Goal: Task Accomplishment & Management: Manage account settings

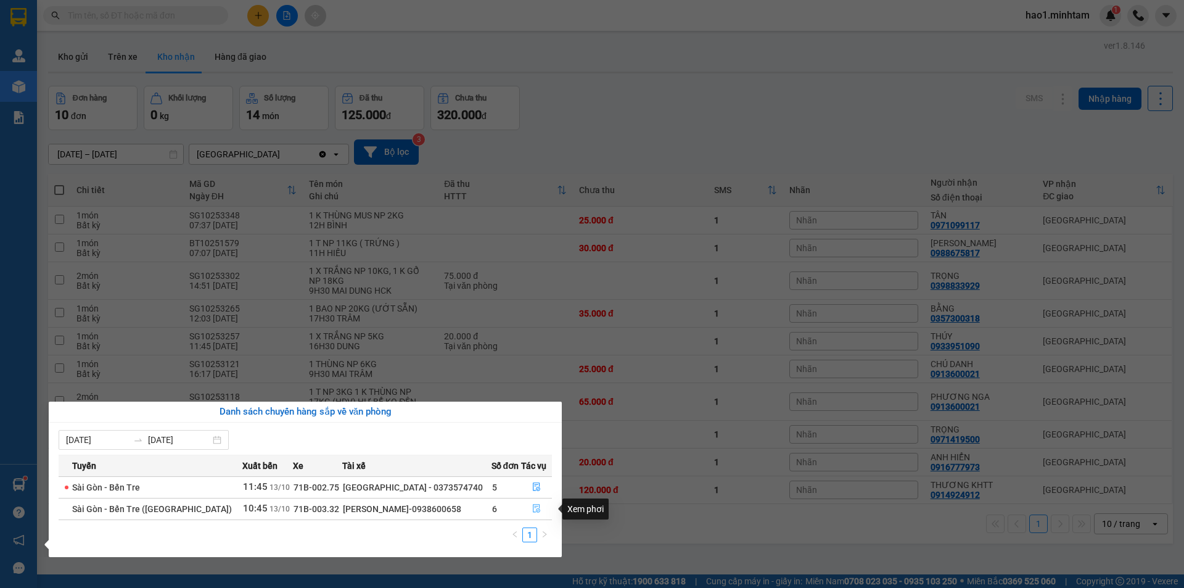
click at [534, 505] on icon "file-done" at bounding box center [536, 508] width 9 height 9
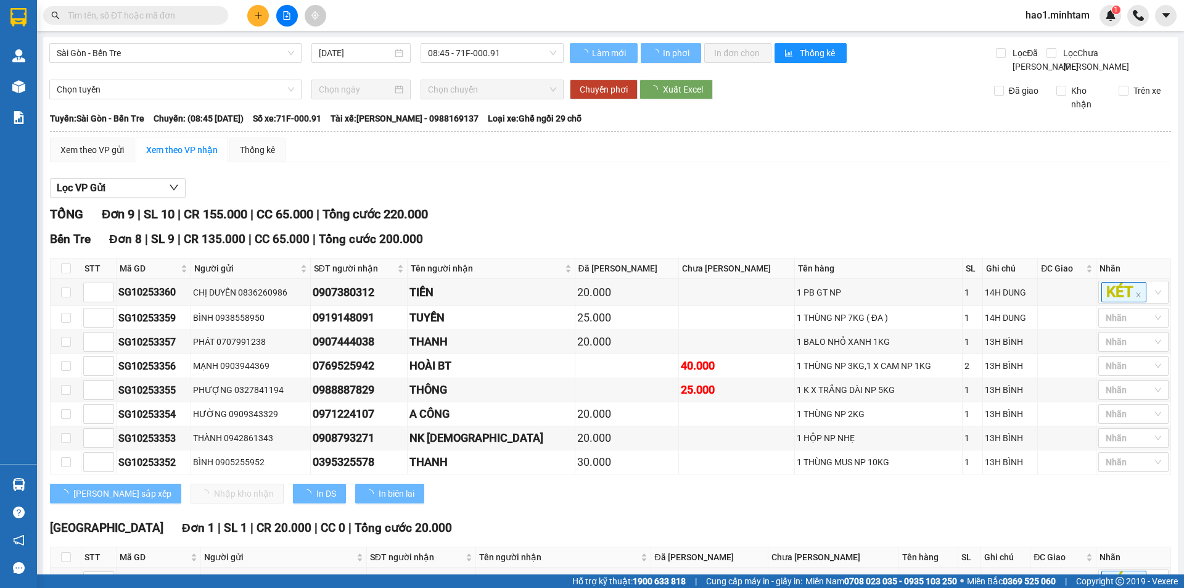
click at [896, 187] on div "Lọc VP Gửi TỔNG Đơn 9 | SL 10 | CR 155.000 | CC 65.000 | Tổng cước 220.000 Bế…" at bounding box center [610, 405] width 1121 height 467
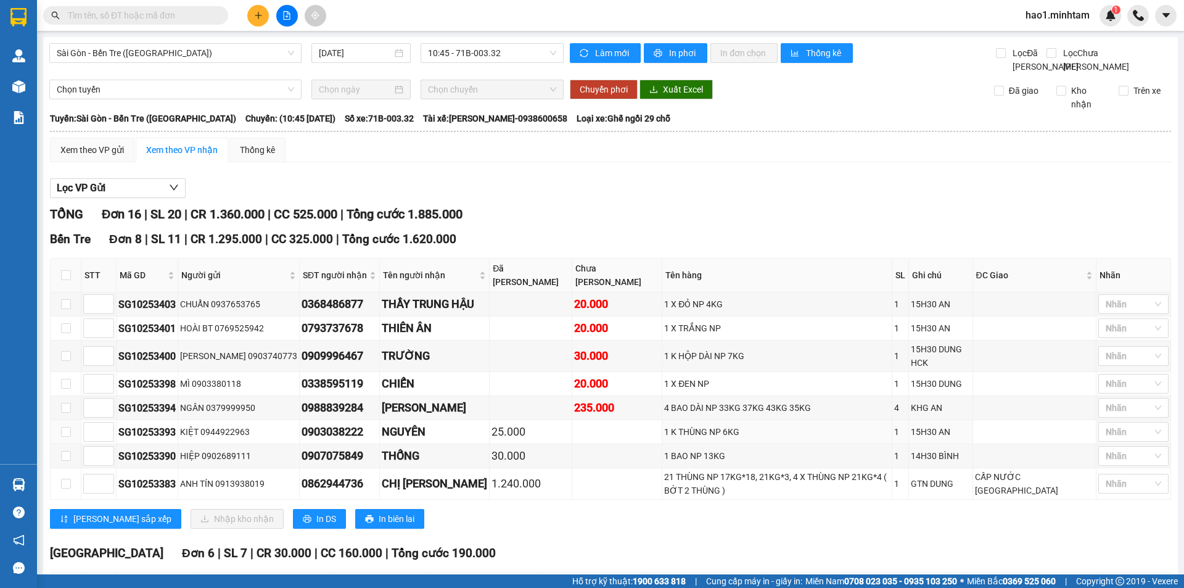
scroll to position [356, 0]
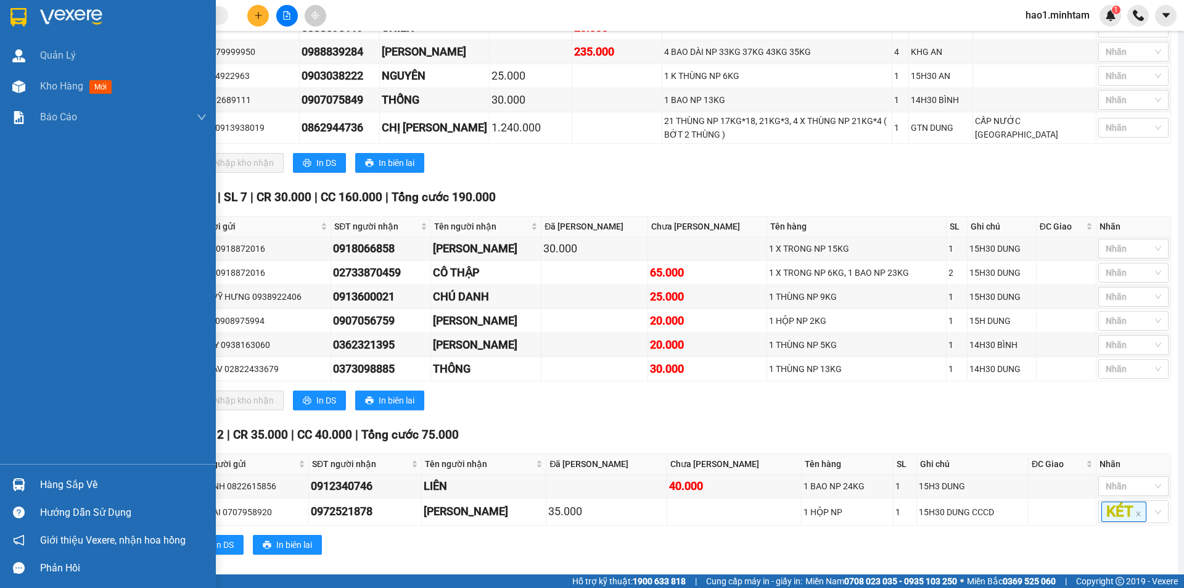
drag, startPoint x: 26, startPoint y: 477, endPoint x: 35, endPoint y: 474, distance: 9.2
click at [27, 476] on div at bounding box center [19, 484] width 22 height 22
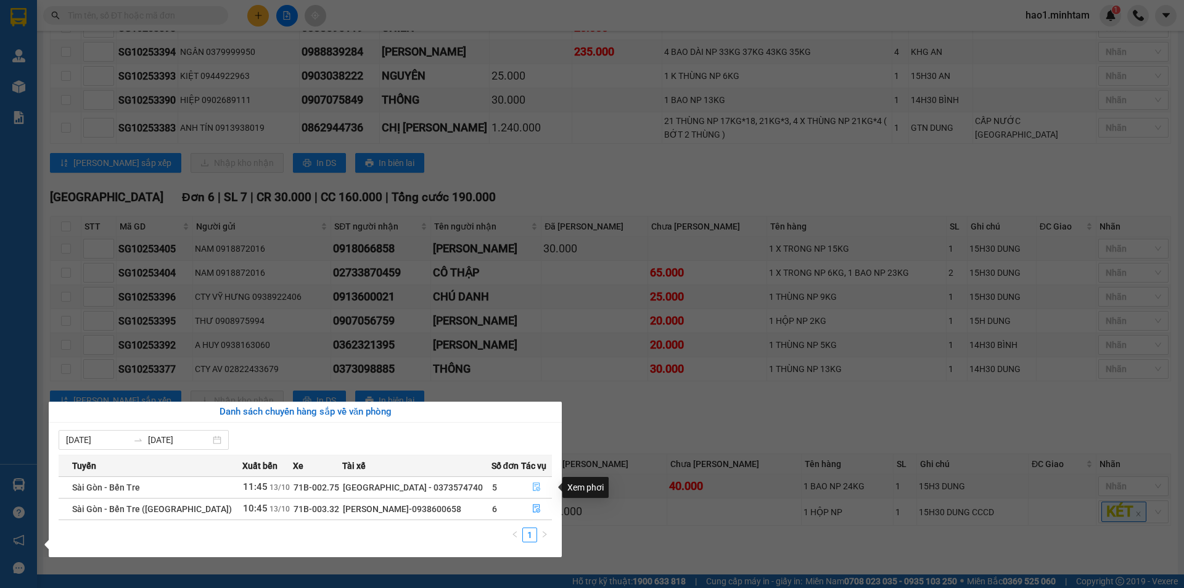
click at [533, 485] on icon "file-done" at bounding box center [536, 487] width 7 height 9
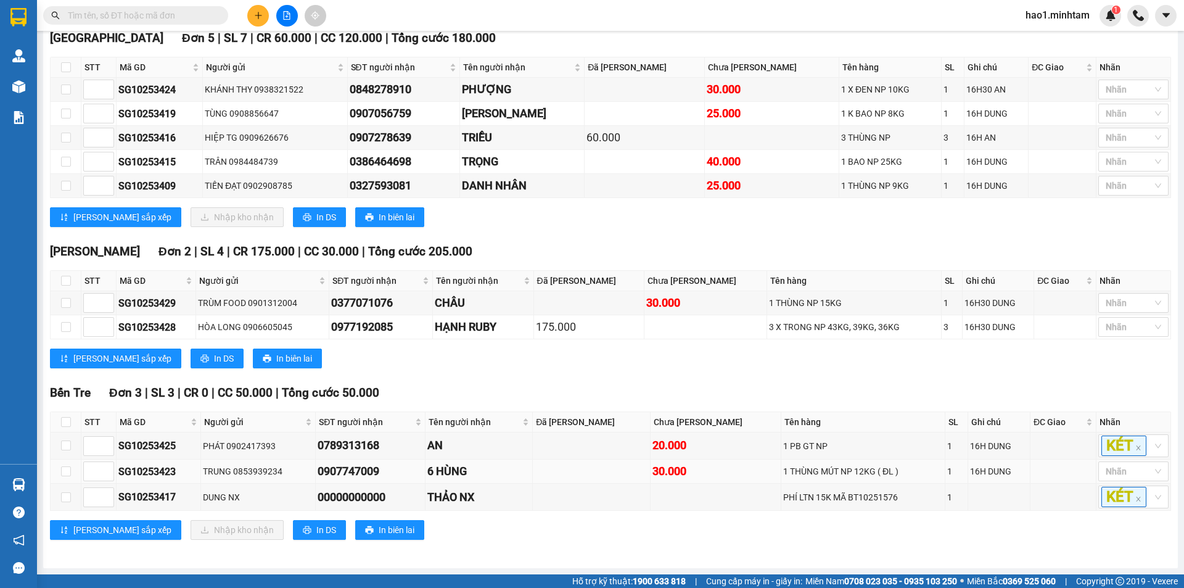
scroll to position [153, 0]
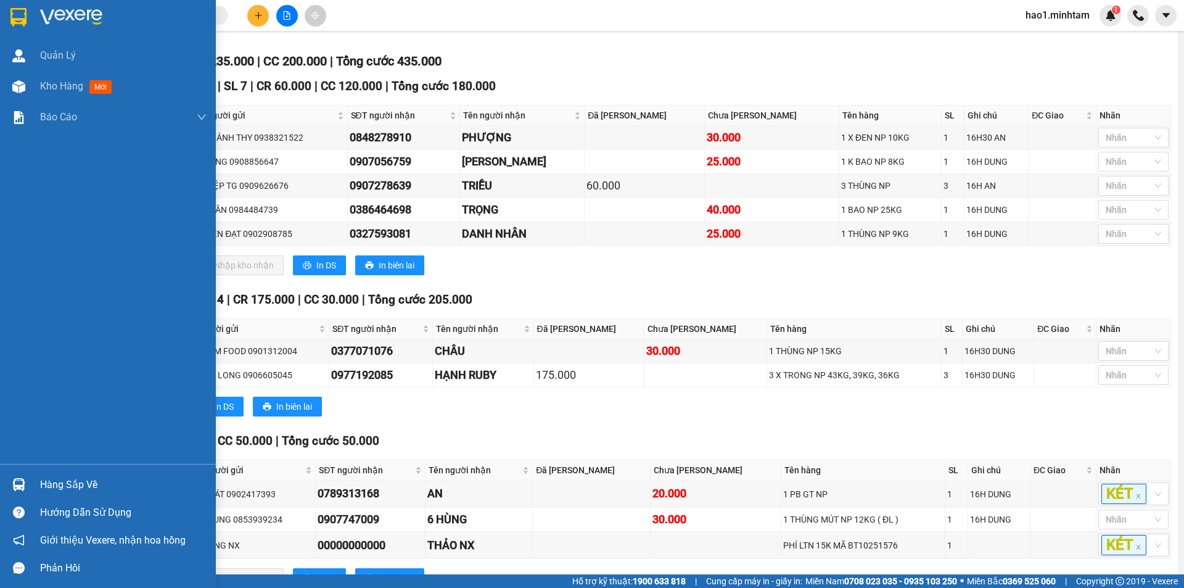
click at [21, 14] on img at bounding box center [18, 17] width 16 height 18
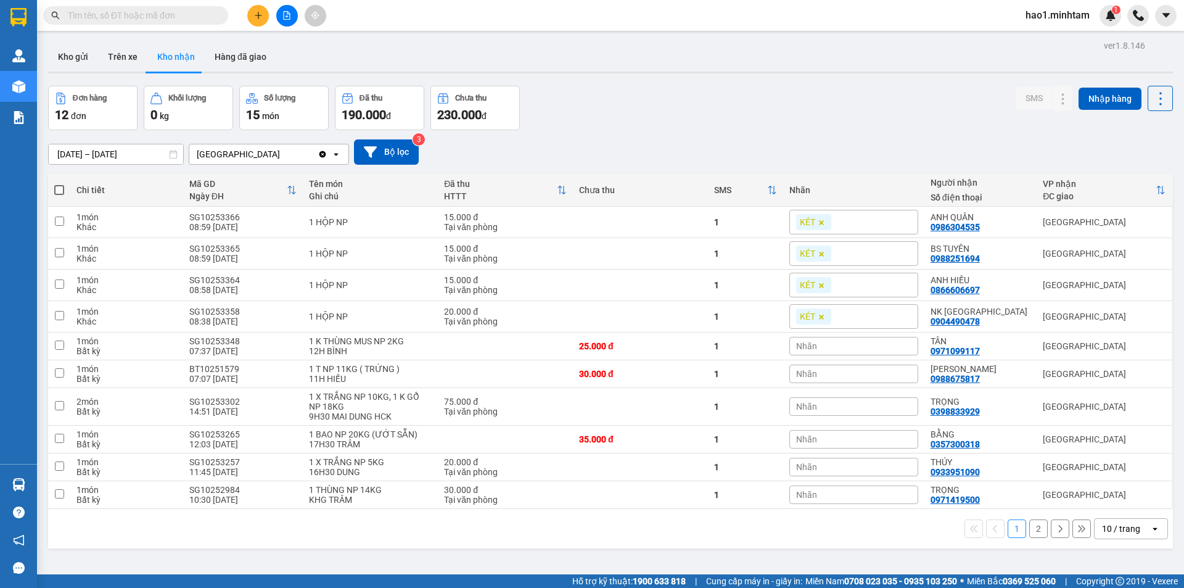
click at [128, 17] on input "text" at bounding box center [140, 16] width 145 height 14
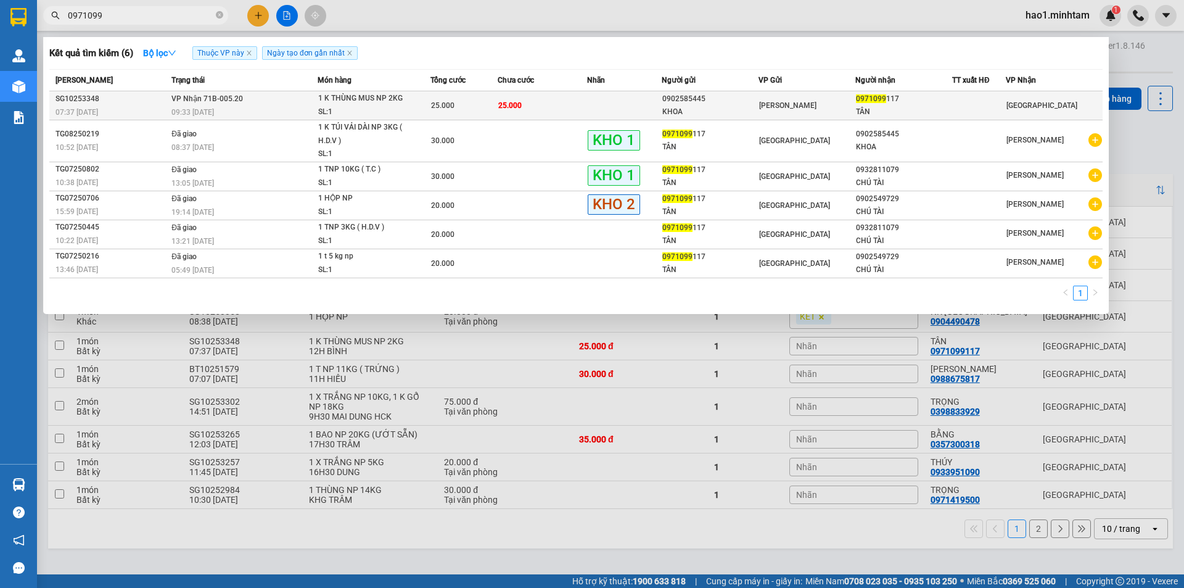
type input "0971099"
click at [638, 110] on td at bounding box center [624, 105] width 75 height 29
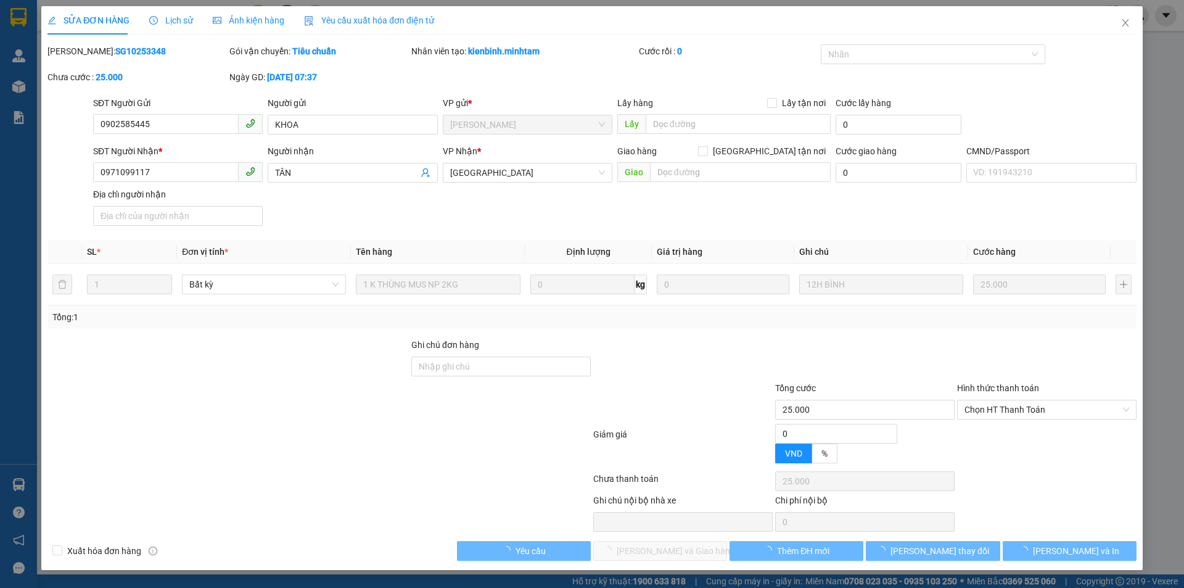
type input "0902585445"
type input "KHOA"
type input "0971099117"
type input "TÂN"
type input "25.000"
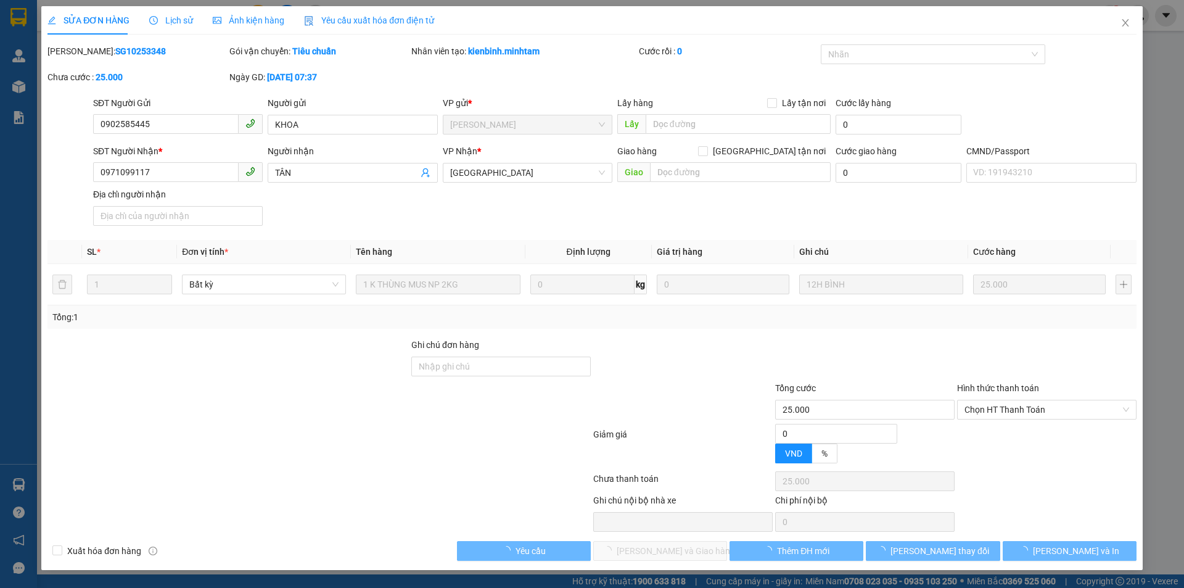
type input "25.000"
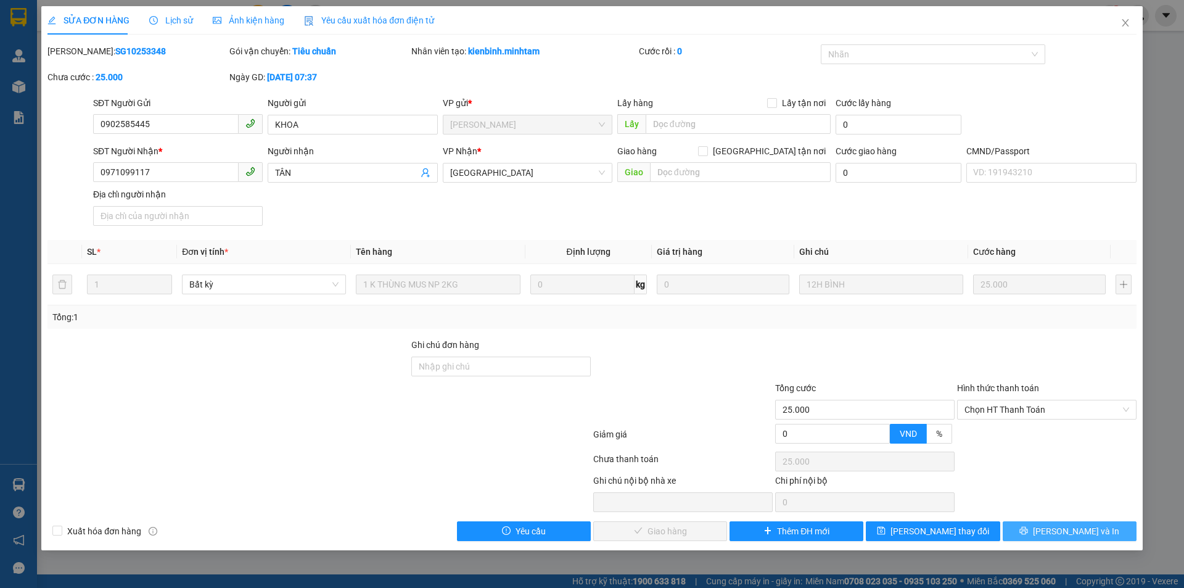
click at [1085, 536] on span "[PERSON_NAME] và In" at bounding box center [1076, 531] width 86 height 14
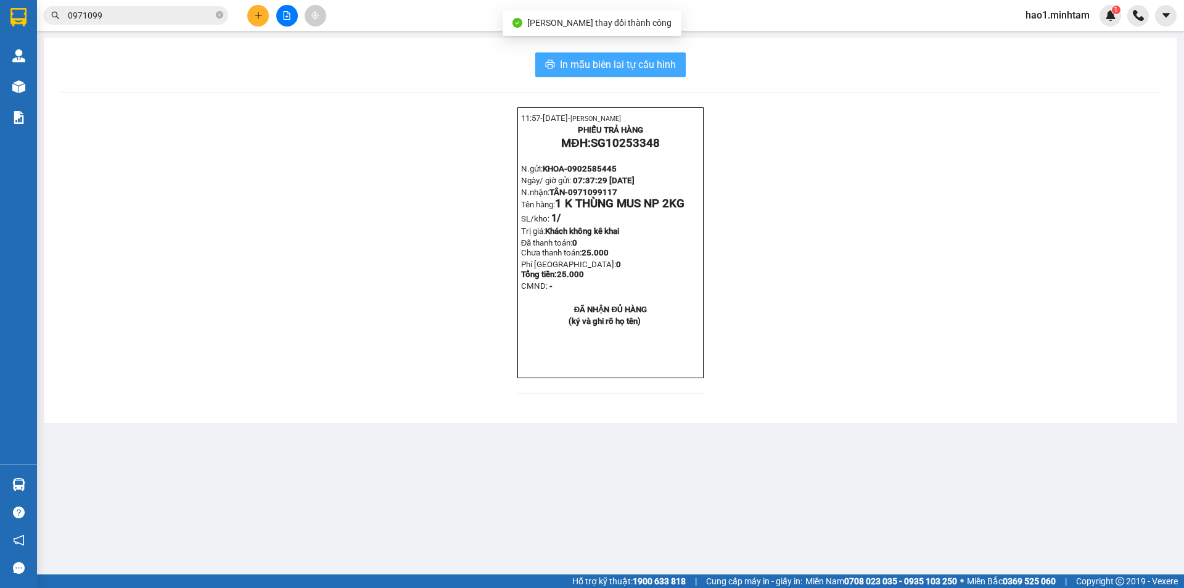
click at [604, 65] on span "In mẫu biên lai tự cấu hình" at bounding box center [618, 64] width 116 height 15
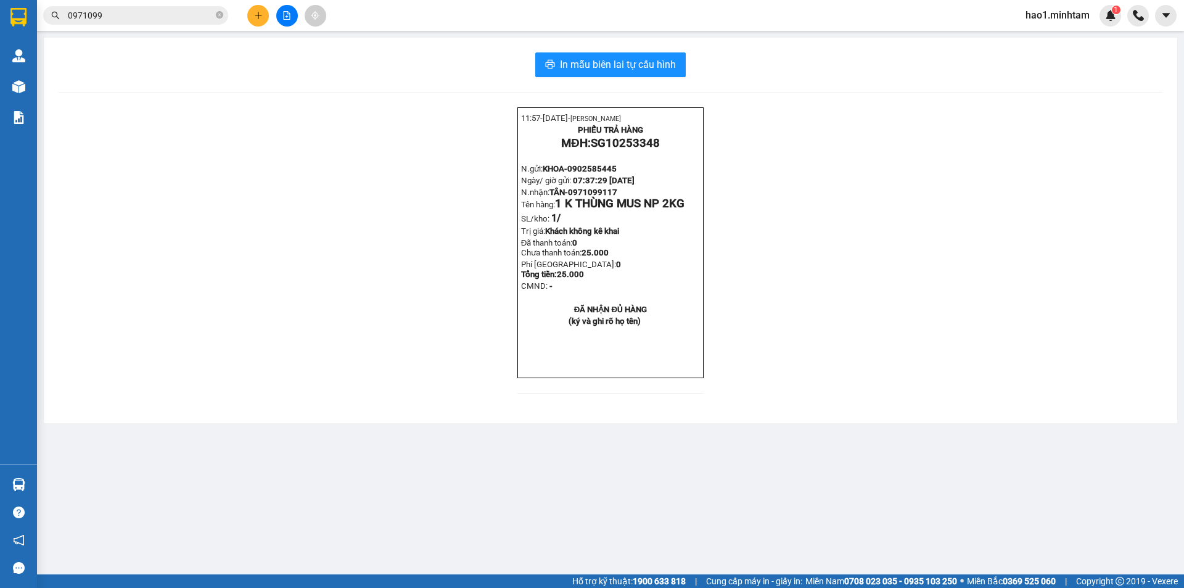
click at [166, 15] on input "0971099" at bounding box center [140, 16] width 145 height 14
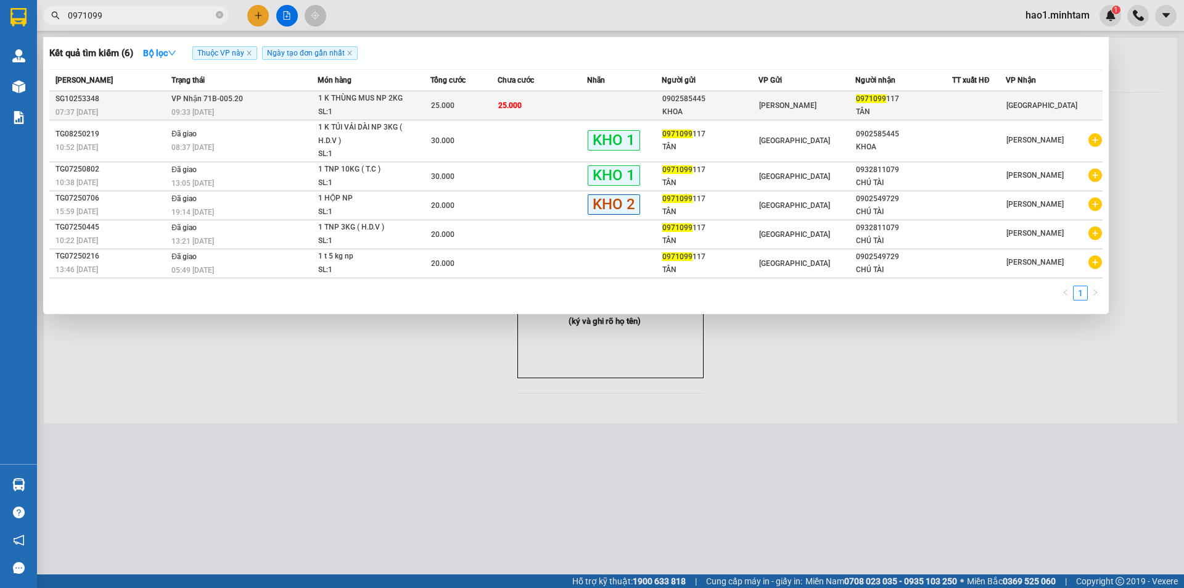
click at [671, 109] on div "KHOA" at bounding box center [710, 111] width 96 height 13
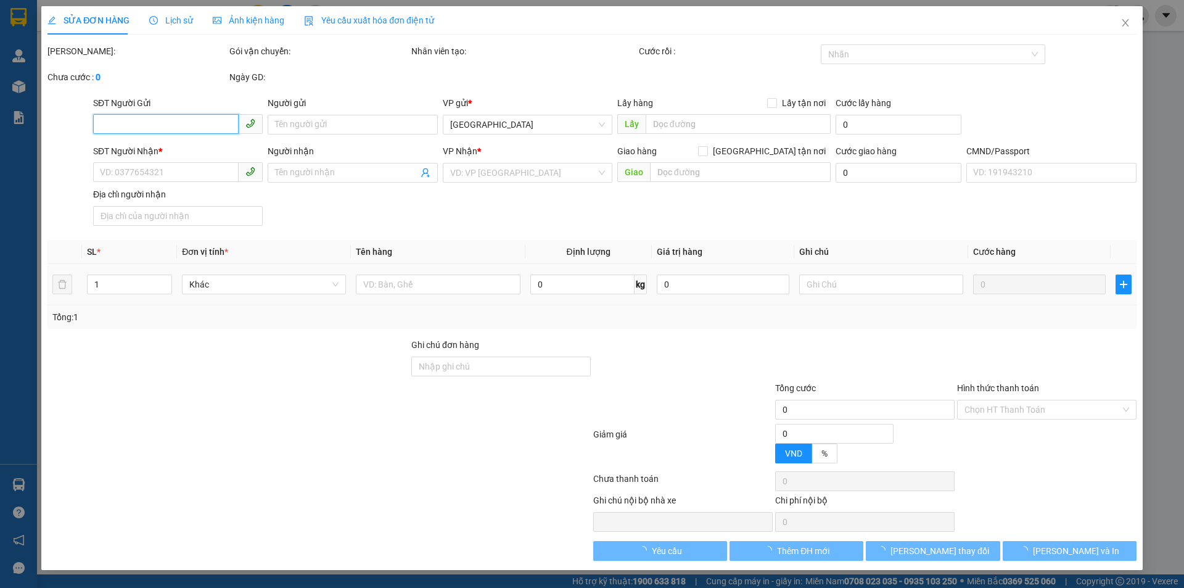
type input "0902585445"
type input "KHOA"
type input "0971099117"
type input "TÂN"
type input "25.000"
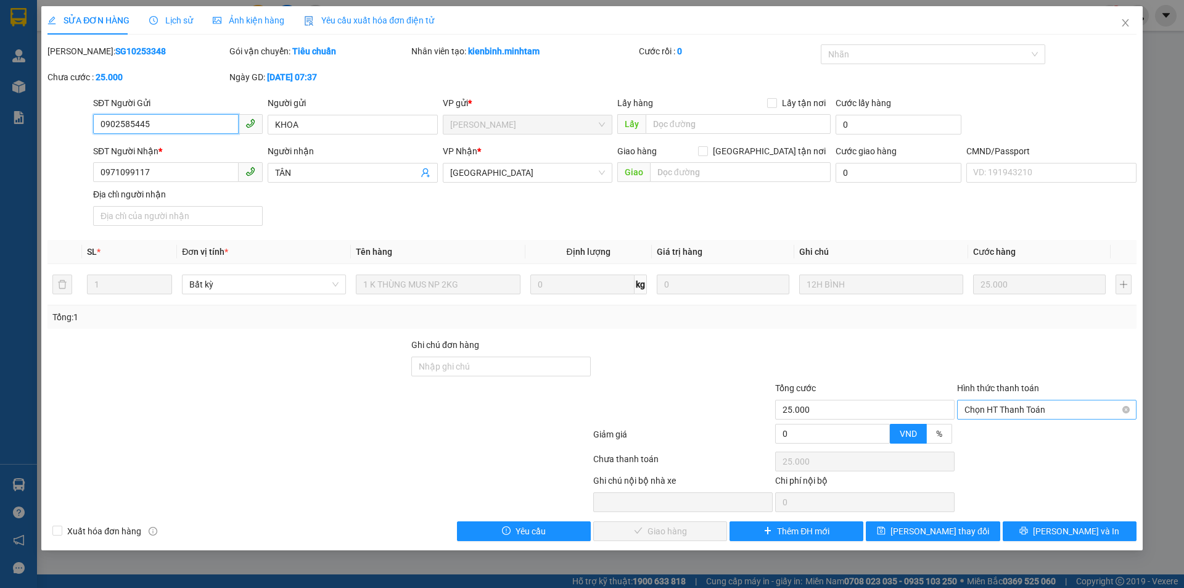
click at [990, 407] on span "Chọn HT Thanh Toán" at bounding box center [1046, 409] width 165 height 18
click at [998, 428] on div "Tại văn phòng" at bounding box center [1046, 434] width 165 height 14
type input "0"
drag, startPoint x: 674, startPoint y: 533, endPoint x: 785, endPoint y: 531, distance: 110.4
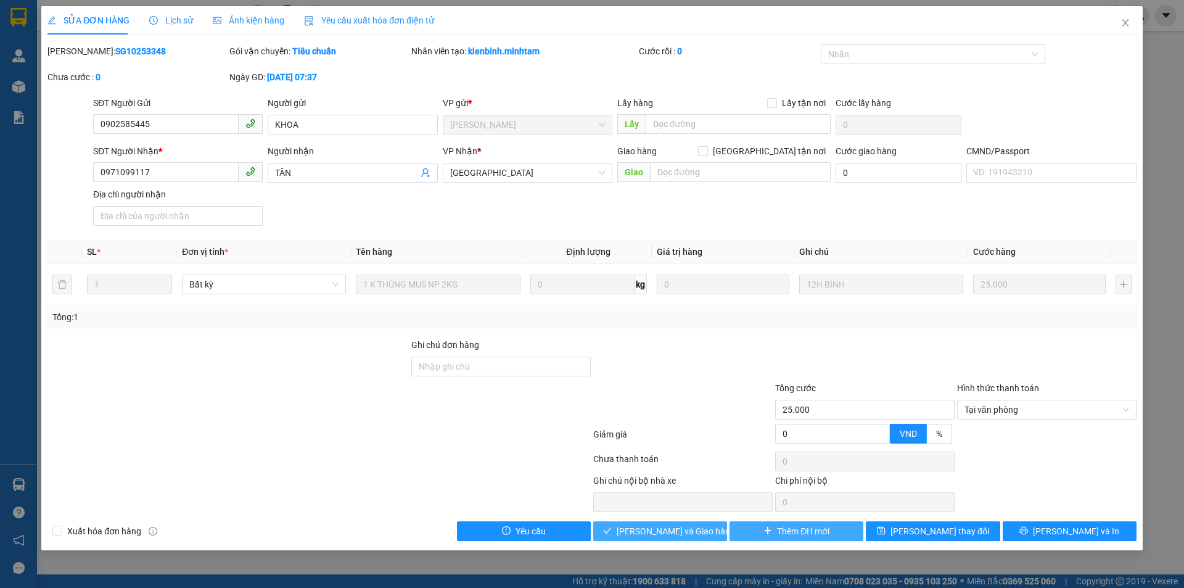
click at [676, 533] on span "[PERSON_NAME] và Giao hàng" at bounding box center [676, 531] width 118 height 14
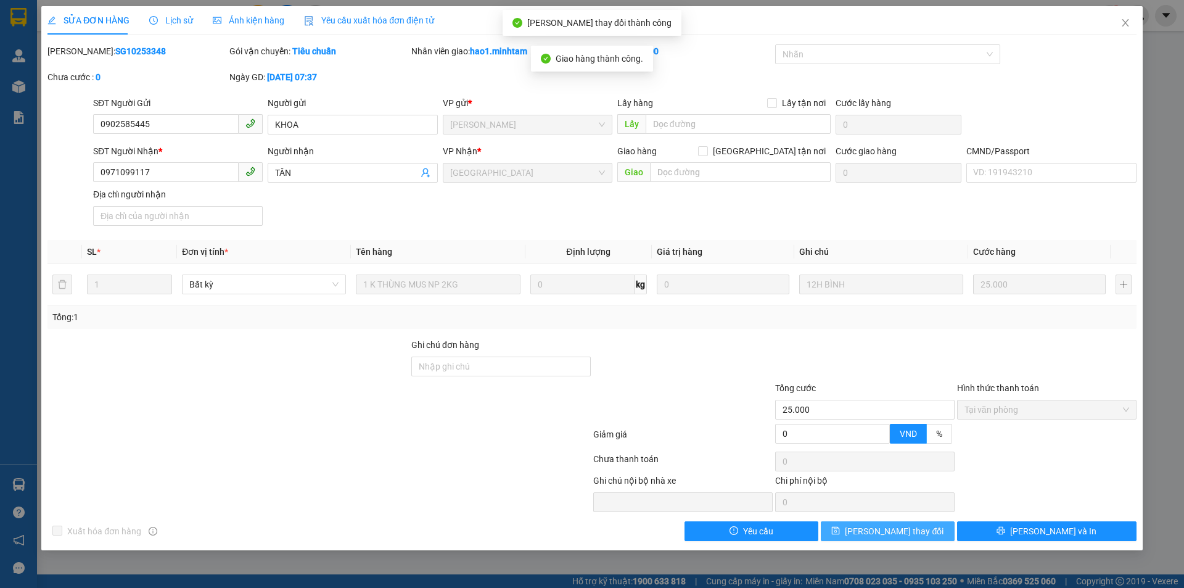
click at [936, 530] on button "[PERSON_NAME] thay đổi" at bounding box center [888, 531] width 134 height 20
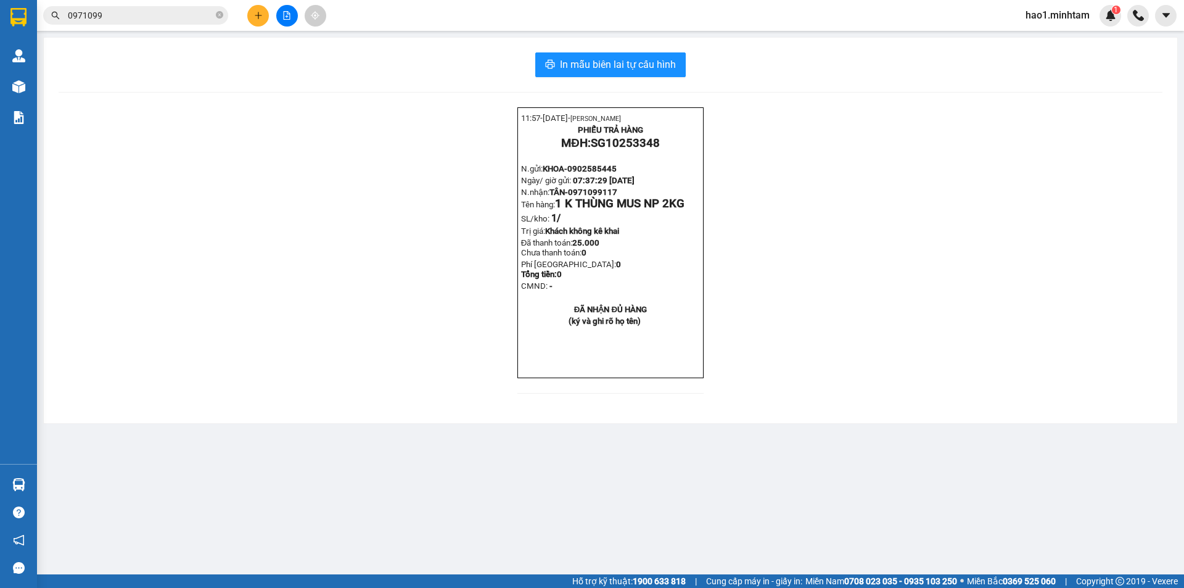
click at [198, 13] on input "0971099" at bounding box center [140, 16] width 145 height 14
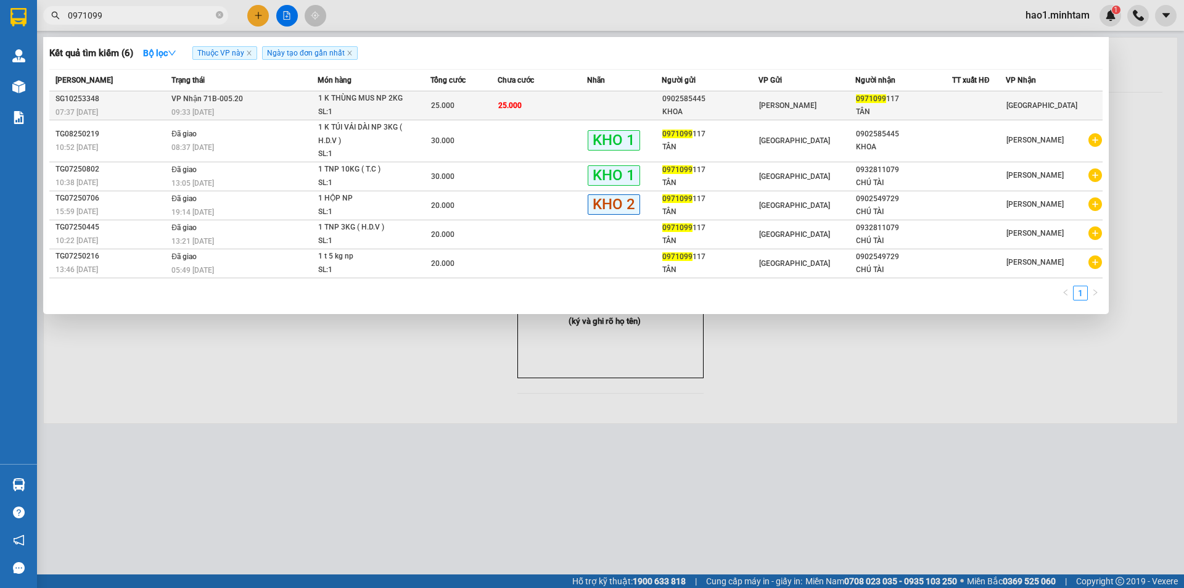
click at [450, 108] on span "25.000" at bounding box center [442, 105] width 23 height 9
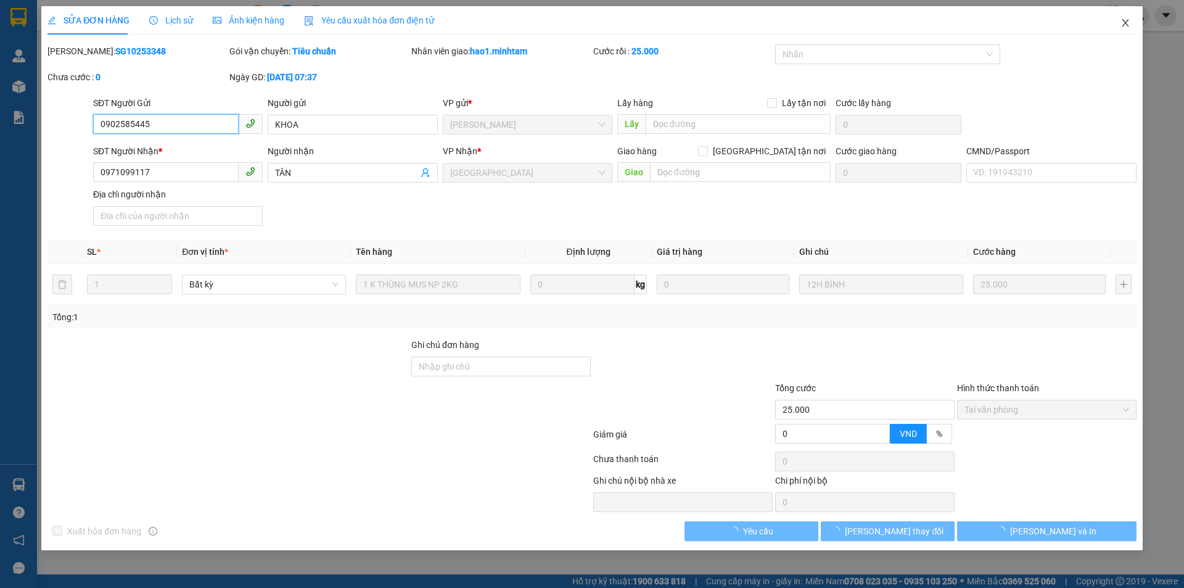
type input "0902585445"
type input "KHOA"
type input "0971099117"
type input "TÂN"
type input "25.000"
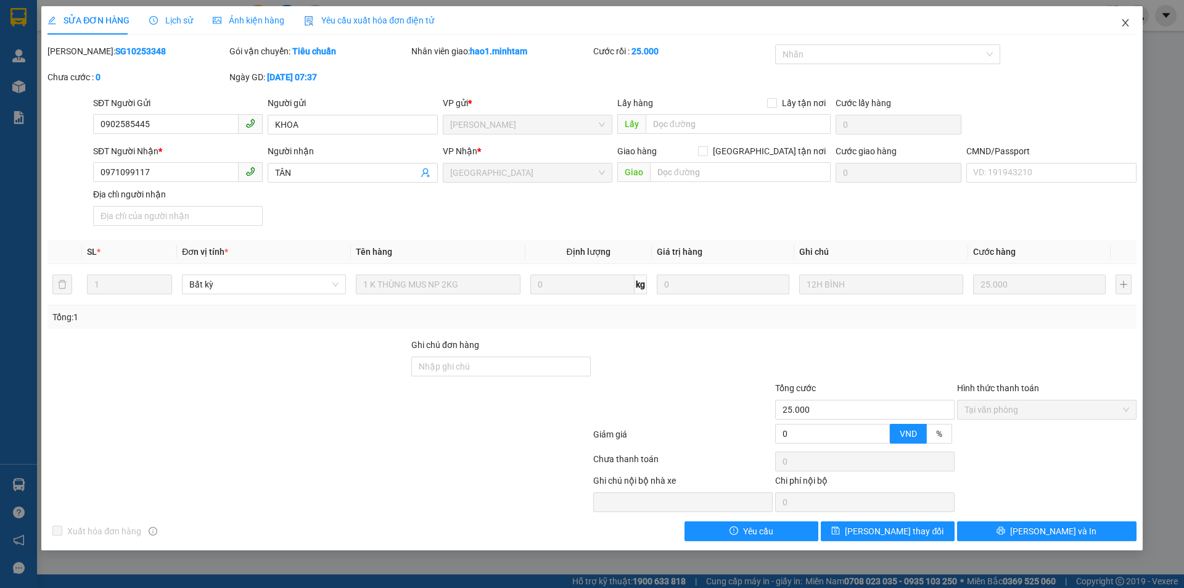
click at [1128, 26] on icon "close" at bounding box center [1124, 22] width 7 height 7
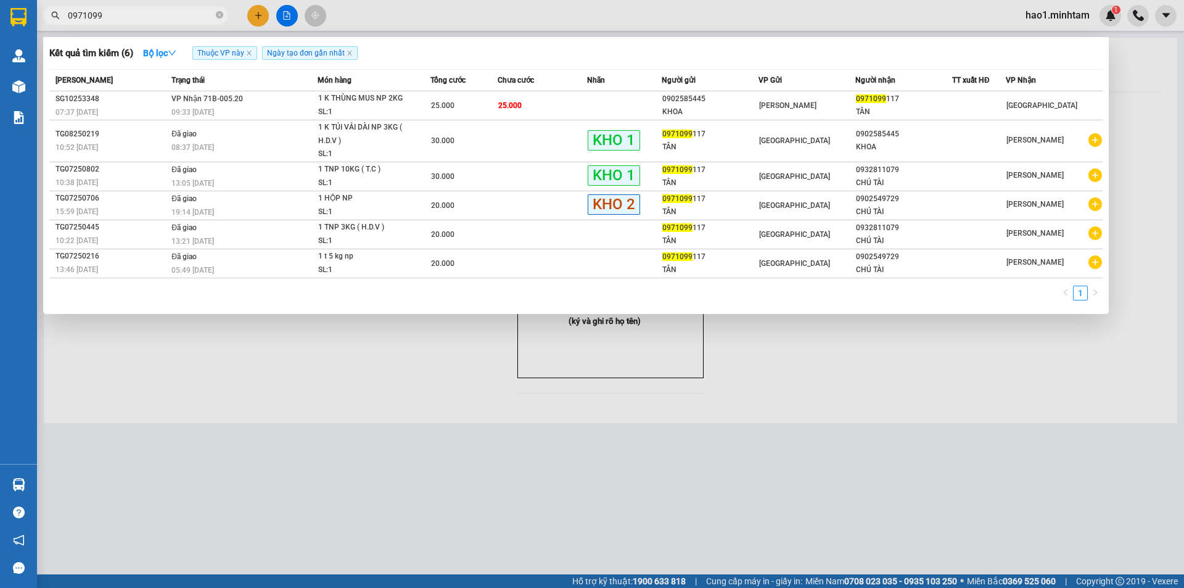
drag, startPoint x: 221, startPoint y: 14, endPoint x: 20, endPoint y: 8, distance: 201.1
click at [218, 14] on icon "close-circle" at bounding box center [219, 14] width 7 height 7
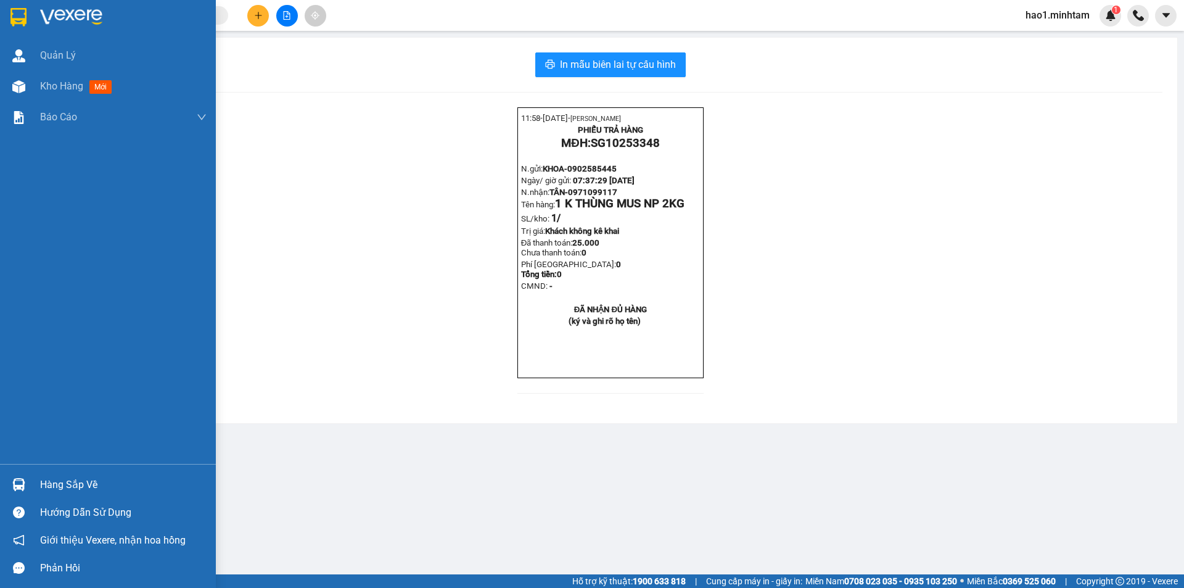
click at [35, 18] on div at bounding box center [108, 20] width 216 height 40
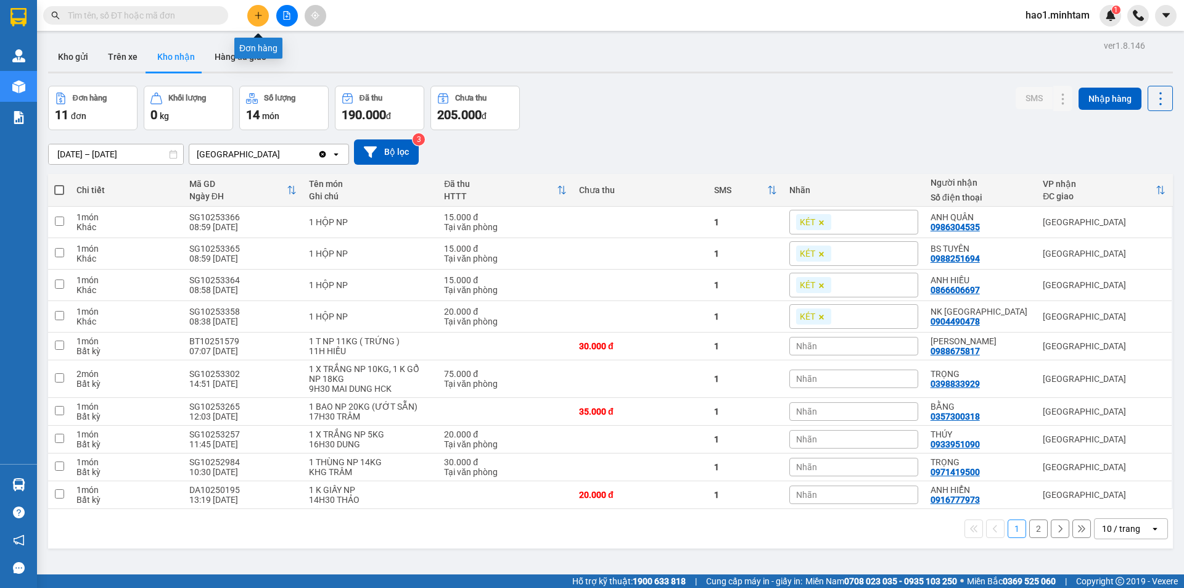
click at [261, 15] on icon "plus" at bounding box center [258, 15] width 9 height 9
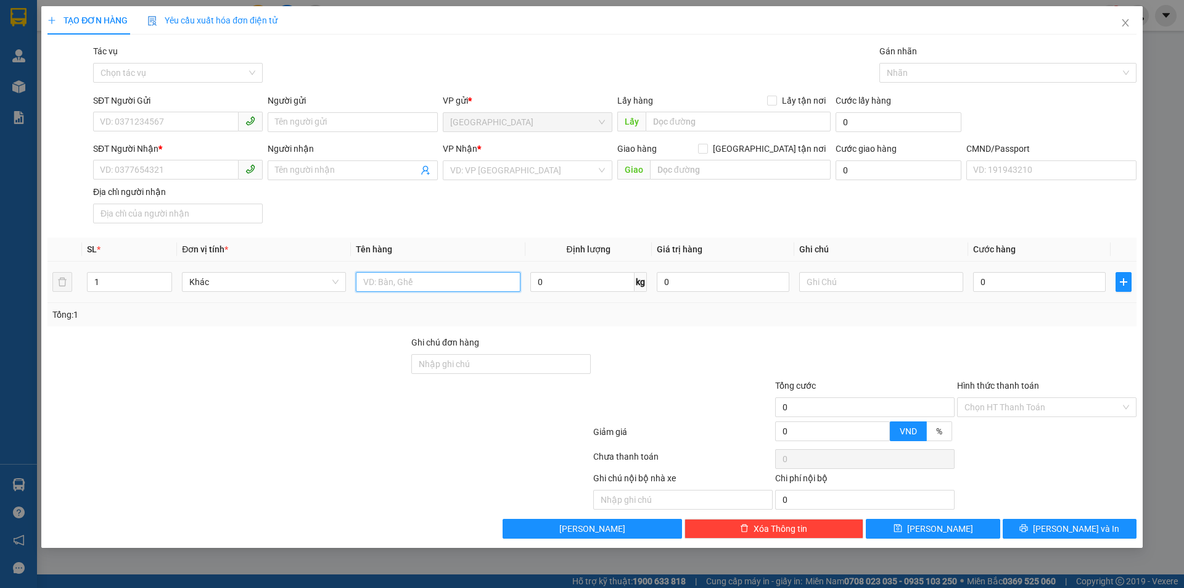
click at [392, 277] on input "text" at bounding box center [438, 282] width 164 height 20
type input "1 TNP 3KG ( T.N )"
click at [166, 128] on input "SĐT Người Gửi" at bounding box center [165, 122] width 145 height 20
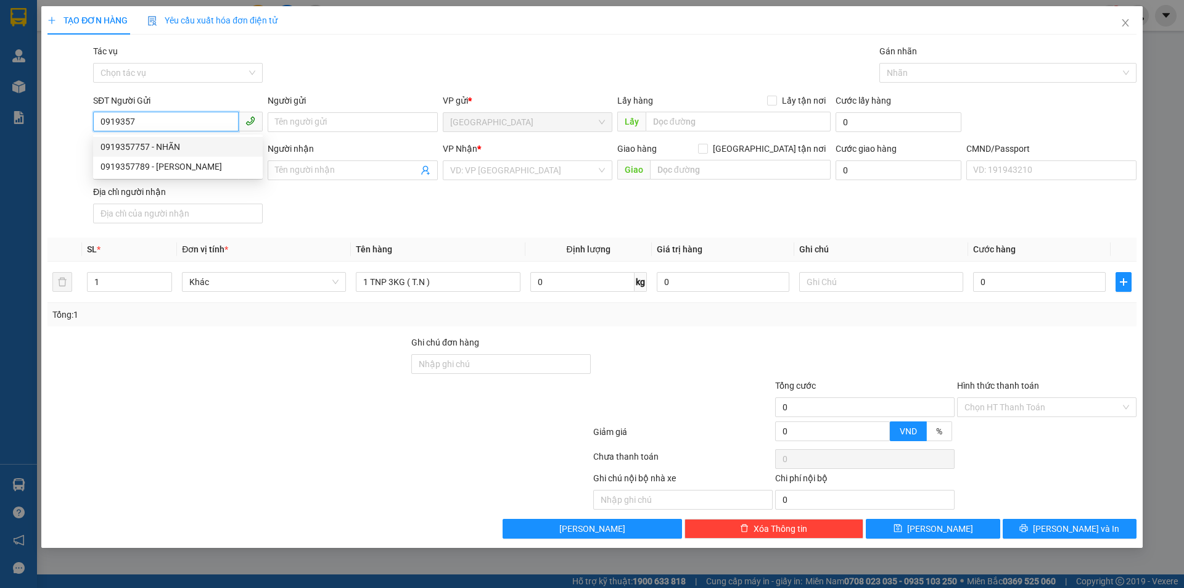
click at [180, 142] on div "0919357757 - NHÃN" at bounding box center [177, 147] width 155 height 14
type input "0919357757"
type input "NHÃN"
type input "0903120444"
type input "KHOA"
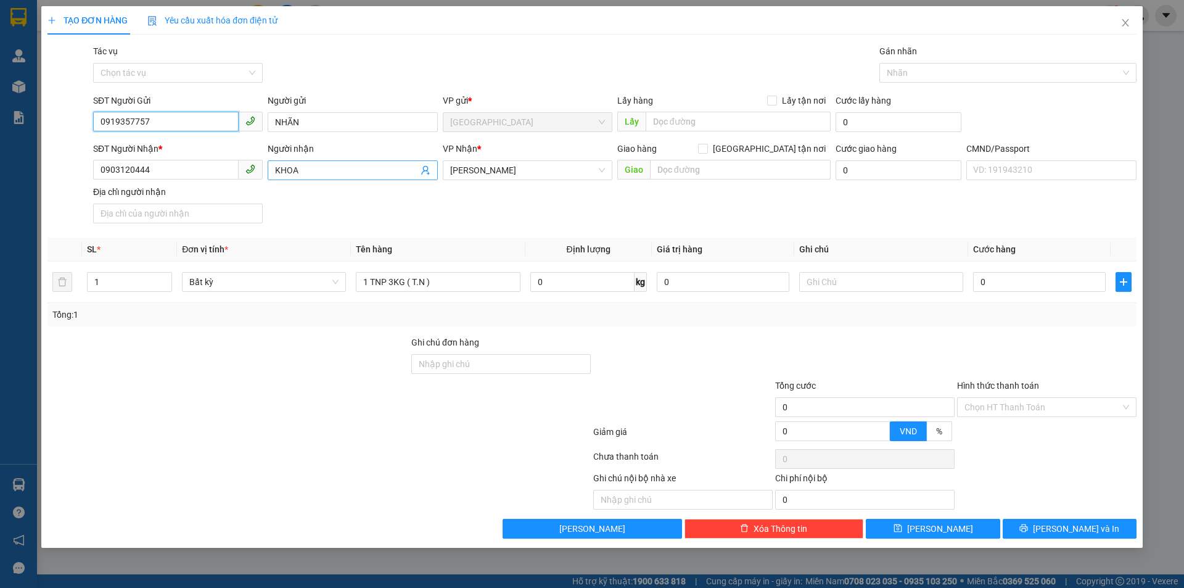
type input "0919357757"
click at [429, 170] on icon "user-add" at bounding box center [425, 170] width 10 height 10
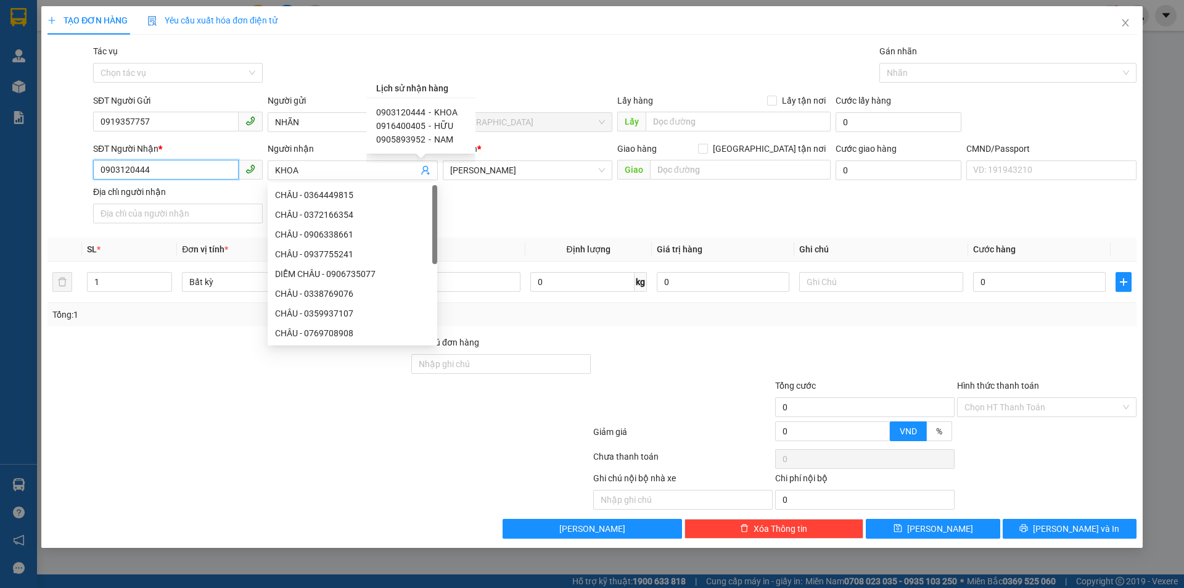
click at [174, 172] on input "0903120444" at bounding box center [165, 170] width 145 height 20
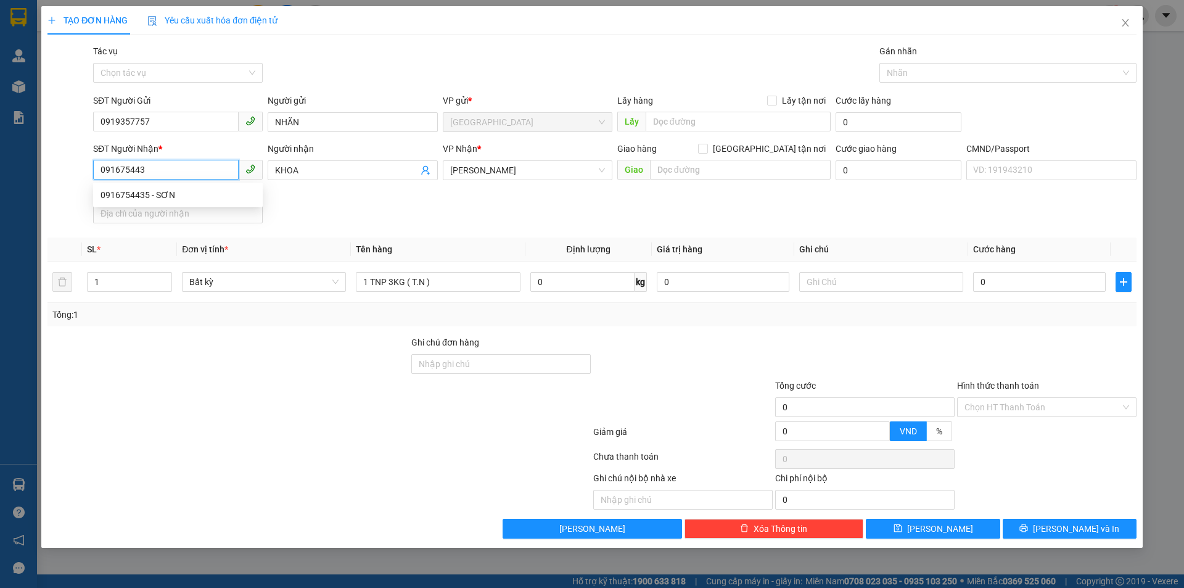
type input "0916754435"
drag, startPoint x: 145, startPoint y: 194, endPoint x: 183, endPoint y: 194, distance: 37.6
click at [150, 194] on div "0916754435 - SƠN" at bounding box center [177, 195] width 155 height 14
type input "SƠN"
type input "0916754435"
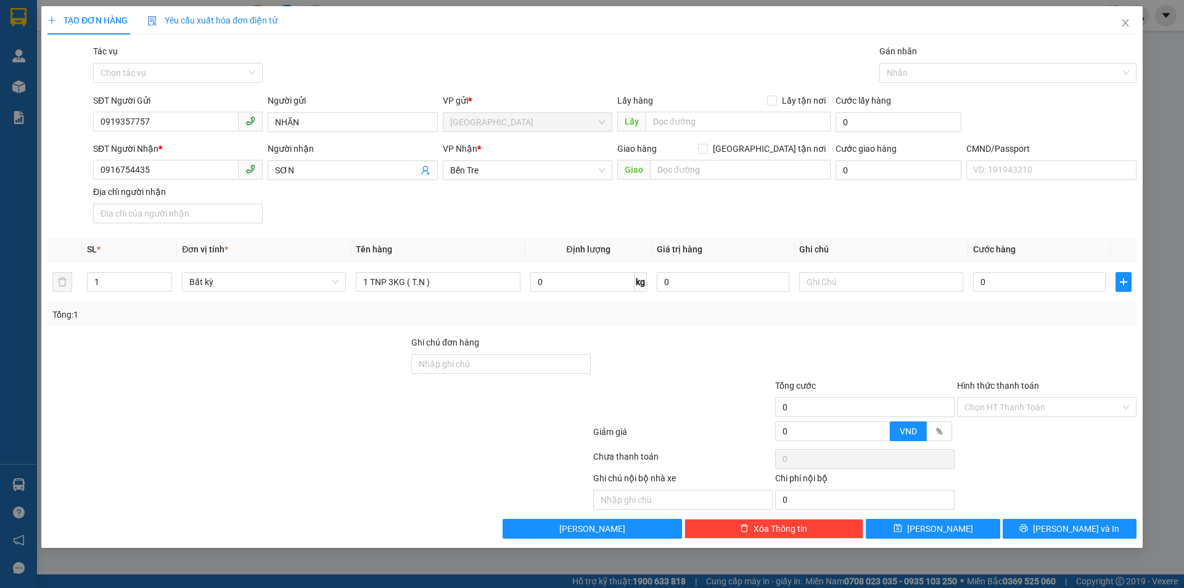
drag, startPoint x: 670, startPoint y: 208, endPoint x: 866, endPoint y: 250, distance: 200.4
click at [676, 207] on div "SĐT Người Nhận * 0916754435 0916754435 Người nhận SƠN VP Nhận * Bến Tre Giao h…" at bounding box center [615, 185] width 1048 height 86
click at [884, 274] on input "text" at bounding box center [881, 282] width 164 height 20
type input "KHG HẠO"
type input "2"
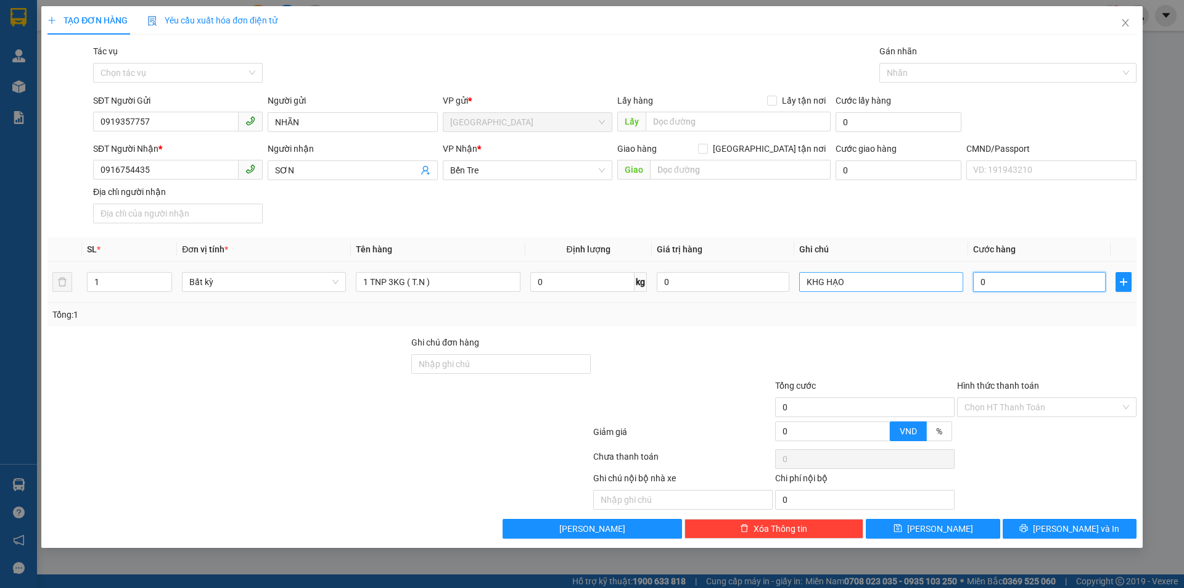
type input "2"
type input "20"
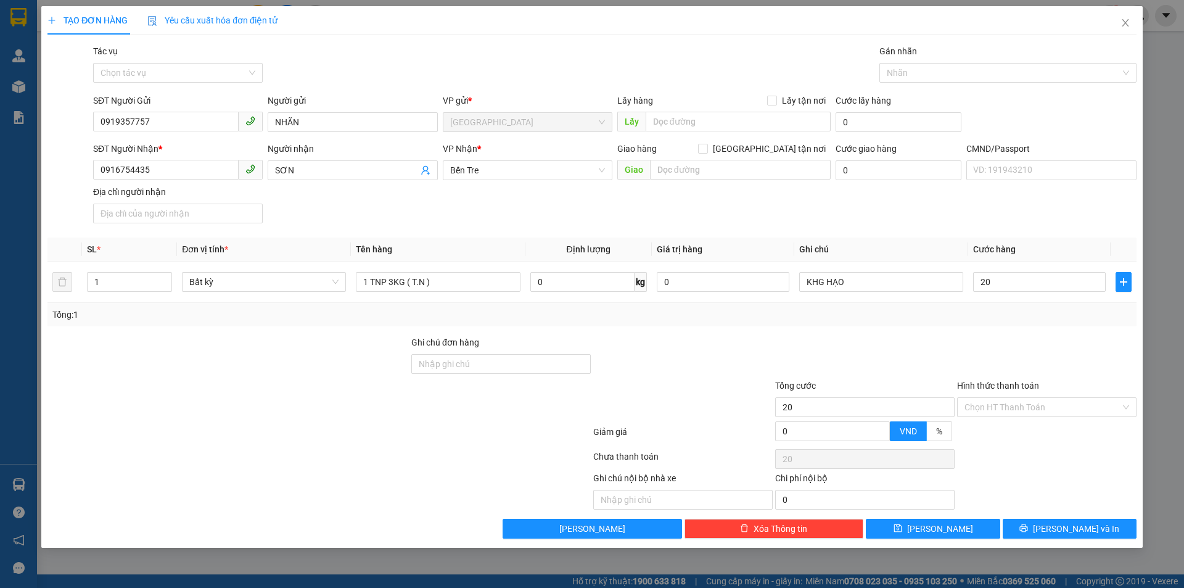
type input "20.000"
drag, startPoint x: 899, startPoint y: 342, endPoint x: 1033, endPoint y: 391, distance: 142.2
click at [903, 342] on div at bounding box center [865, 356] width 182 height 43
click at [1030, 400] on input "Hình thức thanh toán" at bounding box center [1042, 407] width 156 height 18
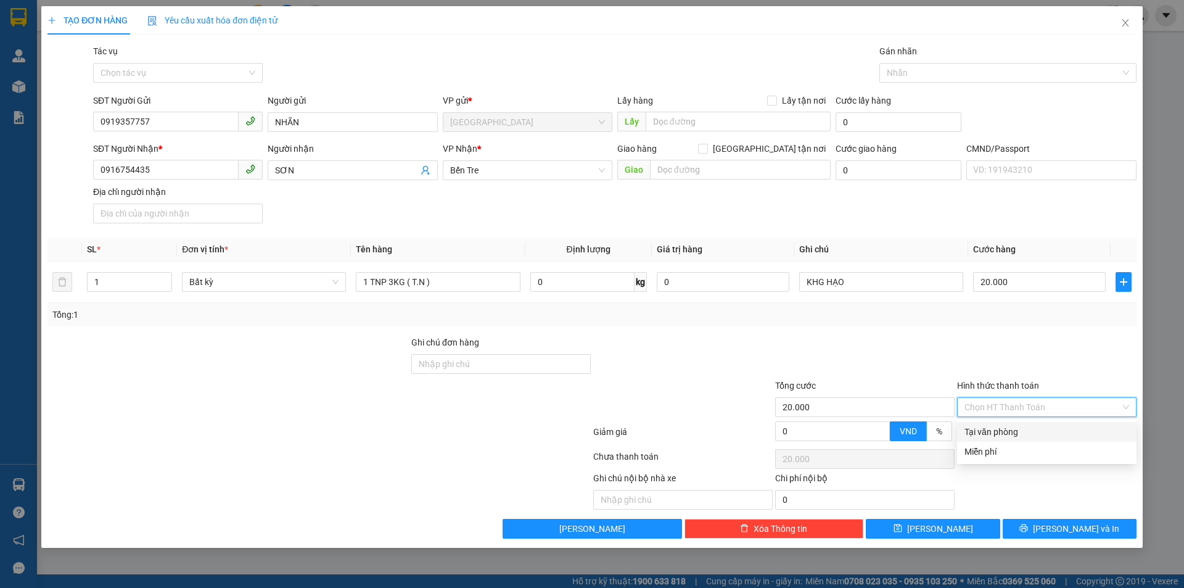
click at [1023, 432] on div "Tại văn phòng" at bounding box center [1046, 432] width 165 height 14
type input "0"
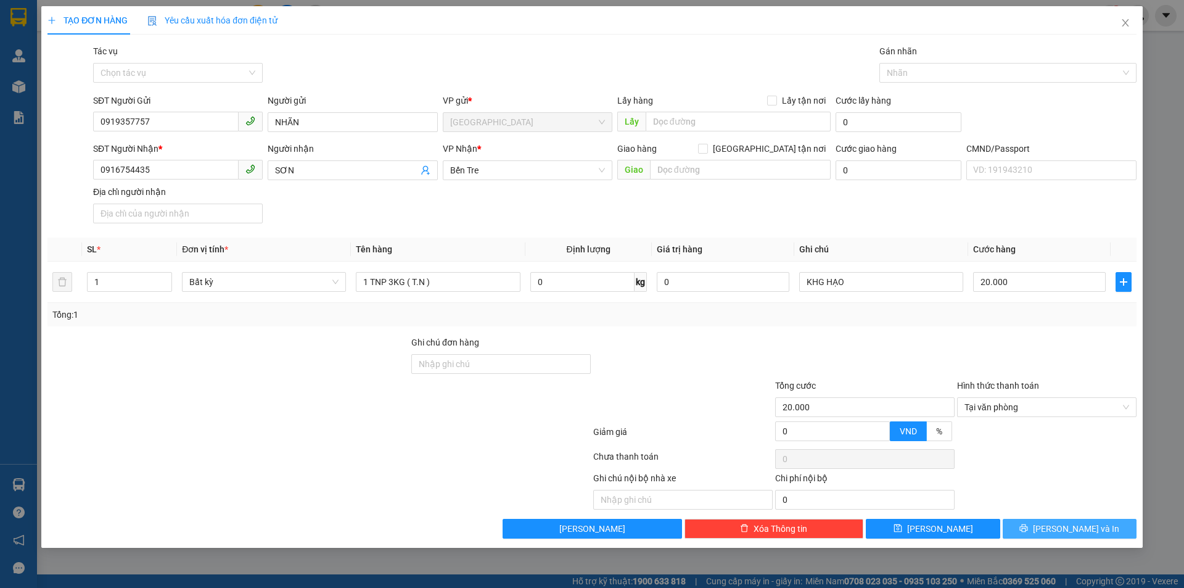
click at [1081, 522] on span "[PERSON_NAME] và In" at bounding box center [1076, 529] width 86 height 14
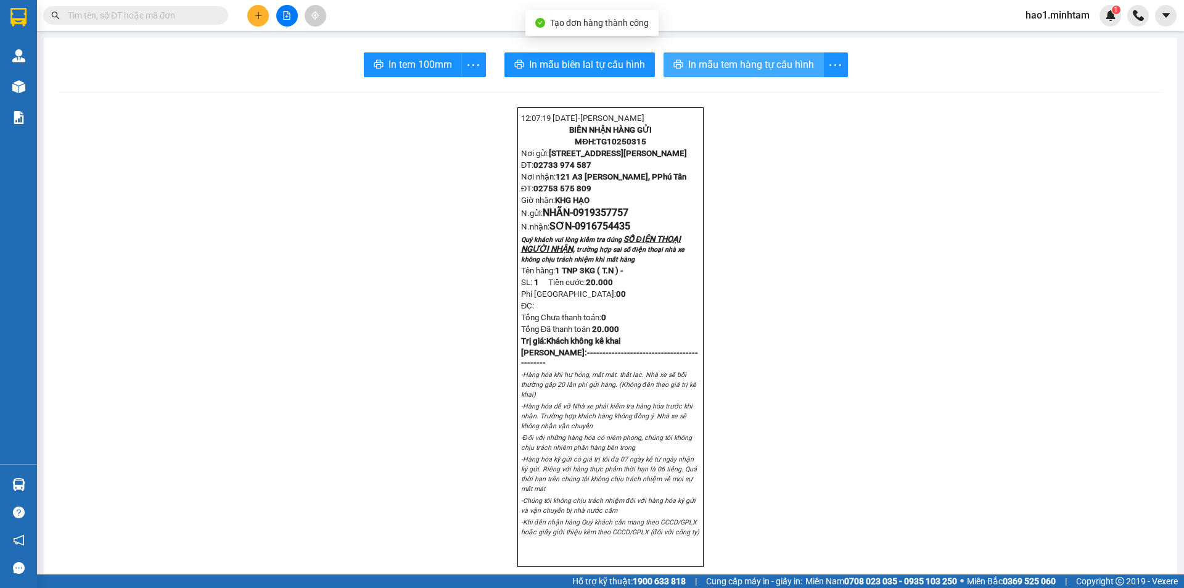
click at [769, 65] on span "In mẫu tem hàng tự cấu hình" at bounding box center [751, 64] width 126 height 15
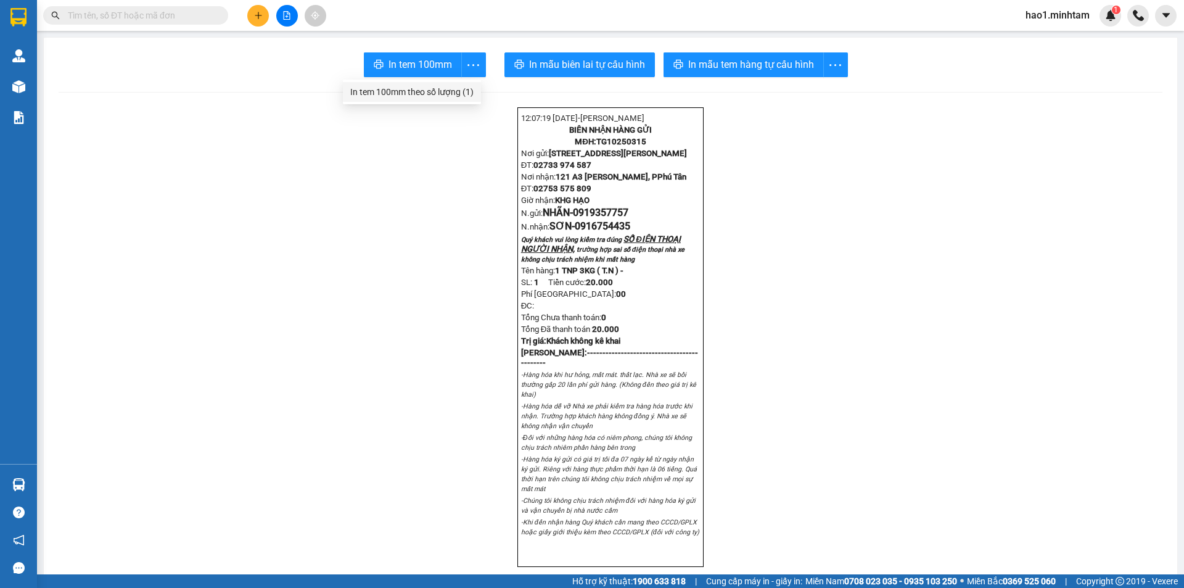
click at [461, 88] on div "In tem 100mm theo số lượng (1)" at bounding box center [411, 92] width 123 height 14
click at [126, 14] on input "text" at bounding box center [140, 16] width 145 height 14
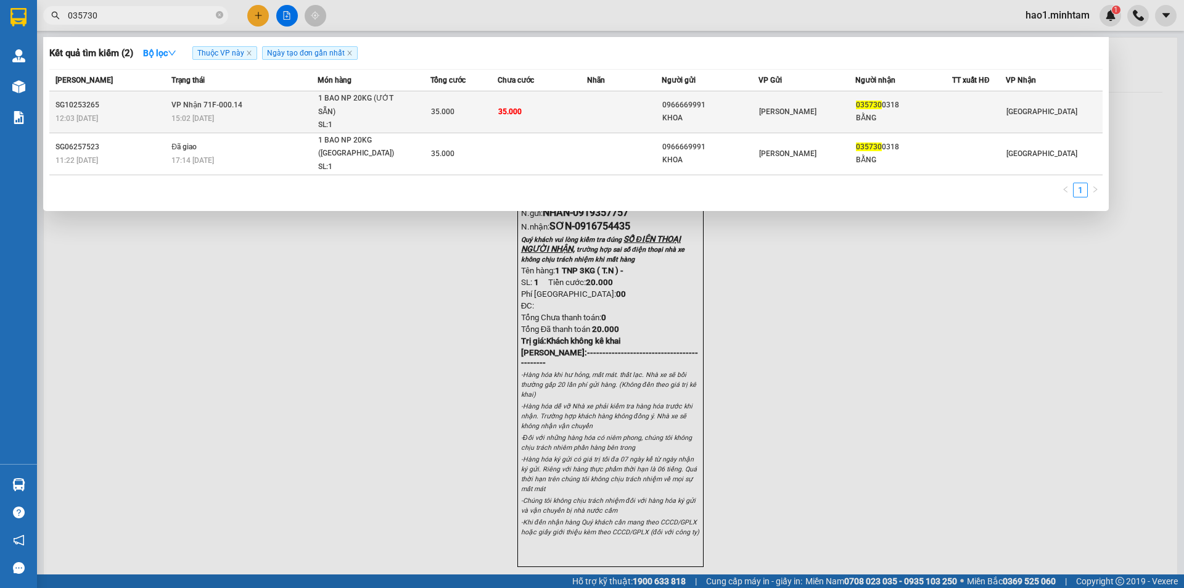
type input "035730"
click at [365, 100] on div "1 BAO NP 20KG (ƯỚT SẴN)" at bounding box center [364, 105] width 92 height 27
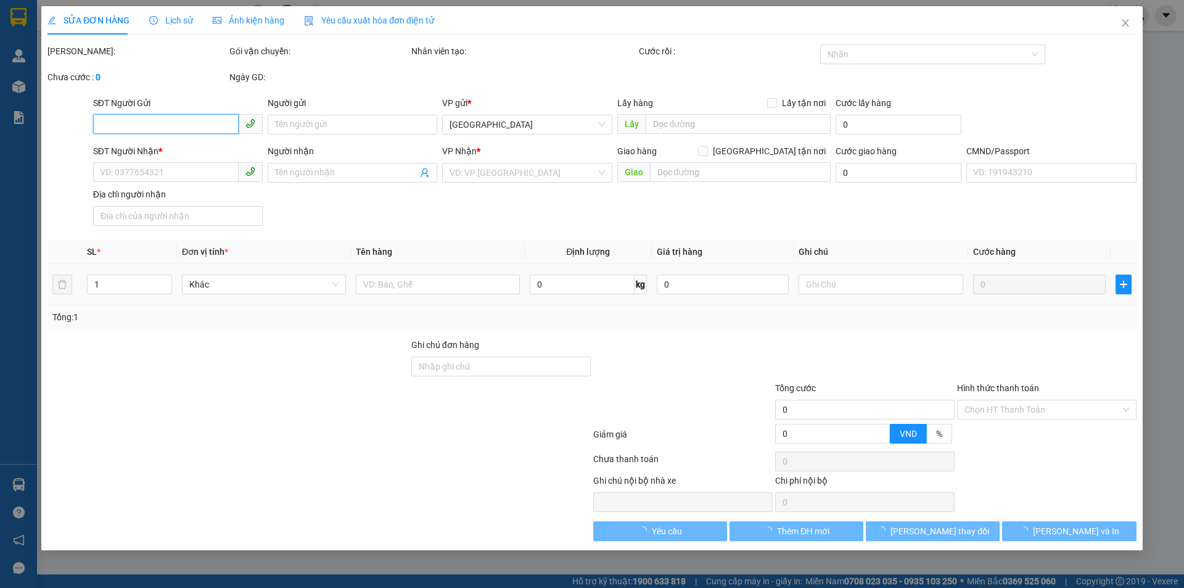
type input "0966669991"
type input "KHOA"
type input "0357300318"
type input "BẰNG"
type input "CÀ PHÊ"
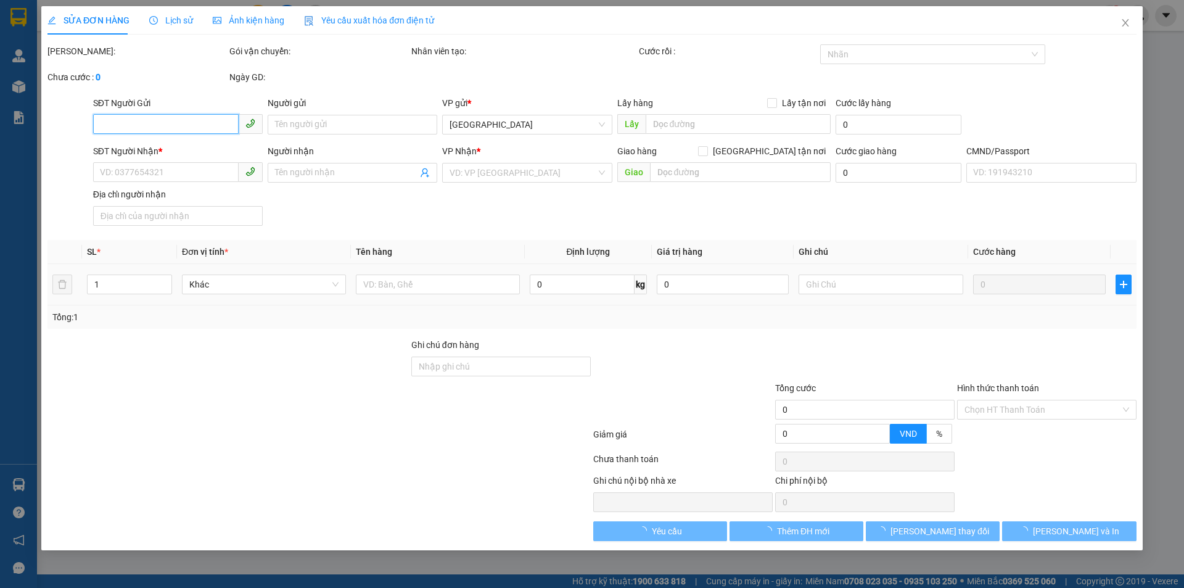
type input "35.000"
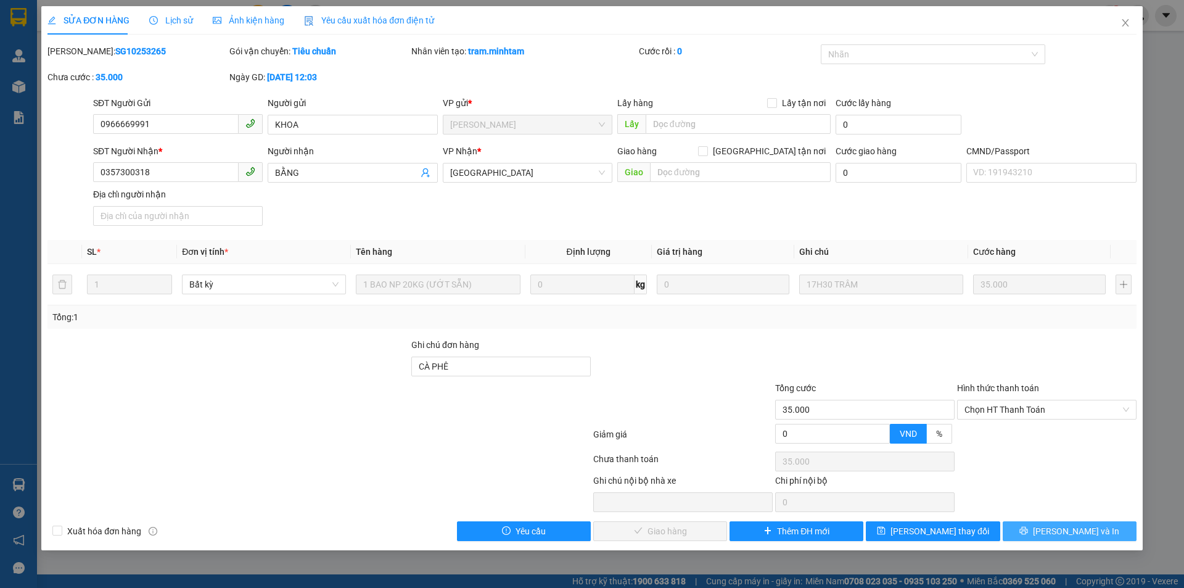
click at [1028, 529] on icon "printer" at bounding box center [1024, 531] width 8 height 8
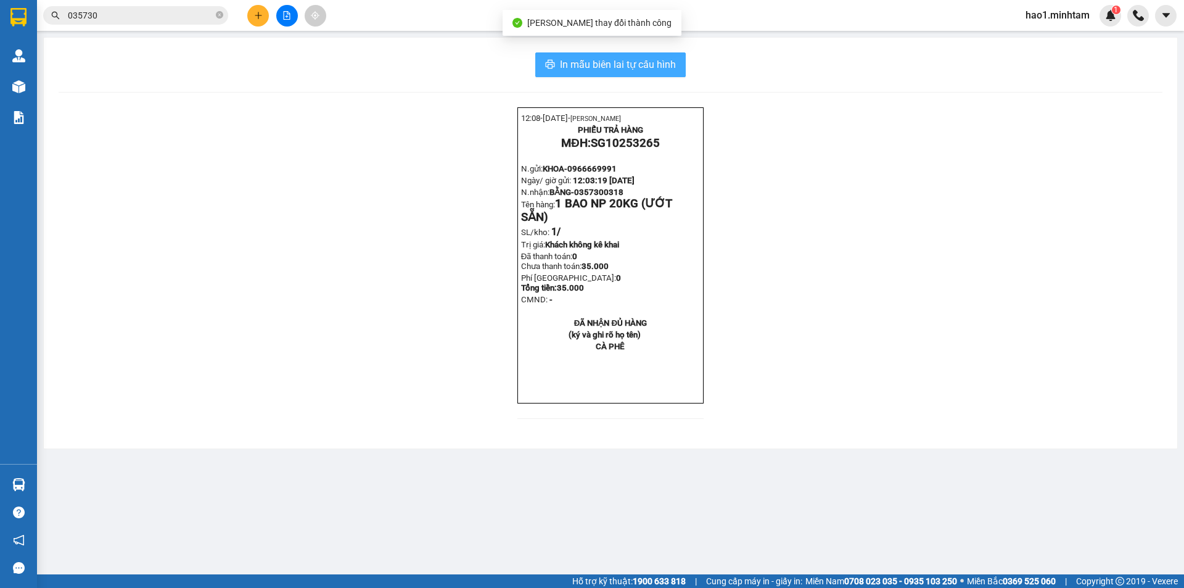
drag, startPoint x: 654, startPoint y: 64, endPoint x: 666, endPoint y: 61, distance: 12.6
click at [654, 64] on span "In mẫu biên lai tự cấu hình" at bounding box center [618, 64] width 116 height 15
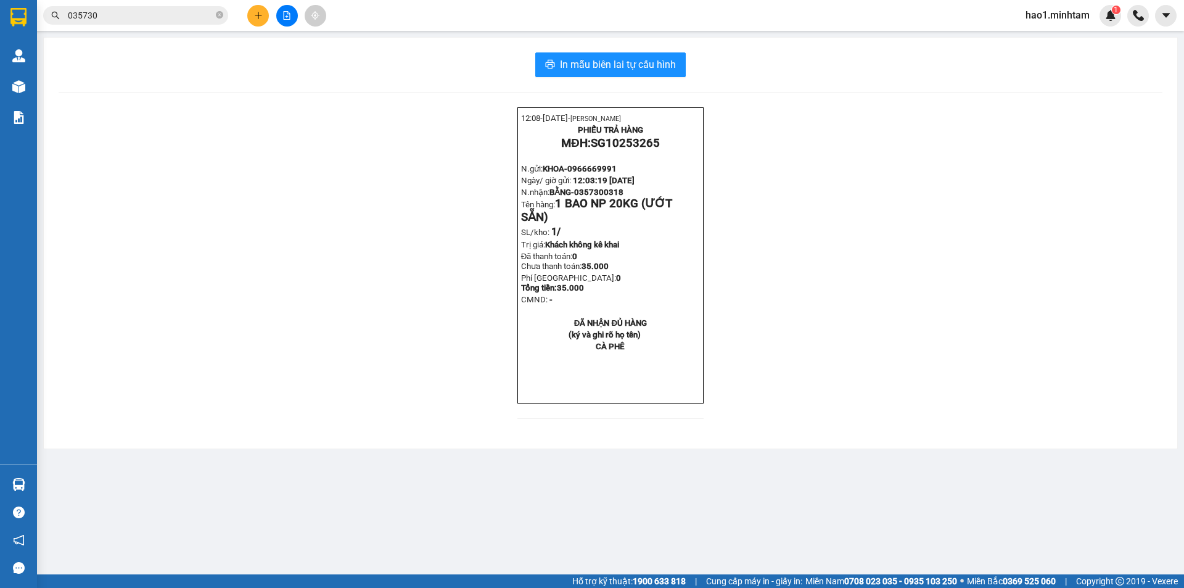
click at [1007, 426] on div "12:08- 13-10-2025- Trần Vũ Hạo PHIẾU TRẢ HÀNG MĐH: SG10253265 N.gửi: KHOA- 0966…" at bounding box center [611, 270] width 1104 height 326
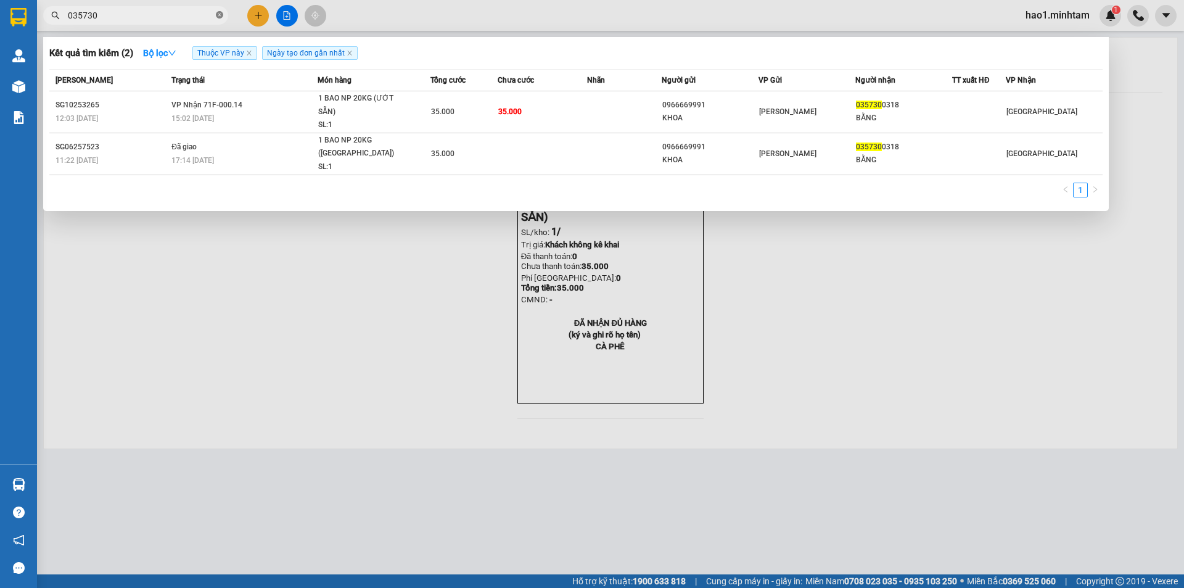
click at [219, 18] on icon "close-circle" at bounding box center [219, 14] width 7 height 7
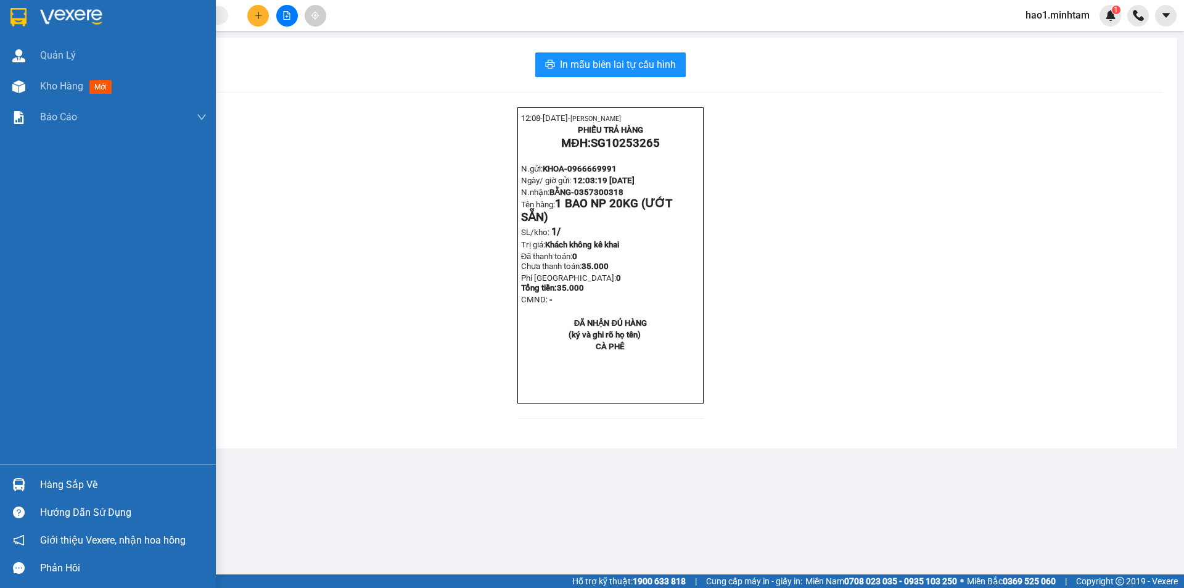
click at [30, 27] on div at bounding box center [108, 20] width 216 height 40
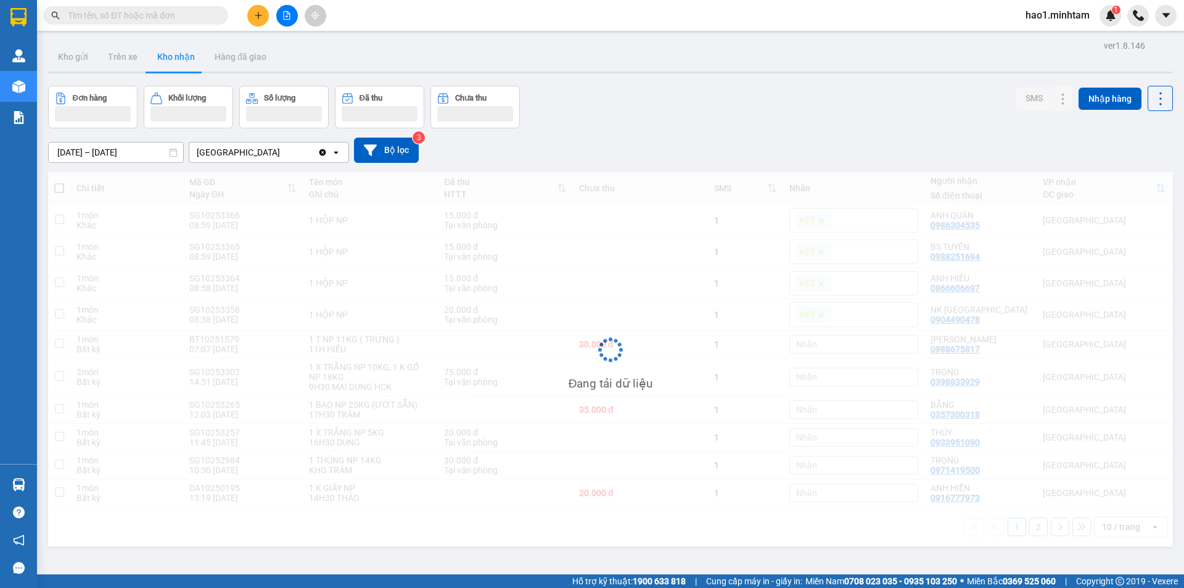
click at [811, 173] on div "Đang tải dữ liệu" at bounding box center [610, 359] width 1125 height 374
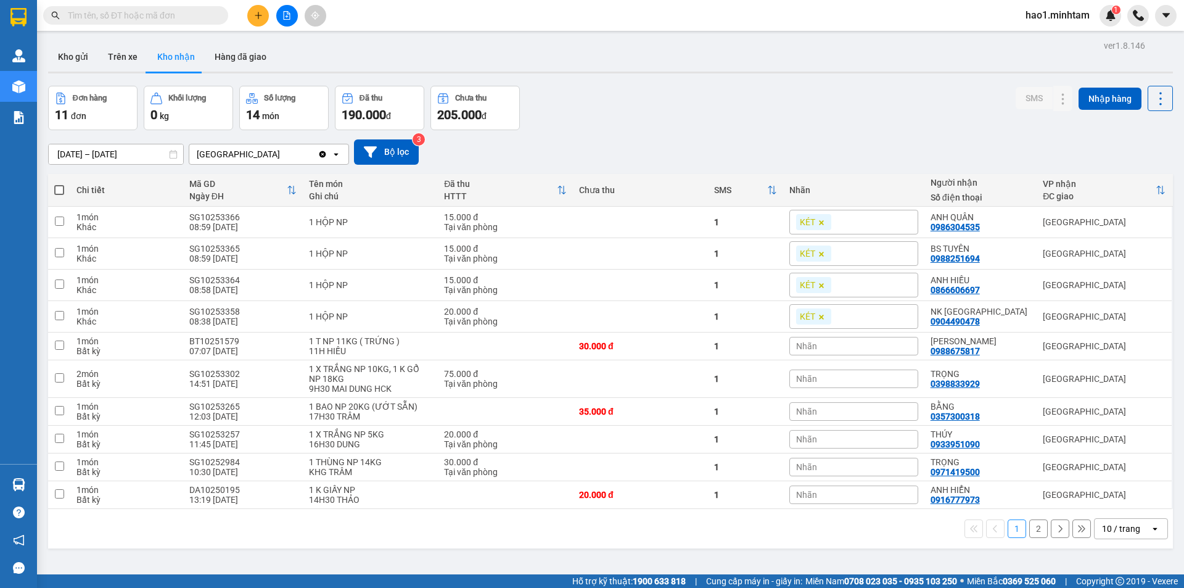
click at [811, 158] on div "11/10/2025 – 13/10/2025 Press the down arrow key to interact with the calendar …" at bounding box center [610, 151] width 1125 height 25
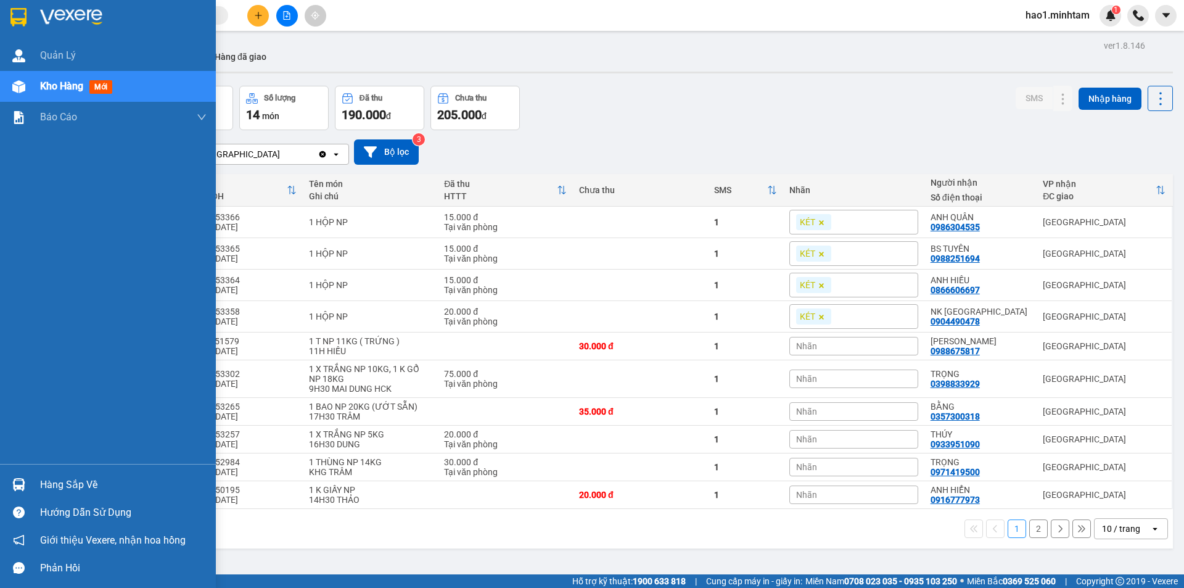
click at [18, 480] on img at bounding box center [18, 484] width 13 height 13
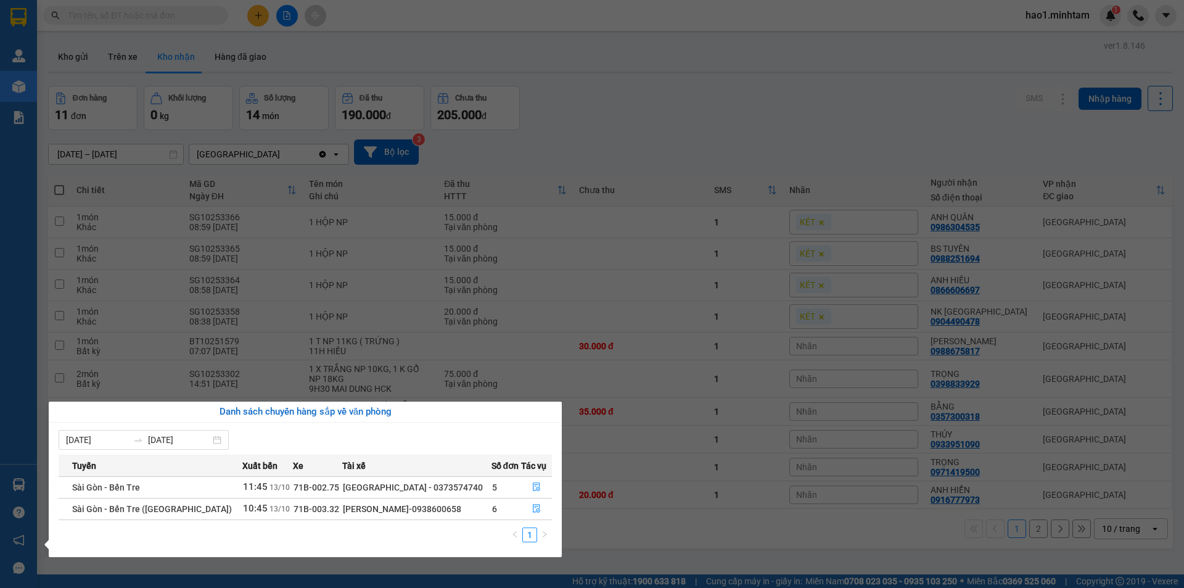
click at [645, 99] on section "Kết quả tìm kiếm ( 2 ) Bộ lọc Thuộc VP này Ngày tạo đơn gần nhất Mã ĐH Trạng th…" at bounding box center [592, 294] width 1184 height 588
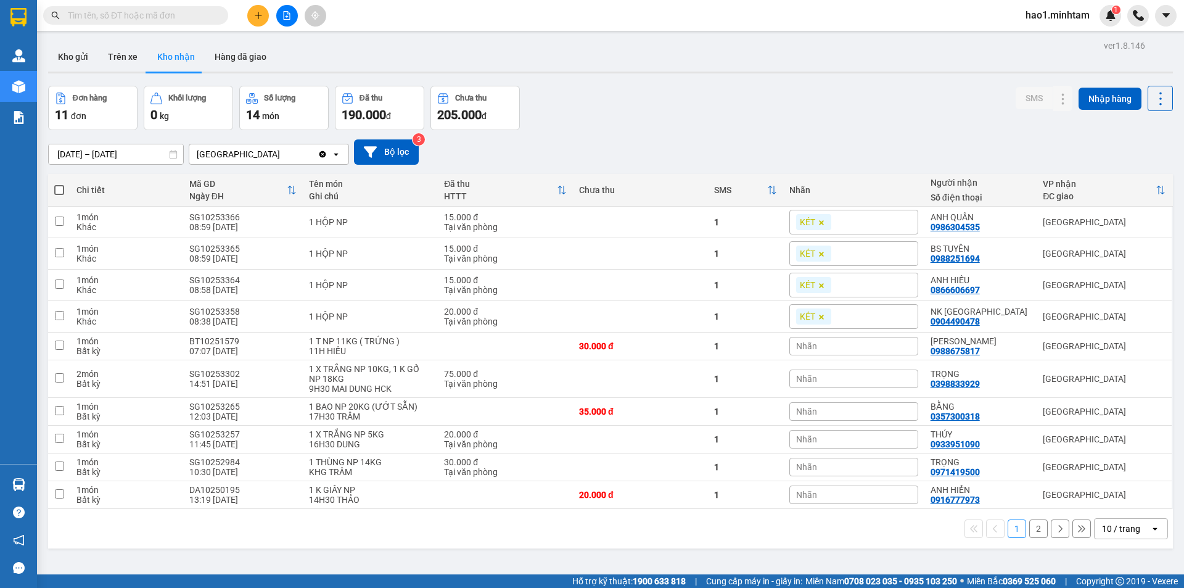
click at [152, 19] on input "text" at bounding box center [140, 16] width 145 height 14
type input "SG"
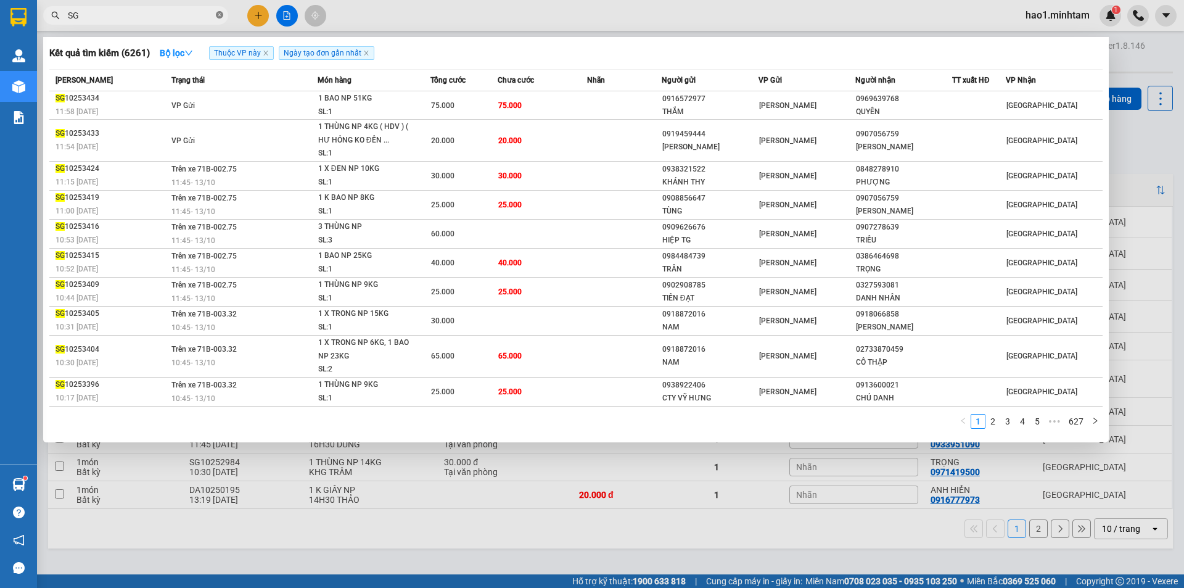
click at [218, 18] on icon "close-circle" at bounding box center [219, 14] width 7 height 7
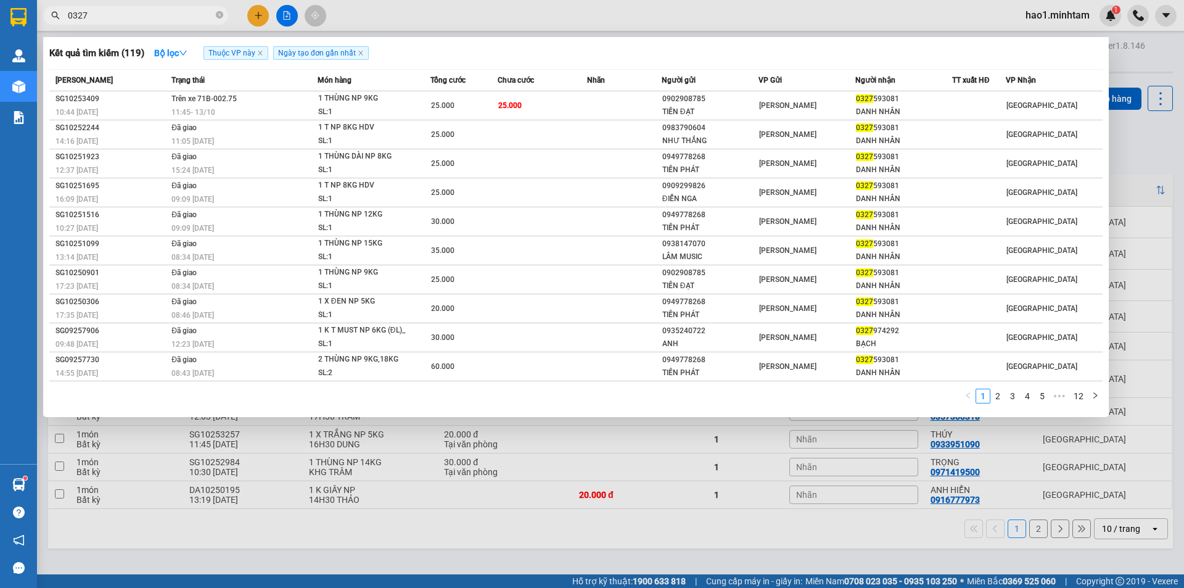
click at [369, 54] on div "Thuộc VP này Ngày tạo đơn gần nhất" at bounding box center [288, 53] width 170 height 14
click at [358, 54] on icon "close" at bounding box center [361, 53] width 6 height 6
click at [261, 54] on icon "close" at bounding box center [260, 53] width 4 height 4
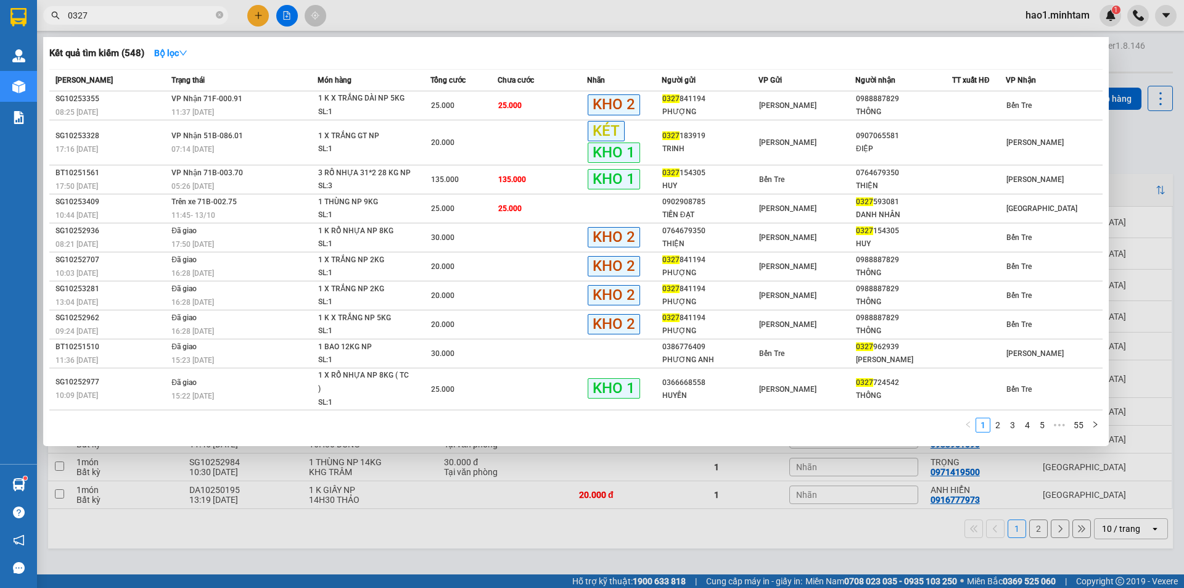
click at [141, 21] on input "0327" at bounding box center [140, 16] width 145 height 14
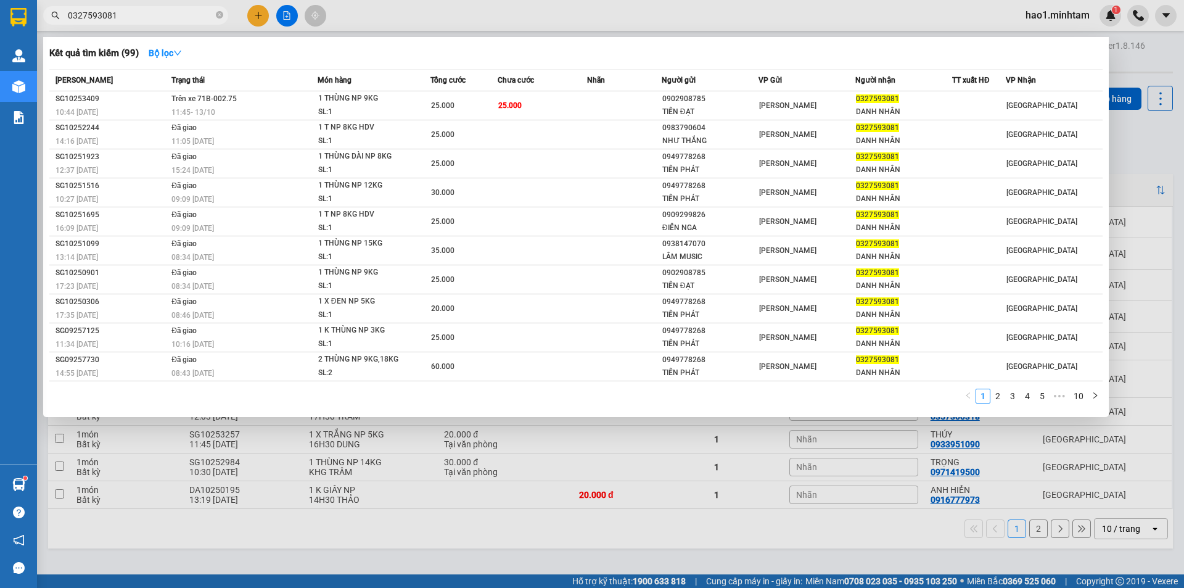
type input "0327593081"
click at [223, 17] on span "0327593081" at bounding box center [135, 15] width 185 height 18
click at [224, 15] on span "0327593081" at bounding box center [135, 15] width 185 height 18
click at [220, 18] on icon "close-circle" at bounding box center [219, 14] width 7 height 7
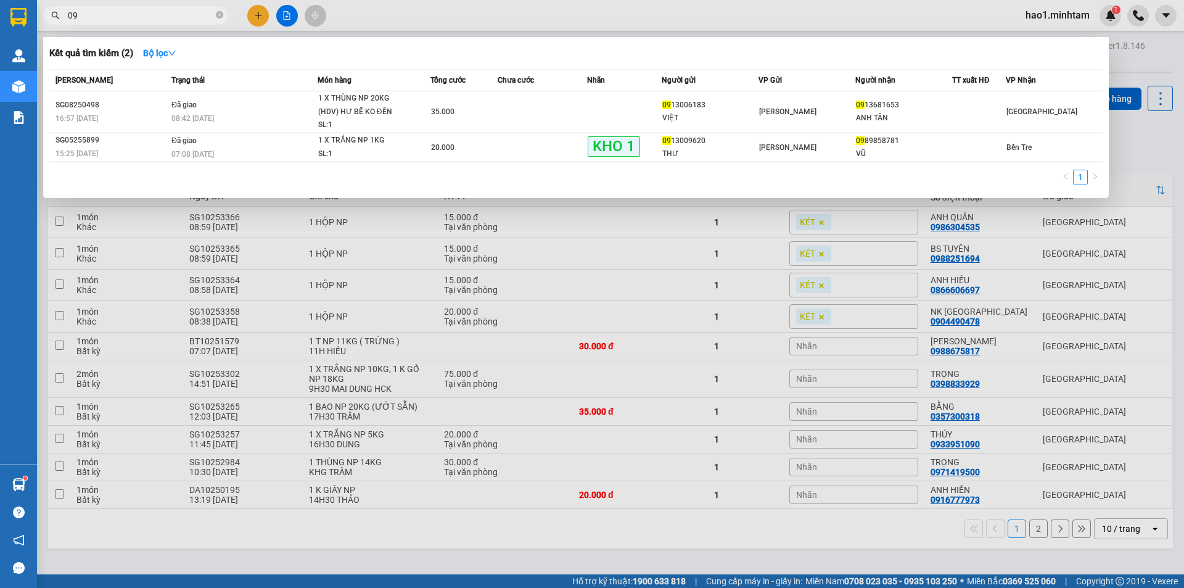
type input "0"
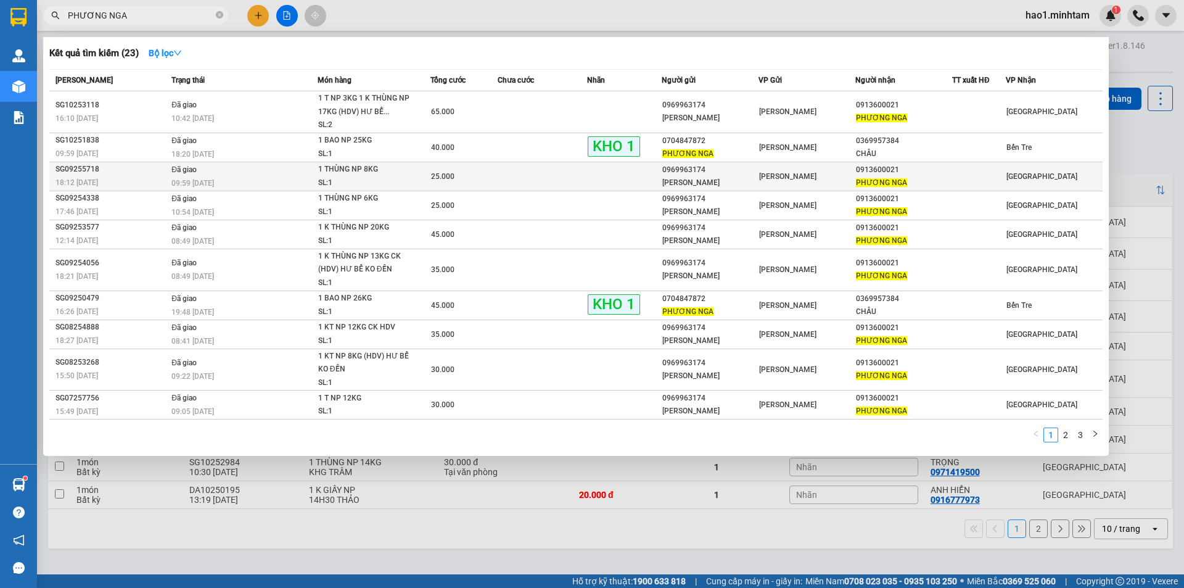
type input "PHƯƠNG NGA"
click at [880, 178] on span "PHƯƠNG NGA" at bounding box center [881, 182] width 51 height 9
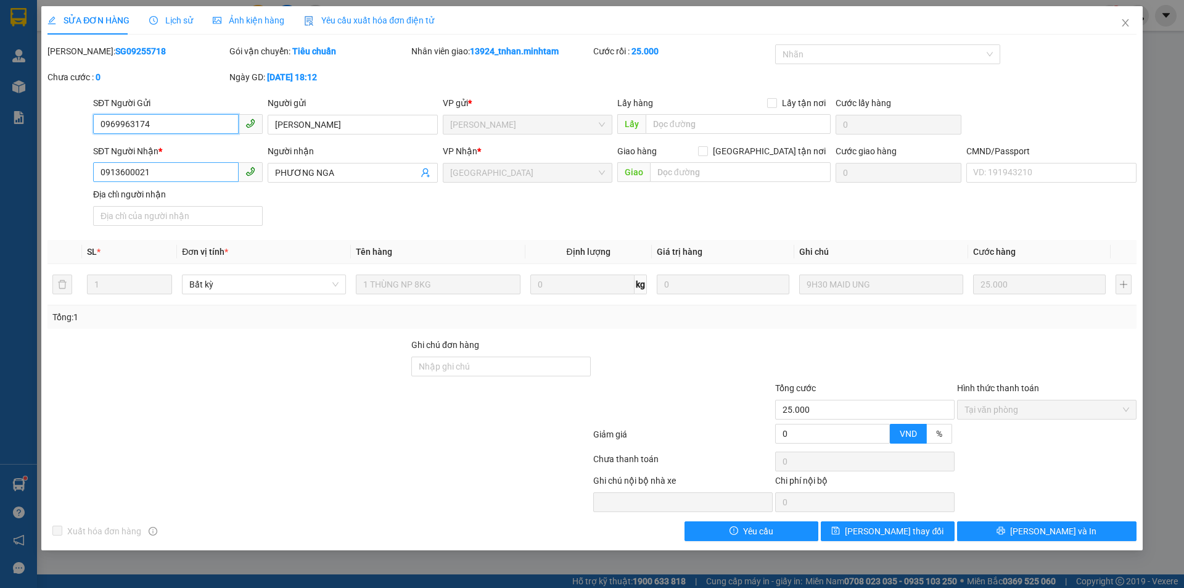
type input "0969963174"
type input "LÂM PHÁT"
type input "0913600021"
type input "PHƯƠNG NGA"
type input "25.000"
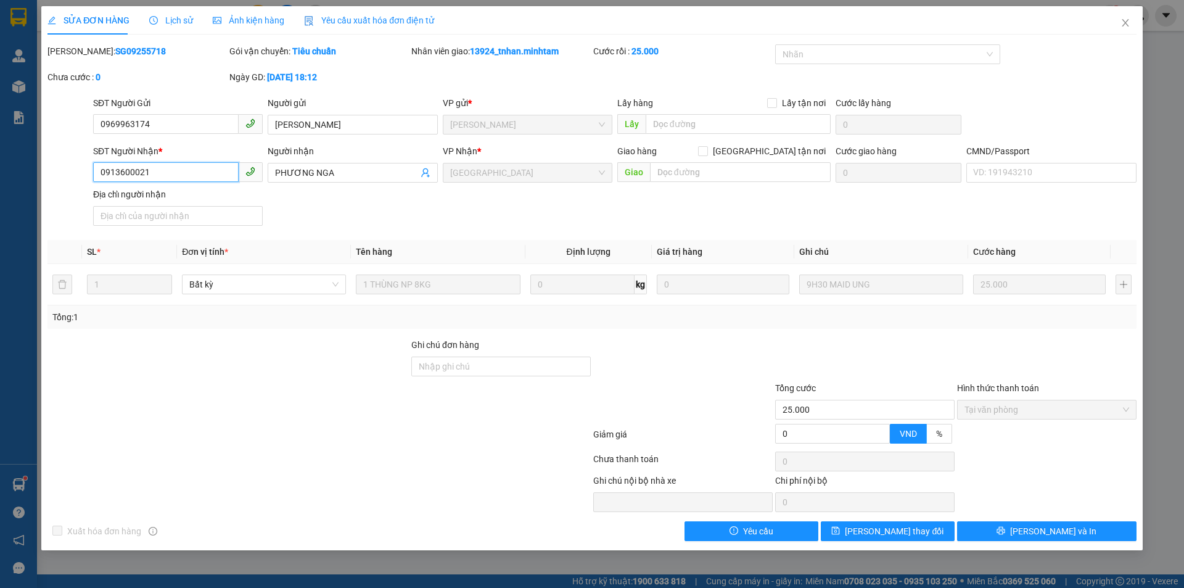
drag, startPoint x: 178, startPoint y: 173, endPoint x: 81, endPoint y: 182, distance: 97.8
click at [81, 182] on div "SĐT Người Nhận * 0913600021 0913600021 Người nhận PHƯƠNG NGA VP Nhận * Tiền Gia…" at bounding box center [591, 187] width 1091 height 86
click at [1128, 20] on icon "close" at bounding box center [1125, 23] width 10 height 10
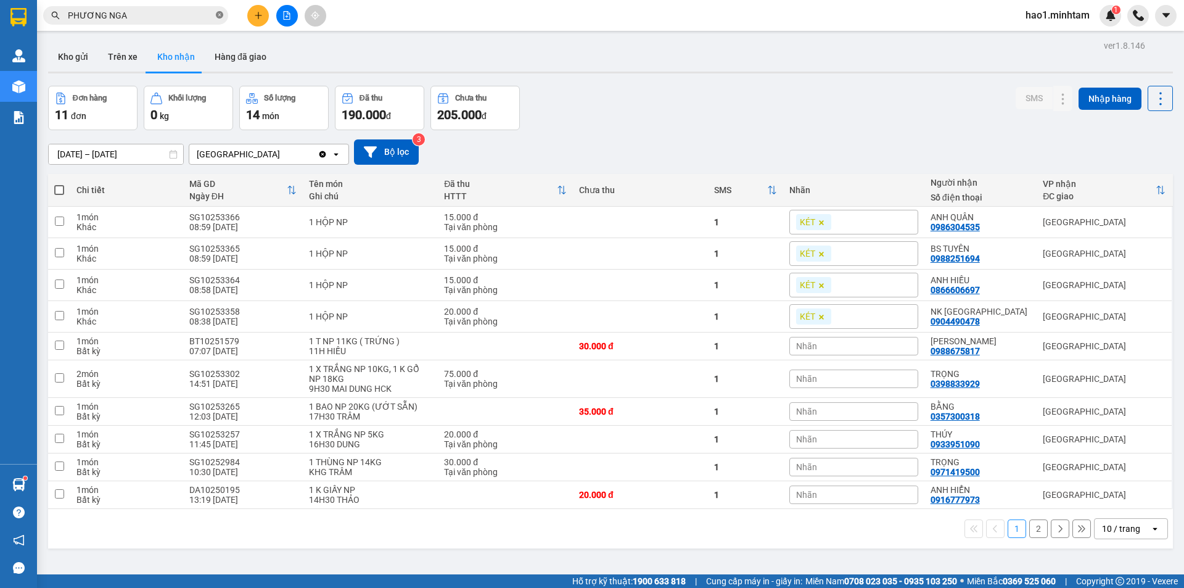
click at [219, 15] on icon "close-circle" at bounding box center [219, 14] width 7 height 7
click at [200, 15] on input "text" at bounding box center [140, 16] width 145 height 14
paste input "0913600021"
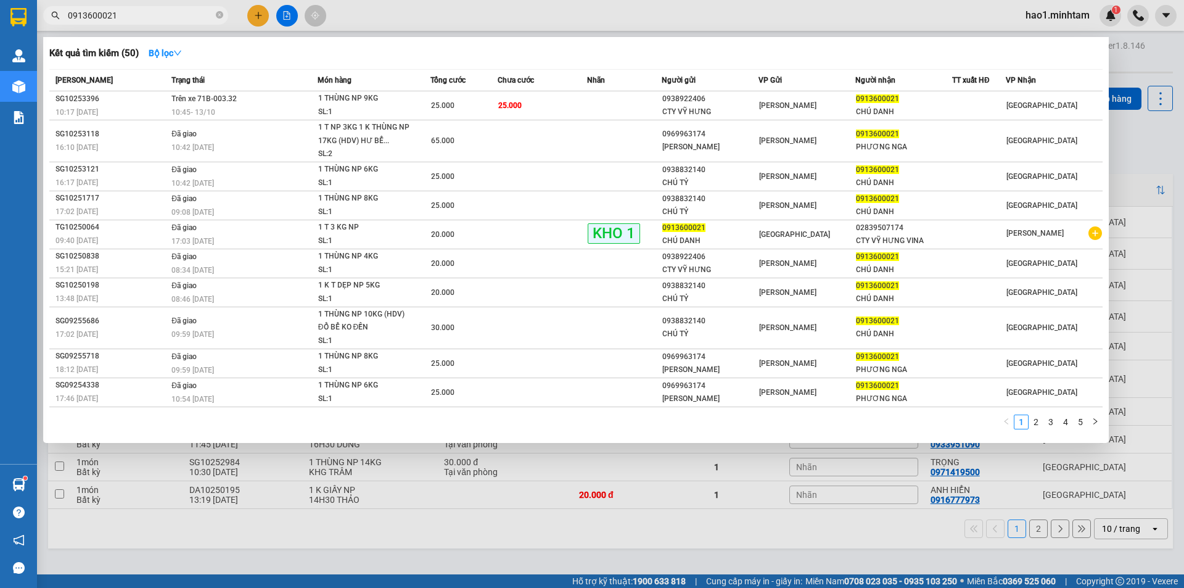
type input "0913600021"
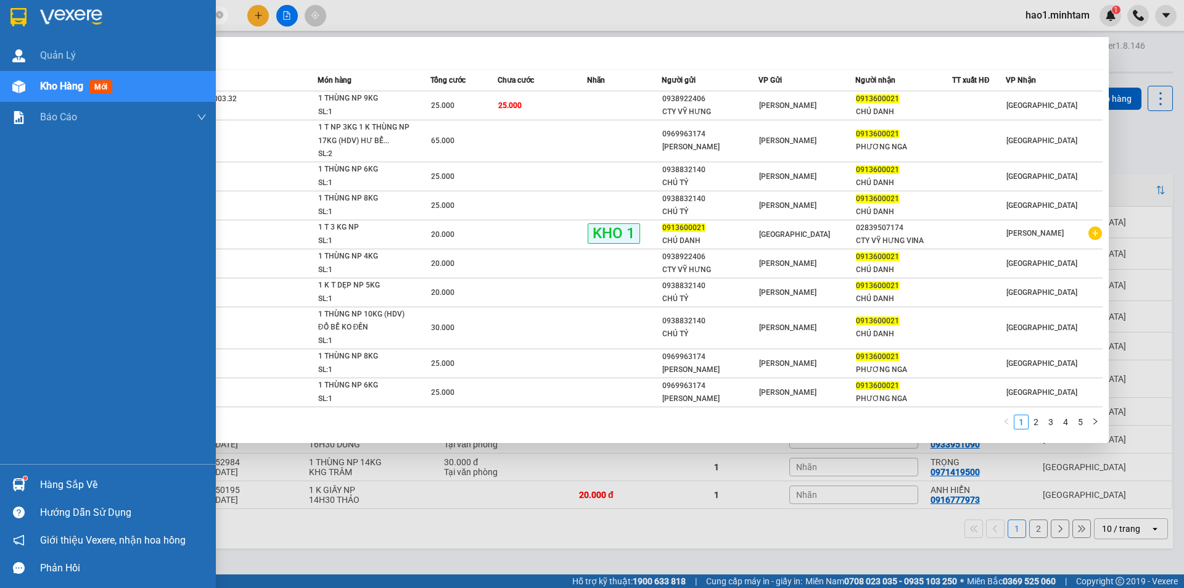
click at [49, 478] on div "Hàng sắp về" at bounding box center [123, 484] width 166 height 18
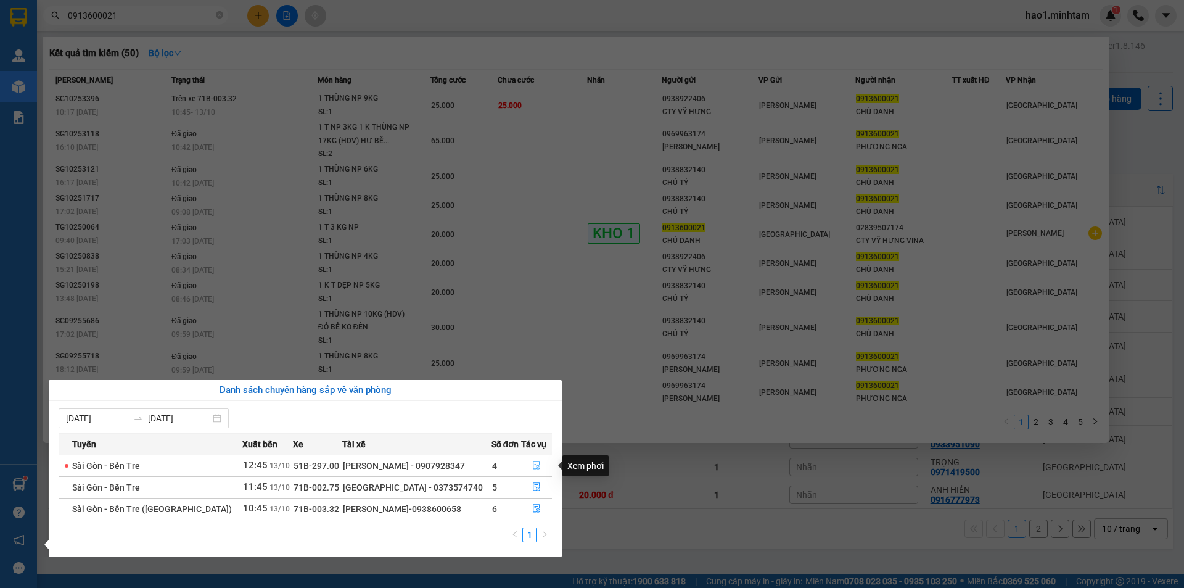
click at [533, 467] on icon "file-done" at bounding box center [536, 465] width 7 height 9
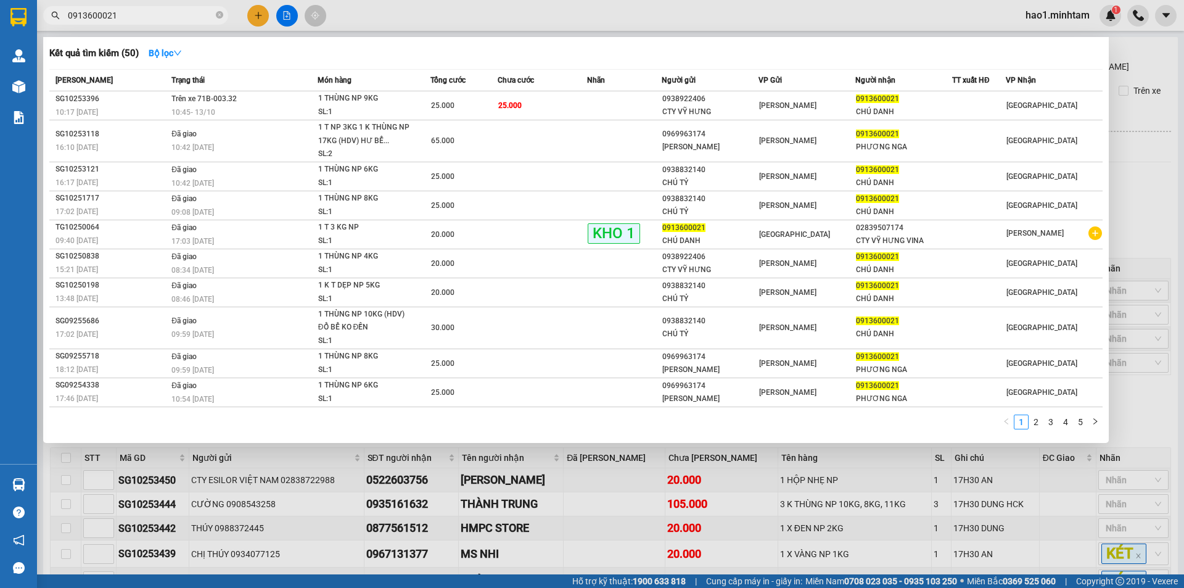
click at [1152, 226] on div at bounding box center [592, 294] width 1184 height 588
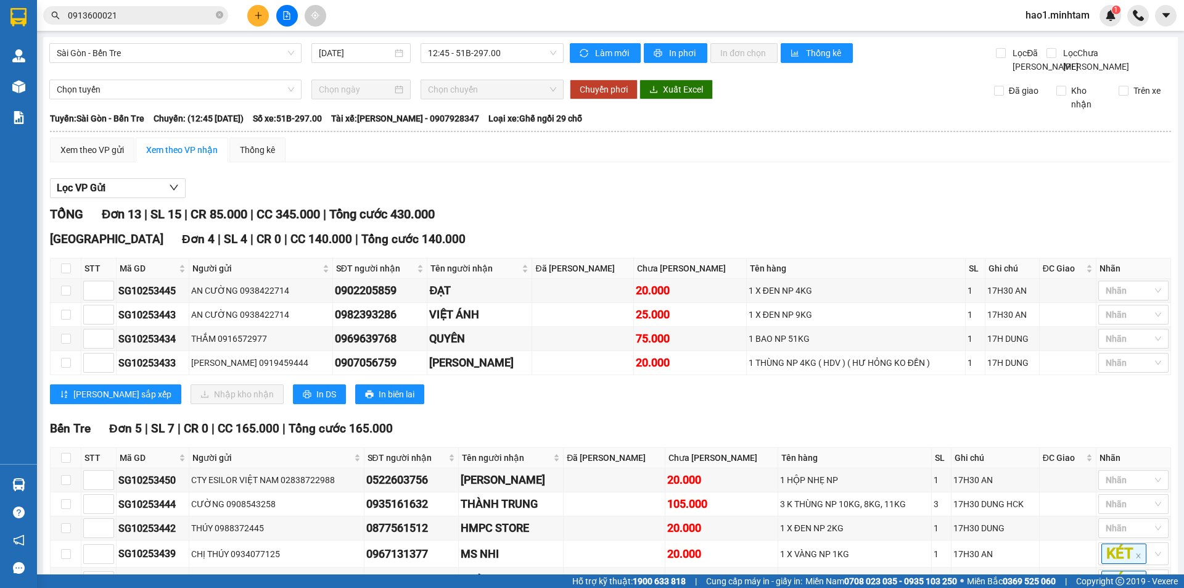
click at [692, 413] on div "Tiền Giang Đơn 4 | SL 4 | CR 0 | CC 140.000 | Tổng cước 140.000 STT Mã GD Người…" at bounding box center [610, 321] width 1121 height 183
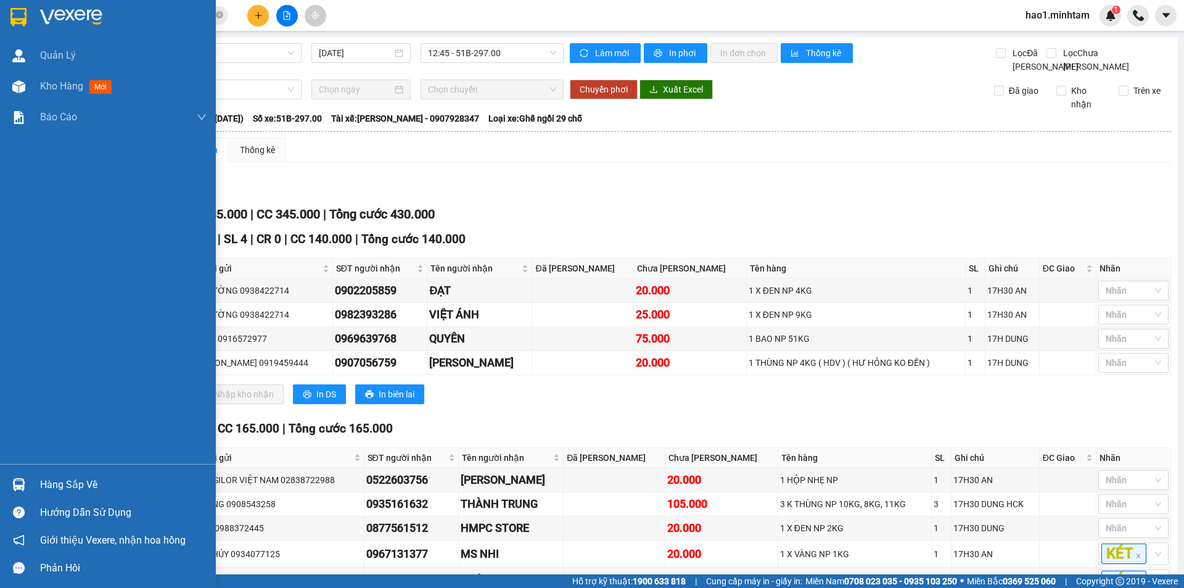
click at [31, 475] on div "Hàng sắp về" at bounding box center [108, 484] width 216 height 28
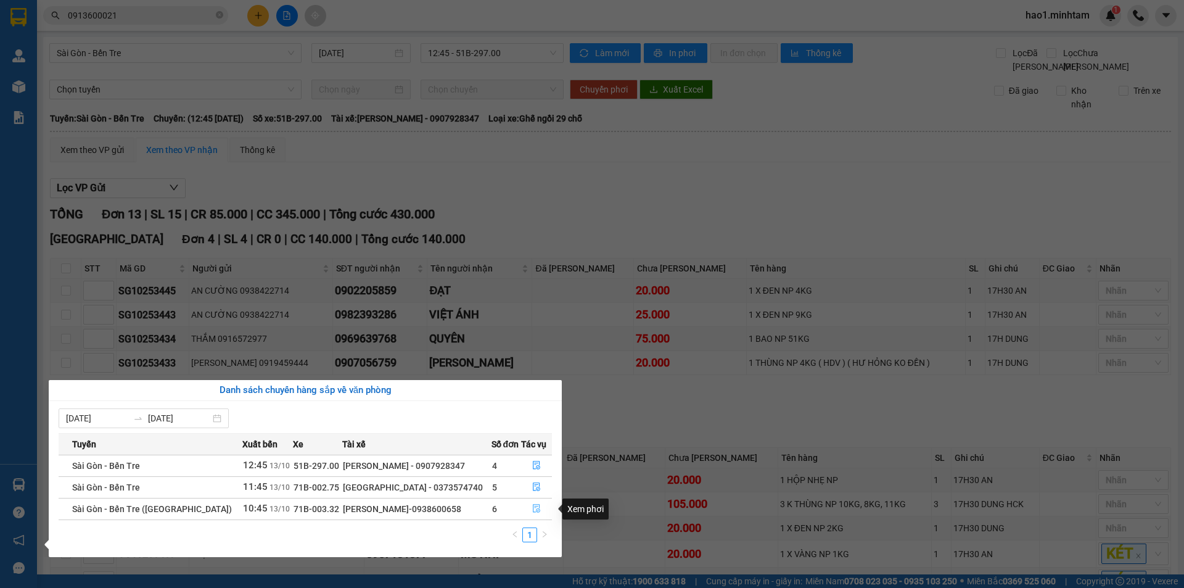
click at [532, 507] on icon "file-done" at bounding box center [536, 508] width 9 height 9
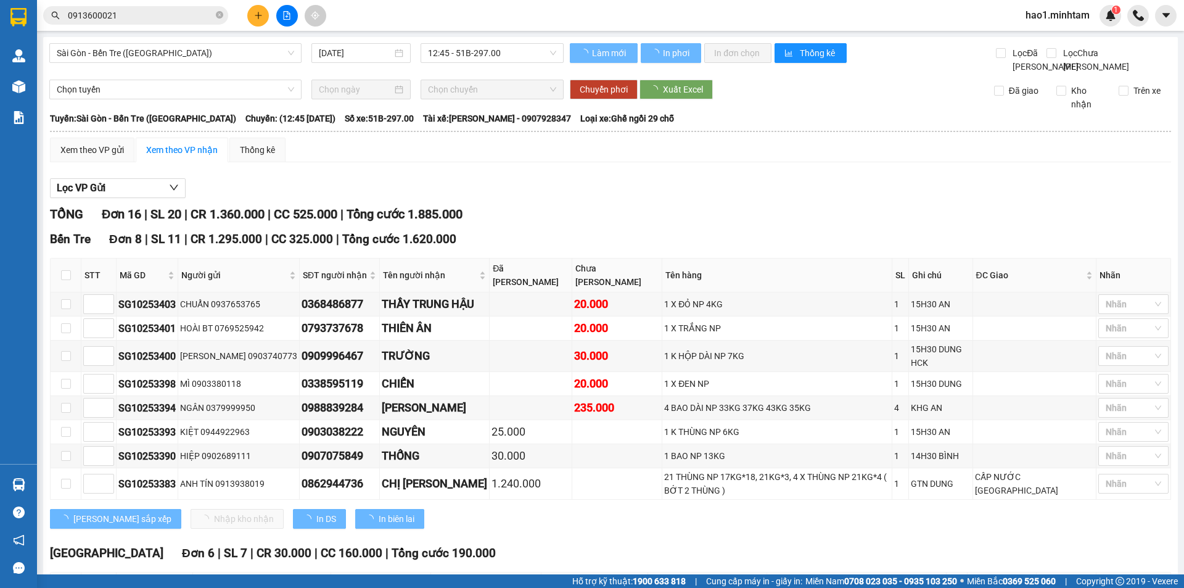
click at [636, 224] on div "TỔNG Đơn 16 | SL 20 | CR 1.360.000 | CC 525.000 | Tổng cước 1.885.000" at bounding box center [610, 214] width 1121 height 19
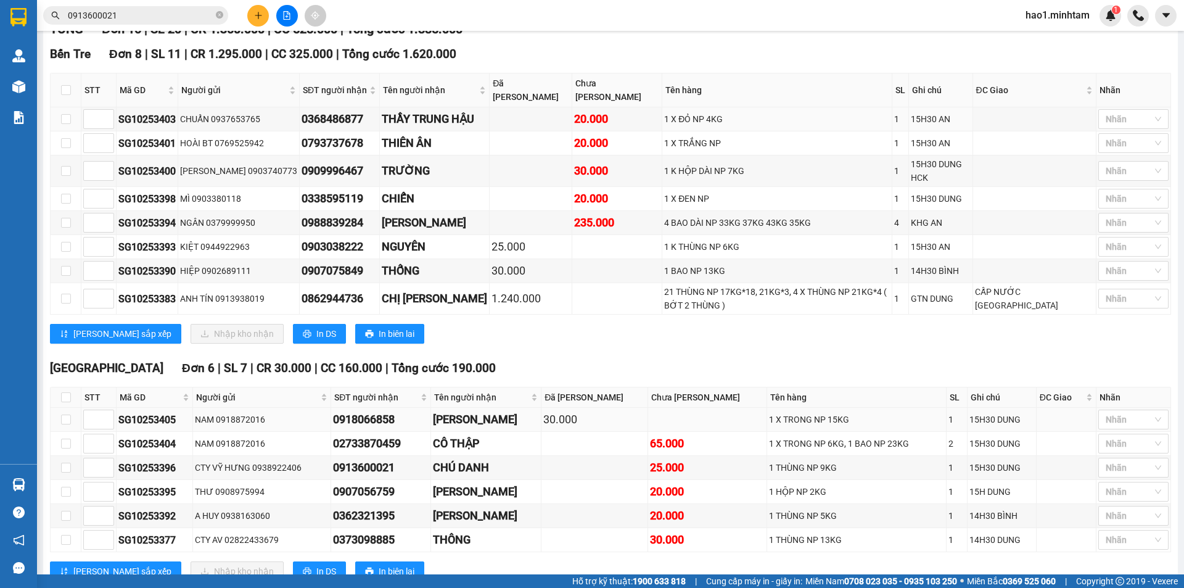
scroll to position [308, 0]
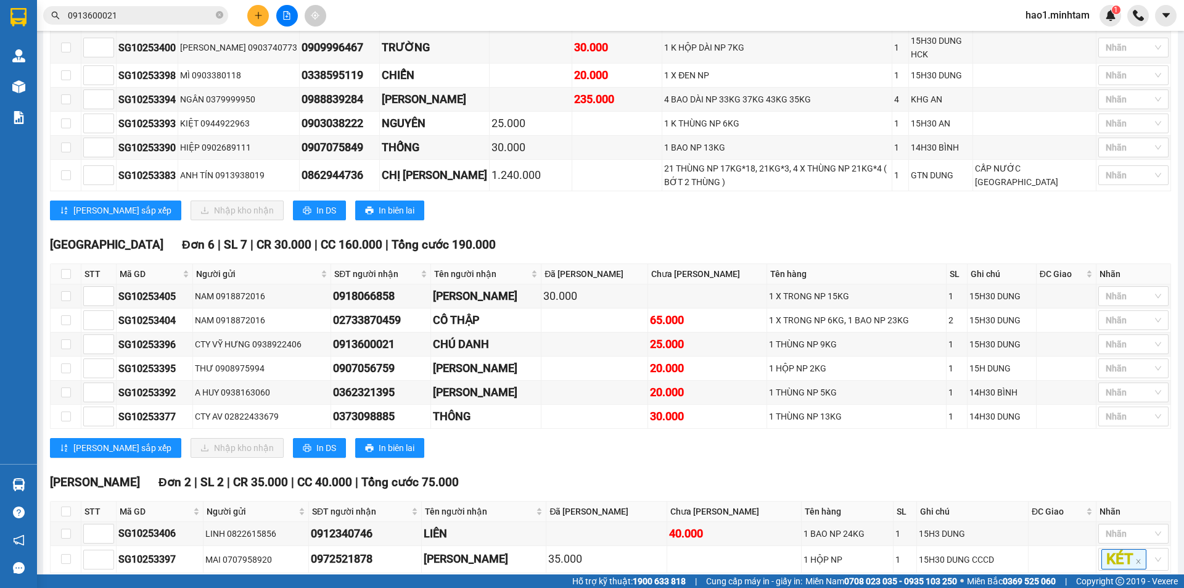
click at [582, 438] on div "[PERSON_NAME] sắp xếp Nhập kho nhận In DS In biên lai" at bounding box center [610, 448] width 1121 height 20
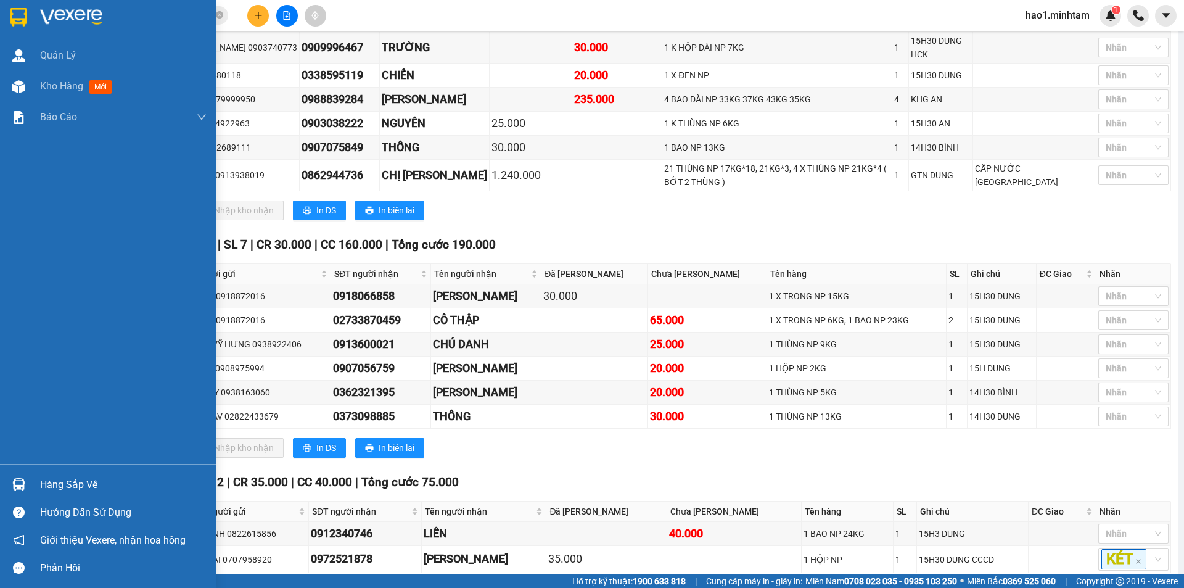
click at [27, 481] on div at bounding box center [19, 484] width 22 height 22
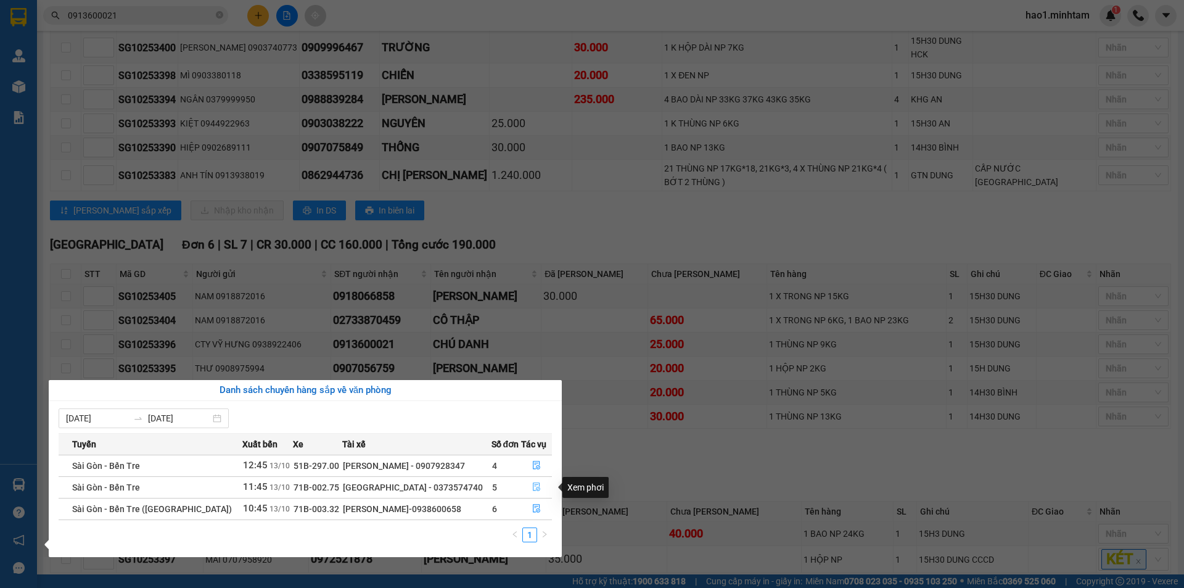
click at [532, 485] on icon "file-done" at bounding box center [536, 486] width 9 height 9
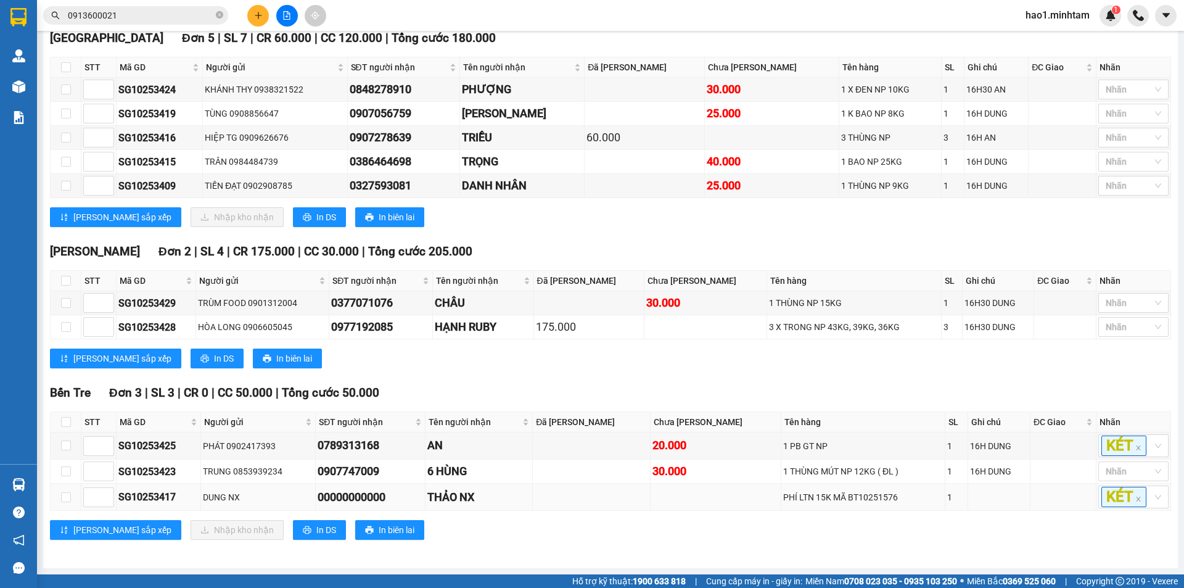
scroll to position [215, 0]
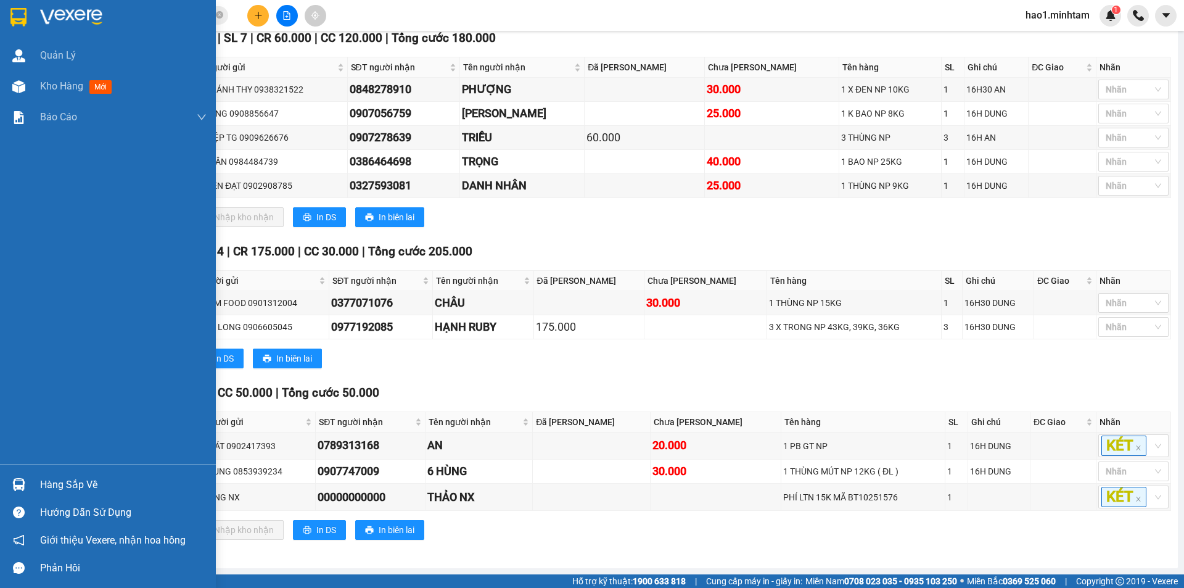
click at [21, 478] on img at bounding box center [18, 484] width 13 height 13
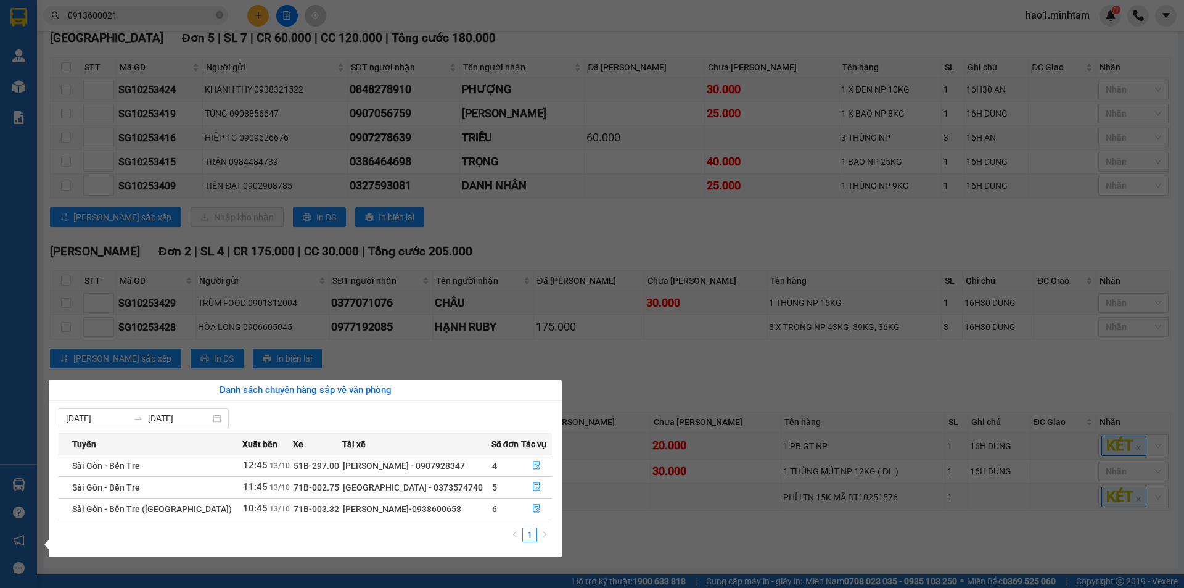
click at [675, 387] on section "Kết quả tìm kiếm ( 50 ) Bộ lọc Mã ĐH Trạng thái Món hàng Tổng cước Chưa cước Nh…" at bounding box center [592, 294] width 1184 height 588
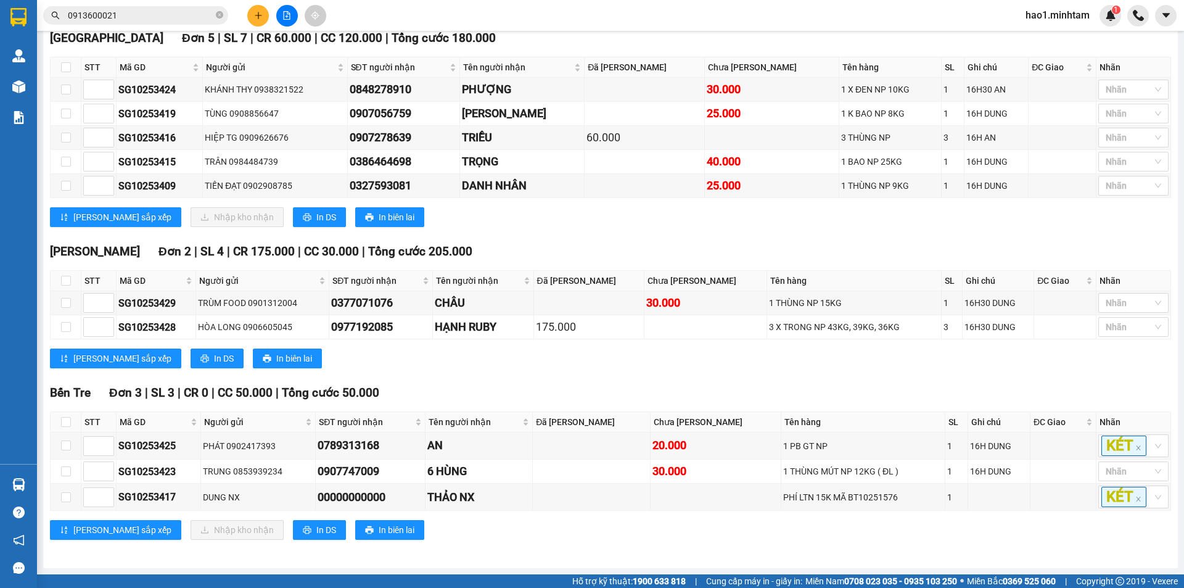
click at [264, 14] on button at bounding box center [258, 16] width 22 height 22
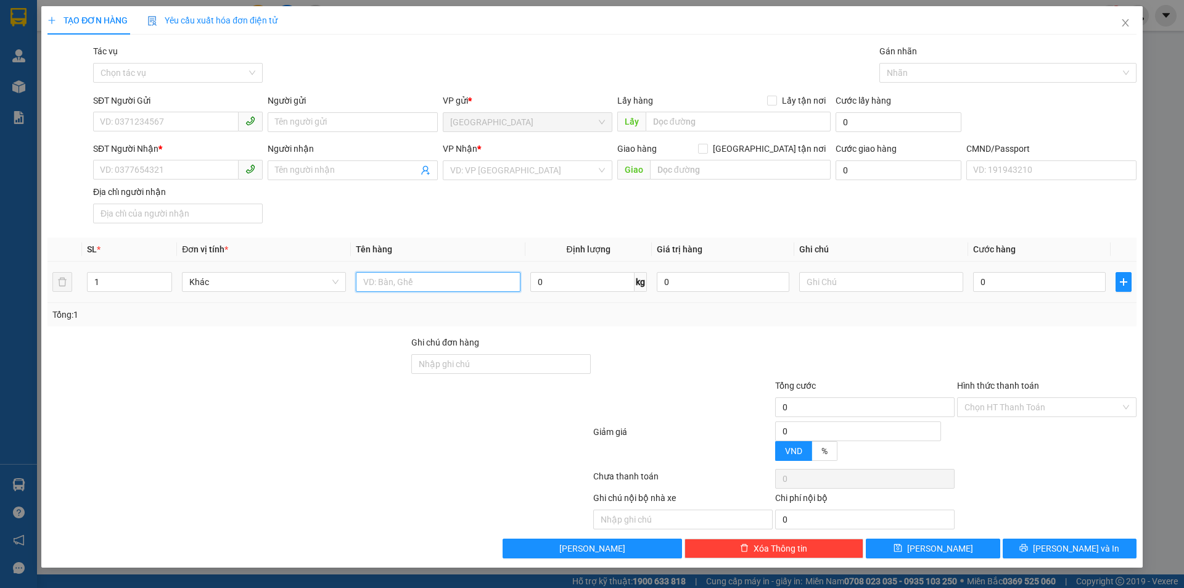
click at [439, 285] on input "text" at bounding box center [438, 282] width 164 height 20
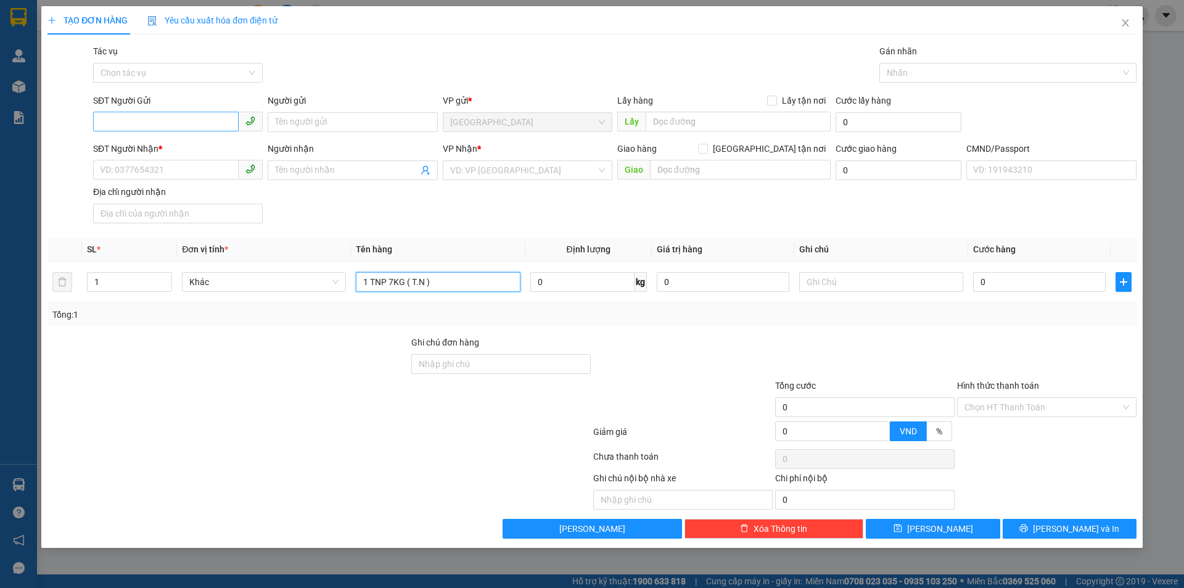
type input "1 TNP 7KG ( T.N )"
click at [201, 115] on input "SĐT Người Gửi" at bounding box center [165, 122] width 145 height 20
click at [168, 147] on div "0912558412 - TIÊN" at bounding box center [177, 147] width 155 height 14
type input "0912558412"
type input "TIÊN"
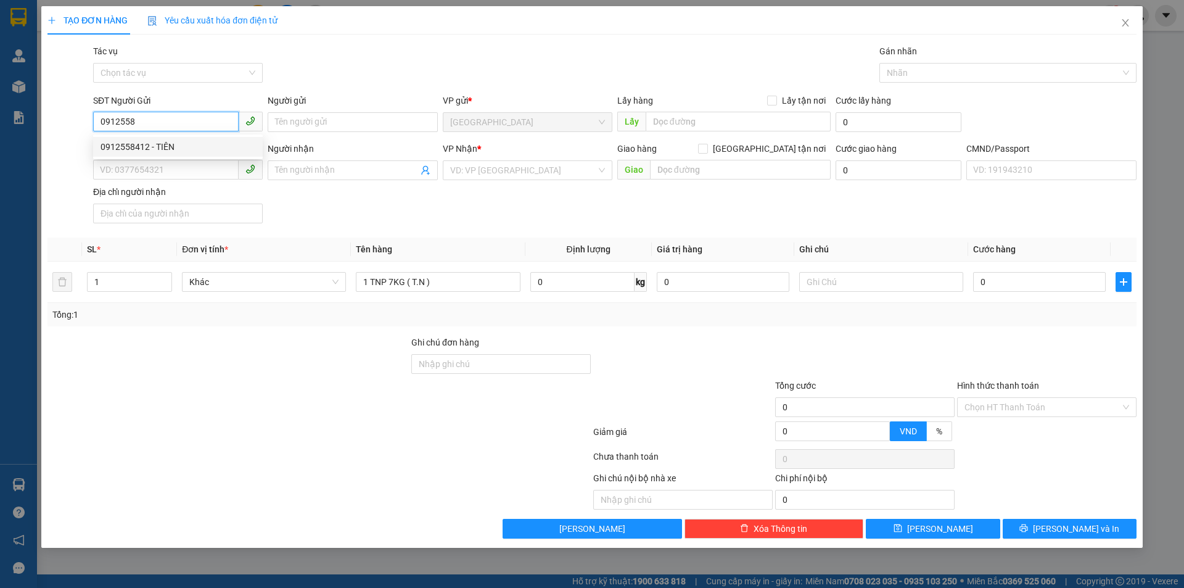
type input "0946156969"
type input "HƯƠNG"
type input "0912558412"
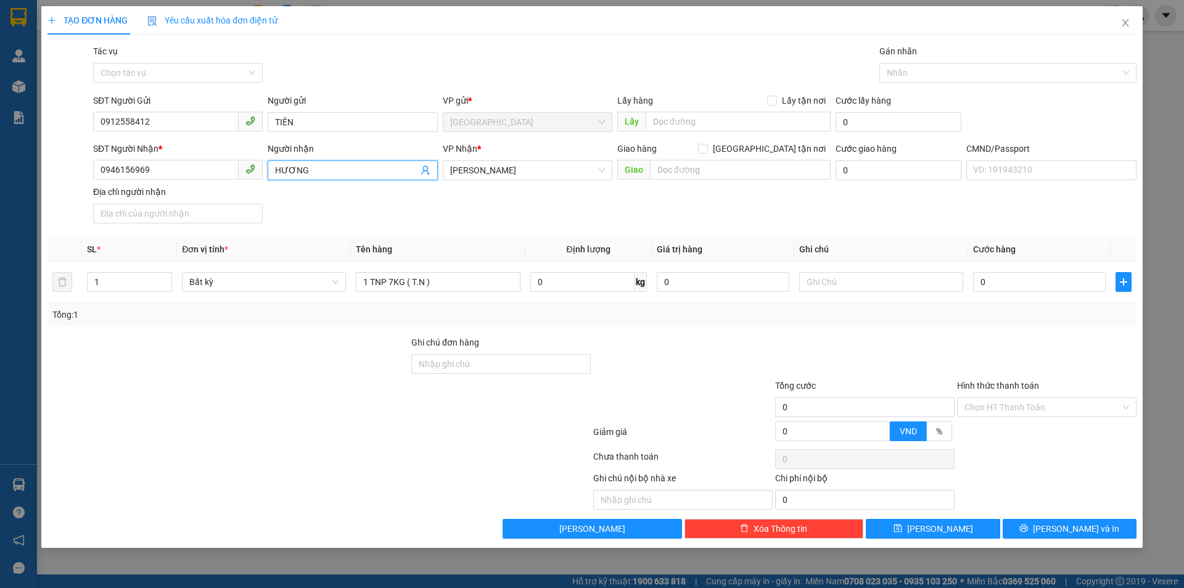
click at [427, 171] on icon "user-add" at bounding box center [425, 170] width 8 height 9
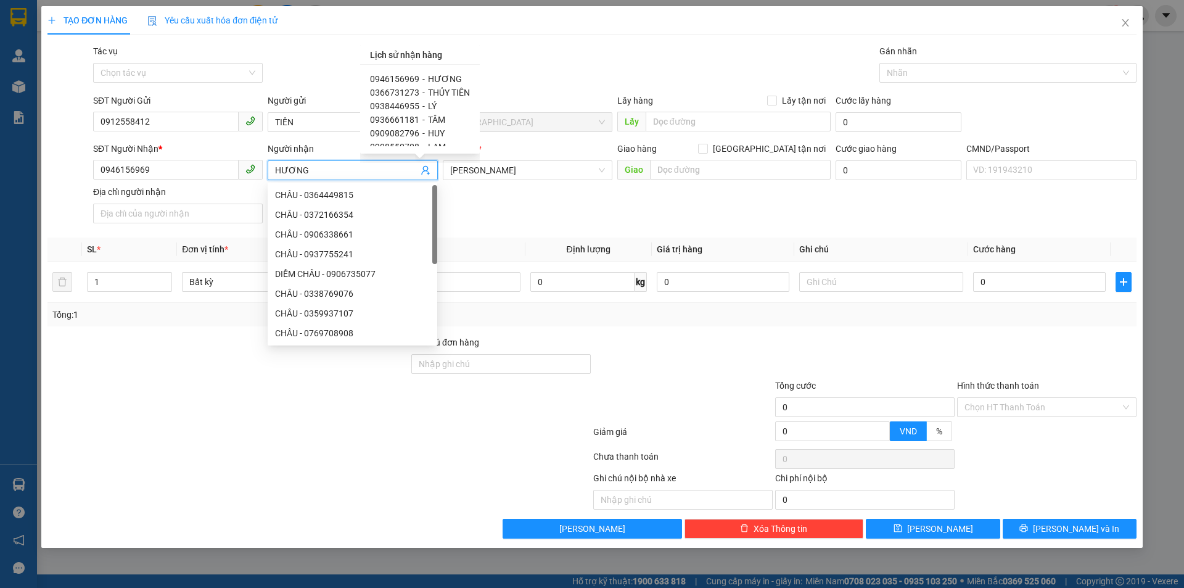
scroll to position [7, 0]
click at [226, 176] on input "0946156969" at bounding box center [165, 170] width 145 height 20
click at [225, 176] on input "0946156969" at bounding box center [165, 170] width 145 height 20
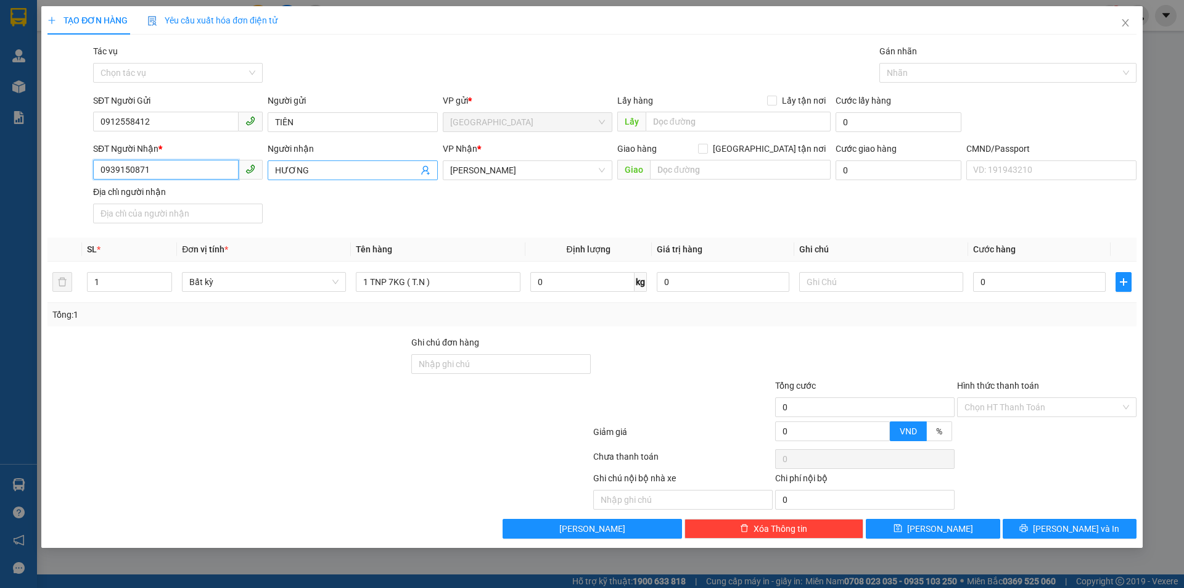
type input "0939150871"
click at [320, 170] on input "HƯƠNG" at bounding box center [346, 170] width 142 height 14
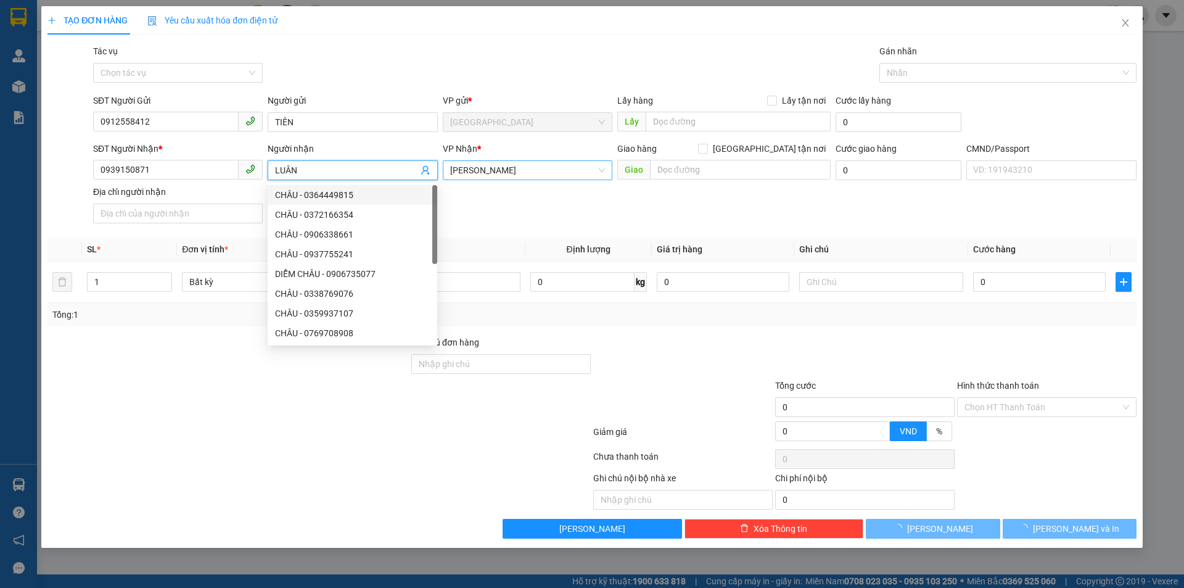
click at [517, 171] on span "[PERSON_NAME]" at bounding box center [527, 170] width 155 height 18
type input "LUÂN"
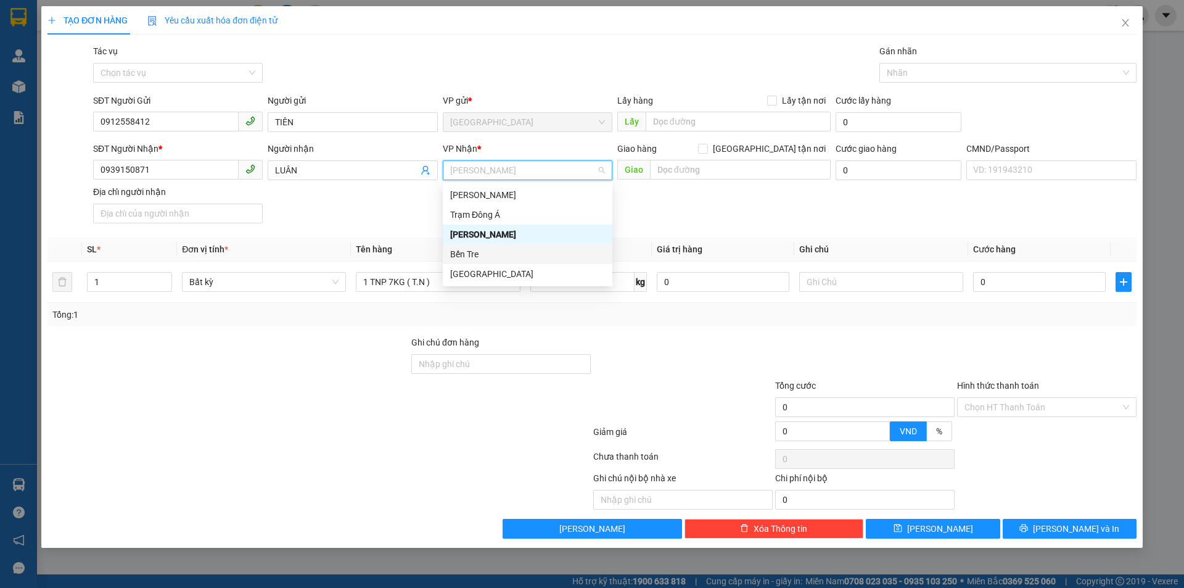
drag, startPoint x: 490, startPoint y: 254, endPoint x: 844, endPoint y: 303, distance: 357.9
click at [490, 255] on div "Bến Tre" at bounding box center [527, 254] width 155 height 14
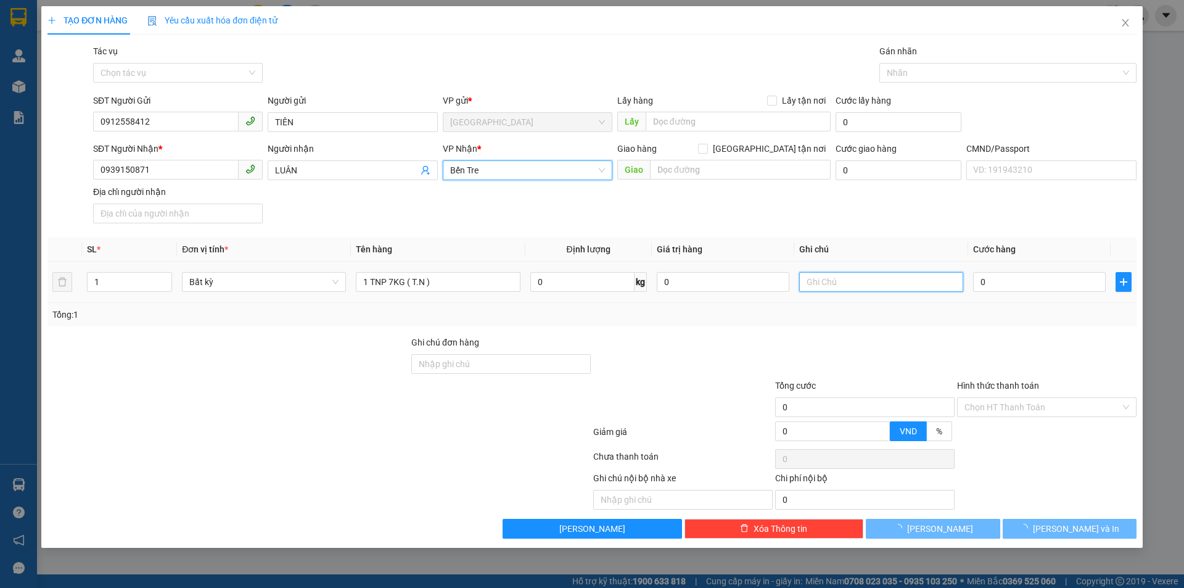
click at [864, 281] on input "text" at bounding box center [881, 282] width 164 height 20
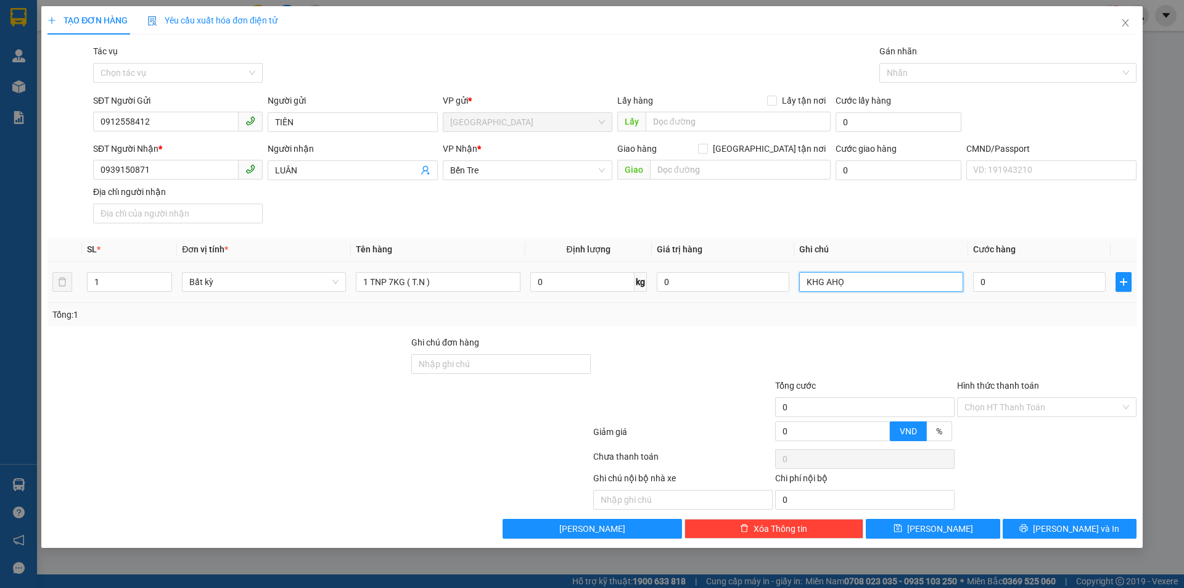
type input "KHG AHỌ"
type input "2"
type input "25"
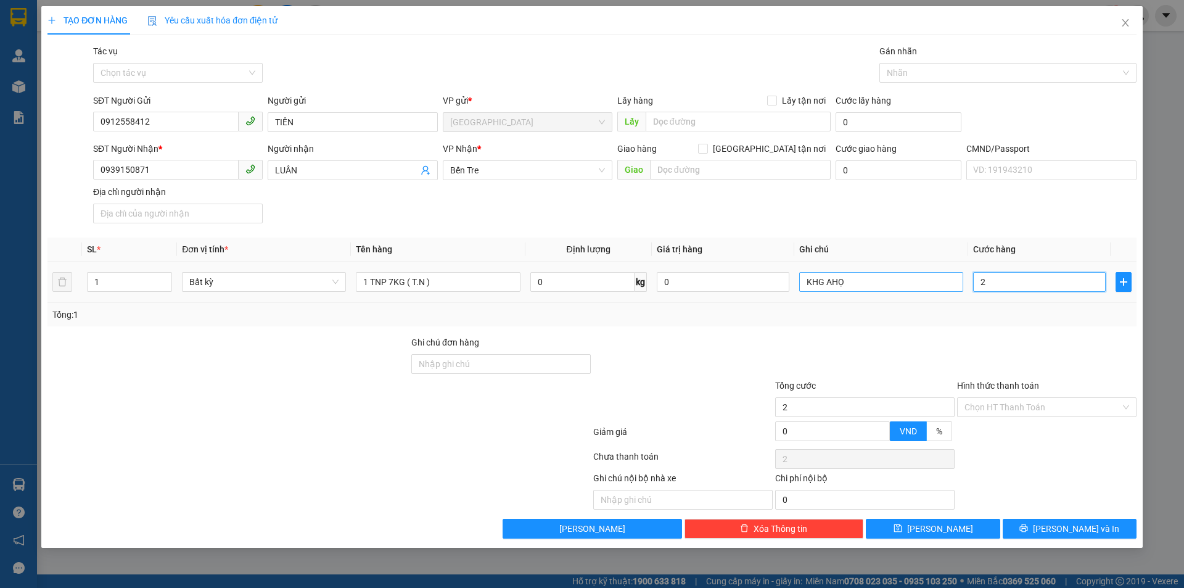
type input "25"
type input "25.000"
click at [898, 329] on div "Transit Pickup Surcharge Ids Transit Deliver Surcharge Ids Transit Deliver Surc…" at bounding box center [591, 291] width 1089 height 494
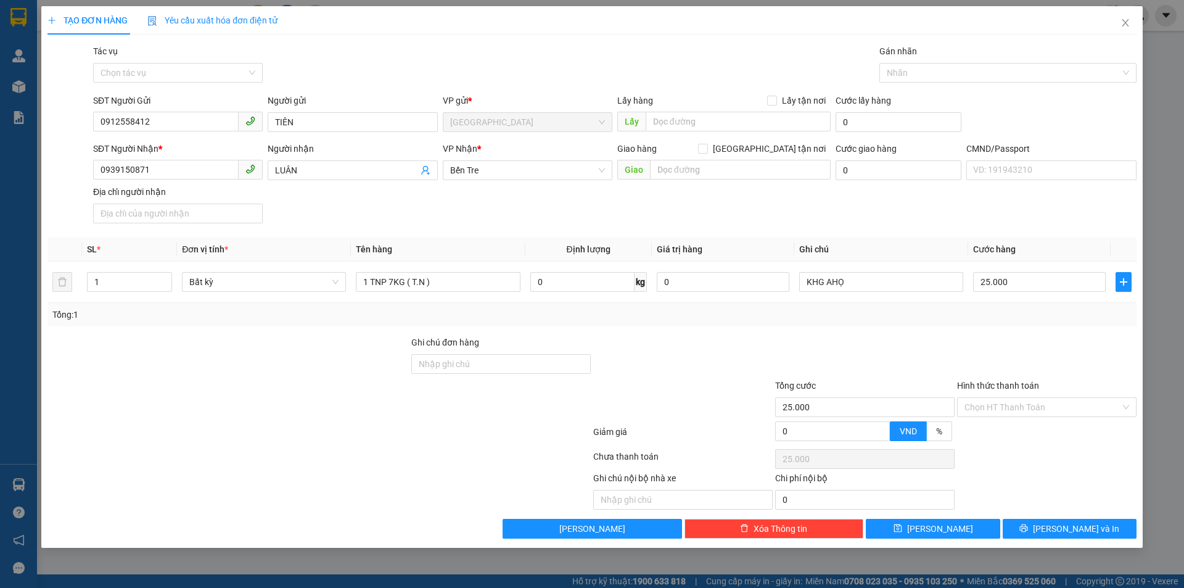
click at [1039, 417] on div "Hình thức thanh toán Chọn HT Thanh Toán" at bounding box center [1046, 400] width 179 height 43
click at [1037, 411] on input "Hình thức thanh toán" at bounding box center [1042, 407] width 156 height 18
click at [1017, 433] on div "Tại văn phòng" at bounding box center [1046, 432] width 165 height 14
type input "0"
click at [1028, 528] on icon "printer" at bounding box center [1023, 527] width 9 height 9
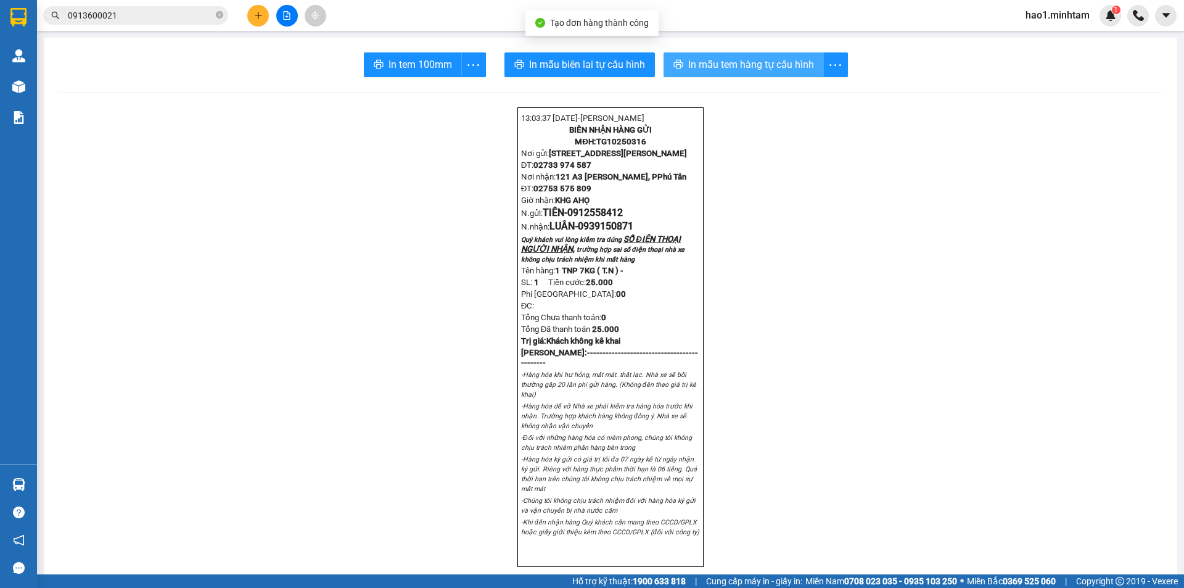
click at [762, 68] on span "In mẫu tem hàng tự cấu hình" at bounding box center [751, 64] width 126 height 15
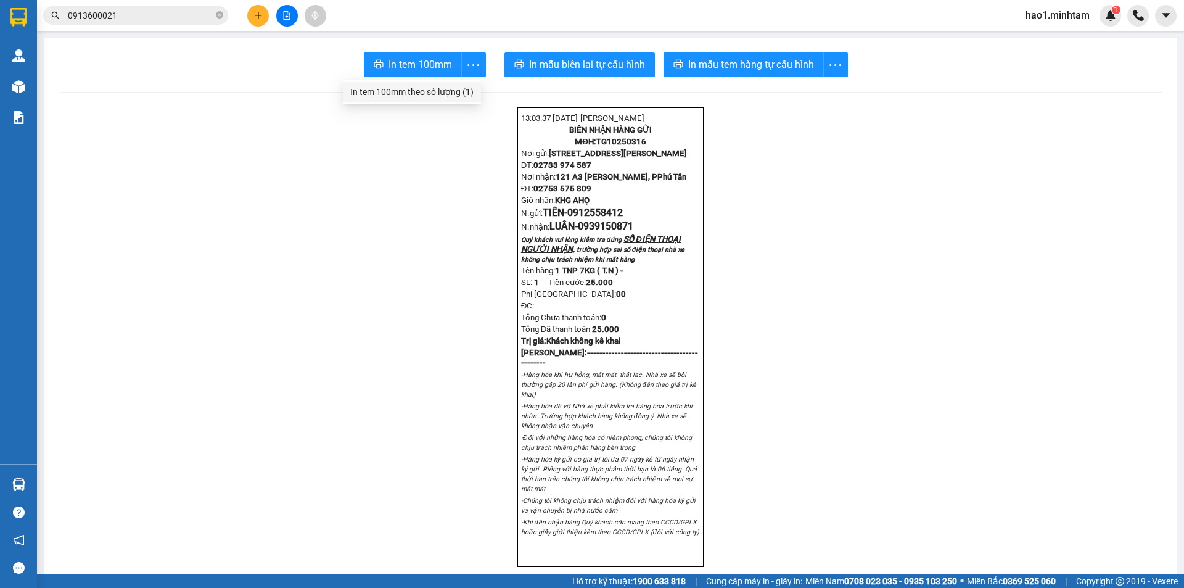
click at [446, 95] on div "In tem 100mm theo số lượng (1)" at bounding box center [411, 92] width 123 height 14
click at [184, 17] on input "0913600021" at bounding box center [140, 16] width 145 height 14
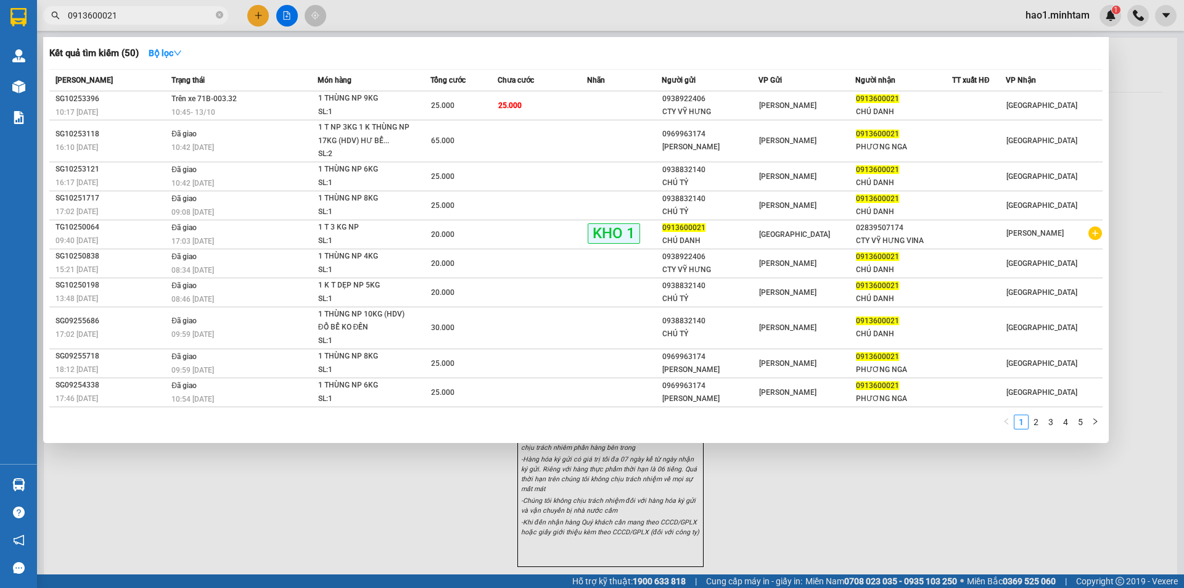
click at [184, 17] on input "0913600021" at bounding box center [140, 16] width 145 height 14
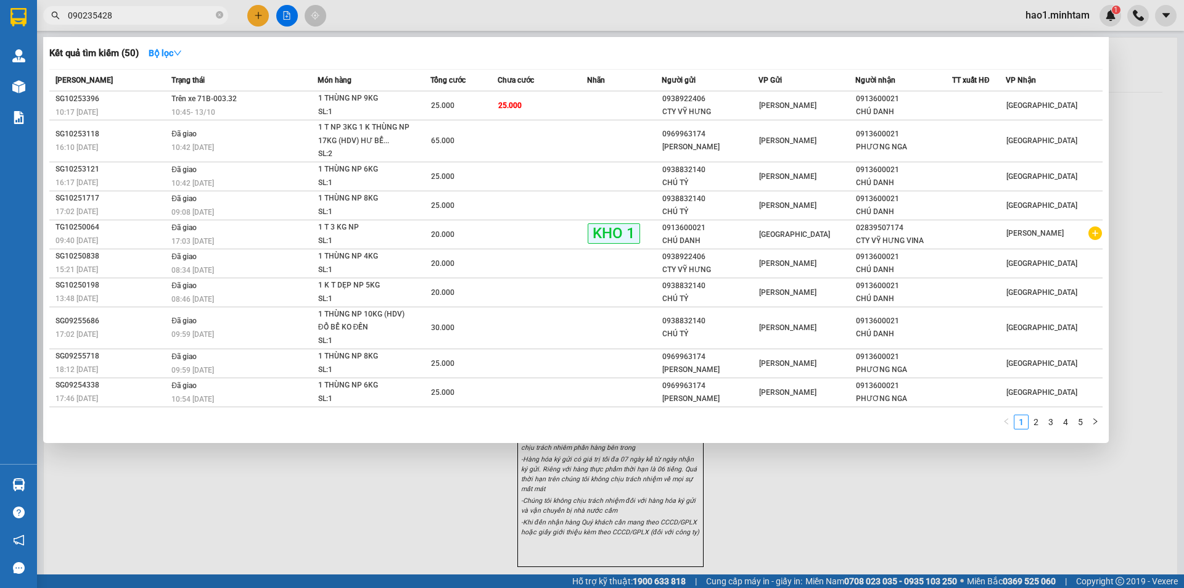
type input "0902354286"
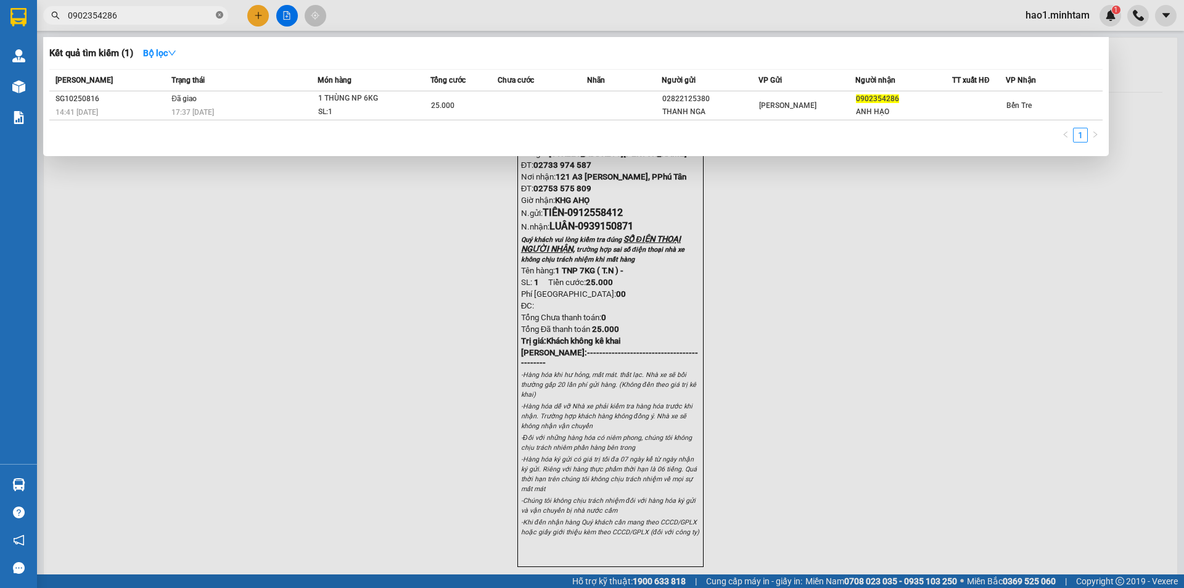
click at [221, 17] on icon "close-circle" at bounding box center [219, 14] width 7 height 7
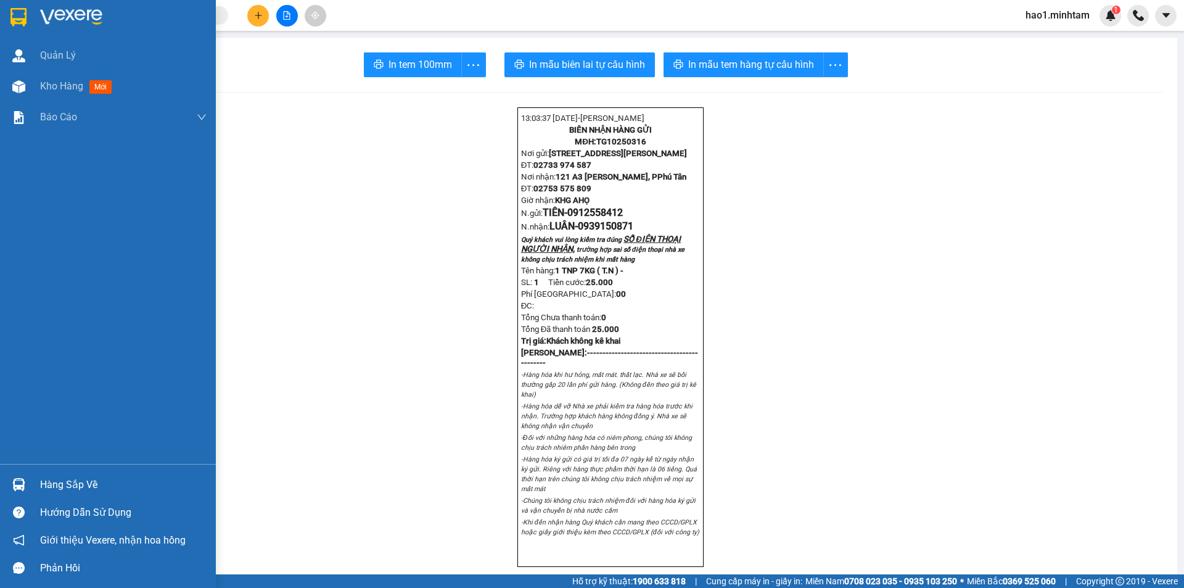
click at [20, 18] on img at bounding box center [18, 17] width 16 height 18
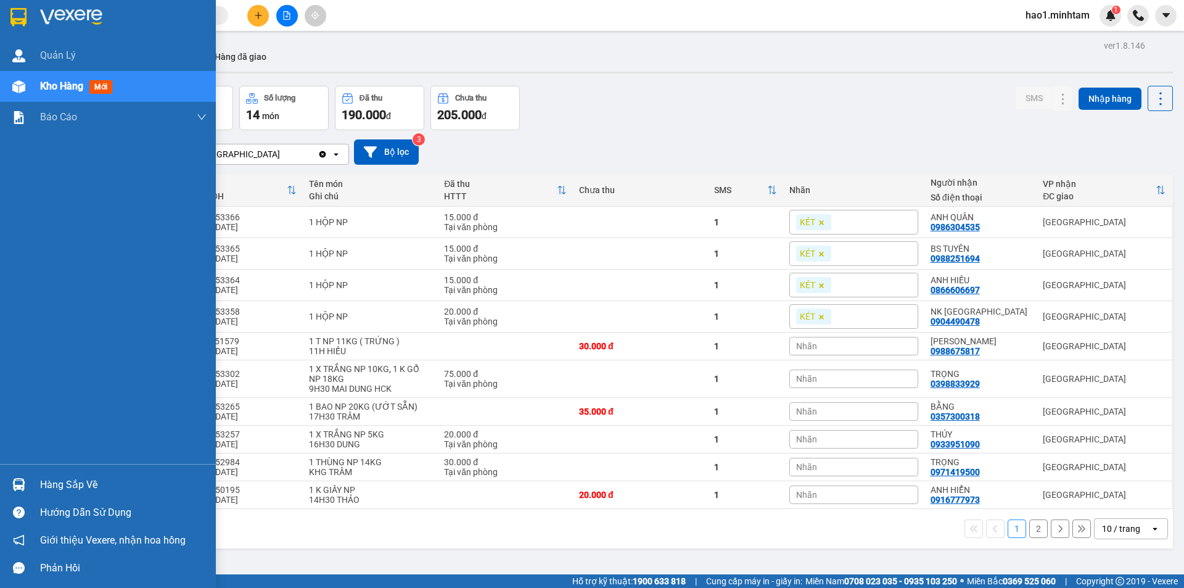
click at [27, 13] on img at bounding box center [18, 17] width 16 height 18
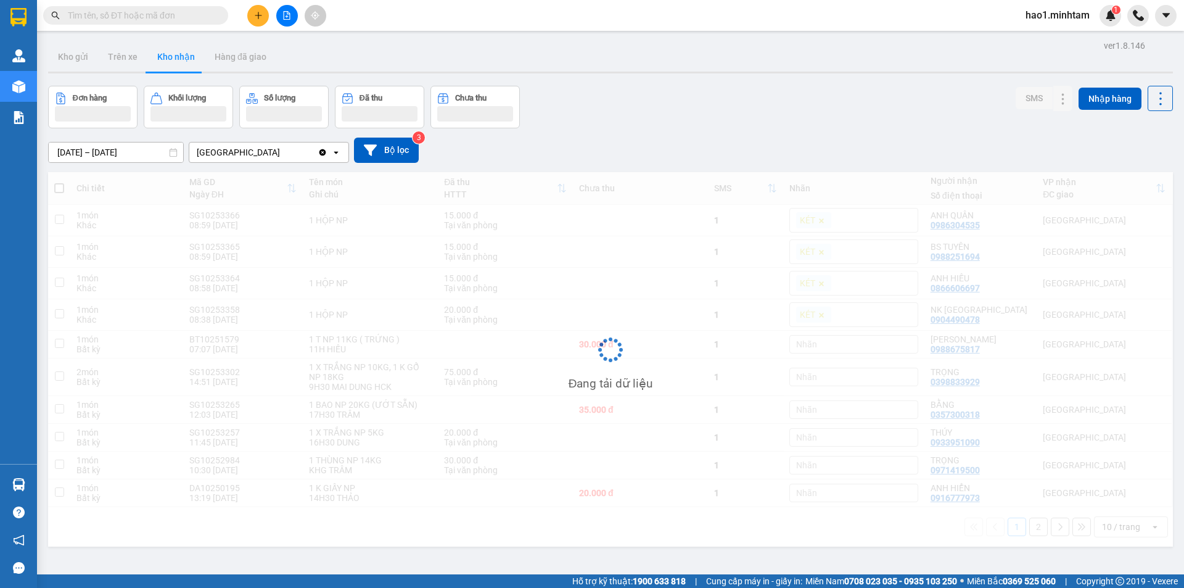
click at [590, 57] on div "Kho gửi Trên xe Kho nhận Hàng đã giao" at bounding box center [610, 58] width 1125 height 33
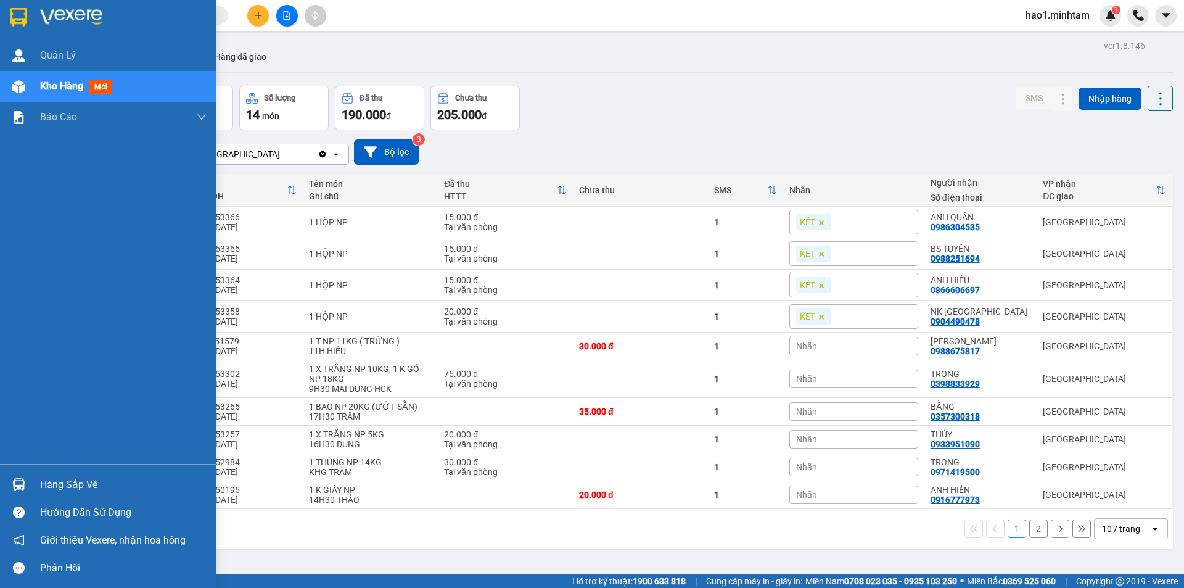
click at [22, 481] on img at bounding box center [18, 484] width 13 height 13
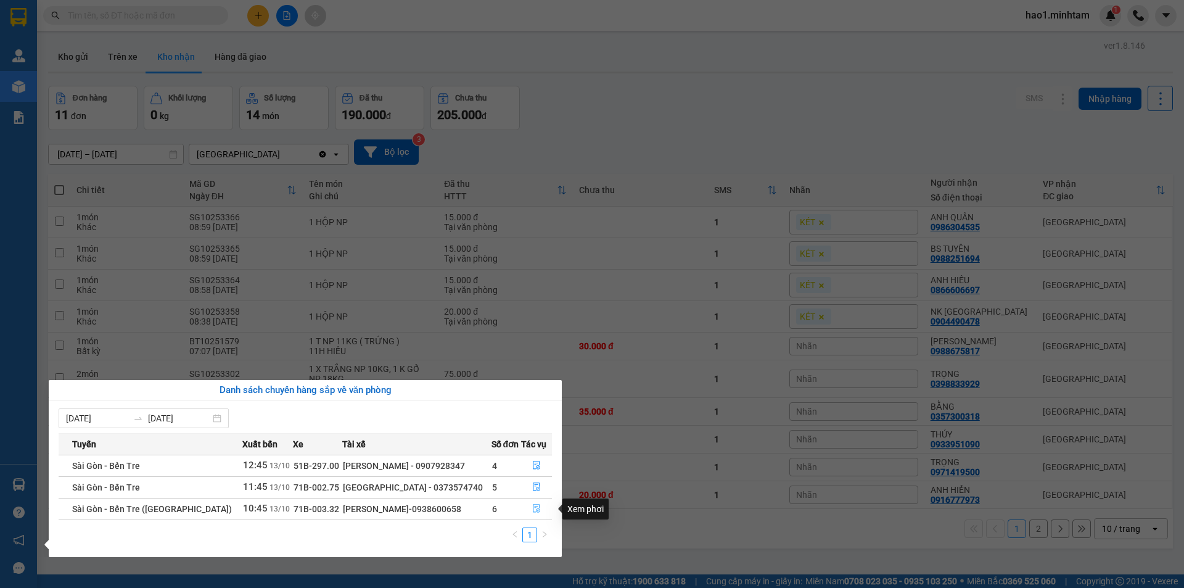
click at [533, 506] on icon "file-done" at bounding box center [536, 508] width 7 height 9
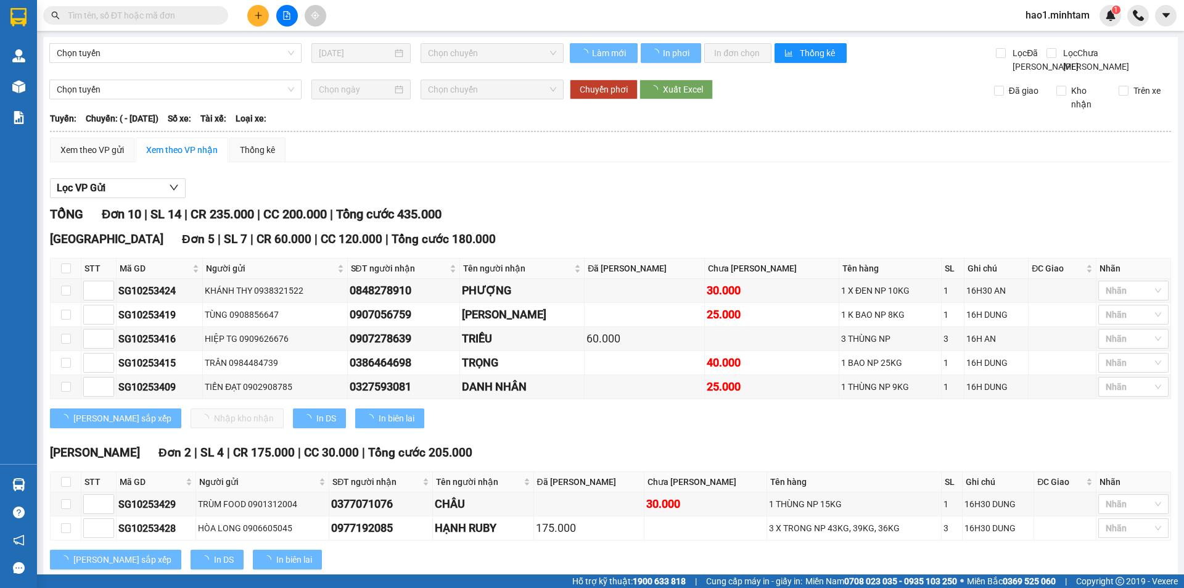
click at [595, 222] on div "TỔNG Đơn 10 | SL 14 | CR 235.000 | CC 200.000 | Tổng cước 435.000" at bounding box center [610, 214] width 1121 height 19
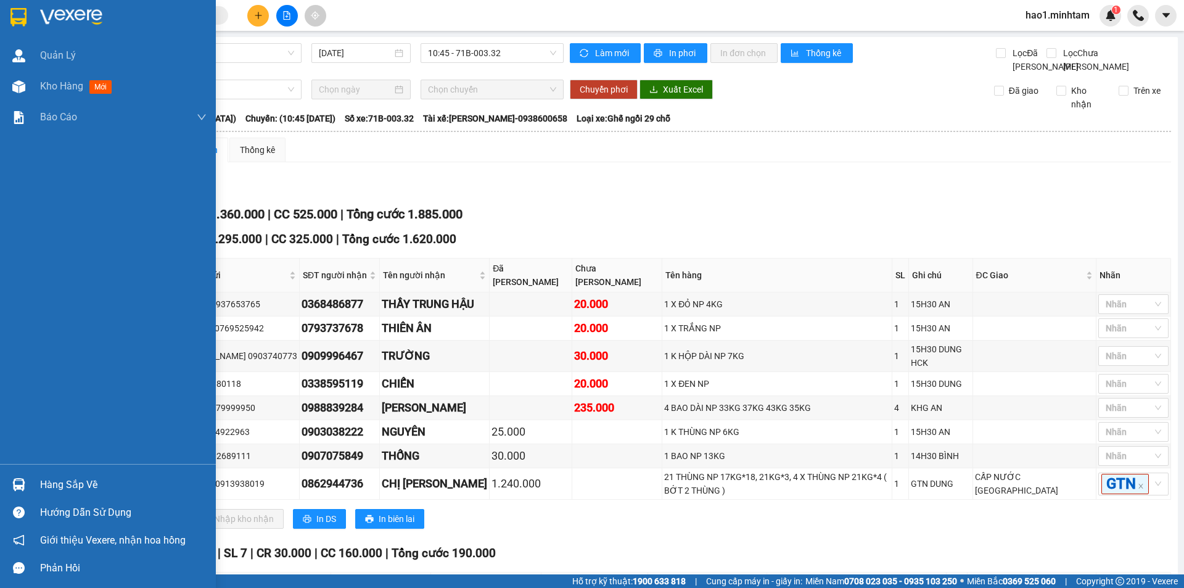
click at [20, 15] on img at bounding box center [18, 17] width 16 height 18
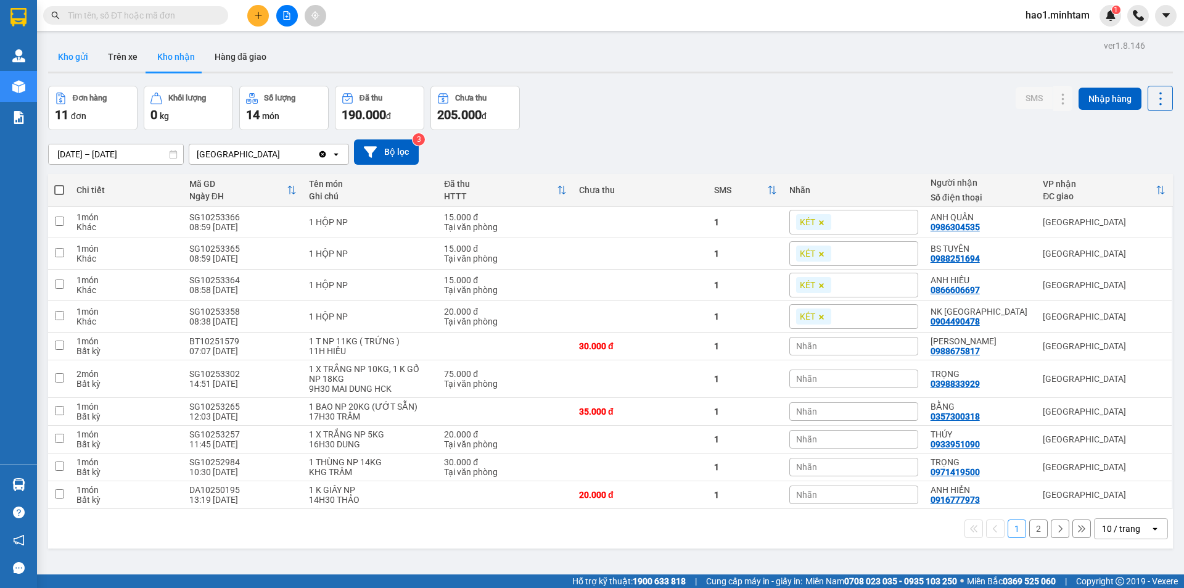
click at [74, 60] on button "Kho gửi" at bounding box center [73, 57] width 50 height 30
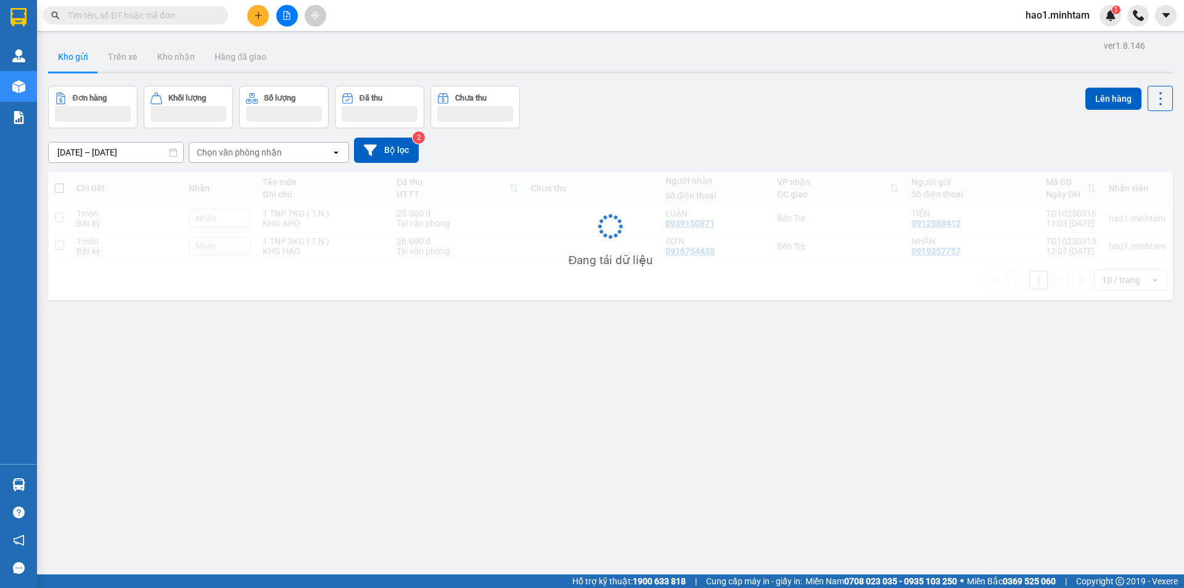
click at [567, 118] on div "Đơn hàng Khối lượng Số lượng Đã thu Chưa thu Lên hàng" at bounding box center [610, 107] width 1125 height 43
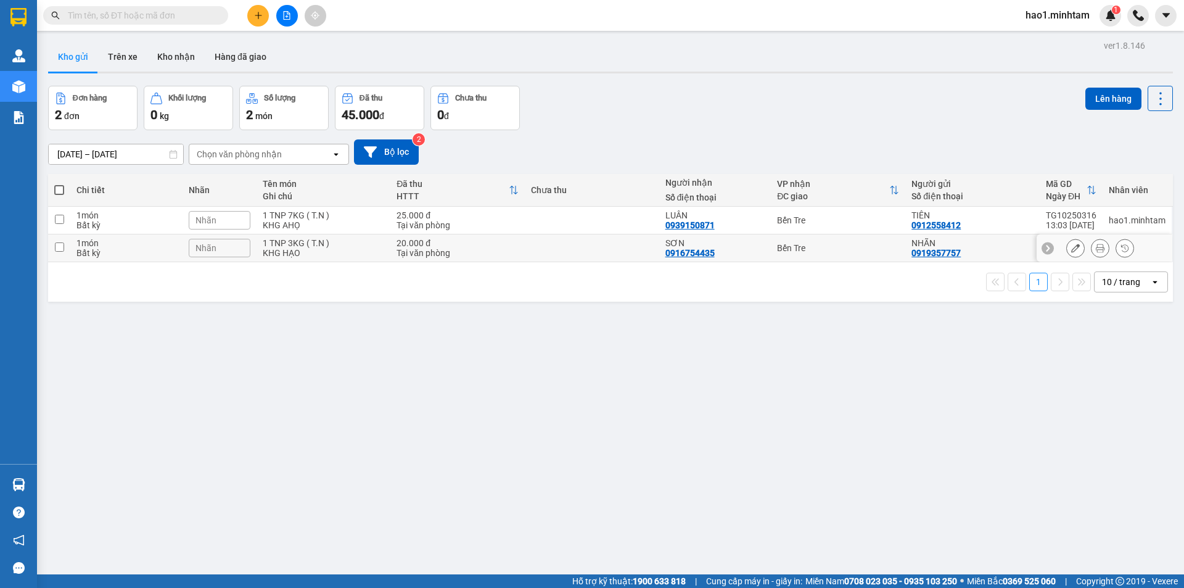
click at [613, 252] on td at bounding box center [592, 248] width 134 height 28
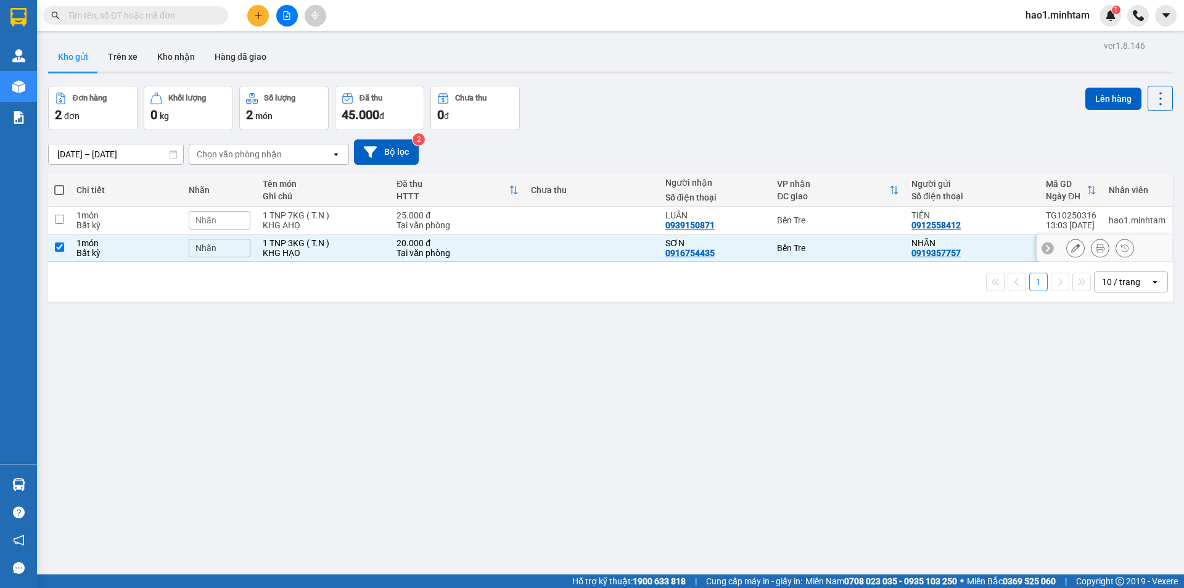
click at [610, 225] on td at bounding box center [592, 221] width 134 height 28
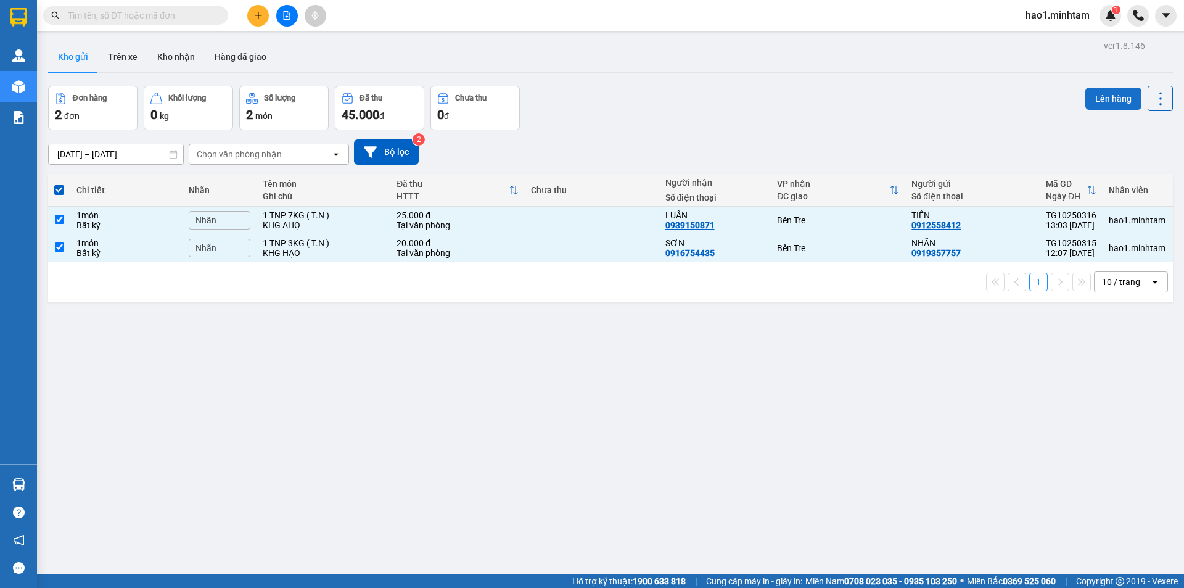
click at [1117, 94] on button "Lên hàng" at bounding box center [1113, 99] width 56 height 22
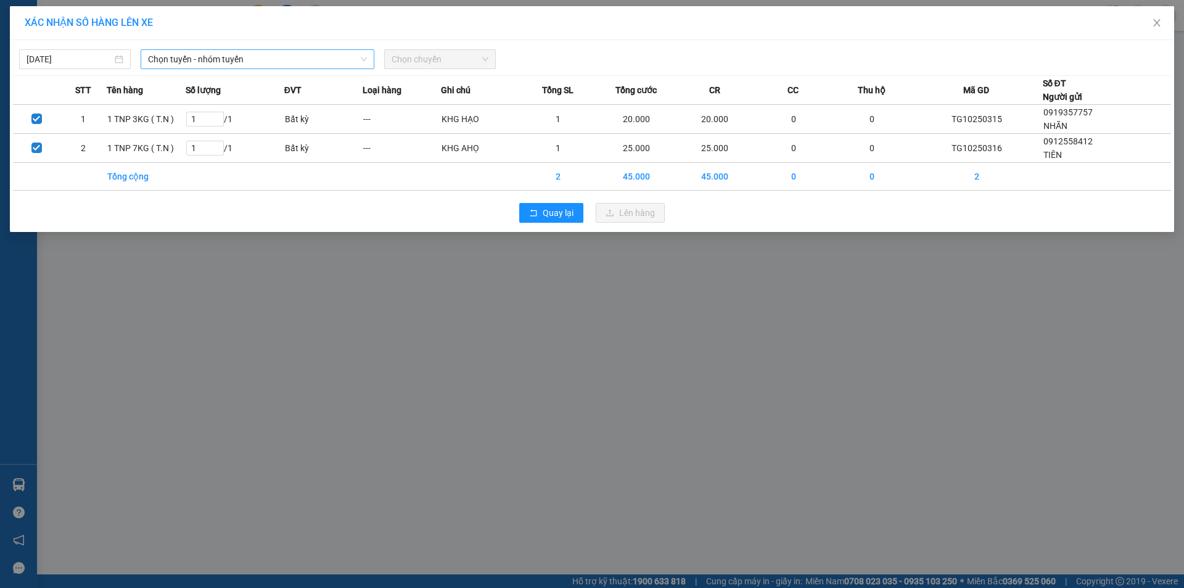
click at [177, 51] on span "Chọn tuyến - nhóm tuyến" at bounding box center [257, 59] width 219 height 18
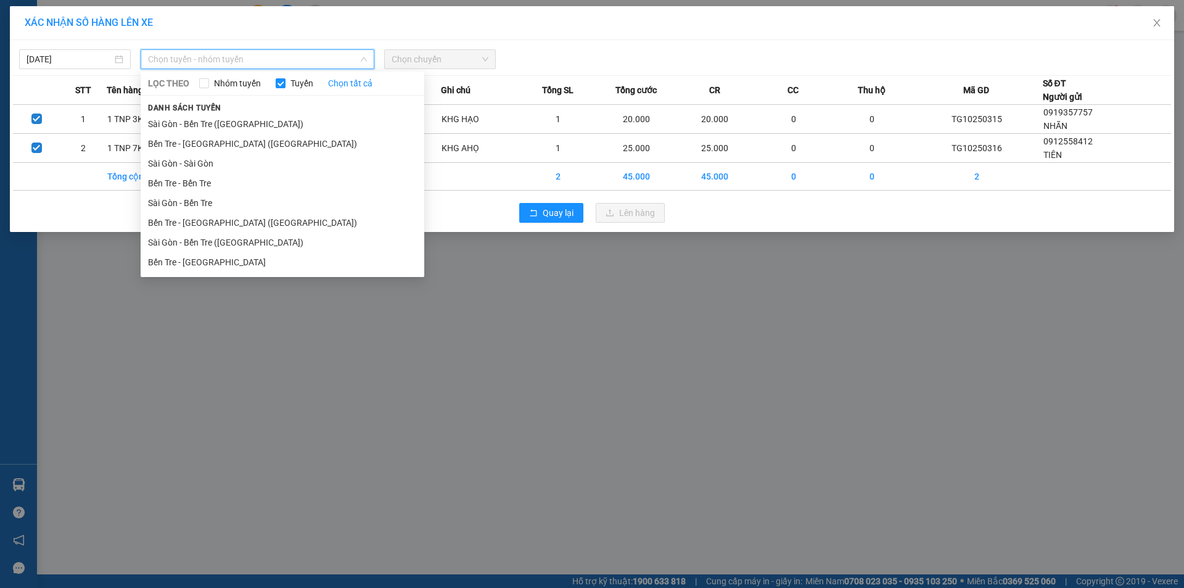
drag, startPoint x: 201, startPoint y: 127, endPoint x: 354, endPoint y: 92, distance: 156.9
click at [203, 124] on li "Sài Gòn - Bến Tre ([GEOGRAPHIC_DATA])" at bounding box center [283, 124] width 284 height 20
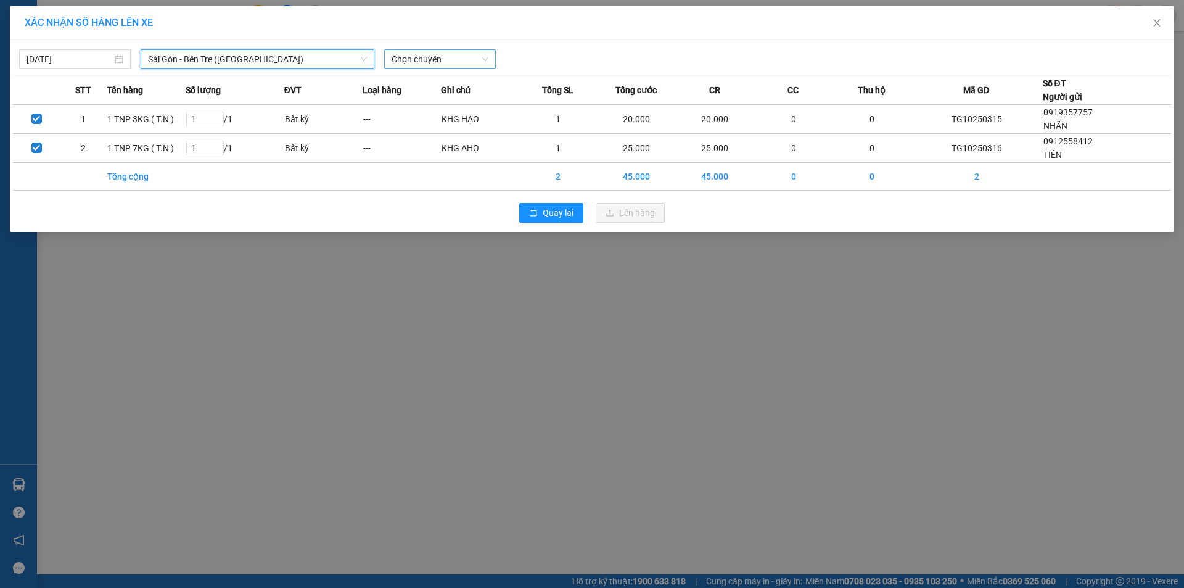
click at [419, 63] on span "Chọn chuyến" at bounding box center [439, 59] width 97 height 18
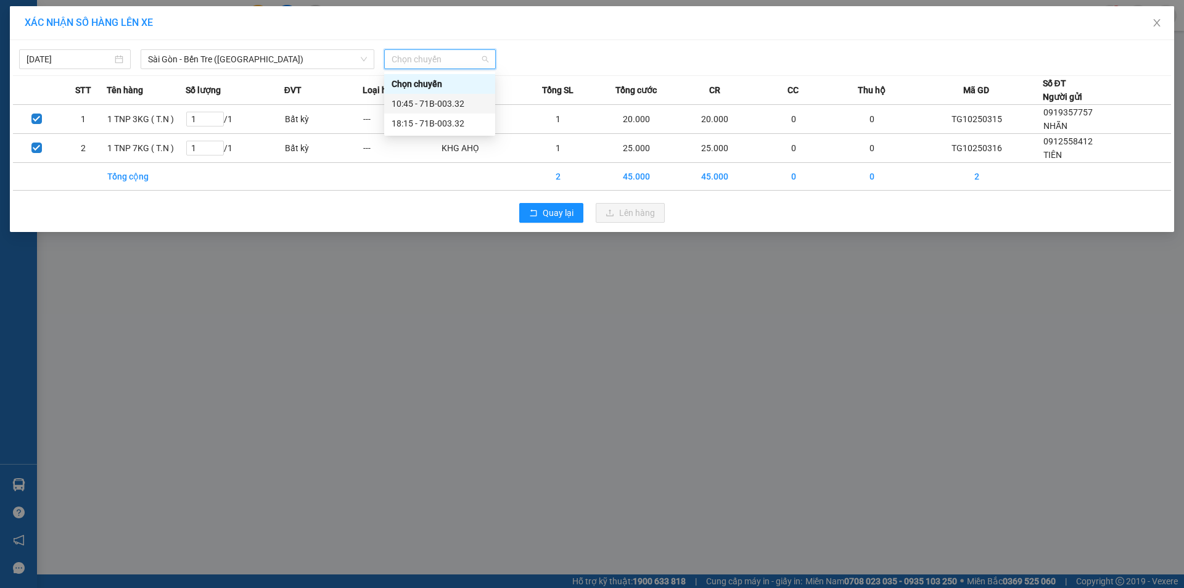
click at [448, 107] on div "10:45 - 71B-003.32" at bounding box center [439, 104] width 96 height 14
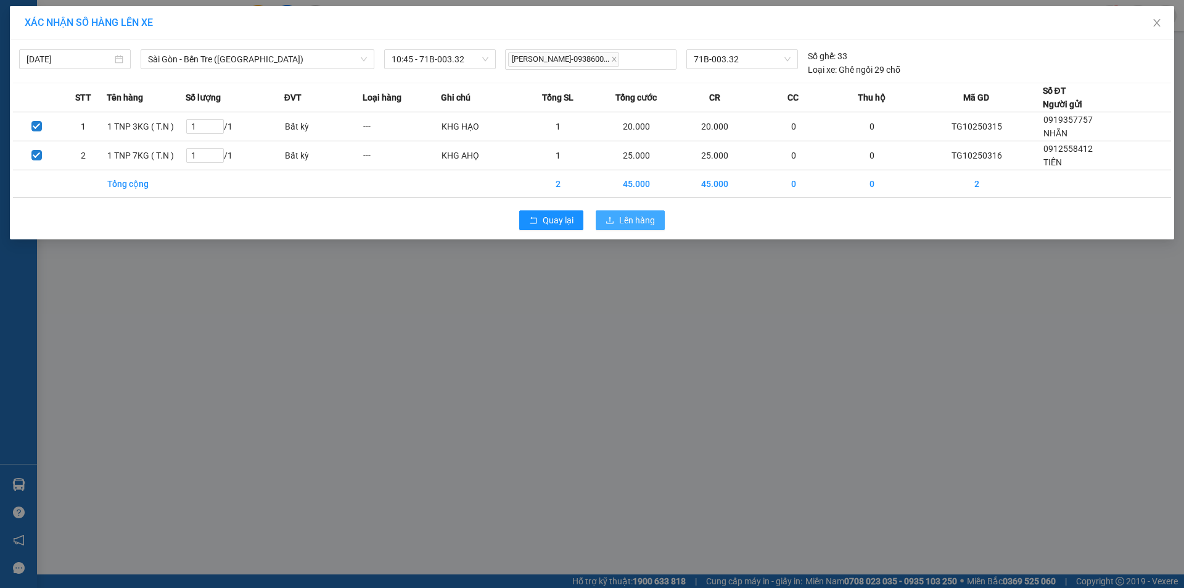
click at [639, 229] on button "Lên hàng" at bounding box center [630, 220] width 69 height 20
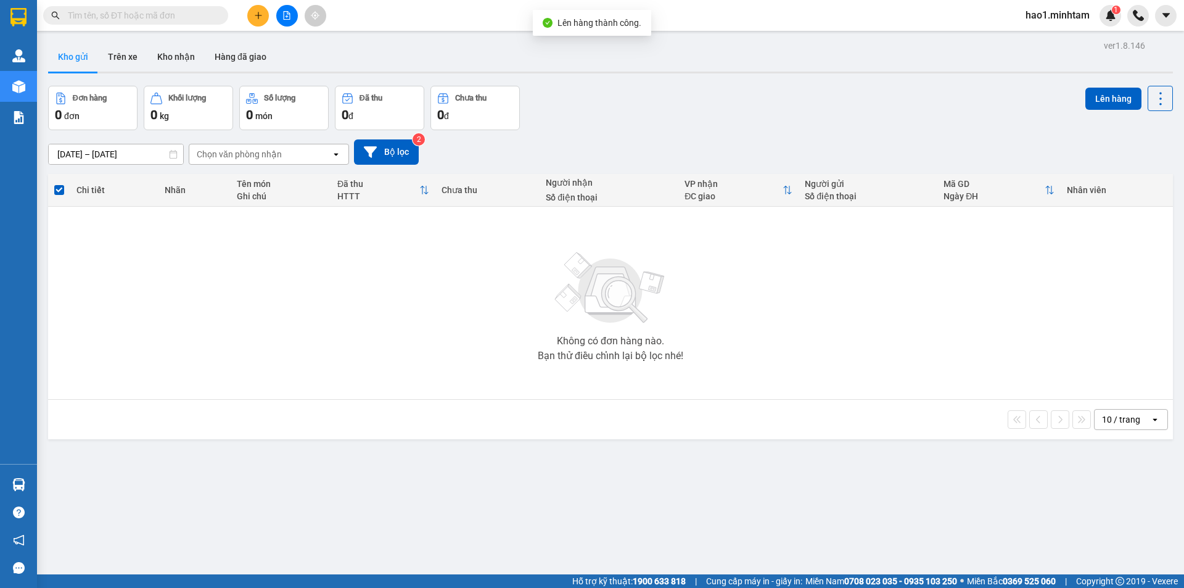
click at [723, 130] on div "11/10/2025 – 13/10/2025 Press the down arrow key to interact with the calendar …" at bounding box center [610, 152] width 1125 height 44
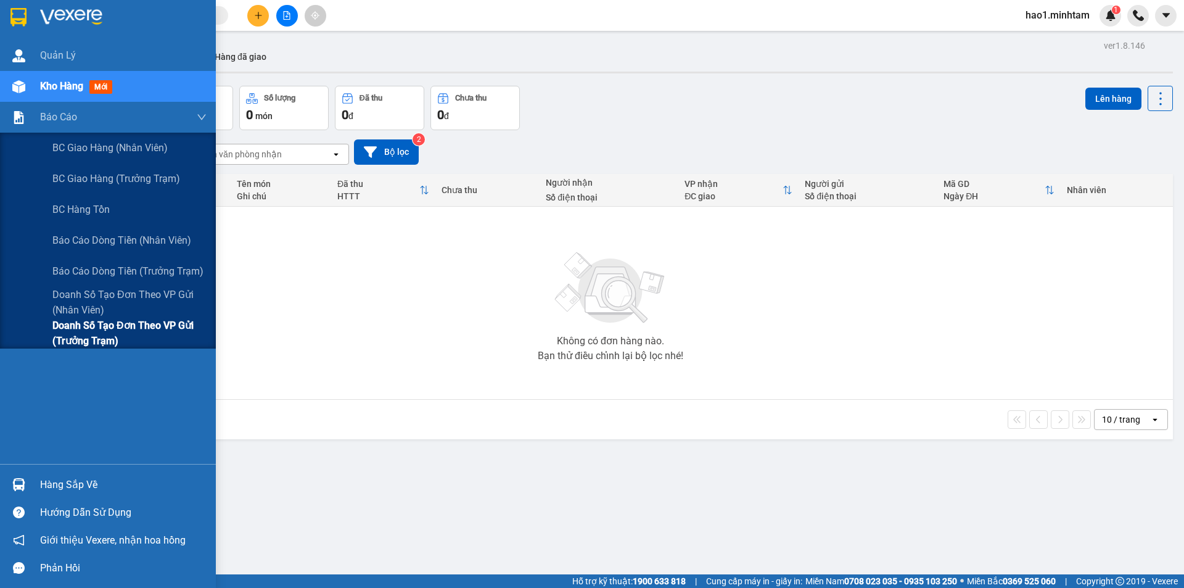
click at [83, 342] on span "Doanh số tạo đơn theo VP gửi (trưởng trạm)" at bounding box center [129, 333] width 154 height 31
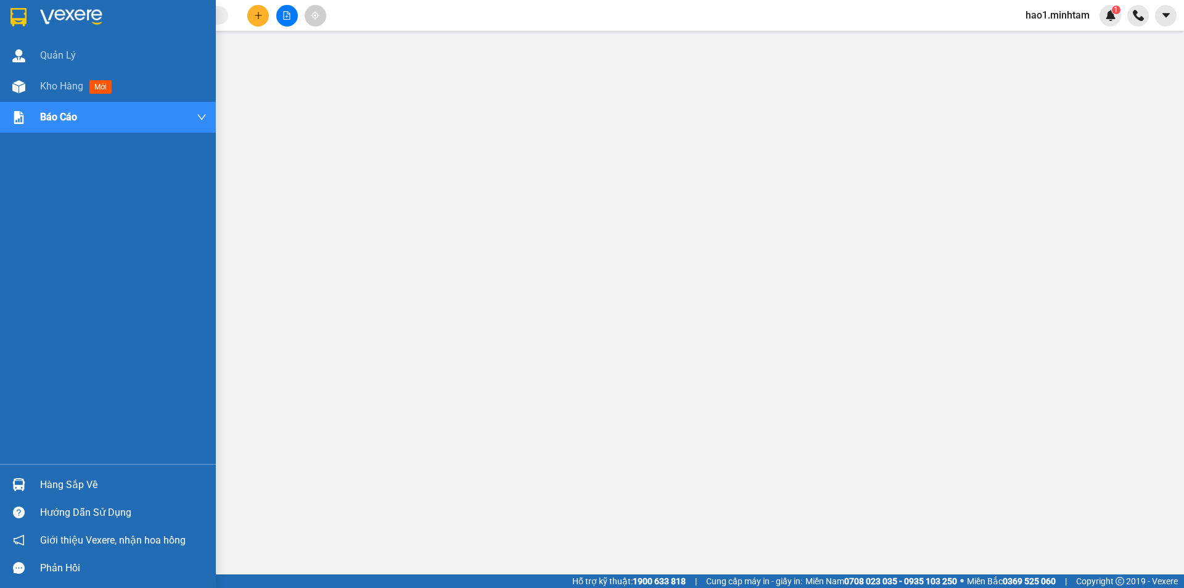
click at [13, 21] on img at bounding box center [18, 17] width 16 height 18
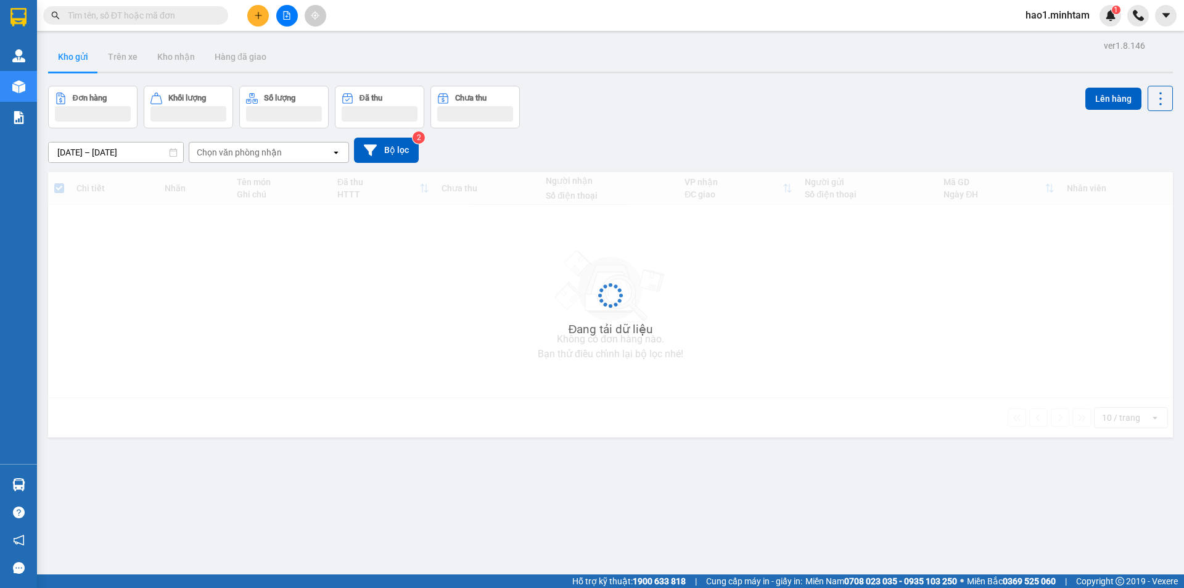
click at [440, 12] on div "Kết quả tìm kiếm ( 1 ) Bộ lọc Mã ĐH Trạng thái Món hàng Tổng cước Chưa cước Nhã…" at bounding box center [592, 15] width 1184 height 31
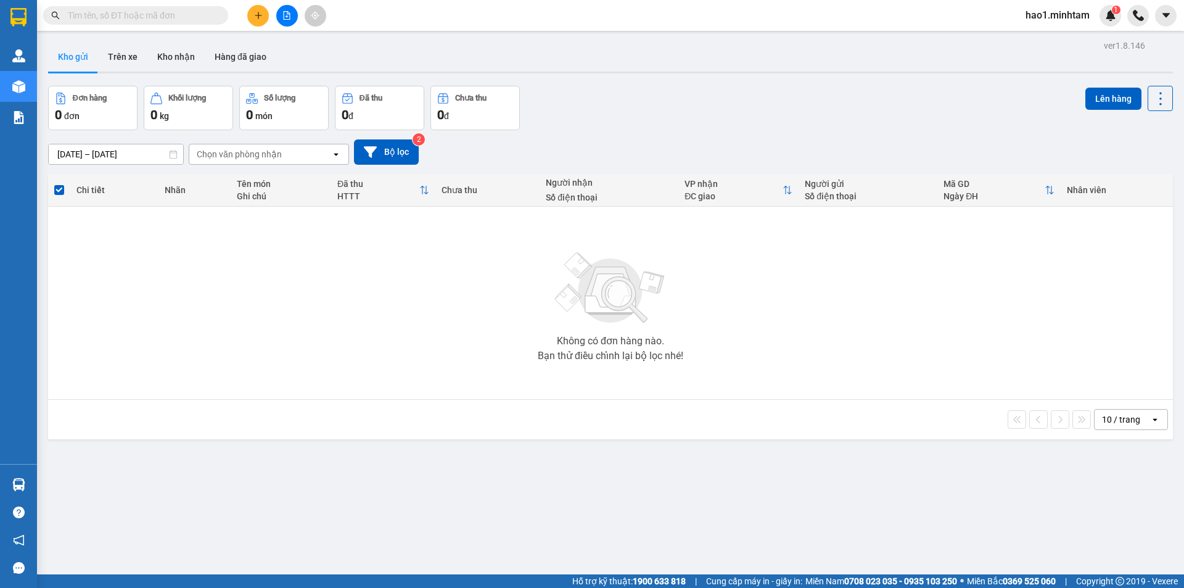
click at [621, 65] on div "Kho gửi Trên xe Kho nhận Hàng đã giao" at bounding box center [610, 58] width 1125 height 33
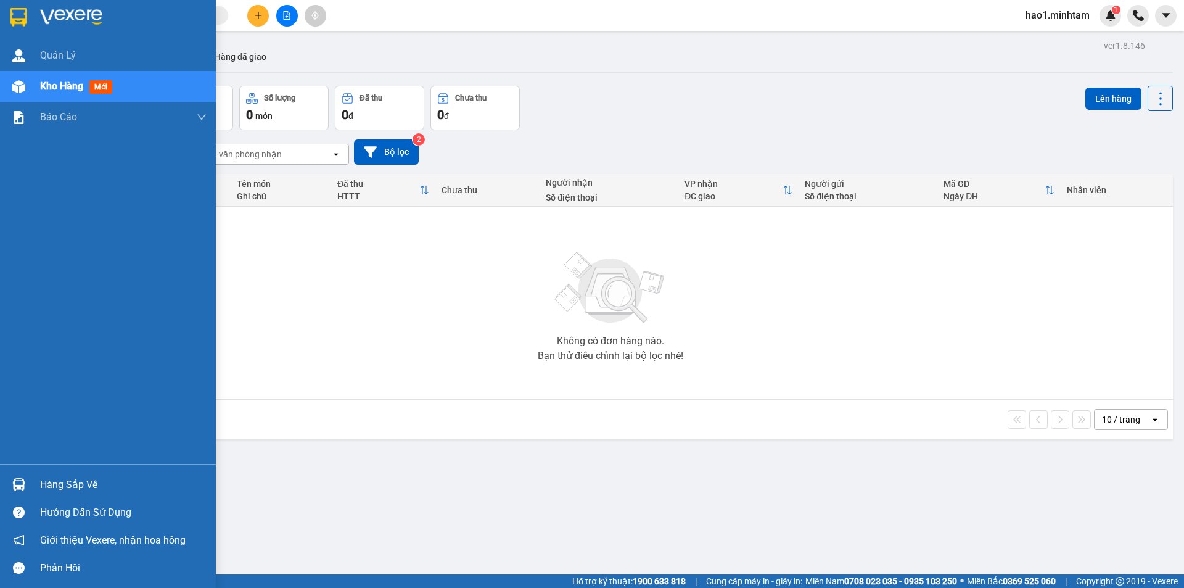
click at [34, 482] on div "Hàng sắp về" at bounding box center [108, 484] width 216 height 28
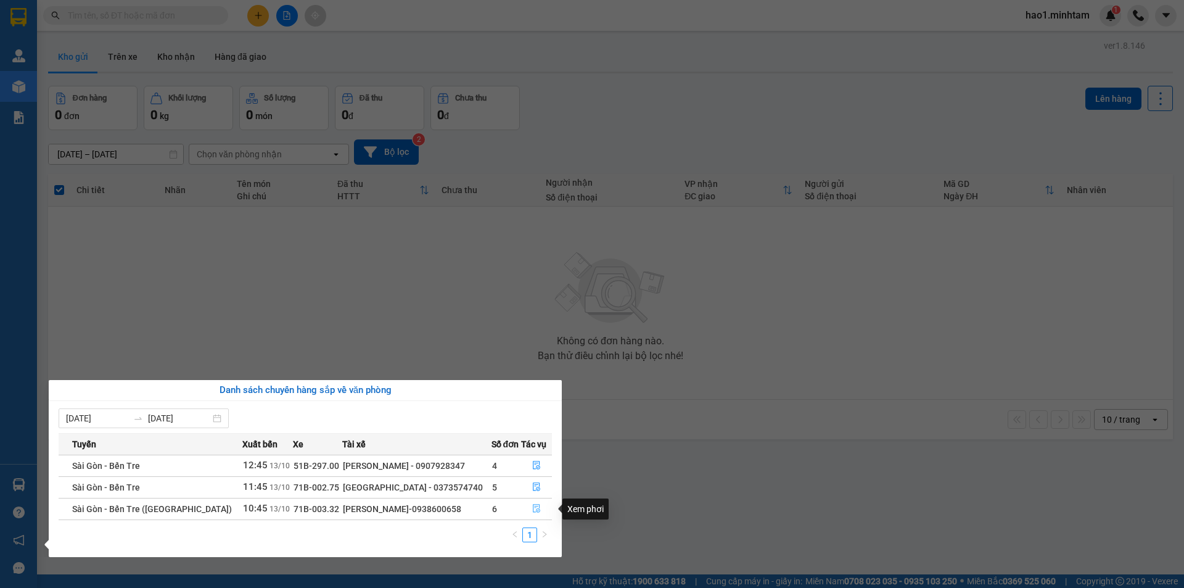
click at [532, 510] on icon "file-done" at bounding box center [536, 508] width 9 height 9
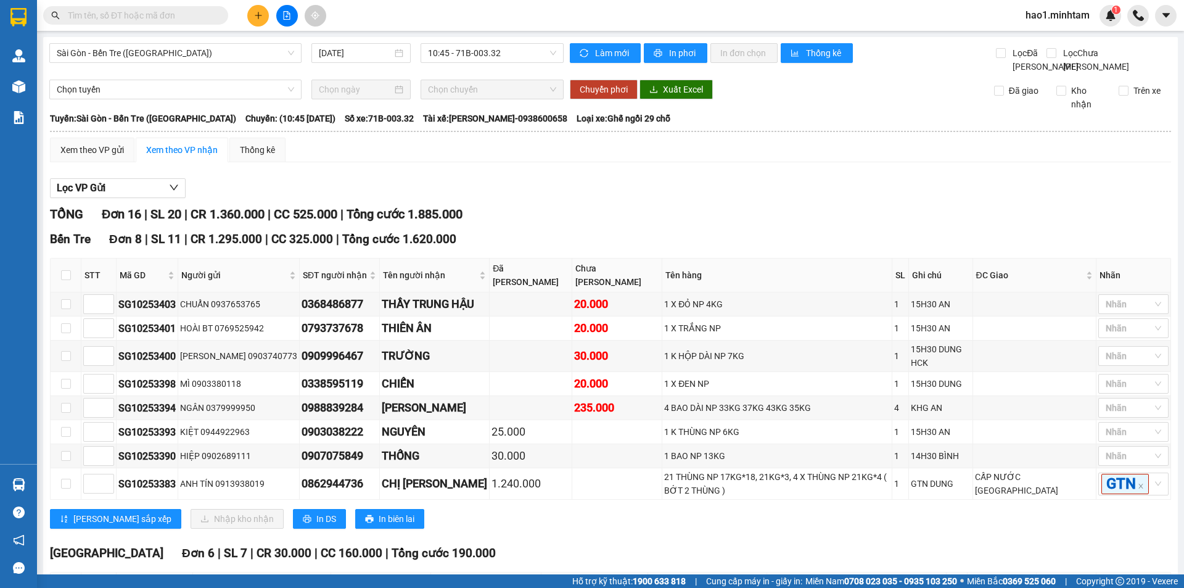
click at [626, 223] on div "TỔNG Đơn 16 | SL 20 | CR 1.360.000 | CC 525.000 | Tổng cước 1.885.000" at bounding box center [610, 214] width 1121 height 19
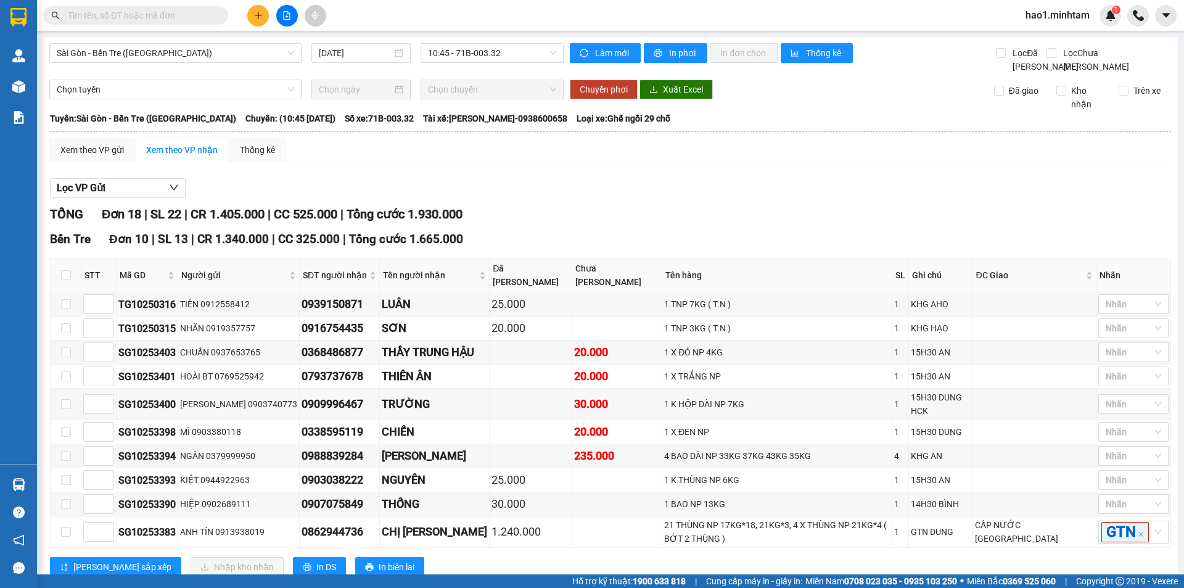
checkbox input "true"
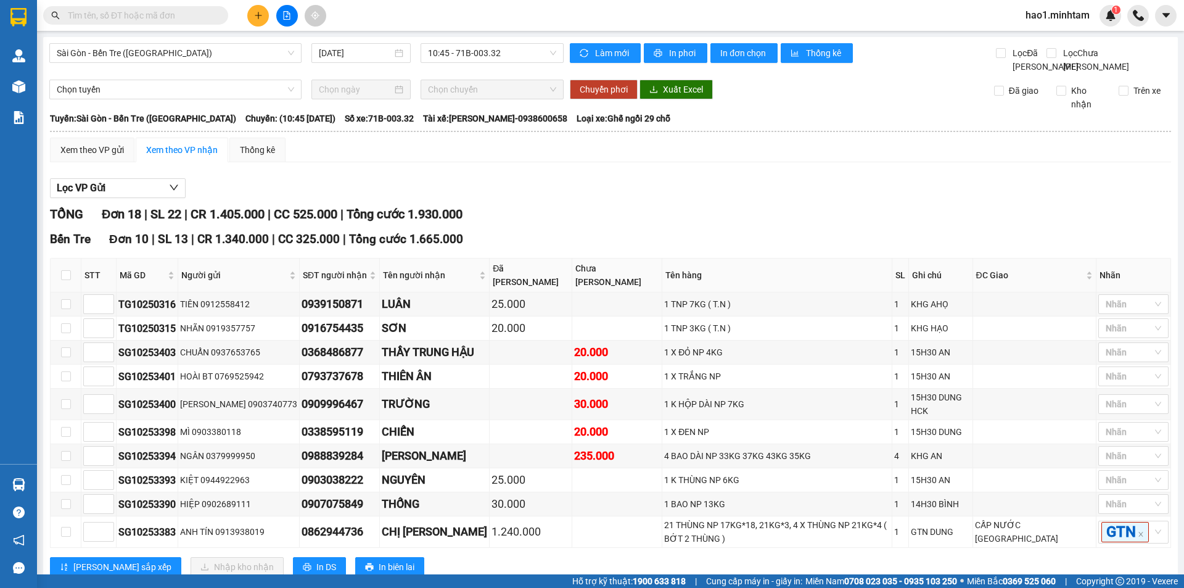
checkbox input "true"
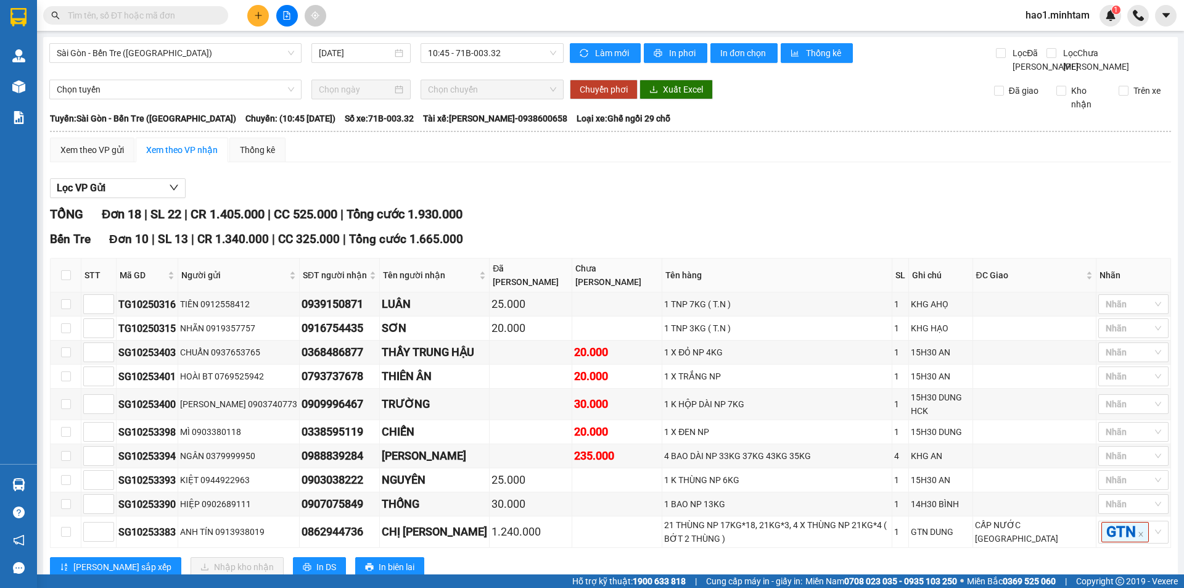
checkbox input "true"
click at [517, 230] on div "Bến Tre Đơn 10 | SL 13 | CR 1.340.000 | CC 325.000 | Tổng cước 1.665.000 STT M…" at bounding box center [610, 408] width 1121 height 356
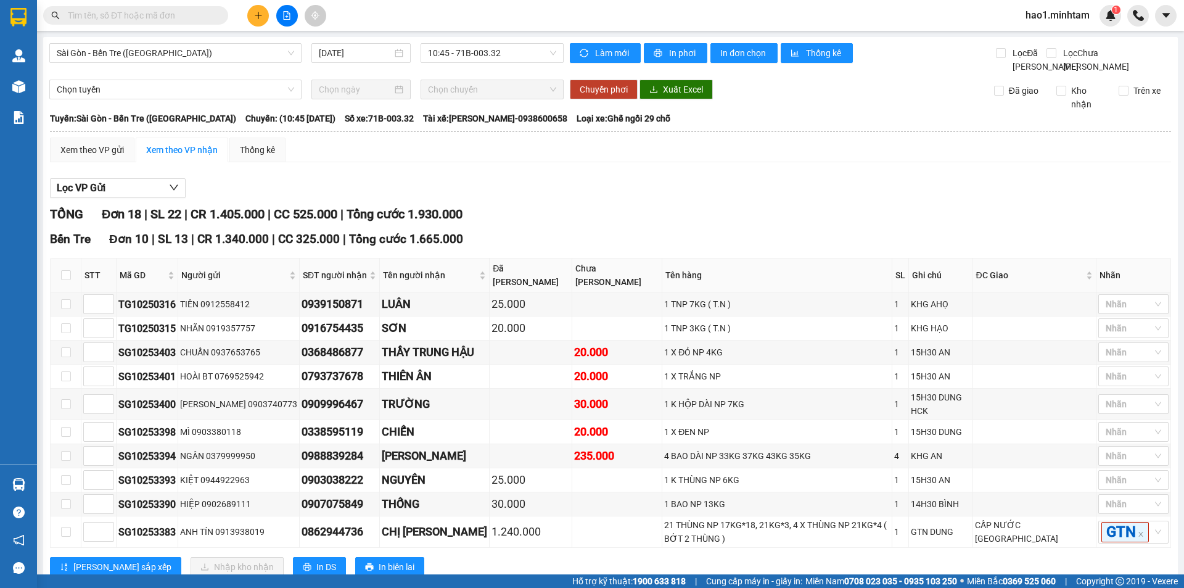
click at [517, 230] on div "Bến Tre Đơn 10 | SL 13 | CR 1.340.000 | CC 325.000 | Tổng cước 1.665.000 STT M…" at bounding box center [610, 408] width 1121 height 356
click at [512, 220] on div "TỔNG Đơn 18 | SL 22 | CR 1.405.000 | CC 525.000 | Tổng cước 1.930.000 Bến Tre …" at bounding box center [610, 589] width 1121 height 769
click at [502, 223] on div "TỔNG Đơn 18 | SL 22 | CR 1.405.000 | CC 525.000 | Tổng cước 1.930.000 Bến Tre …" at bounding box center [610, 589] width 1121 height 769
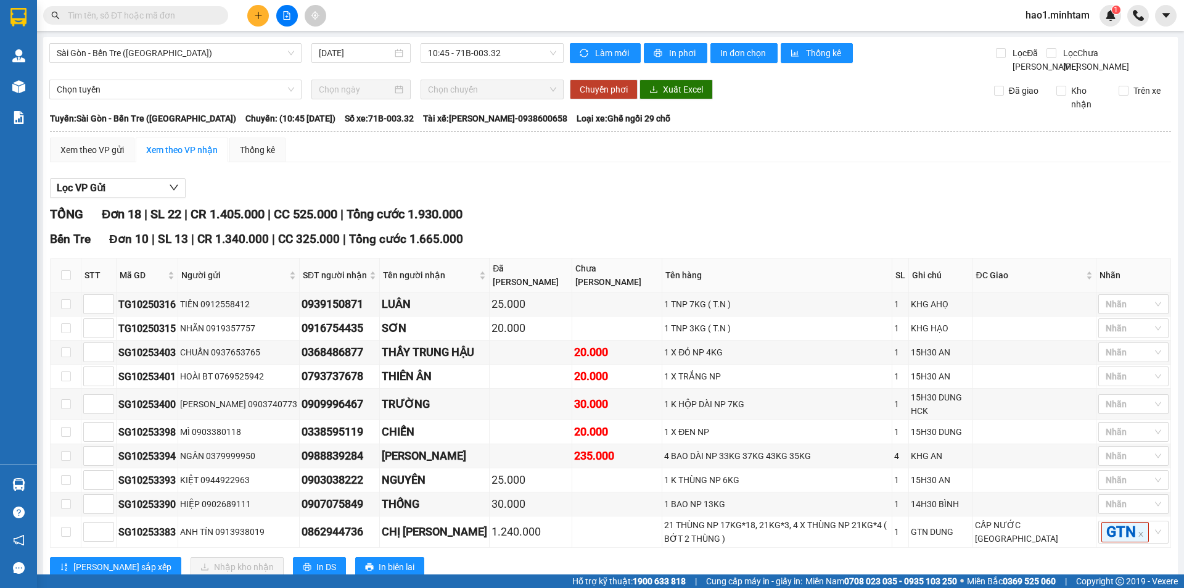
click at [520, 557] on div "[PERSON_NAME] sắp xếp Nhập kho nhận In DS In biên lai" at bounding box center [610, 567] width 1121 height 20
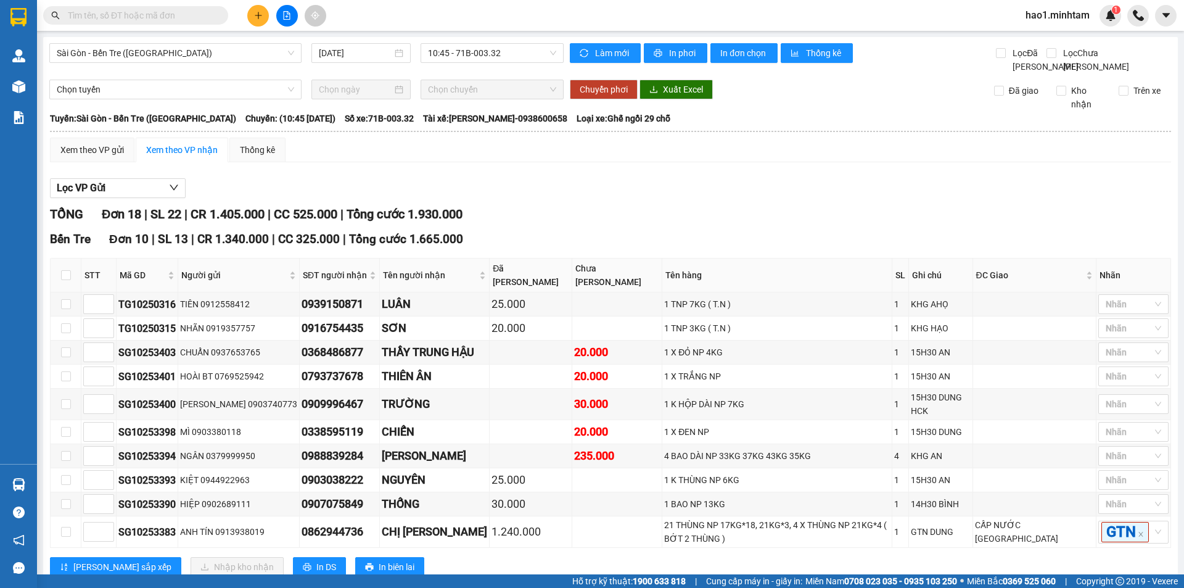
click at [520, 557] on div "[PERSON_NAME] sắp xếp Nhập kho nhận In DS In biên lai" at bounding box center [610, 567] width 1121 height 20
click at [512, 557] on div "[PERSON_NAME] sắp xếp Nhập kho nhận In DS In biên lai" at bounding box center [610, 567] width 1121 height 20
click at [510, 557] on div "[PERSON_NAME] sắp xếp Nhập kho nhận In DS In biên lai" at bounding box center [610, 567] width 1121 height 20
click at [507, 557] on div "[PERSON_NAME] sắp xếp Nhập kho nhận In DS In biên lai" at bounding box center [610, 567] width 1121 height 20
click at [506, 557] on div "[PERSON_NAME] sắp xếp Nhập kho nhận In DS In biên lai" at bounding box center [610, 567] width 1121 height 20
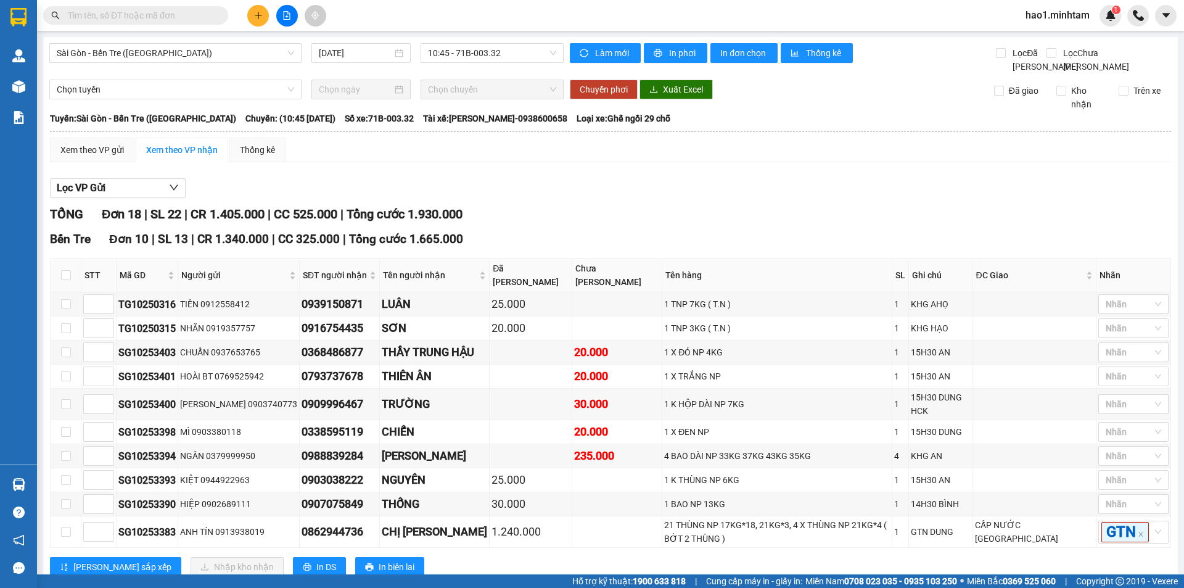
click at [506, 557] on div "[PERSON_NAME] sắp xếp Nhập kho nhận In DS In biên lai" at bounding box center [610, 567] width 1121 height 20
click at [504, 557] on div "[PERSON_NAME] sắp xếp Nhập kho nhận In DS In biên lai" at bounding box center [610, 567] width 1121 height 20
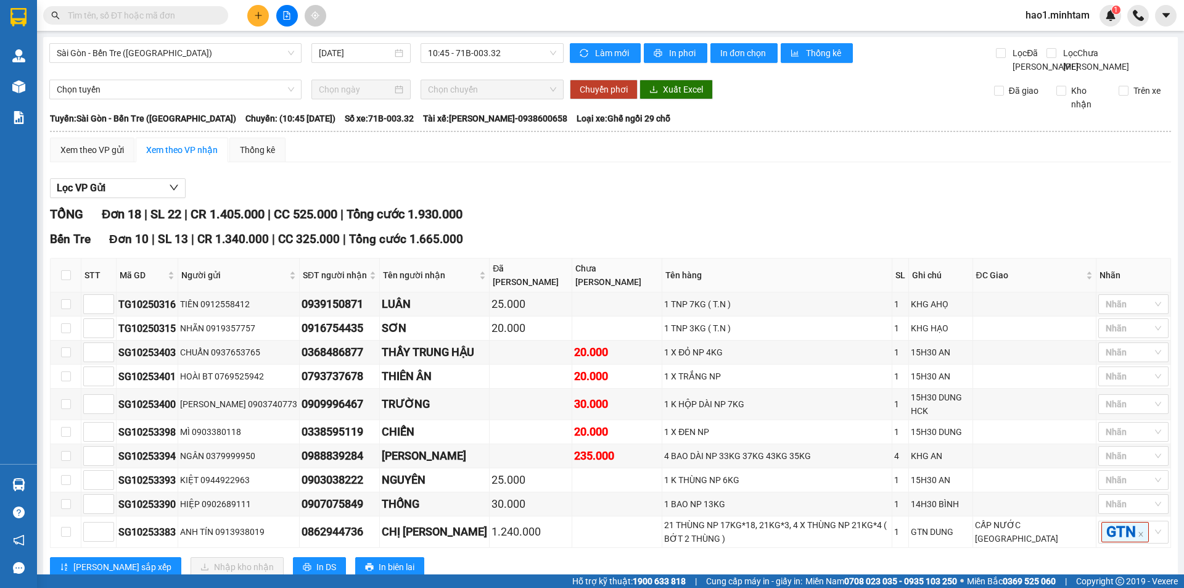
click at [504, 557] on div "[PERSON_NAME] sắp xếp Nhập kho nhận In DS In biên lai" at bounding box center [610, 567] width 1121 height 20
click at [499, 557] on div "[PERSON_NAME] sắp xếp Nhập kho nhận In DS In biên lai" at bounding box center [610, 567] width 1121 height 20
click at [497, 557] on div "[PERSON_NAME] sắp xếp Nhập kho nhận In DS In biên lai" at bounding box center [610, 567] width 1121 height 20
click at [476, 557] on div "[PERSON_NAME] sắp xếp Nhập kho nhận In DS In biên lai" at bounding box center [610, 567] width 1121 height 20
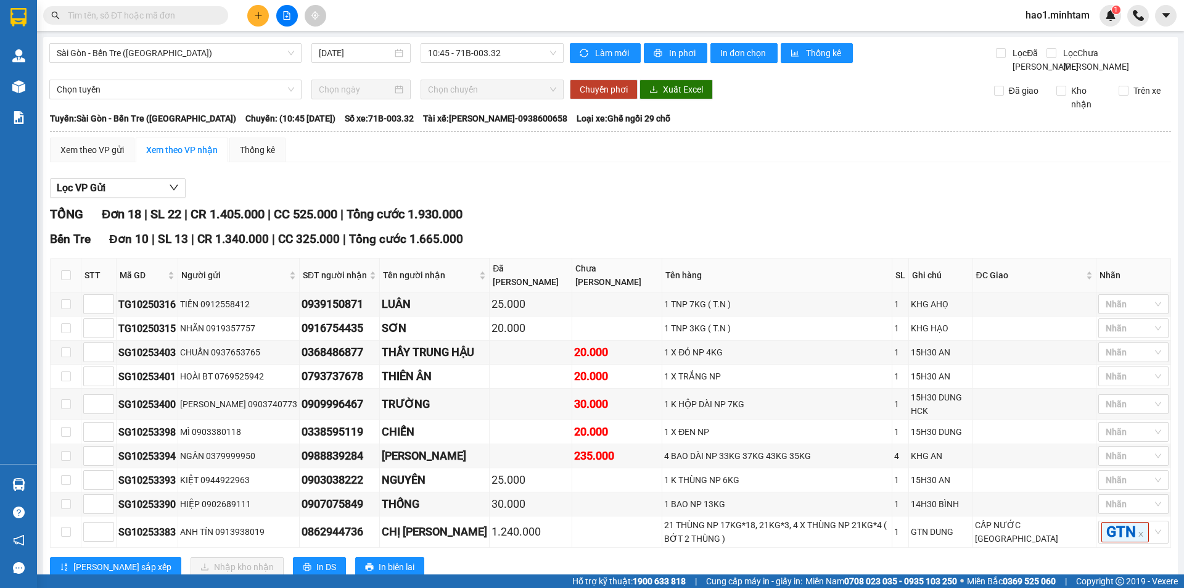
click at [476, 557] on div "[PERSON_NAME] sắp xếp Nhập kho nhận In DS In biên lai" at bounding box center [610, 567] width 1121 height 20
click at [475, 557] on div "[PERSON_NAME] sắp xếp Nhập kho nhận In DS In biên lai" at bounding box center [610, 567] width 1121 height 20
click at [473, 557] on div "[PERSON_NAME] sắp xếp Nhập kho nhận In DS In biên lai" at bounding box center [610, 567] width 1121 height 20
click at [469, 557] on div "[PERSON_NAME] sắp xếp Nhập kho nhận In DS In biên lai" at bounding box center [610, 567] width 1121 height 20
click at [465, 557] on div "[PERSON_NAME] sắp xếp Nhập kho nhận In DS In biên lai" at bounding box center [610, 567] width 1121 height 20
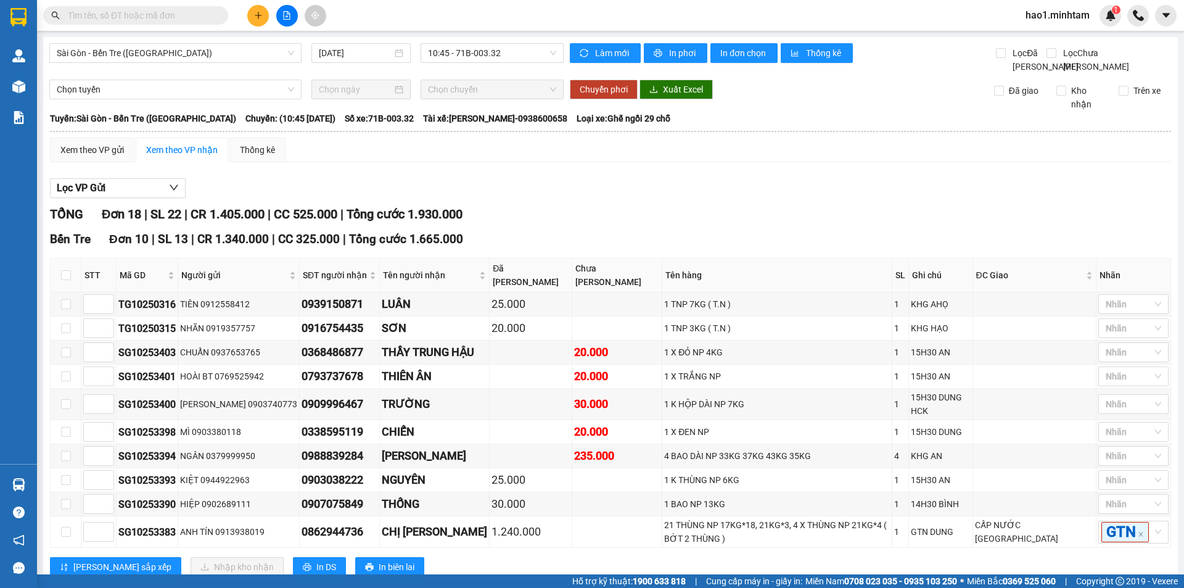
click at [452, 557] on div "[PERSON_NAME] sắp xếp Nhập kho nhận In DS In biên lai" at bounding box center [610, 567] width 1121 height 20
click at [453, 557] on div "[PERSON_NAME] sắp xếp Nhập kho nhận In DS In biên lai" at bounding box center [610, 567] width 1121 height 20
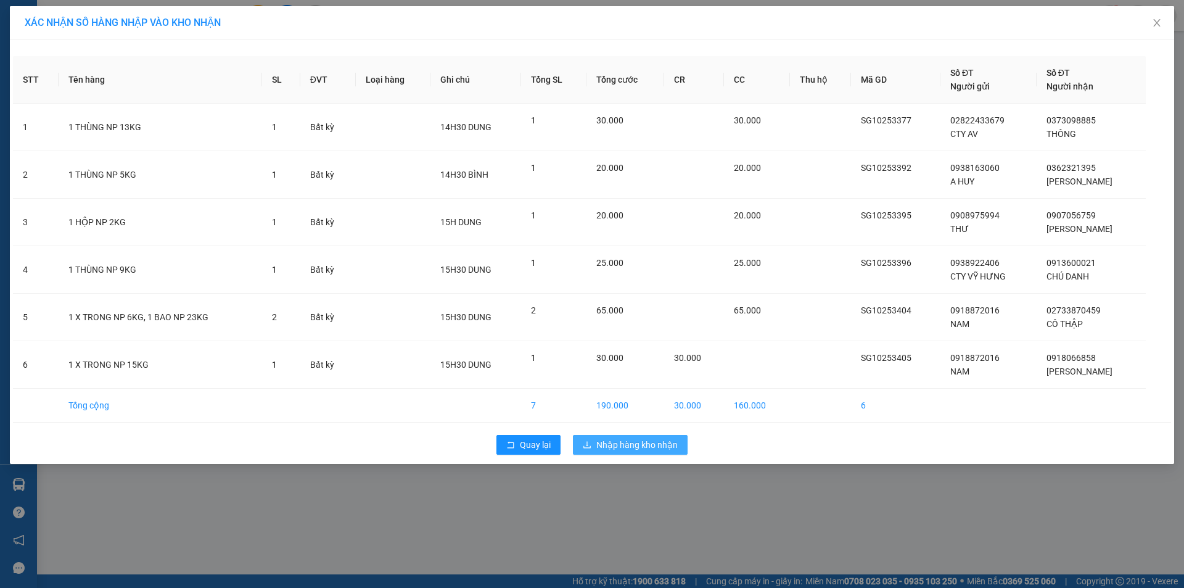
click at [621, 437] on button "Nhập hàng kho nhận" at bounding box center [630, 445] width 115 height 20
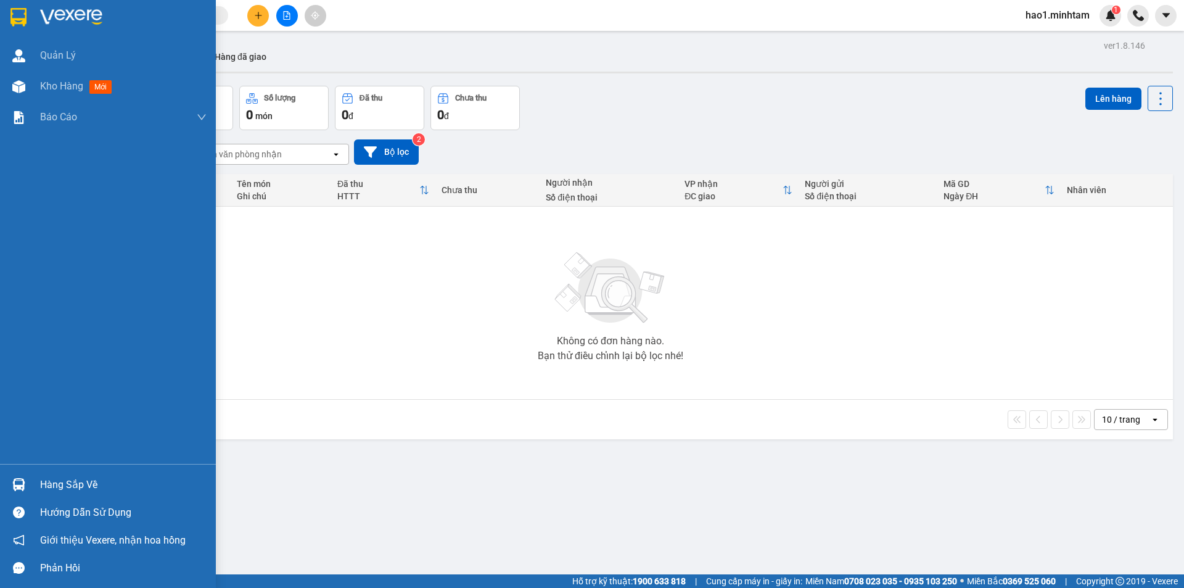
click at [35, 485] on div "Hàng sắp về" at bounding box center [108, 484] width 216 height 28
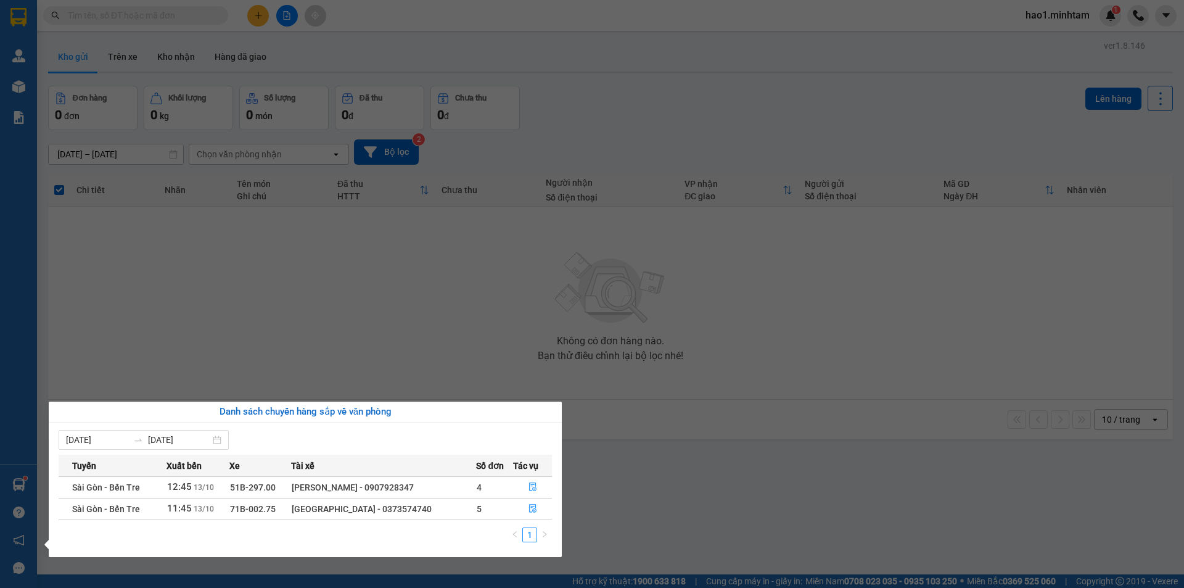
click at [769, 309] on section "Kết quả tìm kiếm ( 1 ) Bộ lọc Mã ĐH Trạng thái Món hàng Tổng cước Chưa cước Nhã…" at bounding box center [592, 294] width 1184 height 588
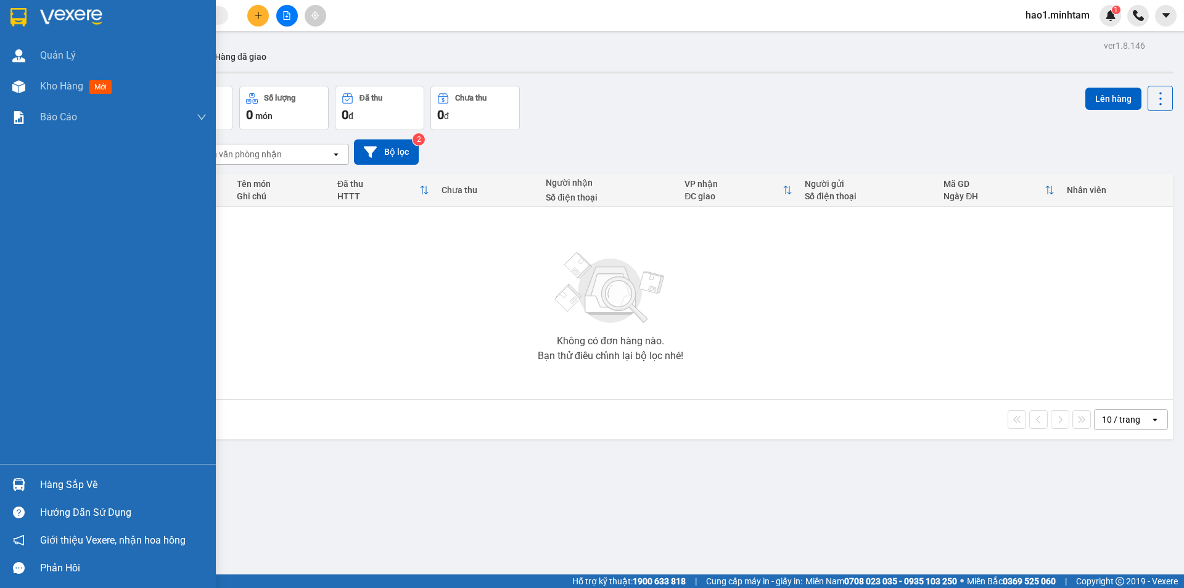
click at [22, 486] on img at bounding box center [18, 484] width 13 height 13
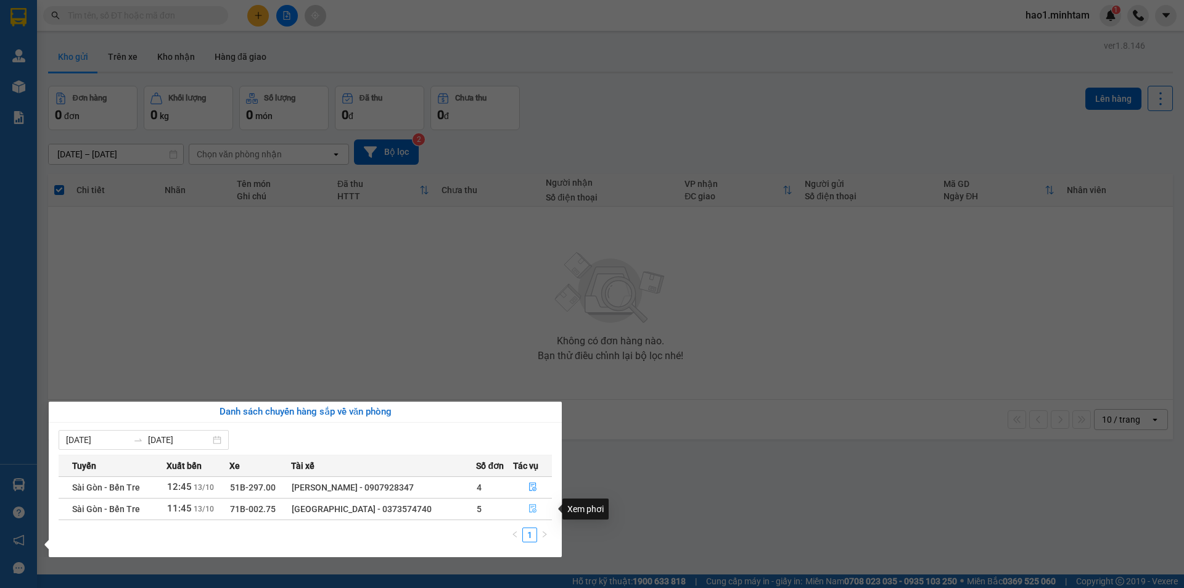
click at [535, 509] on icon "file-done" at bounding box center [532, 508] width 7 height 9
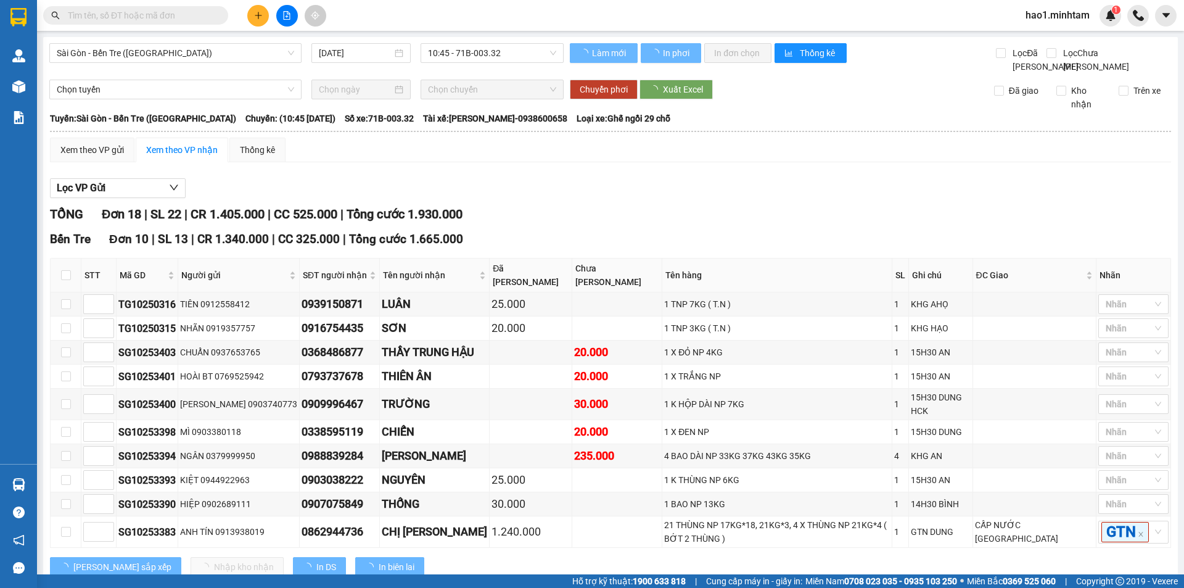
click at [828, 189] on div "Lọc VP Gửi TỔNG Đơn 18 | SL 22 | CR 1.405.000 | CC 525.000 | Tổng cước 1.930.0…" at bounding box center [610, 572] width 1121 height 801
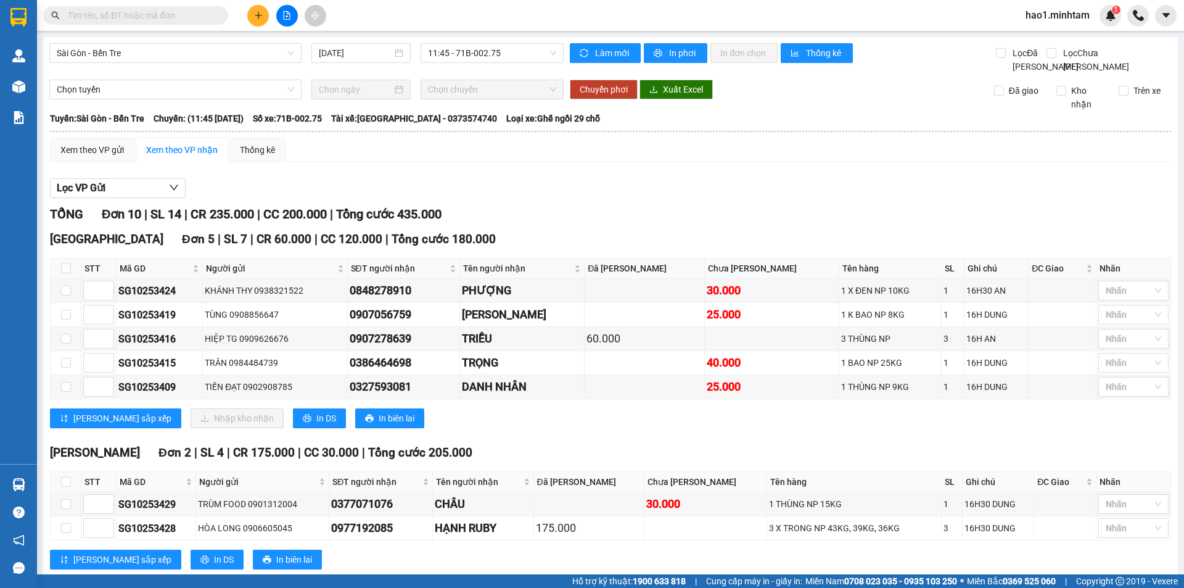
click at [827, 189] on div "Lọc VP Gửi TỔNG Đơn 10 | SL 14 | CR 235.000 | CC 200.000 | Tổng cước 435.000 T…" at bounding box center [610, 464] width 1121 height 584
click at [818, 189] on div "Lọc VP Gửi TỔNG Đơn 10 | SL 14 | CR 235.000 | CC 200.000 | Tổng cước 435.000 T…" at bounding box center [610, 464] width 1121 height 584
click at [265, 10] on button at bounding box center [258, 16] width 22 height 22
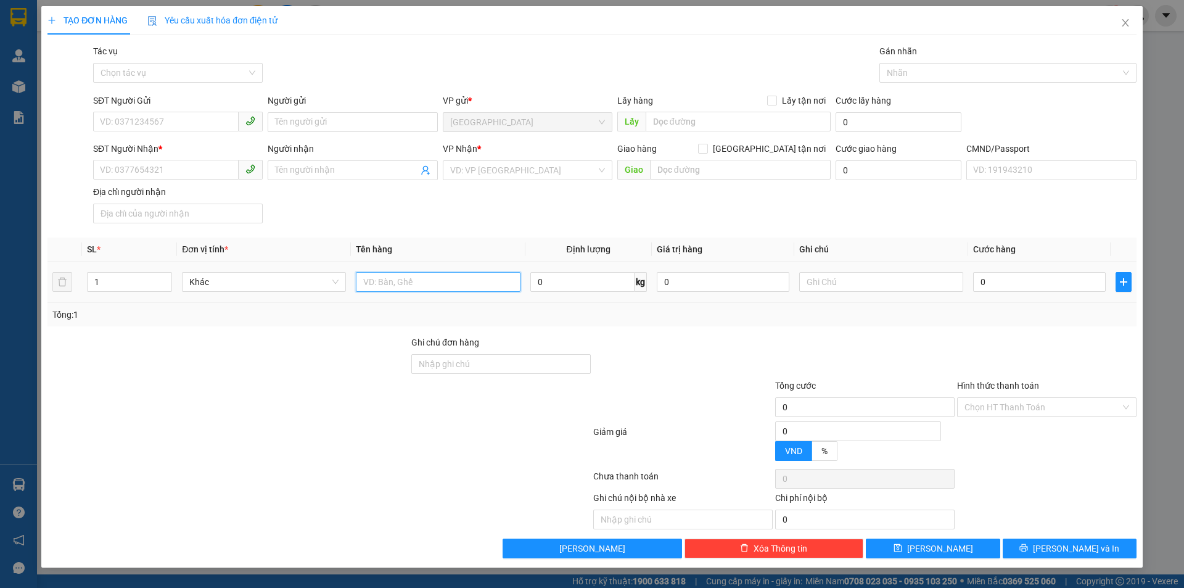
click at [385, 285] on input "text" at bounding box center [438, 282] width 164 height 20
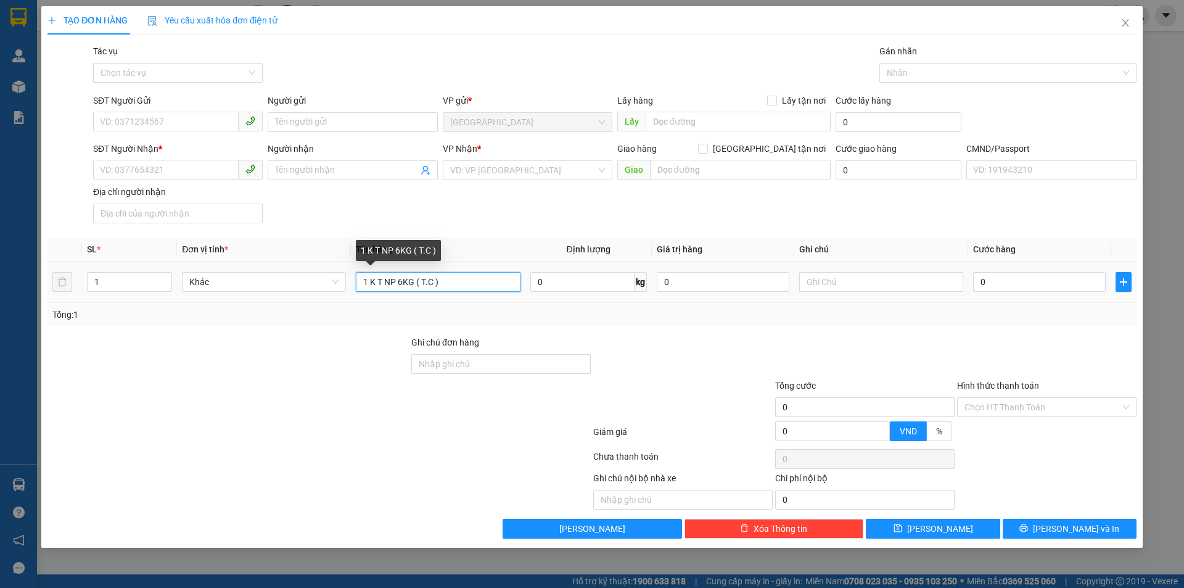
drag, startPoint x: 384, startPoint y: 283, endPoint x: 378, endPoint y: 284, distance: 6.2
click at [378, 284] on input "1 K T NP 6KG ( T.C )" at bounding box center [438, 282] width 164 height 20
type input "1 K HỘP NP 6KG ( T.C )"
click at [149, 115] on input "SĐT Người Gửi" at bounding box center [165, 122] width 145 height 20
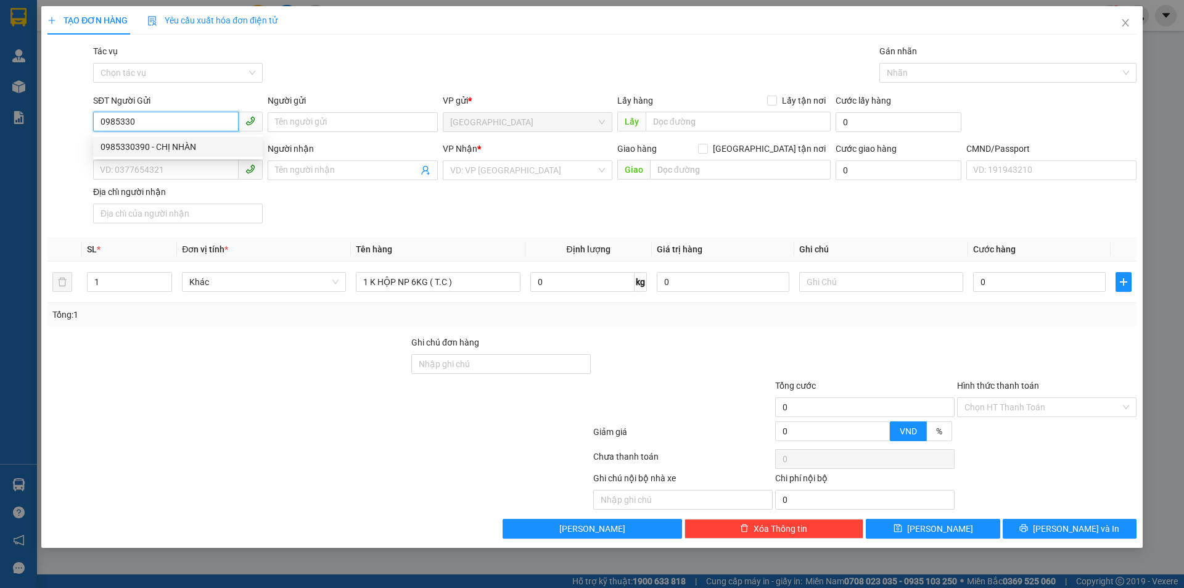
click at [184, 141] on div "0985330390 - CHỊ NHÀN" at bounding box center [177, 147] width 155 height 14
type input "0985330390"
type input "CHỊ NHÀN"
type input "0987709443"
type input "TẤN SĨ"
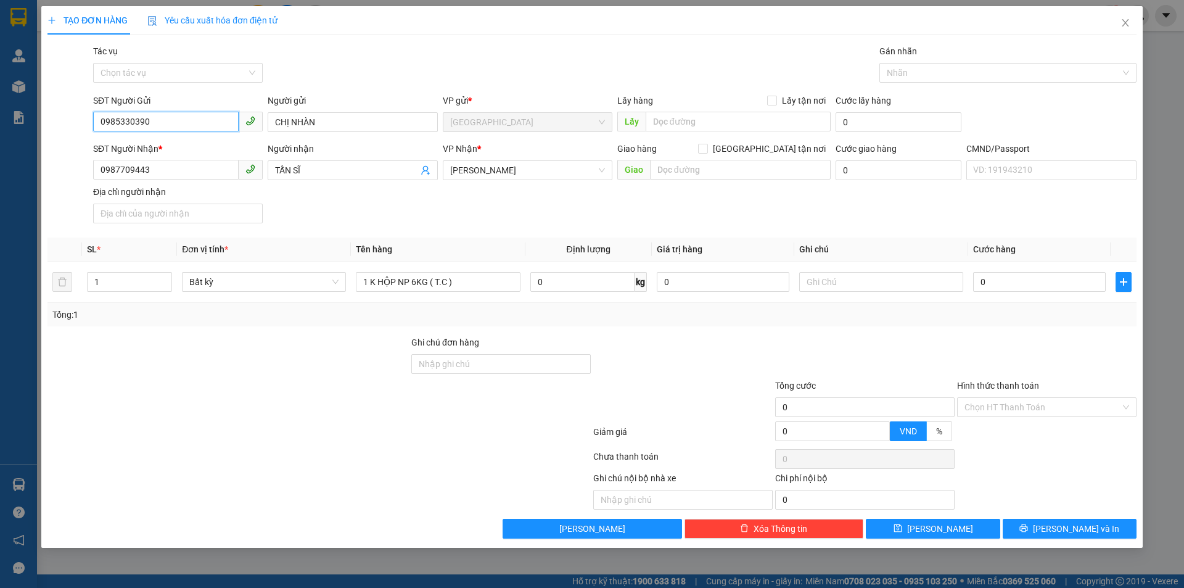
type input "0985330390"
click at [338, 201] on div "SĐT Người Nhận * 0987709443 Người nhận TẤN SĨ VP Nhận * Ngã Tư Huyện Giao hàn…" at bounding box center [615, 185] width 1048 height 86
click at [861, 276] on input "text" at bounding box center [881, 282] width 164 height 20
type input "KHG HẠO"
drag, startPoint x: 900, startPoint y: 351, endPoint x: 907, endPoint y: 353, distance: 7.0
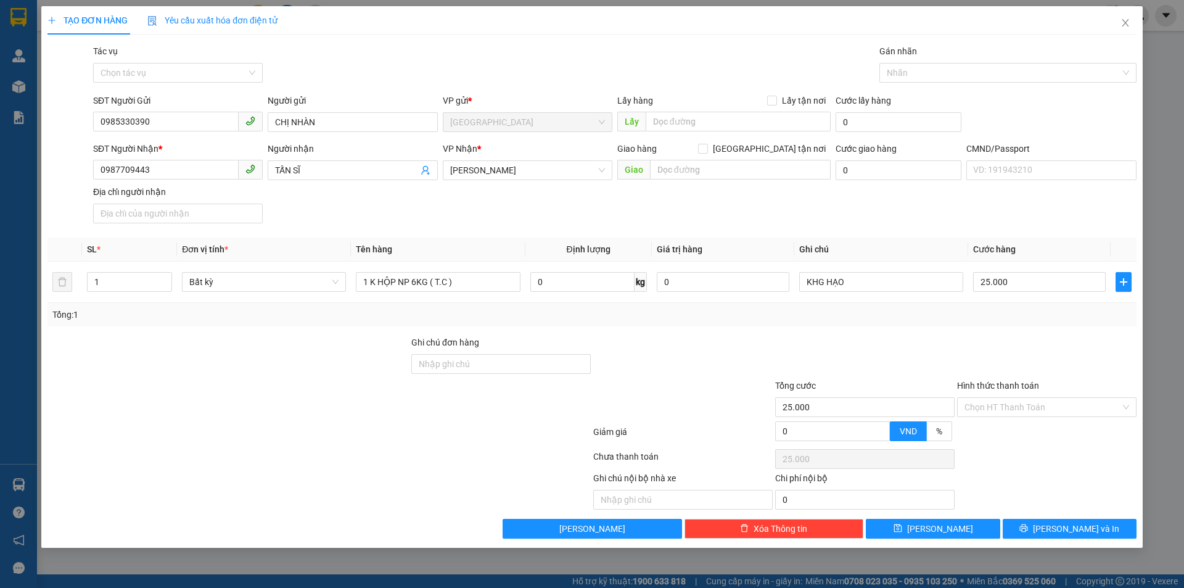
click at [903, 351] on div at bounding box center [865, 356] width 182 height 43
click at [1067, 532] on span "[PERSON_NAME] và In" at bounding box center [1076, 529] width 86 height 14
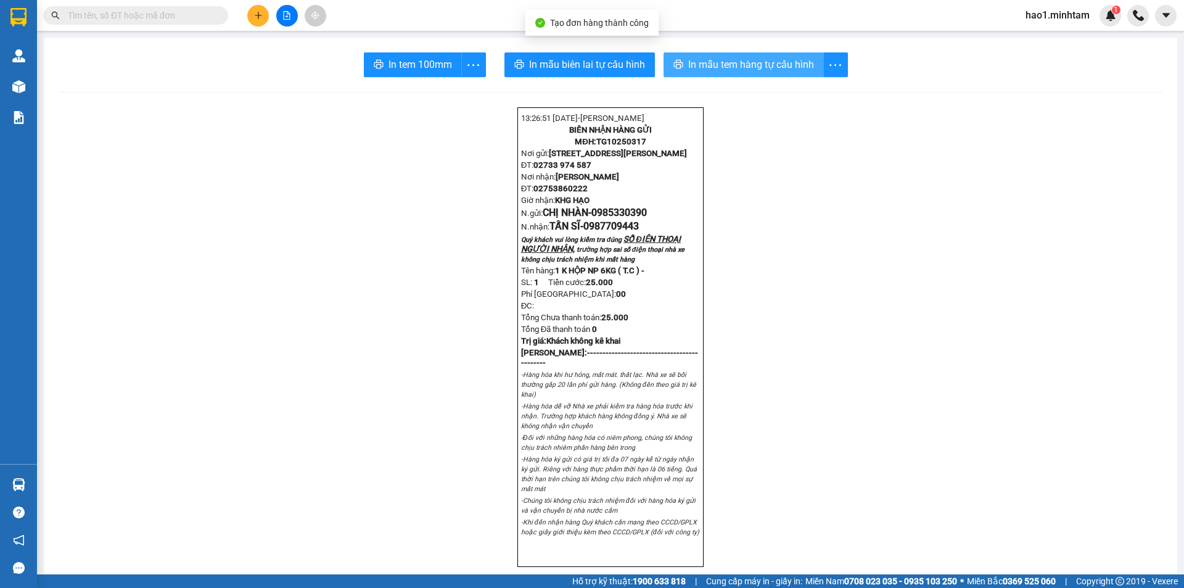
click at [760, 72] on span "In mẫu tem hàng tự cấu hình" at bounding box center [751, 64] width 126 height 15
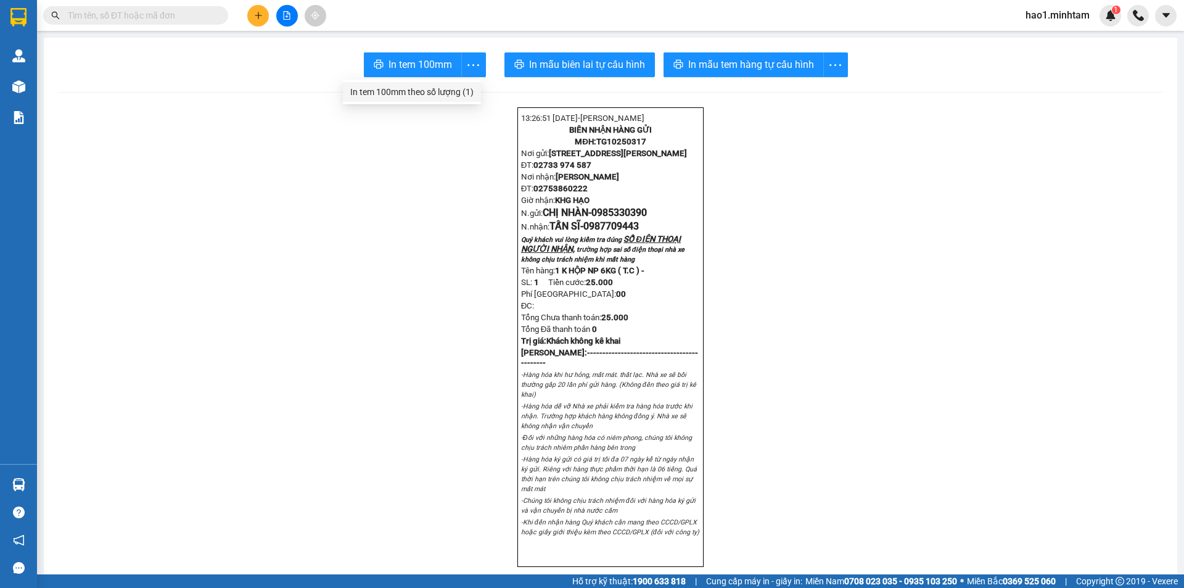
click at [442, 96] on div "In tem 100mm theo số lượng (1)" at bounding box center [411, 92] width 123 height 14
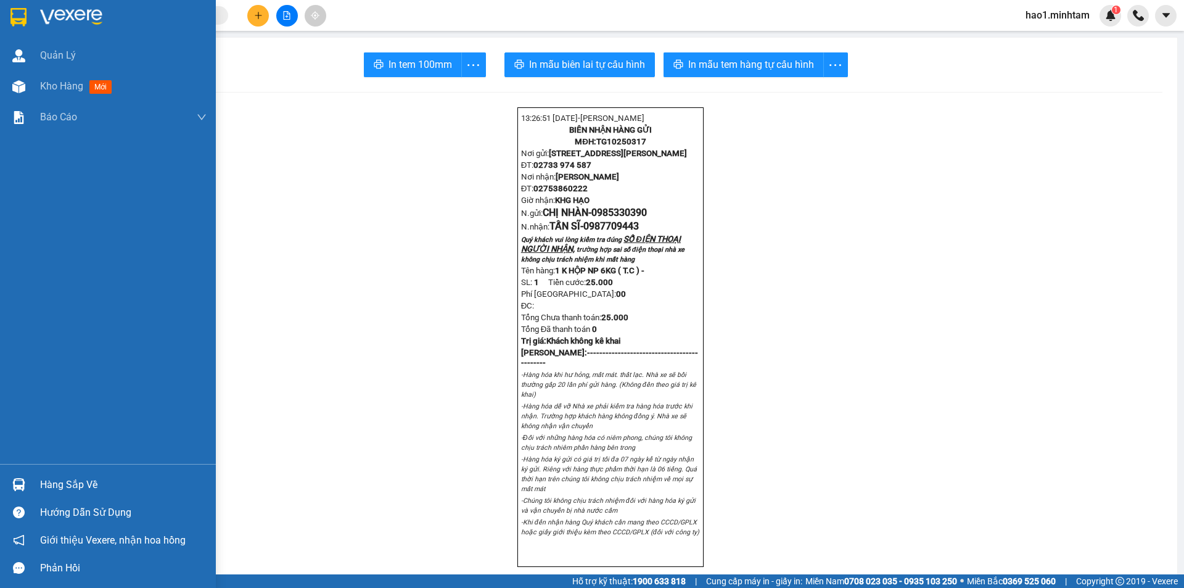
click at [20, 18] on img at bounding box center [18, 17] width 16 height 18
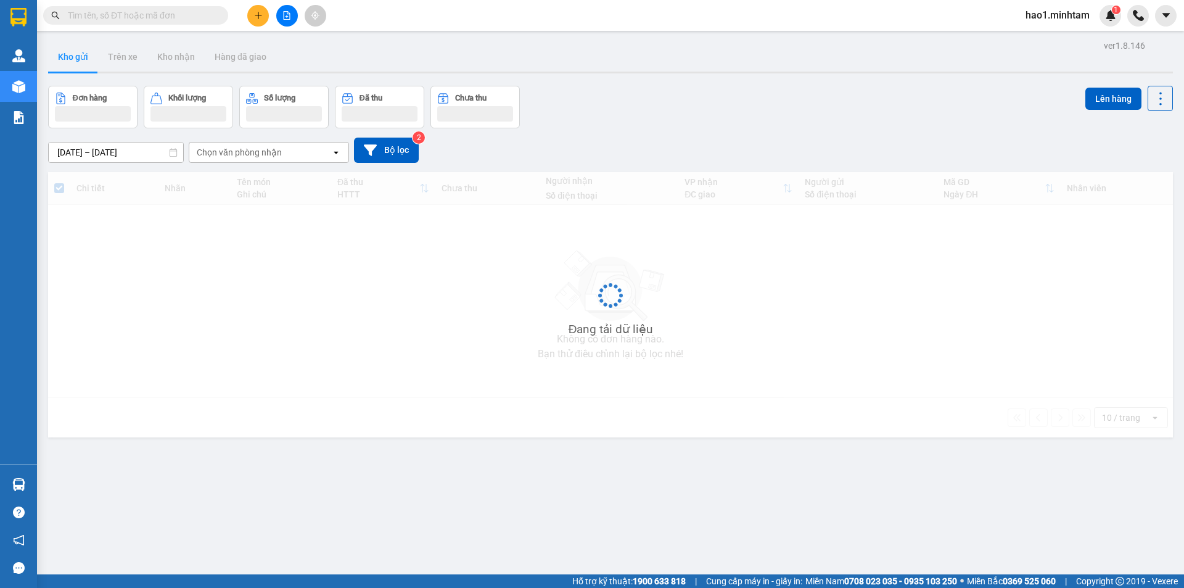
click at [759, 128] on div "11/10/2025 – 13/10/2025 Press the down arrow key to interact with the calendar …" at bounding box center [610, 150] width 1125 height 44
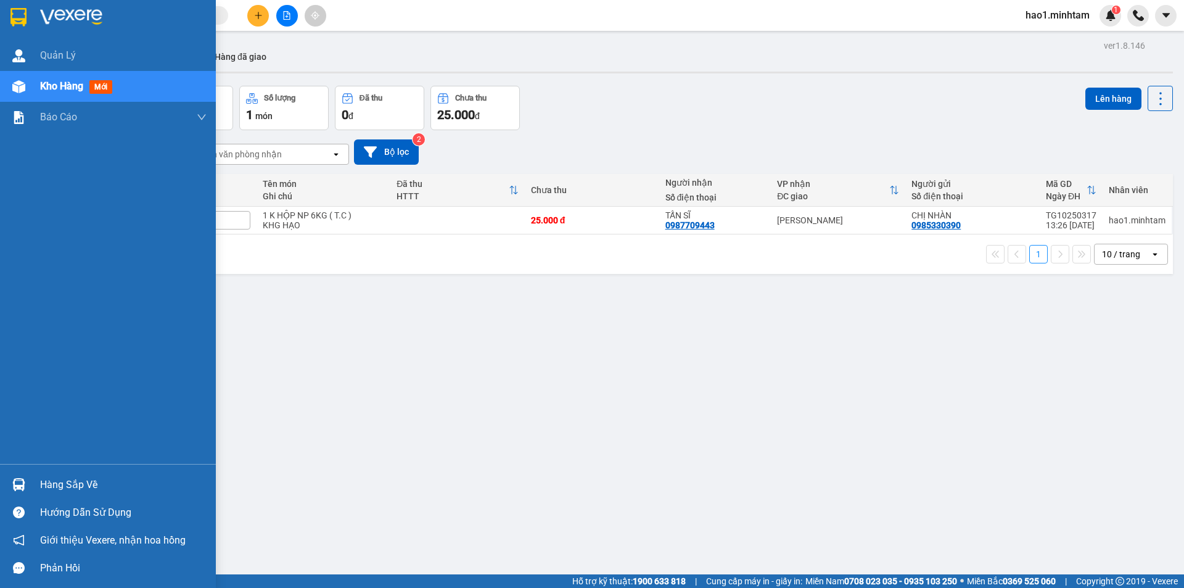
click at [36, 492] on div "Hàng sắp về" at bounding box center [108, 484] width 216 height 28
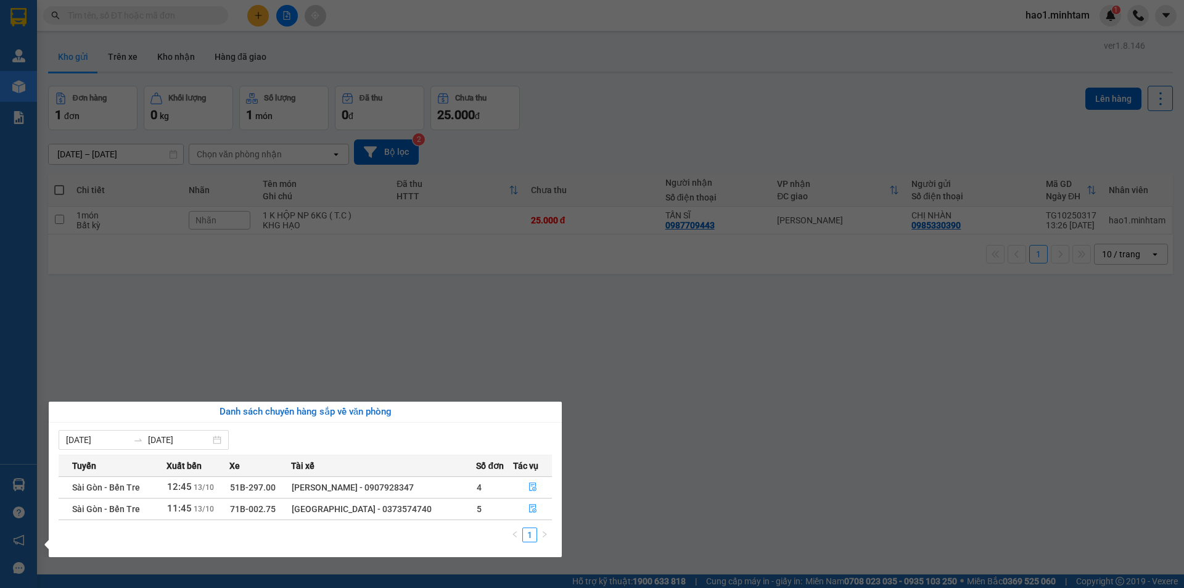
click at [148, 11] on section "Kết quả tìm kiếm ( 1 ) Bộ lọc Mã ĐH Trạng thái Món hàng Tổng cước Chưa cước Nhã…" at bounding box center [592, 294] width 1184 height 588
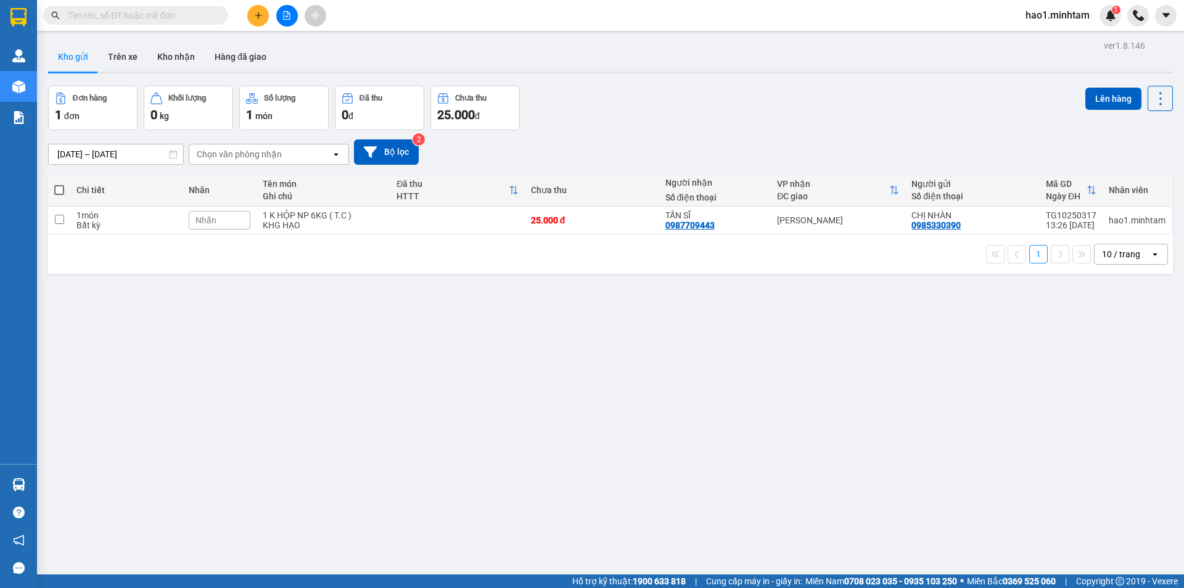
click at [148, 11] on input "text" at bounding box center [140, 16] width 145 height 14
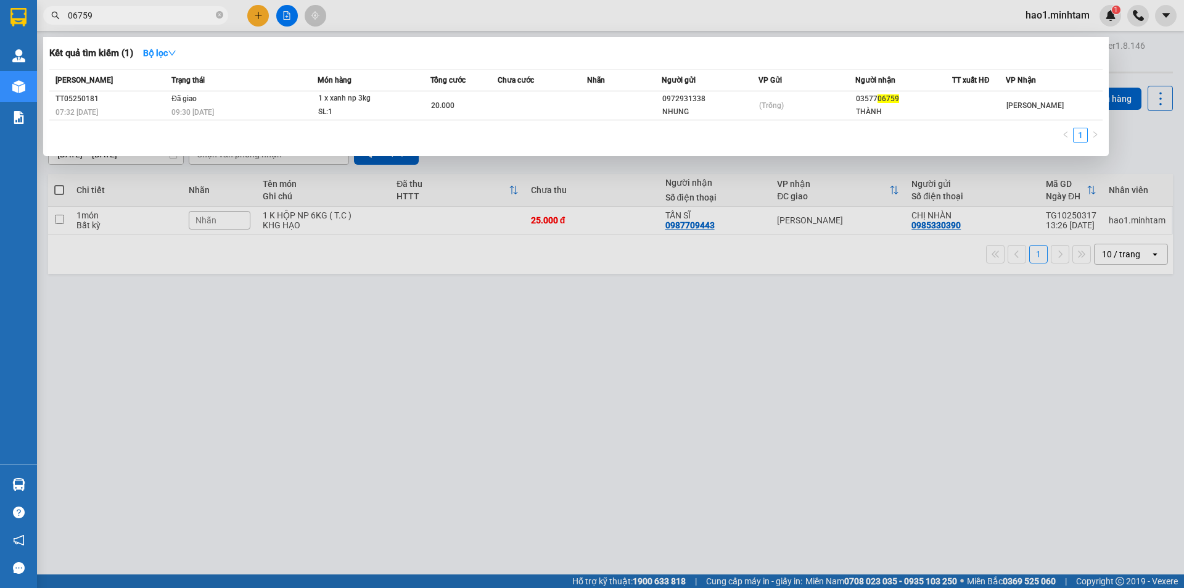
click at [72, 9] on input "06759" at bounding box center [140, 16] width 145 height 14
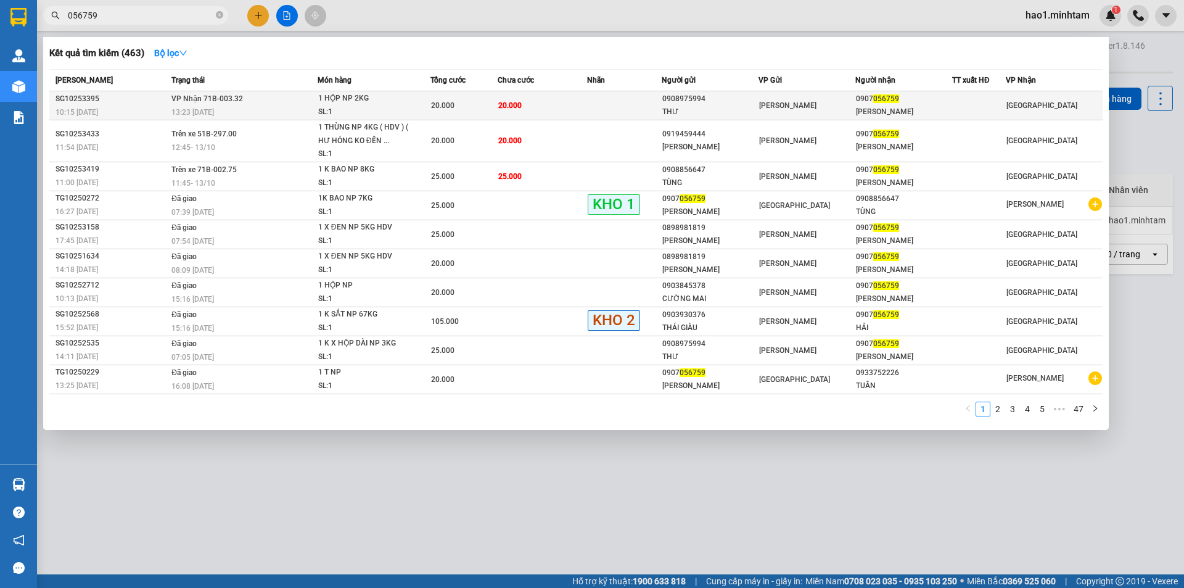
type input "056759"
click at [595, 104] on td at bounding box center [624, 105] width 75 height 29
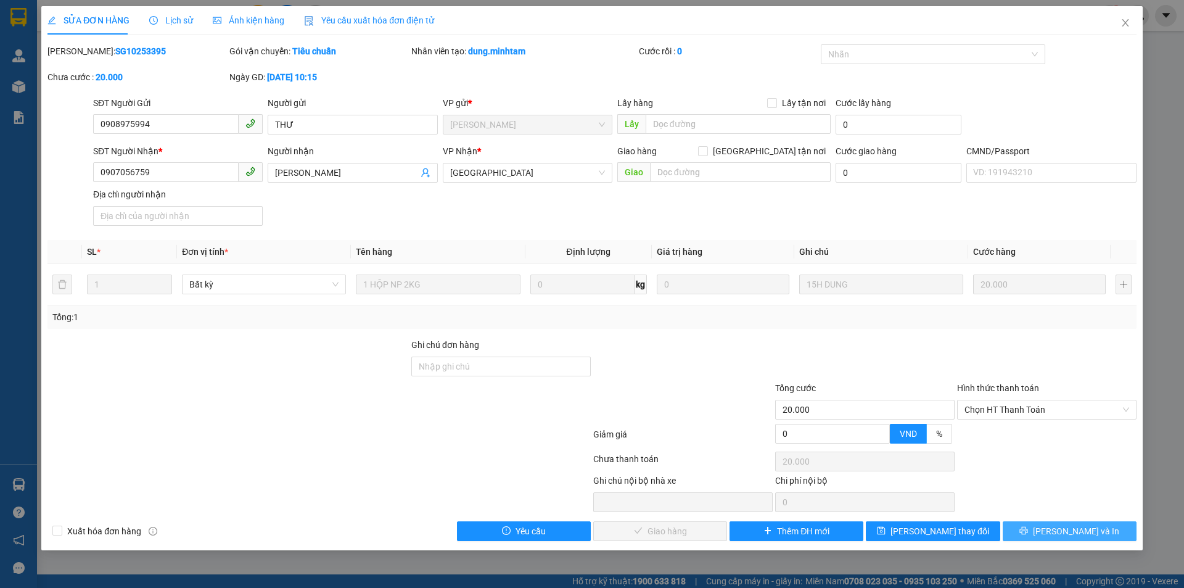
click at [1076, 529] on span "[PERSON_NAME] và In" at bounding box center [1076, 531] width 86 height 14
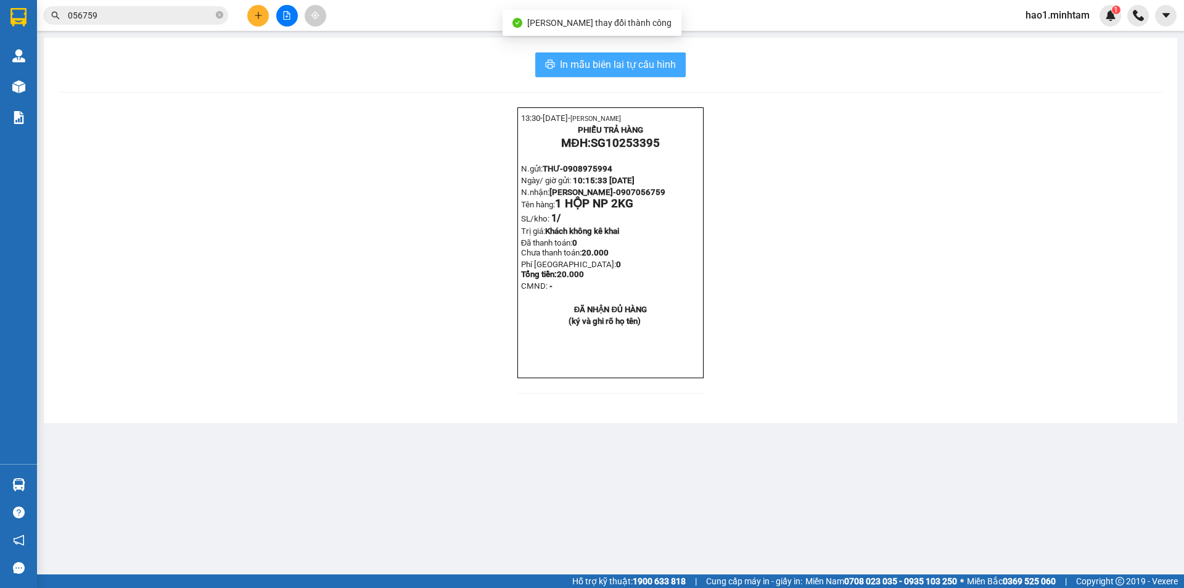
click at [617, 75] on button "In mẫu biên lai tự cấu hình" at bounding box center [610, 64] width 150 height 25
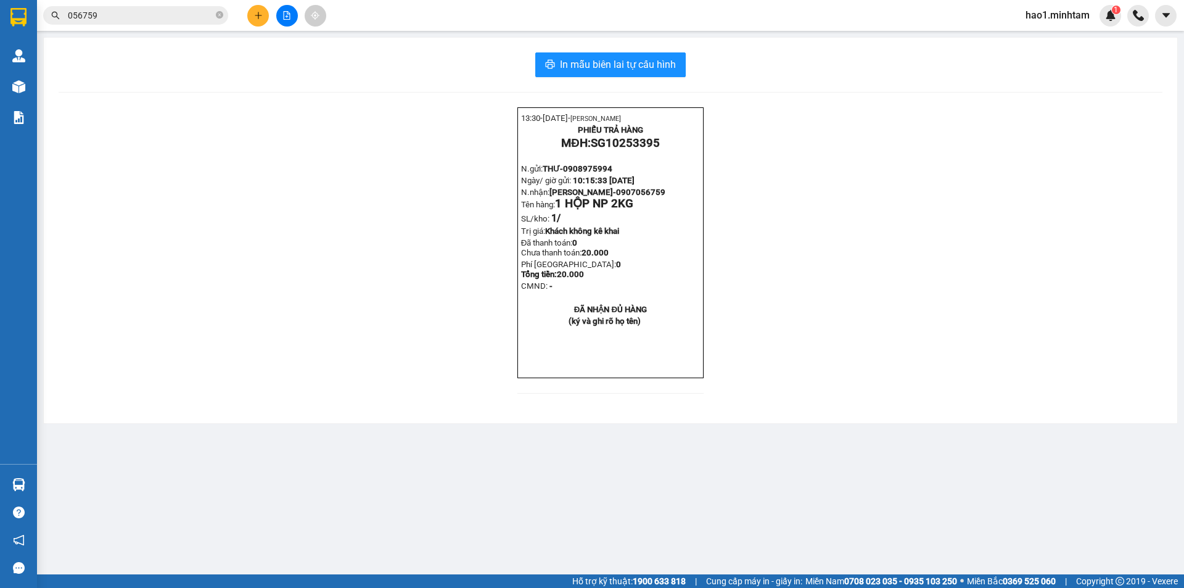
click at [920, 499] on main "In mẫu biên lai tự cấu hình 13:30- 13-10-2025- Trần Vũ Hạo PHIẾU TRẢ HÀNG MĐH: …" at bounding box center [592, 287] width 1184 height 574
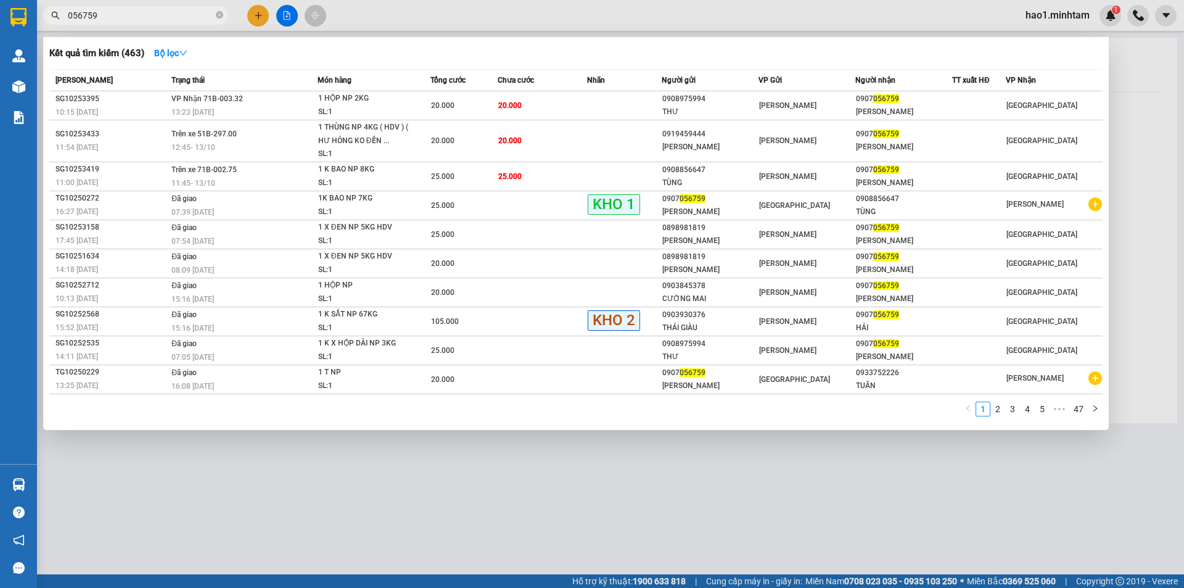
click at [181, 17] on input "056759" at bounding box center [140, 16] width 145 height 14
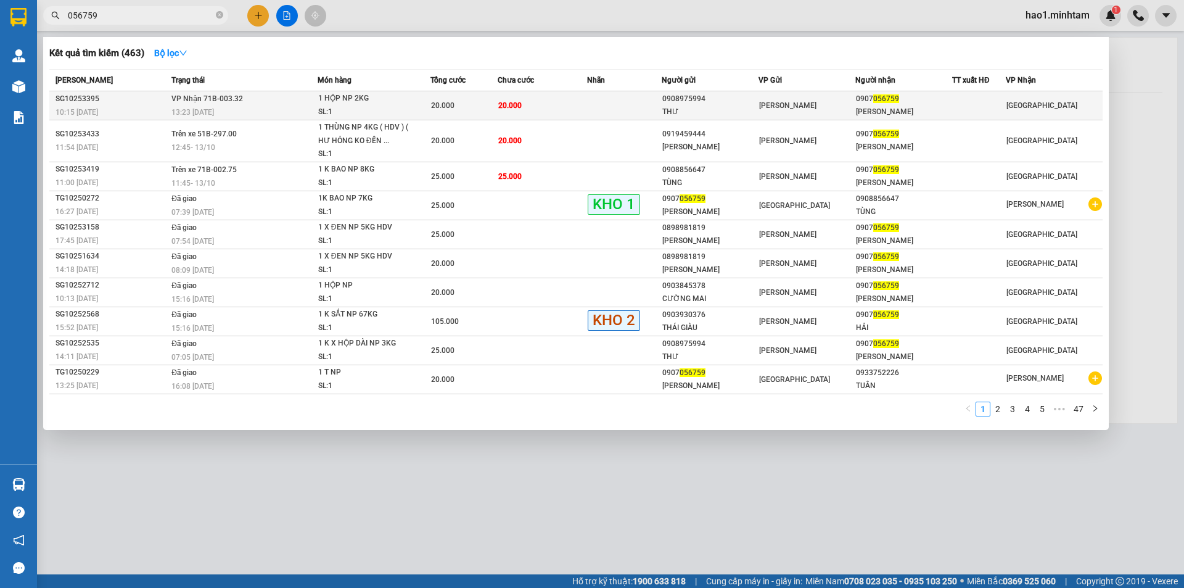
click at [588, 107] on td at bounding box center [624, 105] width 75 height 29
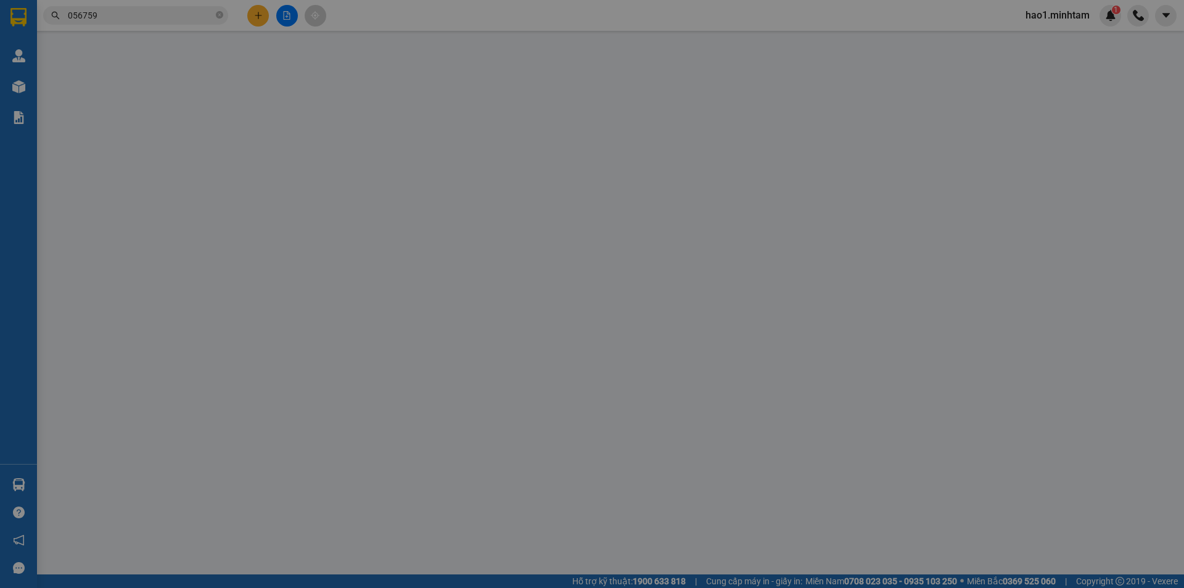
type input "0908975994"
type input "THƯ"
type input "0907056759"
type input "[PERSON_NAME]"
type input "20.000"
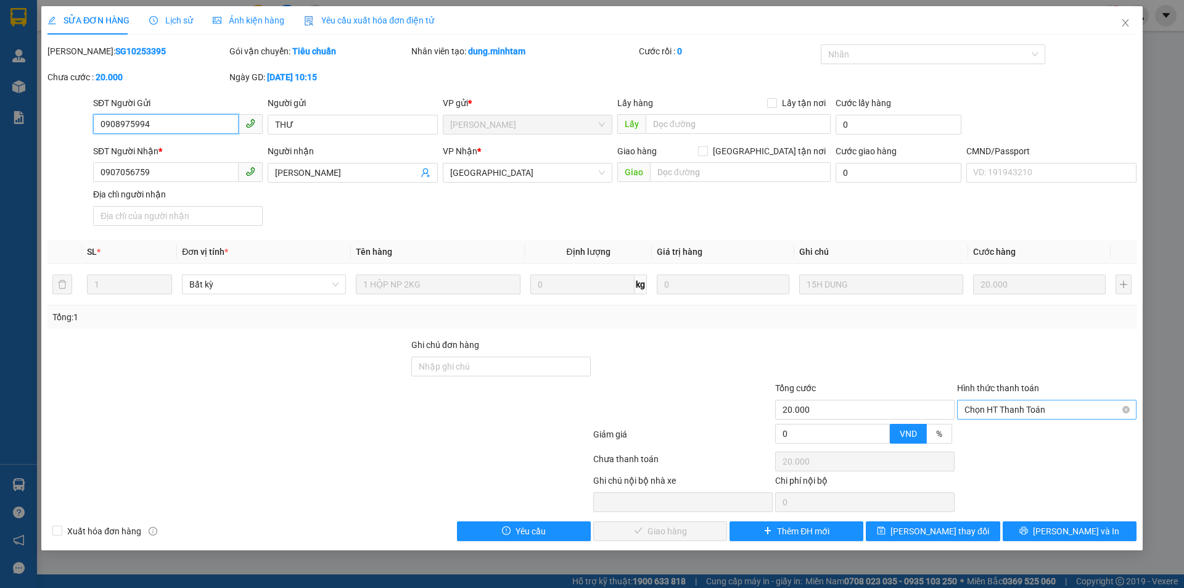
click at [1009, 409] on span "Chọn HT Thanh Toán" at bounding box center [1046, 409] width 165 height 18
click at [1010, 428] on div "Tại văn phòng" at bounding box center [1046, 434] width 165 height 14
type input "0"
click at [679, 531] on span "[PERSON_NAME] và Giao hàng" at bounding box center [676, 531] width 118 height 14
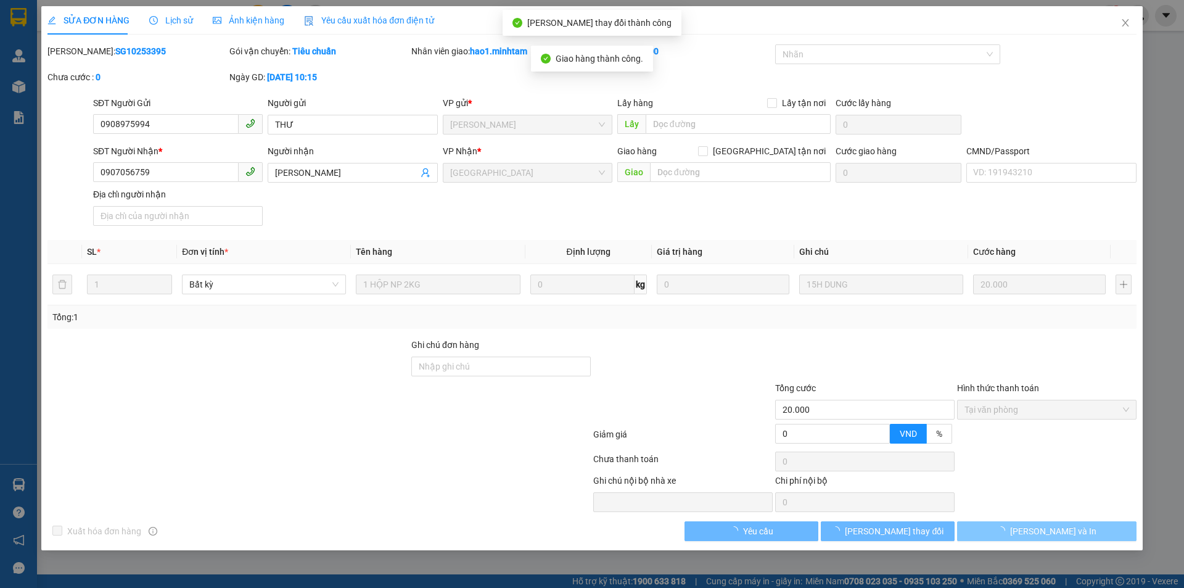
click at [1037, 528] on span "[PERSON_NAME] và In" at bounding box center [1053, 531] width 86 height 14
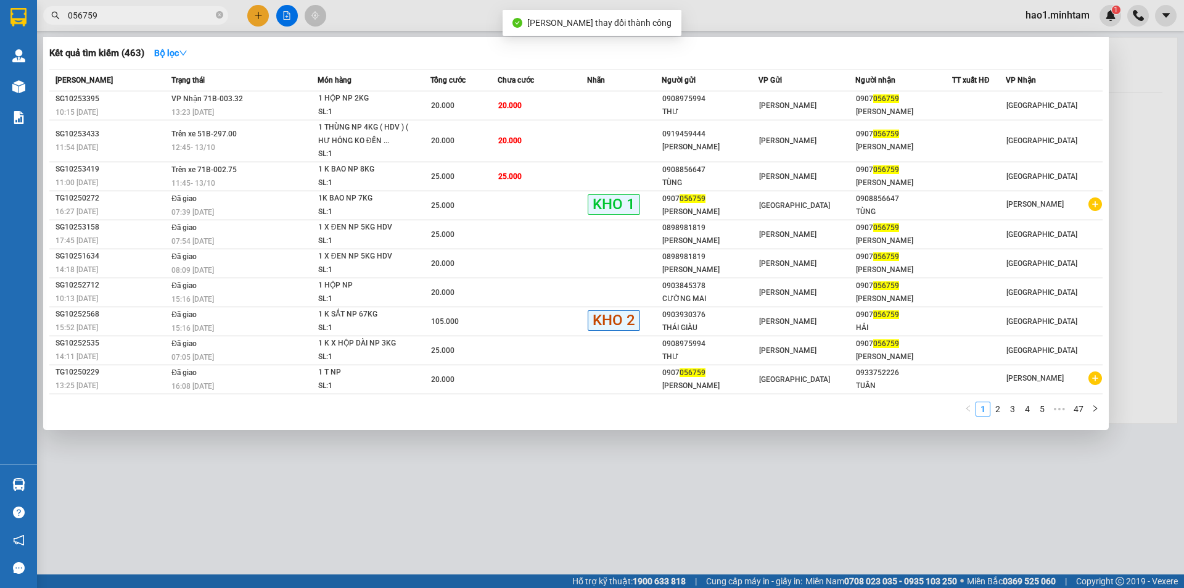
click at [178, 19] on input "056759" at bounding box center [140, 16] width 145 height 14
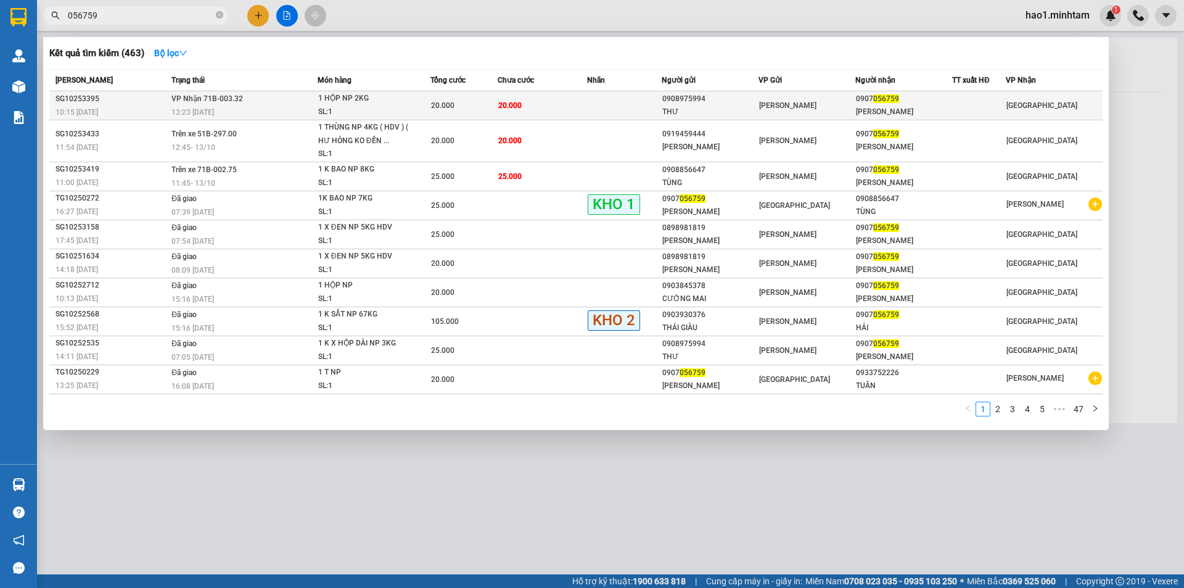
click at [460, 98] on td "20.000" at bounding box center [463, 105] width 67 height 29
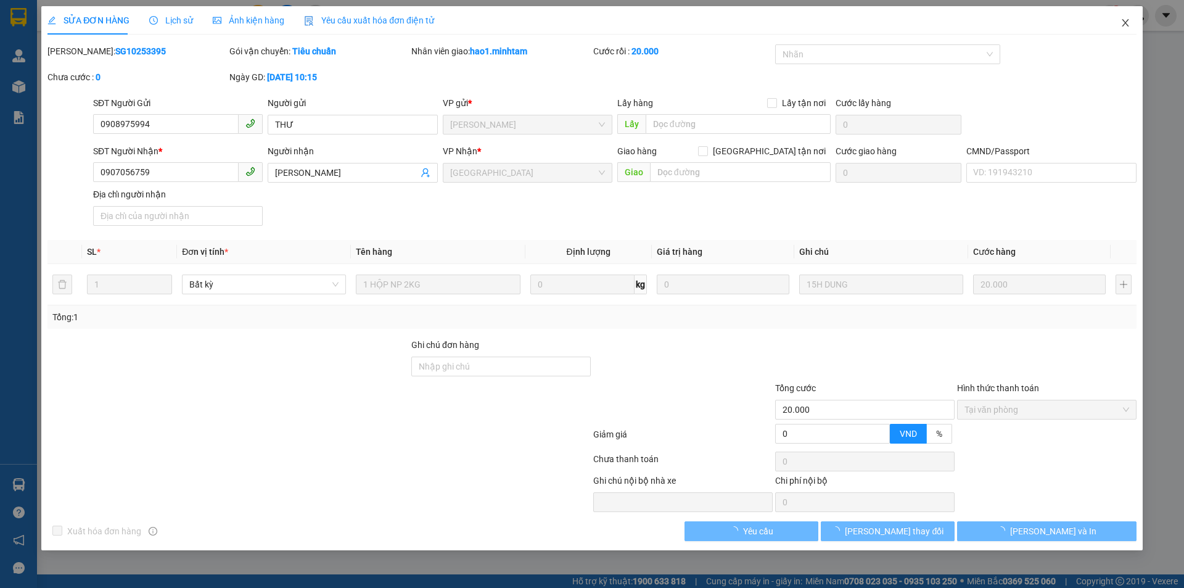
click at [1125, 22] on icon "close" at bounding box center [1125, 23] width 10 height 10
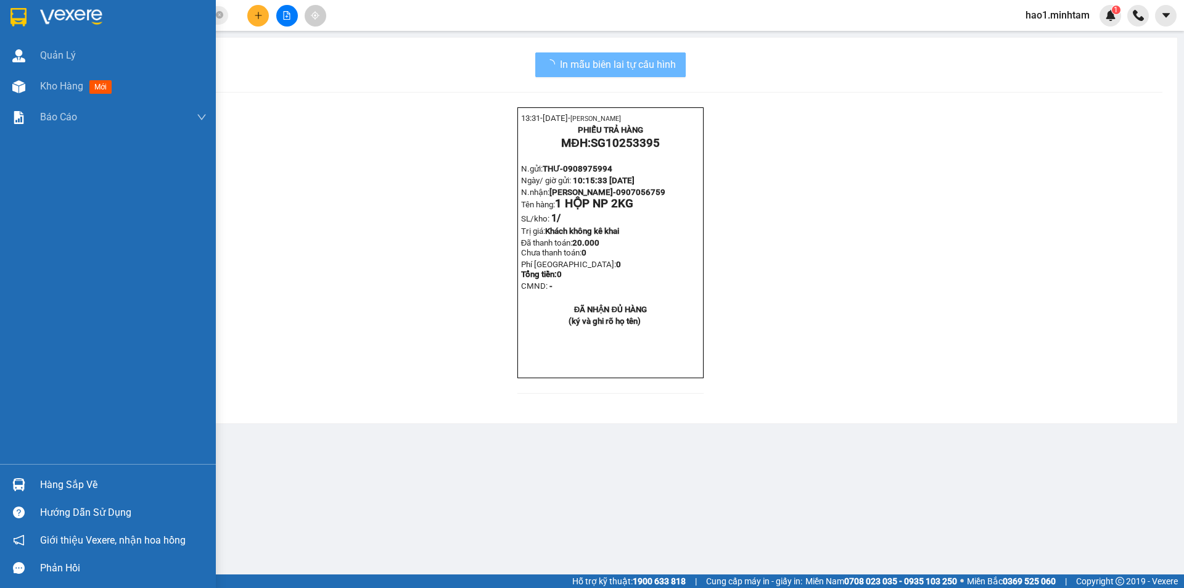
click at [12, 483] on img at bounding box center [18, 484] width 13 height 13
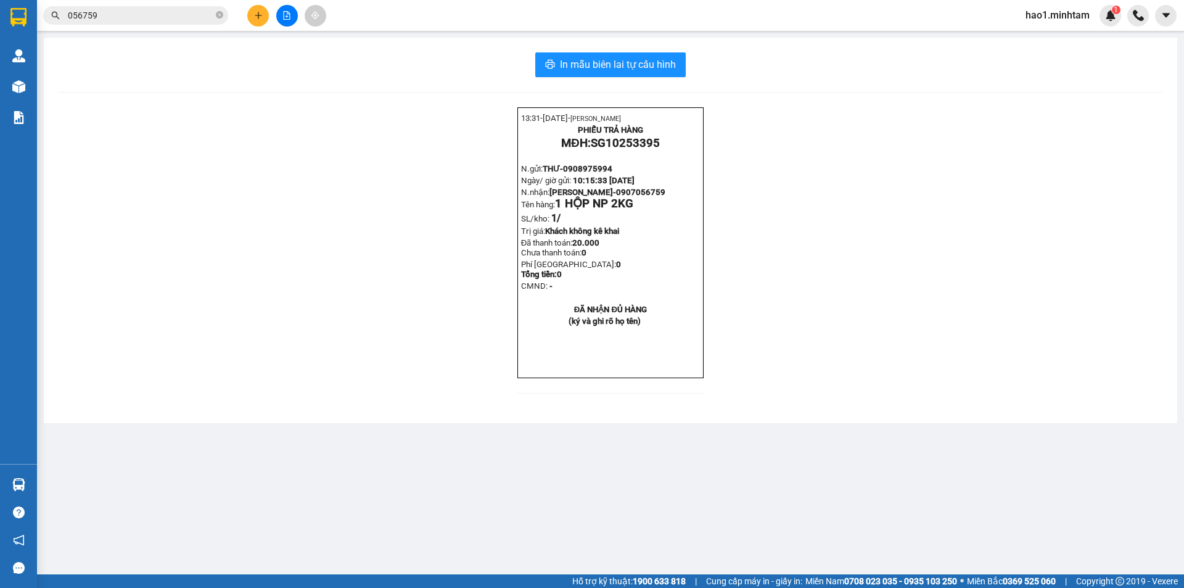
click at [338, 201] on section "Kết quả tìm kiếm ( 463 ) Bộ lọc Mã ĐH Trạng thái Món hàng Tổng cước Chưa cước N…" at bounding box center [592, 294] width 1184 height 588
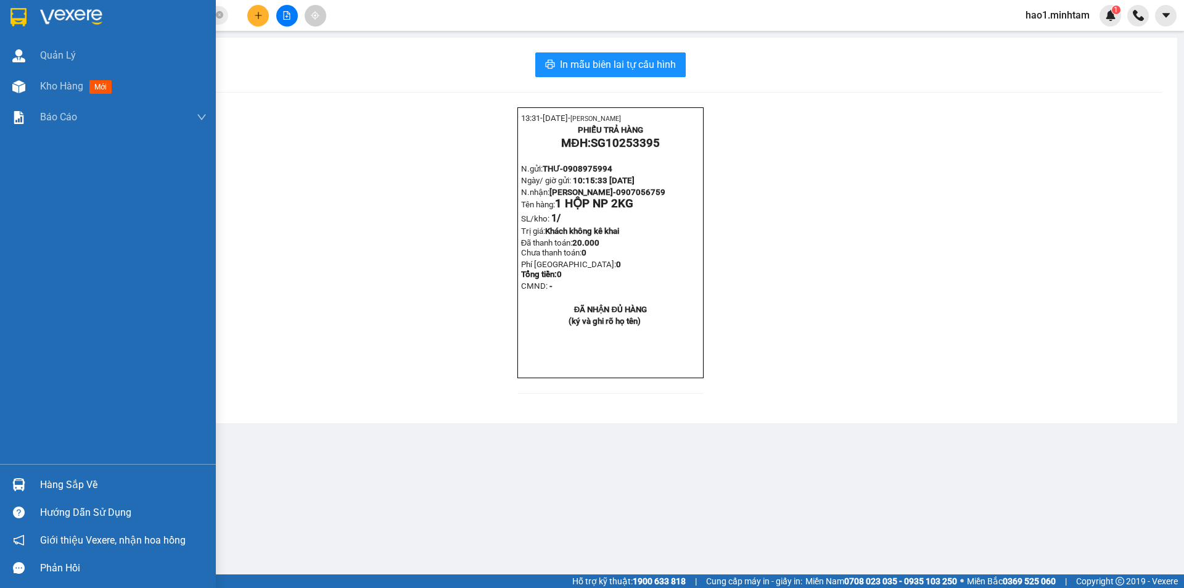
click at [31, 478] on div "Hàng sắp về" at bounding box center [108, 484] width 216 height 28
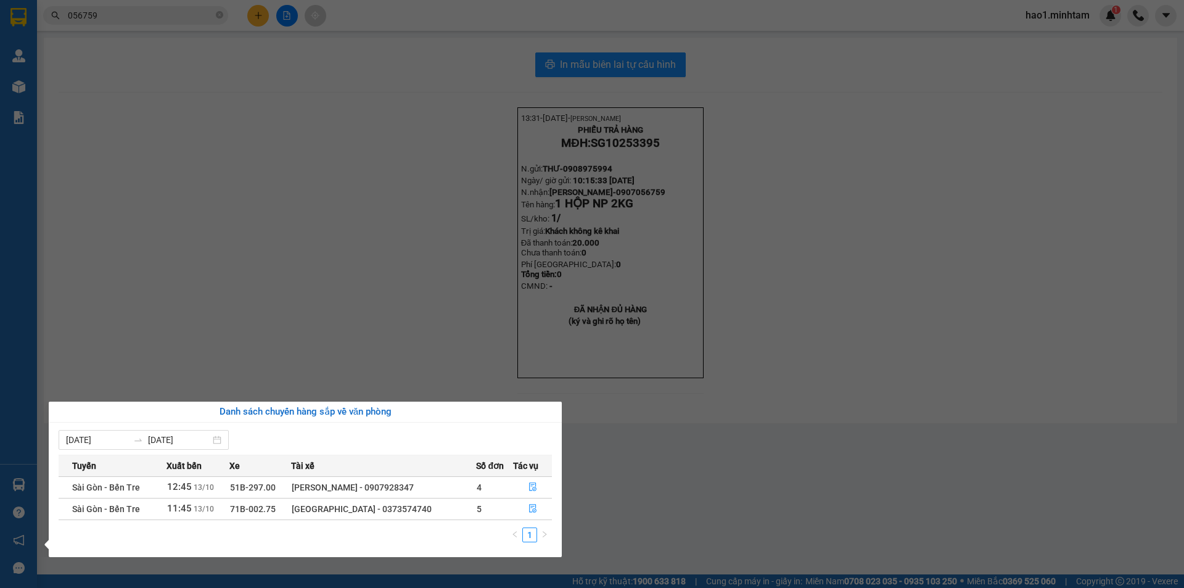
click at [102, 12] on section "Kết quả tìm kiếm ( 463 ) Bộ lọc Mã ĐH Trạng thái Món hàng Tổng cước Chưa cước N…" at bounding box center [592, 294] width 1184 height 588
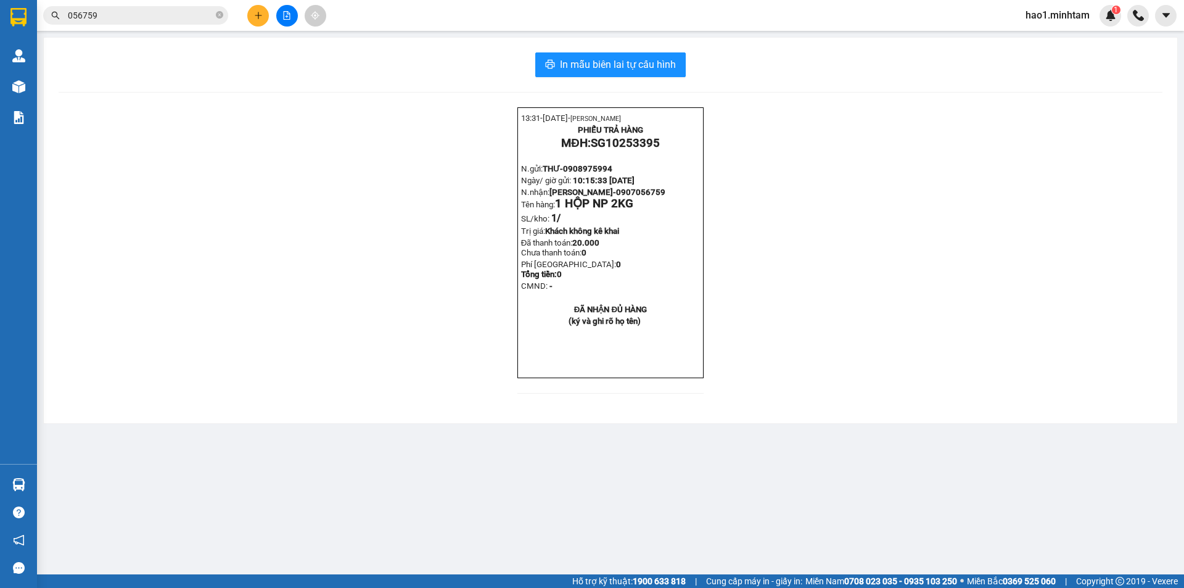
click at [102, 12] on input "056759" at bounding box center [140, 16] width 145 height 14
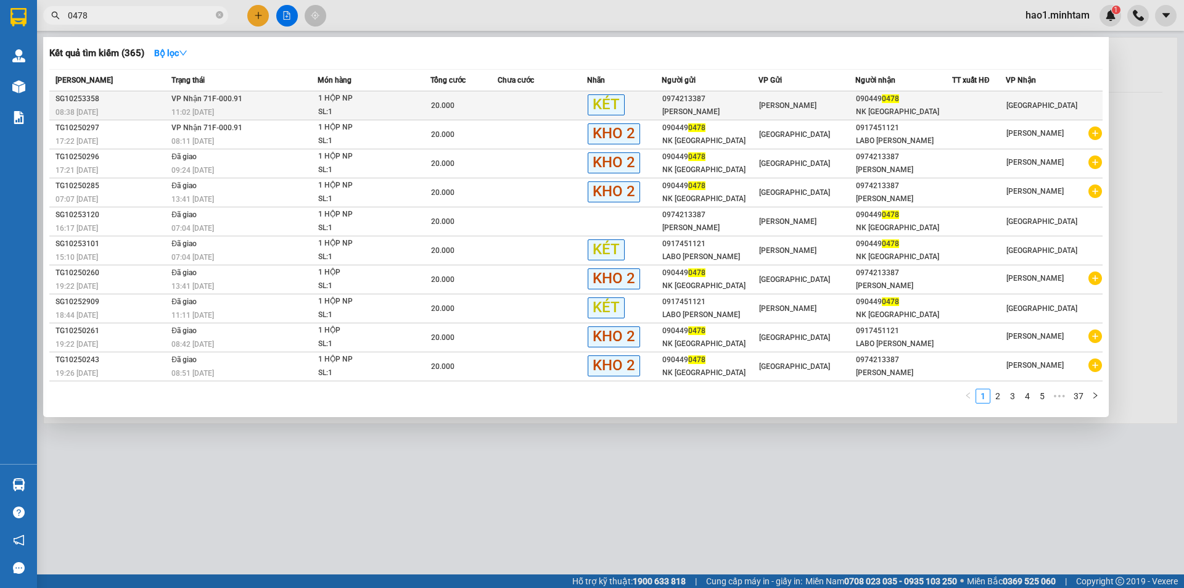
type input "0478"
click at [473, 106] on div "20.000" at bounding box center [464, 106] width 66 height 14
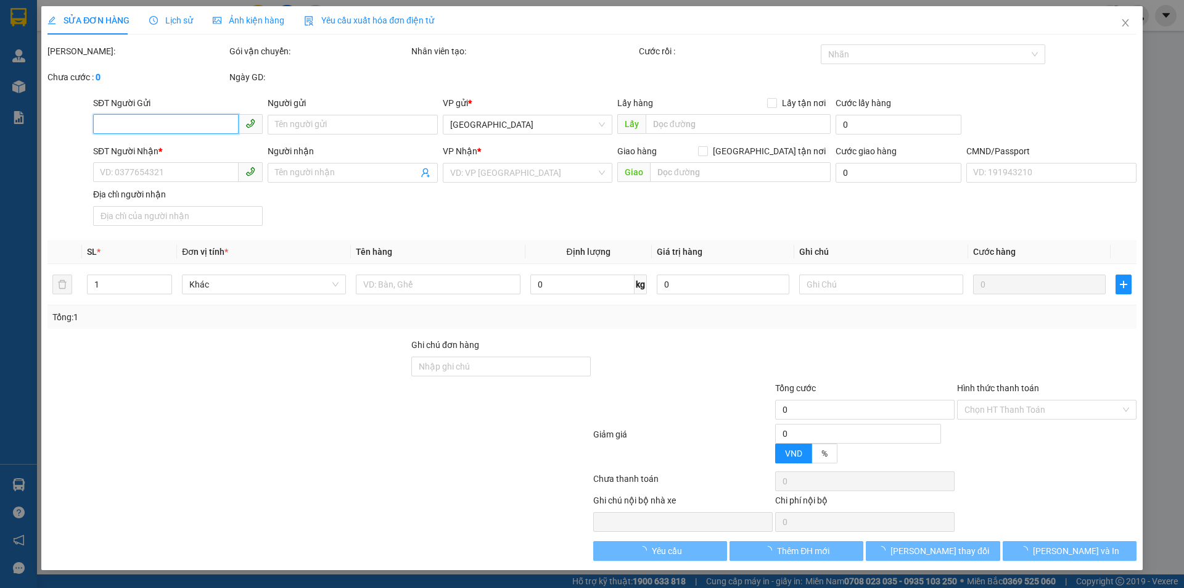
type input "0974213387"
type input "ĐỖ ĐỨC CHUNG"
type input "0904490478"
type input "NK SÀI GÒN"
type input "20.000"
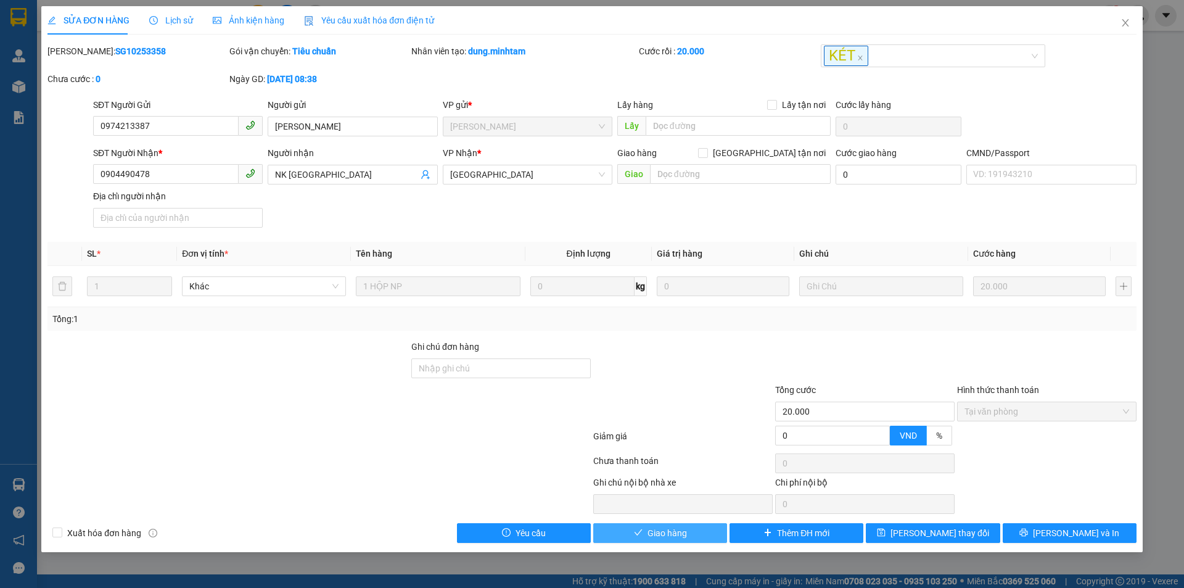
drag, startPoint x: 666, startPoint y: 535, endPoint x: 678, endPoint y: 530, distance: 13.1
click at [666, 534] on span "Giao hàng" at bounding box center [666, 533] width 39 height 14
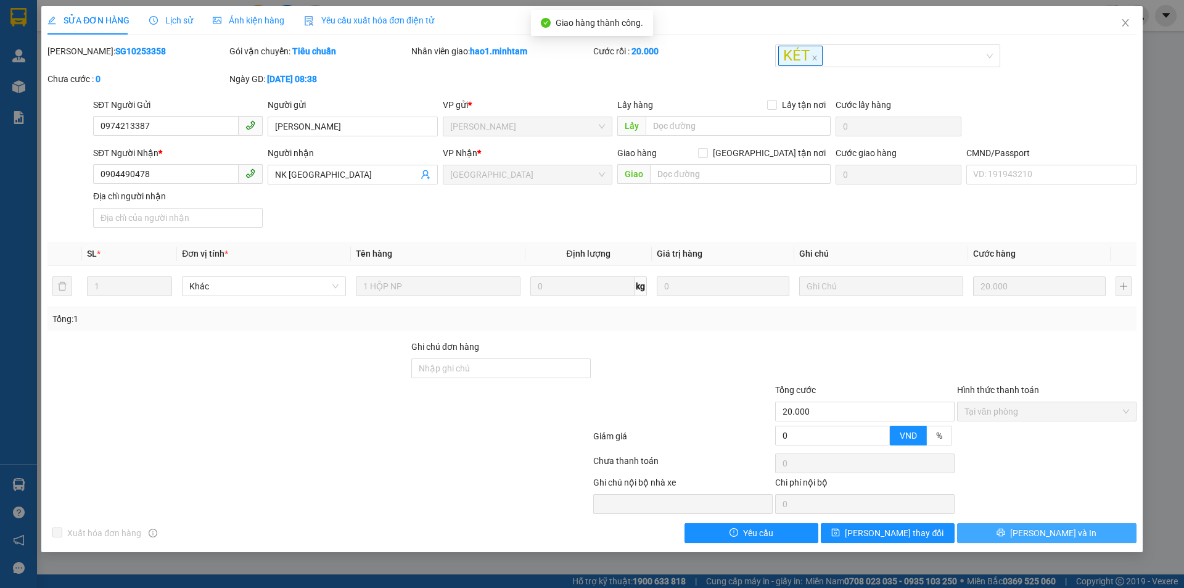
click at [1067, 530] on span "[PERSON_NAME] và In" at bounding box center [1053, 533] width 86 height 14
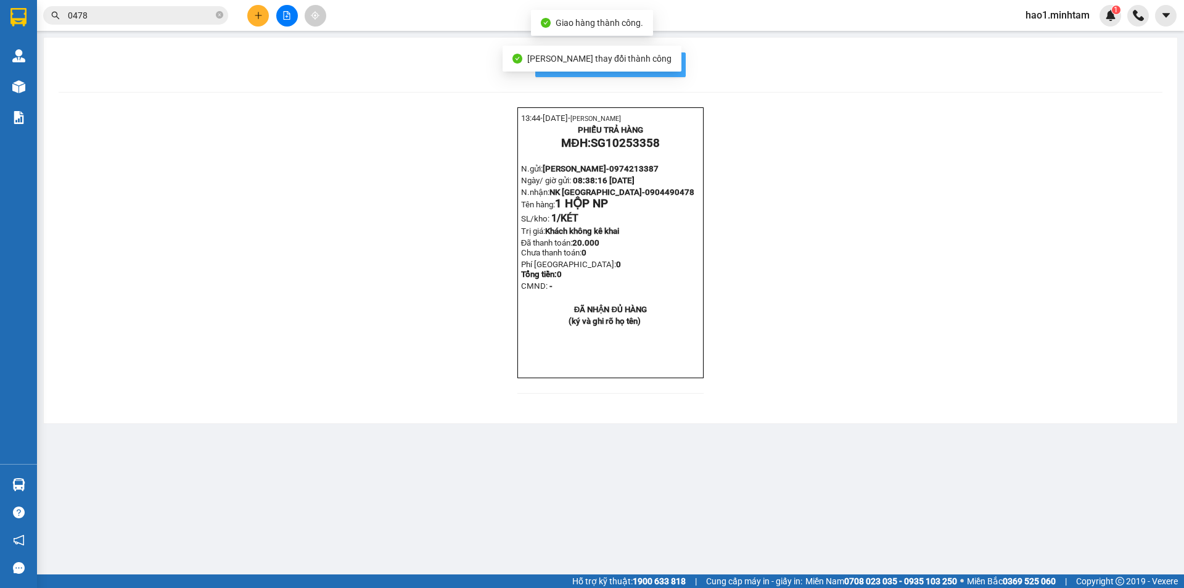
click at [673, 59] on span "In mẫu biên lai tự cấu hình" at bounding box center [618, 64] width 116 height 15
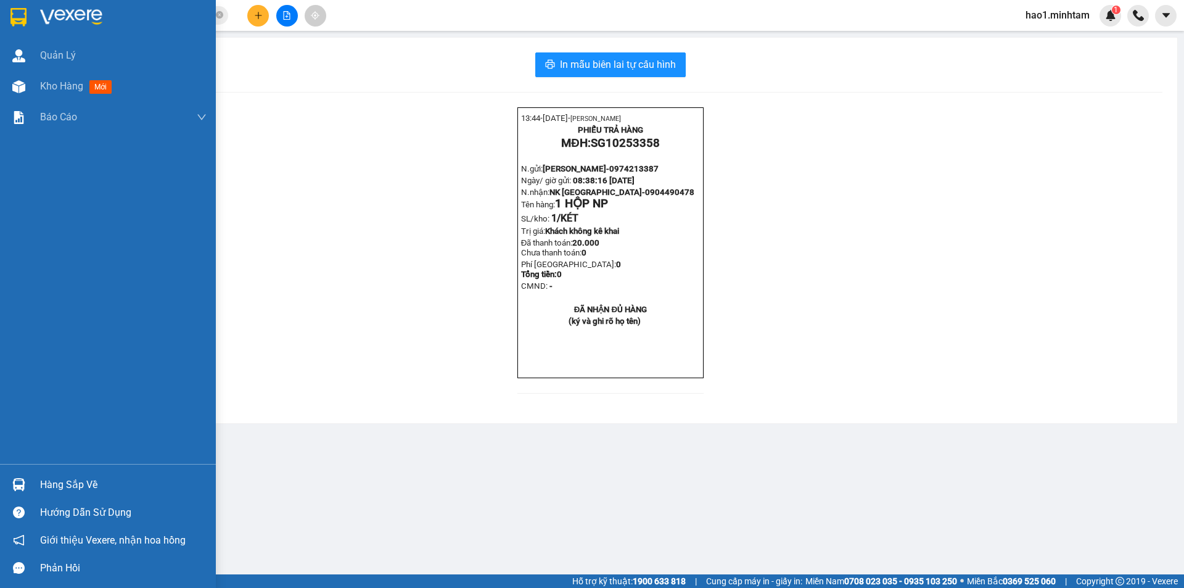
drag, startPoint x: 20, startPoint y: 490, endPoint x: 86, endPoint y: 483, distance: 66.3
click at [20, 489] on img at bounding box center [18, 484] width 13 height 13
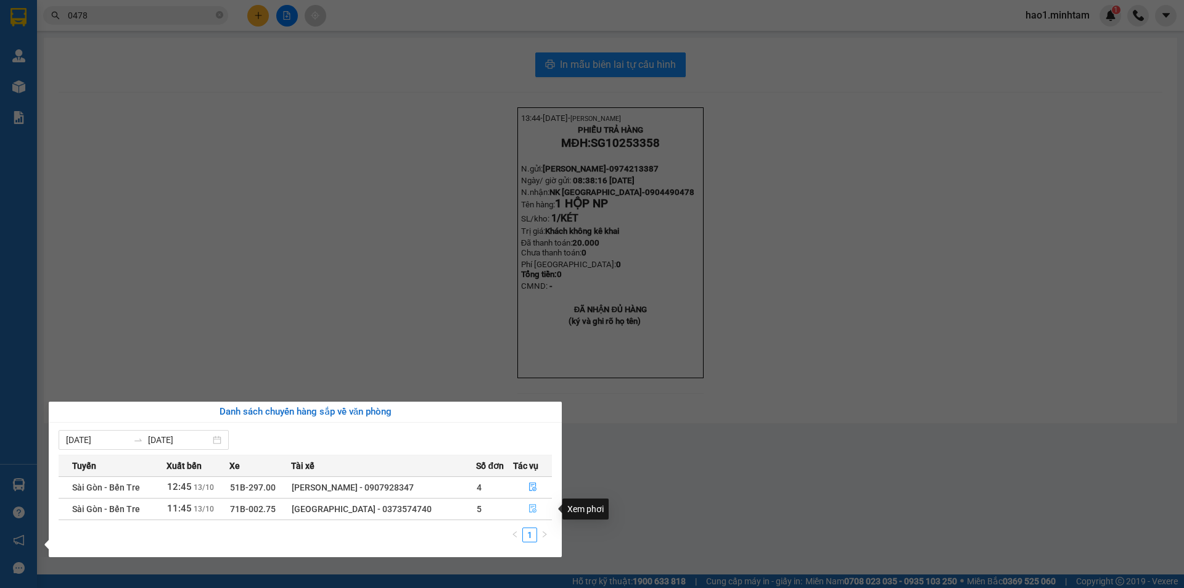
click at [531, 509] on icon "file-done" at bounding box center [532, 508] width 9 height 9
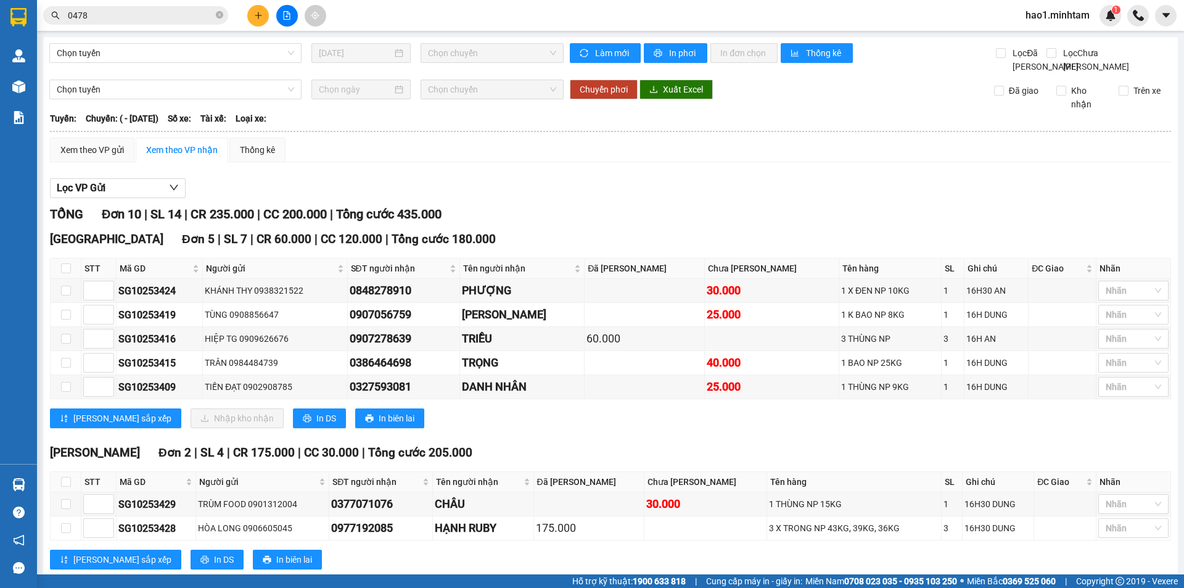
click at [726, 190] on div "Lọc VP Gửi TỔNG Đơn 10 | SL 14 | CR 235.000 | CC 200.000 | Tổng cước 435.000 T…" at bounding box center [610, 464] width 1121 height 584
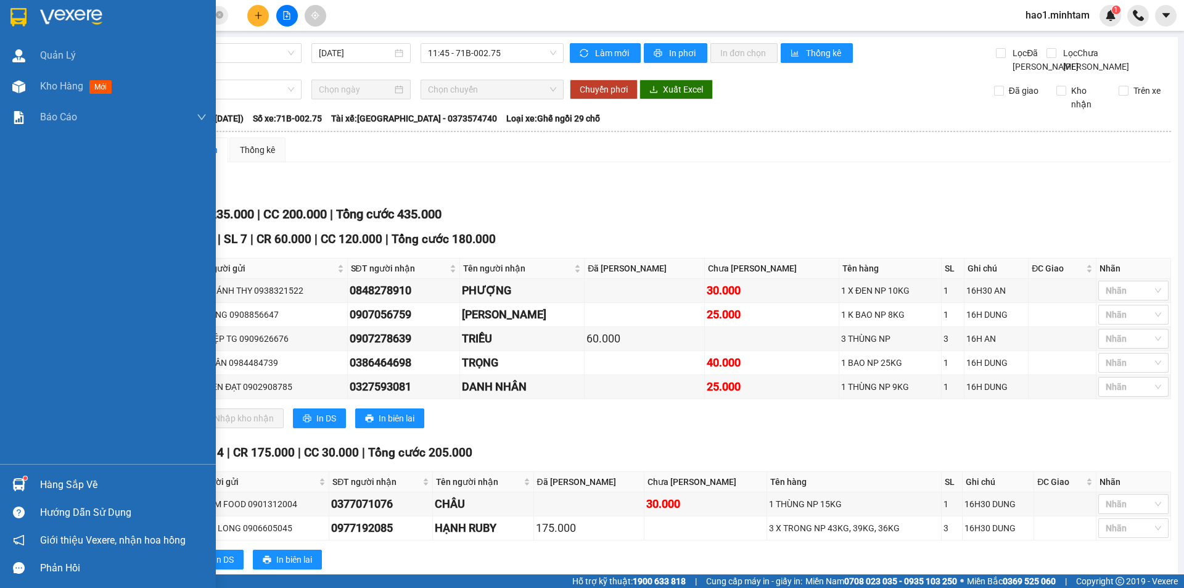
click at [31, 483] on div "Hàng sắp về" at bounding box center [108, 484] width 216 height 28
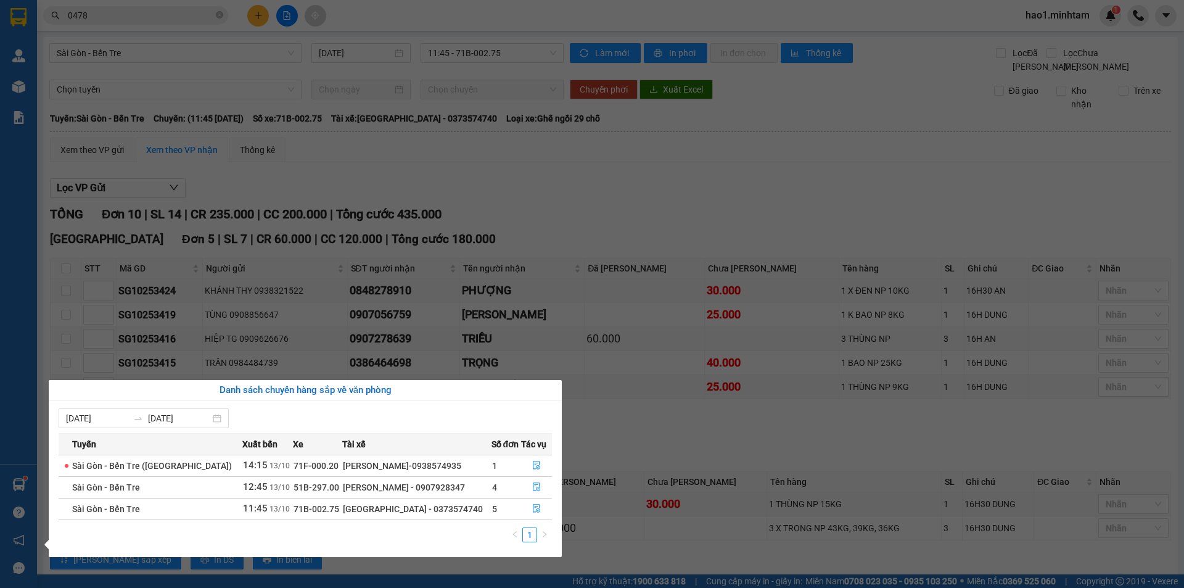
click at [220, 17] on section "Kết quả tìm kiếm ( 365 ) Bộ lọc Mã ĐH Trạng thái Món hàng Tổng cước Chưa cước N…" at bounding box center [592, 294] width 1184 height 588
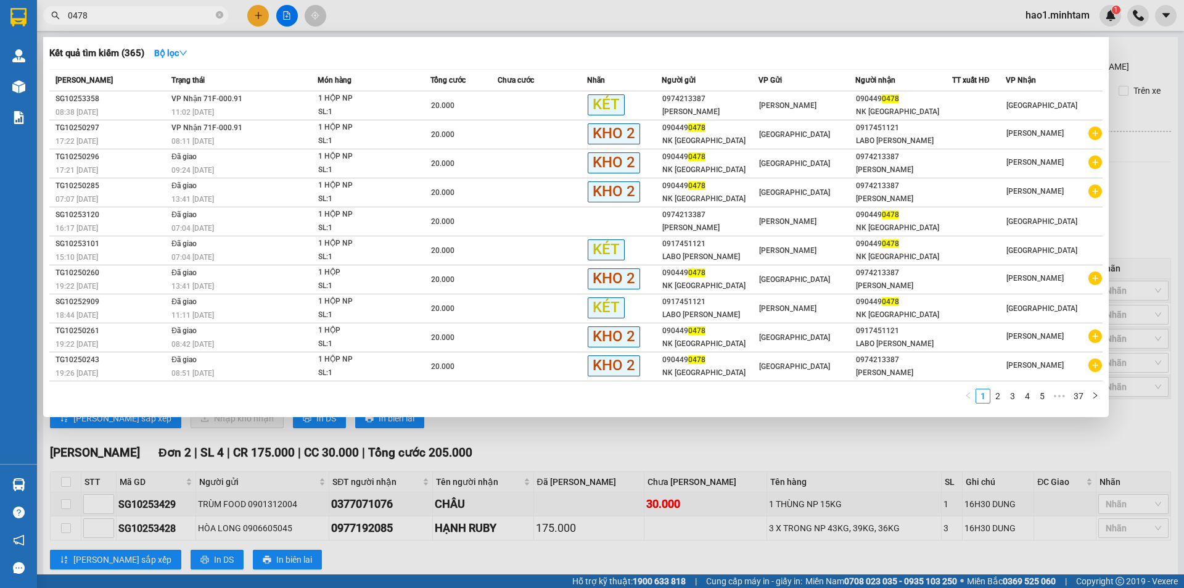
drag, startPoint x: 135, startPoint y: 17, endPoint x: 112, endPoint y: 16, distance: 23.4
click at [112, 16] on input "0478" at bounding box center [140, 16] width 145 height 14
paste input "939150871"
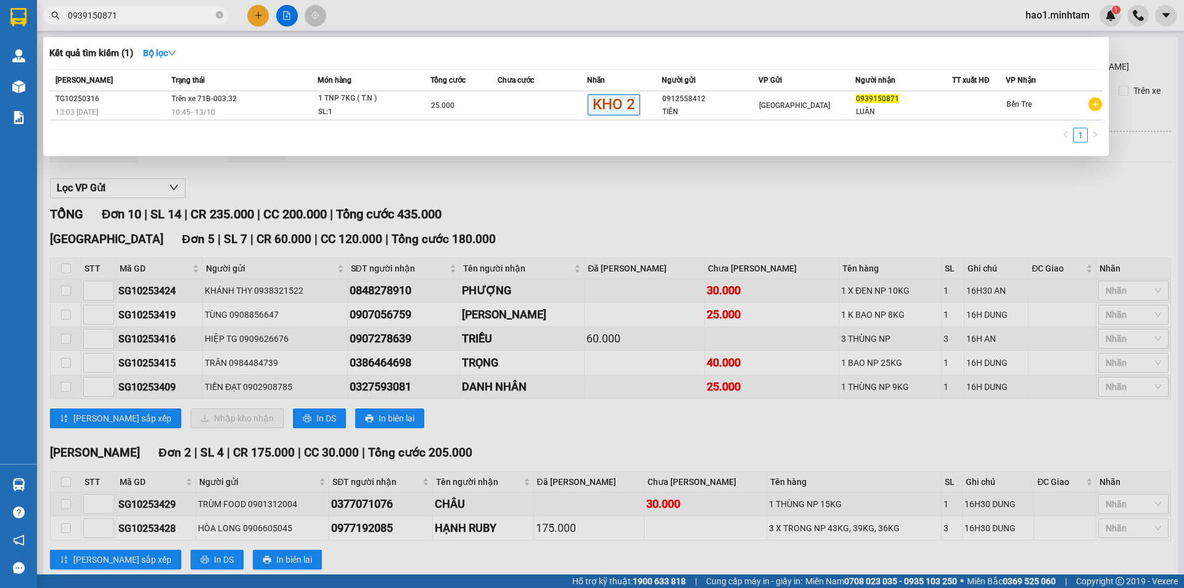
type input "0939150871"
click at [274, 98] on td "Trên xe 71B-003.32 10:45 - 13/10" at bounding box center [242, 105] width 149 height 29
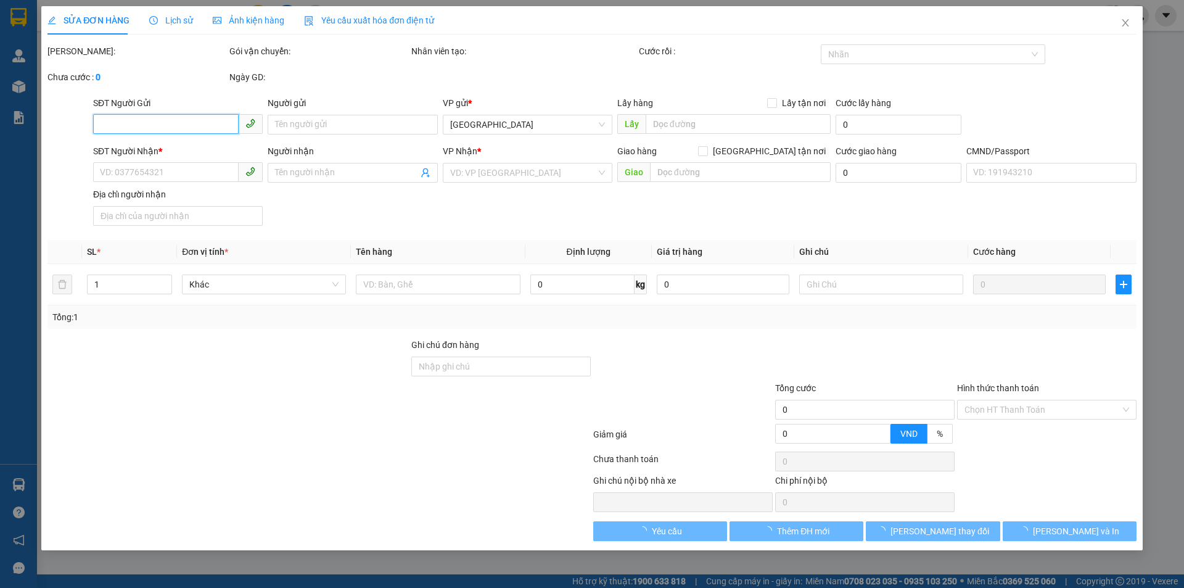
type input "0912558412"
type input "TIÊN"
type input "0939150871"
type input "LUÂN"
type input "KLLĐ"
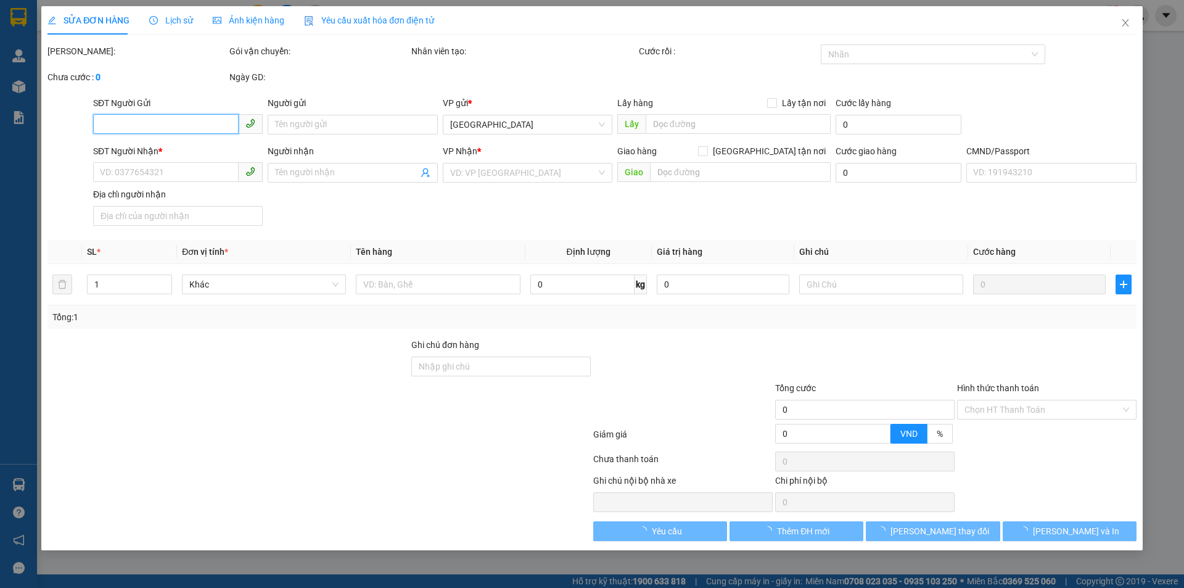
type input "25.000"
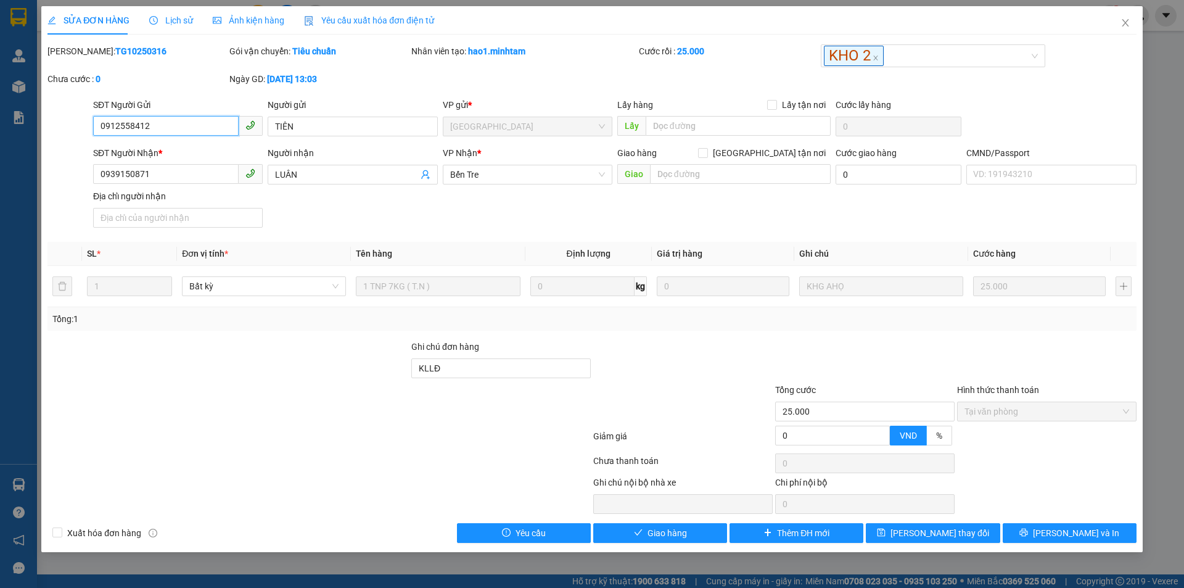
drag, startPoint x: 192, startPoint y: 125, endPoint x: 107, endPoint y: 118, distance: 85.3
click at [68, 125] on div "SĐT Người Gửi 0912558412 0912558412 Người gửi TIÊN VP gửi * Tiền Giang Lấy hàng…" at bounding box center [591, 119] width 1091 height 43
click at [531, 219] on div "SĐT Người Nhận * 0939150871 Người nhận LUÂN VP Nhận * Bến Tre Giao hàng Giao t…" at bounding box center [615, 189] width 1048 height 86
click at [532, 218] on div "SĐT Người Nhận * 0939150871 Người nhận LUÂN VP Nhận * Bến Tre Giao hàng Giao t…" at bounding box center [615, 189] width 1048 height 86
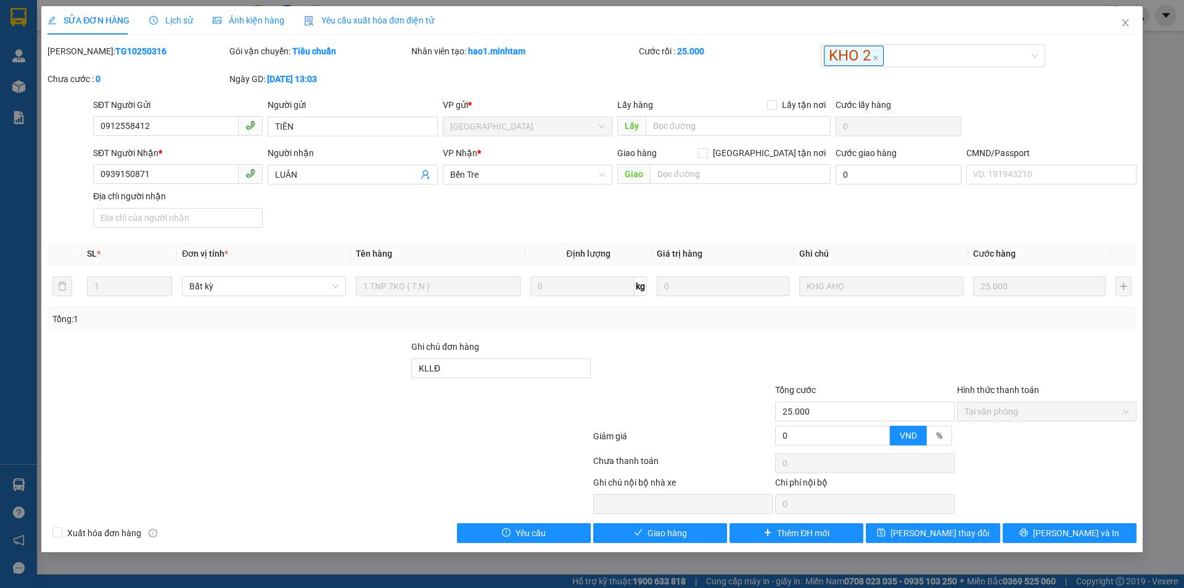
click at [532, 218] on div "SĐT Người Nhận * 0939150871 Người nhận LUÂN VP Nhận * Bến Tre Giao hàng Giao t…" at bounding box center [615, 189] width 1048 height 86
click at [789, 230] on div "SĐT Người Nhận * 0939150871 Người nhận LUÂN VP Nhận * Bến Tre Giao hàng Giao t…" at bounding box center [615, 189] width 1048 height 86
click at [416, 202] on div "SĐT Người Nhận * 0939150871 Người nhận LUÂN VP Nhận * Bến Tre Giao hàng Giao t…" at bounding box center [615, 189] width 1048 height 86
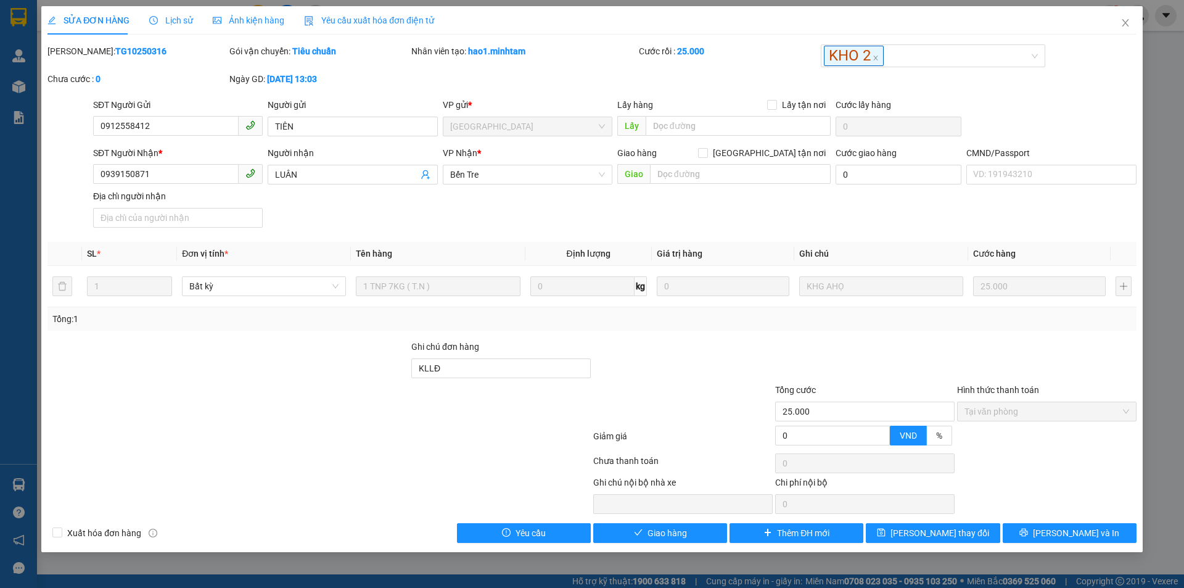
click at [416, 202] on div "SĐT Người Nhận * 0939150871 Người nhận LUÂN VP Nhận * Bến Tre Giao hàng Giao t…" at bounding box center [615, 189] width 1048 height 86
click at [417, 202] on div "SĐT Người Nhận * 0939150871 Người nhận LUÂN VP Nhận * Bến Tre Giao hàng Giao t…" at bounding box center [615, 189] width 1048 height 86
click at [419, 206] on div "SĐT Người Nhận * 0939150871 Người nhận LUÂN VP Nhận * Bến Tre Giao hàng Giao t…" at bounding box center [615, 189] width 1048 height 86
click at [1132, 27] on span "Close" at bounding box center [1125, 23] width 35 height 35
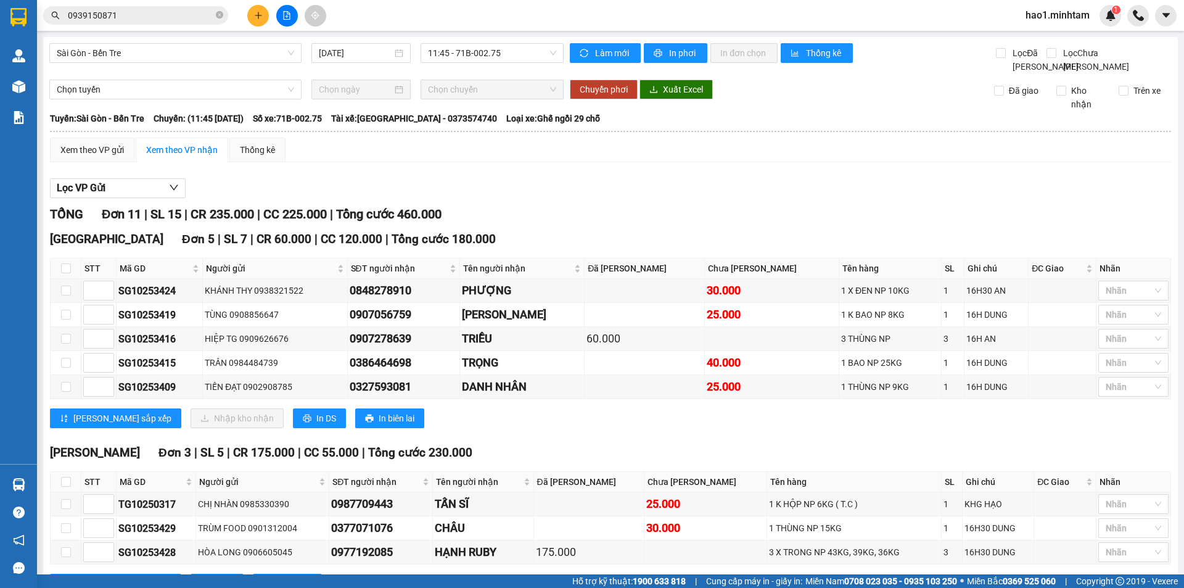
click at [630, 195] on div "Lọc VP Gửi" at bounding box center [610, 188] width 1121 height 20
click at [663, 453] on div "TỔNG Đơn 11 | SL 15 | CR 235.000 | CC 225.000 | Tổng cước 460.000 Tiền Giang Đơ…" at bounding box center [610, 492] width 1121 height 575
click at [633, 221] on div "TỔNG Đơn 11 | SL 15 | CR 235.000 | CC 225.000 | Tổng cước 460.000" at bounding box center [610, 214] width 1121 height 19
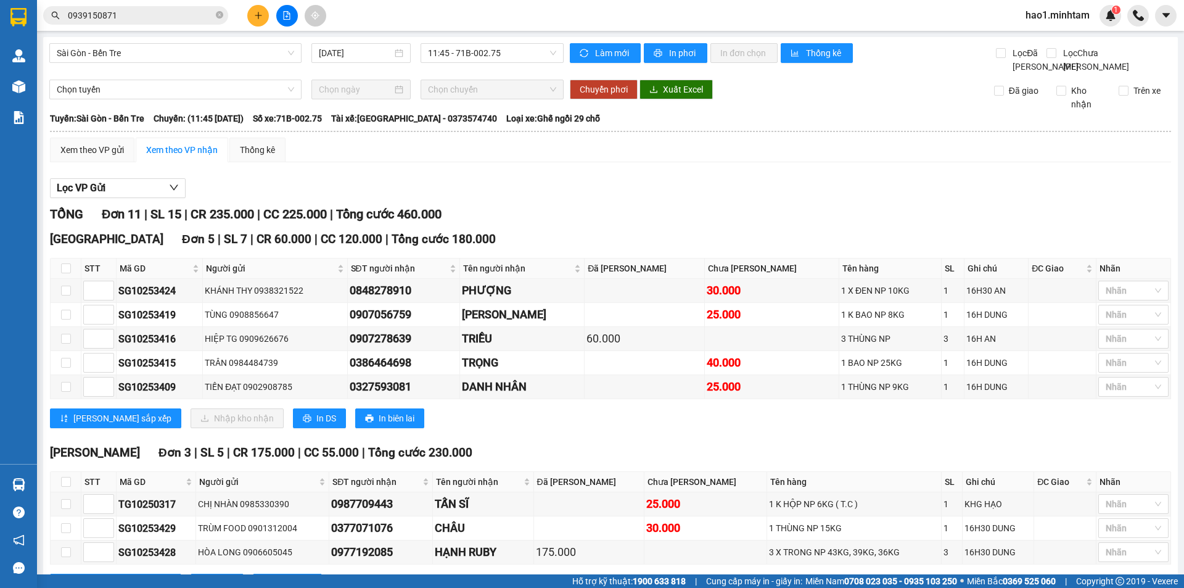
click at [633, 221] on div "TỔNG Đơn 11 | SL 15 | CR 235.000 | CC 225.000 | Tổng cước 460.000" at bounding box center [610, 214] width 1121 height 19
click at [150, 15] on input "0939150871" at bounding box center [140, 16] width 145 height 14
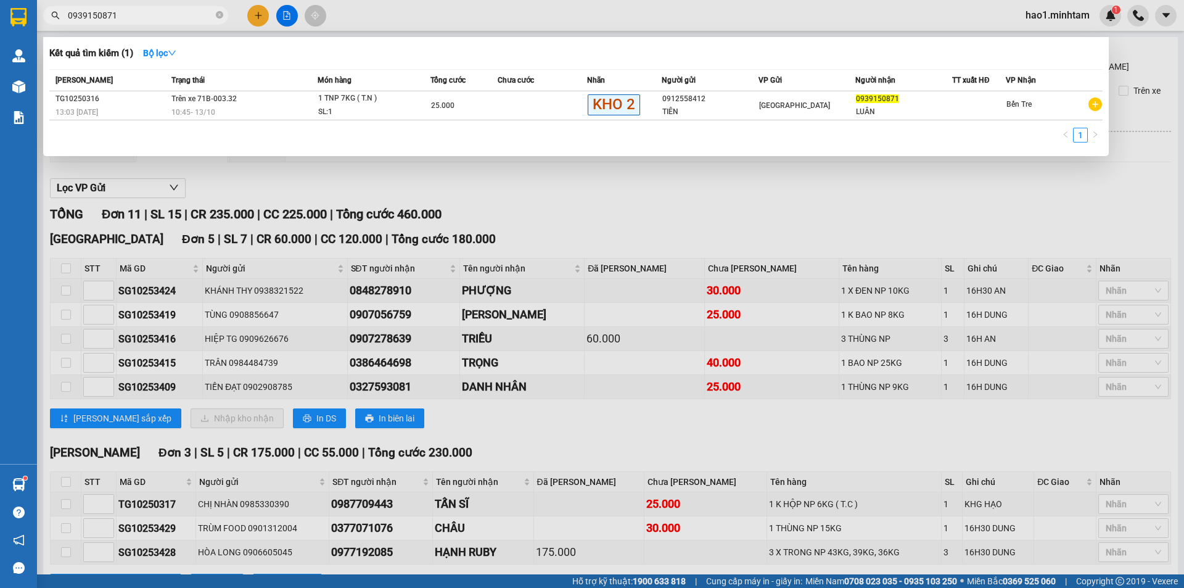
click at [150, 15] on input "0939150871" at bounding box center [140, 16] width 145 height 14
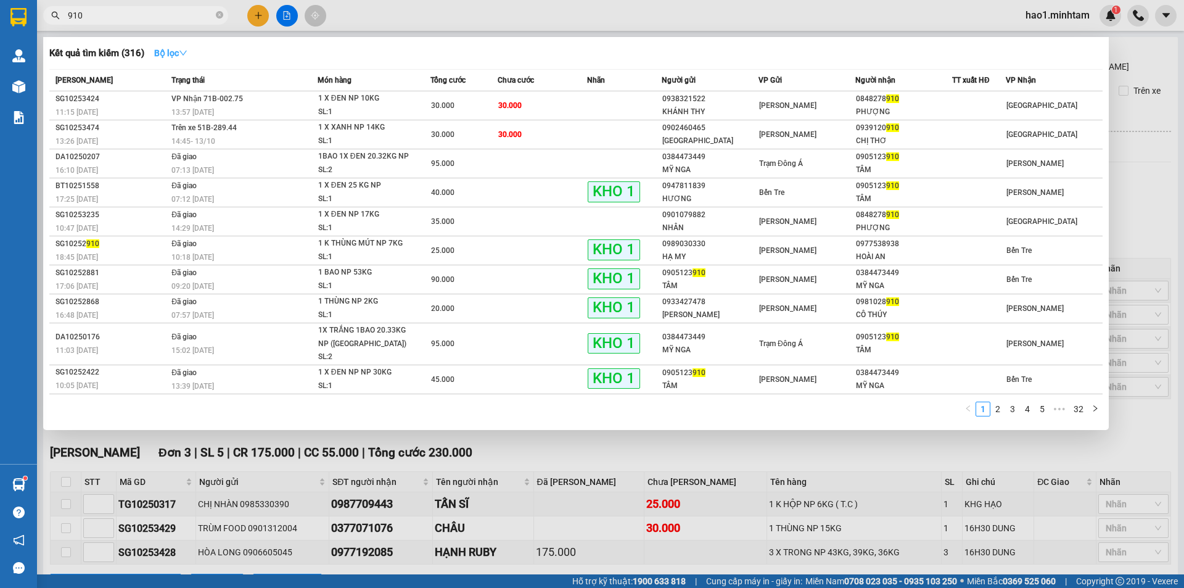
type input "910"
click at [187, 52] on icon "down" at bounding box center [183, 53] width 9 height 9
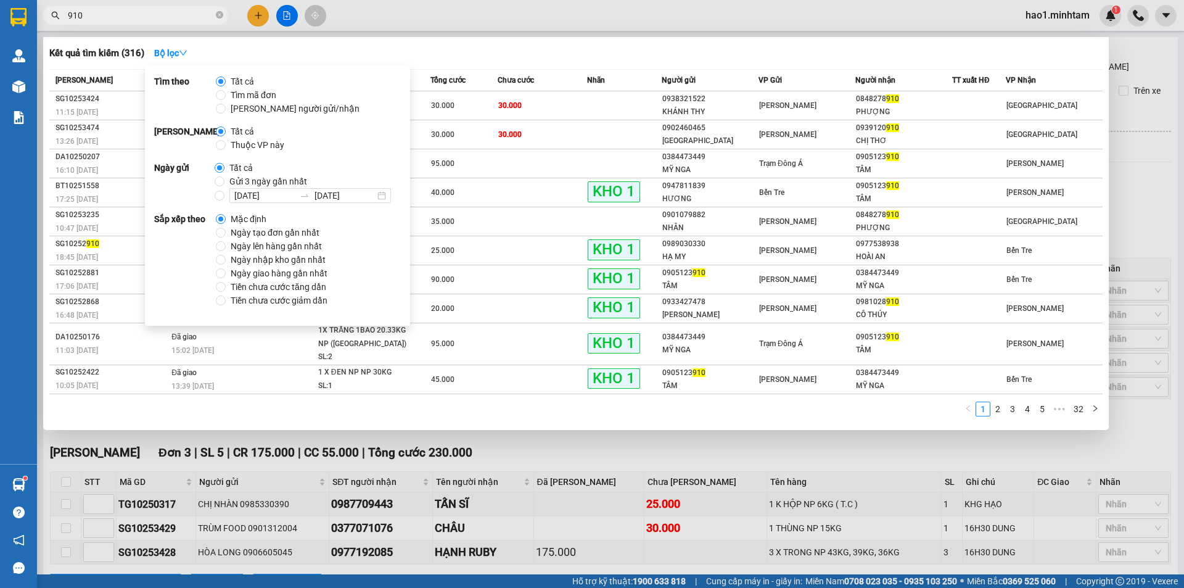
click at [265, 145] on span "Thuộc VP này" at bounding box center [258, 145] width 64 height 14
click at [226, 145] on input "Thuộc VP này" at bounding box center [221, 145] width 10 height 10
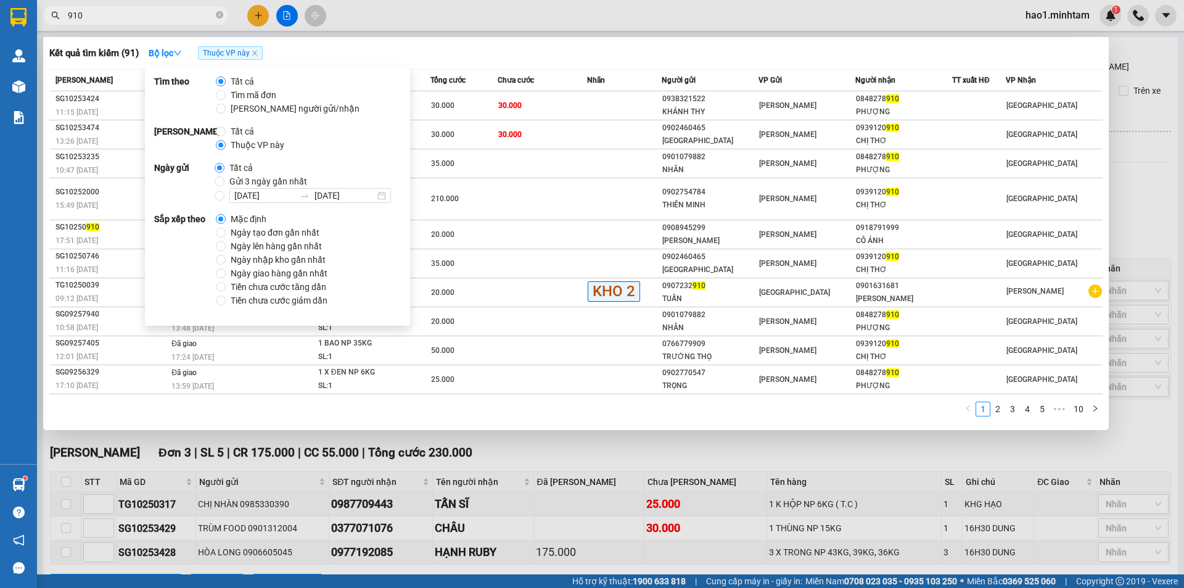
click at [427, 54] on div "Kết quả tìm kiếm ( 91 ) Bộ lọc Thuộc VP này" at bounding box center [575, 53] width 1053 height 20
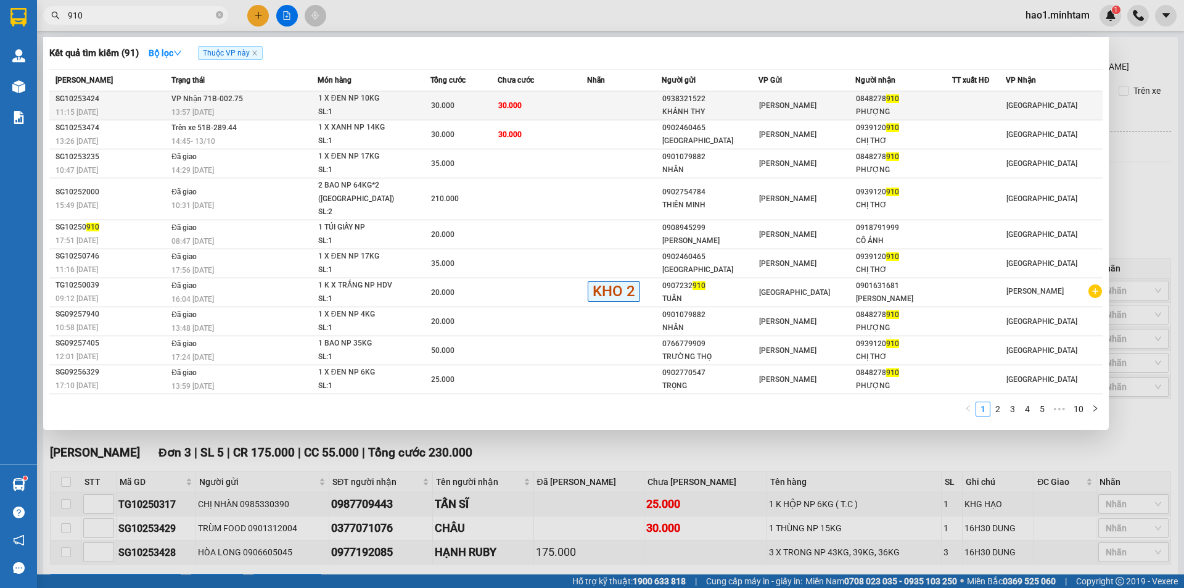
click at [561, 106] on td "30.000" at bounding box center [542, 105] width 89 height 29
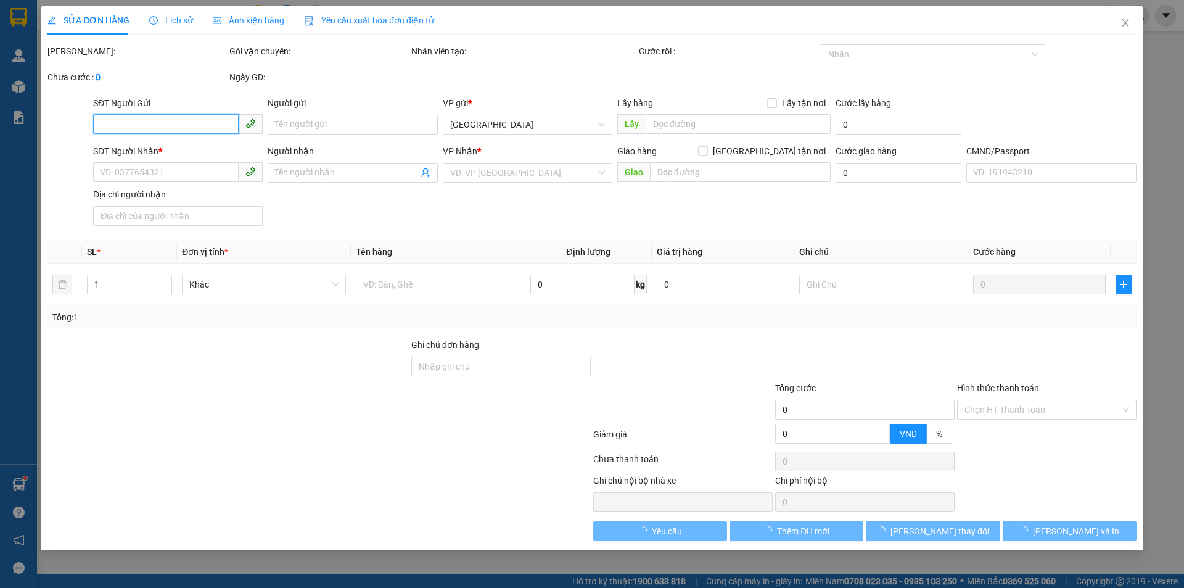
type input "0938321522"
type input "KHÁNH THY"
type input "0848278910"
type input "PHƯỢNG"
type input "30.000"
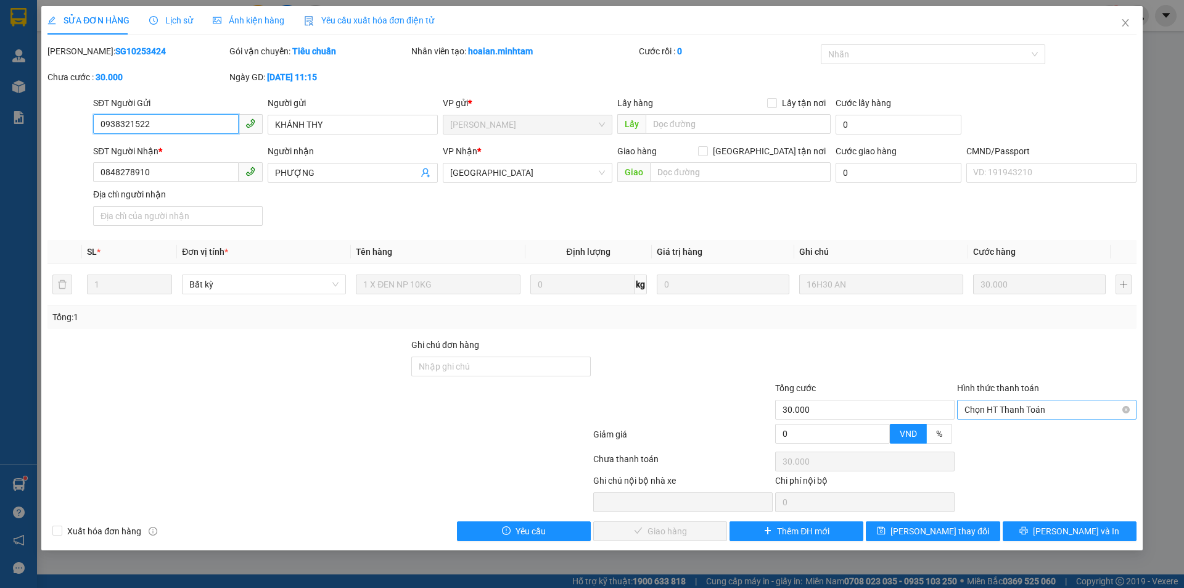
click at [1009, 409] on span "Chọn HT Thanh Toán" at bounding box center [1046, 409] width 165 height 18
click at [1009, 431] on div "Tại văn phòng" at bounding box center [1046, 434] width 165 height 14
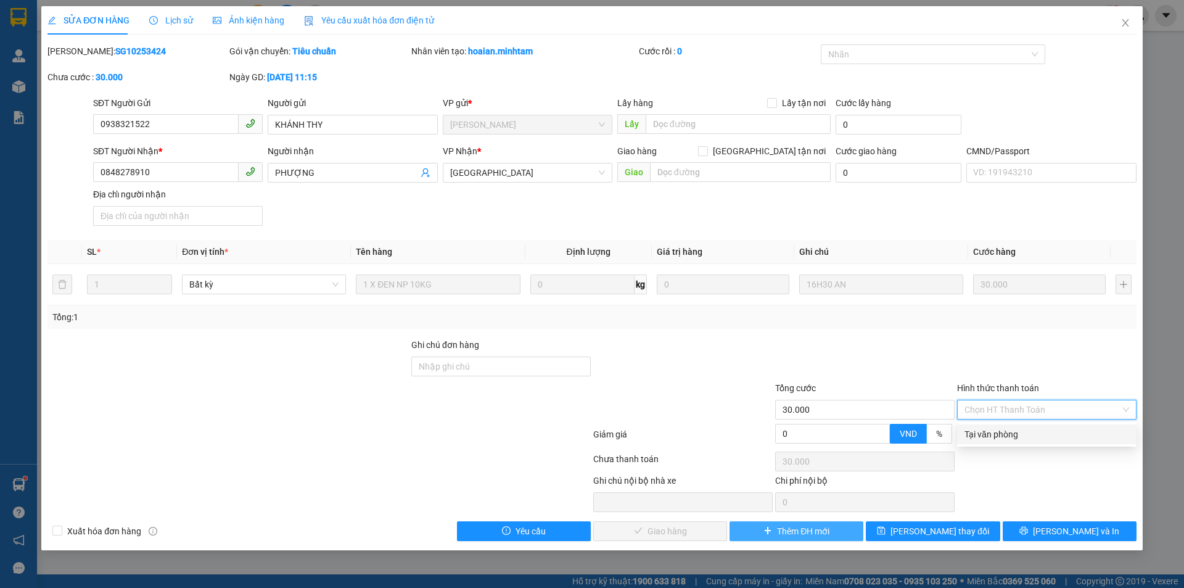
type input "0"
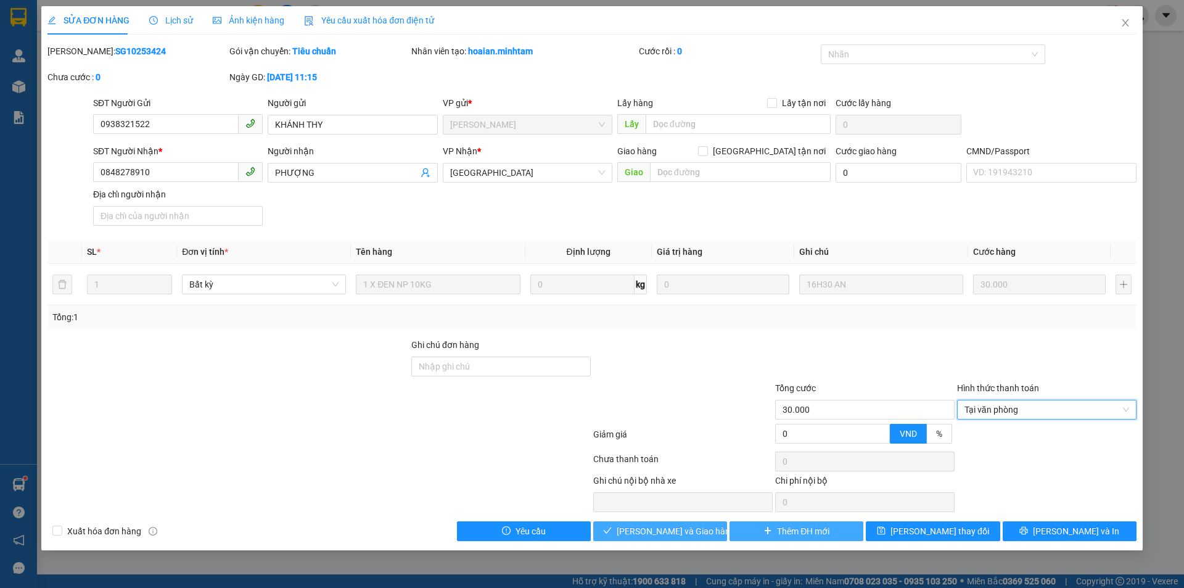
drag, startPoint x: 694, startPoint y: 531, endPoint x: 851, endPoint y: 527, distance: 157.3
click at [694, 530] on span "[PERSON_NAME] và Giao hàng" at bounding box center [676, 531] width 118 height 14
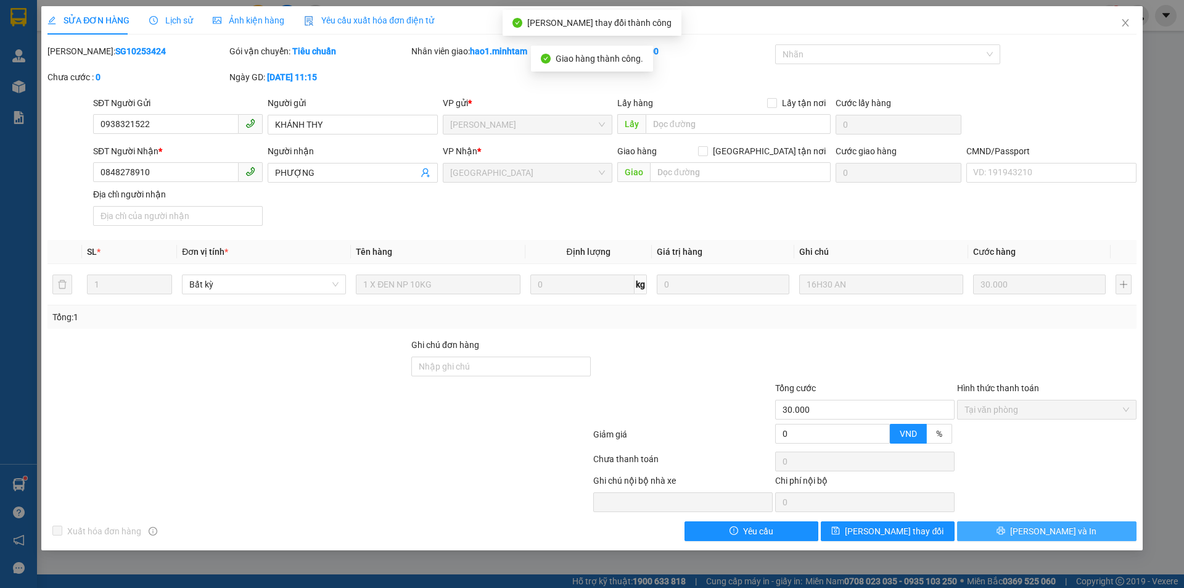
click at [1045, 531] on span "[PERSON_NAME] và In" at bounding box center [1053, 531] width 86 height 14
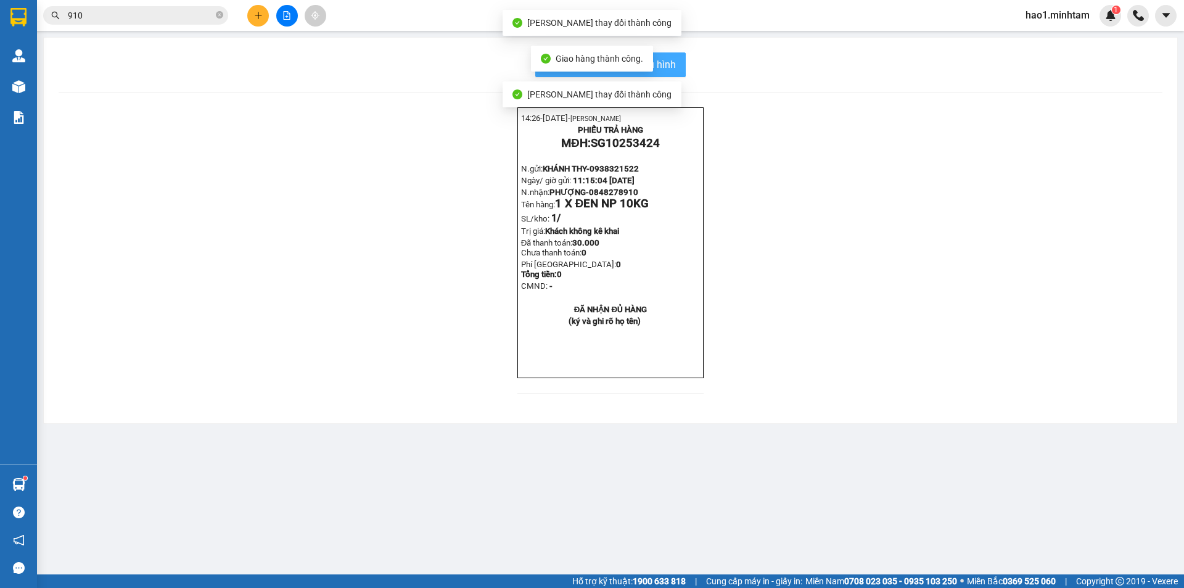
click at [662, 62] on span "In mẫu biên lai tự cấu hình" at bounding box center [618, 64] width 116 height 15
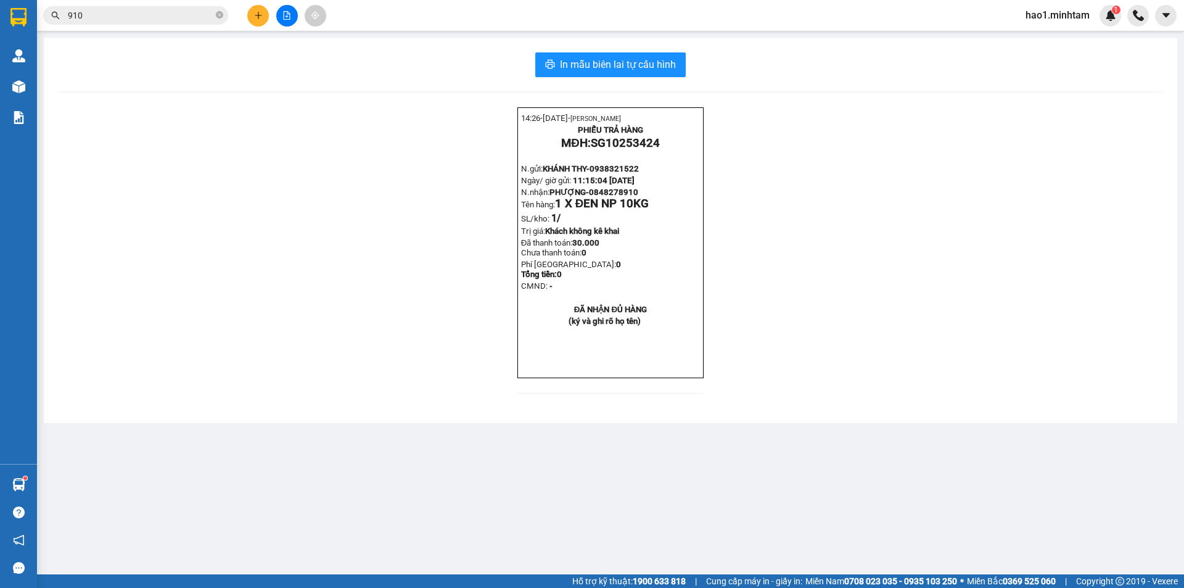
click at [145, 15] on input "910" at bounding box center [140, 16] width 145 height 14
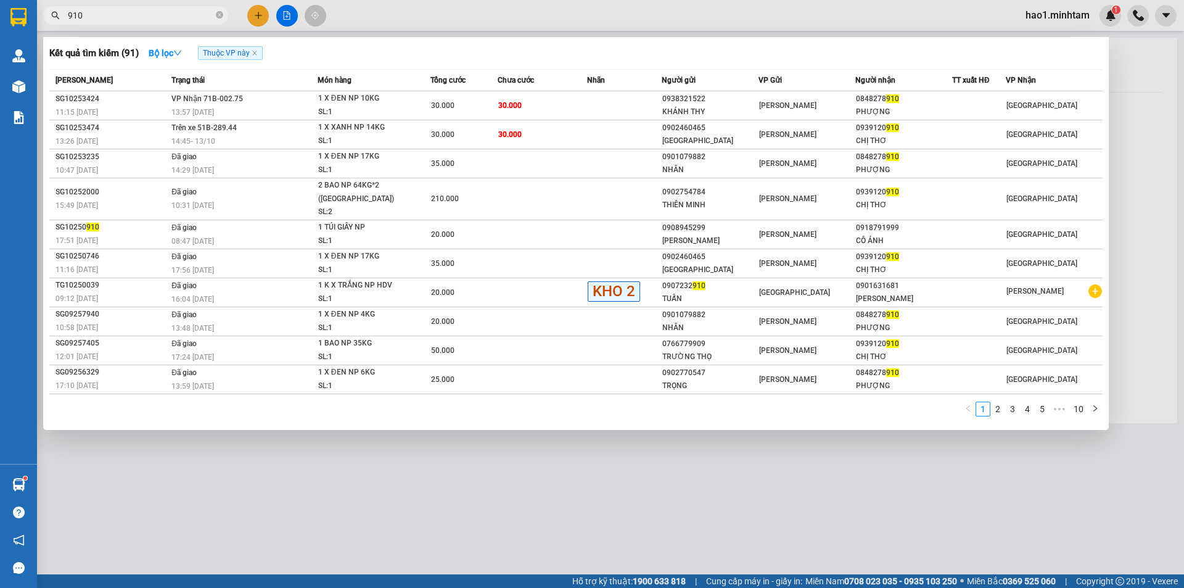
click at [145, 15] on input "910" at bounding box center [140, 16] width 145 height 14
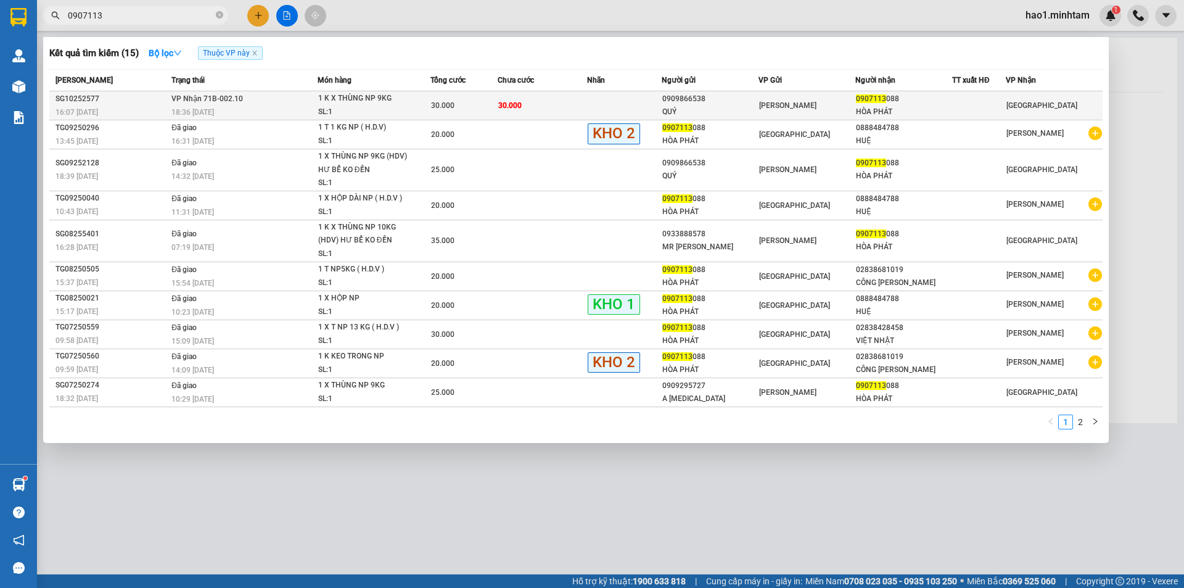
type input "0907113"
click at [555, 97] on td "30.000" at bounding box center [542, 105] width 89 height 29
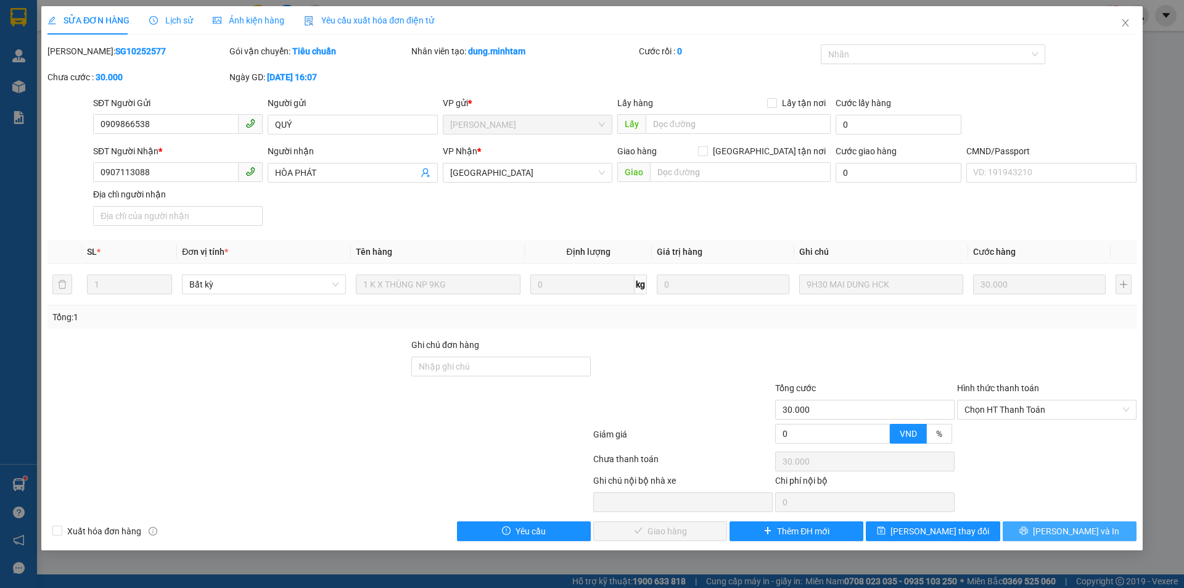
click at [1071, 537] on span "[PERSON_NAME] và In" at bounding box center [1076, 531] width 86 height 14
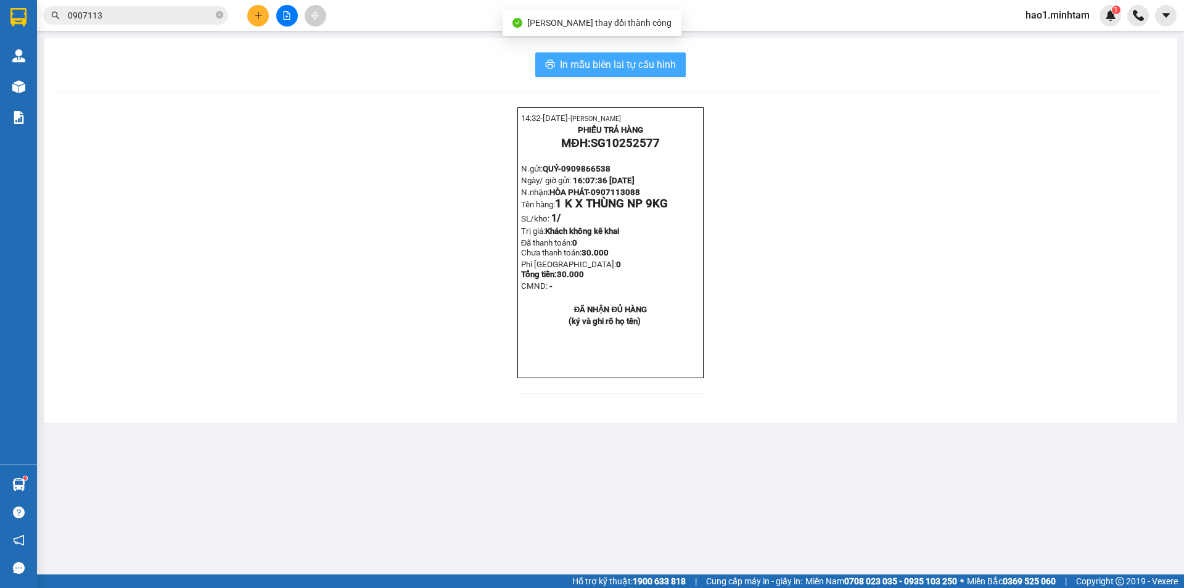
click at [659, 59] on span "In mẫu biên lai tự cấu hình" at bounding box center [618, 64] width 116 height 15
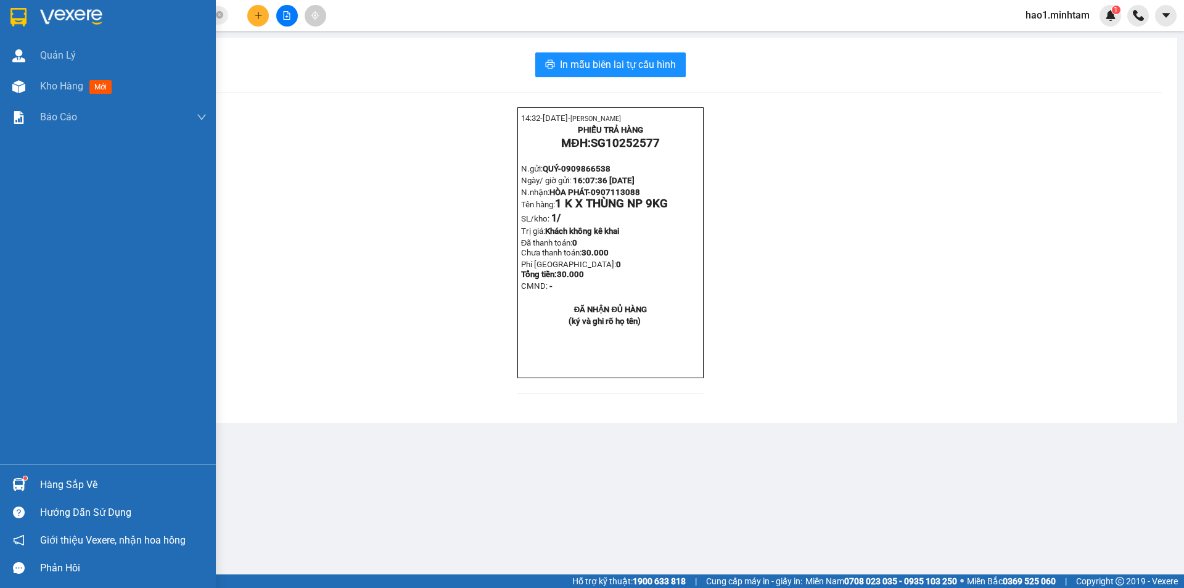
click at [28, 480] on div at bounding box center [19, 484] width 22 height 22
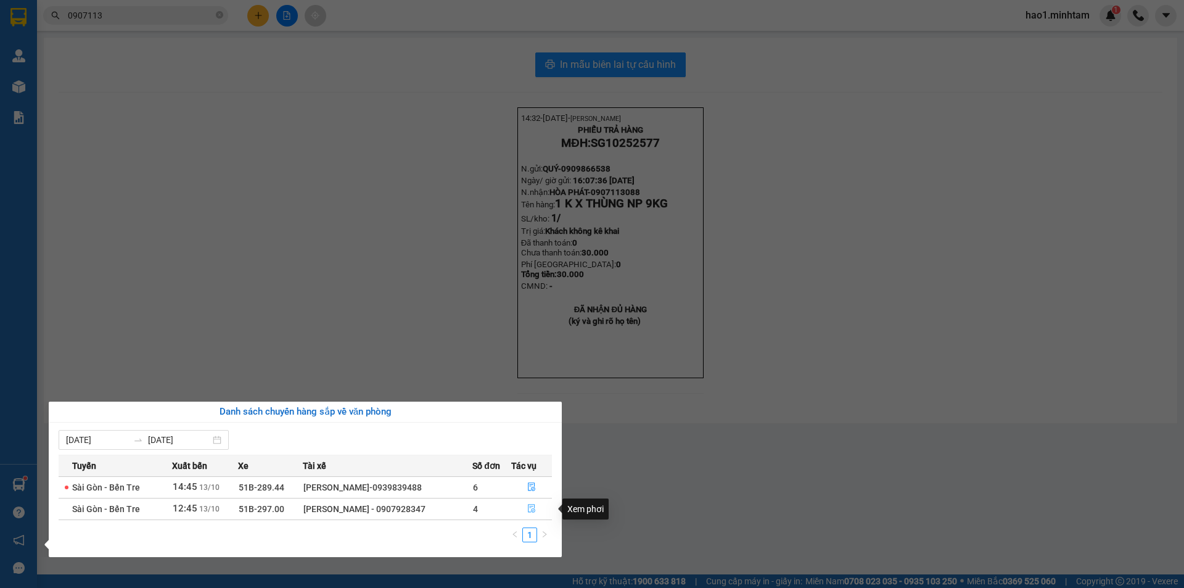
click at [530, 510] on icon "file-done" at bounding box center [531, 508] width 9 height 9
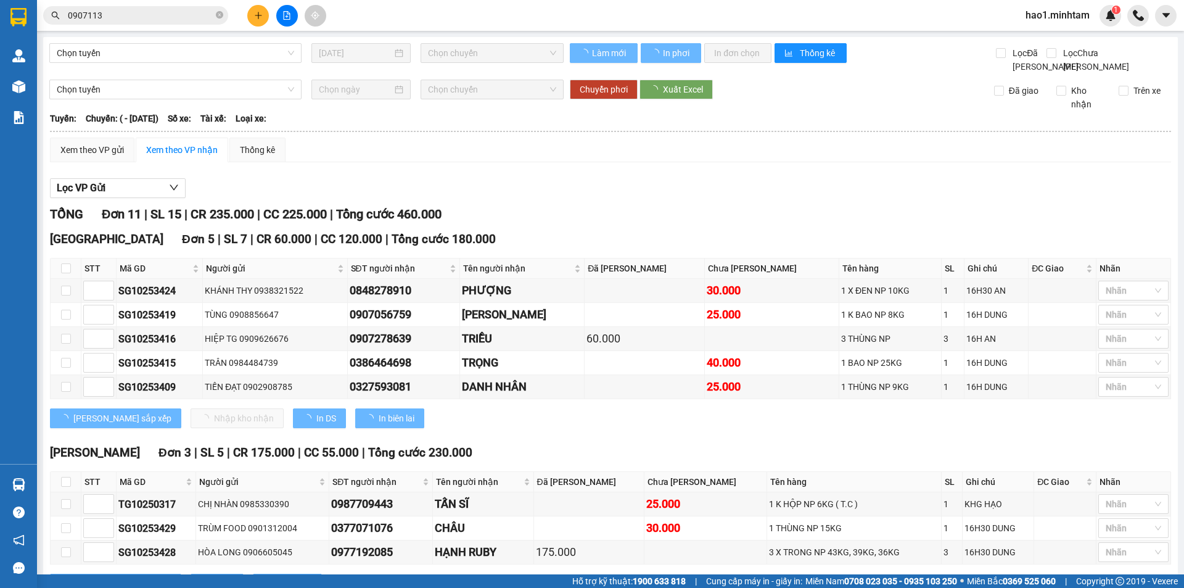
click at [727, 162] on div "Xem theo VP gửi Xem theo VP nhận Thống kê" at bounding box center [610, 149] width 1121 height 25
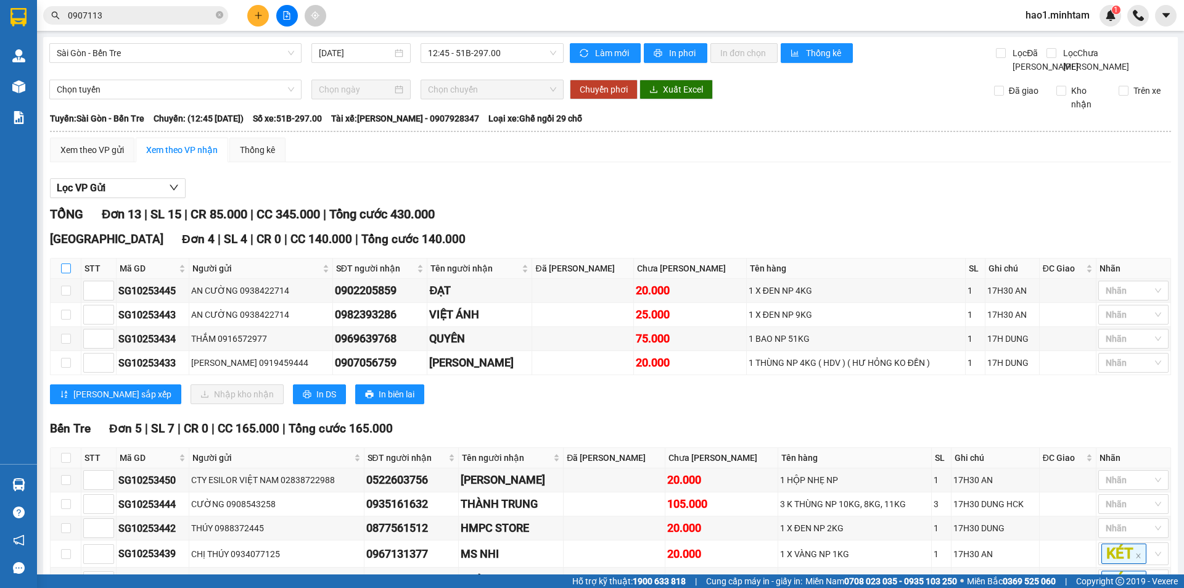
click at [69, 263] on input "checkbox" at bounding box center [66, 268] width 10 height 10
checkbox input "true"
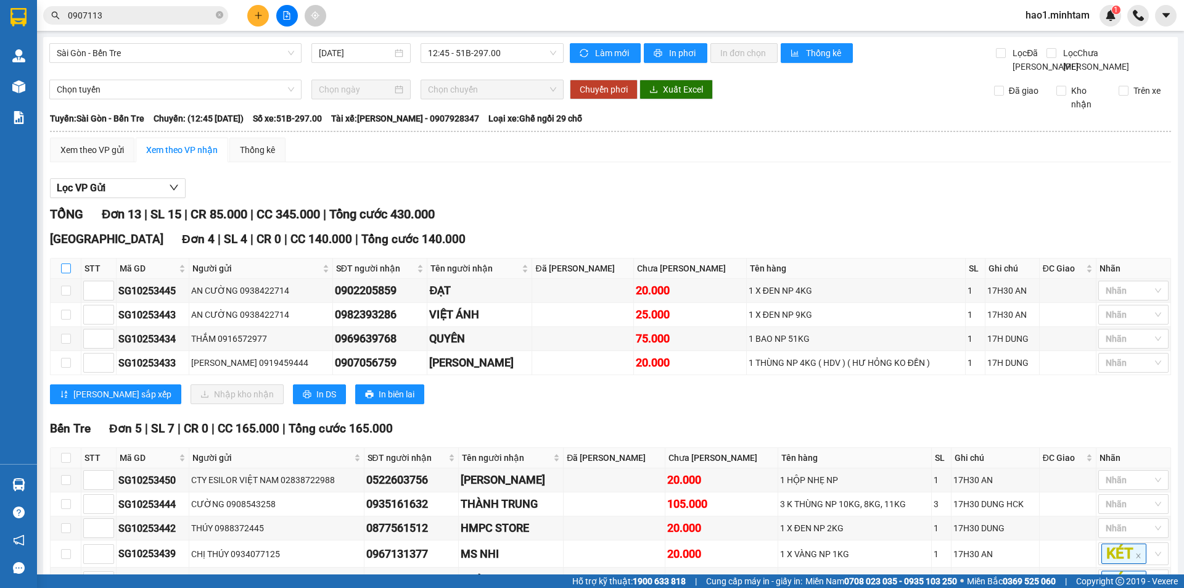
checkbox input "true"
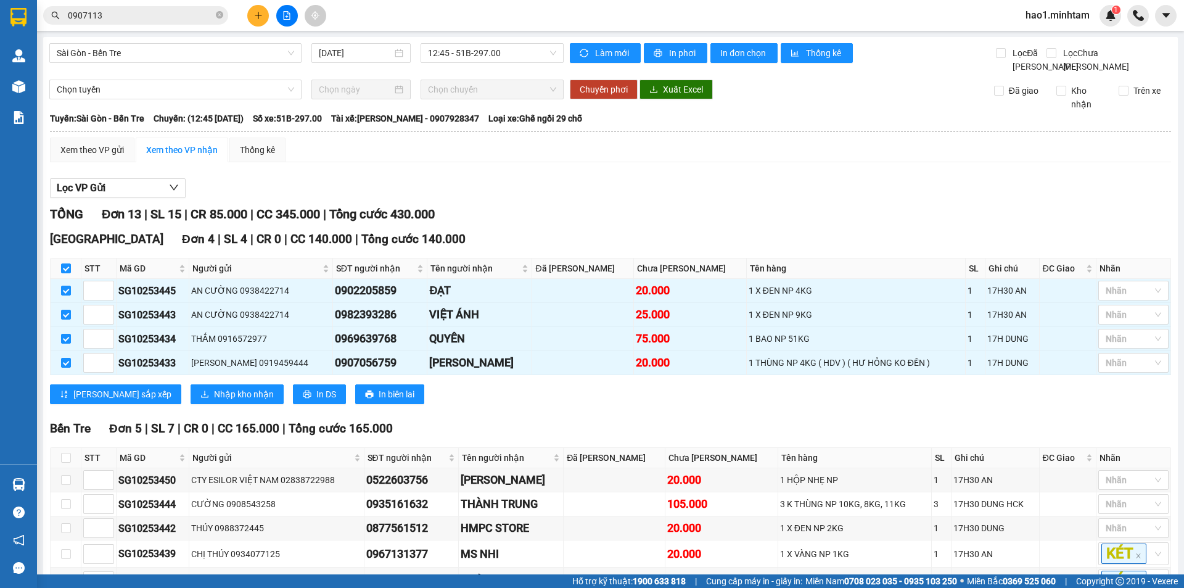
click at [655, 172] on div "Lọc VP Gửi TỔNG Đơn 13 | SL 15 | CR 85.000 | CC 345.000 | Tổng cước 430.000 Ti…" at bounding box center [610, 502] width 1121 height 660
click at [588, 205] on div "TỔNG Đơn 13 | SL 15 | CR 85.000 | CC 345.000 | Tổng cước 430.000" at bounding box center [610, 214] width 1121 height 19
click at [493, 172] on div "Lọc VP Gửi TỔNG Đơn 13 | SL 15 | CR 85.000 | CC 345.000 | Tổng cước 430.000 Ti…" at bounding box center [610, 502] width 1121 height 660
click at [316, 387] on span "In DS" at bounding box center [326, 394] width 20 height 14
click at [959, 205] on div "TỔNG Đơn 13 | SL 15 | CR 85.000 | CC 345.000 | Tổng cước 430.000" at bounding box center [610, 214] width 1121 height 19
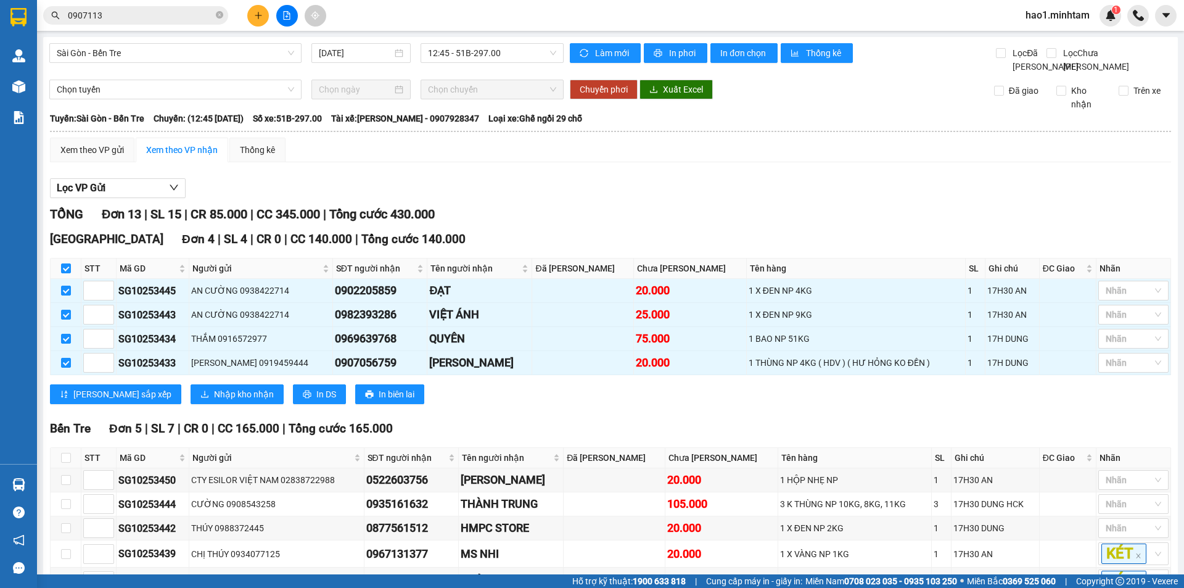
click at [861, 137] on div "Xem theo VP gửi Xem theo VP nhận Thống kê Lọc VP Gửi TỔNG Đơn 13 | SL 15 | CR …" at bounding box center [610, 484] width 1121 height 694
click at [655, 137] on div "Xem theo VP gửi Xem theo VP nhận Thống kê Lọc VP Gửi TỔNG Đơn 13 | SL 15 | CR …" at bounding box center [610, 484] width 1121 height 694
click at [674, 205] on div "TỔNG Đơn 13 | SL 15 | CR 85.000 | CC 345.000 | Tổng cước 430.000" at bounding box center [610, 214] width 1121 height 19
click at [682, 172] on div "Lọc VP Gửi TỔNG Đơn 13 | SL 15 | CR 85.000 | CC 345.000 | Tổng cước 430.000 Ti…" at bounding box center [610, 502] width 1121 height 660
click at [684, 172] on div "Lọc VP Gửi TỔNG Đơn 13 | SL 15 | CR 85.000 | CC 345.000 | Tổng cước 430.000 Ti…" at bounding box center [610, 502] width 1121 height 660
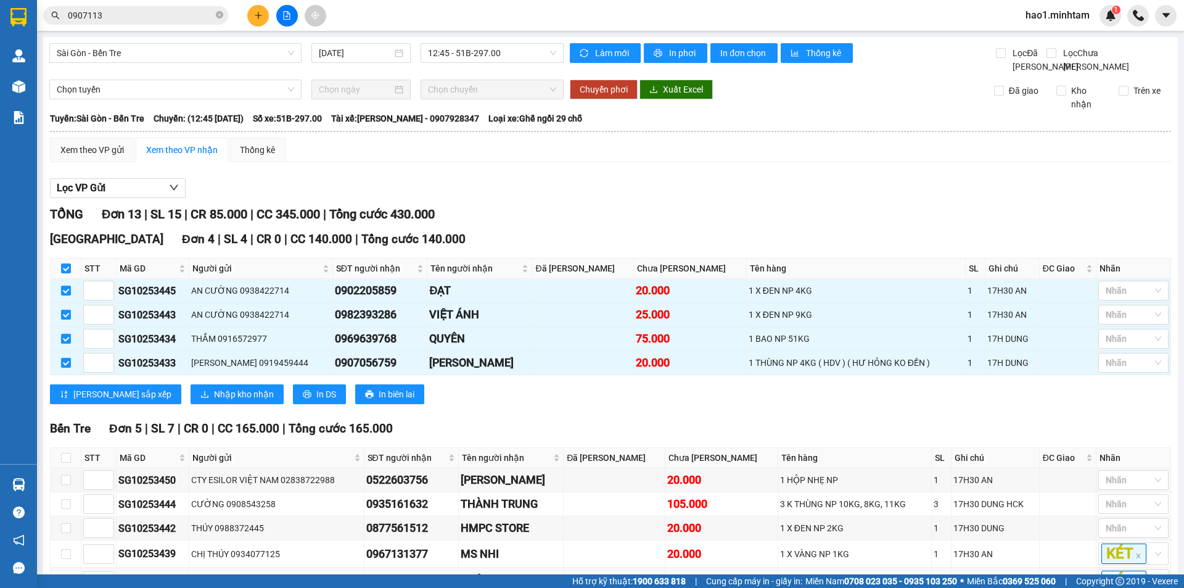
click at [684, 172] on div "Lọc VP Gửi TỔNG Đơn 13 | SL 15 | CR 85.000 | CC 345.000 | Tổng cước 430.000 Ti…" at bounding box center [610, 502] width 1121 height 660
click at [683, 178] on div "Lọc VP Gửi" at bounding box center [610, 188] width 1121 height 20
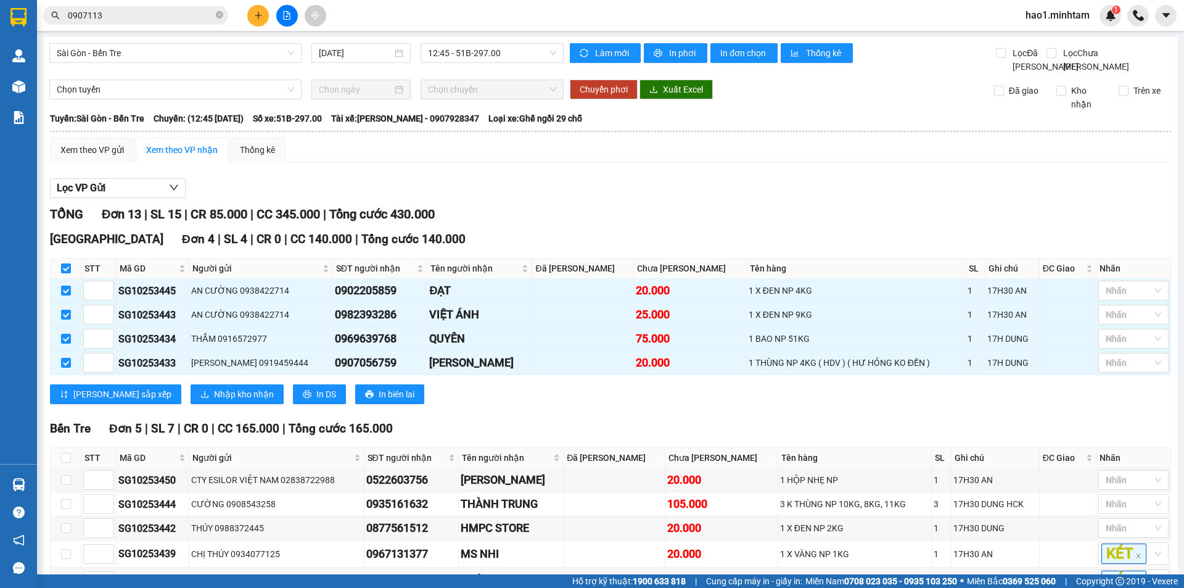
click at [682, 178] on div "Lọc VP Gửi" at bounding box center [610, 188] width 1121 height 20
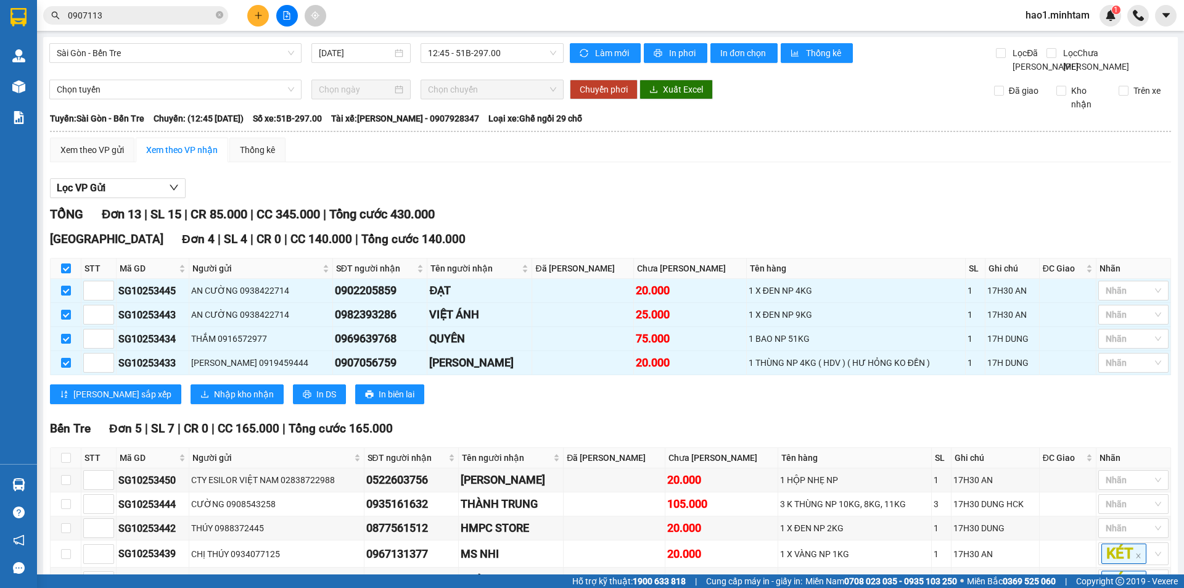
click at [682, 178] on div "Lọc VP Gửi" at bounding box center [610, 188] width 1121 height 20
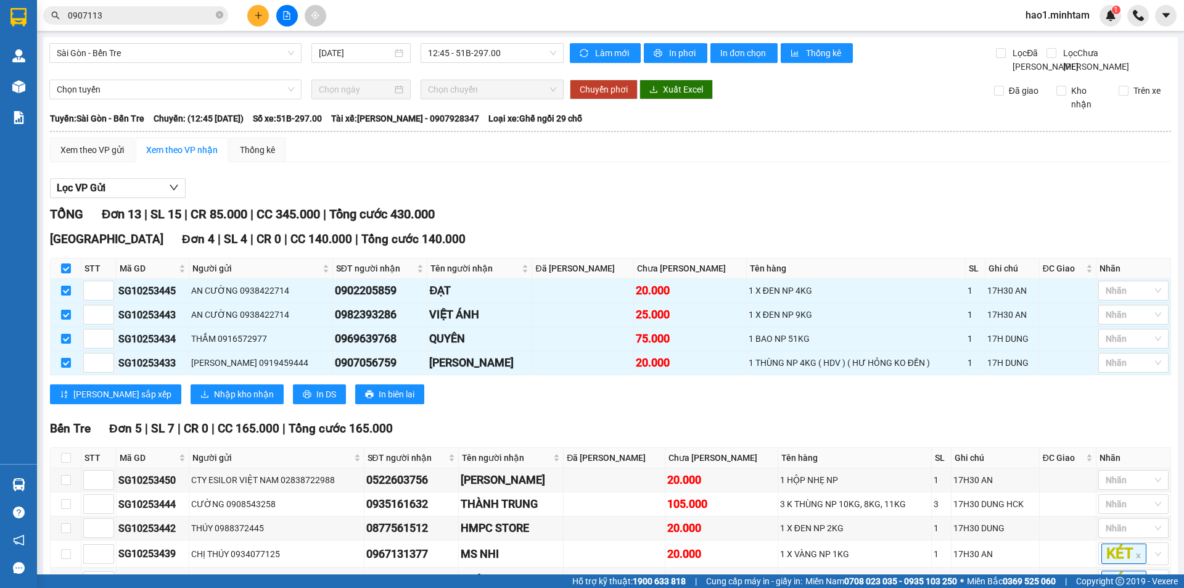
click at [682, 178] on div "Lọc VP Gửi" at bounding box center [610, 188] width 1121 height 20
click at [669, 178] on div "Lọc VP Gửi" at bounding box center [610, 188] width 1121 height 20
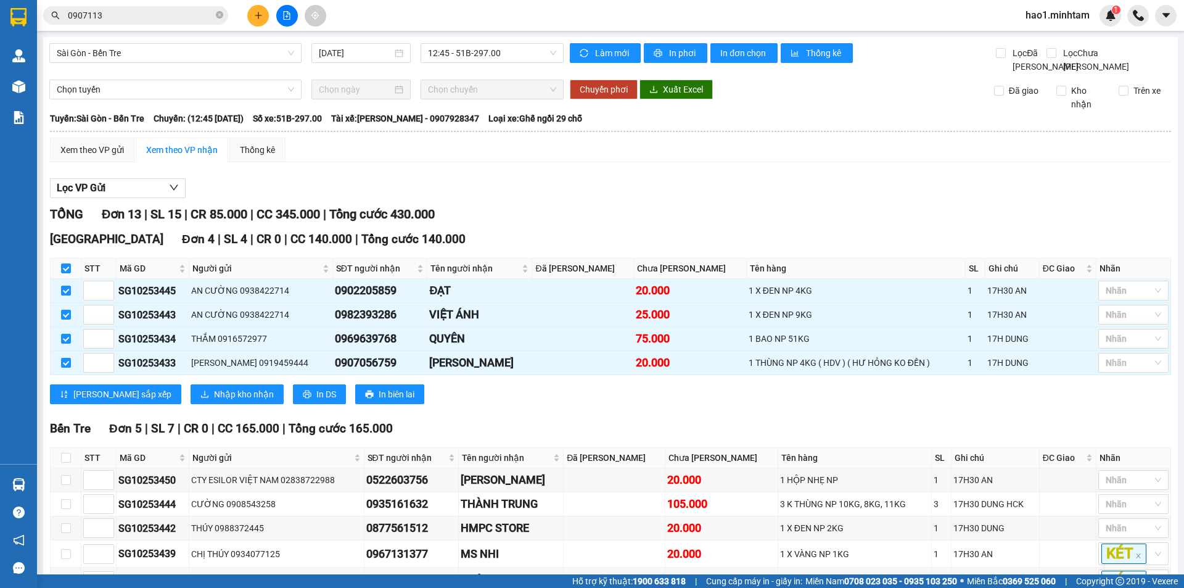
click at [669, 178] on div "Lọc VP Gửi" at bounding box center [610, 188] width 1121 height 20
click at [525, 205] on div "TỔNG Đơn 13 | SL 15 | CR 85.000 | CC 345.000 | Tổng cước 430.000" at bounding box center [610, 214] width 1121 height 19
click at [214, 387] on span "Nhập kho nhận" at bounding box center [244, 394] width 60 height 14
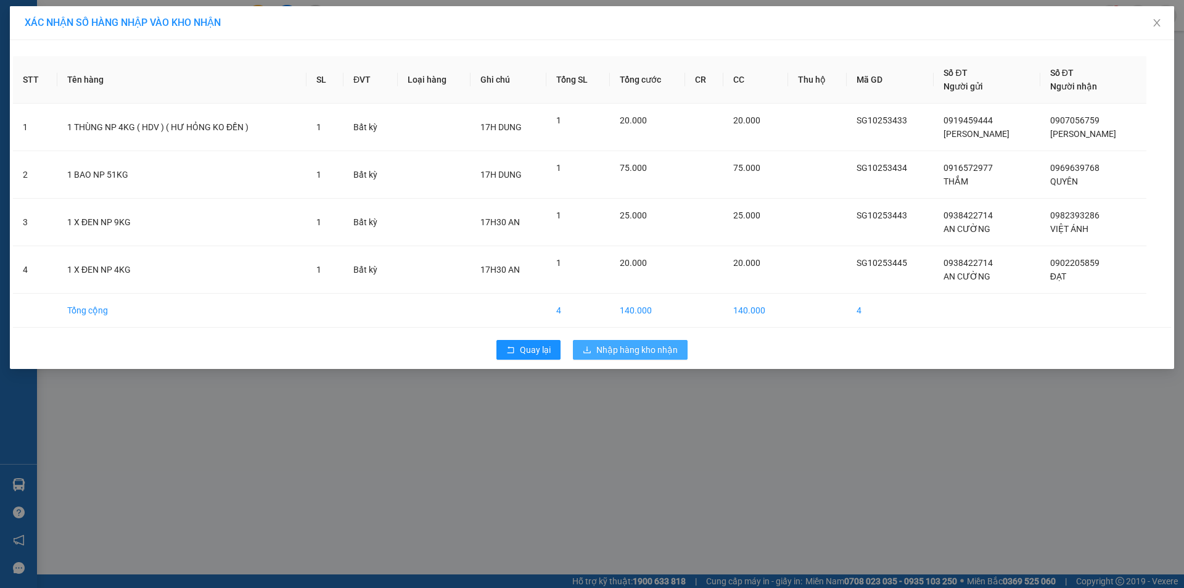
click at [641, 348] on span "Nhập hàng kho nhận" at bounding box center [636, 350] width 81 height 14
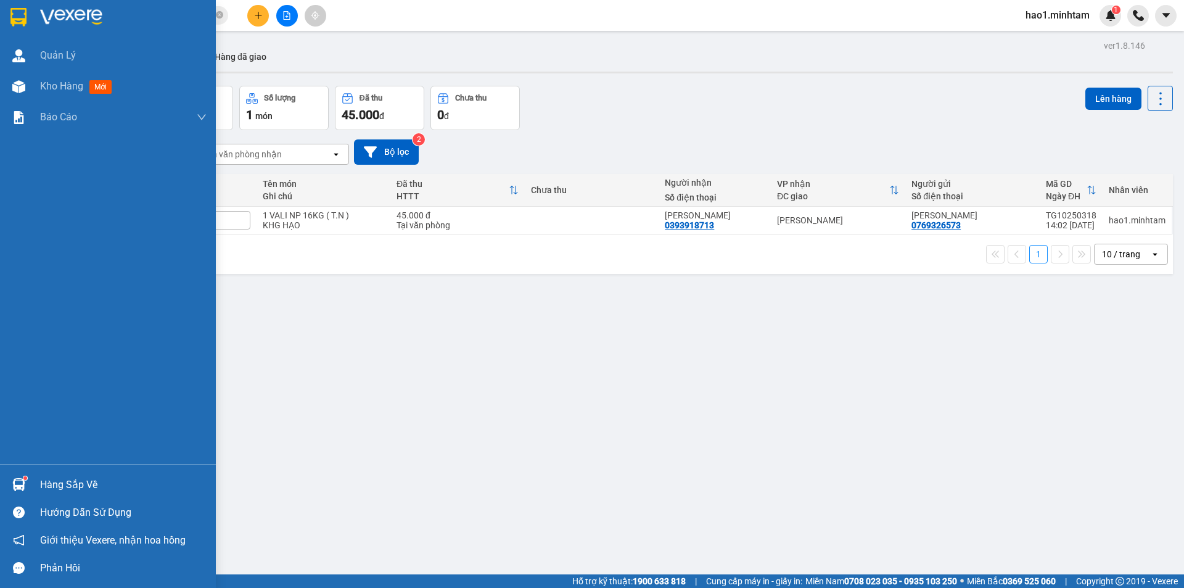
click at [32, 477] on div "Hàng sắp về" at bounding box center [108, 484] width 216 height 28
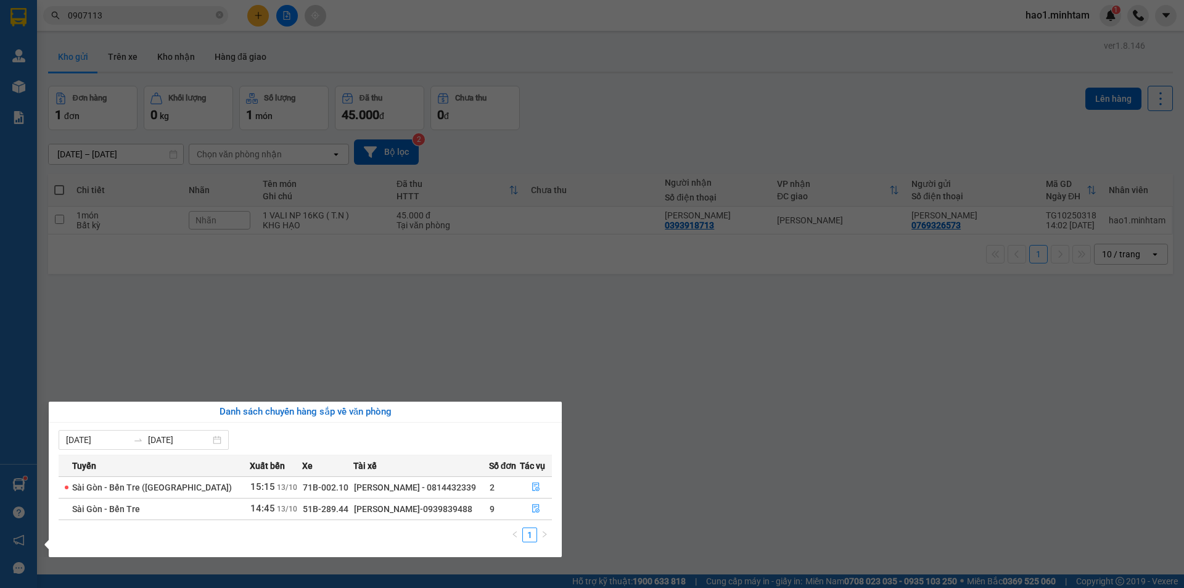
click at [615, 469] on section "Kết quả tìm kiếm ( 15 ) Bộ lọc Thuộc VP này Mã ĐH Trạng thái Món hàng Tổng cước…" at bounding box center [592, 294] width 1184 height 588
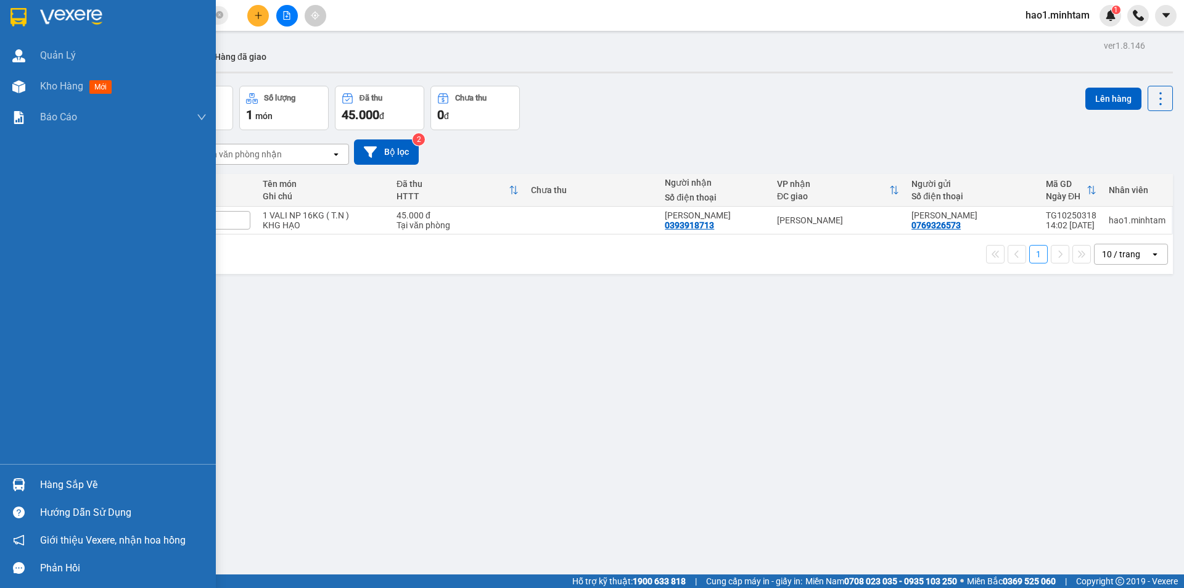
click at [39, 17] on div at bounding box center [108, 20] width 216 height 40
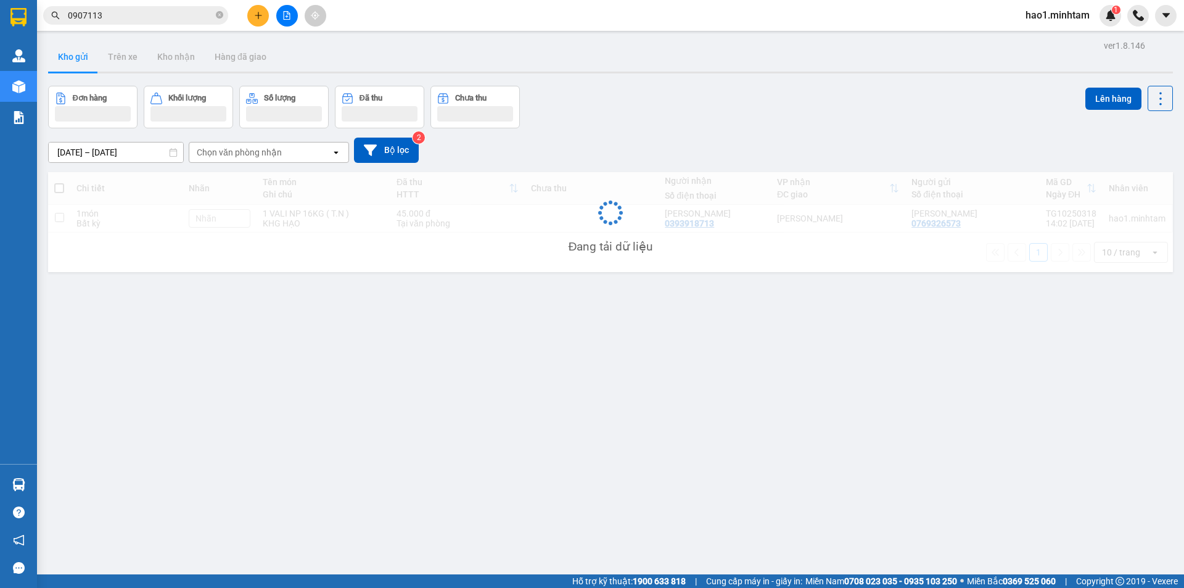
click at [726, 80] on div "ver 1.8.146 Kho gửi Trên xe Kho nhận Hàng đã giao Đơn hàng Khối lượng Số lượng …" at bounding box center [610, 331] width 1134 height 588
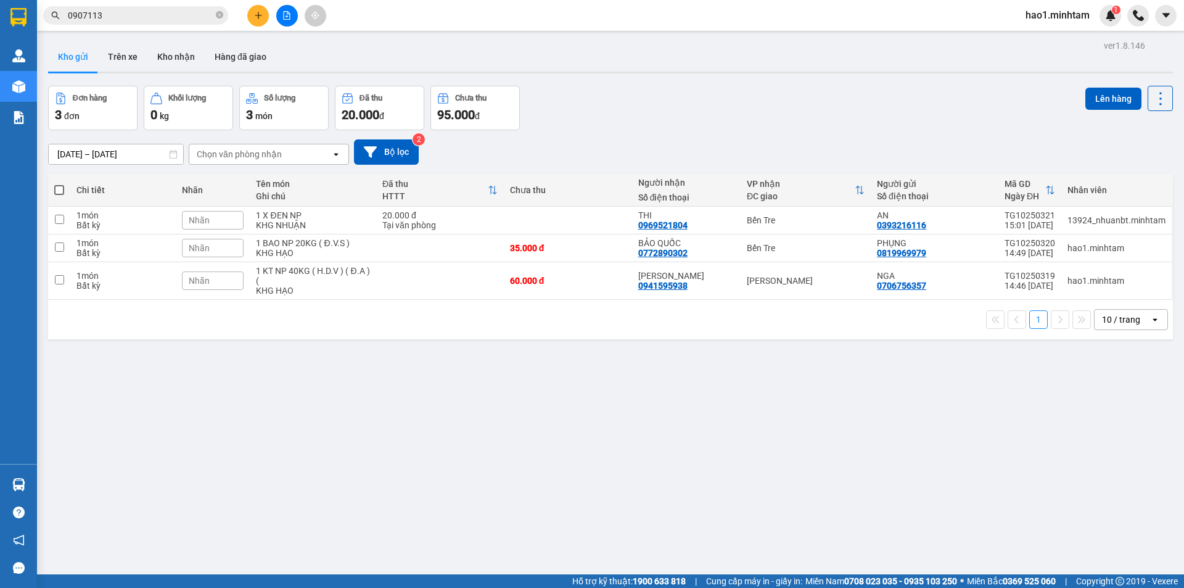
click at [739, 100] on div "Đơn hàng 3 đơn Khối lượng 0 kg Số lượng 3 món Đã thu 20.000 đ Chưa thu 95.000 đ…" at bounding box center [610, 108] width 1125 height 44
drag, startPoint x: 565, startPoint y: 279, endPoint x: 573, endPoint y: 277, distance: 7.6
click at [566, 279] on div "60.000 đ" at bounding box center [568, 281] width 116 height 10
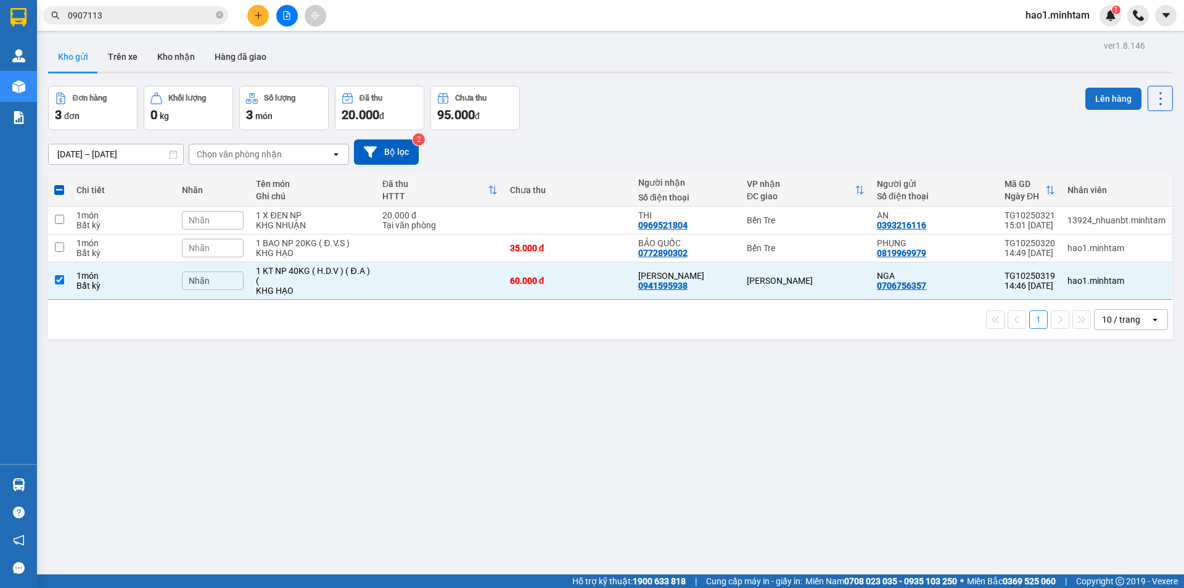
click at [1085, 97] on button "Lên hàng" at bounding box center [1113, 99] width 56 height 22
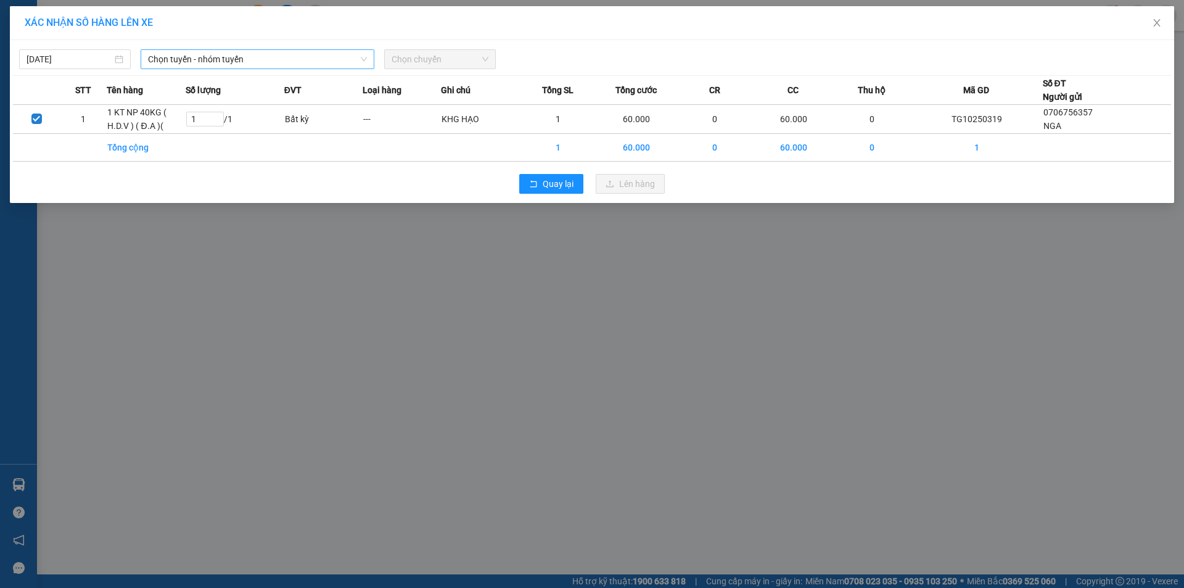
click at [243, 60] on span "Chọn tuyến - nhóm tuyến" at bounding box center [257, 59] width 219 height 18
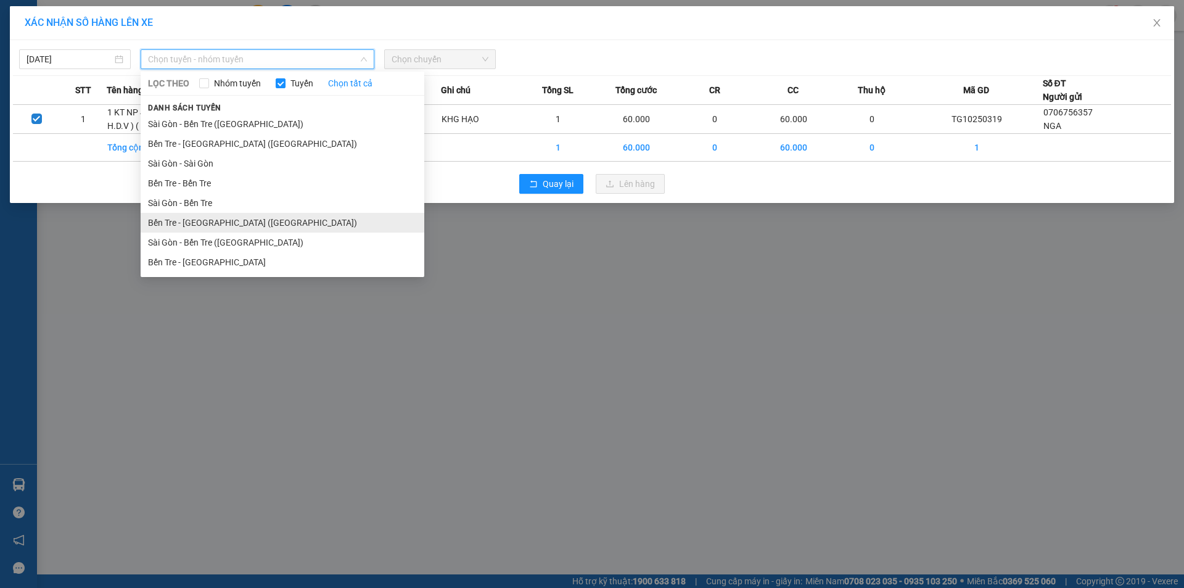
click at [222, 223] on li "Bến Tre - [GEOGRAPHIC_DATA] ([GEOGRAPHIC_DATA])" at bounding box center [283, 223] width 284 height 20
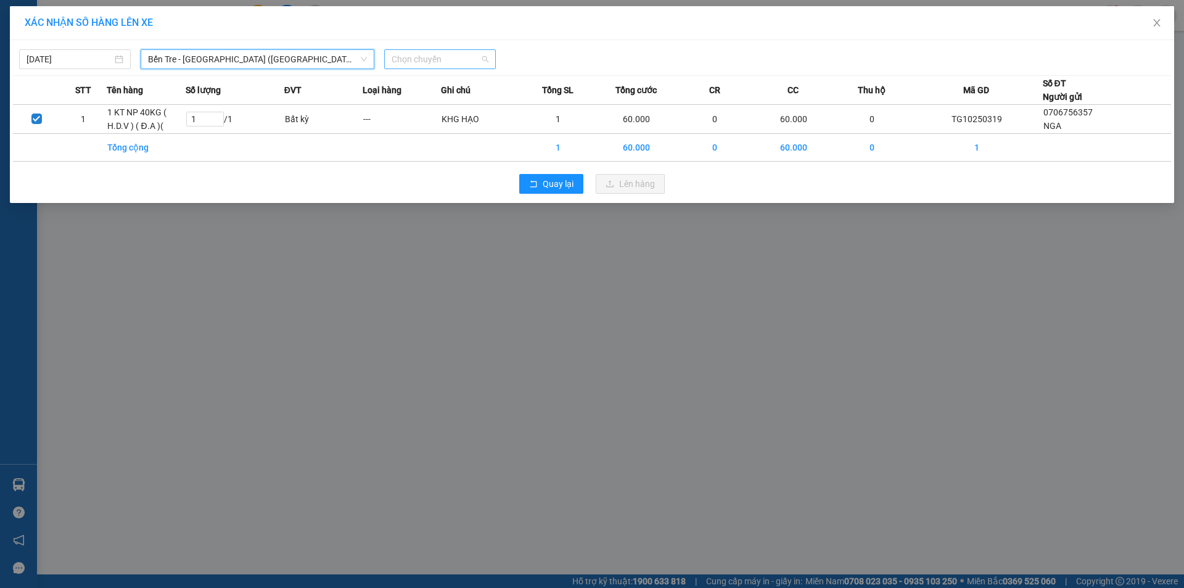
click at [451, 63] on span "Chọn chuyến" at bounding box center [439, 59] width 97 height 18
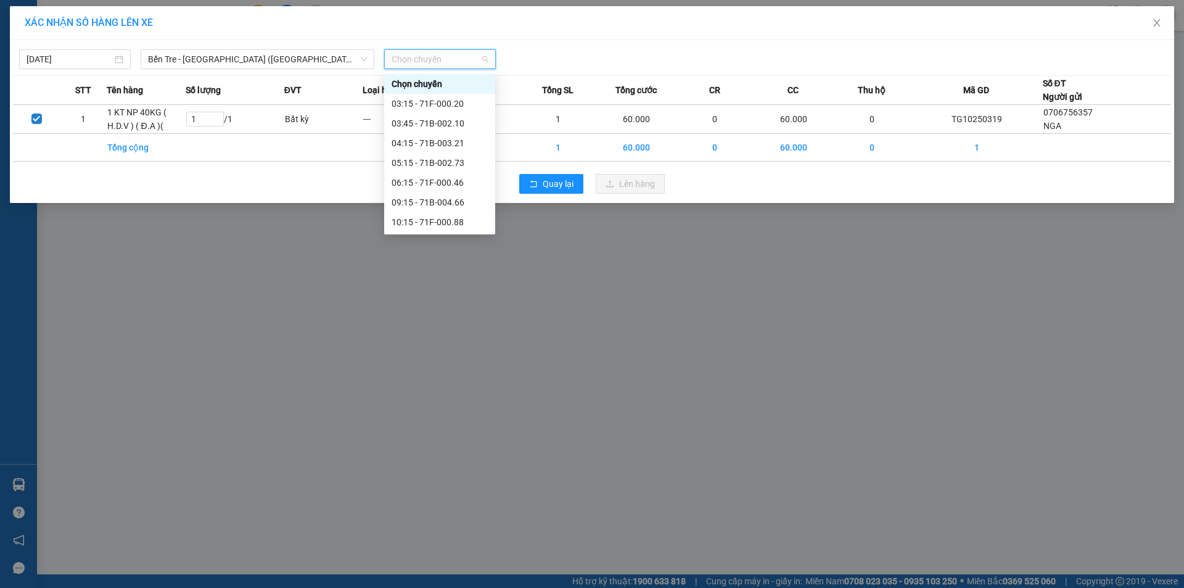
click at [464, 294] on div "14:15 - 71B-002.73" at bounding box center [439, 301] width 96 height 14
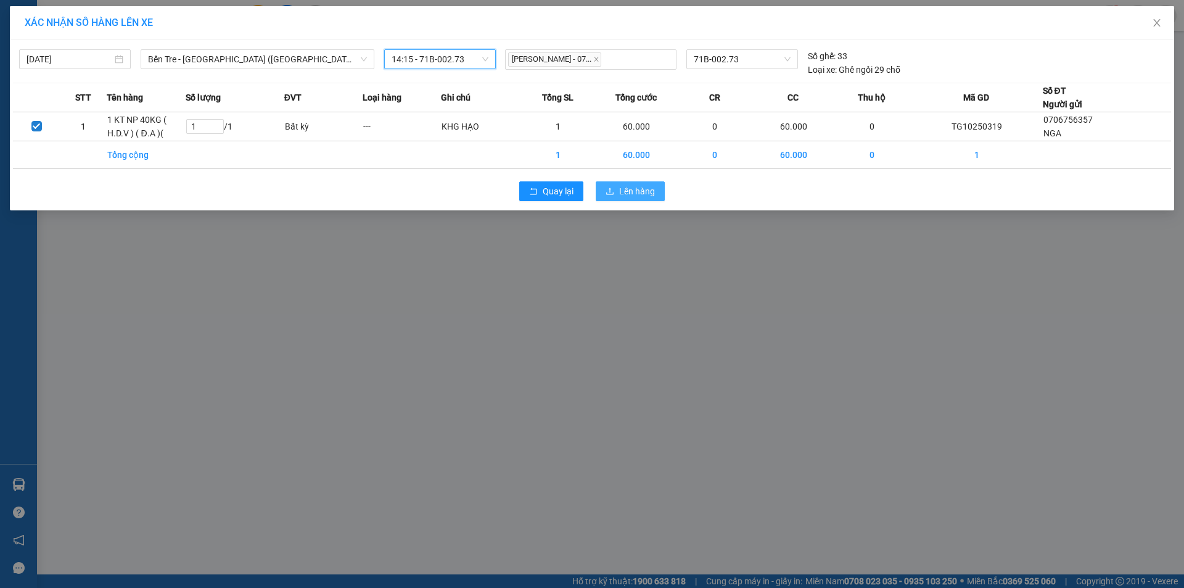
click at [644, 194] on span "Lên hàng" at bounding box center [637, 191] width 36 height 14
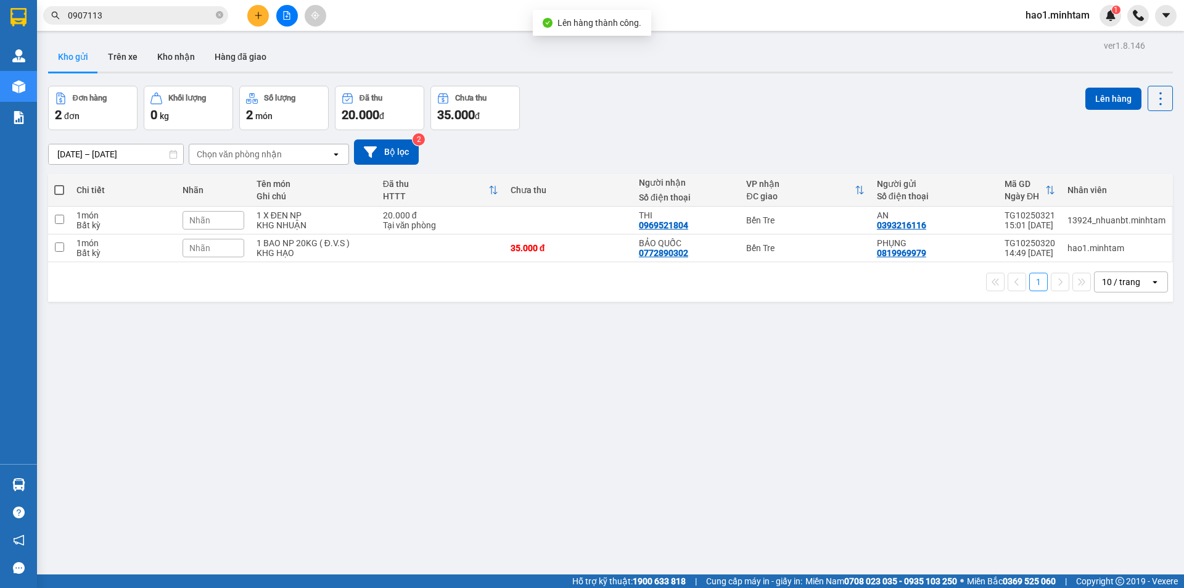
click at [801, 80] on div "ver 1.8.146 Kho gửi Trên xe Kho nhận Hàng đã giao Đơn hàng 2 đơn Khối lượng 0 k…" at bounding box center [610, 331] width 1134 height 588
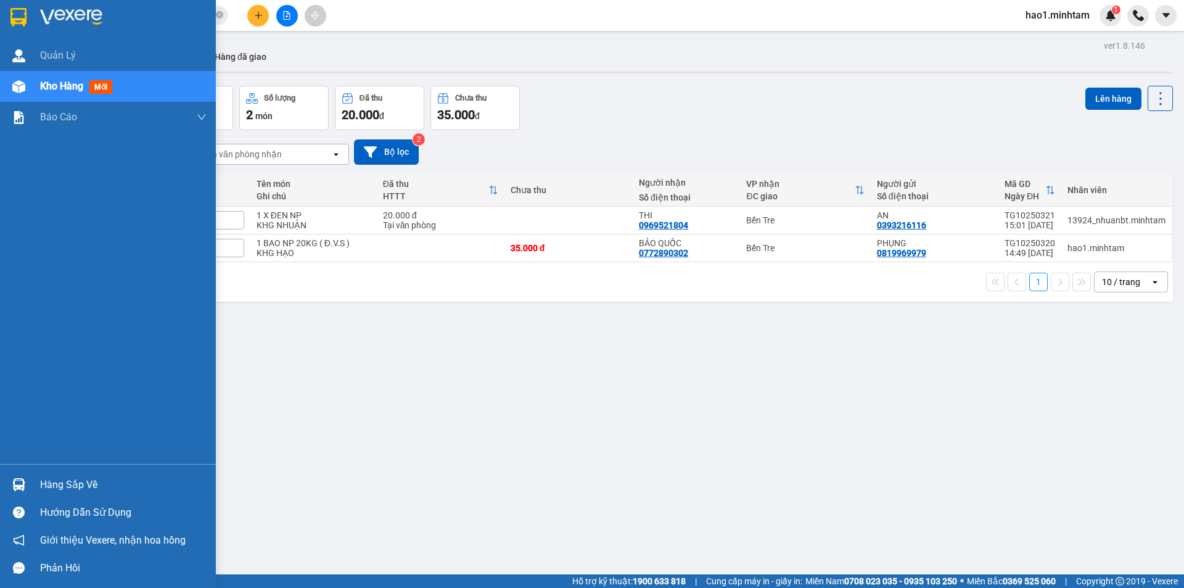
click at [28, 481] on div at bounding box center [19, 484] width 22 height 22
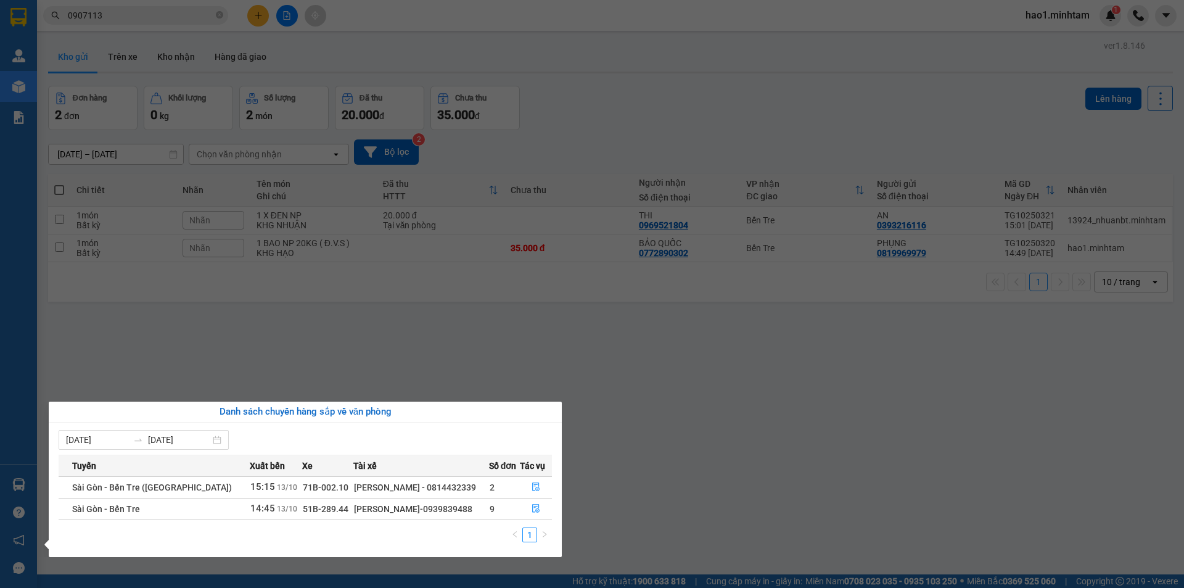
click at [627, 385] on section "Kết quả tìm kiếm ( 15 ) Bộ lọc Thuộc VP này Mã ĐH Trạng thái Món hàng Tổng cước…" at bounding box center [592, 294] width 1184 height 588
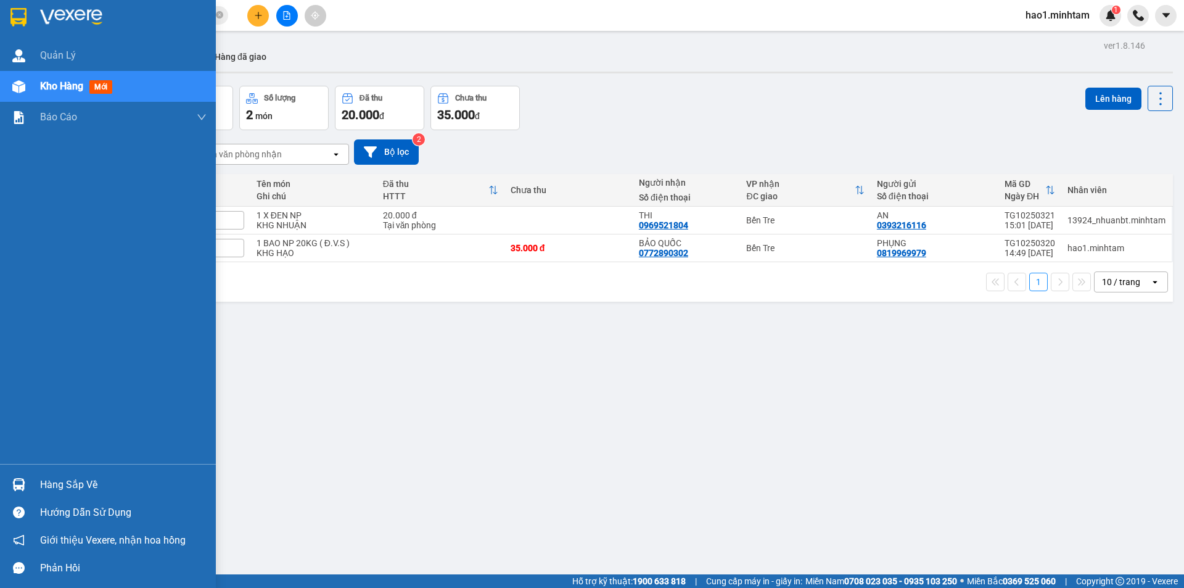
click at [22, 14] on img at bounding box center [18, 17] width 16 height 18
click at [15, 486] on img at bounding box center [18, 484] width 13 height 13
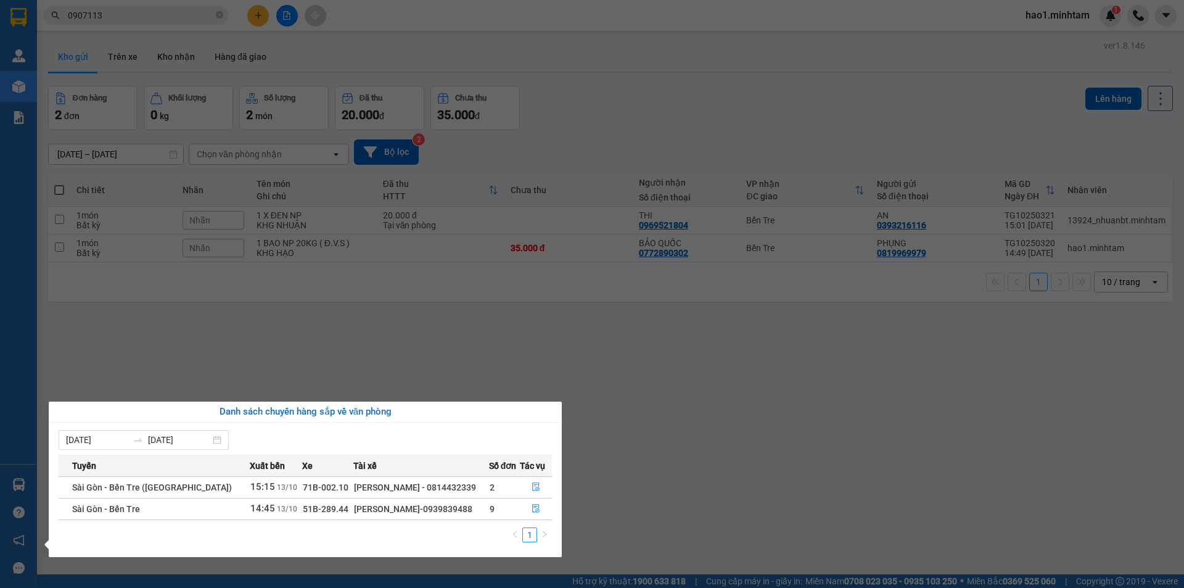
drag, startPoint x: 627, startPoint y: 351, endPoint x: 433, endPoint y: 228, distance: 229.2
click at [626, 351] on section "Kết quả tìm kiếm ( 15 ) Bộ lọc Thuộc VP này Mã ĐH Trạng thái Món hàng Tổng cước…" at bounding box center [592, 294] width 1184 height 588
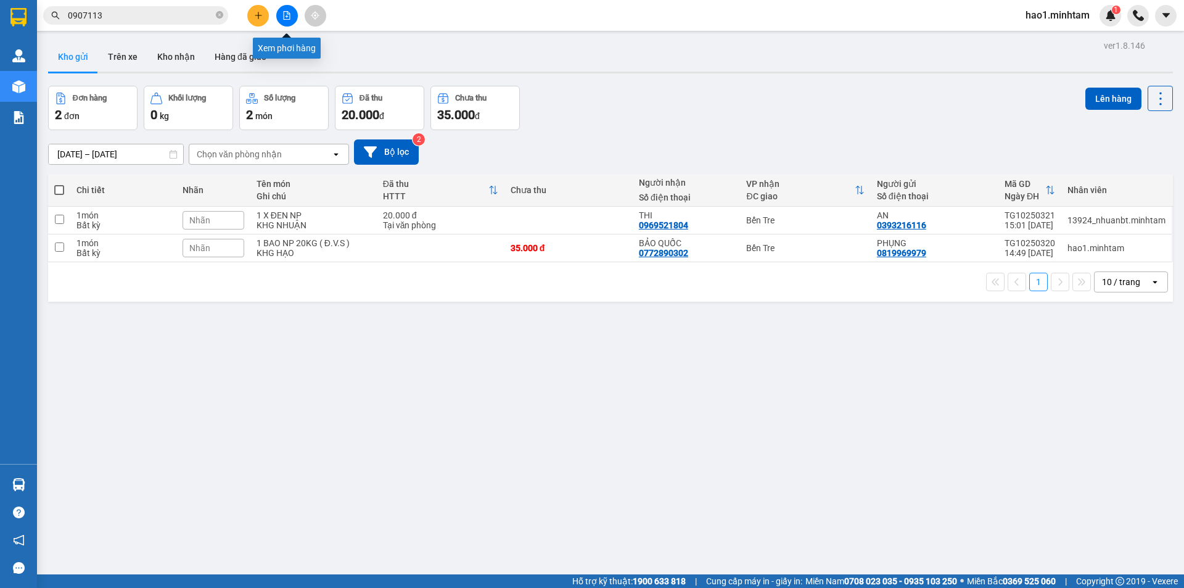
click at [285, 22] on button at bounding box center [287, 16] width 22 height 22
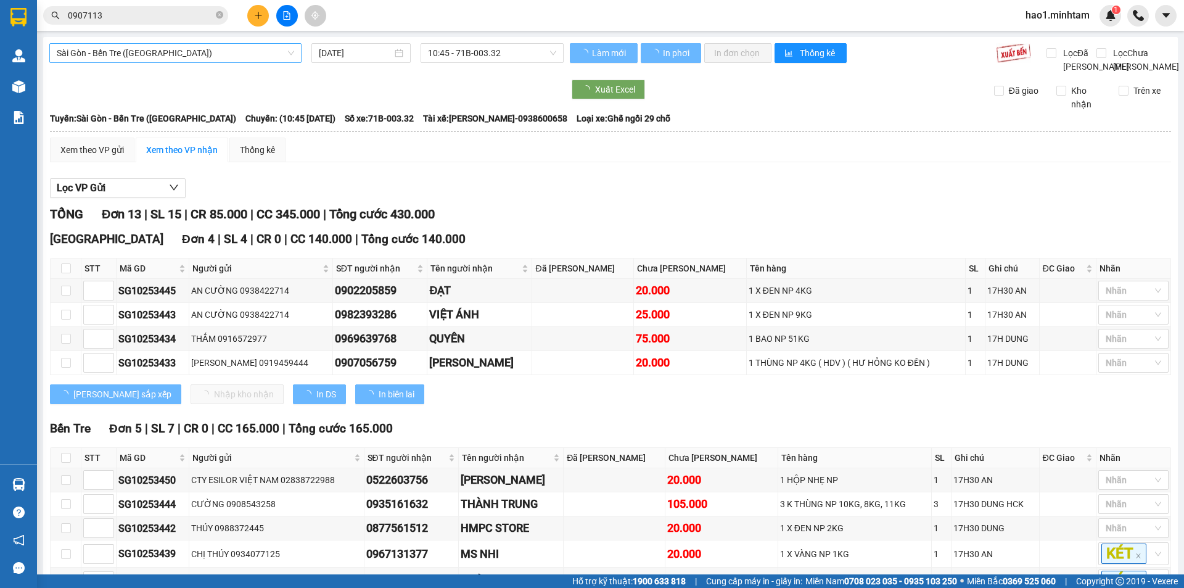
click at [164, 47] on span "Sài Gòn - Bến Tre (CN)" at bounding box center [175, 53] width 237 height 18
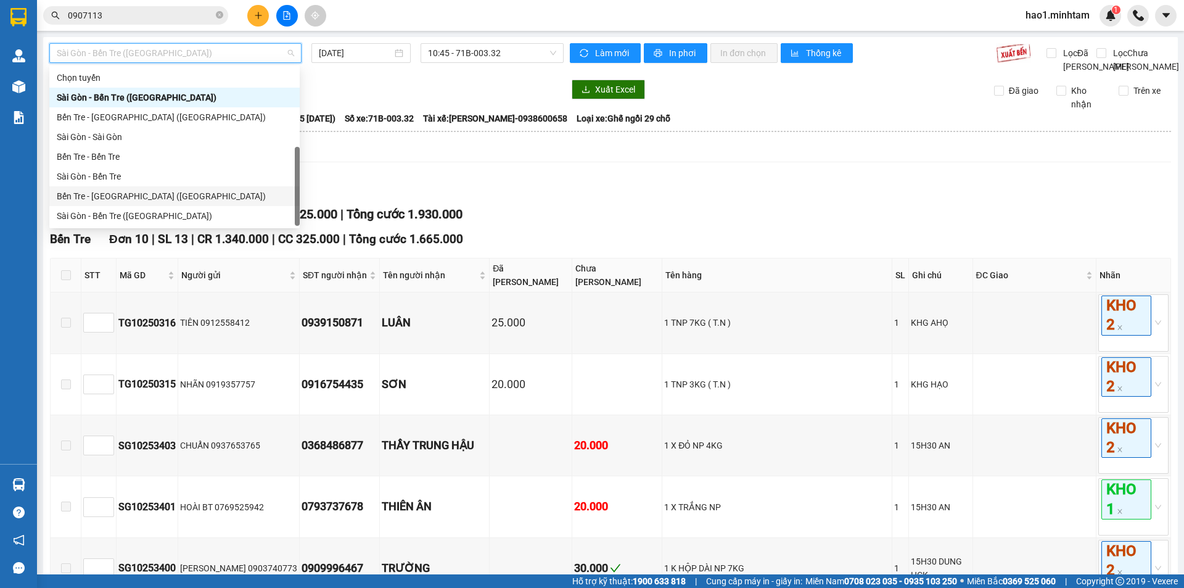
click at [128, 189] on div "Bến Tre - Sài Gòn (CT)" at bounding box center [175, 196] width 236 height 14
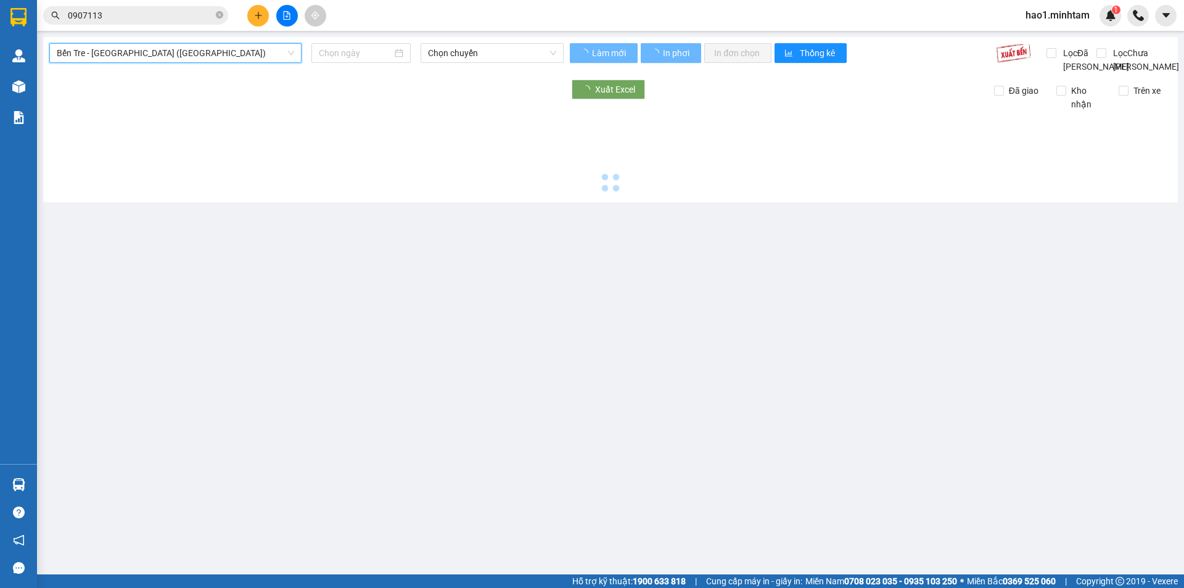
type input "[DATE]"
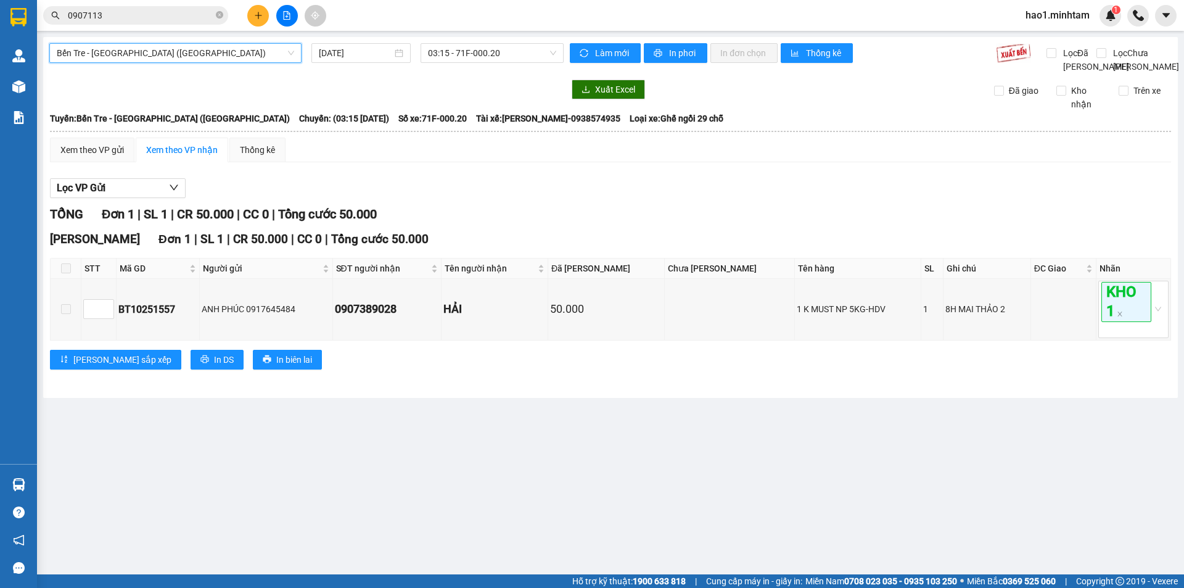
click at [164, 48] on span "Bến Tre - Sài Gòn (CT)" at bounding box center [175, 53] width 237 height 18
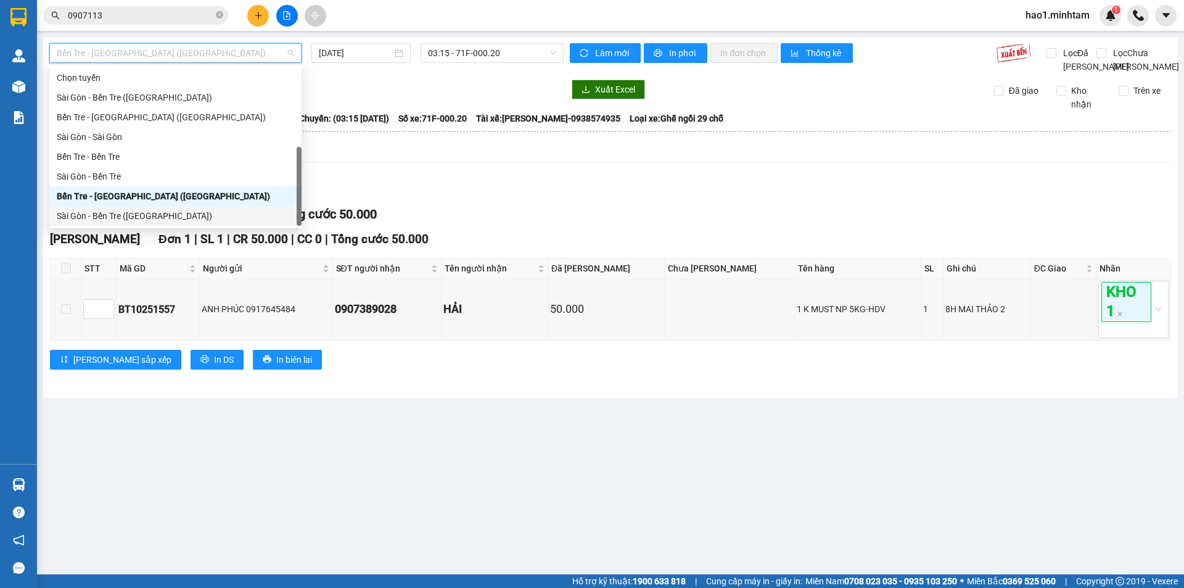
click at [92, 209] on div "Sài Gòn - Bến Tre (CT)" at bounding box center [175, 216] width 237 height 14
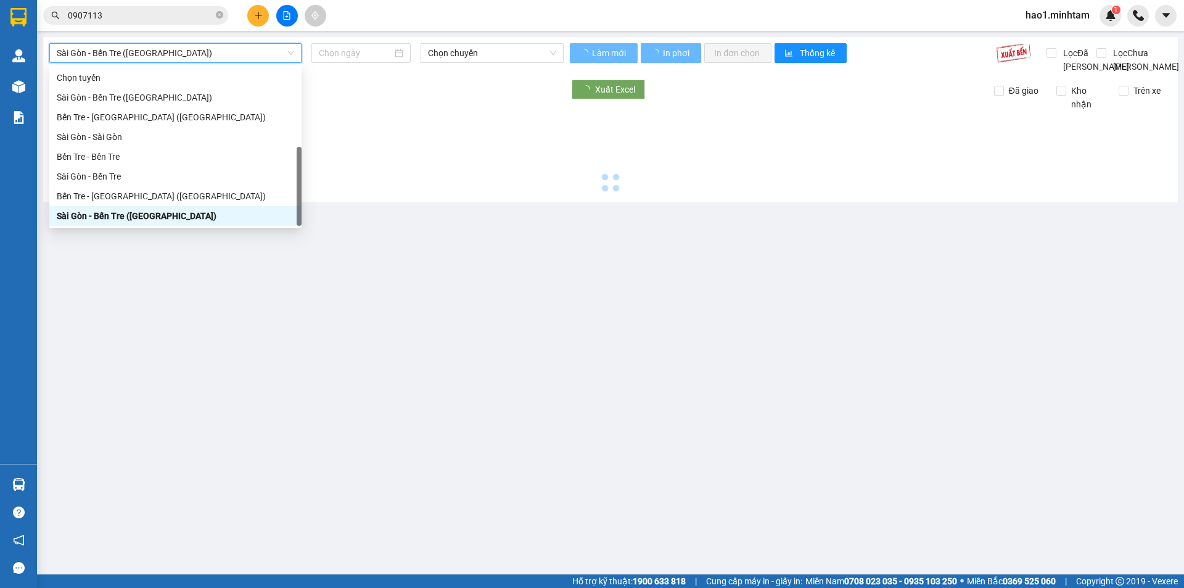
type input "[DATE]"
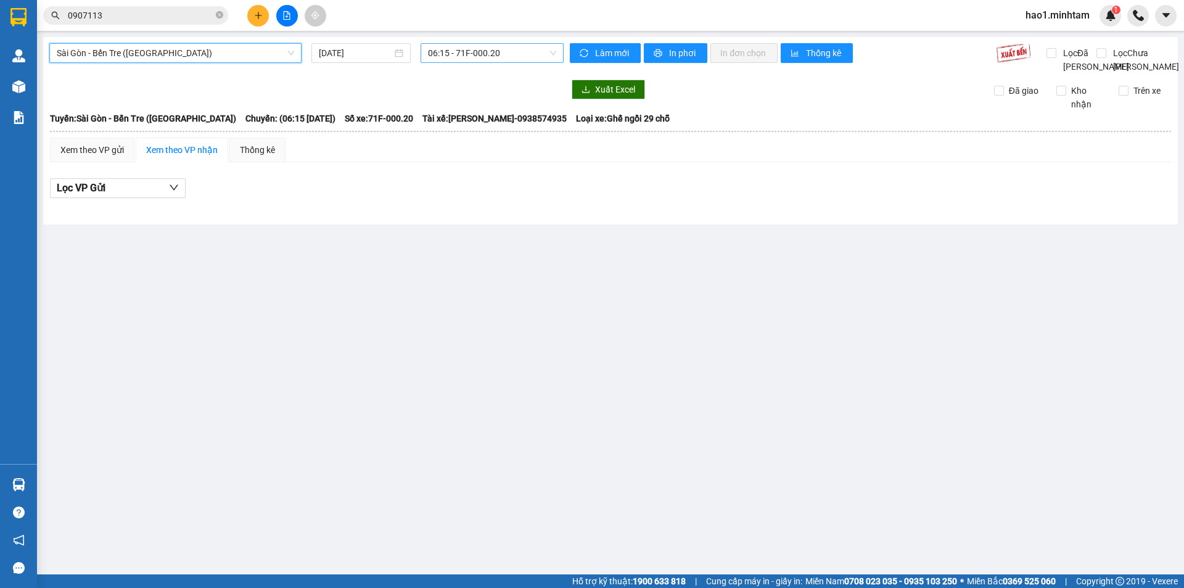
click at [461, 54] on span "06:15 - 71F-000.20" at bounding box center [492, 53] width 128 height 18
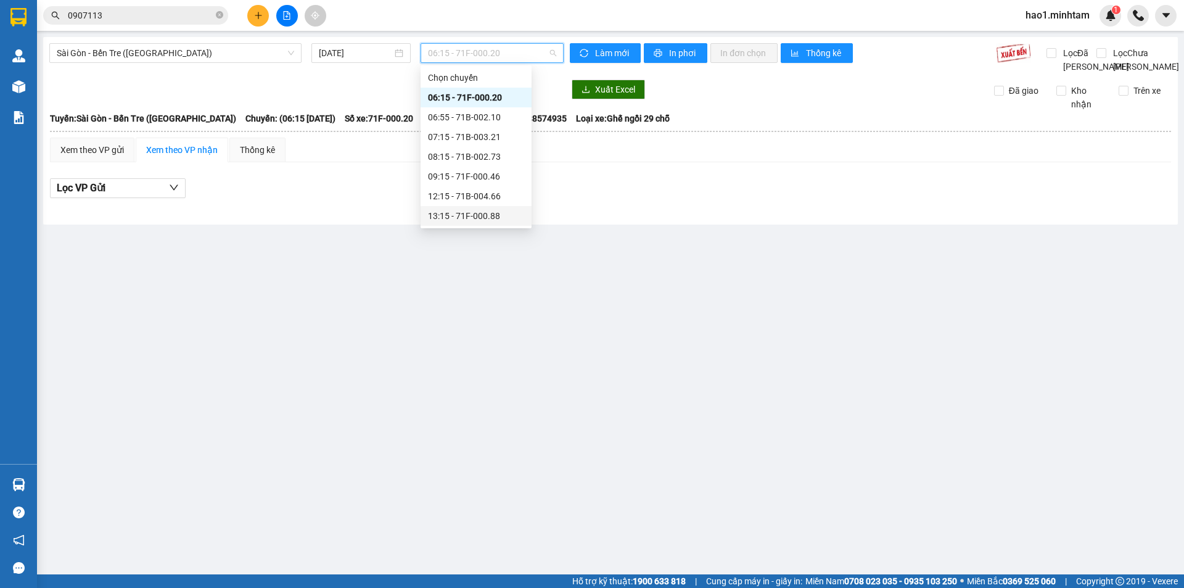
click at [476, 209] on div "13:15 - 71F-000.88" at bounding box center [476, 216] width 96 height 14
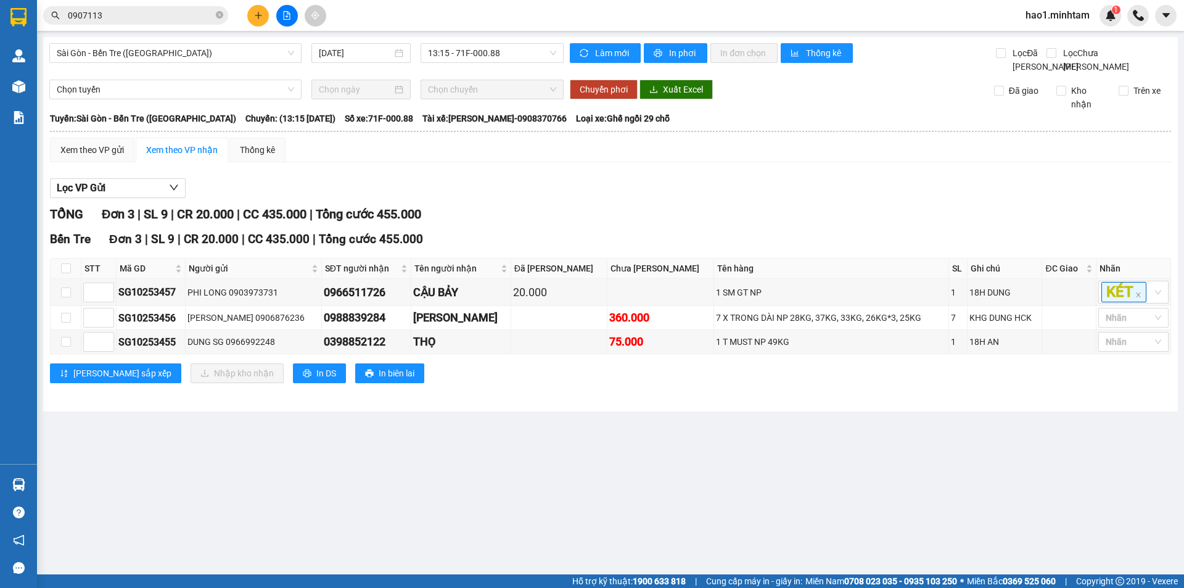
click at [476, 199] on div "Lọc VP Gửi" at bounding box center [610, 188] width 1121 height 20
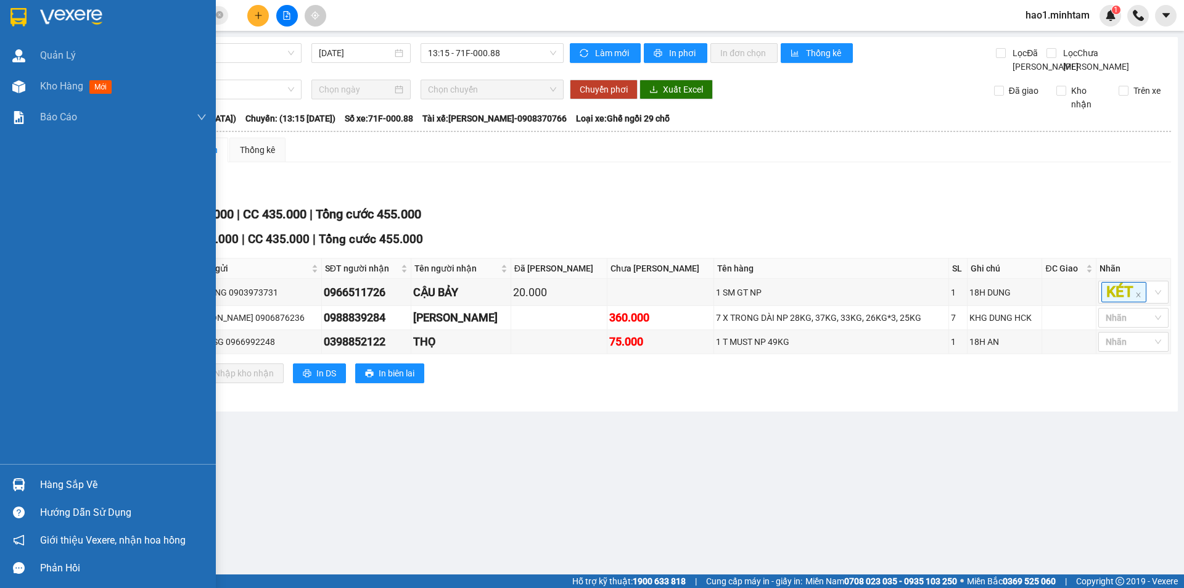
click at [11, 18] on img at bounding box center [18, 17] width 16 height 18
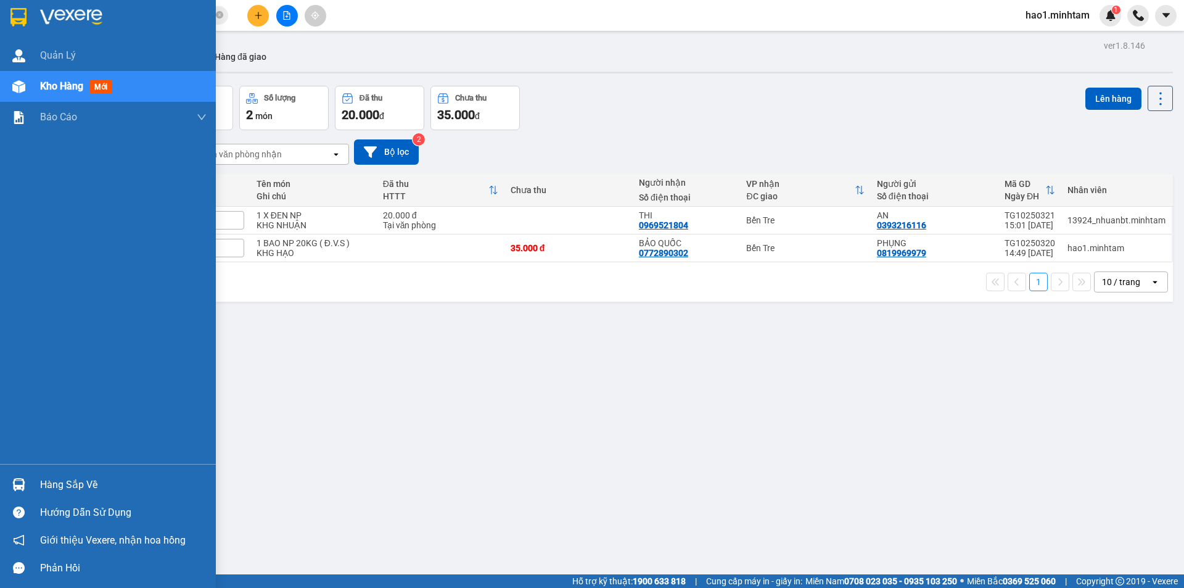
click at [13, 481] on img at bounding box center [18, 484] width 13 height 13
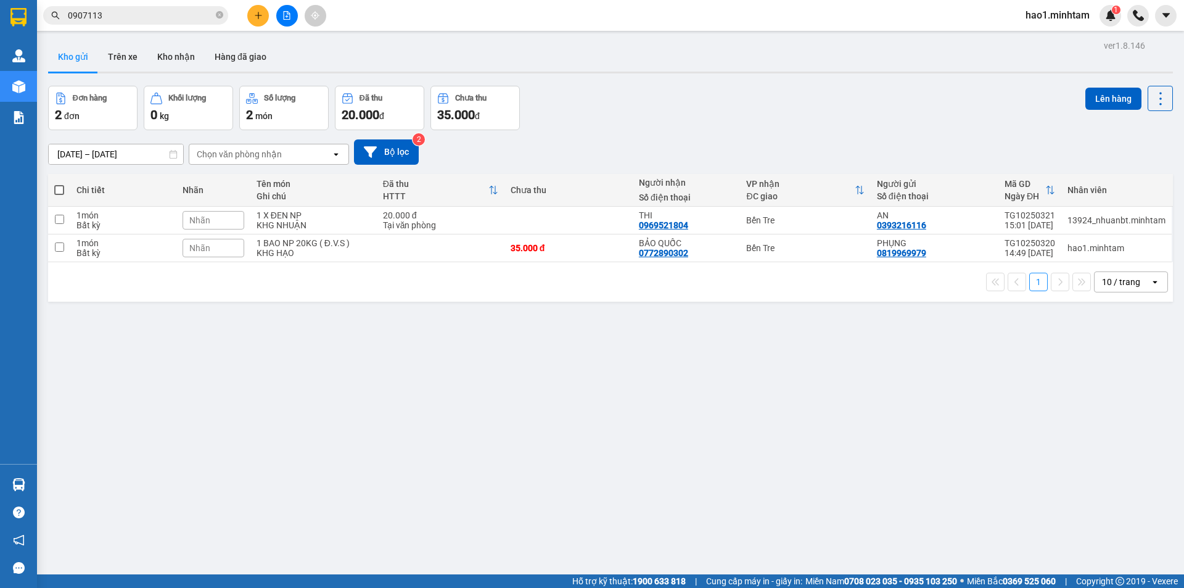
click at [707, 395] on section "Kết quả tìm kiếm ( 15 ) Bộ lọc Thuộc VP này Mã ĐH Trạng thái Món hàng Tổng cước…" at bounding box center [592, 294] width 1184 height 588
click at [749, 72] on div at bounding box center [610, 73] width 1125 height 2
click at [187, 19] on input "0907113" at bounding box center [140, 16] width 145 height 14
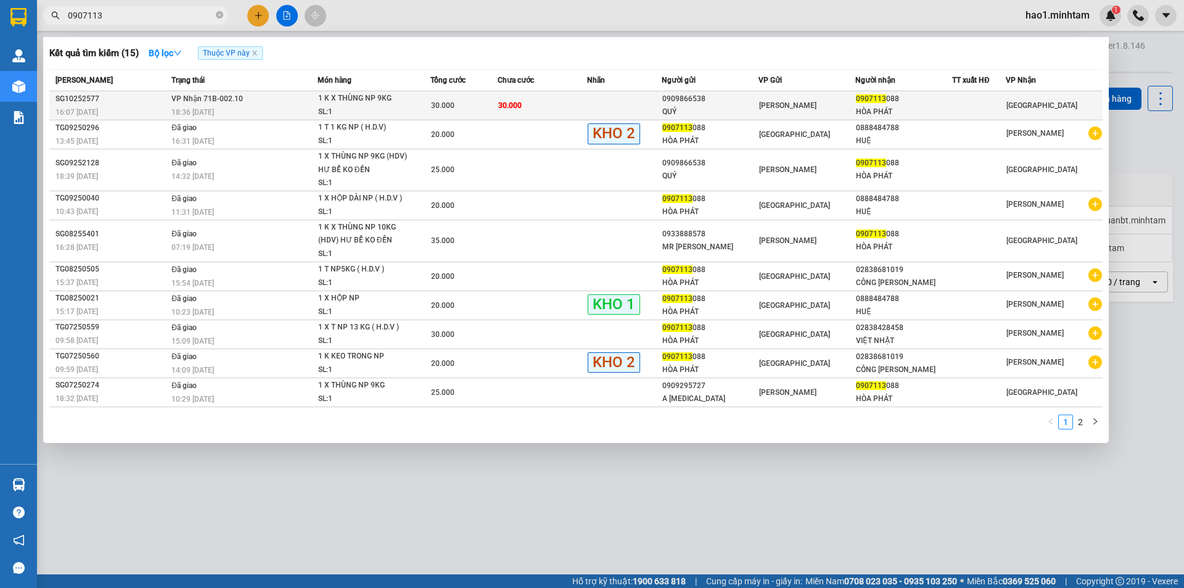
click at [254, 100] on td "VP Nhận 71B-002.10 18:36 - 09/10" at bounding box center [242, 105] width 149 height 29
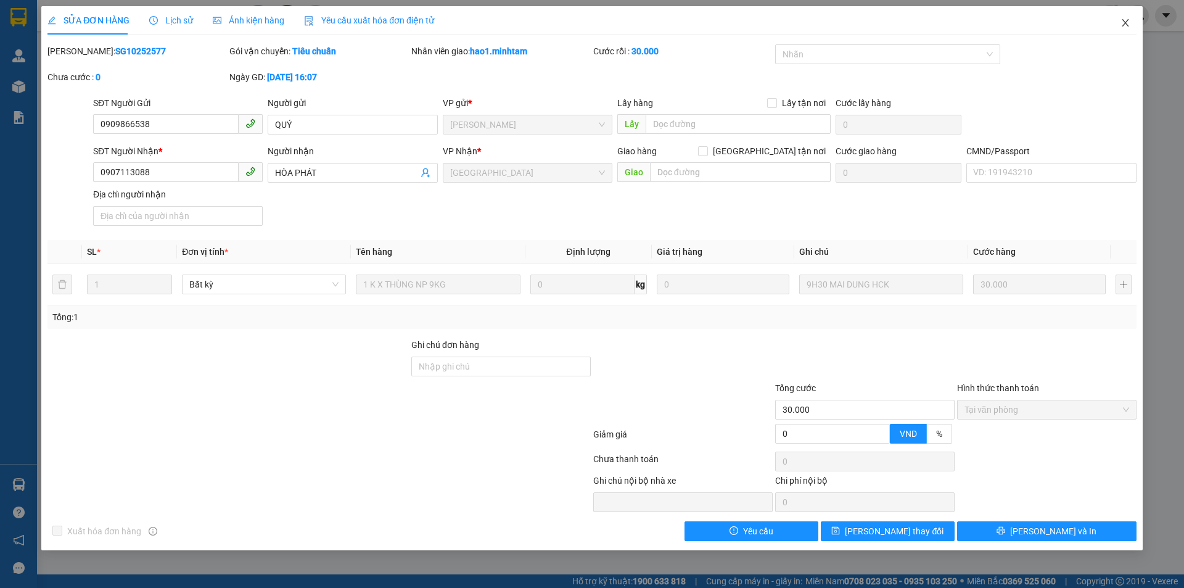
click at [1126, 19] on icon "close" at bounding box center [1125, 23] width 10 height 10
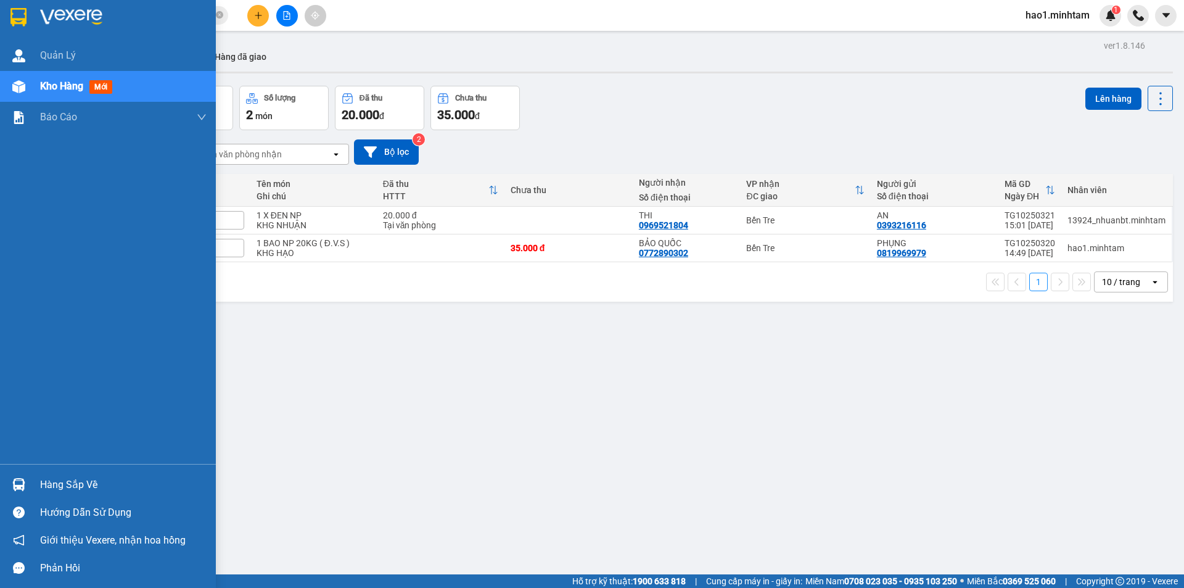
click at [27, 15] on img at bounding box center [18, 17] width 16 height 18
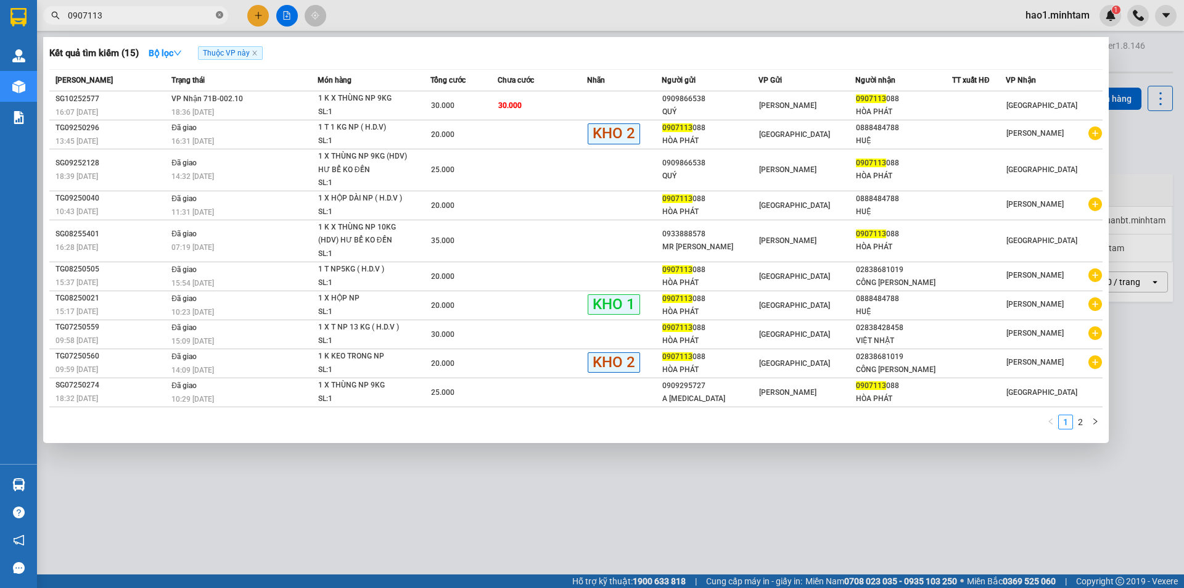
click at [219, 12] on icon "close-circle" at bounding box center [219, 14] width 7 height 7
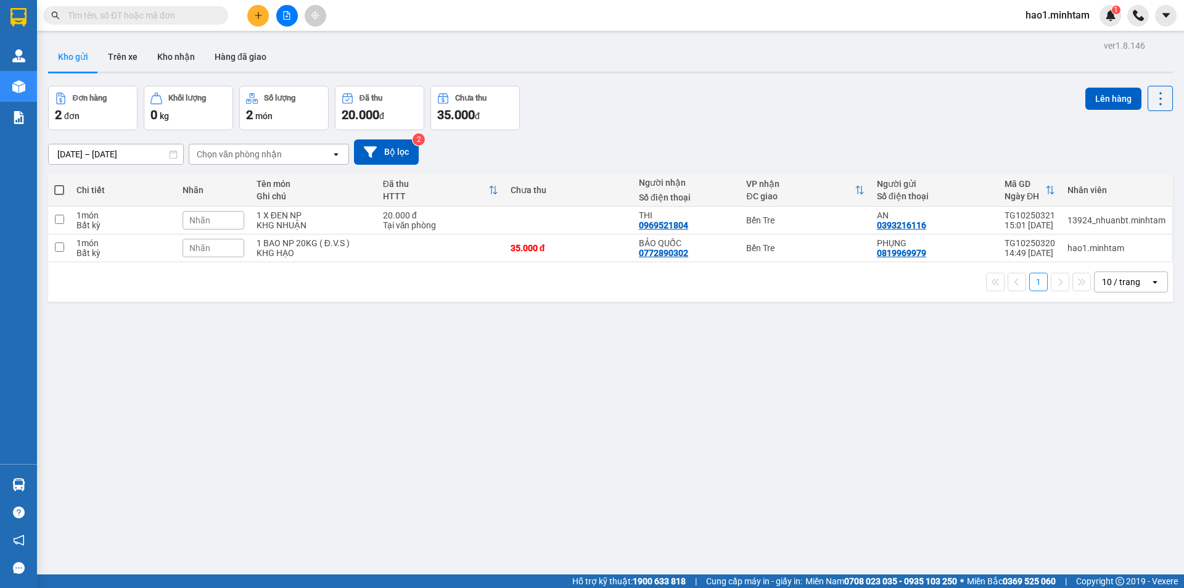
click at [800, 92] on div "Đơn hàng 2 đơn Khối lượng 0 kg Số lượng 2 món Đã thu 20.000 đ Chưa thu 35.000 đ…" at bounding box center [610, 108] width 1125 height 44
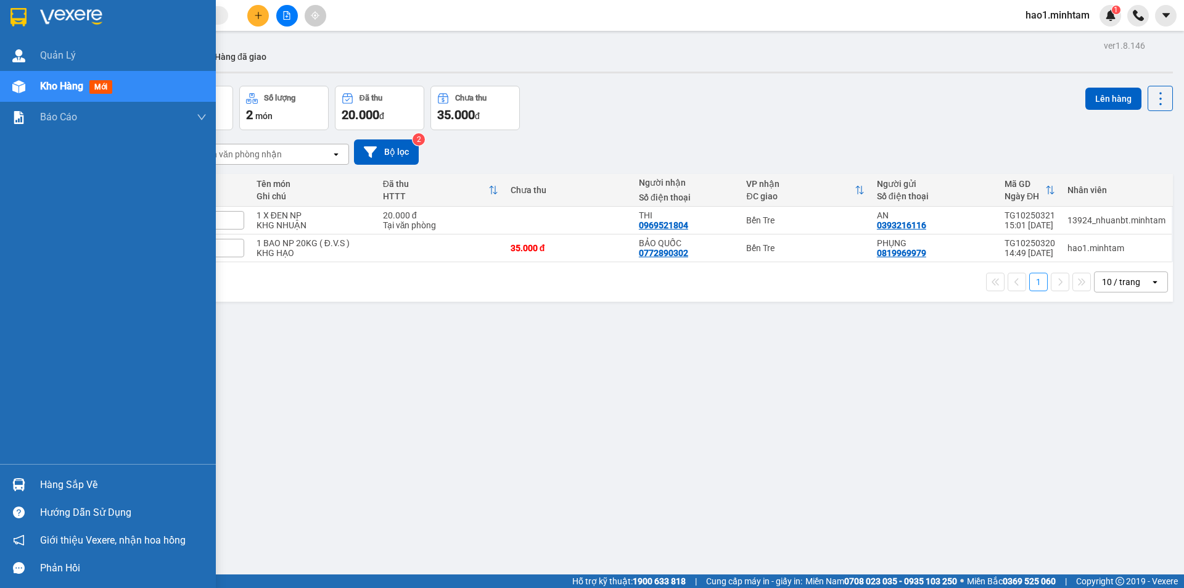
click at [38, 479] on div "Hàng sắp về" at bounding box center [108, 484] width 216 height 28
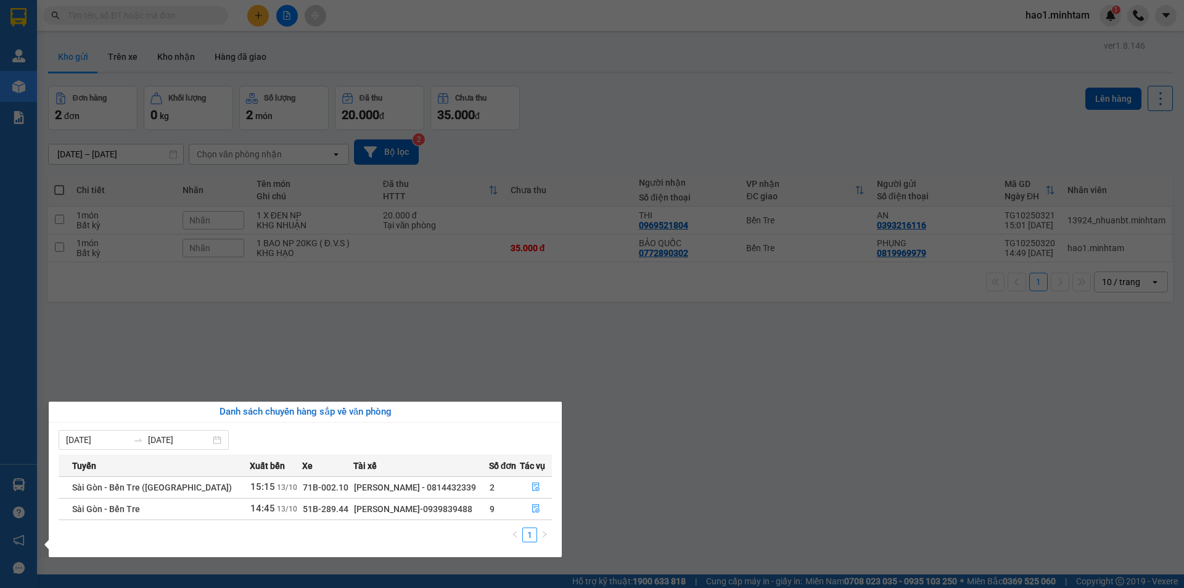
click at [199, 9] on section "Kết quả tìm kiếm ( 15 ) Bộ lọc Thuộc VP này Mã ĐH Trạng thái Món hàng Tổng cước…" at bounding box center [592, 294] width 1184 height 588
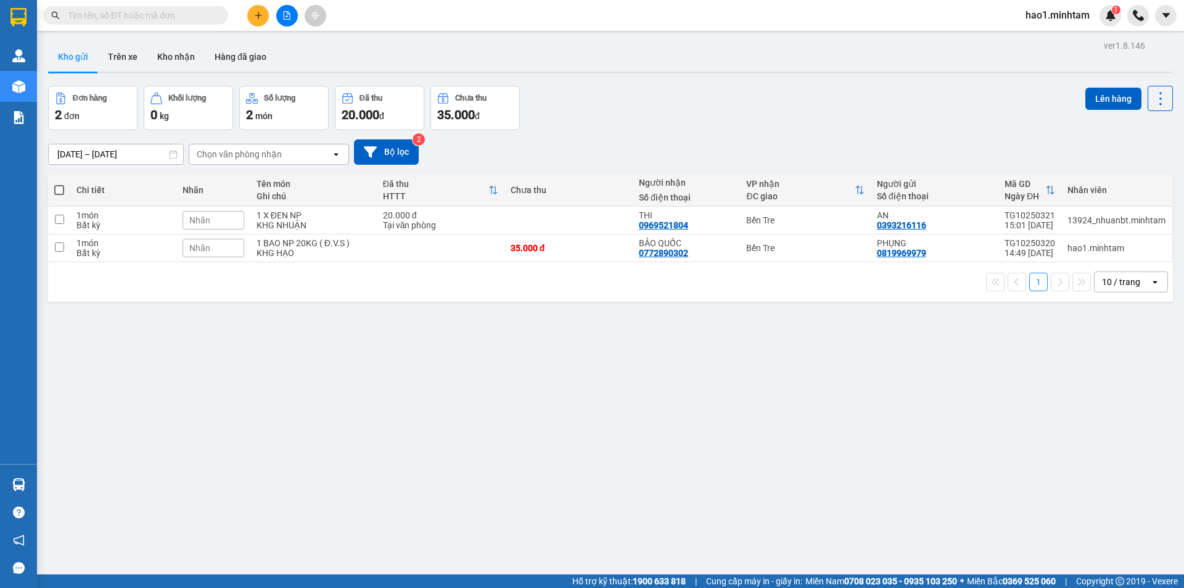
click at [199, 9] on input "text" at bounding box center [140, 16] width 145 height 14
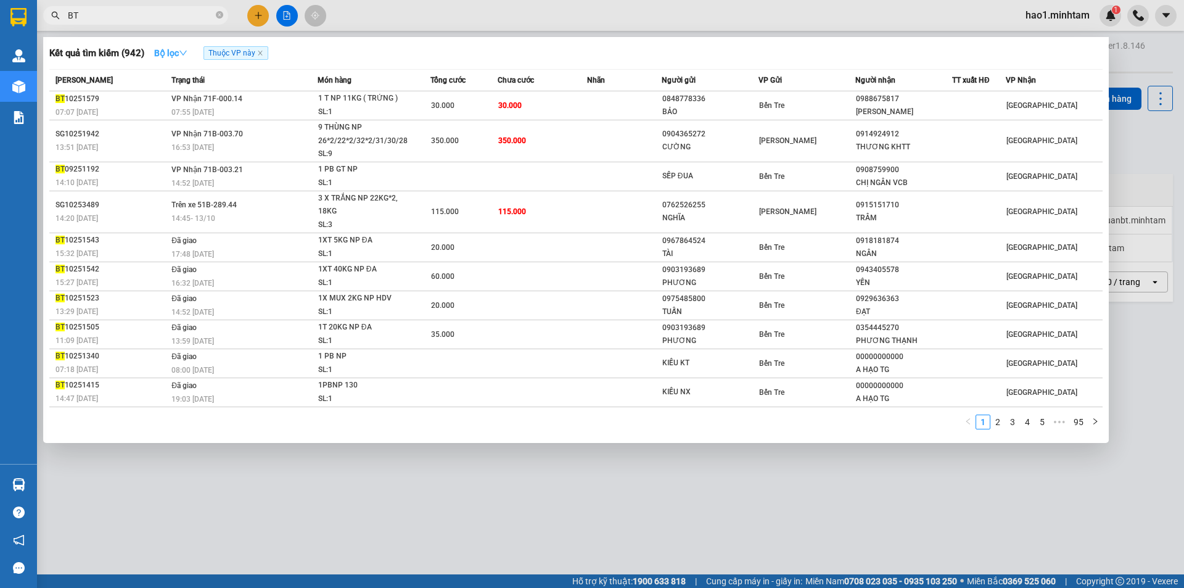
click at [186, 48] on strong "Bộ lọc" at bounding box center [170, 53] width 33 height 10
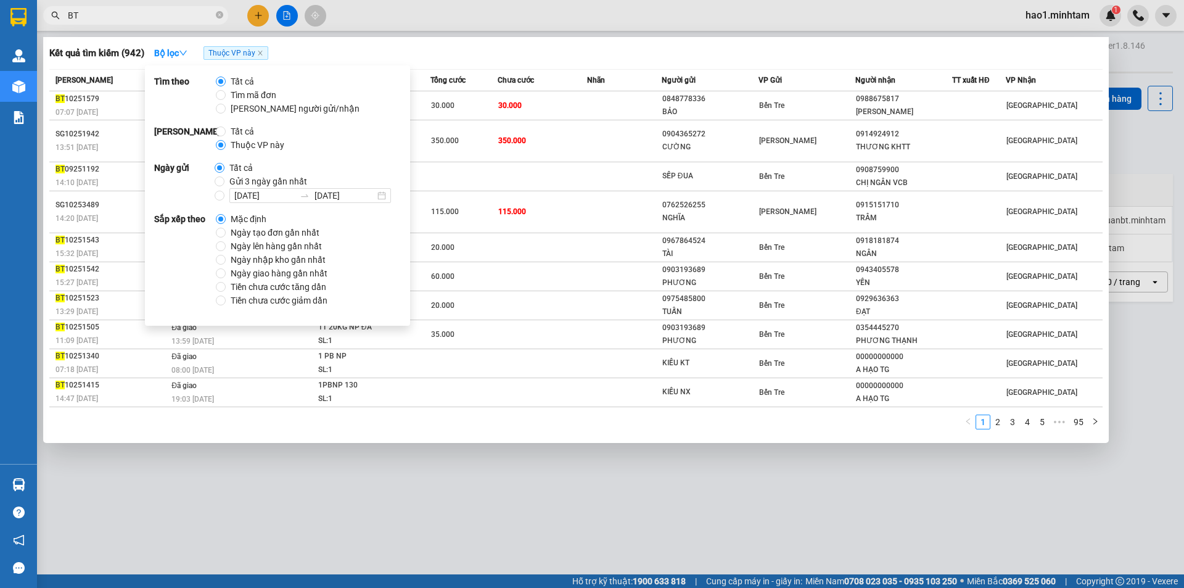
click at [240, 234] on span "Ngày tạo đơn gần nhất" at bounding box center [275, 233] width 99 height 14
click at [226, 234] on input "Ngày tạo đơn gần nhất" at bounding box center [221, 232] width 10 height 10
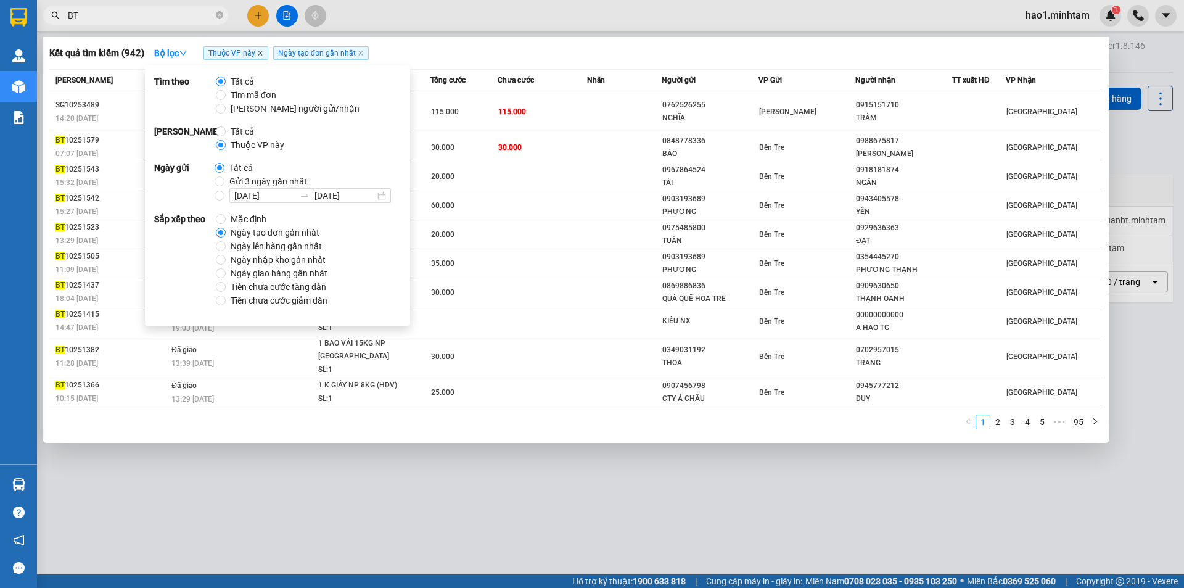
click at [259, 54] on icon "close" at bounding box center [260, 53] width 6 height 6
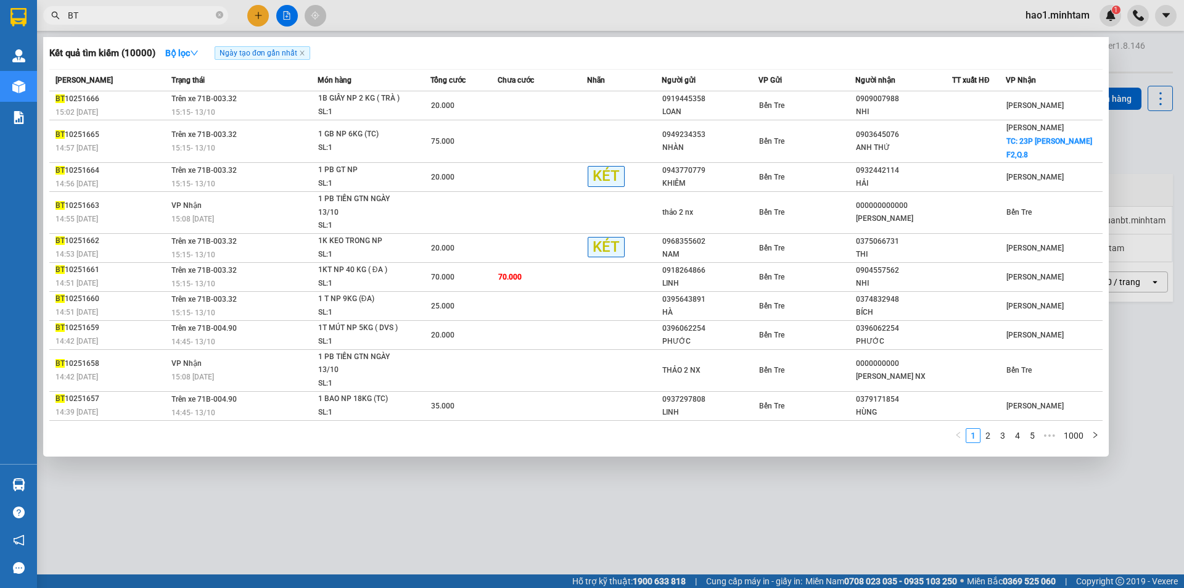
click at [464, 54] on div "Kết quả tìm kiếm ( 10000 ) Bộ lọc Ngày tạo đơn gần nhất" at bounding box center [575, 53] width 1053 height 20
click at [126, 19] on input "BT" at bounding box center [140, 16] width 145 height 14
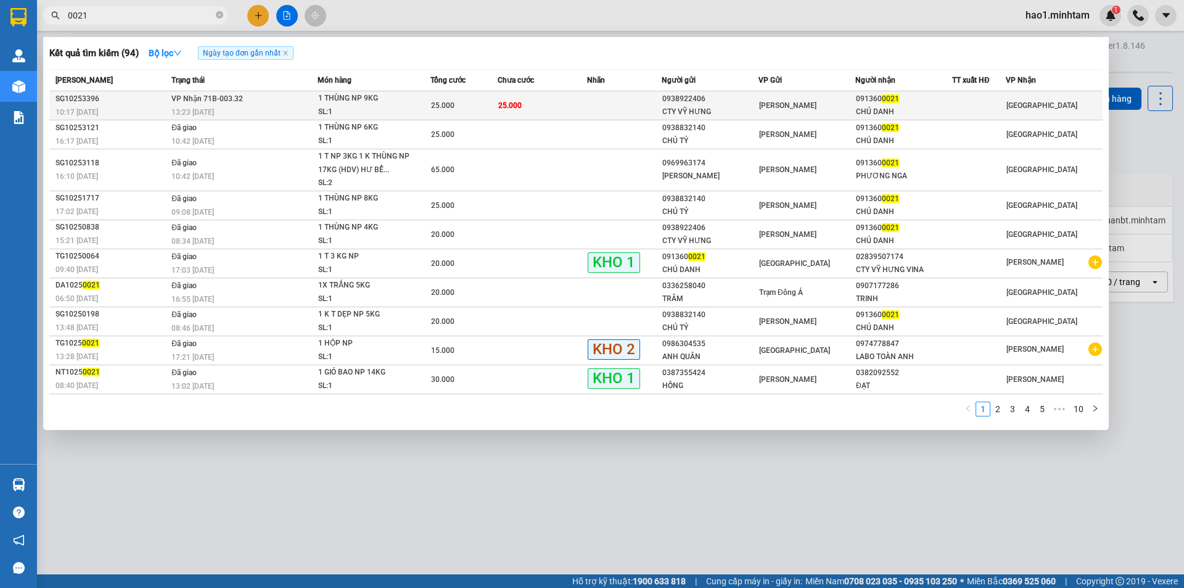
click at [793, 101] on span "[PERSON_NAME]" at bounding box center [787, 105] width 57 height 9
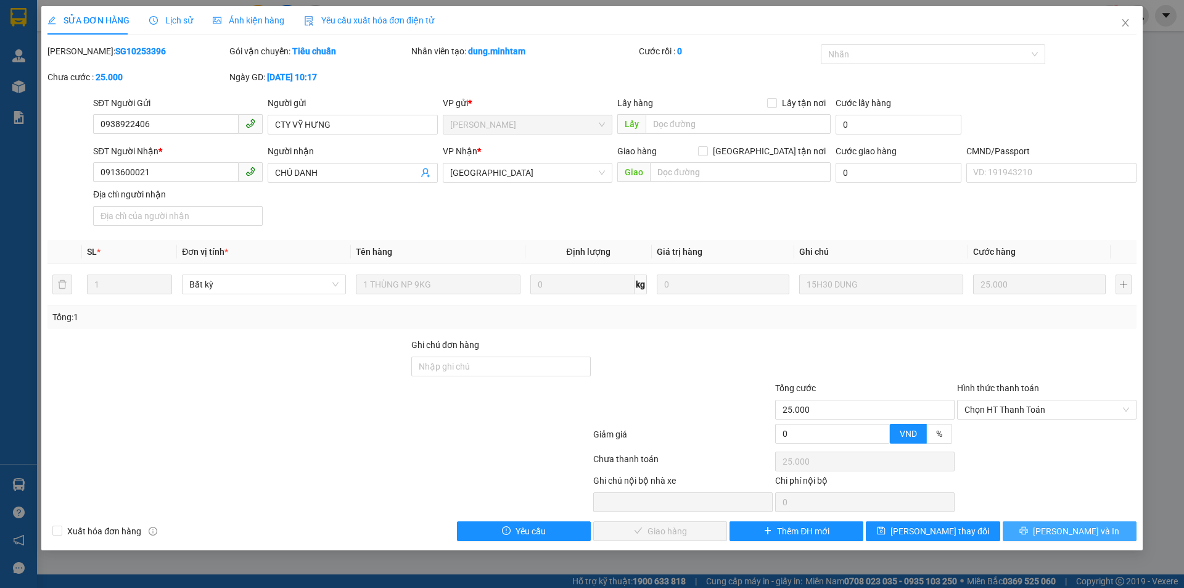
click at [1028, 531] on icon "printer" at bounding box center [1023, 530] width 9 height 9
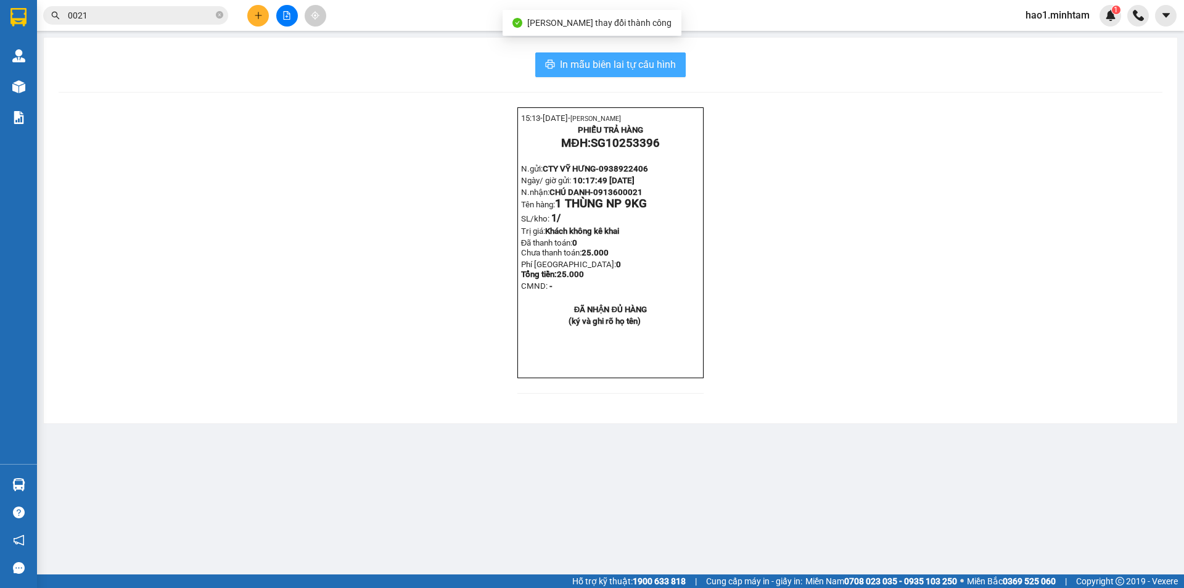
click at [593, 59] on span "In mẫu biên lai tự cấu hình" at bounding box center [618, 64] width 116 height 15
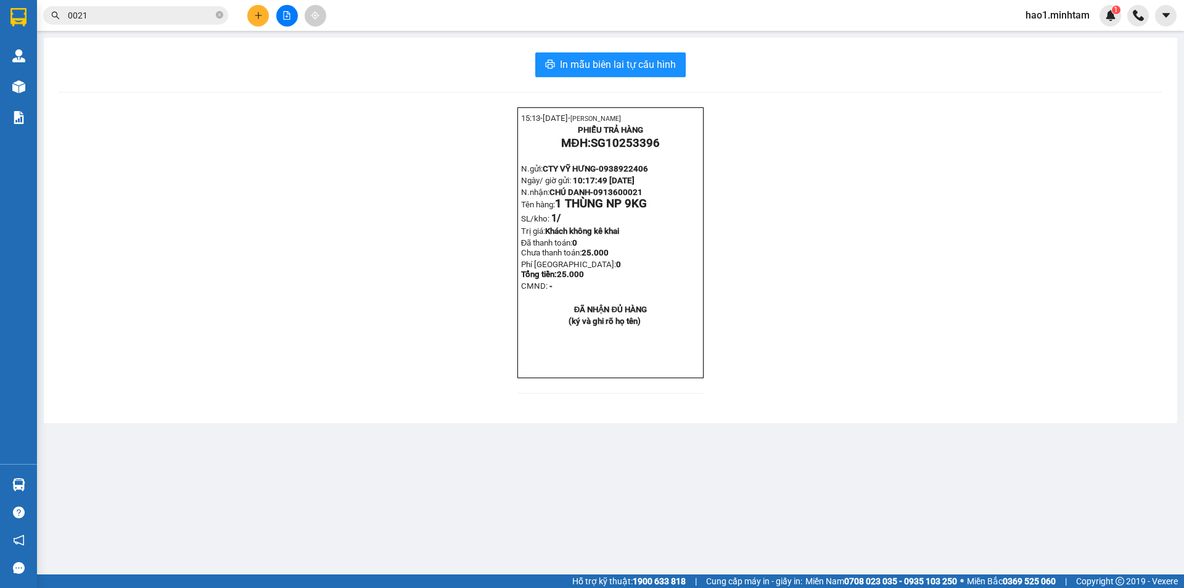
click at [168, 15] on input "0021" at bounding box center [140, 16] width 145 height 14
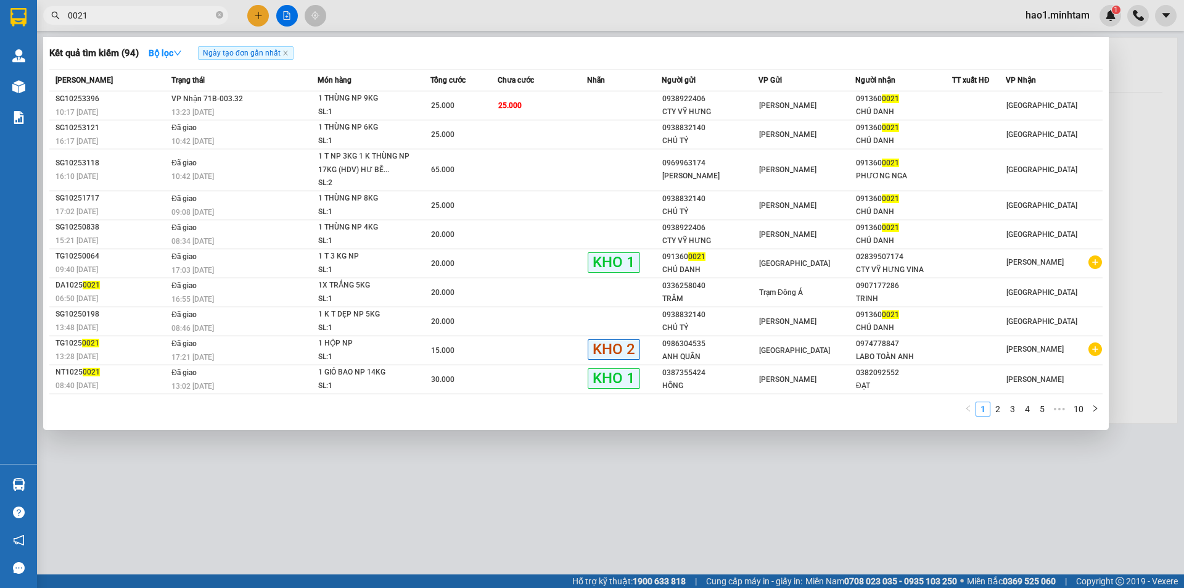
click at [168, 15] on input "0021" at bounding box center [140, 16] width 145 height 14
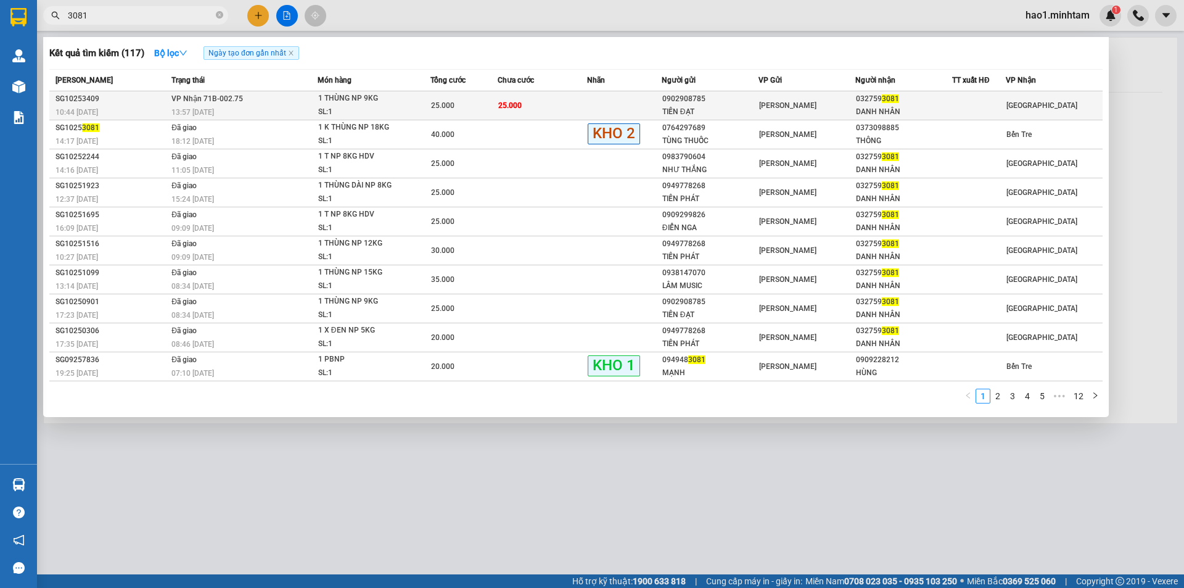
type input "3081"
click at [534, 105] on td "25.000" at bounding box center [542, 105] width 89 height 29
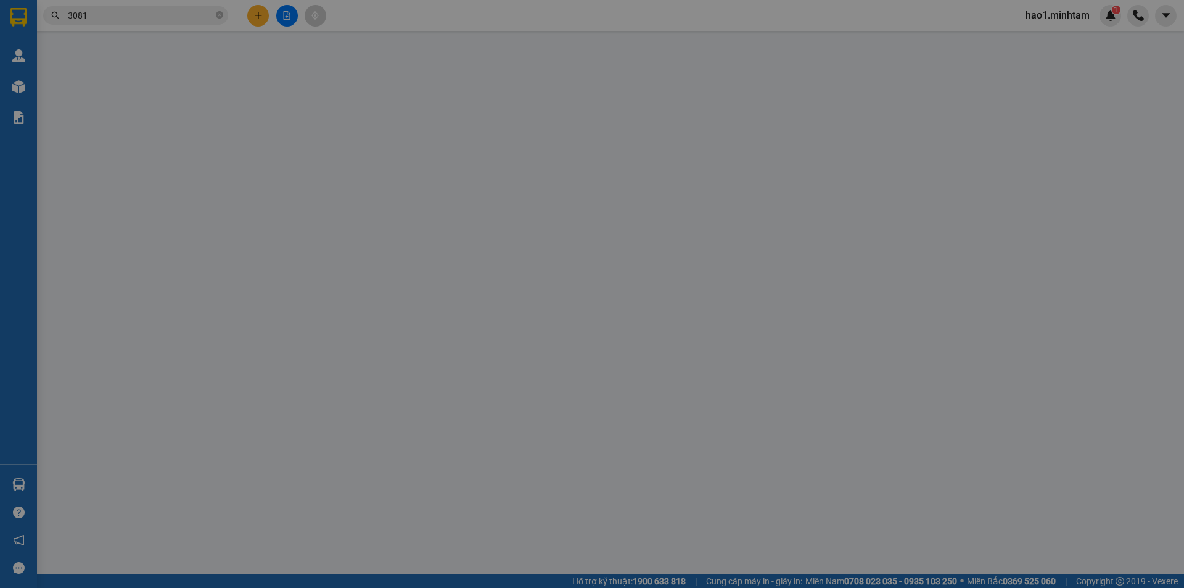
type input "0902908785"
type input "TIẾN ĐẠT"
type input "0327593081"
type input "DANH NHÂN"
type input "25.000"
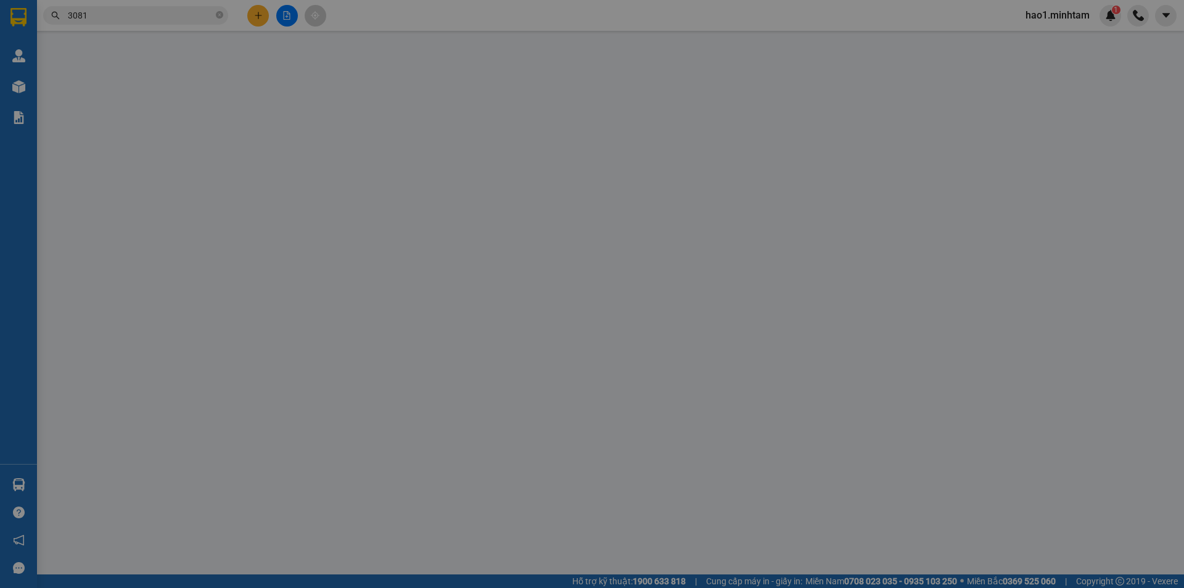
type input "25.000"
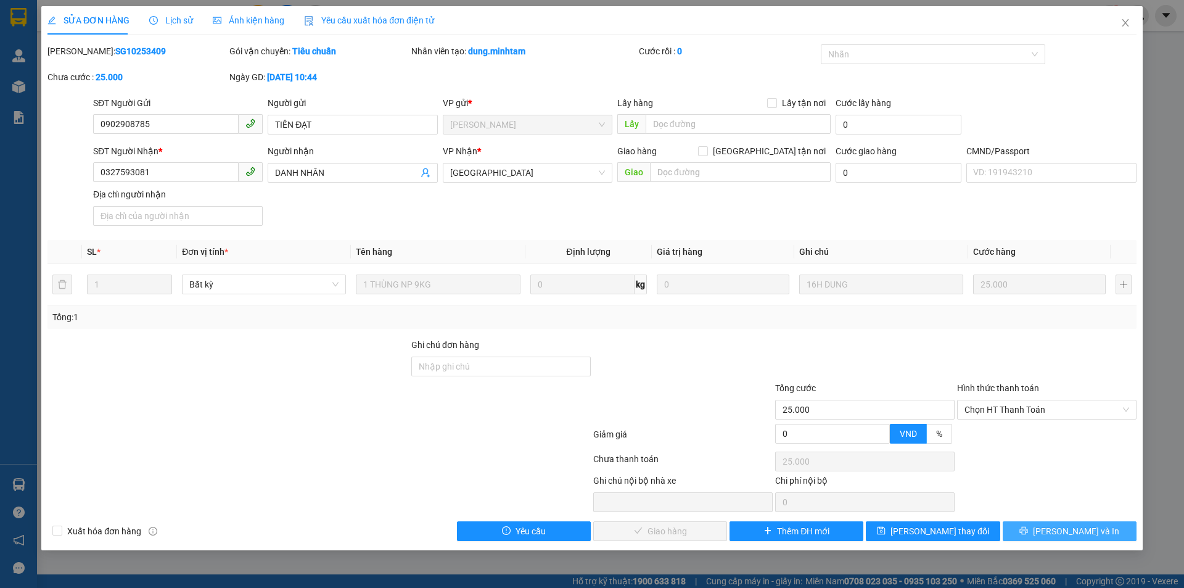
click at [1028, 527] on icon "printer" at bounding box center [1023, 530] width 9 height 9
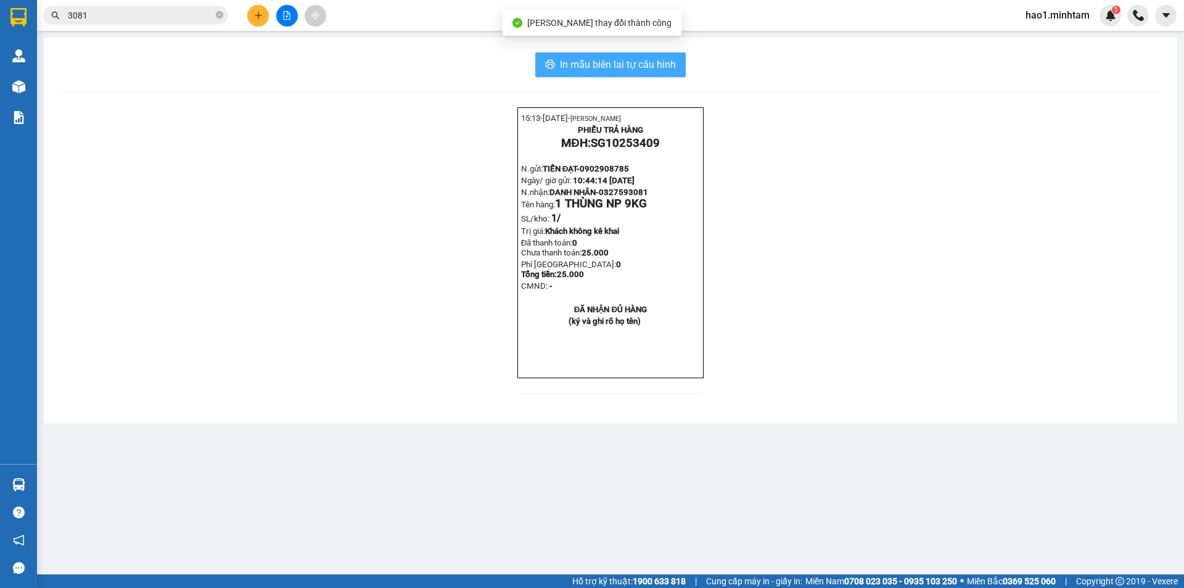
click at [599, 60] on span "In mẫu biên lai tự cấu hình" at bounding box center [618, 64] width 116 height 15
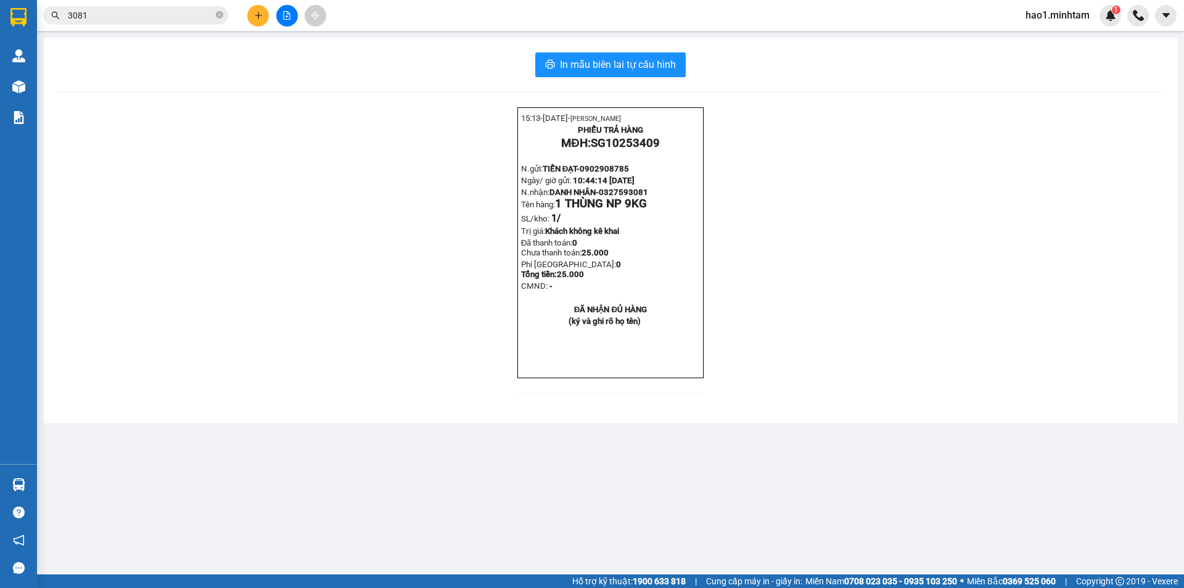
click at [906, 389] on div "15:13- 13-10-2025- Trần Vũ Hạo PHIẾU TRẢ HÀNG MĐH: SG10253409 N.gửi: TIẾN ĐẠT- …" at bounding box center [611, 257] width 1104 height 301
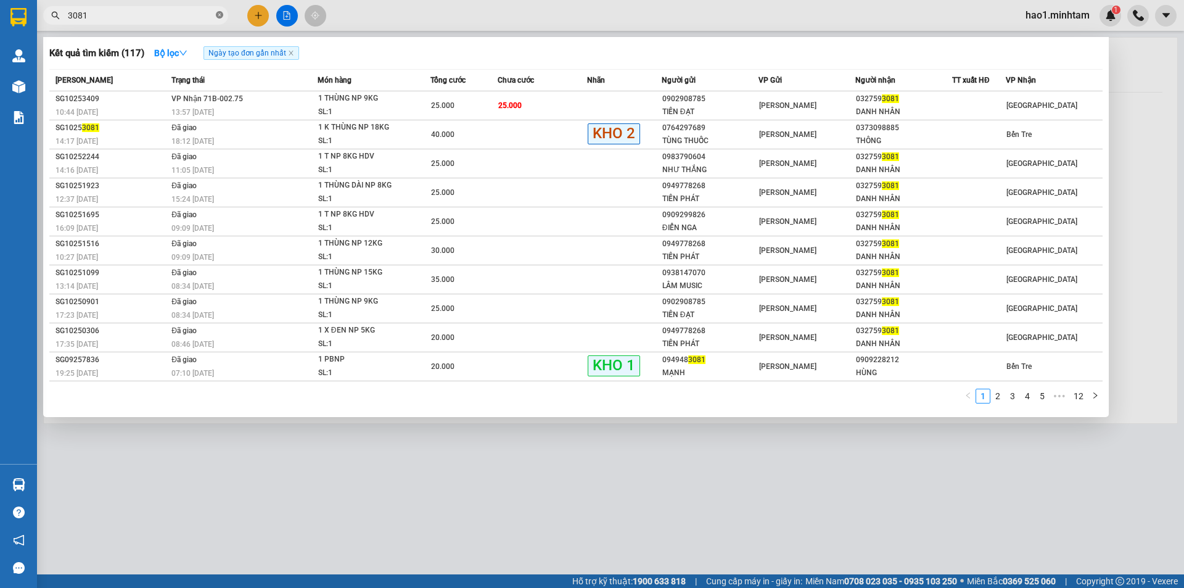
click at [219, 15] on icon "close-circle" at bounding box center [219, 14] width 7 height 7
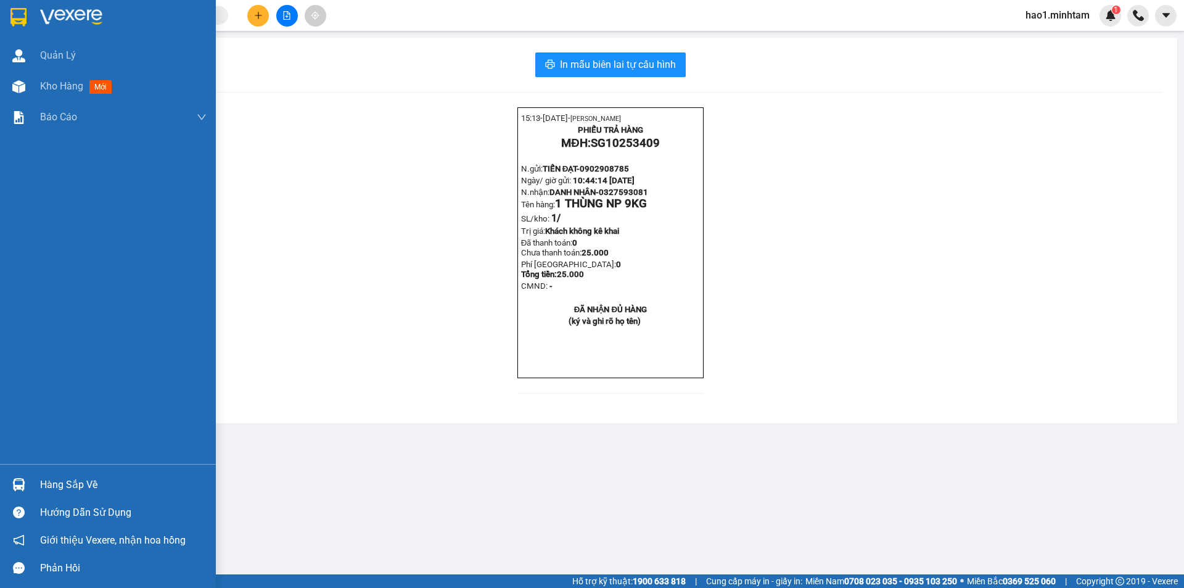
drag, startPoint x: 8, startPoint y: 10, endPoint x: 516, endPoint y: 30, distance: 508.4
click at [10, 10] on div at bounding box center [19, 17] width 22 height 22
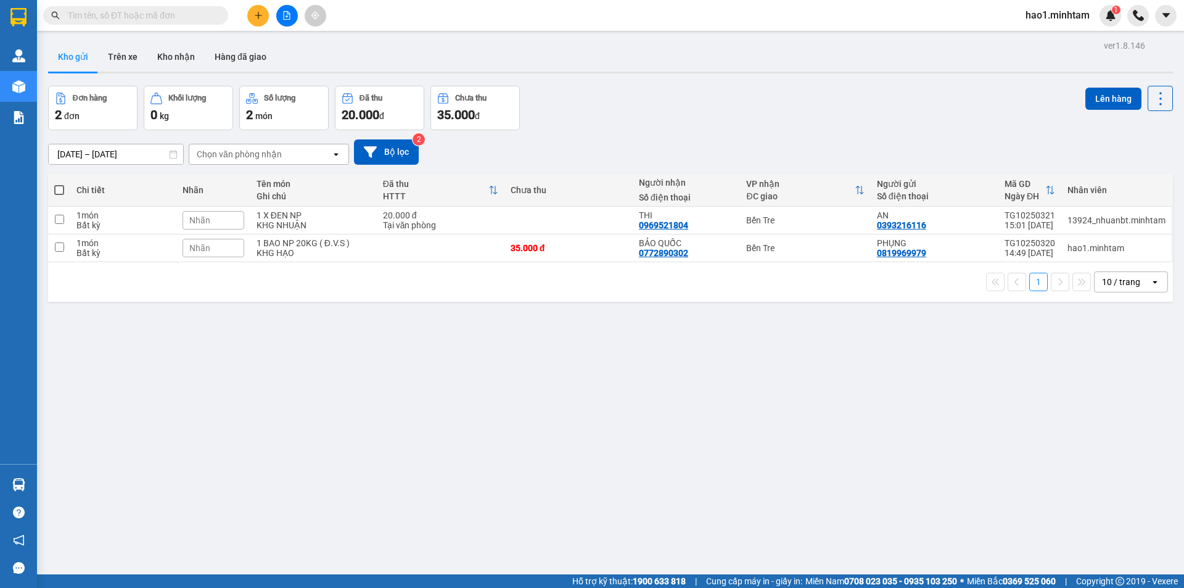
click at [723, 100] on div "Đơn hàng 2 đơn Khối lượng 0 kg Số lượng 2 món Đã thu 20.000 đ Chưa thu 35.000 đ…" at bounding box center [610, 108] width 1125 height 44
click at [723, 101] on div "Đơn hàng 2 đơn Khối lượng 0 kg Số lượng 2 món Đã thu 20.000 đ Chưa thu 35.000 đ…" at bounding box center [610, 108] width 1125 height 44
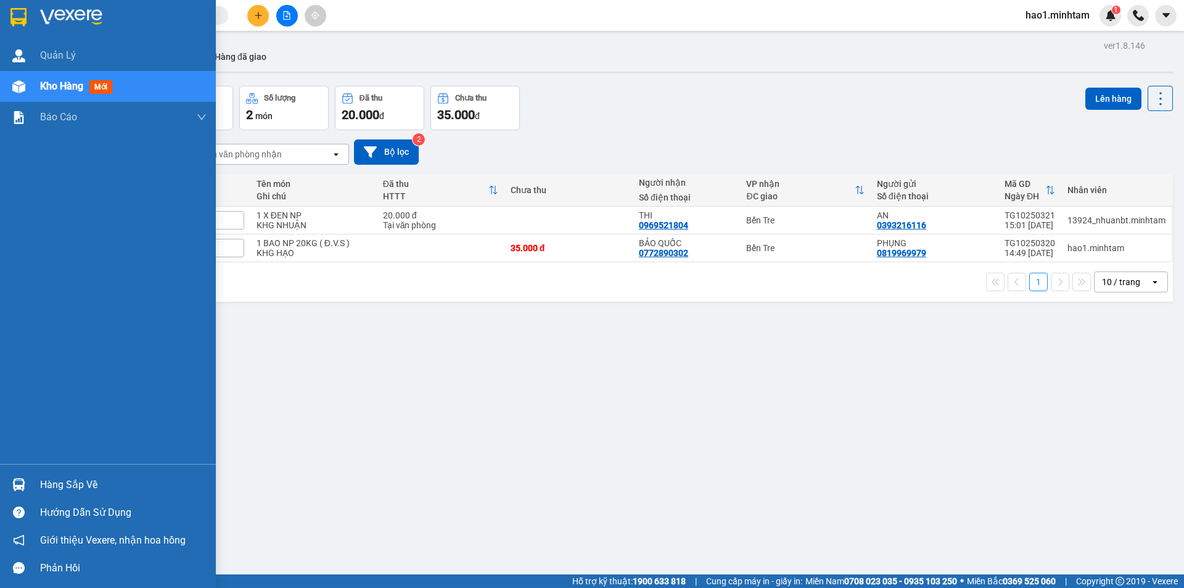
click at [60, 493] on div "Hàng sắp về" at bounding box center [123, 484] width 166 height 18
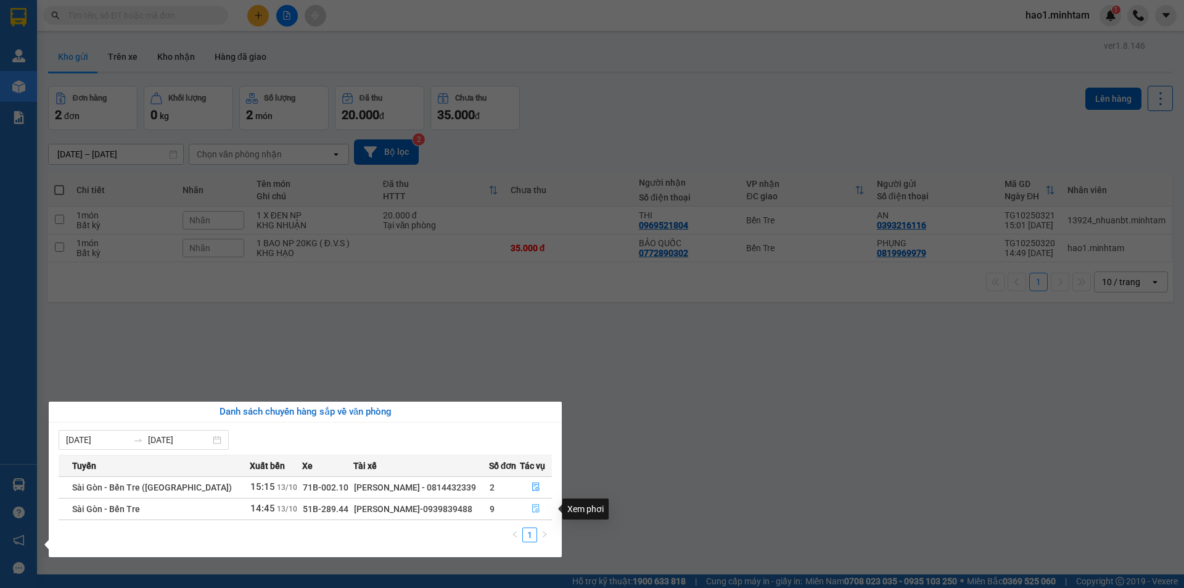
click at [532, 508] on icon "file-done" at bounding box center [535, 508] width 9 height 9
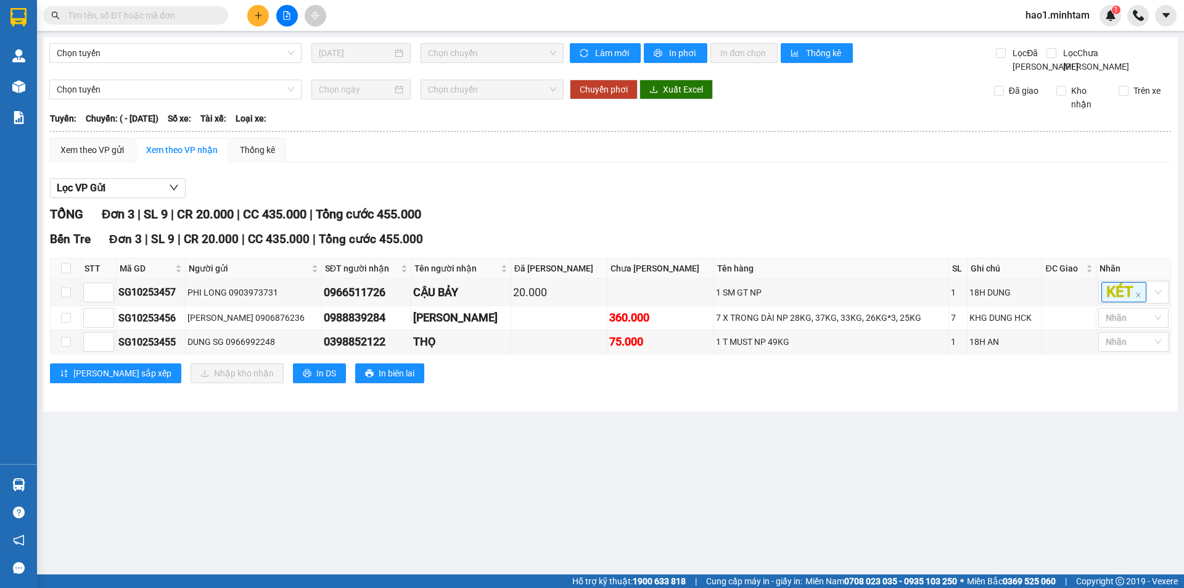
click at [589, 199] on div "Lọc VP Gửi" at bounding box center [610, 188] width 1121 height 20
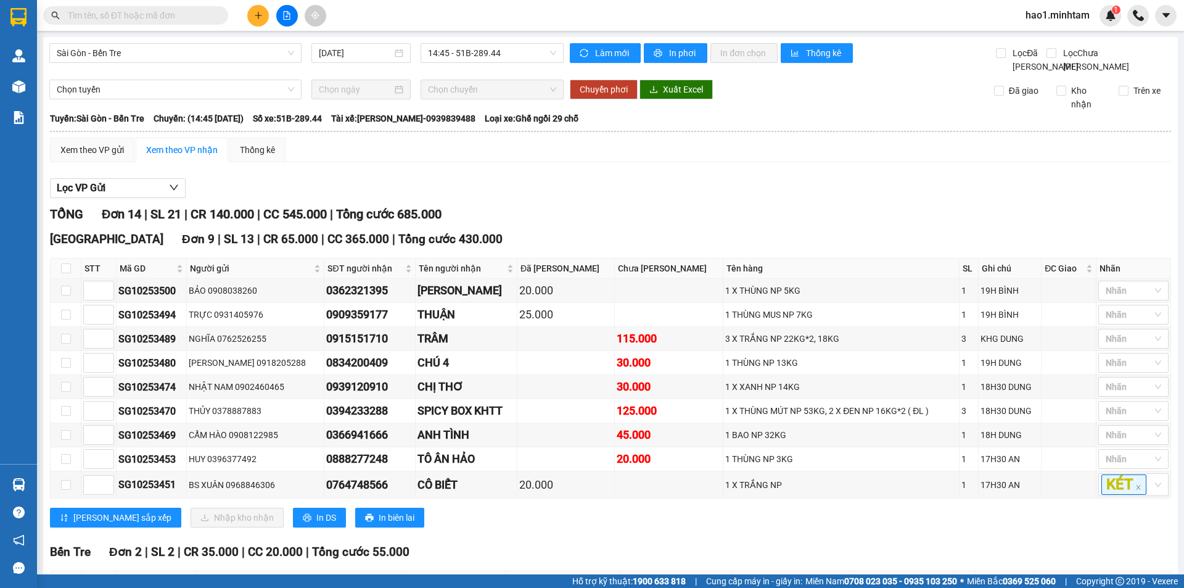
click at [588, 199] on div "Lọc VP Gửi" at bounding box center [610, 188] width 1121 height 20
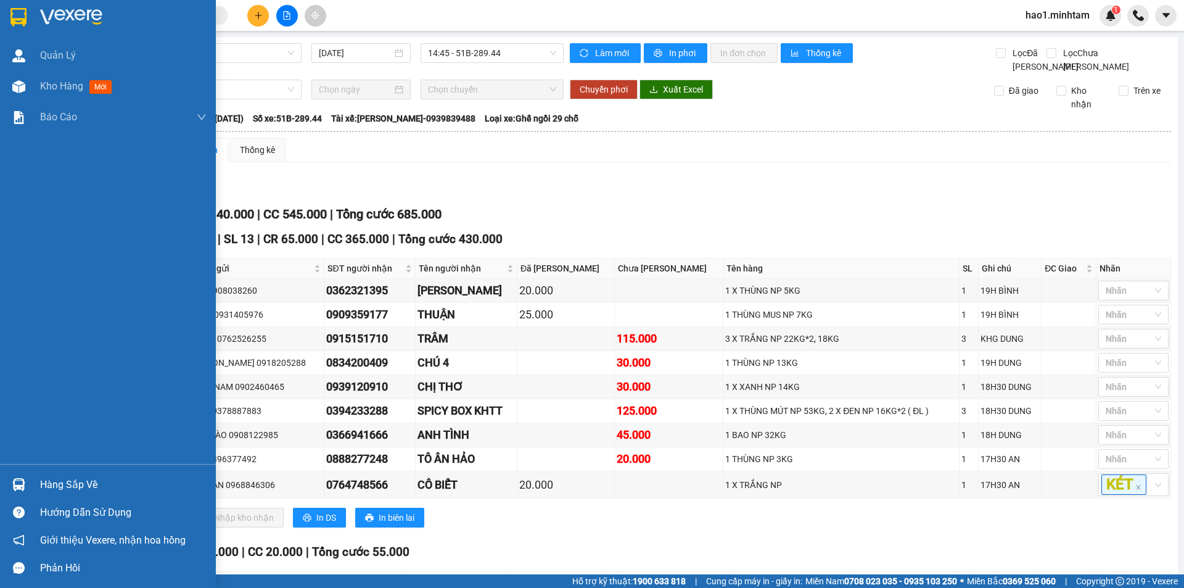
click at [30, 14] on div at bounding box center [108, 20] width 216 height 40
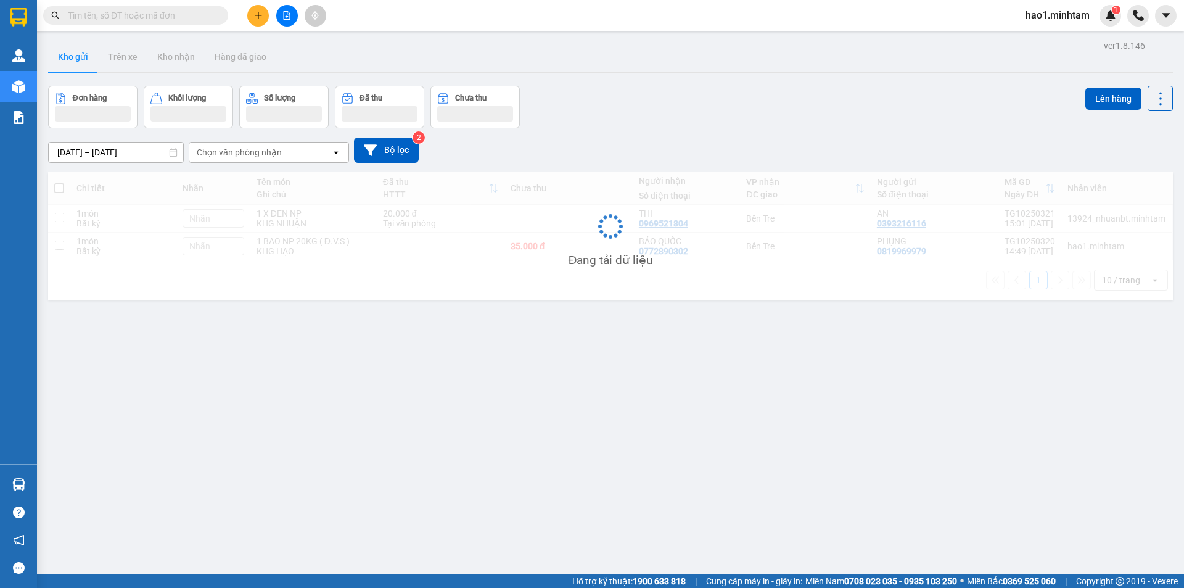
click at [587, 60] on div "Kho gửi Trên xe Kho nhận Hàng đã giao" at bounding box center [610, 58] width 1125 height 33
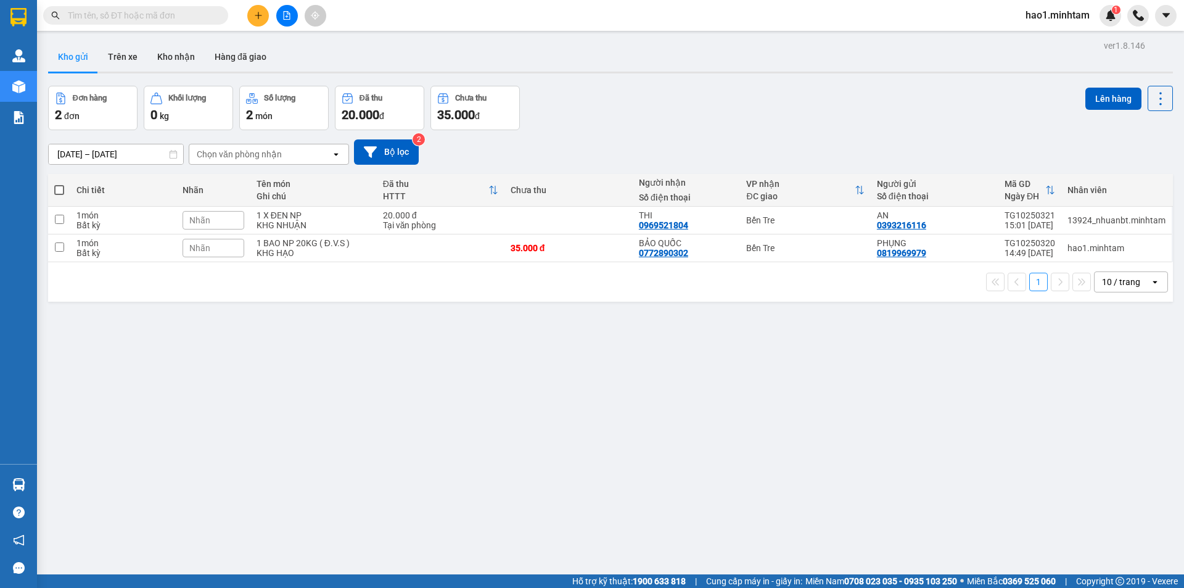
click at [692, 134] on div "11/10/2025 – 13/10/2025 Press the down arrow key to interact with the calendar …" at bounding box center [610, 152] width 1125 height 44
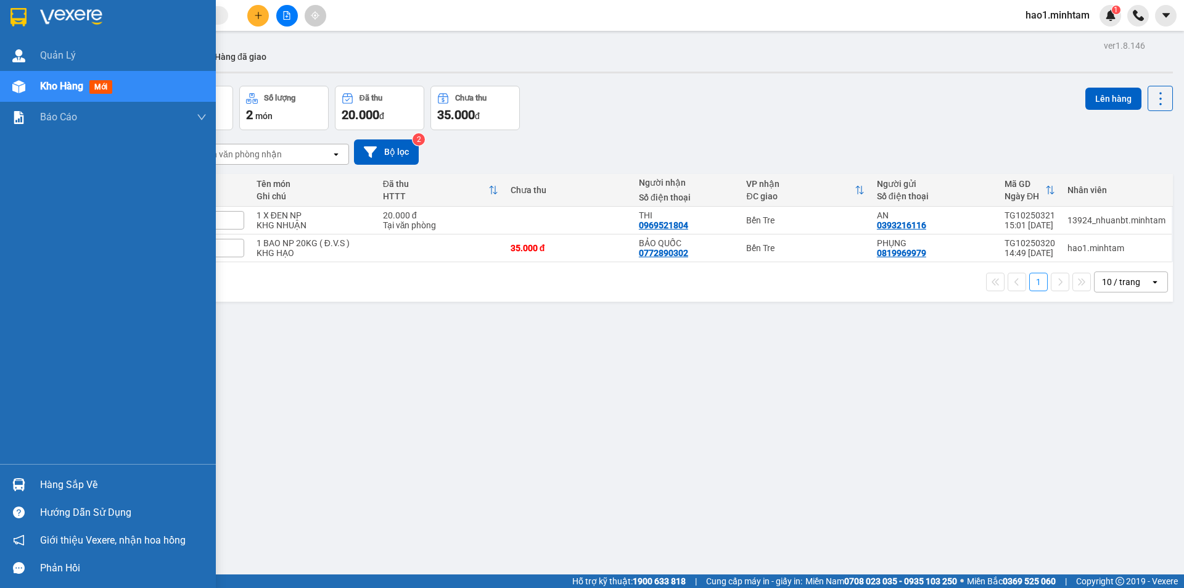
click at [67, 488] on div "Hàng sắp về" at bounding box center [123, 484] width 166 height 18
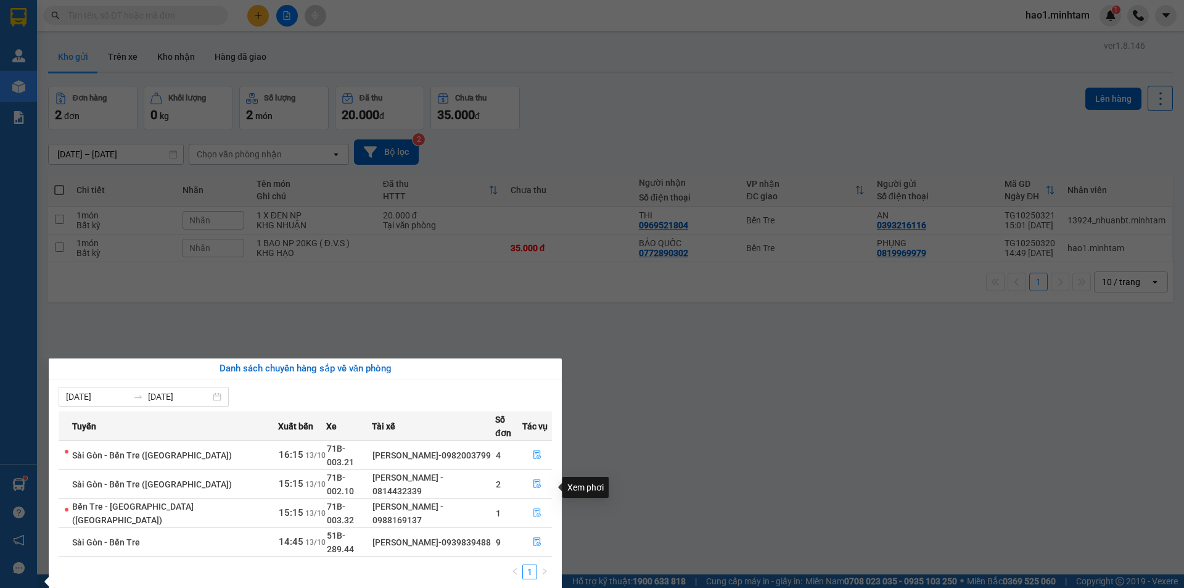
click at [533, 508] on icon "file-done" at bounding box center [537, 512] width 9 height 9
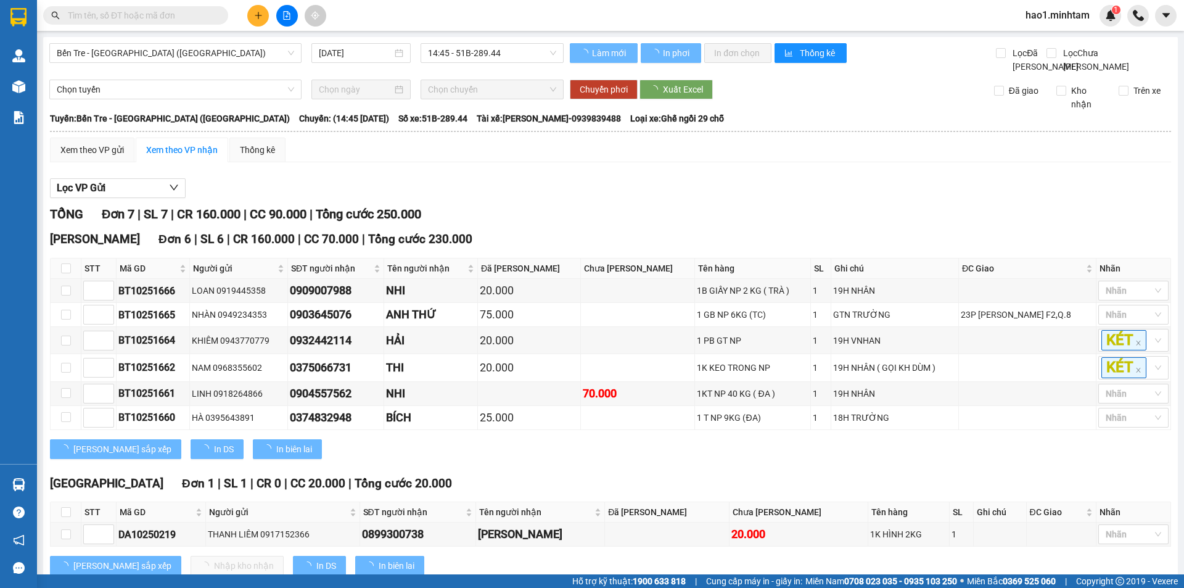
click at [721, 179] on div "Xem theo VP gửi Xem theo VP nhận Thống kê Lọc VP Gửi TỔNG Đơn 7 | SL 7 | CR 16…" at bounding box center [610, 363] width 1121 height 453
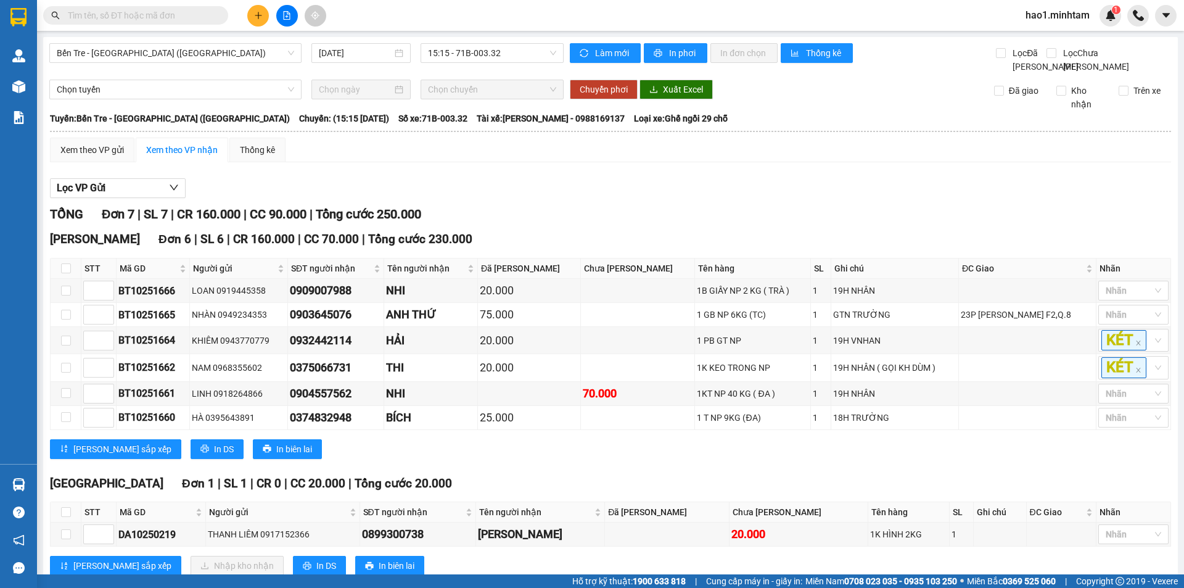
scroll to position [49, 0]
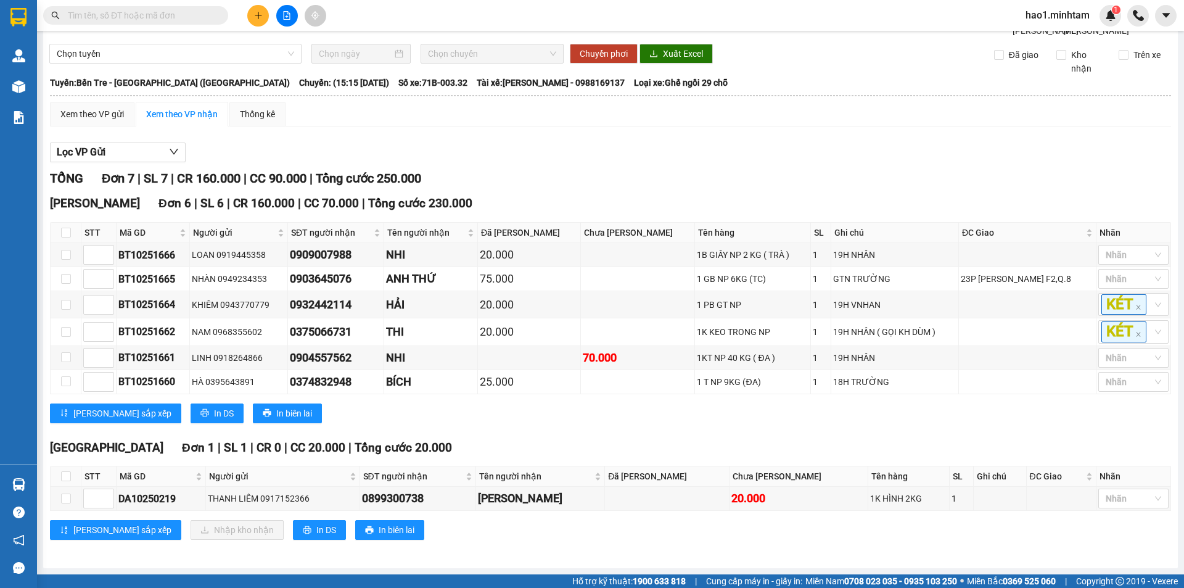
click at [732, 166] on div "Lọc VP Gửi TỔNG Đơn 7 | SL 7 | CR 160.000 | CC 90.000 | Tổng cước 250.000 Hồ C…" at bounding box center [610, 345] width 1121 height 419
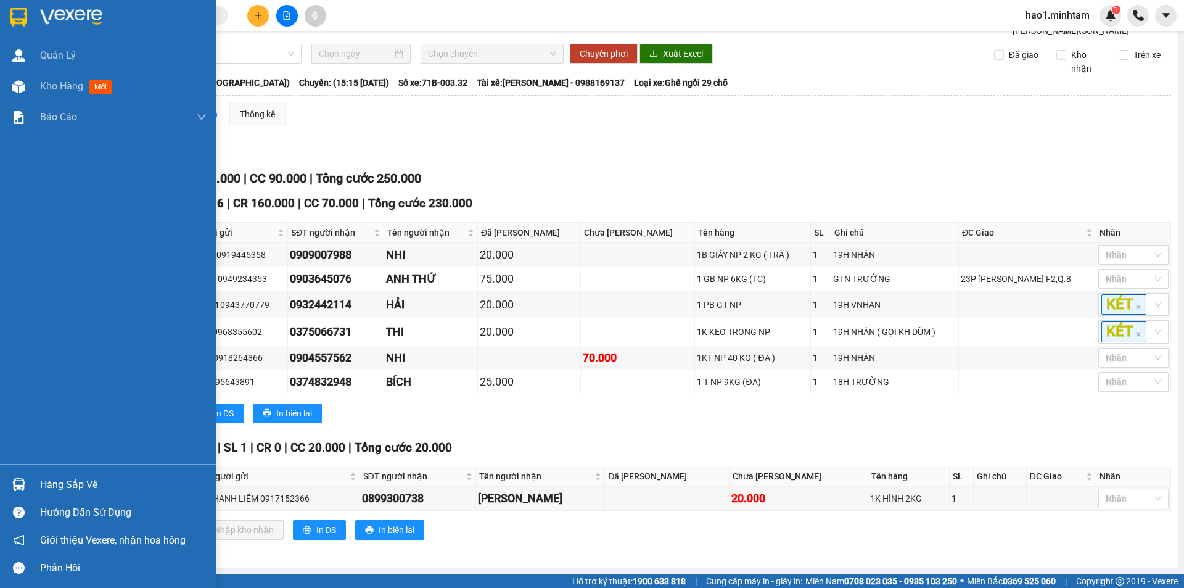
click at [12, 485] on img at bounding box center [18, 484] width 13 height 13
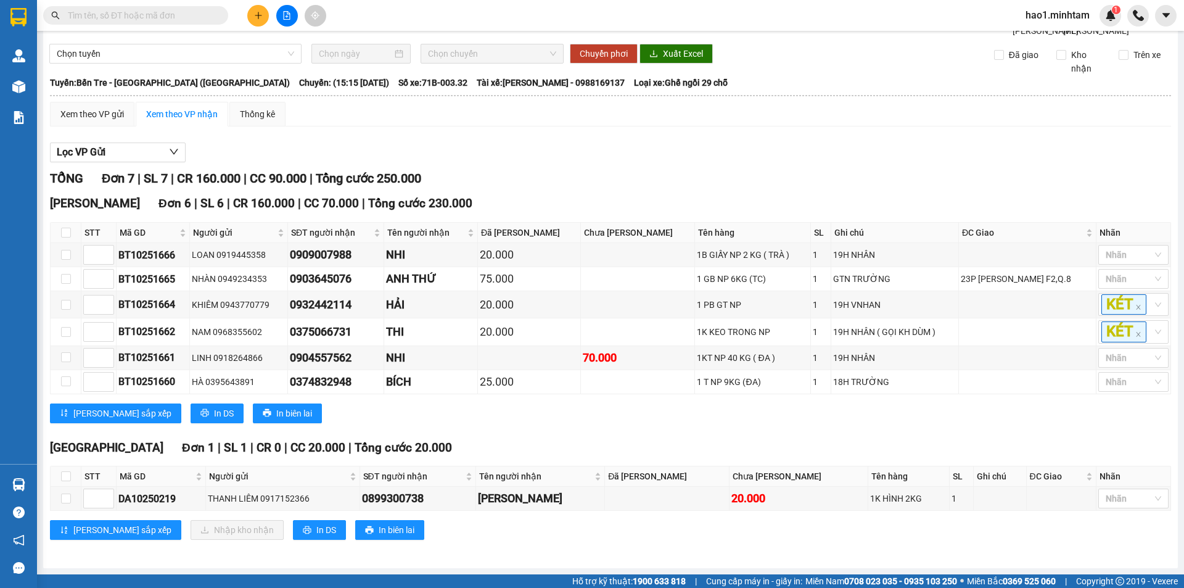
click at [634, 419] on section "Kết quả tìm kiếm ( 117 ) Bộ lọc Ngày tạo đơn gần nhất Mã ĐH Trạng thái Món hàng…" at bounding box center [592, 294] width 1184 height 588
click at [666, 162] on div at bounding box center [610, 162] width 1121 height 1
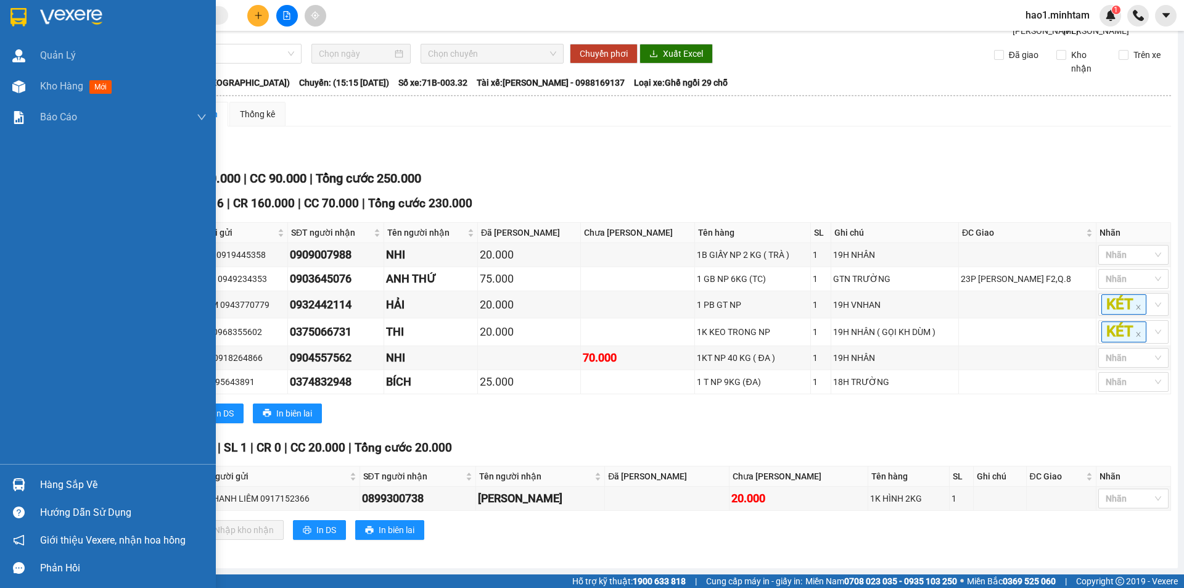
click at [36, 22] on div at bounding box center [108, 20] width 216 height 40
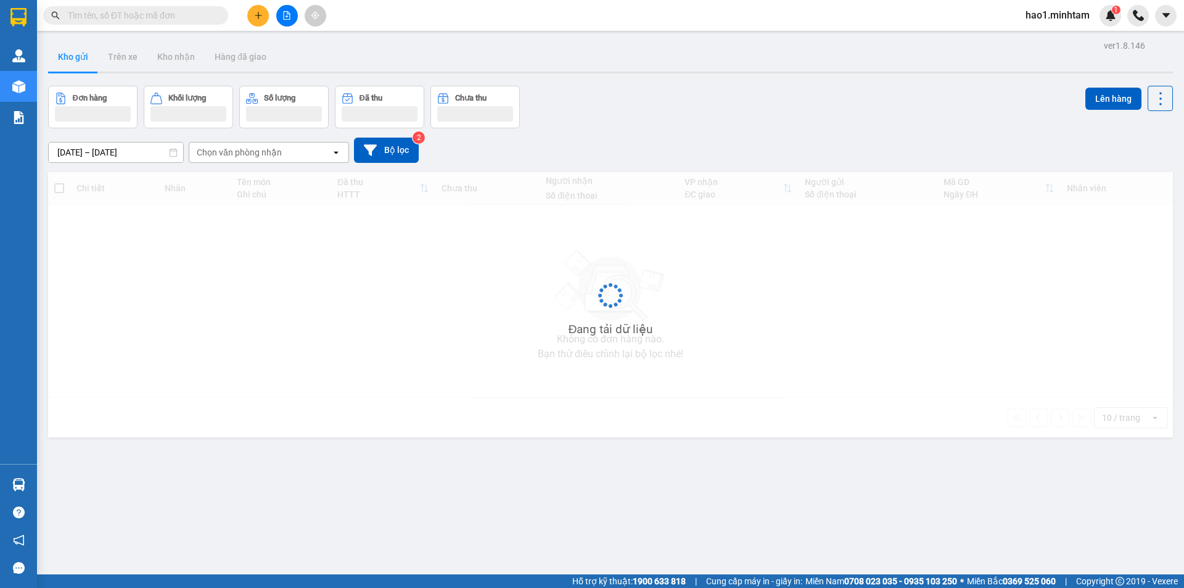
click at [747, 42] on div "Kho gửi Trên xe Kho nhận Hàng đã giao" at bounding box center [610, 58] width 1125 height 33
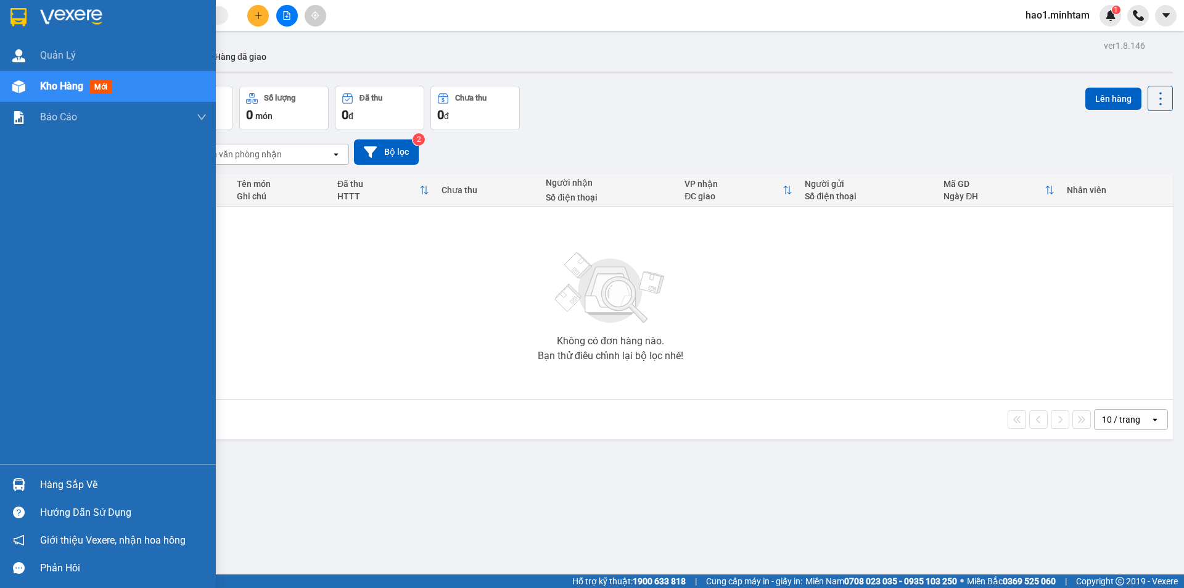
click at [80, 489] on div "Hàng sắp về" at bounding box center [123, 484] width 166 height 18
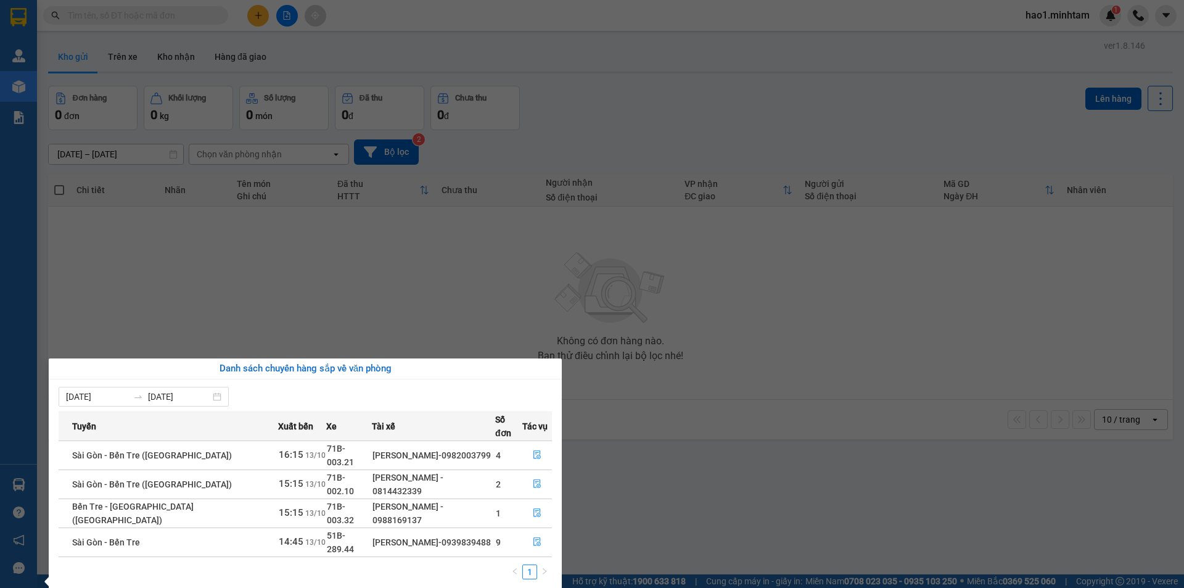
click at [205, 18] on section "Kết quả tìm kiếm ( 117 ) Bộ lọc Ngày tạo đơn gần nhất Mã ĐH Trạng thái Món hàng…" at bounding box center [592, 294] width 1184 height 588
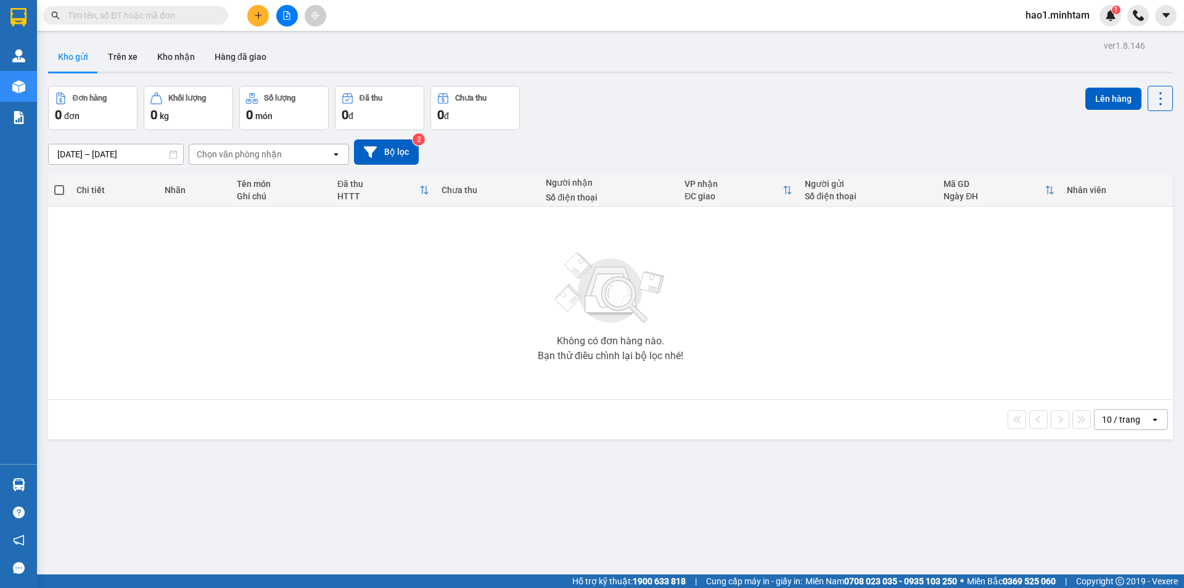
click at [205, 18] on input "text" at bounding box center [140, 16] width 145 height 14
type input "BT"
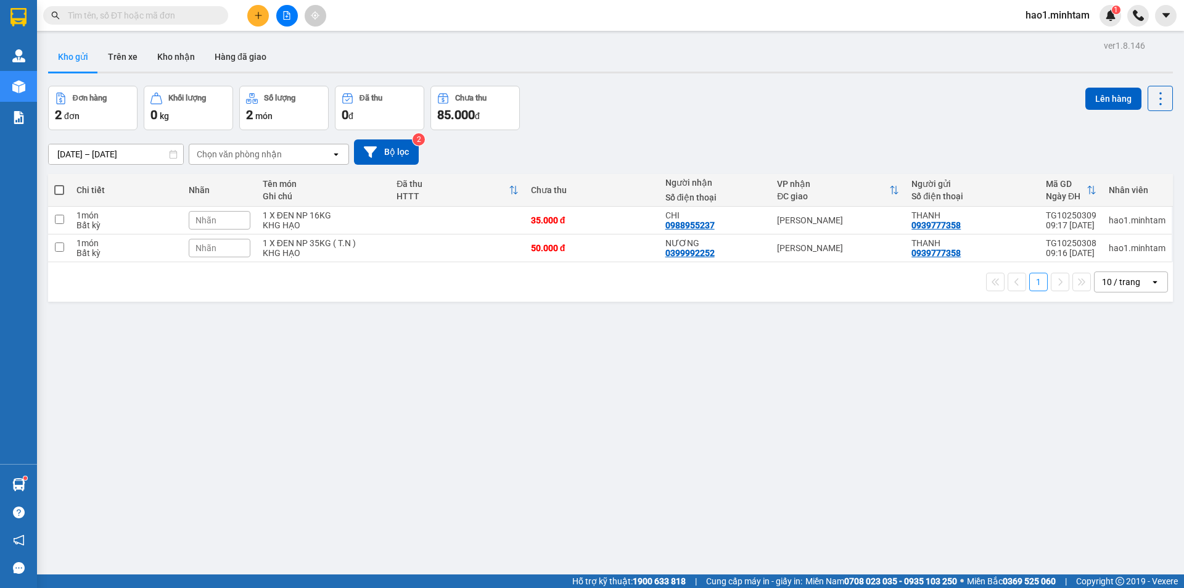
click at [184, 20] on input "text" at bounding box center [140, 16] width 145 height 14
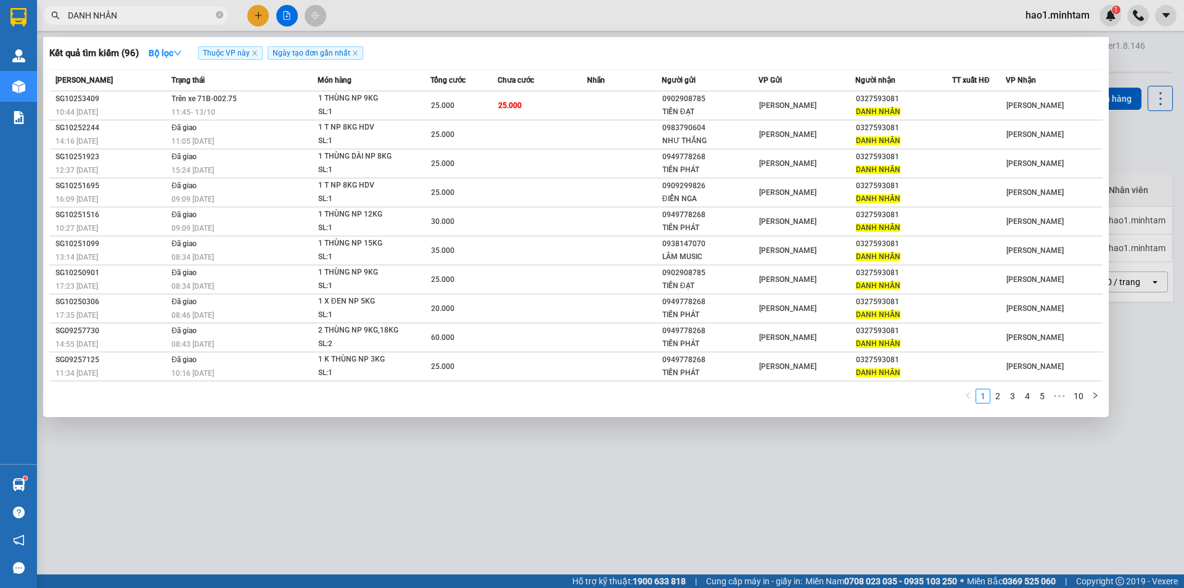
type input "DANH NHÂN"
click at [166, 15] on input "DANH NHÂN" at bounding box center [140, 16] width 145 height 14
click at [166, 14] on input "DANH NHÂN" at bounding box center [140, 16] width 145 height 14
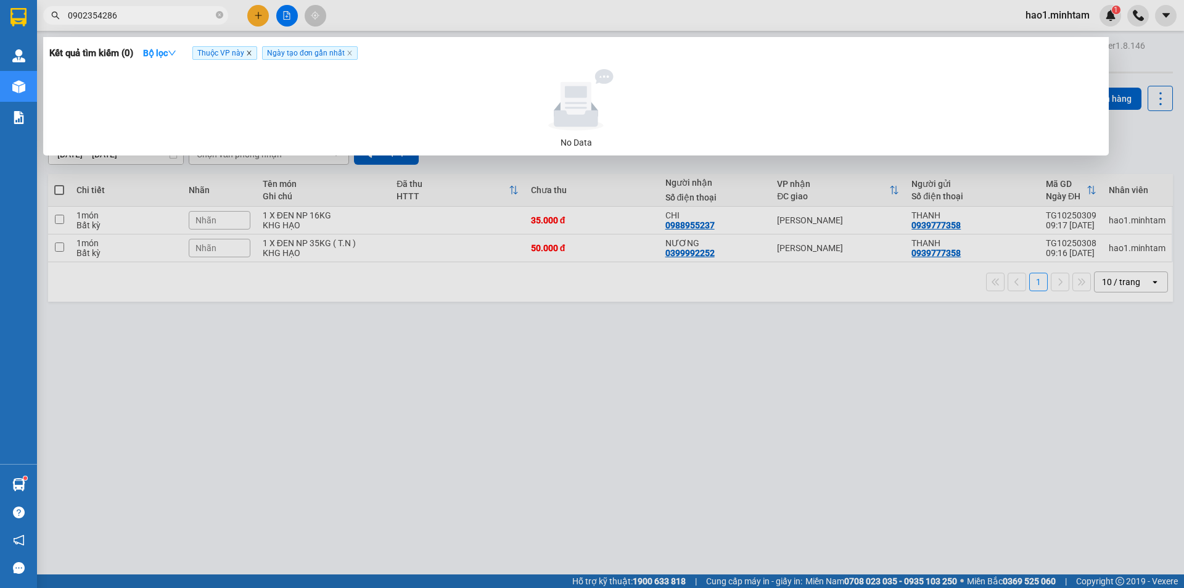
type input "0902354286"
click at [249, 55] on icon "close" at bounding box center [249, 53] width 6 height 6
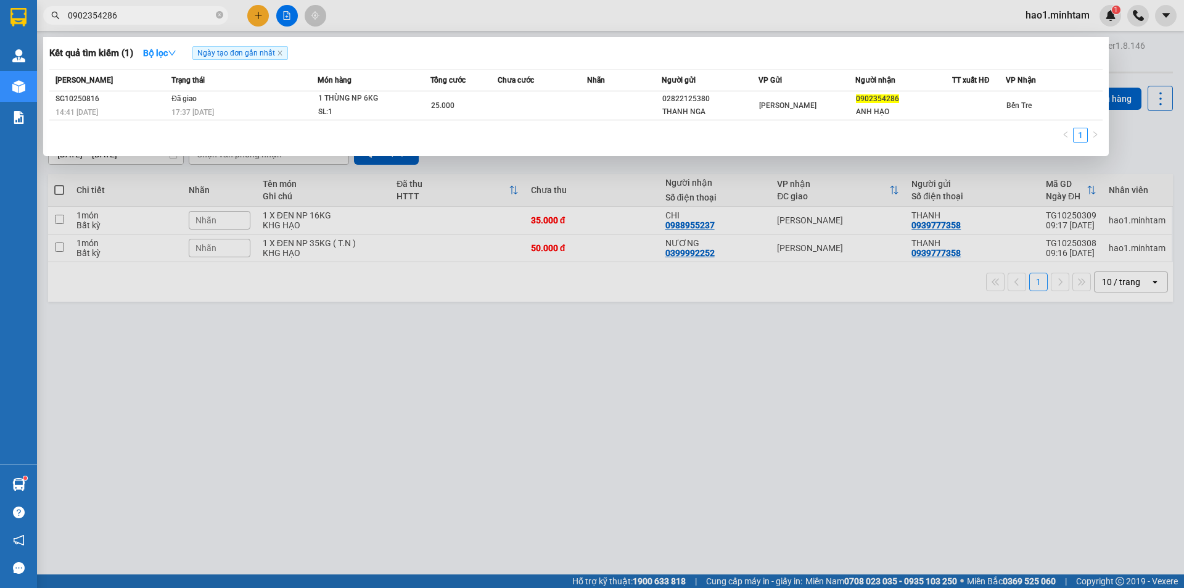
click at [375, 59] on div "Kết quả tìm kiếm ( 1 ) Bộ lọc Ngày tạo đơn gần nhất" at bounding box center [575, 53] width 1053 height 20
click at [143, 16] on input "0902354286" at bounding box center [140, 16] width 145 height 14
drag, startPoint x: 0, startPoint y: 0, endPoint x: 143, endPoint y: 18, distance: 144.1
click at [143, 18] on input "0902354286" at bounding box center [140, 16] width 145 height 14
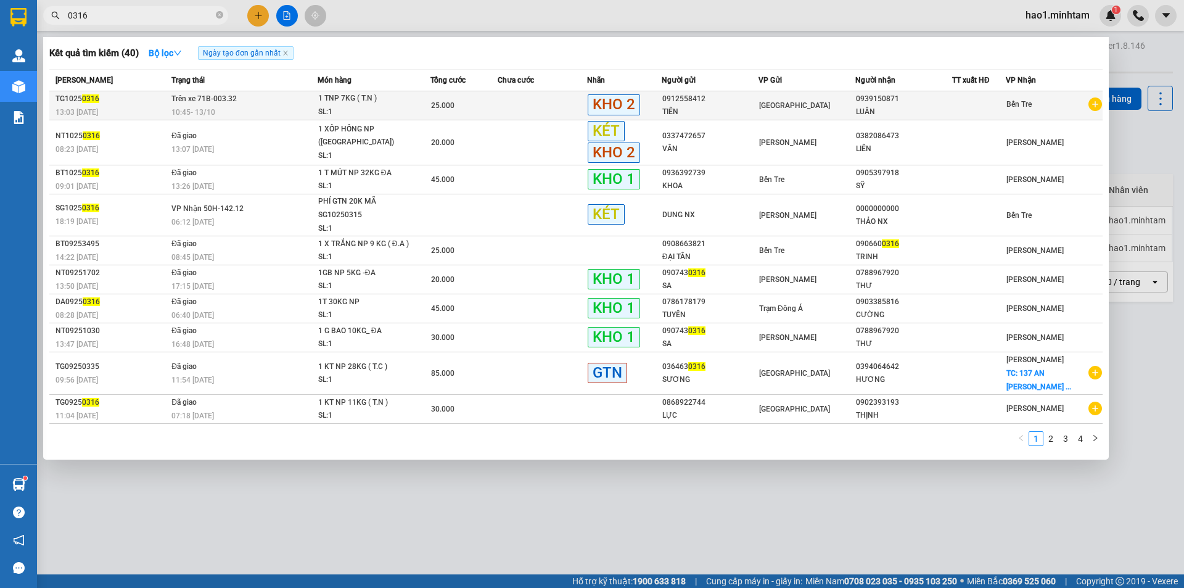
type input "0316"
click at [398, 103] on div "1 TNP 7KG ( T.N )" at bounding box center [364, 99] width 92 height 14
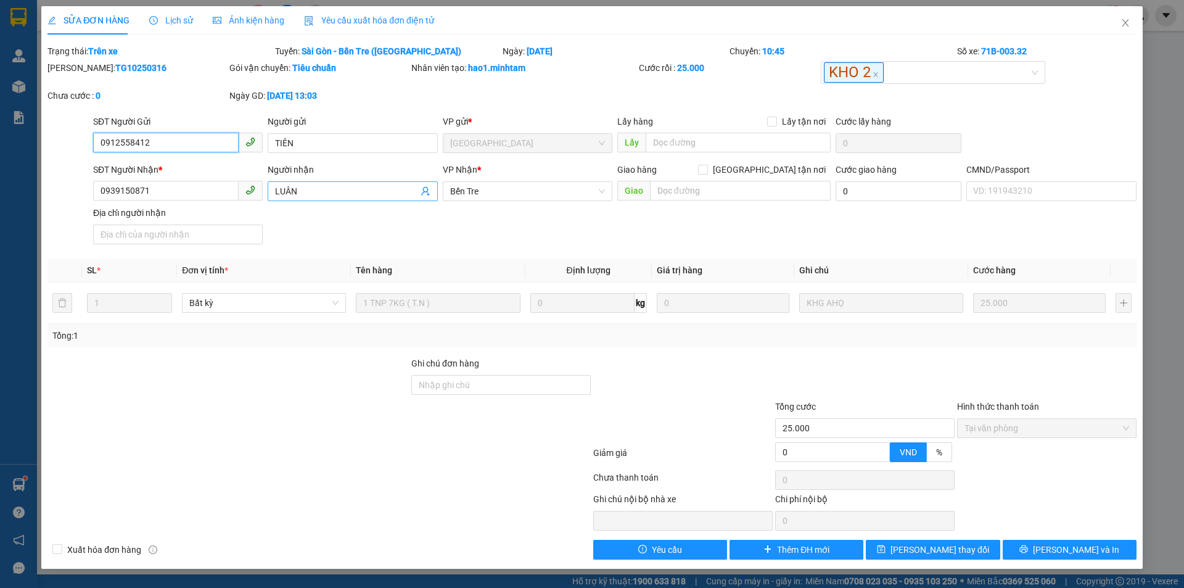
type input "0912558412"
type input "TIÊN"
type input "0939150871"
type input "LUÂN"
type input "25.000"
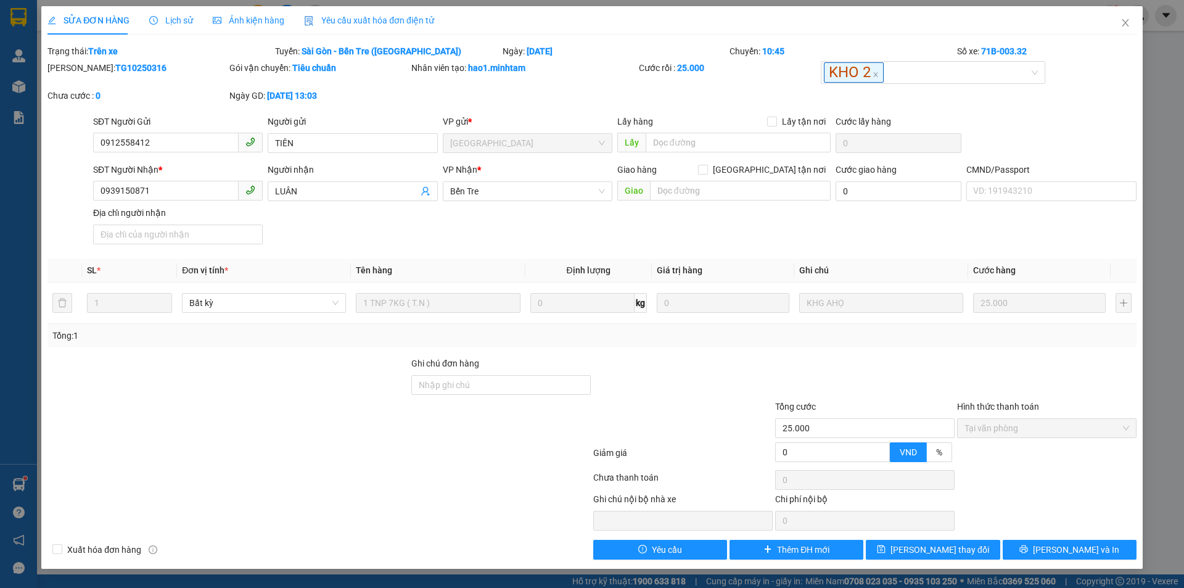
click at [361, 218] on div "SĐT Người Nhận * 0939150871 Người nhận LUÂN VP Nhận * Bến Tre Giao hàng Giao t…" at bounding box center [615, 206] width 1048 height 86
click at [376, 220] on div "SĐT Người Nhận * 0939150871 Người nhận LUÂN VP Nhận * Bến Tre Giao hàng Giao t…" at bounding box center [615, 206] width 1048 height 86
click at [390, 216] on div "SĐT Người Nhận * 0939150871 Người nhận LUÂN VP Nhận * Bến Tre Giao hàng Giao t…" at bounding box center [615, 206] width 1048 height 86
click at [373, 223] on div "SĐT Người Nhận * 0939150871 Người nhận LUÂN VP Nhận * Bến Tre Giao hàng Giao t…" at bounding box center [615, 206] width 1048 height 86
click at [378, 218] on div "SĐT Người Nhận * 0939150871 Người nhận LUÂN VP Nhận * Bến Tre Giao hàng Giao t…" at bounding box center [615, 206] width 1048 height 86
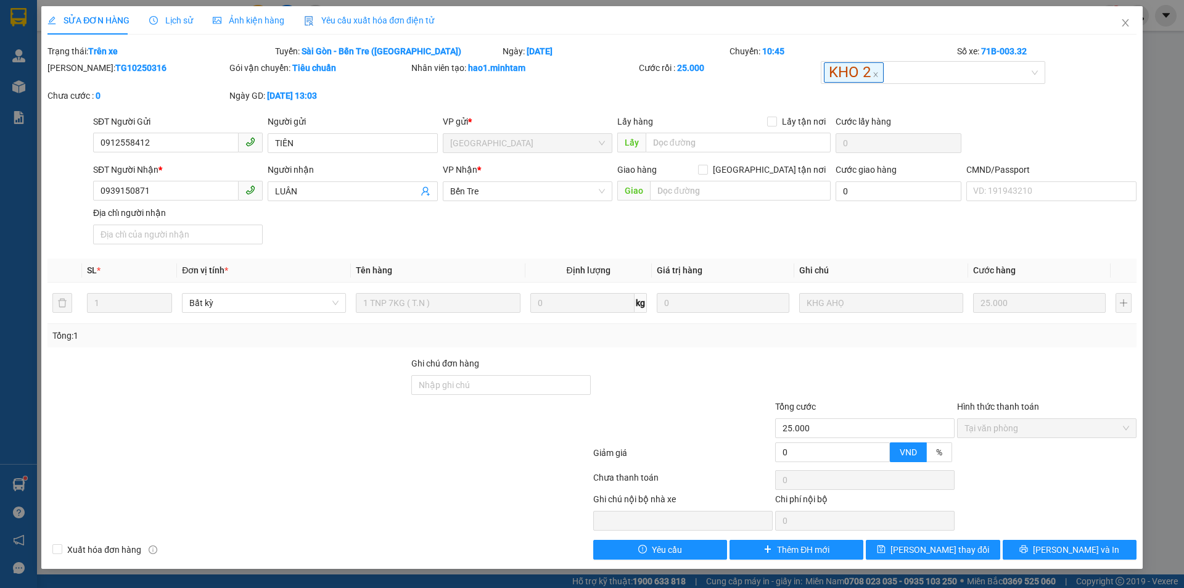
click at [379, 214] on div "SĐT Người Nhận * 0939150871 Người nhận LUÂN VP Nhận * Bến Tre Giao hàng Giao t…" at bounding box center [615, 206] width 1048 height 86
click at [379, 213] on div "SĐT Người Nhận * 0939150871 Người nhận LUÂN VP Nhận * Bến Tre Giao hàng Giao t…" at bounding box center [615, 206] width 1048 height 86
drag, startPoint x: 175, startPoint y: 191, endPoint x: 76, endPoint y: 192, distance: 98.7
click at [76, 192] on div "SĐT Người Nhận * 0939150871 0939150871 Người nhận LUÂN VP Nhận * Bến Tre Giao …" at bounding box center [591, 206] width 1091 height 86
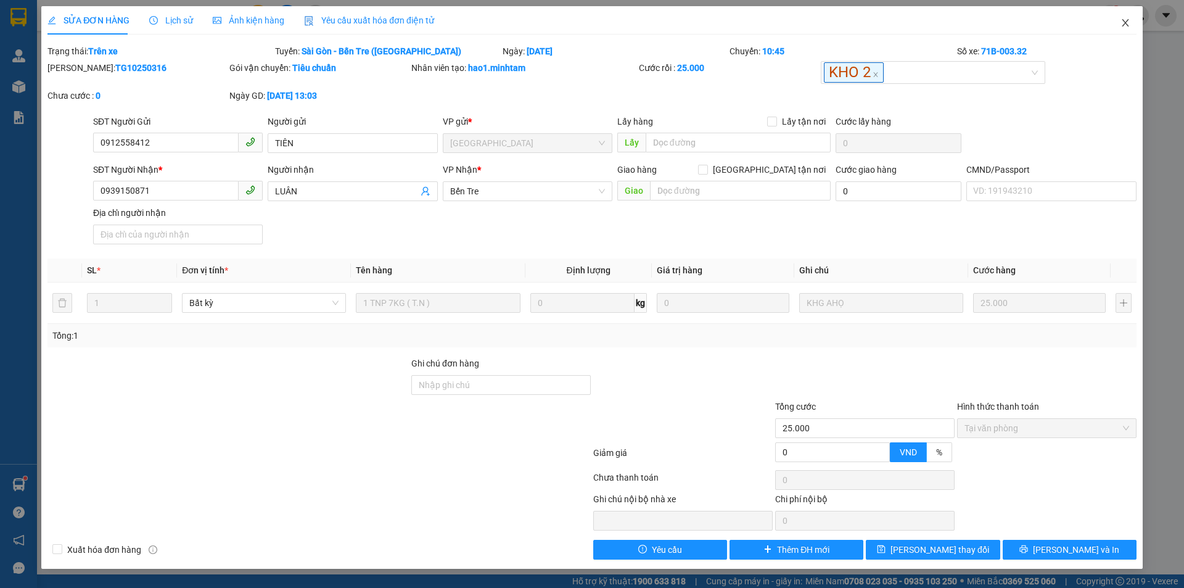
click at [1123, 22] on icon "close" at bounding box center [1125, 23] width 10 height 10
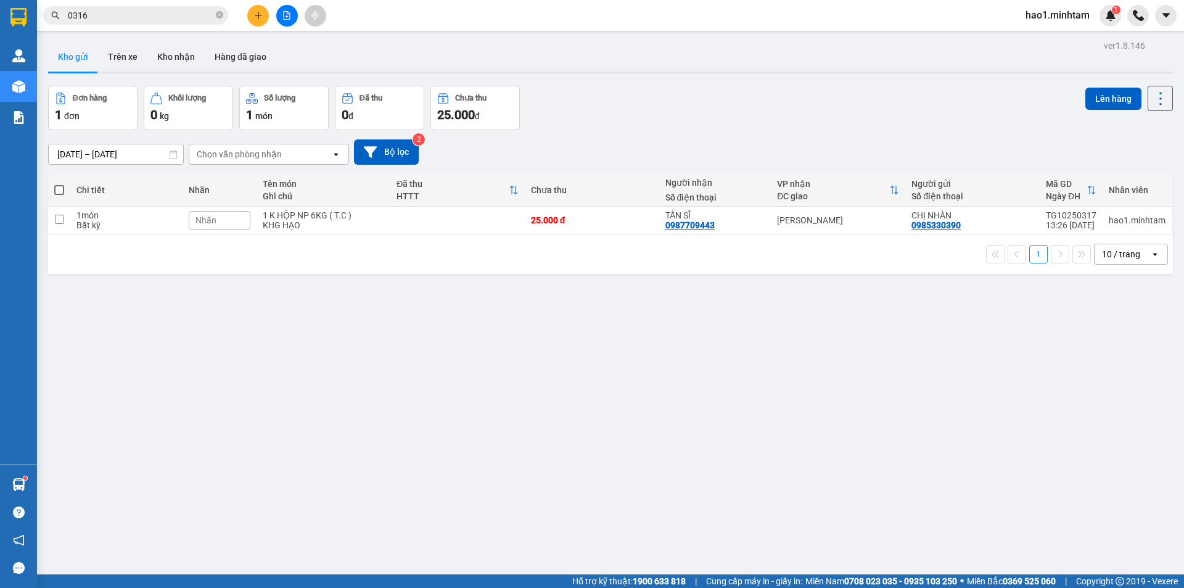
click at [144, 13] on input "0316" at bounding box center [140, 16] width 145 height 14
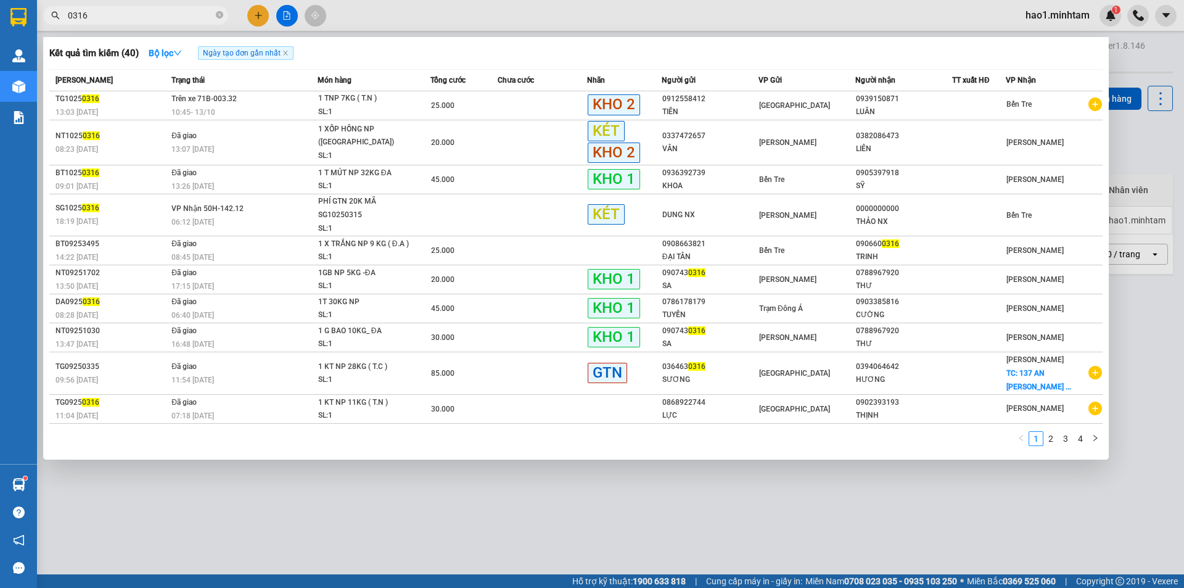
click at [144, 13] on input "0316" at bounding box center [140, 16] width 145 height 14
drag, startPoint x: 515, startPoint y: 523, endPoint x: 516, endPoint y: 512, distance: 11.1
click at [515, 520] on div at bounding box center [592, 294] width 1184 height 588
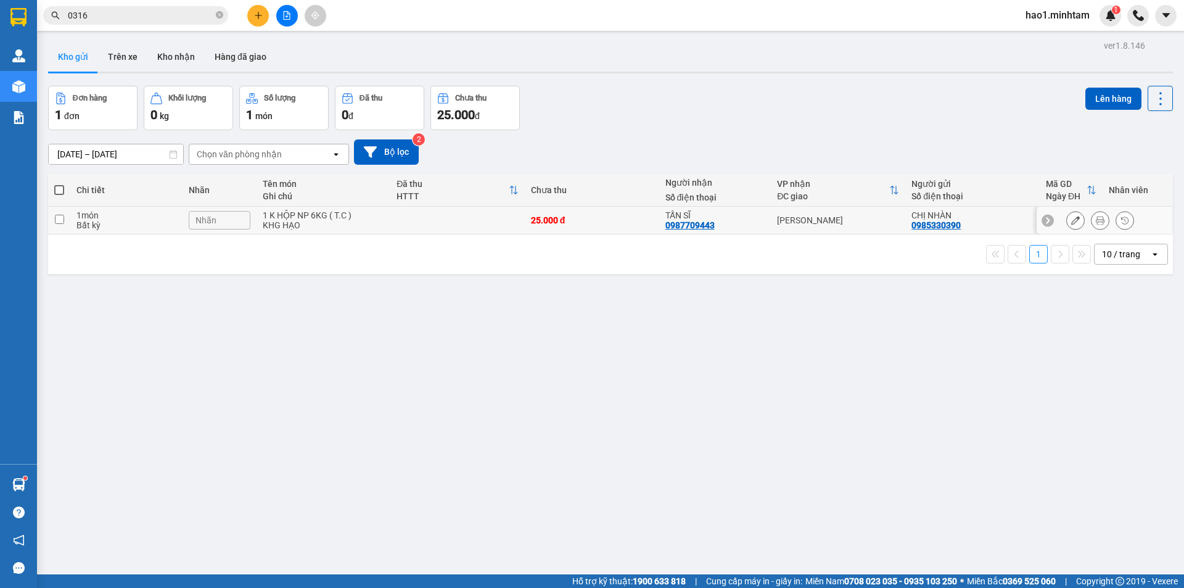
drag, startPoint x: 740, startPoint y: 219, endPoint x: 1072, endPoint y: 113, distance: 348.0
click at [747, 215] on div "TẤN SĨ" at bounding box center [715, 215] width 100 height 10
checkbox input "true"
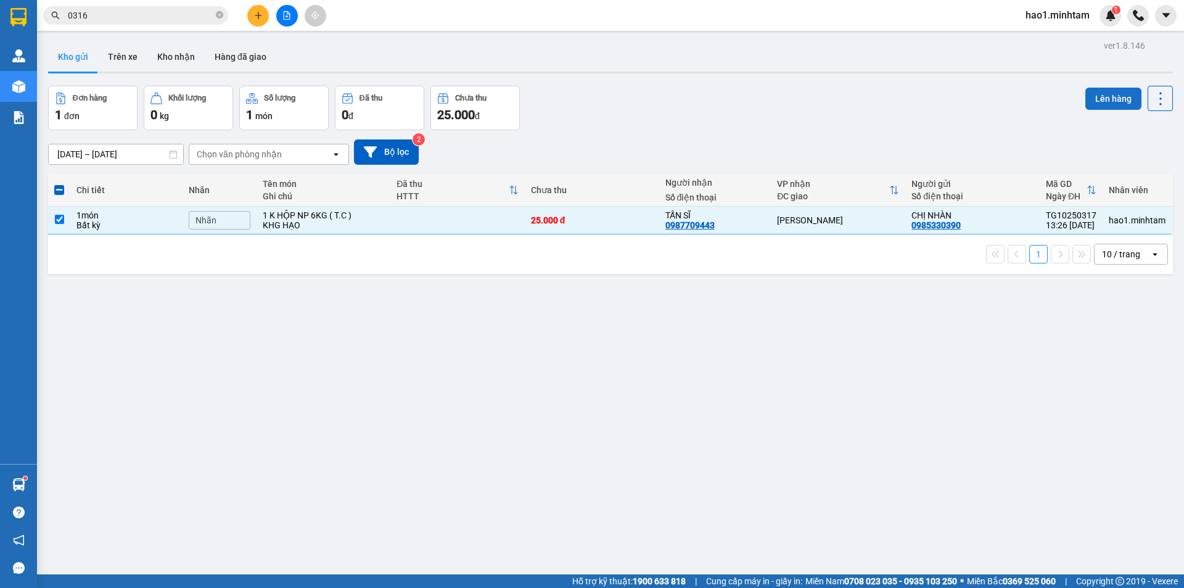
click at [1106, 96] on button "Lên hàng" at bounding box center [1113, 99] width 56 height 22
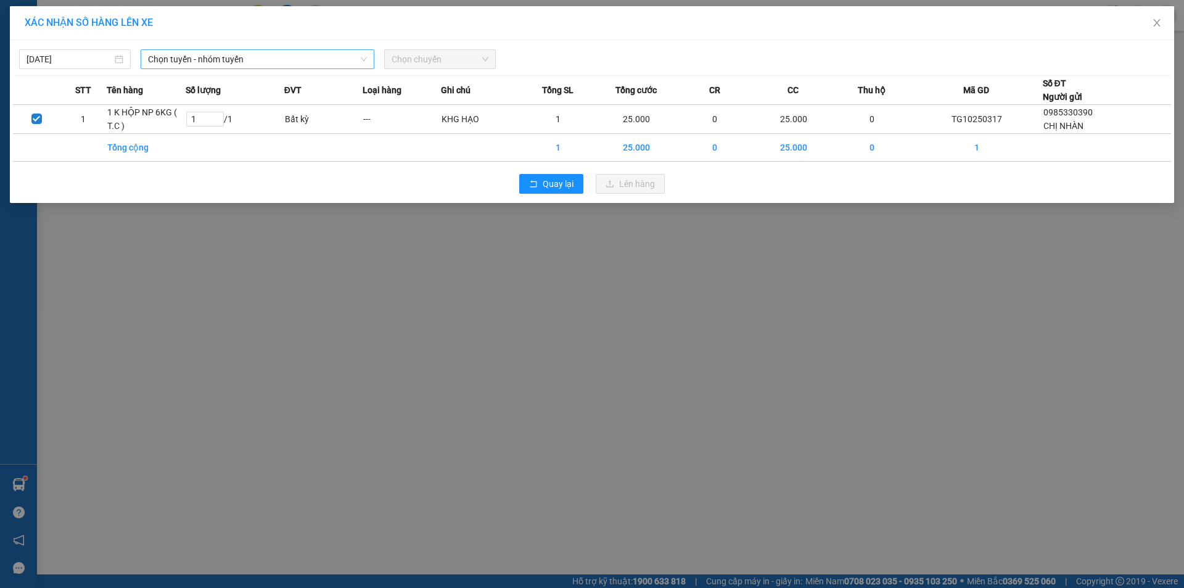
click at [183, 54] on span "Chọn tuyến - nhóm tuyến" at bounding box center [257, 59] width 219 height 18
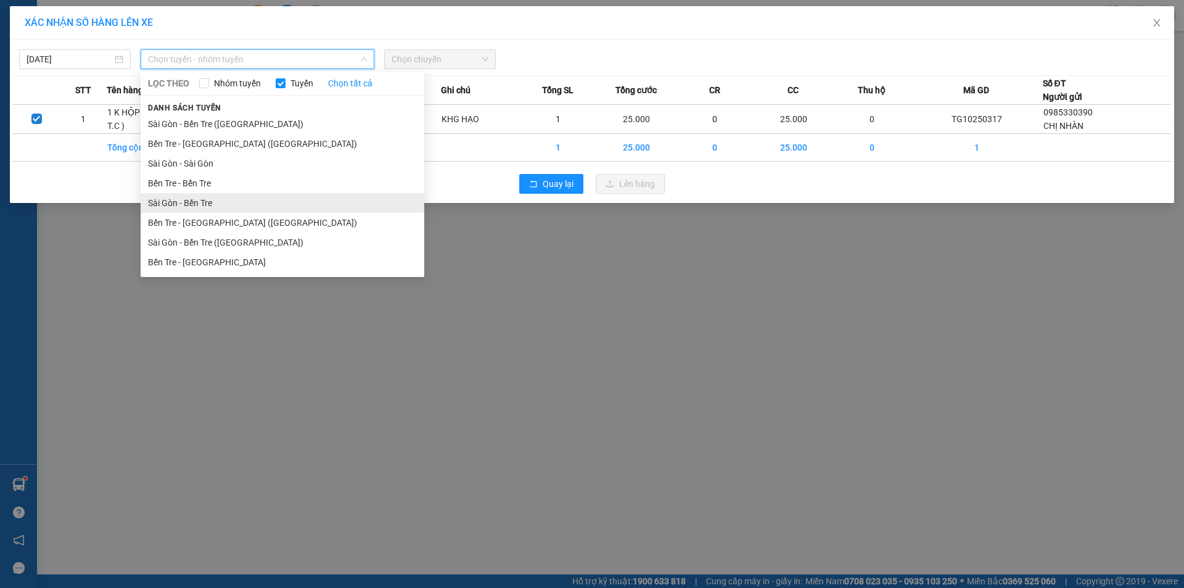
click at [182, 197] on li "Sài Gòn - Bến Tre" at bounding box center [283, 203] width 284 height 20
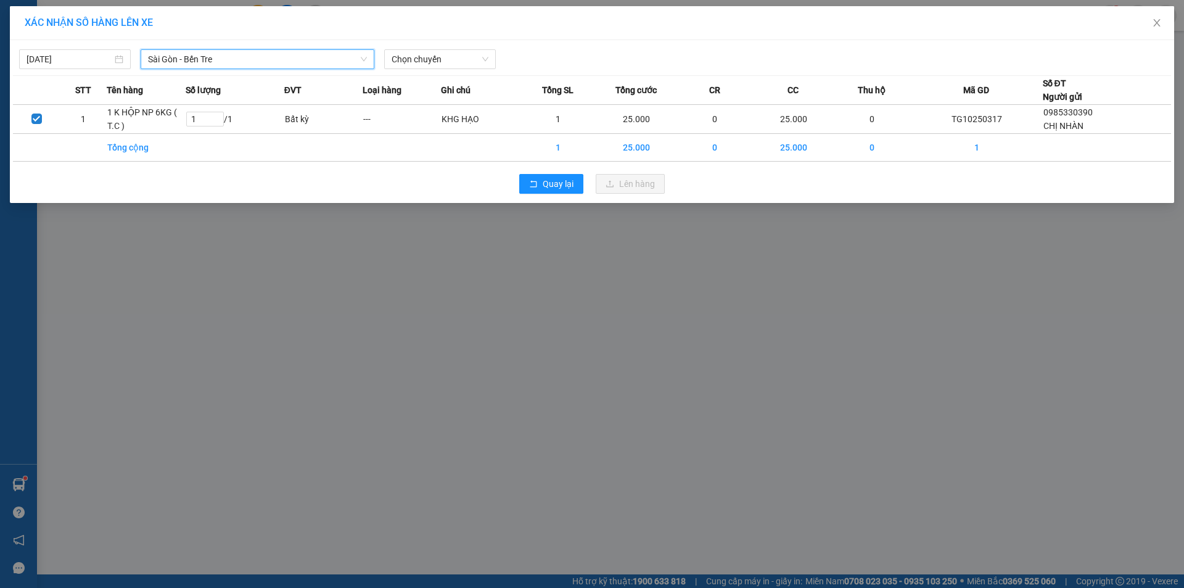
click at [431, 70] on div "13/10/2025 Sài Gòn - Bến Tre Sài Gòn - Bến Tre LỌC THEO Nhóm tuyến Tuyến Chọn t…" at bounding box center [592, 121] width 1164 height 163
click at [432, 64] on span "Chọn chuyến" at bounding box center [439, 59] width 97 height 18
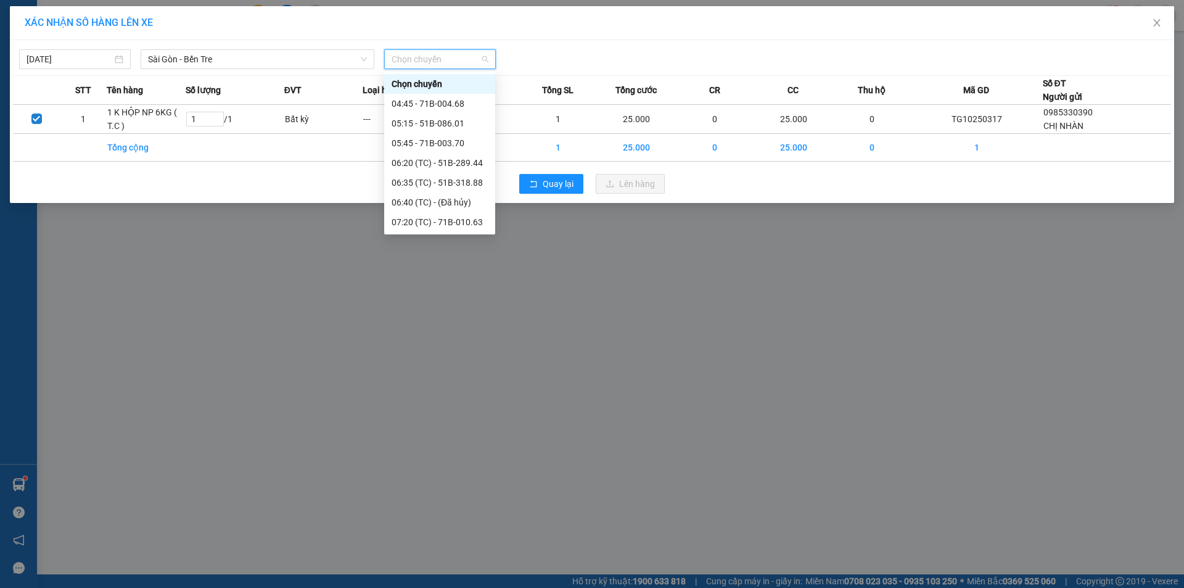
scroll to position [185, 0]
click at [440, 153] on div "11:45 - 71B-002.75" at bounding box center [439, 156] width 96 height 14
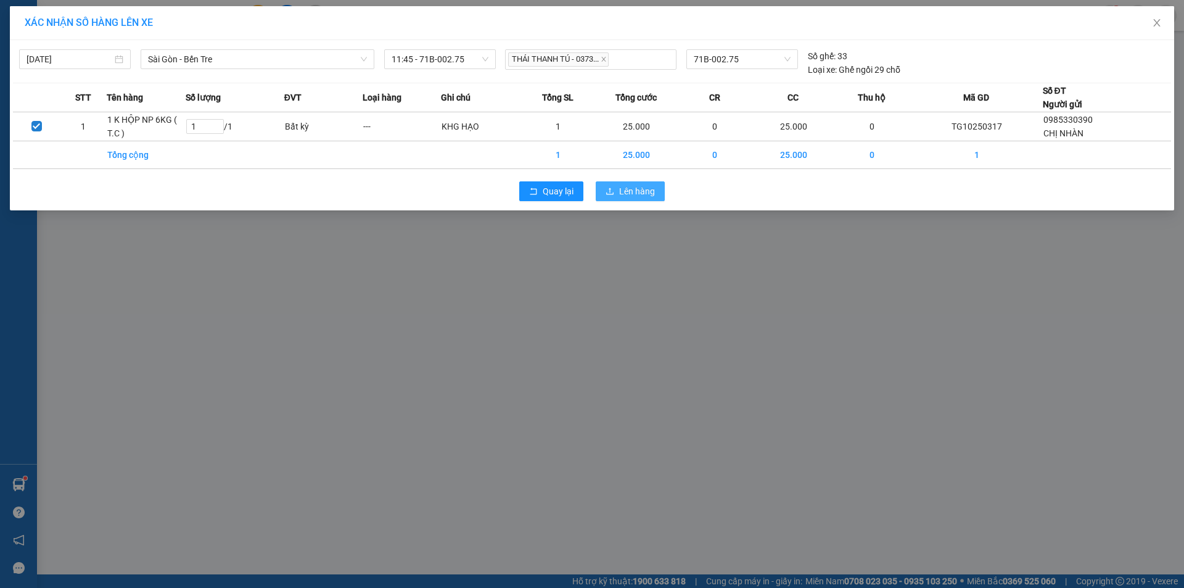
click at [630, 190] on span "Lên hàng" at bounding box center [637, 191] width 36 height 14
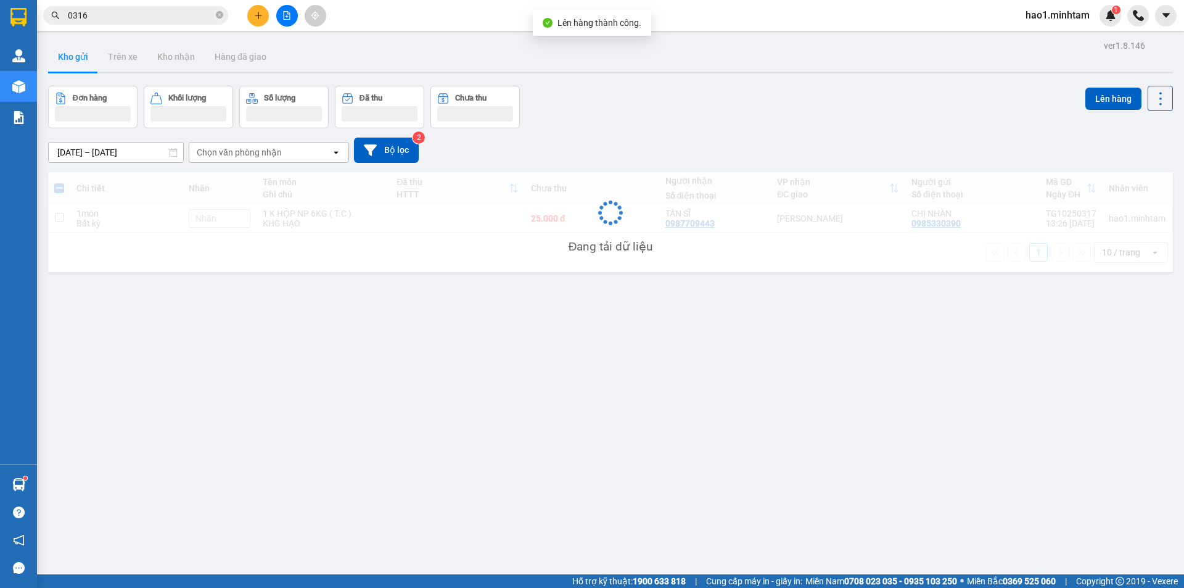
click at [340, 367] on div "ver 1.8.146 Kho gửi Trên xe Kho nhận Hàng đã giao Đơn hàng Khối lượng Số lượng …" at bounding box center [610, 331] width 1134 height 588
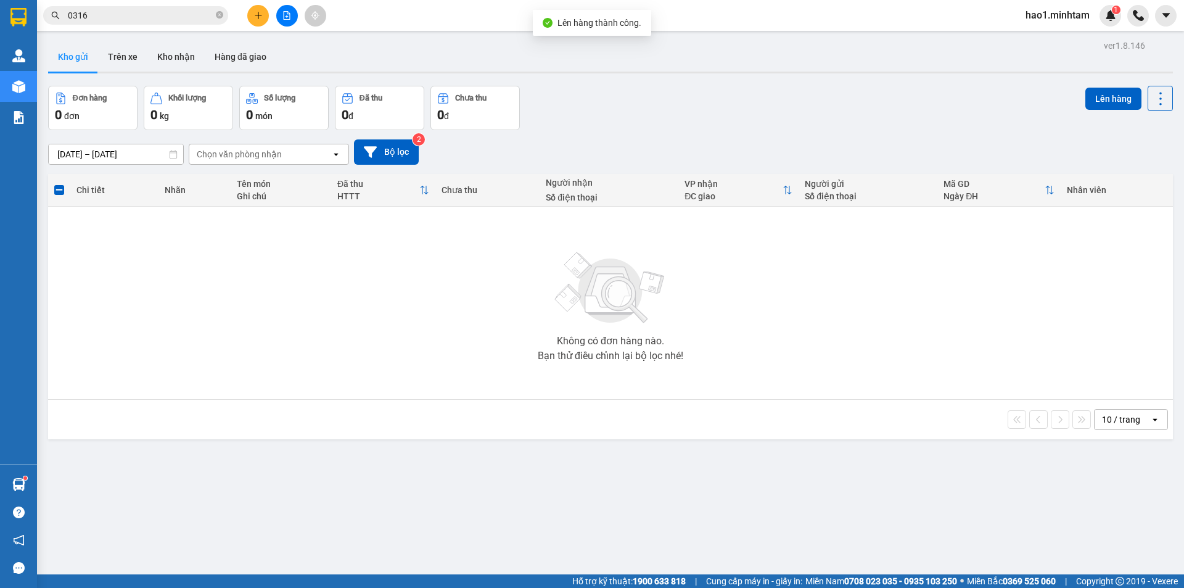
click at [135, 12] on input "0316" at bounding box center [140, 16] width 145 height 14
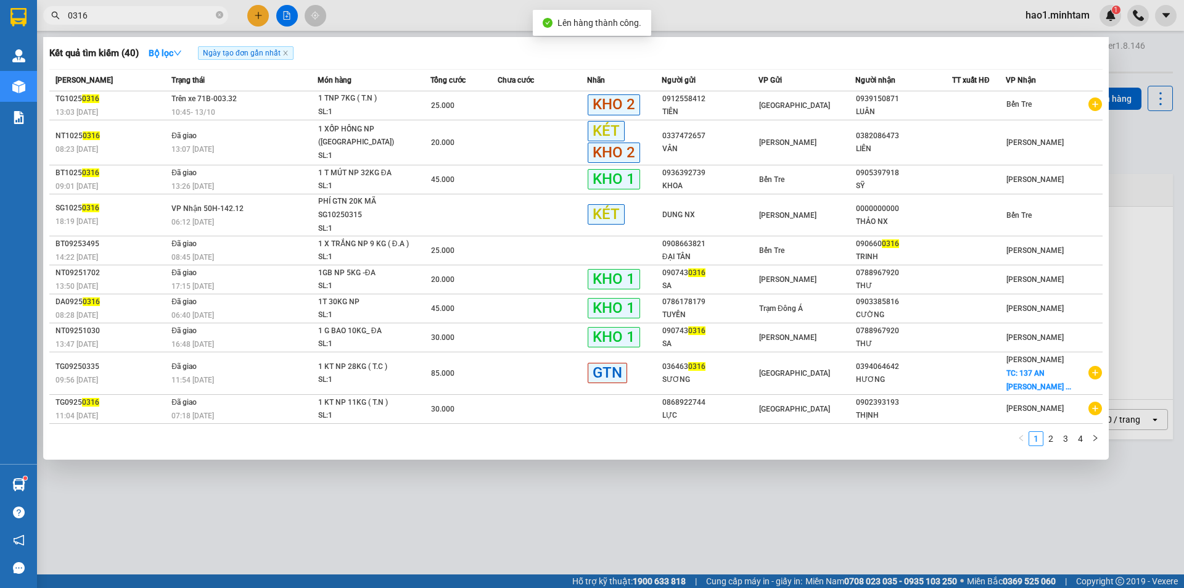
click at [135, 12] on input "0316" at bounding box center [140, 16] width 145 height 14
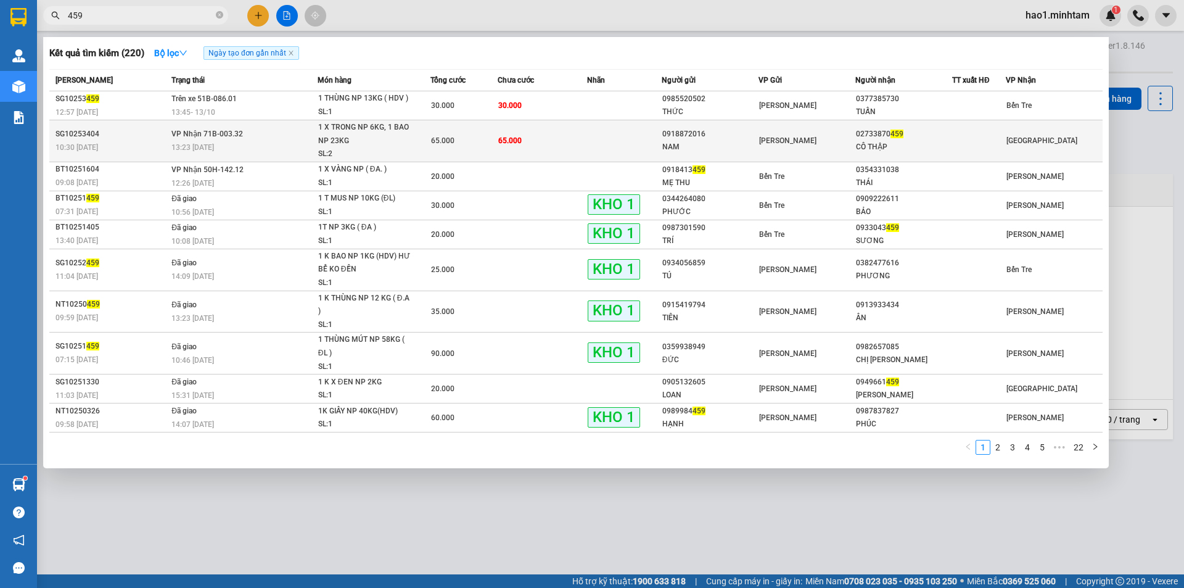
type input "459"
click at [568, 147] on td "65.000" at bounding box center [542, 141] width 89 height 42
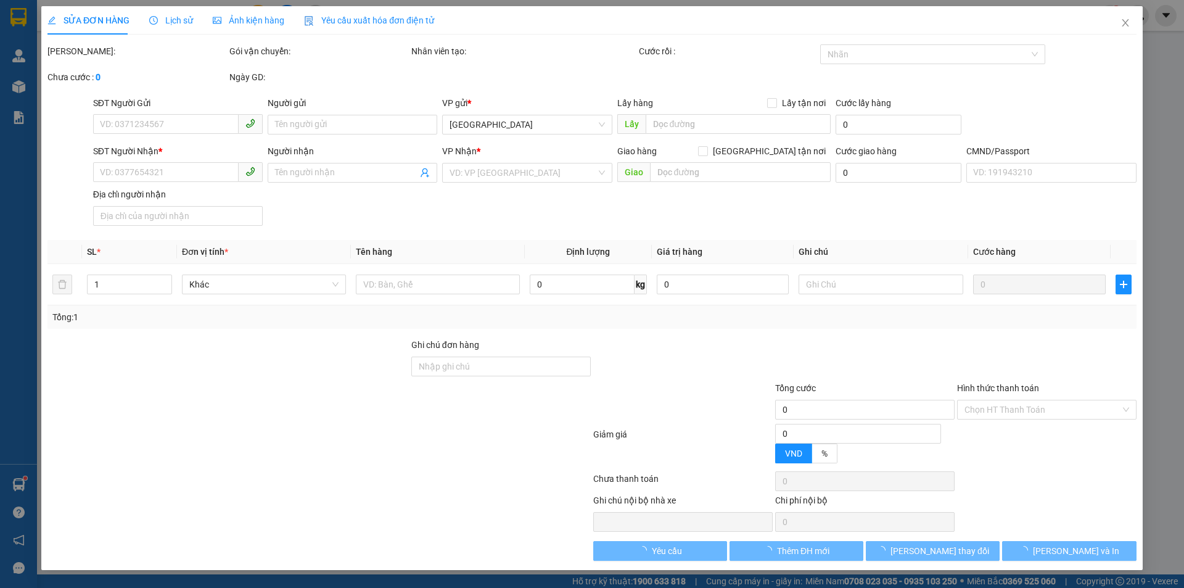
type input "0918872016"
type input "NAM"
type input "02733870459"
type input "CÔ THẬP"
type input "65.000"
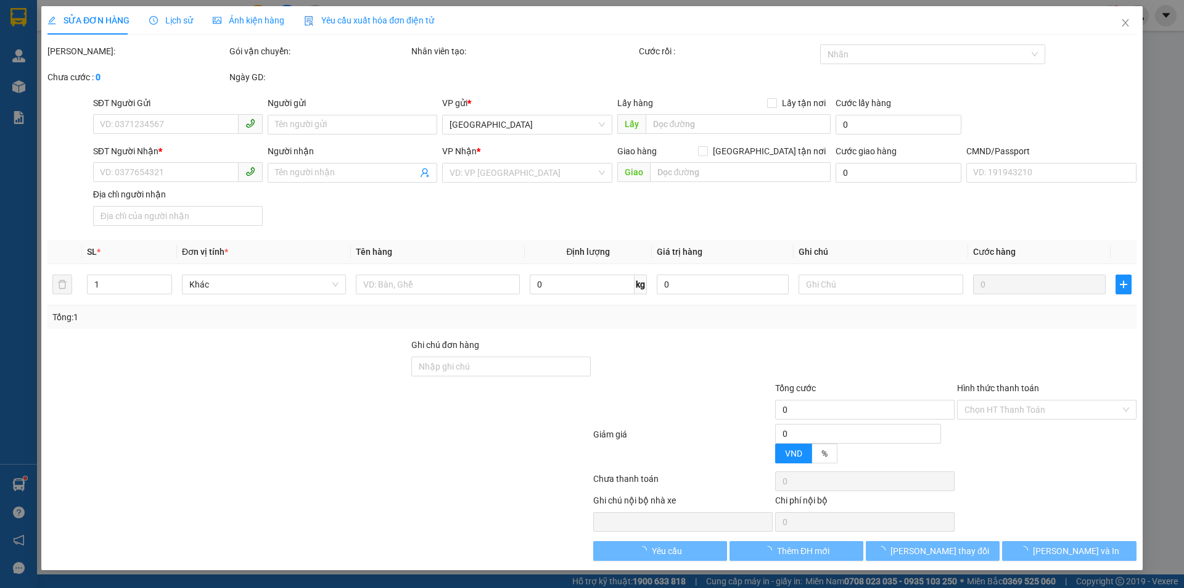
type input "65.000"
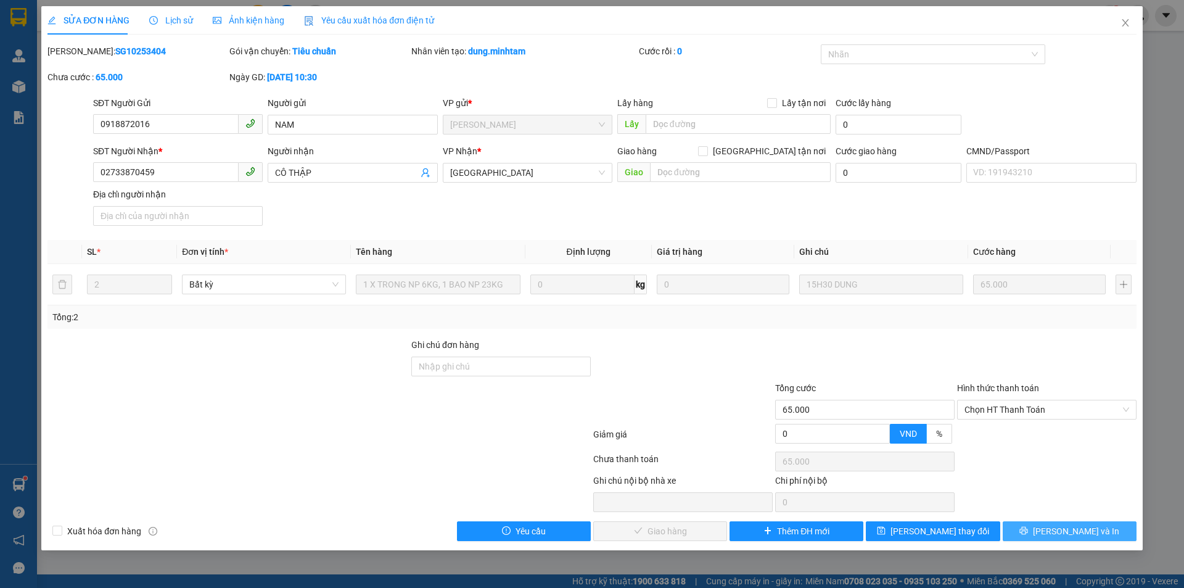
click at [1072, 534] on span "[PERSON_NAME] và In" at bounding box center [1076, 531] width 86 height 14
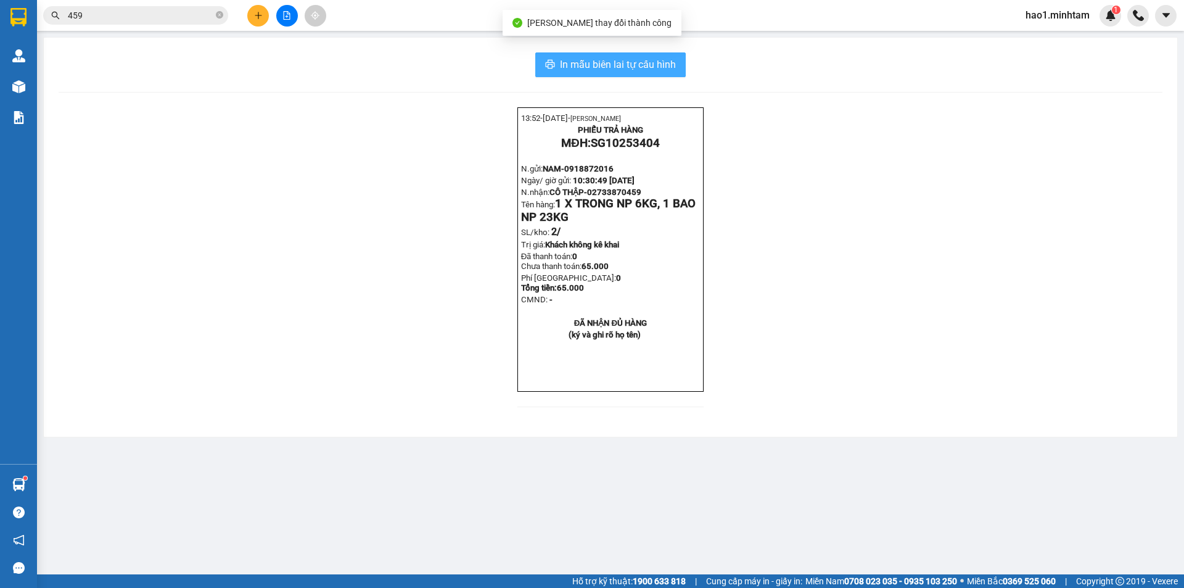
click at [618, 62] on span "In mẫu biên lai tự cấu hình" at bounding box center [618, 64] width 116 height 15
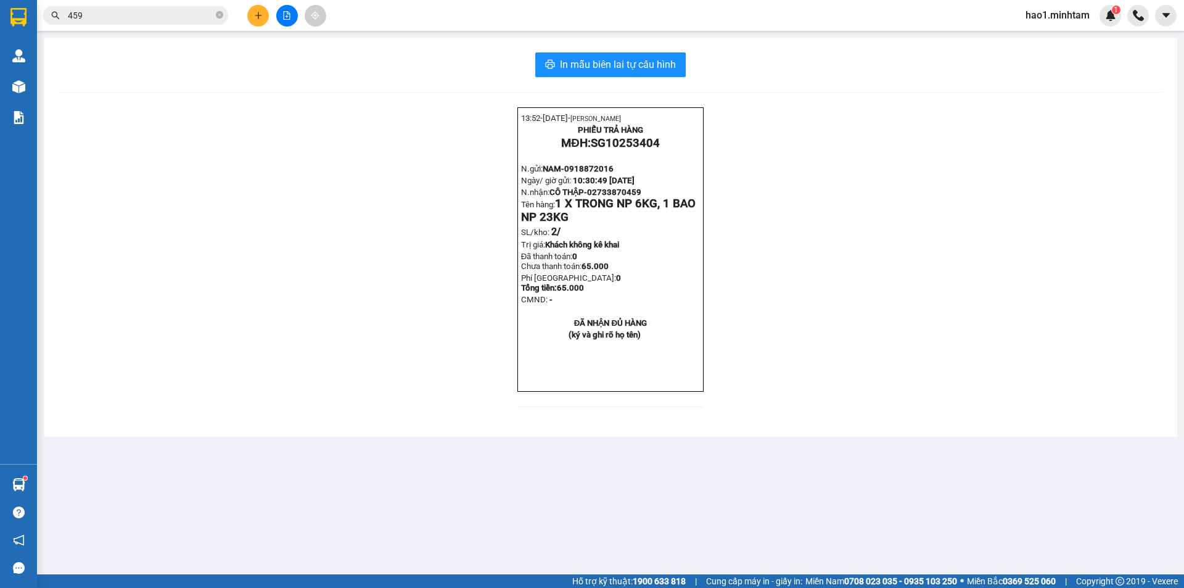
click at [324, 158] on div "13:52- 13-10-2025- Trần Vũ Hạo PHIẾU TRẢ HÀNG MĐH: SG10253404 N.gửi: NAM- 09188…" at bounding box center [611, 264] width 1104 height 314
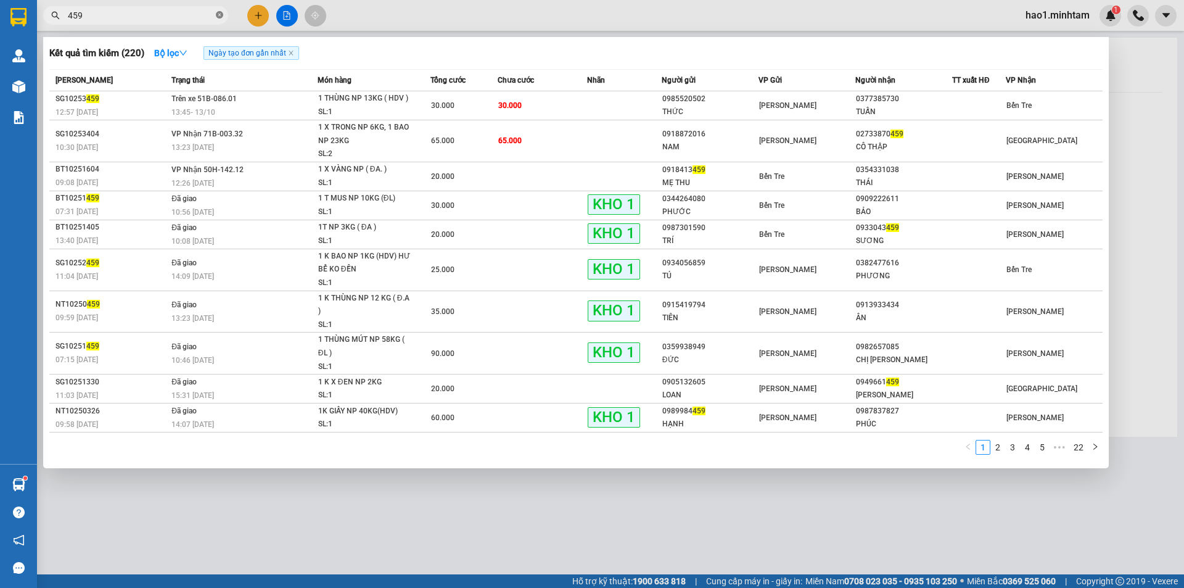
click at [218, 12] on icon "close-circle" at bounding box center [219, 14] width 7 height 7
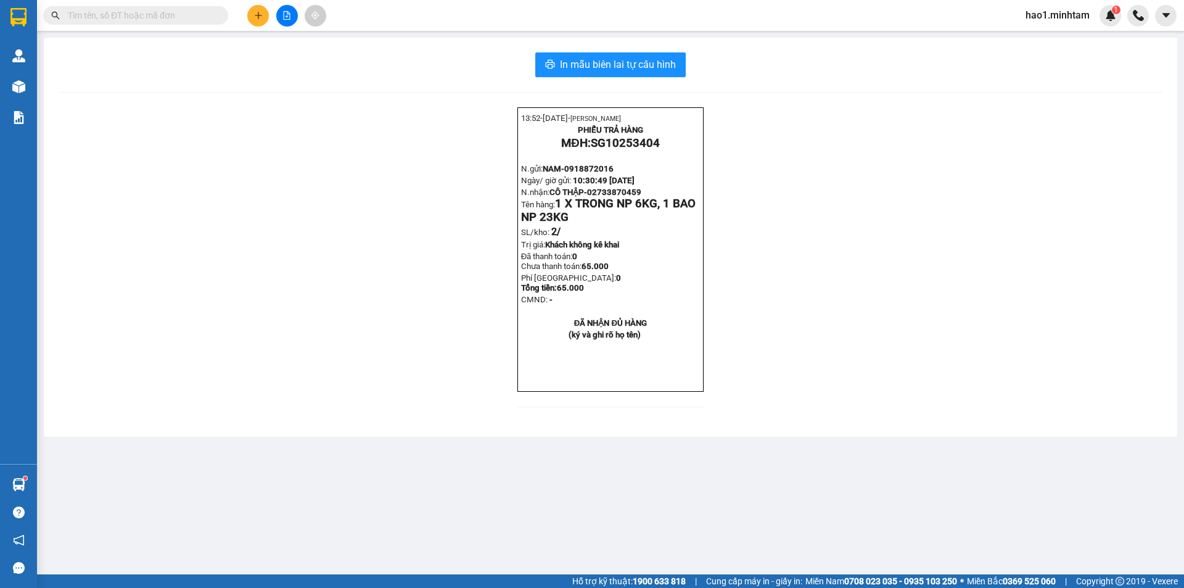
click at [207, 15] on input "text" at bounding box center [140, 16] width 145 height 14
click at [189, 11] on input "text" at bounding box center [140, 16] width 145 height 14
click at [189, 13] on input "text" at bounding box center [140, 16] width 145 height 14
paste input "0912558412"
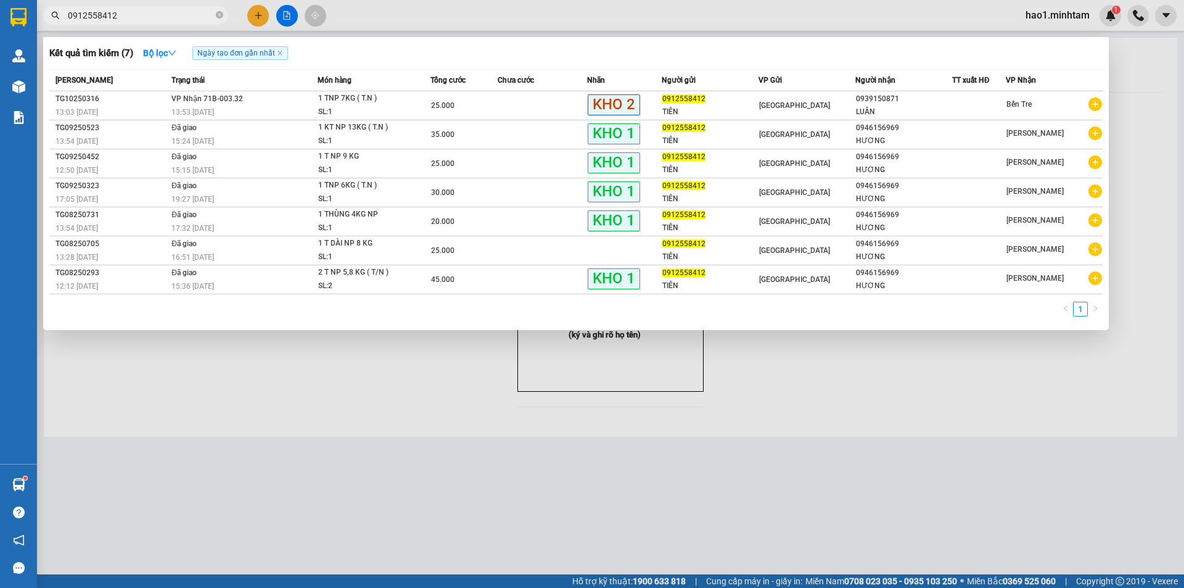
click at [152, 15] on input "0912558412" at bounding box center [140, 16] width 145 height 14
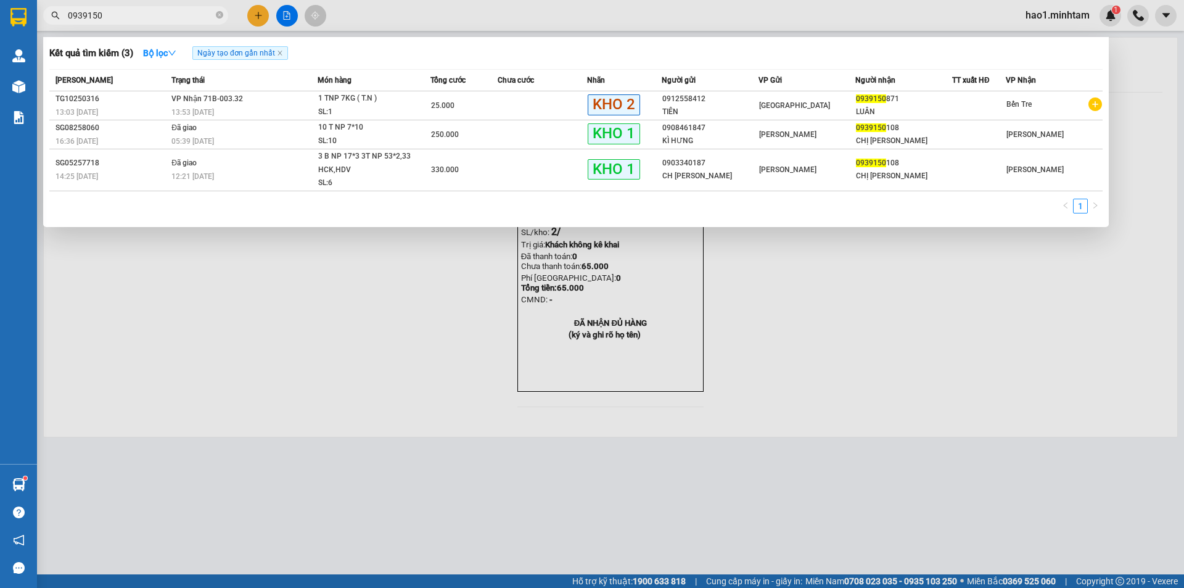
type input "0939150"
click at [474, 7] on div at bounding box center [592, 294] width 1184 height 588
click at [160, 15] on input "0939150" at bounding box center [140, 16] width 145 height 14
click at [367, 114] on div "SL: 1" at bounding box center [364, 112] width 92 height 14
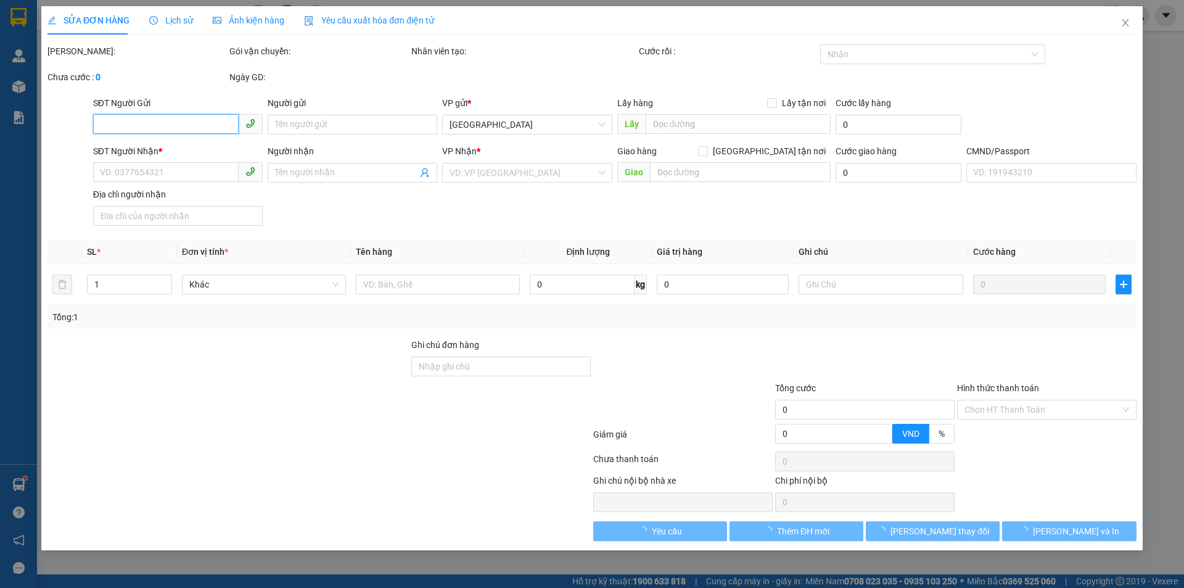
type input "0912558412"
type input "TIÊN"
type input "0939150871"
type input "LUÂN"
type input "KLLĐ"
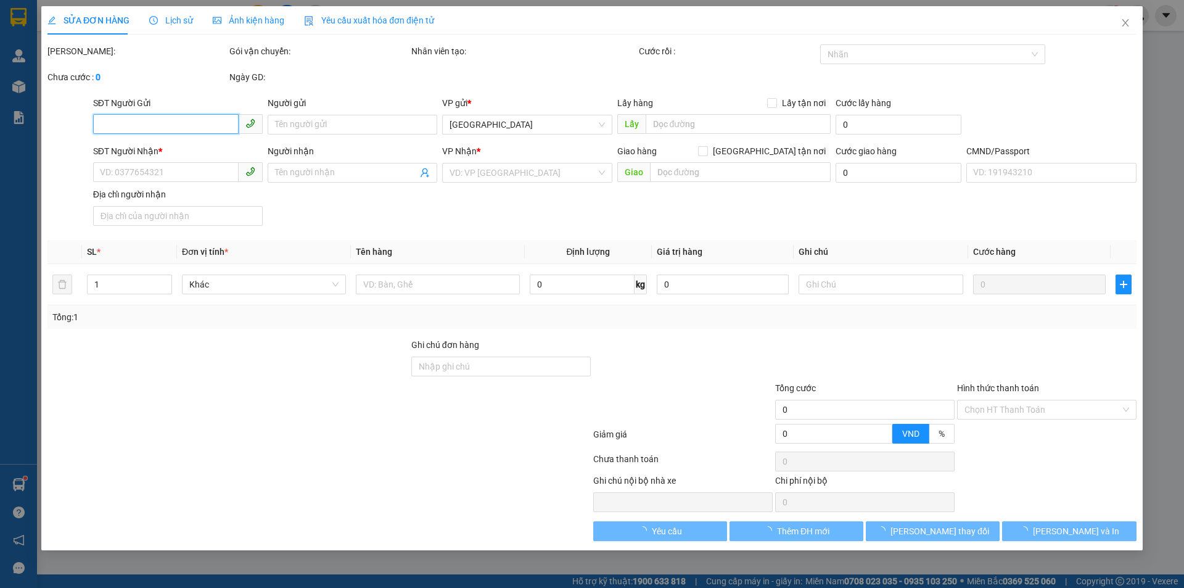
type input "25.000"
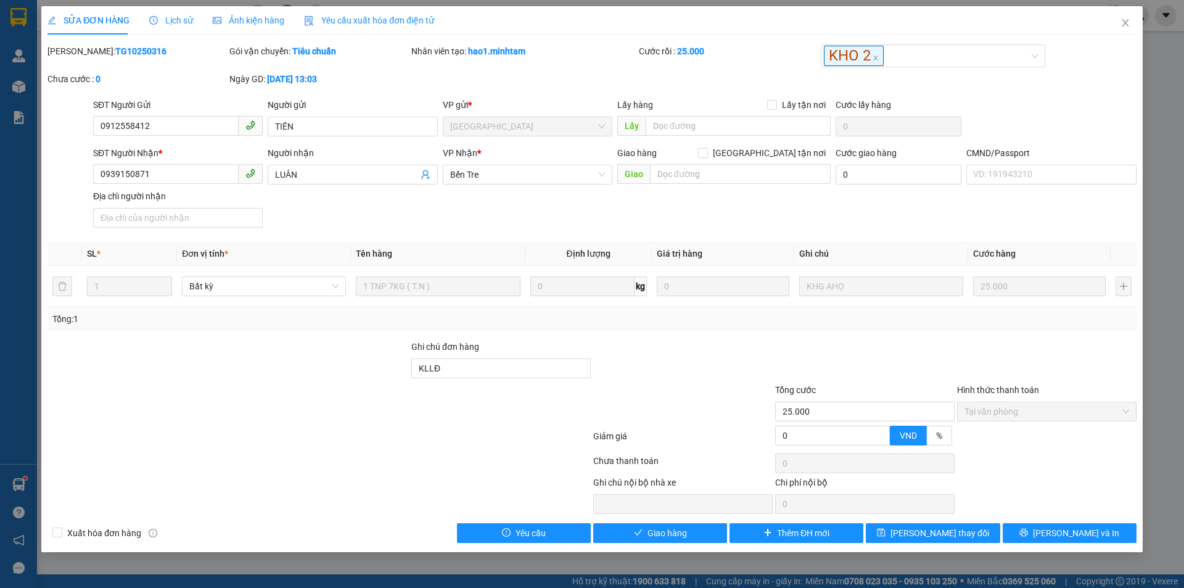
click at [366, 221] on div "SĐT Người Nhận * 0939150871 Người nhận LUÂN VP Nhận * Bến Tre Giao hàng Giao t…" at bounding box center [615, 189] width 1048 height 86
click at [203, 170] on input "0939150871" at bounding box center [165, 174] width 145 height 20
click at [1125, 27] on icon "close" at bounding box center [1125, 23] width 10 height 10
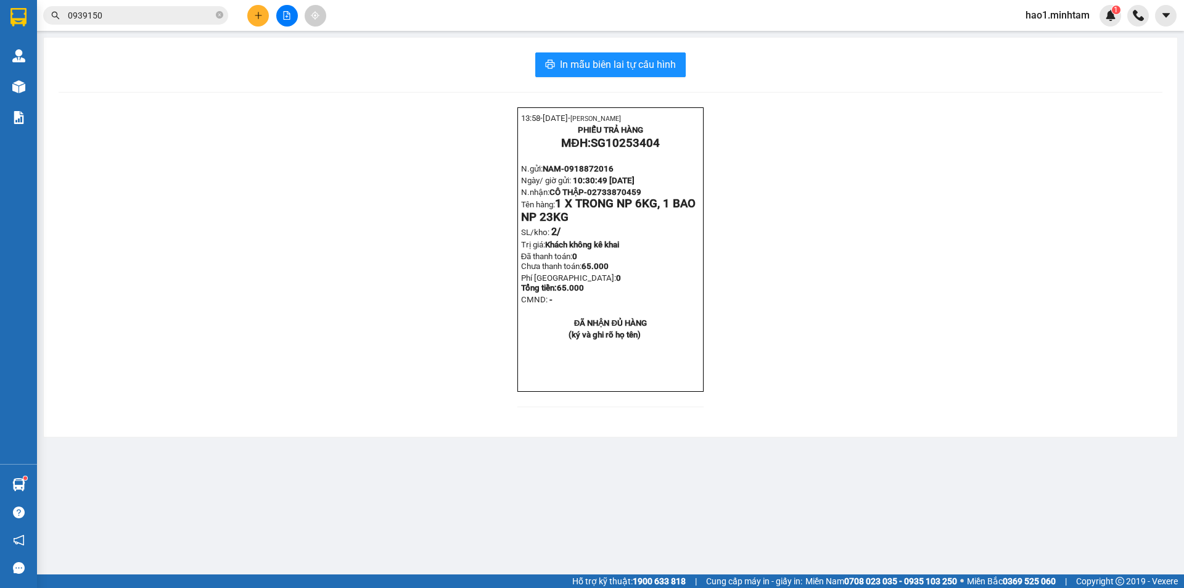
click at [847, 129] on div "13:58- 13-10-2025- Trần Vũ Hạo PHIẾU TRẢ HÀNG MĐH: SG10253404 N.gửi: NAM- 09188…" at bounding box center [611, 264] width 1104 height 314
click at [258, 15] on icon "plus" at bounding box center [258, 15] width 7 height 1
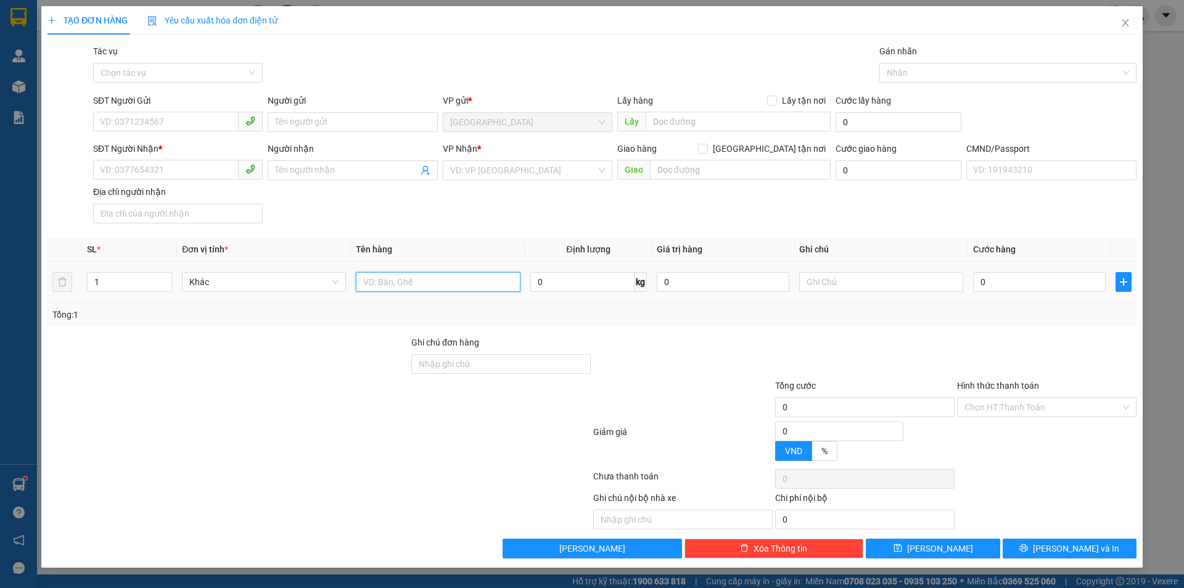
click at [393, 280] on input "text" at bounding box center [438, 282] width 164 height 20
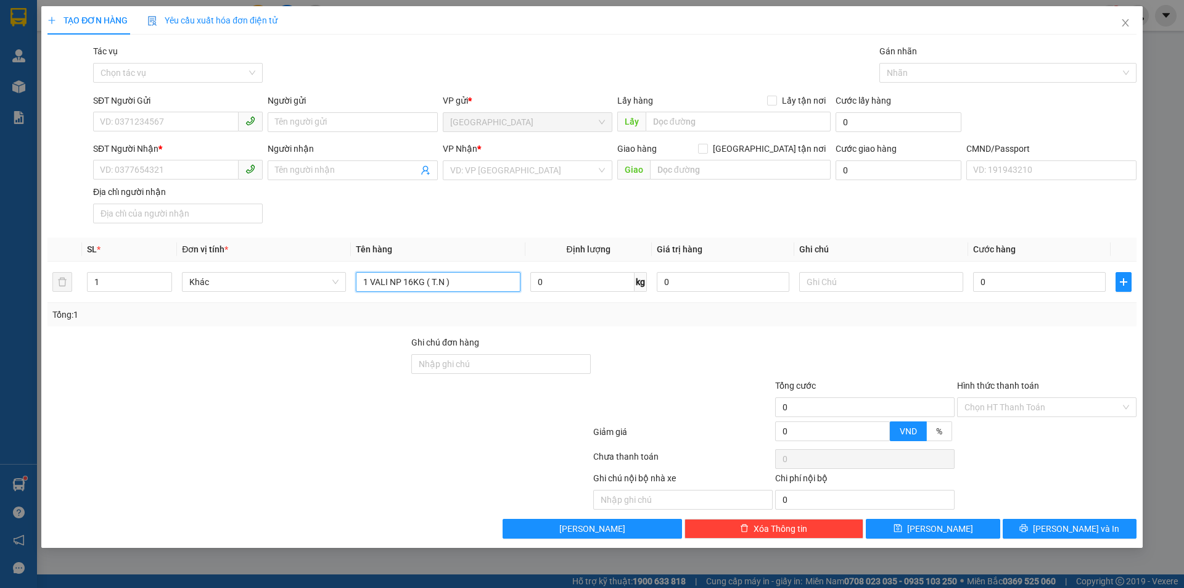
type input "1 VALI NP 16KG ( T.N )"
click at [151, 110] on div "SĐT Người Gửi" at bounding box center [178, 103] width 170 height 18
click at [148, 123] on input "SĐT Người Gửi" at bounding box center [165, 122] width 145 height 20
type input "0769326573"
click at [290, 121] on input "Người gửi" at bounding box center [353, 122] width 170 height 20
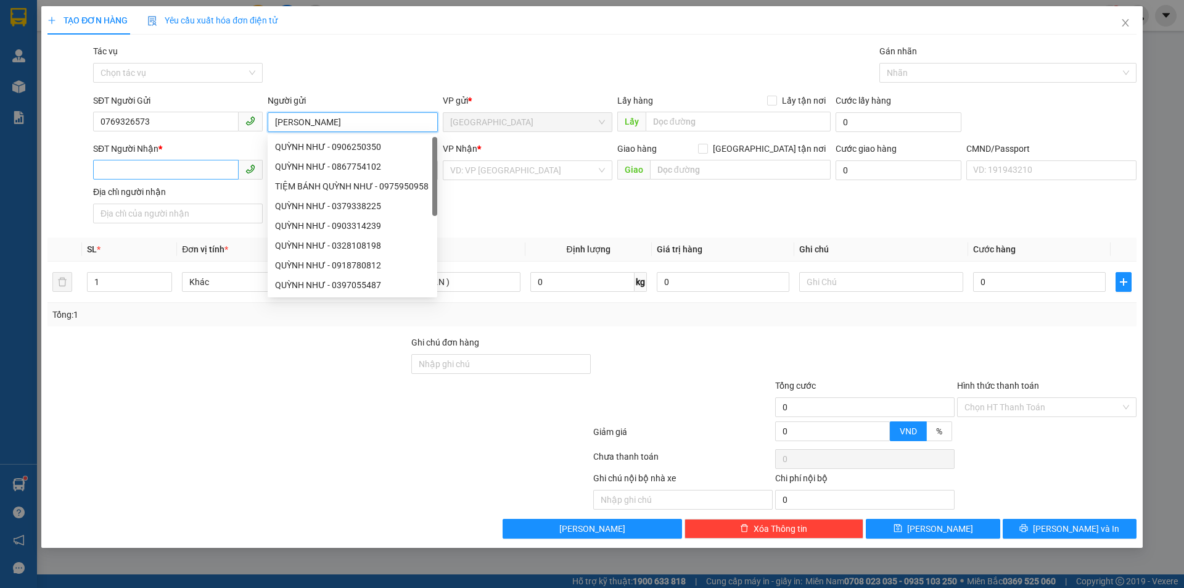
type input "[PERSON_NAME]"
click at [118, 162] on input "SĐT Người Nhận *" at bounding box center [165, 170] width 145 height 20
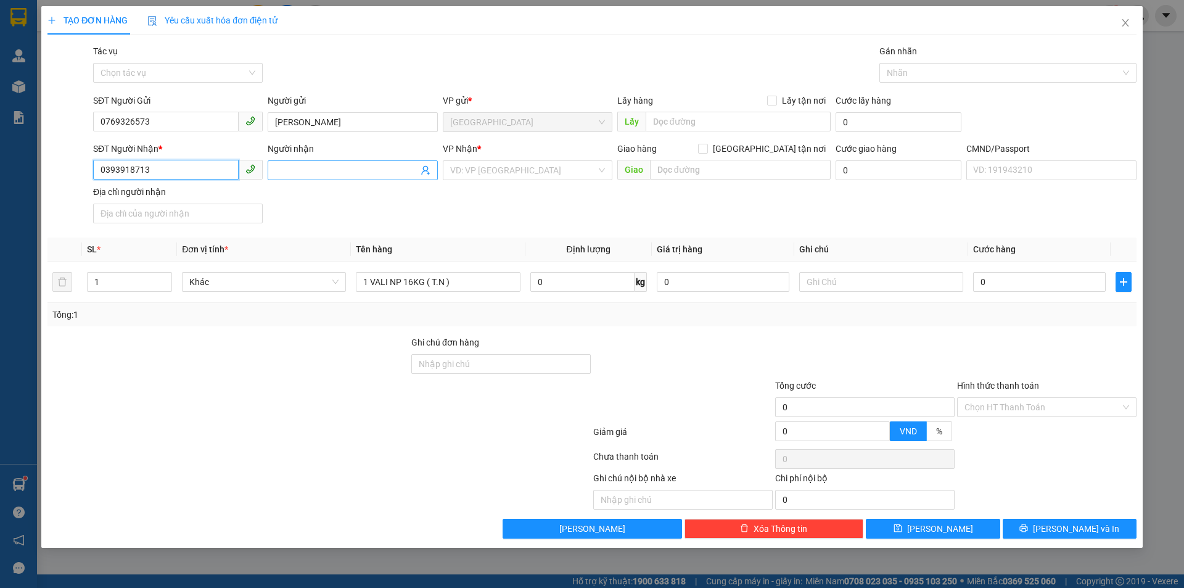
type input "0393918713"
click at [340, 168] on input "Người nhận" at bounding box center [346, 170] width 142 height 14
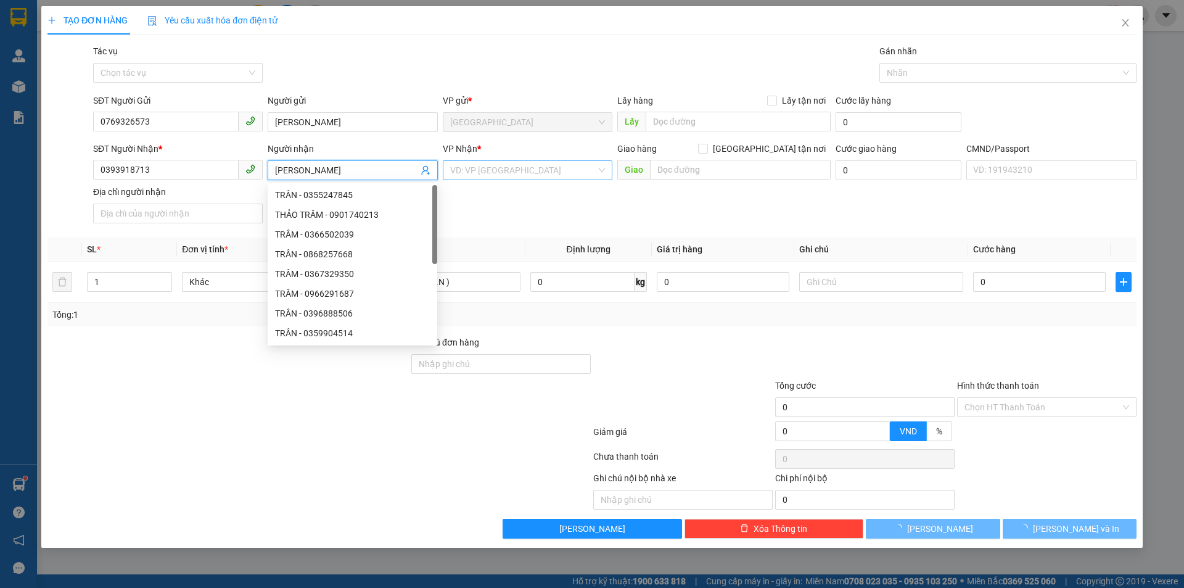
type input "[PERSON_NAME]"
click at [497, 171] on input "search" at bounding box center [523, 170] width 146 height 18
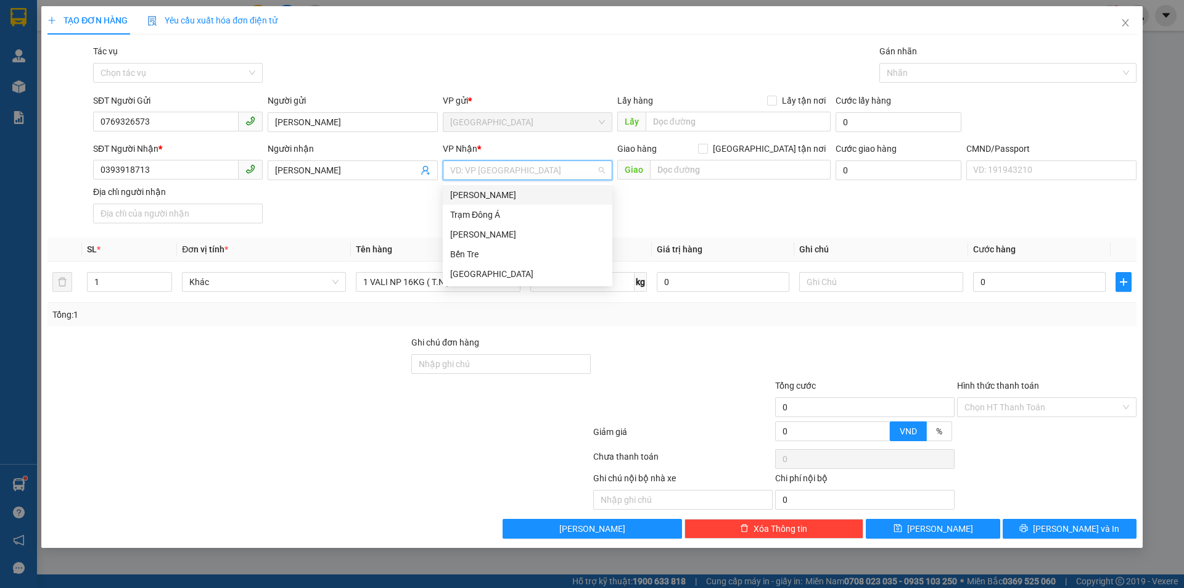
click at [500, 199] on div "[PERSON_NAME]" at bounding box center [527, 195] width 155 height 14
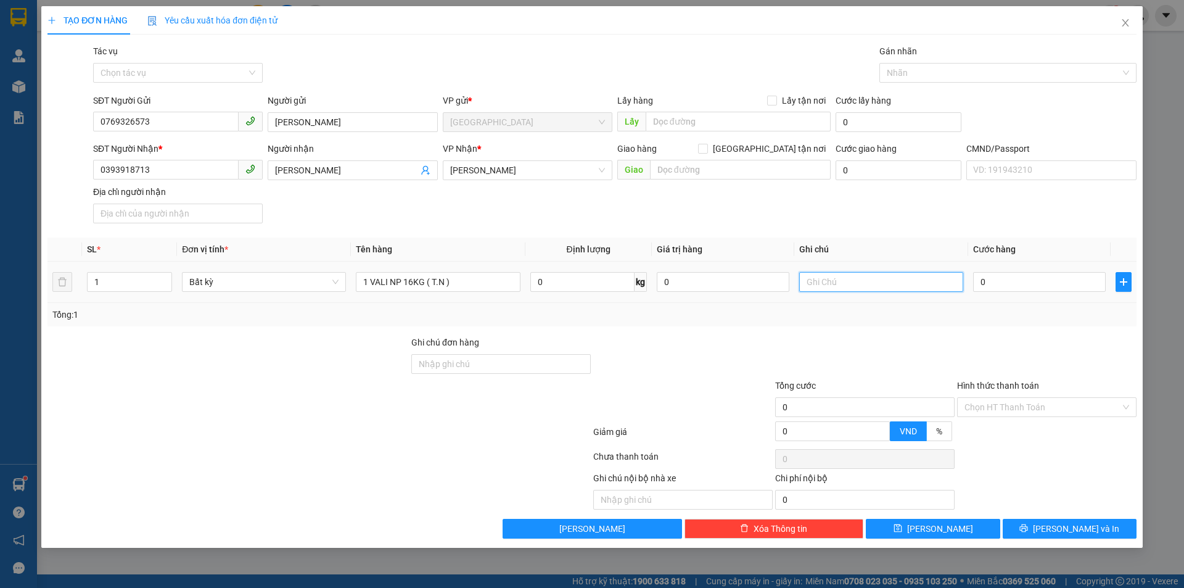
click at [819, 285] on input "text" at bounding box center [881, 282] width 164 height 20
type input "KHG HẠO"
type input "4"
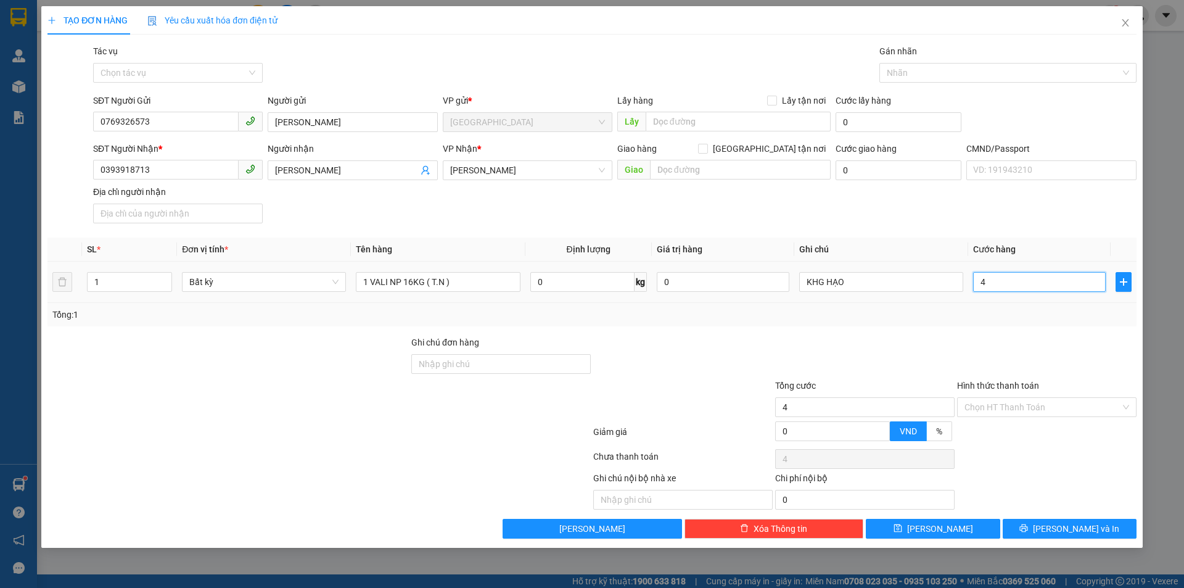
type input "45"
type input "45.000"
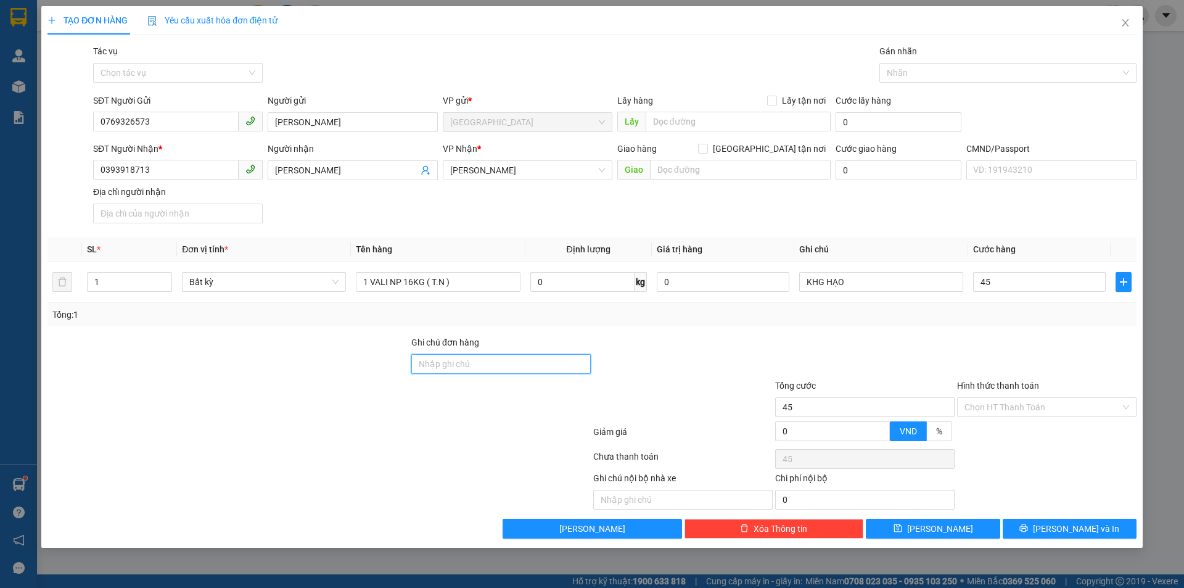
type input "45.000"
click at [466, 367] on input "Ghi chú đơn hàng" at bounding box center [500, 364] width 179 height 20
type input "HCK"
click at [695, 328] on div "Transit Pickup Surcharge Ids Transit Deliver Surcharge Ids Transit Deliver Surc…" at bounding box center [591, 291] width 1089 height 494
click at [1035, 406] on input "Hình thức thanh toán" at bounding box center [1042, 407] width 156 height 18
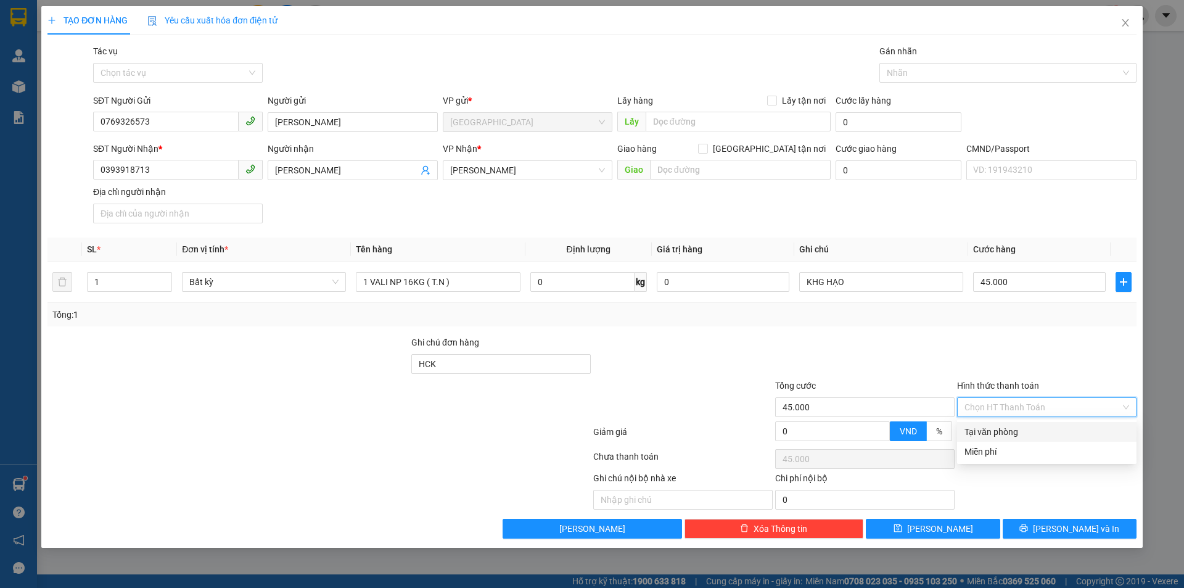
click at [1035, 430] on div "Tại văn phòng" at bounding box center [1046, 432] width 165 height 14
type input "0"
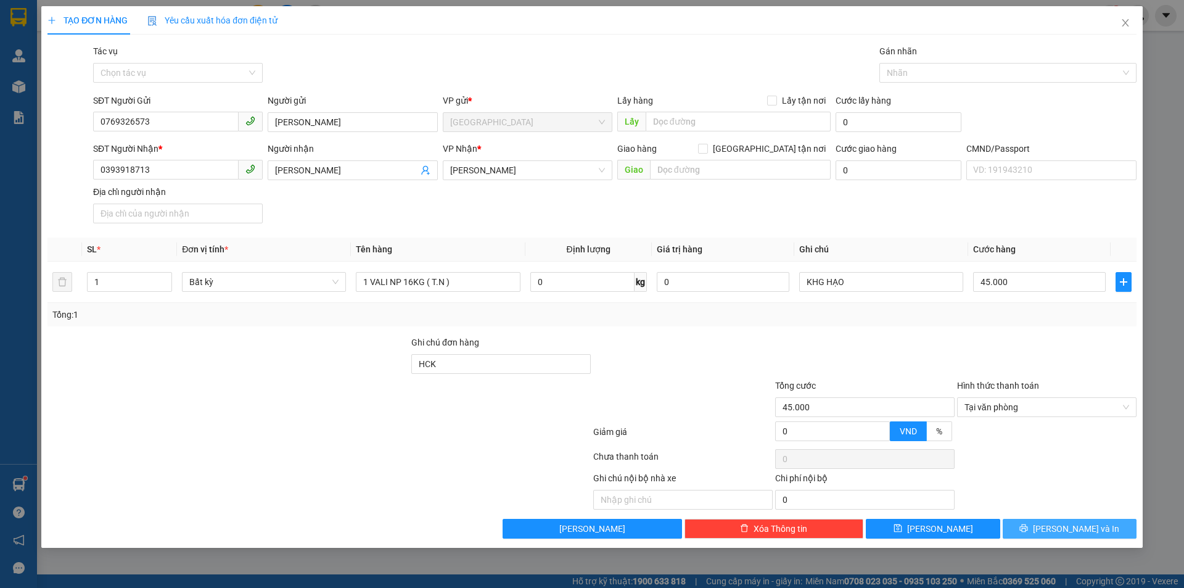
click at [1090, 525] on span "[PERSON_NAME] và In" at bounding box center [1076, 529] width 86 height 14
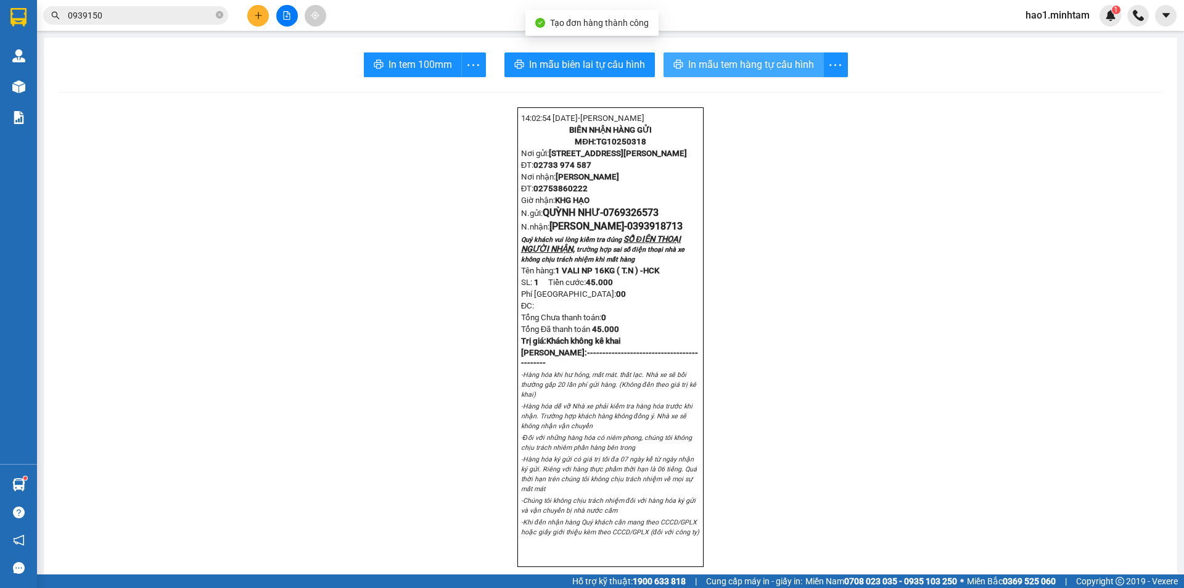
click at [726, 66] on span "In mẫu tem hàng tự cấu hình" at bounding box center [751, 64] width 126 height 15
drag, startPoint x: 829, startPoint y: 305, endPoint x: 647, endPoint y: 200, distance: 210.4
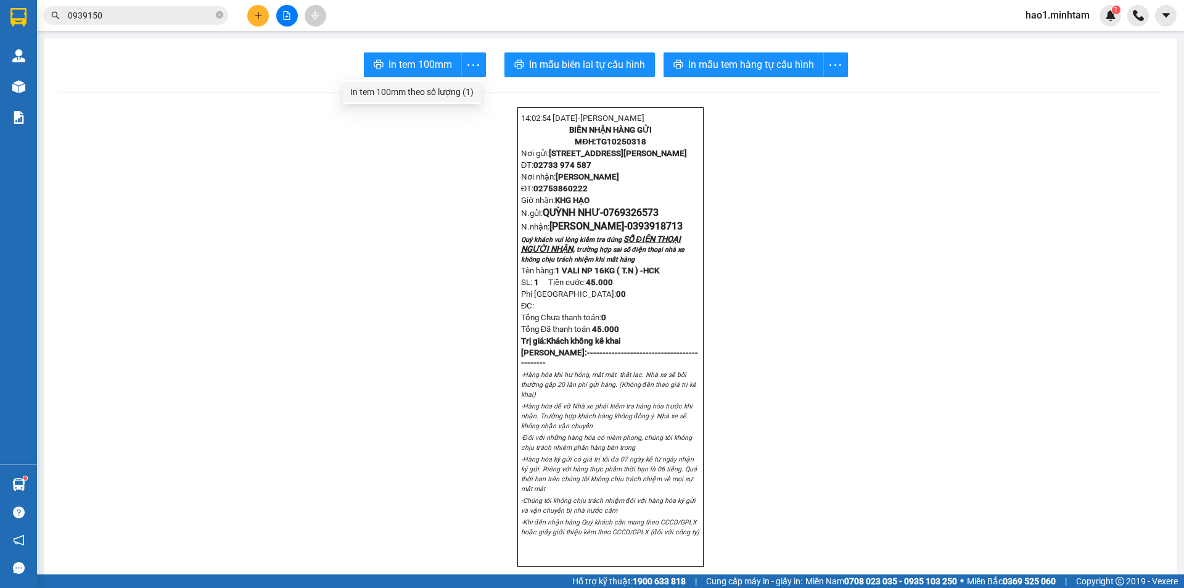
click at [432, 89] on div "In tem 100mm theo số lượng (1)" at bounding box center [411, 92] width 123 height 14
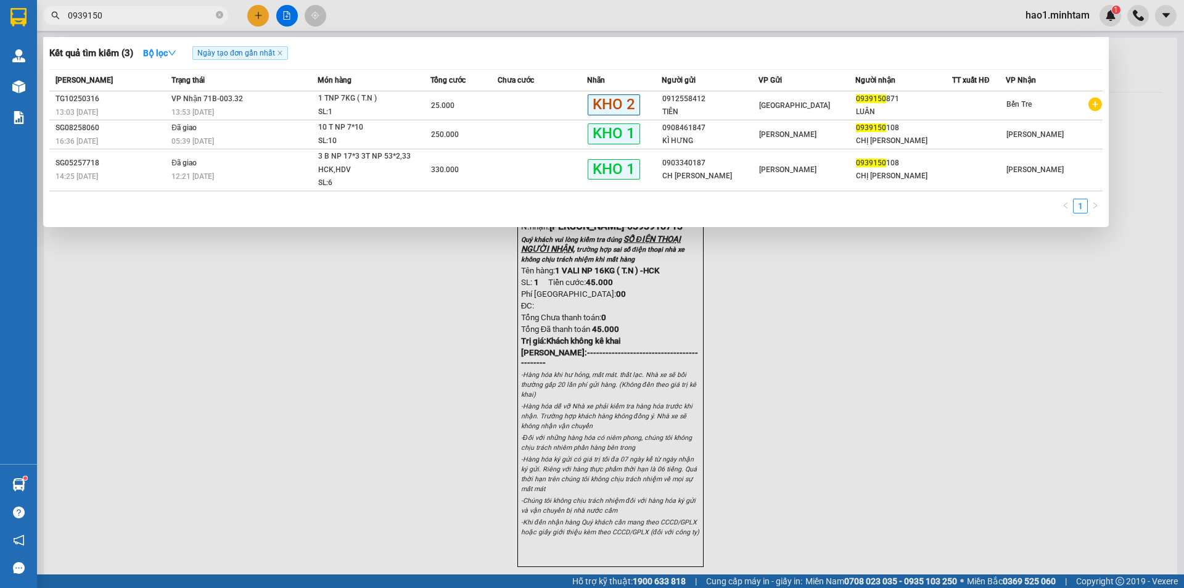
click at [149, 20] on input "0939150" at bounding box center [140, 16] width 145 height 14
click at [150, 17] on input "0939150" at bounding box center [140, 16] width 145 height 14
click at [171, 20] on input "0939150" at bounding box center [140, 16] width 145 height 14
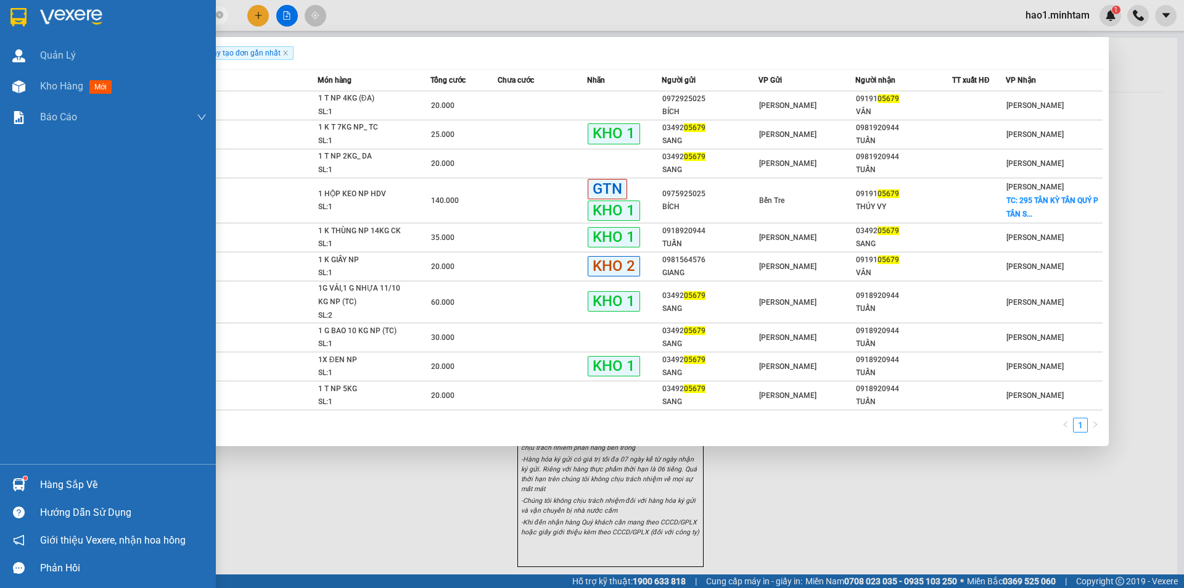
click at [23, 483] on img at bounding box center [18, 484] width 13 height 13
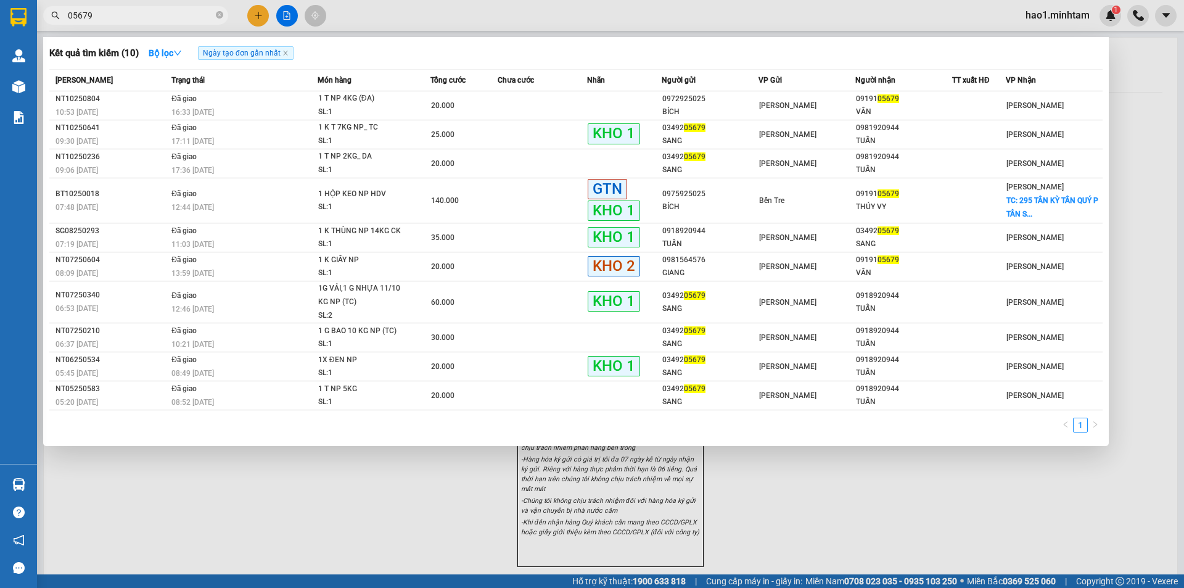
click at [85, 15] on section "Kết quả tìm kiếm ( 10 ) Bộ lọc Ngày tạo đơn gần nhất Mã ĐH Trạng thái Món hàng …" at bounding box center [592, 294] width 1184 height 588
click at [85, 15] on input "05679" at bounding box center [140, 16] width 145 height 14
click at [86, 16] on input "05679" at bounding box center [140, 16] width 145 height 14
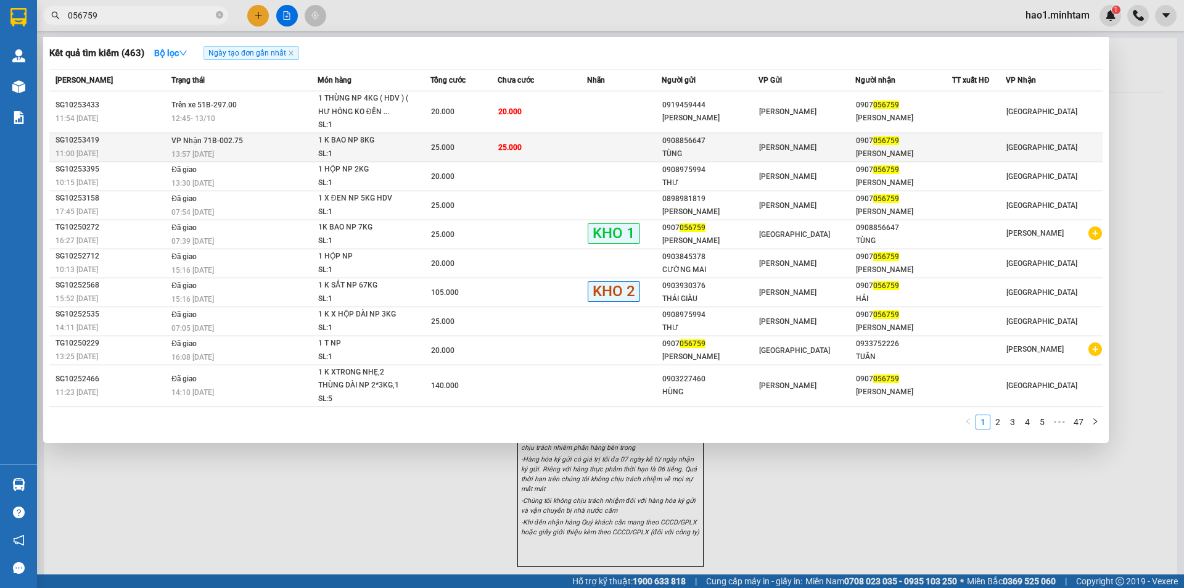
type input "056759"
click at [365, 149] on div "SL: 1" at bounding box center [364, 154] width 92 height 14
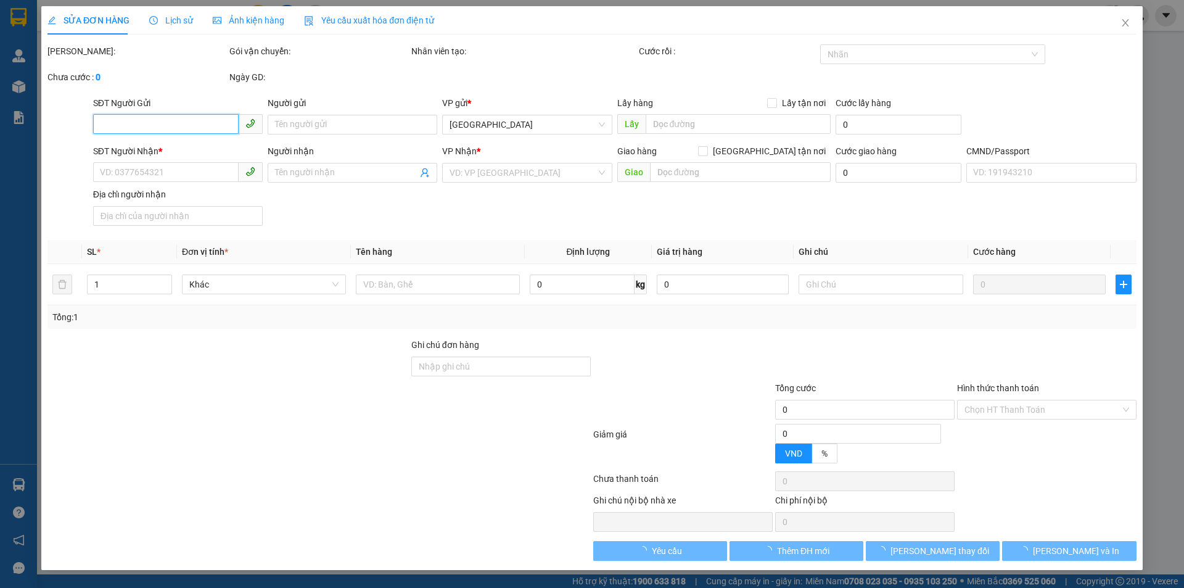
type input "0908856647"
type input "TÙNG"
type input "0907056759"
type input "[PERSON_NAME]"
type input "25.000"
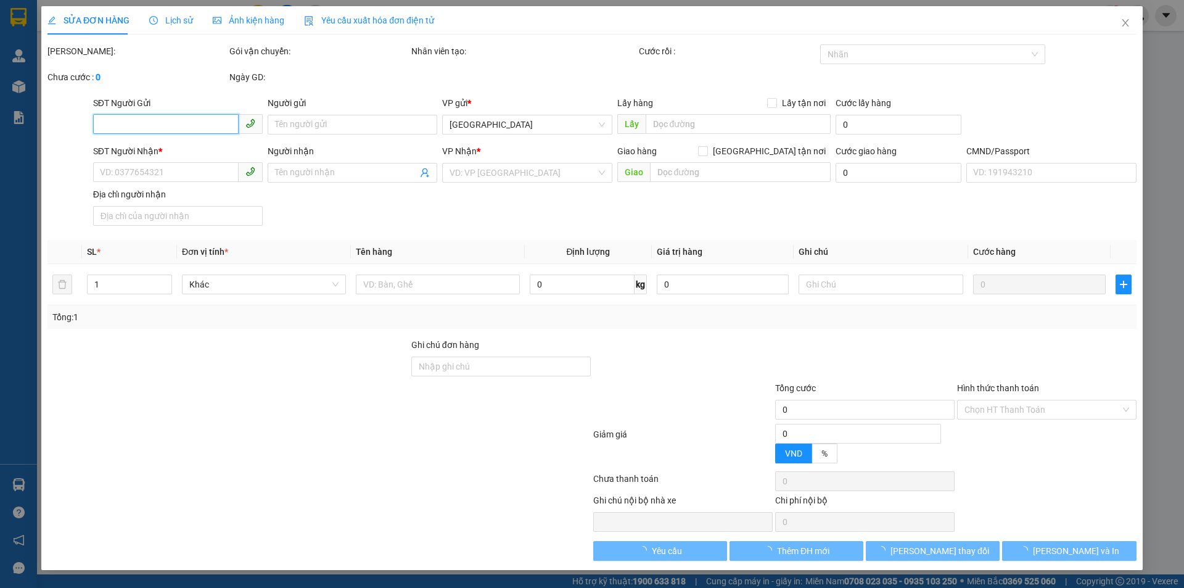
type input "25.000"
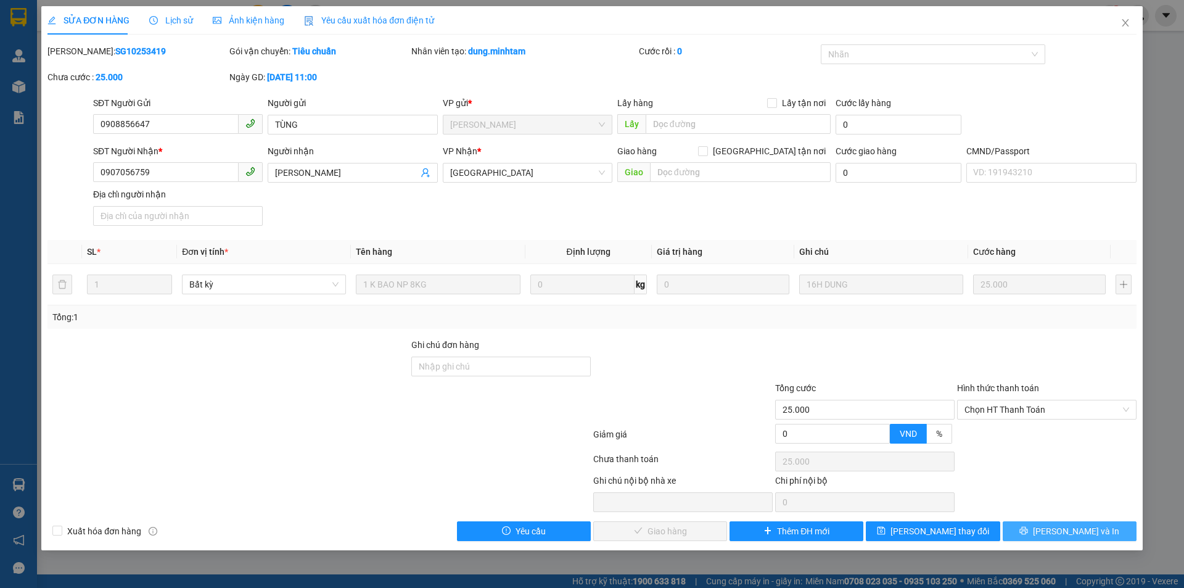
click at [1051, 537] on button "[PERSON_NAME] và In" at bounding box center [1069, 531] width 134 height 20
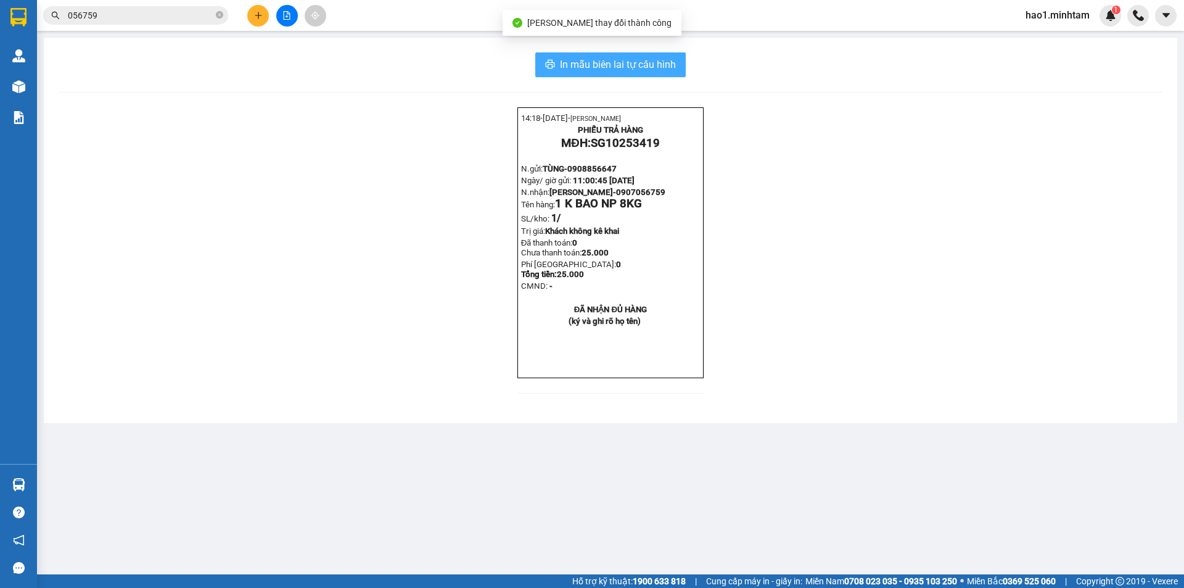
click at [593, 55] on button "In mẫu biên lai tự cấu hình" at bounding box center [610, 64] width 150 height 25
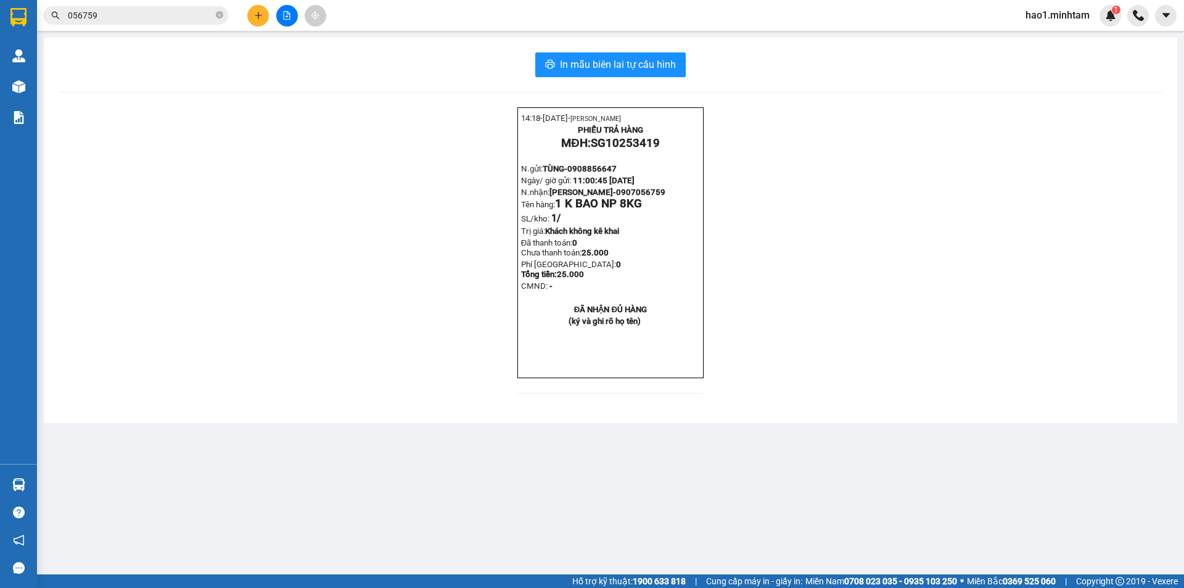
click at [782, 348] on div "14:18- 13-10-2025- Trần Vũ Hạo PHIẾU TRẢ HÀNG MĐH: SG10253419 N.gửi: TÙNG- 0908…" at bounding box center [611, 257] width 1104 height 301
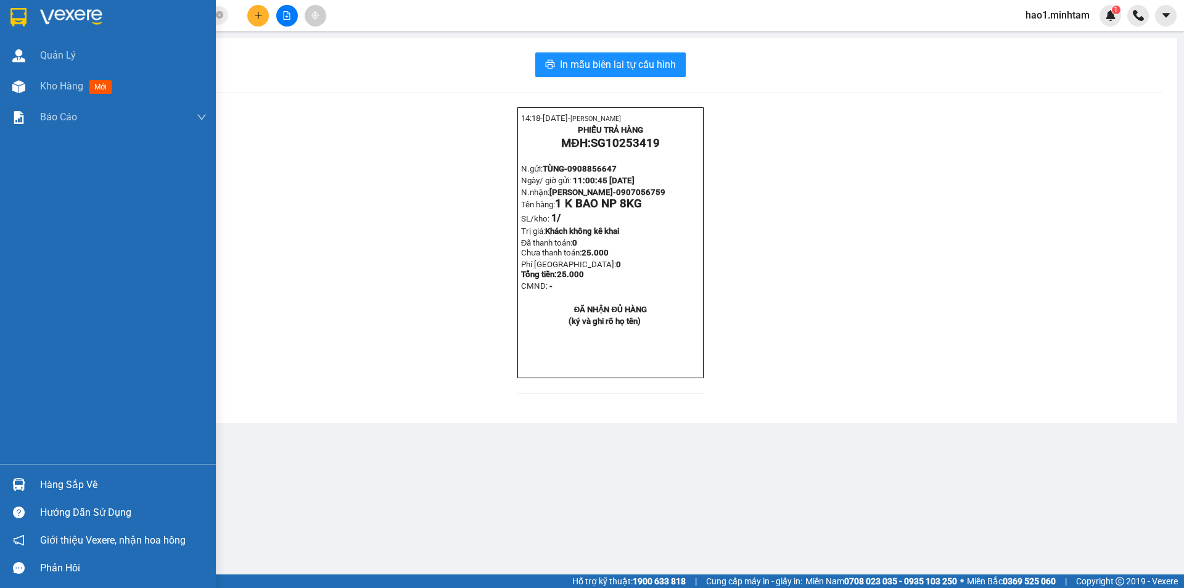
click at [54, 484] on div "Hàng sắp về" at bounding box center [123, 484] width 166 height 18
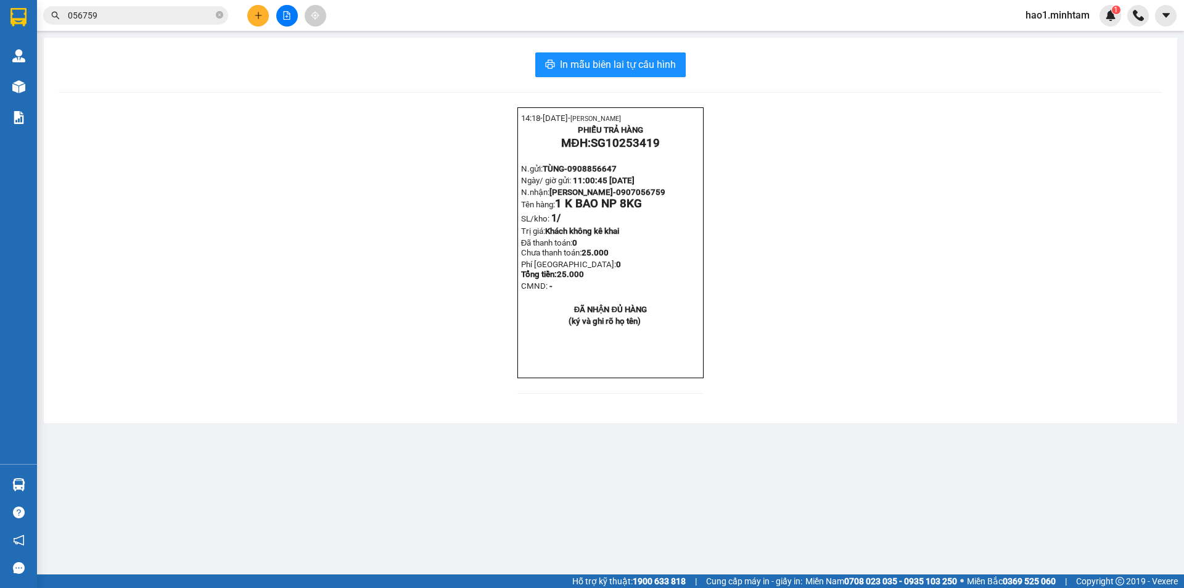
click at [430, 357] on section "Kết quả tìm kiếm ( 463 ) Bộ lọc Ngày tạo đơn gần nhất Mã ĐH Trạng thái Món hàng…" at bounding box center [592, 294] width 1184 height 588
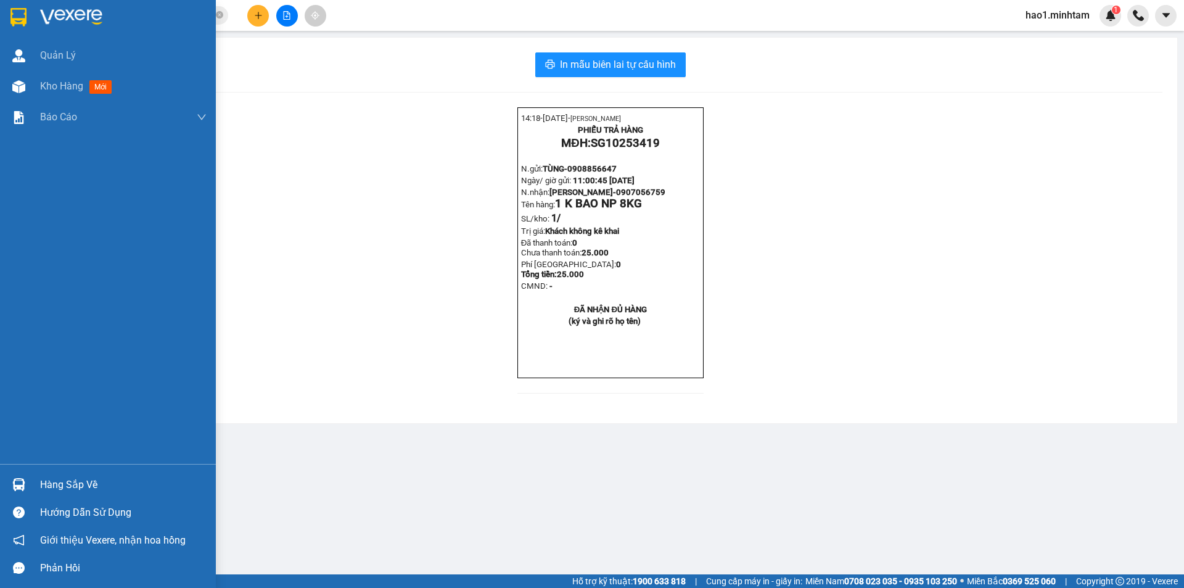
drag, startPoint x: 32, startPoint y: 465, endPoint x: 31, endPoint y: 475, distance: 10.6
click at [31, 465] on div "Hàng sắp về Hướng dẫn sử dụng Giới thiệu Vexere, nhận hoa hồng Phản hồi" at bounding box center [108, 523] width 216 height 118
click at [31, 475] on div "Hàng sắp về" at bounding box center [108, 484] width 216 height 28
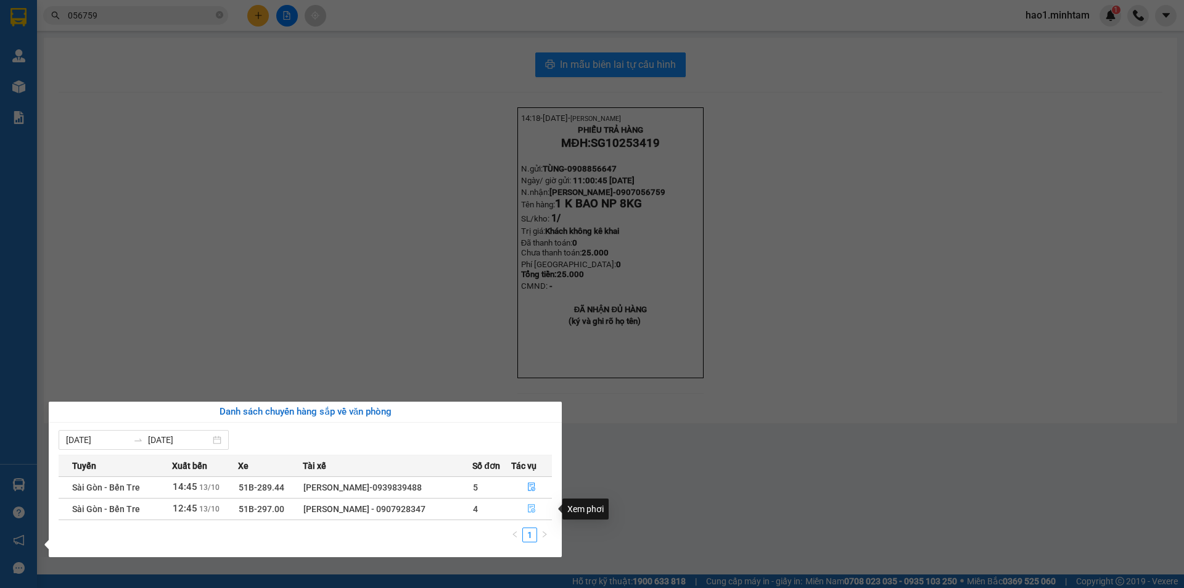
click at [531, 507] on icon "file-done" at bounding box center [531, 508] width 7 height 9
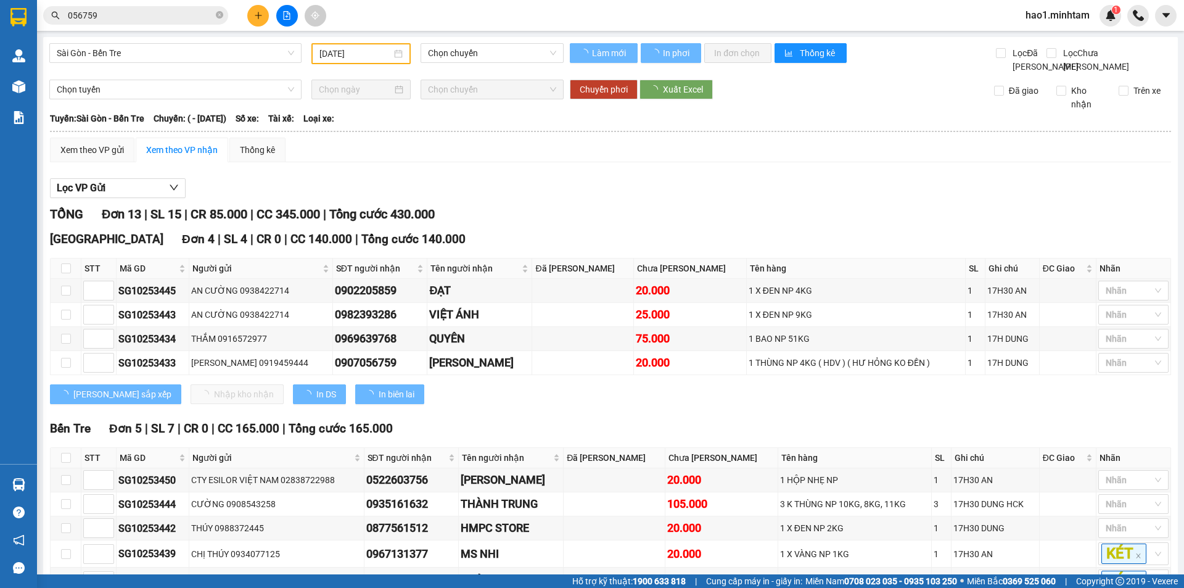
type input "[DATE]"
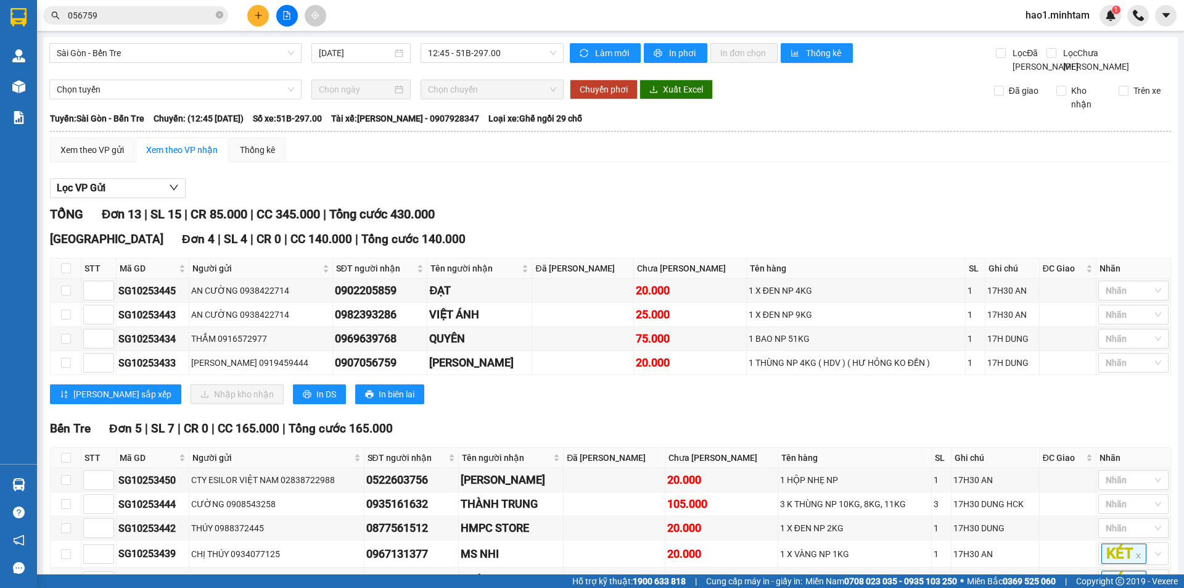
click at [567, 216] on div "Lọc VP Gửi TỔNG Đơn 13 | SL 15 | CR 85.000 | CC 345.000 | Tổng cước 430.000 Ti…" at bounding box center [610, 502] width 1121 height 660
click at [506, 384] on div "[PERSON_NAME] sắp xếp Nhập kho nhận In DS In biên lai" at bounding box center [610, 394] width 1121 height 20
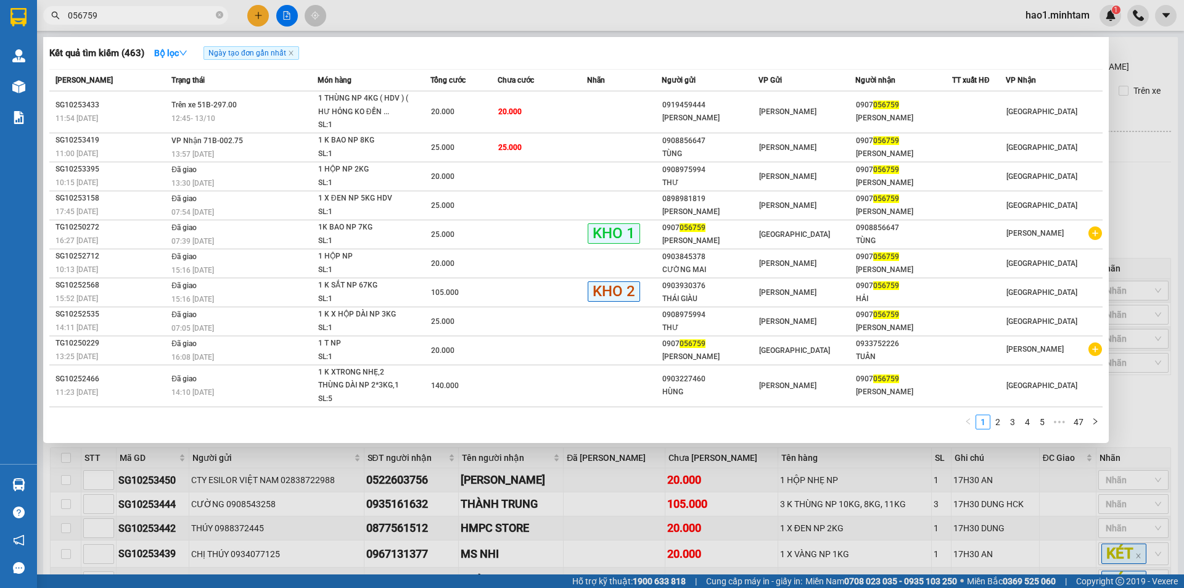
click at [196, 15] on input "056759" at bounding box center [140, 16] width 145 height 14
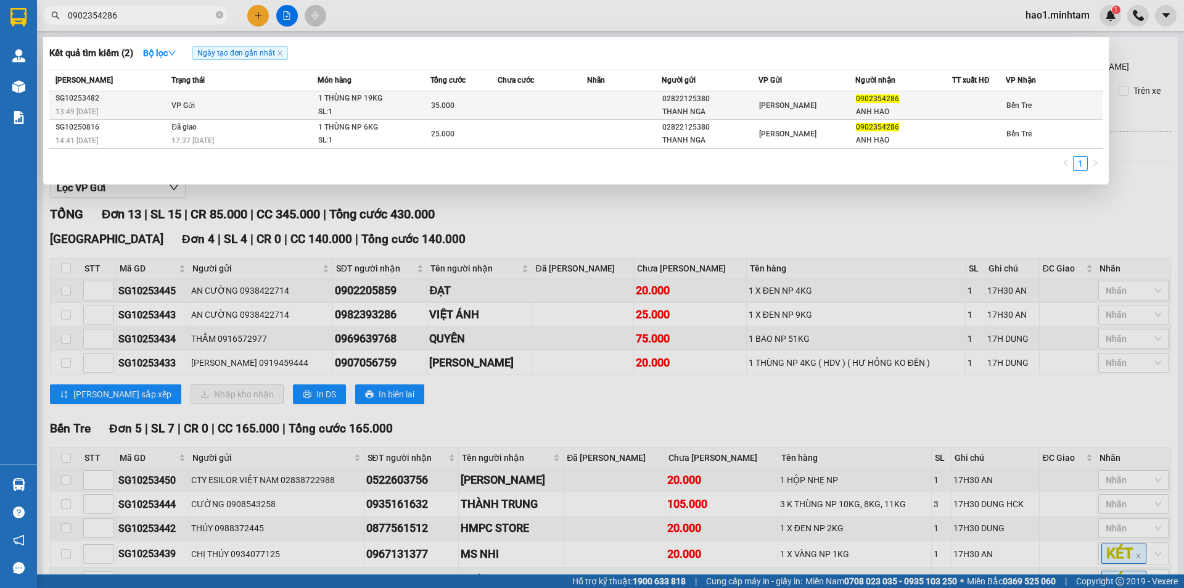
type input "0902354286"
click at [297, 100] on td "VP Gửi" at bounding box center [242, 105] width 149 height 28
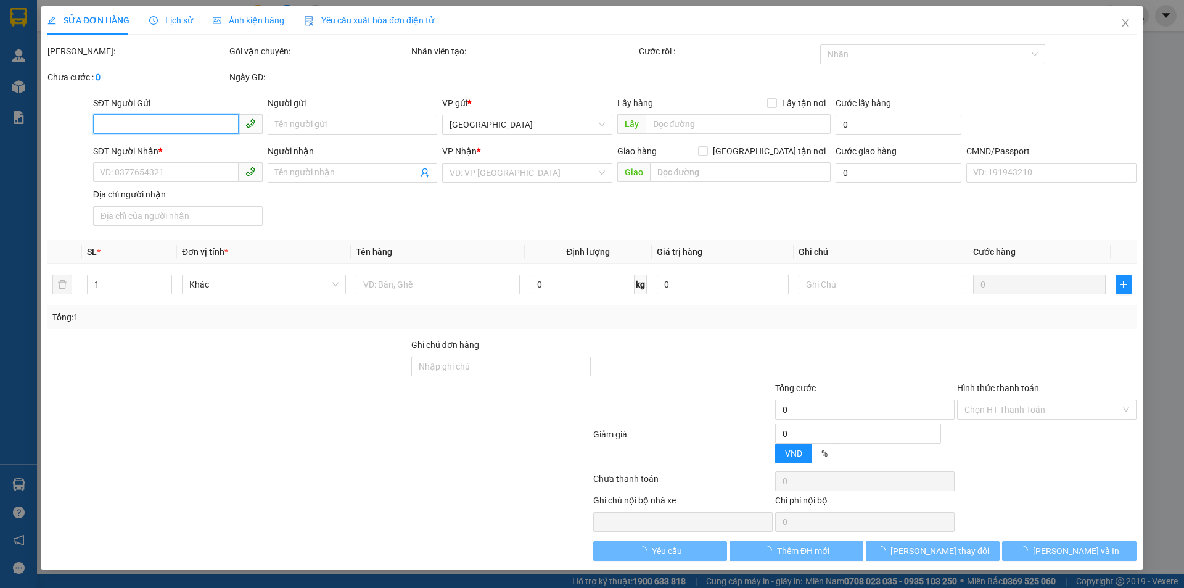
type input "02822125380"
type input "THANH NGA"
type input "0902354286"
type input "ANH HẠO"
type input "35.000"
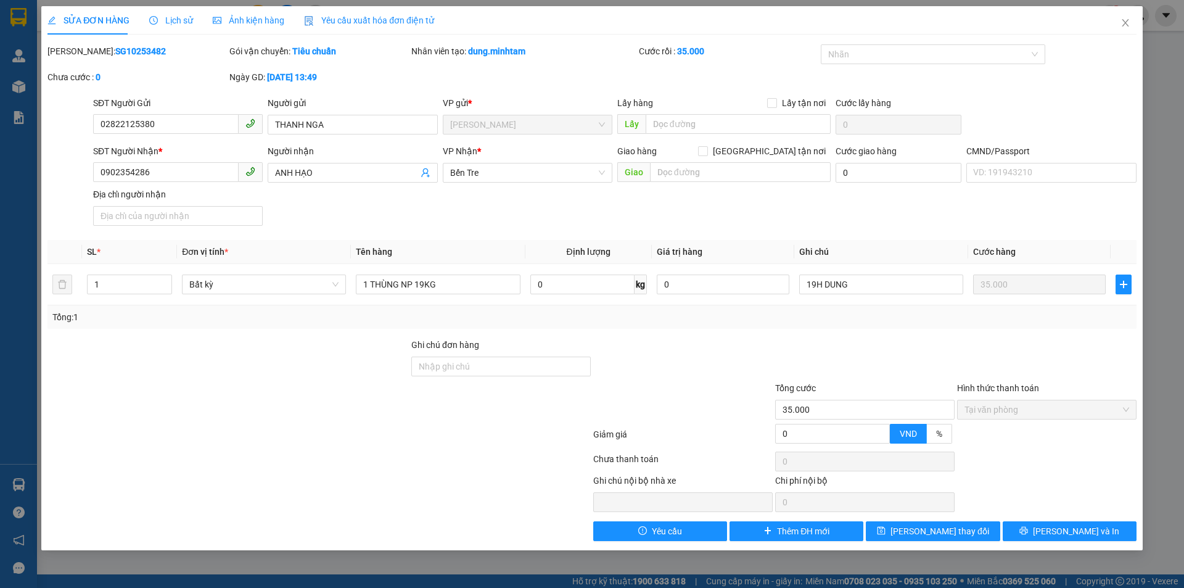
click at [536, 221] on div "SĐT Người Nhận * 0902354286 Người nhận ANH HẠO VP Nhận * Bến Tre Giao hàng Gia…" at bounding box center [615, 187] width 1048 height 86
click at [550, 211] on div "SĐT Người Nhận * 0902354286 Người nhận ANH HẠO VP Nhận * Bến Tre Giao hàng Gia…" at bounding box center [615, 187] width 1048 height 86
click at [580, 205] on div "SĐT Người Nhận * 0902354286 Người nhận ANH HẠO VP Nhận * Bến Tre Giao hàng Gia…" at bounding box center [615, 187] width 1048 height 86
click at [508, 214] on div "SĐT Người Nhận * 0902354286 Người nhận ANH HẠO VP Nhận * Bến Tre Giao hàng Gia…" at bounding box center [615, 187] width 1048 height 86
click at [657, 343] on div at bounding box center [683, 359] width 182 height 43
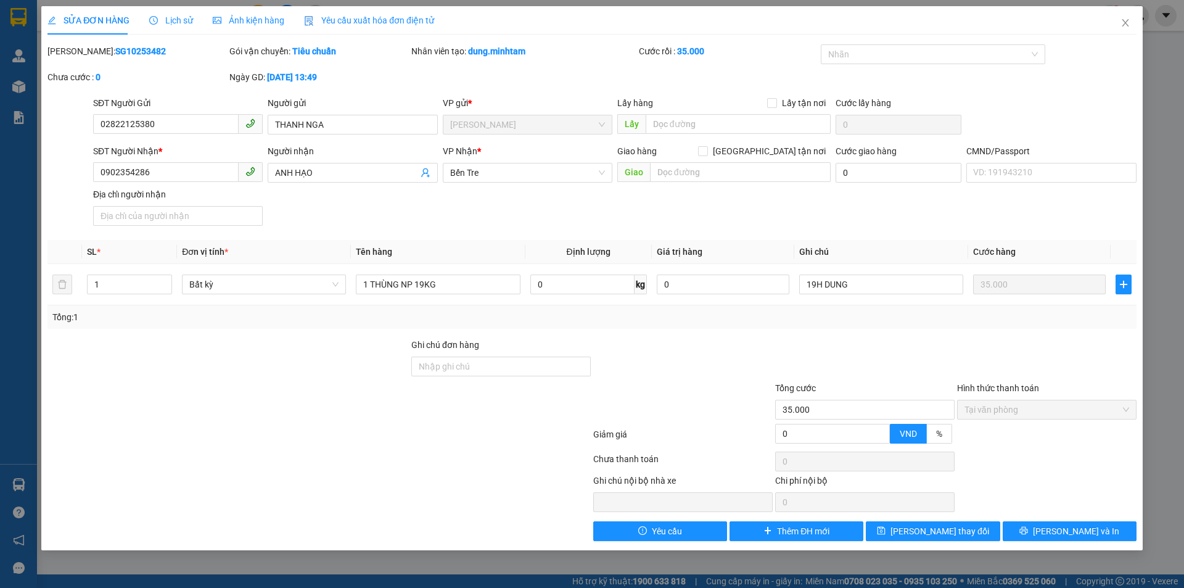
click at [562, 219] on div "SĐT Người Nhận * 0902354286 Người nhận ANH HẠO VP Nhận * Bến Tre Giao hàng Gia…" at bounding box center [615, 187] width 1048 height 86
click at [454, 216] on div "SĐT Người Nhận * 0902354286 Người nhận ANH HẠO VP Nhận * Bến Tre Giao hàng Gia…" at bounding box center [615, 187] width 1048 height 86
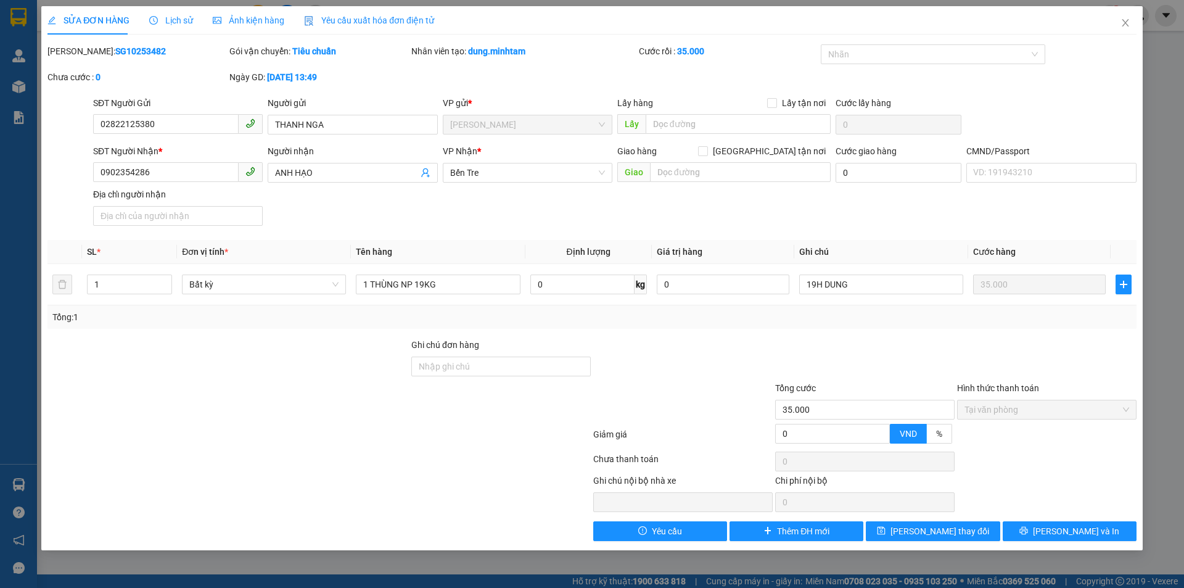
click at [454, 216] on div "SĐT Người Nhận * 0902354286 Người nhận ANH HẠO VP Nhận * Bến Tre Giao hàng Gia…" at bounding box center [615, 187] width 1048 height 86
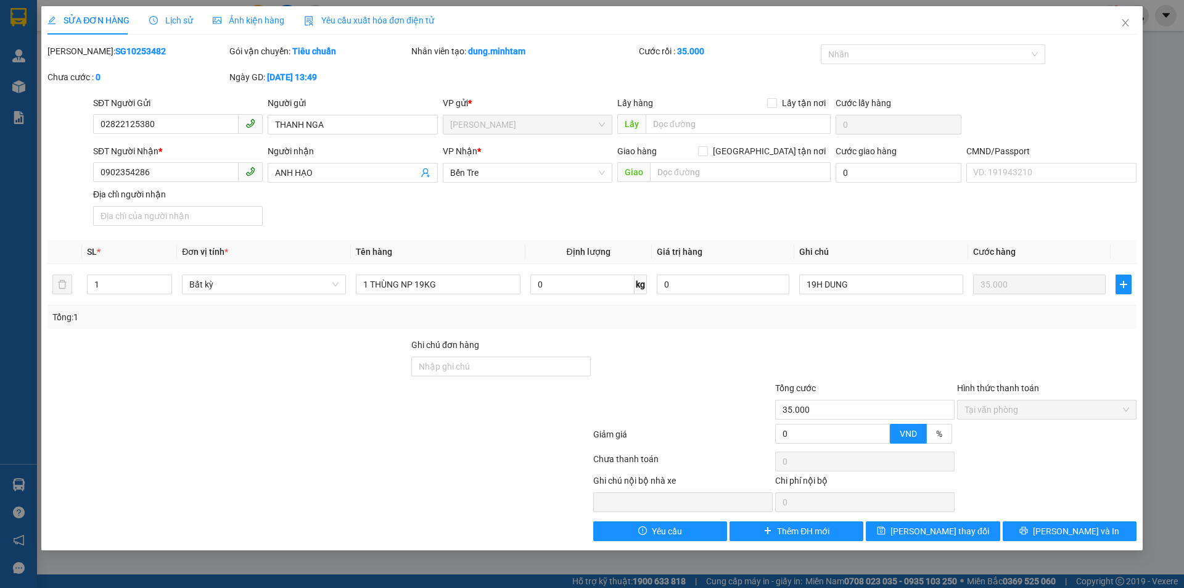
click at [454, 216] on div "SĐT Người Nhận * 0902354286 Người nhận ANH HẠO VP Nhận * Bến Tre Giao hàng Gia…" at bounding box center [615, 187] width 1048 height 86
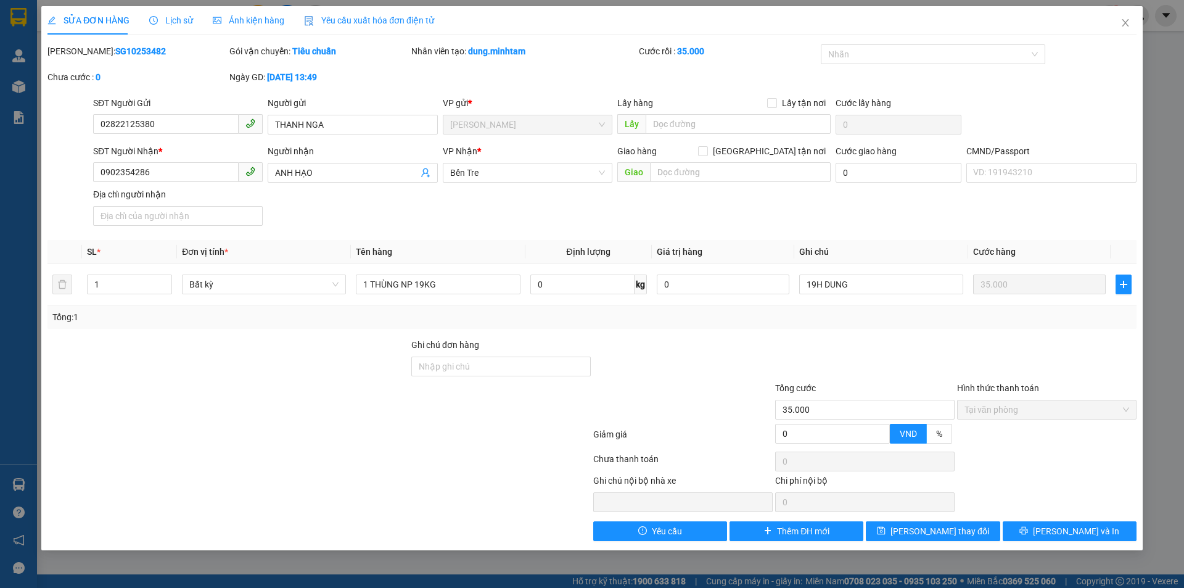
click at [454, 216] on div "SĐT Người Nhận * 0902354286 Người nhận ANH HẠO VP Nhận * Bến Tre Giao hàng Gia…" at bounding box center [615, 187] width 1048 height 86
drag, startPoint x: 110, startPoint y: 52, endPoint x: 141, endPoint y: 52, distance: 30.8
click at [141, 52] on div "Mã ĐH: SG10253482" at bounding box center [136, 51] width 179 height 14
click at [331, 211] on div "SĐT Người Nhận * 0902354286 Người nhận ANH HẠO VP Nhận * Bến Tre Giao hàng Gia…" at bounding box center [615, 187] width 1048 height 86
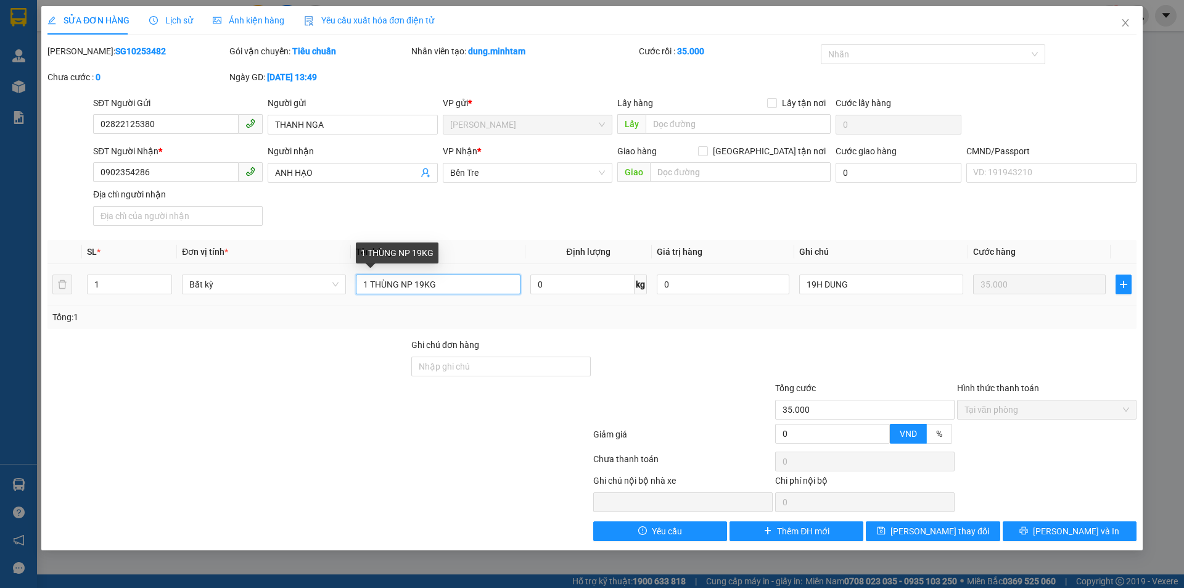
drag, startPoint x: 419, startPoint y: 287, endPoint x: 444, endPoint y: 287, distance: 24.7
click at [444, 287] on input "1 THÙNG NP 19KG" at bounding box center [438, 284] width 164 height 20
click at [491, 326] on div "Tổng: 1" at bounding box center [591, 316] width 1089 height 23
click at [510, 218] on div "SĐT Người Nhận * 0902354286 Người nhận ANH HẠO VP Nhận * Bến Tre Giao hàng Gia…" at bounding box center [615, 187] width 1048 height 86
click at [579, 329] on div "Total Paid Fee 35.000 Total UnPaid Fee 0 Cash Collection Total Fee Mã ĐH: SG102…" at bounding box center [591, 292] width 1089 height 496
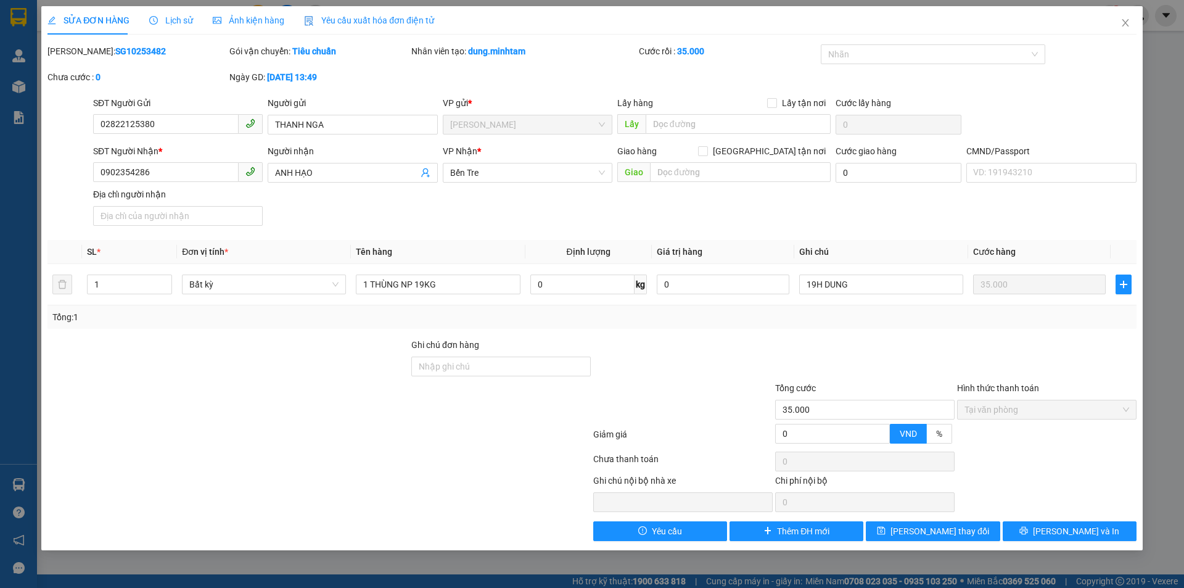
click at [538, 215] on div "SĐT Người Nhận * 0902354286 Người nhận ANH HẠO VP Nhận * Bến Tre Giao hàng Gia…" at bounding box center [615, 187] width 1048 height 86
click at [658, 350] on div at bounding box center [683, 359] width 182 height 43
click at [1126, 25] on icon "close" at bounding box center [1124, 22] width 7 height 7
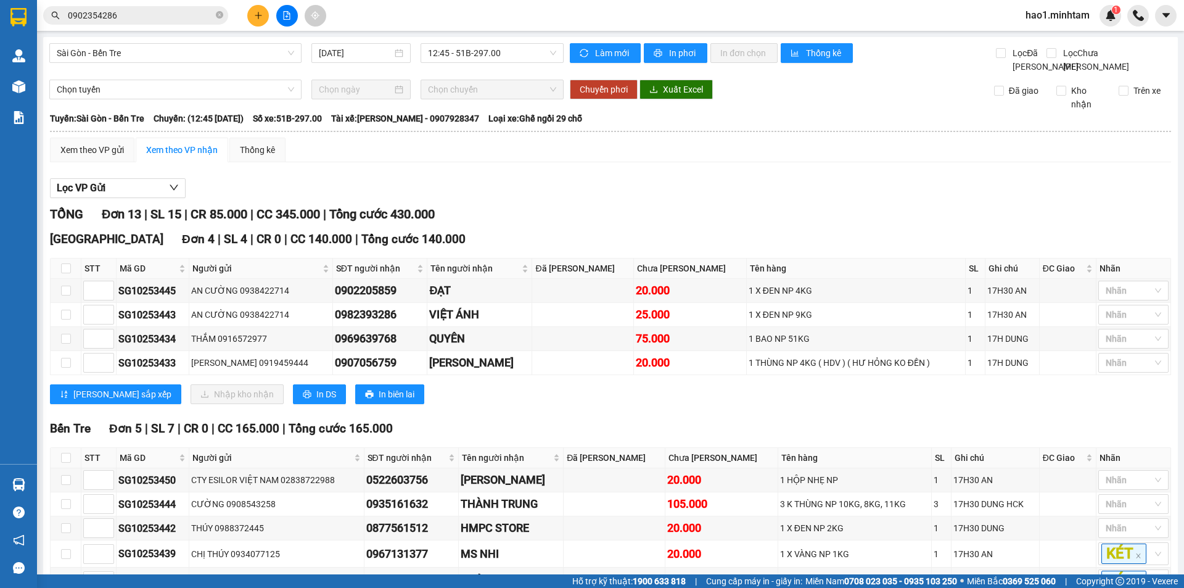
click at [166, 17] on input "0902354286" at bounding box center [140, 16] width 145 height 14
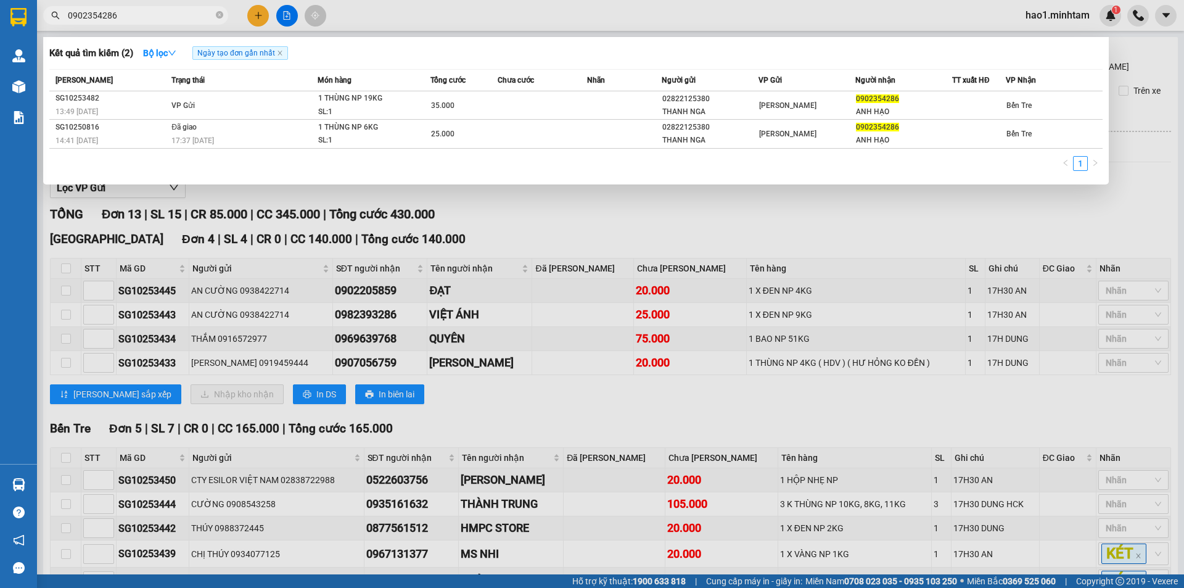
click at [166, 17] on input "0902354286" at bounding box center [140, 16] width 145 height 14
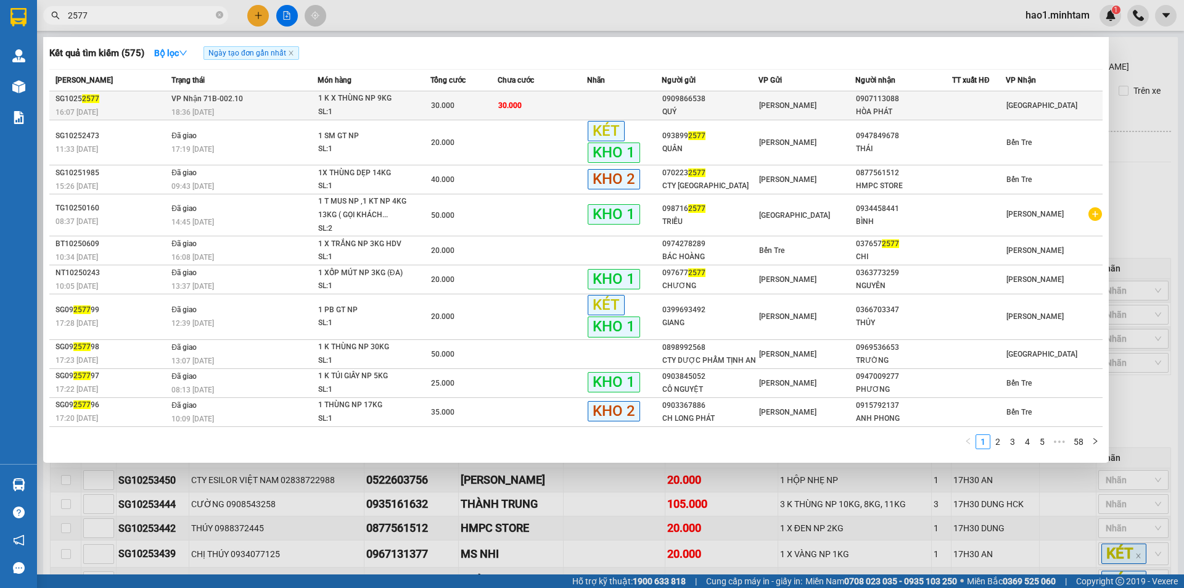
type input "2577"
click at [322, 93] on div "1 K X THÙNG NP 9KG" at bounding box center [364, 99] width 92 height 14
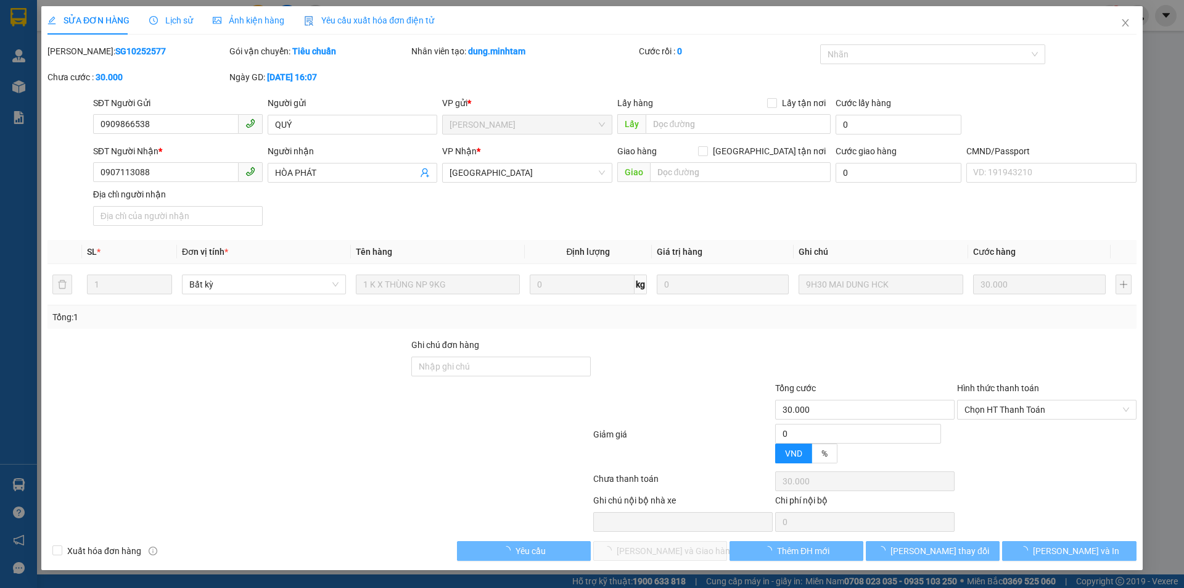
type input "0909866538"
type input "QUÝ"
type input "0907113088"
type input "HÒA PHÁT"
type input "30.000"
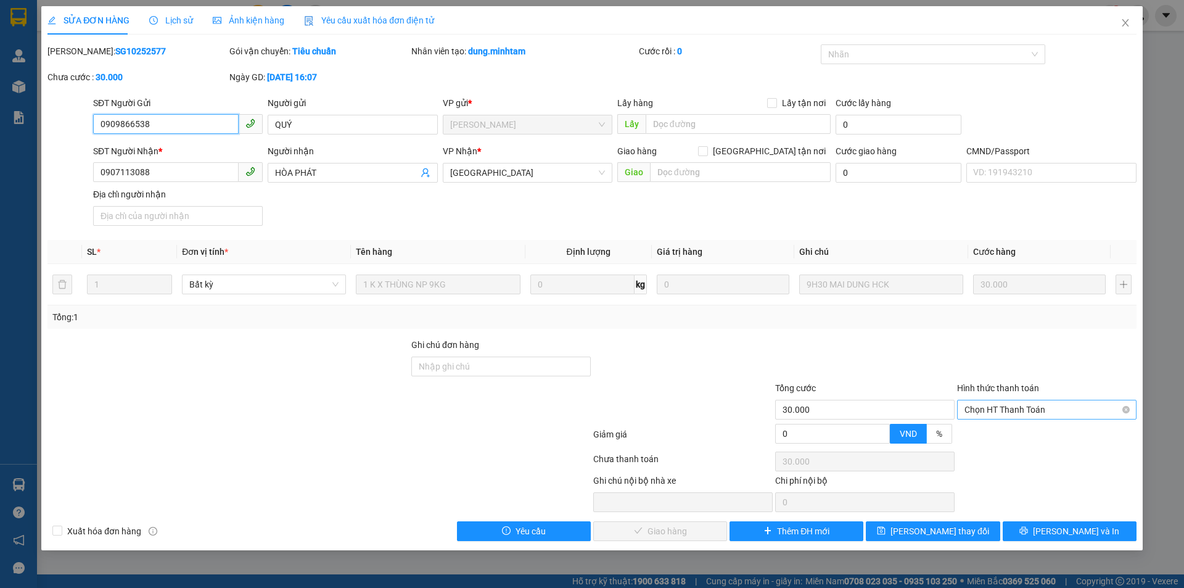
click at [991, 409] on span "Chọn HT Thanh Toán" at bounding box center [1046, 409] width 165 height 18
click at [992, 428] on div "Tại văn phòng" at bounding box center [1046, 434] width 165 height 14
type input "0"
click at [692, 529] on span "[PERSON_NAME] và Giao hàng" at bounding box center [676, 531] width 118 height 14
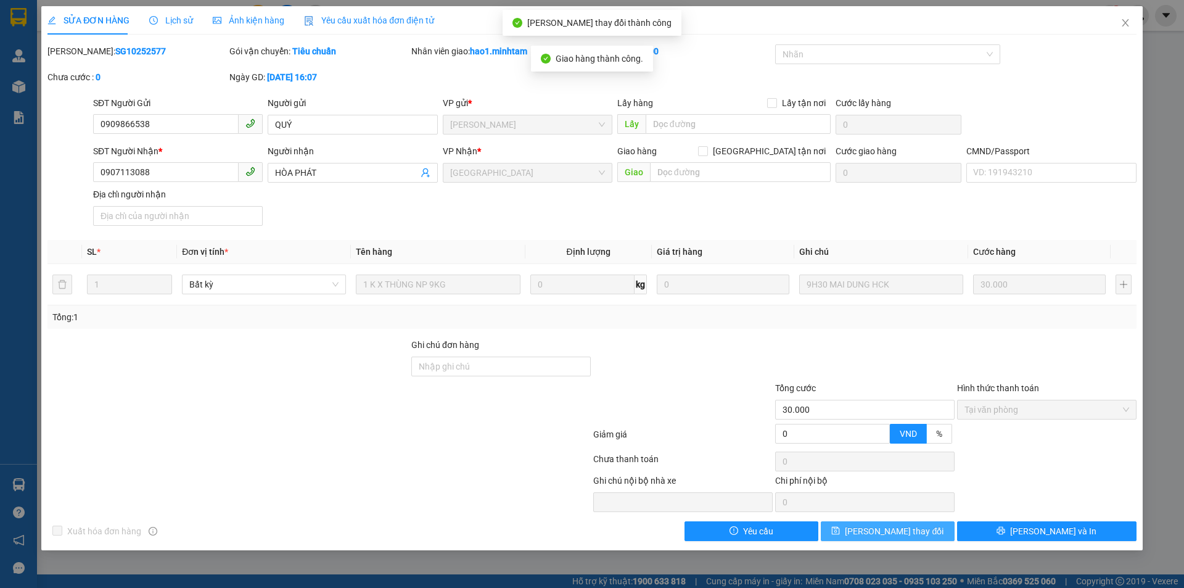
click at [913, 531] on span "[PERSON_NAME] thay đổi" at bounding box center [894, 531] width 99 height 14
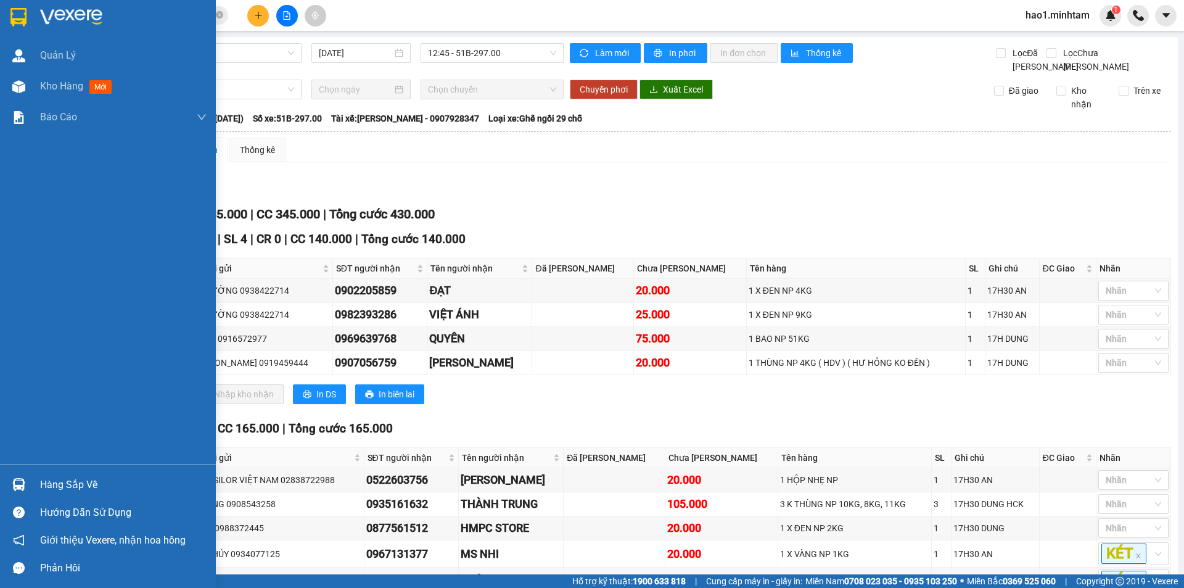
click at [36, 16] on div at bounding box center [108, 20] width 216 height 40
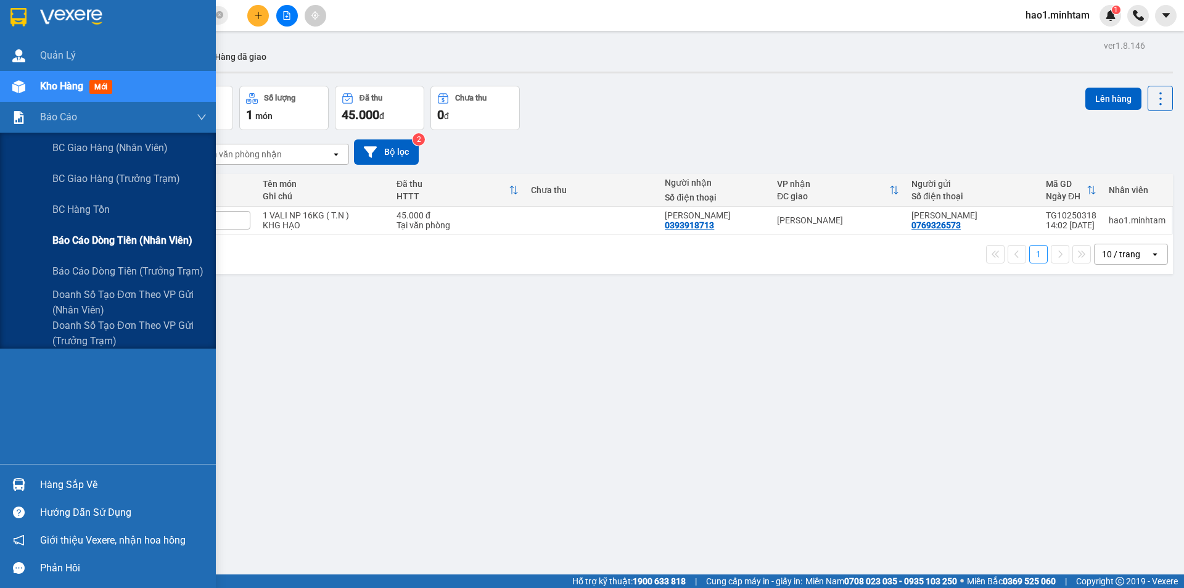
click at [72, 236] on span "Báo cáo dòng tiền (nhân viên)" at bounding box center [122, 239] width 140 height 15
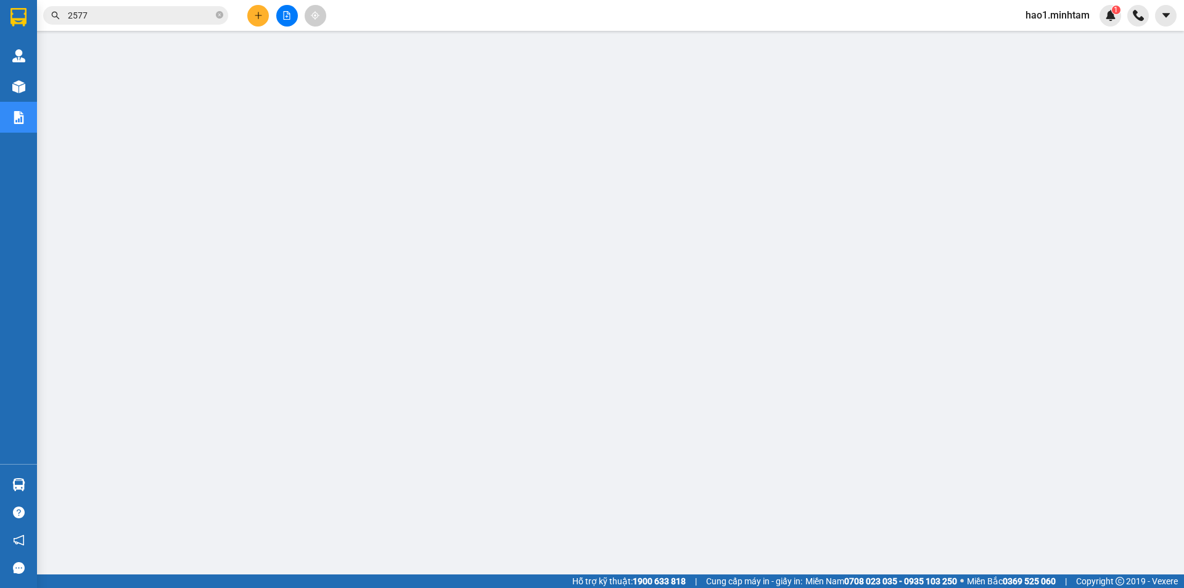
click at [182, 13] on input "2577" at bounding box center [140, 16] width 145 height 14
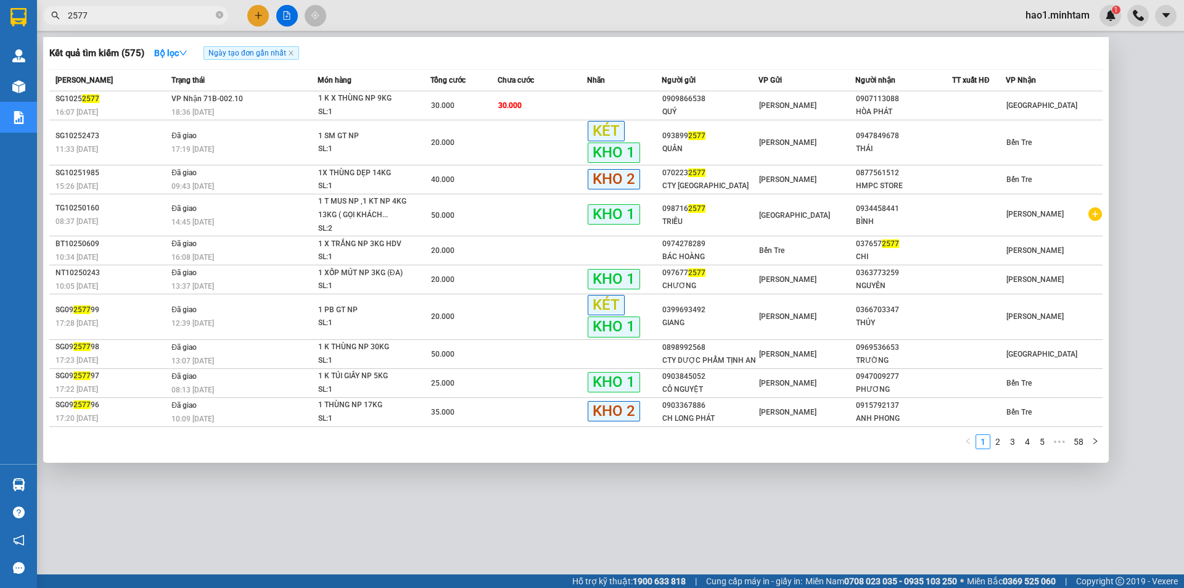
click at [182, 13] on input "2577" at bounding box center [140, 16] width 145 height 14
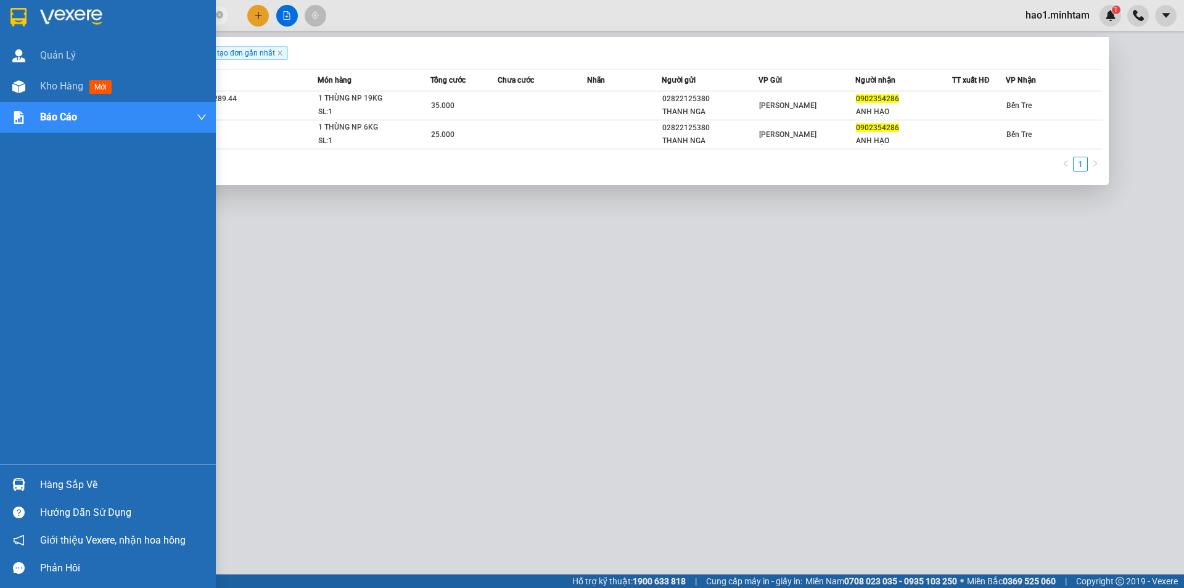
type input "0902354286"
click at [46, 486] on div "Hàng sắp về" at bounding box center [123, 484] width 166 height 18
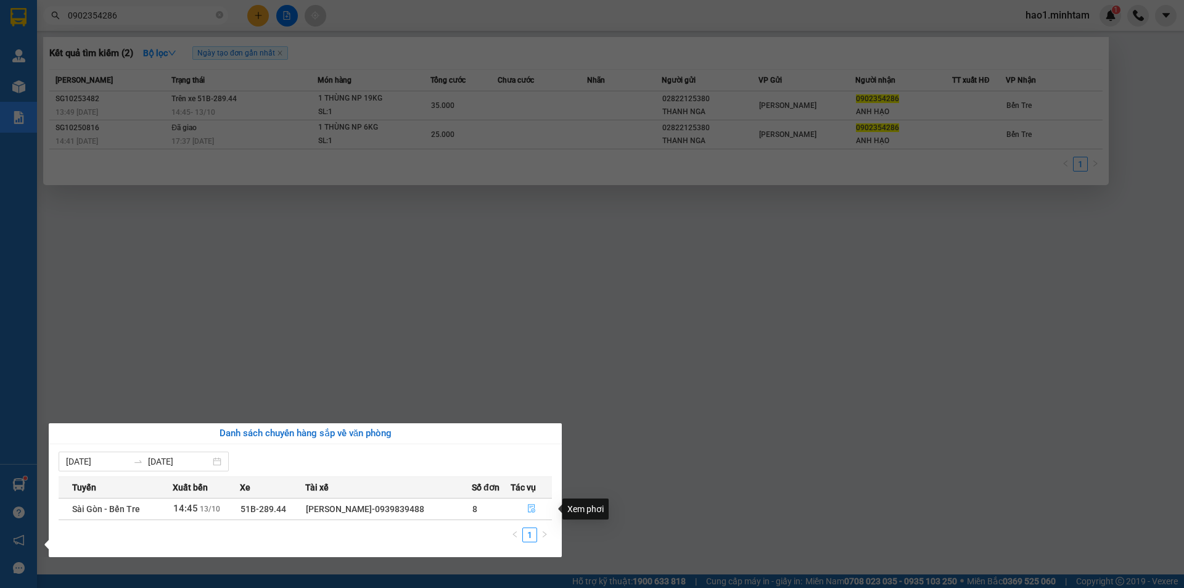
click at [535, 509] on icon "file-done" at bounding box center [531, 508] width 9 height 9
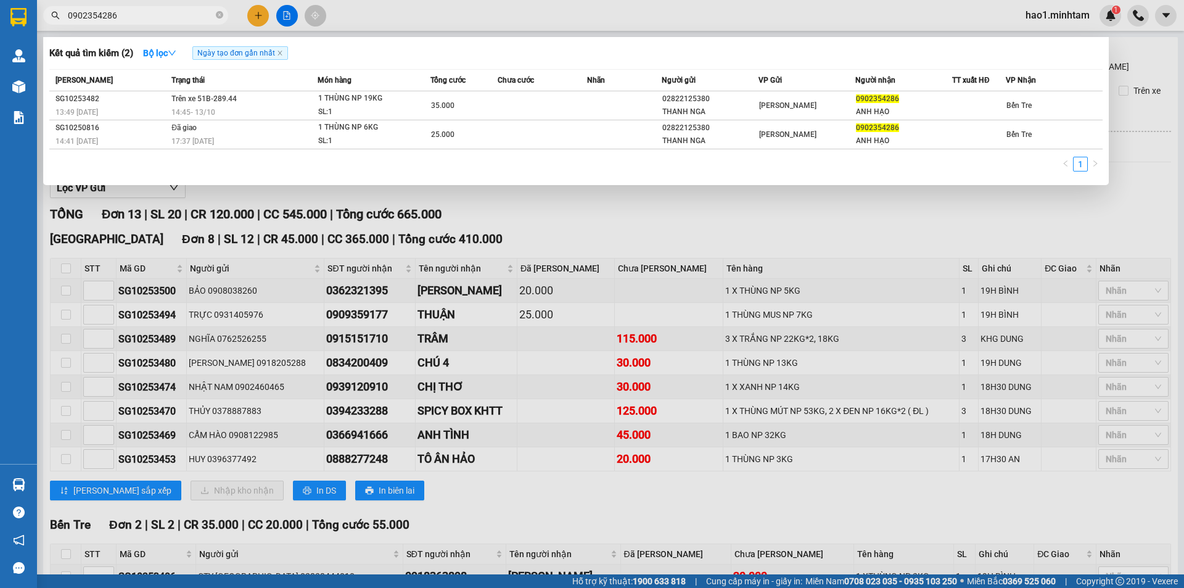
click at [628, 240] on div at bounding box center [592, 294] width 1184 height 588
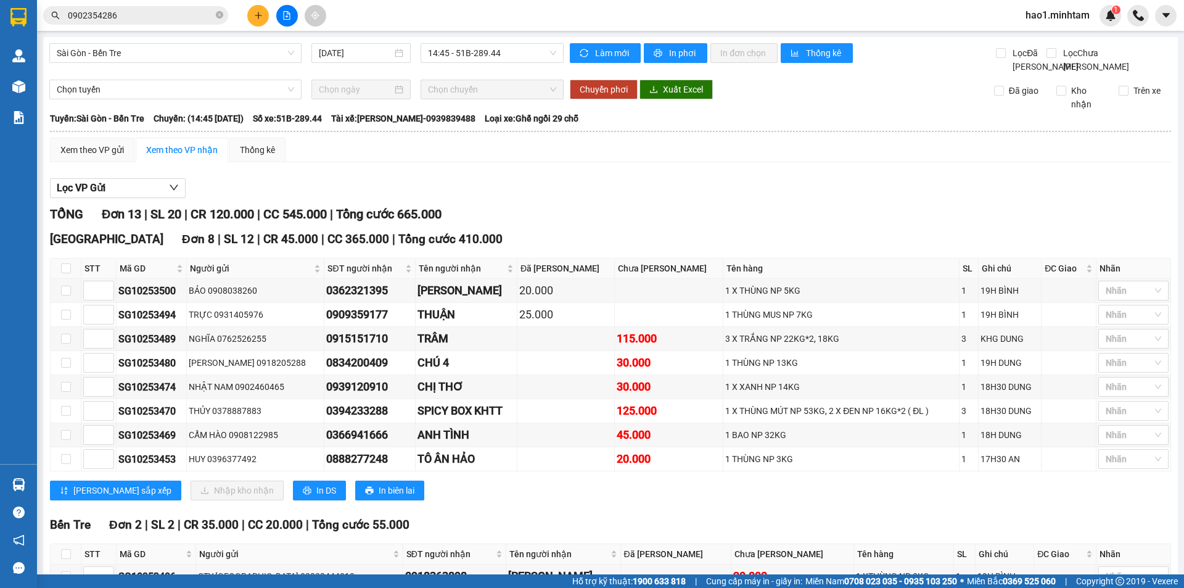
click at [590, 364] on div "Tiền Giang Đơn 8 | SL 12 | CR 45.000 | CC 365.000 | Tổng cước 410.000 STT Mã GD…" at bounding box center [610, 369] width 1121 height 279
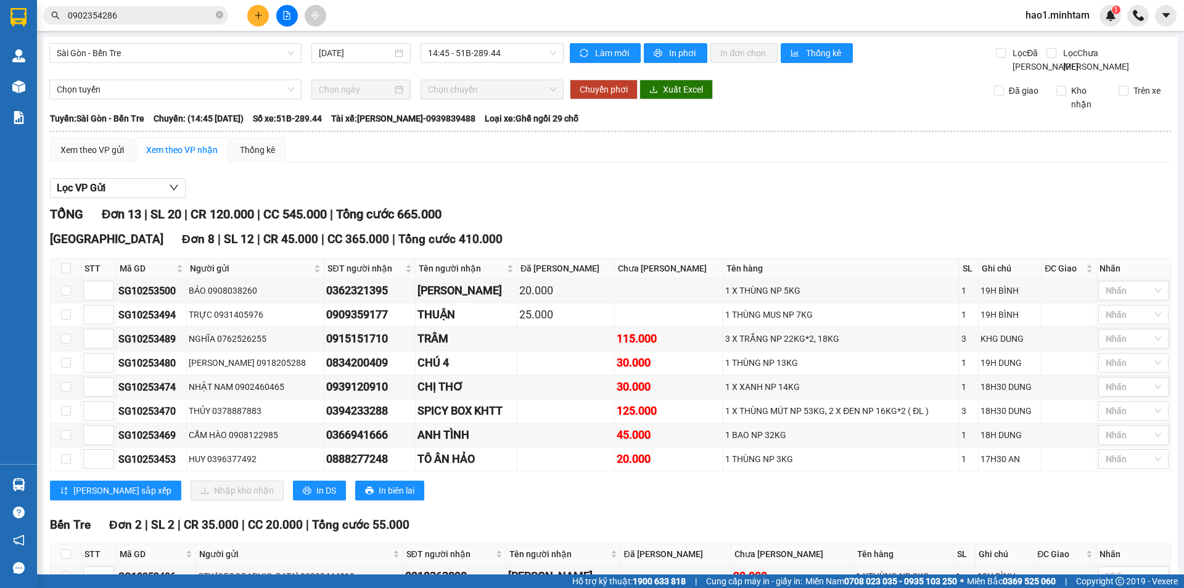
click at [590, 364] on div "Tiền Giang Đơn 8 | SL 12 | CR 45.000 | CC 365.000 | Tổng cước 410.000 STT Mã GD…" at bounding box center [610, 369] width 1121 height 279
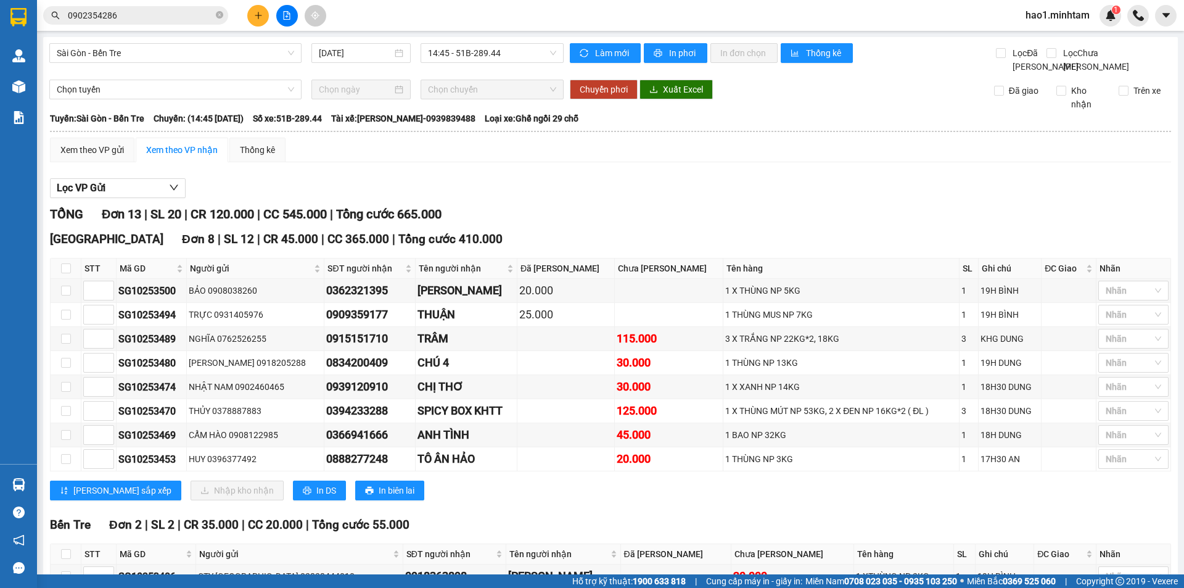
click at [590, 364] on div "Tiền Giang Đơn 8 | SL 12 | CR 45.000 | CC 365.000 | Tổng cước 410.000 STT Mã GD…" at bounding box center [610, 369] width 1121 height 279
click at [564, 199] on div "Lọc VP Gửi" at bounding box center [610, 188] width 1121 height 20
click at [547, 276] on div "Tiền Giang Đơn 8 | SL 12 | CR 45.000 | CC 365.000 | Tổng cước 410.000 STT Mã GD…" at bounding box center [610, 369] width 1121 height 279
click at [547, 277] on div "TỔNG Đơn 13 | SL 20 | CR 120.000 | CC 545.000 | Tổng cước 665.000 Tiền Giang Đơ…" at bounding box center [610, 513] width 1121 height 617
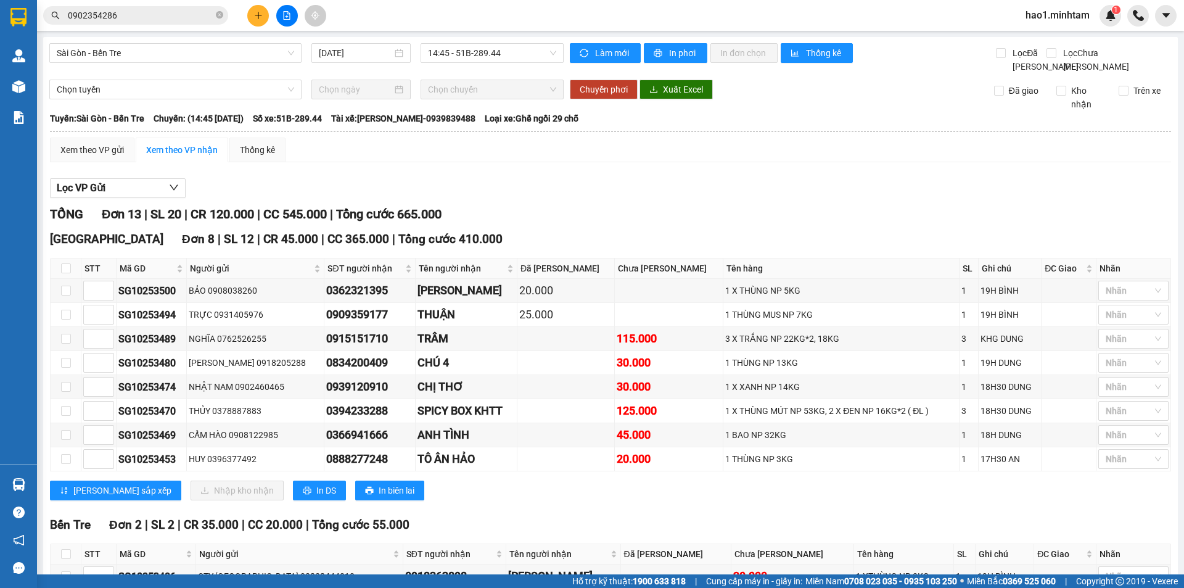
click at [546, 277] on div "TỔNG Đơn 13 | SL 20 | CR 120.000 | CC 545.000 | Tổng cước 665.000 Tiền Giang Đơ…" at bounding box center [610, 513] width 1121 height 617
click at [549, 268] on div "Tiền Giang Đơn 8 | SL 12 | CR 45.000 | CC 365.000 | Tổng cước 410.000 STT Mã GD…" at bounding box center [610, 369] width 1121 height 279
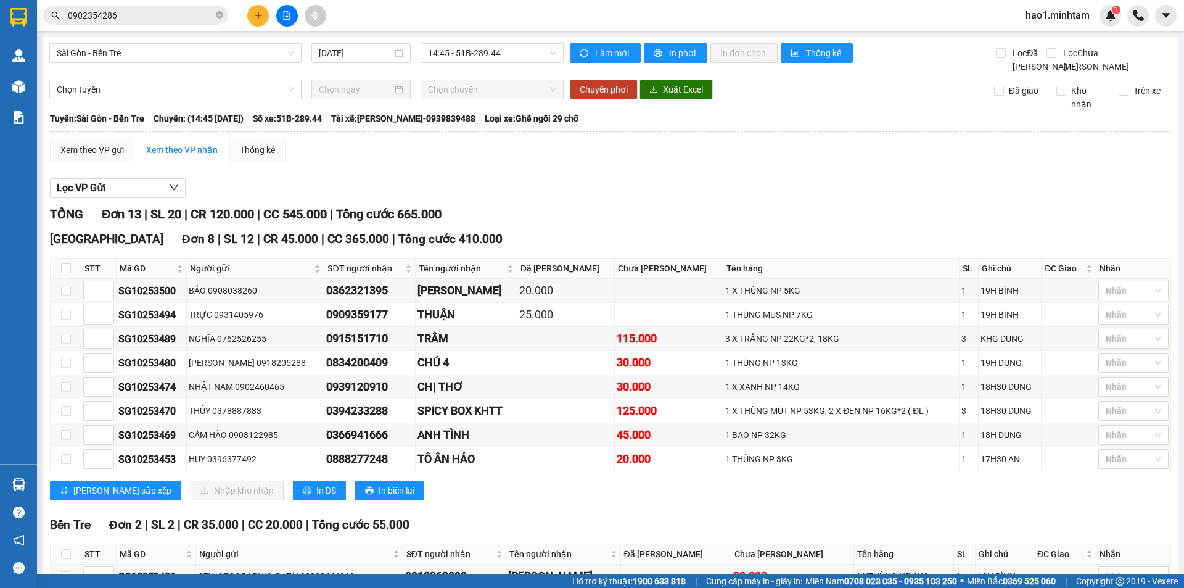
click at [548, 268] on div "Tiền Giang Đơn 8 | SL 12 | CR 45.000 | CC 365.000 | Tổng cước 410.000 STT Mã GD…" at bounding box center [610, 369] width 1121 height 279
click at [546, 271] on div "Tiền Giang Đơn 8 | SL 12 | CR 45.000 | CC 365.000 | Tổng cước 410.000 STT Mã GD…" at bounding box center [610, 369] width 1121 height 279
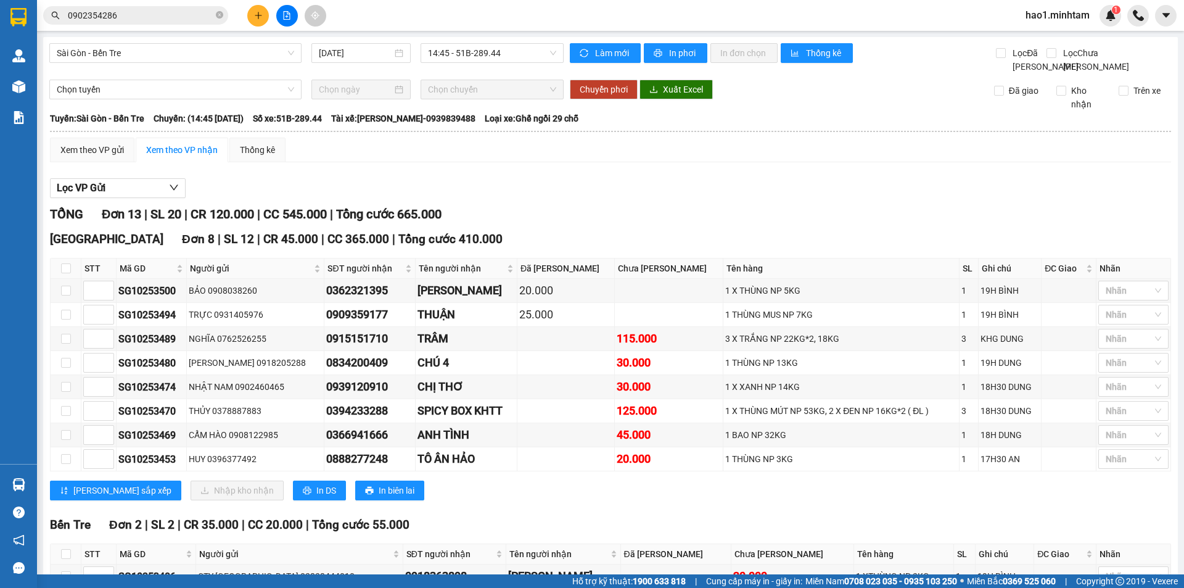
click at [563, 276] on div "Tiền Giang Đơn 8 | SL 12 | CR 45.000 | CC 365.000 | Tổng cước 410.000 STT Mã GD…" at bounding box center [610, 369] width 1121 height 279
click at [584, 515] on div "Bến Tre Đơn 2 | SL 2 | CR 35.000 | CC 20.000 | Tổng cước 55.000 STT Mã GD Ngườ…" at bounding box center [610, 582] width 1121 height 135
click at [580, 515] on div "Bến Tre Đơn 2 | SL 2 | CR 35.000 | CC 20.000 | Tổng cước 55.000" at bounding box center [610, 524] width 1121 height 18
click at [576, 515] on div "Bến Tre Đơn 2 | SL 2 | CR 35.000 | CC 20.000 | Tổng cước 55.000" at bounding box center [610, 524] width 1121 height 18
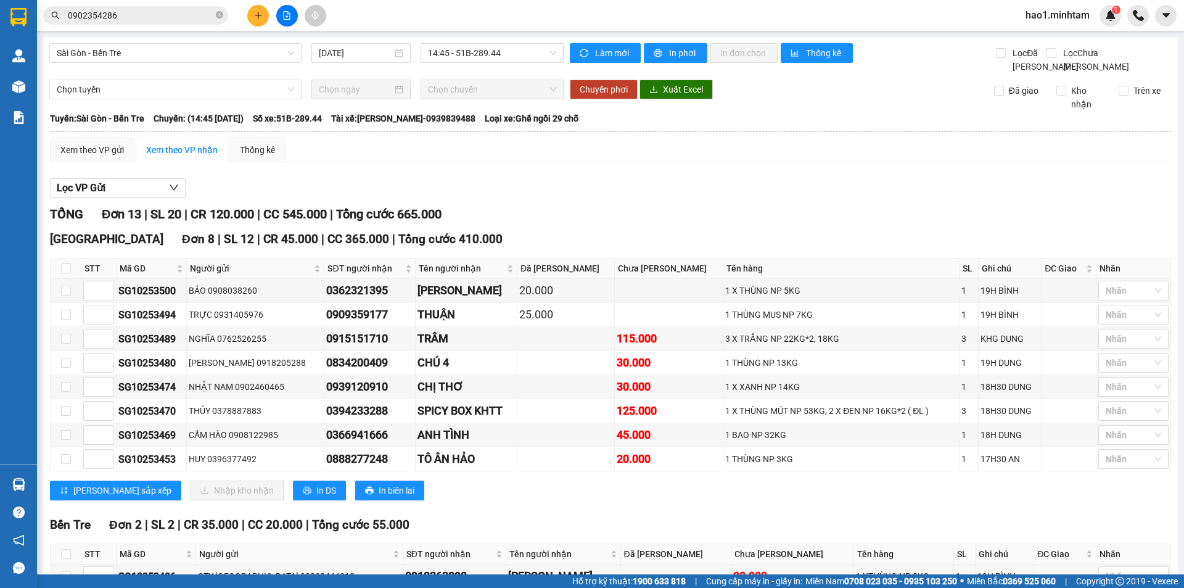
click at [572, 281] on div "TỔNG Đơn 13 | SL 20 | CR 120.000 | CC 545.000 | Tổng cước 665.000 Tiền Giang Đơ…" at bounding box center [610, 513] width 1121 height 617
click at [561, 178] on div "Lọc VP Gửi" at bounding box center [610, 188] width 1121 height 20
click at [547, 172] on div "Lọc VP Gửi TỔNG Đơn 13 | SL 20 | CR 120.000 | CC 545.000 | Tổng cước 665.000 T…" at bounding box center [610, 497] width 1121 height 650
click at [543, 172] on div "Lọc VP Gửi TỔNG Đơn 13 | SL 20 | CR 120.000 | CC 545.000 | Tổng cước 665.000 T…" at bounding box center [610, 497] width 1121 height 650
click at [541, 205] on div "TỔNG Đơn 13 | SL 20 | CR 120.000 | CC 545.000 | Tổng cước 665.000" at bounding box center [610, 214] width 1121 height 19
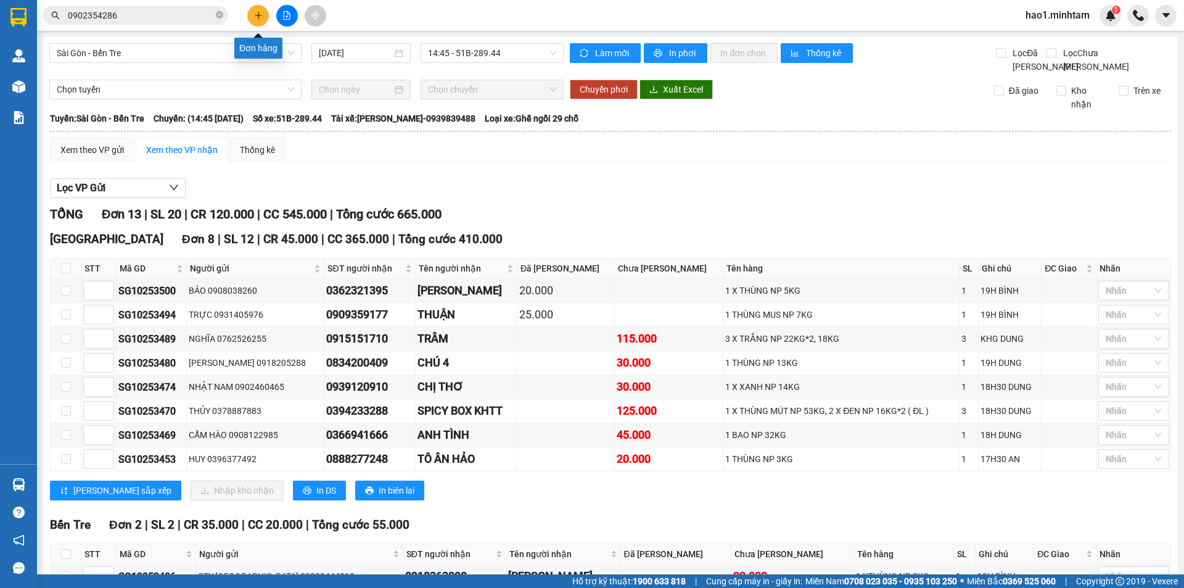
click at [259, 15] on icon "plus" at bounding box center [258, 15] width 9 height 9
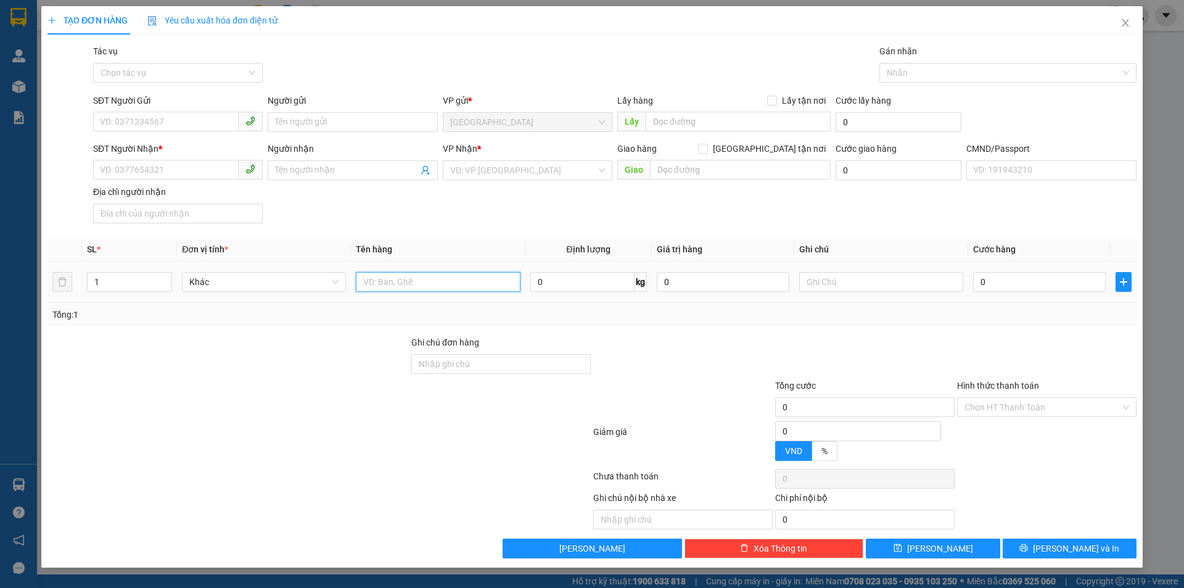
click at [391, 284] on input "text" at bounding box center [438, 282] width 164 height 20
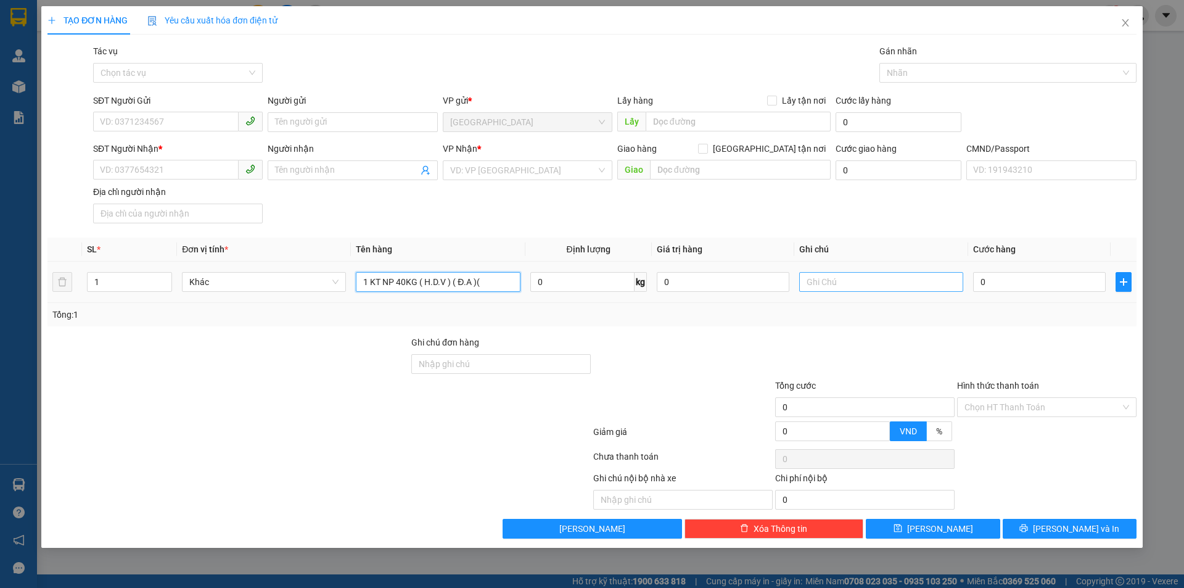
type input "1 KT NP 40KG ( H.D.V ) ( Đ.A )("
click at [828, 278] on input "text" at bounding box center [881, 282] width 164 height 20
type input "KHG HẠO"
type input "6"
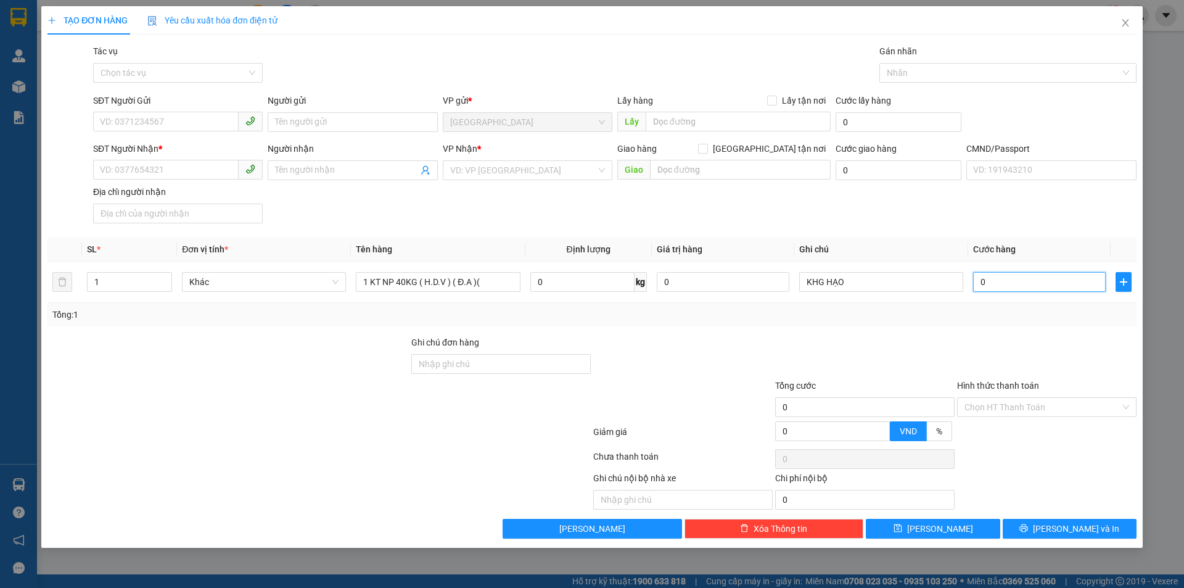
type input "6"
type input "60"
type input "60.000"
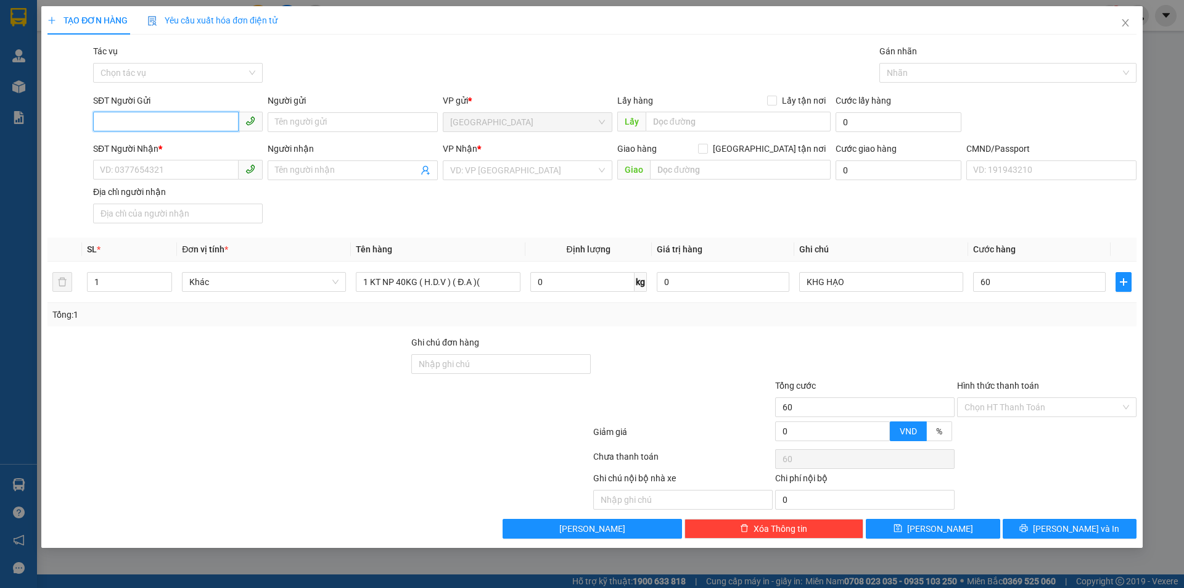
type input "60.000"
click at [152, 115] on input "SĐT Người Gửi" at bounding box center [165, 122] width 145 height 20
click at [150, 145] on div "0706756357 - NGA" at bounding box center [177, 147] width 155 height 14
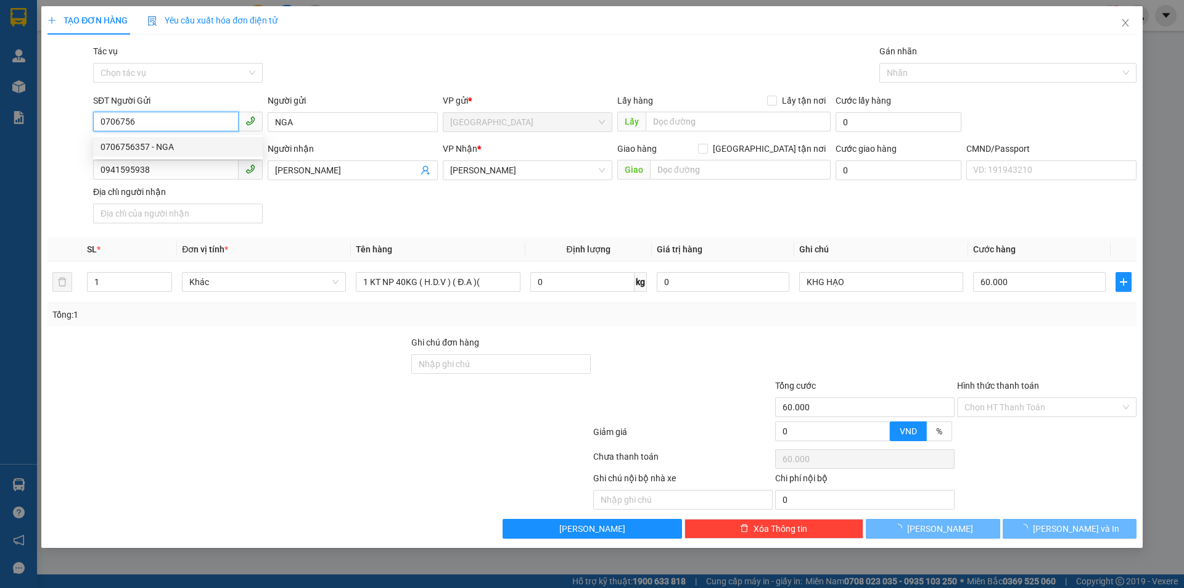
type input "0706756357"
type input "NGA"
type input "0941595938"
type input "TẤN HÙNG"
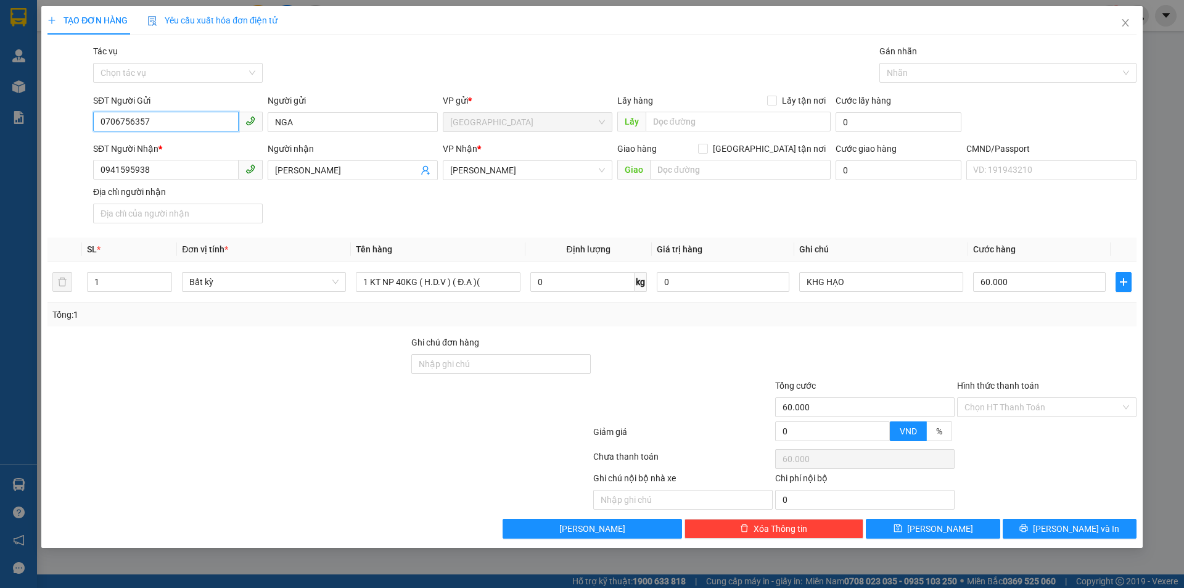
type input "0706756357"
click at [344, 202] on div "SĐT Người Nhận * 0941595938 Người nhận TẤN HÙNG VP Nhận * Hồ Chí Minh Giao hàng…" at bounding box center [615, 185] width 1048 height 86
click at [937, 359] on div at bounding box center [865, 356] width 182 height 43
drag, startPoint x: 1067, startPoint y: 530, endPoint x: 993, endPoint y: 436, distance: 119.5
click at [1066, 526] on span "Lưu và In" at bounding box center [1076, 529] width 86 height 14
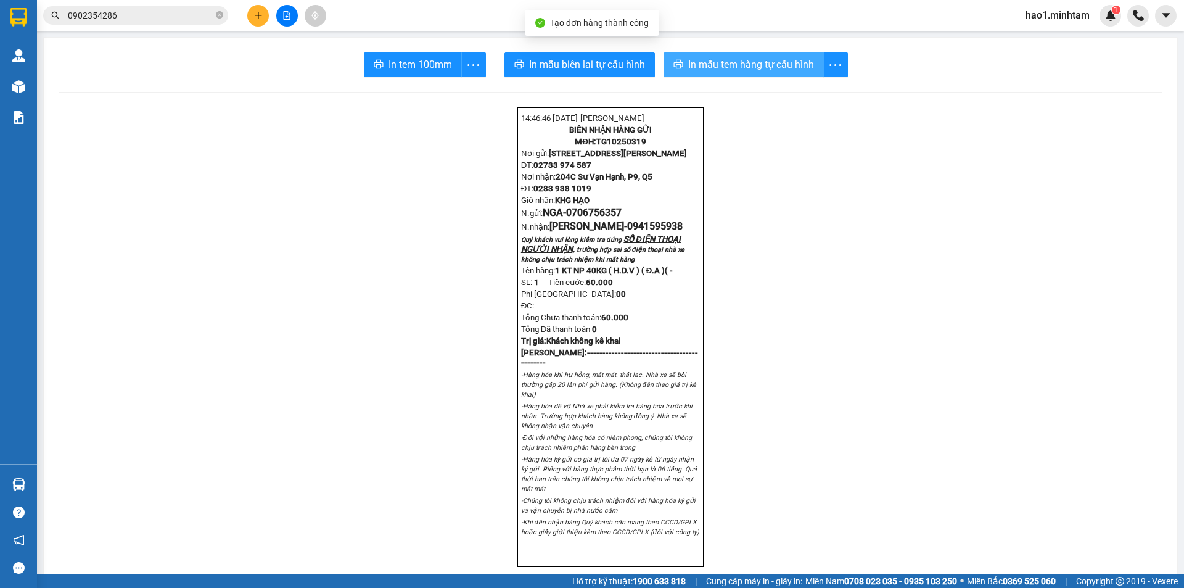
click at [726, 60] on span "In mẫu tem hàng tự cấu hình" at bounding box center [751, 64] width 126 height 15
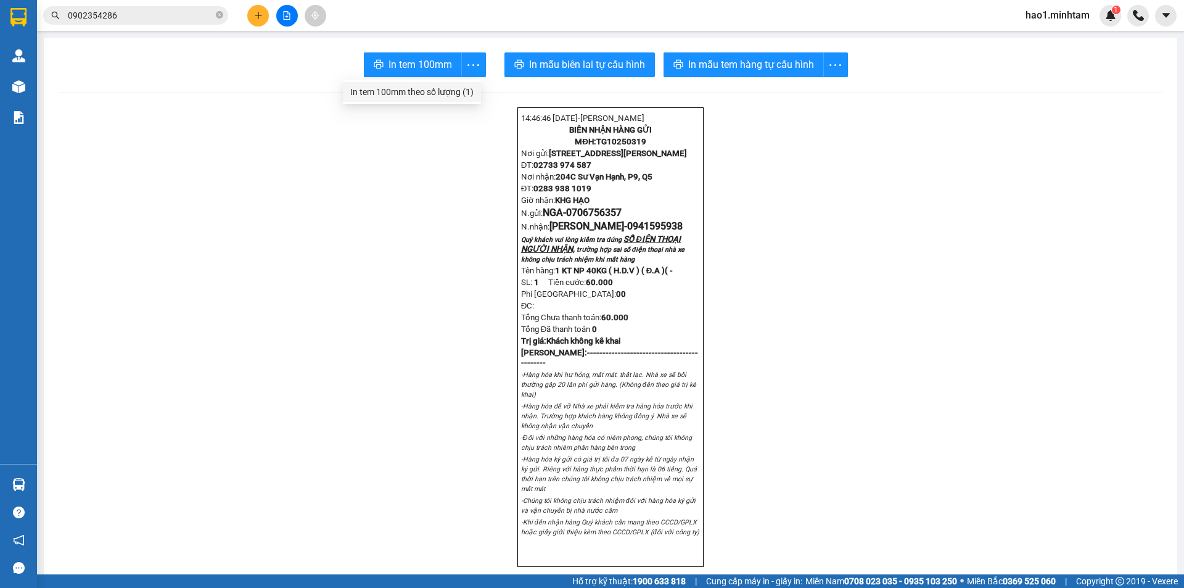
click at [448, 90] on div "In tem 100mm theo số lượng (1)" at bounding box center [411, 92] width 123 height 14
click at [254, 12] on icon "plus" at bounding box center [258, 15] width 9 height 9
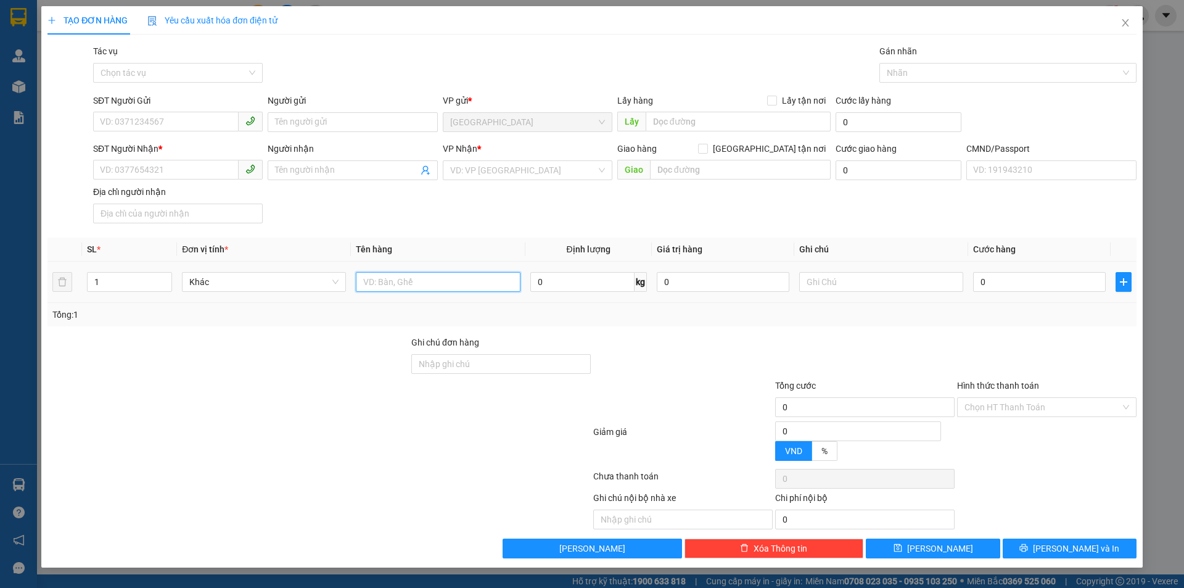
click at [404, 287] on input "text" at bounding box center [438, 282] width 164 height 20
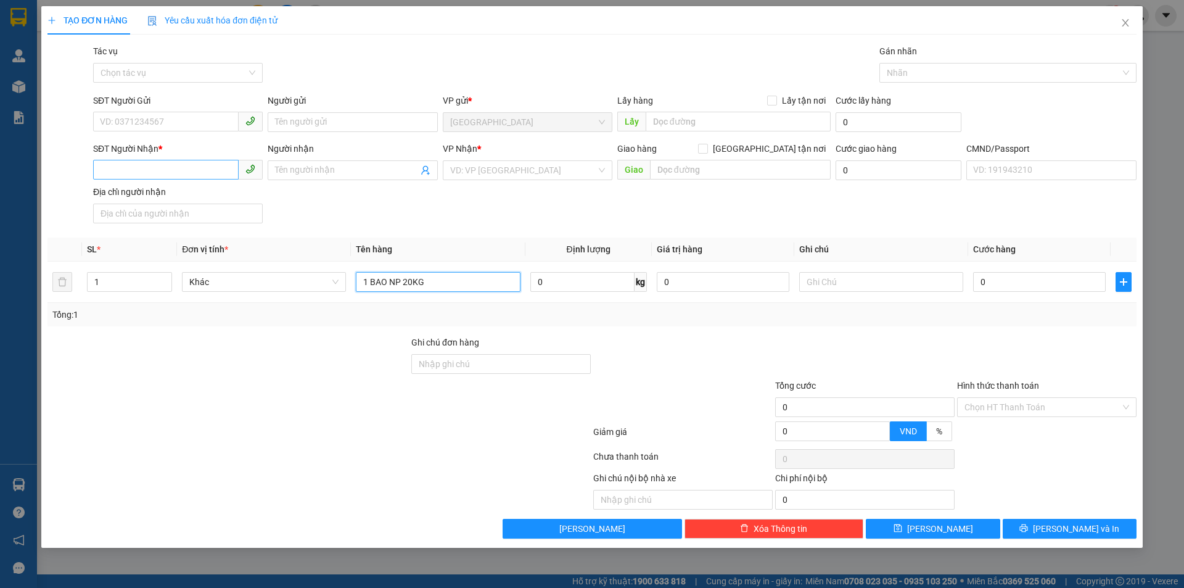
type input "1 BAO NP 20KG"
click at [197, 167] on input "SĐT Người Nhận *" at bounding box center [165, 170] width 145 height 20
type input "0772890302"
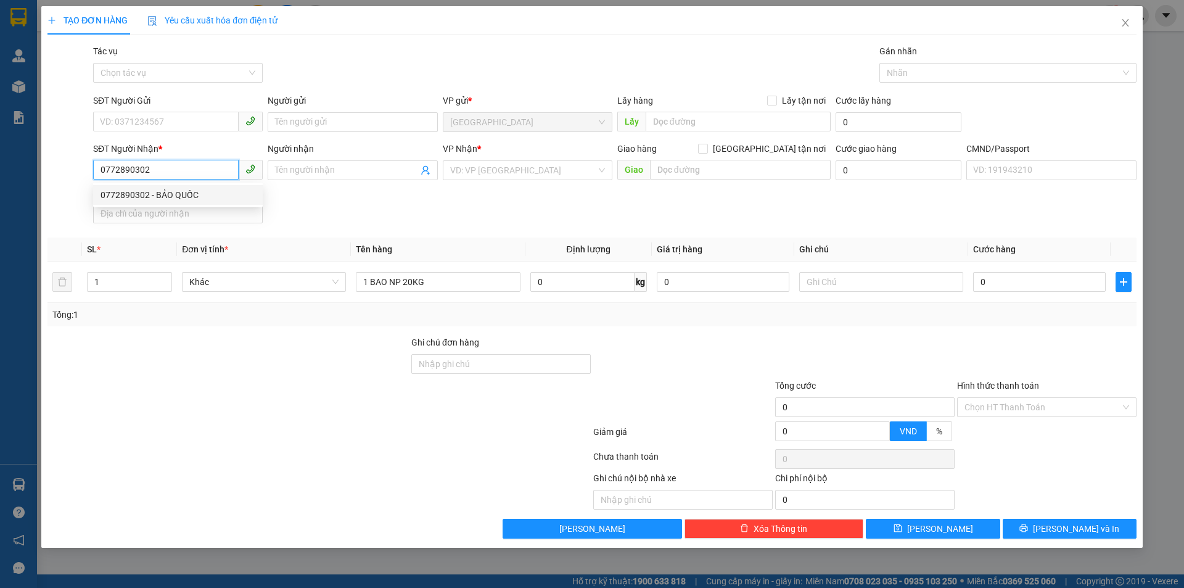
click at [198, 197] on div "0772890302 - BẢO QUỐC" at bounding box center [177, 195] width 155 height 14
type input "BẢO QUỐC"
type input "0772890302"
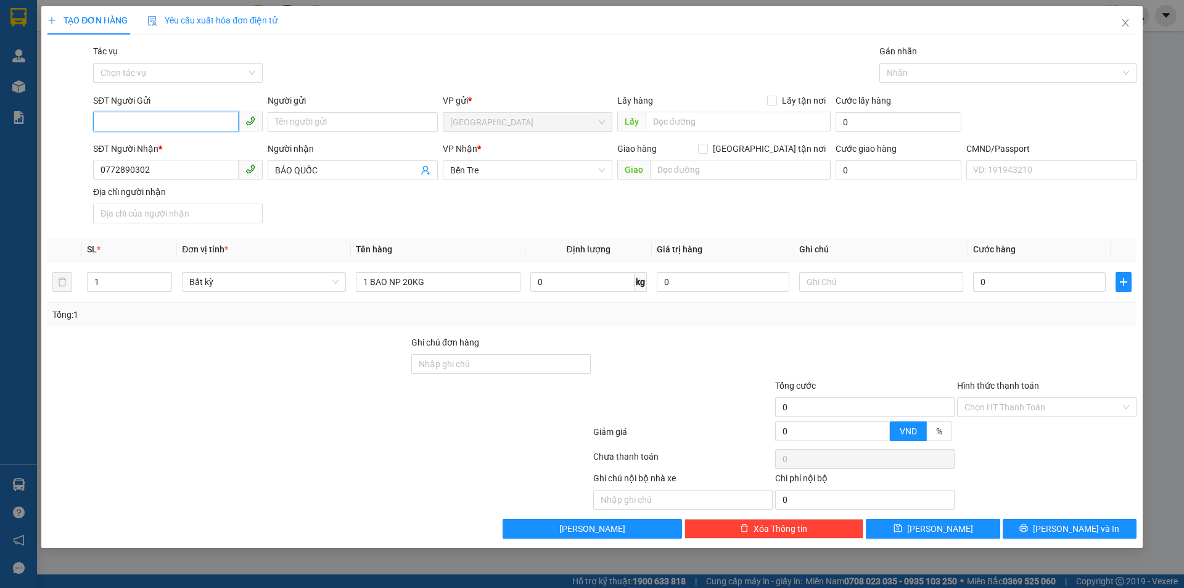
click at [215, 126] on input "SĐT Người Gửi" at bounding box center [165, 122] width 145 height 20
click at [199, 142] on div "0819969979 - PHỤNG" at bounding box center [177, 147] width 155 height 14
type input "0819969979"
type input "PHỤNG"
click at [820, 274] on input "text" at bounding box center [881, 282] width 164 height 20
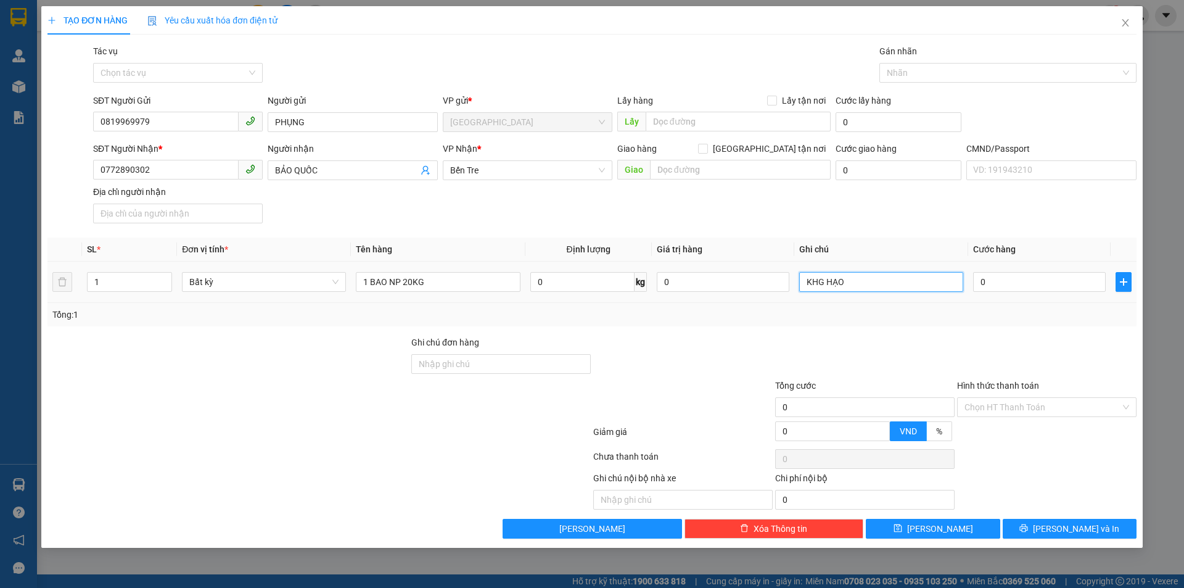
type input "KHG HẠO"
click at [482, 284] on input "1 BAO NP 20KG" at bounding box center [438, 282] width 164 height 20
type input "1 BAO NP 20KG ( Đ.V.S )"
click at [1025, 281] on input "0" at bounding box center [1039, 282] width 133 height 20
type input "3"
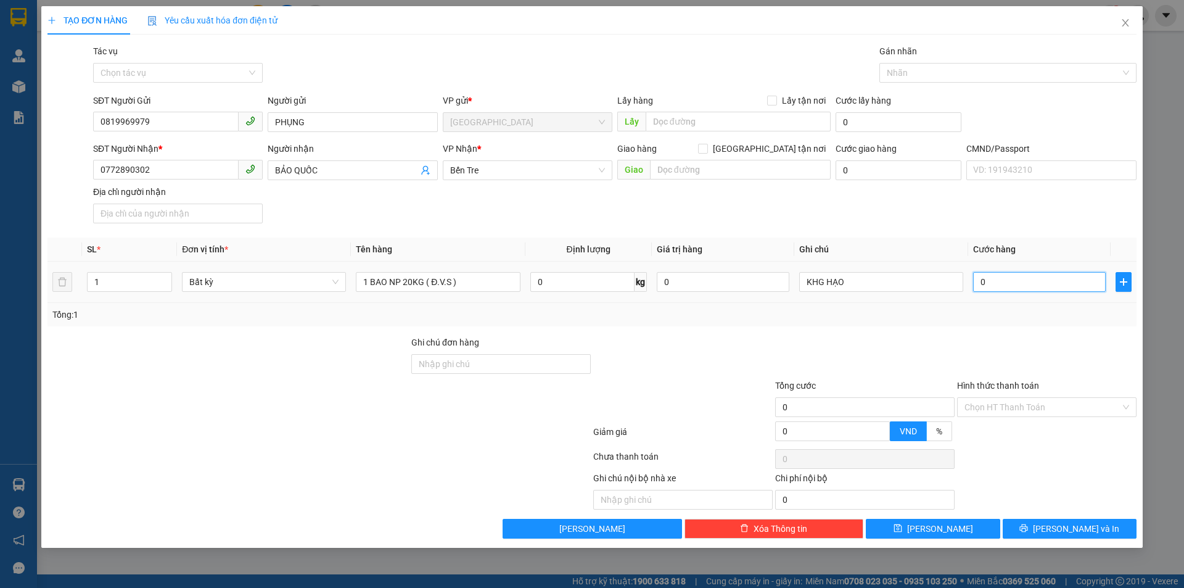
type input "3"
type input "35"
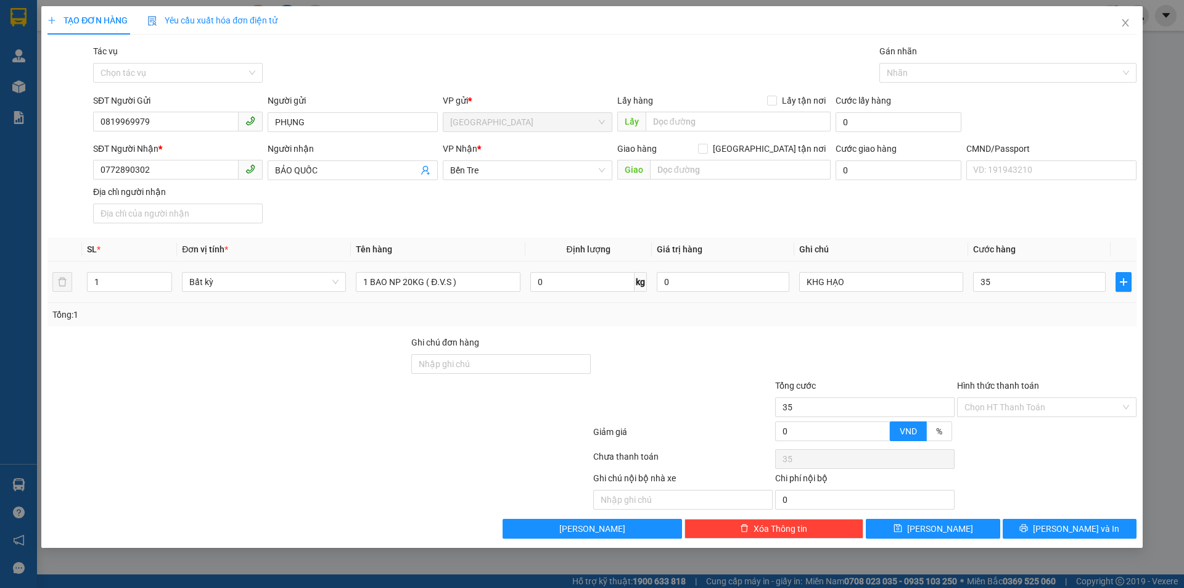
type input "35.000"
click at [1043, 308] on div "Tổng: 1" at bounding box center [591, 315] width 1079 height 14
click at [1086, 530] on span "Lưu và In" at bounding box center [1076, 529] width 86 height 14
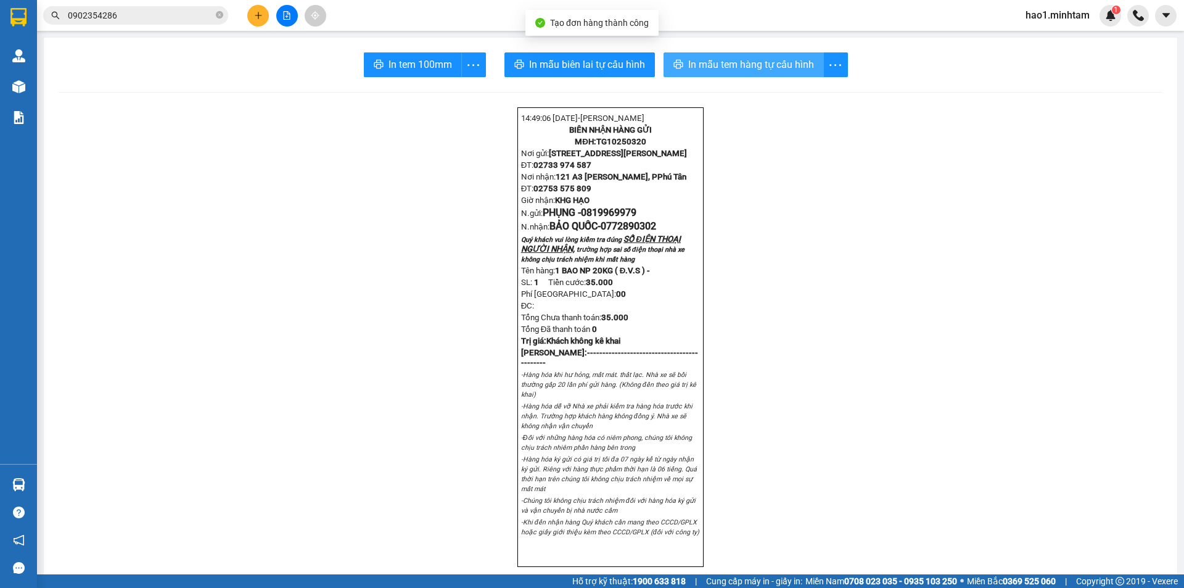
click at [730, 65] on span "In mẫu tem hàng tự cấu hình" at bounding box center [751, 64] width 126 height 15
drag, startPoint x: 835, startPoint y: 318, endPoint x: 838, endPoint y: 324, distance: 7.4
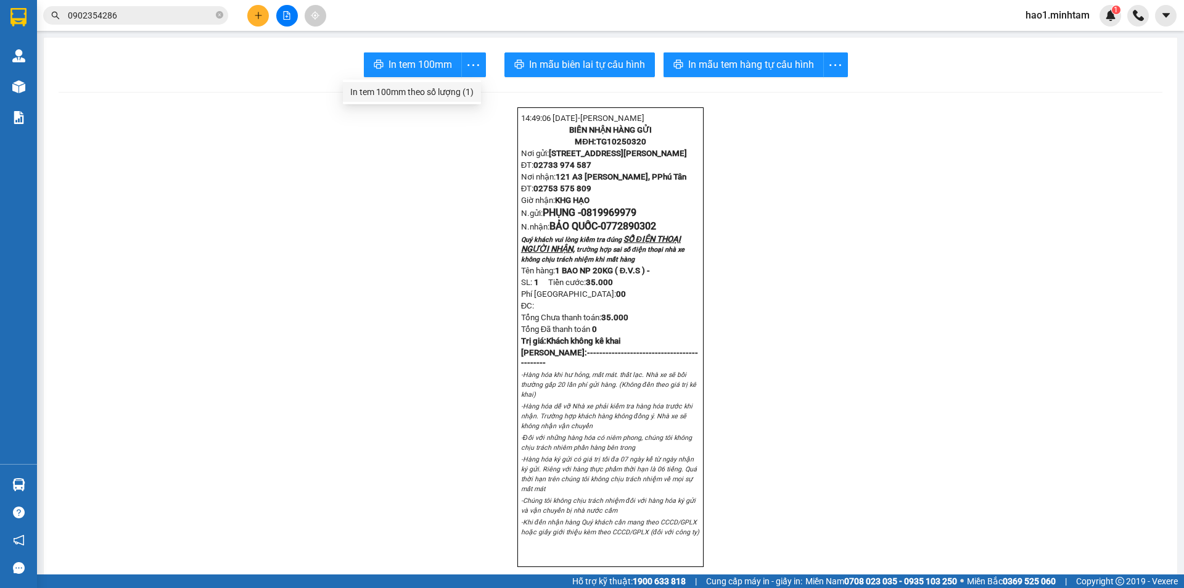
click at [457, 90] on div "In tem 100mm theo số lượng (1)" at bounding box center [411, 92] width 123 height 14
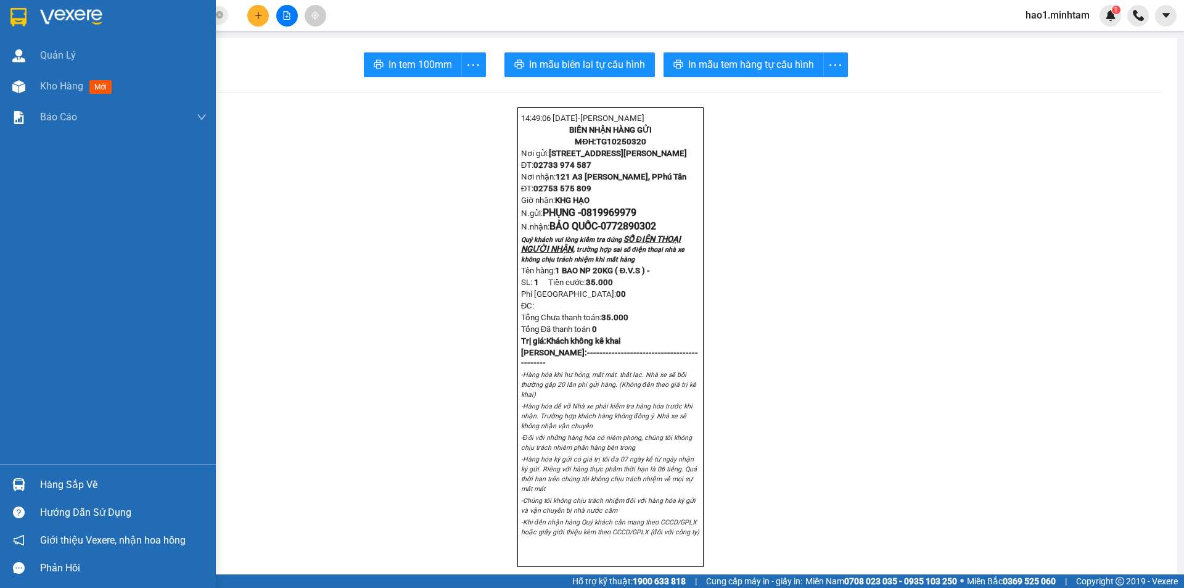
click at [43, 483] on div "Hàng sắp về" at bounding box center [123, 484] width 166 height 18
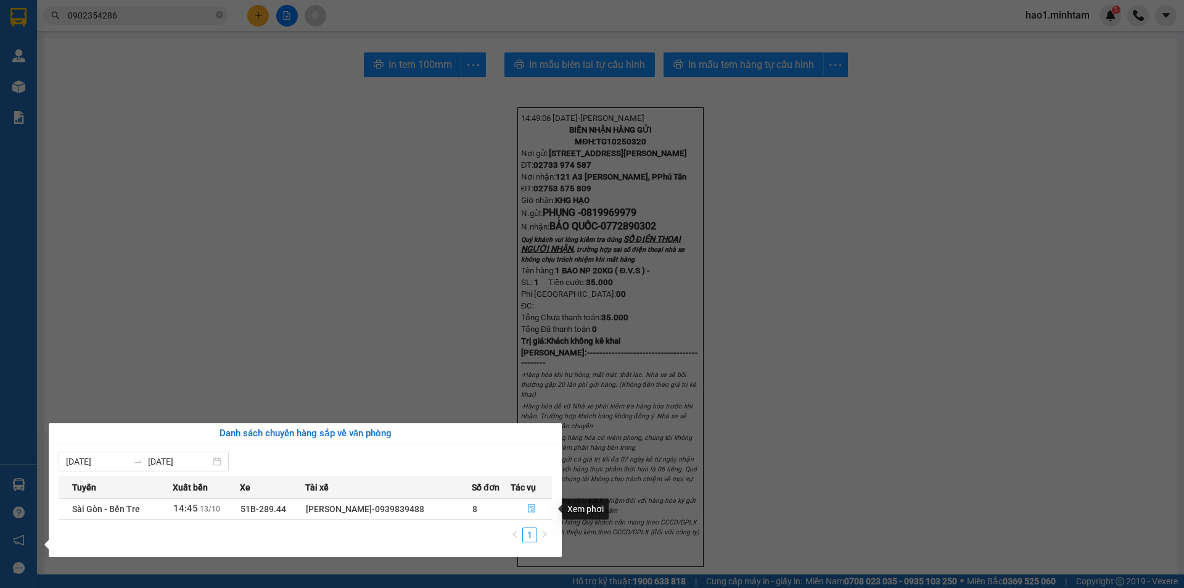
click at [528, 510] on icon "file-done" at bounding box center [531, 508] width 9 height 9
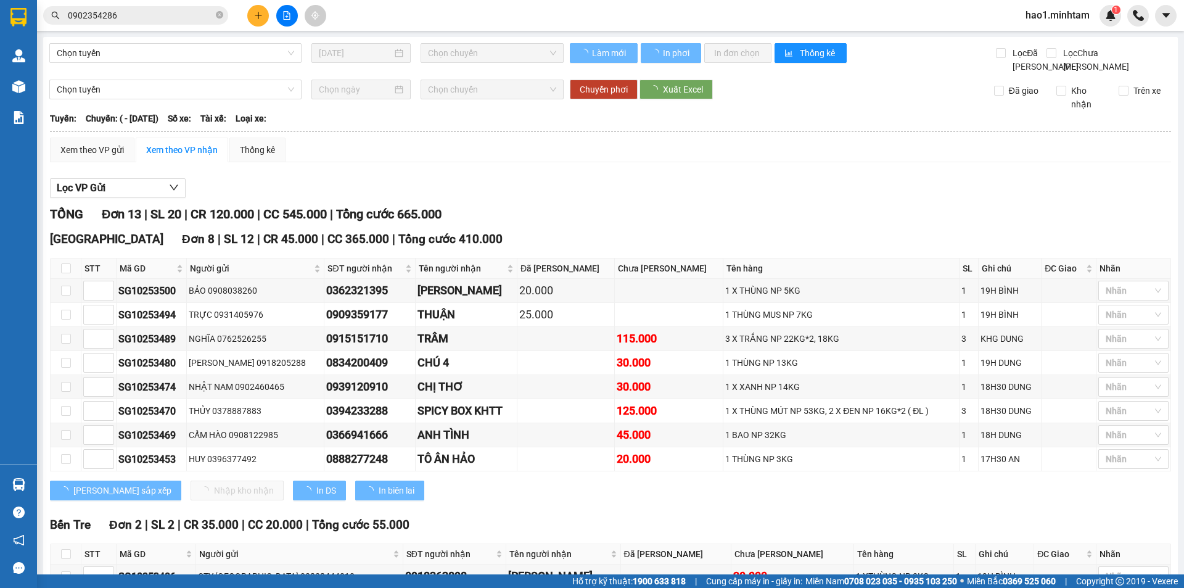
click at [633, 199] on div "Lọc VP Gửi" at bounding box center [610, 188] width 1121 height 20
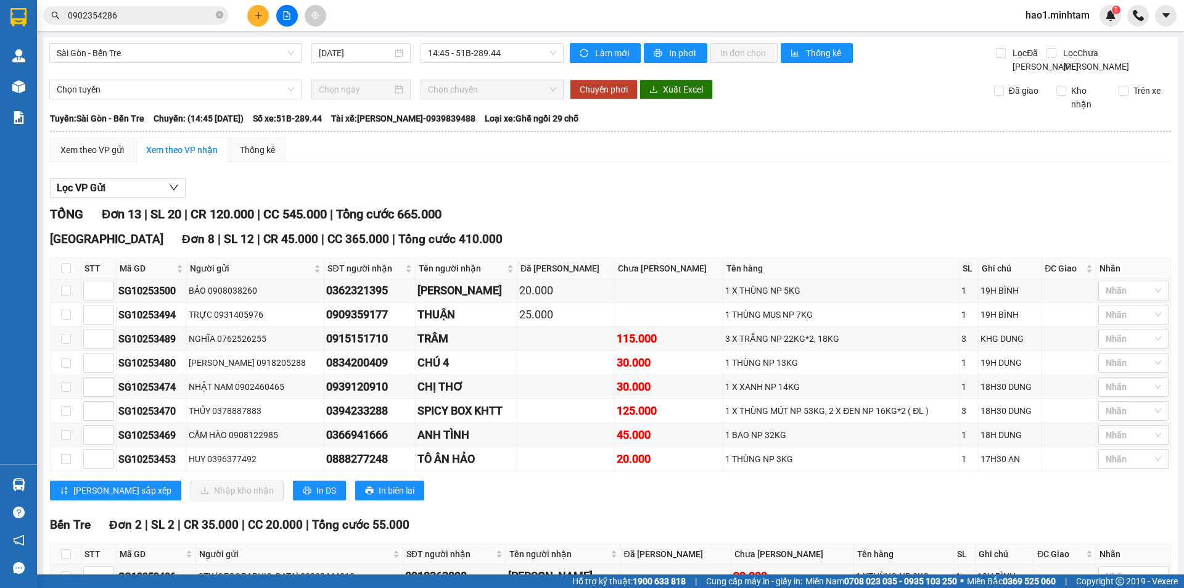
click at [530, 515] on div "Bến Tre Đơn 2 | SL 2 | CR 35.000 | CC 20.000 | Tổng cước 55.000 STT Mã GD Ngườ…" at bounding box center [610, 582] width 1121 height 135
click at [652, 224] on div "TỔNG Đơn 13 | SL 20 | CR 120.000 | CC 545.000 | Tổng cước 665.000" at bounding box center [610, 214] width 1121 height 19
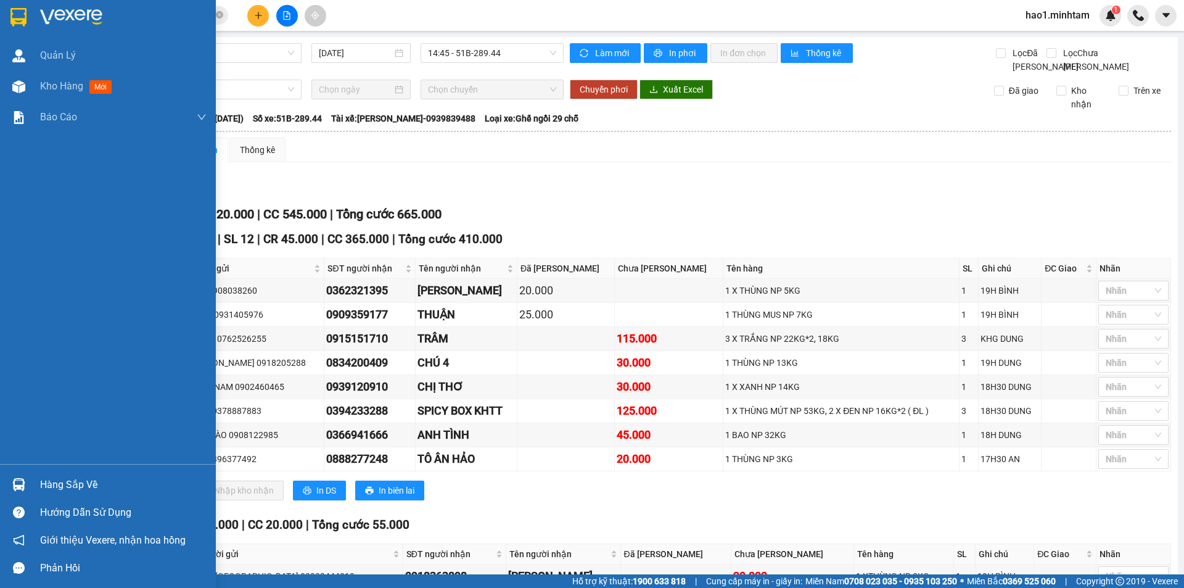
click at [15, 8] on img at bounding box center [18, 17] width 16 height 18
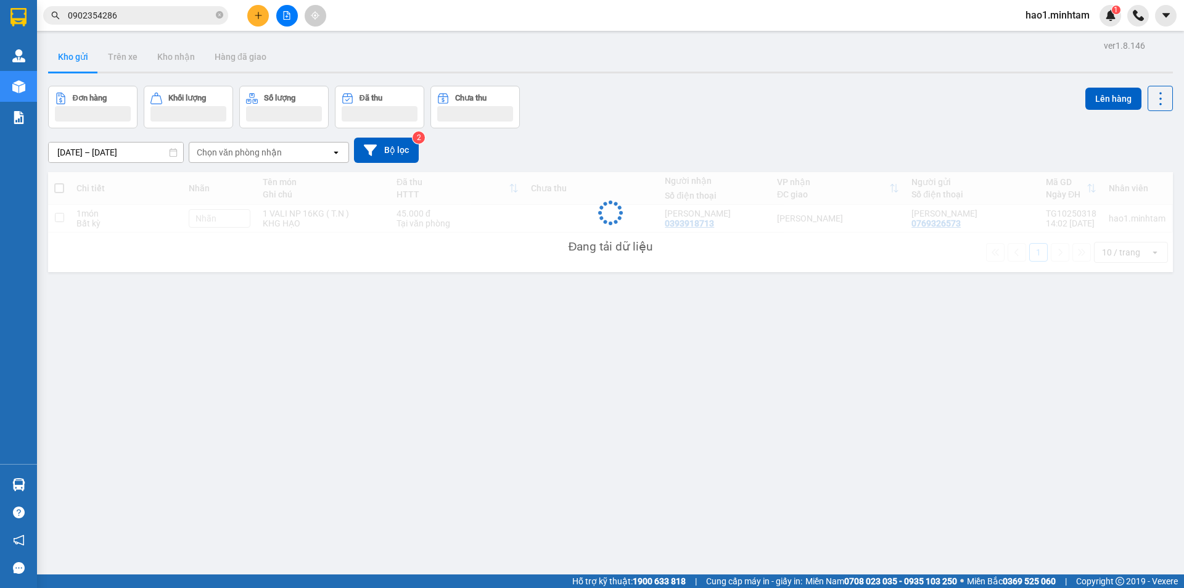
click at [451, 18] on div "Kết quả tìm kiếm ( 2 ) Bộ lọc Ngày tạo đơn gần nhất Mã ĐH Trạng thái Món hàng T…" at bounding box center [592, 15] width 1184 height 31
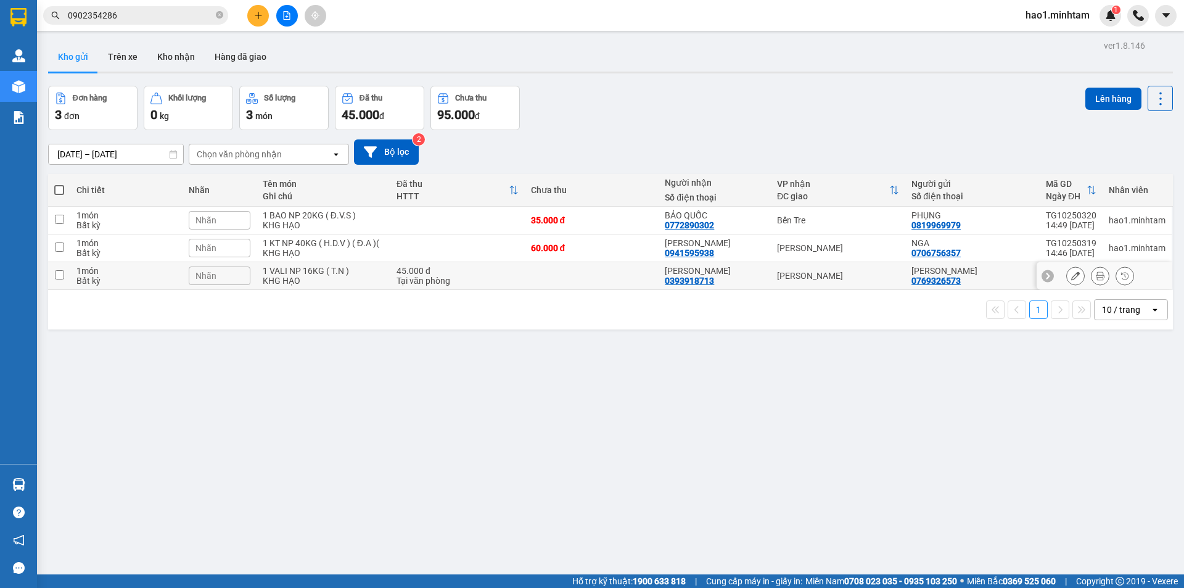
click at [752, 266] on div "TRẦN LỘC 0393918713" at bounding box center [715, 276] width 100 height 20
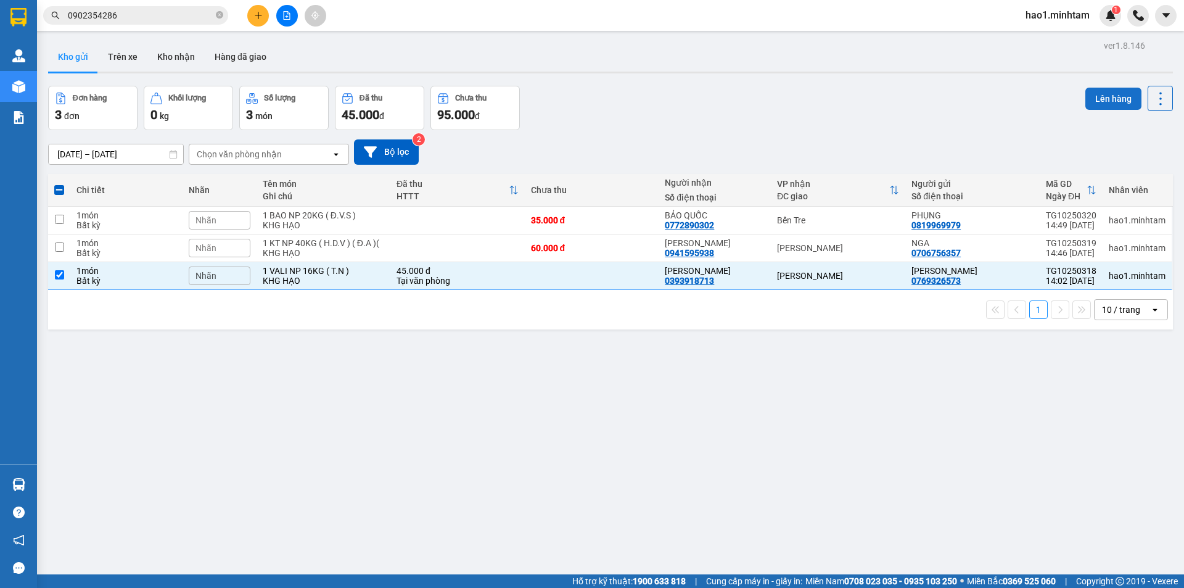
click at [1085, 88] on button "Lên hàng" at bounding box center [1113, 99] width 56 height 22
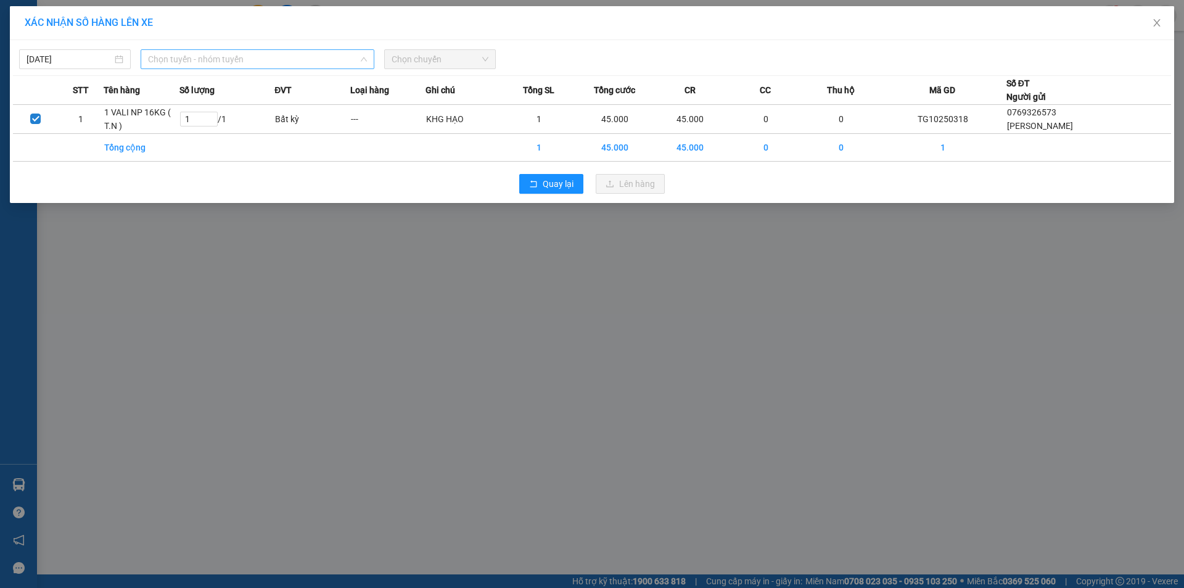
click at [279, 63] on span "Chọn tuyến - nhóm tuyến" at bounding box center [257, 59] width 219 height 18
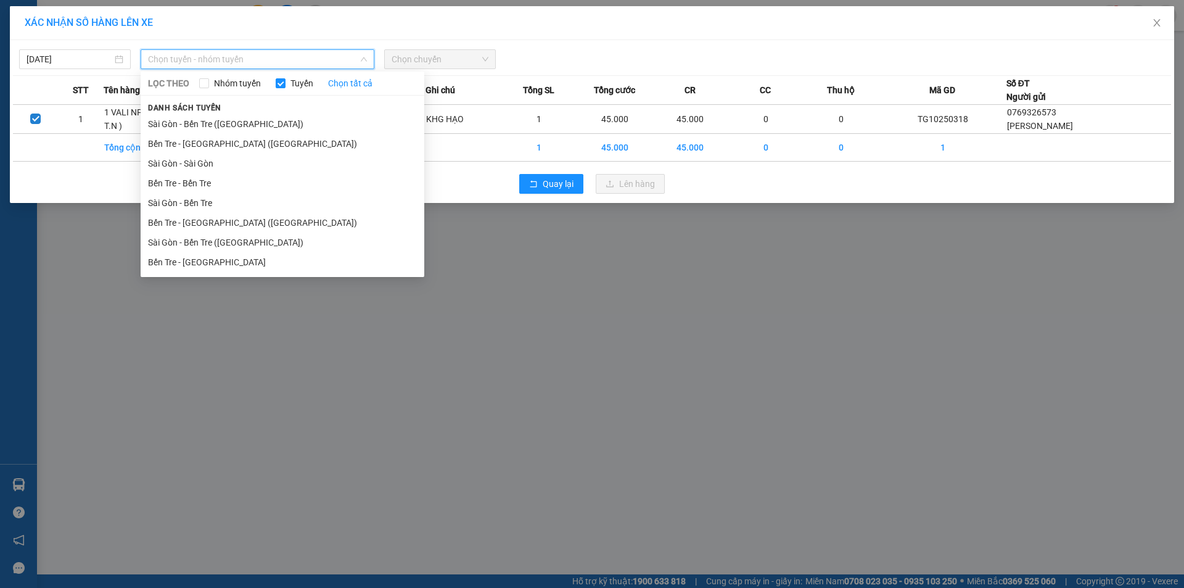
click at [192, 203] on li "Sài Gòn - Bến Tre" at bounding box center [283, 203] width 284 height 20
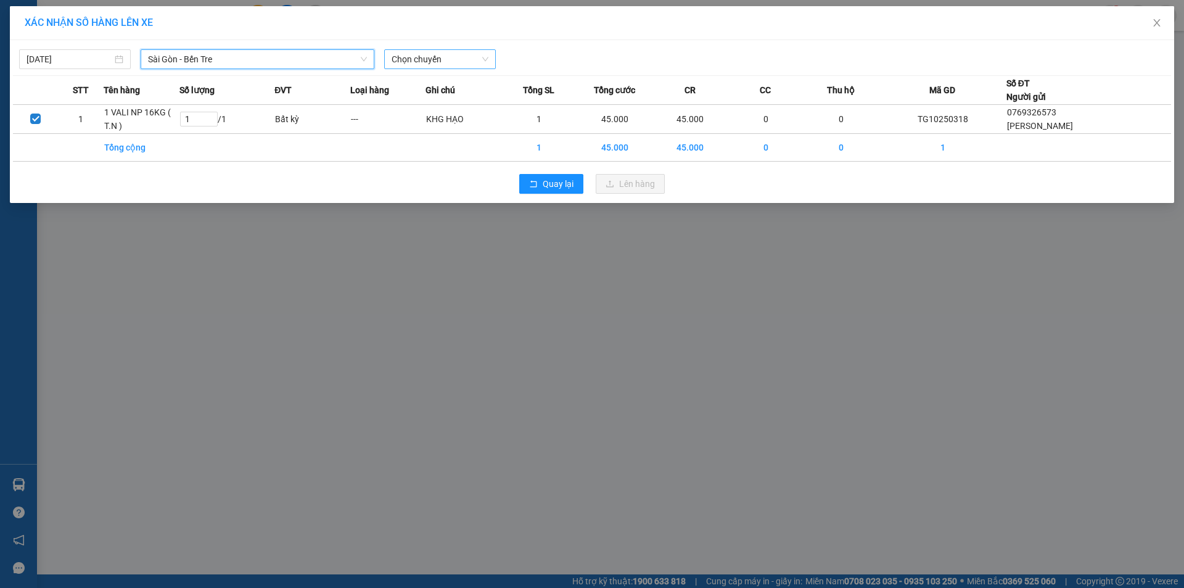
click at [422, 60] on span "Chọn chuyến" at bounding box center [439, 59] width 97 height 18
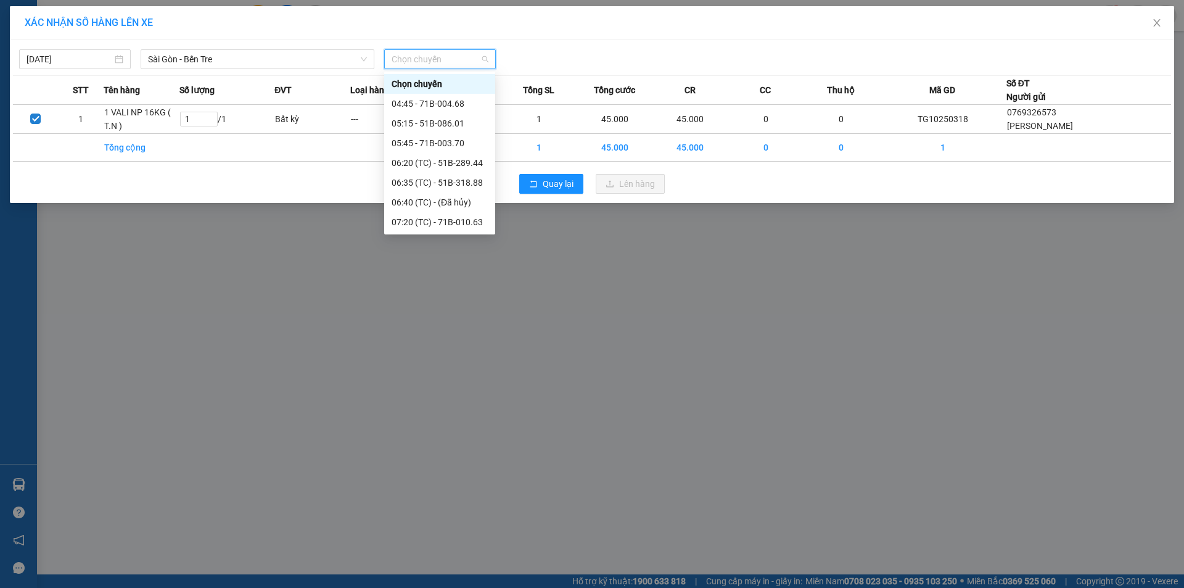
click at [463, 373] on div "12:45 - 51B-297.00" at bounding box center [439, 380] width 96 height 14
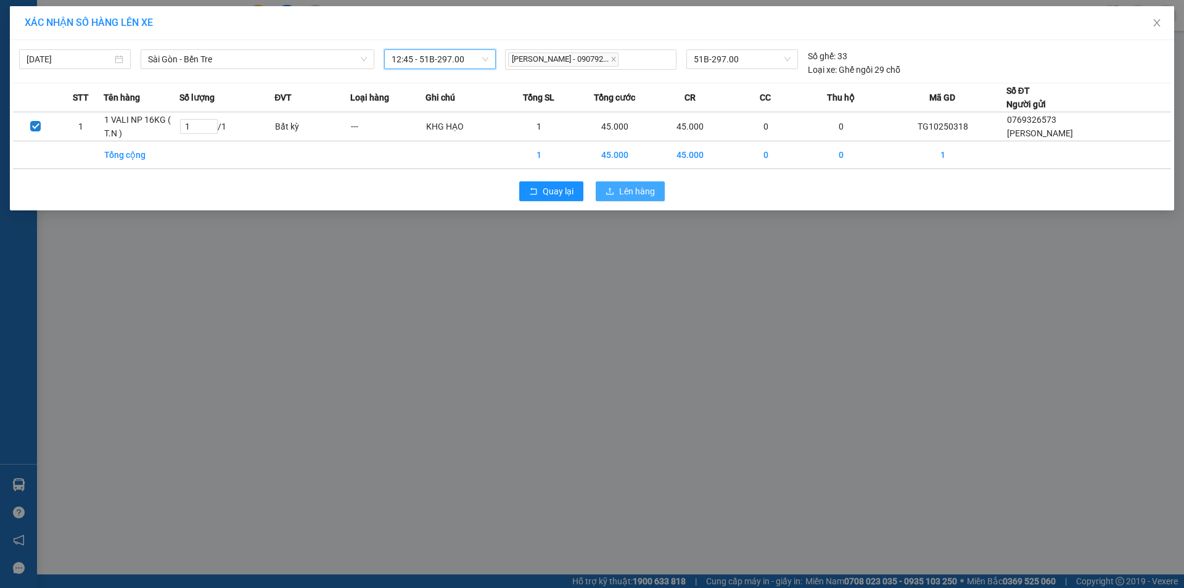
click at [652, 194] on span "Lên hàng" at bounding box center [637, 191] width 36 height 14
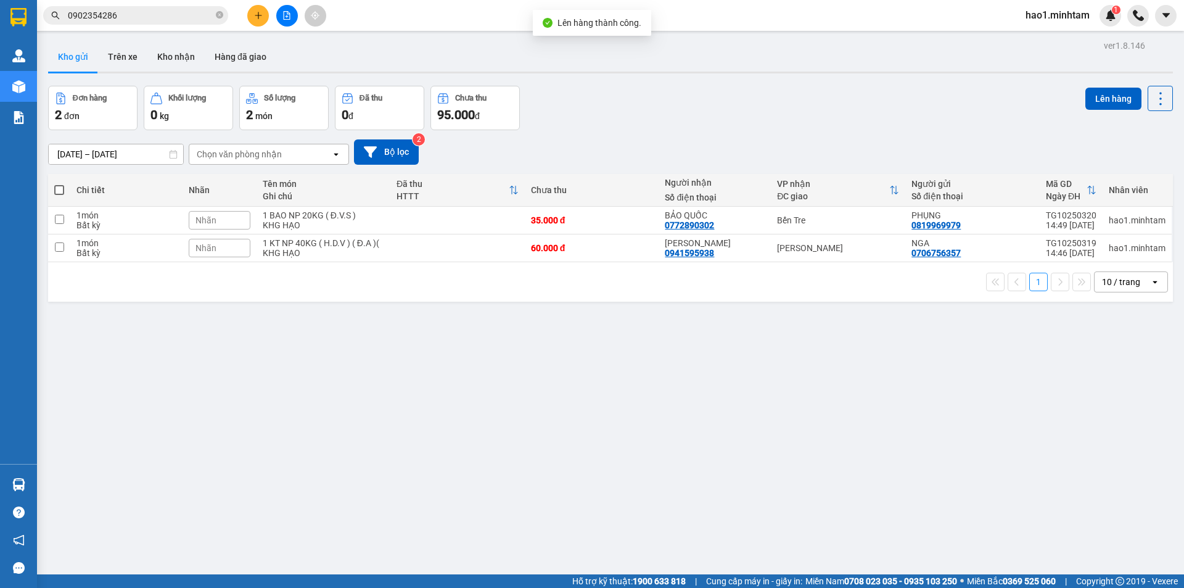
click at [725, 81] on div "ver 1.8.146 Kho gửi Trên xe Kho nhận Hàng đã giao Đơn hàng 2 đơn Khối lượng 0 k…" at bounding box center [610, 331] width 1134 height 588
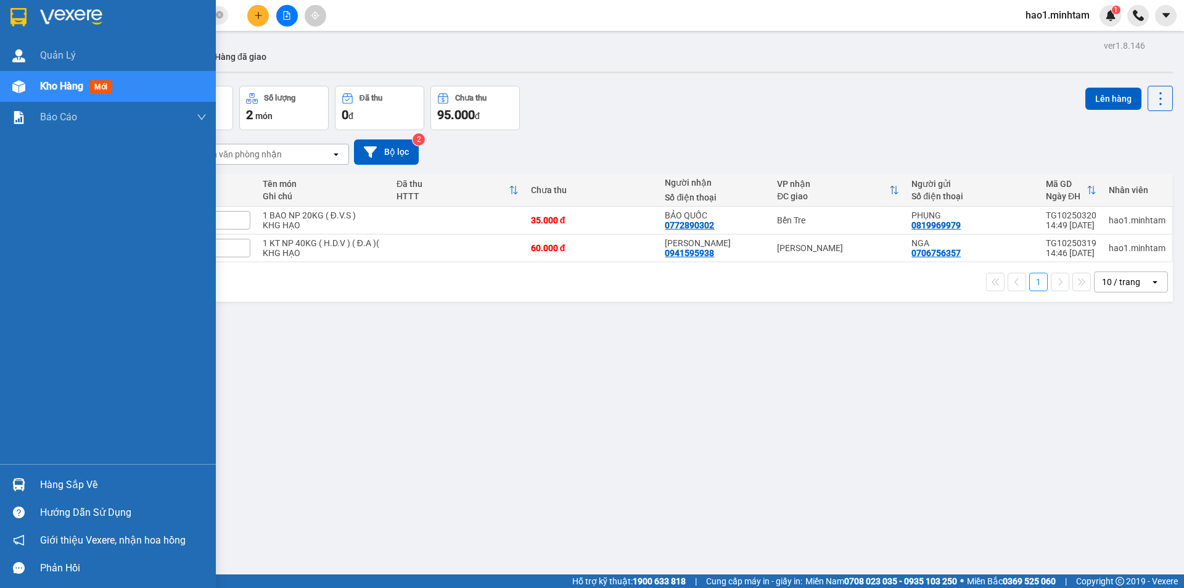
click at [31, 483] on div "Hàng sắp về" at bounding box center [108, 484] width 216 height 28
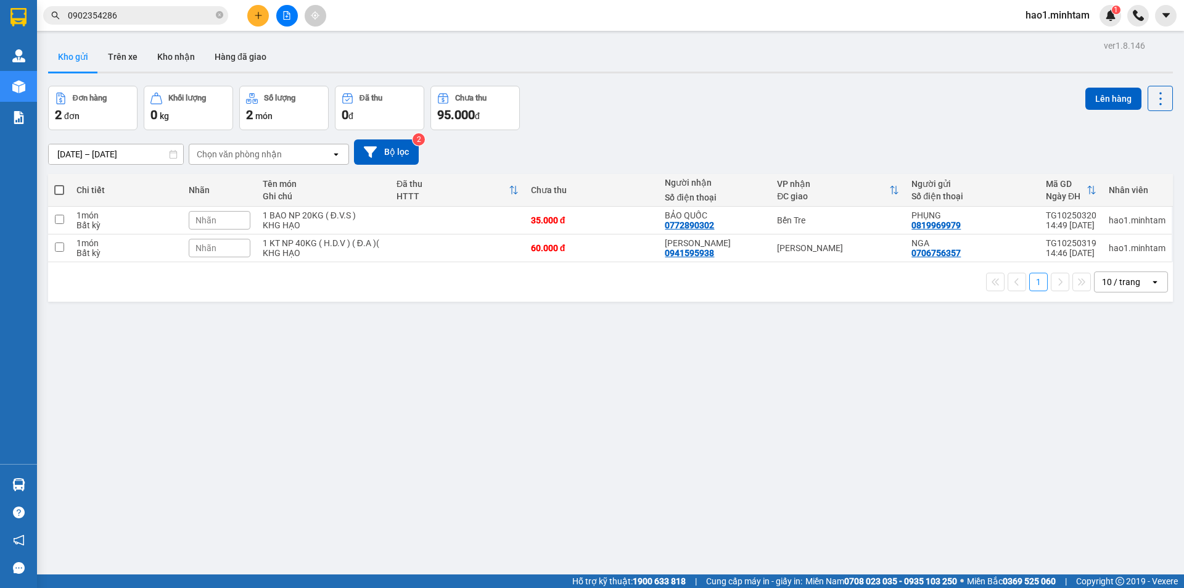
click at [284, 13] on section "Kết quả tìm kiếm ( 2 ) Bộ lọc Ngày tạo đơn gần nhất Mã ĐH Trạng thái Món hàng T…" at bounding box center [592, 294] width 1184 height 588
click at [284, 13] on icon "file-add" at bounding box center [287, 15] width 7 height 9
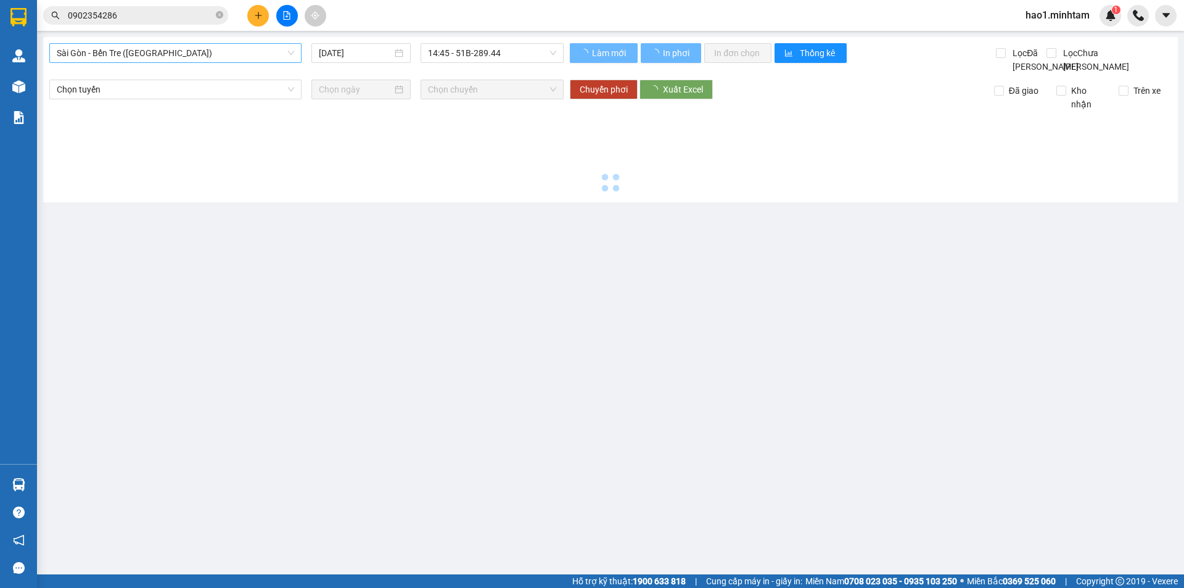
click at [106, 51] on span "Sài Gòn - Bến Tre (CN)" at bounding box center [175, 53] width 237 height 18
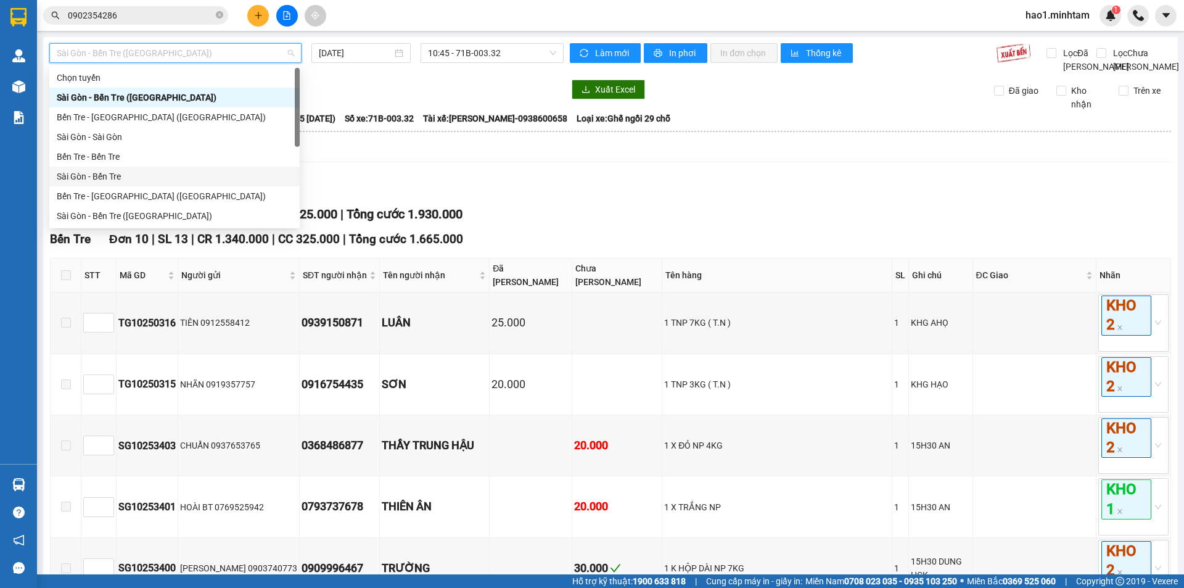
click at [115, 170] on div "Sài Gòn - Bến Tre" at bounding box center [175, 177] width 236 height 14
type input "[DATE]"
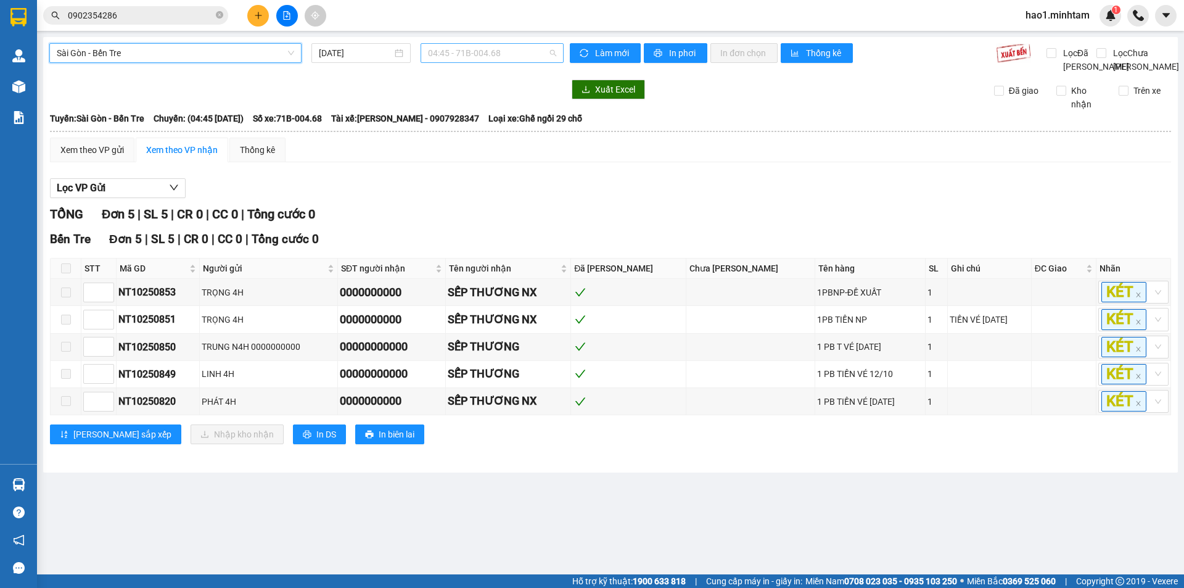
click at [454, 53] on span "04:45 - 71B-004.68" at bounding box center [492, 53] width 128 height 18
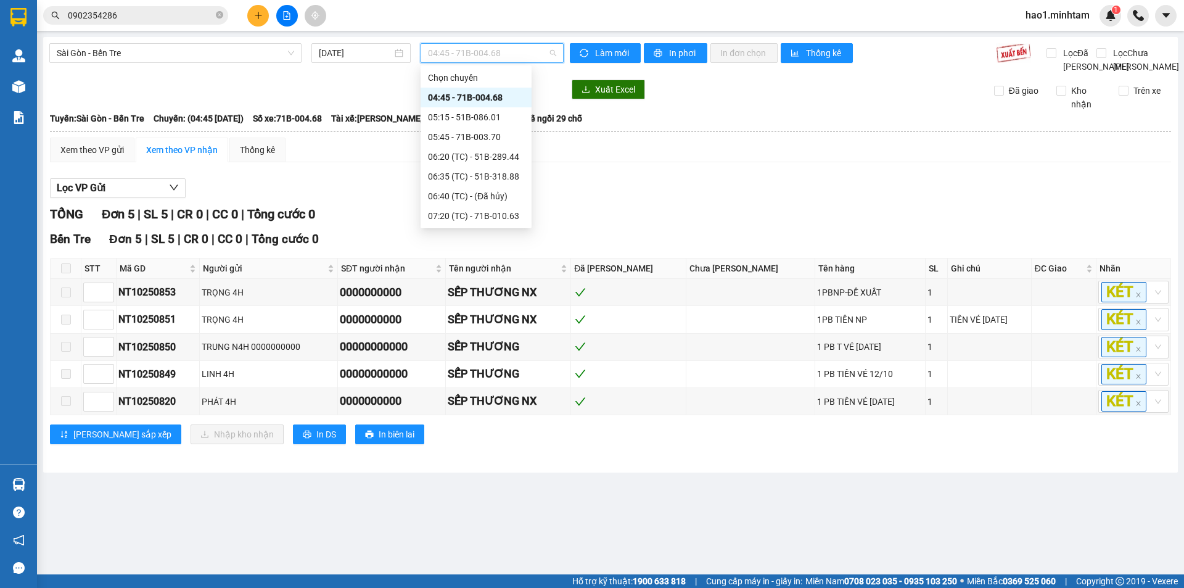
click at [491, 367] on div "12:45 - 51B-297.00" at bounding box center [476, 374] width 96 height 14
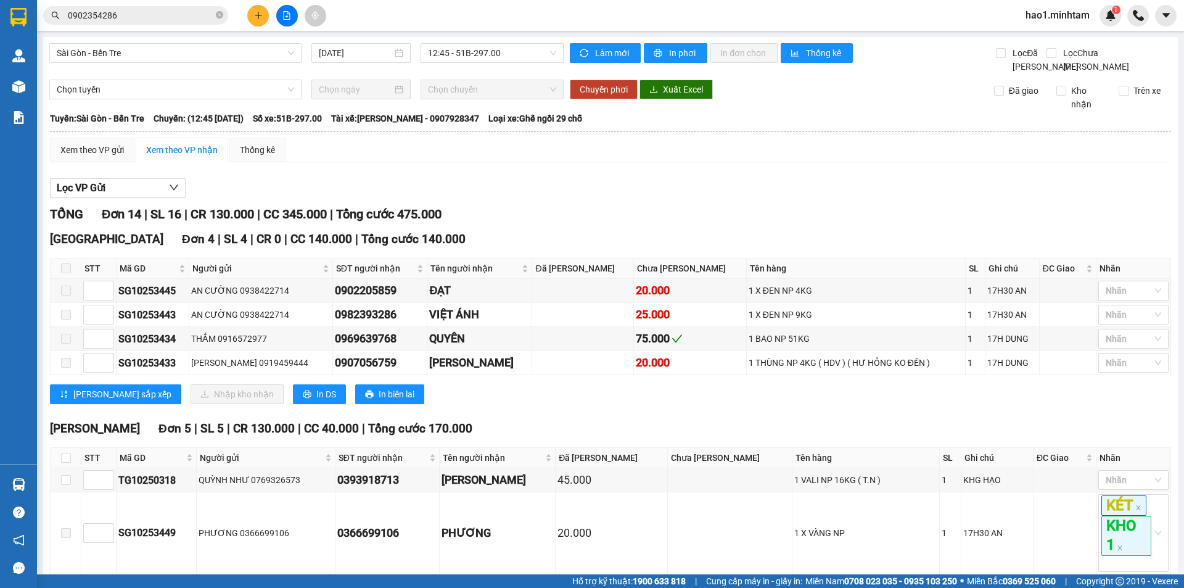
click at [507, 199] on div "Lọc VP Gửi" at bounding box center [610, 188] width 1121 height 20
click at [510, 384] on div "Lưu sắp xếp Nhập kho nhận In DS In biên lai" at bounding box center [610, 394] width 1121 height 20
click at [510, 224] on div "TỔNG Đơn 14 | SL 16 | CR 130.000 | CC 345.000 | Tổng cước 475.000" at bounding box center [610, 214] width 1121 height 19
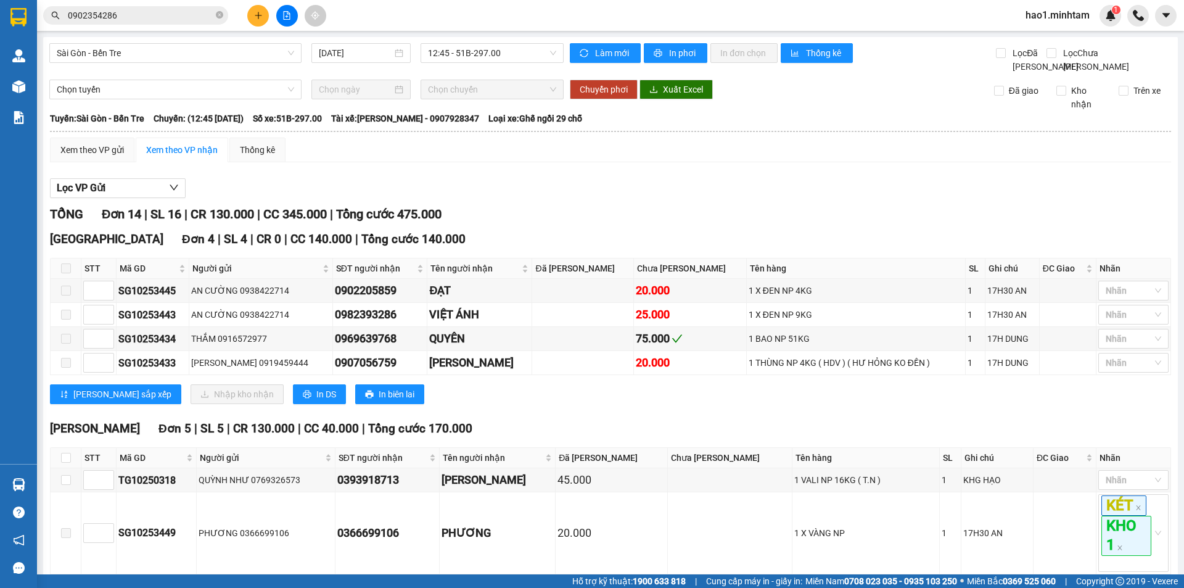
click at [525, 384] on div "Lưu sắp xếp Nhập kho nhận In DS In biên lai" at bounding box center [610, 394] width 1121 height 20
click at [581, 205] on div "TỔNG Đơn 14 | SL 16 | CR 130.000 | CC 345.000 | Tổng cước 475.000" at bounding box center [610, 214] width 1121 height 19
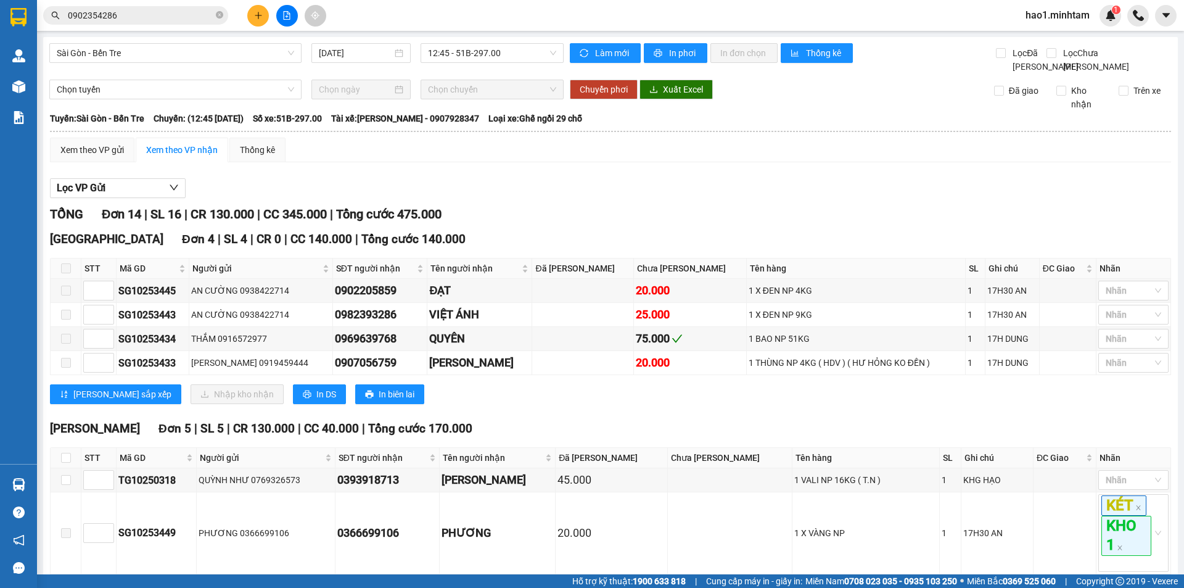
click at [499, 178] on div "Lọc VP Gửi" at bounding box center [610, 188] width 1121 height 20
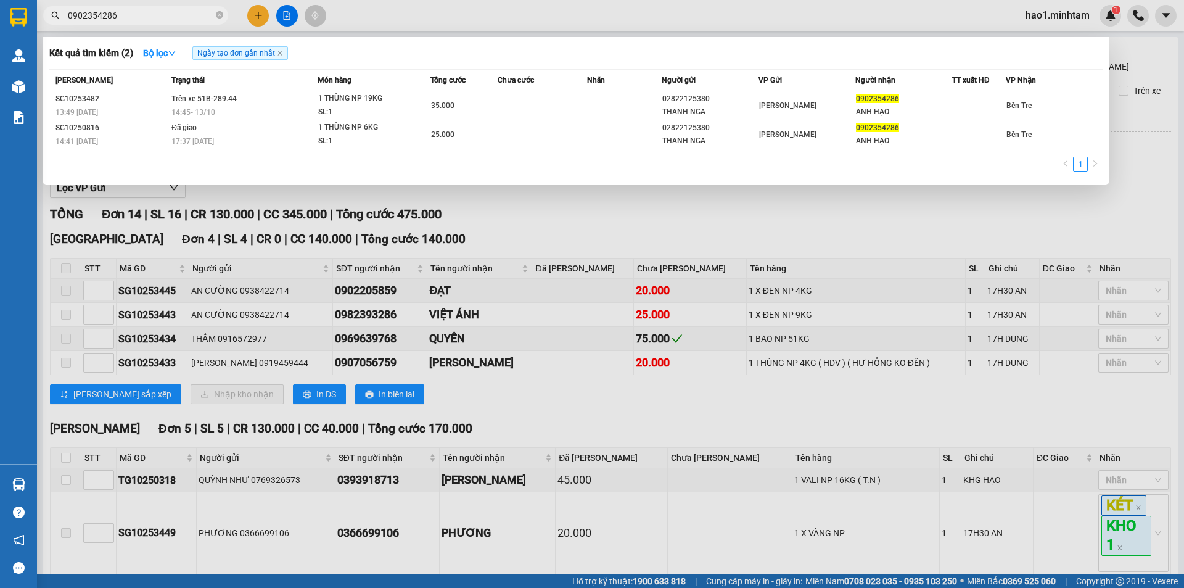
click at [195, 11] on input "0902354286" at bounding box center [140, 16] width 145 height 14
click at [176, 51] on icon "down" at bounding box center [172, 53] width 9 height 9
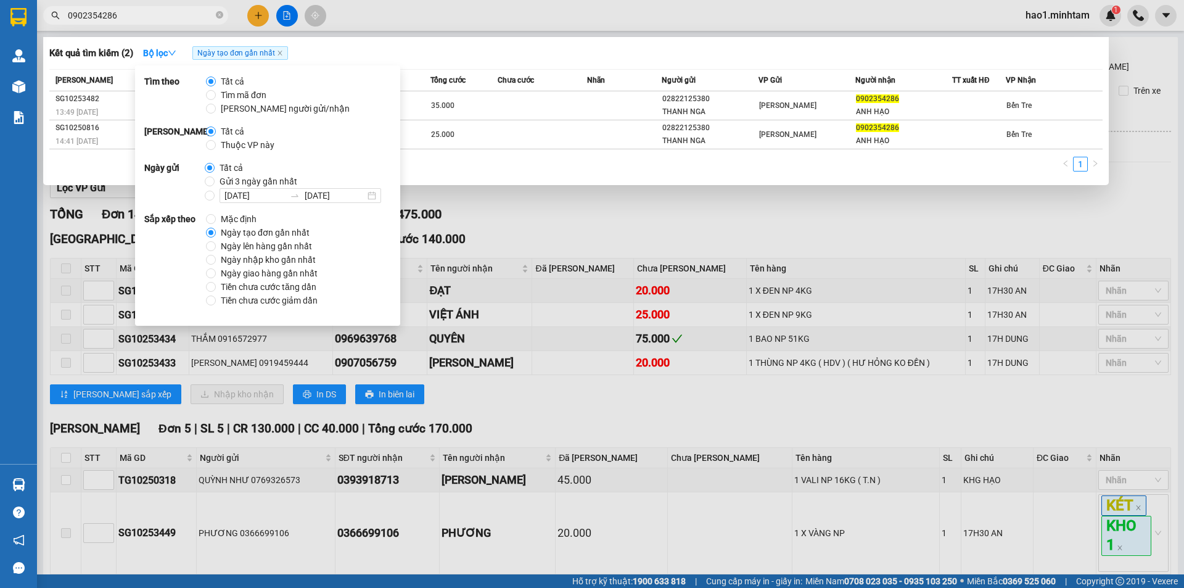
click at [226, 145] on span "Thuộc VP này" at bounding box center [248, 145] width 64 height 14
click at [216, 145] on input "Thuộc VP này" at bounding box center [211, 145] width 10 height 10
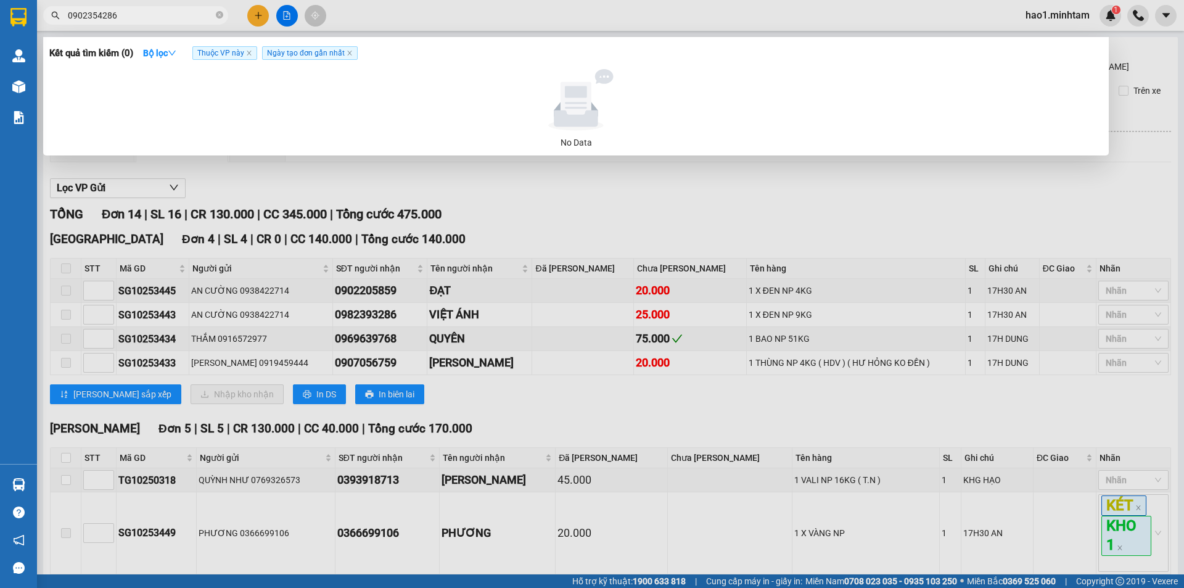
click at [382, 7] on div at bounding box center [592, 294] width 1184 height 588
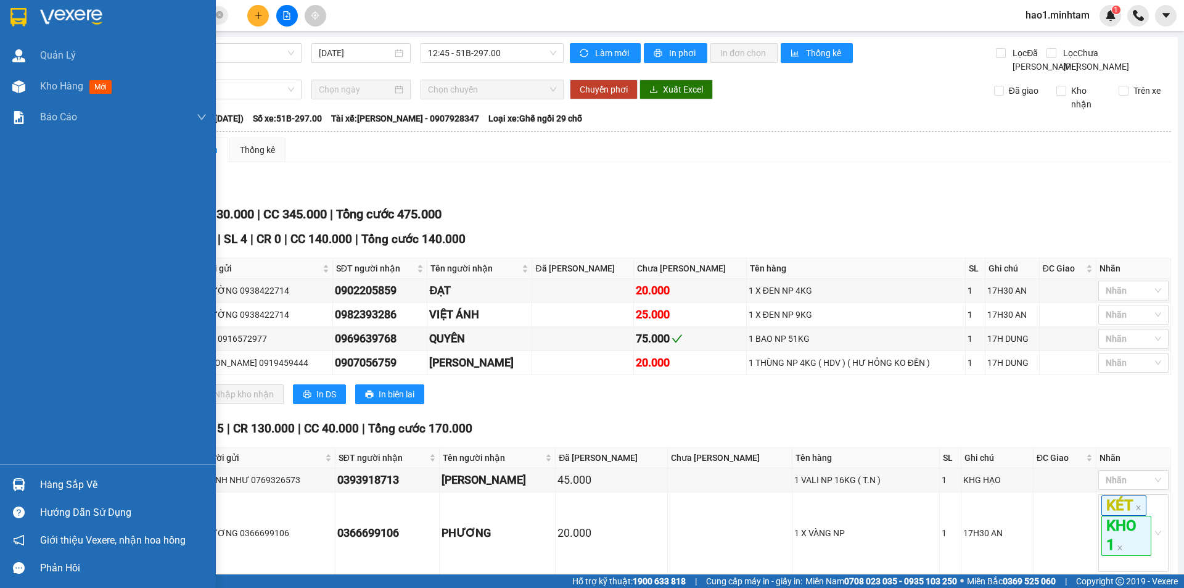
drag, startPoint x: 30, startPoint y: 477, endPoint x: 35, endPoint y: 465, distance: 11.9
click at [32, 478] on div "Hàng sắp về" at bounding box center [108, 484] width 216 height 28
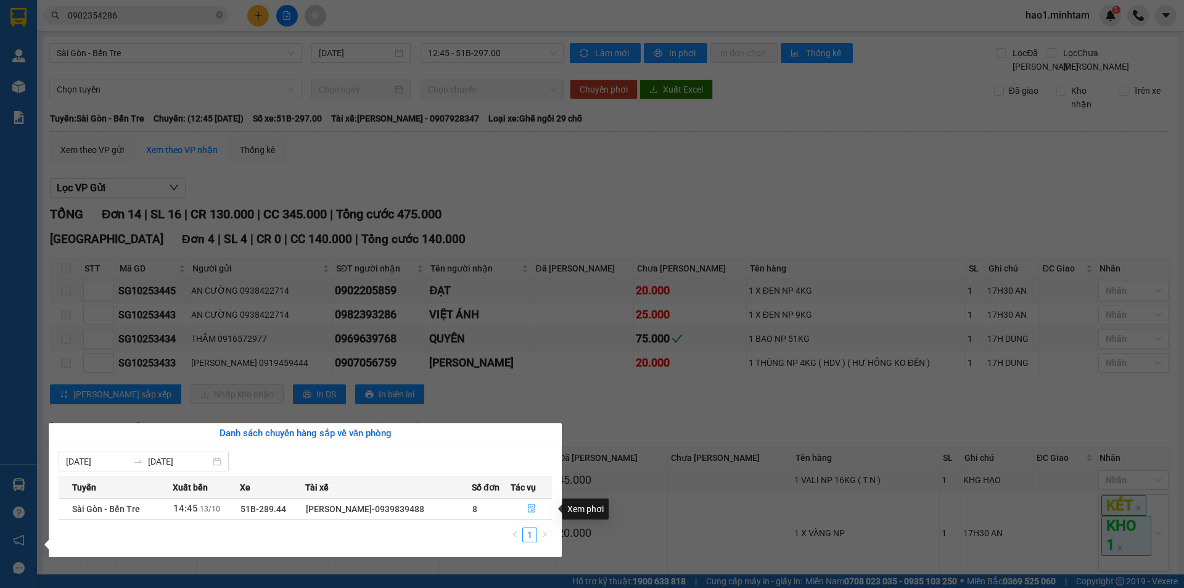
click at [535, 507] on icon "file-done" at bounding box center [531, 508] width 9 height 9
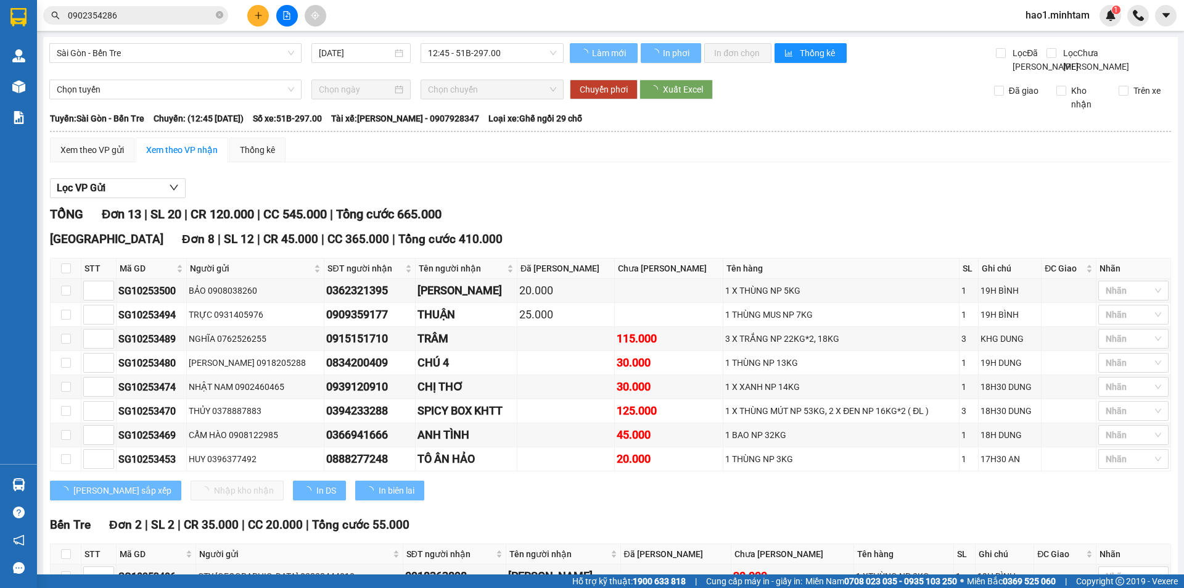
click at [683, 205] on div "TỔNG Đơn 13 | SL 20 | CR 120.000 | CC 545.000 | Tổng cước 665.000" at bounding box center [610, 214] width 1121 height 19
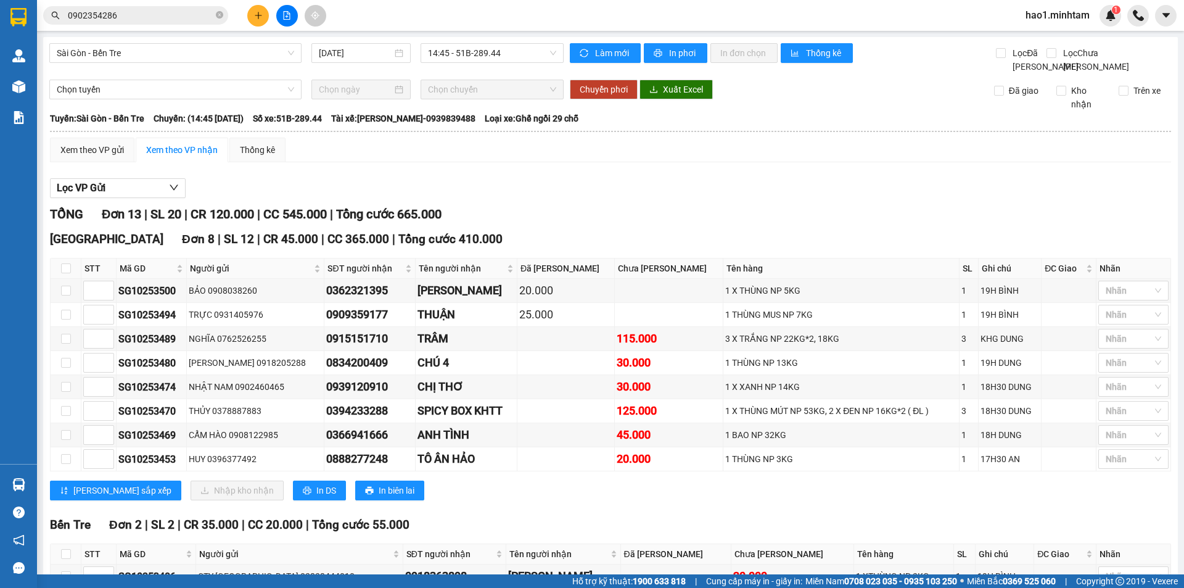
click at [160, 15] on input "0902354286" at bounding box center [140, 16] width 145 height 14
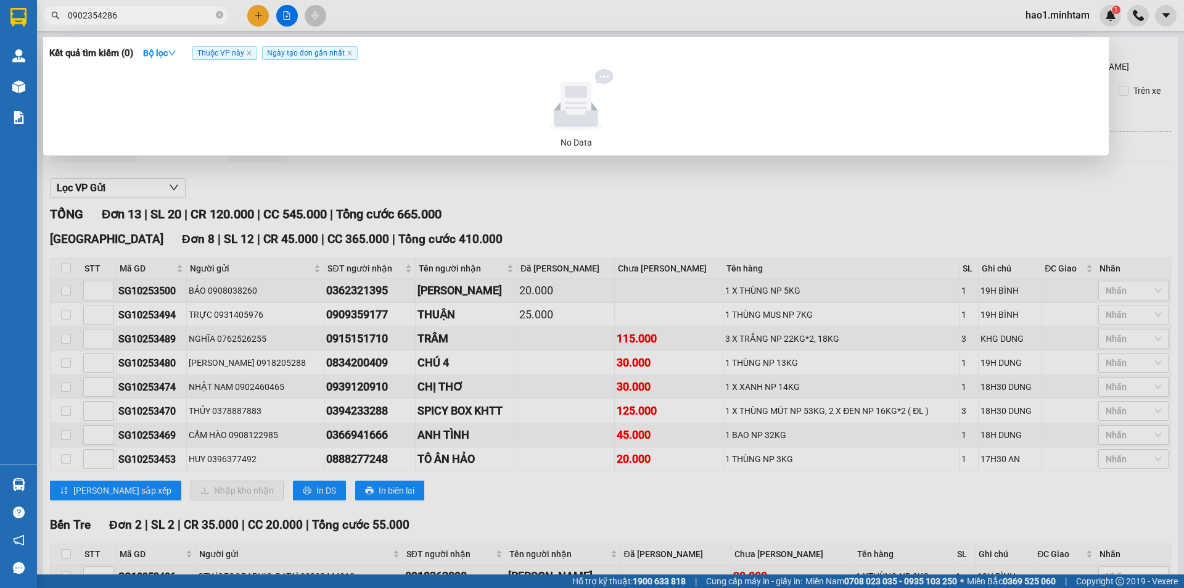
click at [160, 15] on input "0902354286" at bounding box center [140, 16] width 145 height 14
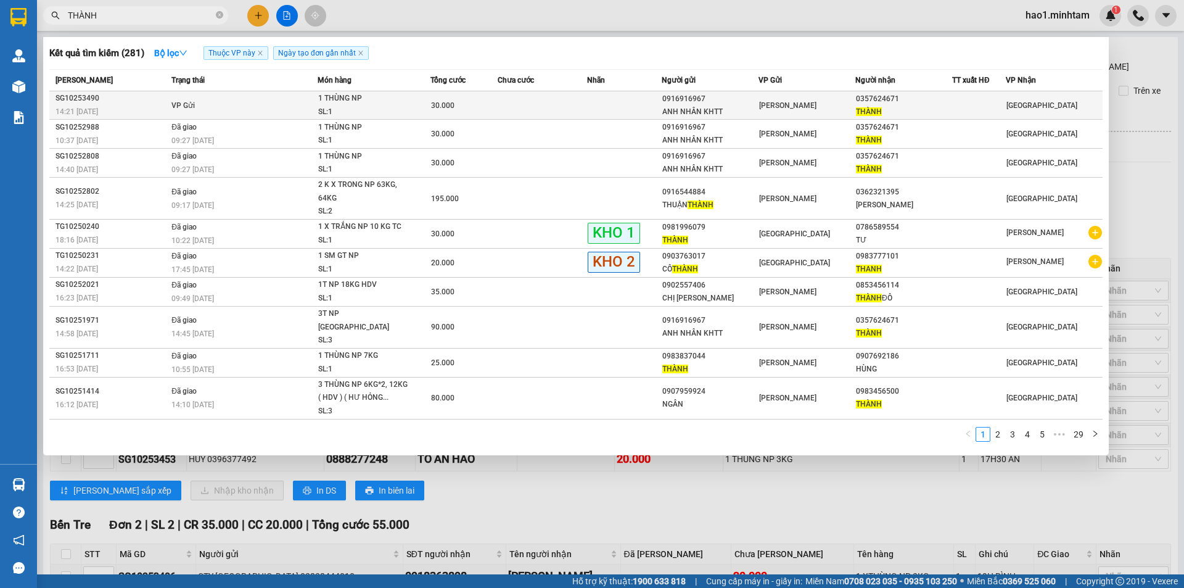
type input "THÀNH"
click at [608, 106] on td at bounding box center [624, 105] width 75 height 28
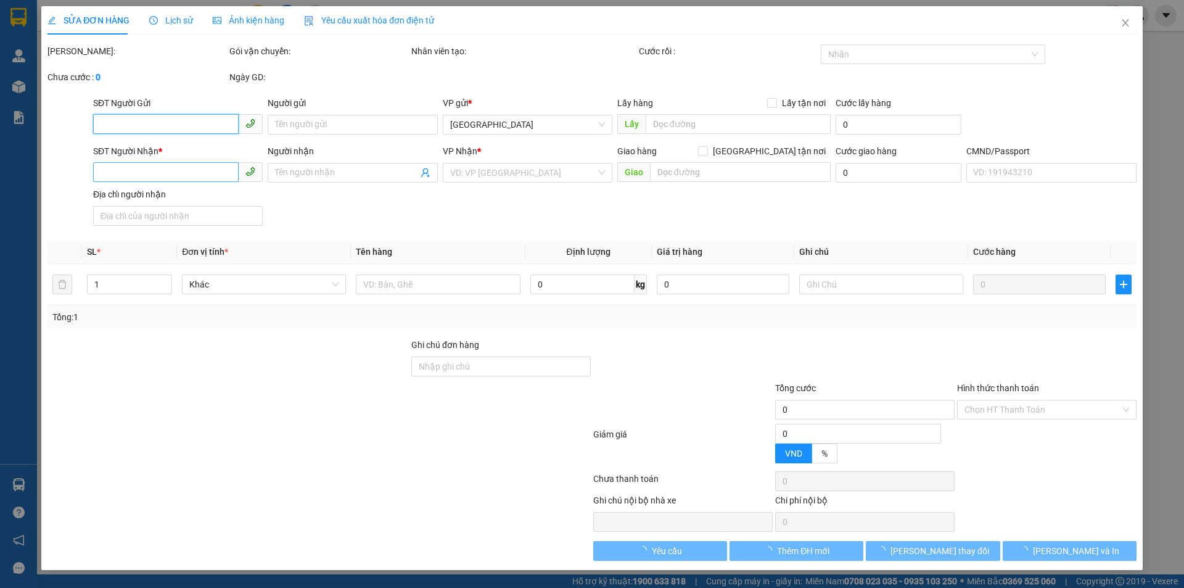
type input "0916916967"
type input "ANH NHÂN KHTT"
type input "0357624671"
type input "THÀNH"
type input "30.000"
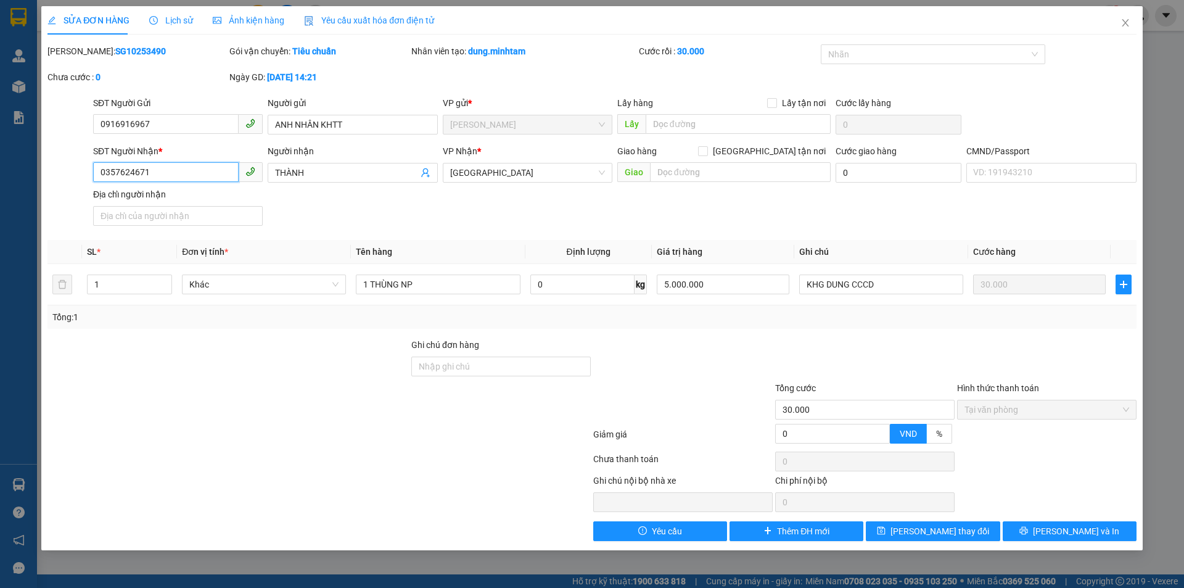
drag, startPoint x: 182, startPoint y: 177, endPoint x: 112, endPoint y: 169, distance: 70.7
click at [96, 173] on input "0357624671" at bounding box center [165, 172] width 145 height 20
click at [1124, 17] on span "Close" at bounding box center [1125, 23] width 35 height 35
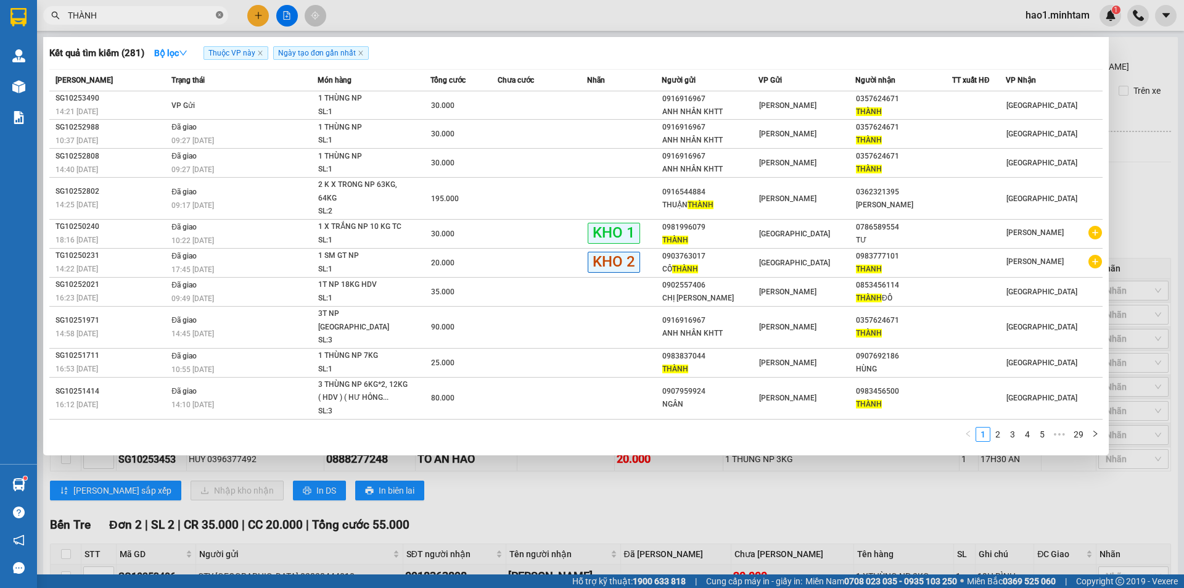
drag, startPoint x: 218, startPoint y: 19, endPoint x: 224, endPoint y: 1, distance: 18.7
click at [219, 16] on icon "close-circle" at bounding box center [219, 14] width 7 height 7
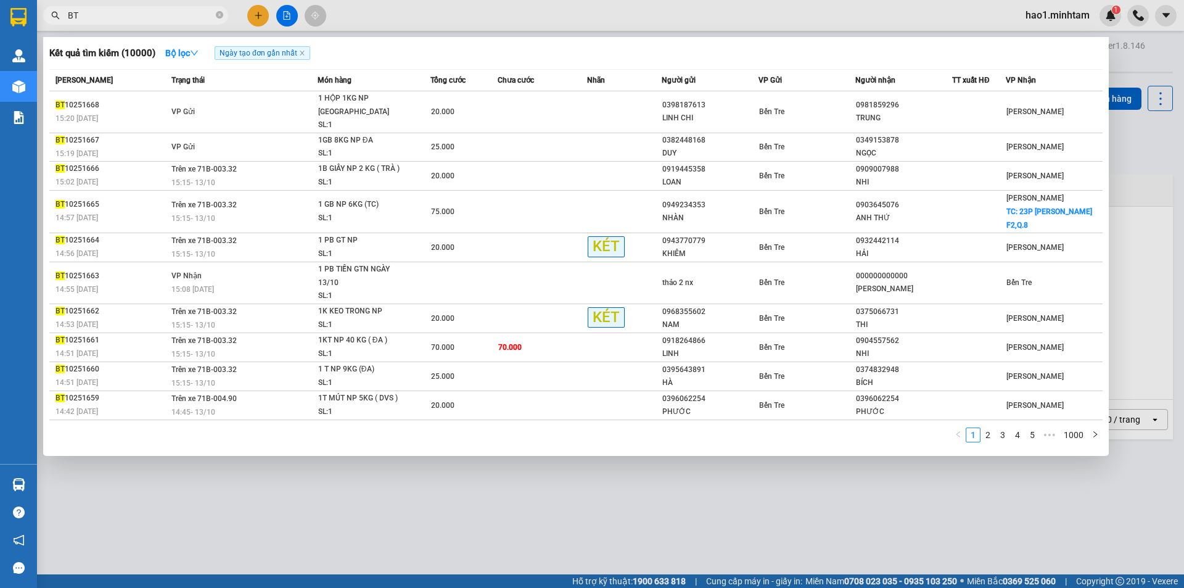
type input "BT"
drag, startPoint x: 374, startPoint y: 510, endPoint x: 745, endPoint y: 496, distance: 372.0
click at [375, 510] on div at bounding box center [592, 294] width 1184 height 588
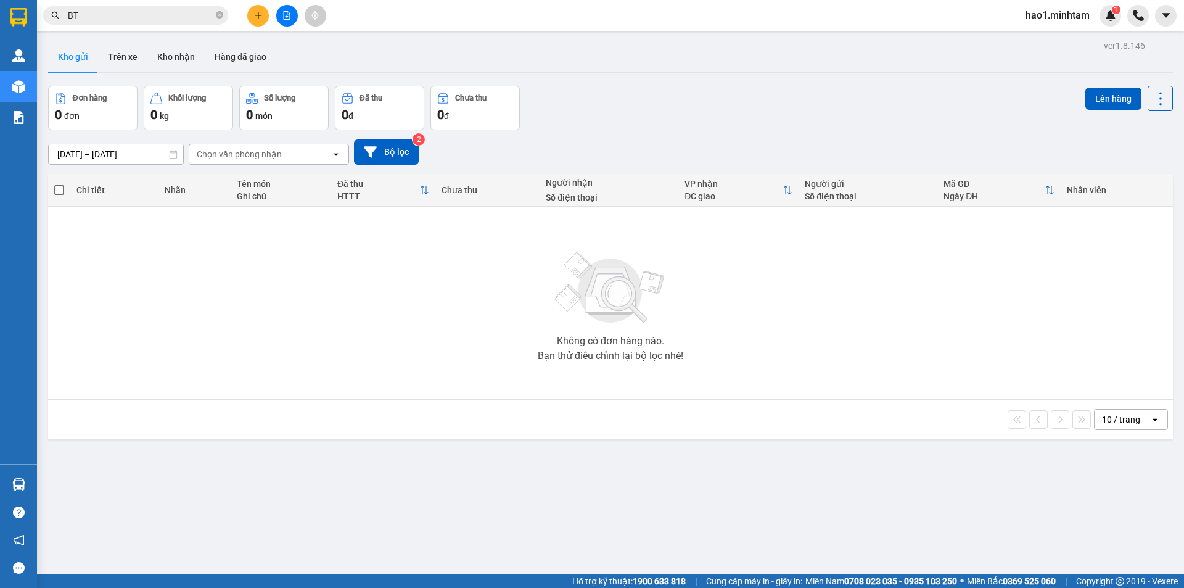
click at [456, 346] on div "Không có đơn hàng nào. Bạn thử điều chỉnh lại bộ lọc nhé!" at bounding box center [610, 302] width 1112 height 185
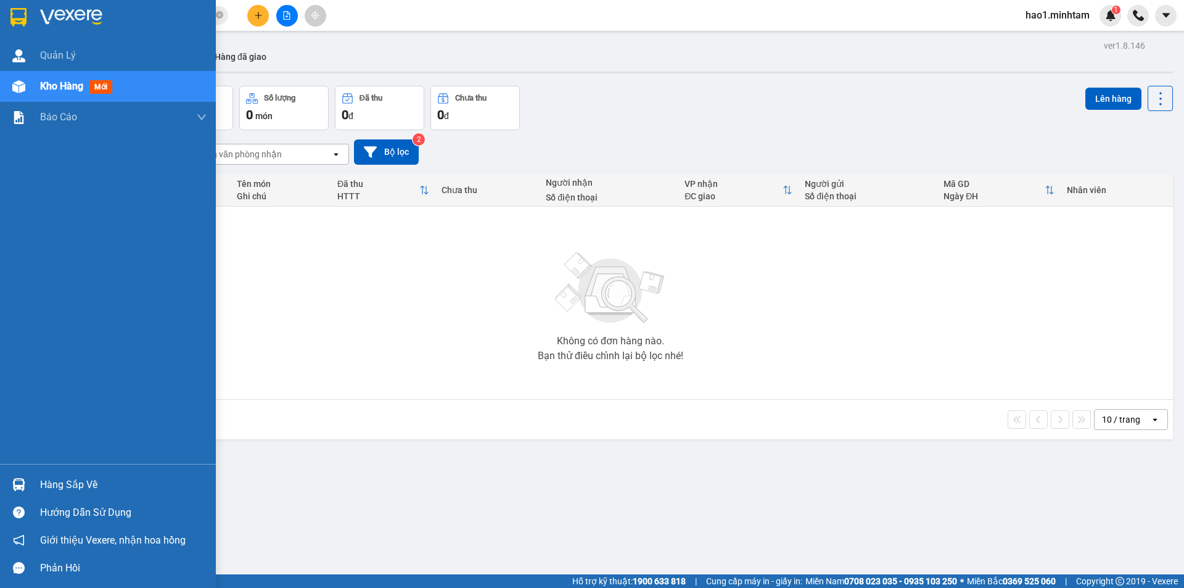
click at [17, 15] on img at bounding box center [18, 17] width 16 height 18
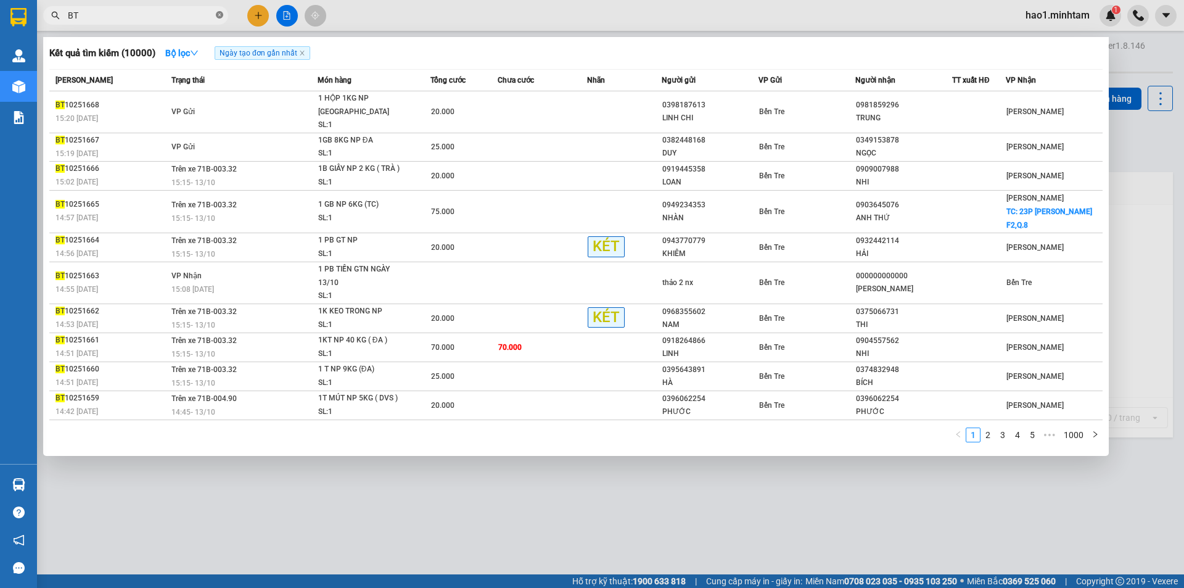
click at [221, 15] on icon "close-circle" at bounding box center [219, 14] width 7 height 7
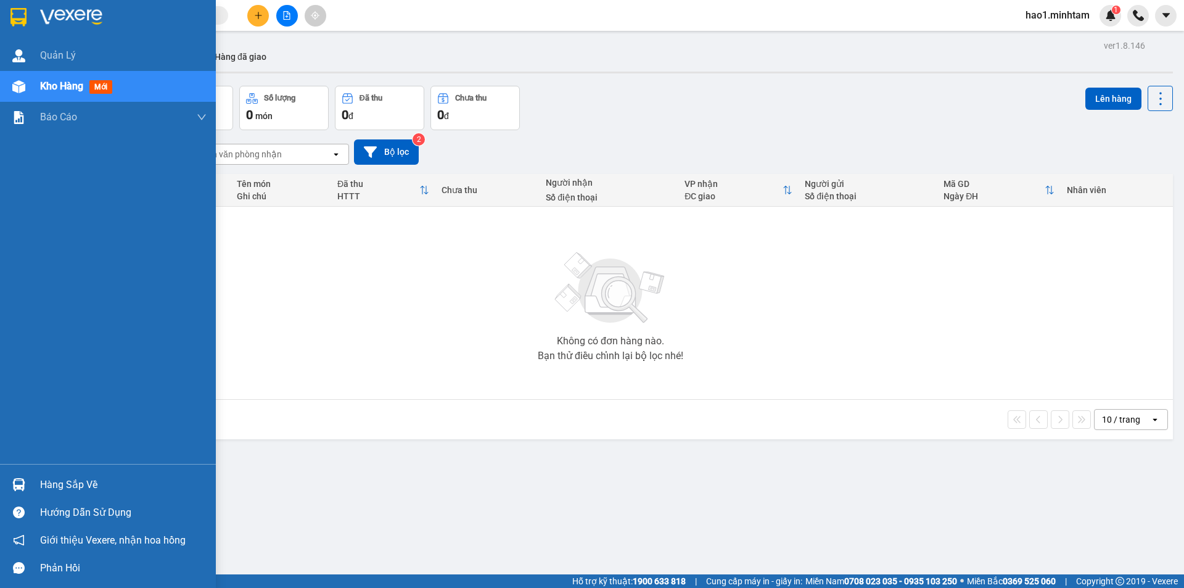
click at [31, 481] on div "Hàng sắp về" at bounding box center [108, 484] width 216 height 28
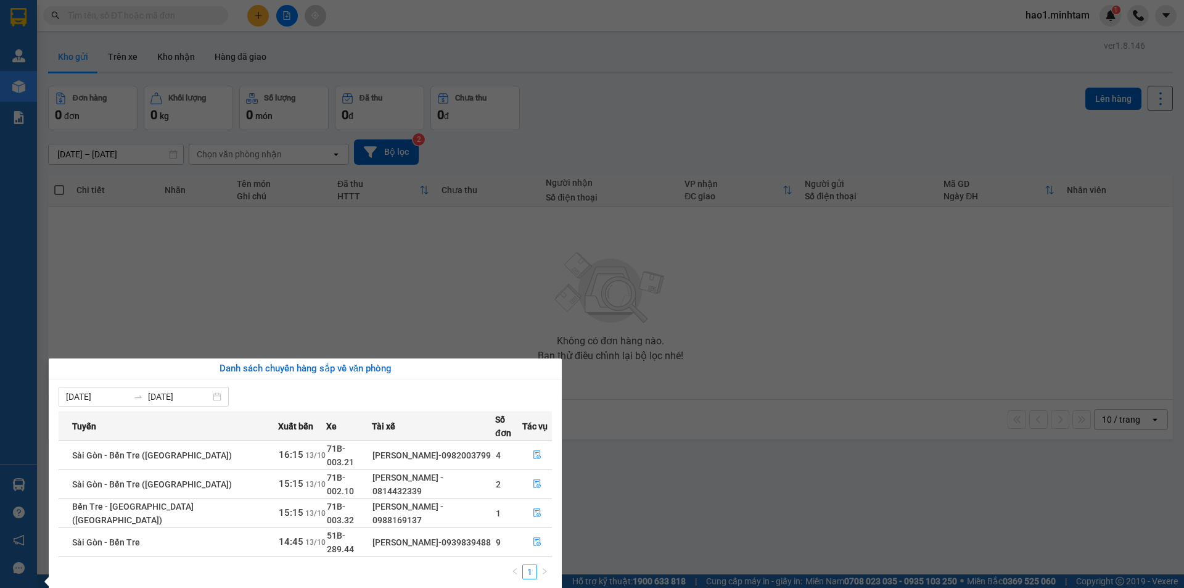
click at [128, 12] on section "Kết quả tìm kiếm ( 10000 ) Bộ lọc Ngày tạo đơn gần nhất Mã ĐH Trạng thái Món hà…" at bounding box center [592, 294] width 1184 height 588
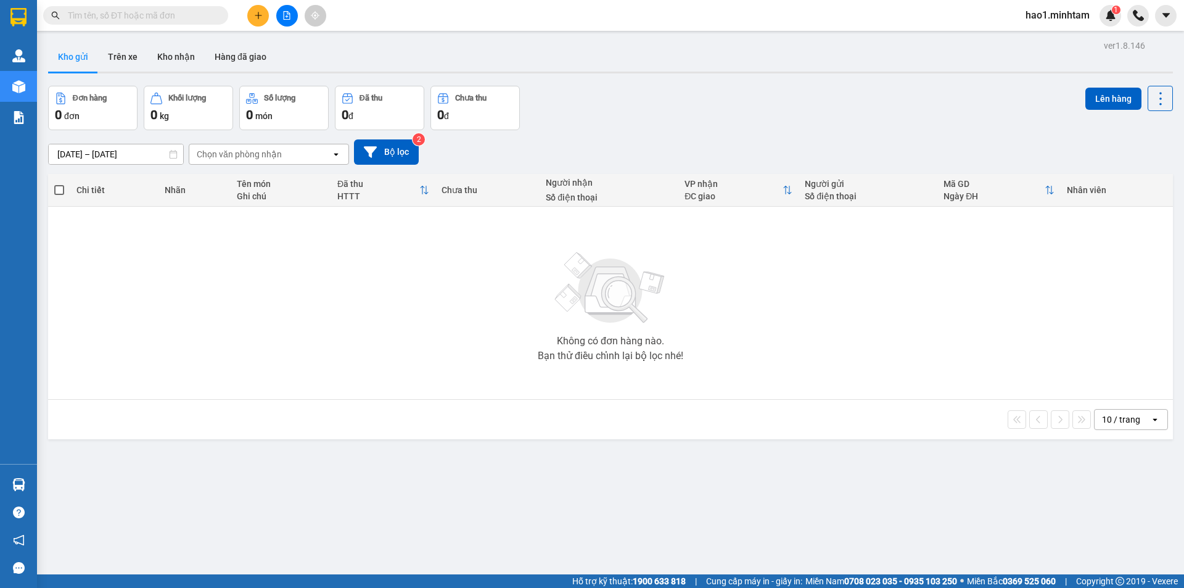
click at [128, 12] on input "text" at bounding box center [140, 16] width 145 height 14
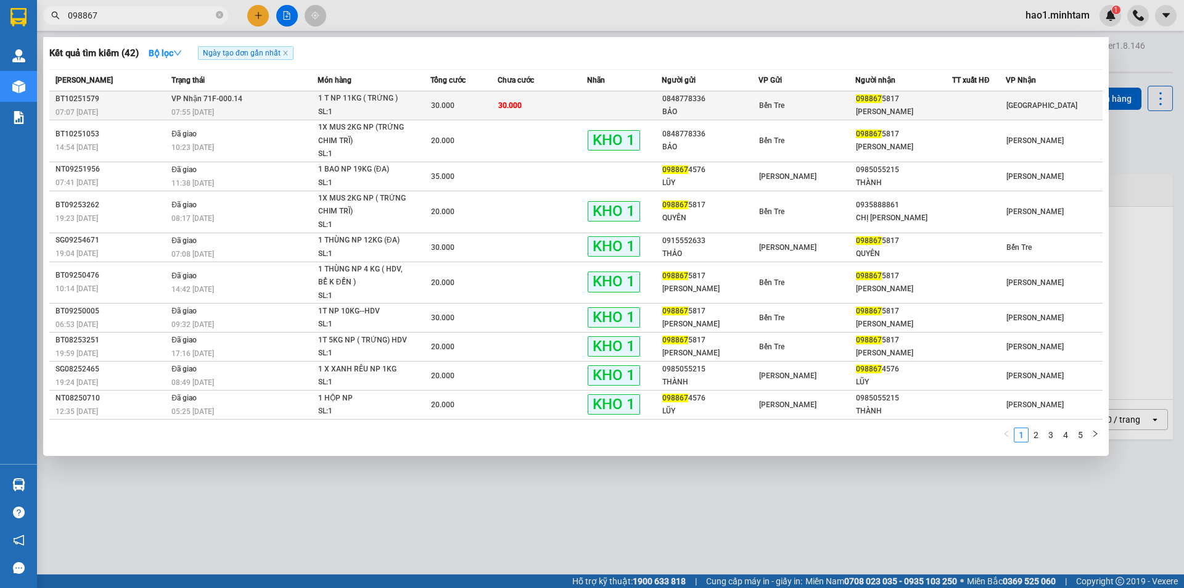
type input "098867"
click at [658, 105] on td at bounding box center [624, 105] width 75 height 29
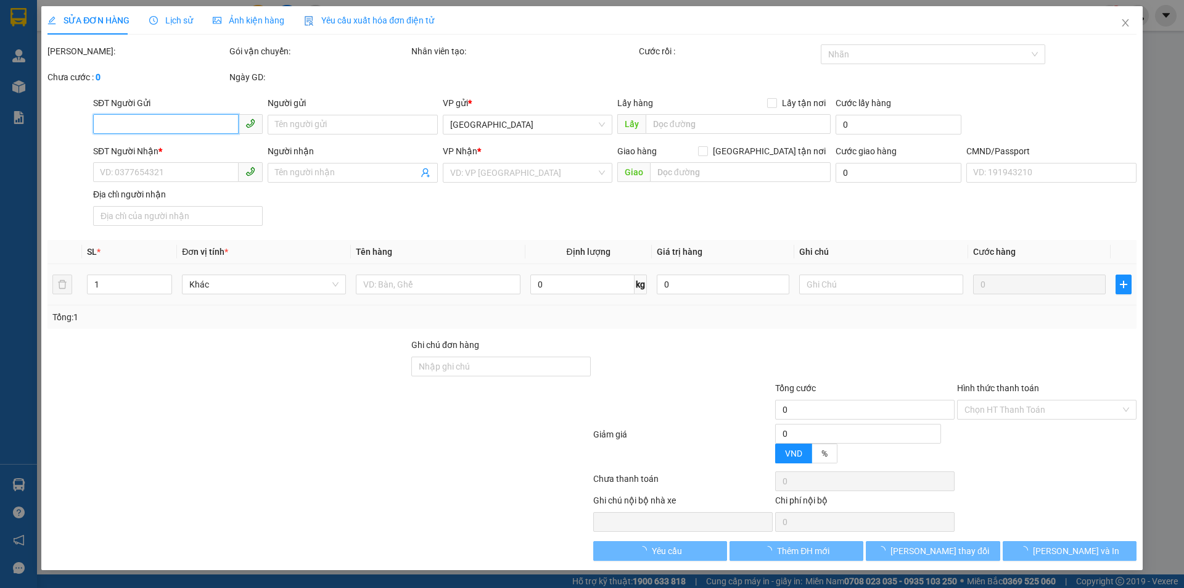
type input "0848778336"
type input "BẢO"
type input "0988675817"
type input "[PERSON_NAME]"
type input "30.000"
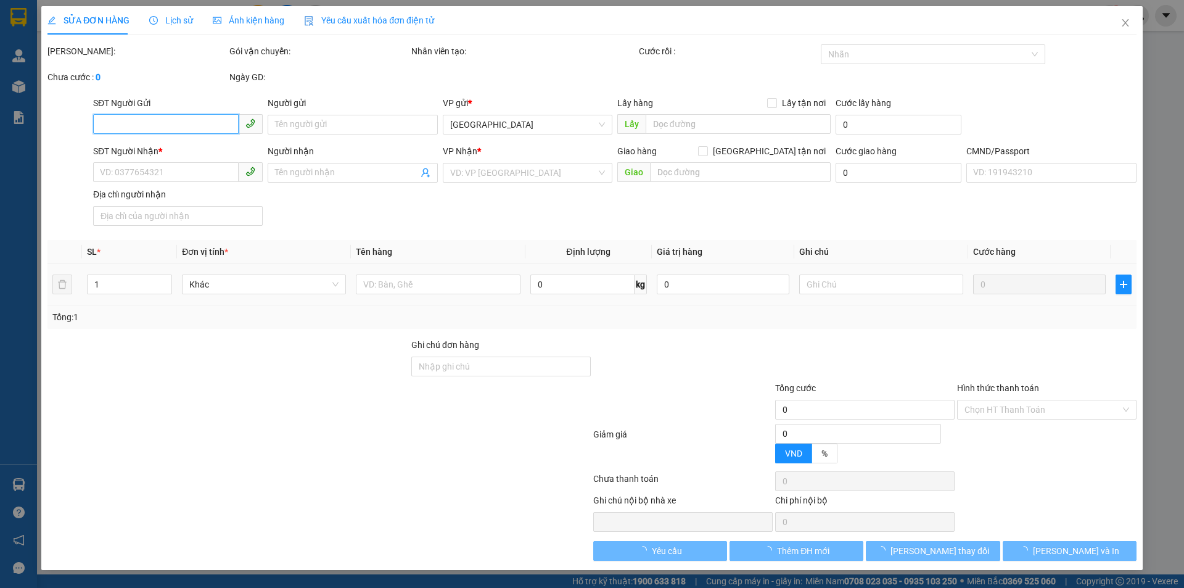
type input "30.000"
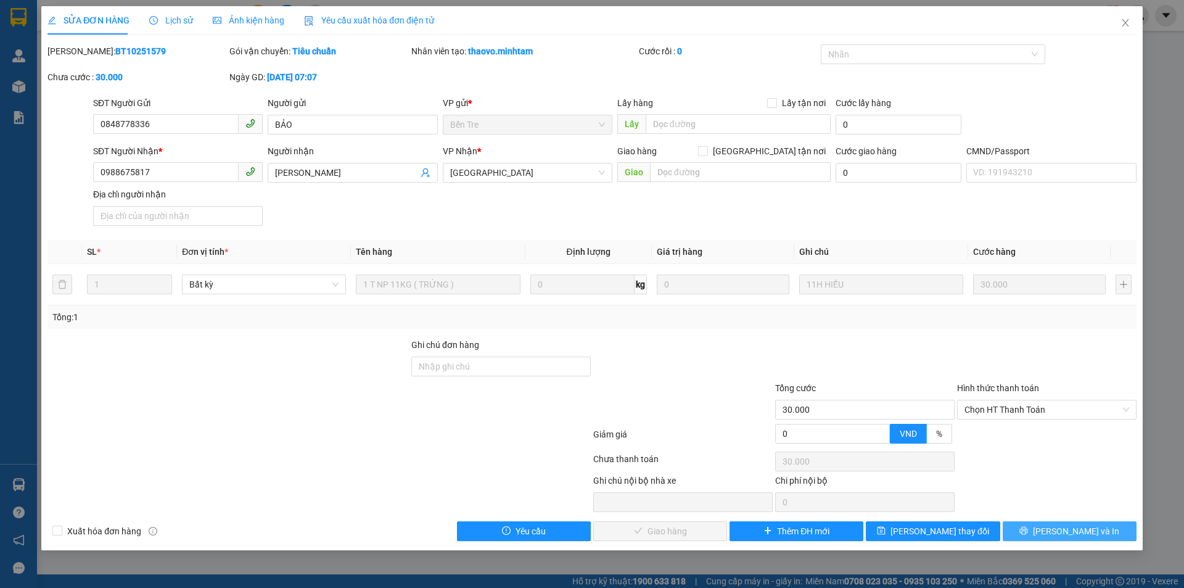
drag, startPoint x: 1072, startPoint y: 539, endPoint x: 1063, endPoint y: 522, distance: 19.9
click at [1070, 535] on button "[PERSON_NAME] và In" at bounding box center [1069, 531] width 134 height 20
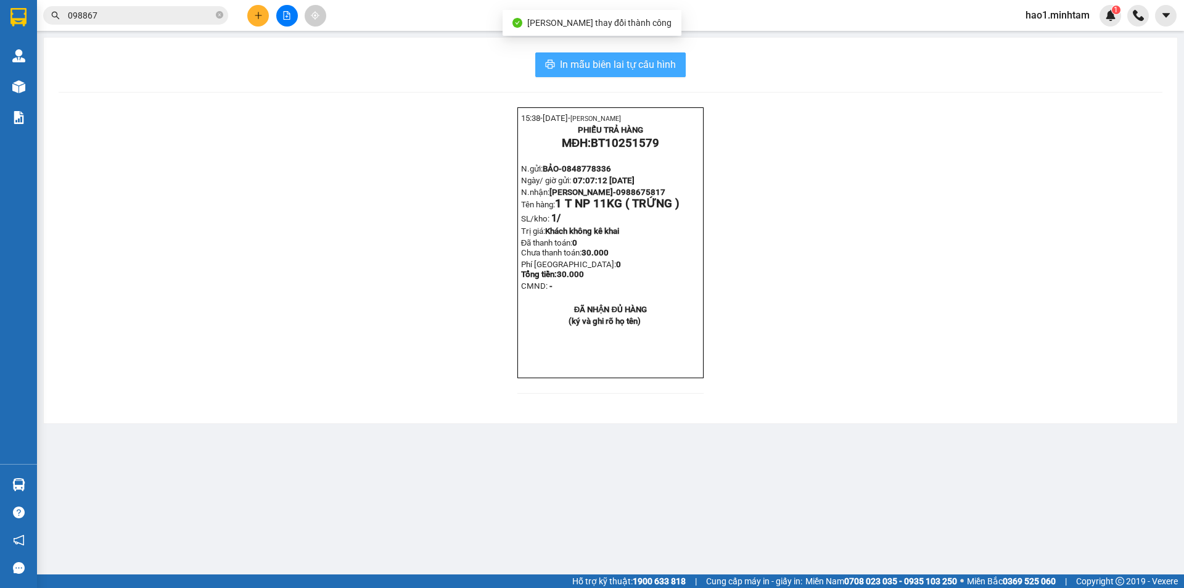
click at [668, 60] on span "In mẫu biên lai tự cấu hình" at bounding box center [618, 64] width 116 height 15
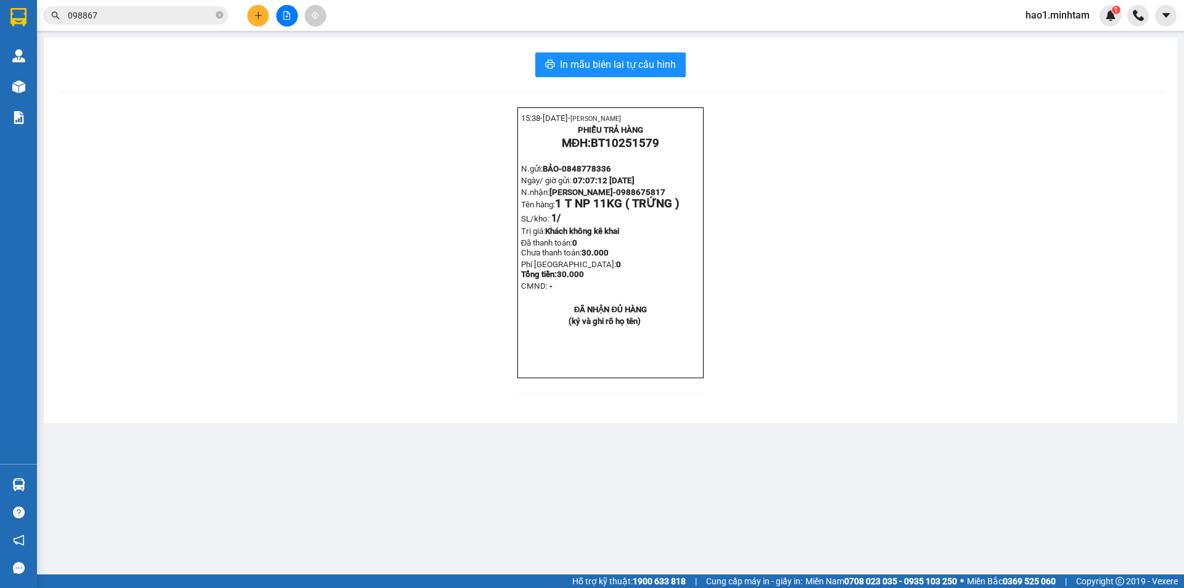
click at [999, 474] on main "In mẫu biên lai tự cấu hình 15:38- 13-10-2025- Trần Vũ Hạo PHIẾU TRẢ HÀNG MĐH: …" at bounding box center [592, 287] width 1184 height 574
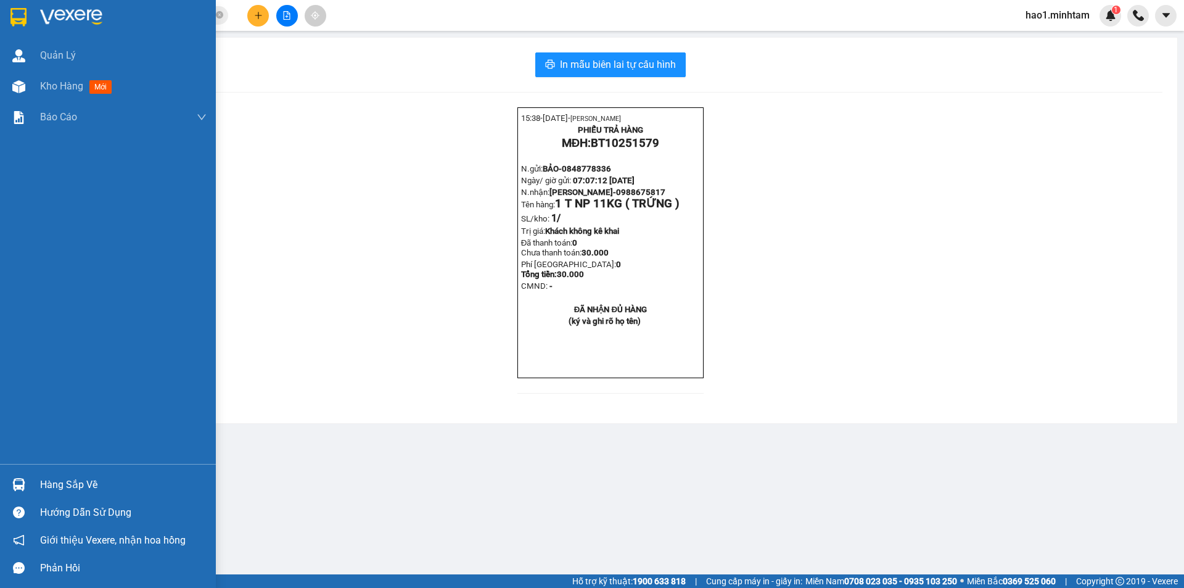
click at [44, 481] on div "Hàng sắp về" at bounding box center [123, 484] width 166 height 18
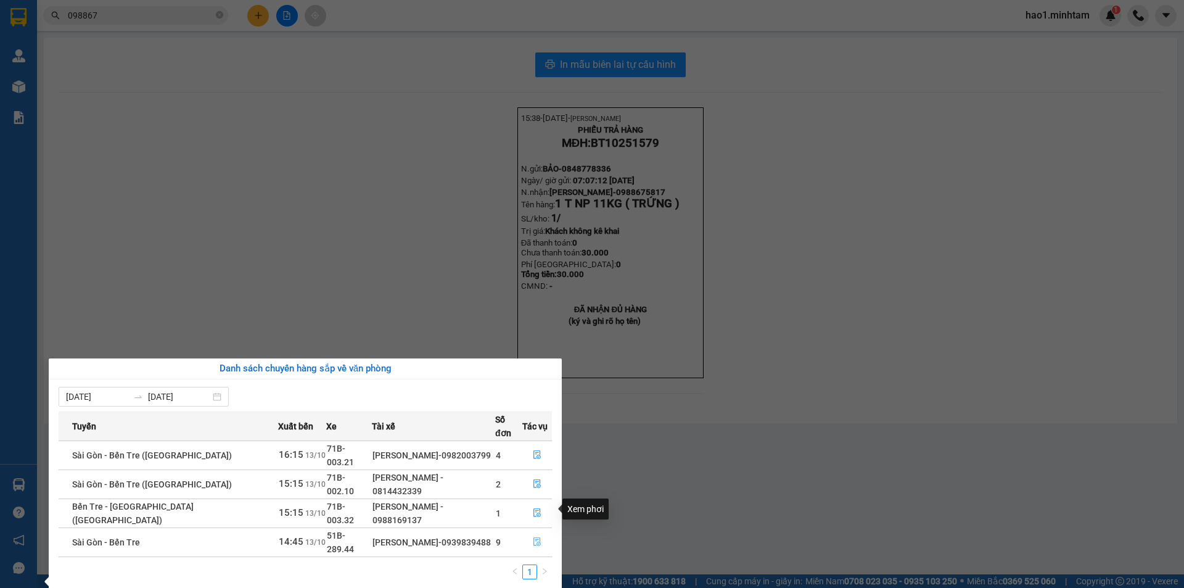
click at [534, 538] on icon "file-done" at bounding box center [536, 542] width 7 height 9
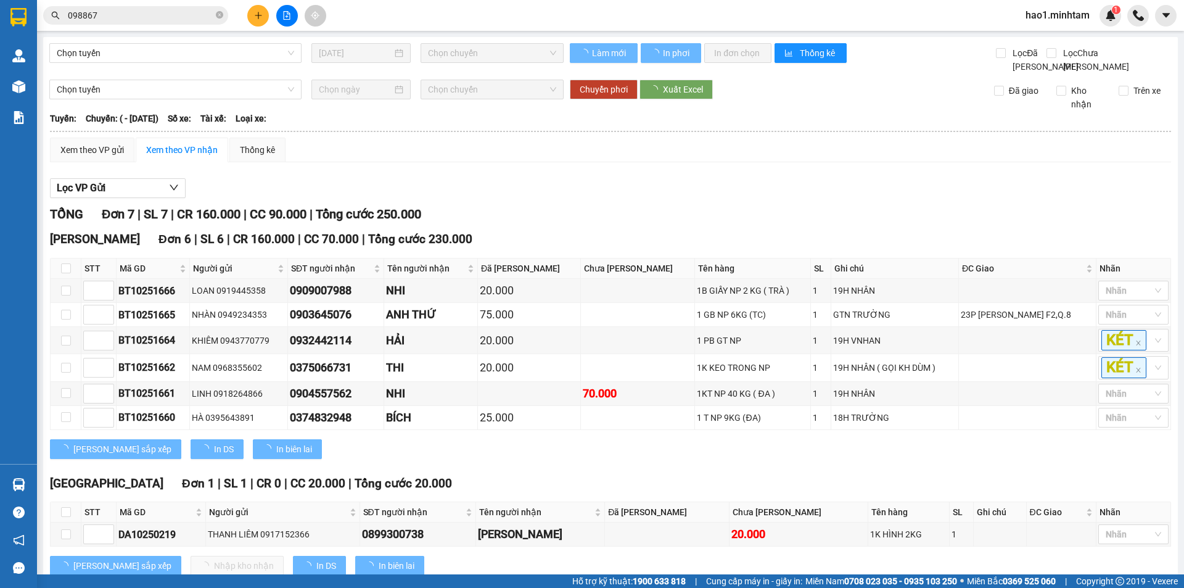
click at [846, 181] on div "Xem theo VP gửi Xem theo VP nhận Thống kê Lọc VP Gửi TỔNG Đơn 7 | SL 7 | CR 16…" at bounding box center [610, 363] width 1121 height 453
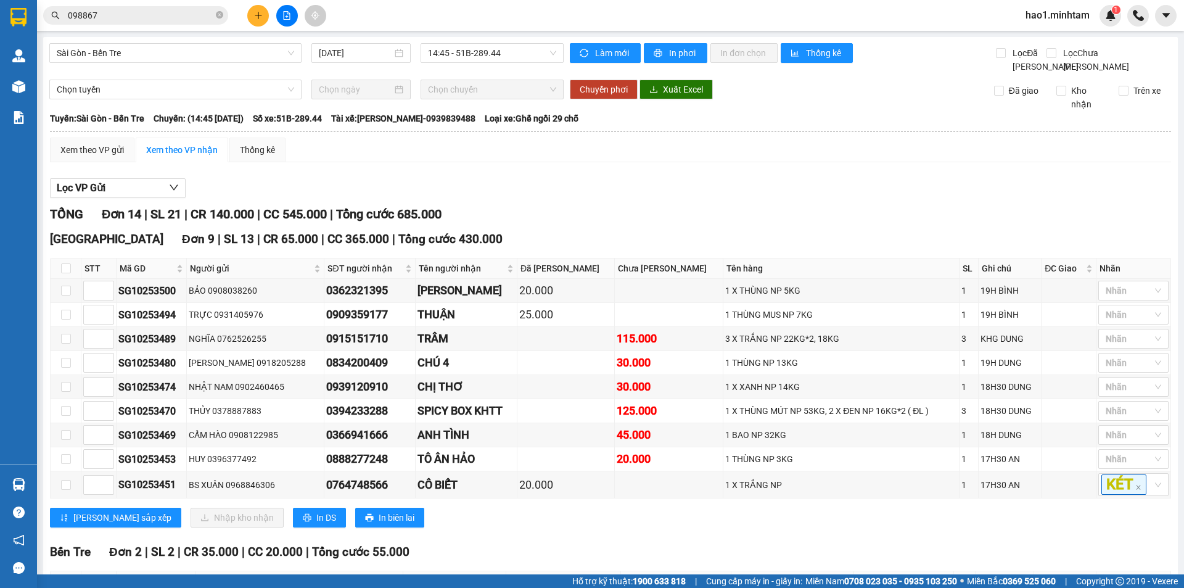
scroll to position [308, 0]
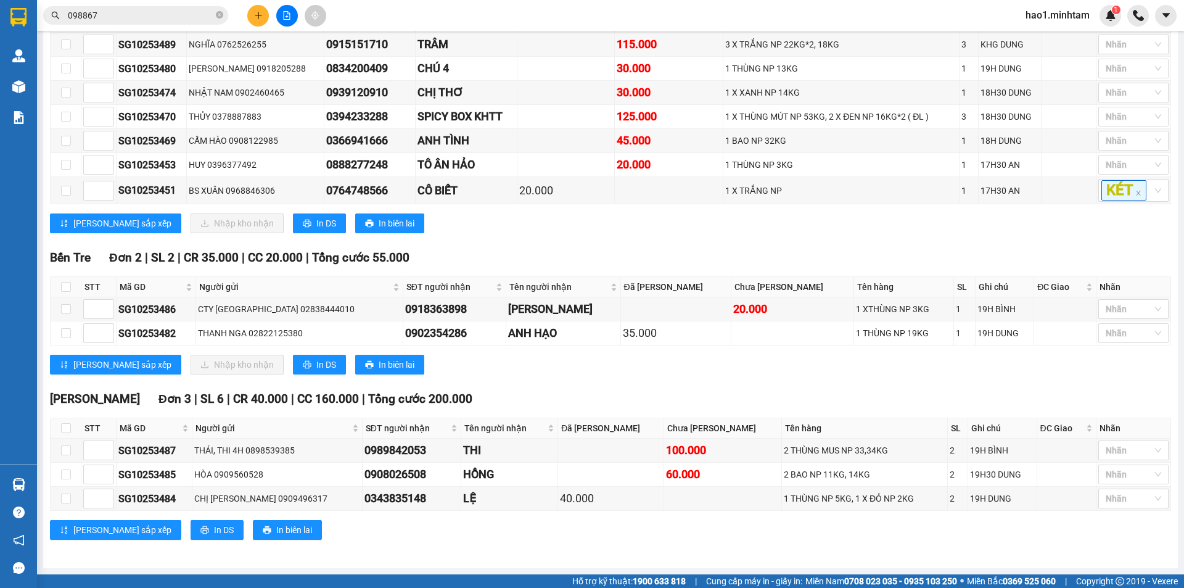
click at [631, 382] on div "Bến Tre Đơn 2 | SL 2 | CR 35.000 | CC 20.000 | Tổng cước 55.000 STT Mã GD Ngườ…" at bounding box center [610, 315] width 1121 height 135
click at [623, 230] on div "[PERSON_NAME] sắp xếp Nhập kho nhận In DS In biên lai" at bounding box center [610, 223] width 1121 height 20
click at [688, 367] on div "[PERSON_NAME] sắp xếp Nhập kho nhận In DS In biên lai" at bounding box center [610, 364] width 1121 height 20
drag, startPoint x: 448, startPoint y: 335, endPoint x: 374, endPoint y: 335, distance: 74.6
click at [403, 335] on td "0902354286" at bounding box center [455, 333] width 104 height 24
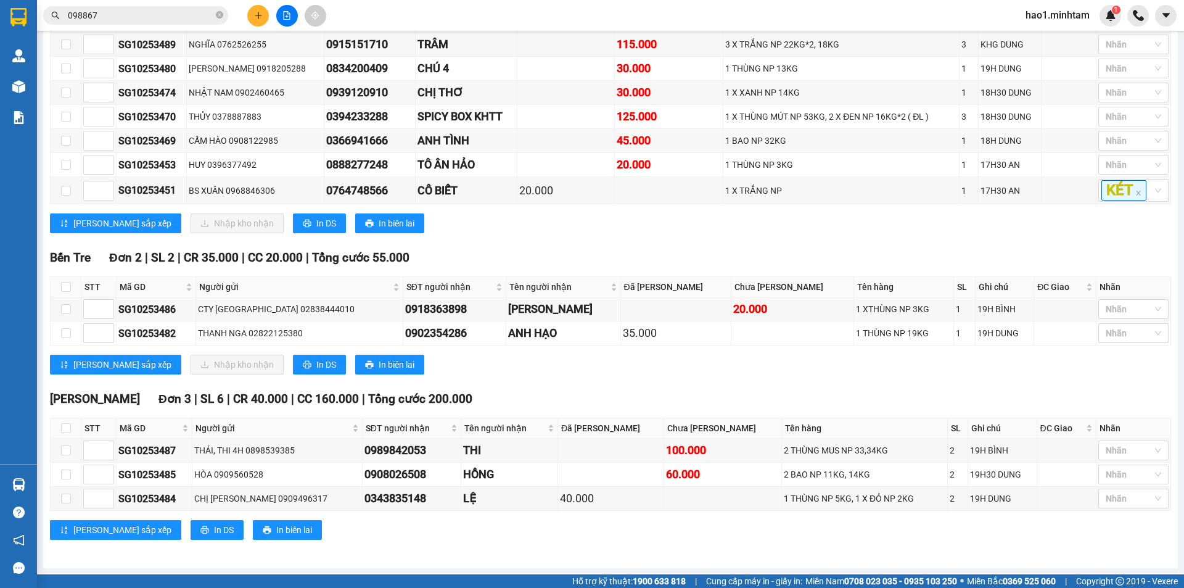
click at [605, 389] on div "TỔNG Đơn 14 | SL 21 | CR 140.000 | CC 545.000 | Tổng cước 685.000 Tiền Giang Đơ…" at bounding box center [610, 233] width 1121 height 644
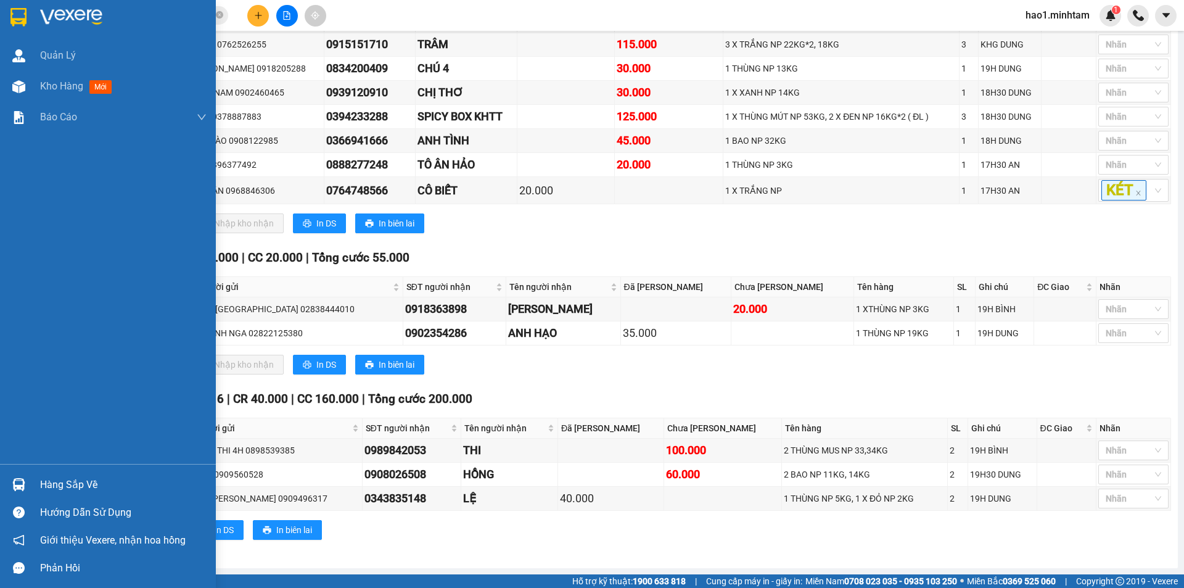
click at [17, 483] on img at bounding box center [18, 484] width 13 height 13
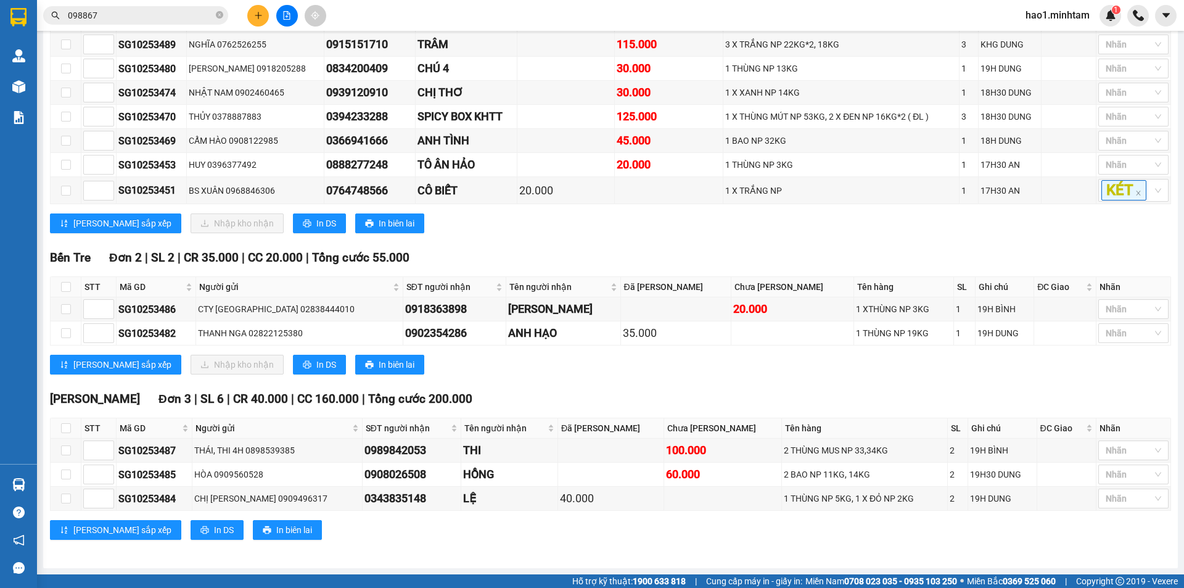
click at [628, 403] on section "Kết quả tìm kiếm ( 42 ) Bộ lọc Ngày tạo đơn gần nhất Mã ĐH Trạng thái Món hàng …" at bounding box center [592, 294] width 1184 height 588
click at [583, 232] on div "[PERSON_NAME] sắp xếp Nhập kho nhận In DS In biên lai" at bounding box center [610, 223] width 1121 height 20
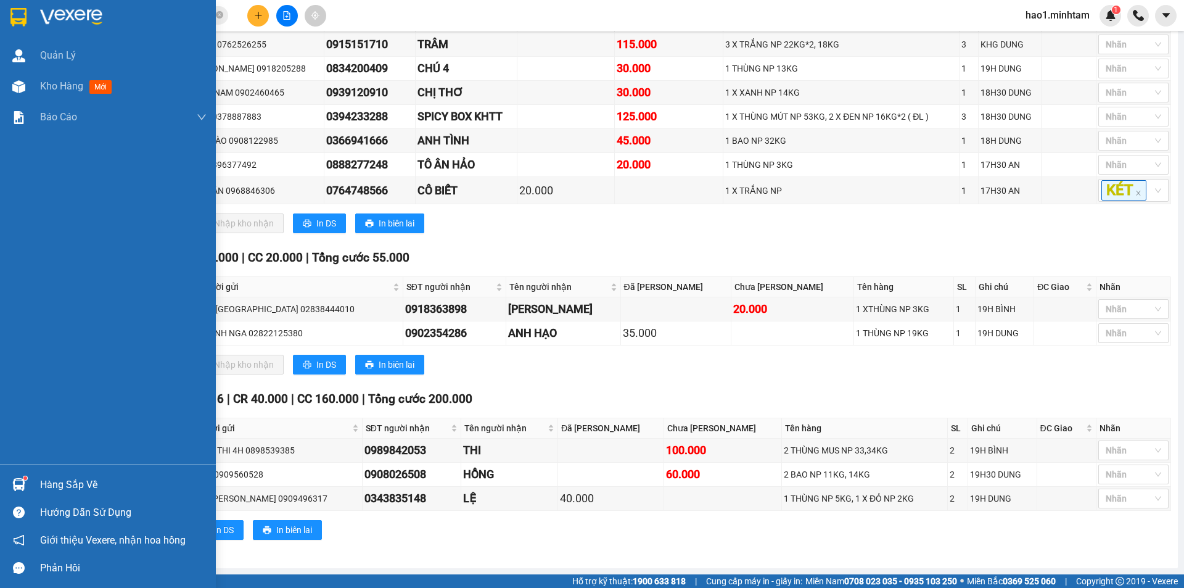
click at [66, 494] on div "Hàng sắp về" at bounding box center [108, 484] width 216 height 28
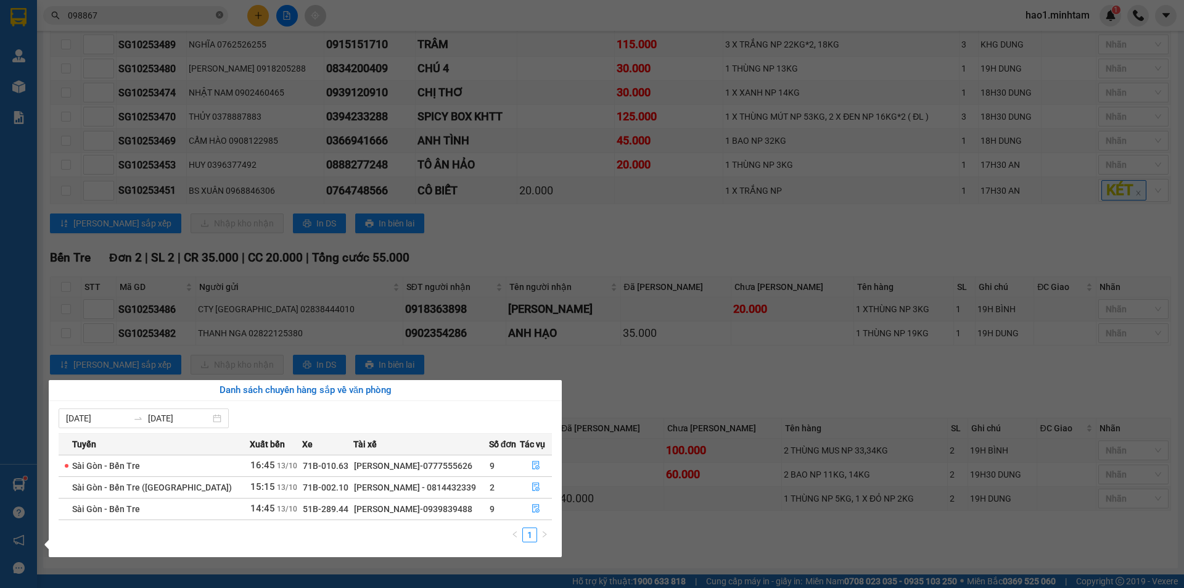
click at [186, 19] on section "Kết quả tìm kiếm ( 42 ) Bộ lọc Ngày tạo đơn gần nhất Mã ĐH Trạng thái Món hàng …" at bounding box center [592, 294] width 1184 height 588
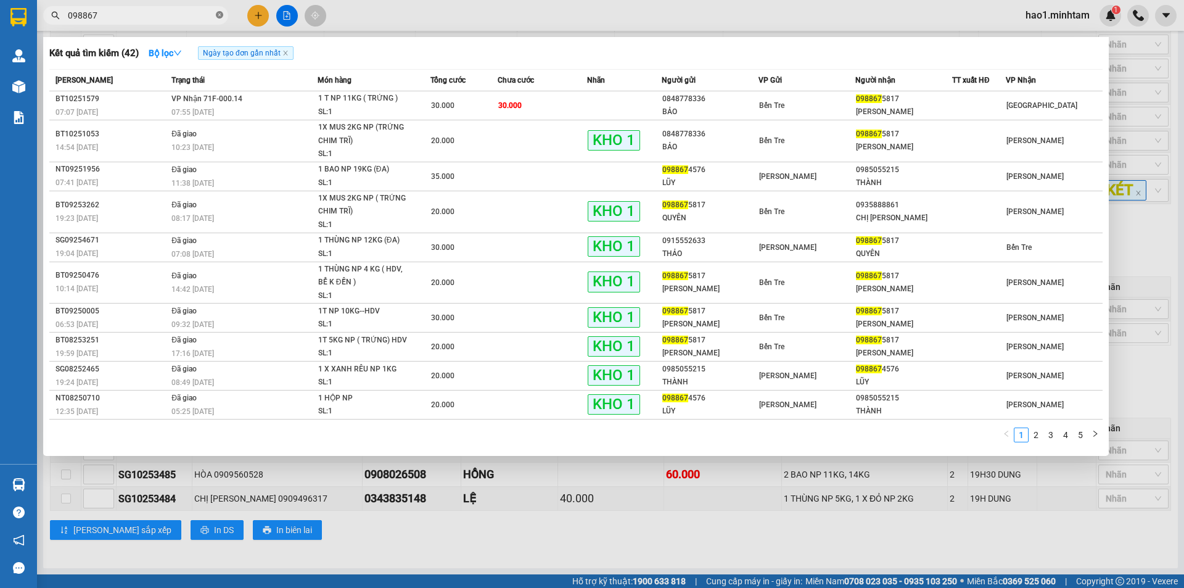
click at [217, 18] on icon "close-circle" at bounding box center [219, 14] width 7 height 7
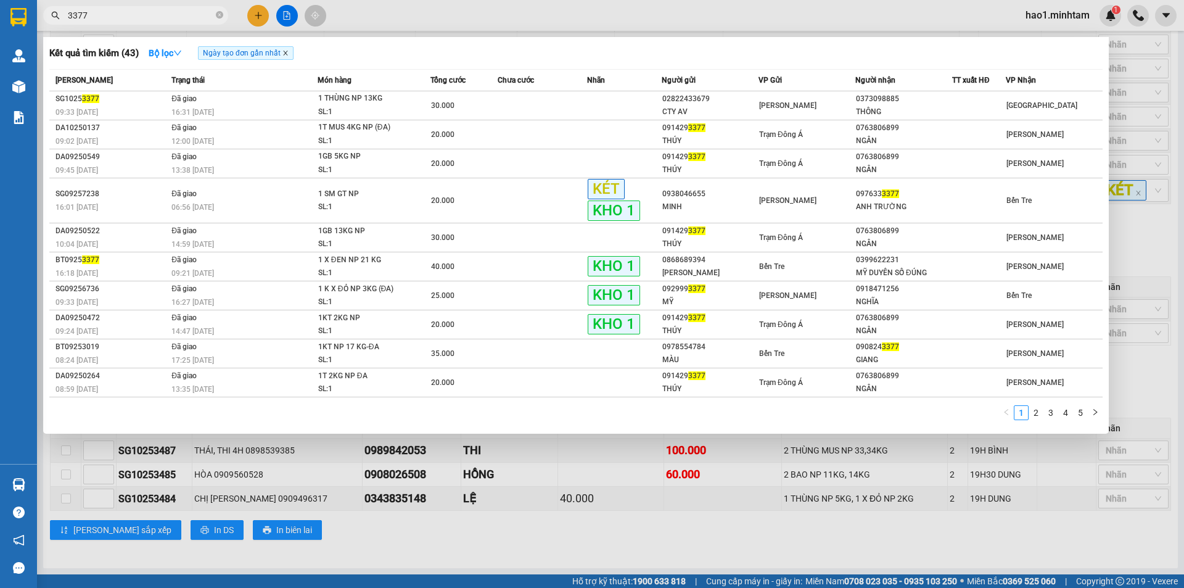
type input "3377"
click at [286, 54] on icon "close" at bounding box center [285, 53] width 6 height 6
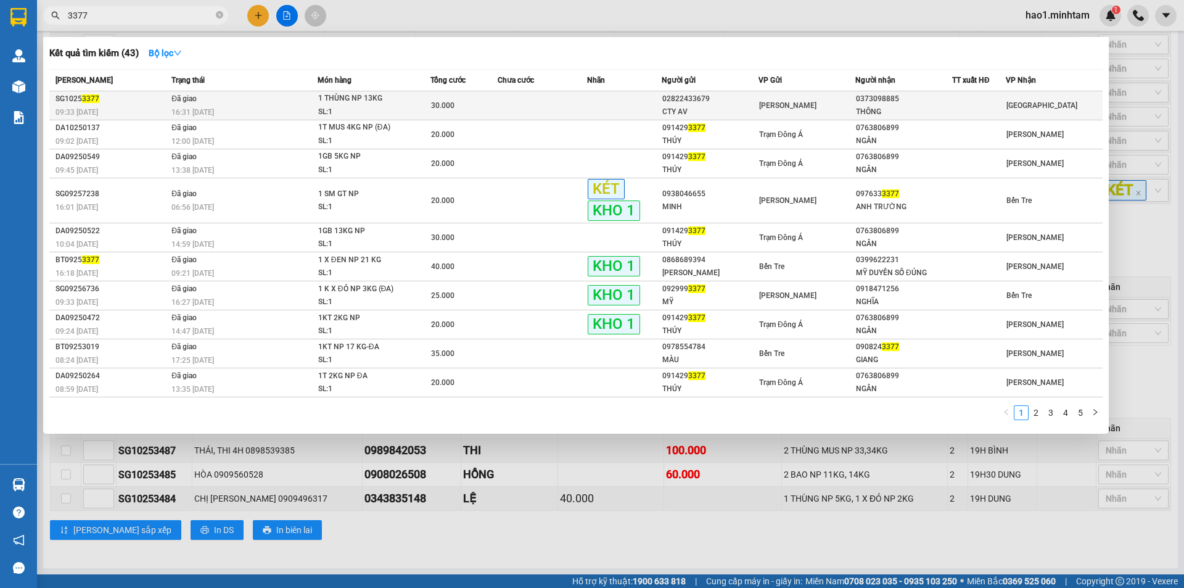
click at [341, 107] on div "SL: 1" at bounding box center [364, 112] width 92 height 14
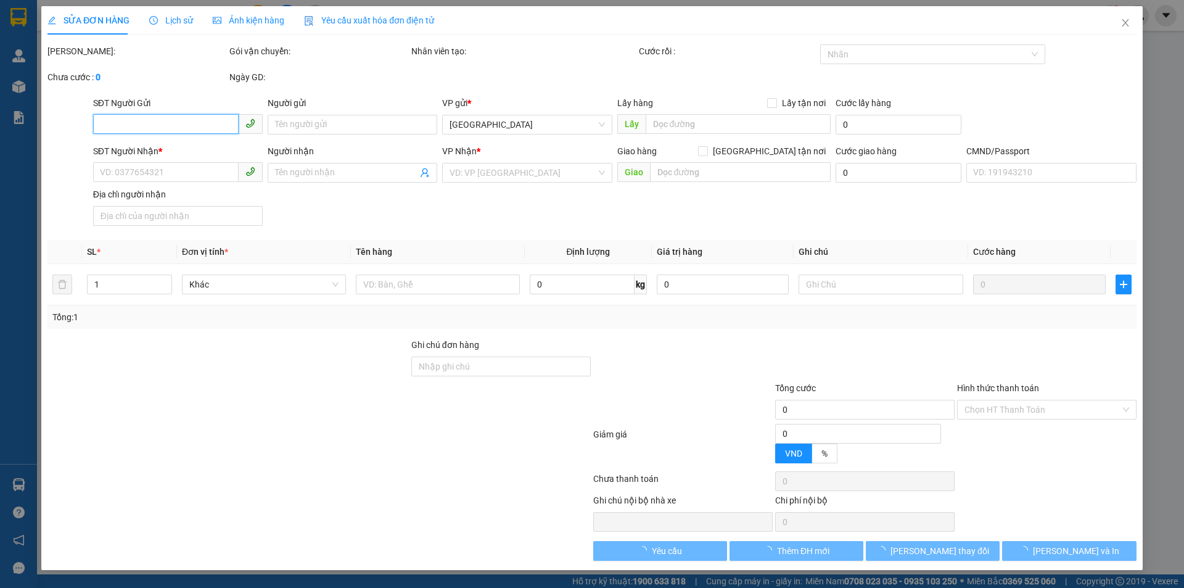
type input "02822433679"
type input "CTY AV"
type input "0373098885"
type input "THÔNG"
type input "30.000"
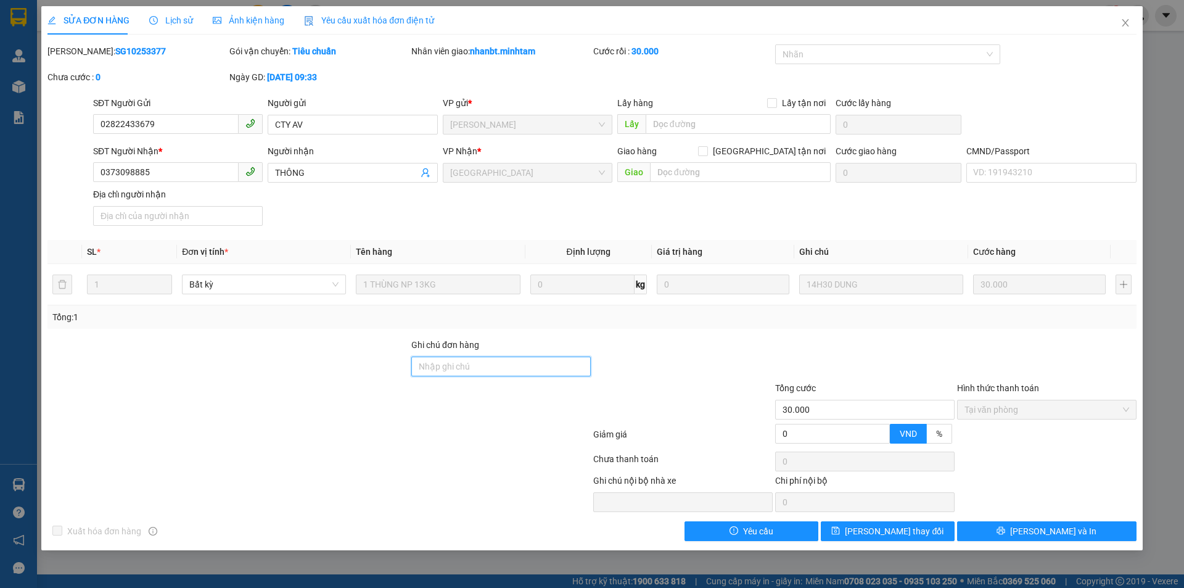
click at [472, 367] on input "Ghi chú đơn hàng" at bounding box center [500, 366] width 179 height 20
type input "XÃ NHẦM THU GIÙM 30K"
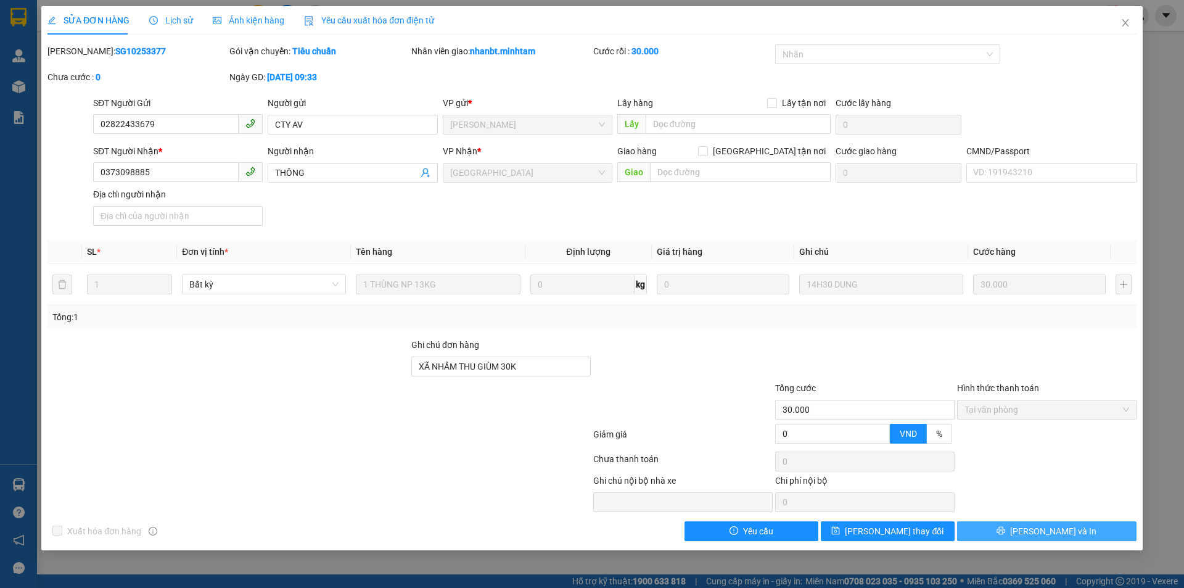
click at [1007, 530] on button "[PERSON_NAME] và In" at bounding box center [1046, 531] width 179 height 20
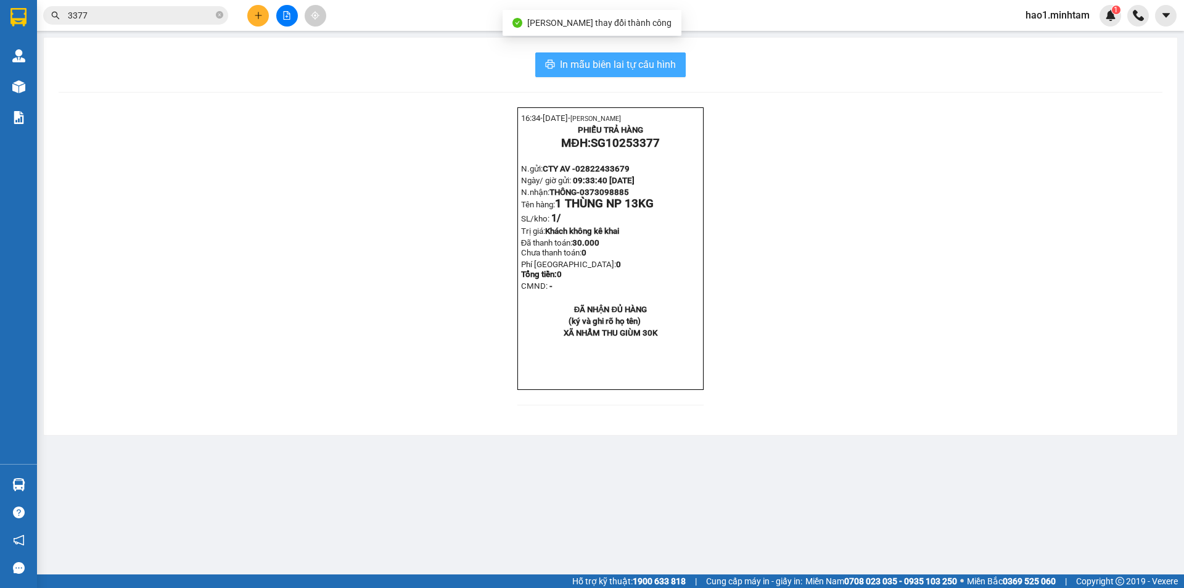
click at [649, 60] on span "In mẫu biên lai tự cấu hình" at bounding box center [618, 64] width 116 height 15
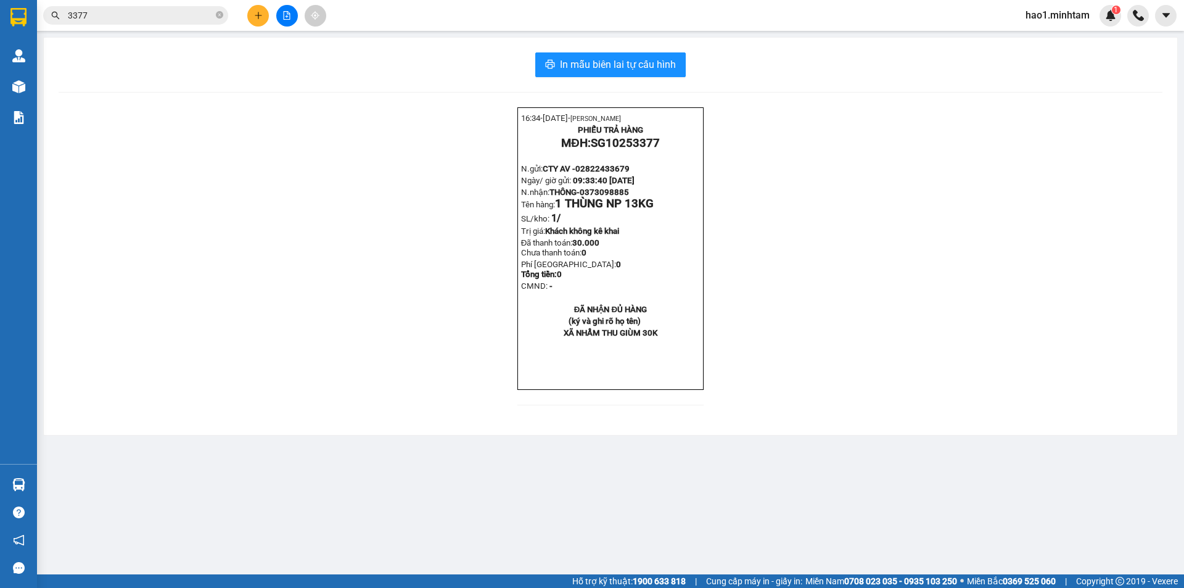
click at [200, 12] on input "3377" at bounding box center [140, 16] width 145 height 14
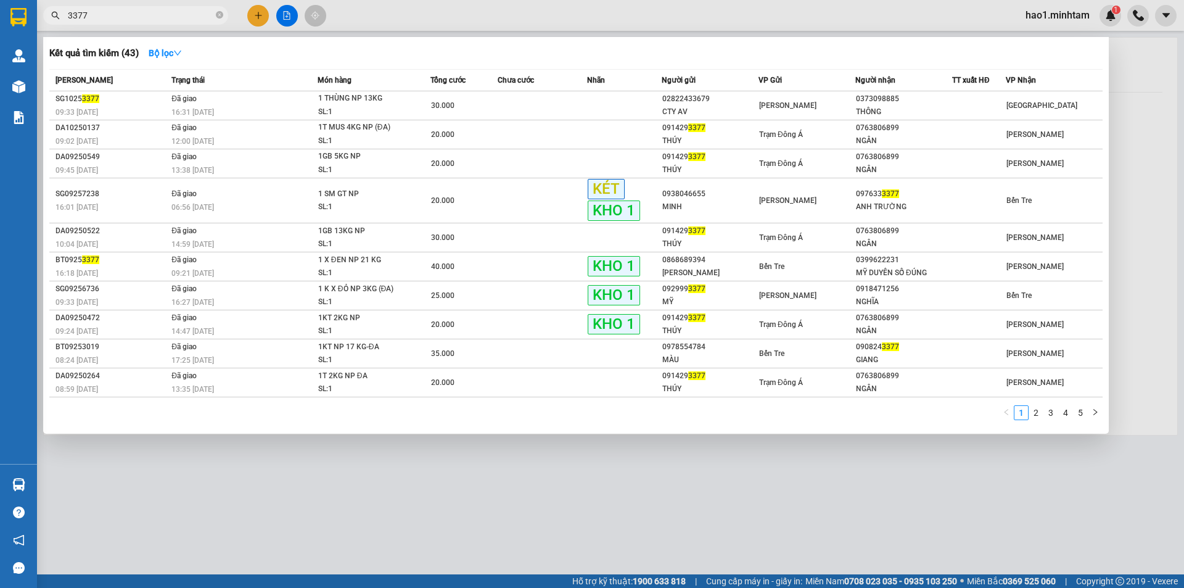
click at [200, 12] on input "3377" at bounding box center [140, 16] width 145 height 14
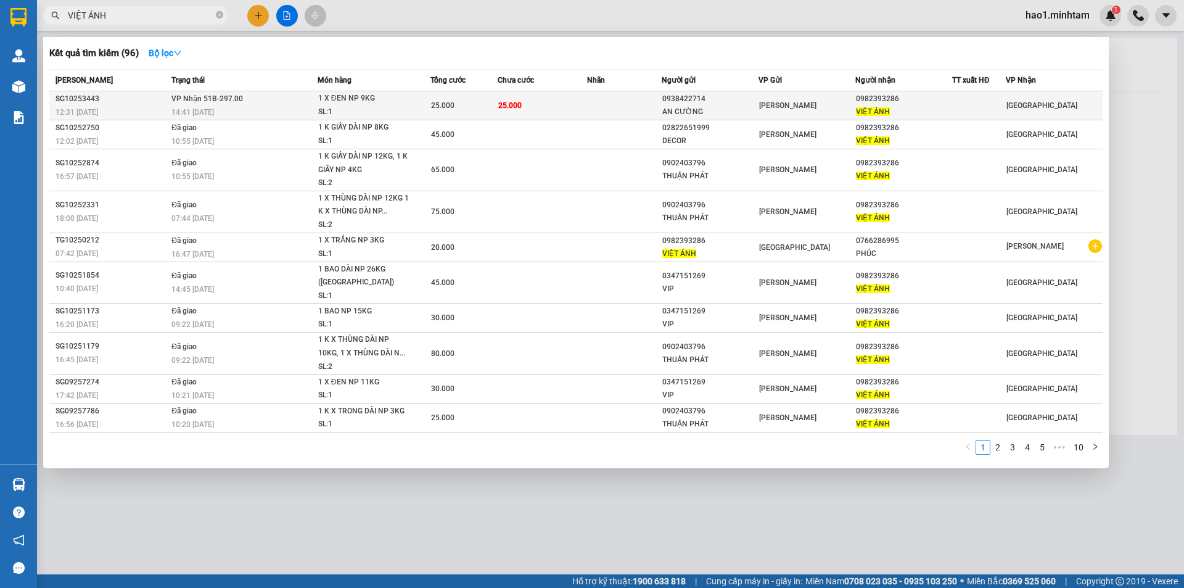
type input "VIỆT ÁNH"
click at [569, 110] on td "25.000" at bounding box center [542, 105] width 89 height 29
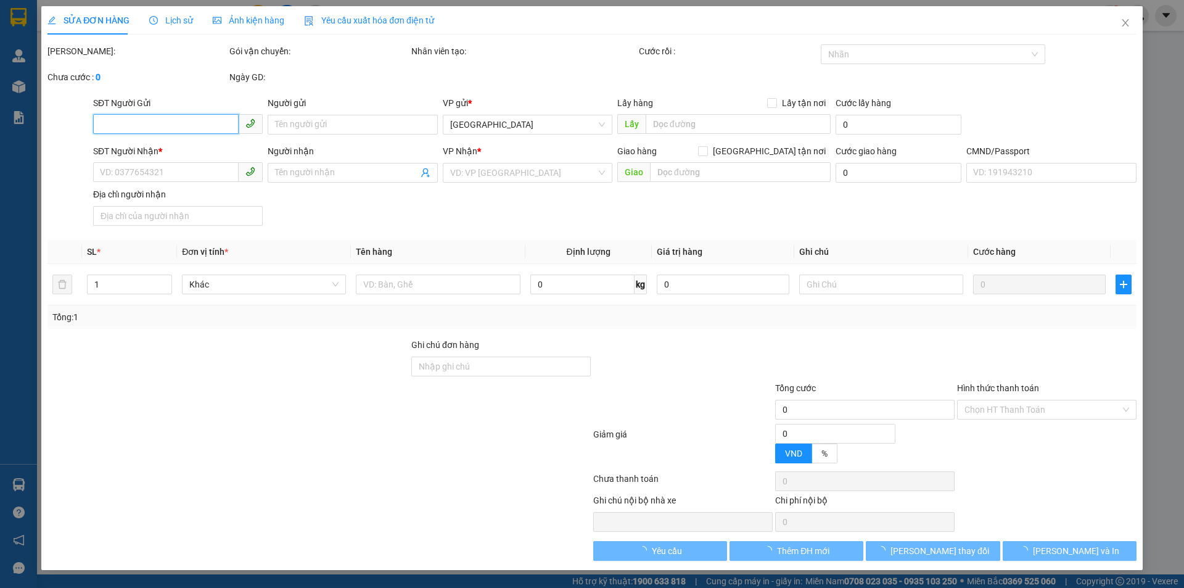
type input "0938422714"
type input "AN CƯỜNG"
type input "0982393286"
type input "VIỆT ÁNH"
type input "25.000"
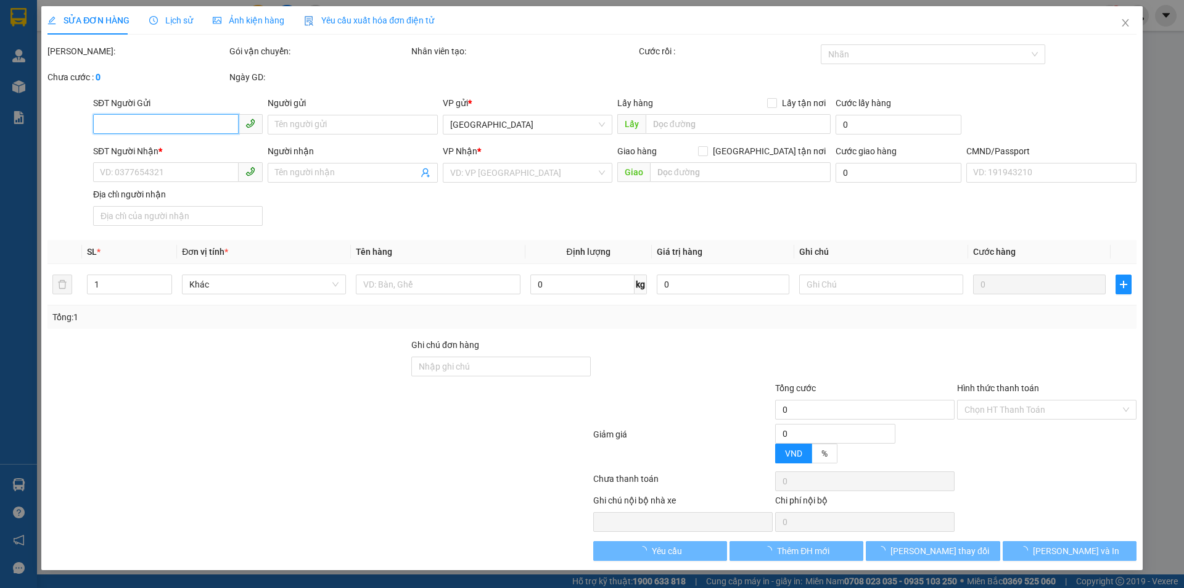
type input "25.000"
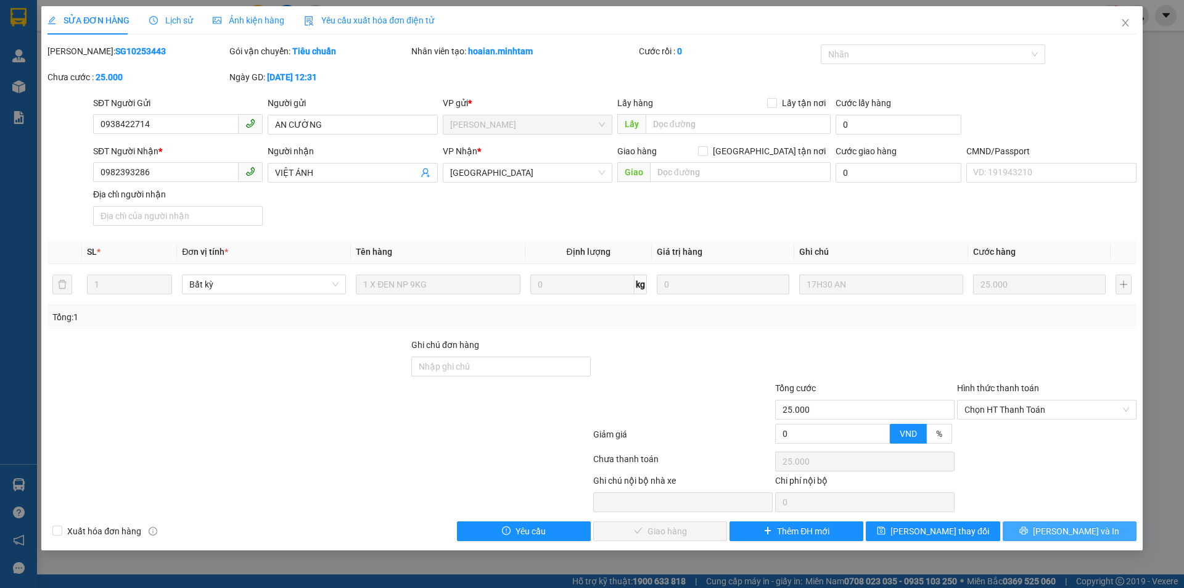
click at [1065, 534] on span "[PERSON_NAME] và In" at bounding box center [1076, 531] width 86 height 14
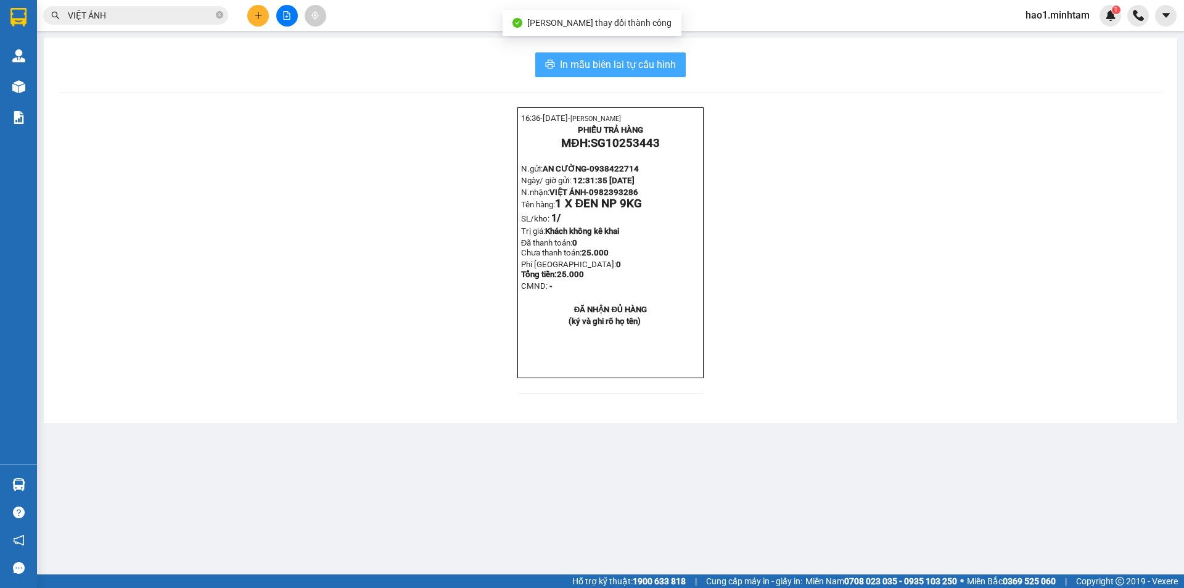
click at [652, 57] on span "In mẫu biên lai tự cấu hình" at bounding box center [618, 64] width 116 height 15
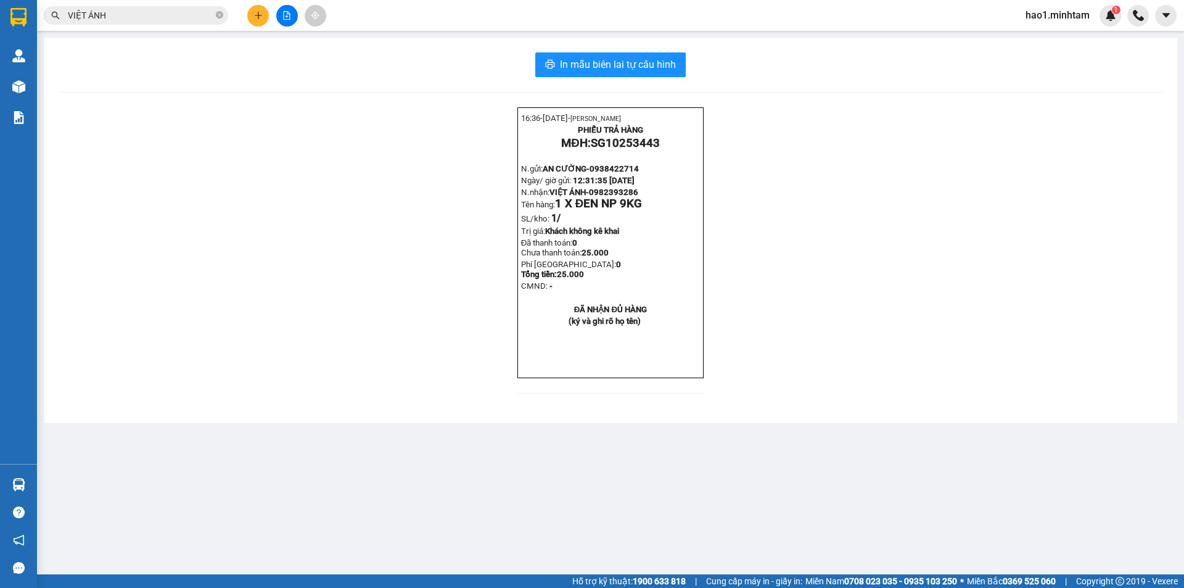
click at [194, 21] on input "VIỆT ÁNH" at bounding box center [140, 16] width 145 height 14
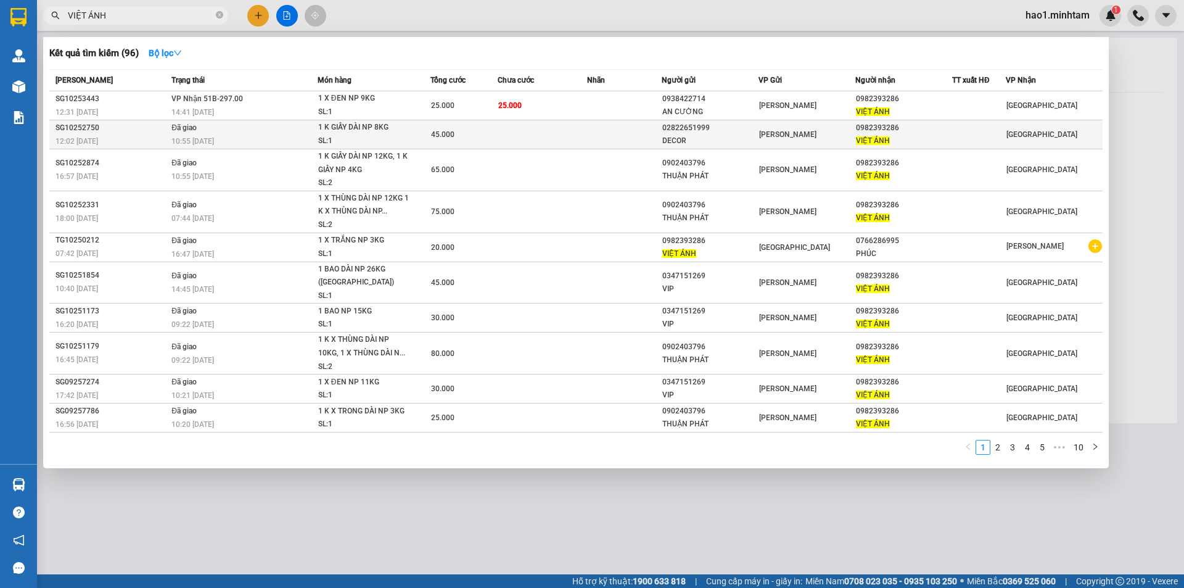
click at [414, 120] on td "1 K GIẤY DÀI NP 8KG SL: 1" at bounding box center [374, 134] width 113 height 29
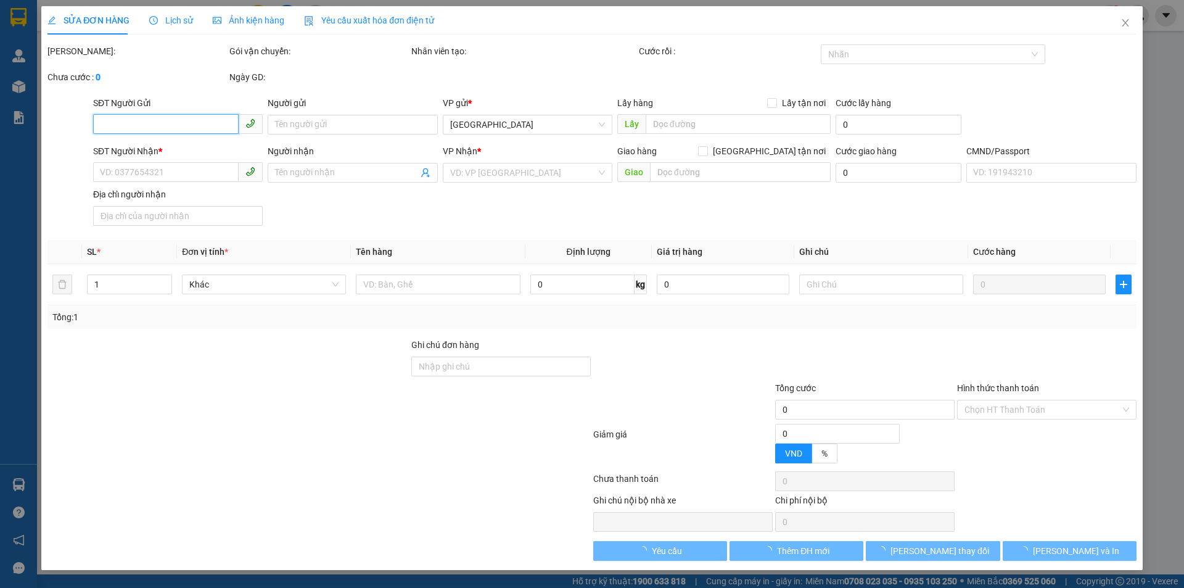
type input "02822651999"
type input "DECOR"
type input "0982393286"
type input "VIỆT ÁNH"
type input "45.000"
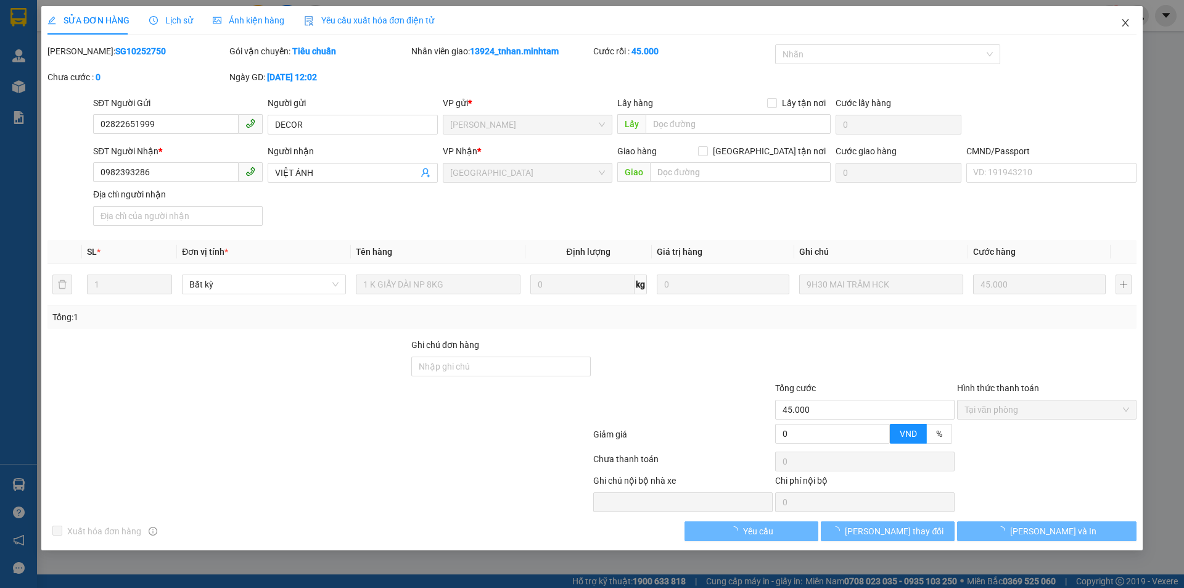
click at [1126, 22] on icon "close" at bounding box center [1124, 22] width 7 height 7
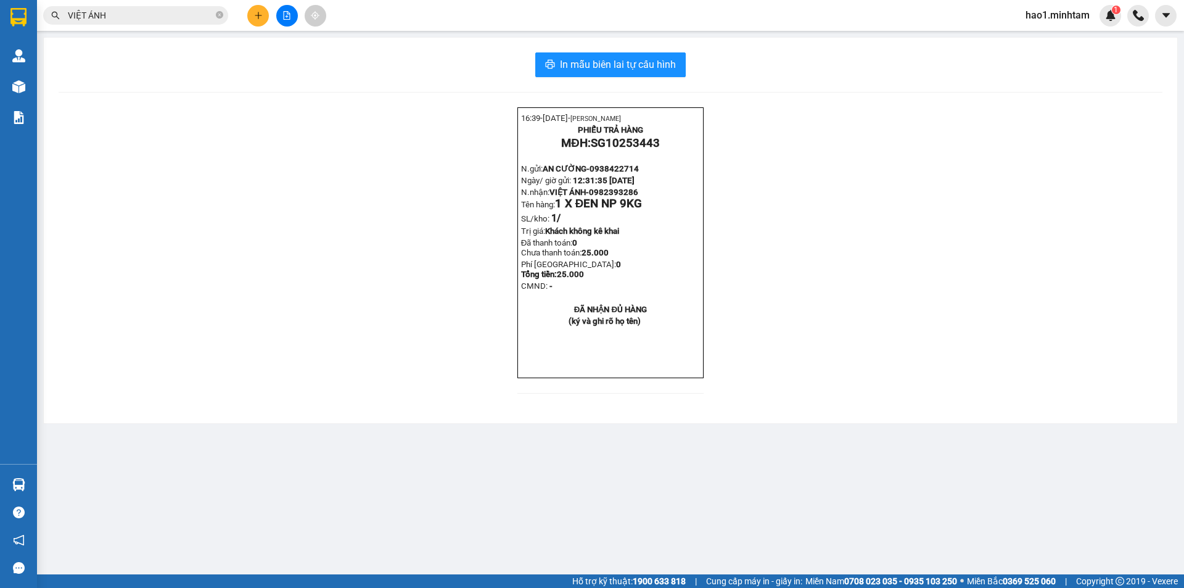
click at [191, 10] on input "VIỆT ÁNH" at bounding box center [140, 16] width 145 height 14
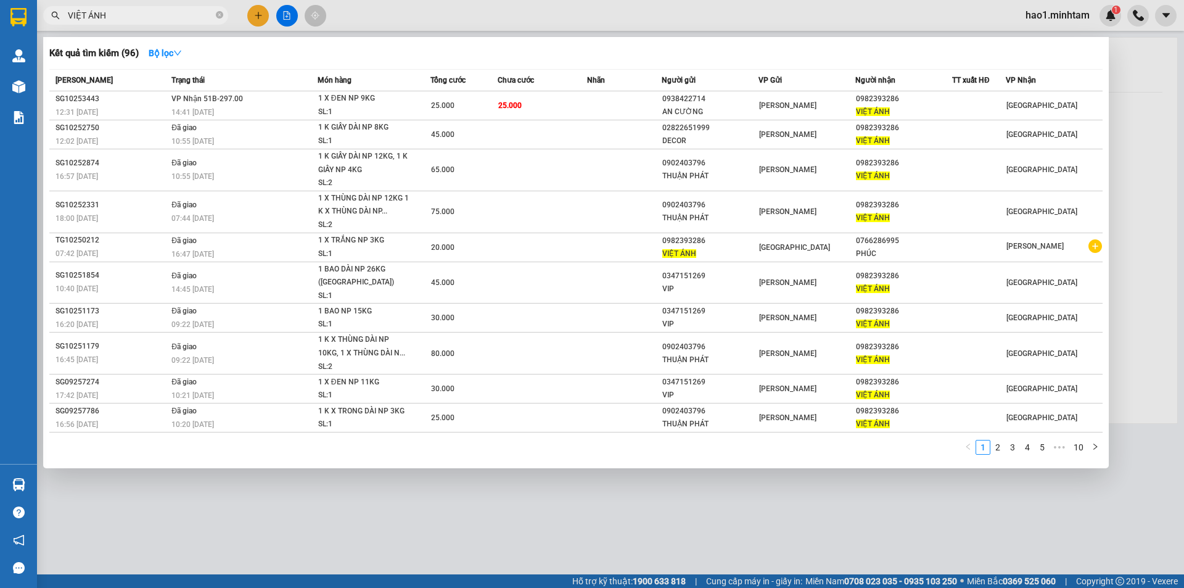
click at [118, 10] on input "VIỆT ÁNH" at bounding box center [140, 16] width 145 height 14
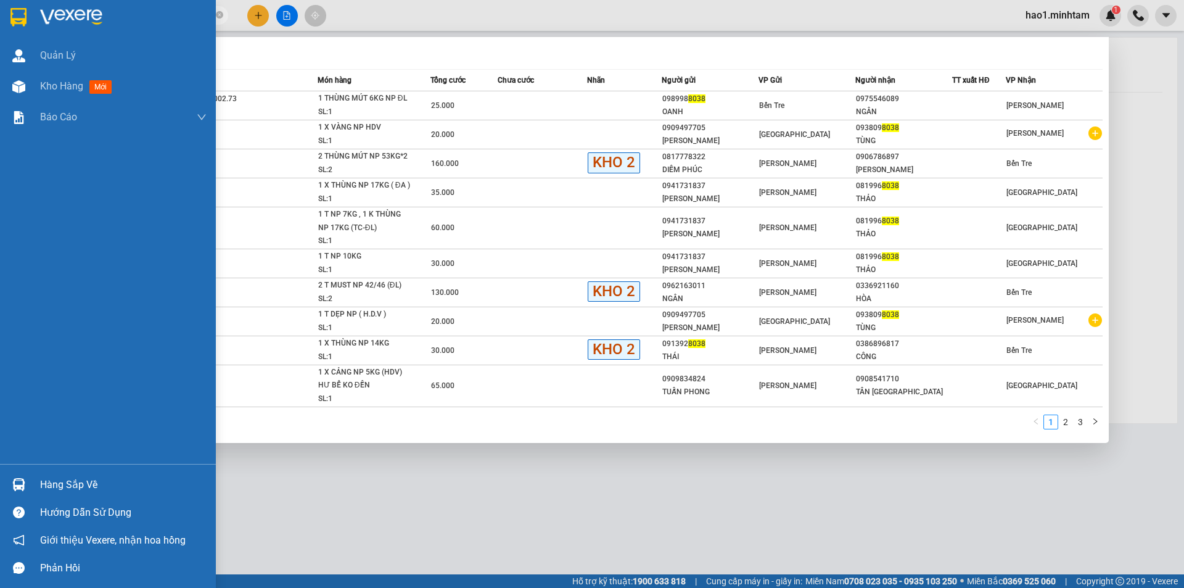
type input "8038"
click at [22, 486] on img at bounding box center [18, 484] width 13 height 13
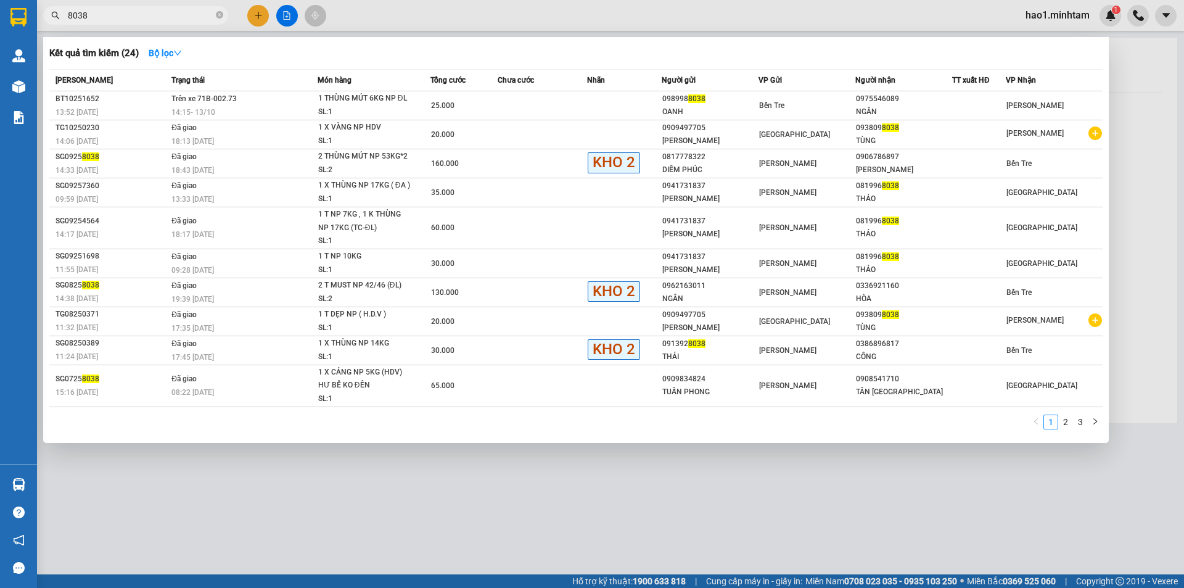
click at [521, 102] on section "Kết quả tìm kiếm ( 24 ) Bộ lọc Mã ĐH Trạng thái Món hàng Tổng cước Chưa cước Nh…" at bounding box center [592, 294] width 1184 height 588
click at [521, 102] on td at bounding box center [542, 105] width 89 height 29
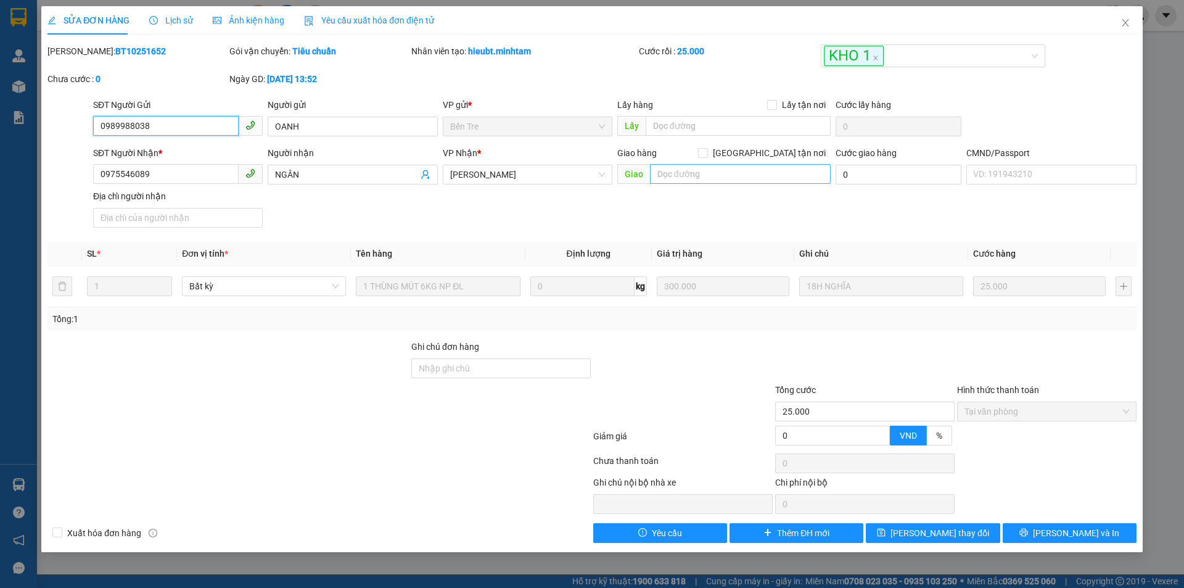
type input "0989988038"
type input "OANH"
type input "0975546089"
type input "NGÂN"
type input "25.000"
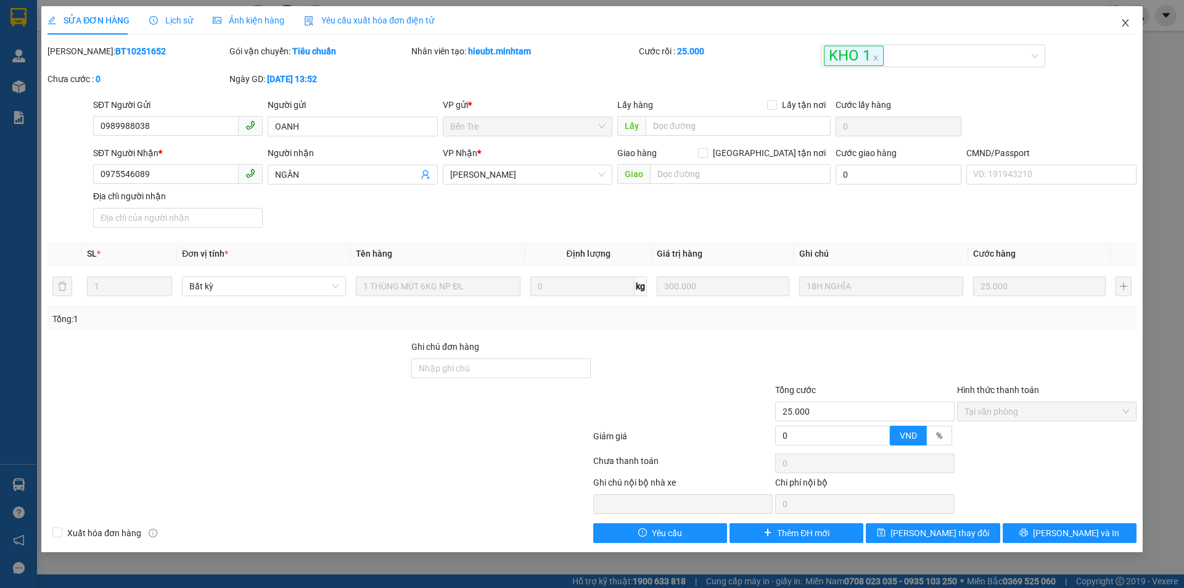
click at [1121, 27] on icon "close" at bounding box center [1125, 23] width 10 height 10
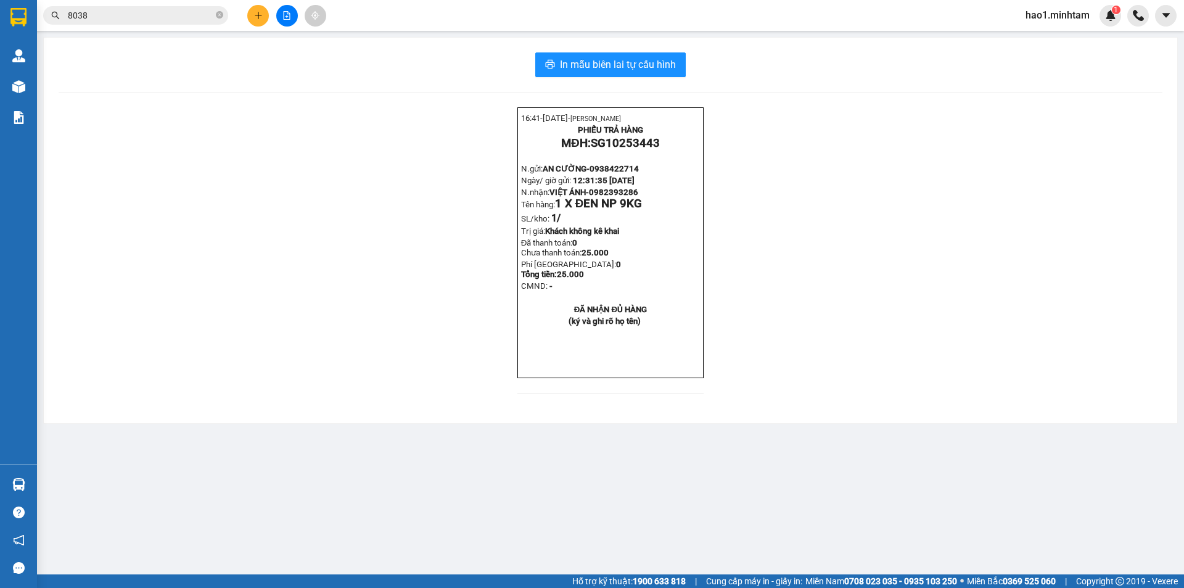
click at [163, 14] on input "8038" at bounding box center [140, 16] width 145 height 14
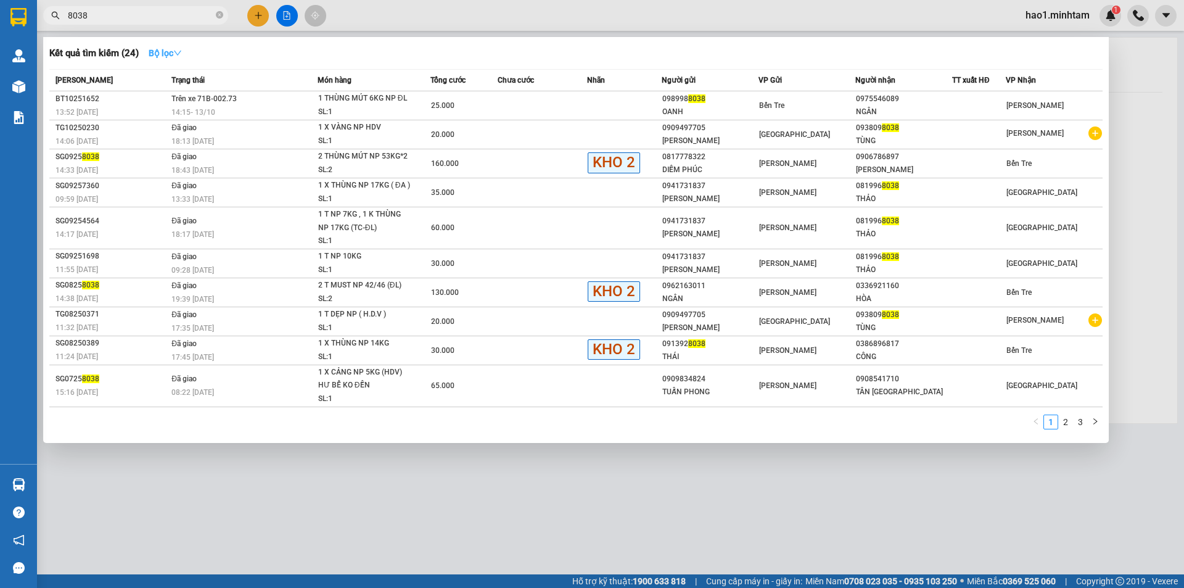
click at [178, 46] on button "Bộ lọc" at bounding box center [165, 53] width 53 height 20
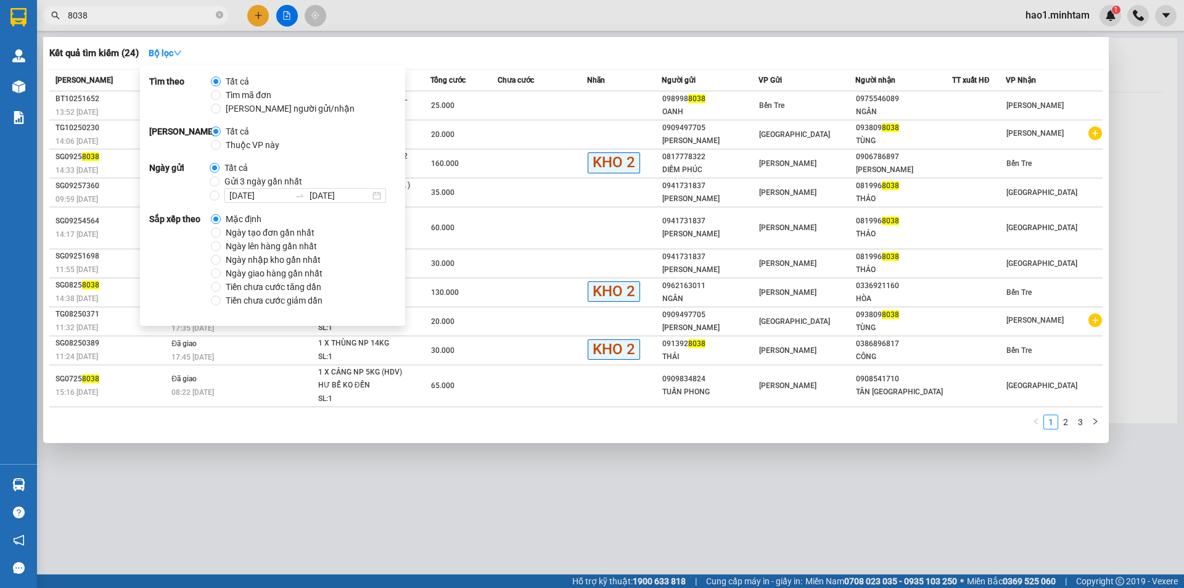
click at [256, 233] on span "Ngày tạo đơn gần nhất" at bounding box center [270, 233] width 99 height 14
click at [221, 233] on input "Ngày tạo đơn gần nhất" at bounding box center [216, 232] width 10 height 10
radio input "true"
radio input "false"
click at [518, 51] on div "Kết quả tìm kiếm ( 24 ) Bộ lọc Ngày tạo đơn gần nhất" at bounding box center [575, 53] width 1053 height 20
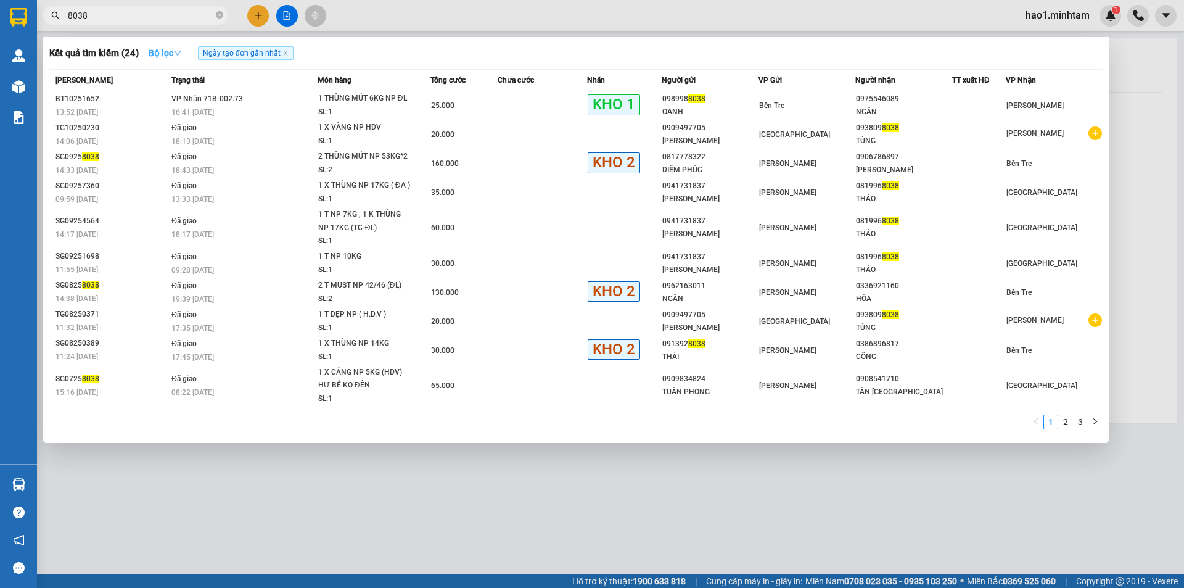
click at [182, 51] on icon "down" at bounding box center [177, 53] width 9 height 9
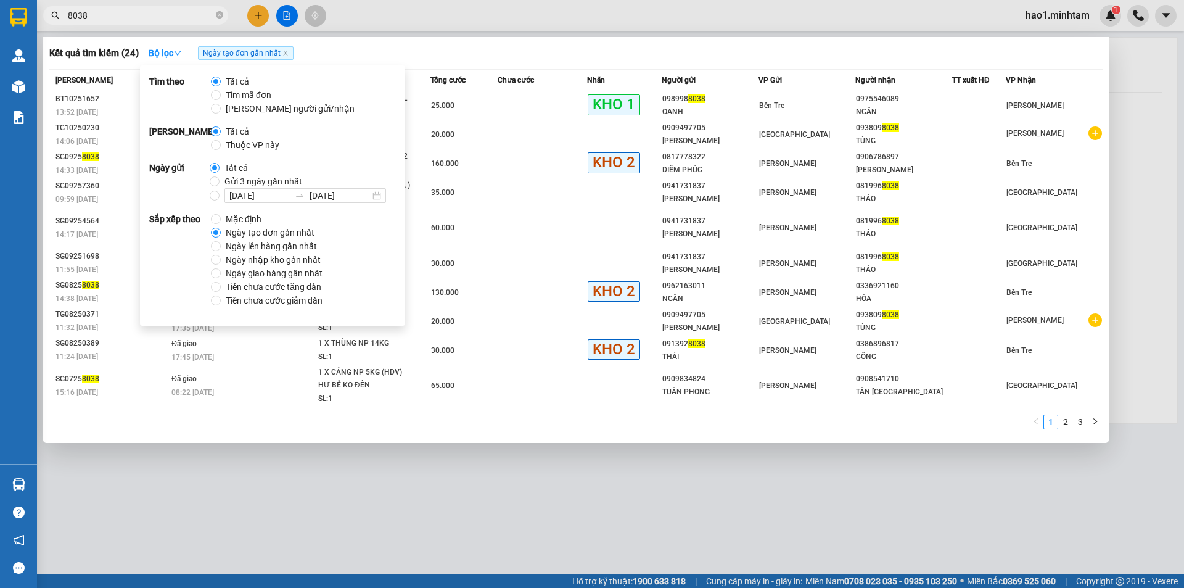
click at [236, 148] on span "Thuộc VP này" at bounding box center [253, 145] width 64 height 14
click at [221, 148] on input "Thuộc VP này" at bounding box center [216, 145] width 10 height 10
radio input "true"
radio input "false"
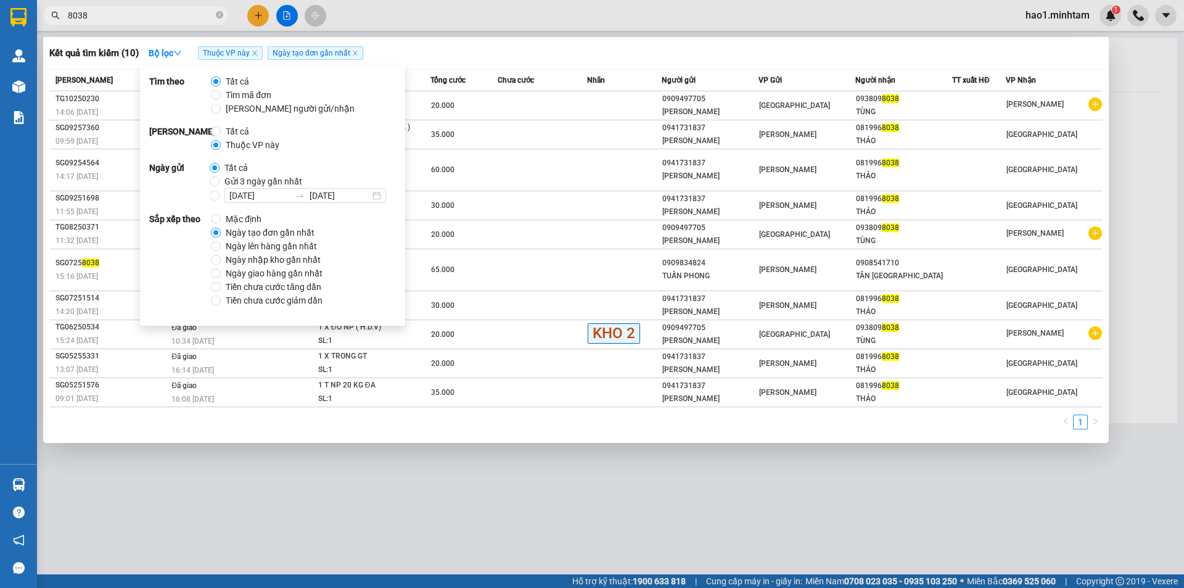
click at [446, 57] on div "Kết quả tìm kiếm ( 10 ) Bộ lọc Thuộc VP này Ngày tạo đơn gần nhất" at bounding box center [575, 53] width 1053 height 20
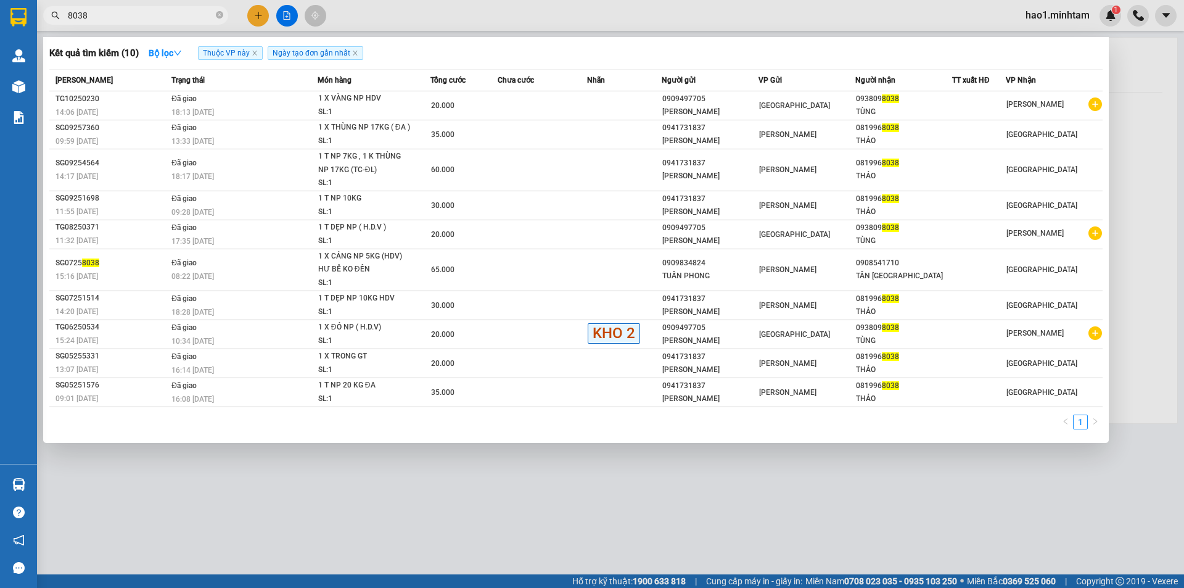
click at [446, 58] on div "Kết quả tìm kiếm ( 10 ) Bộ lọc Thuộc VP này Ngày tạo đơn gần nhất" at bounding box center [575, 53] width 1053 height 20
click at [428, 12] on div at bounding box center [592, 294] width 1184 height 588
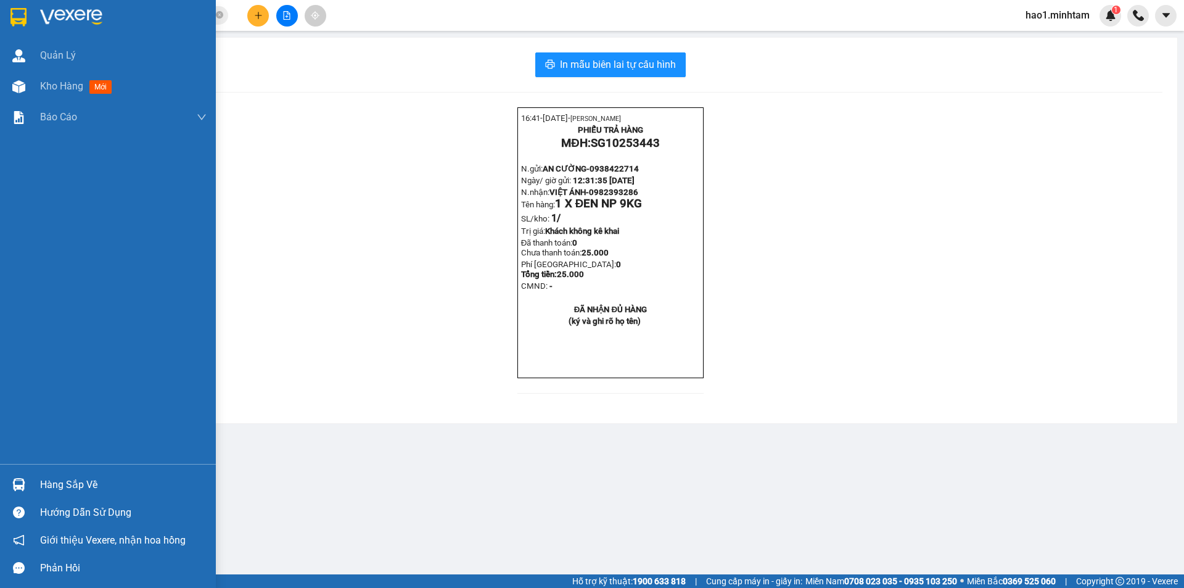
click at [25, 490] on div at bounding box center [19, 484] width 22 height 22
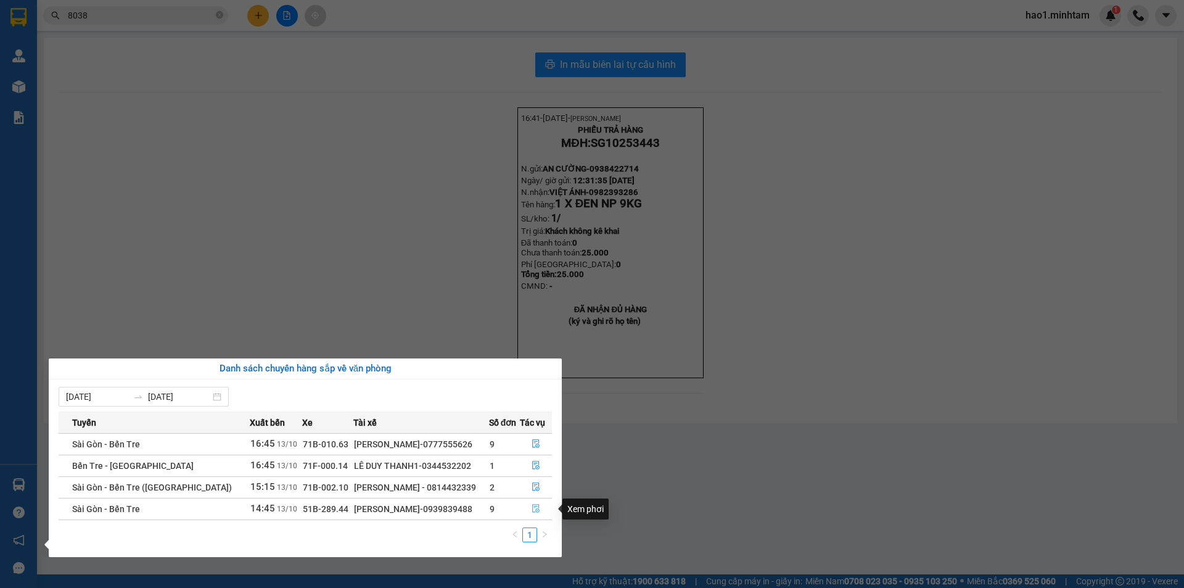
click at [532, 510] on icon "file-done" at bounding box center [535, 508] width 9 height 9
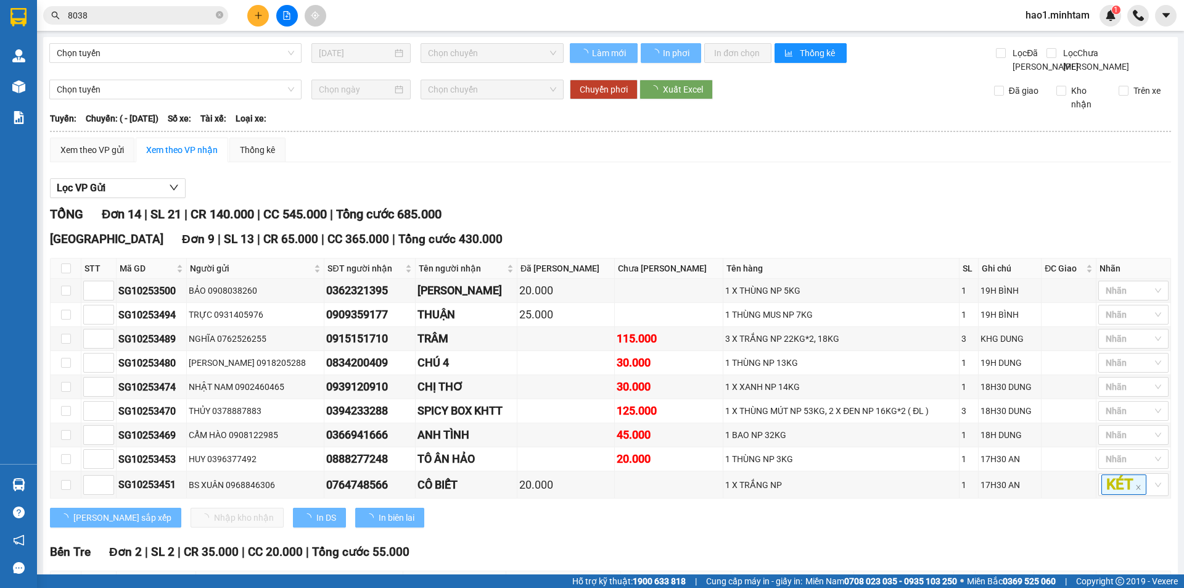
click at [769, 162] on div "Xem theo VP gửi Xem theo VP nhận Thống kê" at bounding box center [610, 149] width 1121 height 25
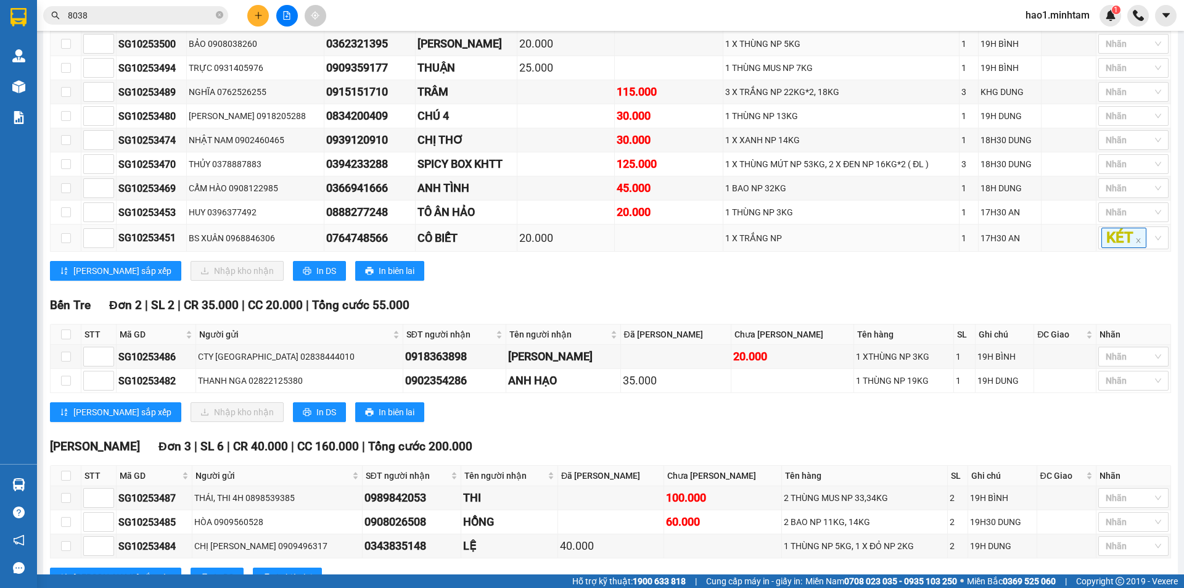
scroll to position [308, 0]
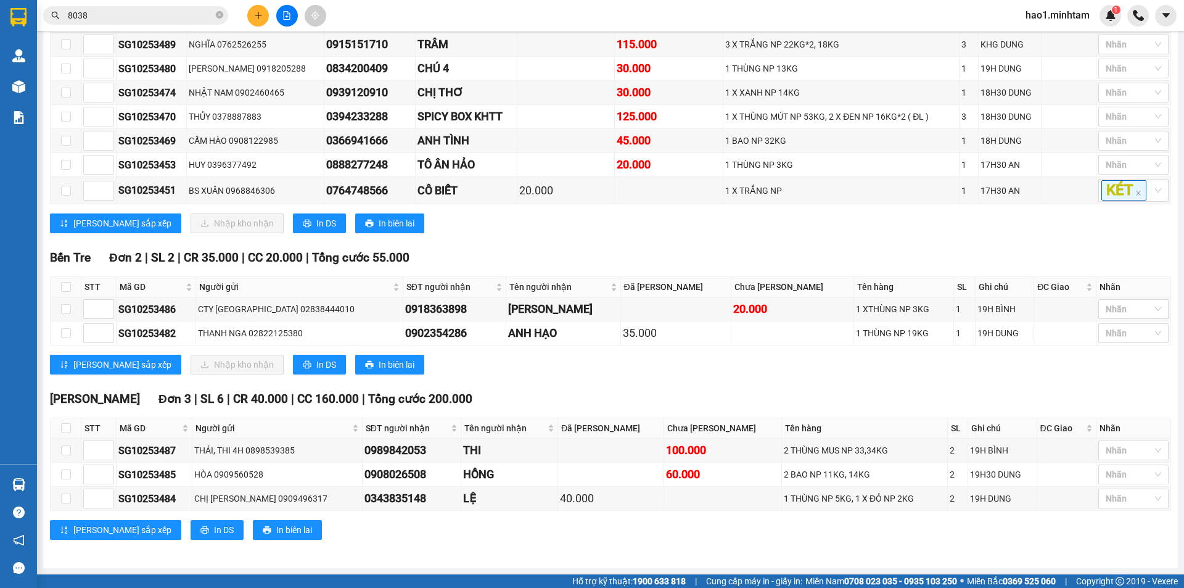
click at [726, 230] on div "[PERSON_NAME] sắp xếp Nhập kho nhận In DS In biên lai" at bounding box center [610, 223] width 1121 height 20
click at [67, 331] on input "checkbox" at bounding box center [66, 333] width 10 height 10
checkbox input "true"
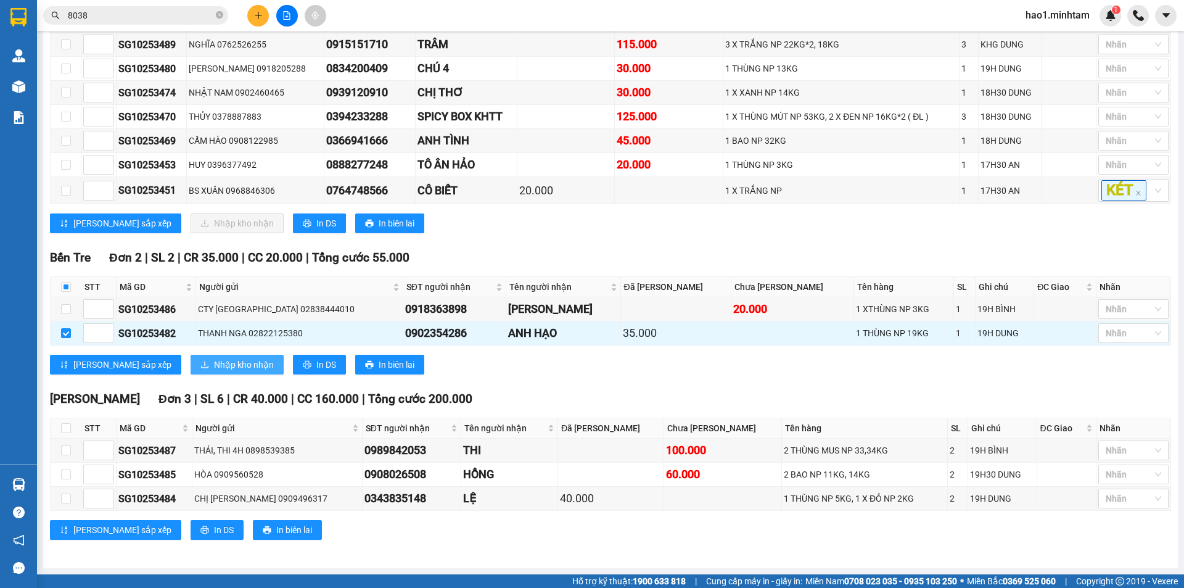
click at [214, 364] on span "Nhập kho nhận" at bounding box center [244, 365] width 60 height 14
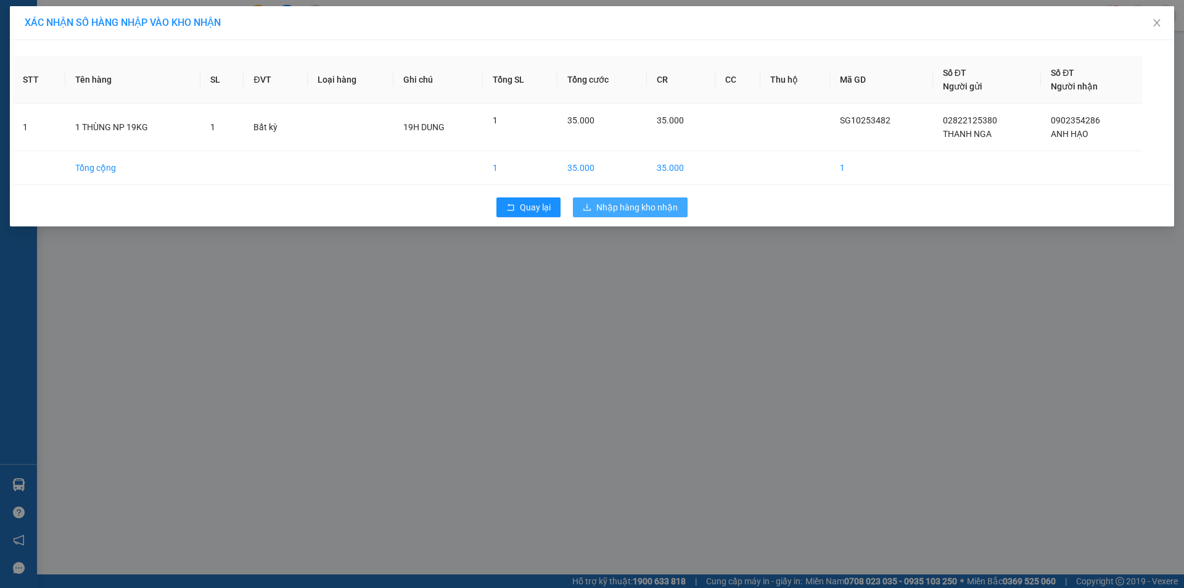
click at [636, 213] on span "Nhập hàng kho nhận" at bounding box center [636, 207] width 81 height 14
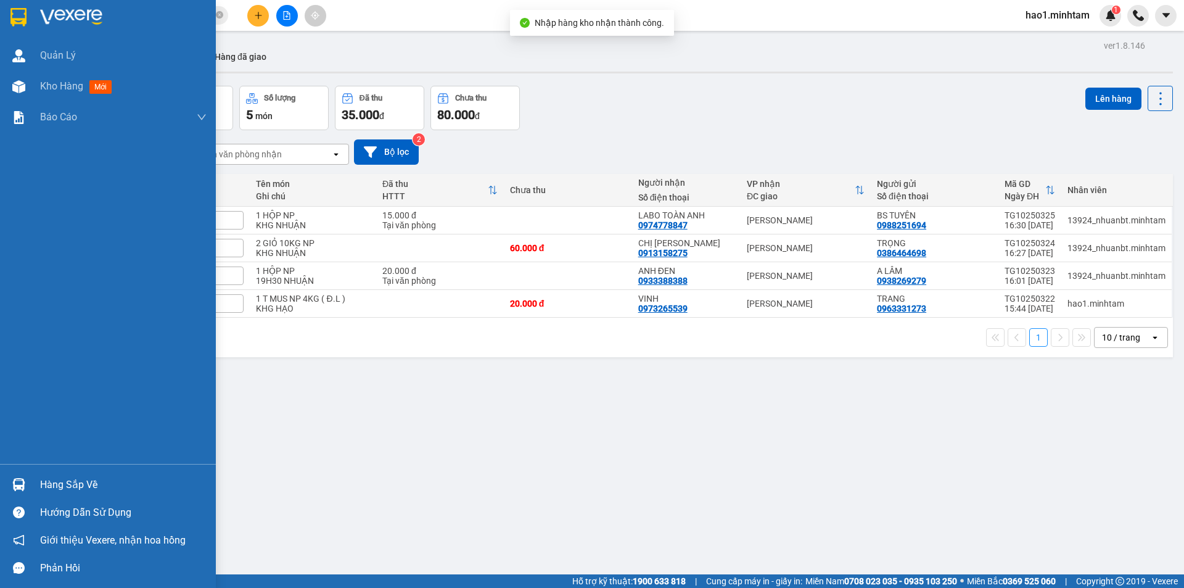
click at [20, 484] on img at bounding box center [18, 484] width 13 height 13
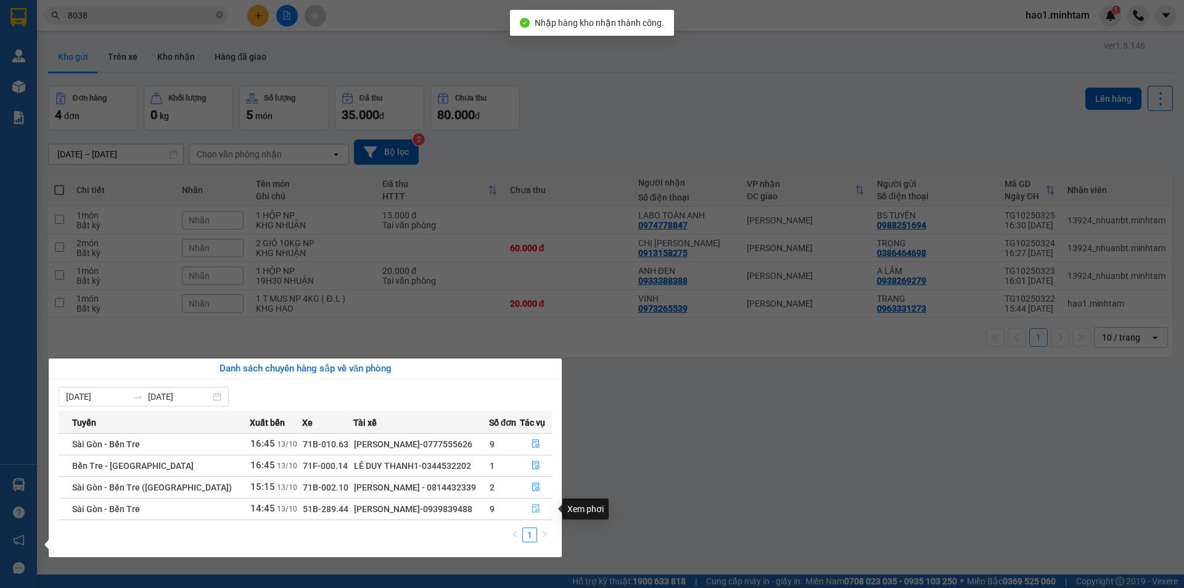
click at [535, 505] on icon "file-done" at bounding box center [535, 508] width 9 height 9
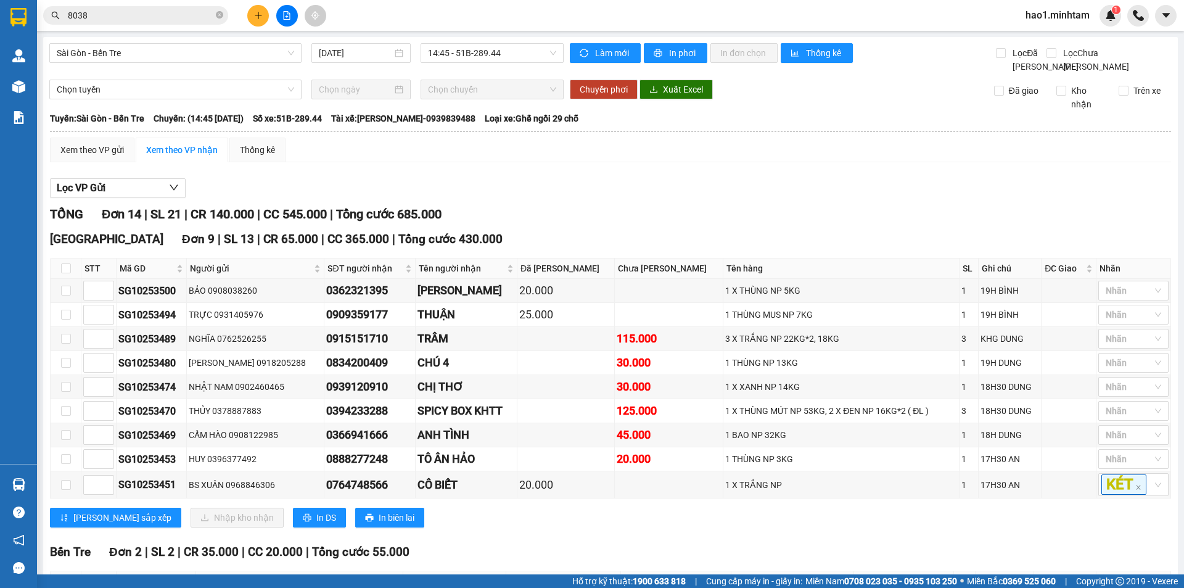
click at [758, 192] on div "Lọc VP Gửi" at bounding box center [610, 188] width 1121 height 20
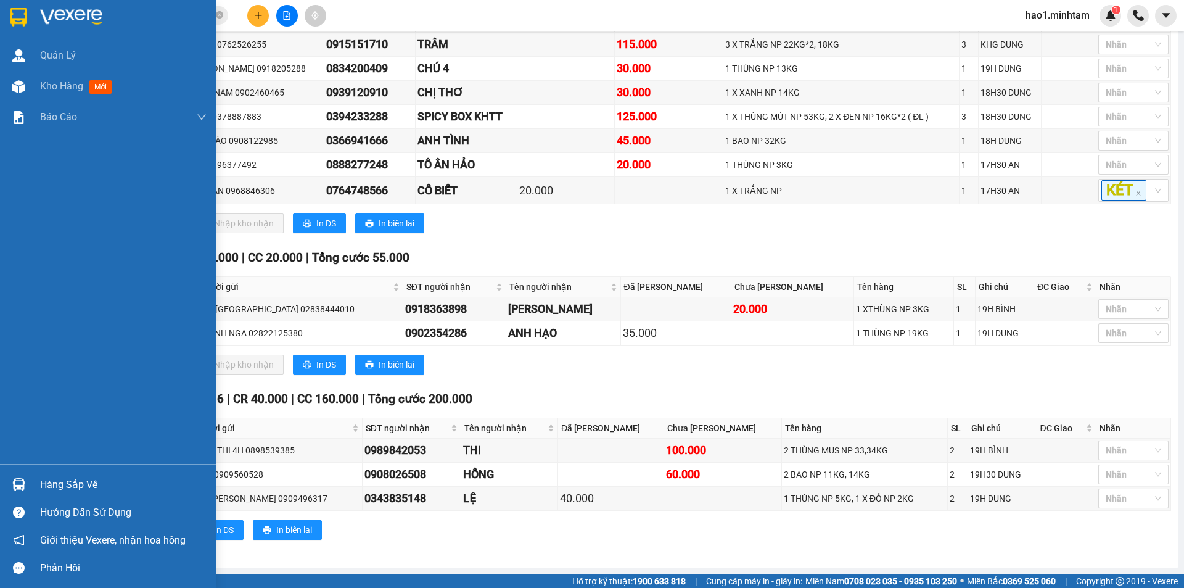
click at [32, 12] on div at bounding box center [108, 20] width 216 height 40
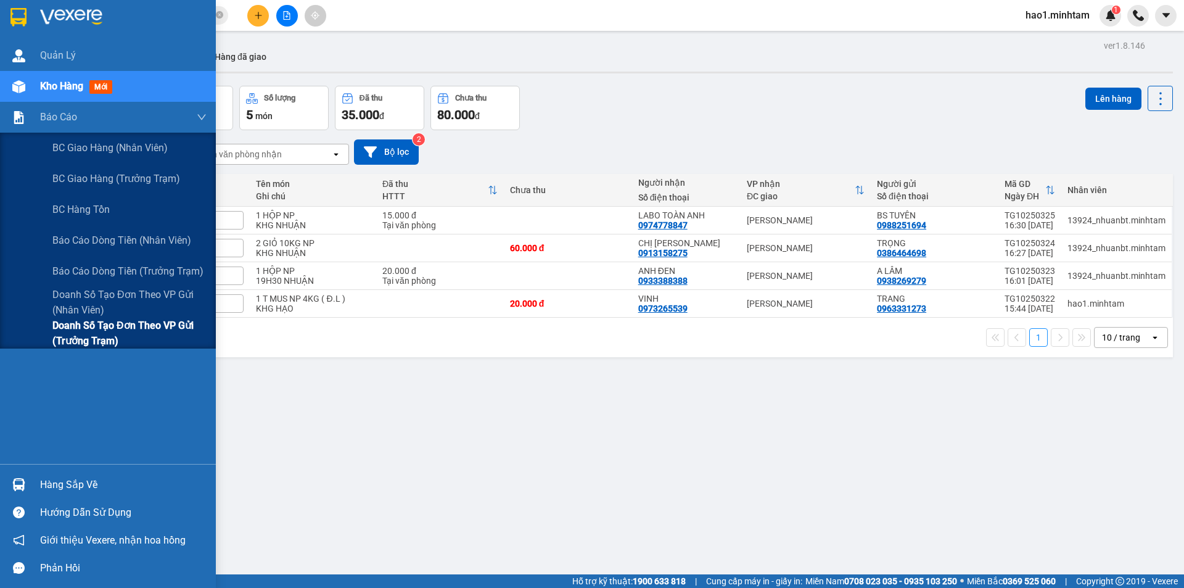
click at [121, 330] on span "Doanh số tạo đơn theo VP gửi (trưởng trạm)" at bounding box center [129, 333] width 154 height 31
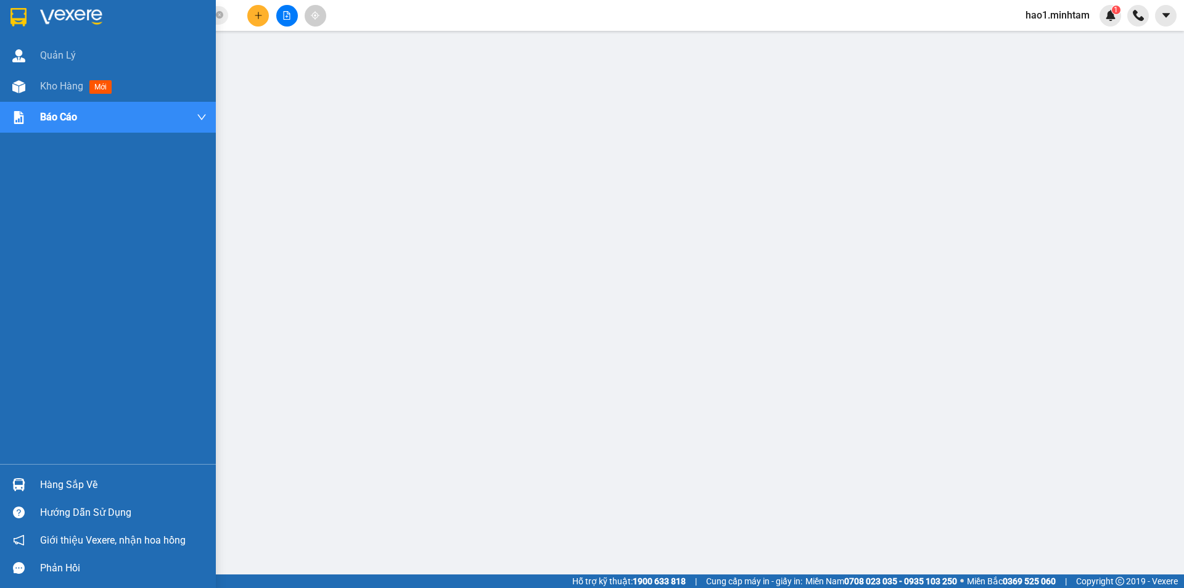
click at [96, 489] on div "Hàng sắp về" at bounding box center [123, 484] width 166 height 18
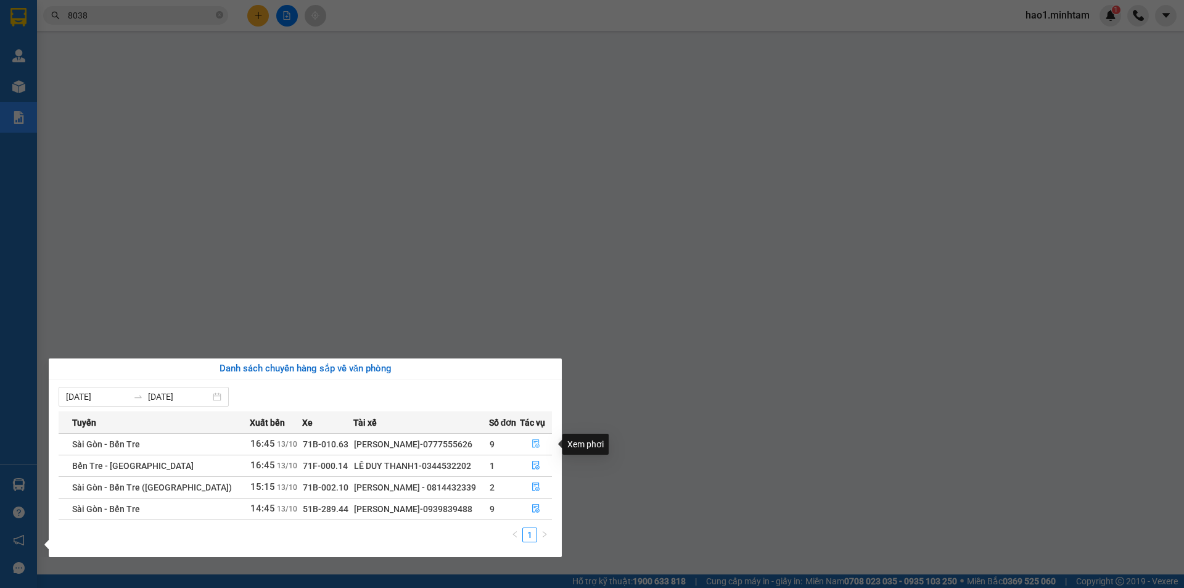
click at [533, 446] on icon "file-done" at bounding box center [535, 444] width 7 height 9
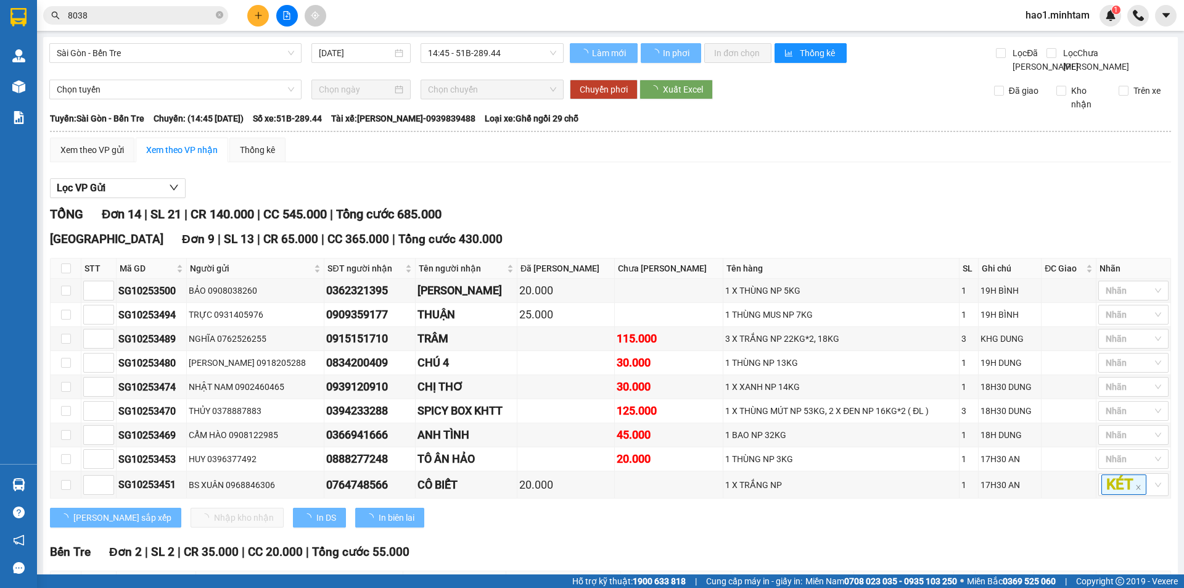
click at [733, 186] on div "Lọc VP Gửi TỔNG Đơn 14 | SL 21 | CR 140.000 | CC 545.000 | Tổng cước 685.000 […" at bounding box center [610, 510] width 1121 height 677
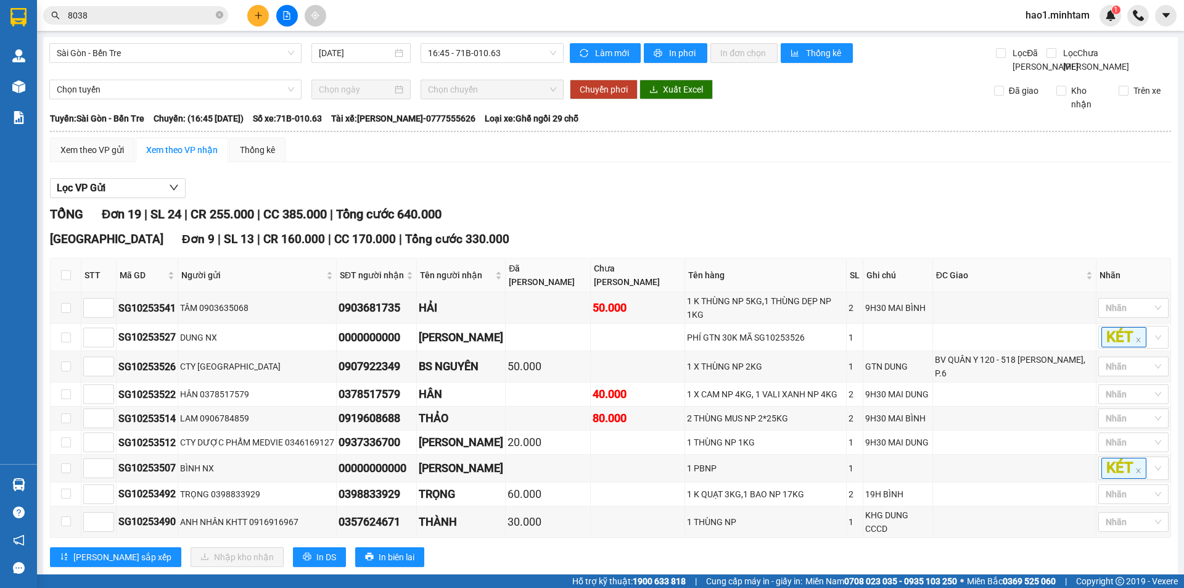
click at [710, 184] on div "Xem theo VP gửi Xem theo VP nhận Thống kê Lọc VP Gửi TỔNG Đơn 19 | SL 24 | CR …" at bounding box center [610, 572] width 1121 height 871
drag, startPoint x: 179, startPoint y: 448, endPoint x: 116, endPoint y: 448, distance: 62.9
click at [116, 454] on tr "SG10253507 BÌNH NX 00000000000 HẠO NX 1 PBNP 1 KÉT" at bounding box center [611, 467] width 1120 height 27
copy tr "SG10253507"
click at [160, 22] on input "8038" at bounding box center [140, 16] width 145 height 14
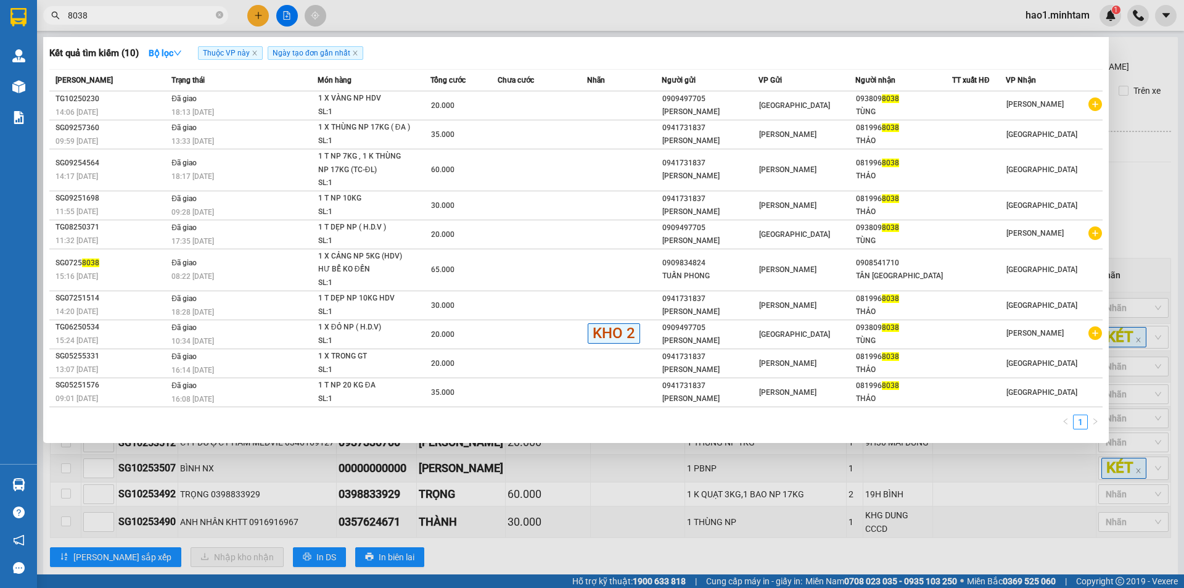
click at [160, 22] on input "8038" at bounding box center [140, 16] width 145 height 14
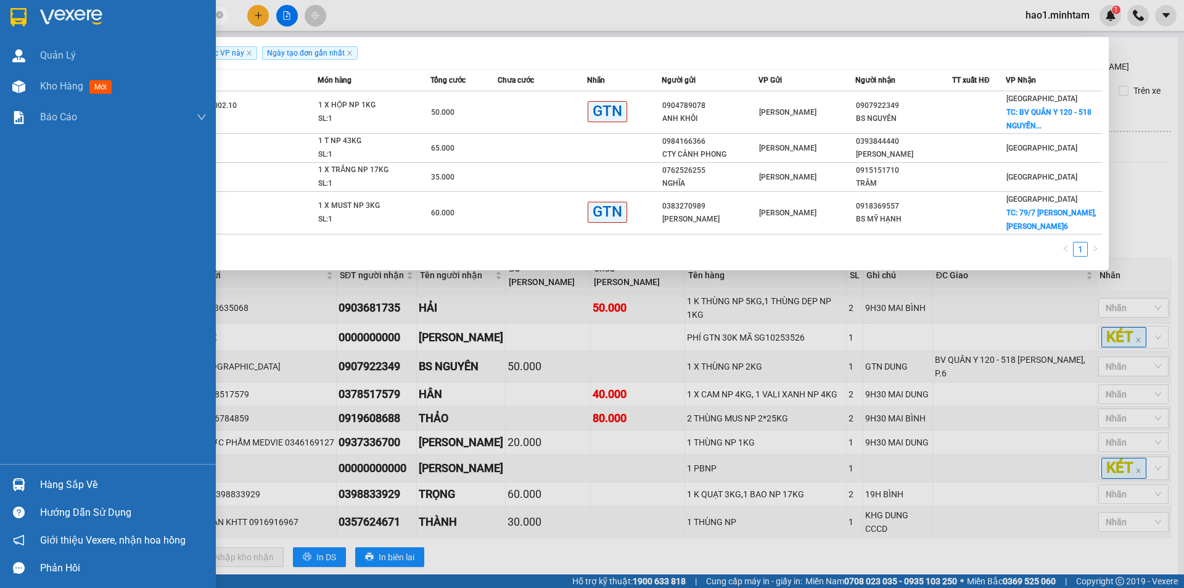
type input "3505"
click at [25, 476] on div at bounding box center [19, 484] width 22 height 22
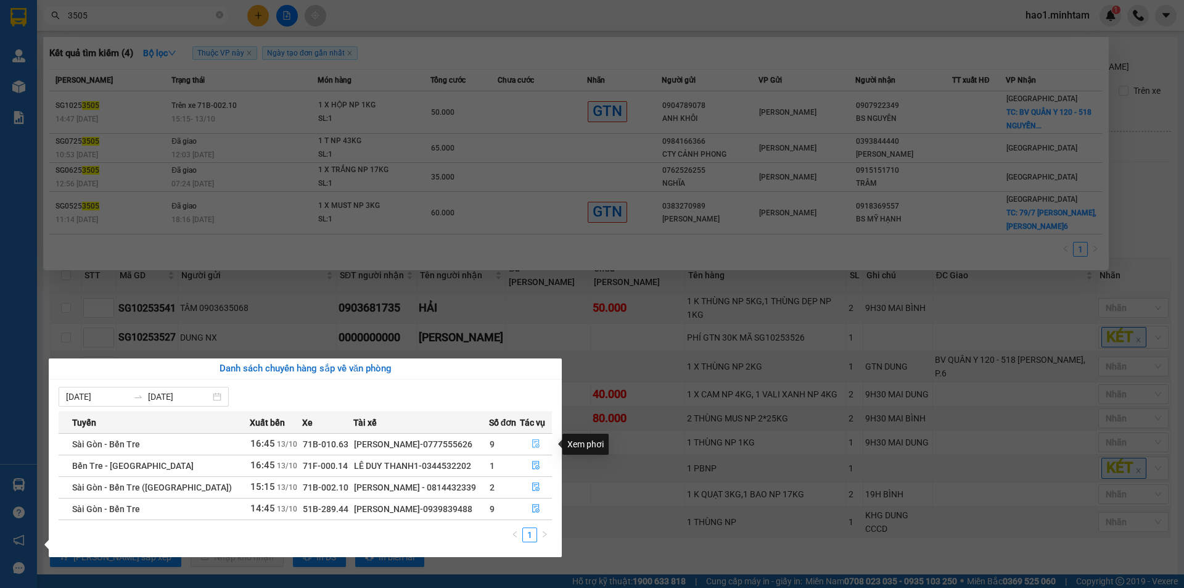
click at [536, 444] on icon "file-done" at bounding box center [535, 443] width 9 height 9
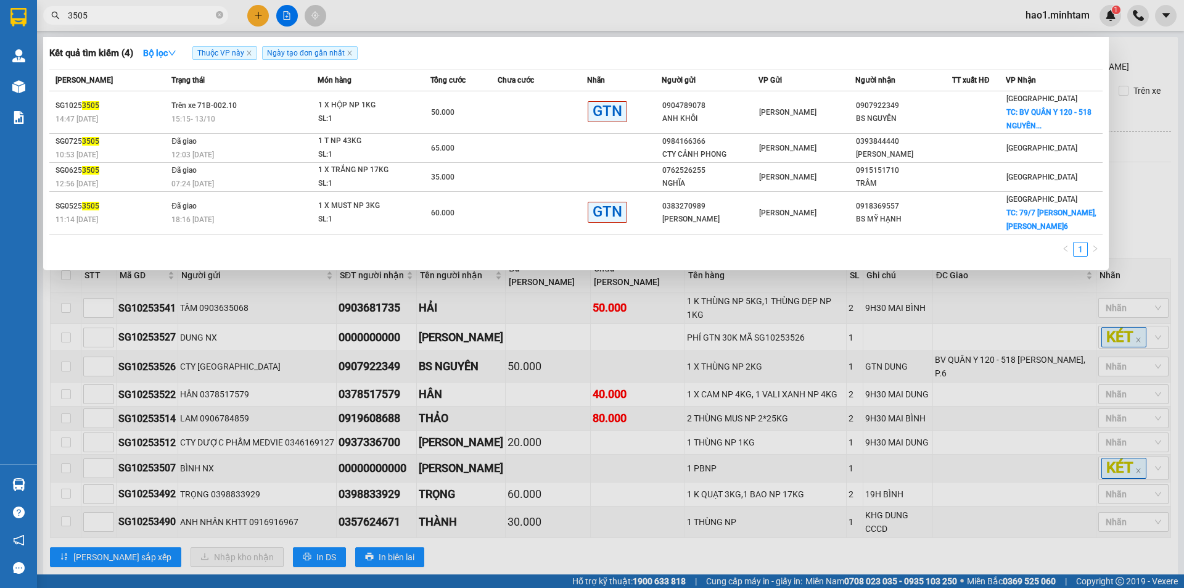
click at [719, 536] on div at bounding box center [592, 294] width 1184 height 588
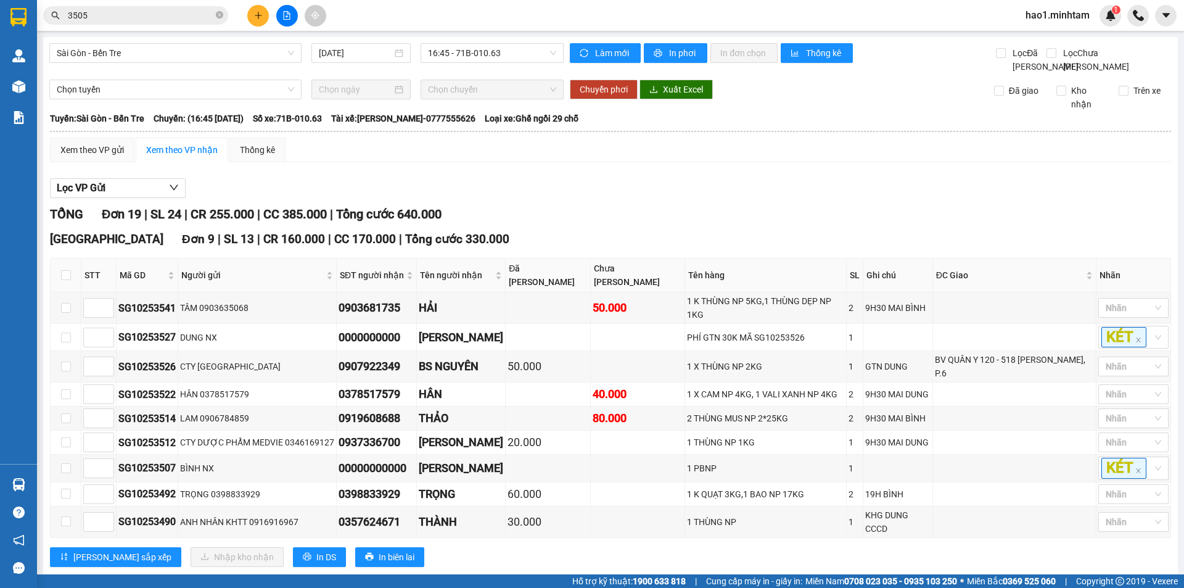
click at [729, 222] on div "TỔNG Đơn 19 | SL 24 | CR 255.000 | CC 385.000 | Tổng cước 640.000" at bounding box center [610, 214] width 1121 height 19
click at [501, 544] on div "Tiền Giang Đơn 9 | SL 13 | CR 160.000 | CC 170.000 | Tổng cước 330.000 STT Mã G…" at bounding box center [610, 402] width 1121 height 345
click at [220, 17] on icon "close-circle" at bounding box center [219, 14] width 7 height 7
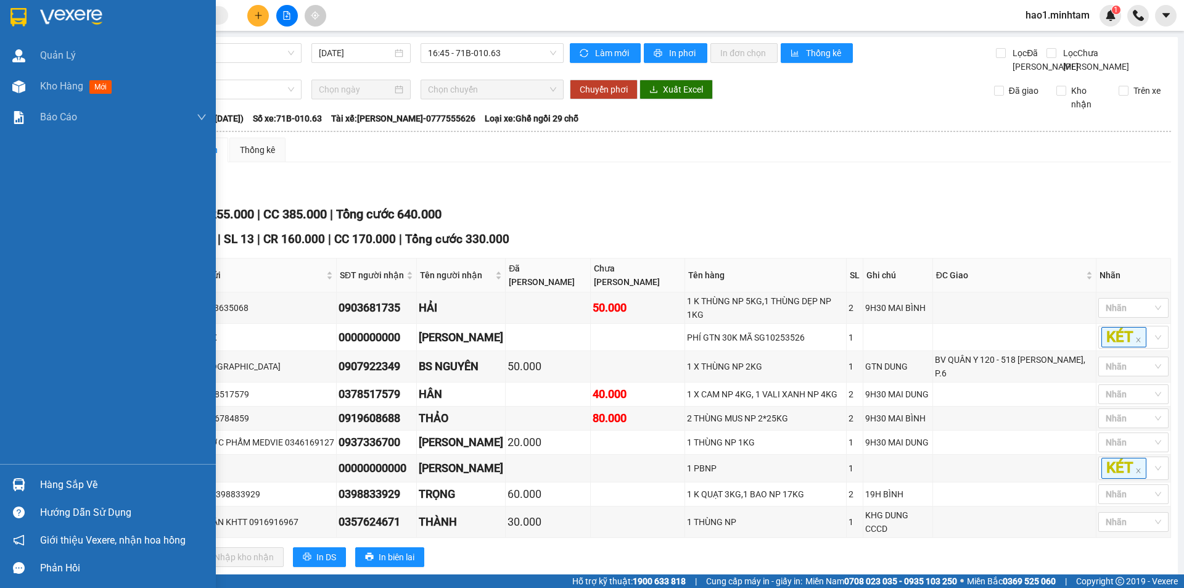
click at [60, 16] on img at bounding box center [71, 17] width 62 height 18
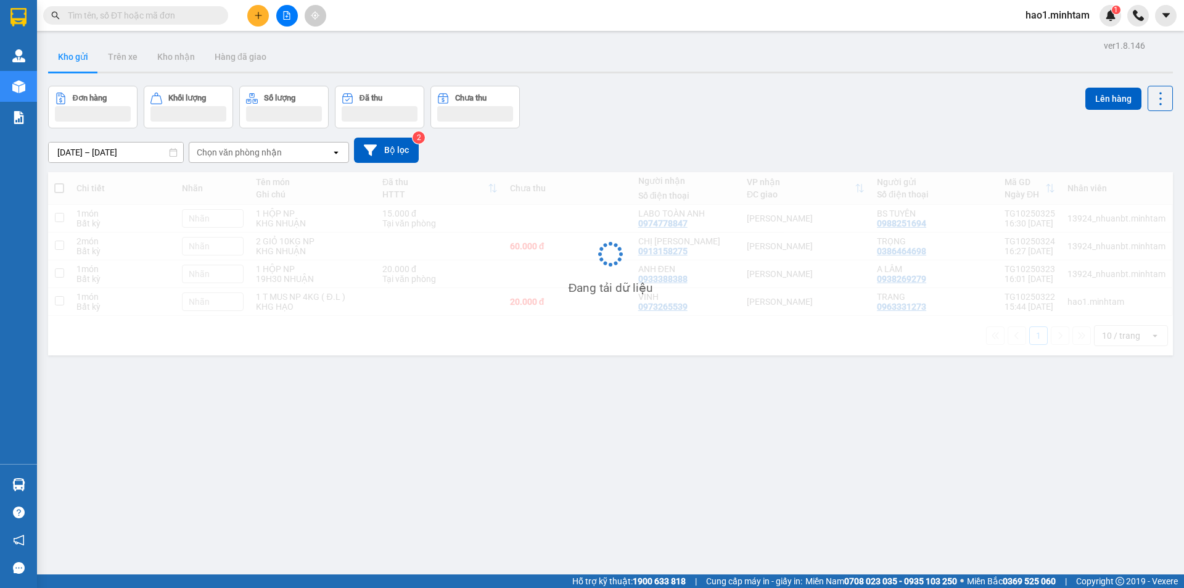
click at [401, 12] on div "Kết quả tìm kiếm ( 4 ) Bộ lọc Thuộc VP này Ngày tạo đơn gần nhất Mã ĐH Trạng th…" at bounding box center [592, 15] width 1184 height 31
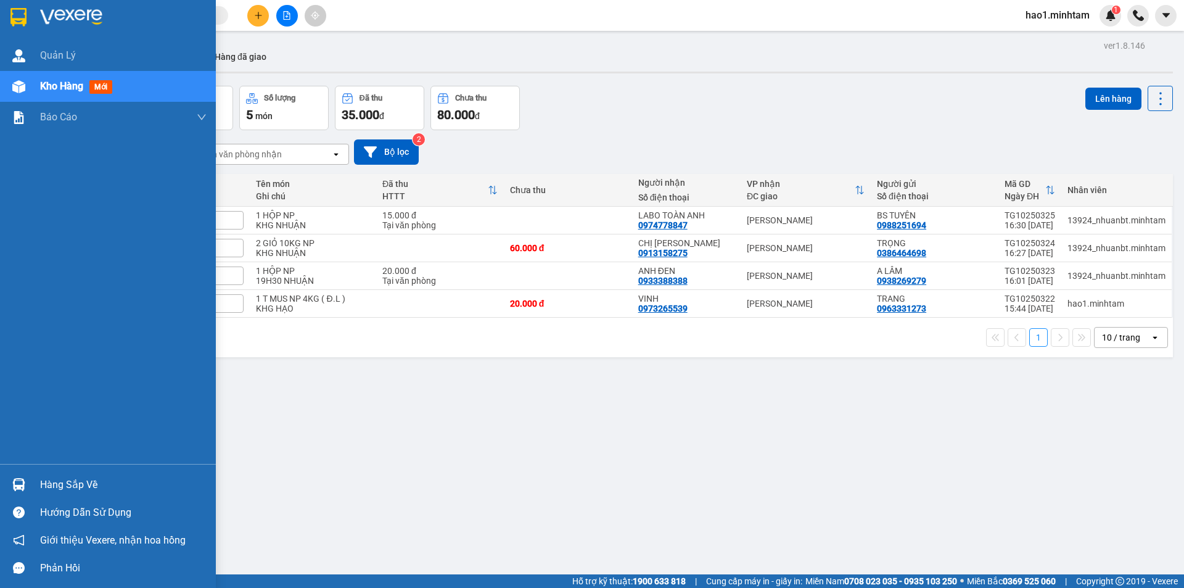
click at [43, 476] on div "Hàng sắp về" at bounding box center [123, 484] width 166 height 18
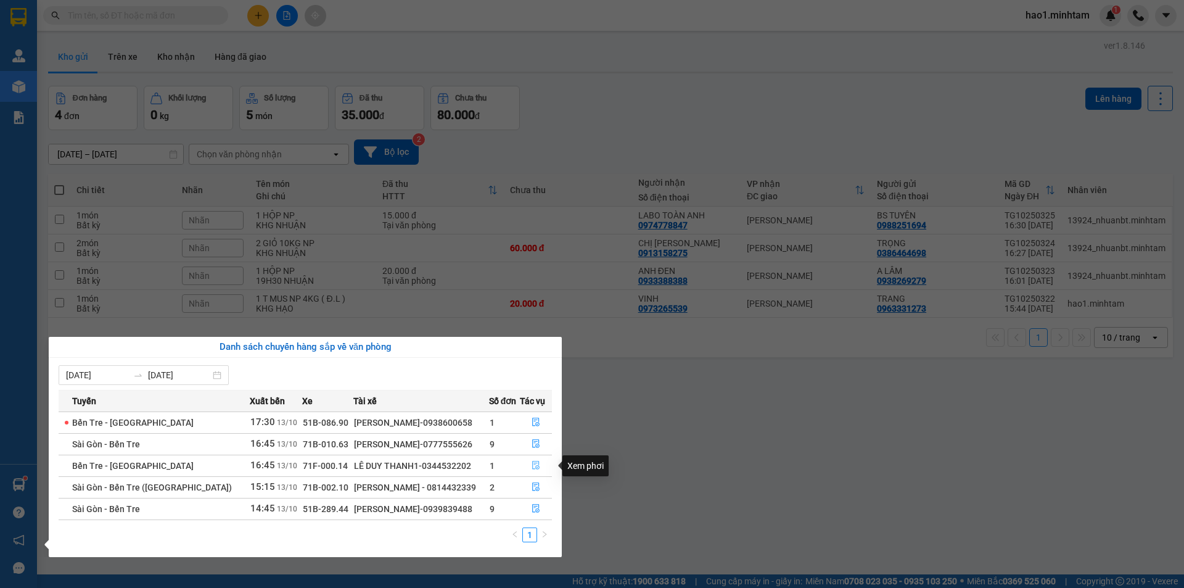
click at [533, 464] on icon "file-done" at bounding box center [535, 465] width 9 height 9
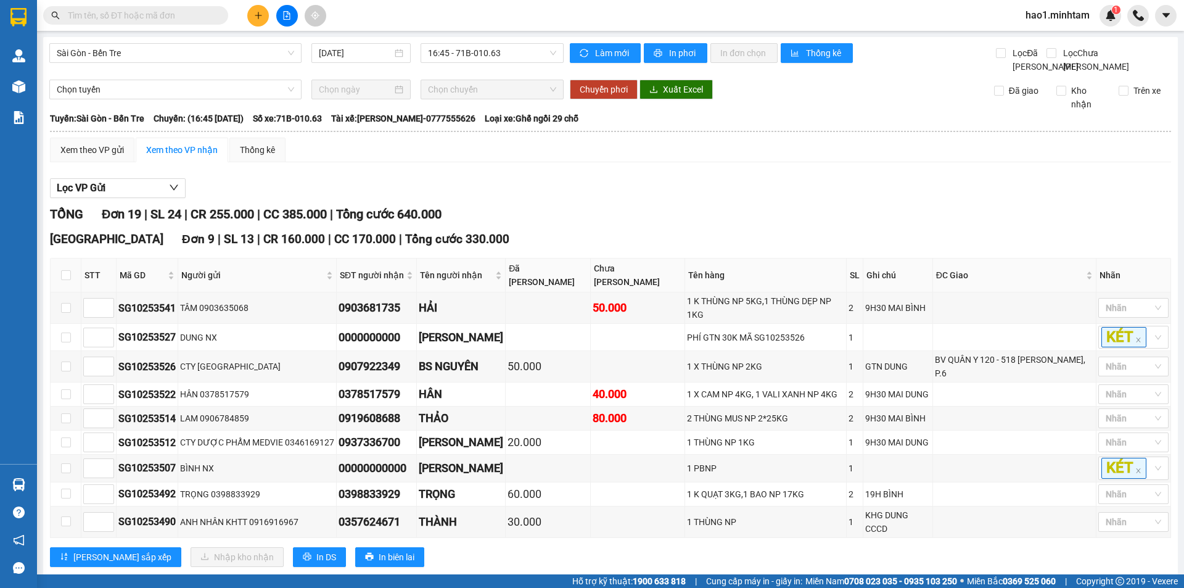
click at [644, 196] on div "Lọc VP Gửi" at bounding box center [610, 188] width 1121 height 20
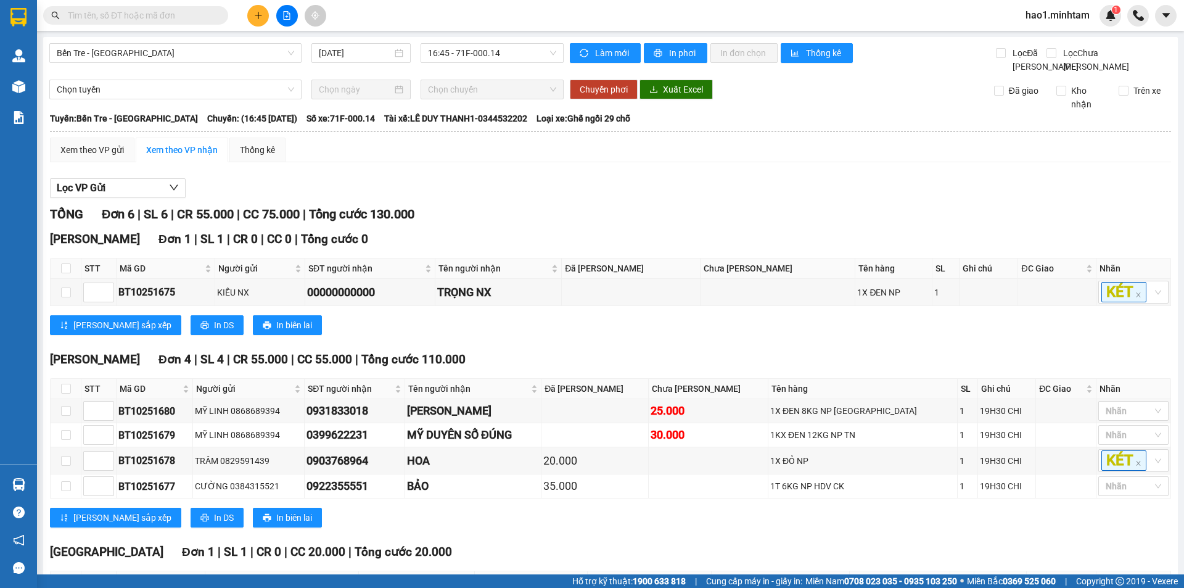
scroll to position [118, 0]
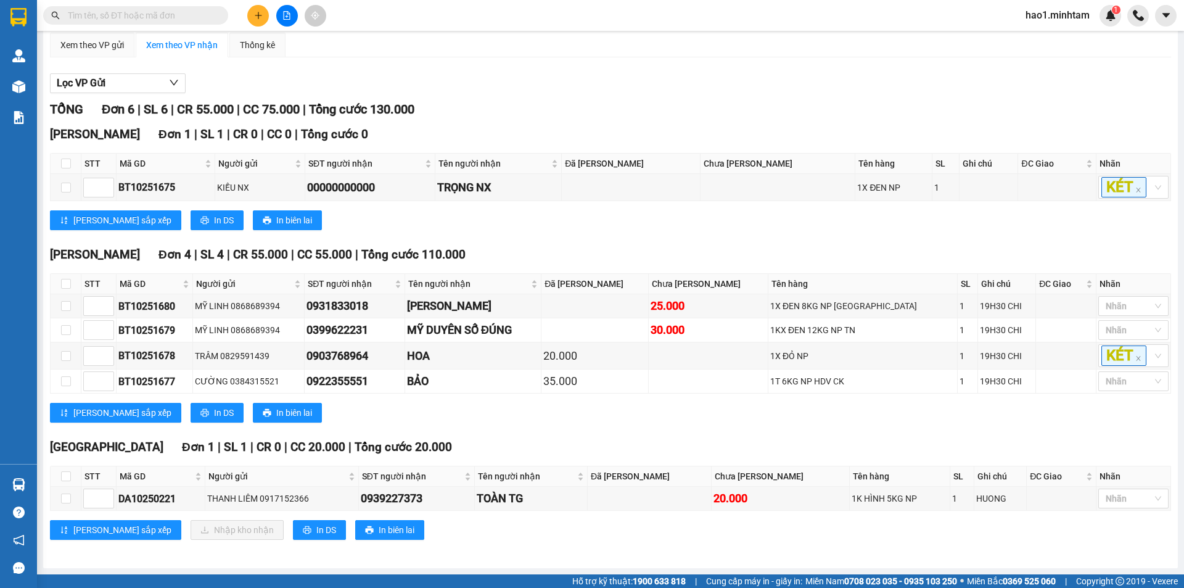
click at [631, 224] on div "[PERSON_NAME] sắp xếp In DS In biên lai" at bounding box center [610, 220] width 1121 height 20
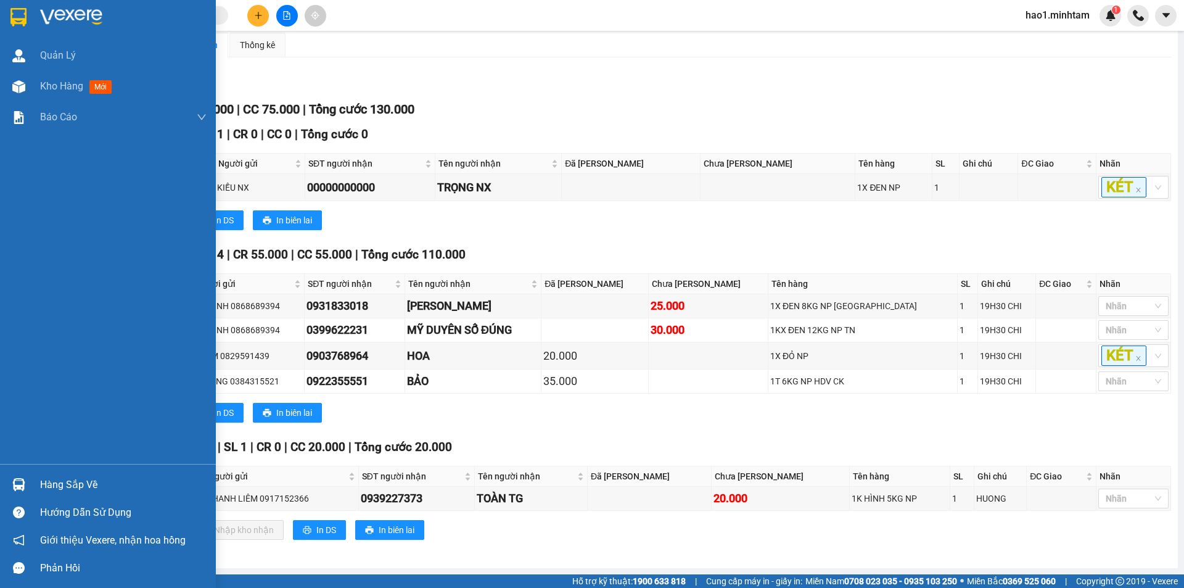
click at [35, 489] on div "Hàng sắp về" at bounding box center [108, 484] width 216 height 28
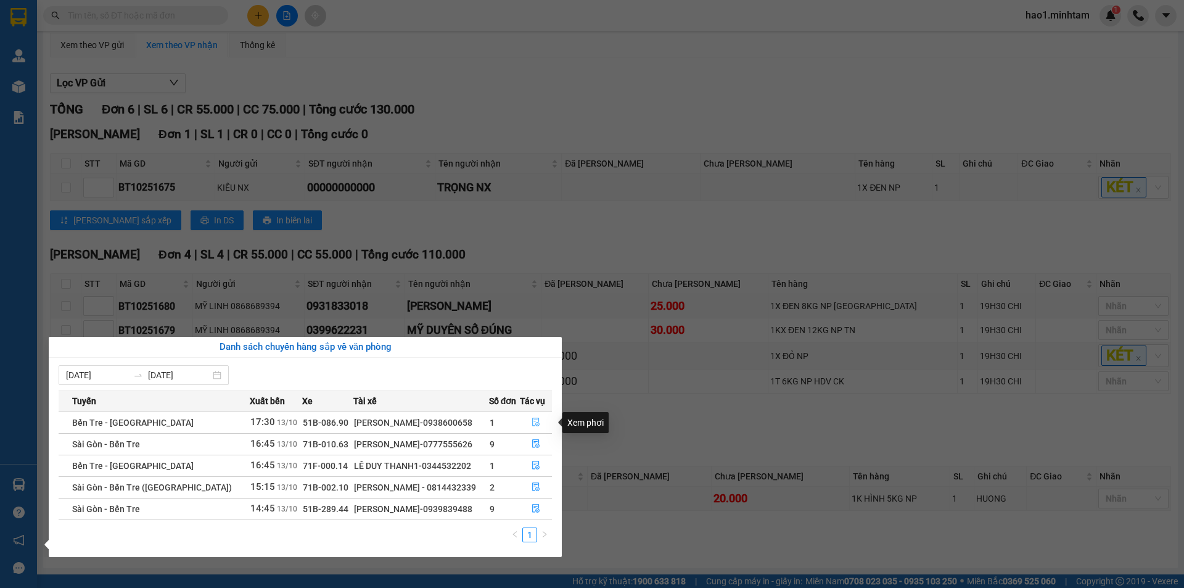
click at [536, 421] on icon "file-done" at bounding box center [535, 422] width 7 height 9
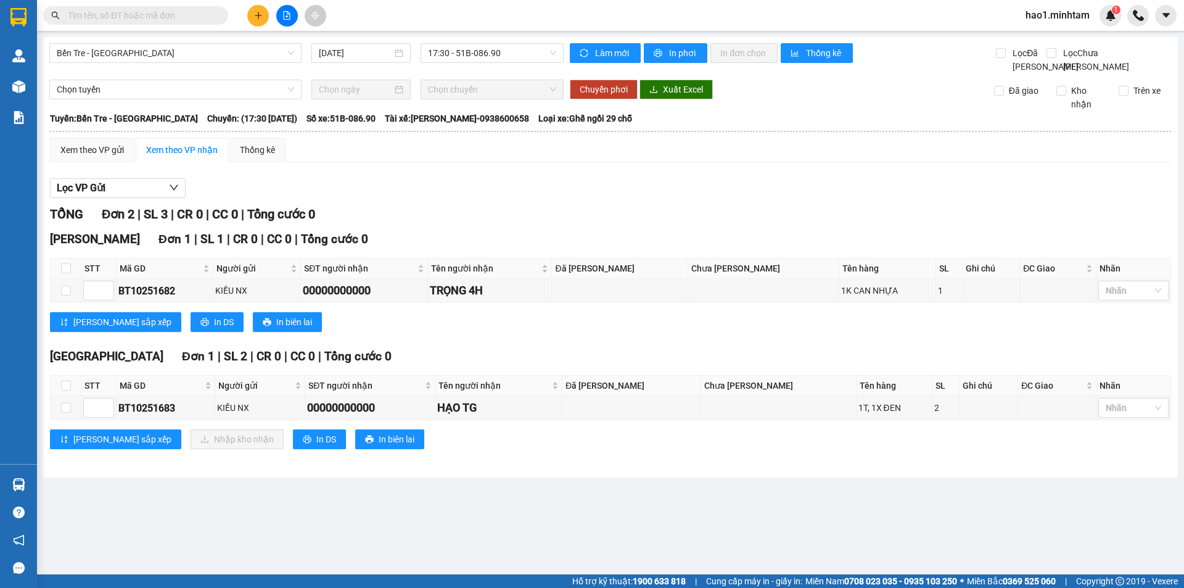
click at [785, 199] on div "Lọc VP Gửi" at bounding box center [610, 188] width 1121 height 20
drag, startPoint x: 176, startPoint y: 419, endPoint x: 117, endPoint y: 422, distance: 59.9
click at [117, 420] on td "BT10251683" at bounding box center [166, 408] width 99 height 24
copy div "BT10251683"
click at [144, 12] on input "text" at bounding box center [140, 16] width 145 height 14
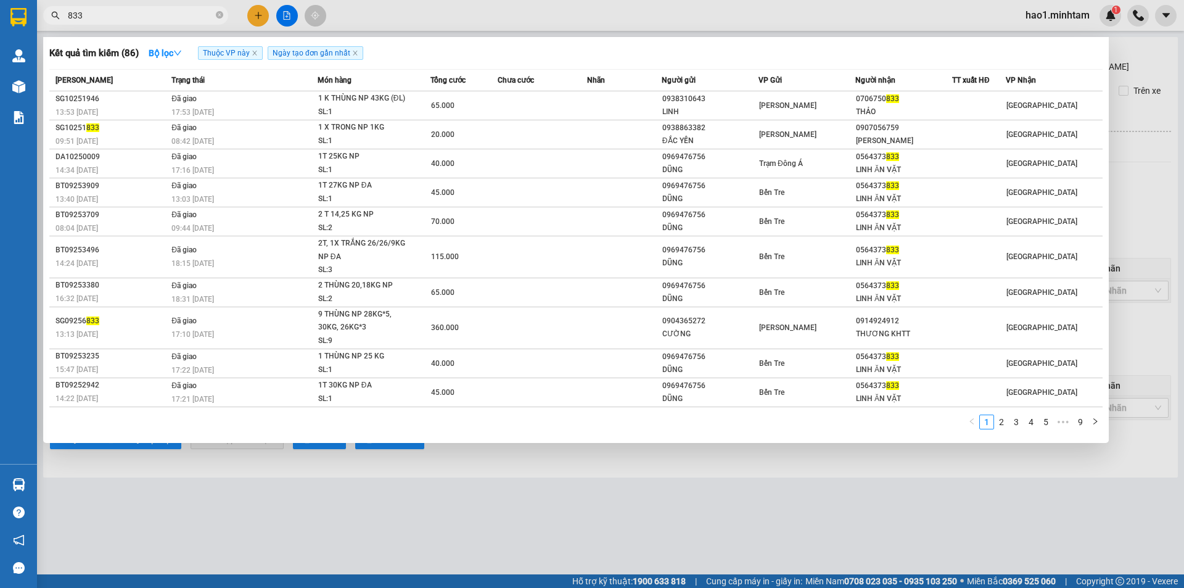
click at [101, 18] on input "833" at bounding box center [140, 16] width 145 height 14
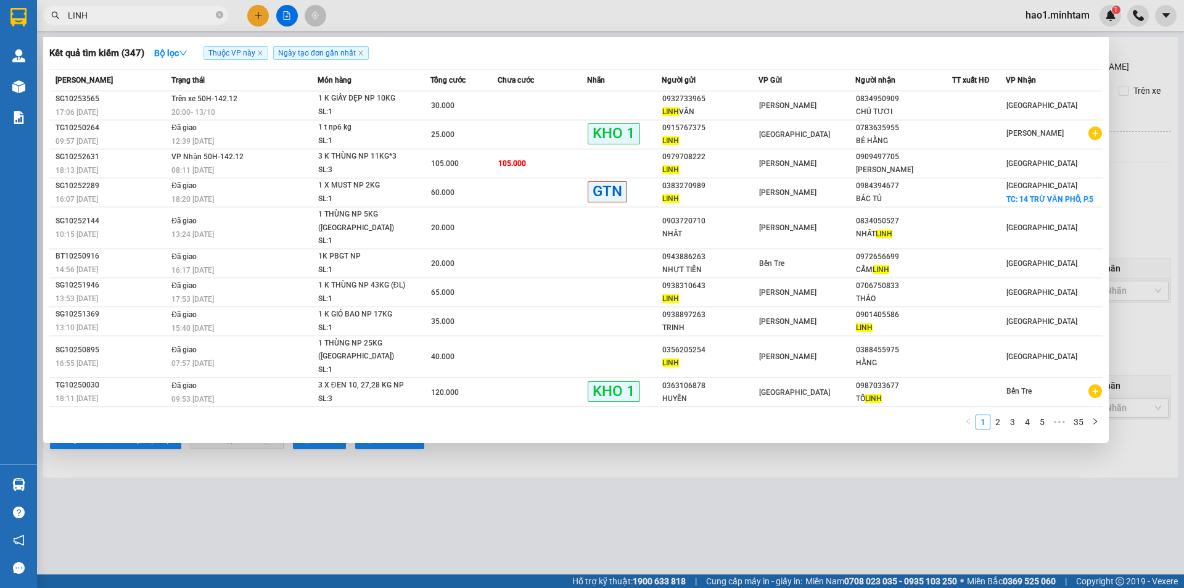
click at [165, 13] on input "LINH" at bounding box center [140, 16] width 145 height 14
type input "LINH"
click at [260, 21] on div at bounding box center [592, 294] width 1184 height 588
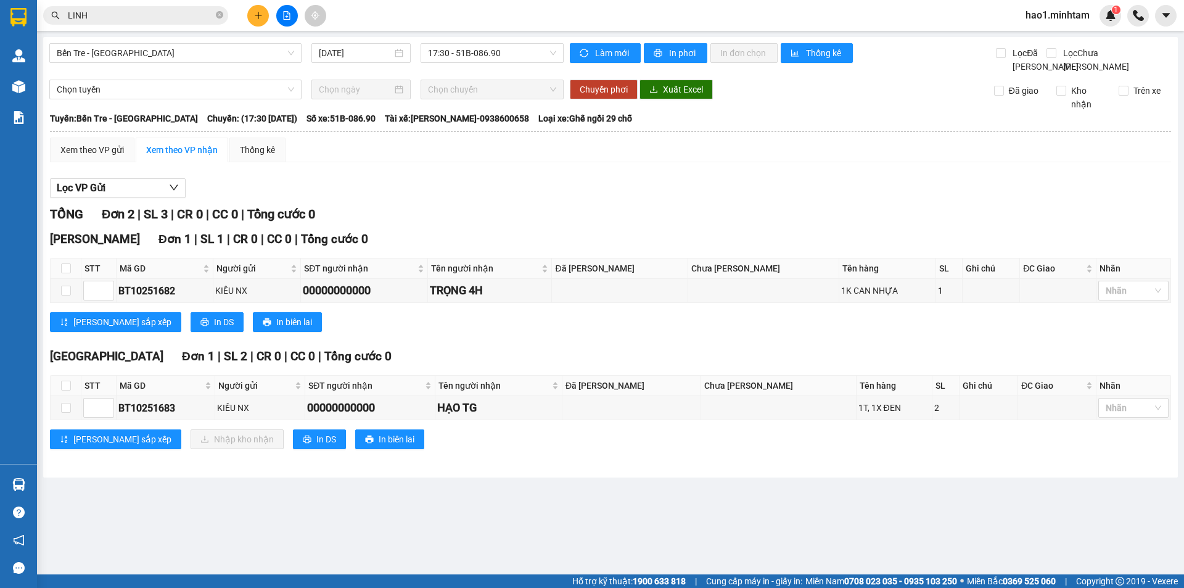
click at [262, 20] on button at bounding box center [258, 16] width 22 height 22
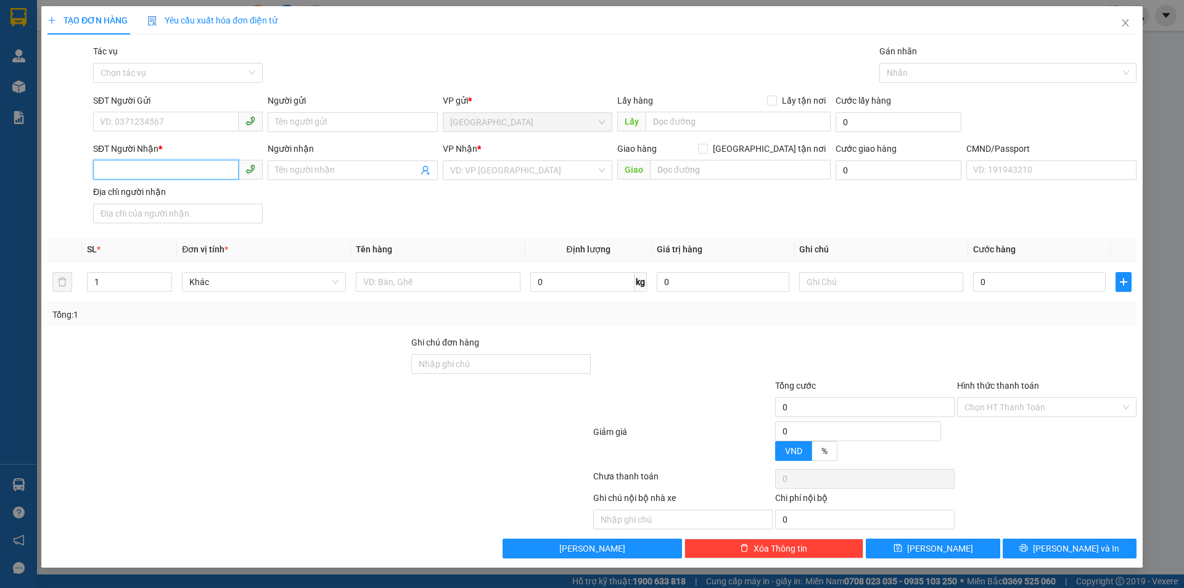
click at [150, 163] on input "SĐT Người Nhận *" at bounding box center [165, 170] width 145 height 20
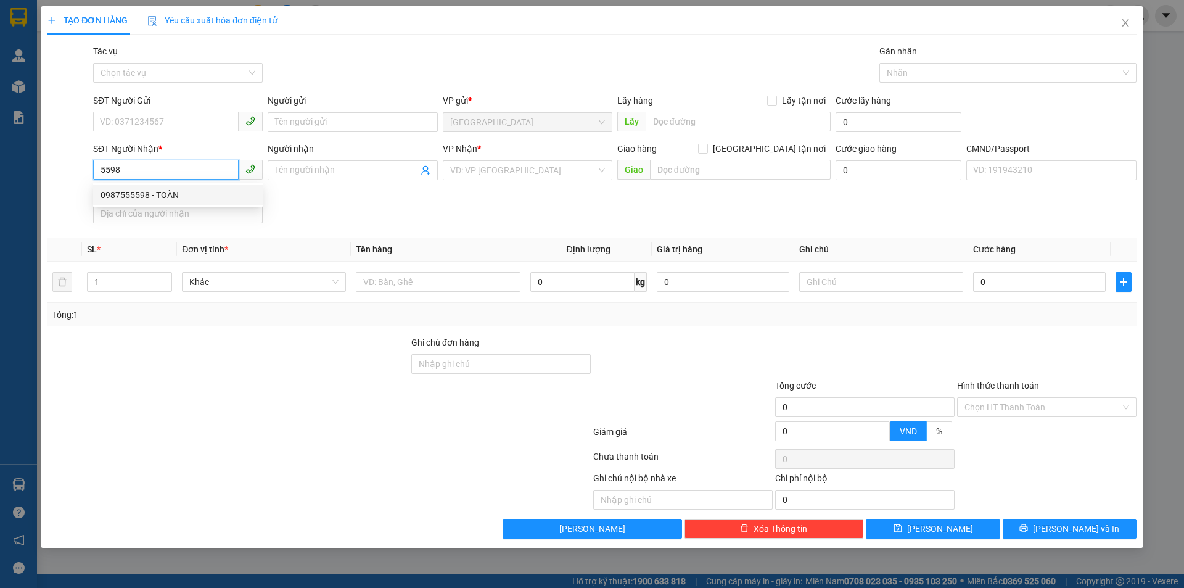
click at [196, 190] on div "0987555598 - TOÀN" at bounding box center [177, 195] width 155 height 14
type input "0987555598"
type input "TOÀN"
type input "0987555598"
click at [192, 126] on input "SĐT Người Gửi" at bounding box center [165, 122] width 145 height 20
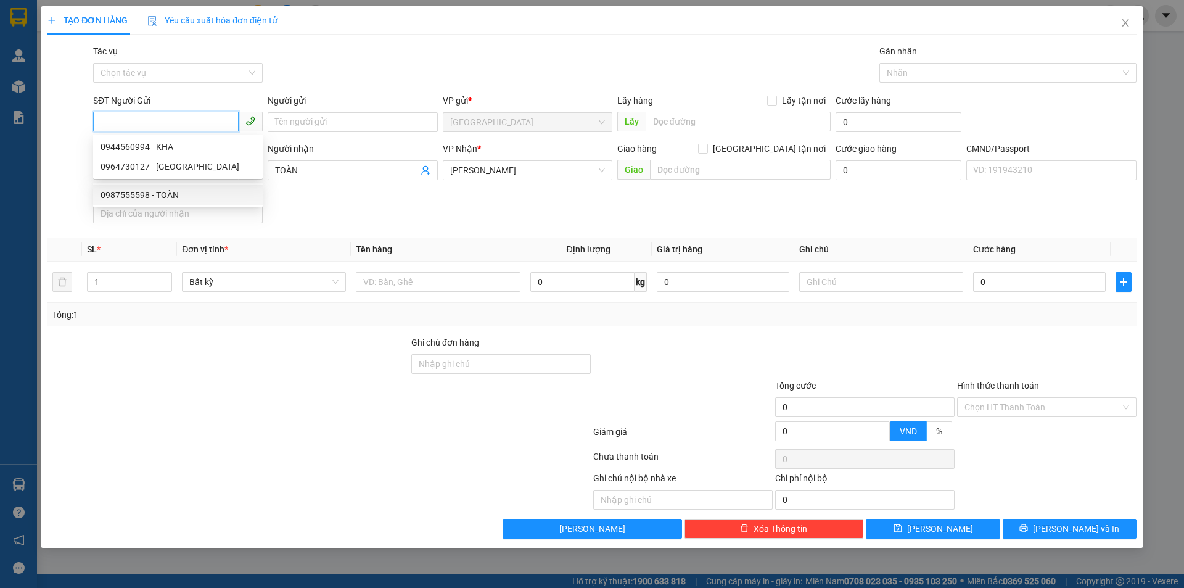
click at [192, 123] on input "SĐT Người Gửi" at bounding box center [165, 122] width 145 height 20
click at [186, 143] on div "0944560994 - KHA" at bounding box center [177, 147] width 155 height 14
type input "0944560994"
type input "KHA"
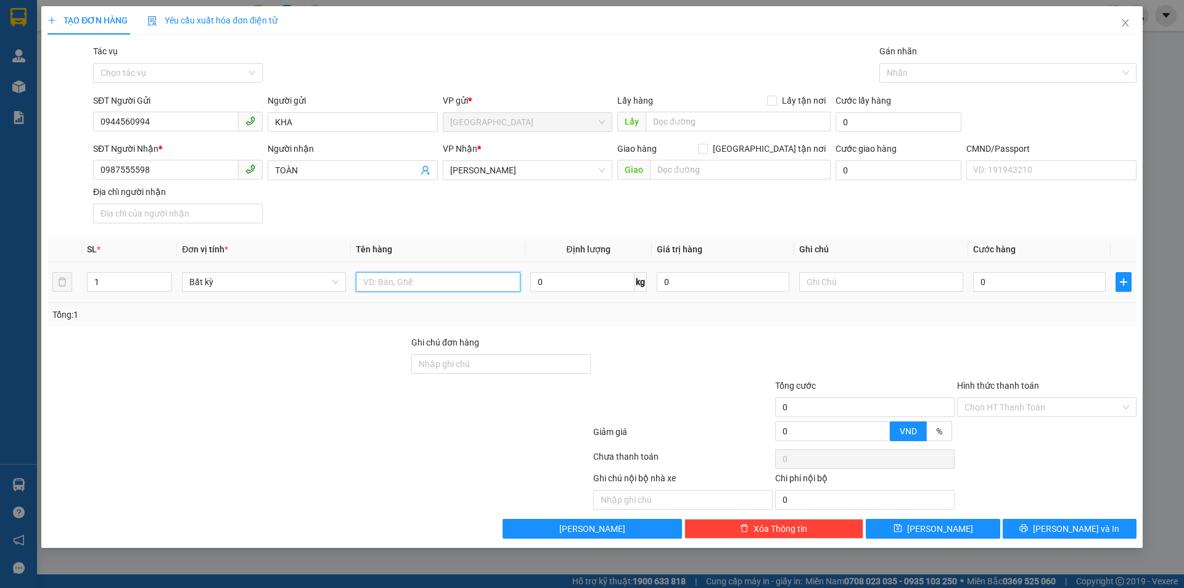
click at [393, 288] on input "text" at bounding box center [438, 282] width 164 height 20
type input "1 SM GT NP"
click at [883, 286] on input "text" at bounding box center [881, 282] width 164 height 20
type input "MAI 9H30 HẠO"
type input "2"
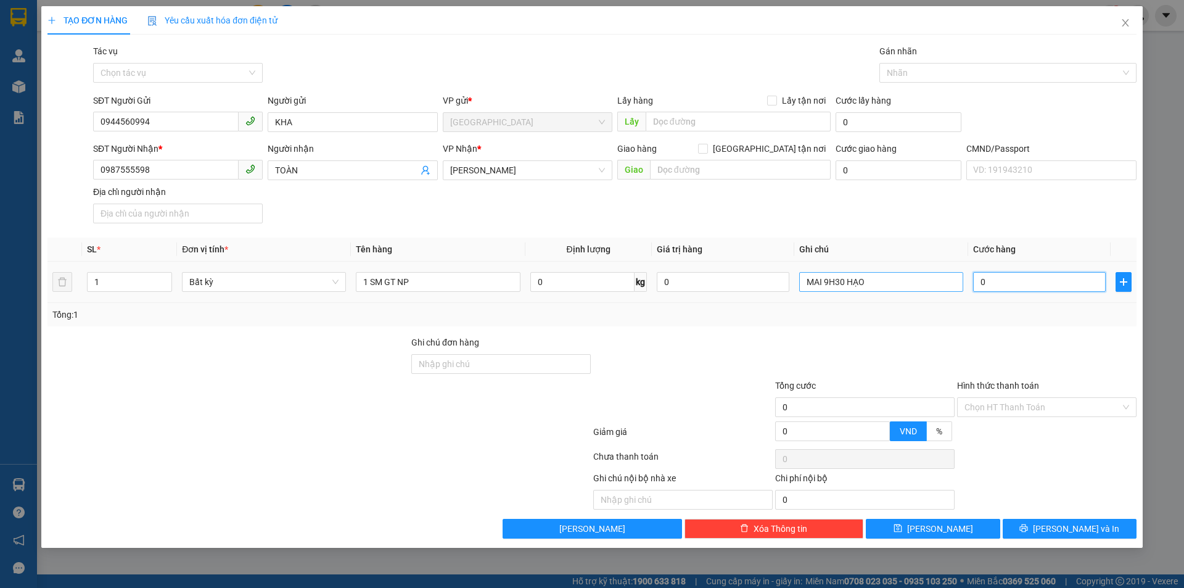
type input "2"
type input "20"
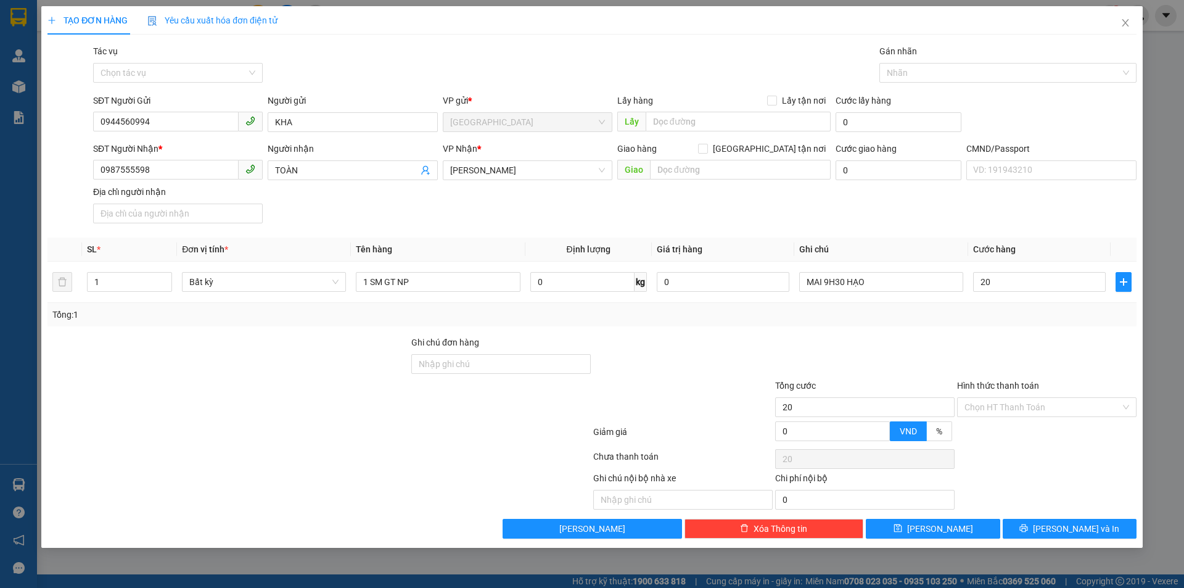
type input "20.000"
drag, startPoint x: 908, startPoint y: 316, endPoint x: 1012, endPoint y: 389, distance: 127.6
click at [912, 317] on div "Tổng: 1" at bounding box center [591, 315] width 1079 height 14
click at [1015, 405] on input "Hình thức thanh toán" at bounding box center [1042, 407] width 156 height 18
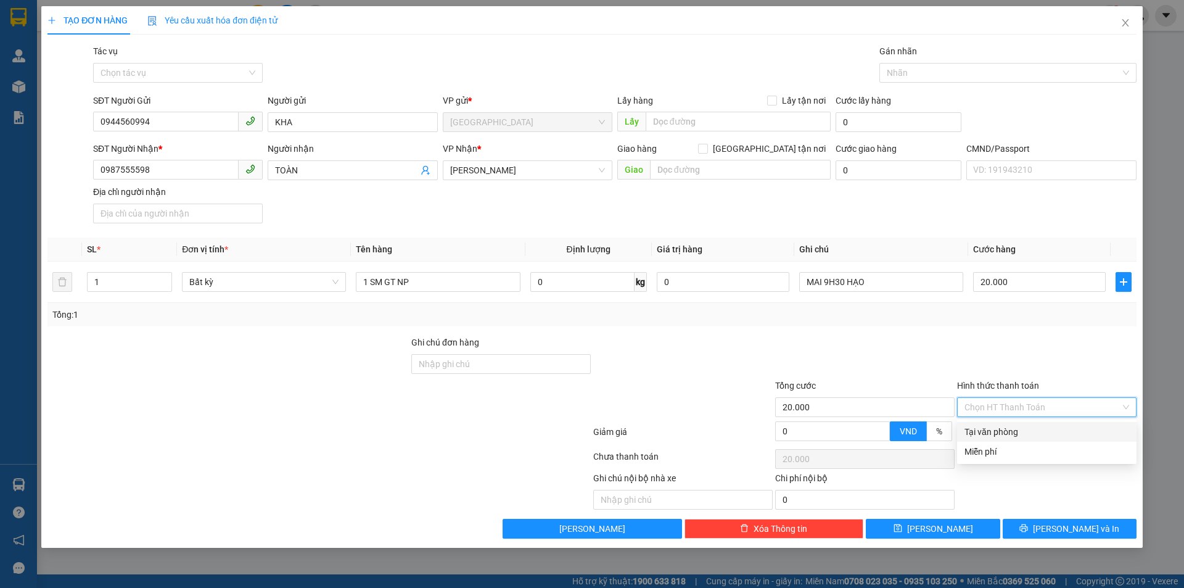
click at [1011, 431] on div "Tại văn phòng" at bounding box center [1046, 432] width 165 height 14
type input "0"
click at [1057, 531] on button "[PERSON_NAME] và In" at bounding box center [1069, 528] width 134 height 20
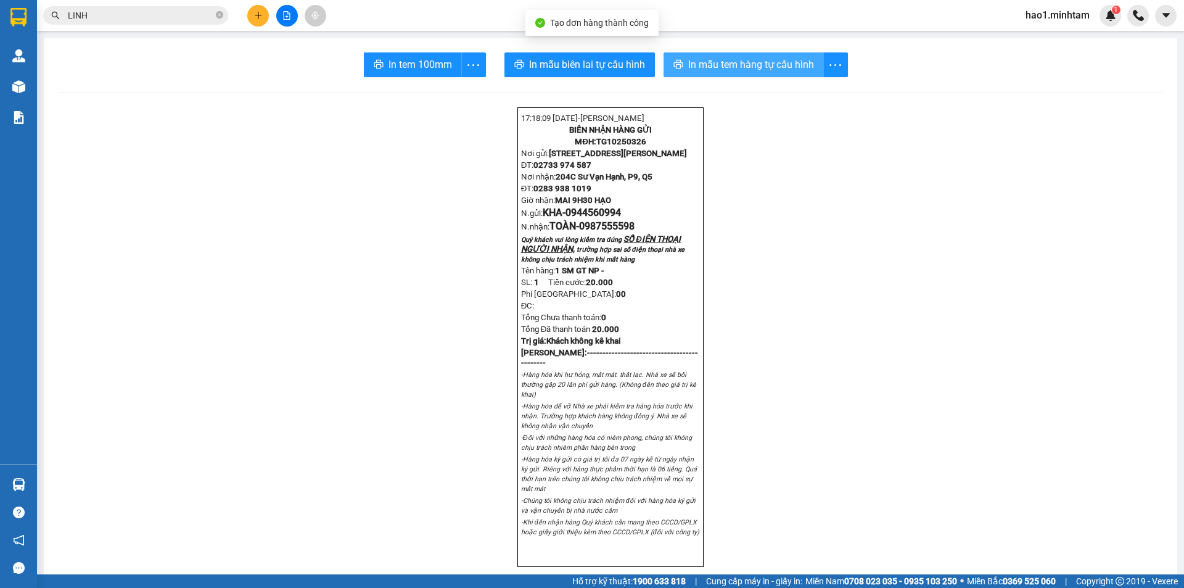
click at [734, 59] on span "In mẫu tem hàng tự cấu hình" at bounding box center [751, 64] width 126 height 15
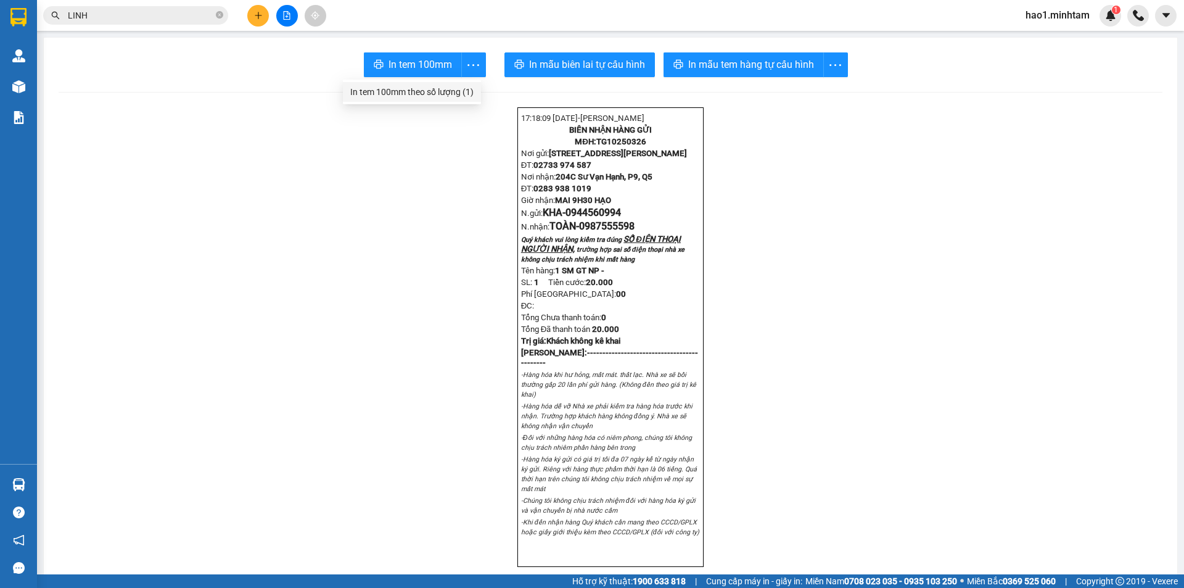
click at [463, 86] on div "In tem 100mm theo số lượng (1)" at bounding box center [411, 92] width 123 height 14
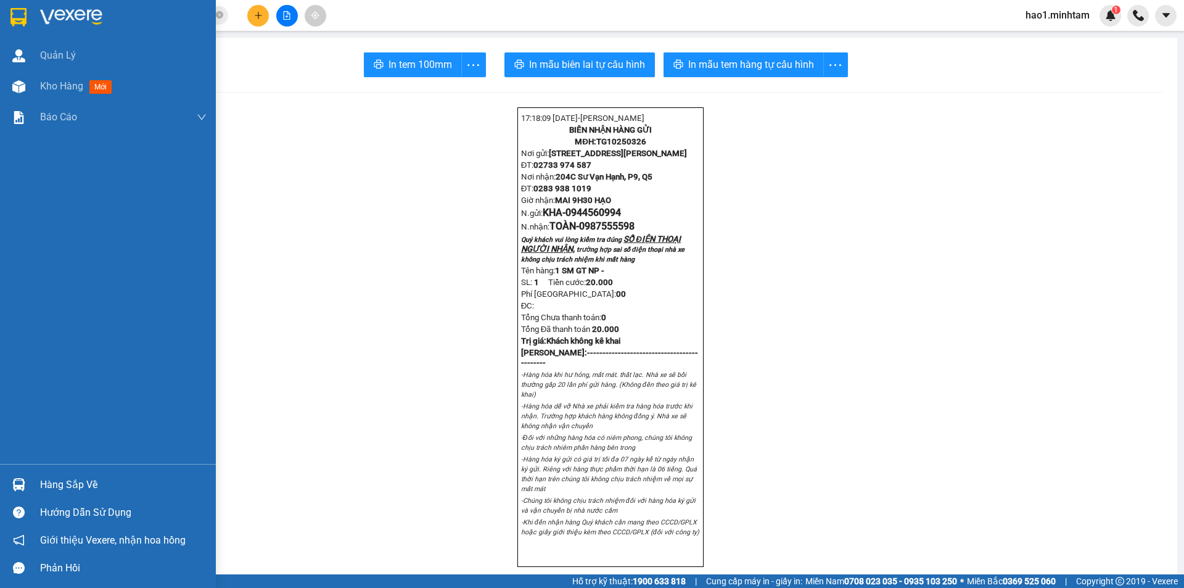
click at [22, 21] on img at bounding box center [18, 17] width 16 height 18
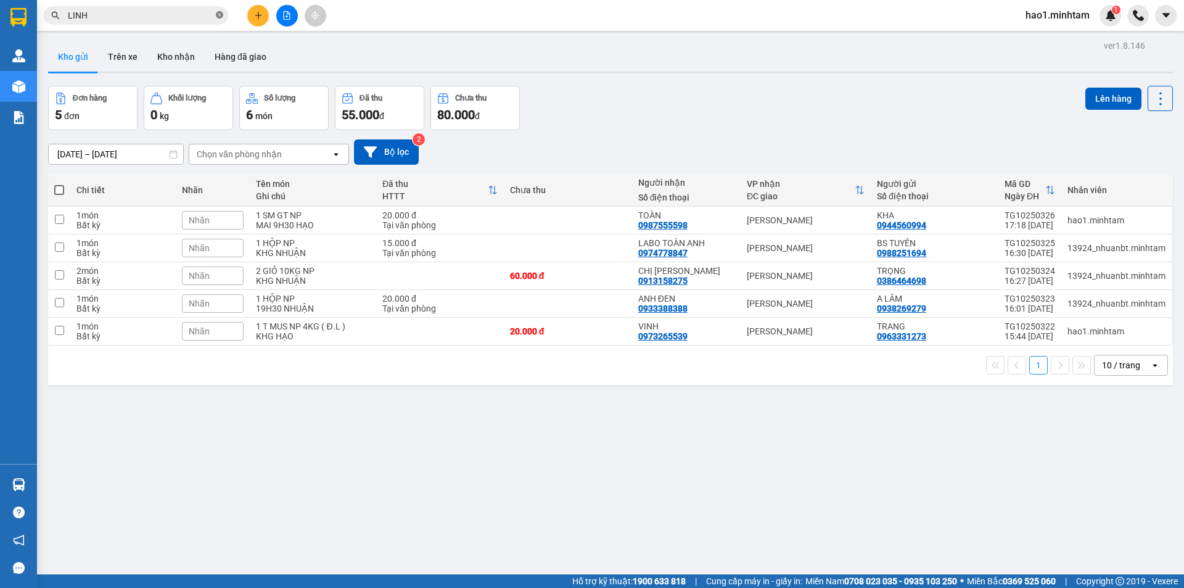
click at [221, 15] on icon "close-circle" at bounding box center [219, 14] width 7 height 7
click at [529, 15] on div "Kết quả tìm kiếm ( 347 ) Bộ lọc Thuộc VP này Ngày tạo đơn gần nhất Mã ĐH Trạng …" at bounding box center [592, 15] width 1184 height 31
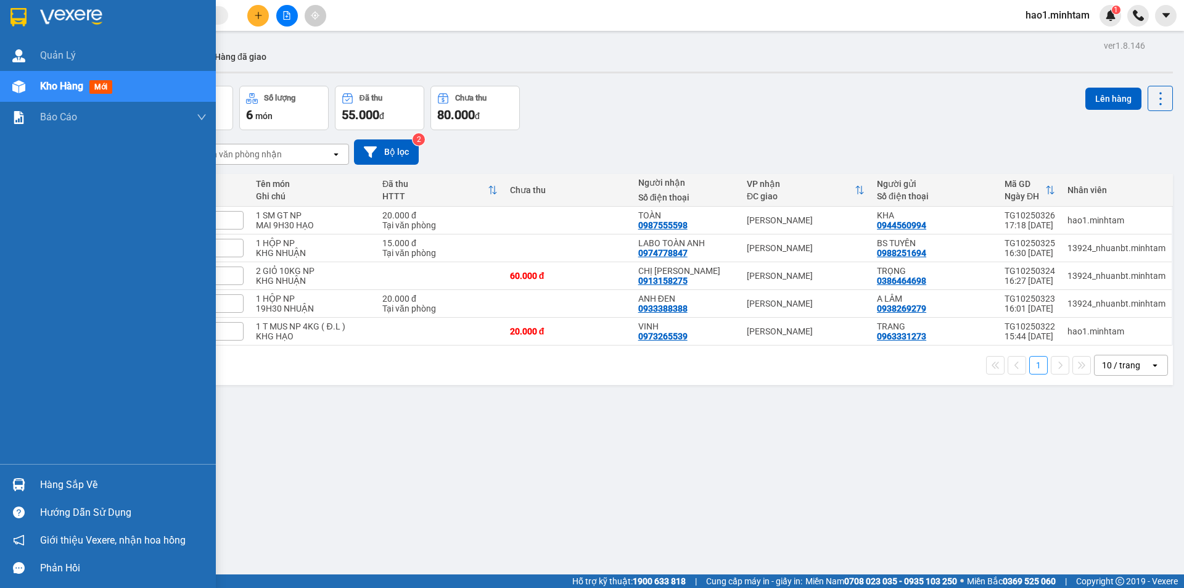
click at [45, 491] on div "Hàng sắp về" at bounding box center [123, 484] width 166 height 18
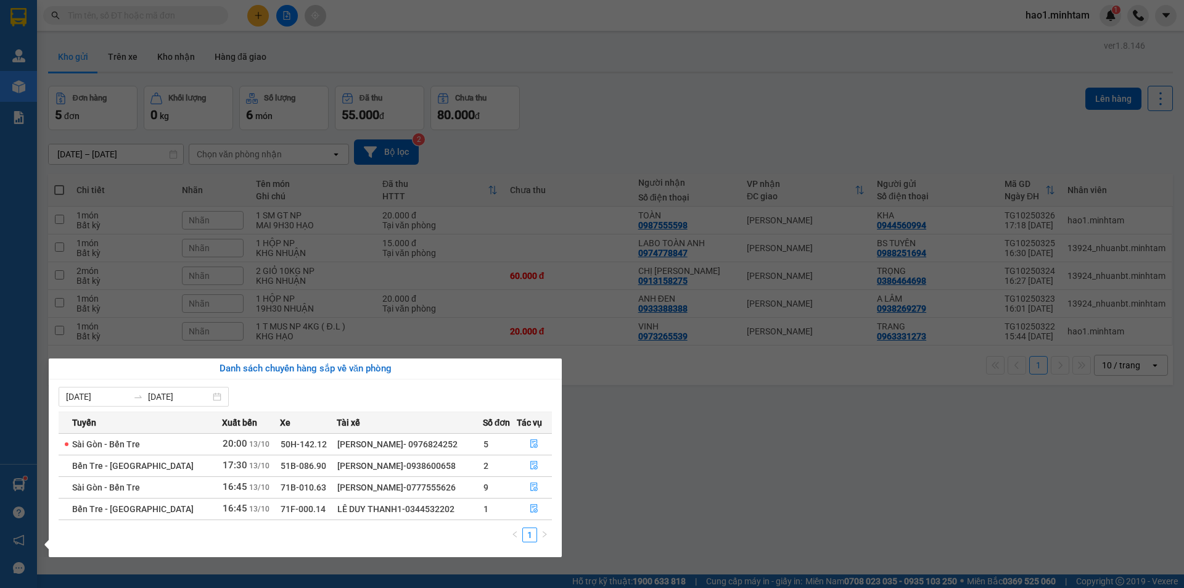
click at [187, 13] on section "Kết quả tìm kiếm ( 347 ) Bộ lọc Thuộc VP này Ngày tạo đơn gần nhất Mã ĐH Trạng …" at bounding box center [592, 294] width 1184 height 588
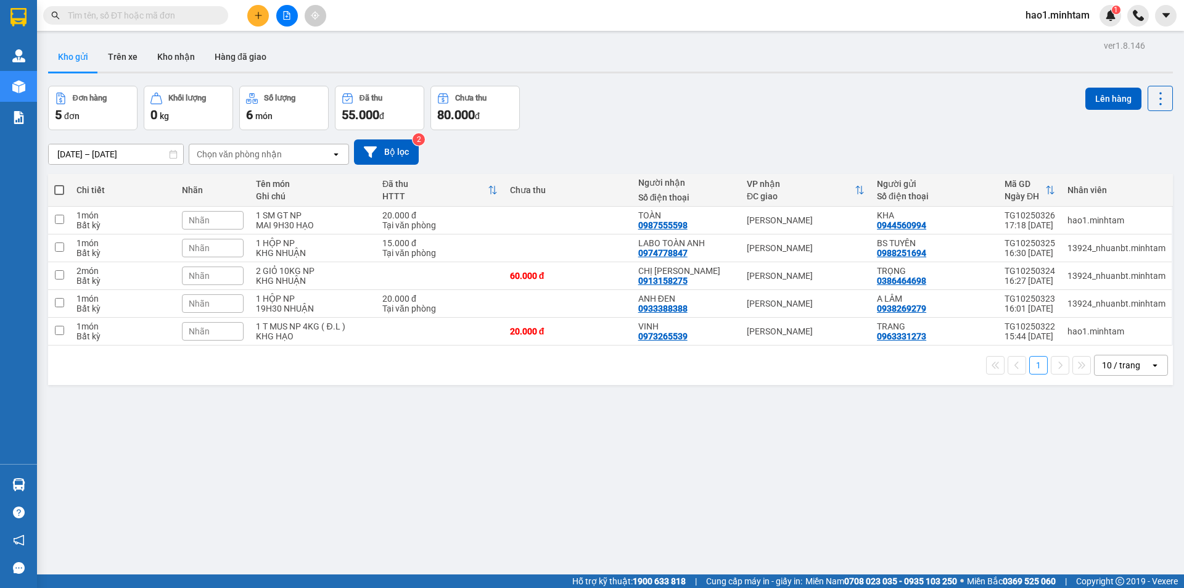
click at [187, 13] on input "text" at bounding box center [140, 16] width 145 height 14
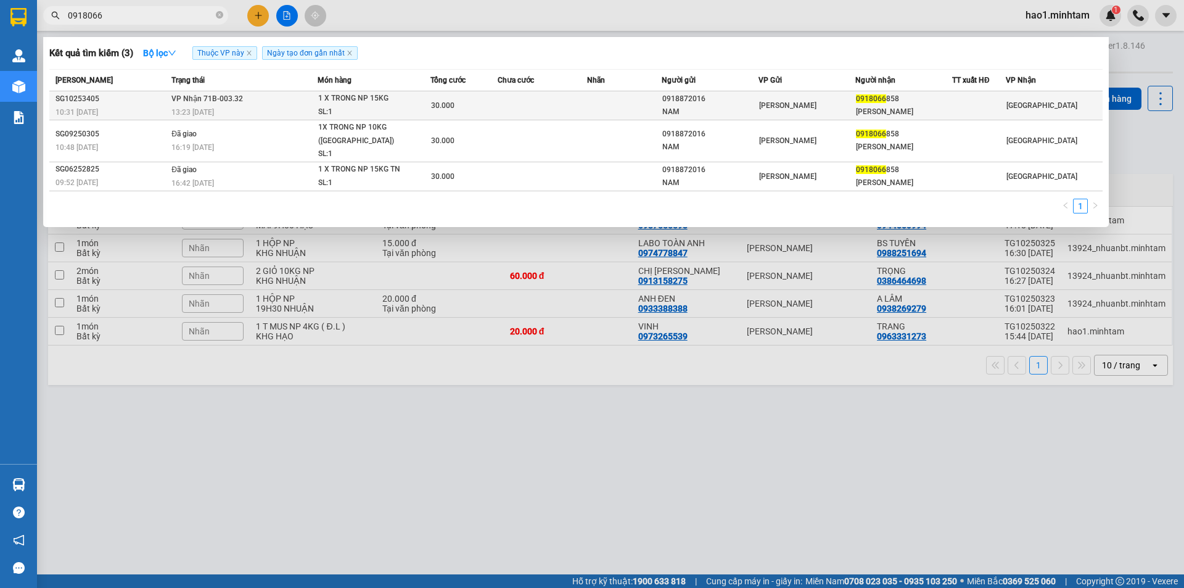
type input "0918066"
click at [556, 110] on td at bounding box center [542, 105] width 89 height 29
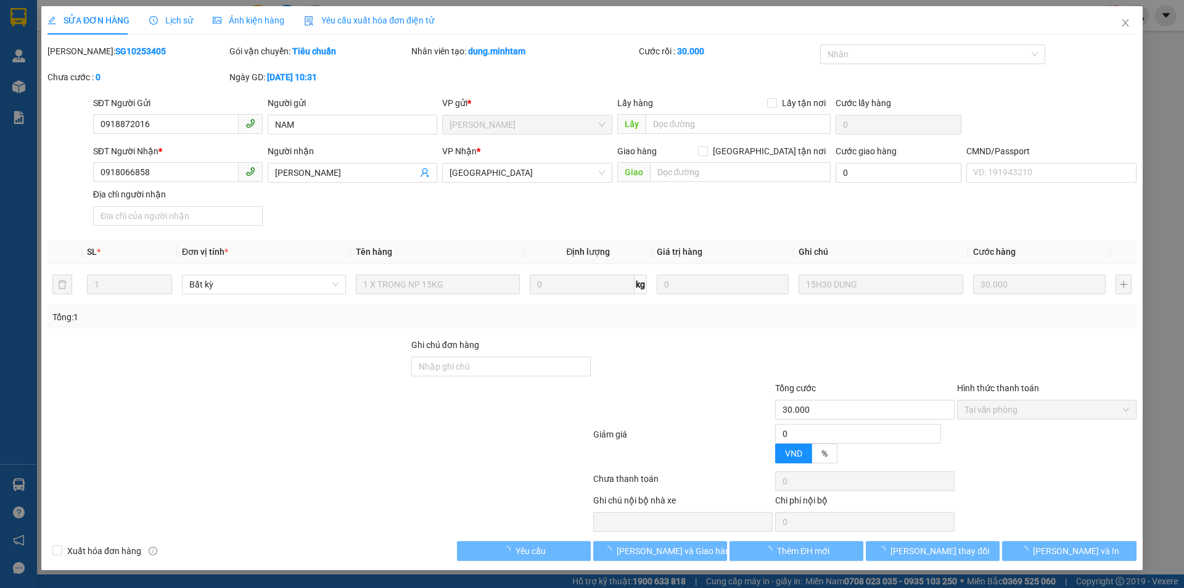
type input "0918872016"
type input "NAM"
type input "0918066858"
type input "ANH PHƯƠNG"
type input "30.000"
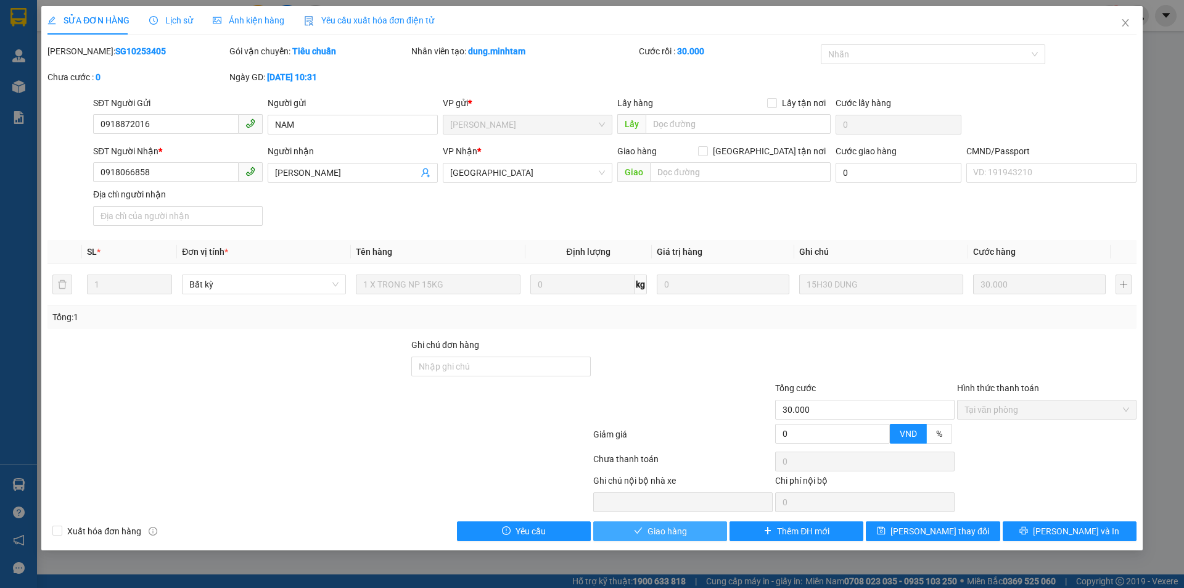
drag, startPoint x: 692, startPoint y: 535, endPoint x: 944, endPoint y: 530, distance: 251.6
click at [693, 533] on button "Giao hàng" at bounding box center [660, 531] width 134 height 20
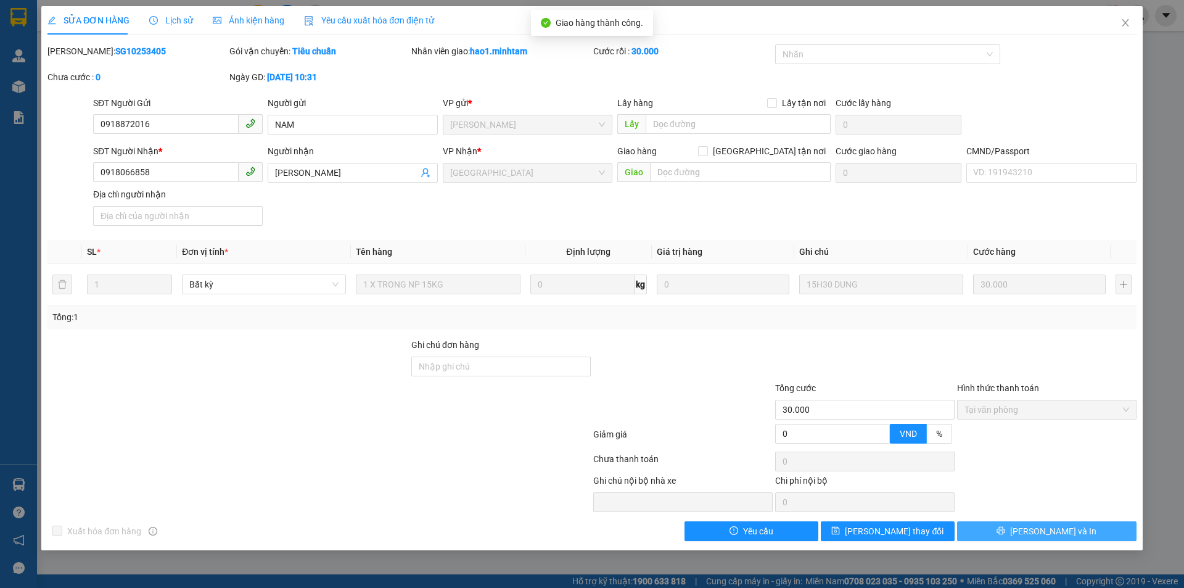
click at [1043, 531] on span "[PERSON_NAME] và In" at bounding box center [1053, 531] width 86 height 14
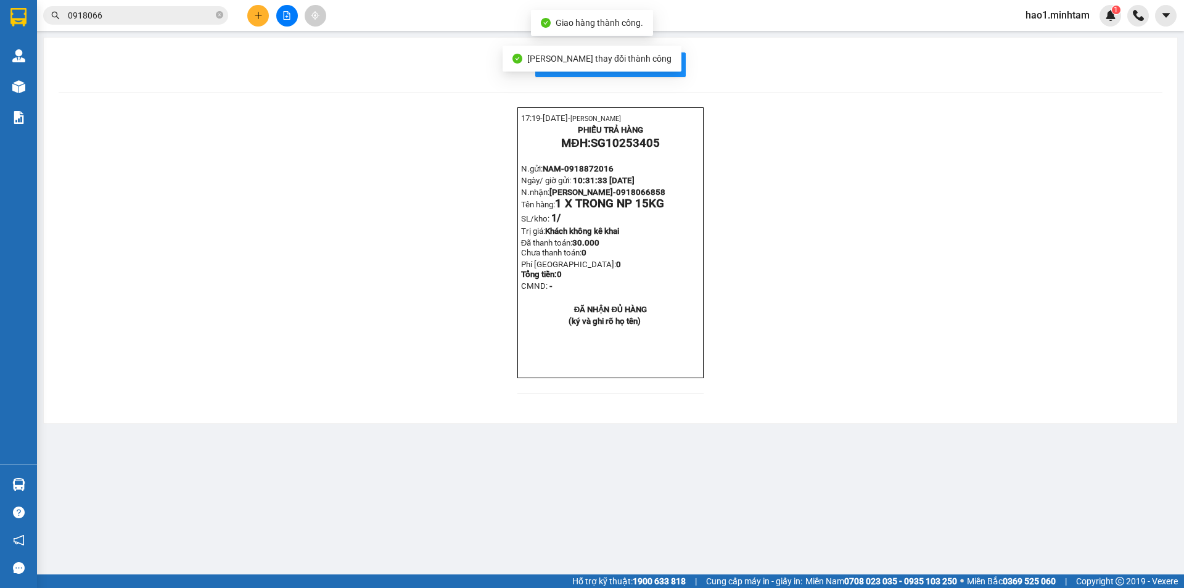
click at [687, 62] on div "In mẫu biên lai tự cấu hình" at bounding box center [611, 64] width 1104 height 25
click at [674, 64] on span "In mẫu biên lai tự cấu hình" at bounding box center [618, 64] width 116 height 15
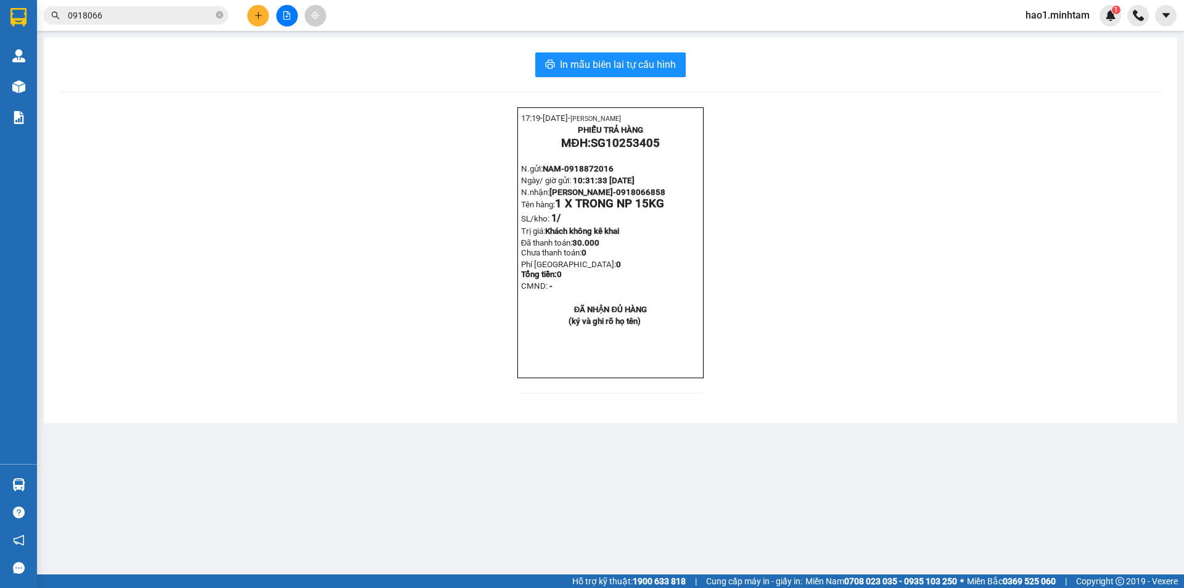
click at [1000, 408] on div "17:19- 13-10-2025- Trần Vũ Hạo PHIẾU TRẢ HÀNG MĐH: SG10253405 N.gửi: NAM- 09188…" at bounding box center [611, 257] width 1104 height 301
click at [216, 14] on icon "close-circle" at bounding box center [219, 14] width 7 height 7
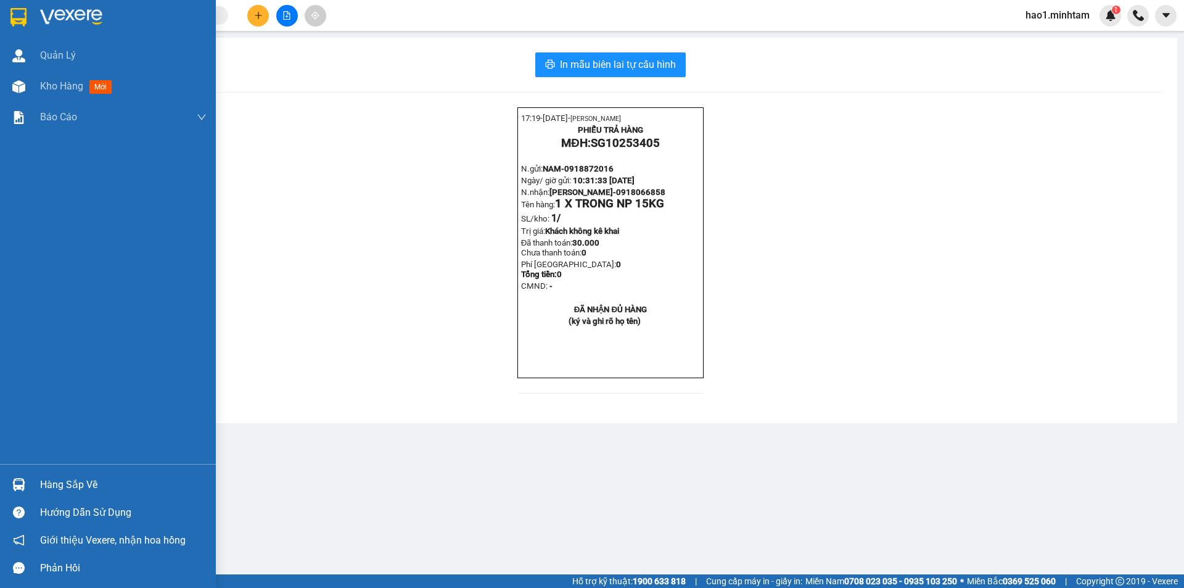
click at [18, 17] on img at bounding box center [18, 17] width 16 height 18
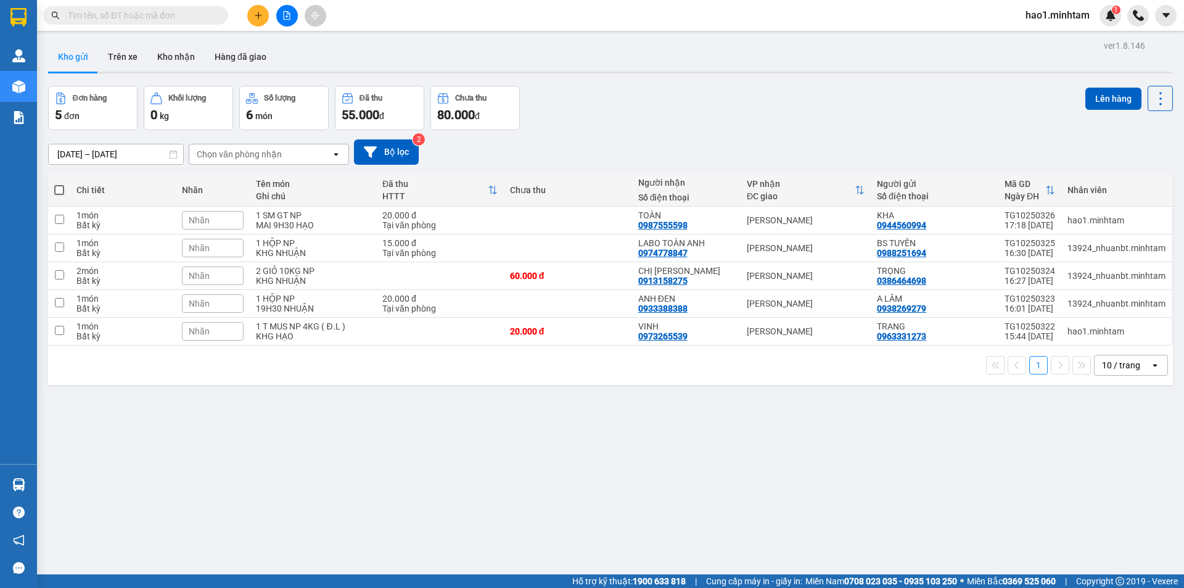
click at [545, 70] on div "Kho gửi Trên xe Kho nhận Hàng đã giao" at bounding box center [610, 58] width 1125 height 33
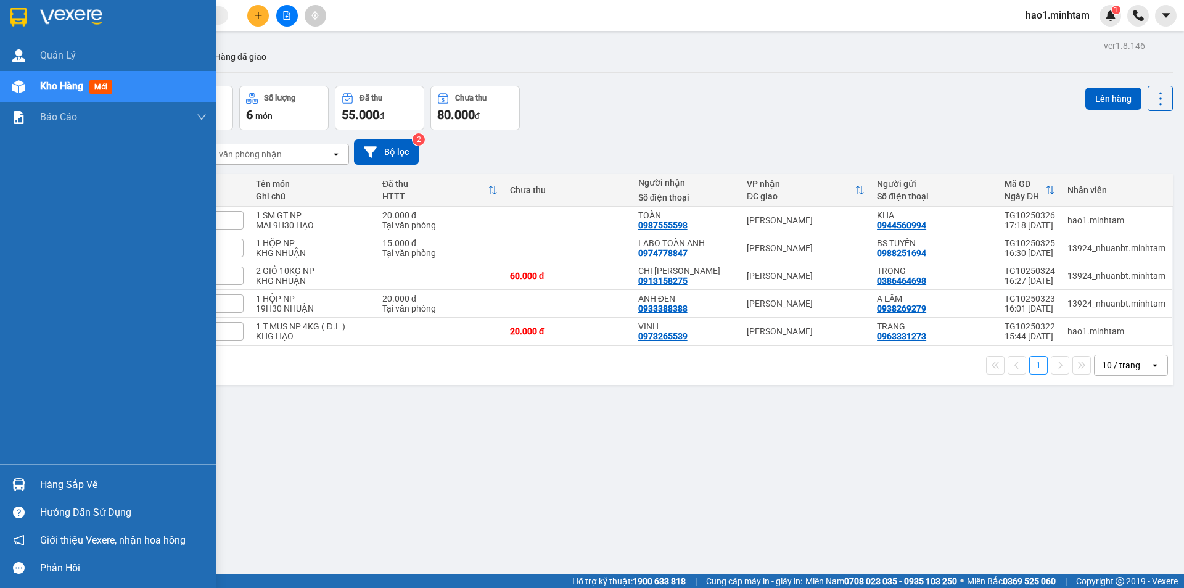
click at [23, 478] on img at bounding box center [18, 484] width 13 height 13
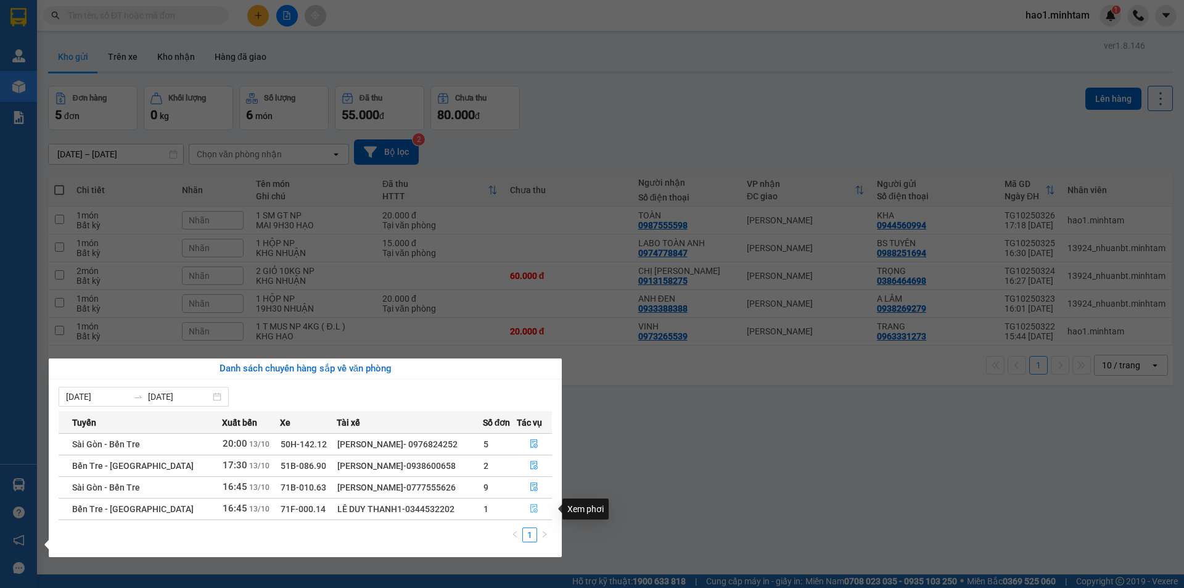
click at [535, 510] on icon "file-done" at bounding box center [534, 508] width 9 height 9
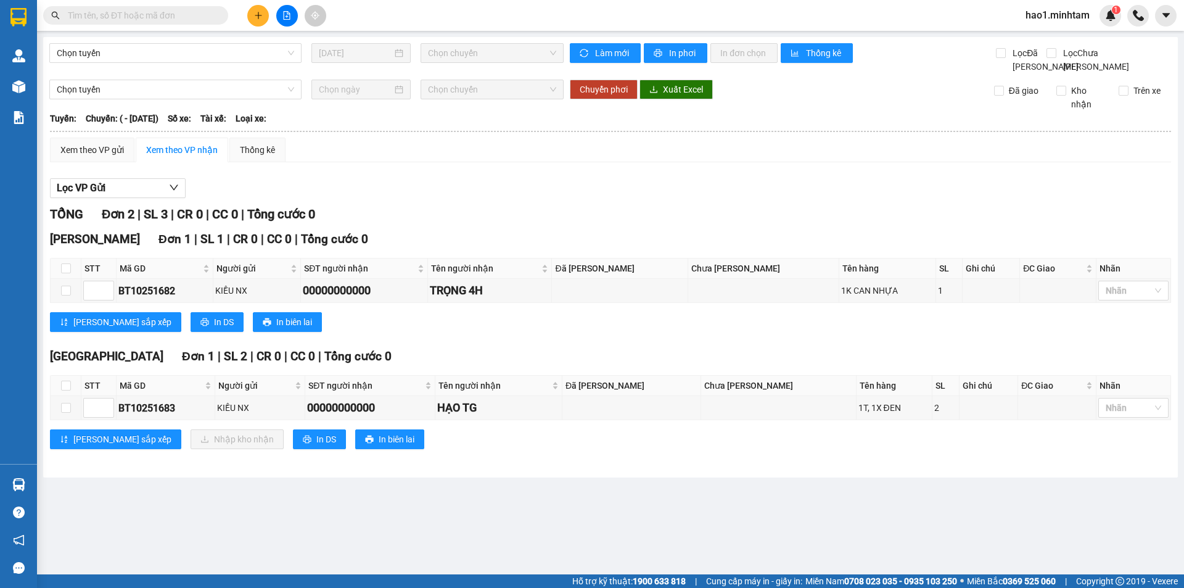
click at [661, 191] on div "Lọc VP Gửi TỔNG Đơn 2 | SL 3 | CR 0 | CC 0 | Tổng cước 0 Ngã Tư Huyện Đơn 1 …" at bounding box center [610, 318] width 1121 height 292
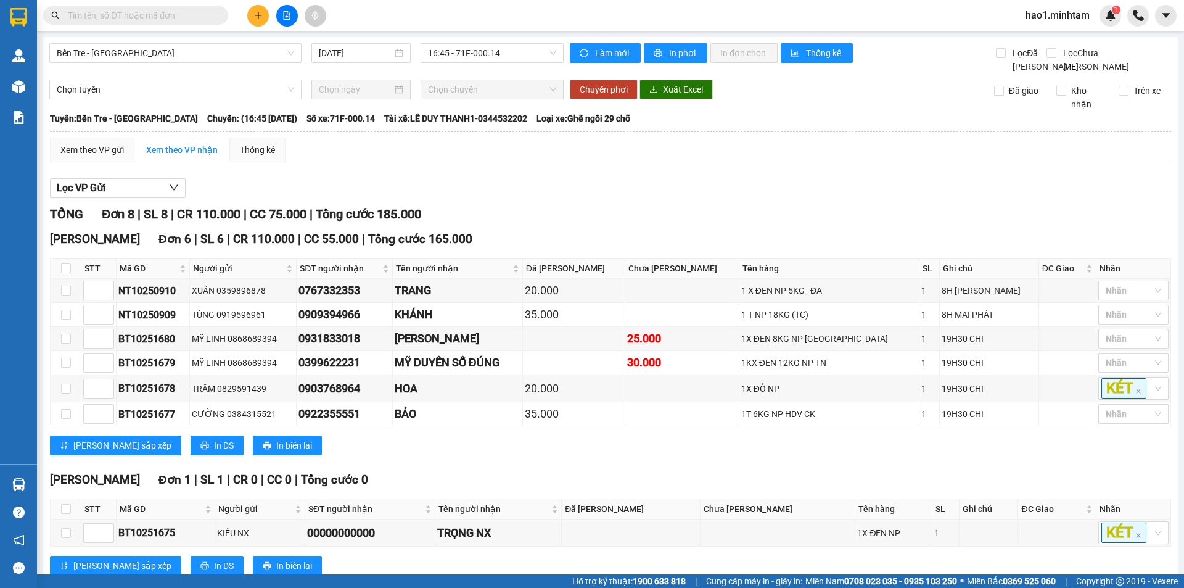
scroll to position [166, 0]
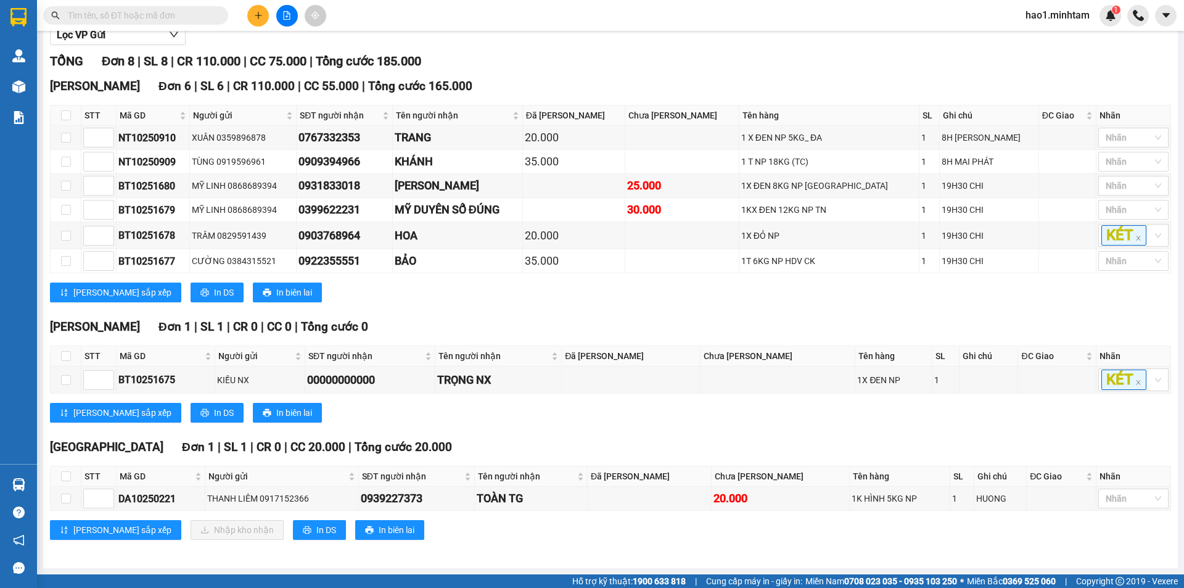
click at [625, 422] on div "[PERSON_NAME] sắp xếp In DS In biên lai" at bounding box center [610, 413] width 1121 height 20
click at [623, 416] on div "[PERSON_NAME] sắp xếp In DS In biên lai" at bounding box center [610, 413] width 1121 height 20
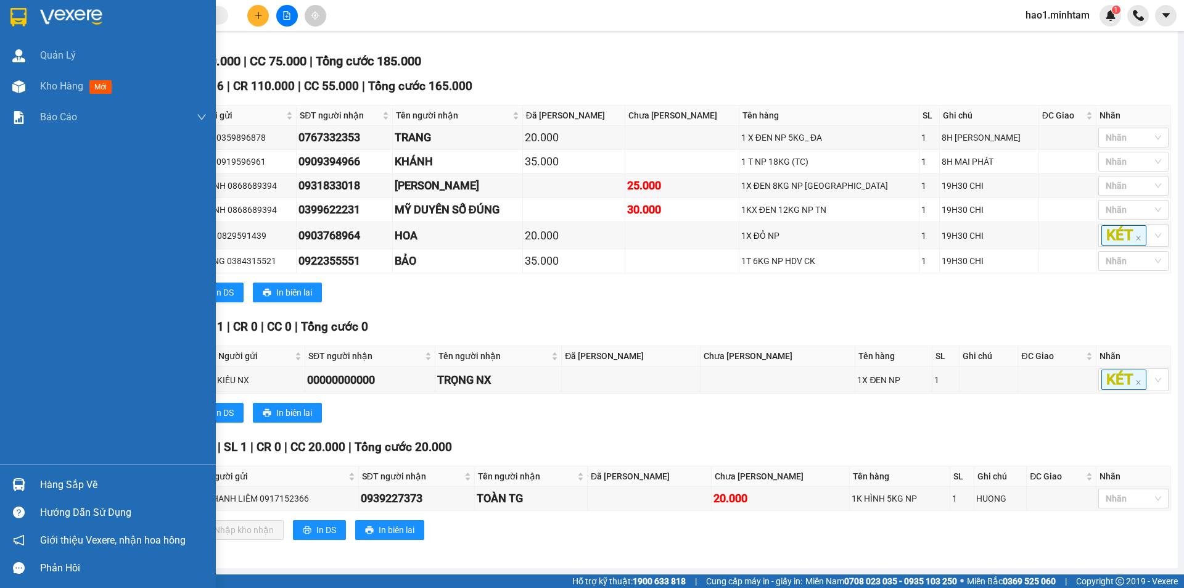
click at [27, 486] on div at bounding box center [19, 484] width 22 height 22
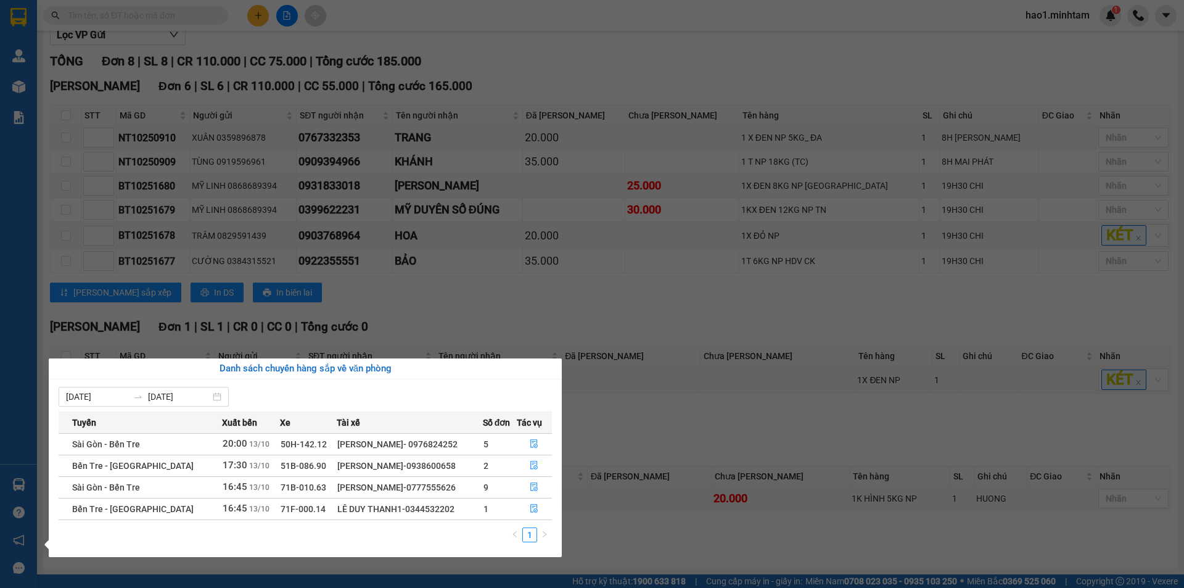
click at [539, 311] on section "Kết quả tìm kiếm ( 3 ) Bộ lọc Thuộc VP này Ngày tạo đơn gần nhất Mã ĐH Trạng th…" at bounding box center [592, 294] width 1184 height 588
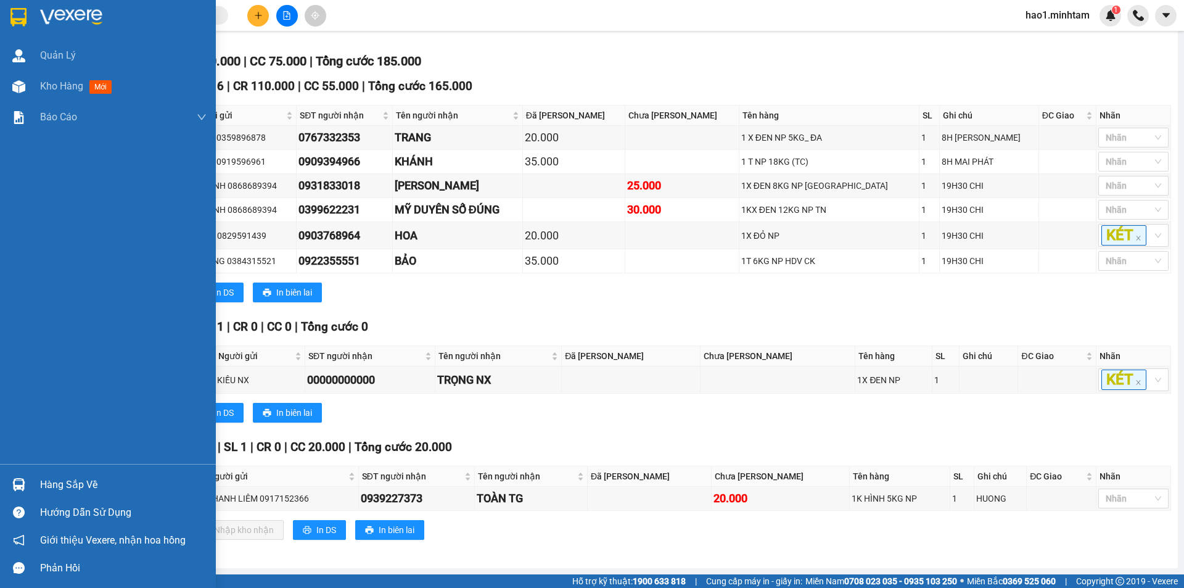
click at [11, 4] on div at bounding box center [108, 20] width 216 height 40
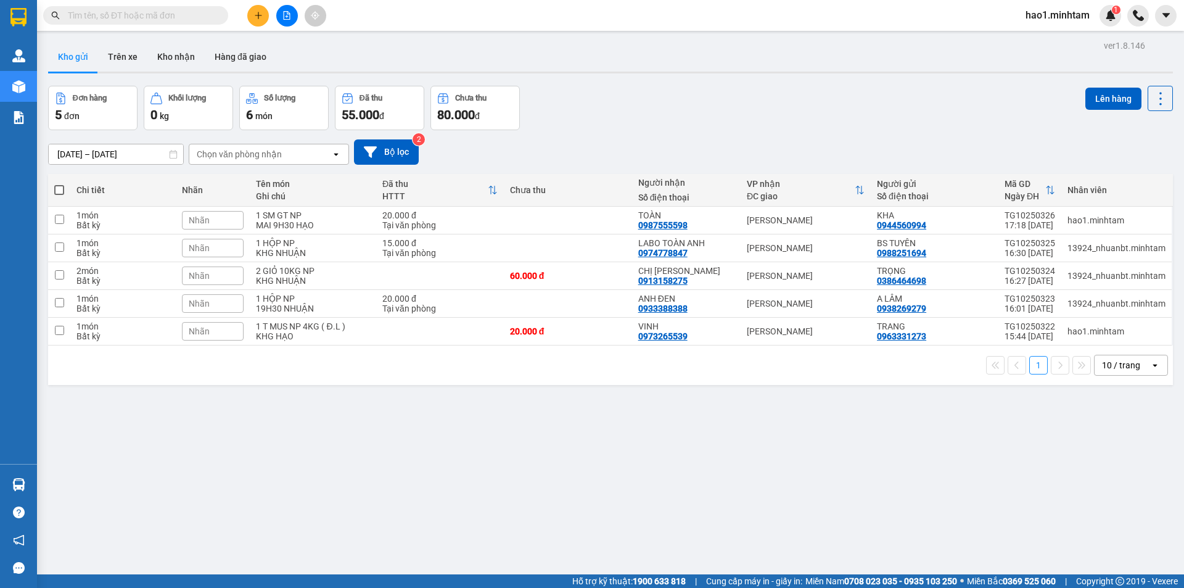
click at [729, 93] on div "Đơn hàng 5 đơn Khối lượng 0 kg Số lượng 6 món Đã thu 55.000 đ Chưa thu 80.000 đ…" at bounding box center [610, 108] width 1125 height 44
click at [431, 334] on td at bounding box center [440, 332] width 128 height 28
checkbox input "true"
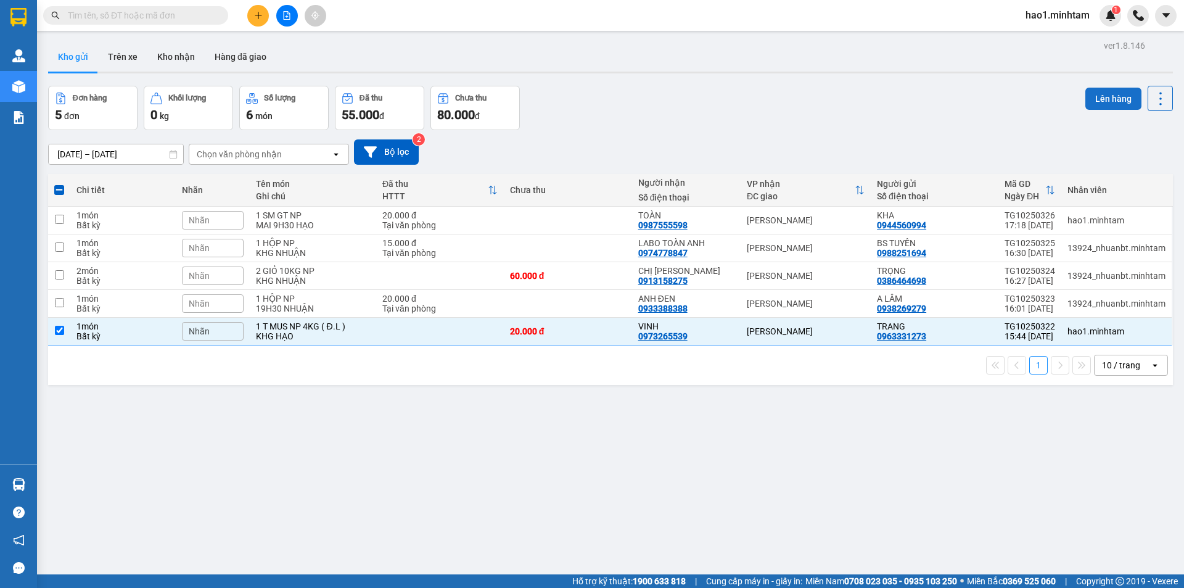
click at [1098, 108] on button "Lên hàng" at bounding box center [1113, 99] width 56 height 22
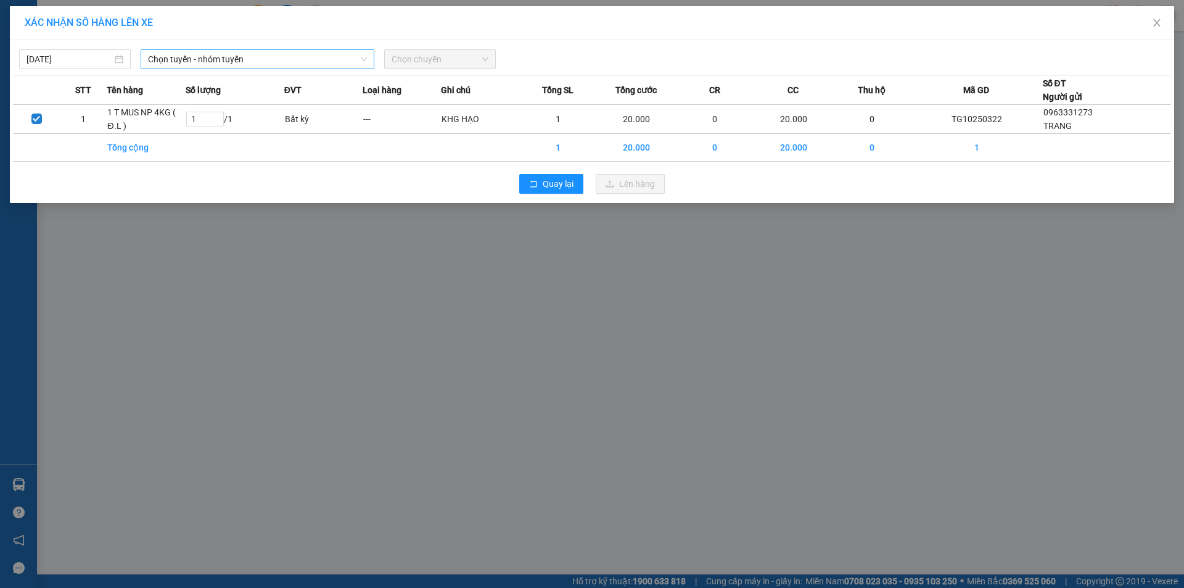
click at [259, 57] on span "Chọn tuyến - nhóm tuyến" at bounding box center [257, 59] width 219 height 18
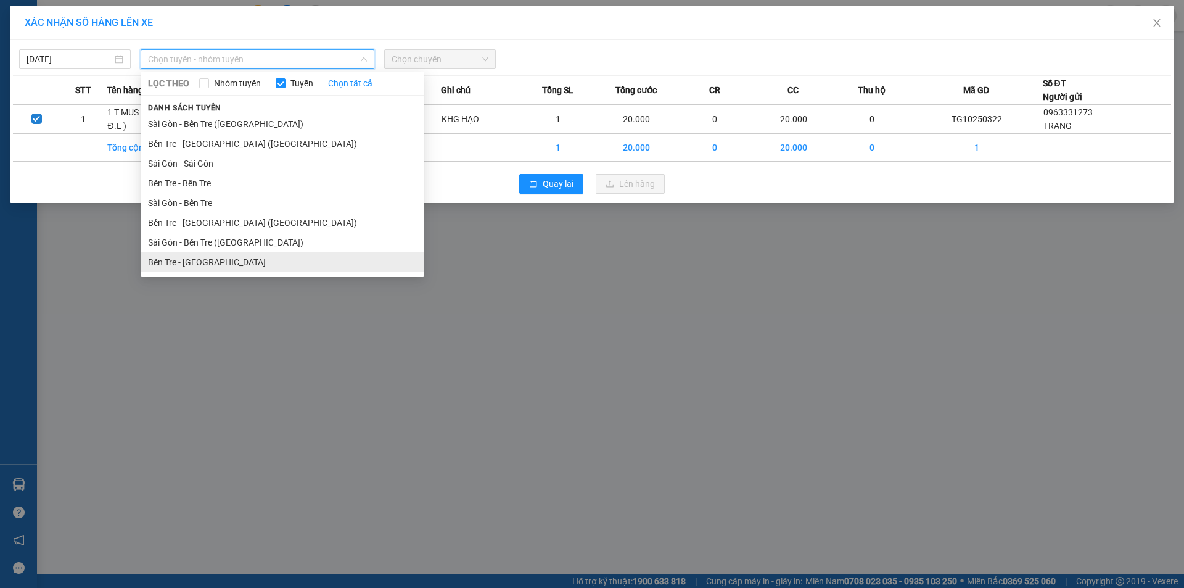
click at [212, 267] on li "Bến Tre - [GEOGRAPHIC_DATA]" at bounding box center [283, 262] width 284 height 20
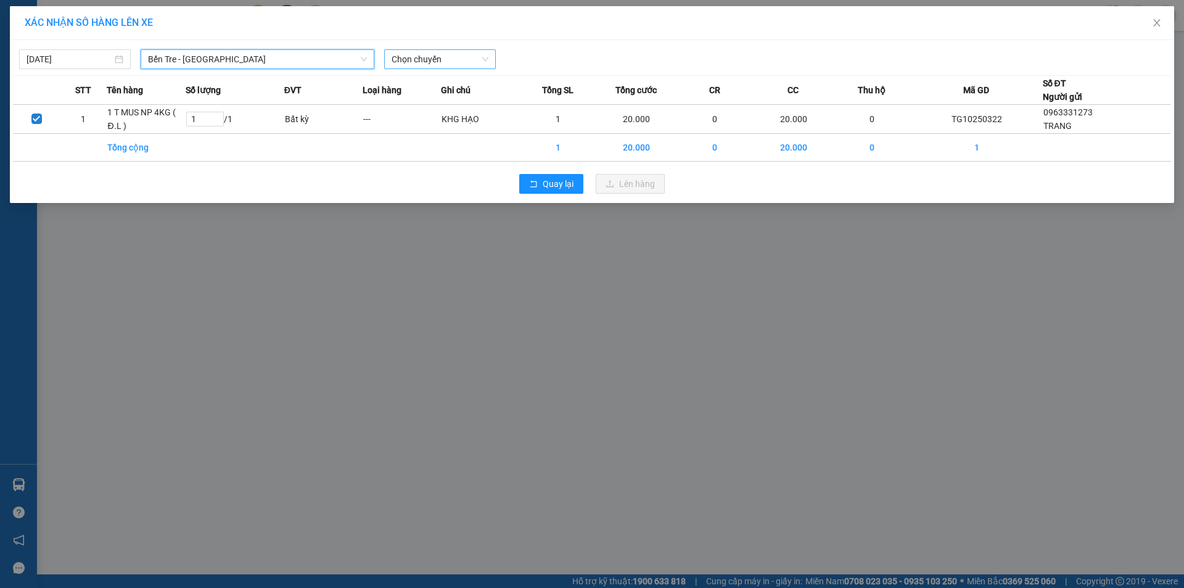
click at [461, 55] on span "Chọn chuyến" at bounding box center [439, 59] width 97 height 18
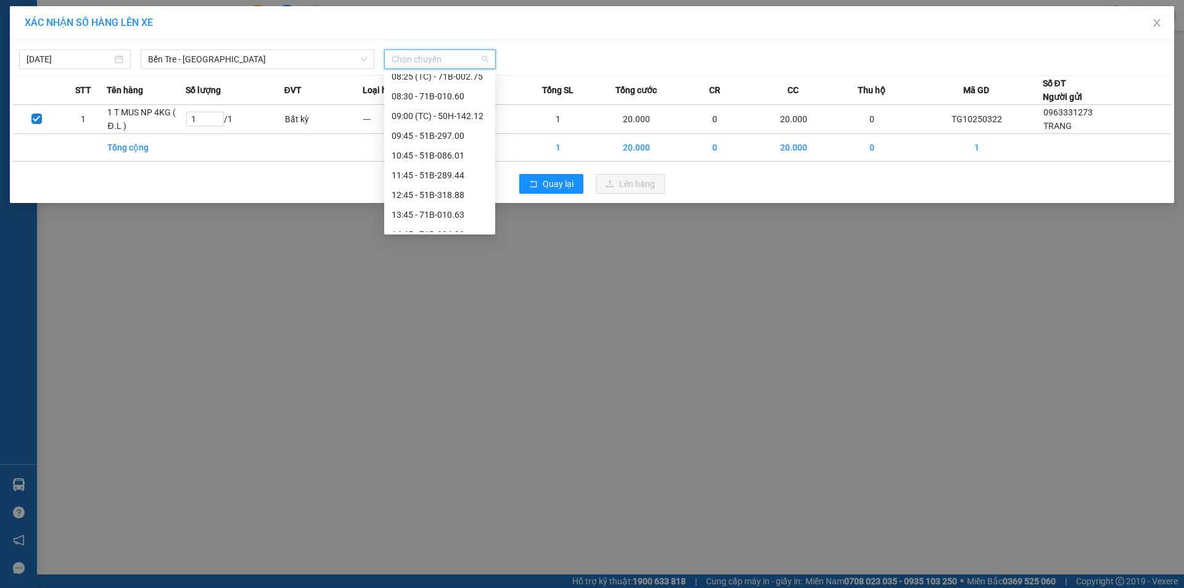
scroll to position [296, 0]
click at [180, 54] on span "Bến Tre - [GEOGRAPHIC_DATA]" at bounding box center [257, 59] width 219 height 18
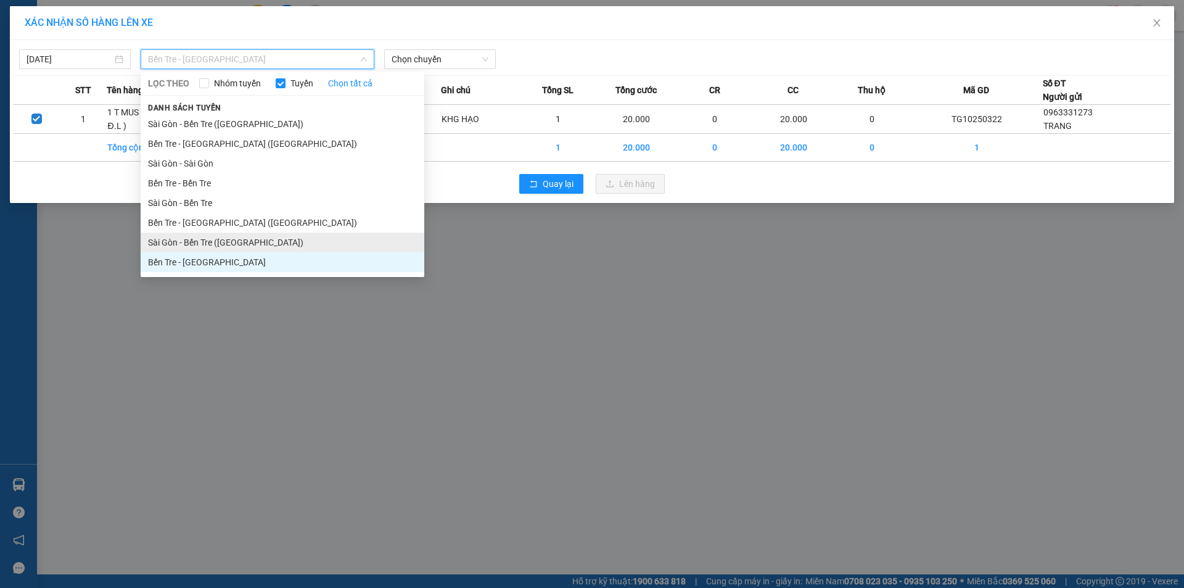
click at [219, 232] on li "Sài Gòn - Bến Tre ([GEOGRAPHIC_DATA])" at bounding box center [283, 242] width 284 height 20
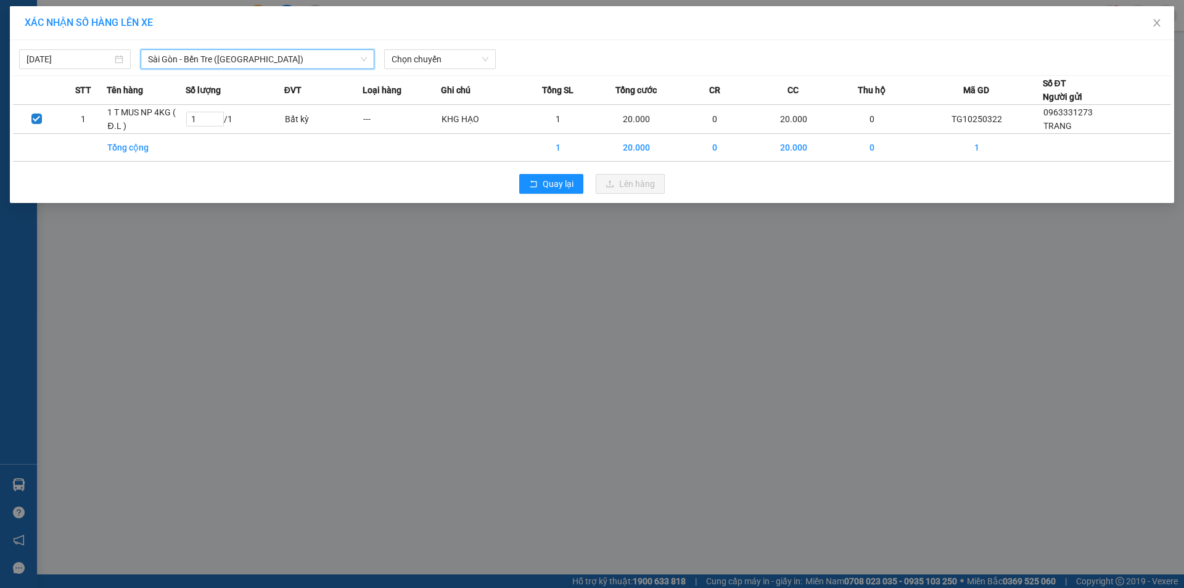
click at [233, 62] on span "Sài Gòn - Bến Tre ([GEOGRAPHIC_DATA])" at bounding box center [257, 59] width 219 height 18
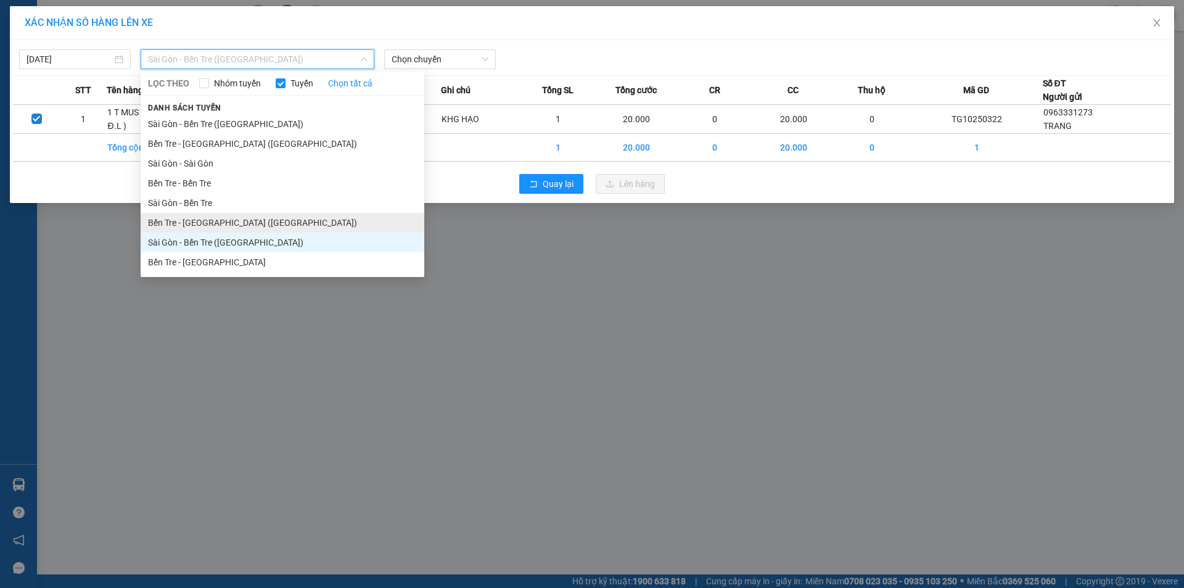
click at [239, 220] on li "Bến Tre - [GEOGRAPHIC_DATA] ([GEOGRAPHIC_DATA])" at bounding box center [283, 223] width 284 height 20
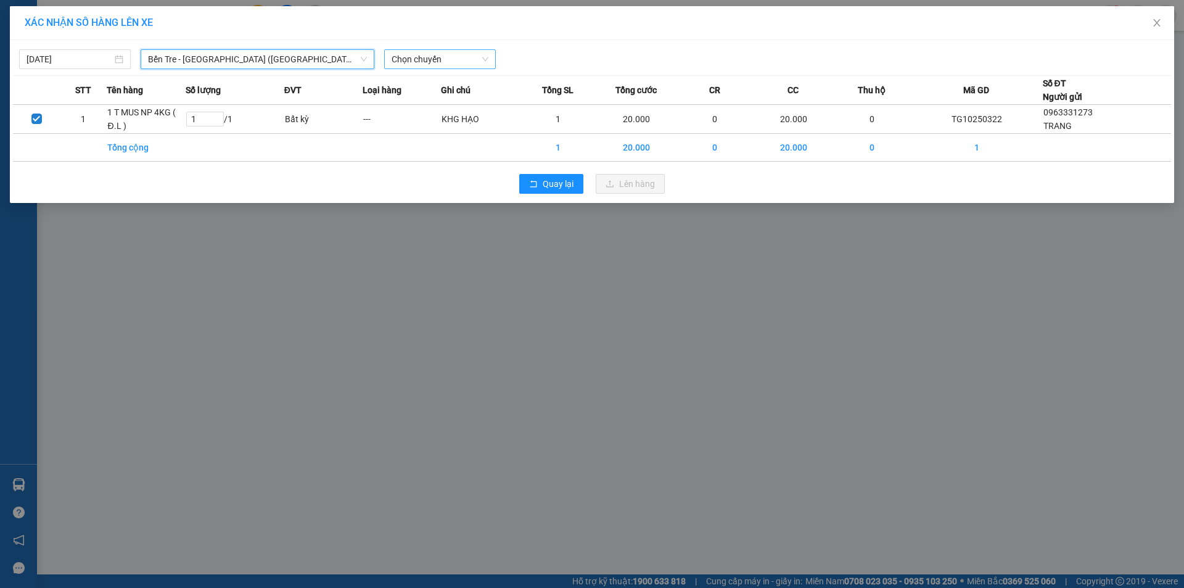
scroll to position [0, 0]
click at [423, 62] on span "Chọn chuyến" at bounding box center [439, 59] width 97 height 18
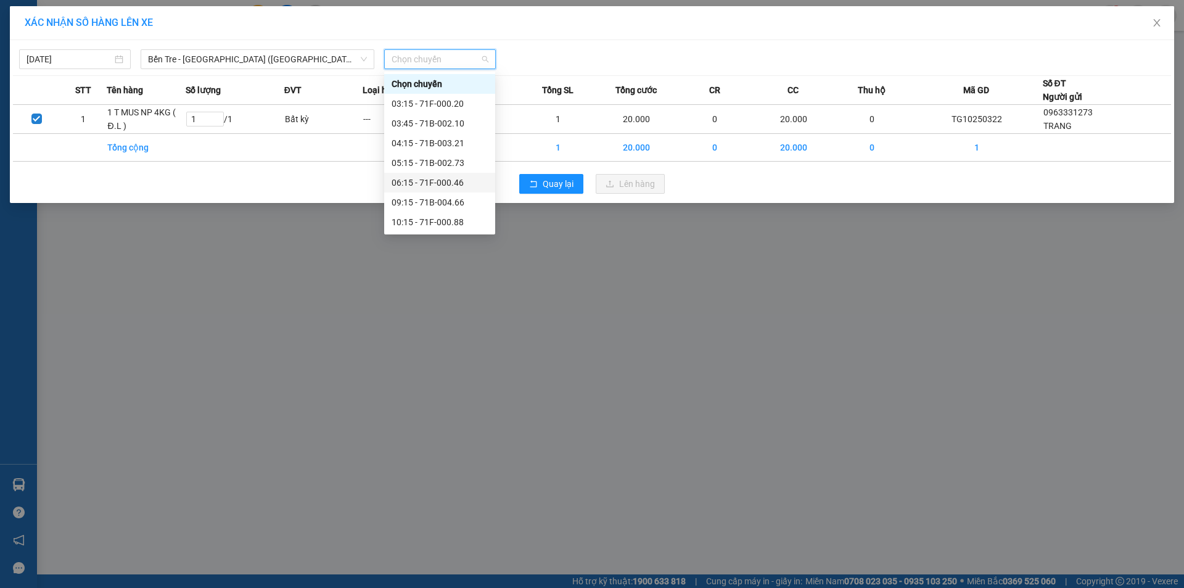
scroll to position [99, 0]
click at [455, 199] on div "14:15 - 71B-002.73" at bounding box center [439, 202] width 96 height 14
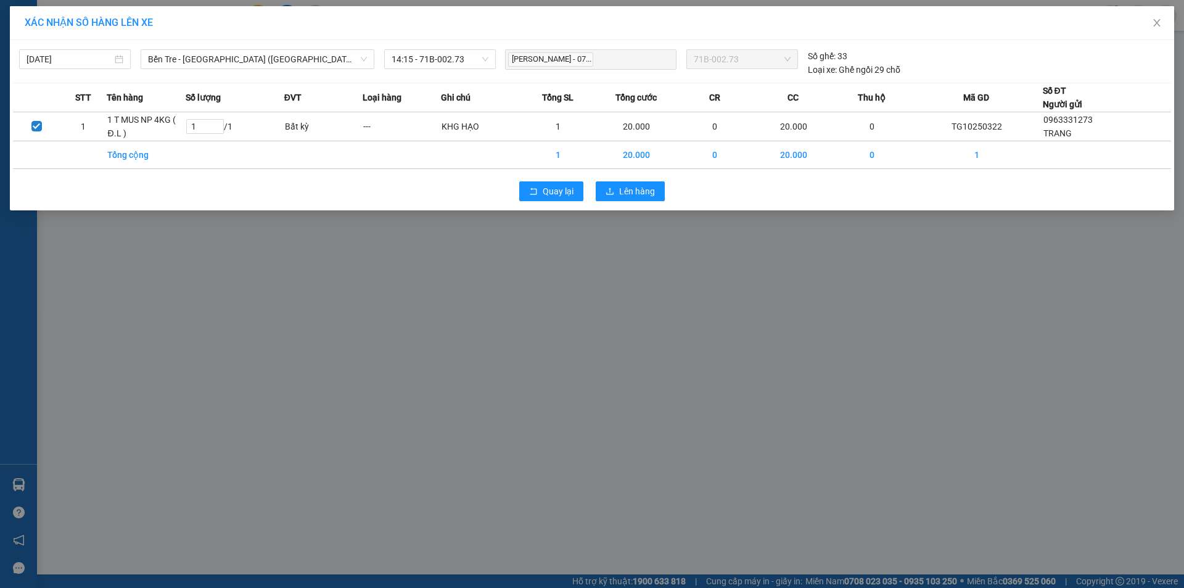
click at [455, 199] on div "Quay lại Lên hàng" at bounding box center [592, 191] width 1158 height 32
click at [450, 65] on span "14:15 - 71B-002.73" at bounding box center [439, 59] width 97 height 18
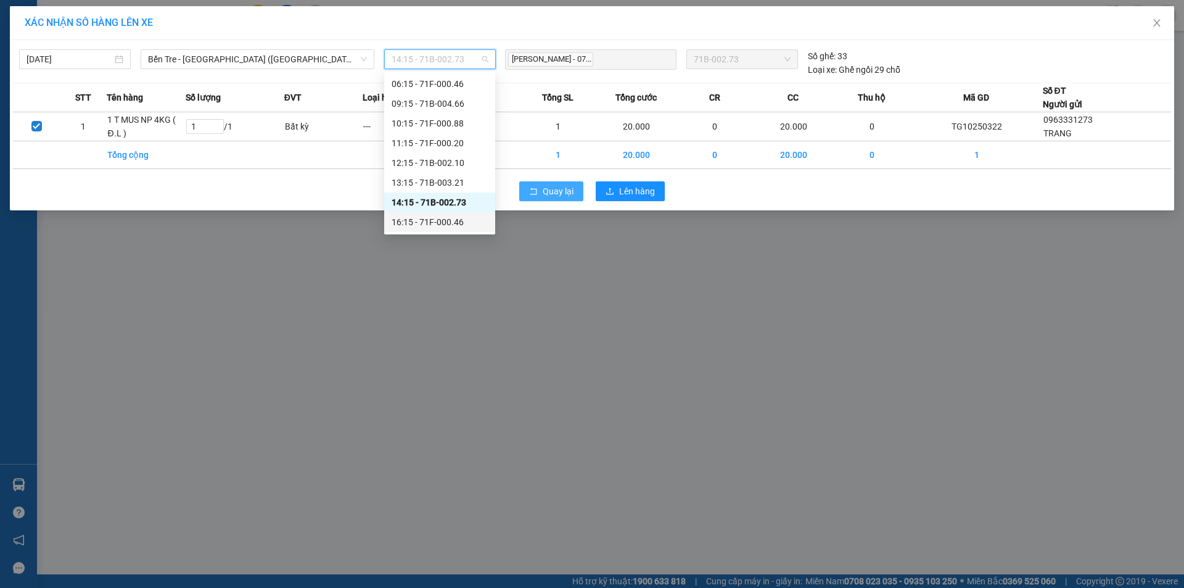
click at [533, 196] on span "rollback" at bounding box center [533, 192] width 9 height 10
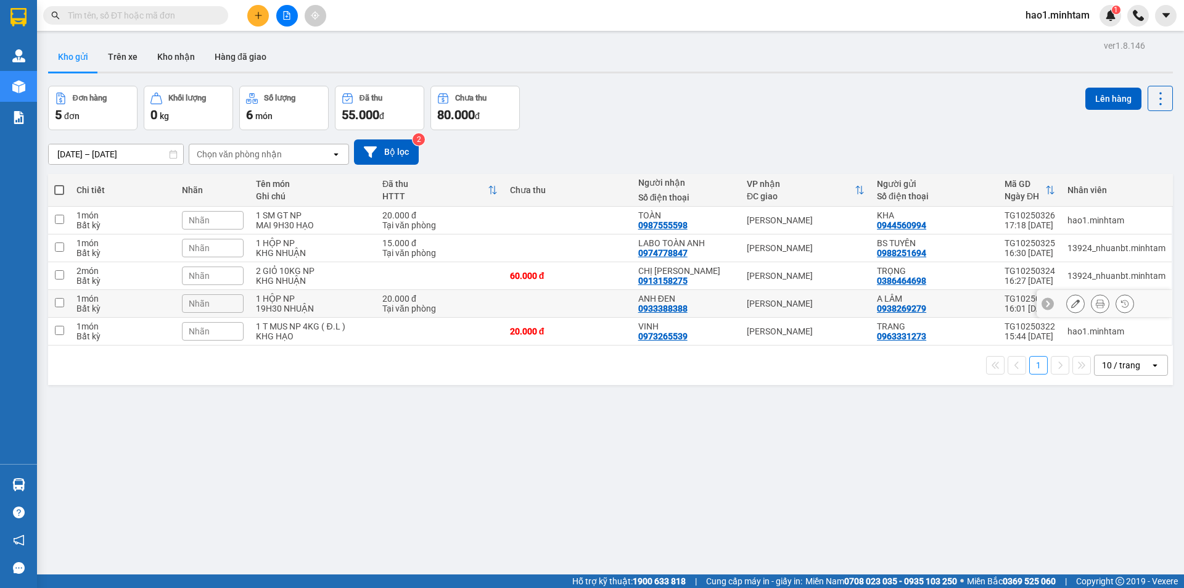
click at [747, 309] on td "[PERSON_NAME]" at bounding box center [805, 304] width 130 height 28
checkbox input "true"
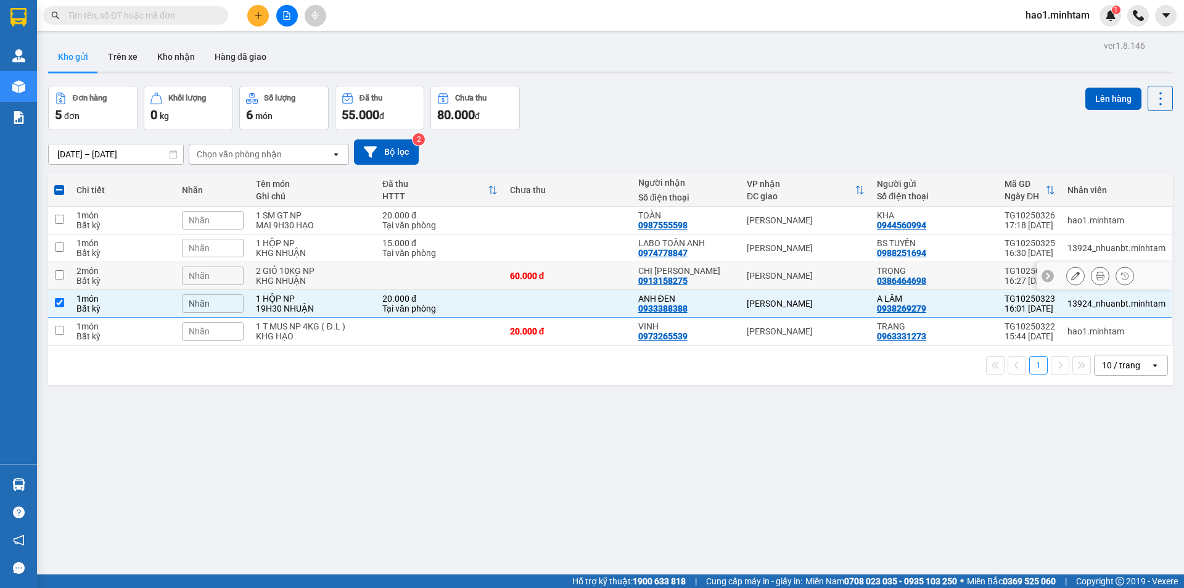
click at [740, 273] on td "[PERSON_NAME]" at bounding box center [805, 276] width 130 height 28
checkbox input "true"
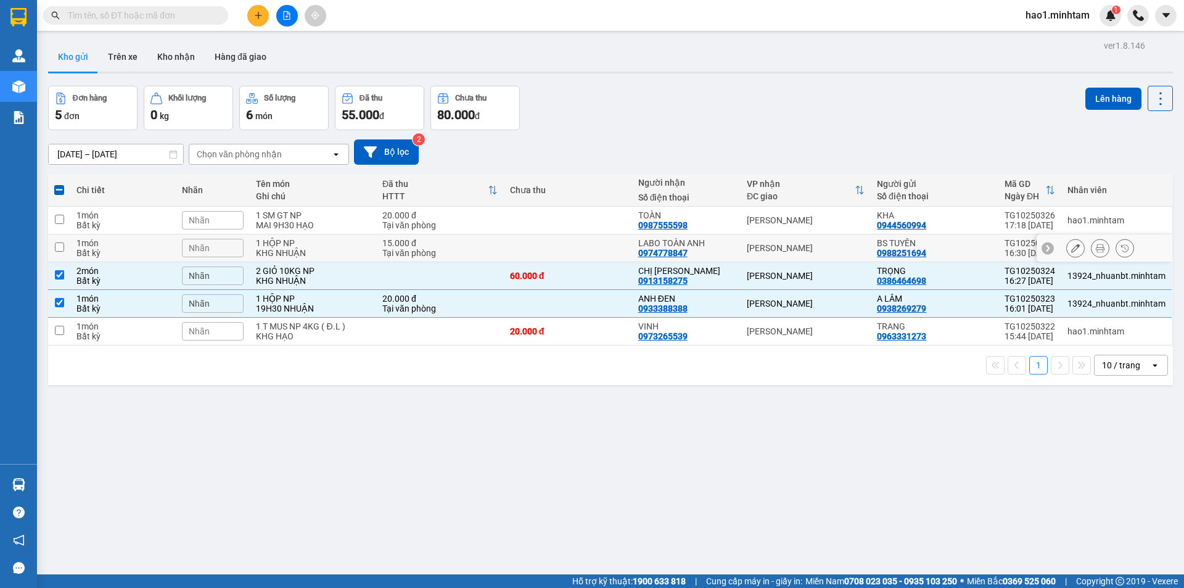
click at [732, 248] on td "LABO TOÀN ANH 0974778847" at bounding box center [686, 248] width 109 height 28
checkbox input "true"
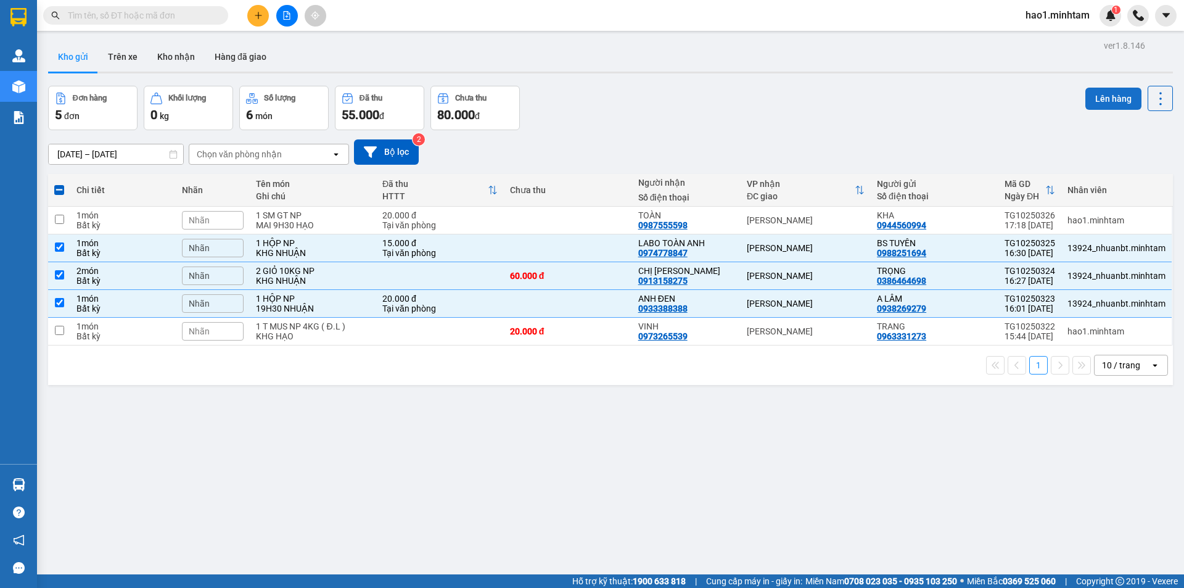
click at [1086, 105] on button "Lên hàng" at bounding box center [1113, 99] width 56 height 22
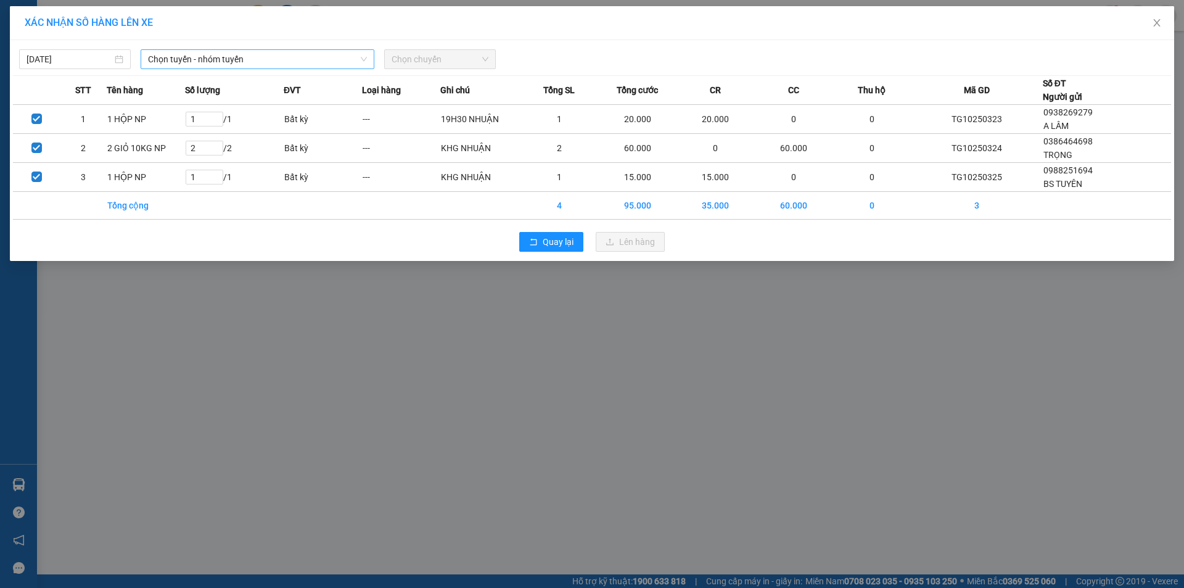
click at [229, 63] on span "Chọn tuyến - nhóm tuyến" at bounding box center [257, 59] width 219 height 18
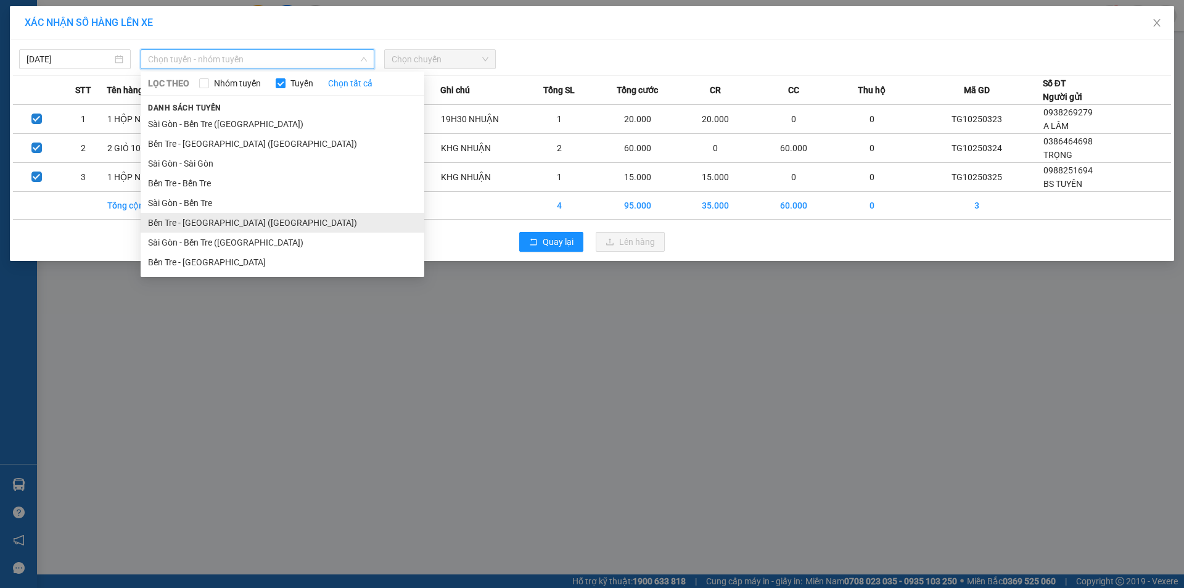
click at [205, 227] on li "Bến Tre - [GEOGRAPHIC_DATA] ([GEOGRAPHIC_DATA])" at bounding box center [283, 223] width 284 height 20
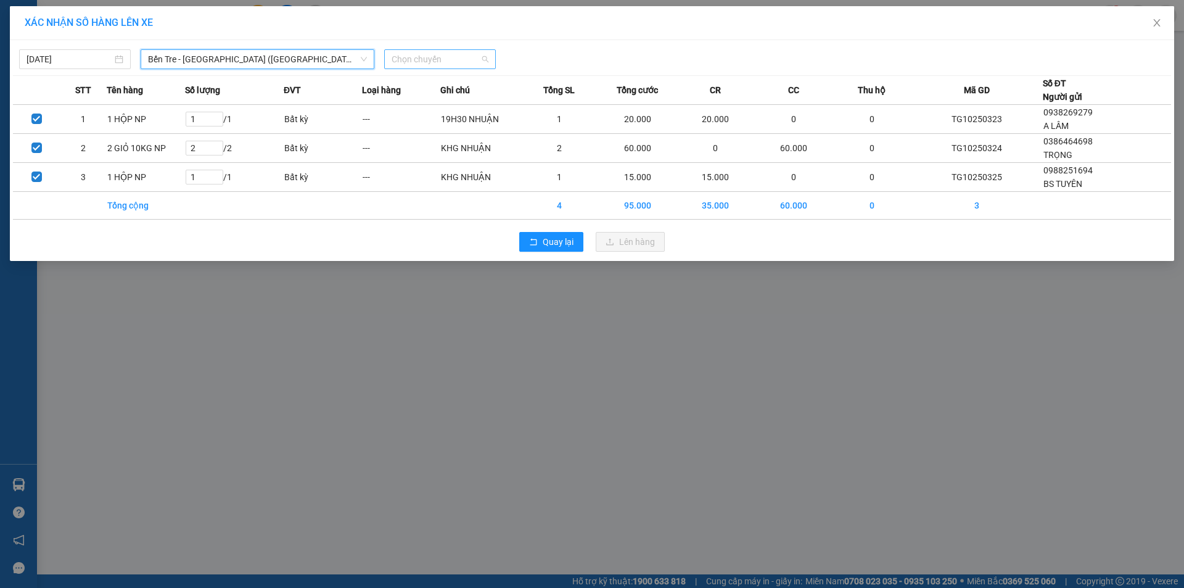
click at [453, 58] on span "Chọn chuyến" at bounding box center [439, 59] width 97 height 18
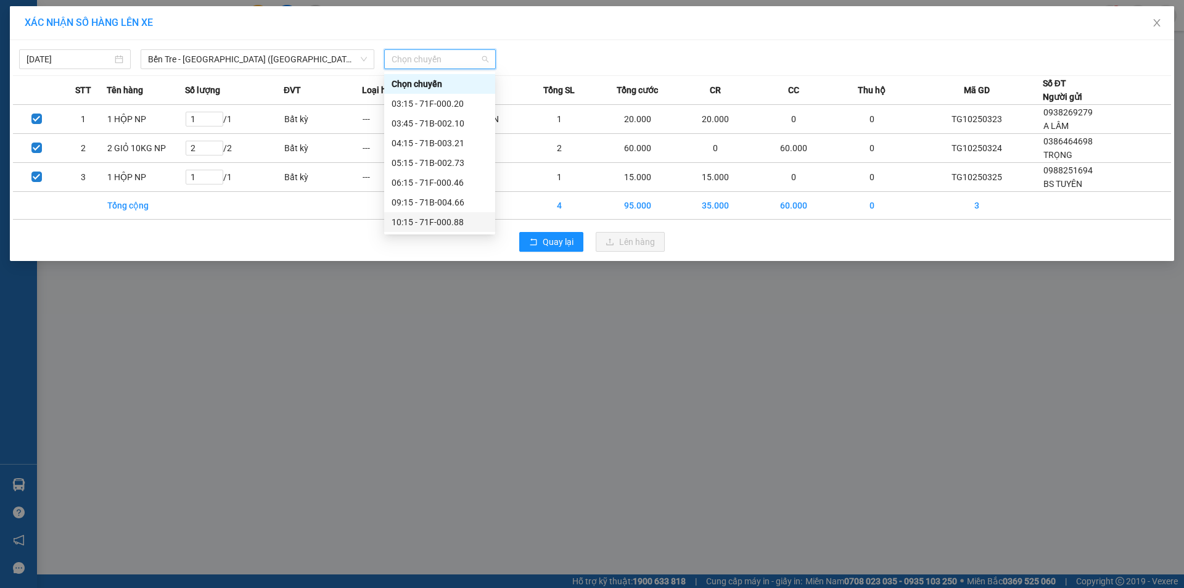
scroll to position [99, 0]
click at [454, 218] on div "16:15 - 71F-000.46" at bounding box center [439, 222] width 96 height 14
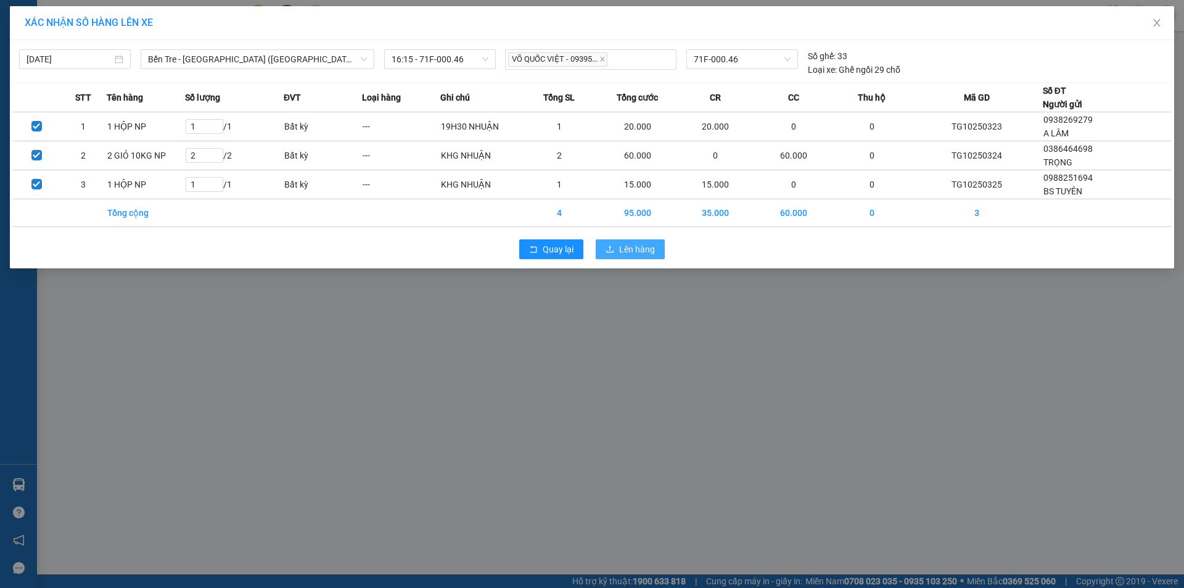
click at [641, 244] on span "Lên hàng" at bounding box center [637, 249] width 36 height 14
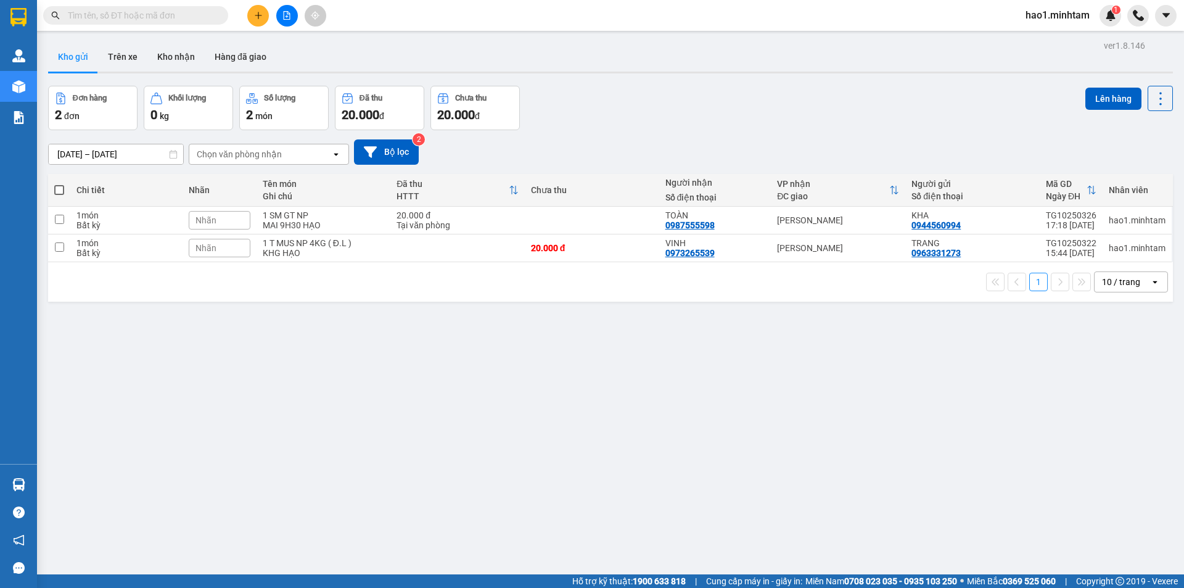
click at [731, 138] on div "11/10/2025 – 13/10/2025 Press the down arrow key to interact with the calendar …" at bounding box center [610, 152] width 1125 height 44
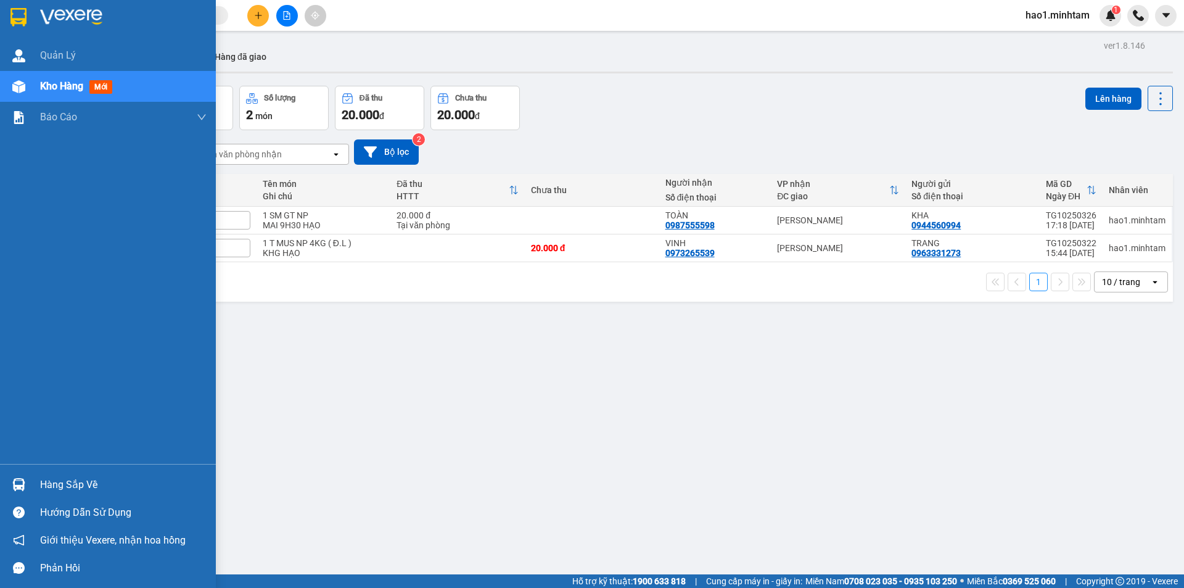
click at [19, 12] on img at bounding box center [18, 17] width 16 height 18
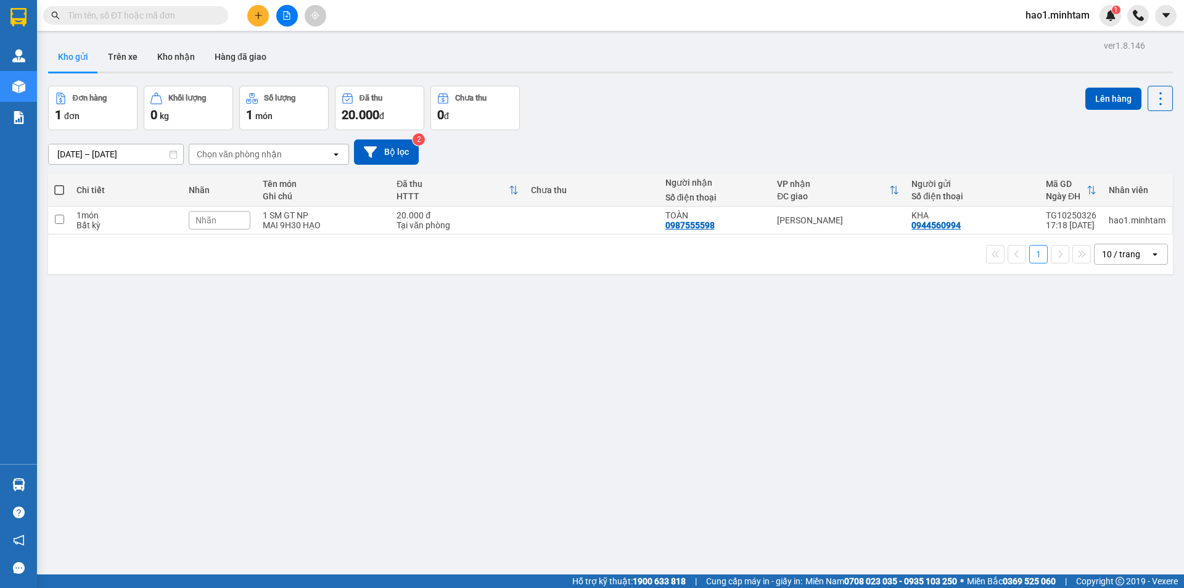
click at [72, 490] on div "ver 1.8.146 Kho gửi Trên xe Kho nhận Hàng đã giao Đơn hàng 1 đơn Khối lượng 0 k…" at bounding box center [610, 331] width 1134 height 588
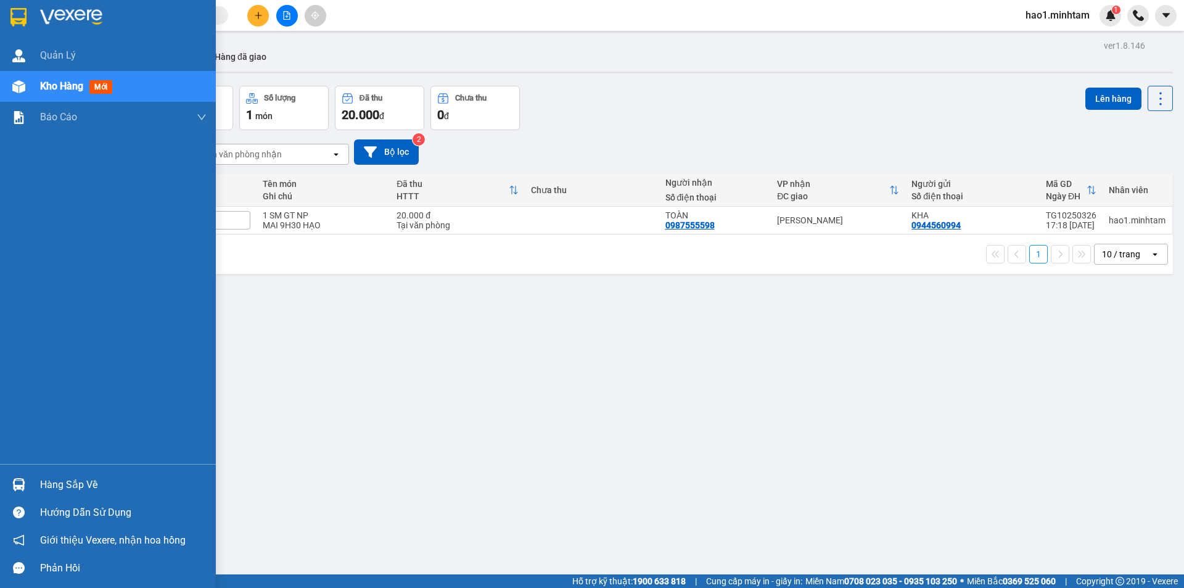
click at [11, 478] on div at bounding box center [19, 484] width 22 height 22
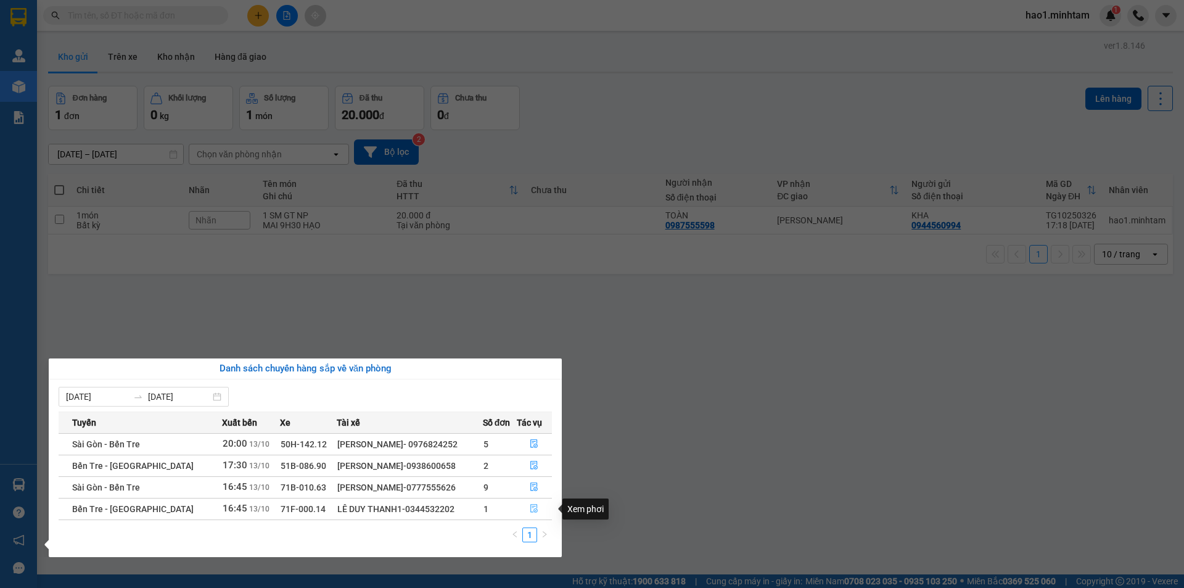
click at [531, 510] on icon "file-done" at bounding box center [534, 508] width 9 height 9
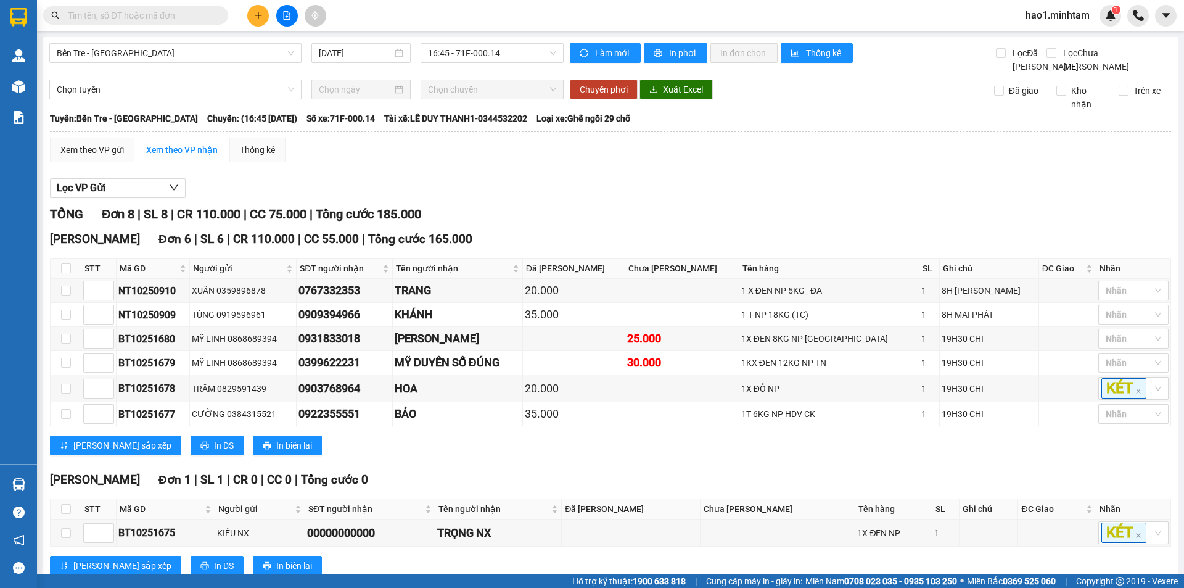
click at [639, 221] on div "TỔNG Đơn 8 | SL 8 | CR 110.000 | CC 75.000 | Tổng cước 185.000" at bounding box center [610, 214] width 1121 height 19
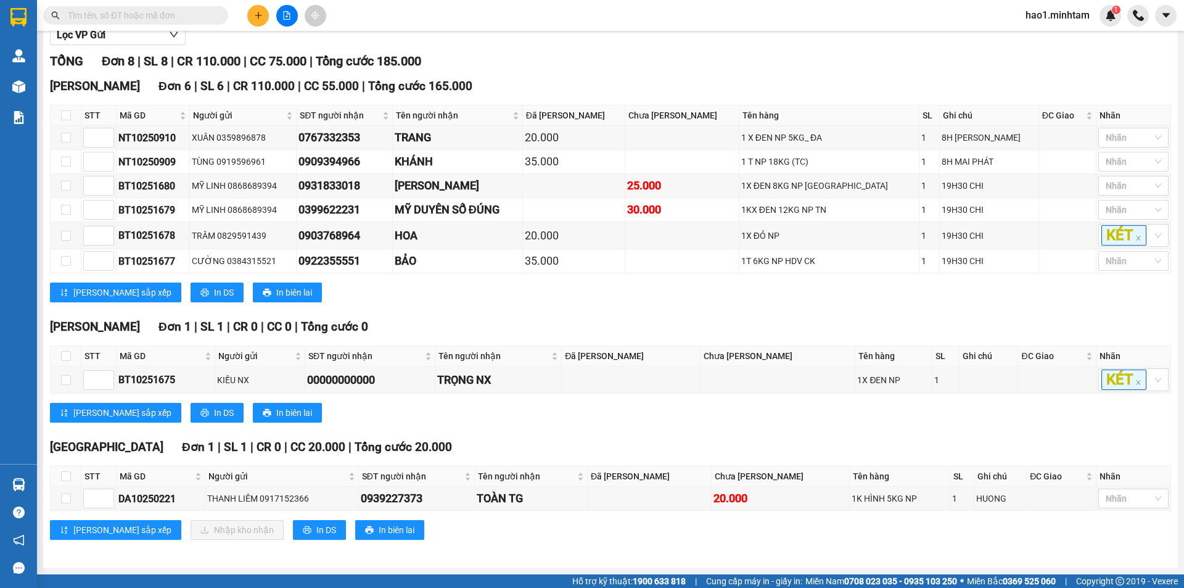
click at [524, 422] on div "[PERSON_NAME] sắp xếp In DS In biên lai" at bounding box center [610, 413] width 1121 height 20
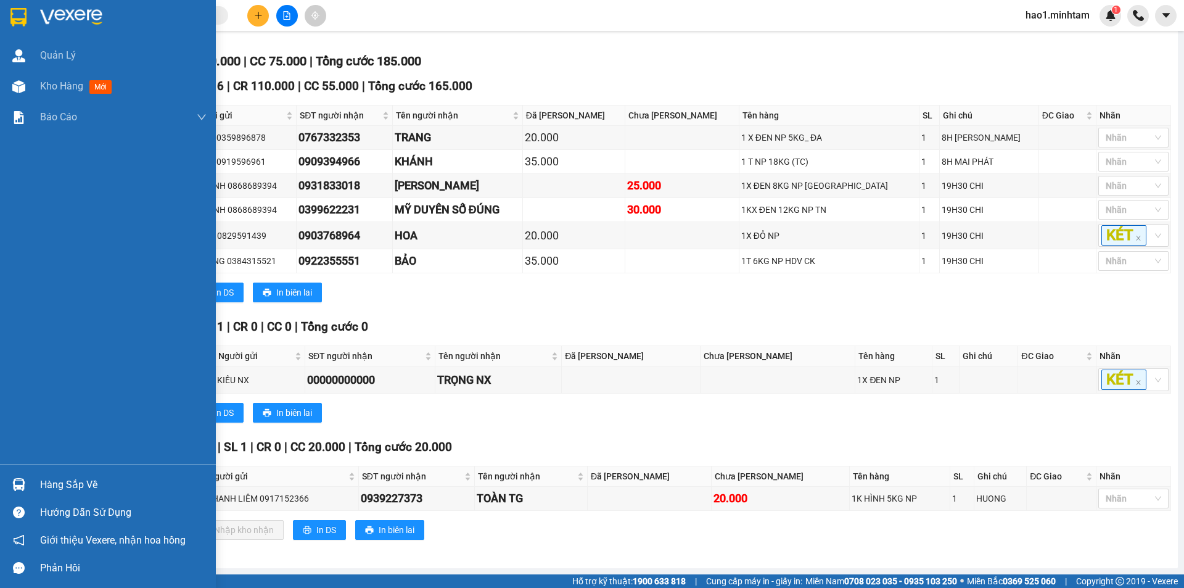
click at [27, 481] on div at bounding box center [19, 484] width 22 height 22
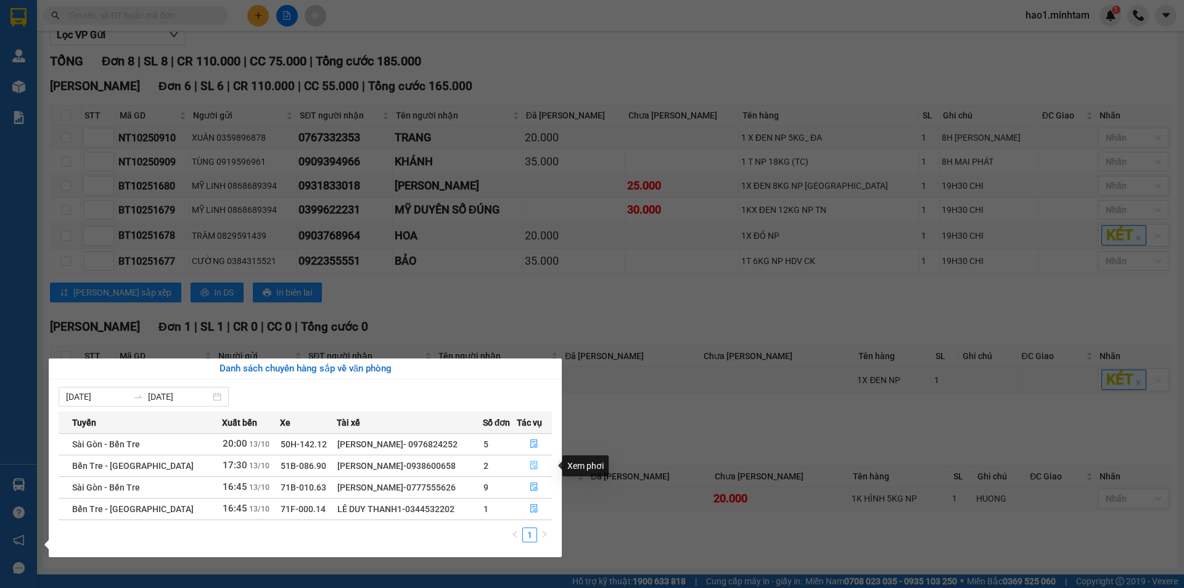
click at [534, 466] on icon "file-done" at bounding box center [534, 465] width 9 height 9
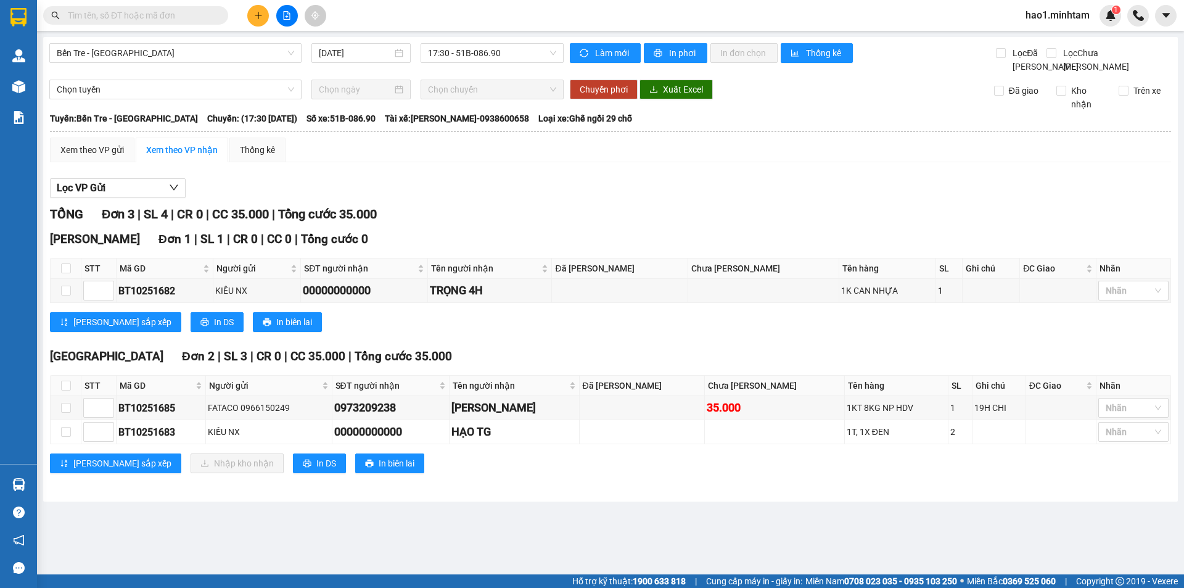
click at [639, 341] on div "Ngã Tư Huyện Đơn 1 | SL 1 | CR 0 | CC 0 | Tổng cước 0 STT Mã GD Người gửi SĐT…" at bounding box center [610, 285] width 1121 height 111
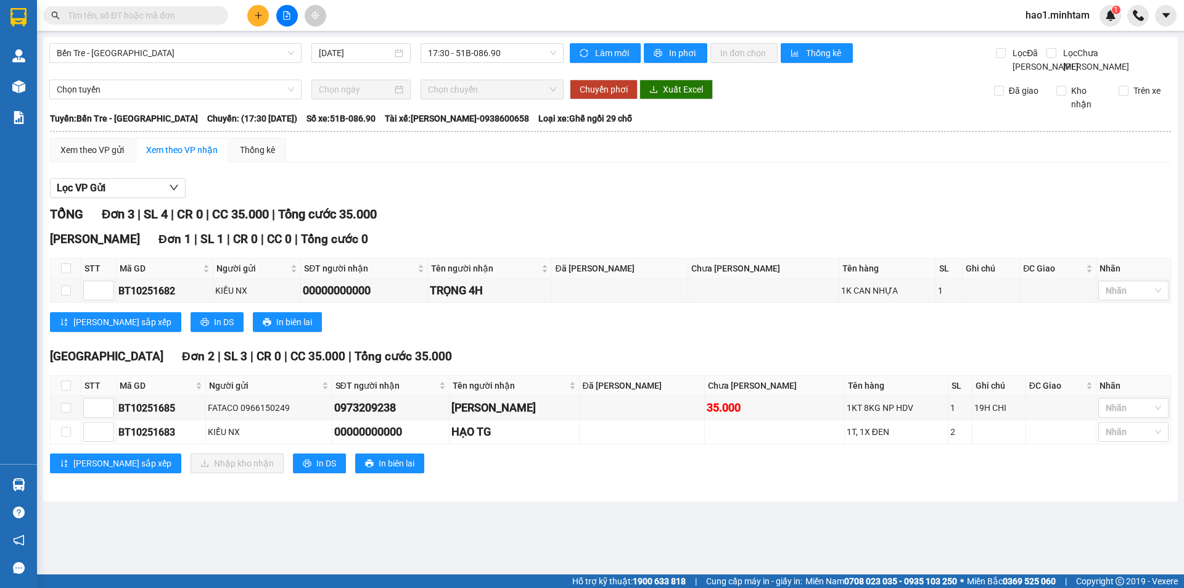
click at [639, 341] on div "Ngã Tư Huyện Đơn 1 | SL 1 | CR 0 | CC 0 | Tổng cước 0 STT Mã GD Người gửi SĐT…" at bounding box center [610, 285] width 1121 height 111
click at [718, 224] on div "TỔNG Đơn 3 | SL 4 | CR 0 | CC 35.000 | Tổng cước 35.000" at bounding box center [610, 214] width 1121 height 19
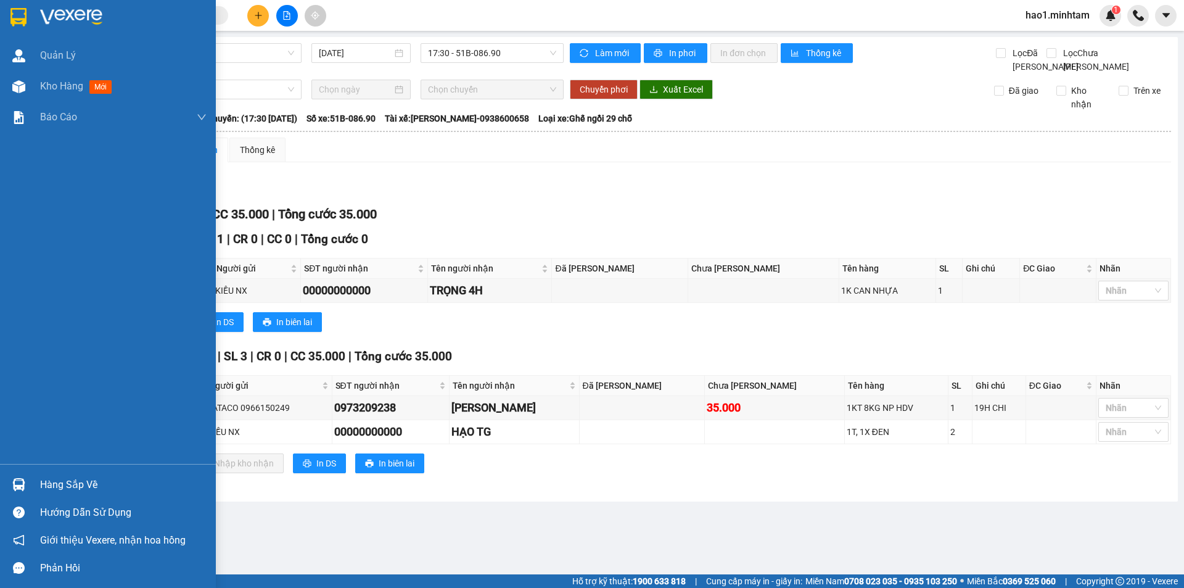
click at [30, 20] on div at bounding box center [108, 20] width 216 height 40
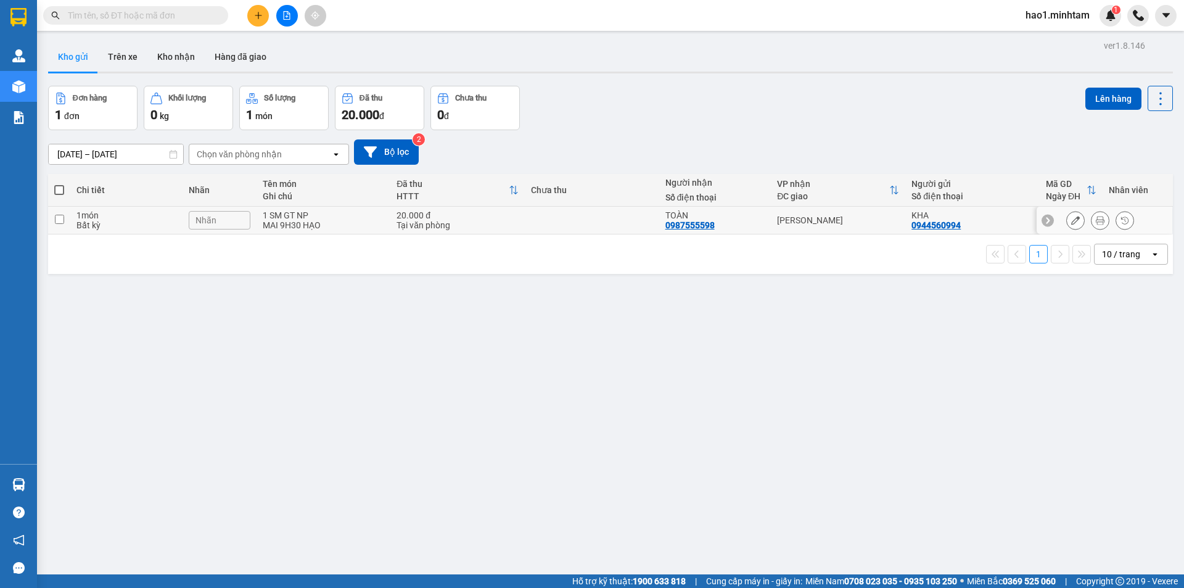
click at [852, 225] on td "[PERSON_NAME]" at bounding box center [838, 221] width 134 height 28
checkbox input "true"
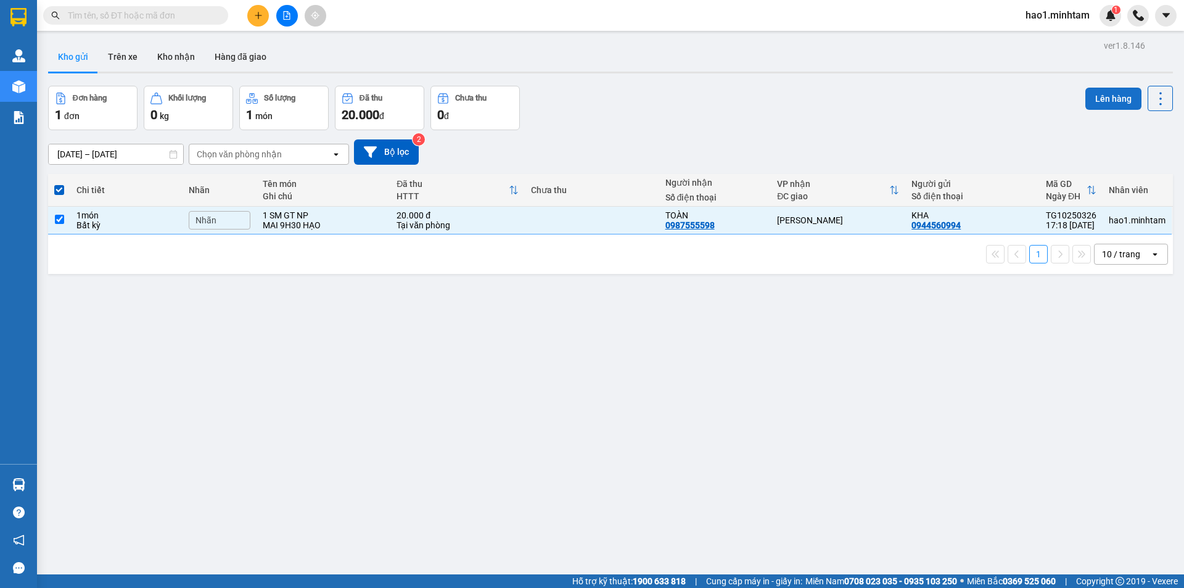
click at [1103, 107] on button "Lên hàng" at bounding box center [1113, 99] width 56 height 22
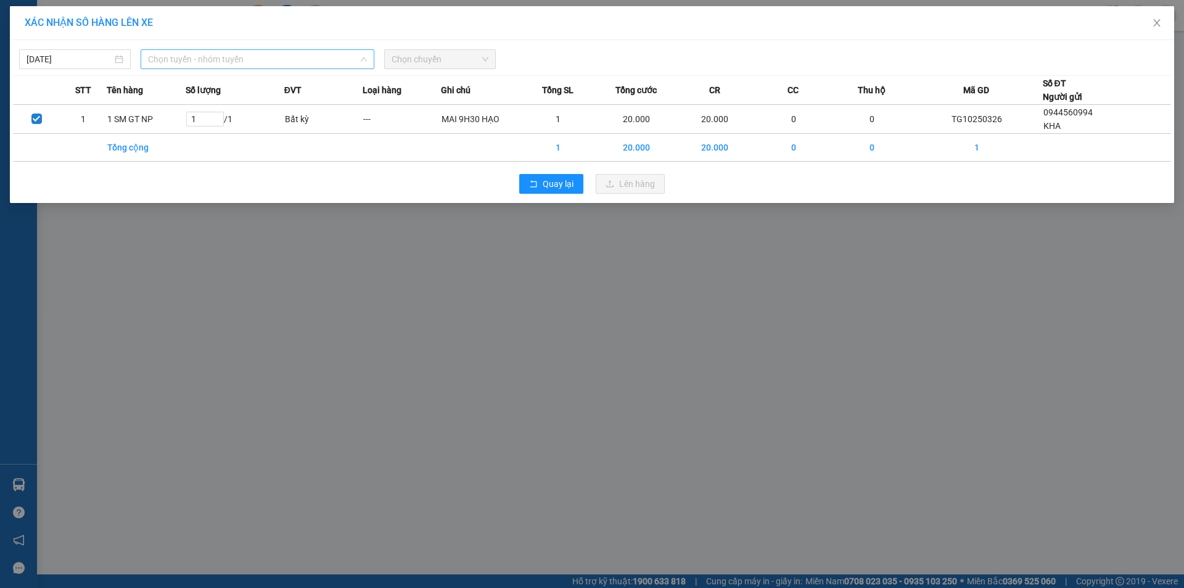
click at [179, 57] on span "Chọn tuyến - nhóm tuyến" at bounding box center [257, 59] width 219 height 18
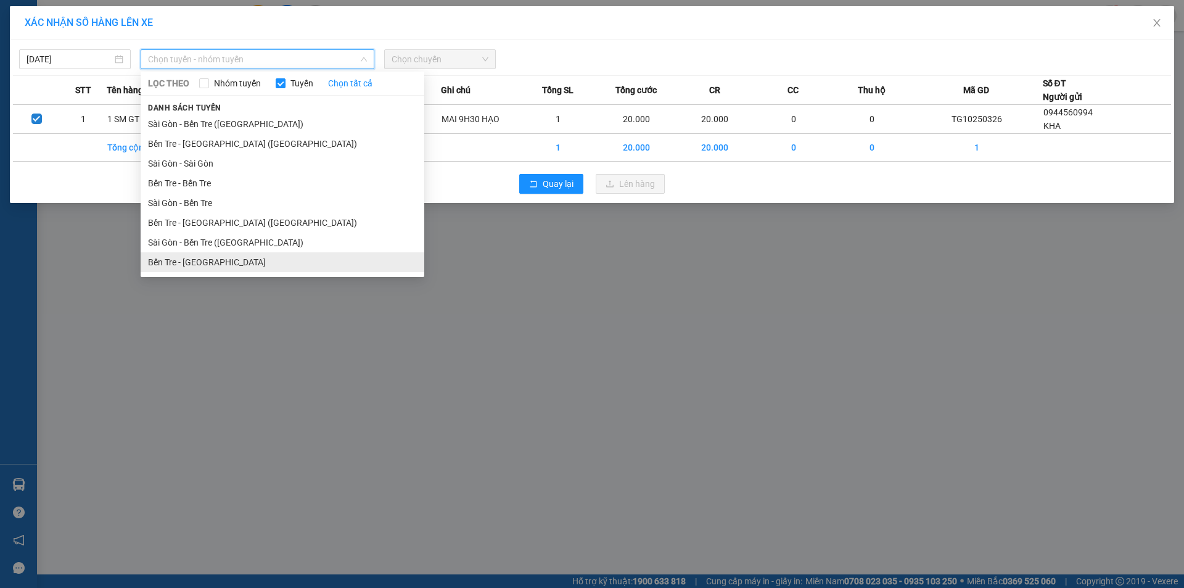
click at [192, 259] on li "Bến Tre - [GEOGRAPHIC_DATA]" at bounding box center [283, 262] width 284 height 20
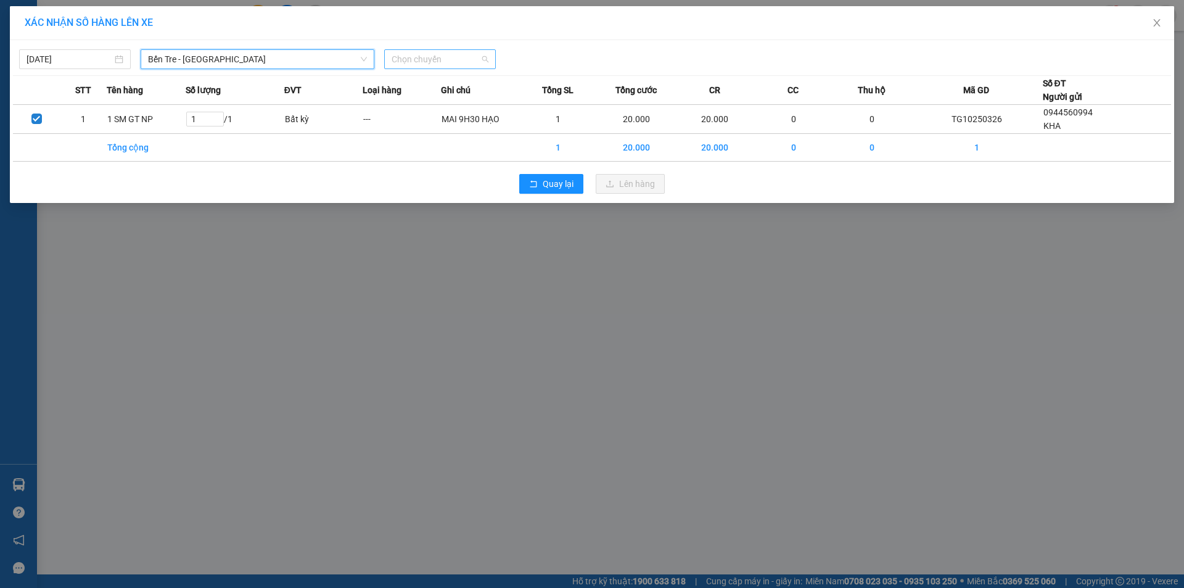
click at [451, 60] on span "Chọn chuyến" at bounding box center [439, 59] width 97 height 18
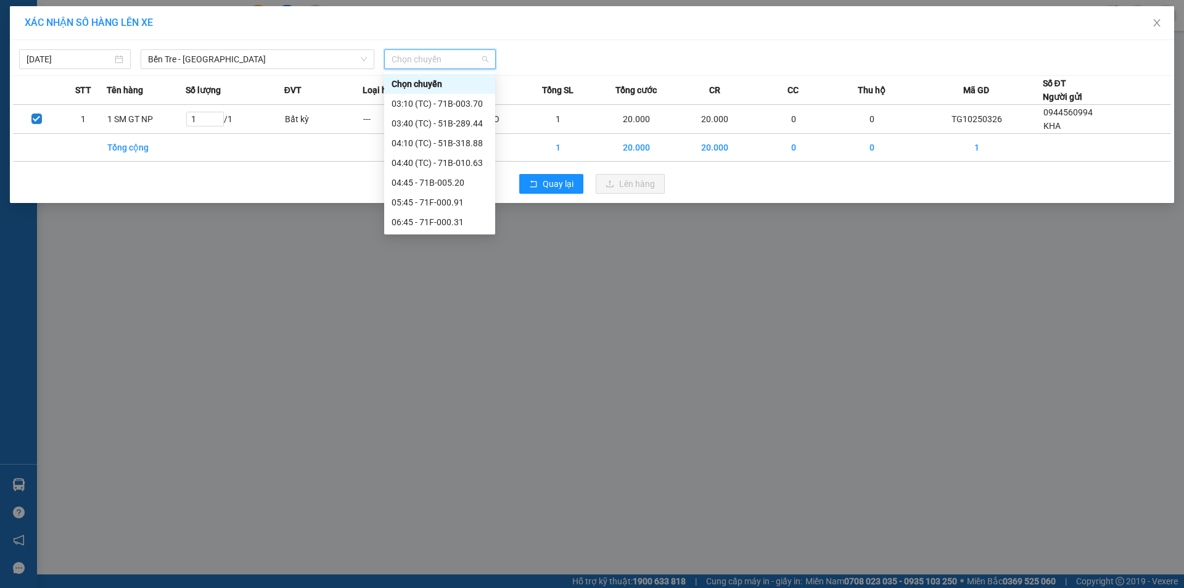
scroll to position [296, 0]
click at [449, 167] on div "16:45 - 71F-000.14" at bounding box center [439, 163] width 96 height 14
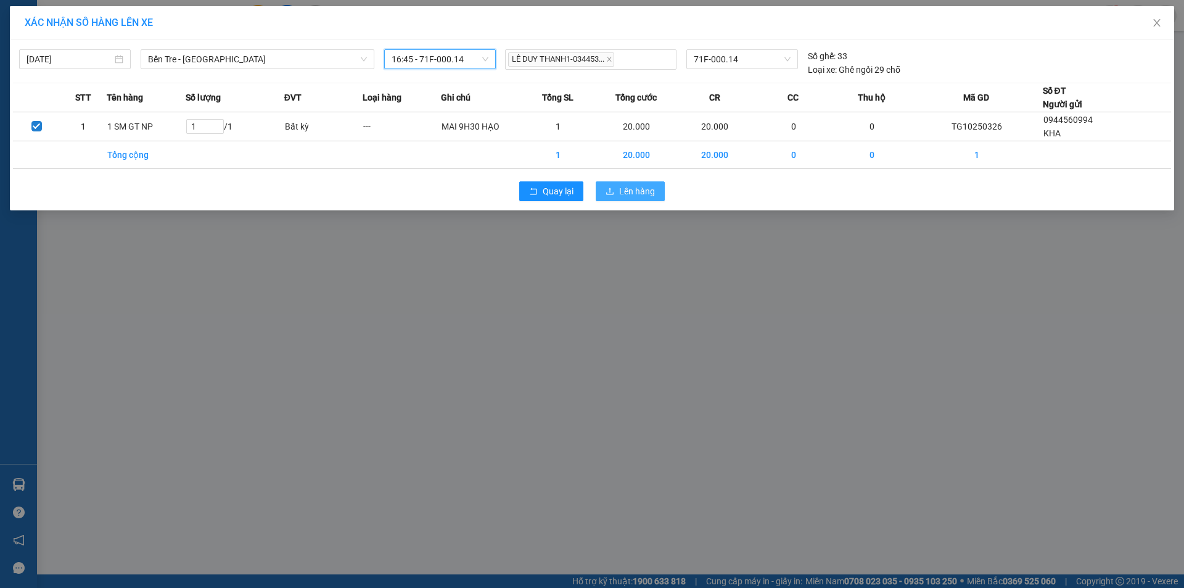
click at [616, 190] on button "Lên hàng" at bounding box center [630, 191] width 69 height 20
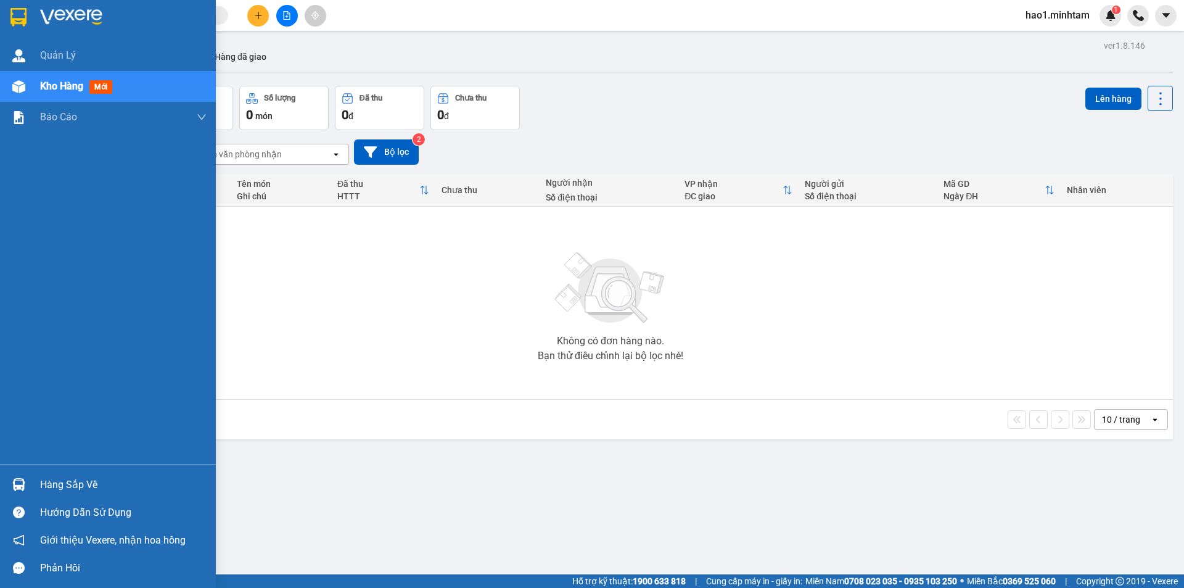
click at [15, 483] on img at bounding box center [18, 484] width 13 height 13
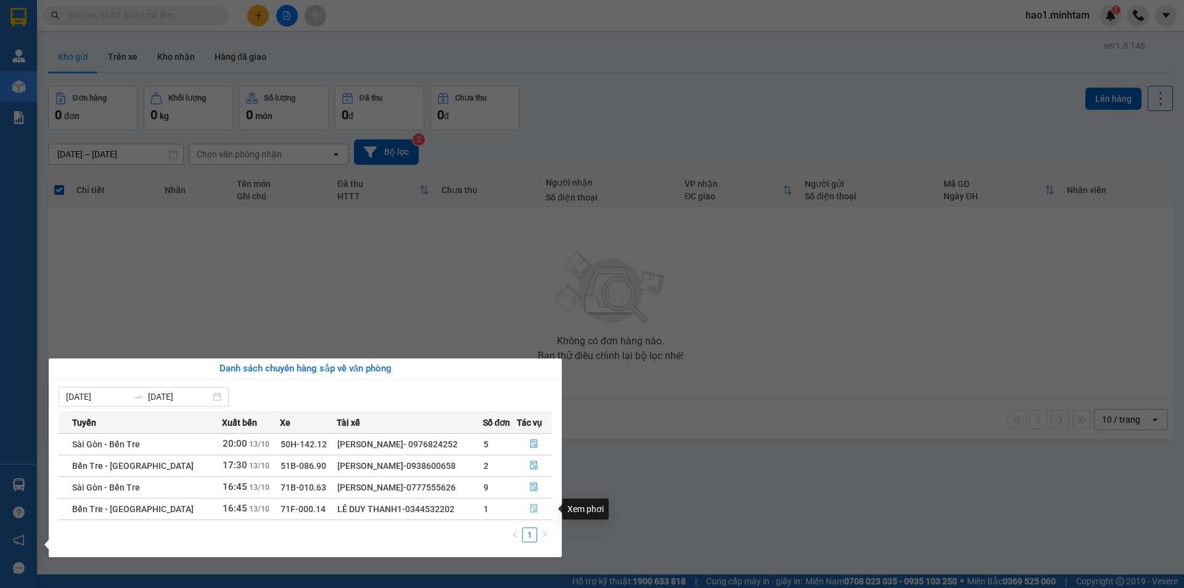
click at [535, 509] on icon "file-done" at bounding box center [534, 508] width 9 height 9
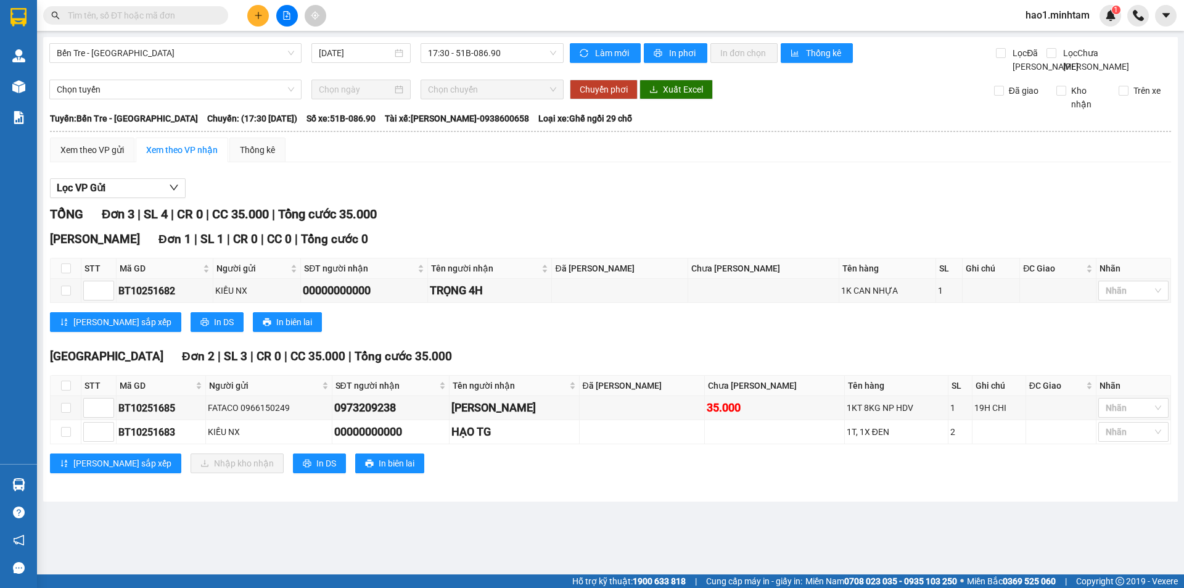
click at [573, 186] on div "Lọc VP Gửi TỔNG Đơn 3 | SL 4 | CR 0 | CC 35.000 | Tổng cước 35.000 Ngã Tư Huy…" at bounding box center [610, 330] width 1121 height 316
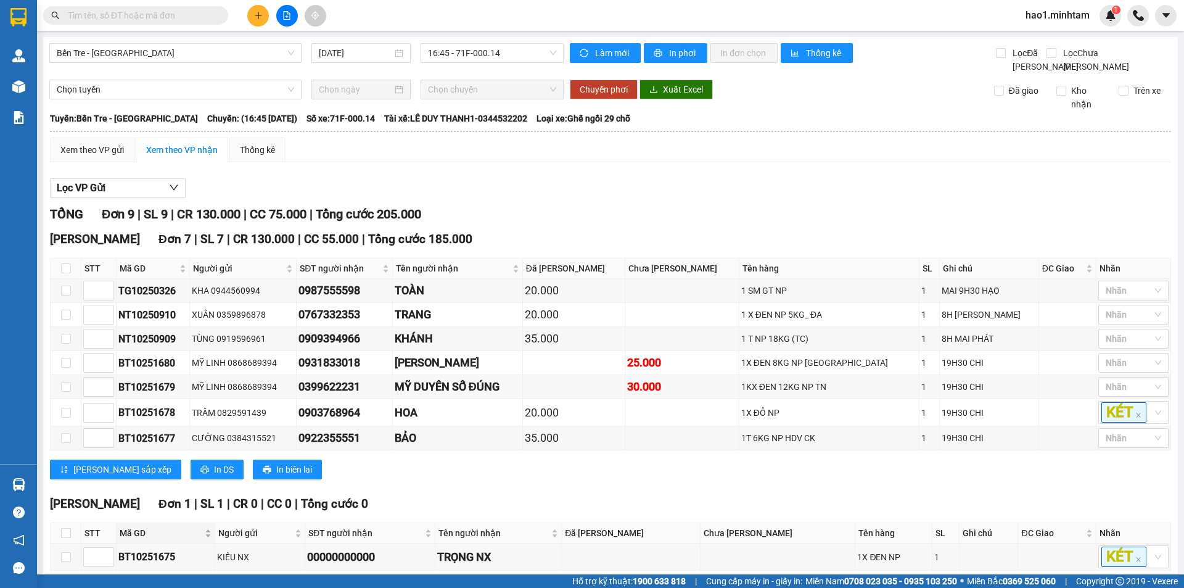
scroll to position [191, 0]
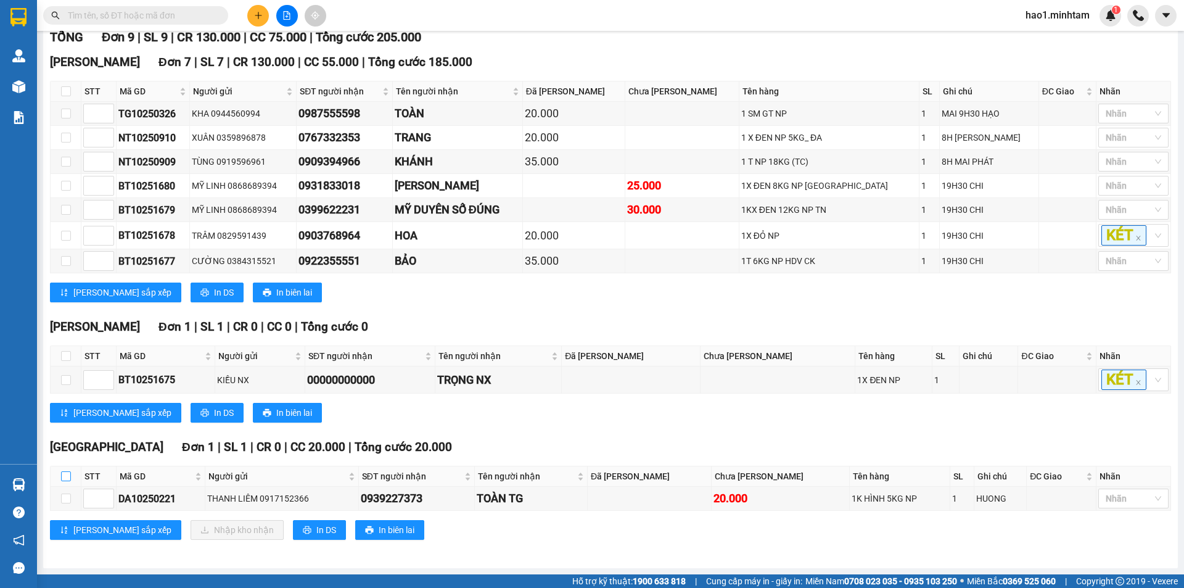
click at [68, 474] on input "checkbox" at bounding box center [66, 476] width 10 height 10
checkbox input "true"
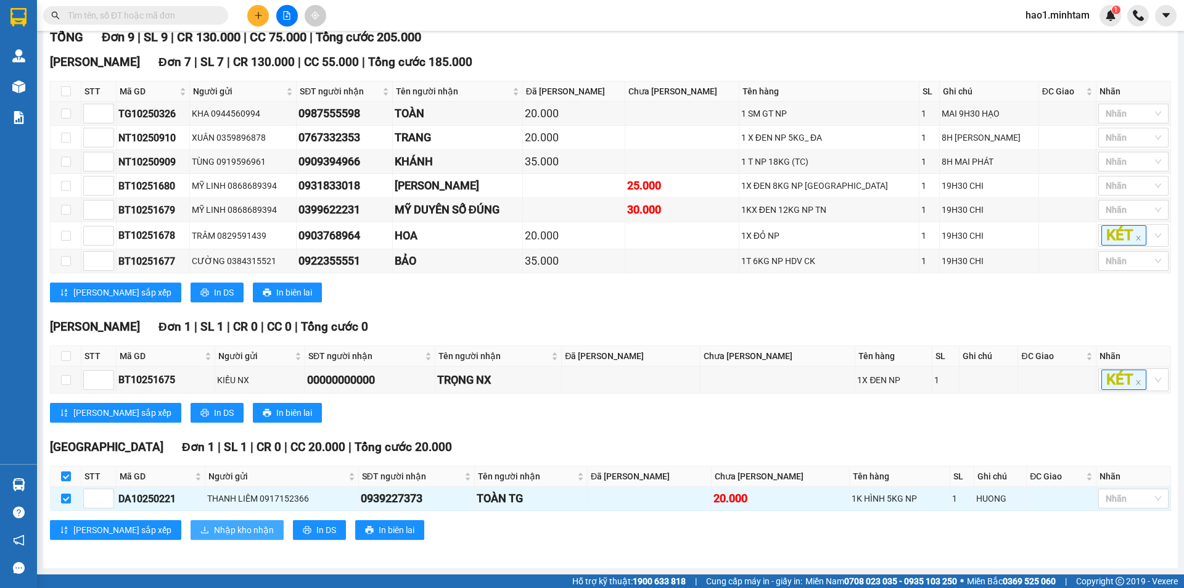
click at [214, 533] on span "Nhập kho nhận" at bounding box center [244, 530] width 60 height 14
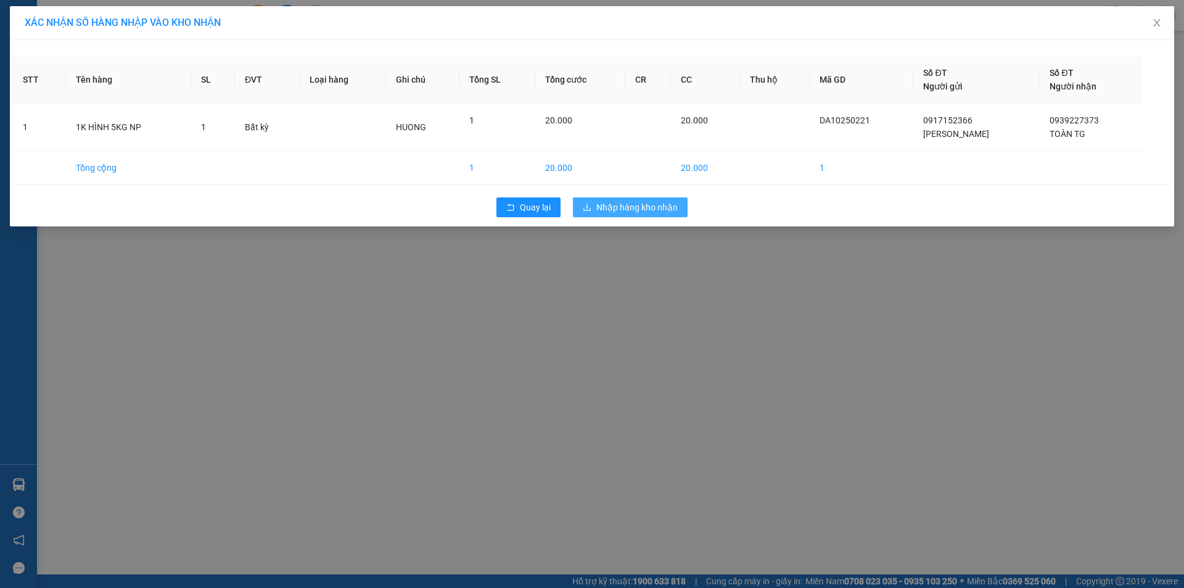
click at [617, 215] on button "Nhập hàng kho nhận" at bounding box center [630, 207] width 115 height 20
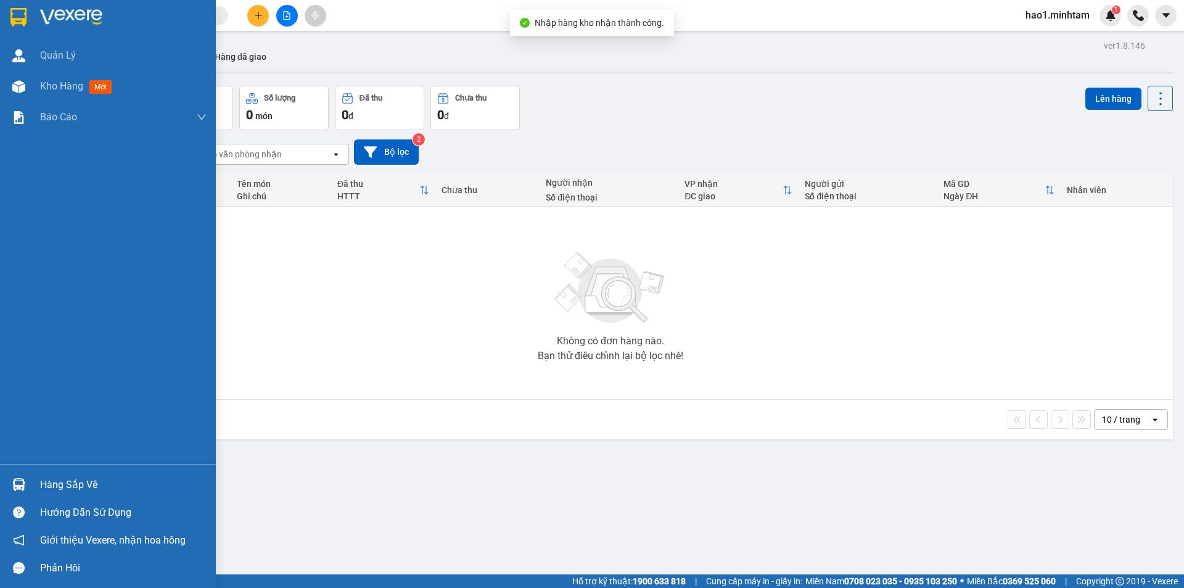
click at [16, 481] on img at bounding box center [18, 484] width 13 height 13
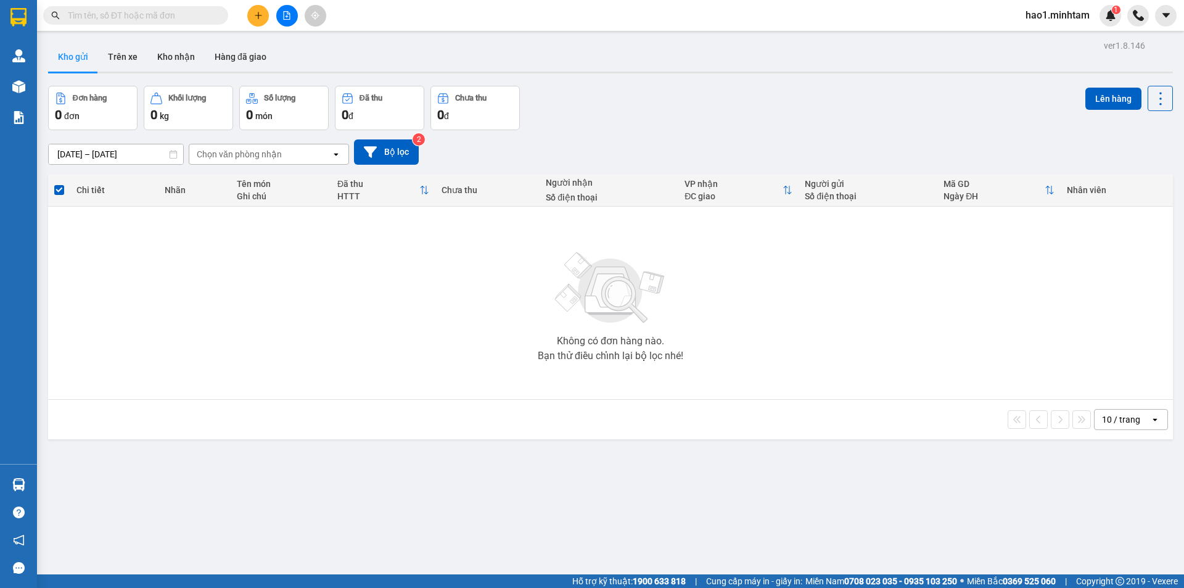
click at [625, 354] on section "Kết quả tìm kiếm ( 3 ) Bộ lọc Thuộc VP này Ngày tạo đơn gần nhất Mã ĐH Trạng th…" at bounding box center [592, 294] width 1184 height 588
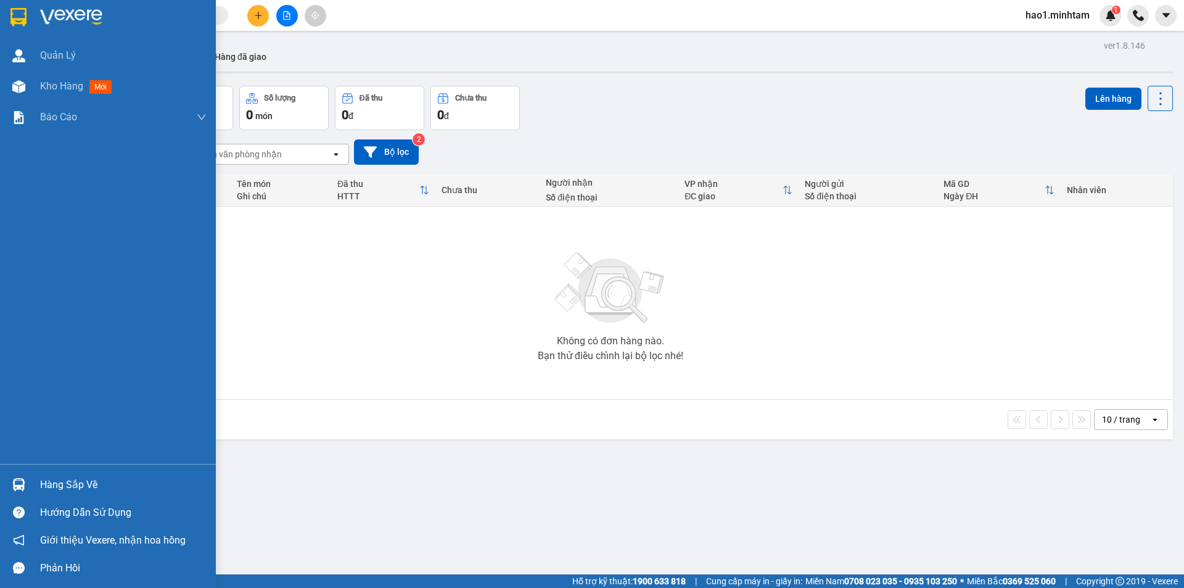
click at [28, 486] on div at bounding box center [19, 484] width 22 height 22
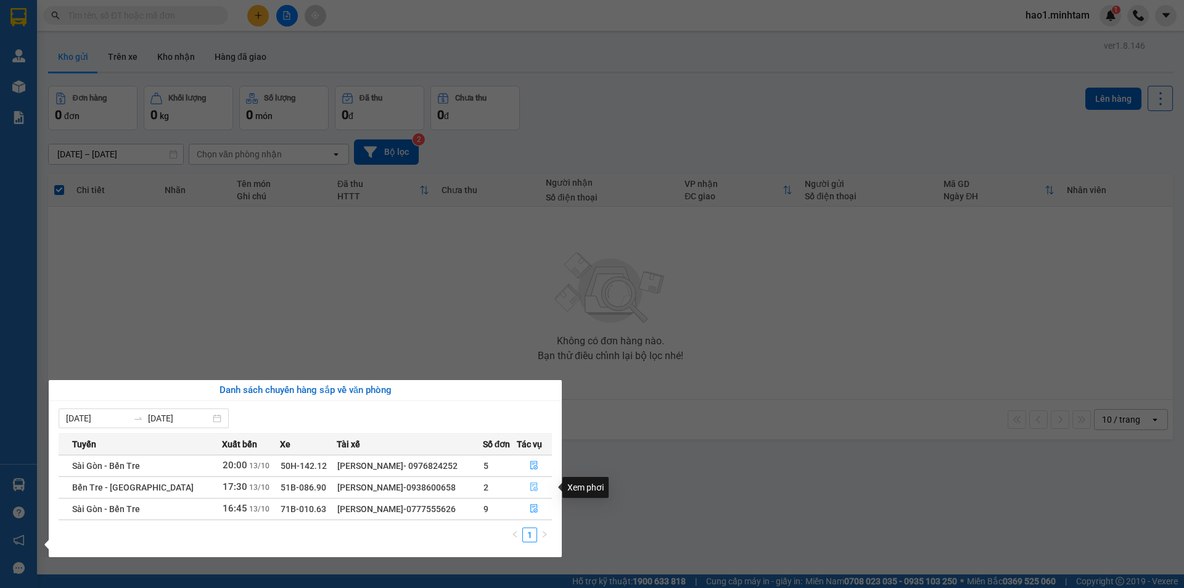
click at [531, 485] on icon "file-done" at bounding box center [534, 486] width 9 height 9
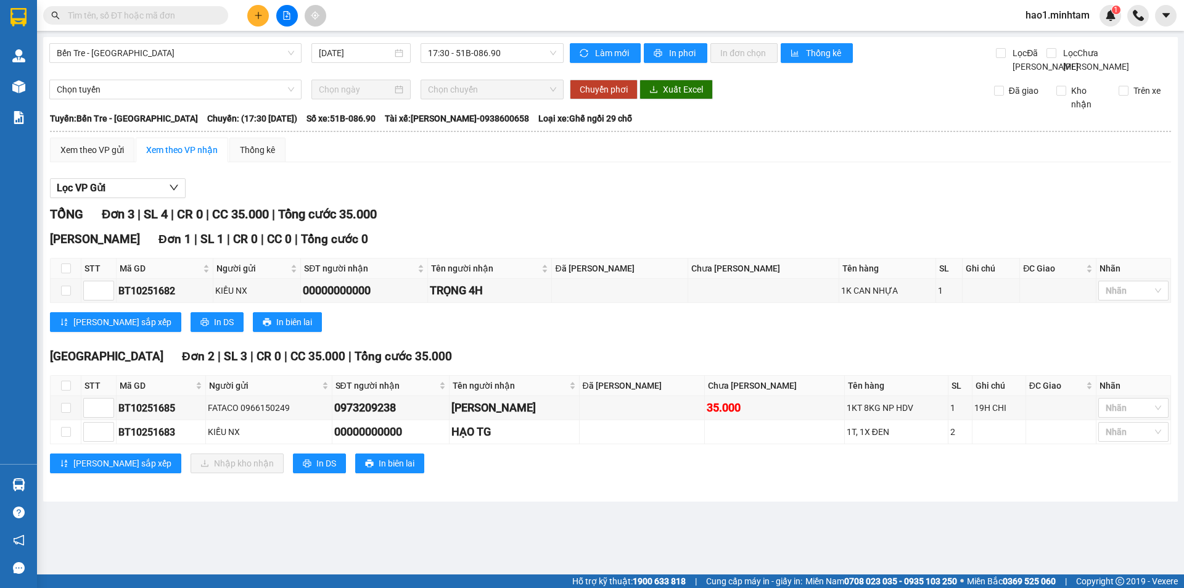
click at [486, 199] on div "Lọc VP Gửi" at bounding box center [610, 188] width 1121 height 20
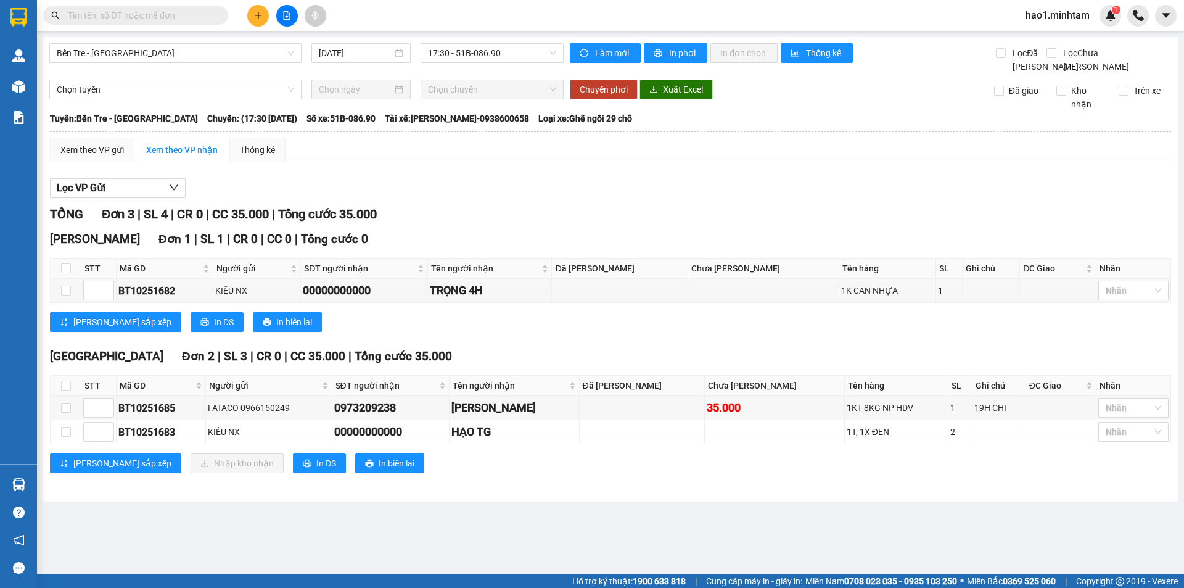
click at [486, 199] on div "Lọc VP Gửi" at bounding box center [610, 188] width 1121 height 20
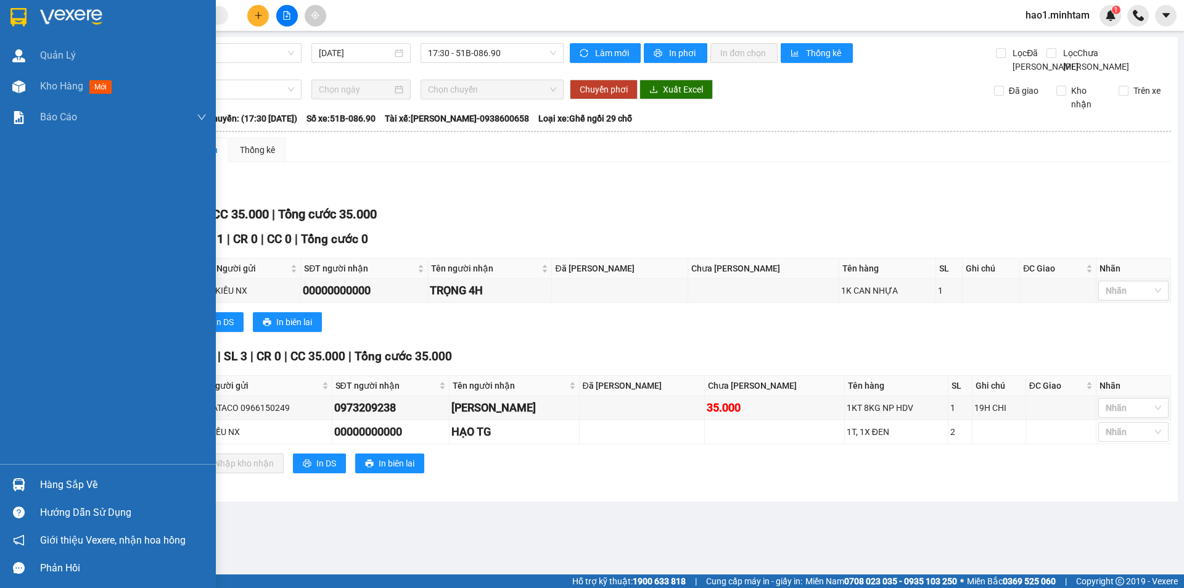
click at [27, 20] on img at bounding box center [18, 17] width 16 height 18
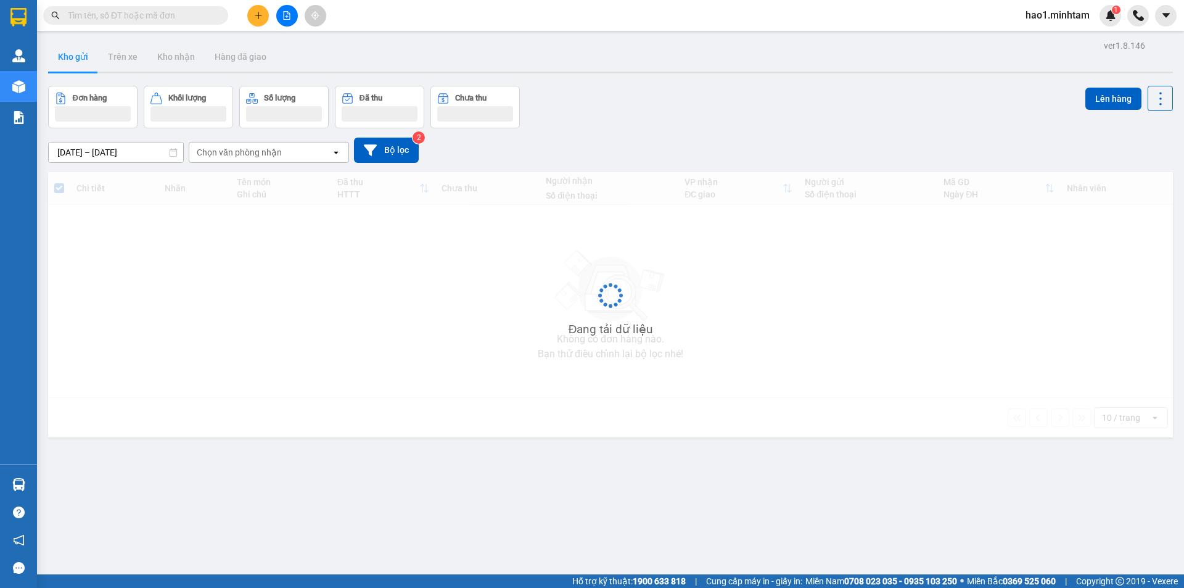
click at [637, 113] on div "Đơn hàng Khối lượng Số lượng Đã thu Chưa thu Lên hàng" at bounding box center [610, 107] width 1125 height 43
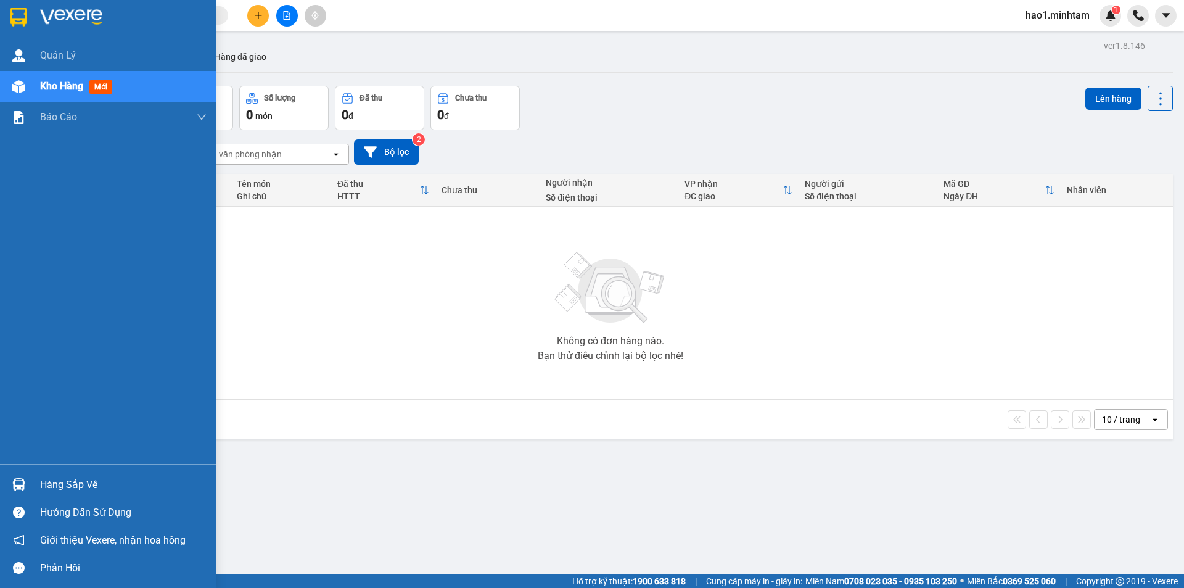
click at [33, 482] on div "Hàng sắp về" at bounding box center [108, 484] width 216 height 28
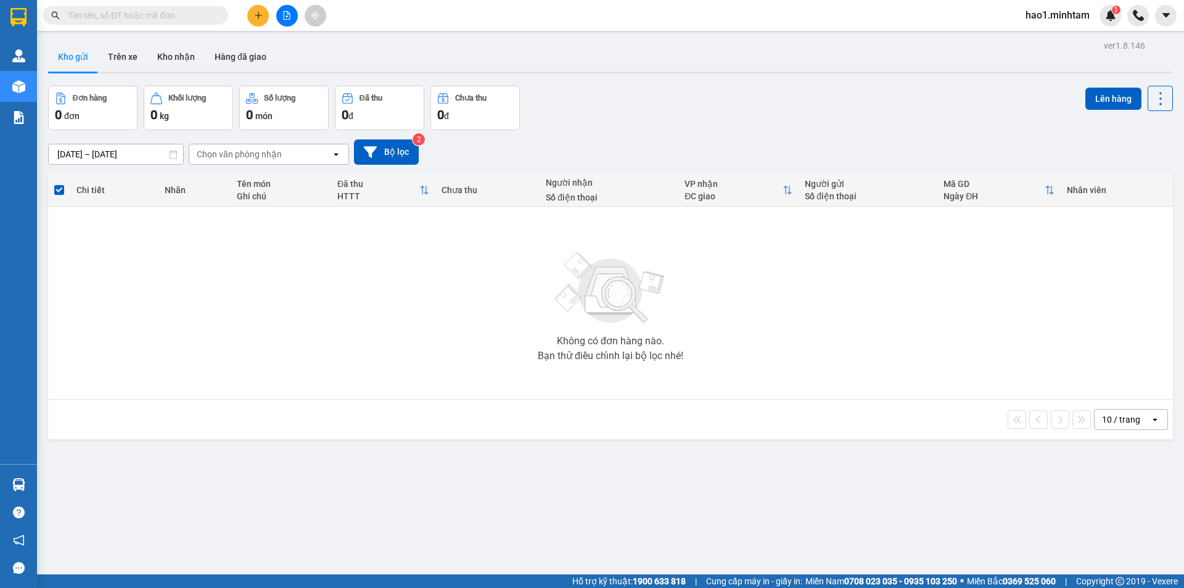
click at [657, 398] on section "Kết quả tìm kiếm ( 3 ) Bộ lọc Thuộc VP này Ngày tạo đơn gần nhất Mã ĐH Trạng th…" at bounding box center [592, 294] width 1184 height 588
click at [657, 398] on td "Không có đơn hàng nào. Bạn thử điều chỉnh lại bộ lọc nhé!" at bounding box center [610, 303] width 1125 height 193
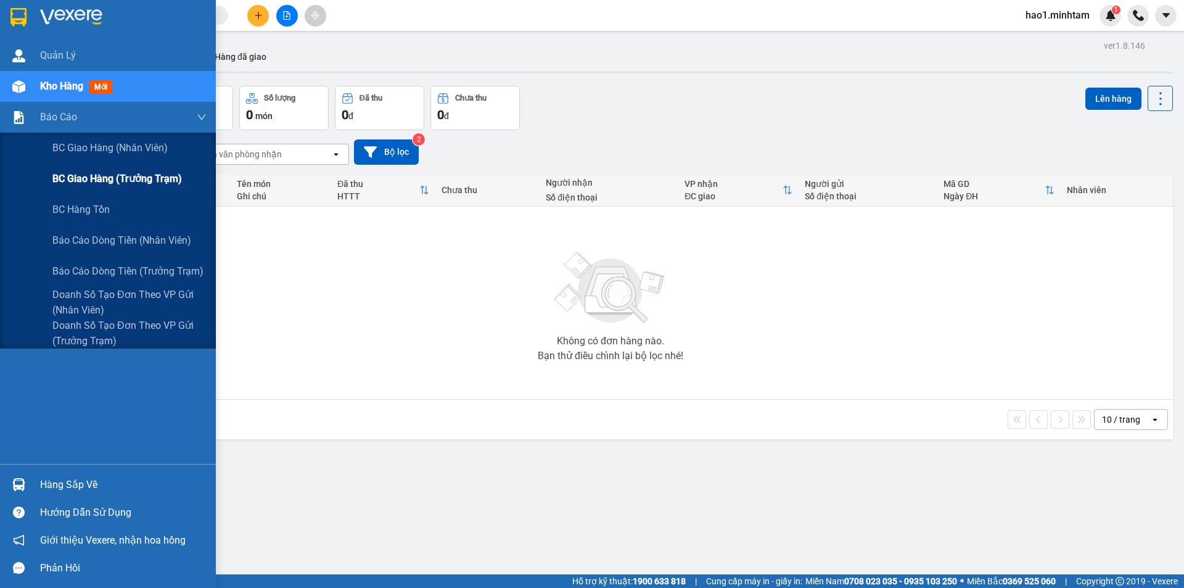
click at [91, 181] on span "BC giao hàng (trưởng trạm)" at bounding box center [116, 178] width 129 height 15
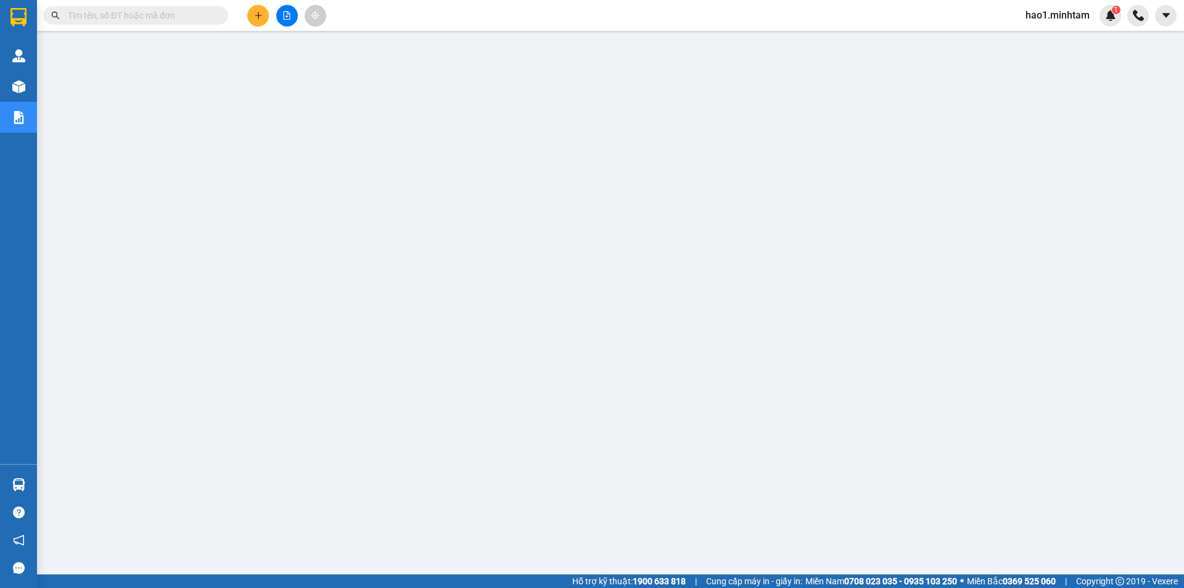
click at [260, 15] on icon "plus" at bounding box center [258, 15] width 7 height 1
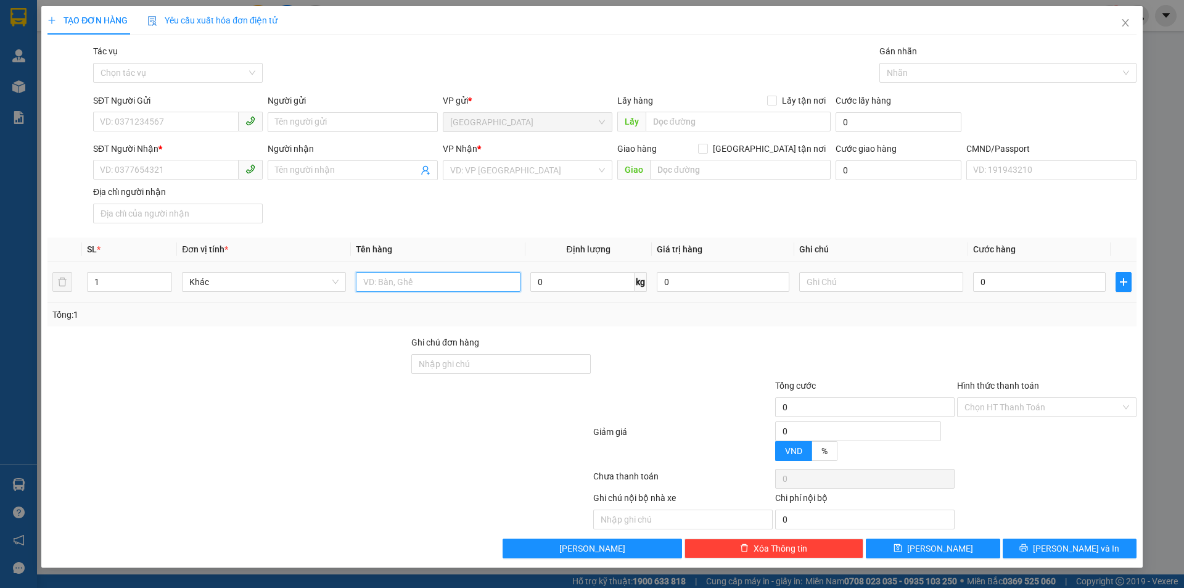
click at [396, 286] on input "text" at bounding box center [438, 282] width 164 height 20
click at [1123, 20] on icon "close" at bounding box center [1124, 22] width 7 height 7
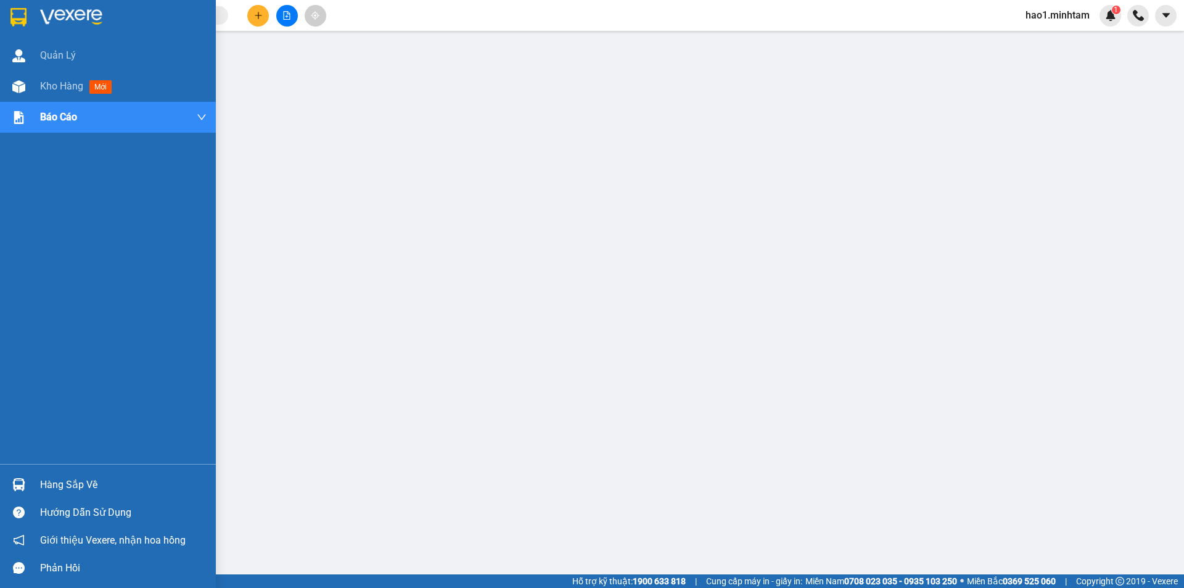
click at [22, 16] on img at bounding box center [18, 17] width 16 height 18
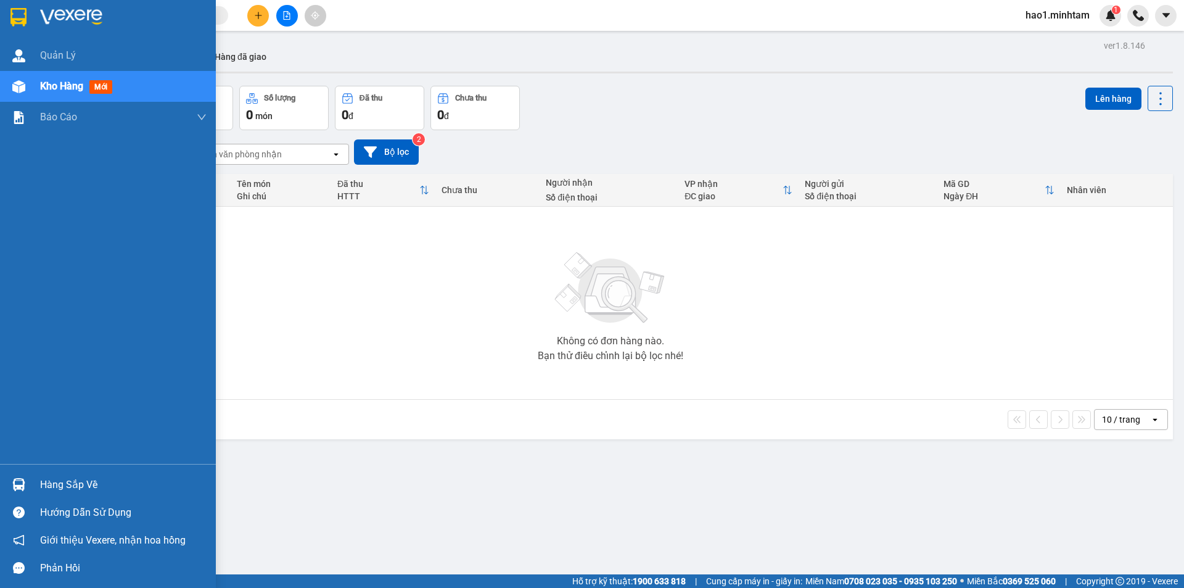
click at [48, 487] on div "Hàng sắp về" at bounding box center [123, 484] width 166 height 18
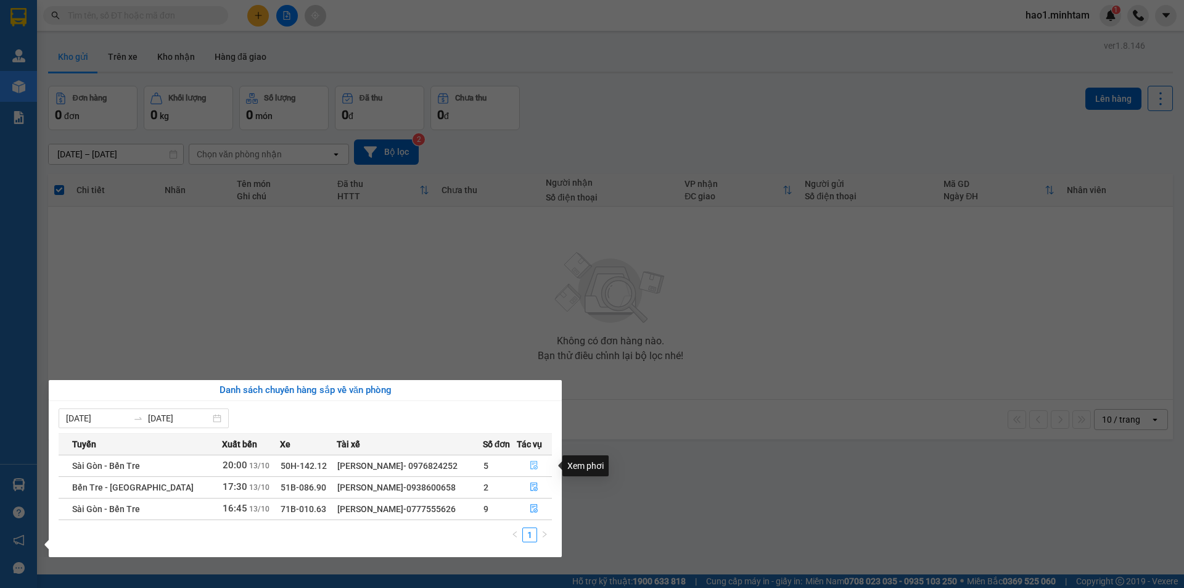
click at [530, 465] on icon "file-done" at bounding box center [534, 465] width 9 height 9
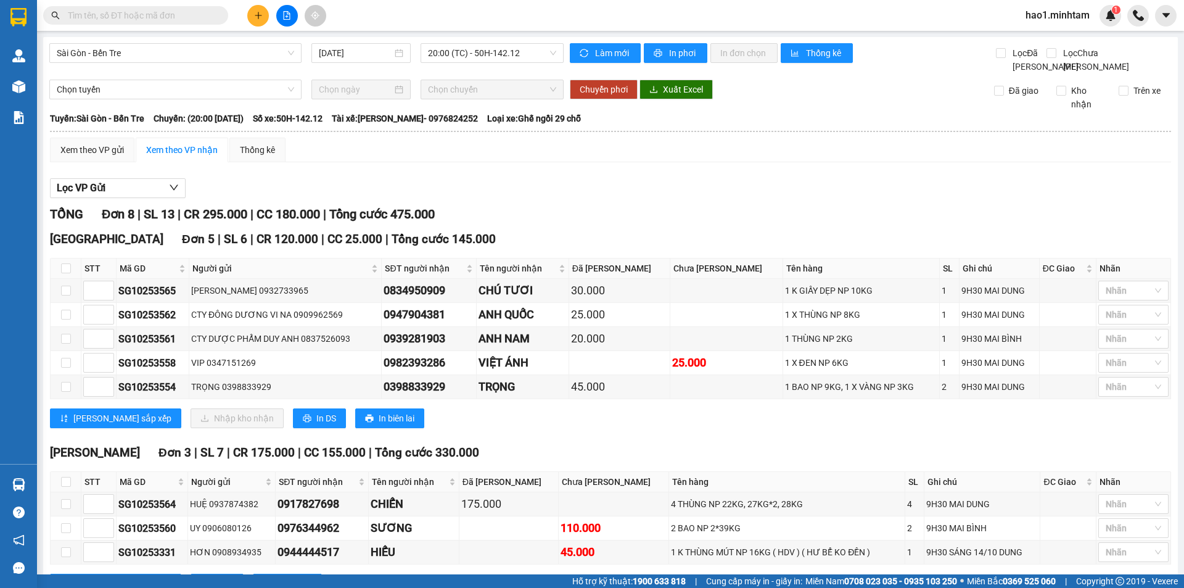
click at [570, 199] on div "Lọc VP Gửi" at bounding box center [610, 188] width 1121 height 20
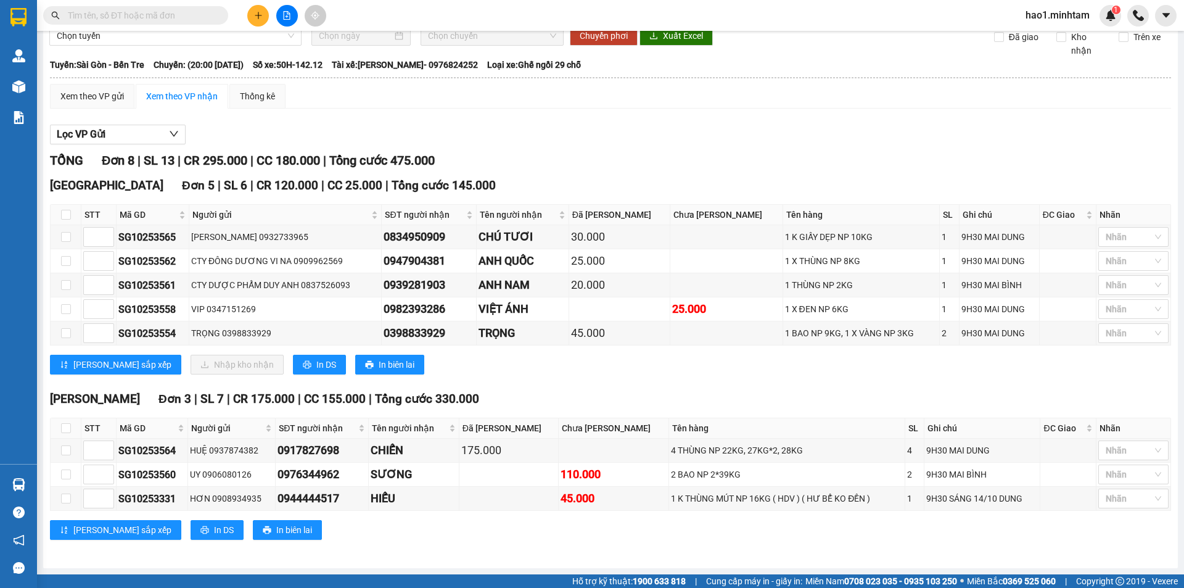
click at [551, 388] on div "TỔNG Đơn 8 | SL 13 | CR 295.000 | CC 180.000 | Tổng cước 475.000 Tiền Giang Đơn…" at bounding box center [610, 353] width 1121 height 404
click at [545, 397] on div "Ngã Tư Huyện Đơn 3 | SL 7 | CR 175.000 | CC 155.000 | Tổng cước 330.000" at bounding box center [610, 399] width 1121 height 18
click at [520, 399] on div "Ngã Tư Huyện Đơn 3 | SL 7 | CR 175.000 | CC 155.000 | Tổng cước 330.000" at bounding box center [610, 399] width 1121 height 18
click at [518, 399] on div "Ngã Tư Huyện Đơn 3 | SL 7 | CR 175.000 | CC 155.000 | Tổng cước 330.000" at bounding box center [610, 399] width 1121 height 18
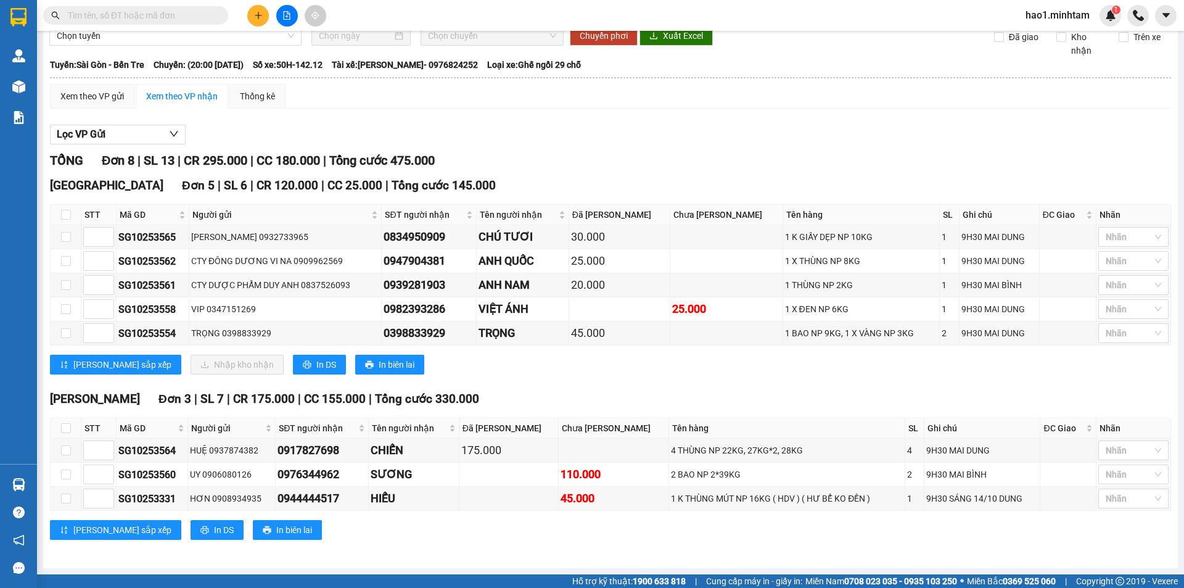
click at [518, 399] on div "Ngã Tư Huyện Đơn 3 | SL 7 | CR 175.000 | CC 155.000 | Tổng cước 330.000" at bounding box center [610, 399] width 1121 height 18
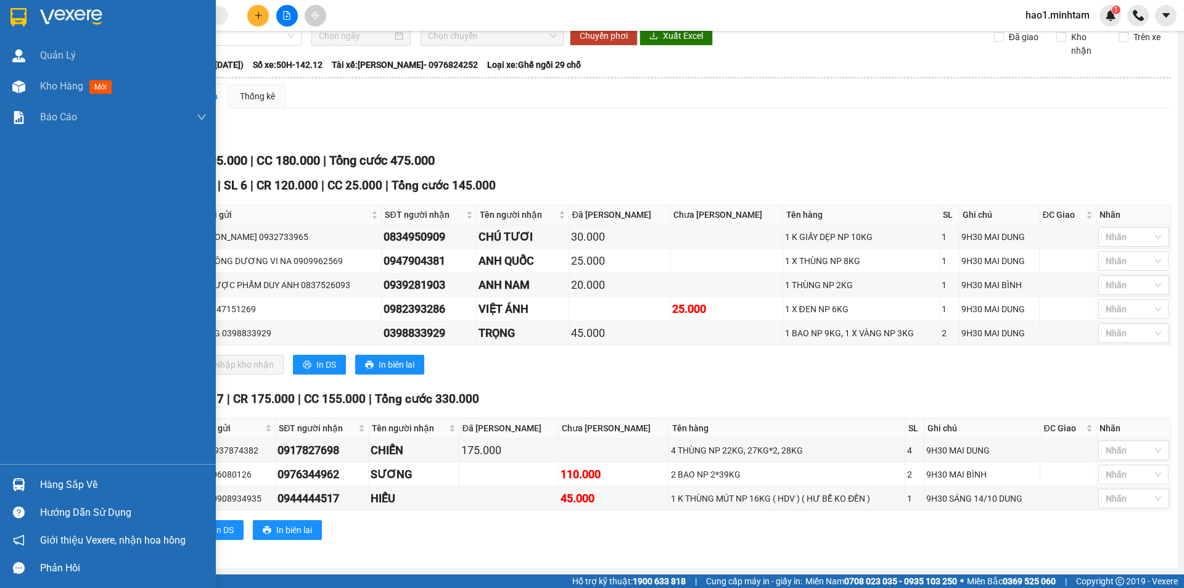
click at [20, 485] on img at bounding box center [18, 484] width 13 height 13
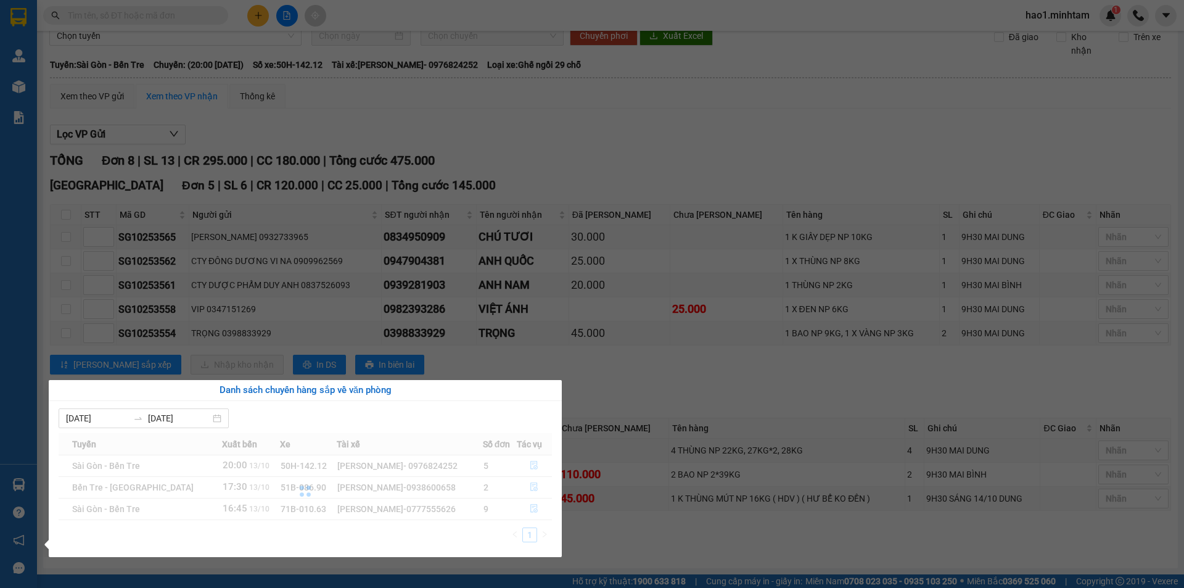
click at [617, 380] on section "Kết quả tìm kiếm ( 3 ) Bộ lọc Thuộc VP này Ngày tạo đơn gần nhất Mã ĐH Trạng th…" at bounding box center [592, 294] width 1184 height 588
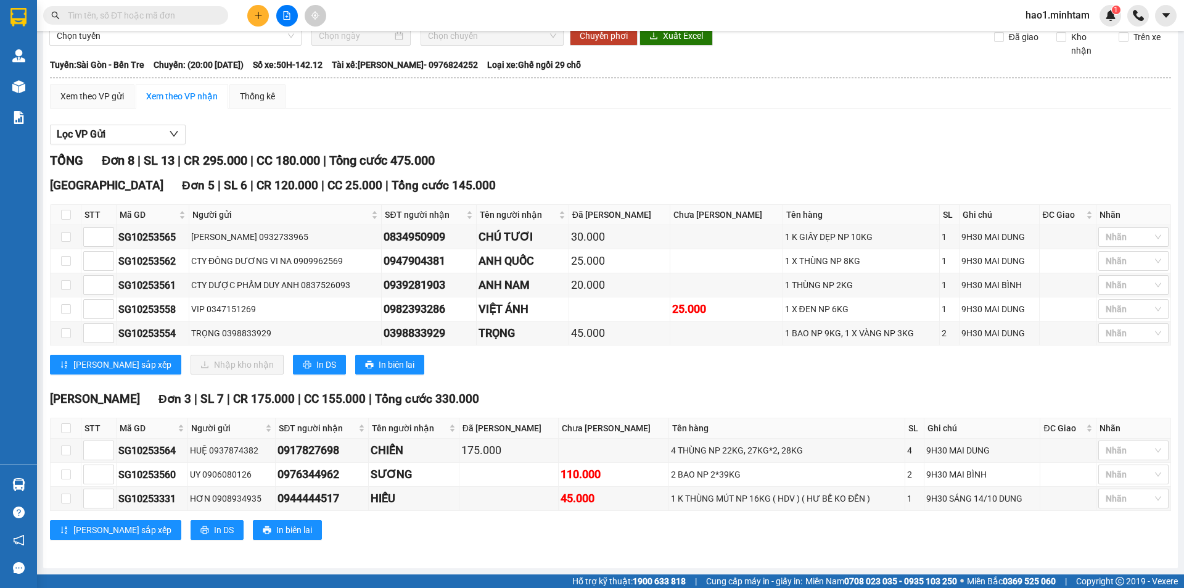
click at [502, 116] on div "Xem theo VP gửi Xem theo VP nhận Thống kê Lọc VP Gửi TỔNG Đơn 8 | SL 13 | CR 2…" at bounding box center [610, 319] width 1121 height 471
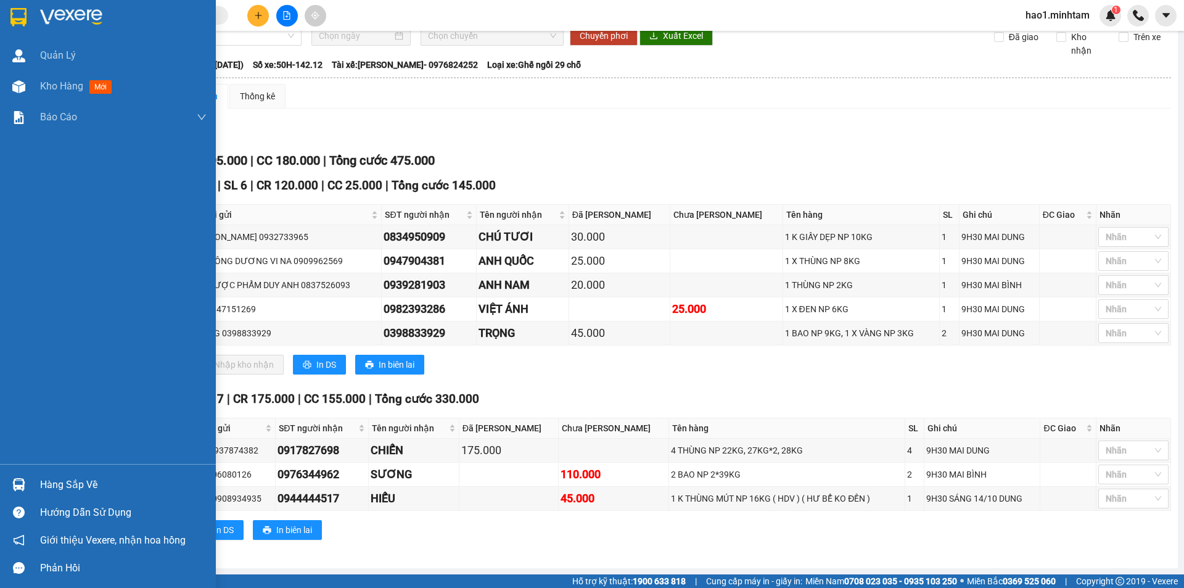
click at [25, 14] on img at bounding box center [18, 17] width 16 height 18
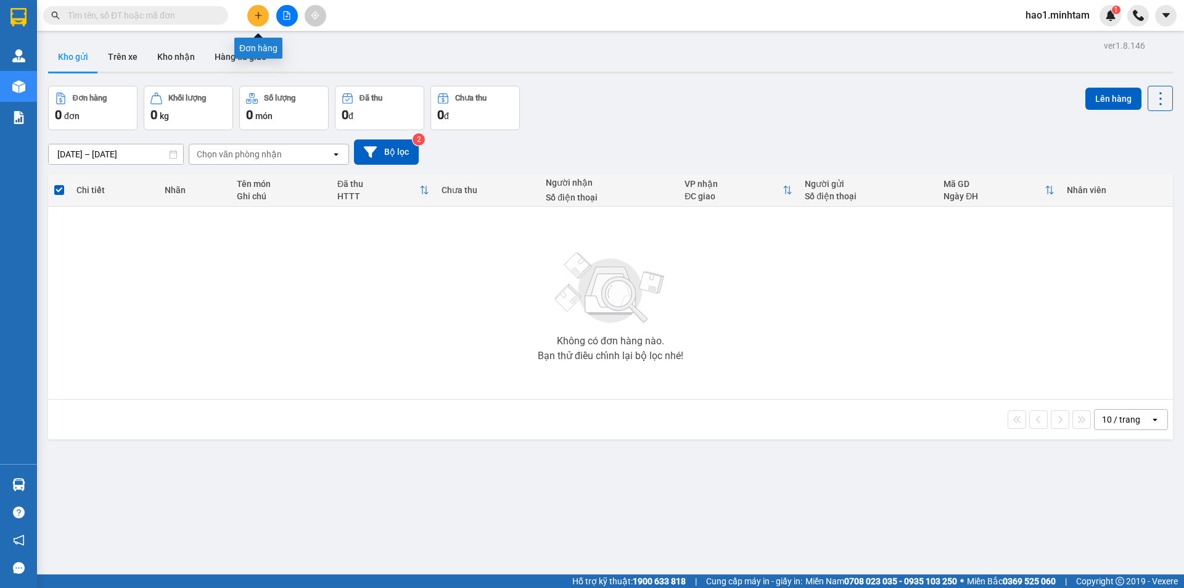
click at [252, 16] on button at bounding box center [258, 16] width 22 height 22
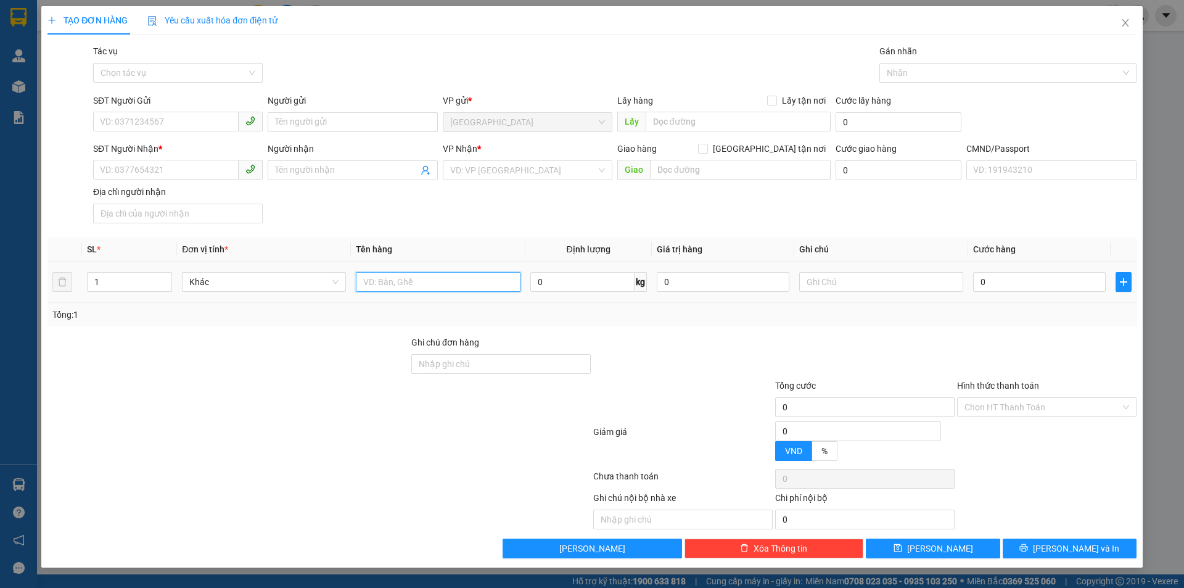
click at [426, 280] on input "text" at bounding box center [438, 282] width 164 height 20
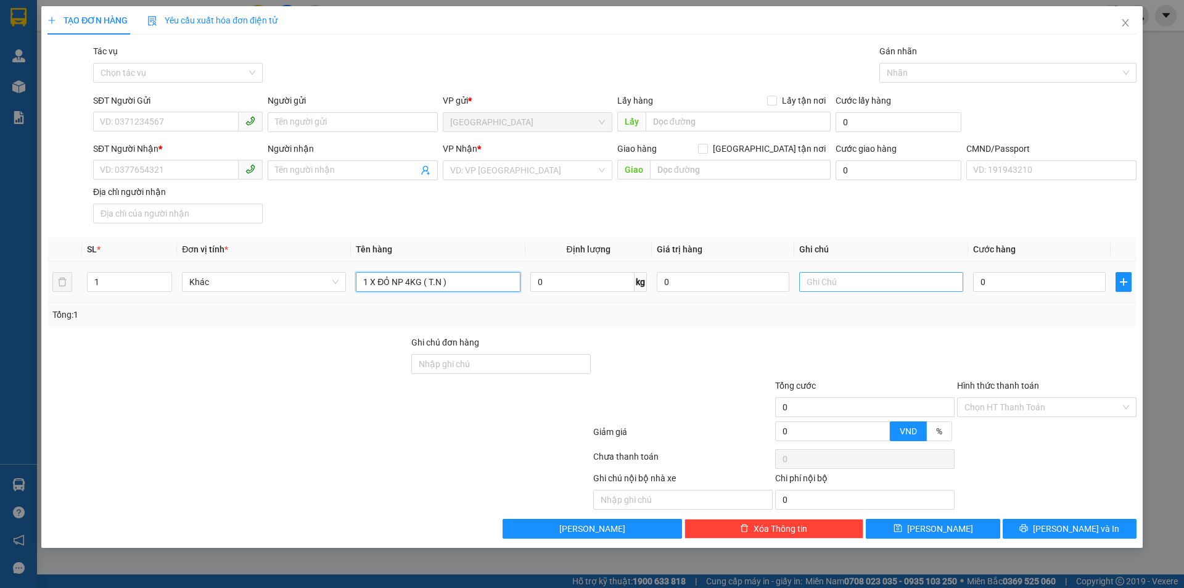
type input "1 X ĐỎ NP 4KG ( T.N )"
click at [896, 276] on input "text" at bounding box center [881, 282] width 164 height 20
type input "MAI 9H30MAI HẠO"
type input "2"
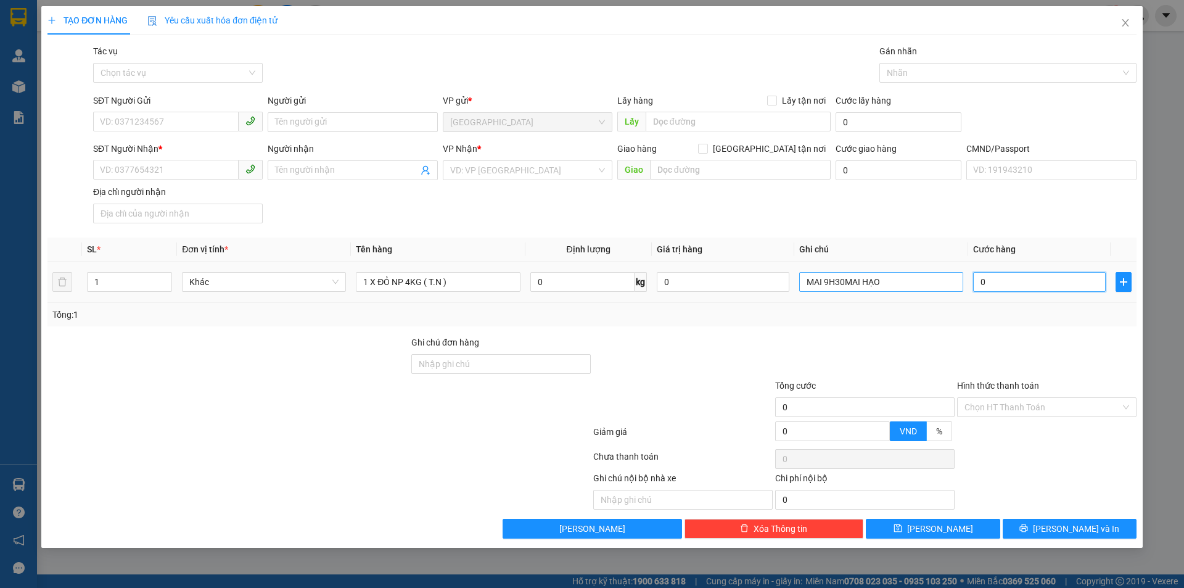
type input "2"
type input "20"
type input "20.000"
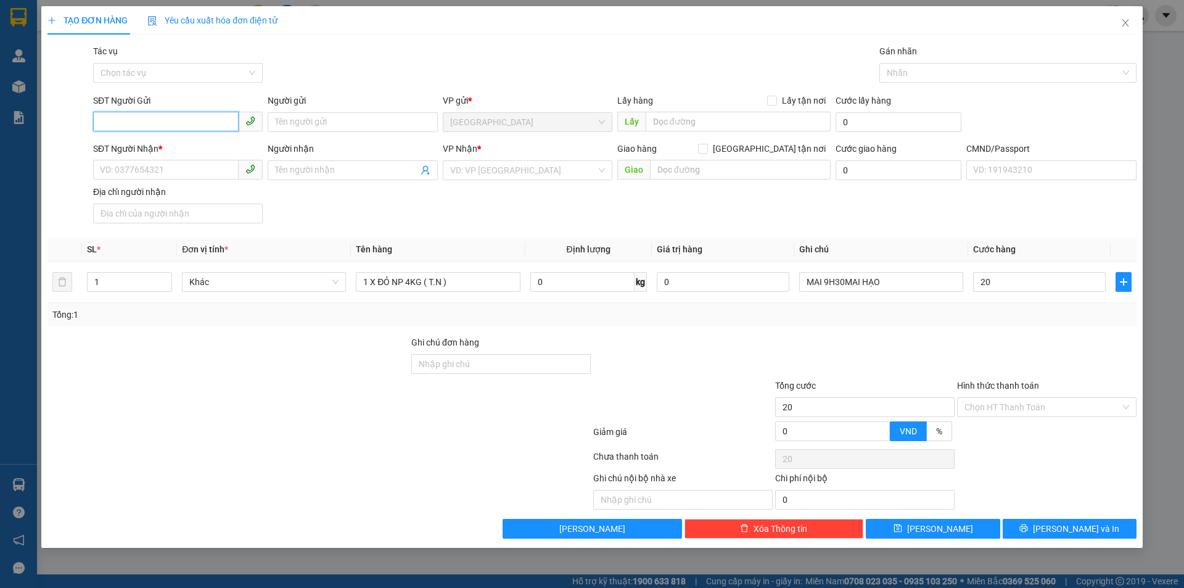
type input "20.000"
click at [142, 118] on input "SĐT Người Gửi" at bounding box center [165, 122] width 145 height 20
click at [145, 140] on div "0986656966 - GIÀU" at bounding box center [177, 147] width 155 height 14
type input "0986656966"
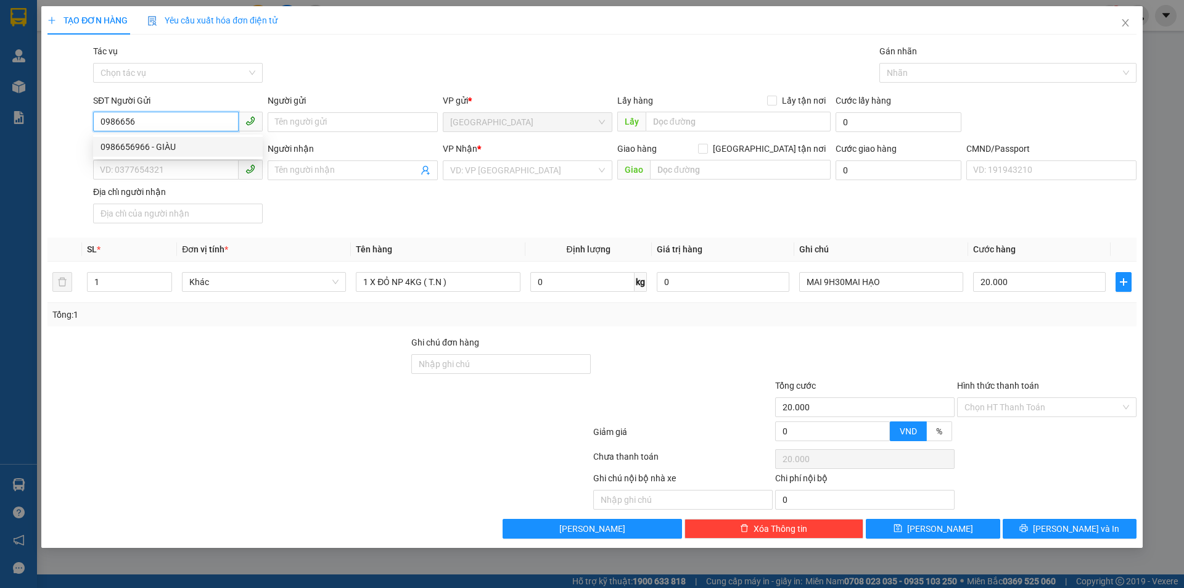
type input "GIÀU"
type input "0916363058"
type input "LAN"
type input "0986656966"
click at [387, 203] on div "SĐT Người Nhận * 0916363058 Người nhận LAN VP Nhận * Hồ Chí Minh Giao hàng Giao…" at bounding box center [615, 185] width 1048 height 86
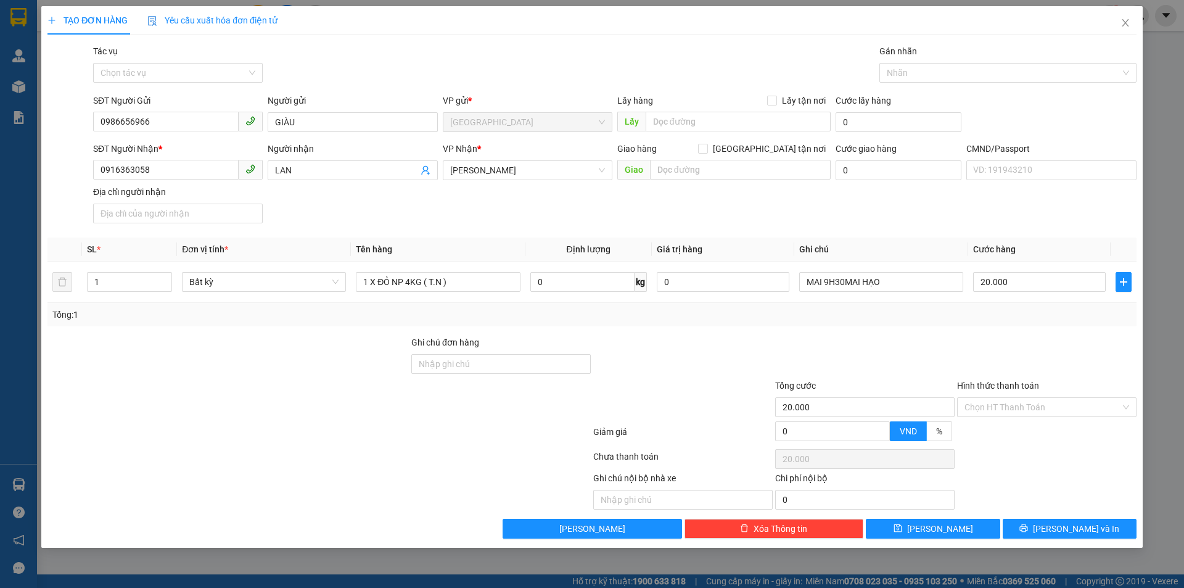
click at [673, 197] on div "SĐT Người Nhận * 0916363058 Người nhận LAN VP Nhận * Hồ Chí Minh Giao hàng Giao…" at bounding box center [615, 185] width 1048 height 86
click at [425, 171] on icon "user-add" at bounding box center [425, 170] width 10 height 10
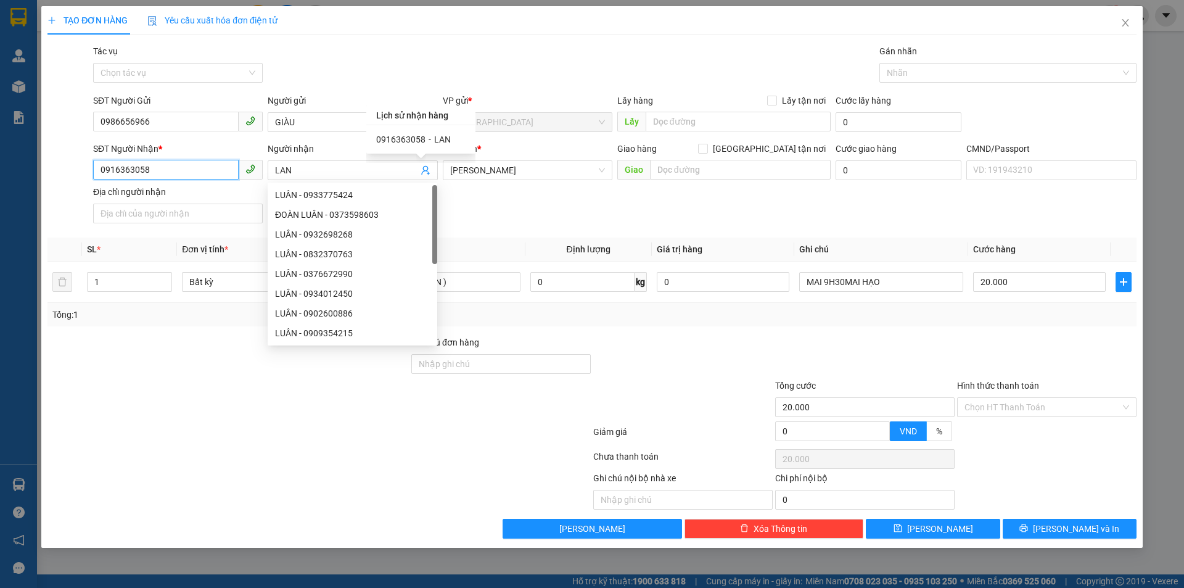
click at [213, 167] on input "0916363058" at bounding box center [165, 170] width 145 height 20
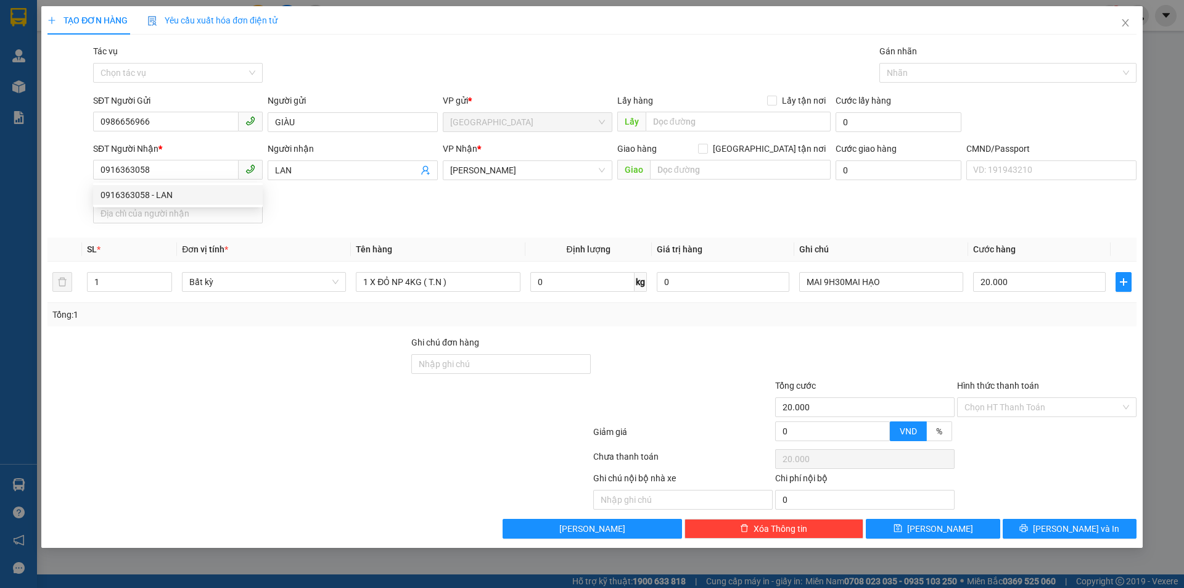
click at [515, 222] on div "SĐT Người Nhận * 0916363058 Người nhận LAN VP Nhận * Hồ Chí Minh Giao hàng Giao…" at bounding box center [615, 185] width 1048 height 86
click at [957, 345] on div at bounding box center [1047, 356] width 182 height 43
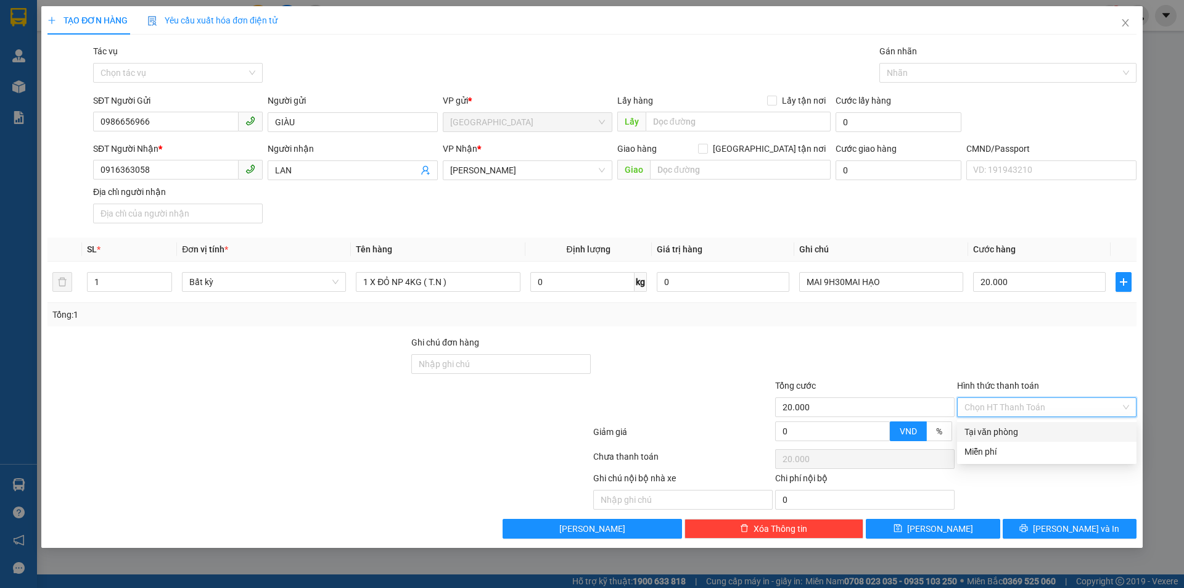
click at [1061, 408] on input "Hình thức thanh toán" at bounding box center [1042, 407] width 156 height 18
click at [1028, 432] on div "Tại văn phòng" at bounding box center [1046, 432] width 165 height 14
type input "0"
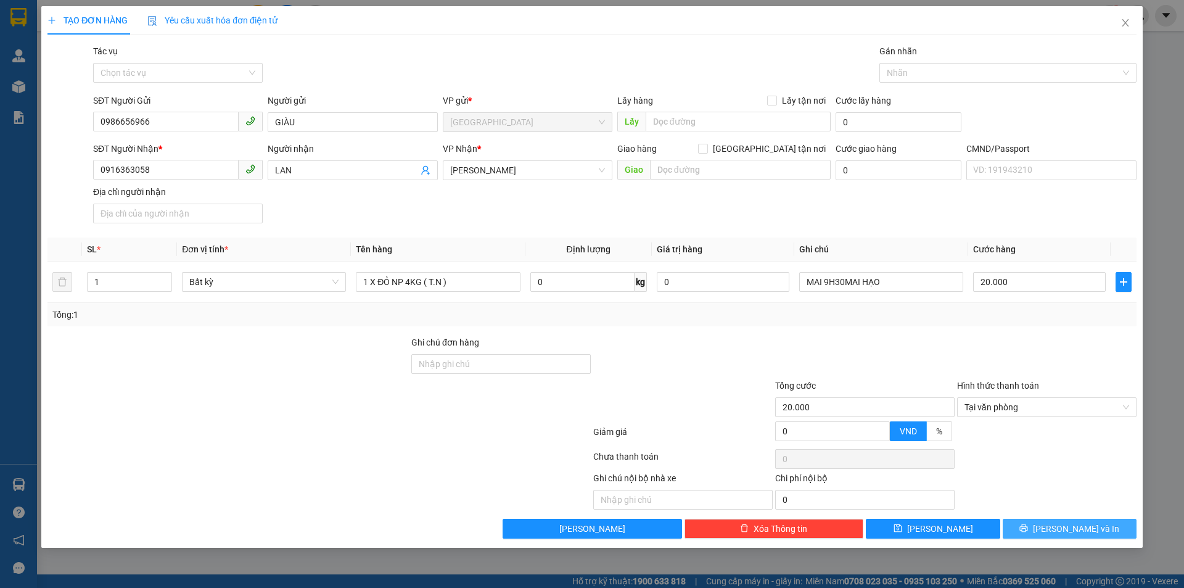
click at [1067, 518] on div "Transit Pickup Surcharge Ids Transit Deliver Surcharge Ids Transit Deliver Surc…" at bounding box center [591, 291] width 1089 height 494
click at [1066, 522] on span "[PERSON_NAME] và In" at bounding box center [1076, 529] width 86 height 14
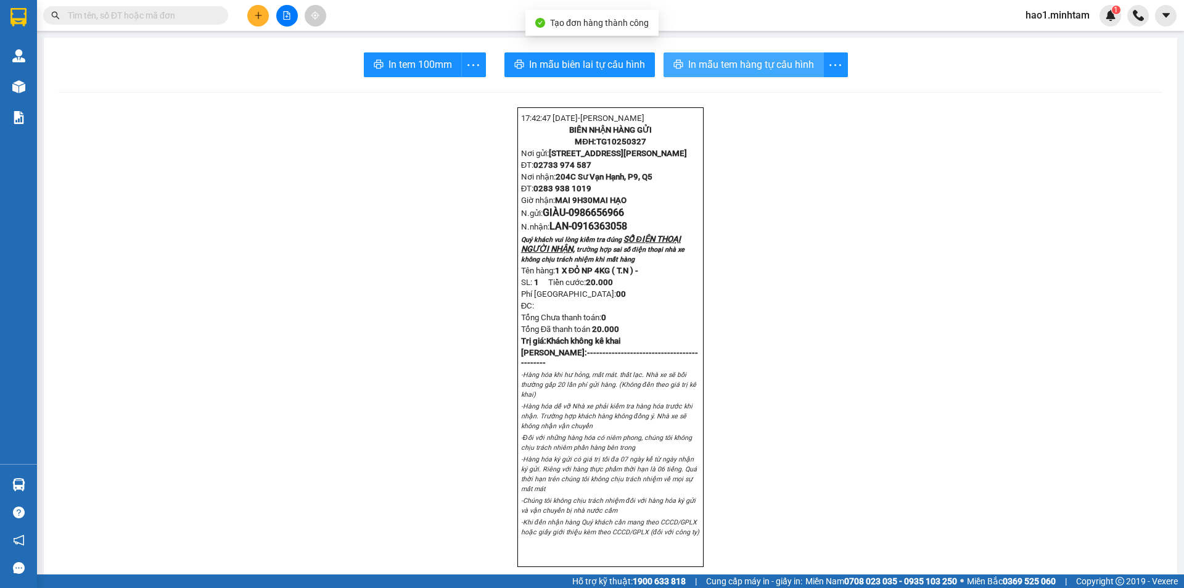
click at [768, 72] on span "In mẫu tem hàng tự cấu hình" at bounding box center [751, 64] width 126 height 15
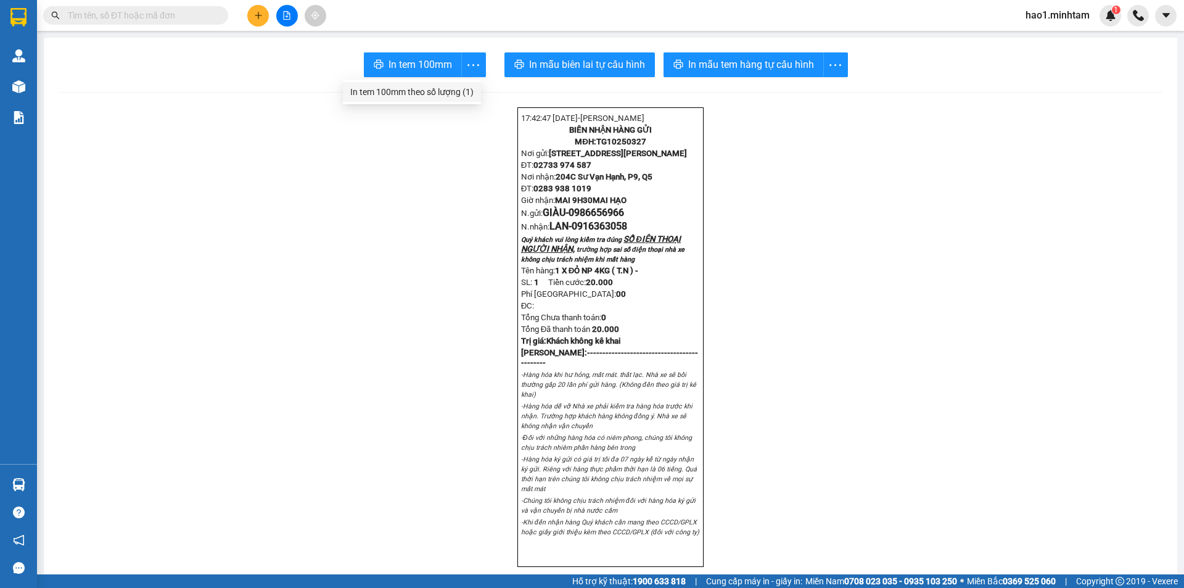
click at [427, 92] on div "In tem 100mm theo số lượng (1)" at bounding box center [411, 92] width 123 height 14
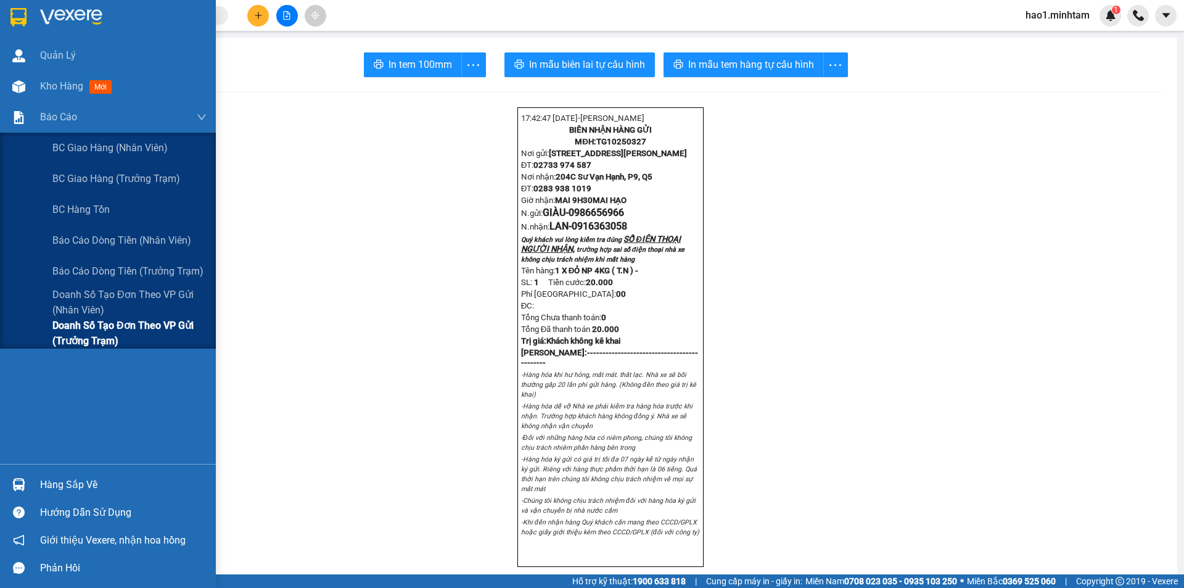
click at [116, 330] on span "Doanh số tạo đơn theo VP gửi (trưởng trạm)" at bounding box center [129, 333] width 154 height 31
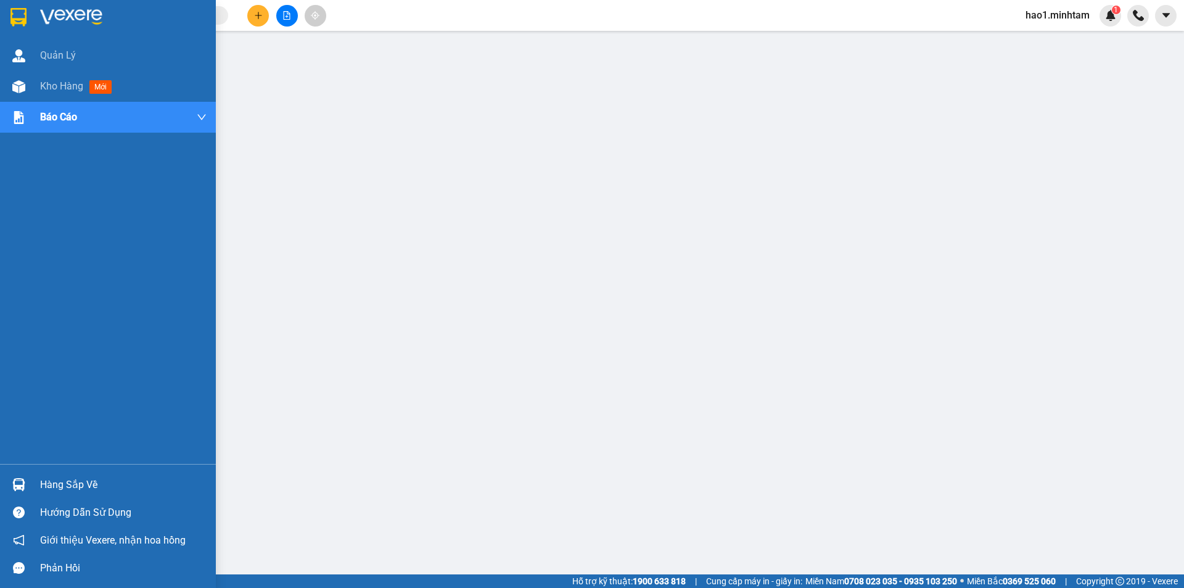
click at [42, 7] on div at bounding box center [108, 20] width 216 height 40
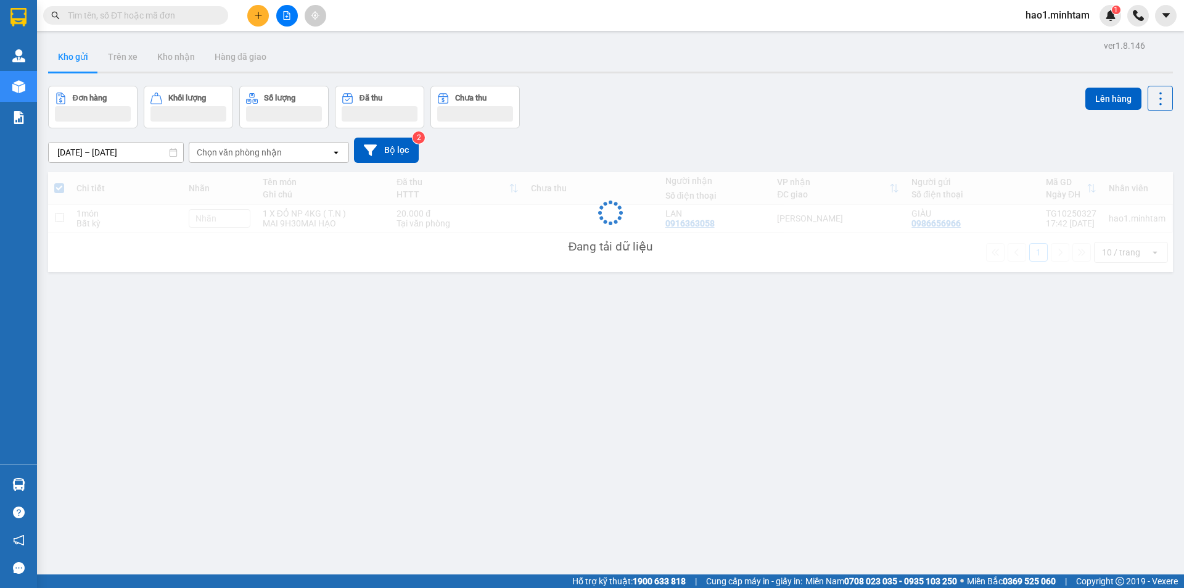
click at [557, 60] on div "Kho gửi Trên xe Kho nhận Hàng đã giao" at bounding box center [610, 58] width 1125 height 33
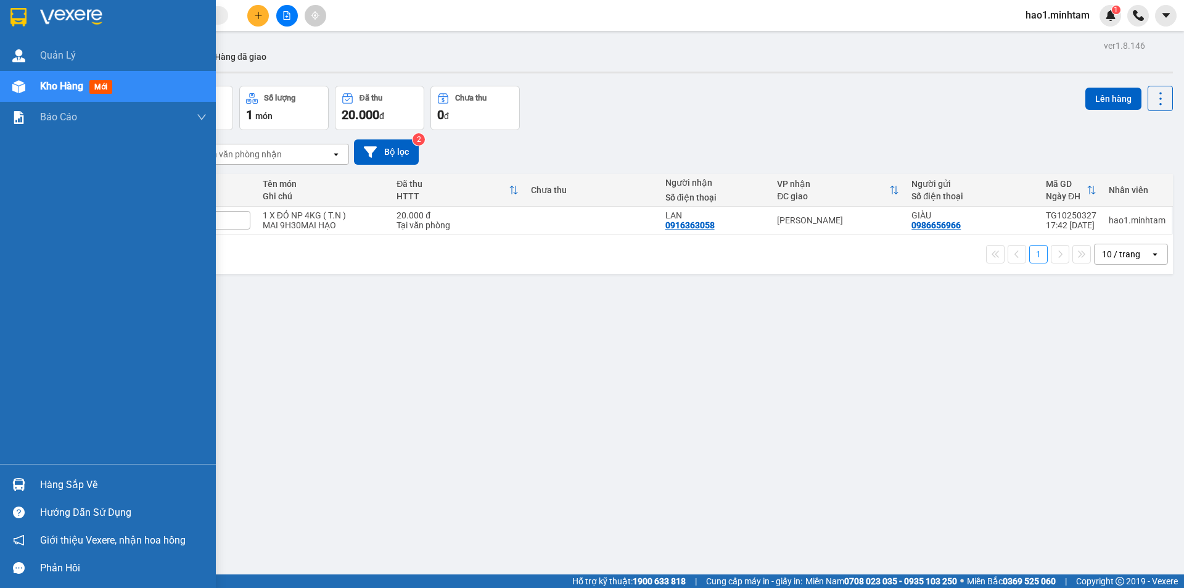
click at [17, 14] on img at bounding box center [18, 17] width 16 height 18
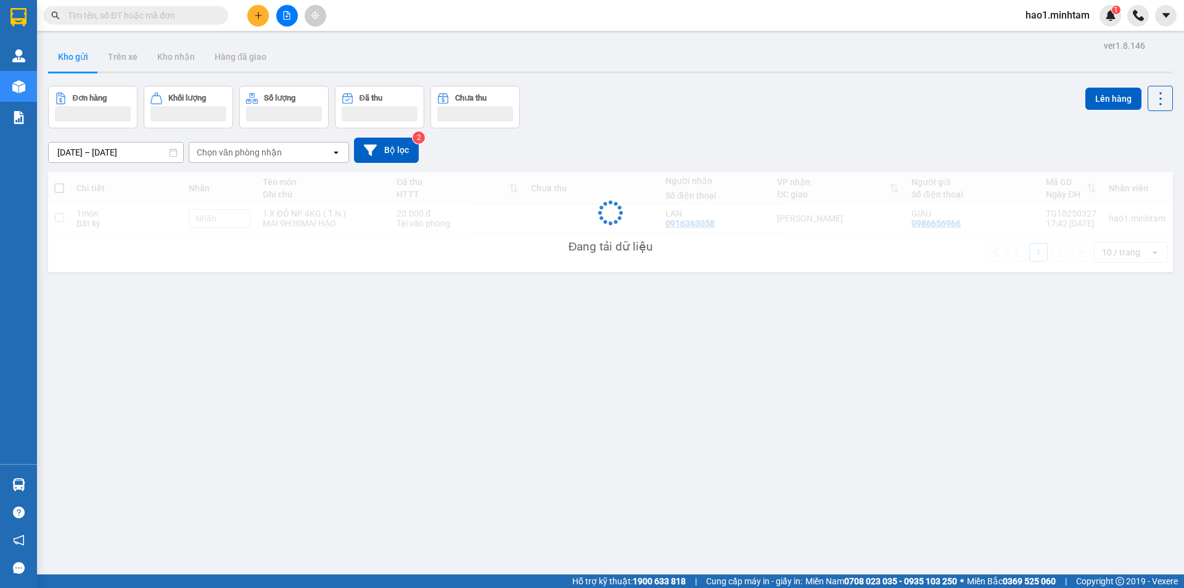
click at [534, 44] on div "Kho gửi Trên xe Kho nhận Hàng đã giao" at bounding box center [610, 58] width 1125 height 33
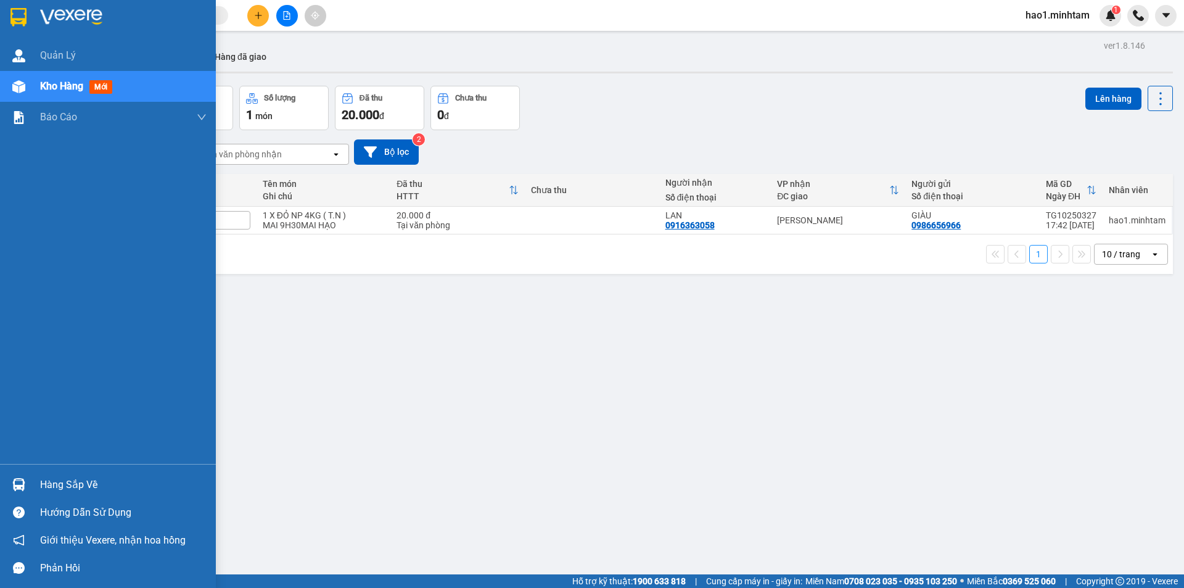
click at [17, 15] on img at bounding box center [18, 17] width 16 height 18
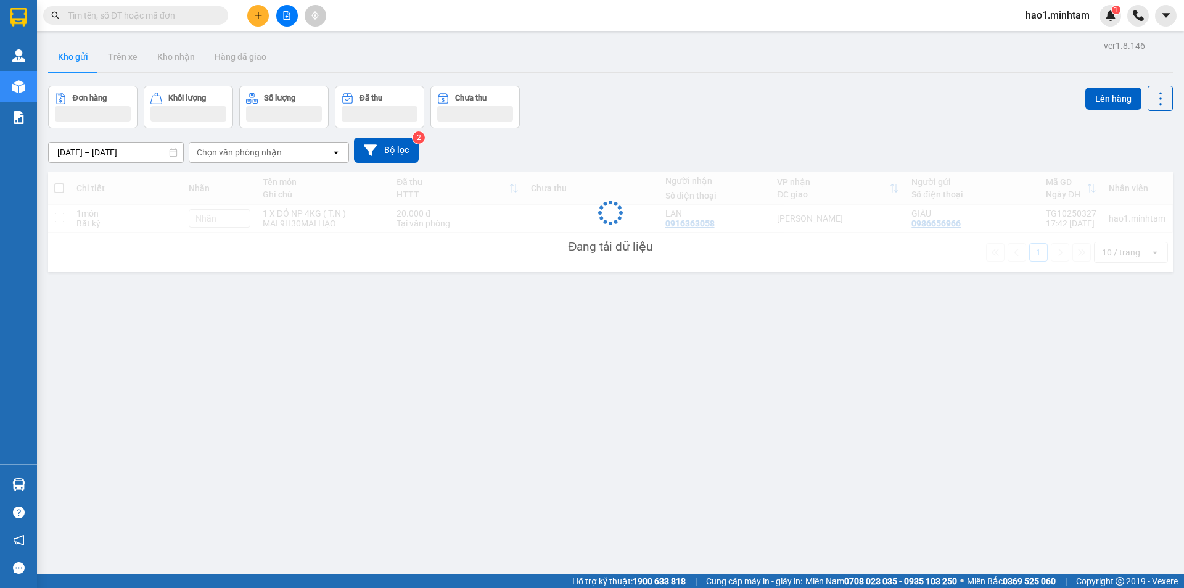
click at [555, 54] on div "Kho gửi Trên xe Kho nhận Hàng đã giao" at bounding box center [610, 58] width 1125 height 33
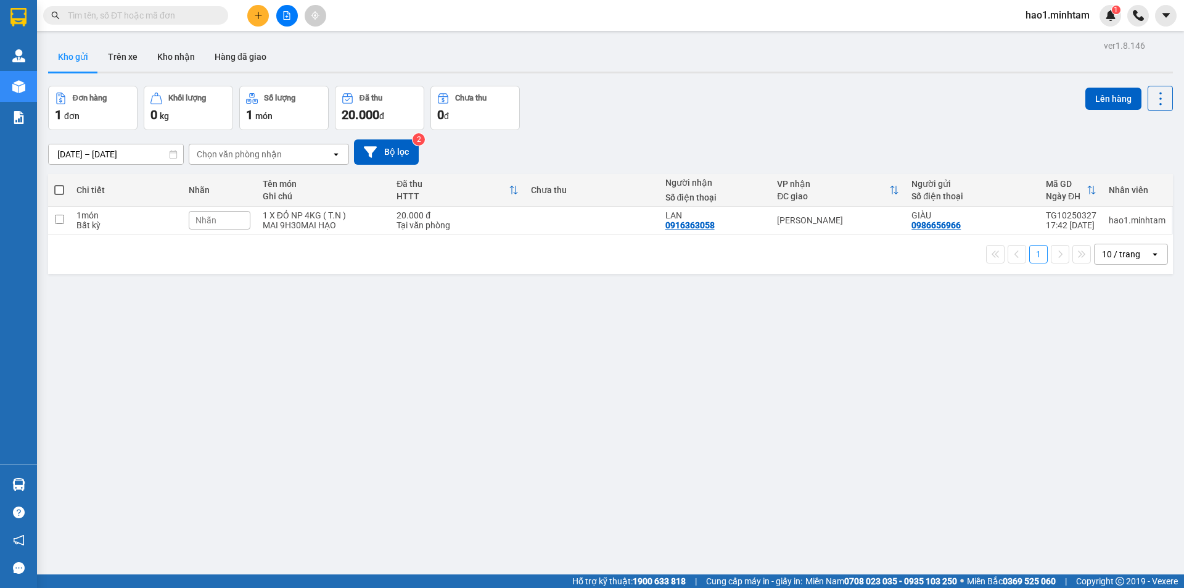
click at [147, 21] on input "text" at bounding box center [140, 16] width 145 height 14
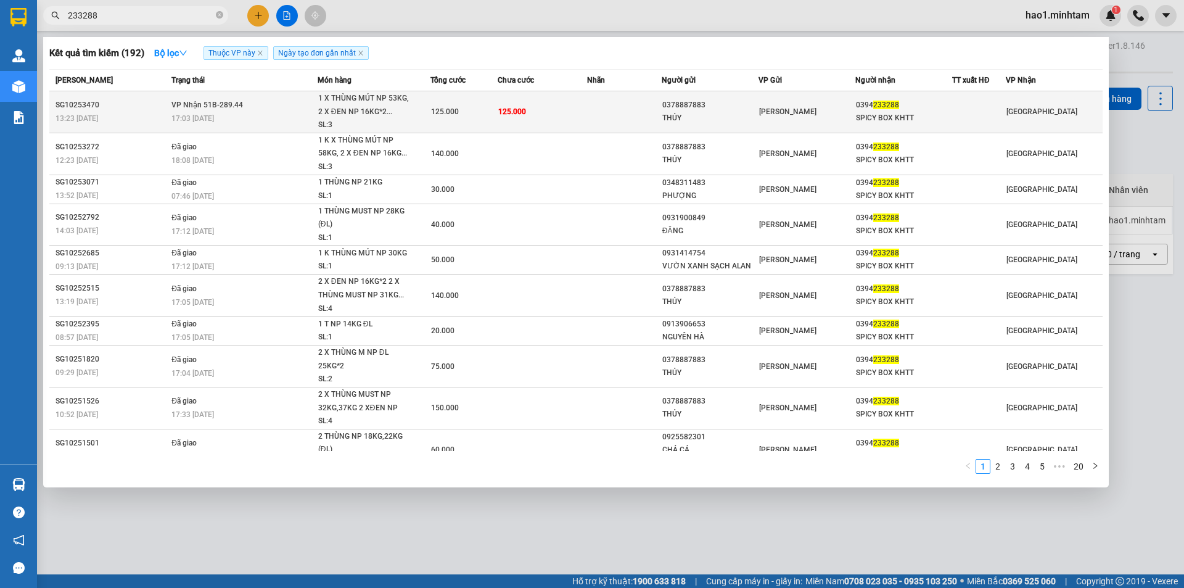
type input "233288"
click at [544, 113] on td "125.000" at bounding box center [542, 112] width 89 height 42
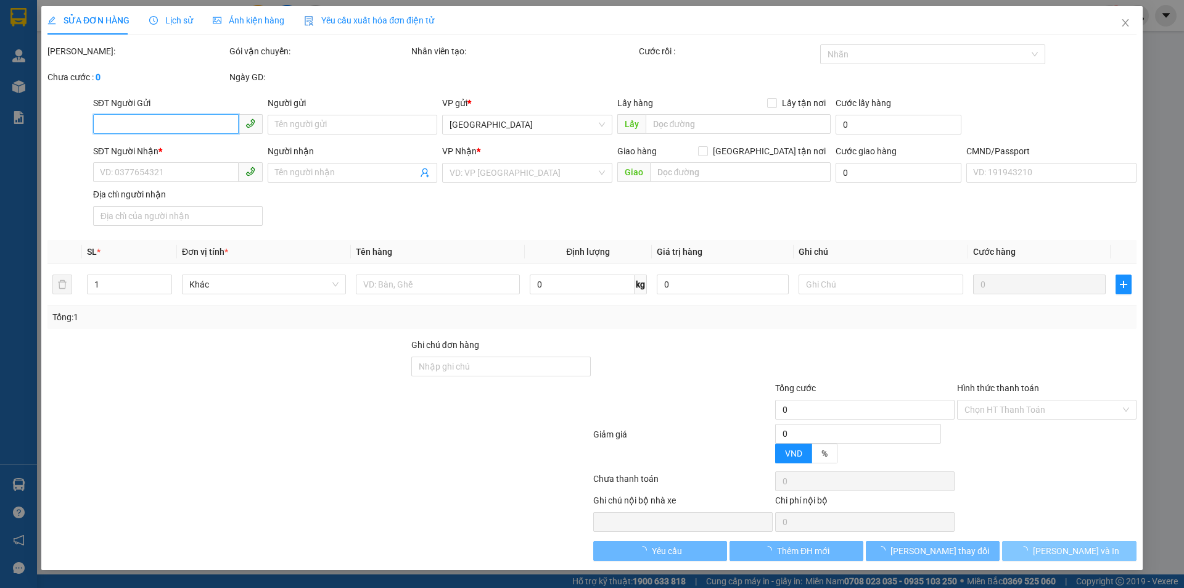
type input "0378887883"
type input "THỦY"
type input "0394233288"
type input "SPICY BOX KHTT"
type input "125.000"
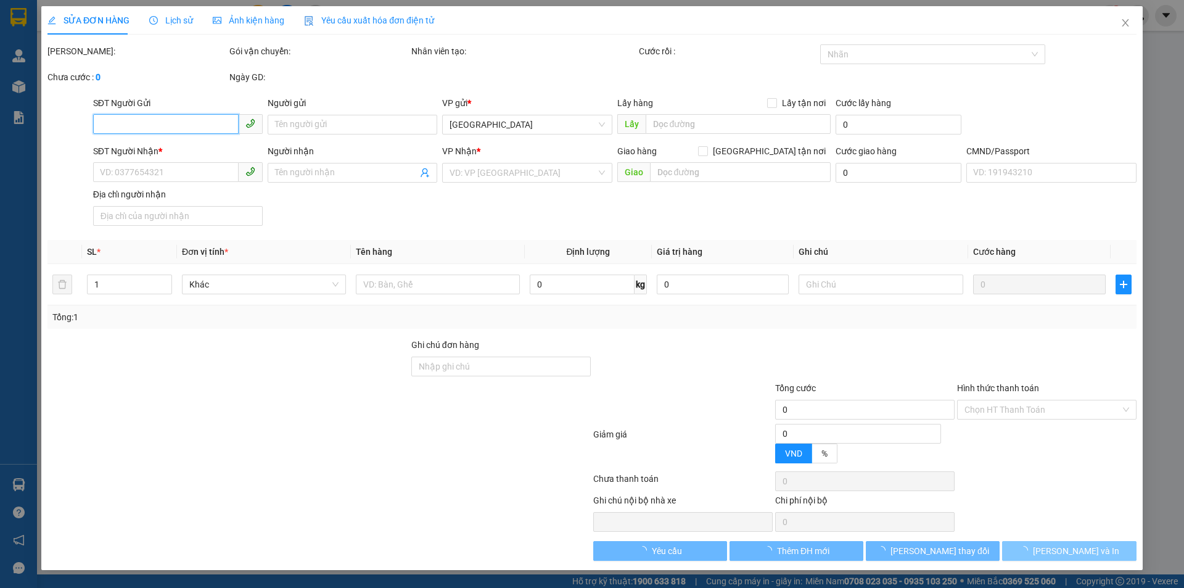
type input "125.000"
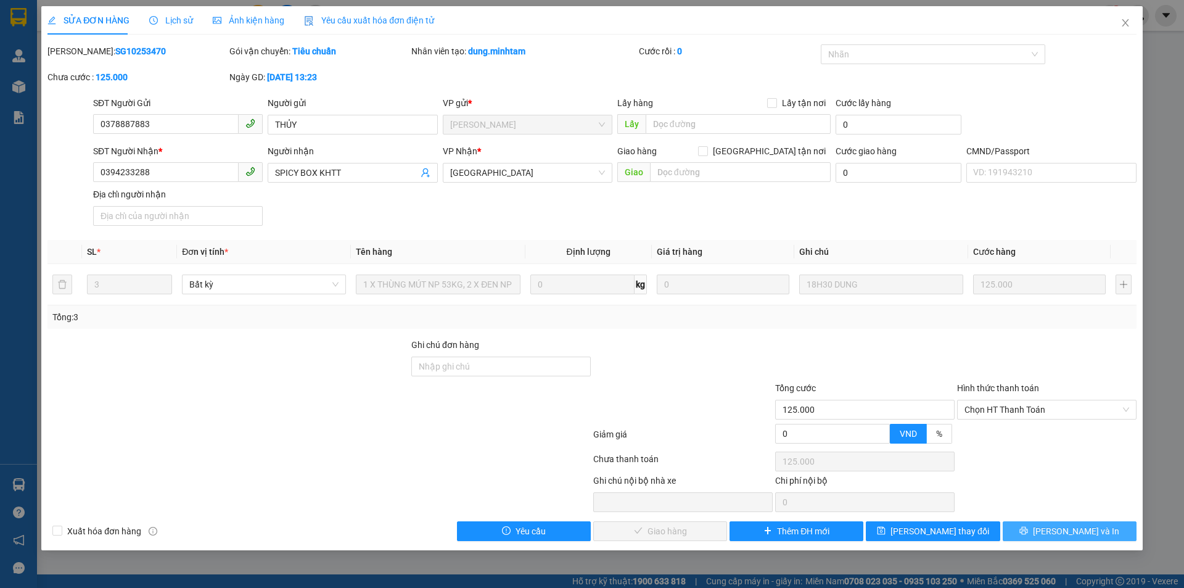
click at [1084, 551] on div "SỬA ĐƠN HÀNG Lịch sử Ảnh kiện hàng Yêu cầu xuất hóa đơn điện tử Total Paid Fee …" at bounding box center [592, 294] width 1184 height 588
click at [1088, 536] on span "[PERSON_NAME] và In" at bounding box center [1076, 531] width 86 height 14
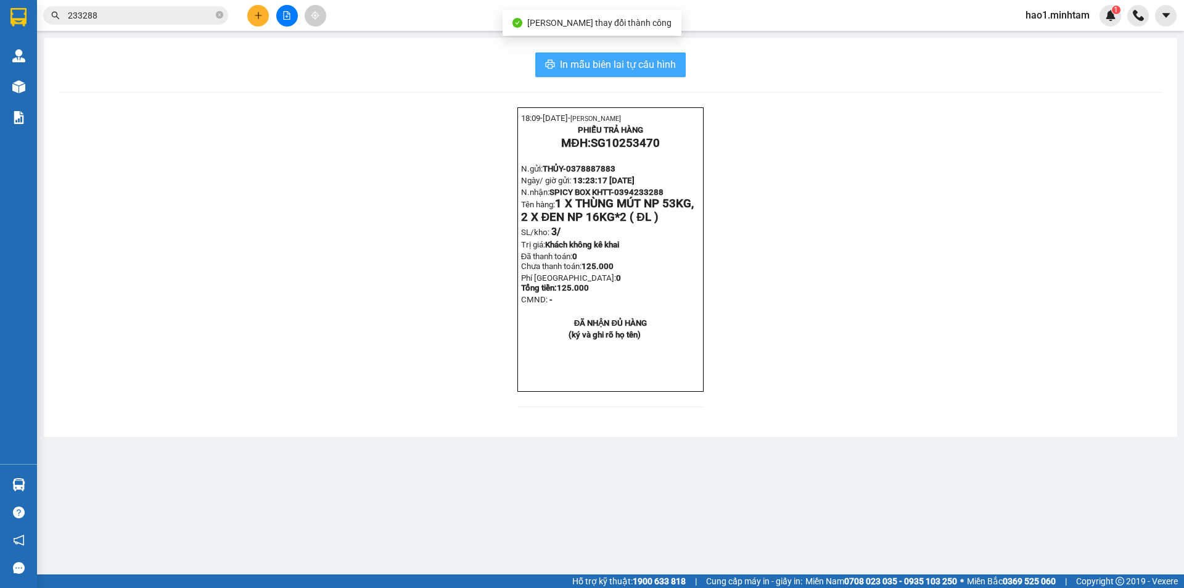
click at [665, 62] on span "In mẫu biên lai tự cấu hình" at bounding box center [618, 64] width 116 height 15
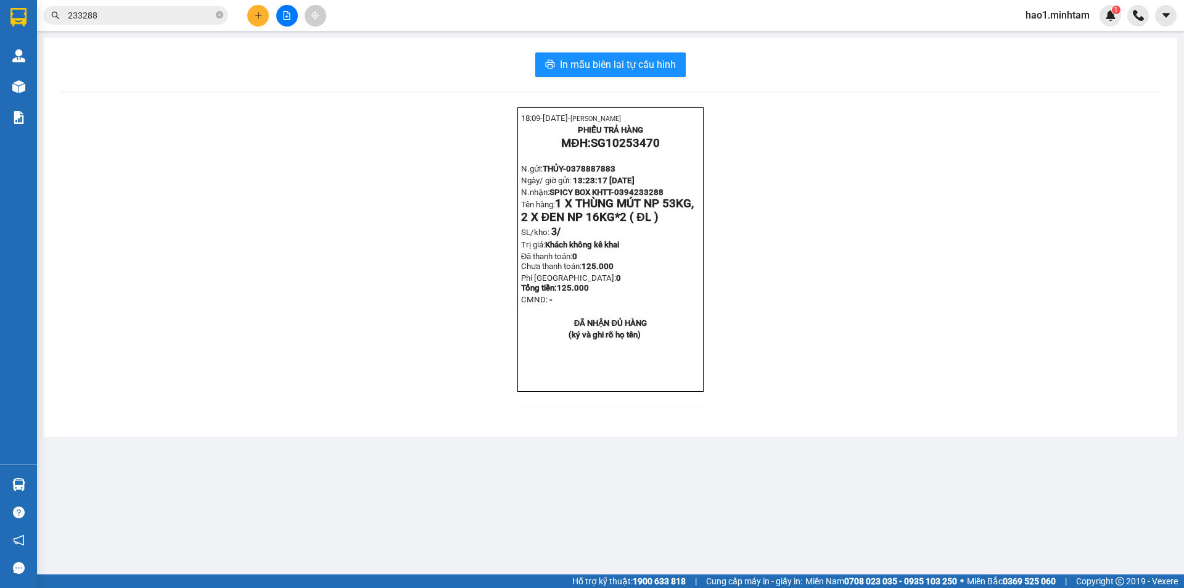
click at [897, 422] on div "18:09- 13-10-2025- Trần Vũ Hạo PHIẾU TRẢ HÀNG MĐH: SG10253470 N.gửi: THỦY- 0378…" at bounding box center [611, 264] width 1104 height 314
click at [121, 15] on input "233288" at bounding box center [140, 16] width 145 height 14
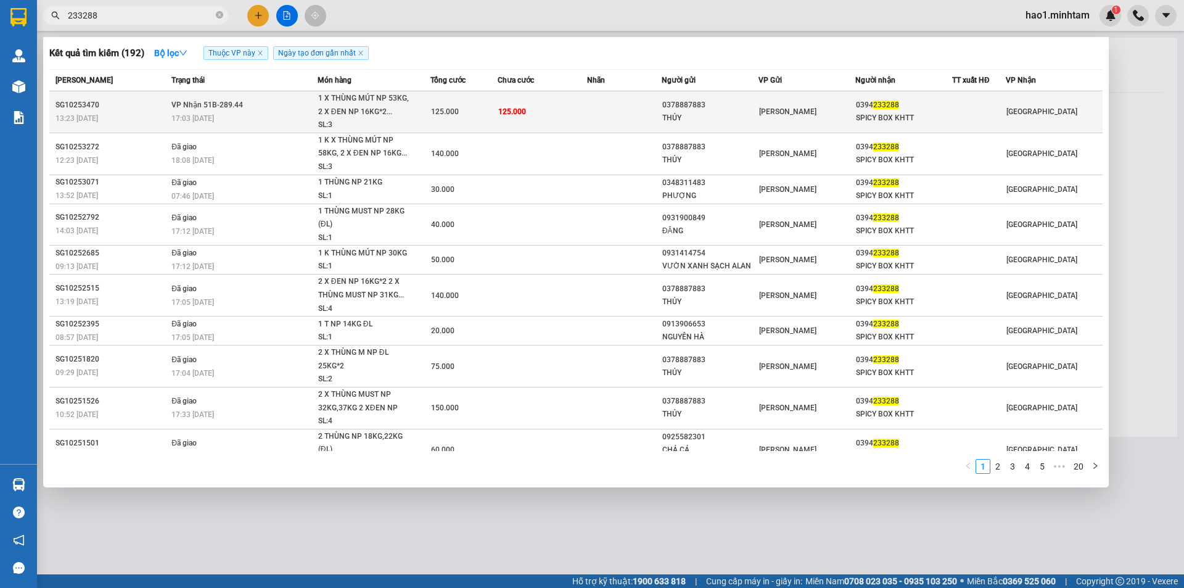
click at [430, 126] on td "125.000" at bounding box center [463, 112] width 67 height 42
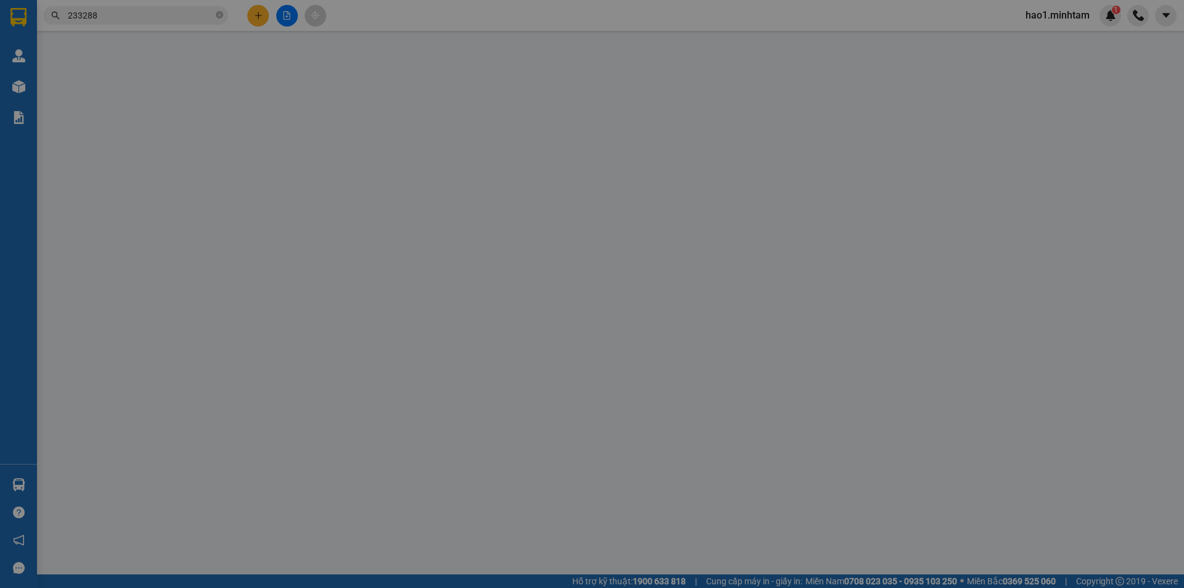
type input "0378887883"
type input "THỦY"
type input "0394233288"
type input "SPICY BOX KHTT"
type input "125.000"
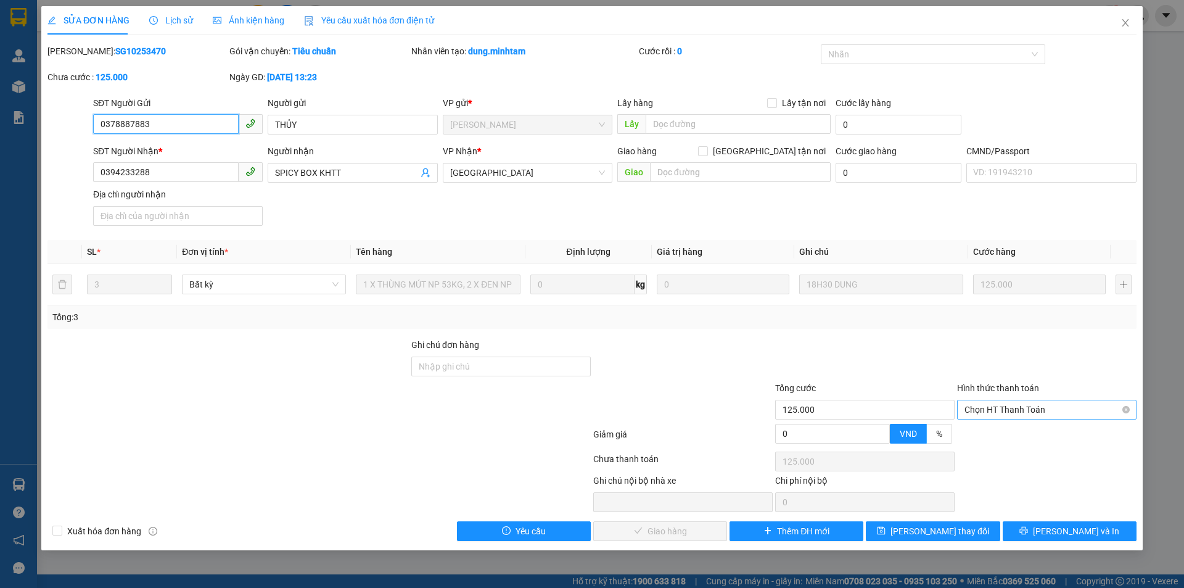
click at [999, 412] on span "Chọn HT Thanh Toán" at bounding box center [1046, 409] width 165 height 18
click at [1009, 432] on div "Tại văn phòng" at bounding box center [1046, 434] width 165 height 14
type input "0"
click at [649, 536] on span "[PERSON_NAME] và Giao hàng" at bounding box center [676, 531] width 118 height 14
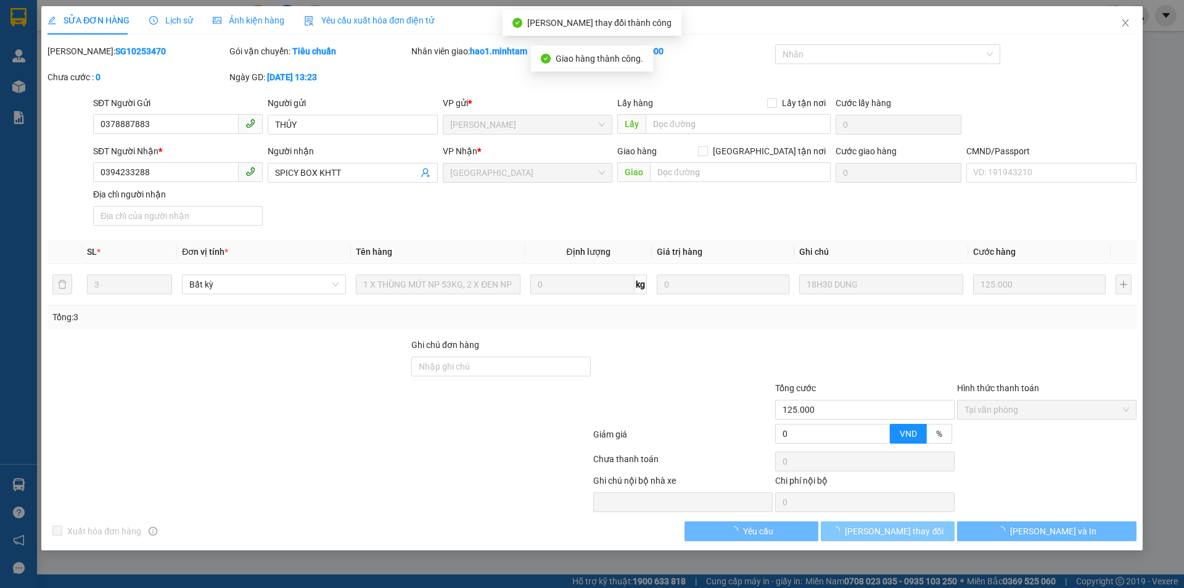
click at [927, 531] on button "[PERSON_NAME] thay đổi" at bounding box center [888, 531] width 134 height 20
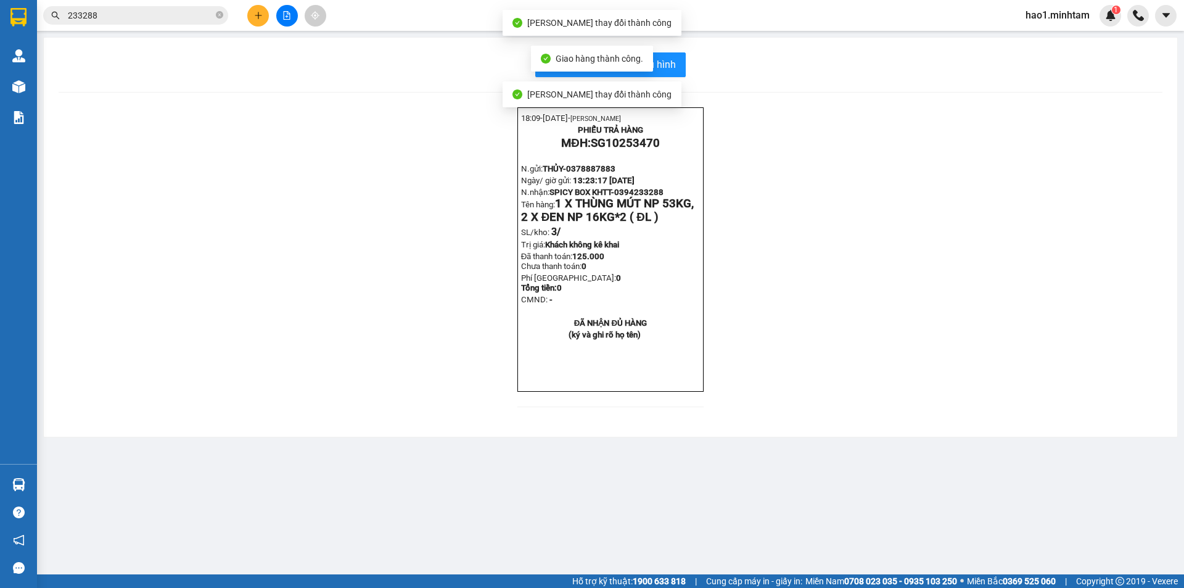
click at [821, 245] on div "18:09- 13-10-2025- Trần Vũ Hạo PHIẾU TRẢ HÀNG MĐH: SG10253470 N.gửi: THỦY- 0378…" at bounding box center [611, 264] width 1104 height 314
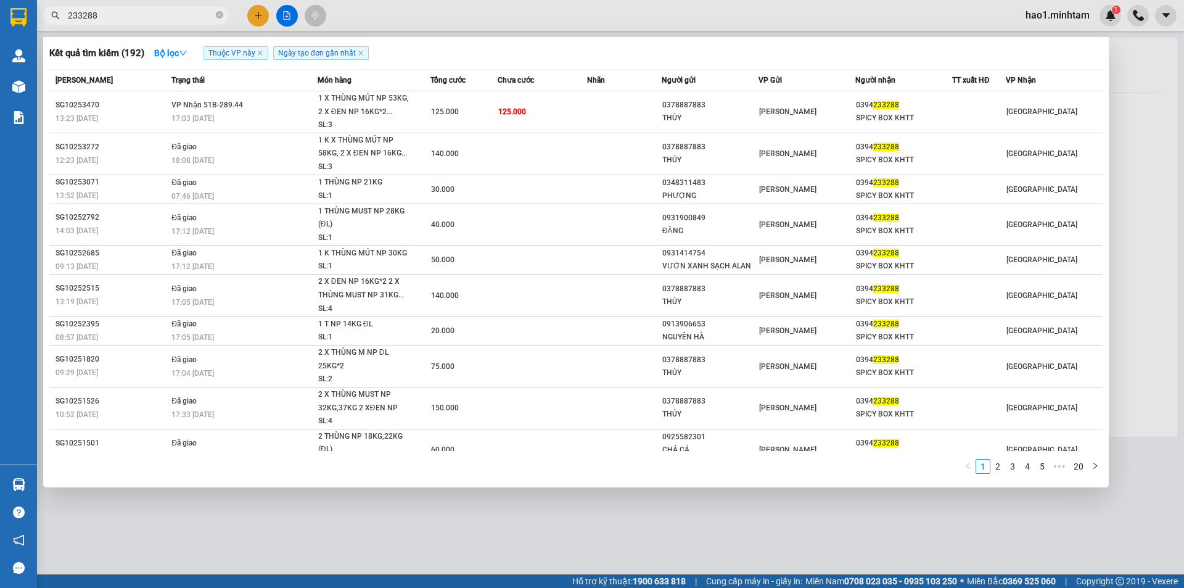
click at [188, 18] on input "233288" at bounding box center [140, 16] width 145 height 14
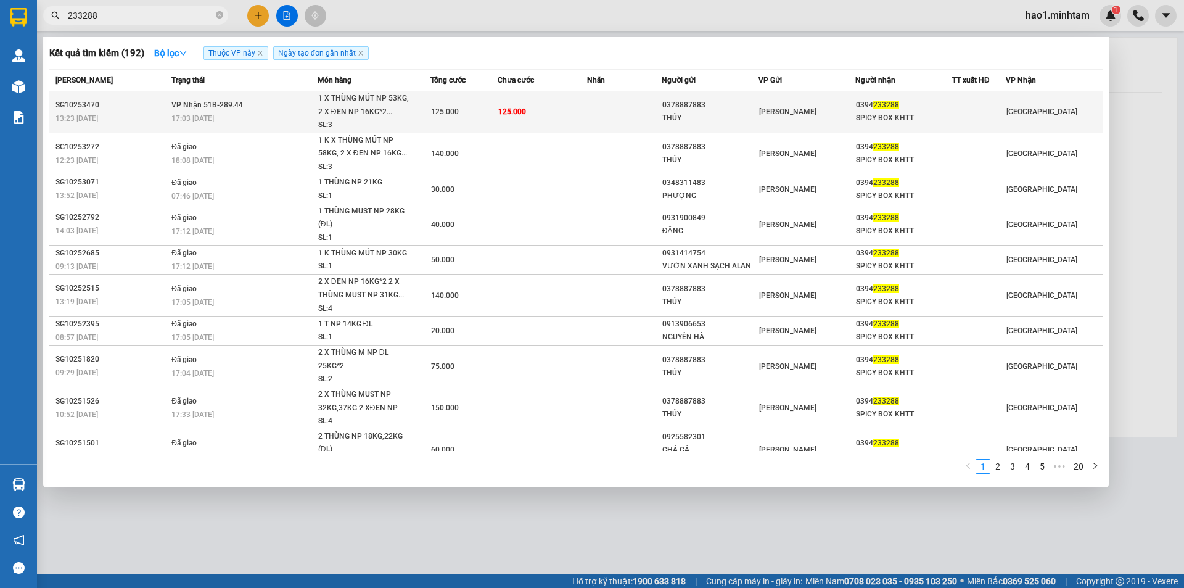
click at [605, 110] on td at bounding box center [624, 112] width 75 height 42
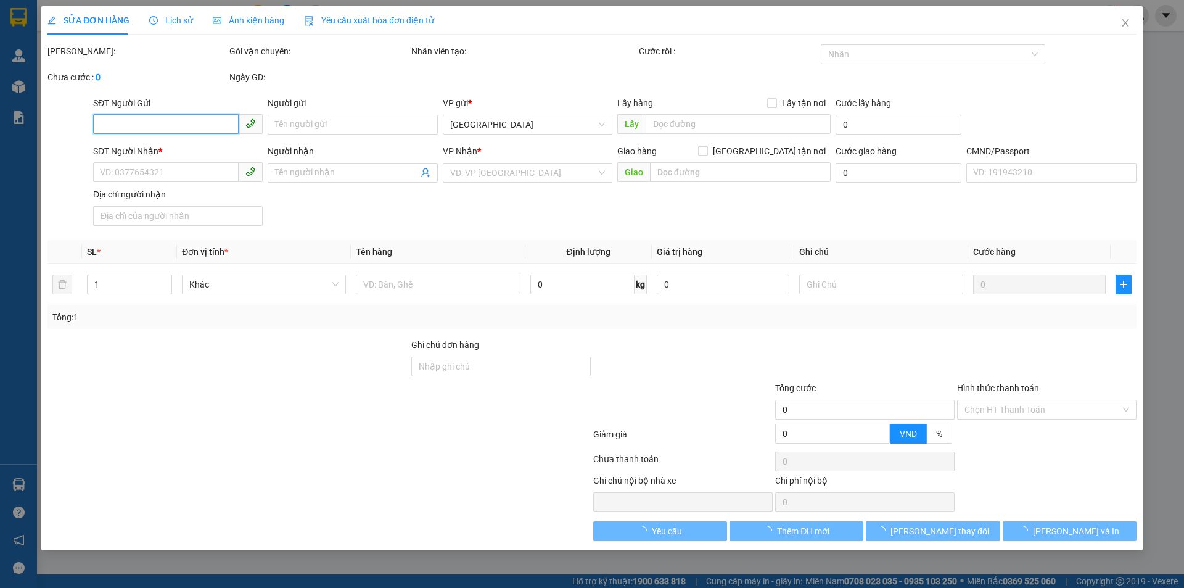
type input "0378887883"
type input "THỦY"
type input "0394233288"
type input "SPICY BOX KHTT"
type input "125.000"
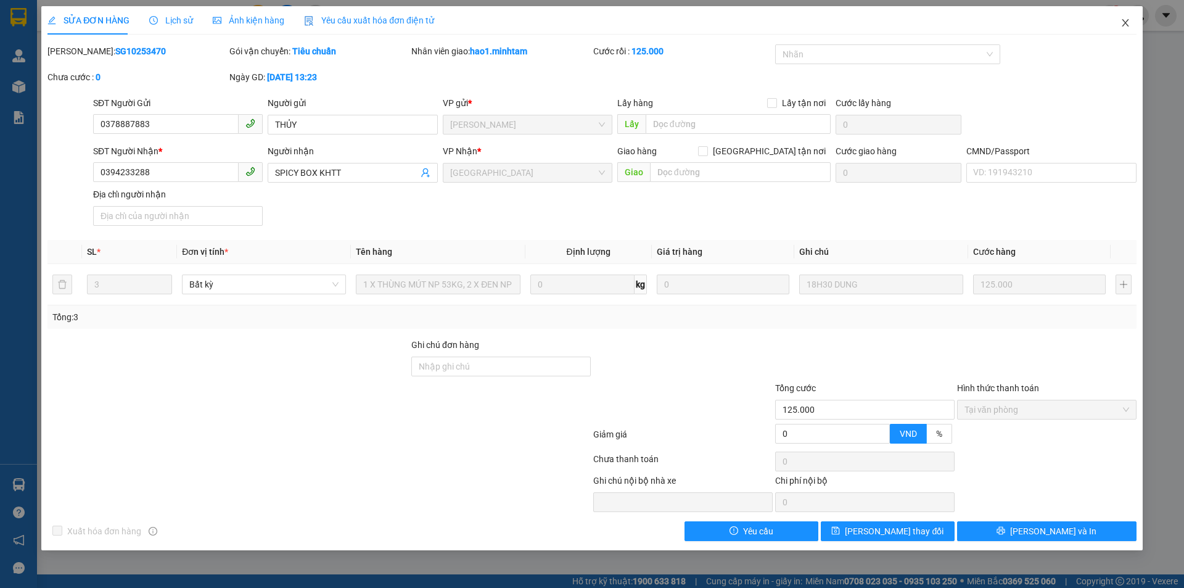
click at [1125, 23] on icon "close" at bounding box center [1124, 22] width 7 height 7
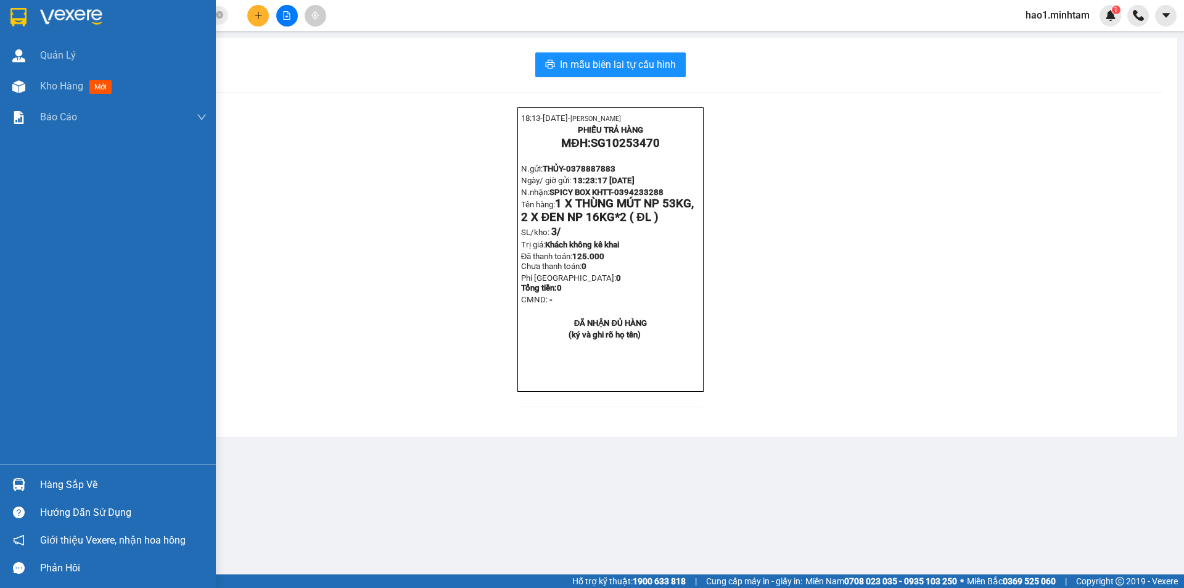
click at [17, 480] on img at bounding box center [18, 484] width 13 height 13
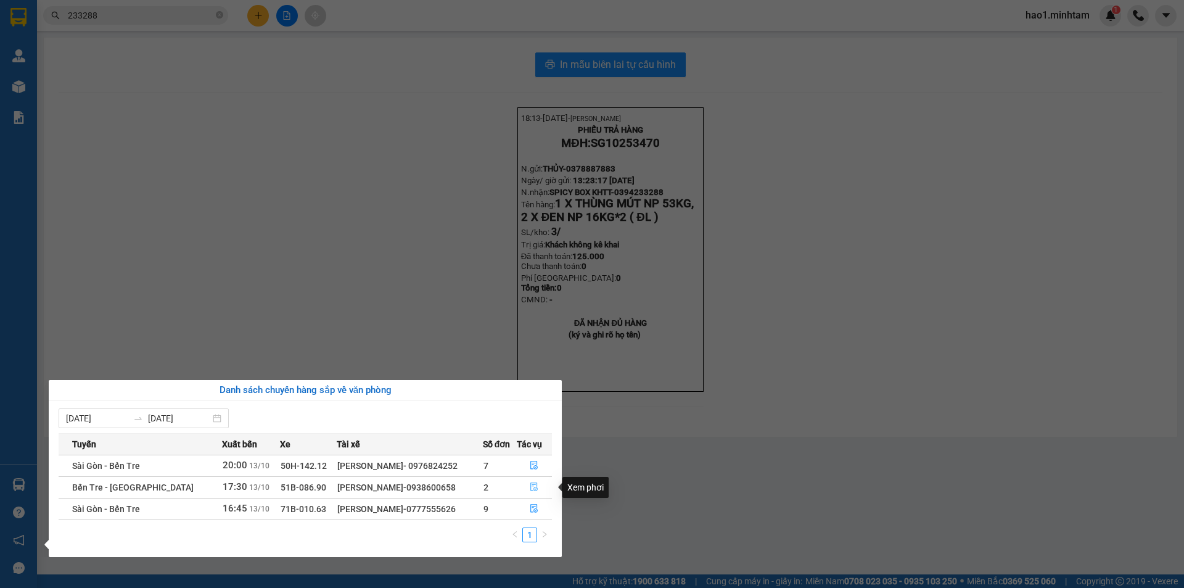
click at [531, 488] on icon "file-done" at bounding box center [534, 486] width 9 height 9
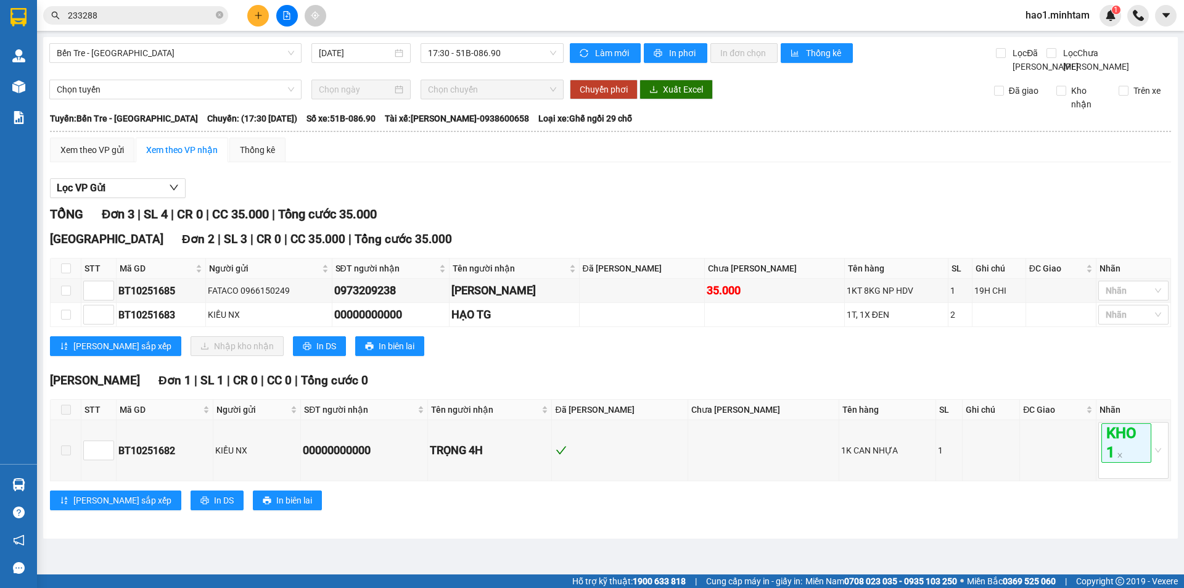
click at [608, 199] on div "Lọc VP Gửi" at bounding box center [610, 188] width 1121 height 20
click at [628, 390] on div "Ngã Tư Huyện Đơn 1 | SL 1 | CR 0 | CC 0 | Tổng cước 0" at bounding box center [610, 380] width 1121 height 18
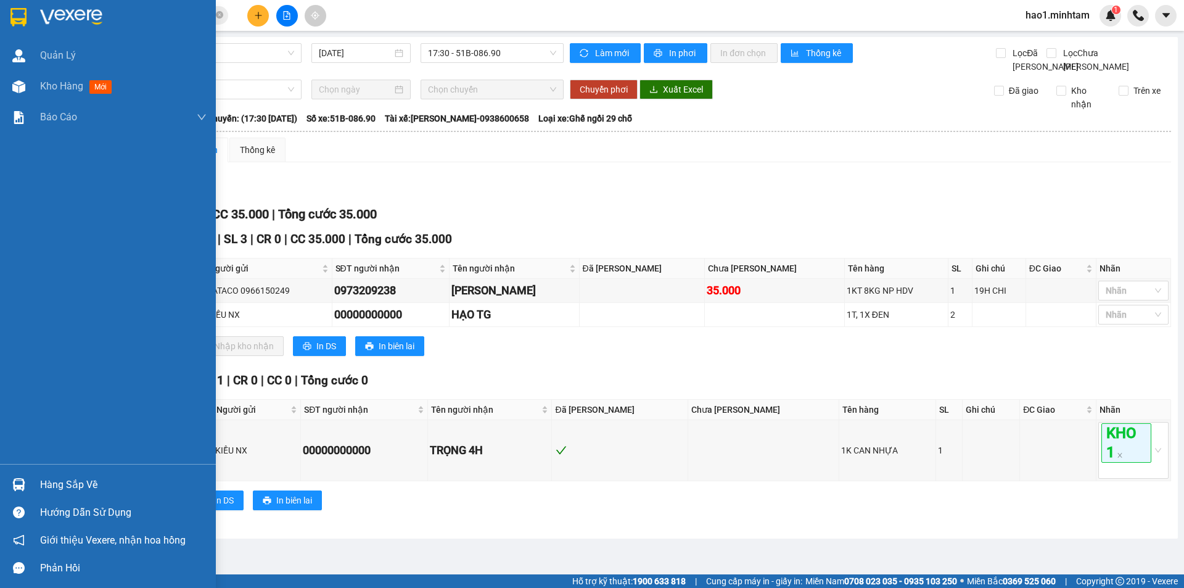
click at [21, 15] on img at bounding box center [18, 17] width 16 height 18
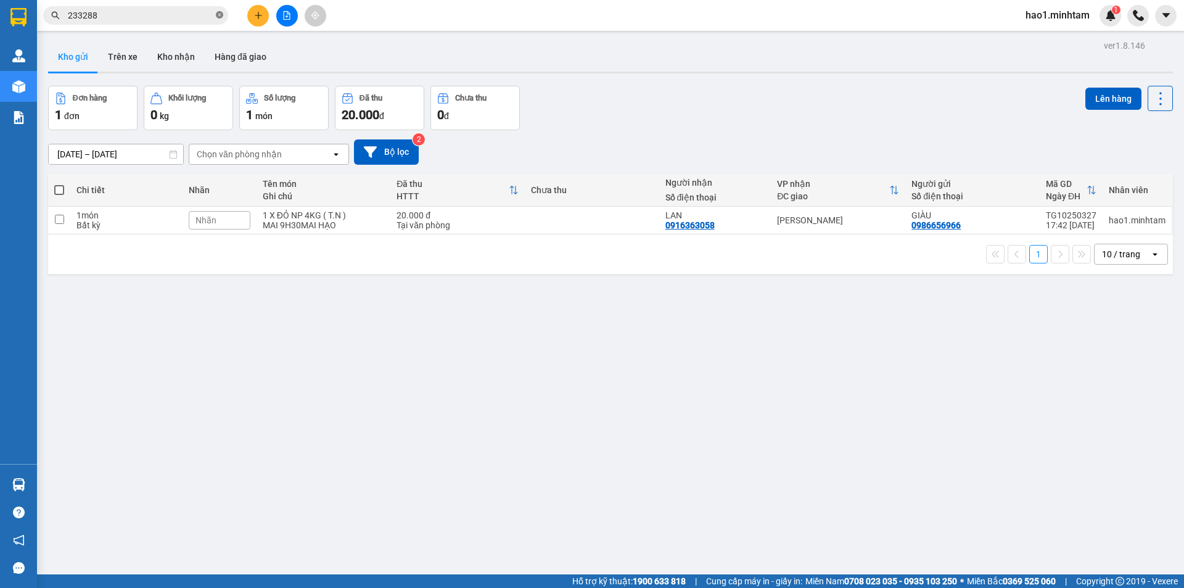
click at [218, 14] on icon "close-circle" at bounding box center [219, 14] width 7 height 7
click at [170, 57] on button "Kho nhận" at bounding box center [175, 57] width 57 height 30
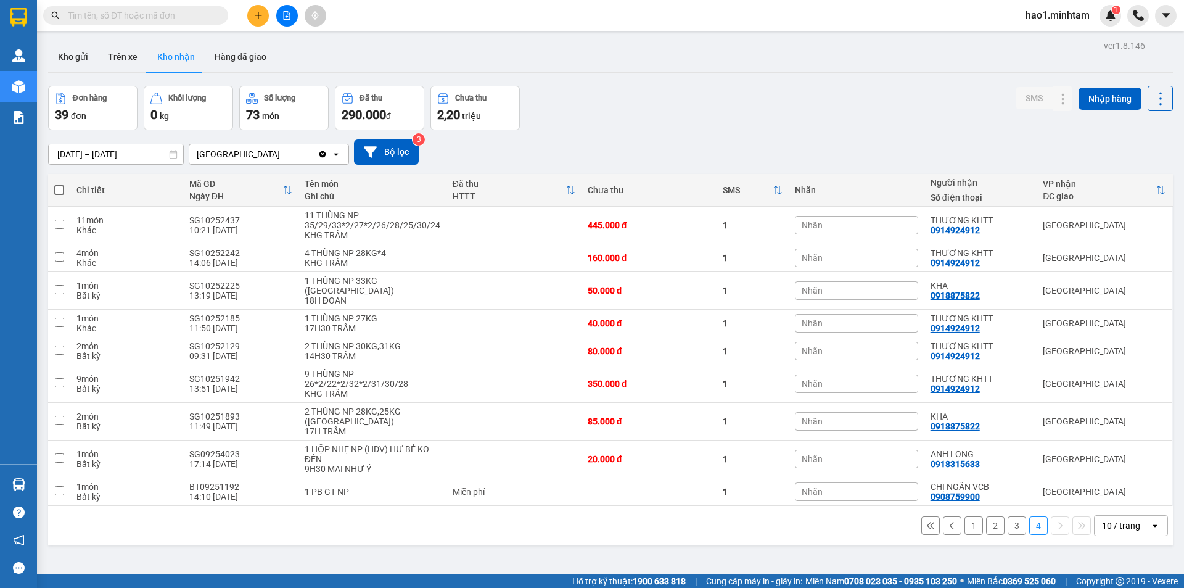
click at [654, 75] on div "ver 1.8.146 Kho gửi Trên xe Kho nhận Hàng đã giao Đơn hàng 39 đơn Khối lượng 0 …" at bounding box center [610, 331] width 1134 height 588
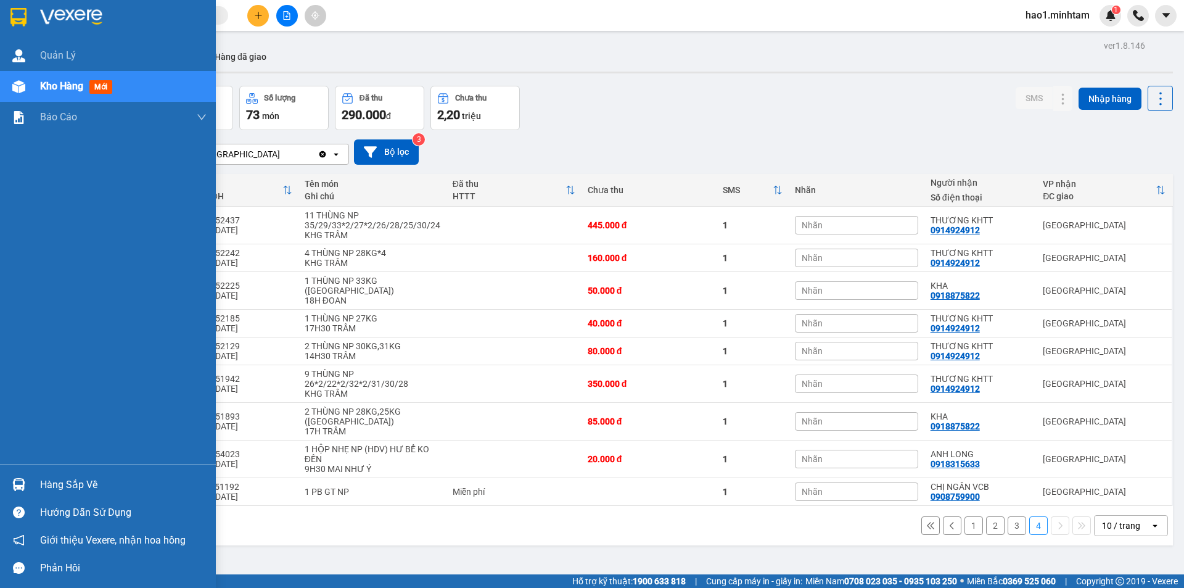
click at [30, 472] on div "Hàng sắp về" at bounding box center [108, 484] width 216 height 28
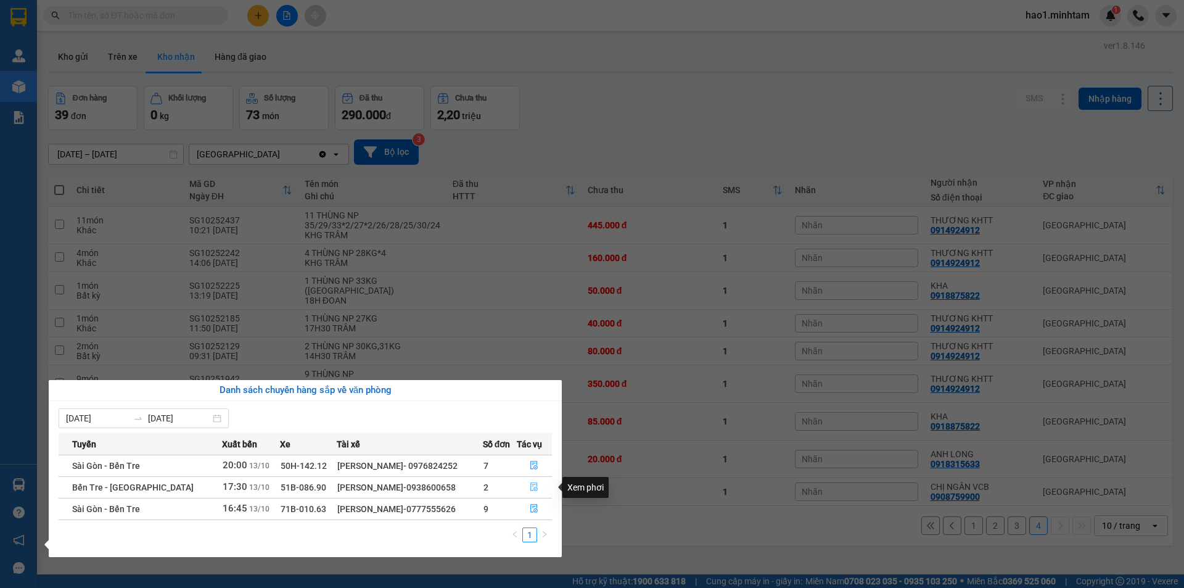
click at [535, 483] on icon "file-done" at bounding box center [534, 486] width 9 height 9
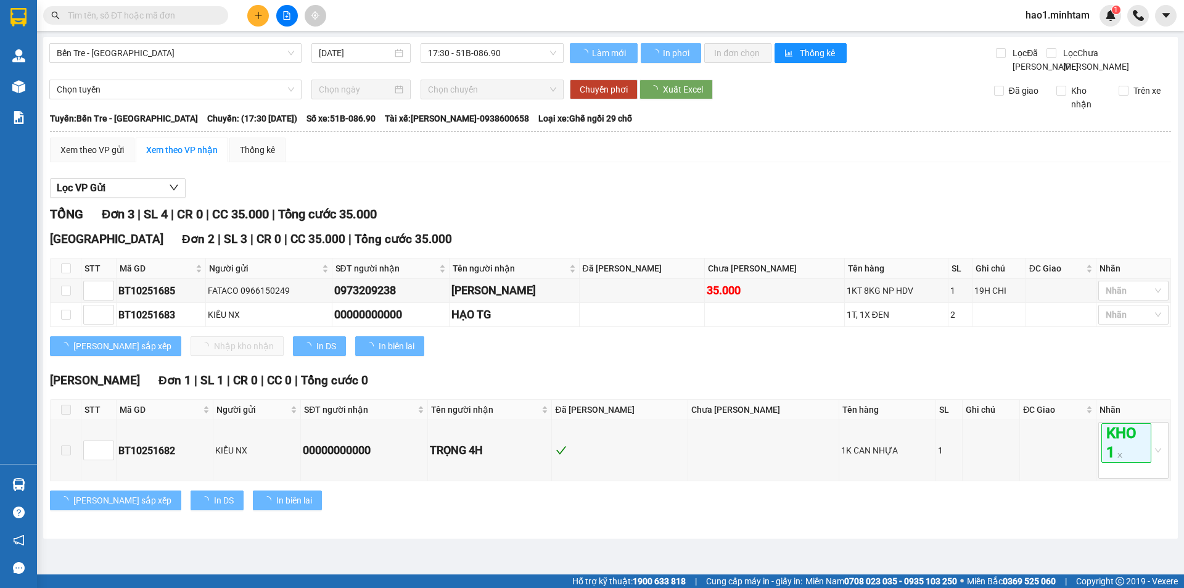
click at [626, 193] on div "Lọc VP Gửi" at bounding box center [610, 188] width 1121 height 20
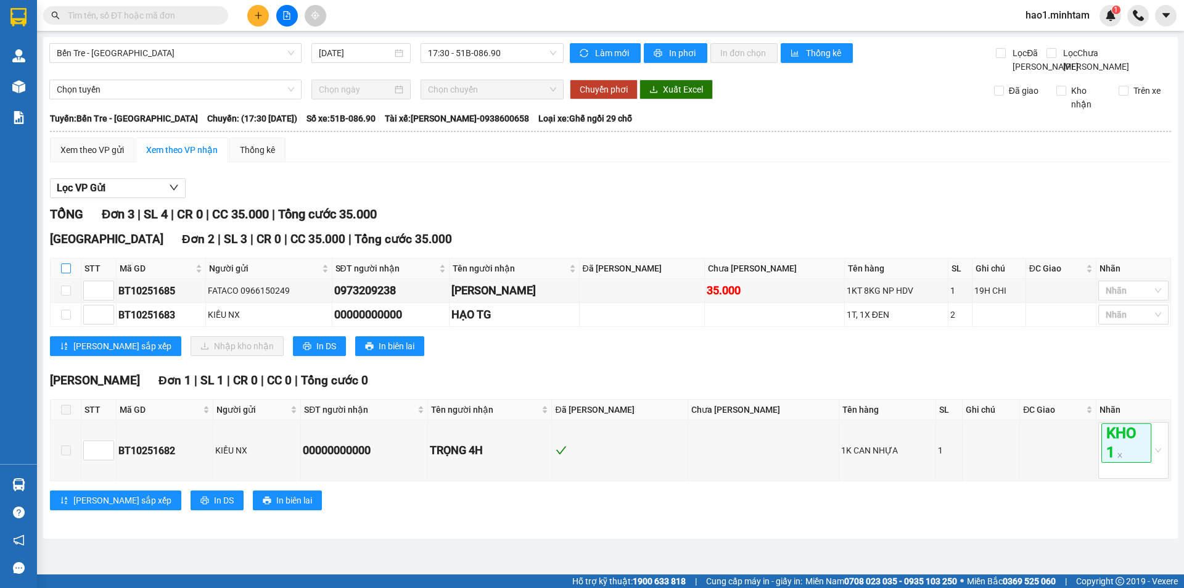
click at [66, 273] on input "checkbox" at bounding box center [66, 268] width 10 height 10
checkbox input "true"
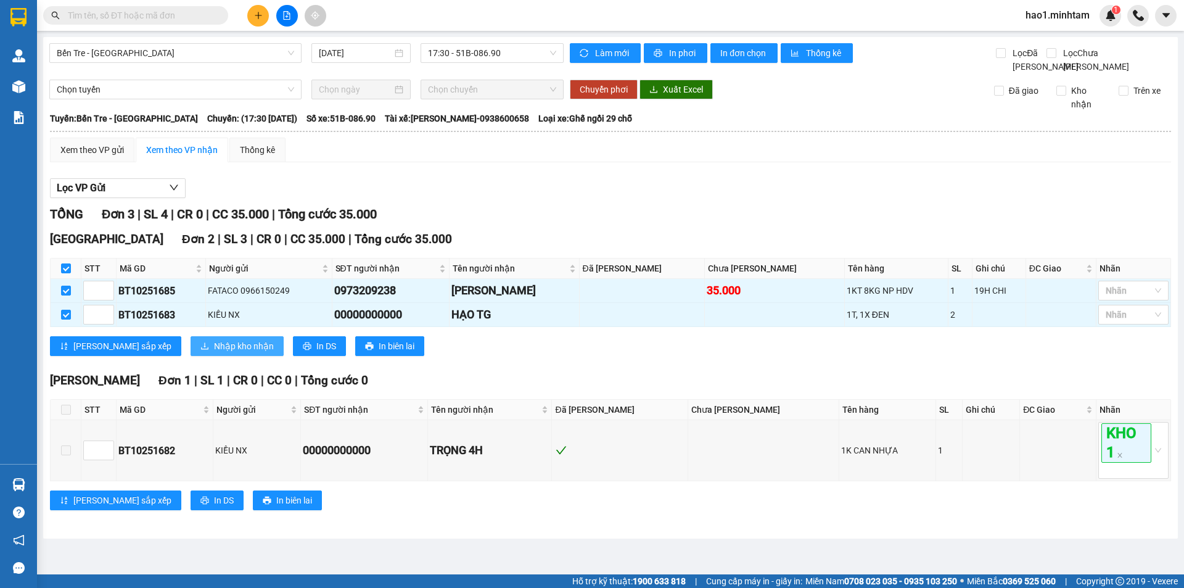
click at [214, 353] on span "Nhập kho nhận" at bounding box center [244, 346] width 60 height 14
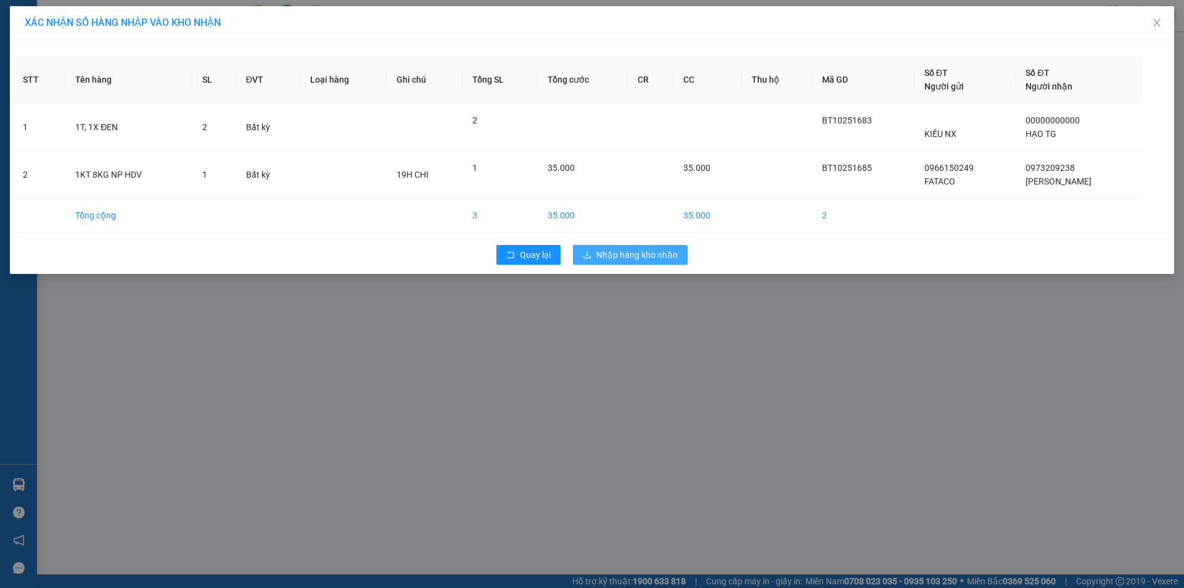
click at [622, 260] on span "Nhập hàng kho nhận" at bounding box center [636, 255] width 81 height 14
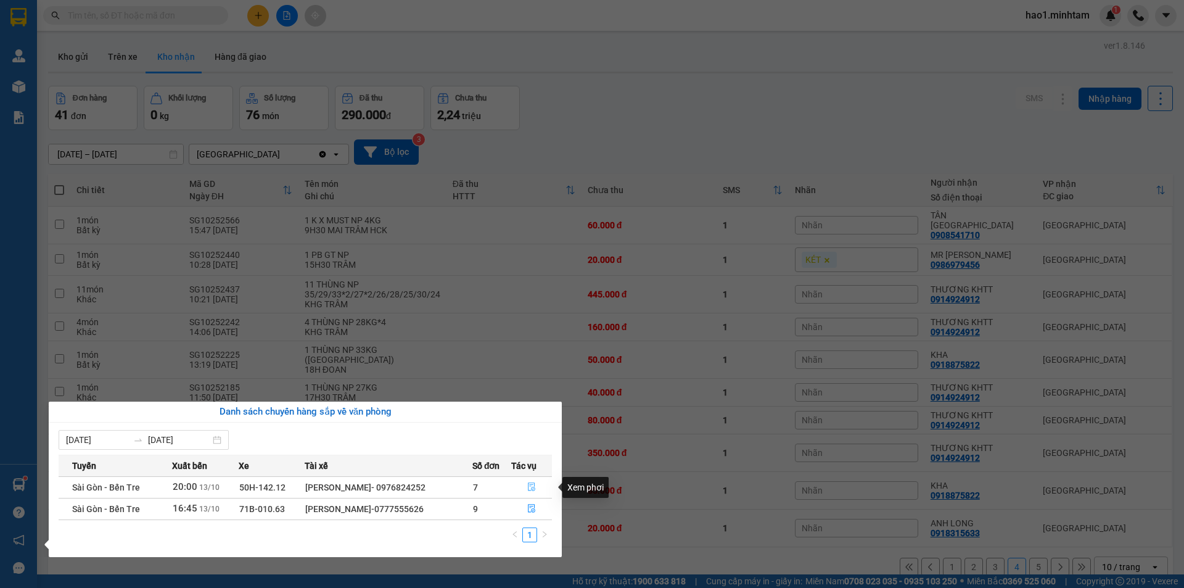
click at [531, 485] on icon "file-done" at bounding box center [531, 486] width 9 height 9
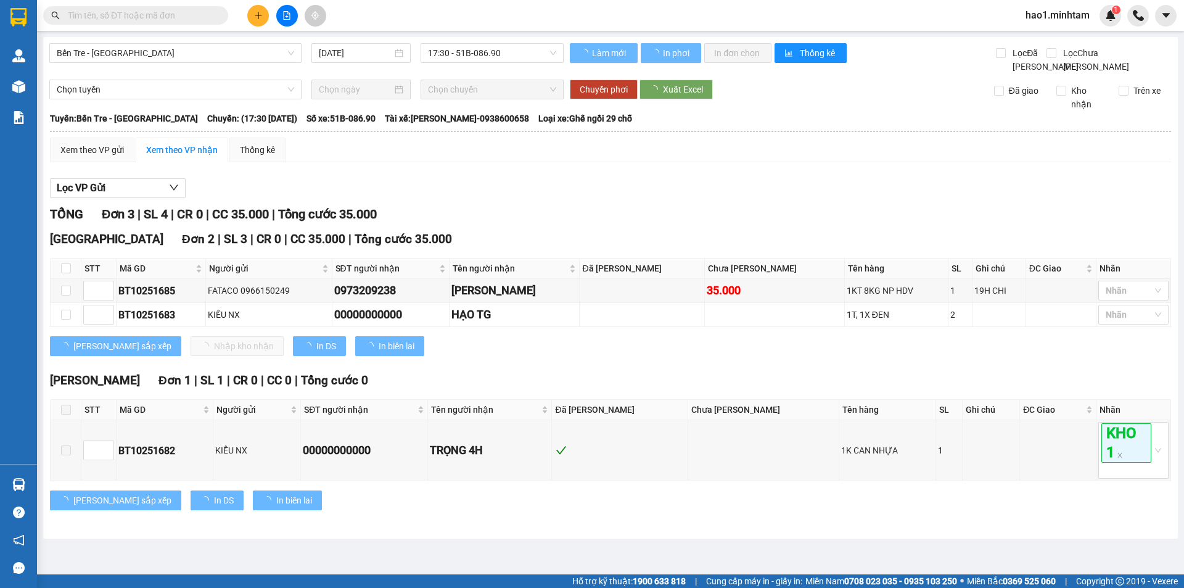
click at [650, 224] on div "TỔNG Đơn 3 | SL 4 | CR 0 | CC 35.000 | Tổng cước 35.000" at bounding box center [610, 214] width 1121 height 19
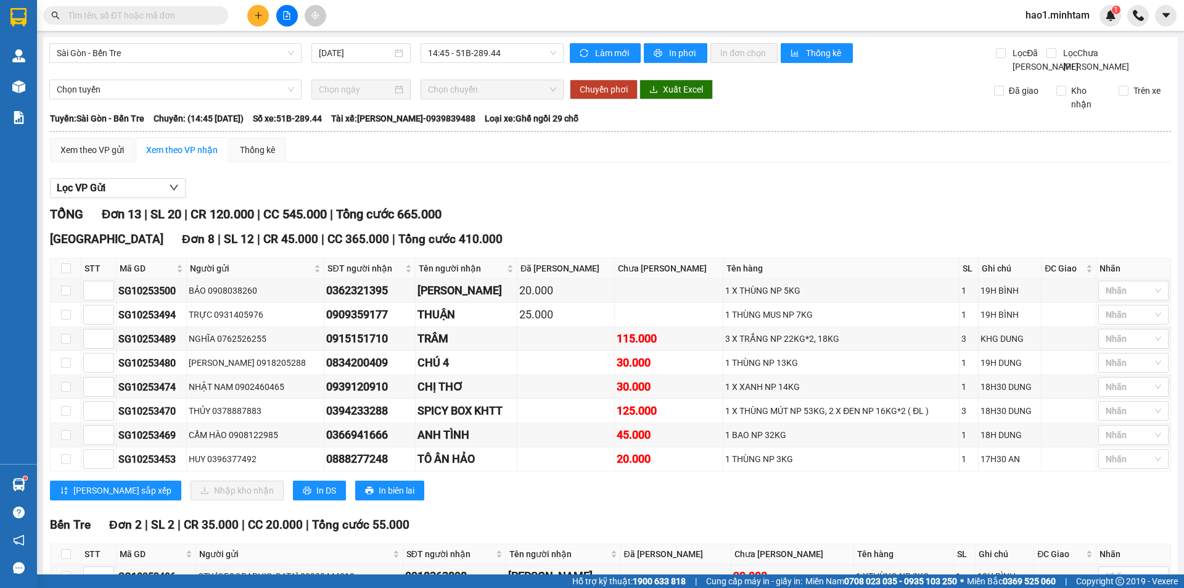
click at [255, 10] on button at bounding box center [258, 16] width 22 height 22
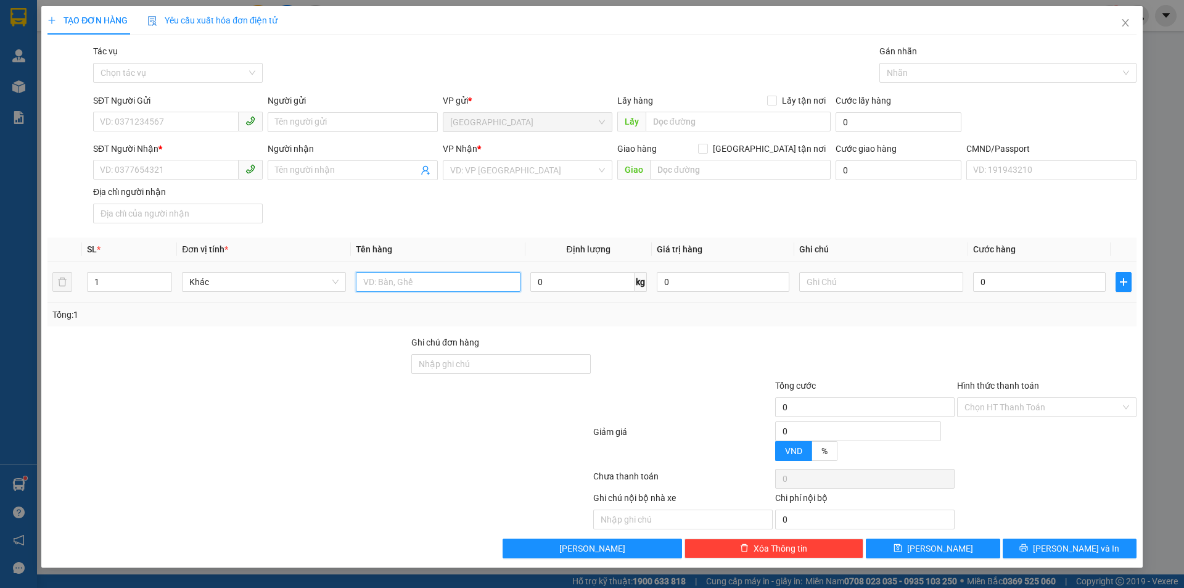
click at [386, 277] on input "text" at bounding box center [438, 282] width 164 height 20
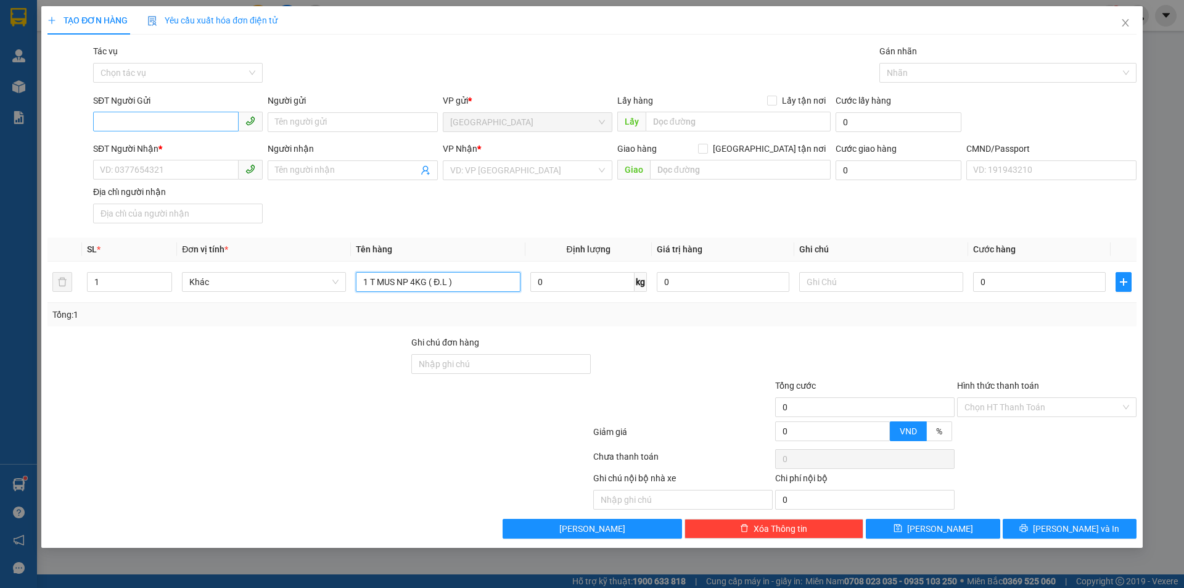
type input "1 T MUS NP 4KG ( Đ.L )"
click at [169, 115] on input "SĐT Người Gửi" at bounding box center [165, 122] width 145 height 20
drag, startPoint x: 112, startPoint y: 121, endPoint x: 91, endPoint y: 122, distance: 21.0
click at [91, 122] on div "SĐT Người Gửi 0963331273 0963331273" at bounding box center [178, 115] width 174 height 43
type input "0963331273"
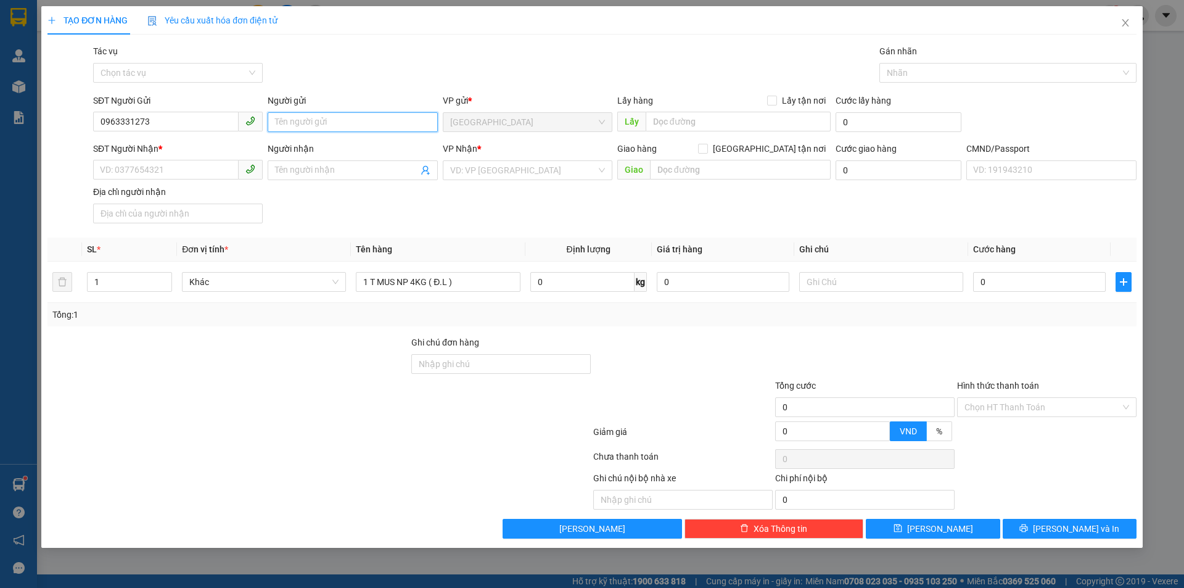
click at [287, 122] on input "Người gửi" at bounding box center [353, 122] width 170 height 20
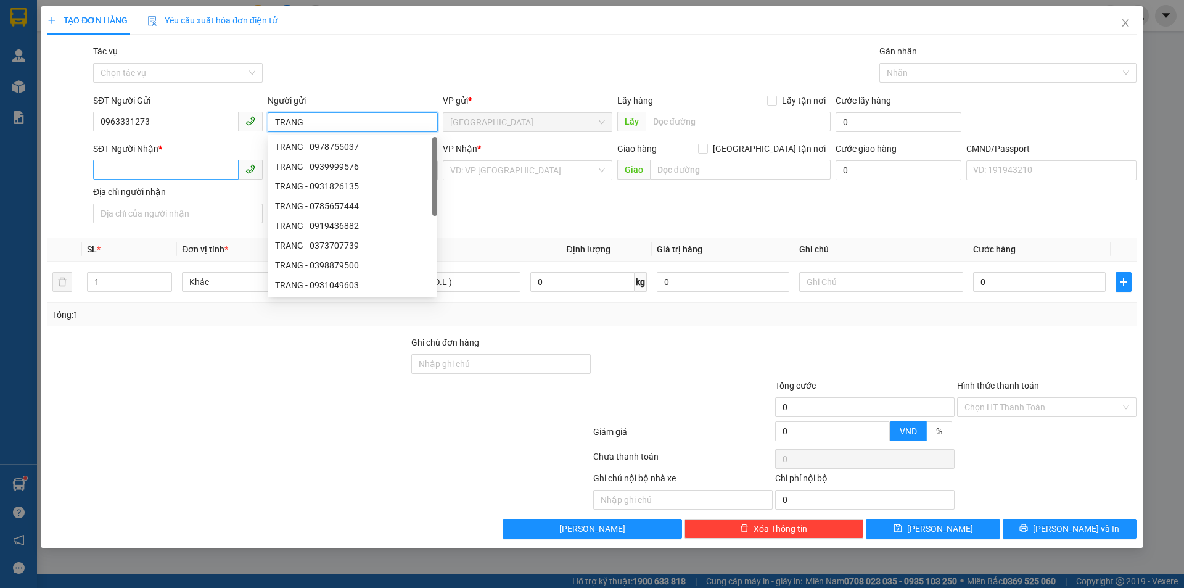
type input "TRANG"
click at [145, 175] on input "SĐT Người Nhận *" at bounding box center [165, 170] width 145 height 20
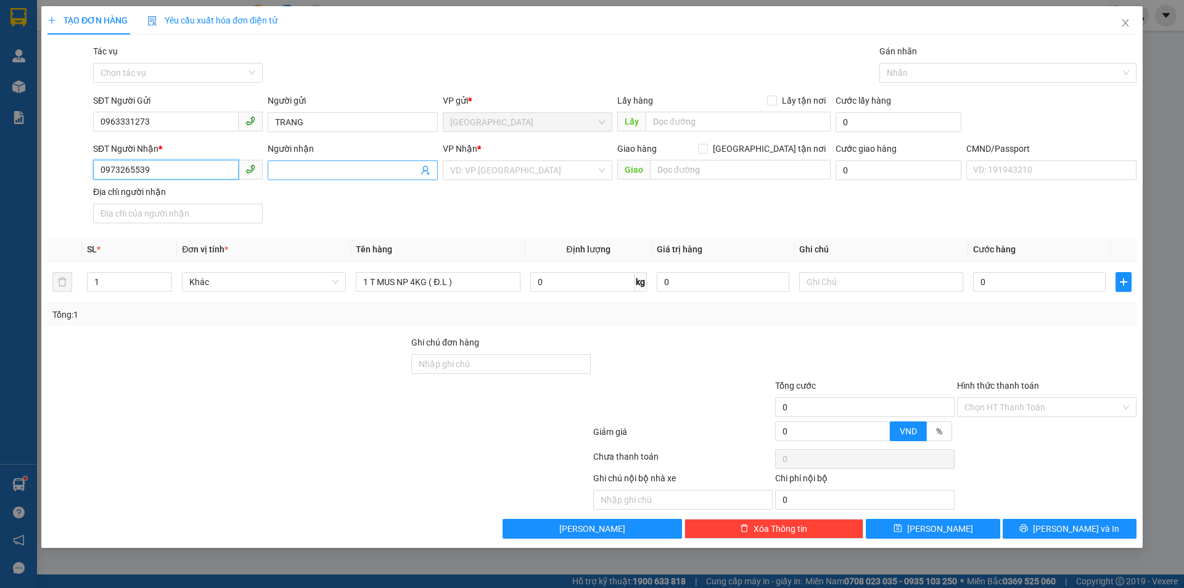
type input "0973265539"
click at [304, 169] on input "Người nhận" at bounding box center [346, 170] width 142 height 14
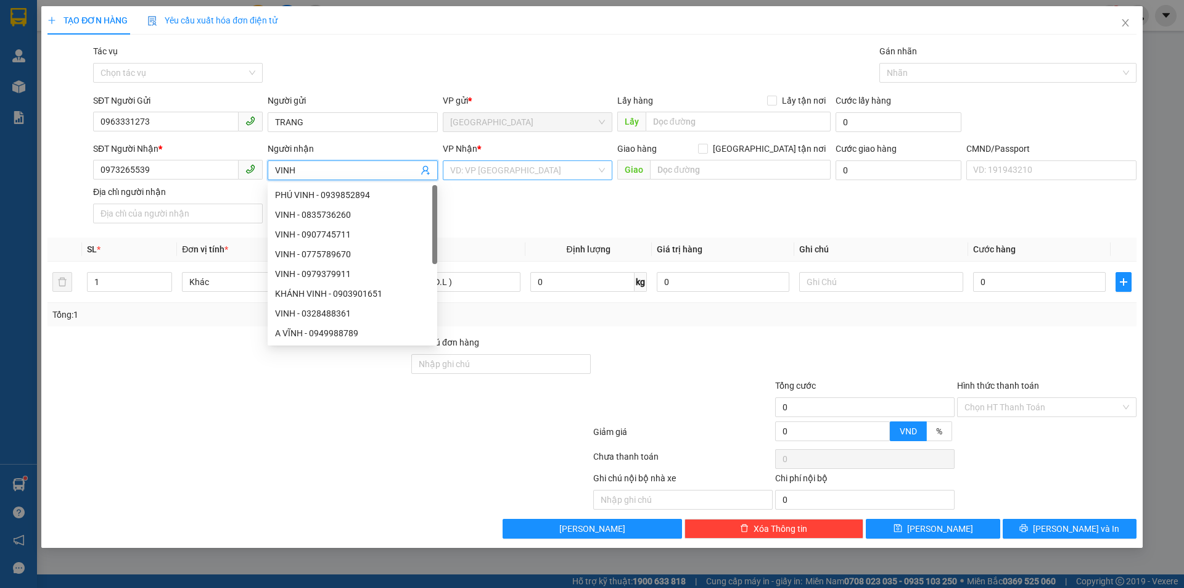
type input "VINH"
click at [512, 166] on input "search" at bounding box center [523, 170] width 146 height 18
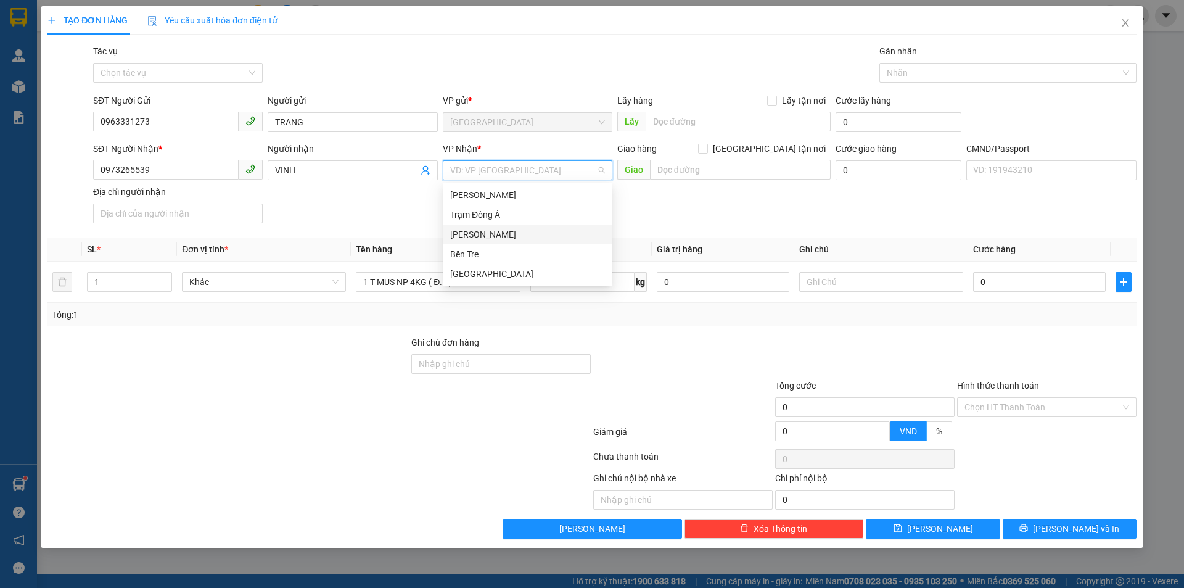
click at [518, 237] on div "[PERSON_NAME]" at bounding box center [527, 234] width 155 height 14
click at [887, 271] on div at bounding box center [881, 281] width 164 height 25
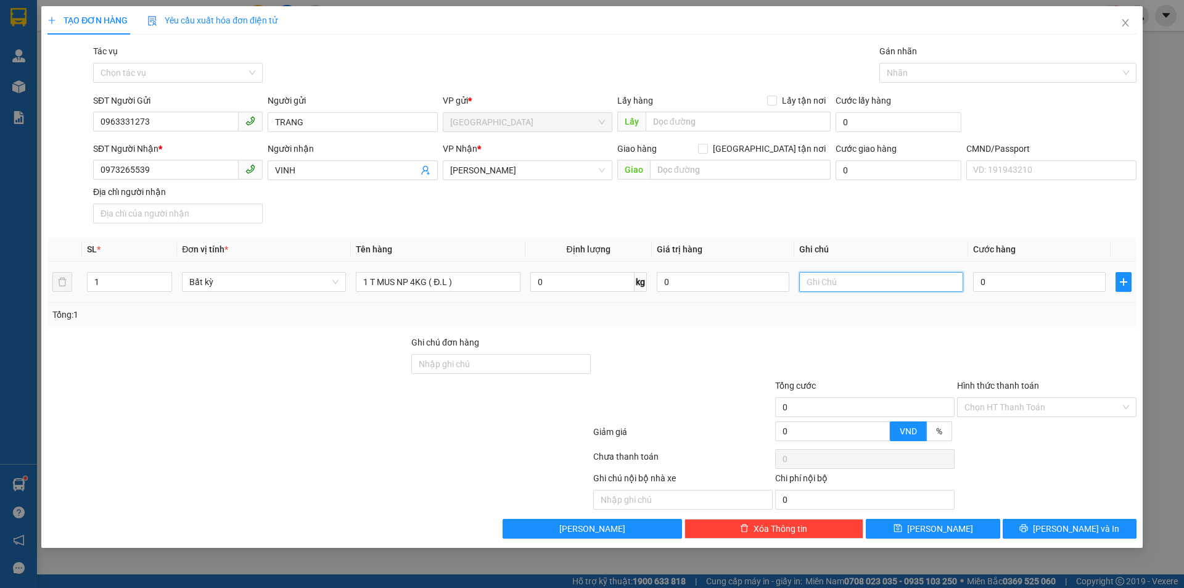
click at [885, 279] on input "text" at bounding box center [881, 282] width 164 height 20
type input "KHG HẠO"
click at [1078, 280] on input "0" at bounding box center [1039, 282] width 133 height 20
type input "2"
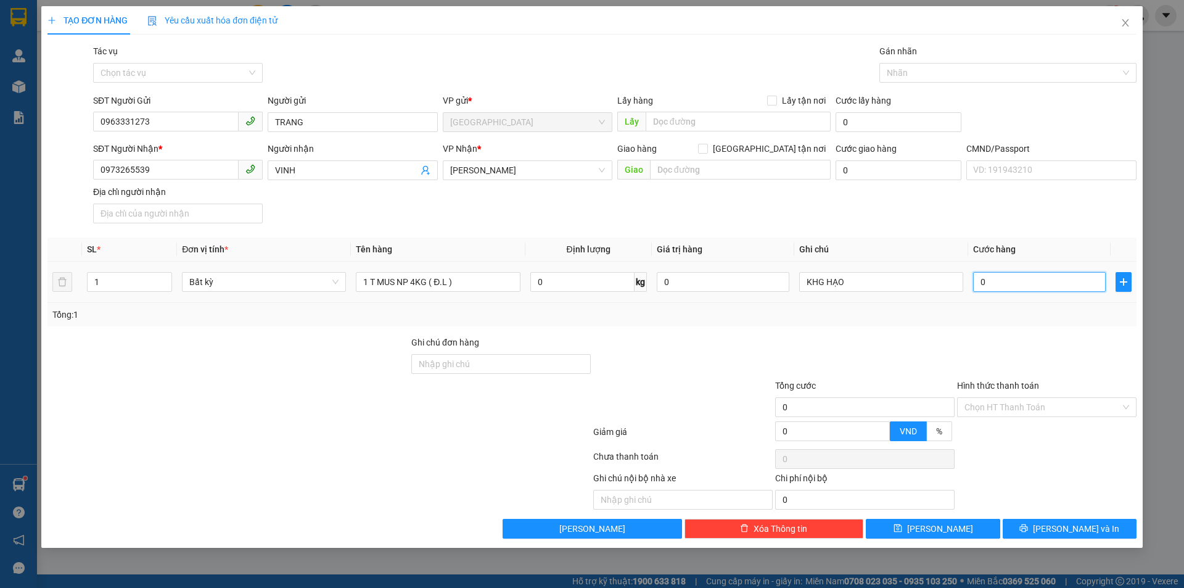
type input "2"
type input "20"
type input "20.000"
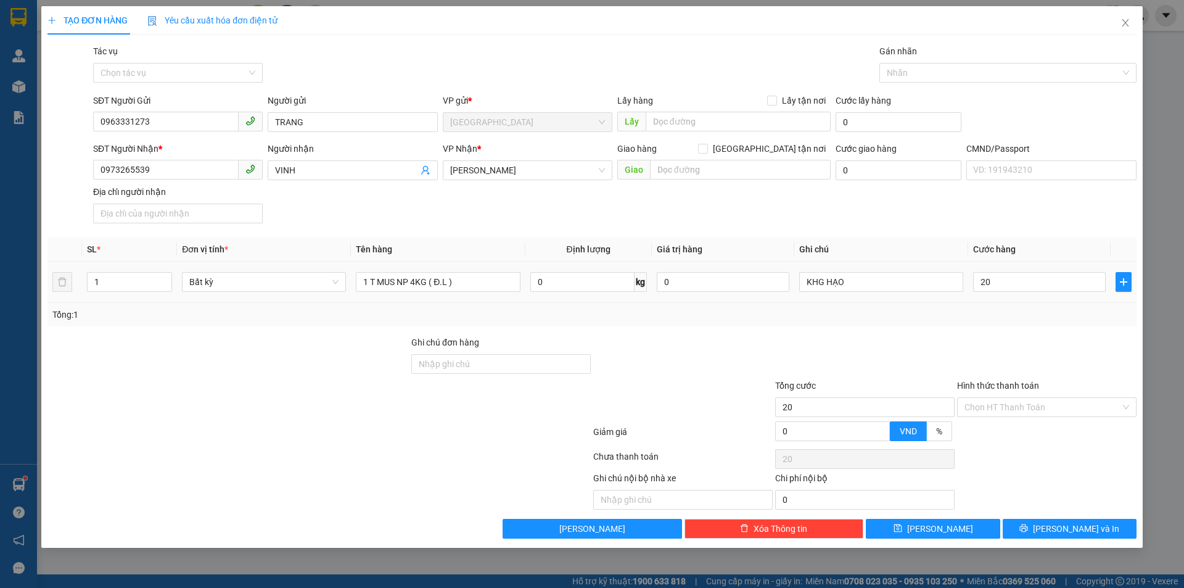
type input "20.000"
click at [941, 329] on div "Transit Pickup Surcharge Ids Transit Deliver Surcharge Ids Transit Deliver Surc…" at bounding box center [591, 291] width 1089 height 494
click at [1067, 531] on span "[PERSON_NAME] và In" at bounding box center [1076, 529] width 86 height 14
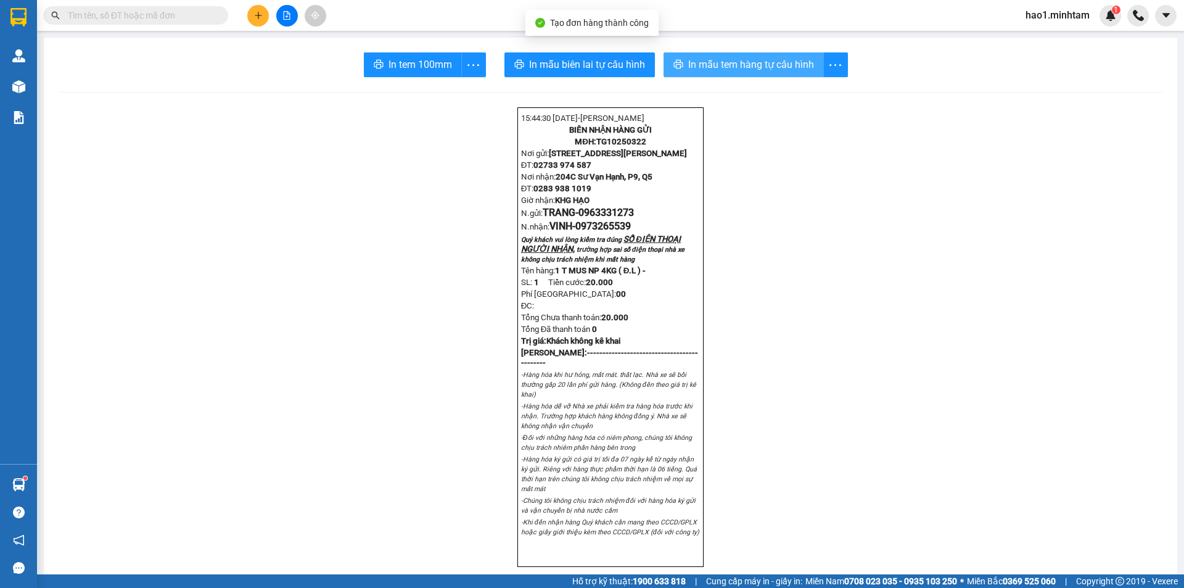
click at [718, 56] on button "In mẫu tem hàng tự cấu hình" at bounding box center [743, 64] width 160 height 25
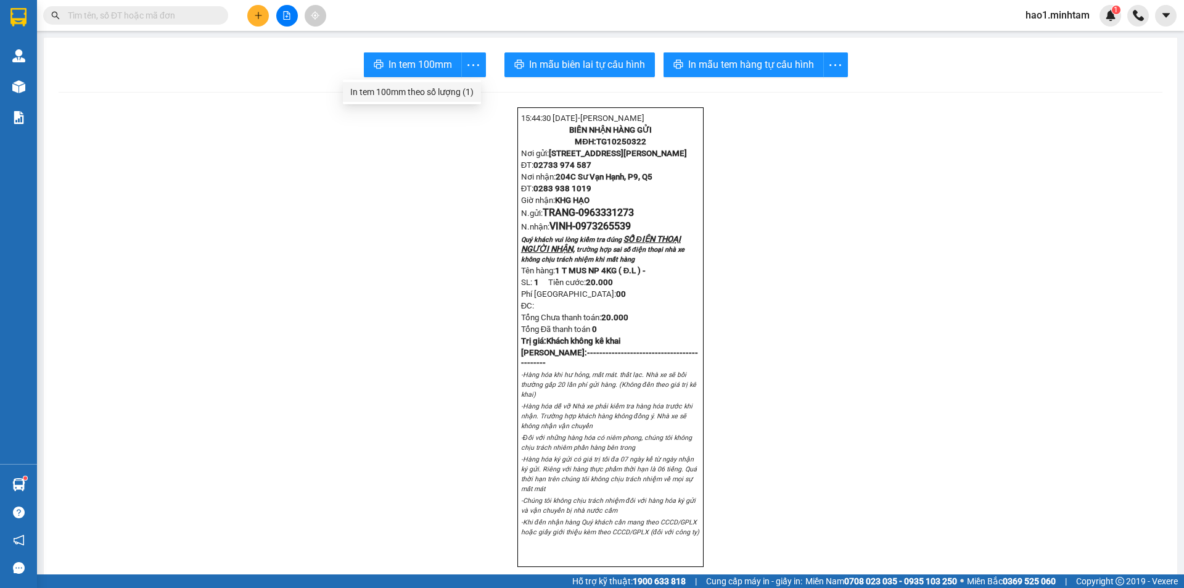
click at [437, 93] on div "In tem 100mm theo số lượng (1)" at bounding box center [411, 92] width 123 height 14
click at [182, 20] on input "text" at bounding box center [140, 16] width 145 height 14
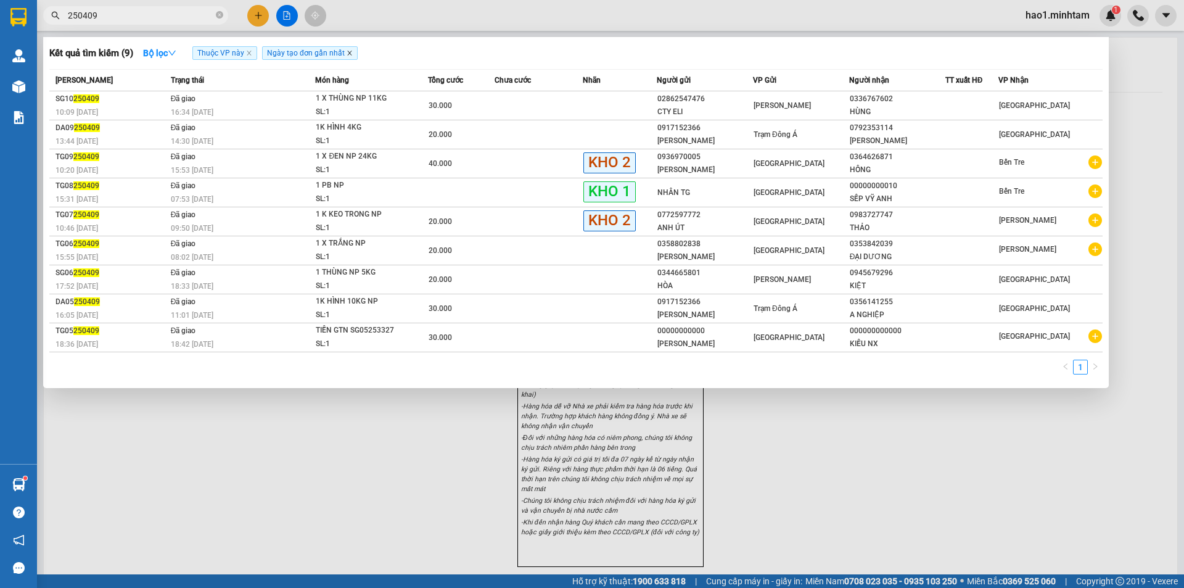
click at [351, 54] on icon "close" at bounding box center [349, 53] width 6 height 6
click at [250, 54] on icon "close" at bounding box center [249, 53] width 6 height 6
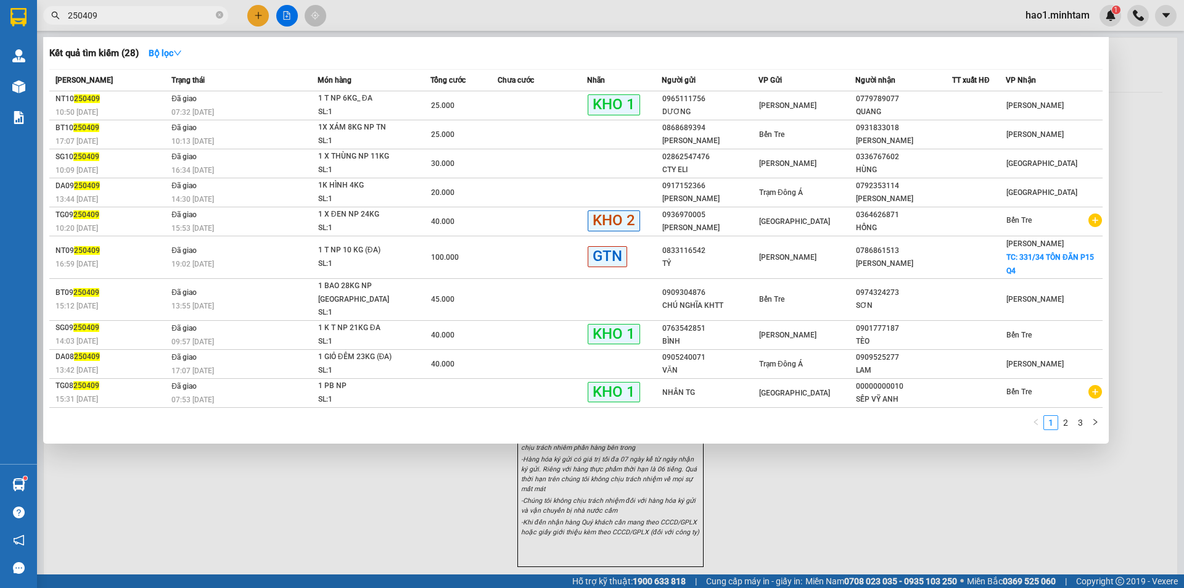
click at [105, 18] on input "250409" at bounding box center [140, 16] width 145 height 14
type input "2"
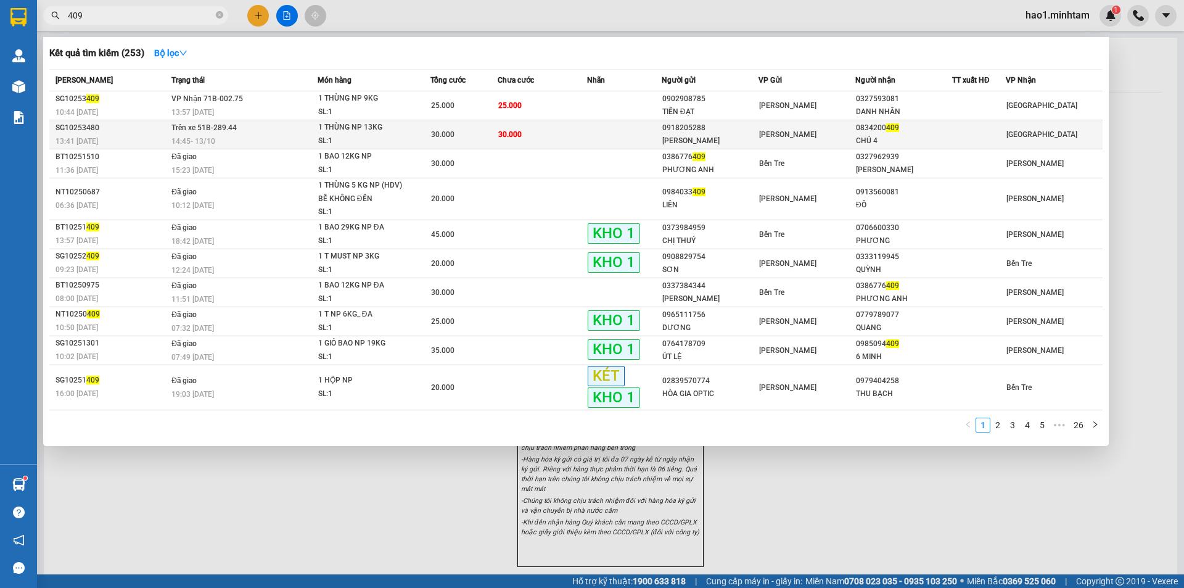
type input "409"
click at [396, 133] on div "1 THÙNG NP 13KG" at bounding box center [364, 128] width 92 height 14
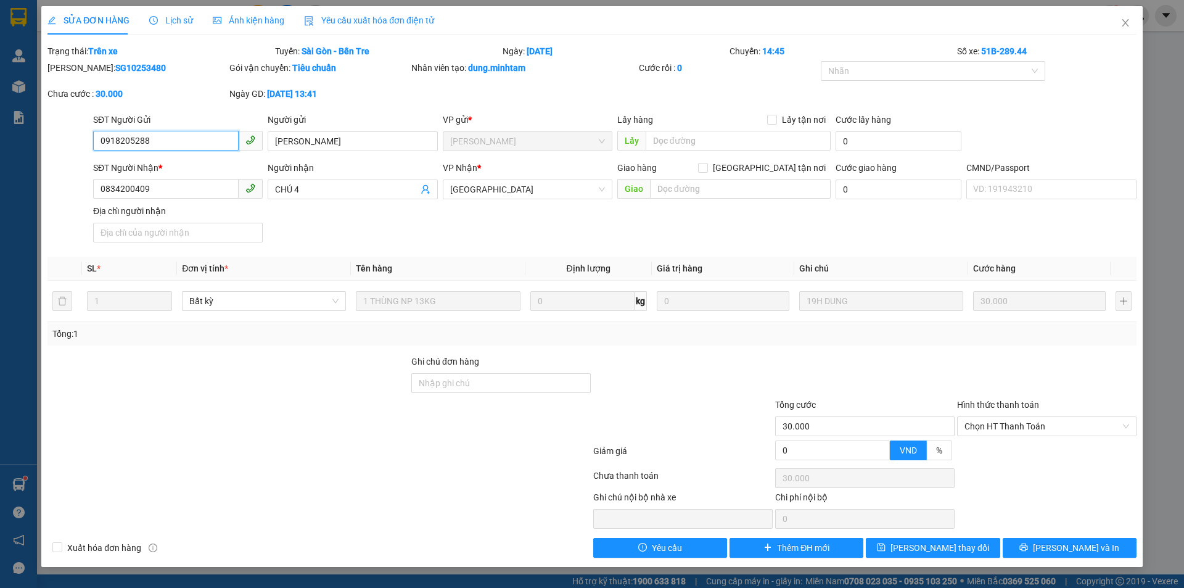
type input "0918205288"
type input "[PERSON_NAME]"
type input "0834200409"
type input "CHÚ 4"
type input "30.000"
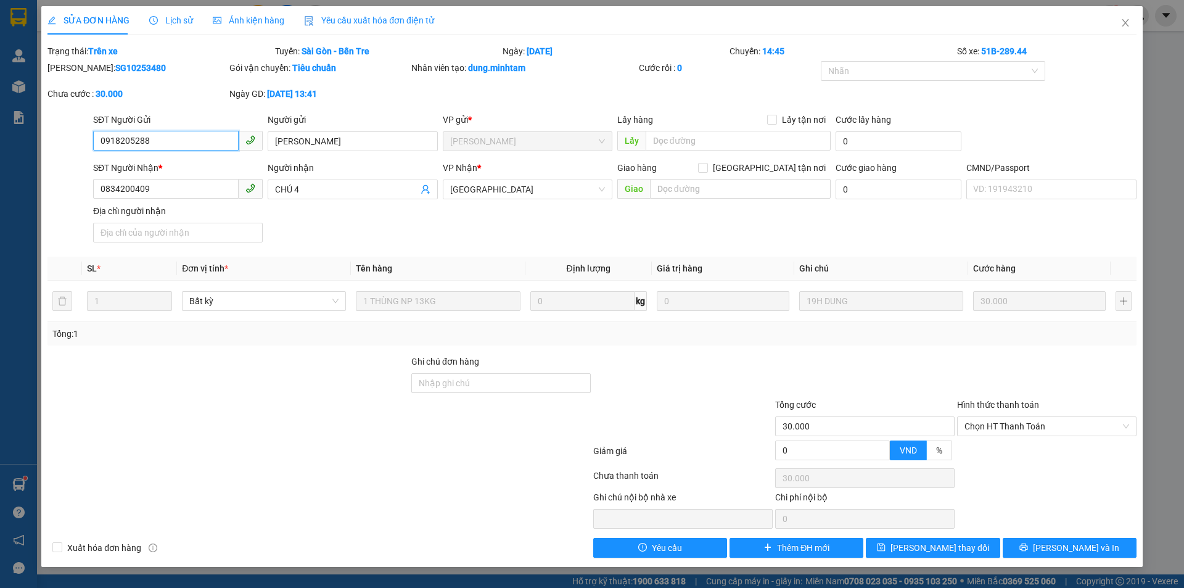
type input "30.000"
drag, startPoint x: 187, startPoint y: 176, endPoint x: 141, endPoint y: 190, distance: 48.2
click at [141, 190] on div "SĐT Người Nhận * 0834200409" at bounding box center [178, 182] width 170 height 43
drag, startPoint x: 166, startPoint y: 191, endPoint x: 79, endPoint y: 193, distance: 87.6
click at [73, 193] on div "SĐT Người Nhận * 0834200409 0834200409 Người nhận CHÚ 4 VP Nhận * Tiền Giang Gi…" at bounding box center [591, 204] width 1091 height 86
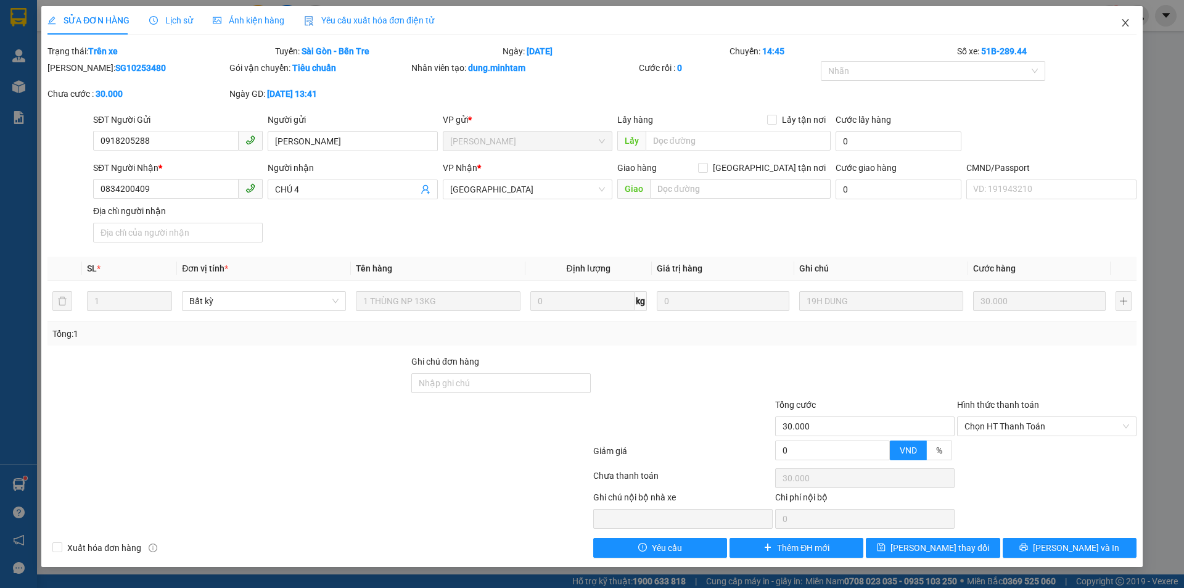
click at [1119, 25] on span "Close" at bounding box center [1125, 23] width 35 height 35
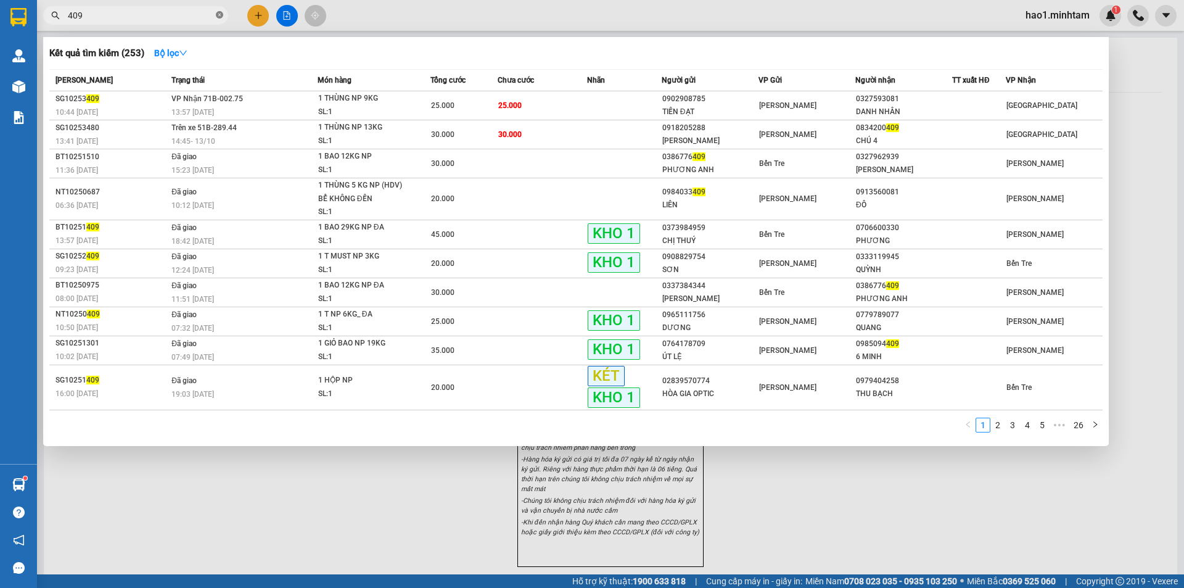
click at [222, 16] on icon "close-circle" at bounding box center [219, 14] width 7 height 7
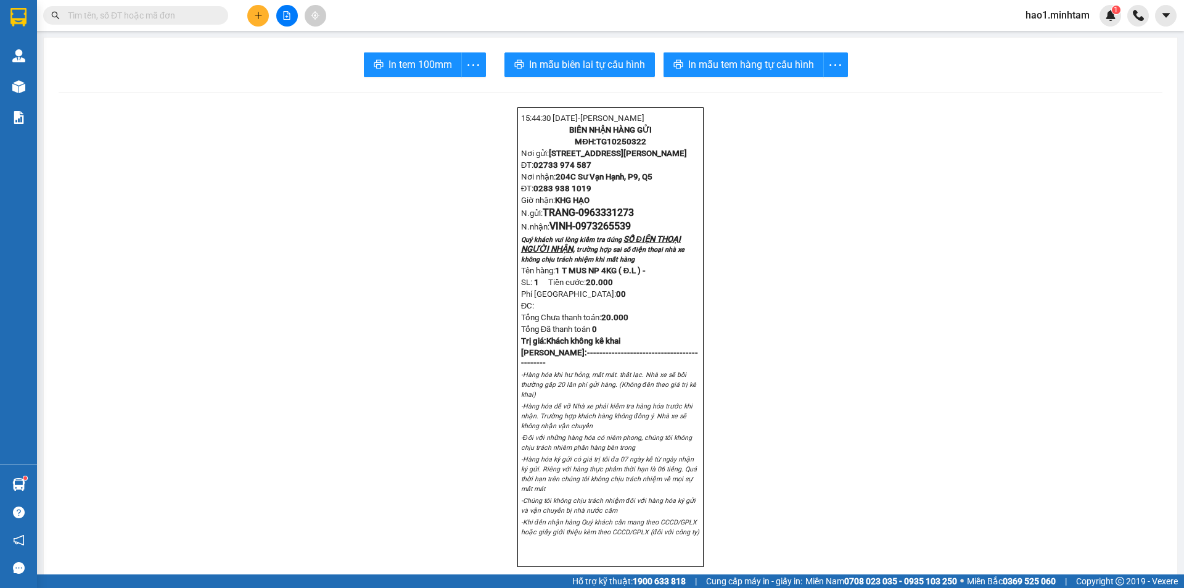
click at [182, 16] on input "text" at bounding box center [140, 16] width 145 height 14
paste input "0834200409"
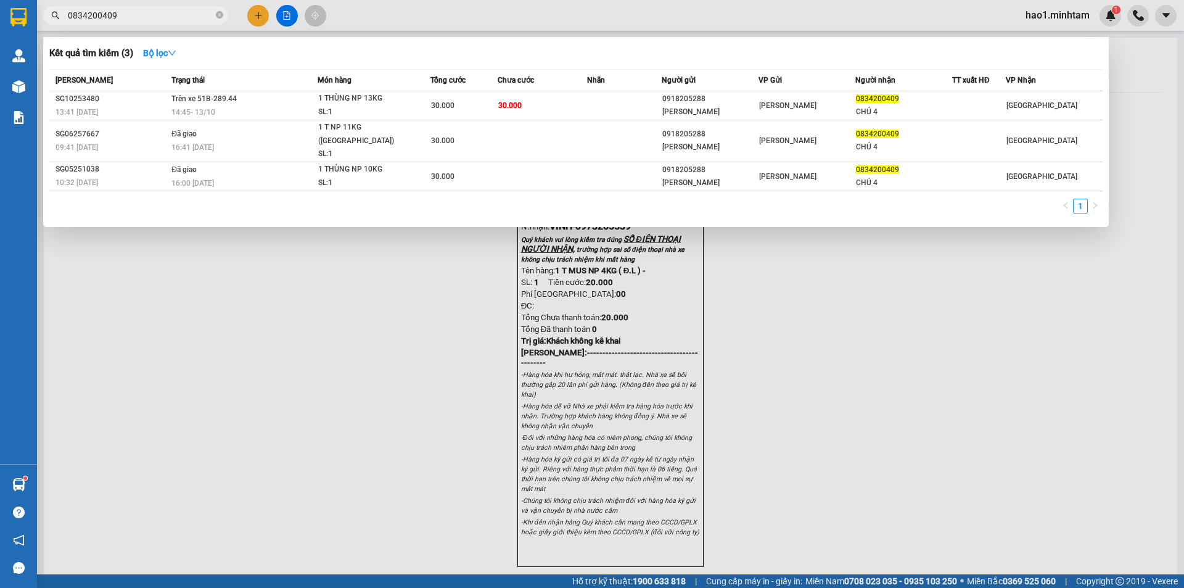
click at [131, 15] on input "0834200409" at bounding box center [140, 16] width 145 height 14
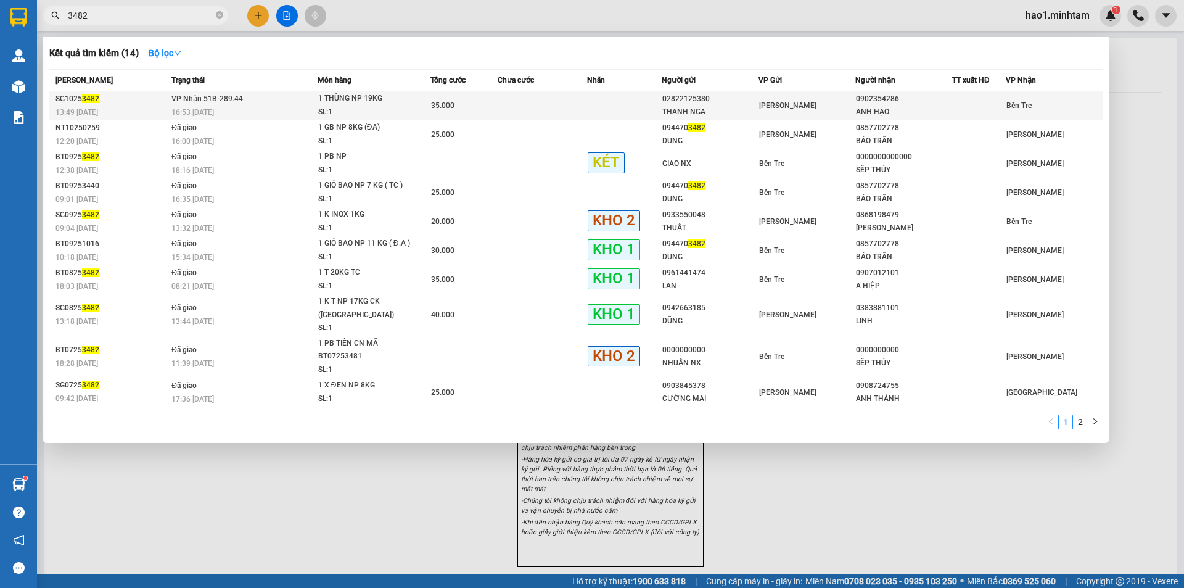
type input "3482"
click at [396, 105] on div "1 THÙNG NP 19KG" at bounding box center [364, 99] width 92 height 14
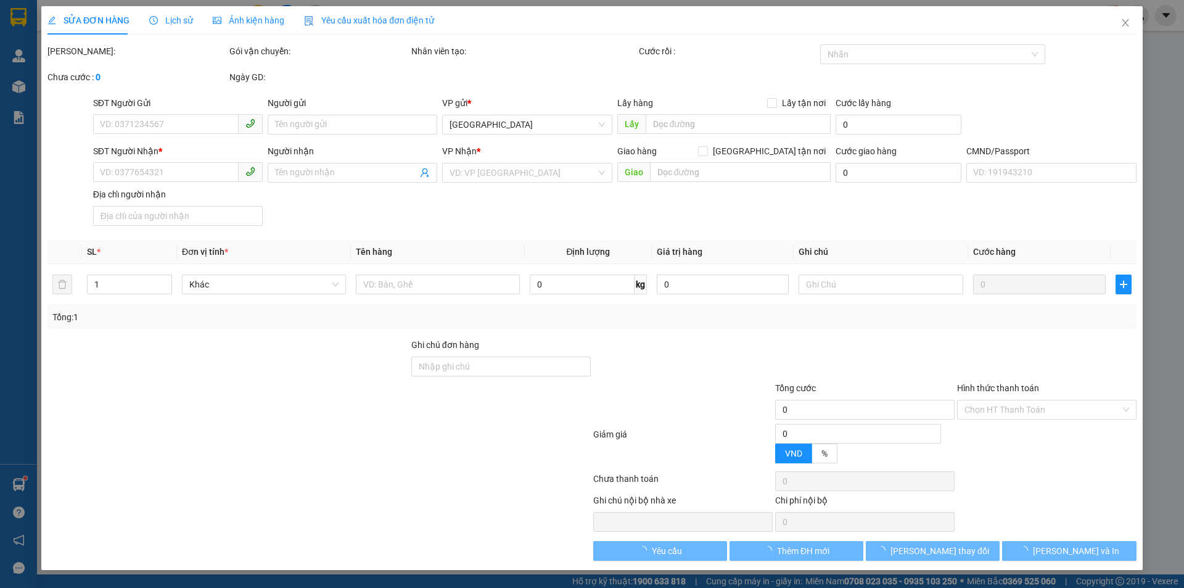
type input "02822125380"
type input "THANH NGA"
type input "0902354286"
type input "ANH HẠO"
type input "35.000"
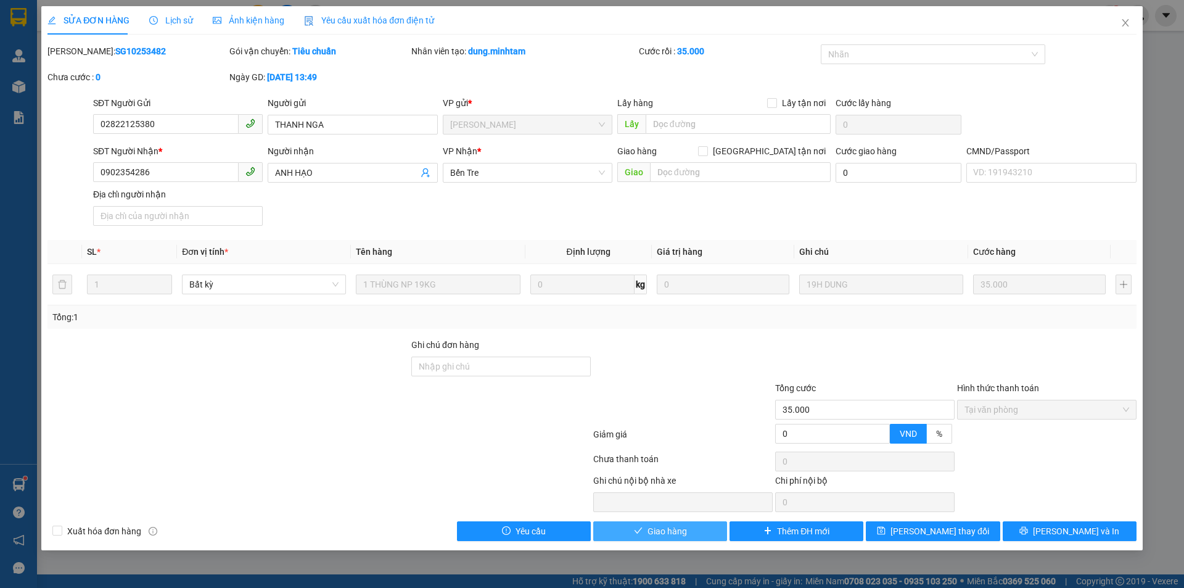
drag, startPoint x: 674, startPoint y: 535, endPoint x: 854, endPoint y: 525, distance: 179.7
click at [674, 534] on span "Giao hàng" at bounding box center [666, 531] width 39 height 14
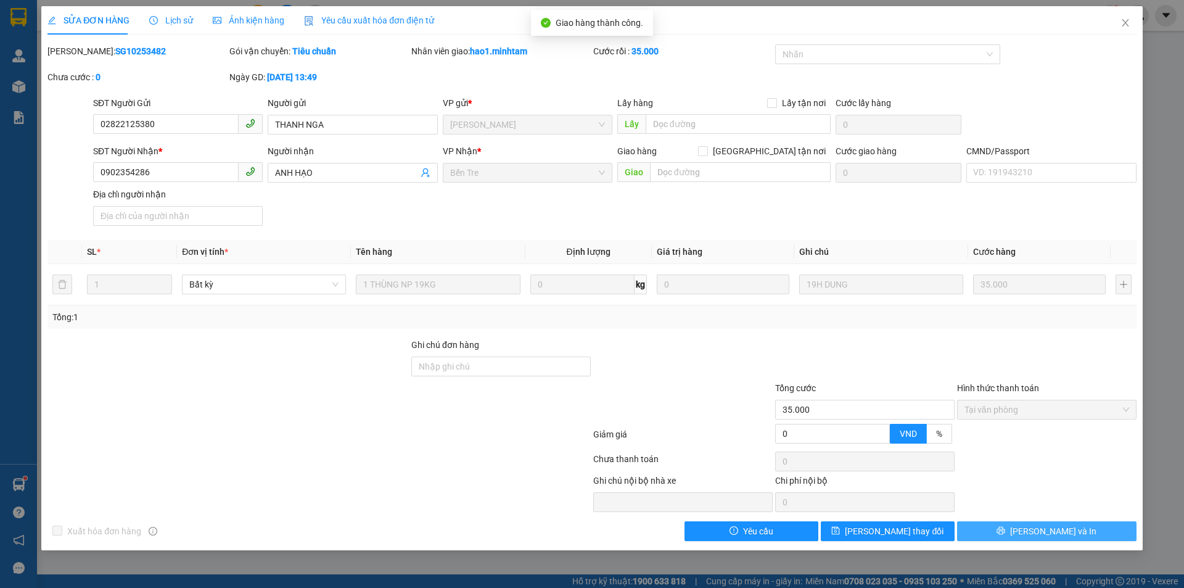
click at [1080, 530] on button "[PERSON_NAME] và In" at bounding box center [1046, 531] width 179 height 20
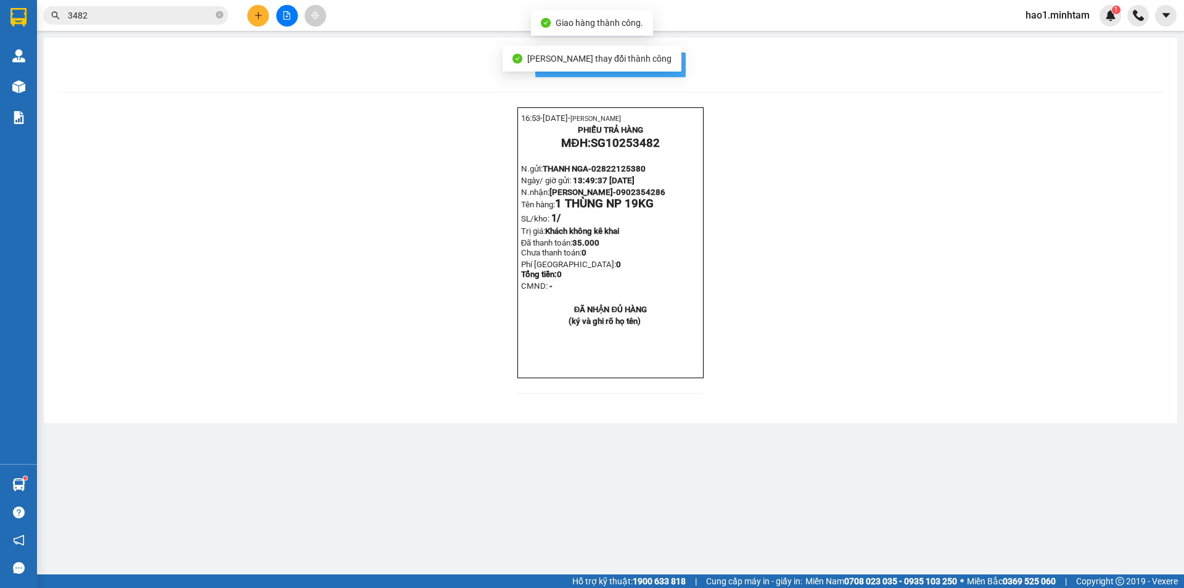
click at [682, 69] on button "In mẫu biên lai tự cấu hình" at bounding box center [610, 64] width 150 height 25
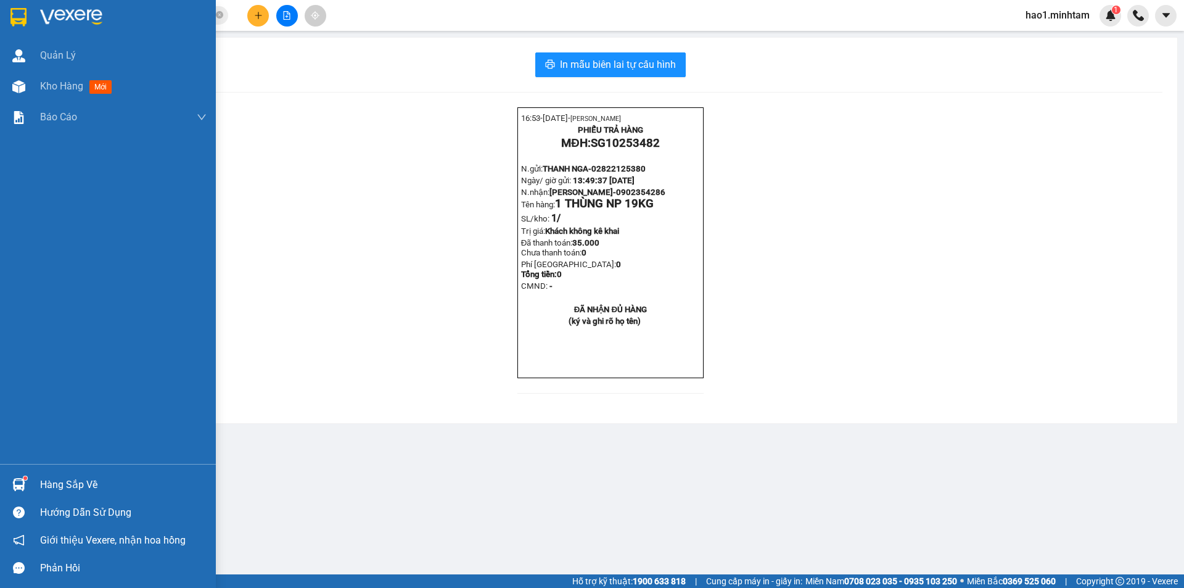
click at [73, 478] on div "Hàng sắp về" at bounding box center [123, 484] width 166 height 18
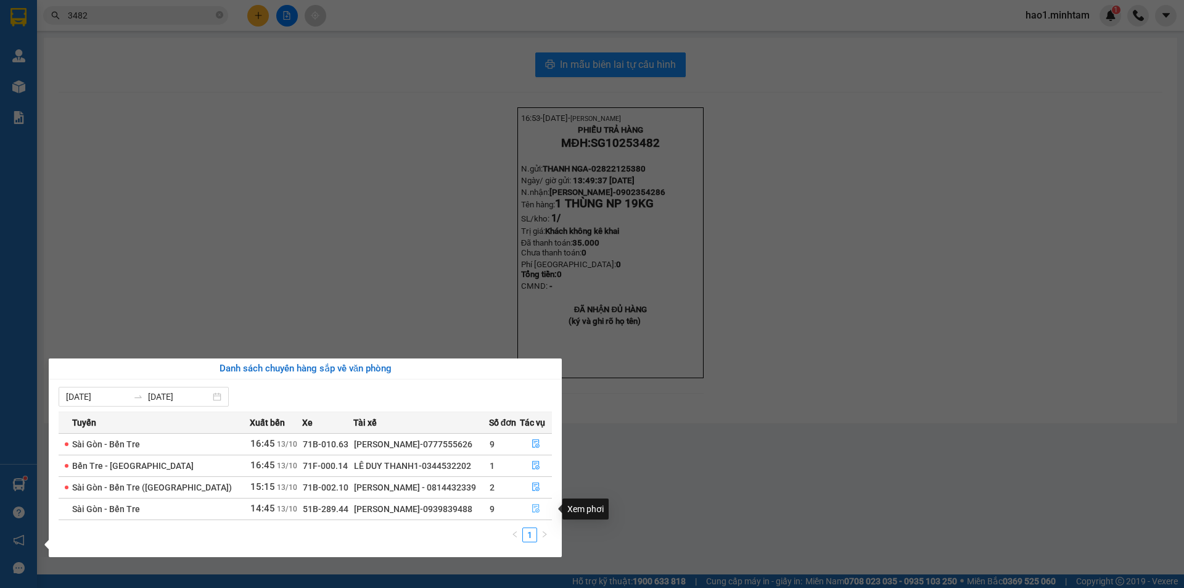
click at [532, 506] on icon "file-done" at bounding box center [535, 508] width 7 height 9
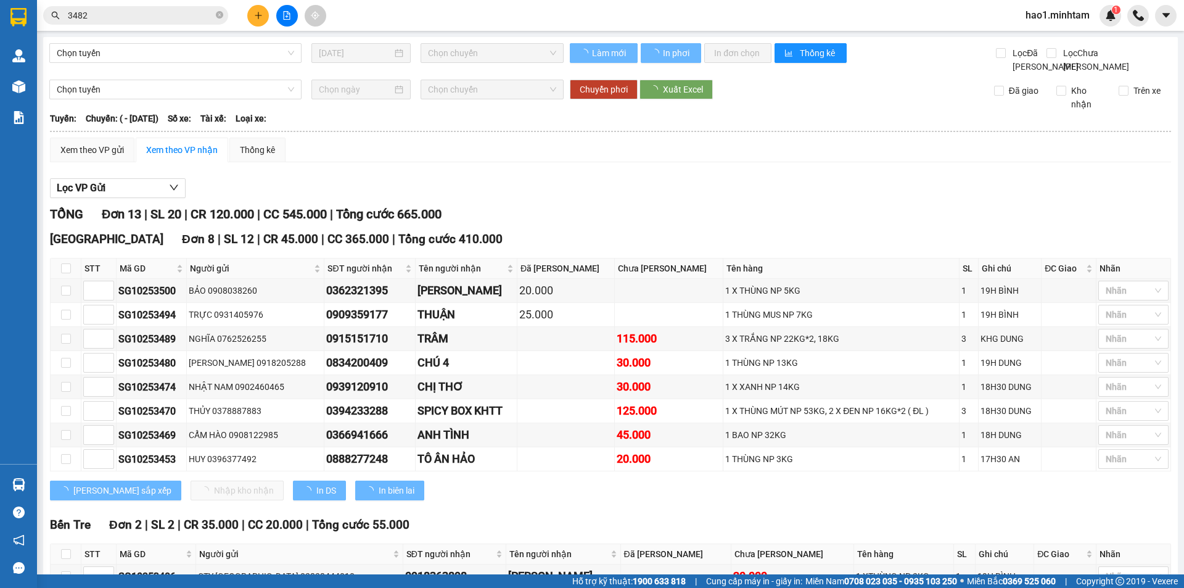
click at [748, 213] on div "Lọc VP Gửi TỔNG Đơn 13 | SL 20 | CR 120.000 | CC 545.000 | Tổng cước 665.000 […" at bounding box center [610, 497] width 1121 height 650
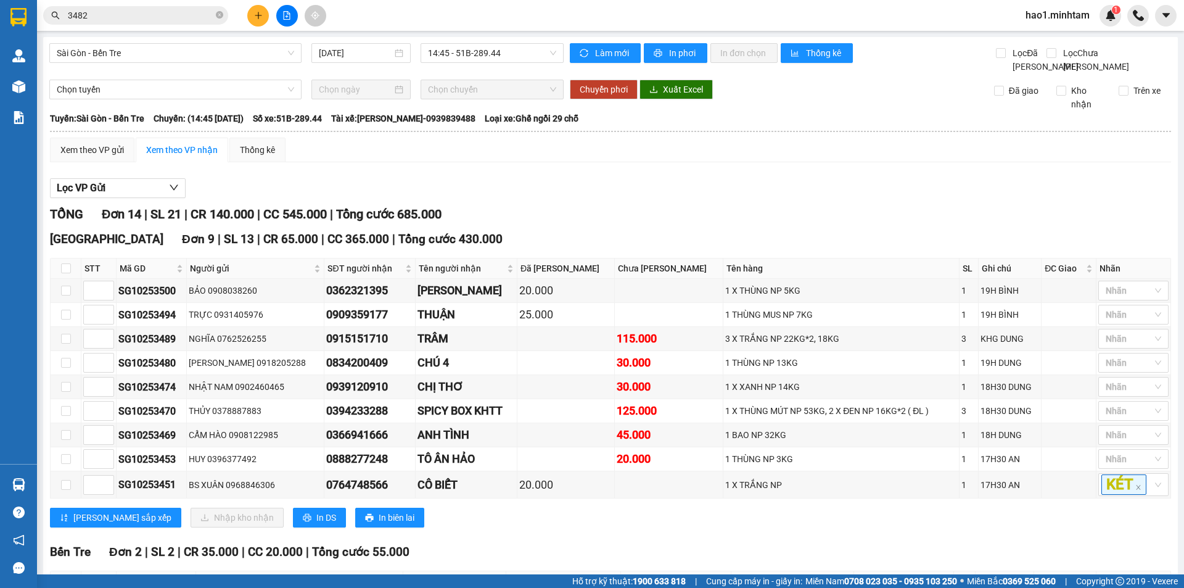
scroll to position [123, 0]
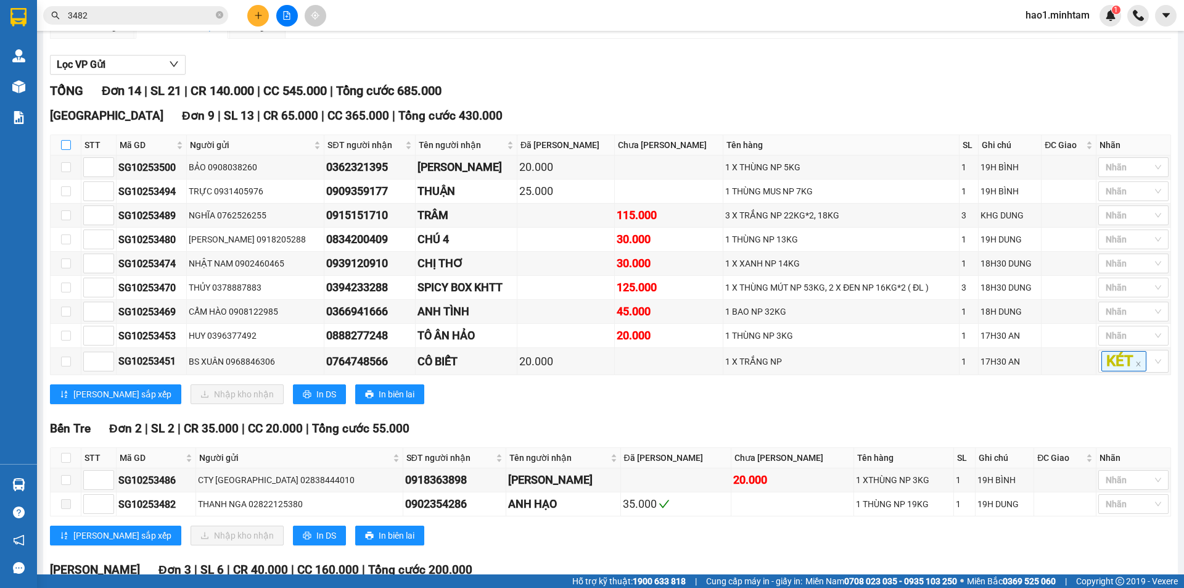
click at [64, 150] on input "checkbox" at bounding box center [66, 145] width 10 height 10
checkbox input "true"
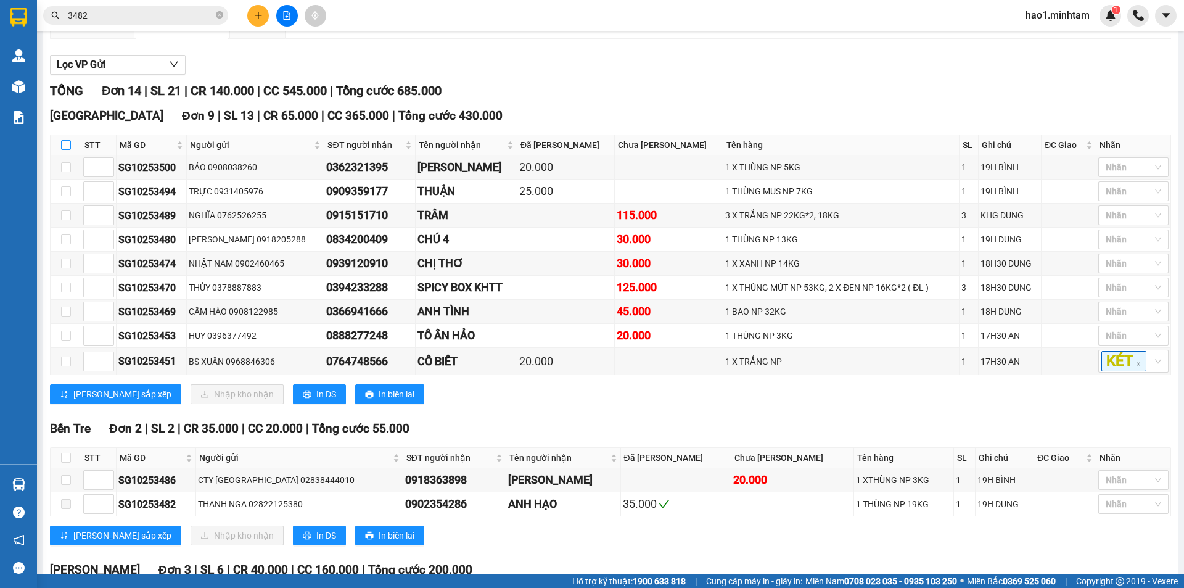
checkbox input "true"
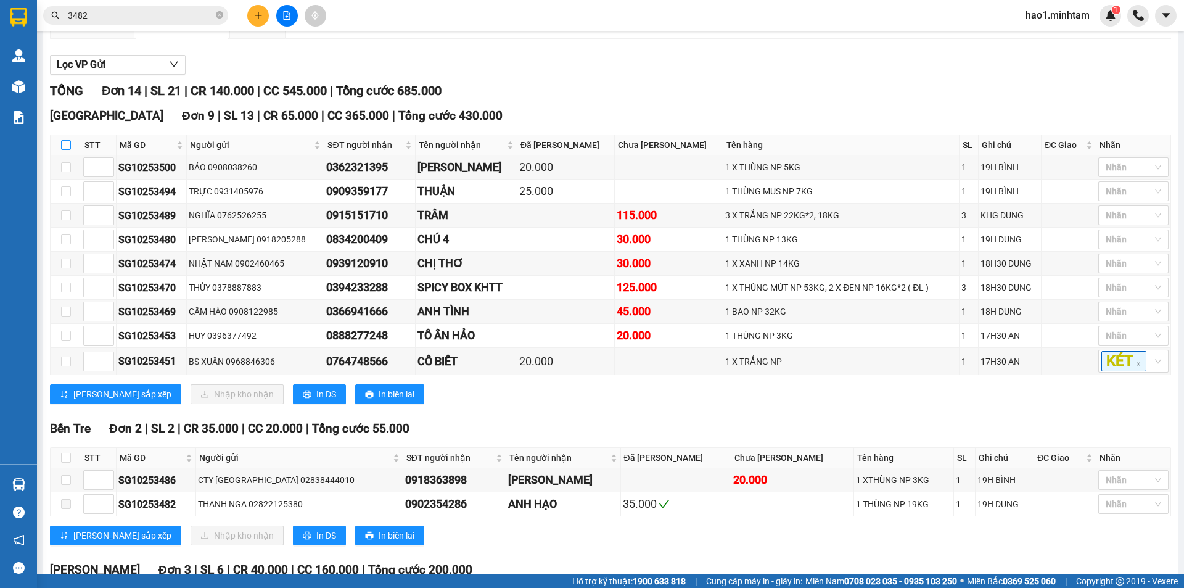
checkbox input "true"
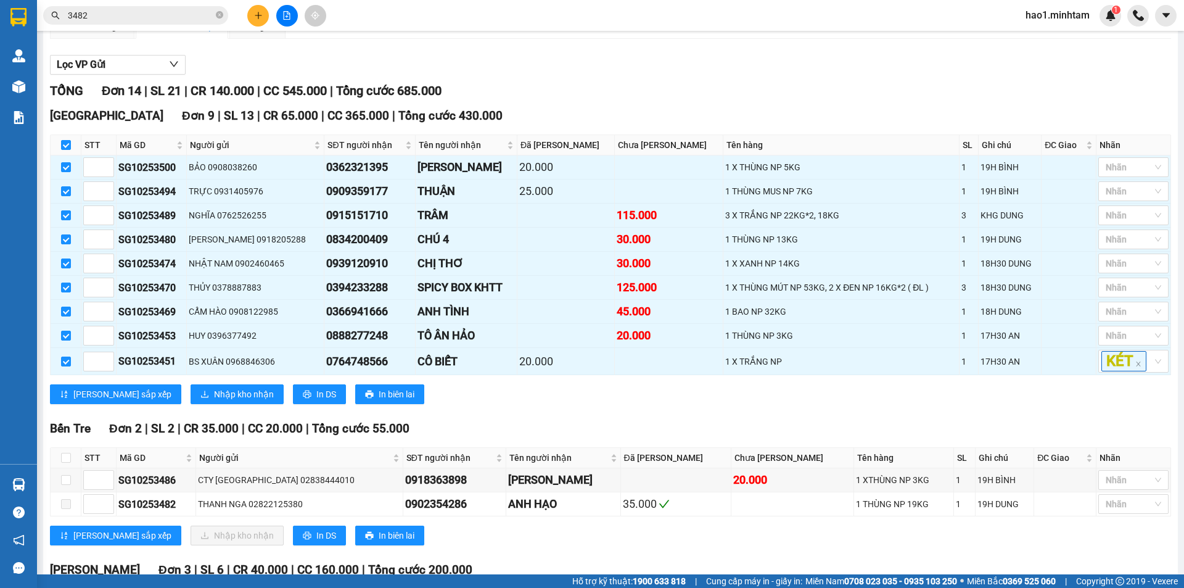
click at [582, 100] on div "TỔNG Đơn 14 | SL 21 | CR 140.000 | CC 545.000 | Tổng cước 685.000" at bounding box center [610, 90] width 1121 height 19
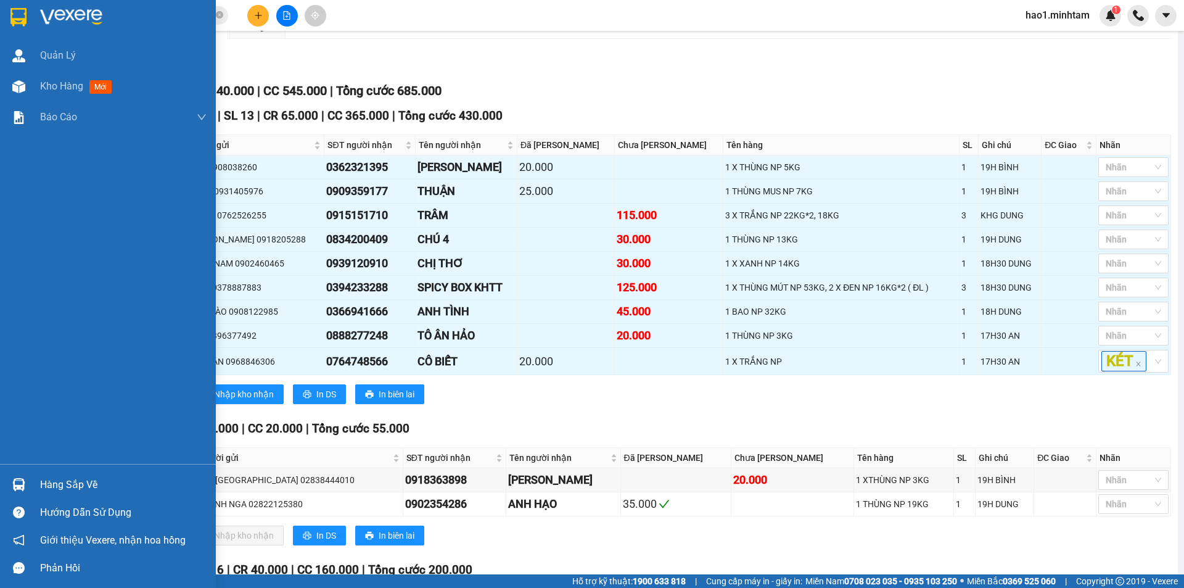
click at [49, 484] on div "Hàng sắp về" at bounding box center [123, 484] width 166 height 18
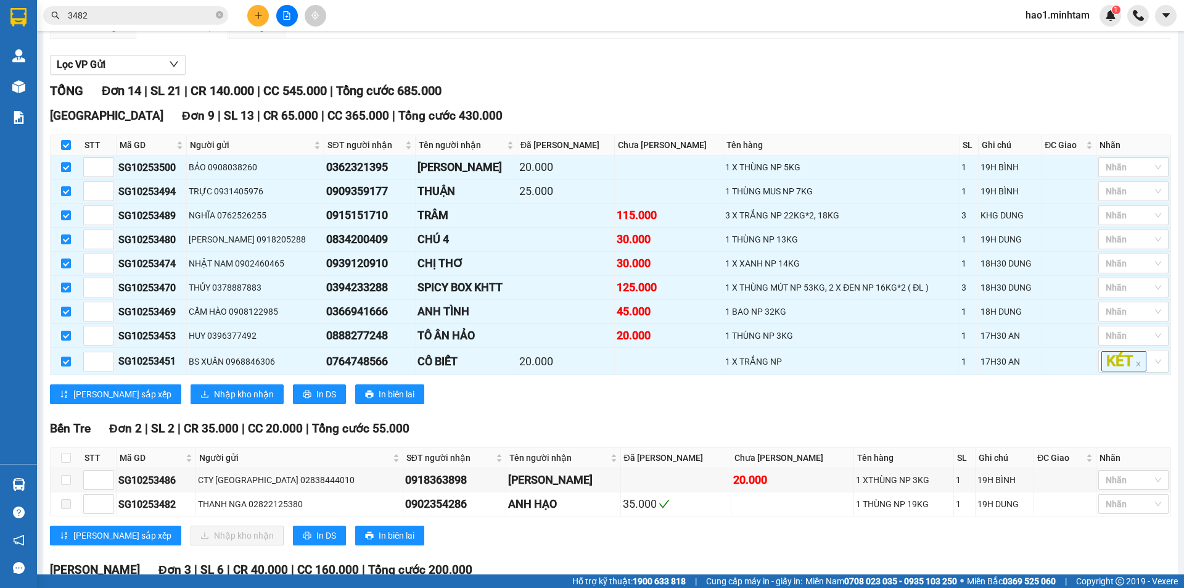
click at [712, 423] on section "Kết quả tìm kiếm ( 14 ) Bộ lọc Mã ĐH Trạng thái Món hàng Tổng cước Chưa cước Nh…" at bounding box center [592, 294] width 1184 height 588
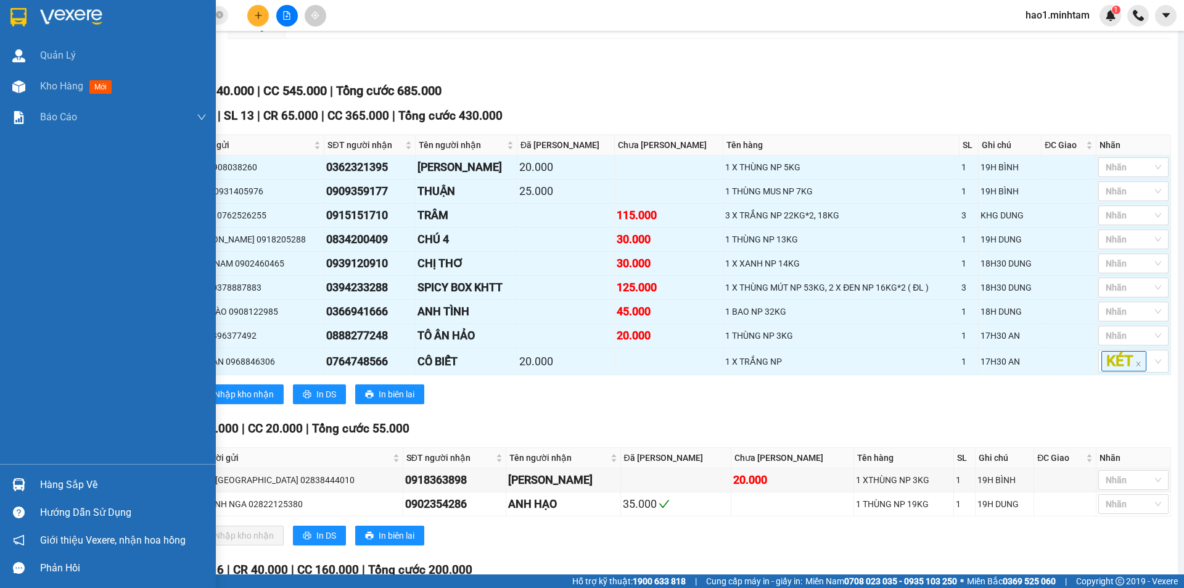
click at [36, 17] on div at bounding box center [108, 20] width 216 height 40
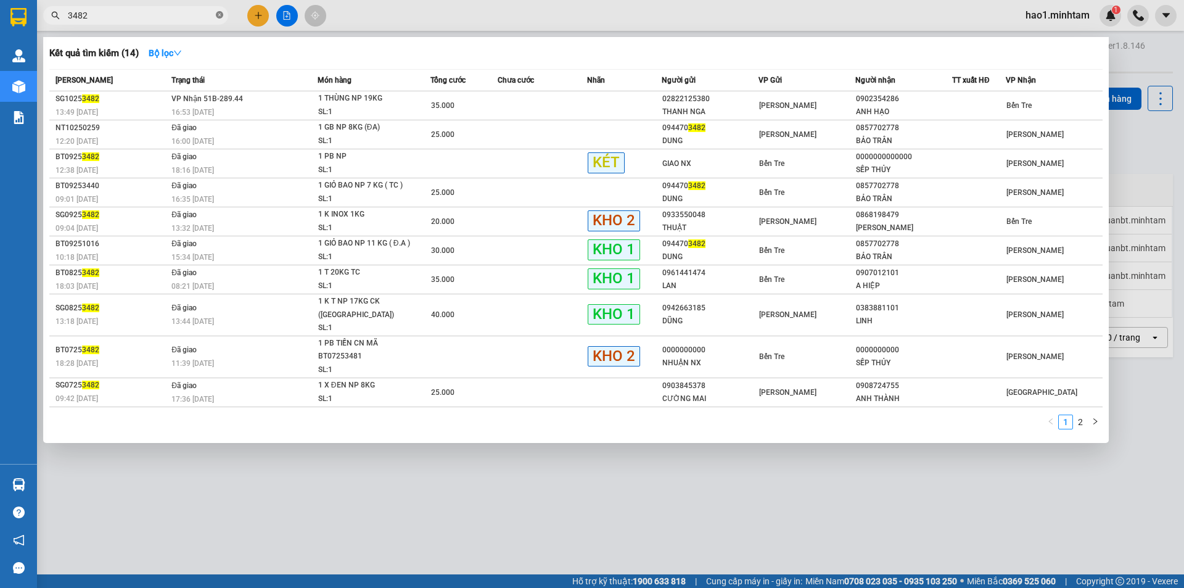
click at [220, 10] on span at bounding box center [219, 16] width 7 height 12
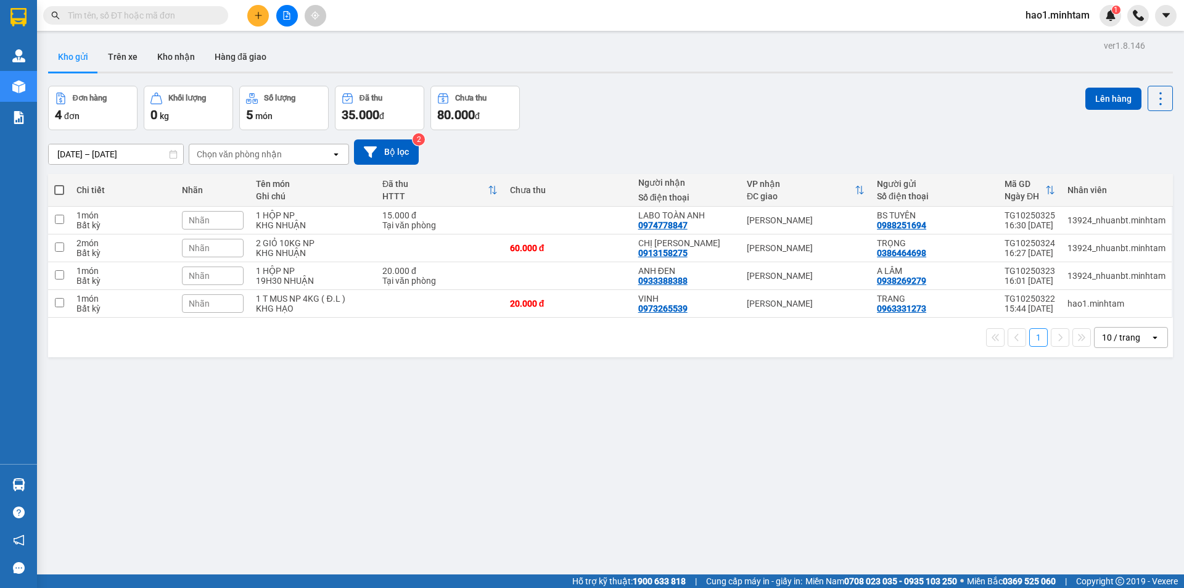
click at [380, 14] on div "Kết quả tìm kiếm ( 14 ) Bộ lọc Mã ĐH Trạng thái Món hàng Tổng cước Chưa cước Nh…" at bounding box center [592, 15] width 1184 height 31
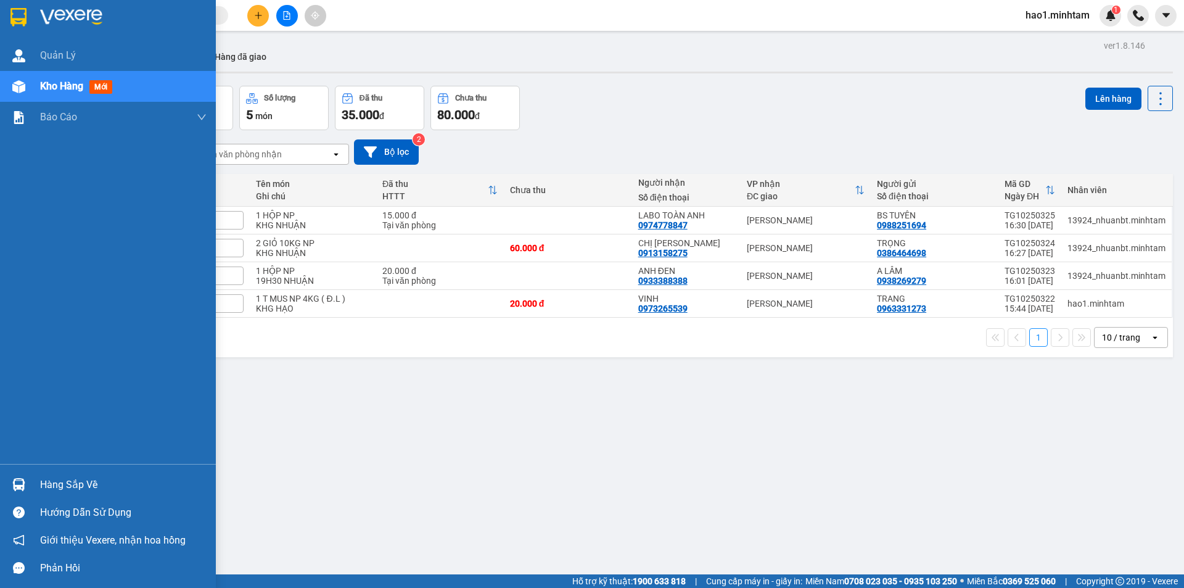
click at [27, 494] on div at bounding box center [19, 484] width 22 height 22
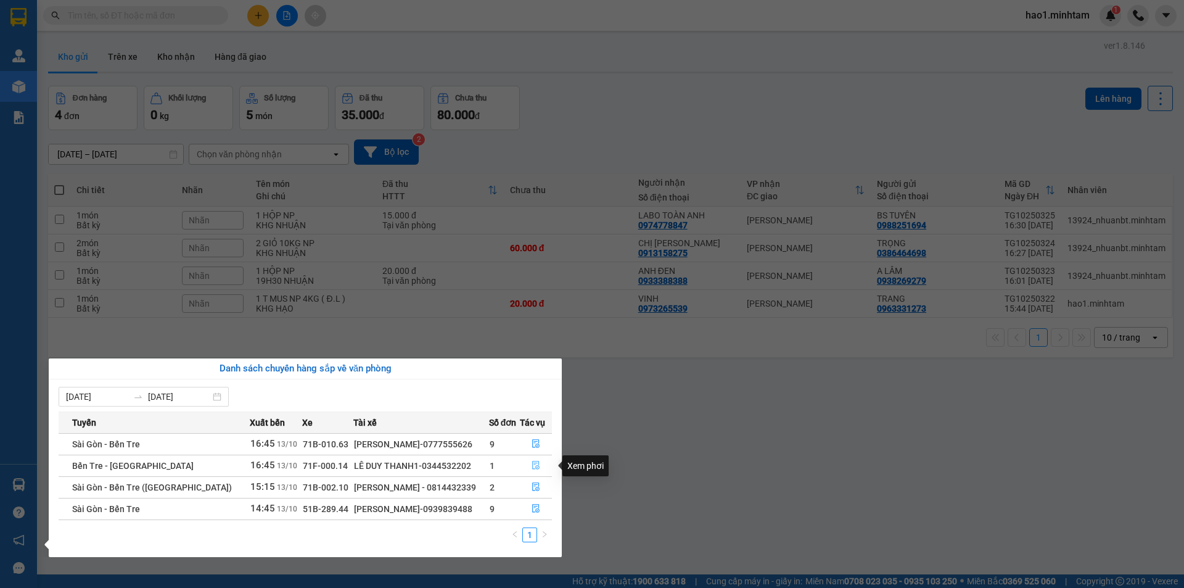
click at [538, 467] on button "button" at bounding box center [535, 466] width 31 height 20
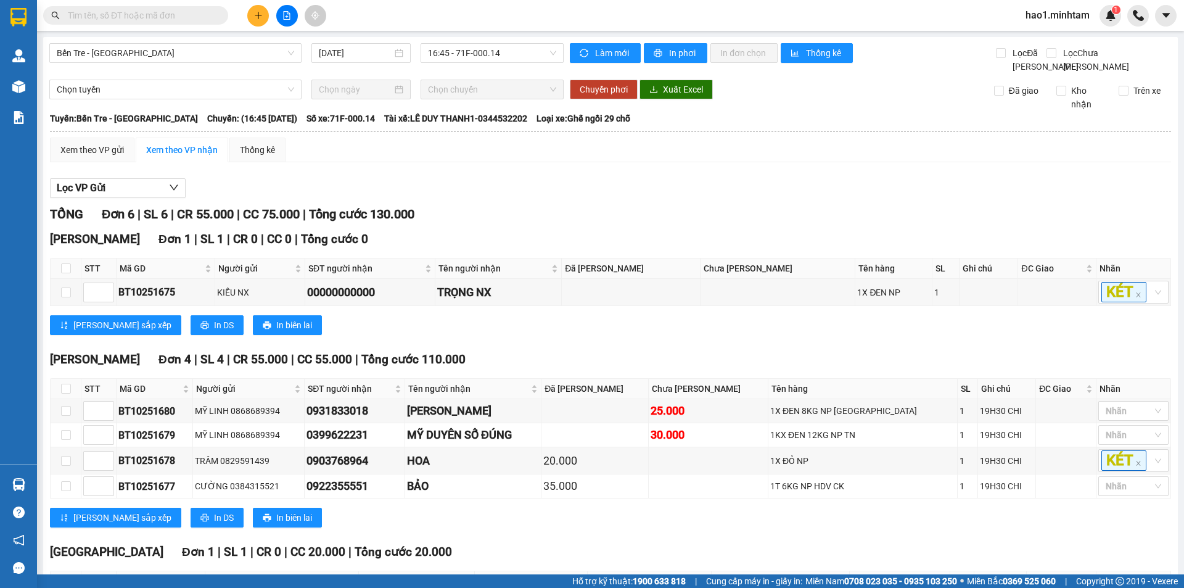
paste input "SG10253507"
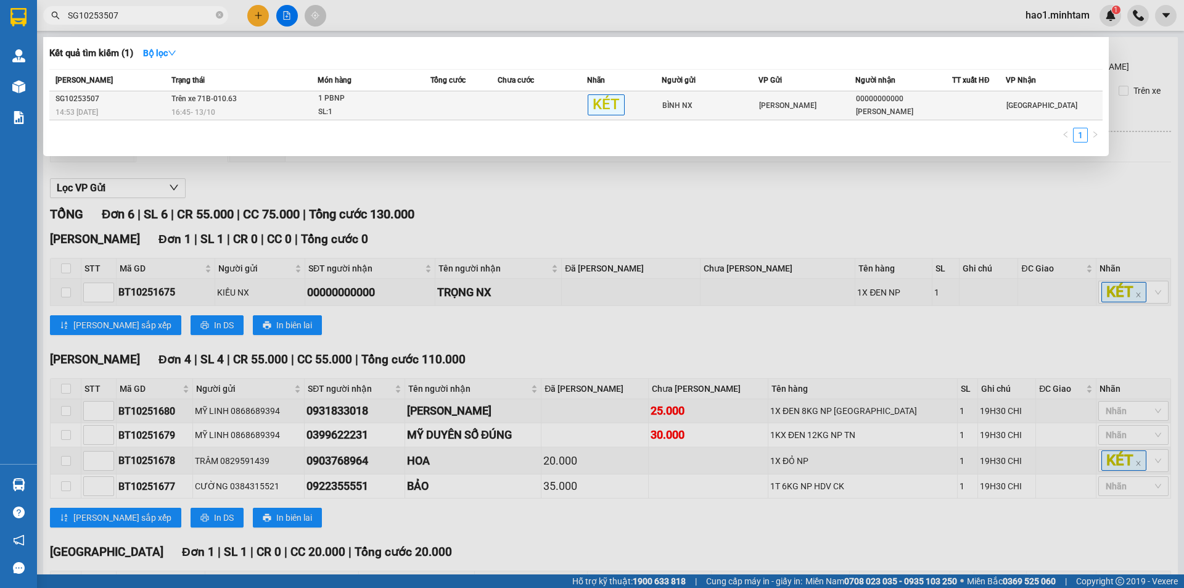
type input "SG10253507"
click at [359, 99] on div "1 PBNP" at bounding box center [364, 99] width 92 height 14
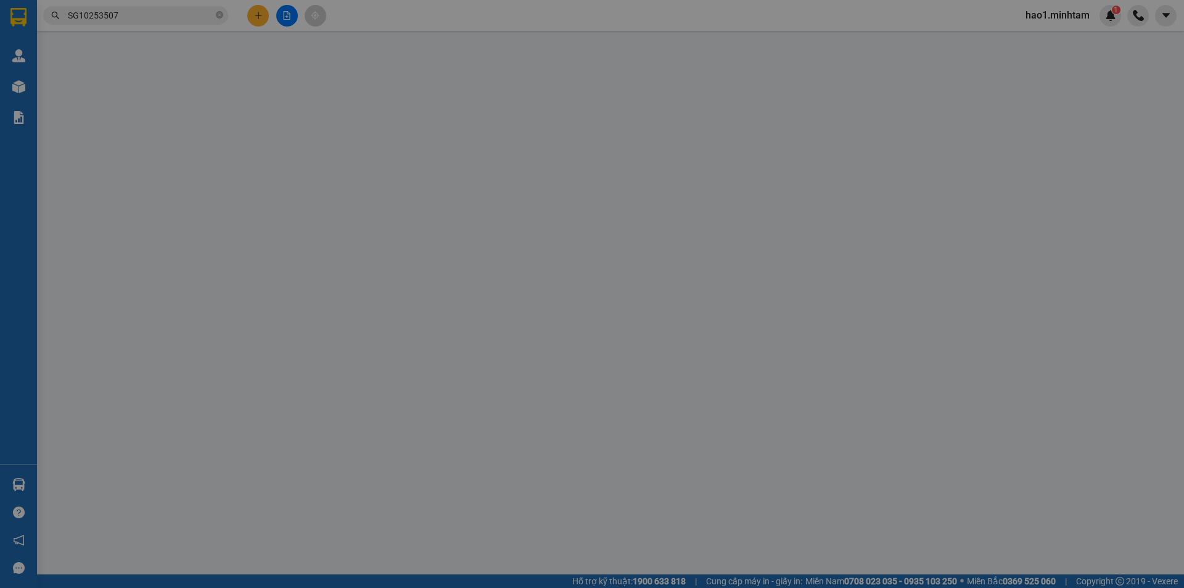
type input "BÌNH NX"
type input "00000000000"
type input "[PERSON_NAME]"
type input "PHÍ XO SG10253505"
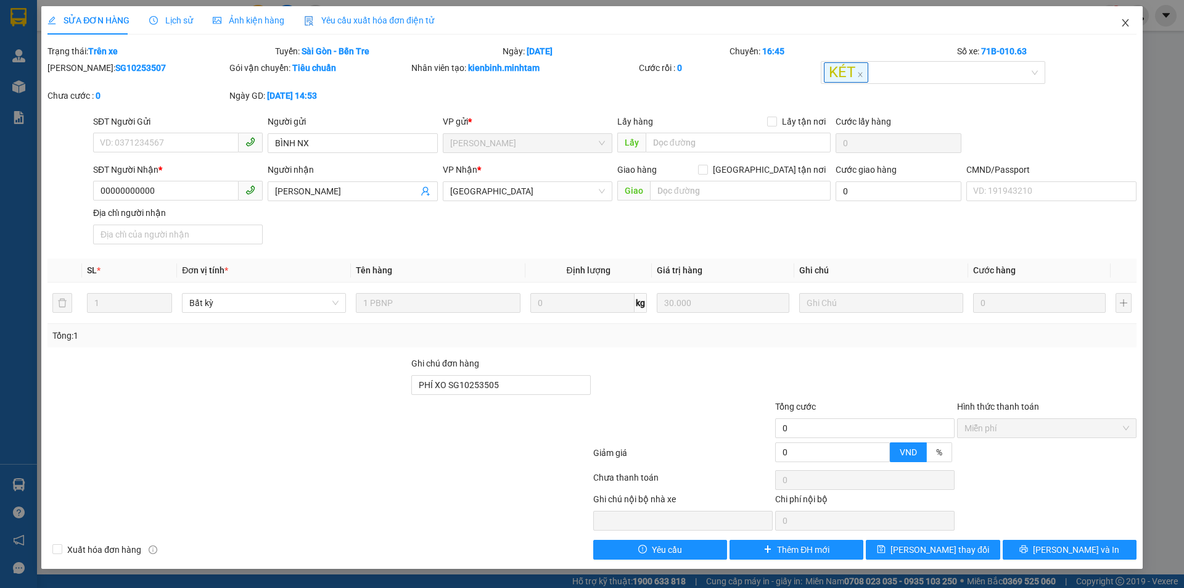
click at [1131, 29] on span "Close" at bounding box center [1125, 23] width 35 height 35
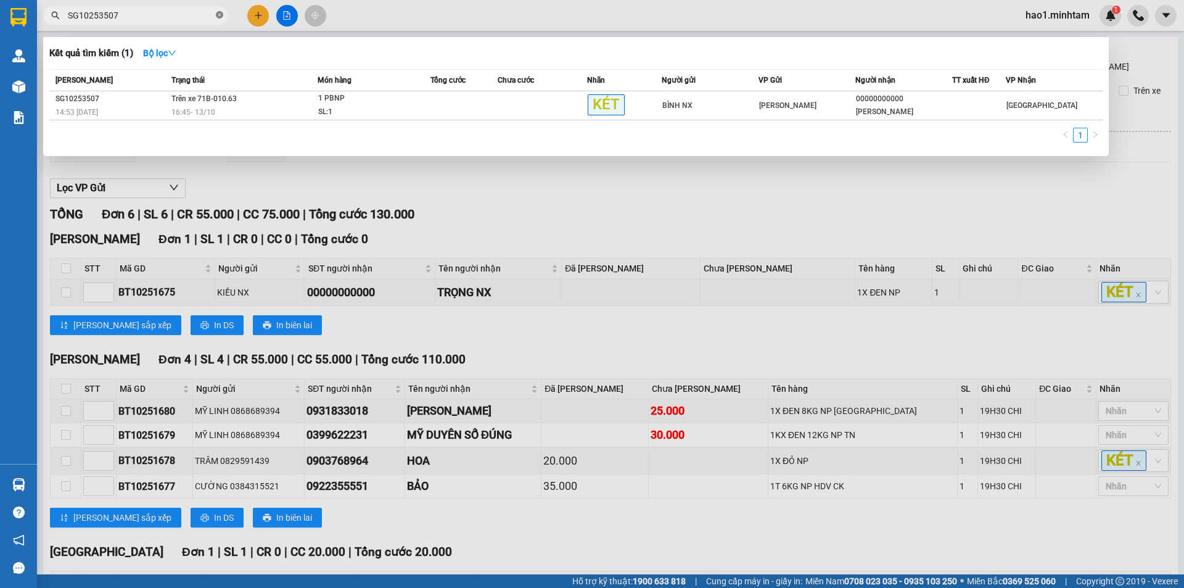
click at [220, 15] on icon "close-circle" at bounding box center [219, 14] width 7 height 7
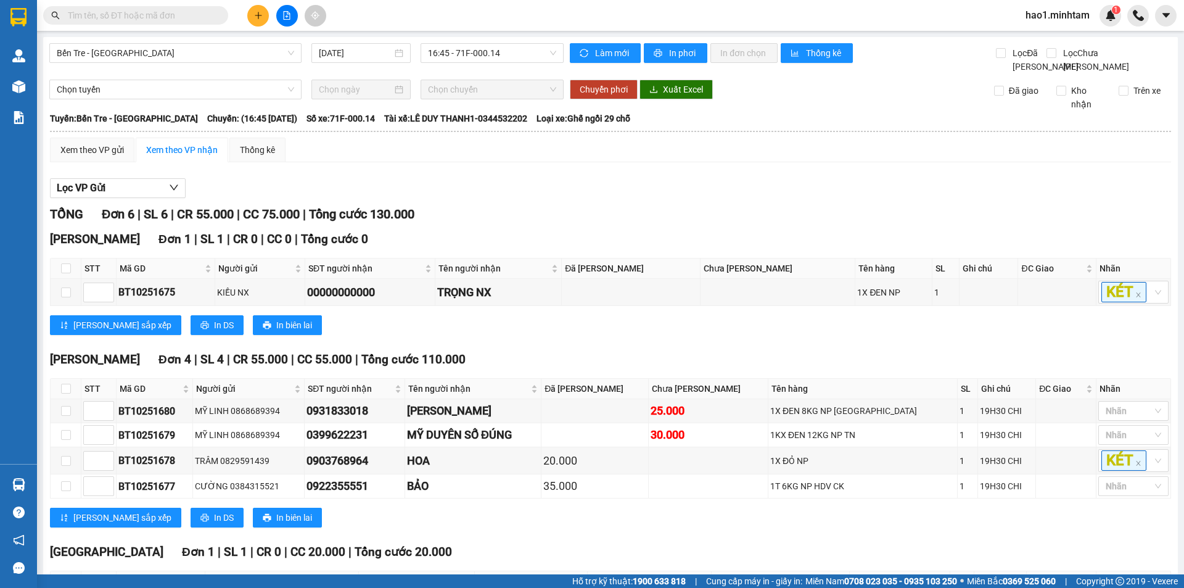
paste input "BT10251683"
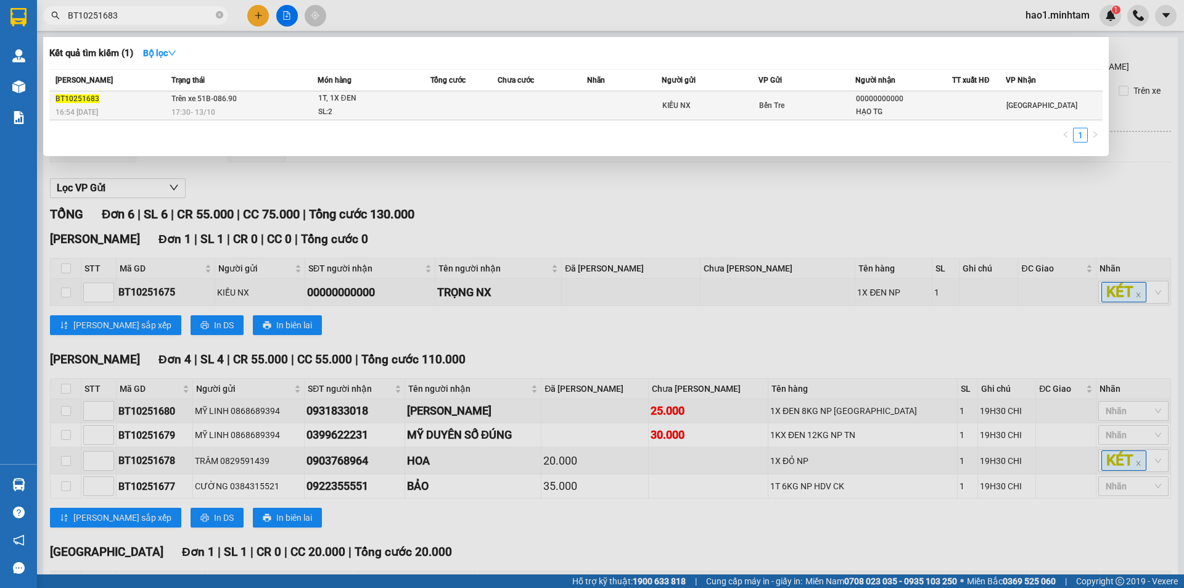
type input "BT10251683"
click at [452, 109] on td at bounding box center [463, 105] width 67 height 29
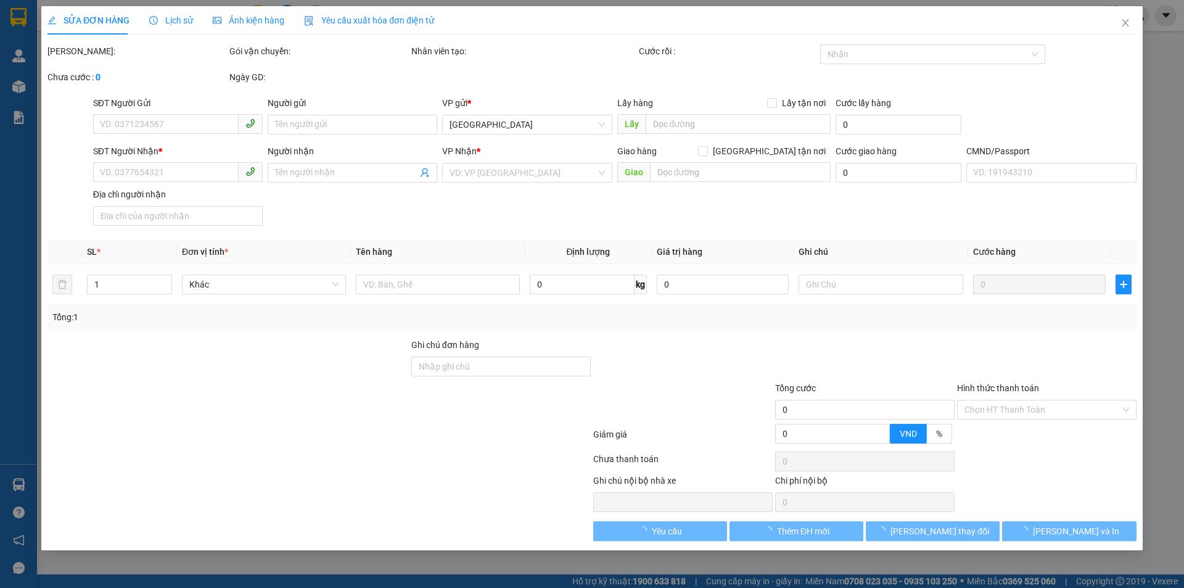
type input "KIỀU NX"
type input "00000000000"
type input "HẠO TG"
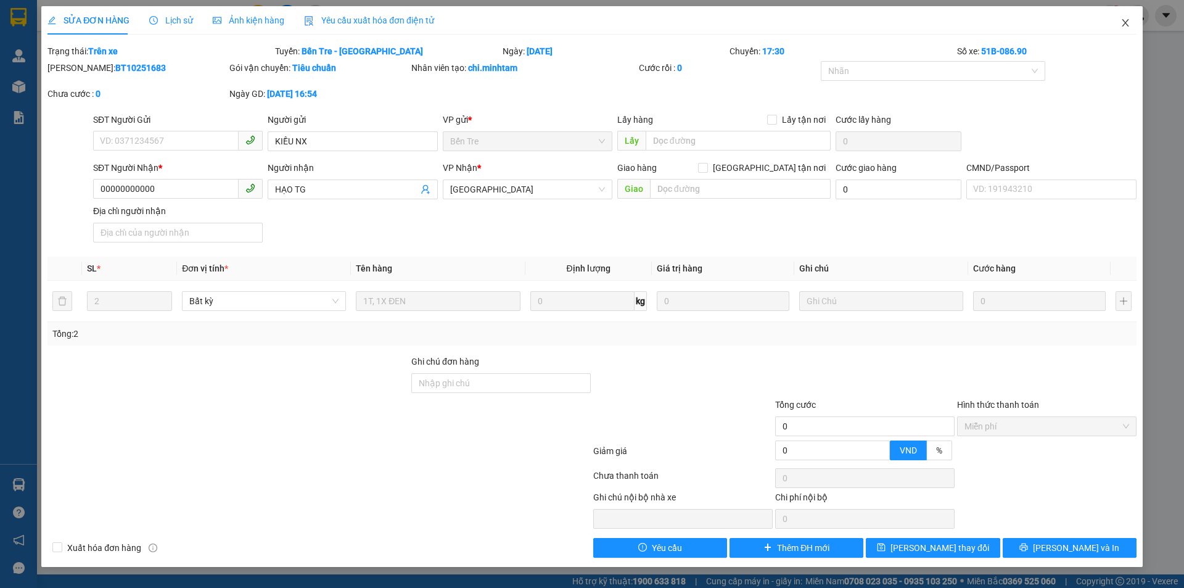
click at [1126, 23] on icon "close" at bounding box center [1125, 23] width 10 height 10
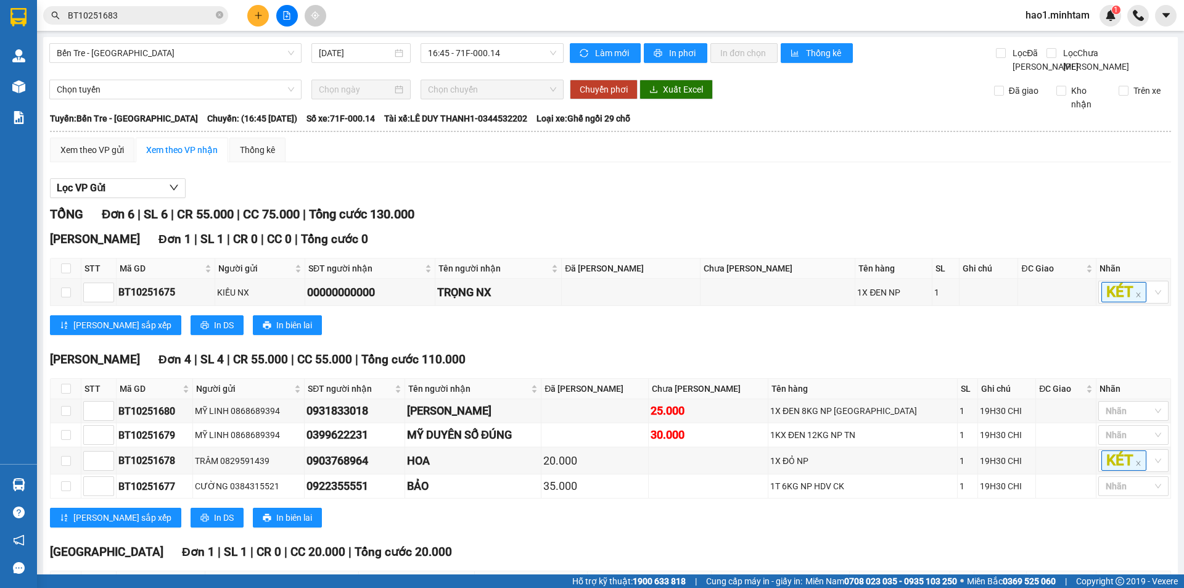
scroll to position [118, 0]
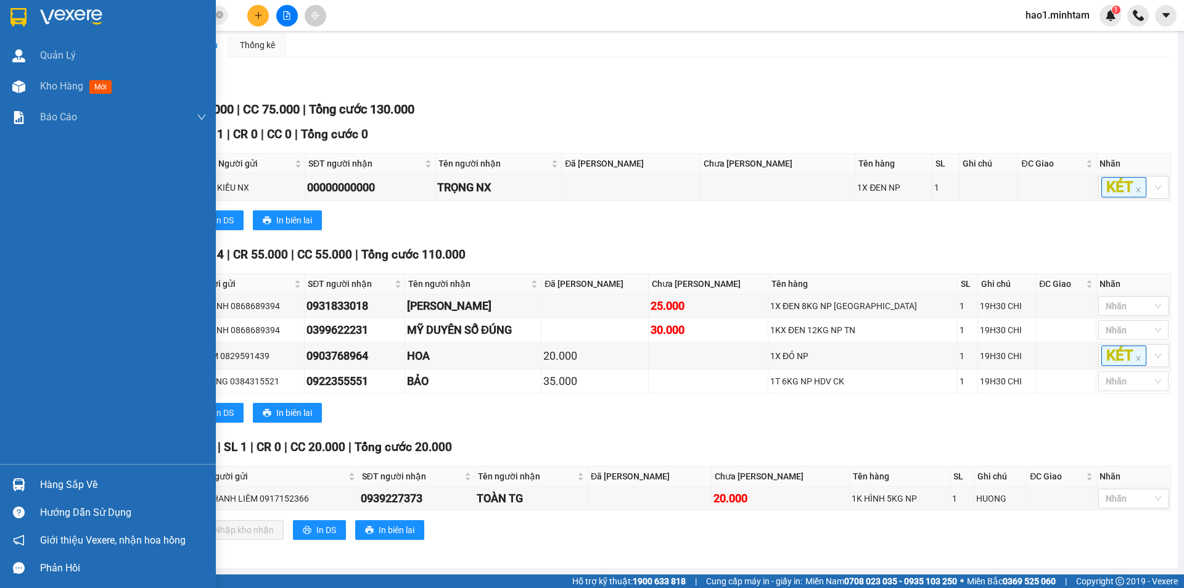
click at [29, 18] on div at bounding box center [19, 17] width 22 height 22
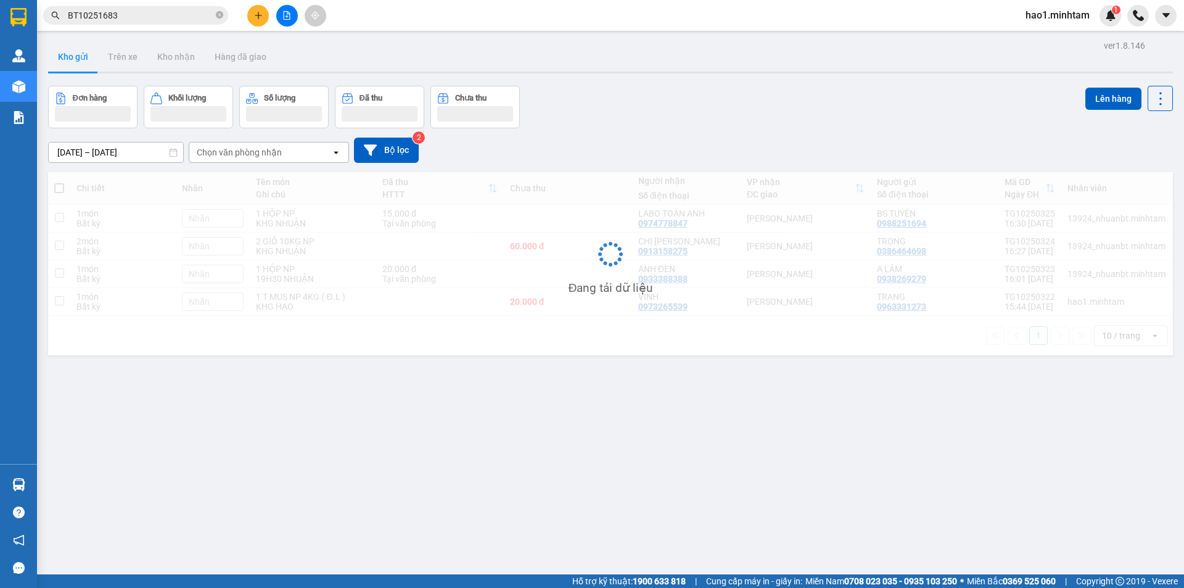
click at [649, 91] on div "Đơn hàng Khối lượng Số lượng Đã thu Chưa thu Lên hàng" at bounding box center [610, 107] width 1125 height 43
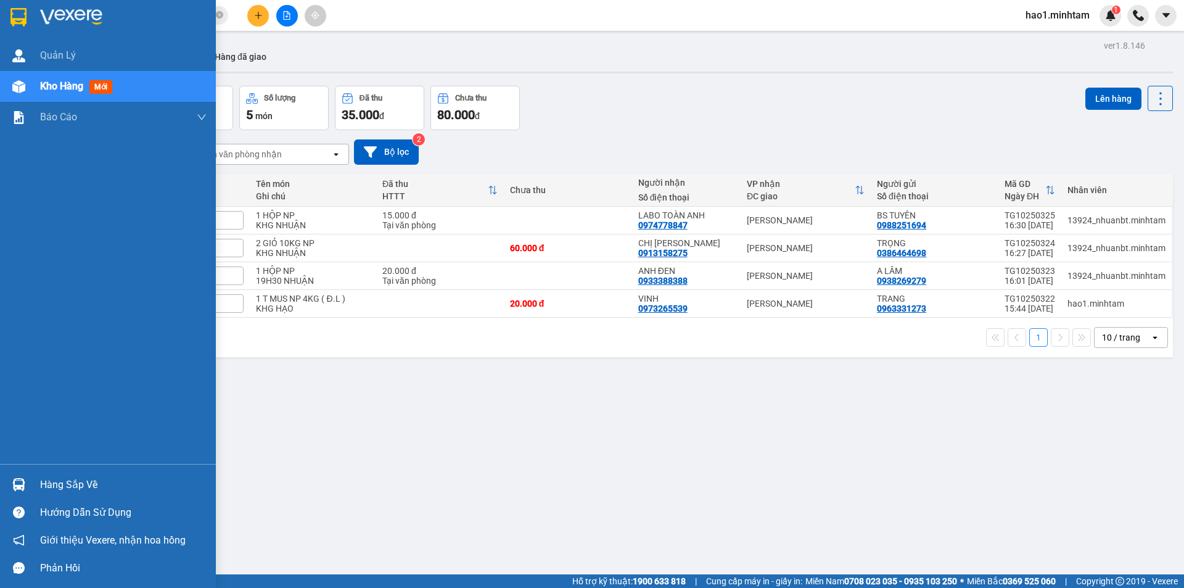
click at [31, 478] on div "Hàng sắp về" at bounding box center [108, 484] width 216 height 28
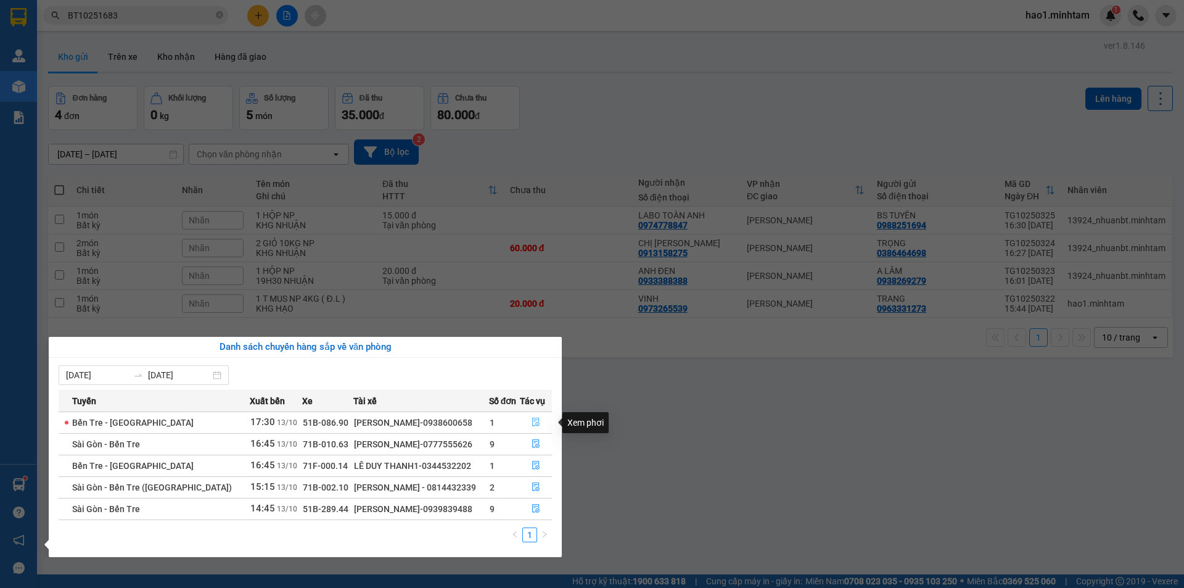
click at [532, 421] on icon "file-done" at bounding box center [535, 422] width 7 height 9
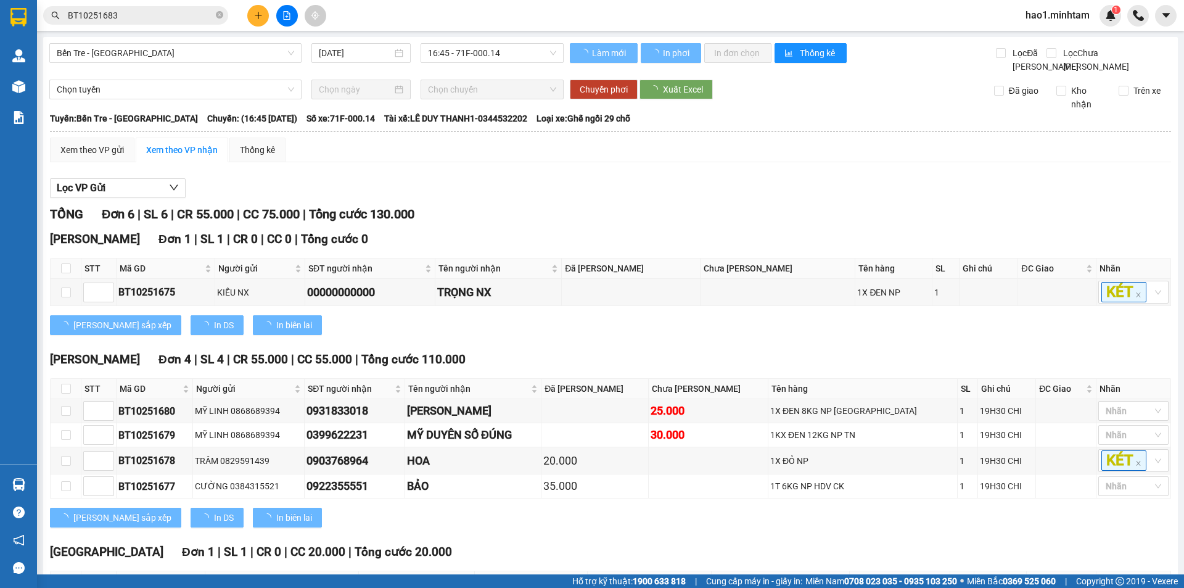
click at [666, 162] on div "Xem theo VP gửi Xem theo VP nhận Thống kê" at bounding box center [610, 149] width 1121 height 25
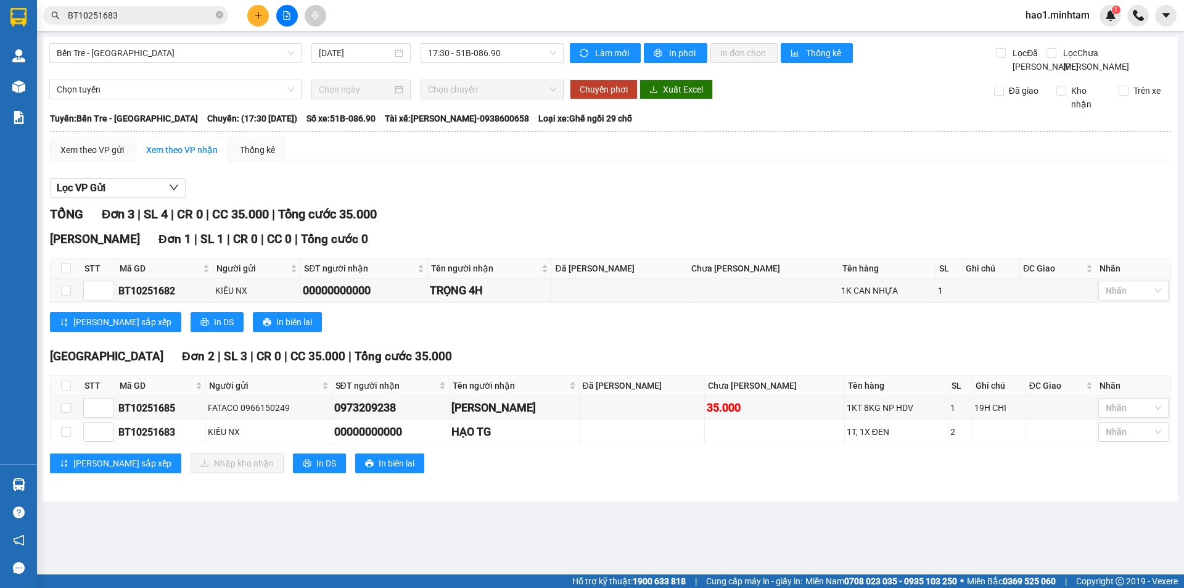
click at [560, 332] on div "[PERSON_NAME] sắp xếp In DS In biên lai" at bounding box center [610, 322] width 1121 height 20
click at [549, 341] on div "[PERSON_NAME] Đơn 1 | SL 1 | CR 0 | CC 0 | Tổng cước 0 STT Mã GD Người gửi SĐT …" at bounding box center [610, 285] width 1121 height 111
click at [543, 359] on div "TỔNG Đơn 3 | SL 4 | CR 0 | CC 35.000 | Tổng cước 35.000 Ngã Tư Huyện Đơn 1 | …" at bounding box center [610, 347] width 1121 height 284
click at [534, 366] on div "Tiền Giang Đơn 2 | SL 3 | CR 0 | CC 35.000 | Tổng cước 35.000" at bounding box center [610, 356] width 1121 height 18
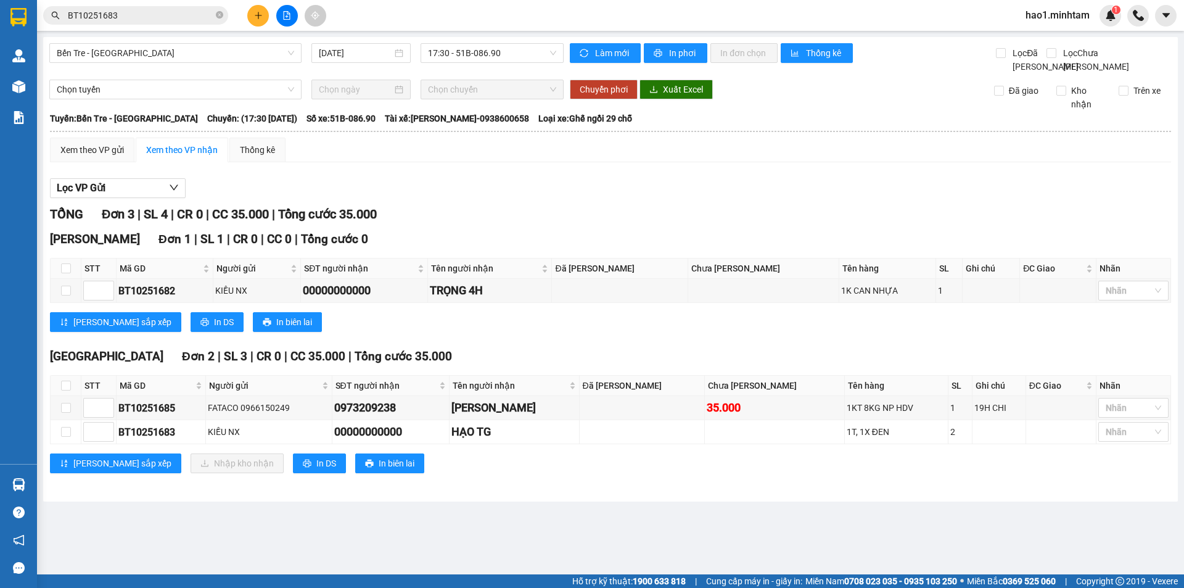
click at [534, 366] on div "Tiền Giang Đơn 2 | SL 3 | CR 0 | CC 35.000 | Tổng cước 35.000" at bounding box center [610, 356] width 1121 height 18
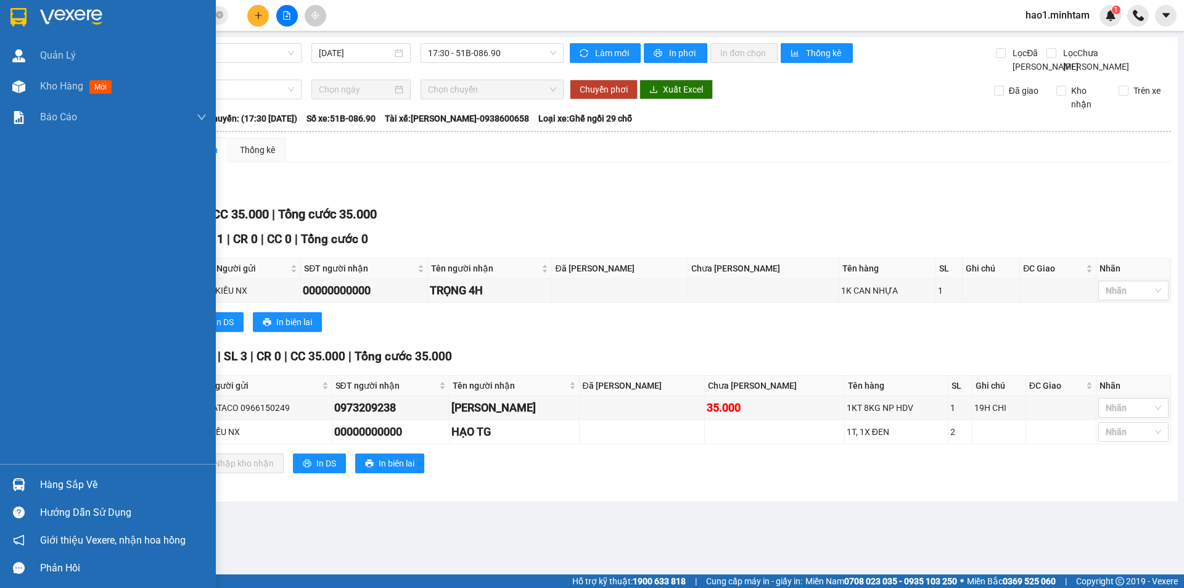
click at [22, 481] on img at bounding box center [18, 484] width 13 height 13
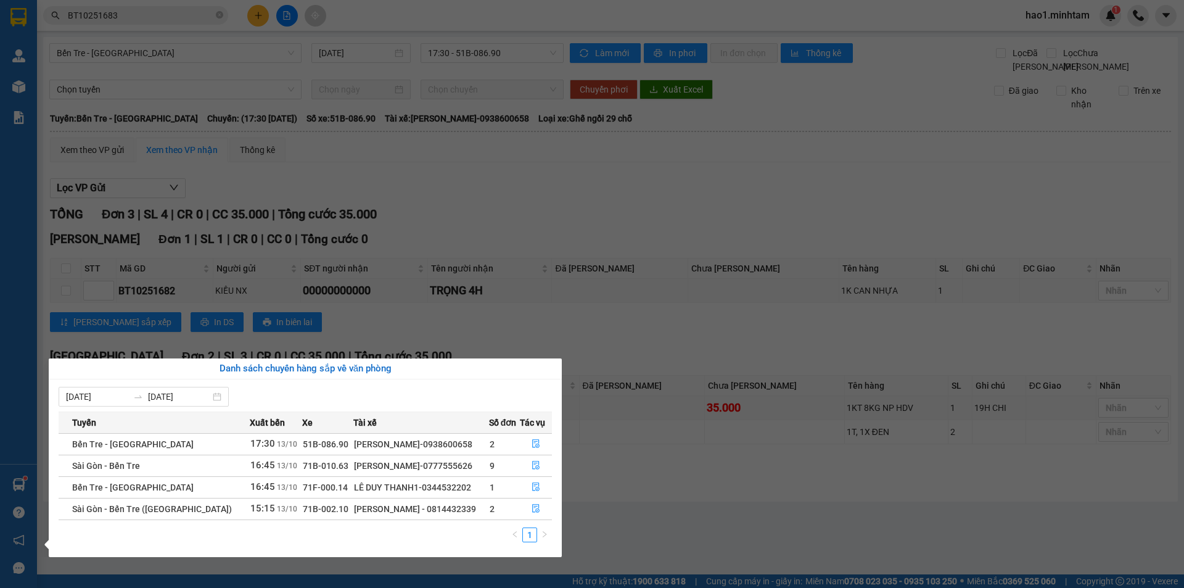
click at [616, 346] on section "Kết quả tìm kiếm ( 1 ) Bộ lọc Mã ĐH Trạng thái Món hàng Tổng cước Chưa cước Nhã…" at bounding box center [592, 294] width 1184 height 588
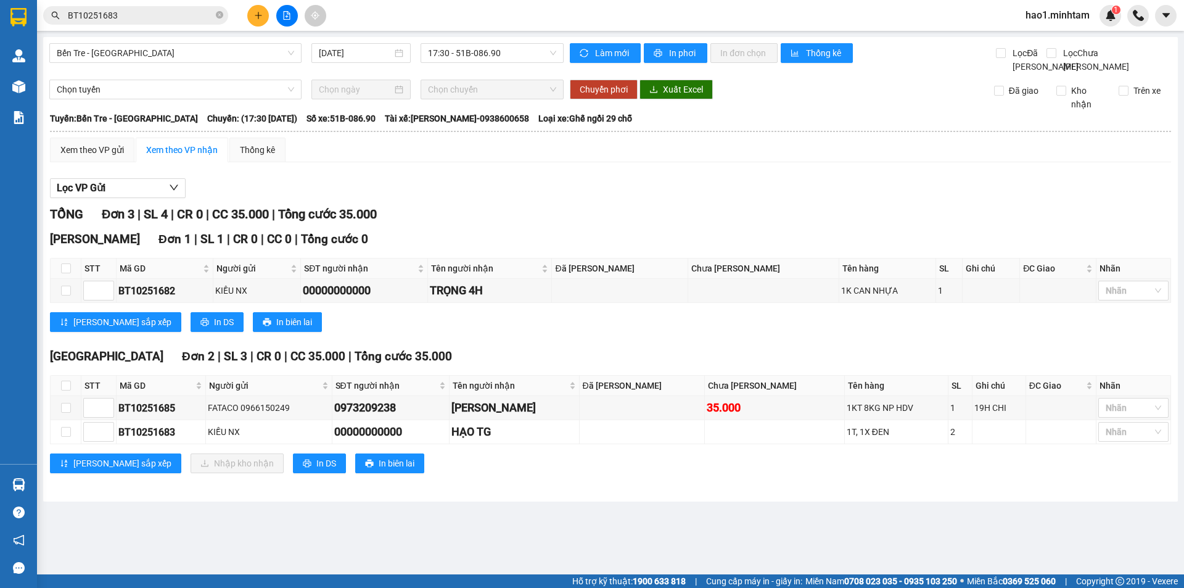
click at [559, 184] on div "Xem theo VP gửi Xem theo VP nhận Thống kê Lọc VP Gửi TỔNG Đơn 3 | SL 4 | CR 0 …" at bounding box center [610, 312] width 1121 height 351
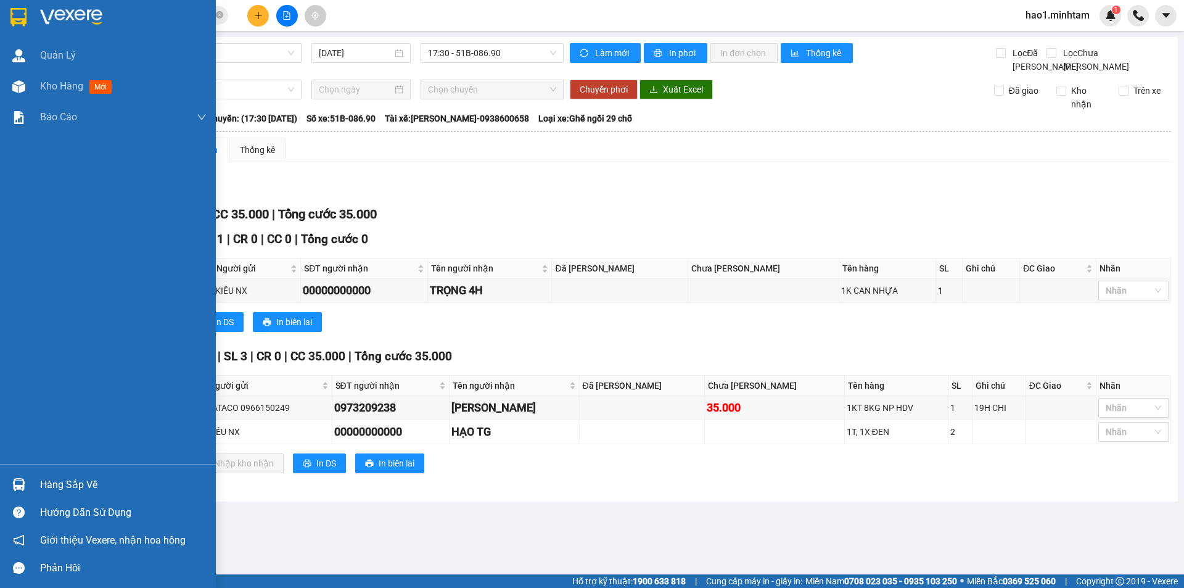
click at [28, 13] on div at bounding box center [19, 17] width 22 height 22
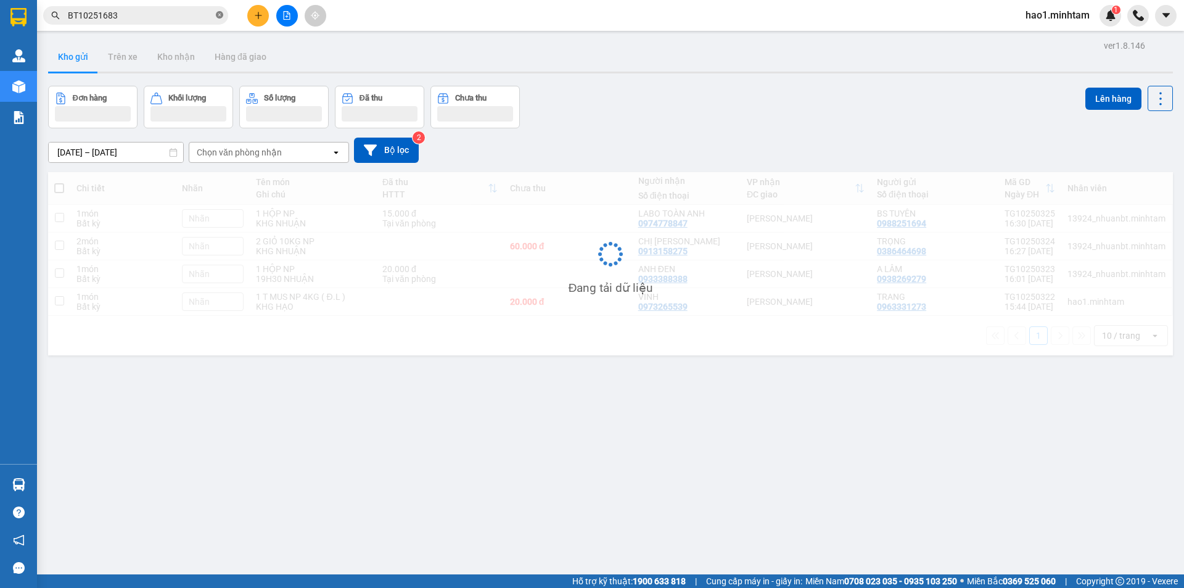
click at [218, 16] on icon "close-circle" at bounding box center [219, 14] width 7 height 7
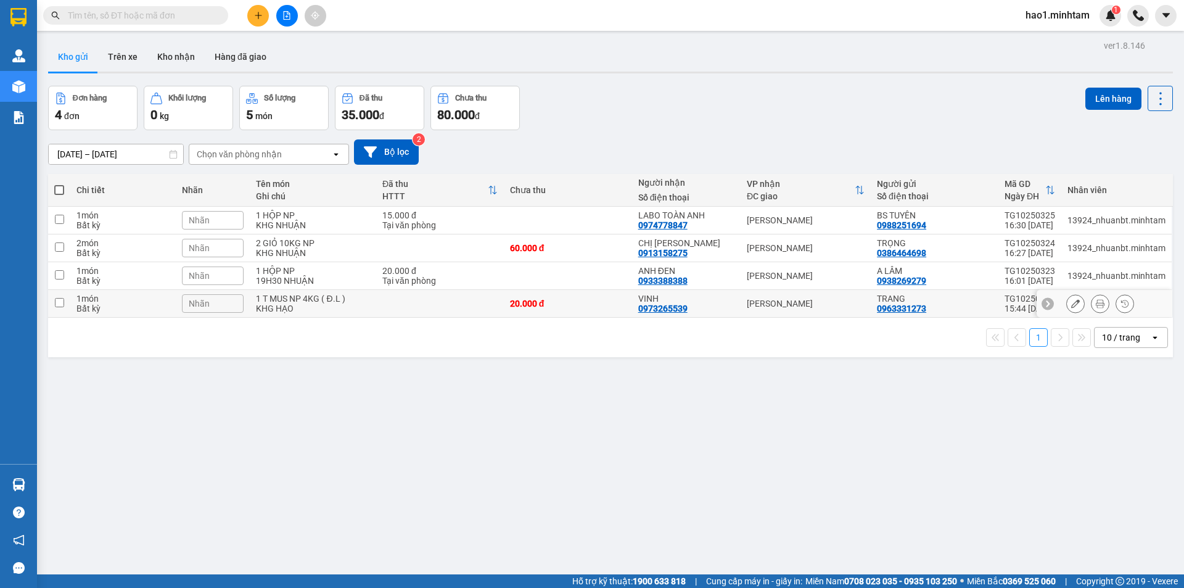
click at [618, 306] on div "20.000 đ" at bounding box center [568, 303] width 116 height 10
checkbox input "true"
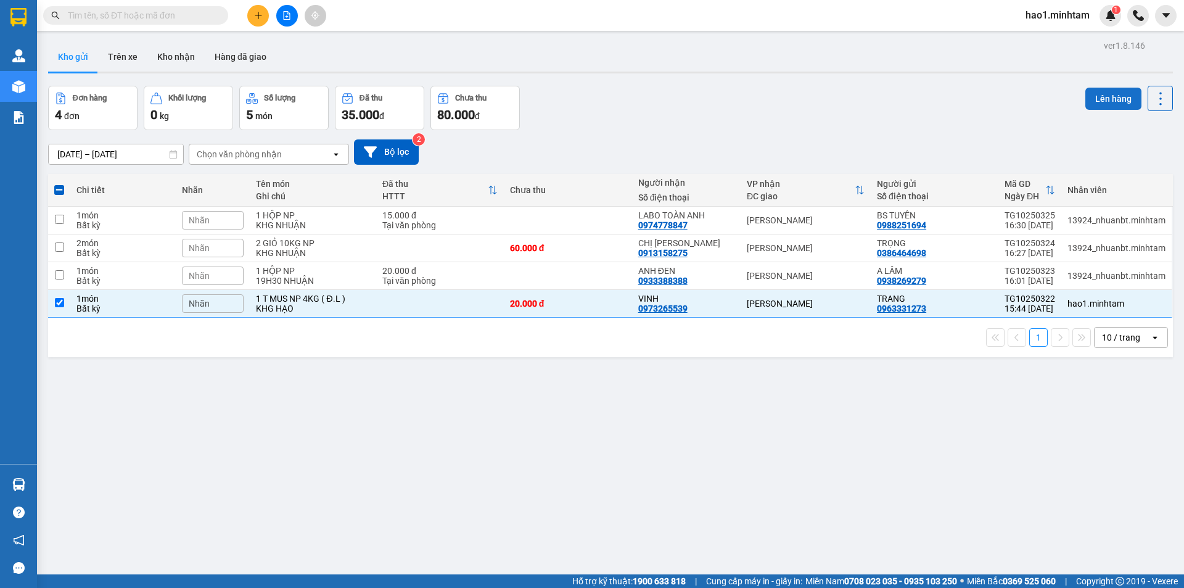
click at [1098, 101] on button "Lên hàng" at bounding box center [1113, 99] width 56 height 22
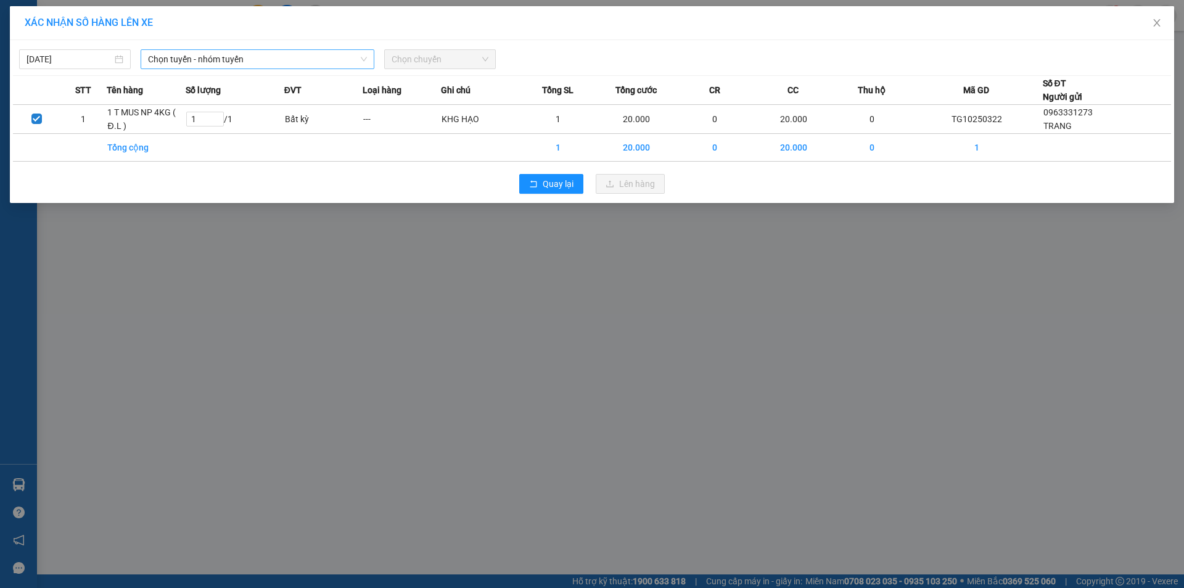
click at [232, 64] on span "Chọn tuyến - nhóm tuyến" at bounding box center [257, 59] width 219 height 18
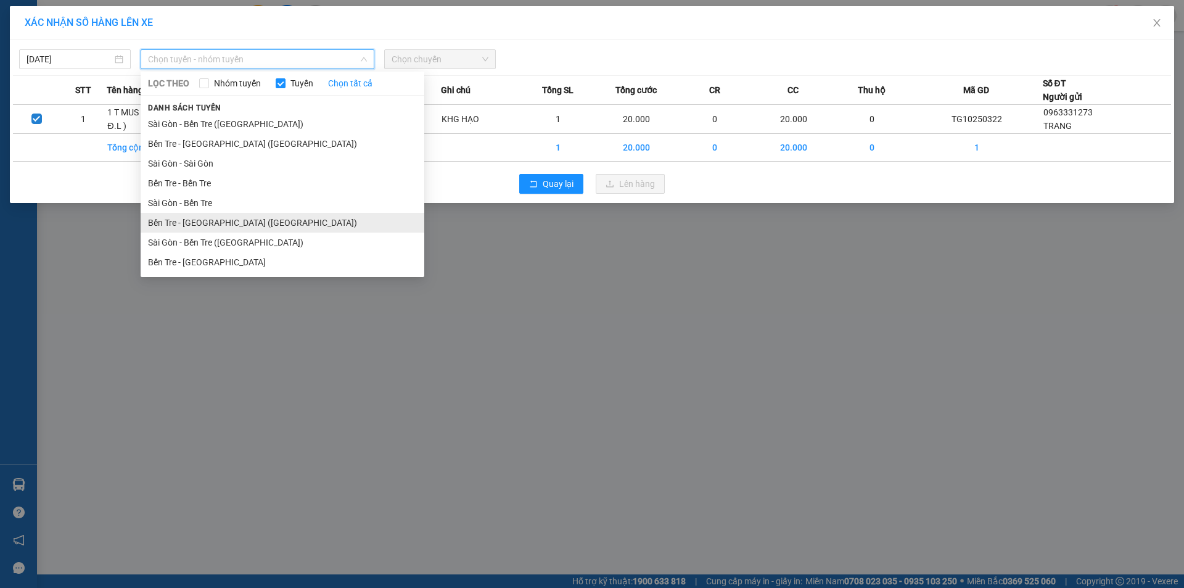
click at [229, 224] on li "Bến Tre - [GEOGRAPHIC_DATA] ([GEOGRAPHIC_DATA])" at bounding box center [283, 223] width 284 height 20
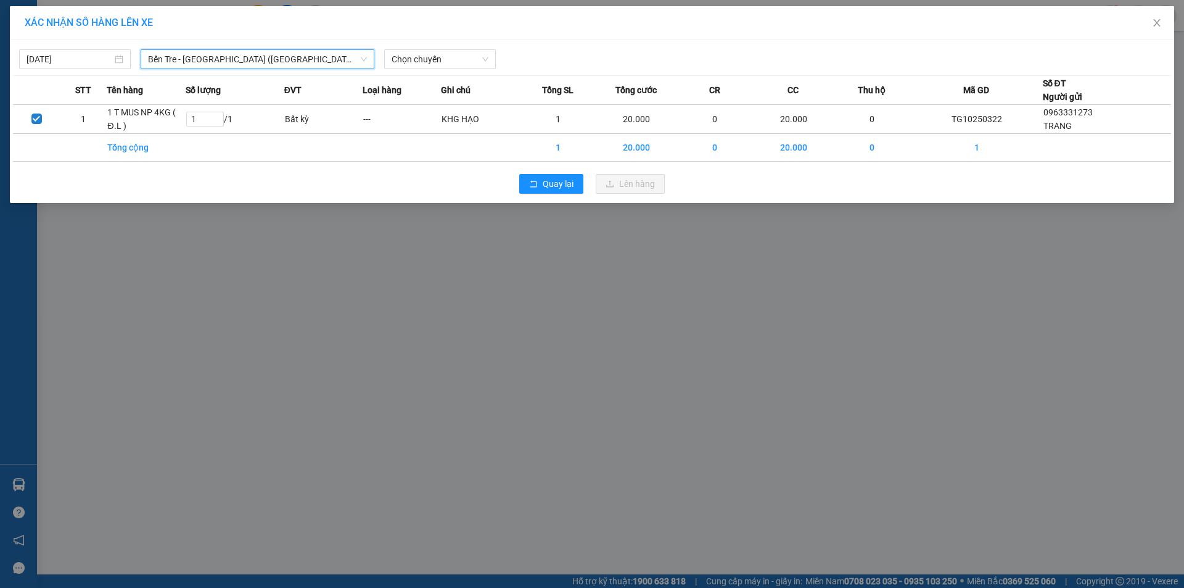
click at [246, 57] on span "Bến Tre - [GEOGRAPHIC_DATA] ([GEOGRAPHIC_DATA])" at bounding box center [257, 59] width 219 height 18
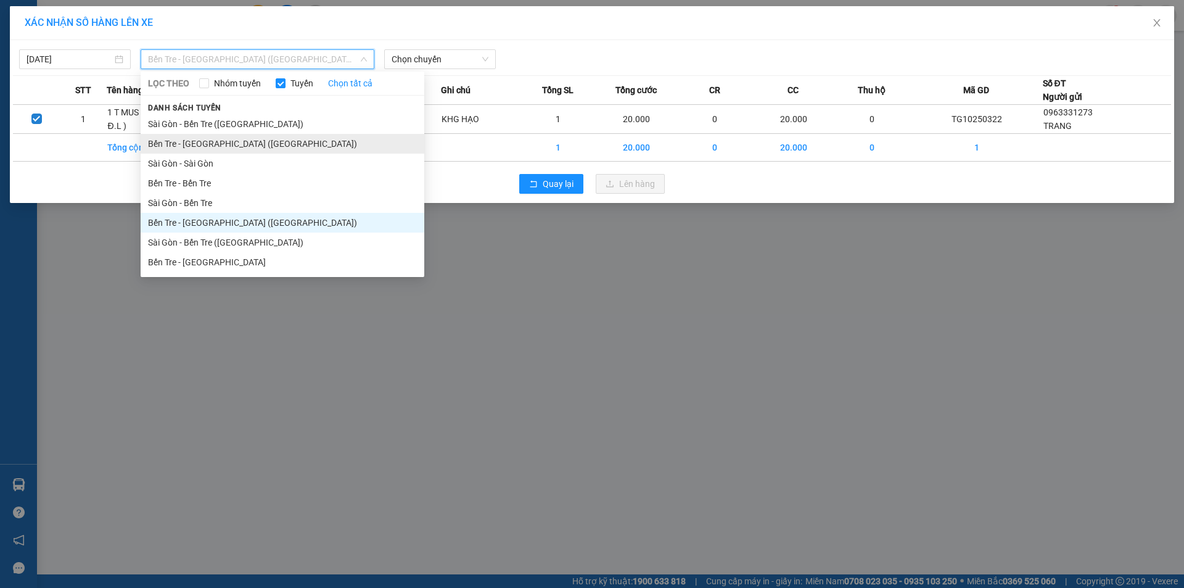
click at [223, 139] on li "Bến Tre - [GEOGRAPHIC_DATA] ([GEOGRAPHIC_DATA])" at bounding box center [283, 144] width 284 height 20
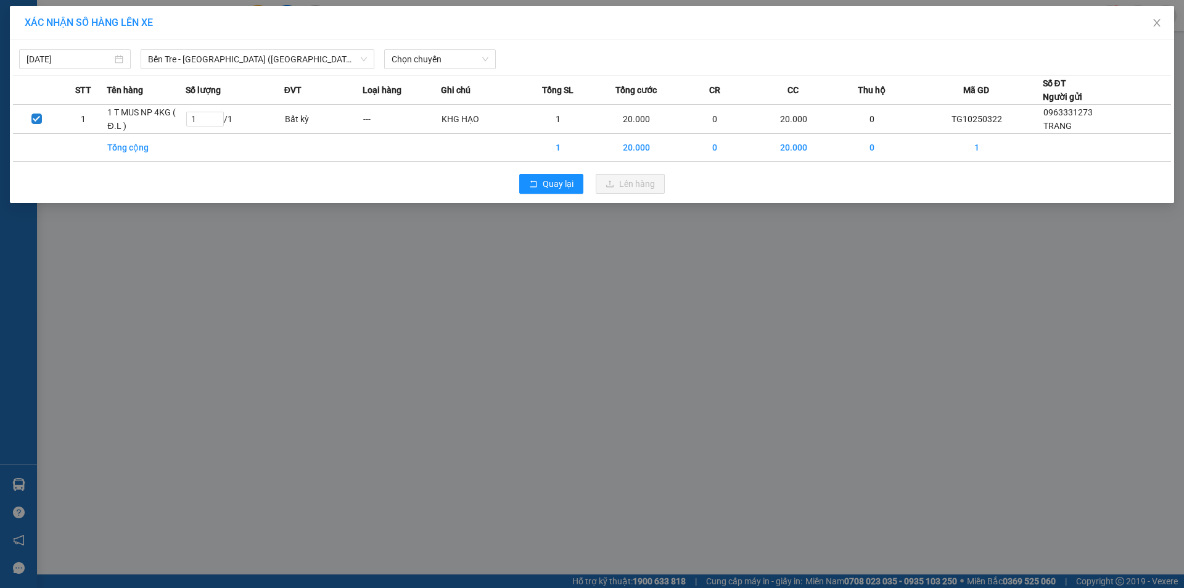
click at [428, 49] on div "[DATE] Bến Tre - [GEOGRAPHIC_DATA] ([GEOGRAPHIC_DATA]) LỌC THEO Nhóm tuyến Tuyế…" at bounding box center [592, 56] width 1158 height 26
click at [428, 54] on span "Chọn chuyến" at bounding box center [439, 59] width 97 height 18
click at [438, 124] on div "15:15 - 71B-003.32" at bounding box center [439, 124] width 96 height 14
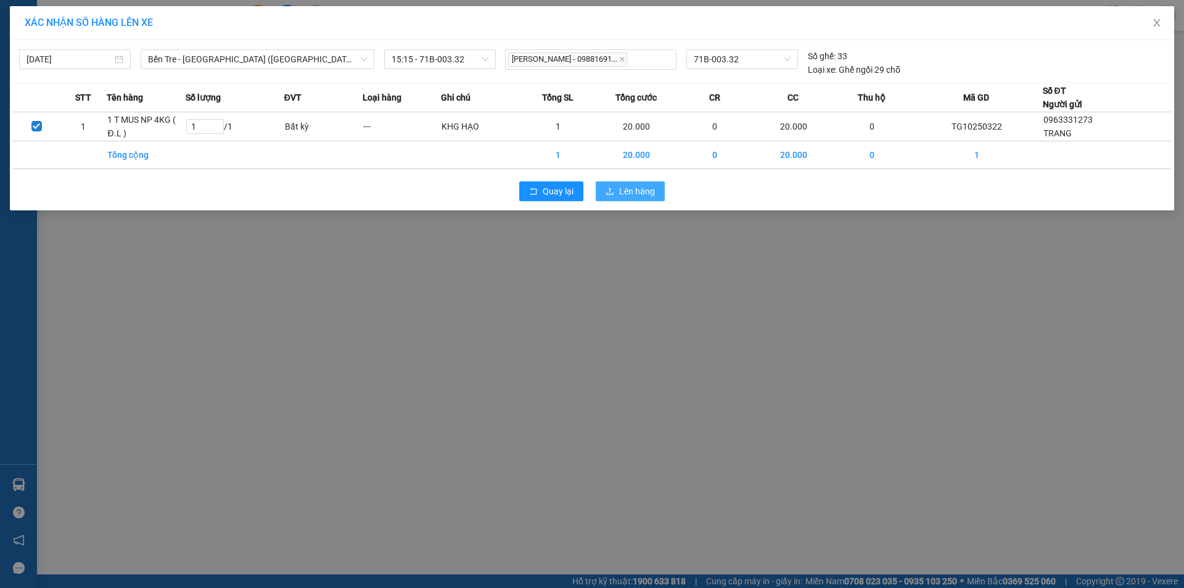
click at [625, 190] on span "Lên hàng" at bounding box center [637, 191] width 36 height 14
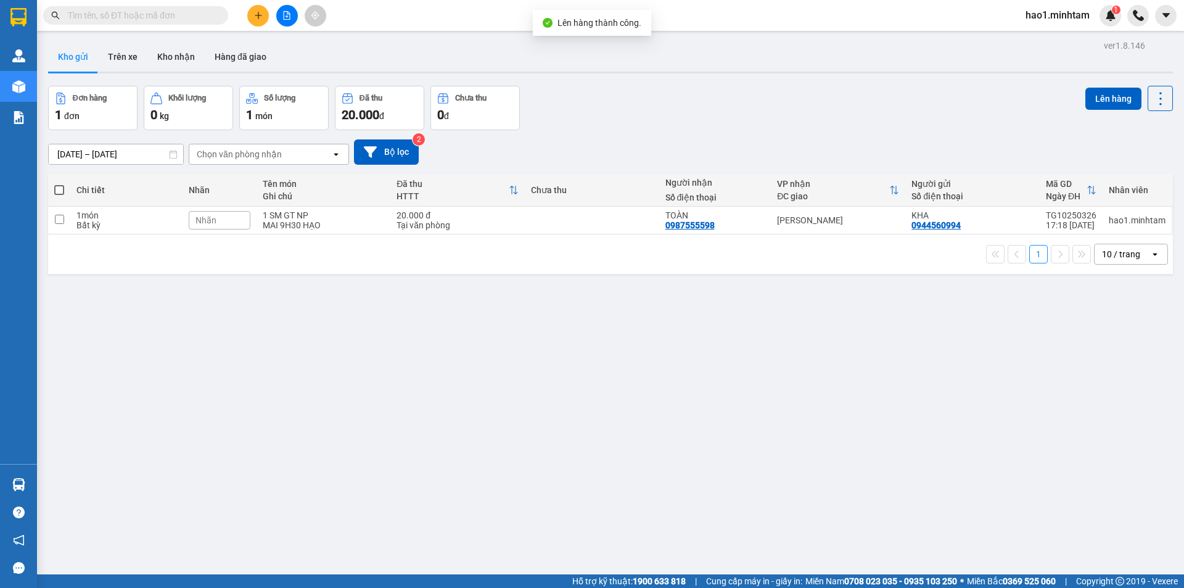
click at [724, 95] on div "Đơn hàng 1 đơn Khối lượng 0 kg Số lượng 1 món Đã thu 20.000 đ Chưa thu 0 đ Lên …" at bounding box center [610, 108] width 1125 height 44
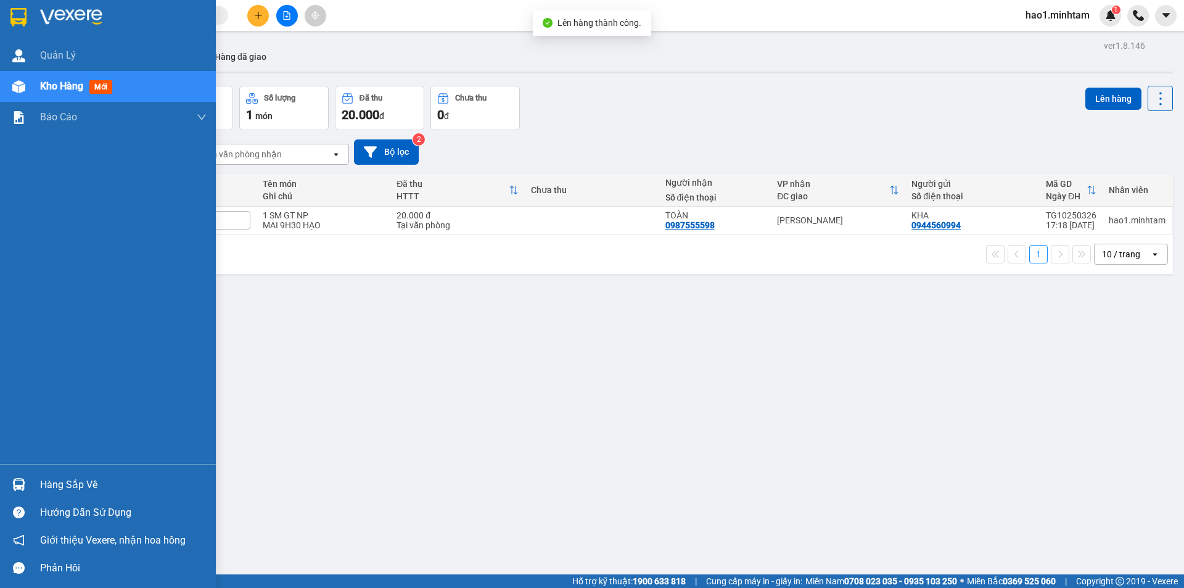
click at [25, 477] on div at bounding box center [19, 484] width 22 height 22
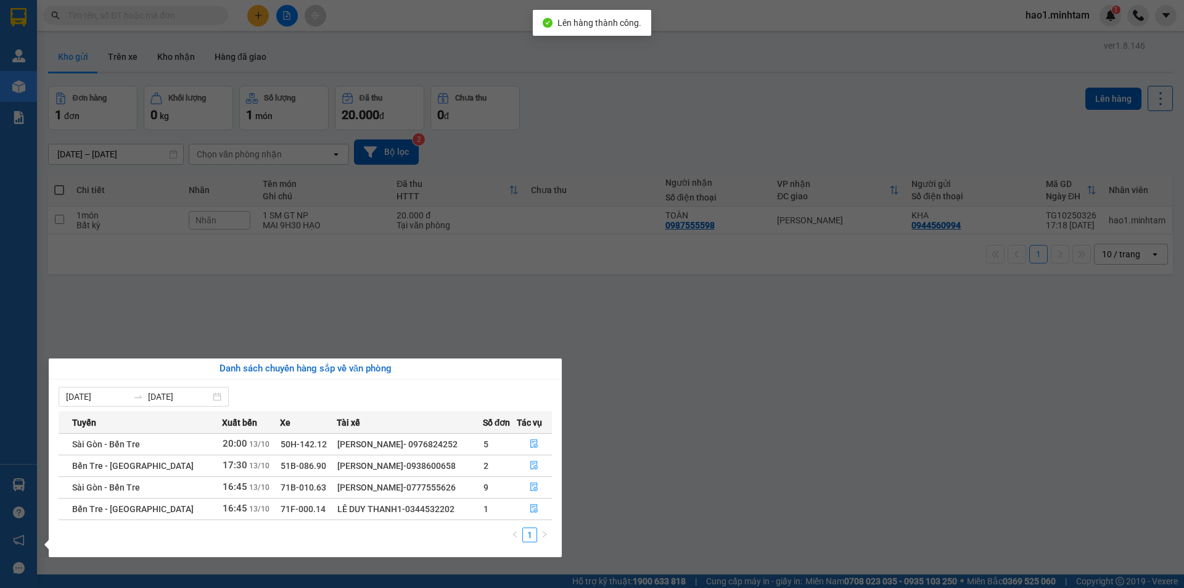
click at [625, 415] on section "Kết quả tìm kiếm ( 1 ) Bộ lọc Mã ĐH Trạng thái Món hàng Tổng cước Chưa cước Nhã…" at bounding box center [592, 294] width 1184 height 588
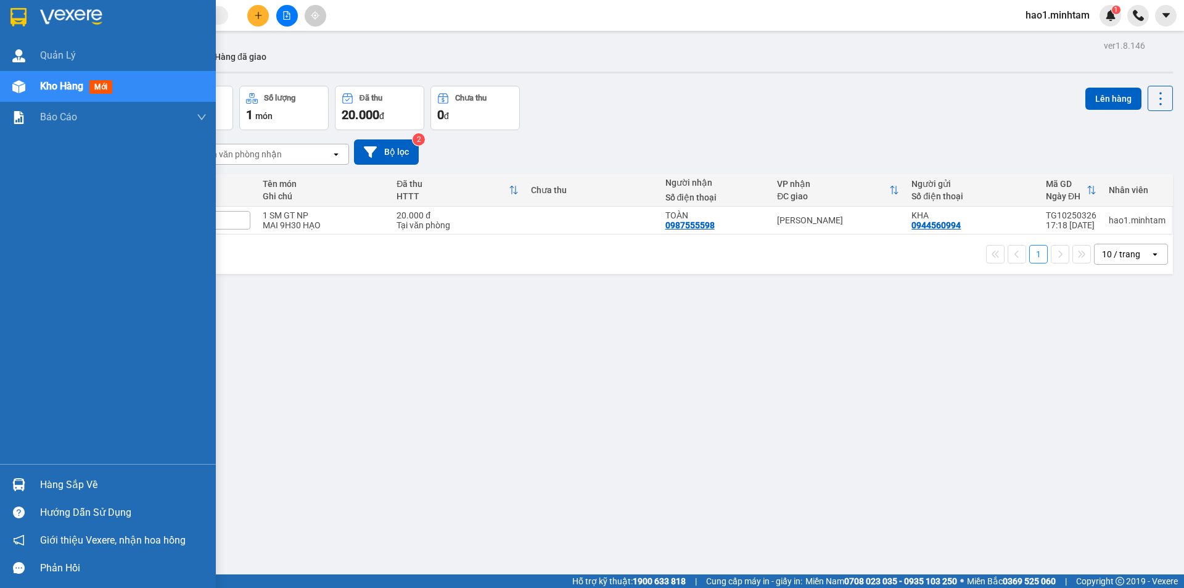
click at [36, 15] on div at bounding box center [108, 20] width 216 height 40
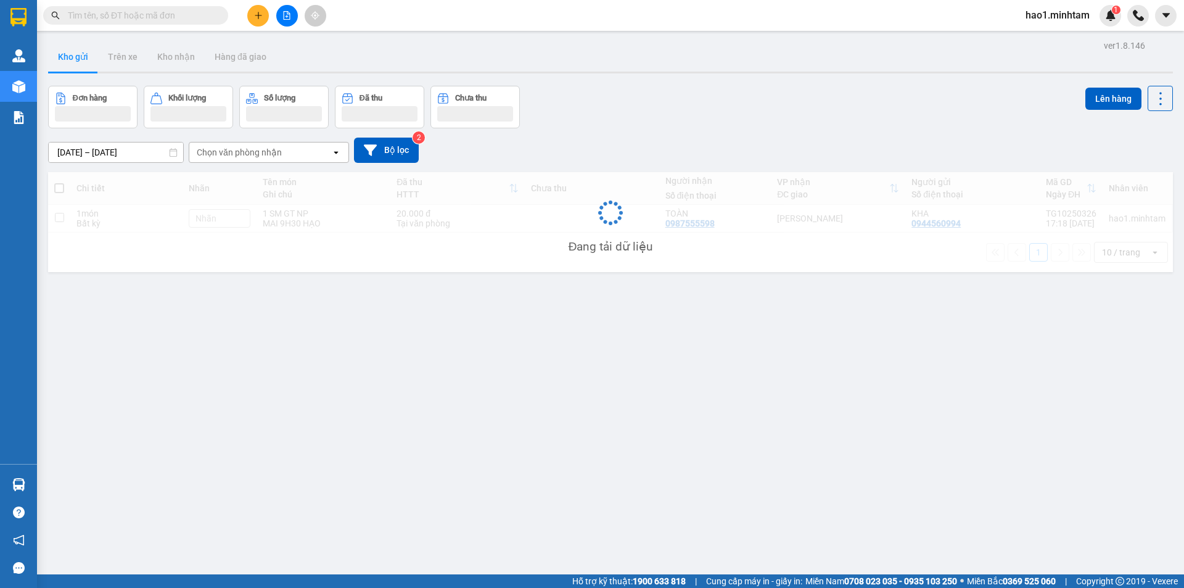
click at [609, 56] on div "Kho gửi Trên xe Kho nhận Hàng đã giao" at bounding box center [610, 58] width 1125 height 33
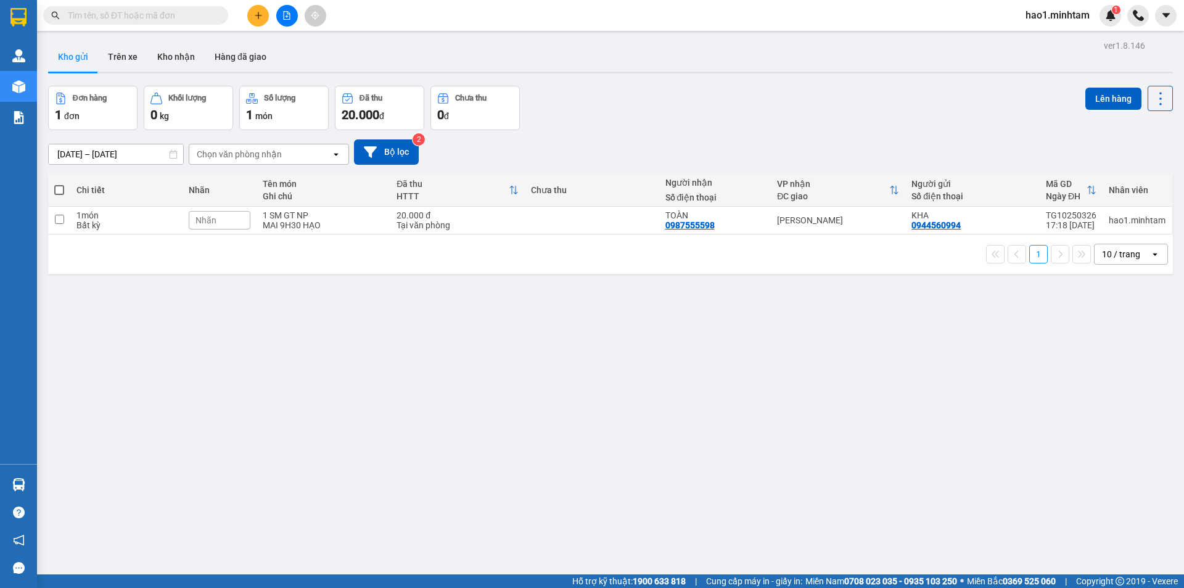
click at [178, 18] on input "text" at bounding box center [140, 16] width 145 height 14
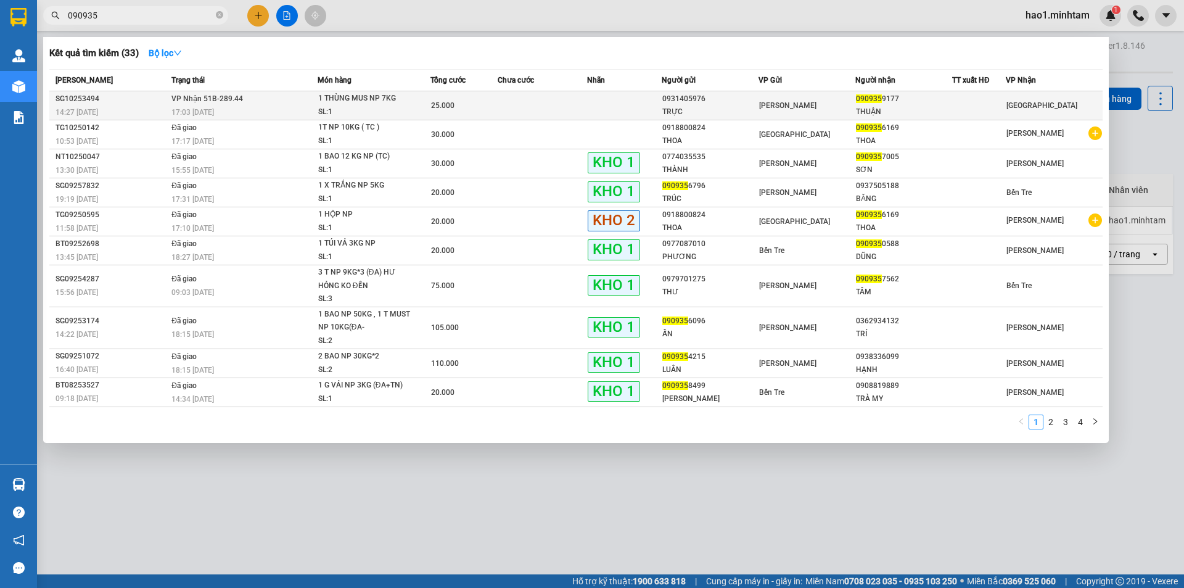
type input "090935"
click at [571, 103] on td at bounding box center [542, 105] width 89 height 29
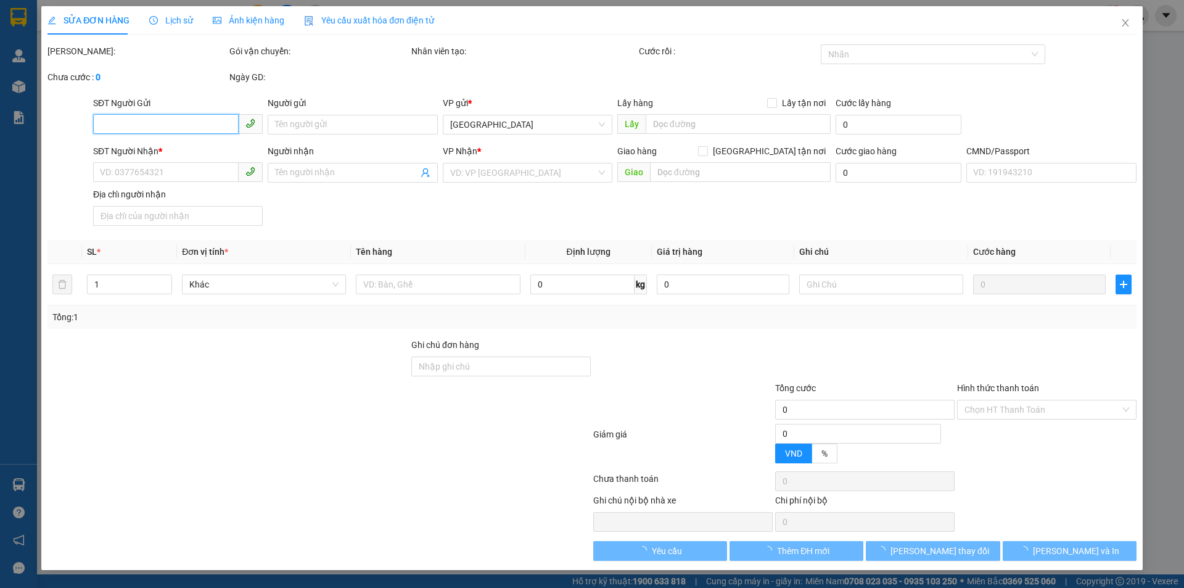
type input "0931405976"
type input "TRỰC"
type input "0909359177"
type input "THUẬN"
type input "25.000"
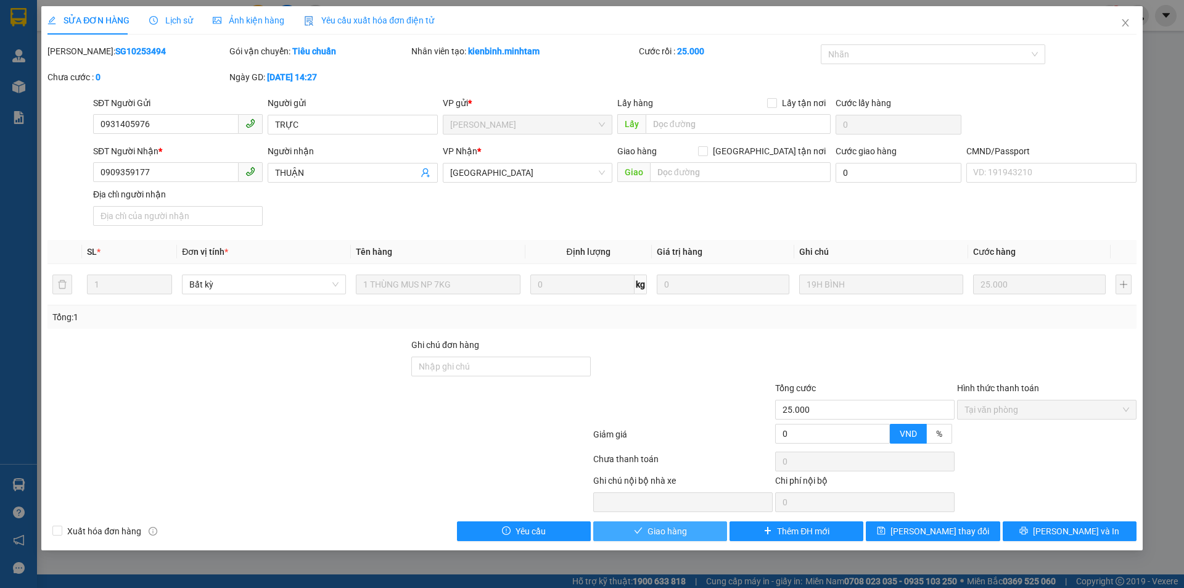
click at [683, 533] on span "Giao hàng" at bounding box center [666, 531] width 39 height 14
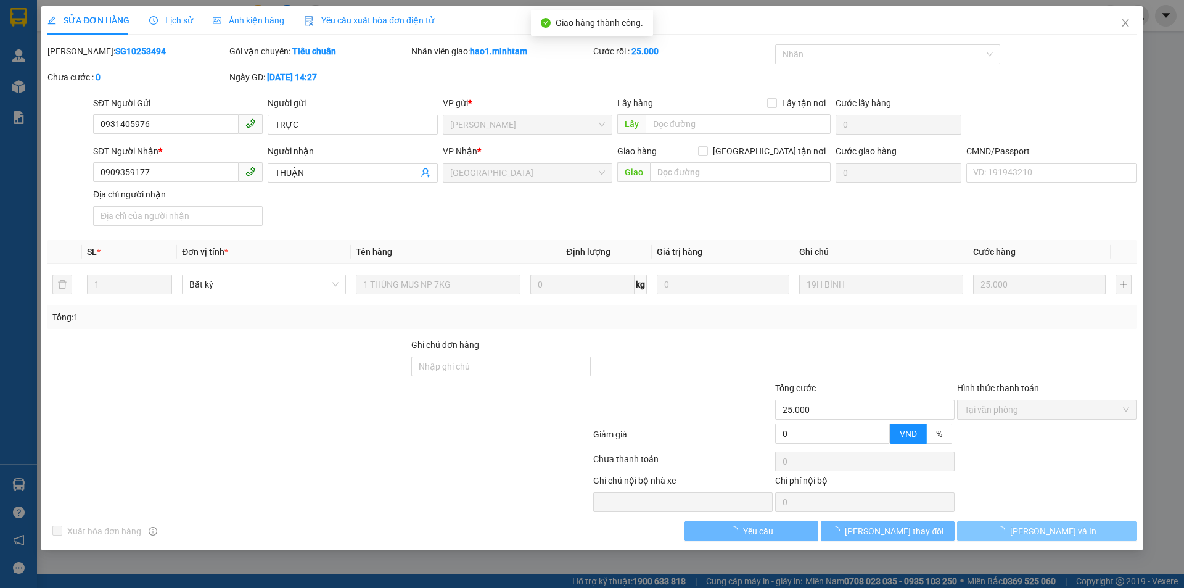
click at [1067, 533] on span "[PERSON_NAME] và In" at bounding box center [1053, 531] width 86 height 14
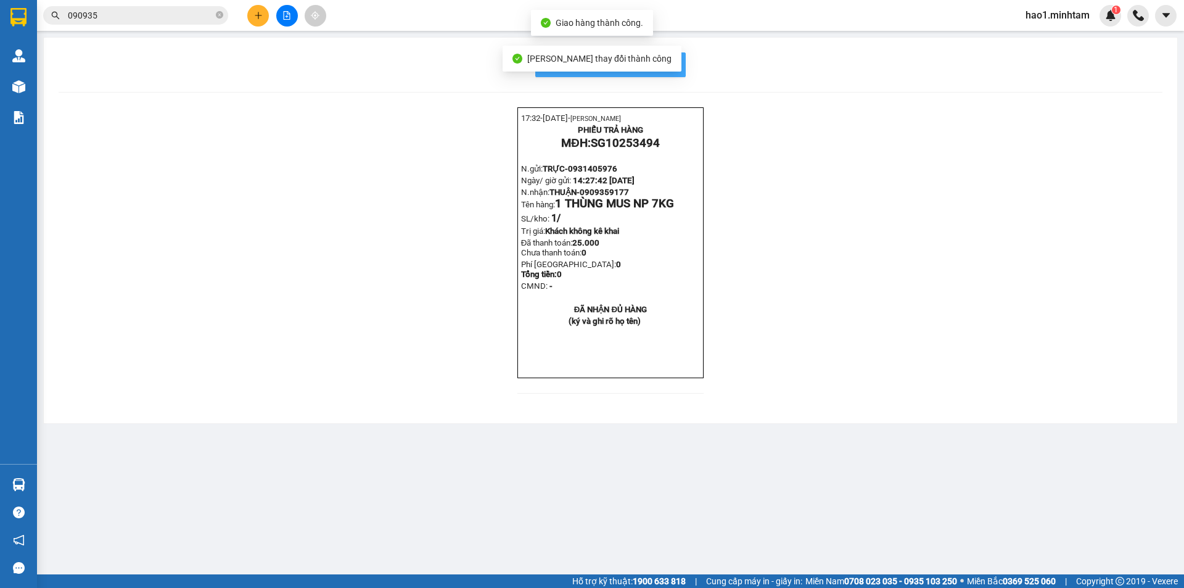
click at [682, 59] on button "In mẫu biên lai tự cấu hình" at bounding box center [610, 64] width 150 height 25
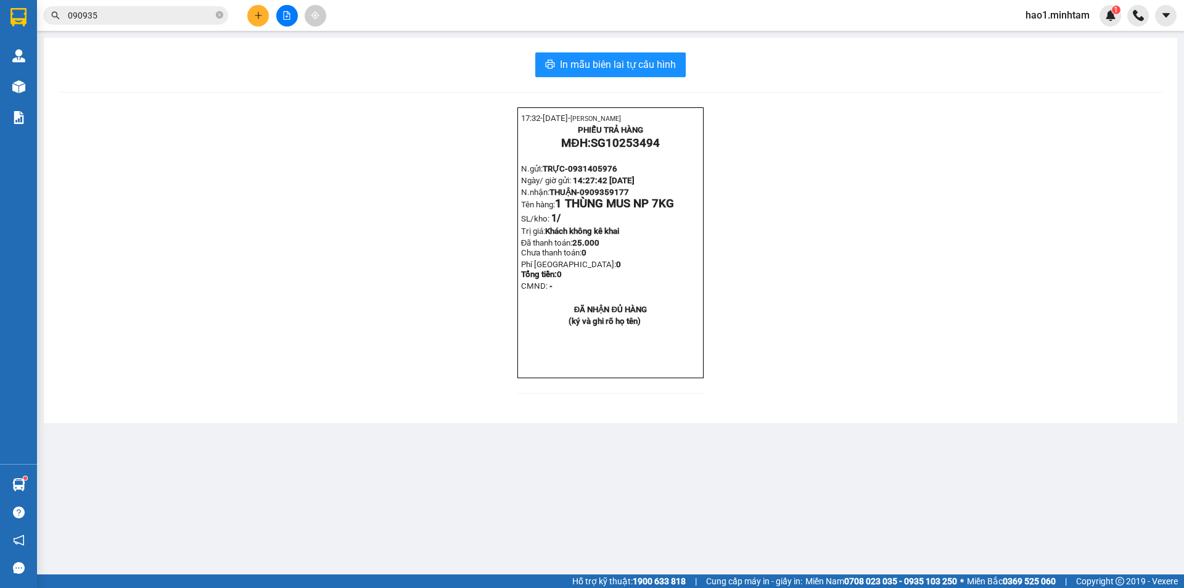
click at [116, 19] on input "090935" at bounding box center [140, 16] width 145 height 14
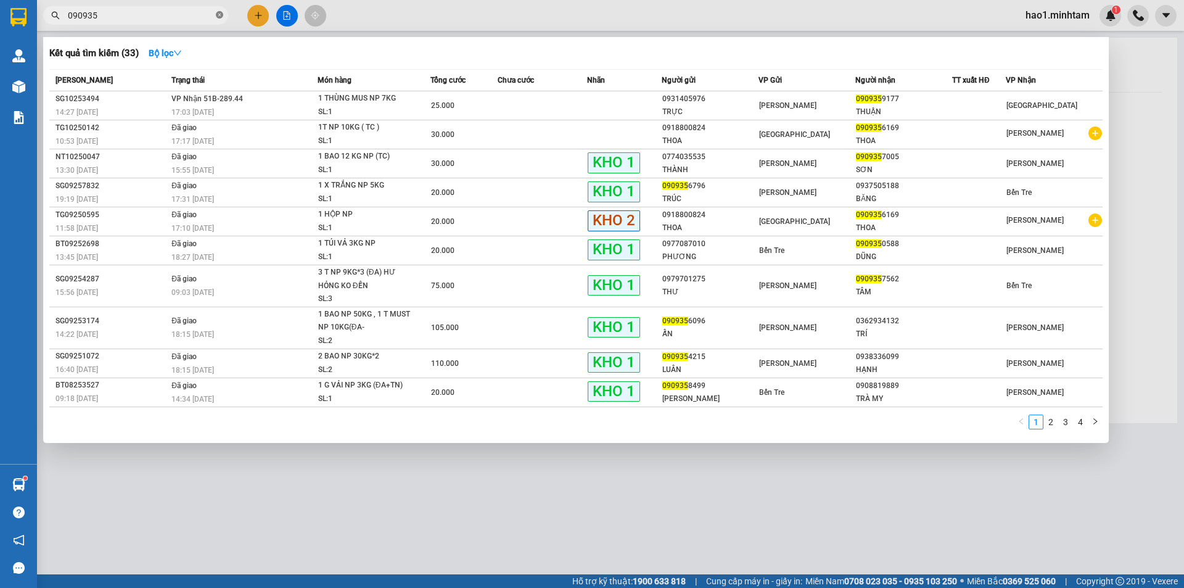
click at [221, 17] on icon "close-circle" at bounding box center [219, 14] width 7 height 7
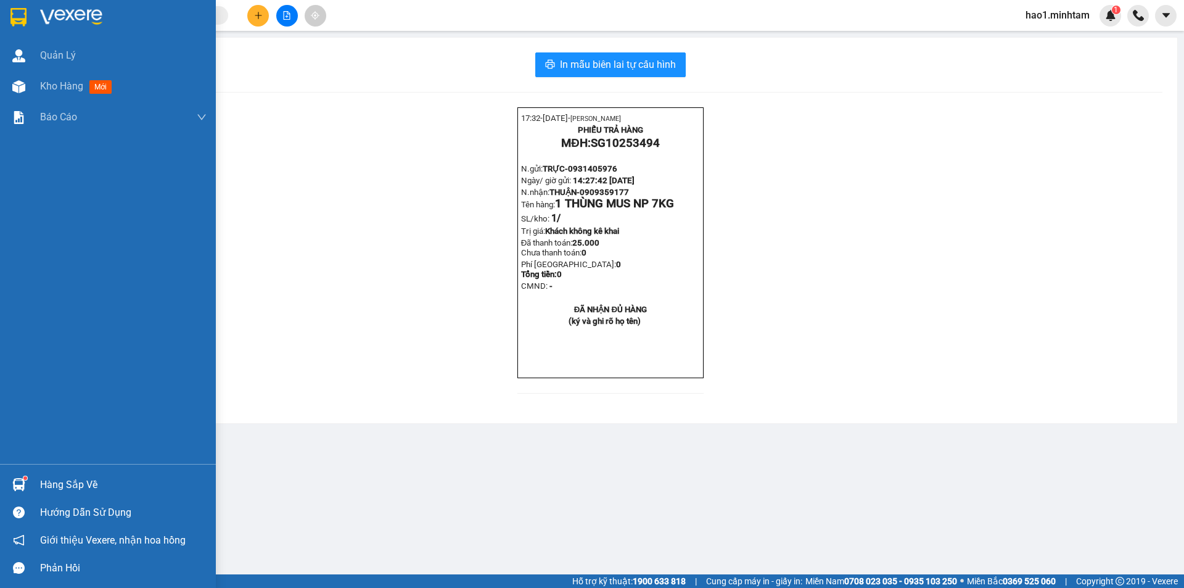
click at [16, 21] on img at bounding box center [18, 17] width 16 height 18
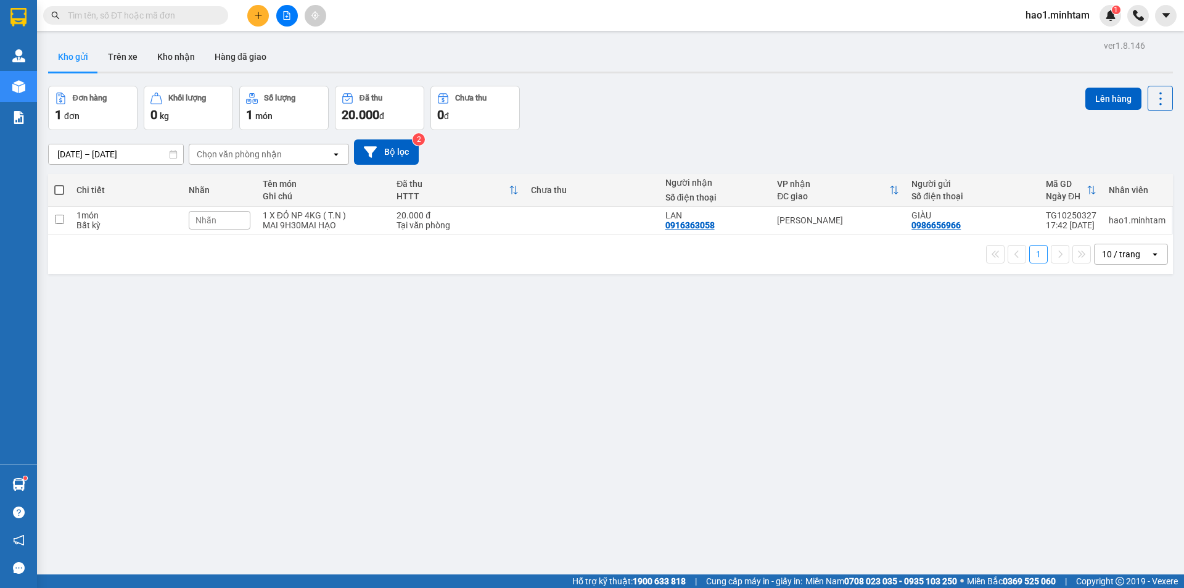
click at [831, 104] on div "Đơn hàng 1 đơn Khối lượng 0 kg Số lượng 1 món Đã thu 20.000 đ Chưa thu 0 đ Lên …" at bounding box center [610, 108] width 1125 height 44
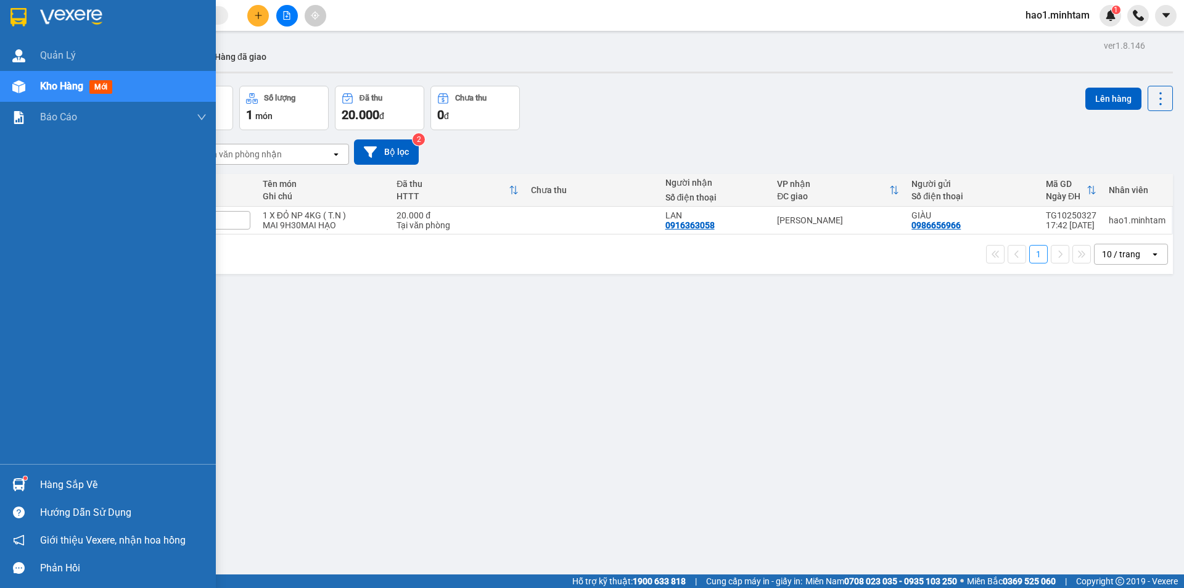
click at [32, 483] on div "Hàng sắp về" at bounding box center [108, 484] width 216 height 28
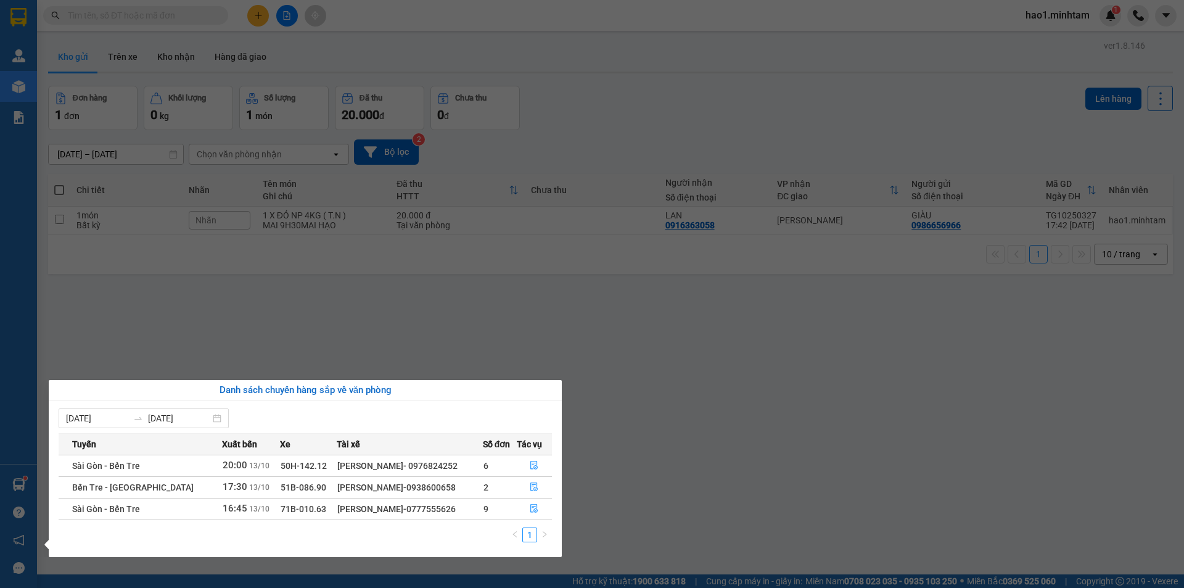
click at [769, 440] on section "Kết quả tìm kiếm ( 33 ) Bộ lọc Mã ĐH Trạng thái Món hàng Tổng cước Chưa cước Nh…" at bounding box center [592, 294] width 1184 height 588
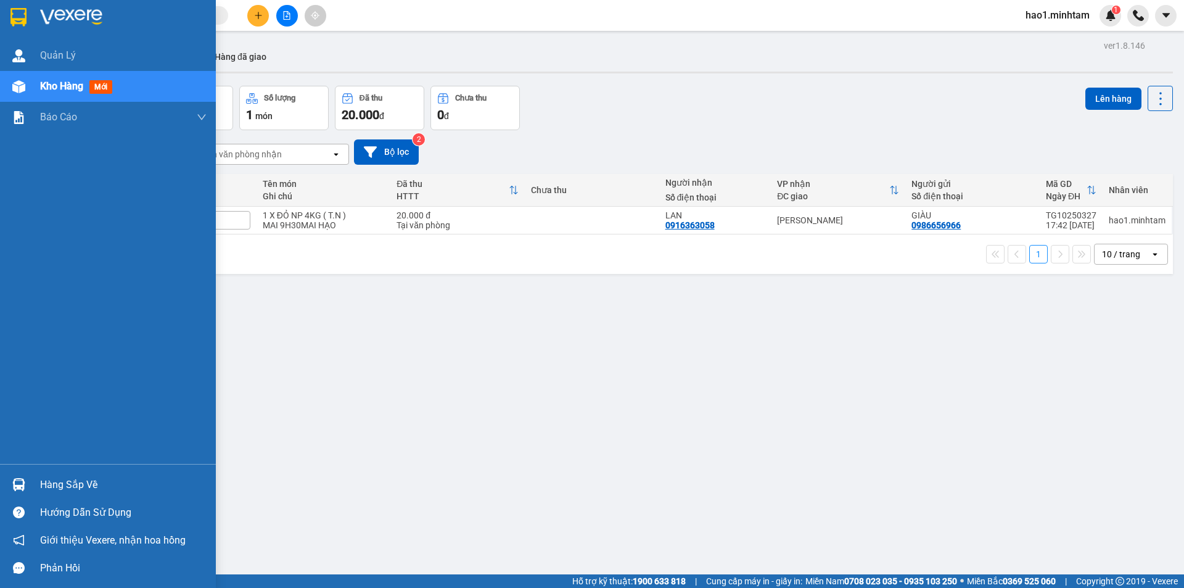
click at [33, 472] on div "Hàng sắp về" at bounding box center [108, 484] width 216 height 28
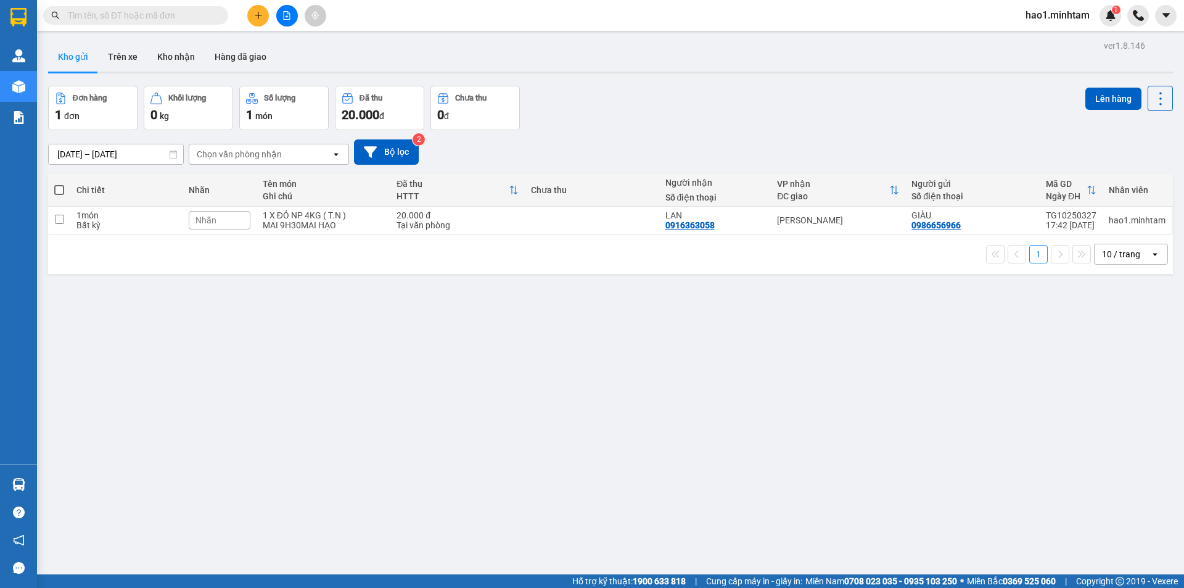
click at [764, 463] on section "Kết quả tìm kiếm ( 33 ) Bộ lọc Mã ĐH Trạng thái Món hàng Tổng cước Chưa cước Nh…" at bounding box center [592, 294] width 1184 height 588
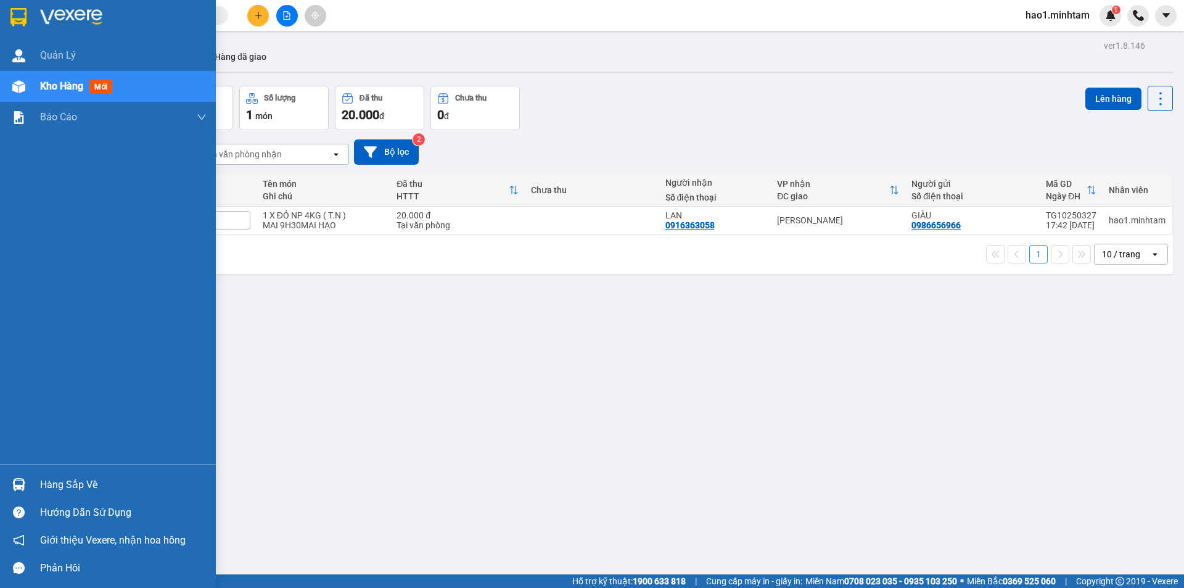
click at [16, 16] on img at bounding box center [18, 17] width 16 height 18
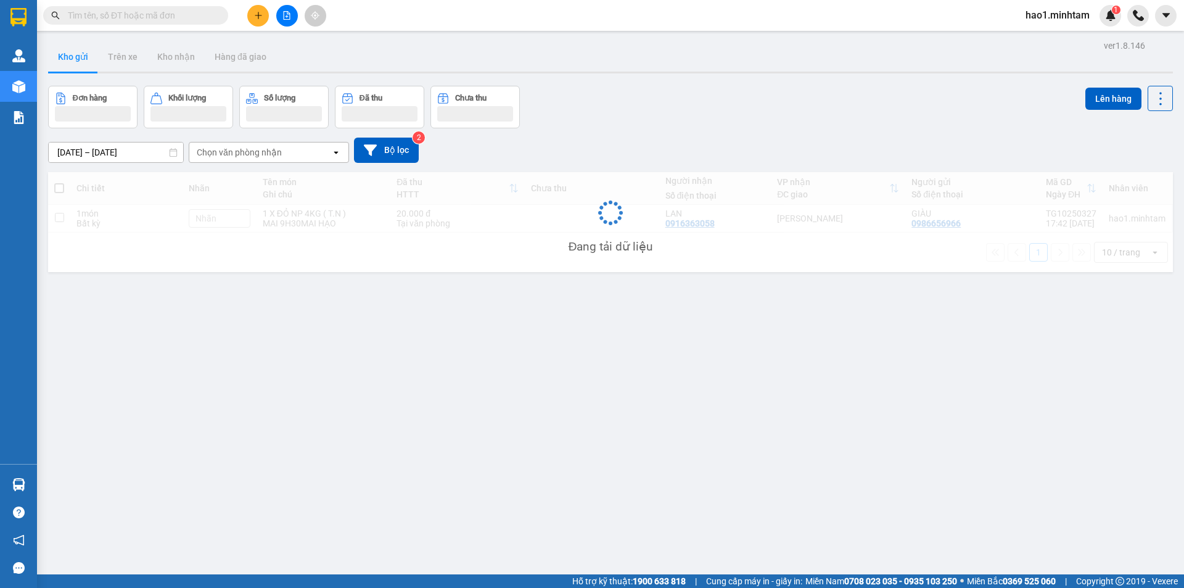
click at [499, 9] on div "Kết quả tìm kiếm ( 33 ) Bộ lọc Mã ĐH Trạng thái Món hàng Tổng cước Chưa cước Nh…" at bounding box center [592, 15] width 1184 height 31
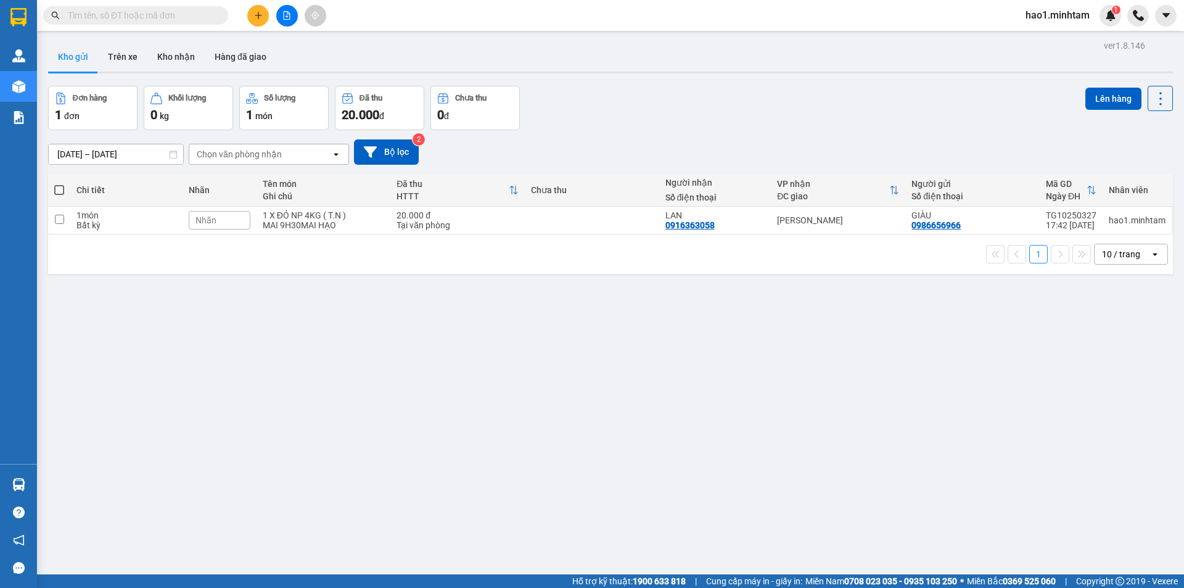
click at [181, 11] on input "text" at bounding box center [140, 16] width 145 height 14
click at [585, 68] on div "Kho gửi Trên xe Kho nhận Hàng đã giao" at bounding box center [610, 58] width 1125 height 33
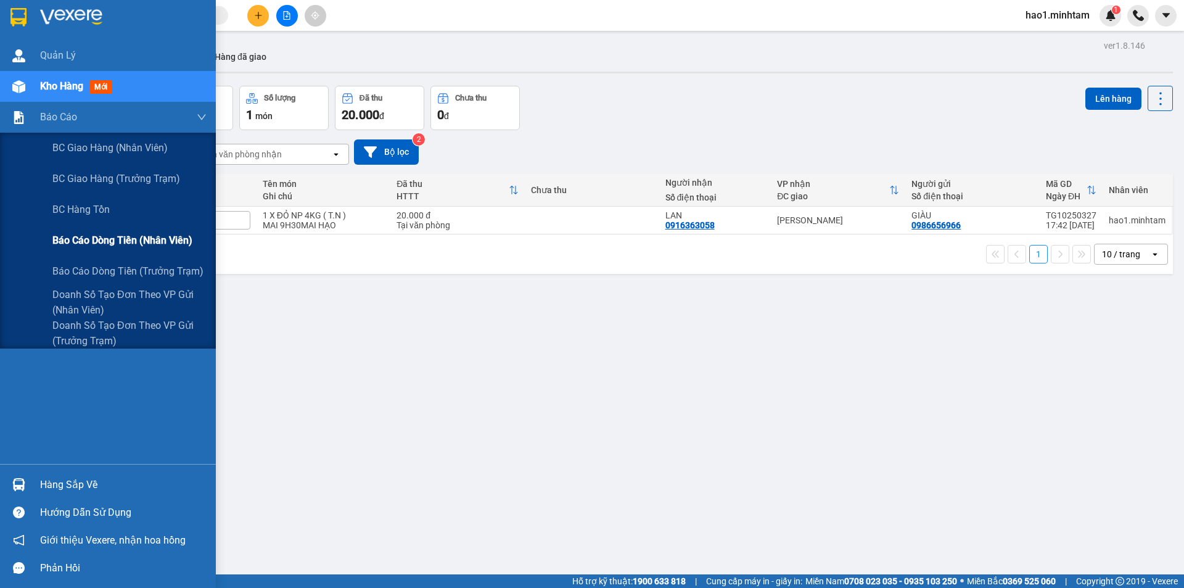
click at [113, 246] on span "Báo cáo dòng tiền (nhân viên)" at bounding box center [122, 239] width 140 height 15
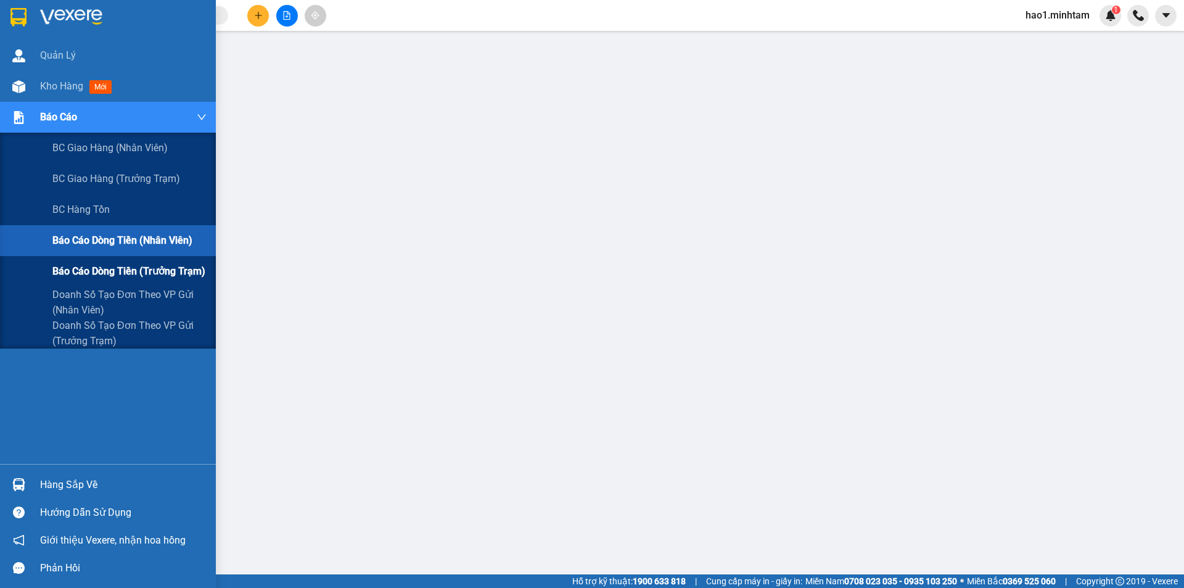
click at [86, 281] on div "Báo cáo dòng tiền (trưởng trạm)" at bounding box center [129, 271] width 154 height 31
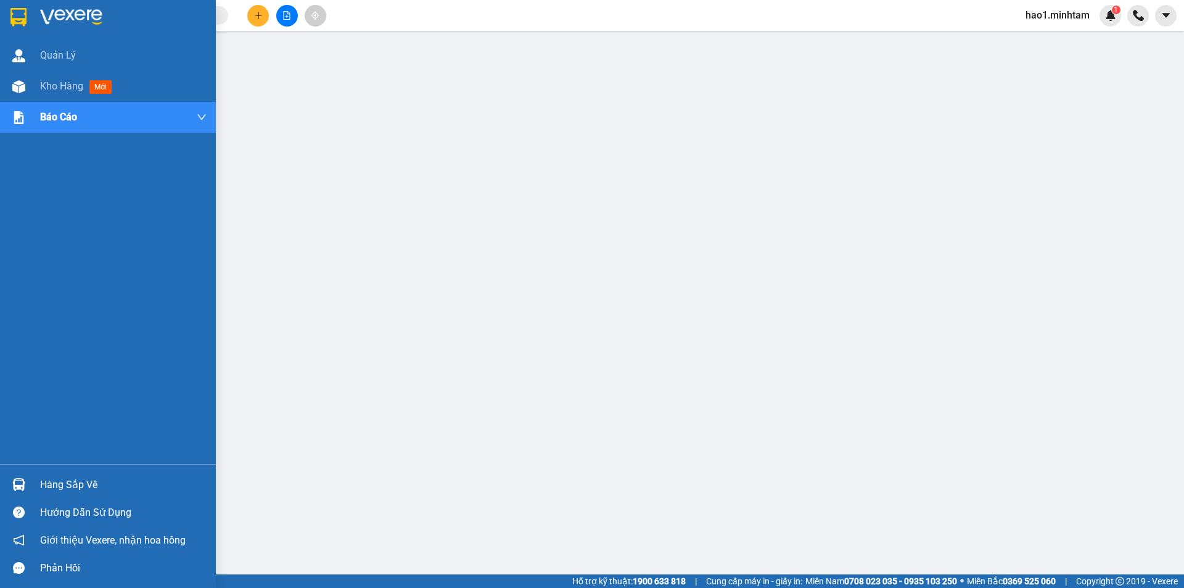
click at [31, 12] on div at bounding box center [108, 20] width 216 height 40
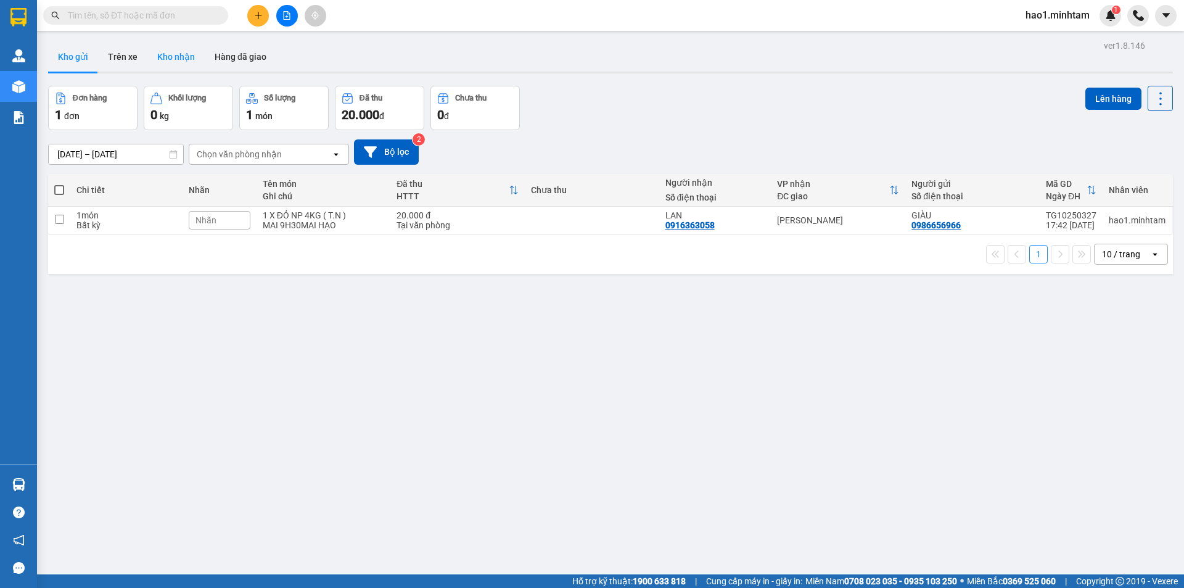
click at [186, 62] on button "Kho nhận" at bounding box center [175, 57] width 57 height 30
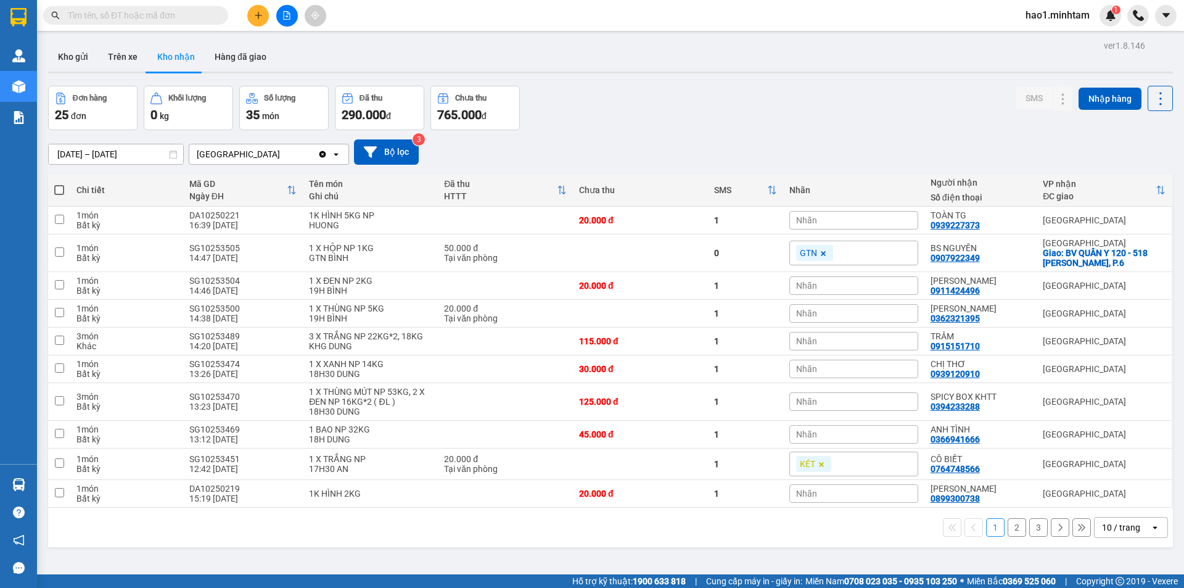
click at [629, 80] on div "ver 1.8.146 Kho gửi Trên xe Kho nhận Hàng đã giao Đơn hàng 25 đơn Khối lượng 0 …" at bounding box center [610, 331] width 1134 height 588
click at [108, 156] on input "[DATE] – [DATE]" at bounding box center [116, 154] width 134 height 20
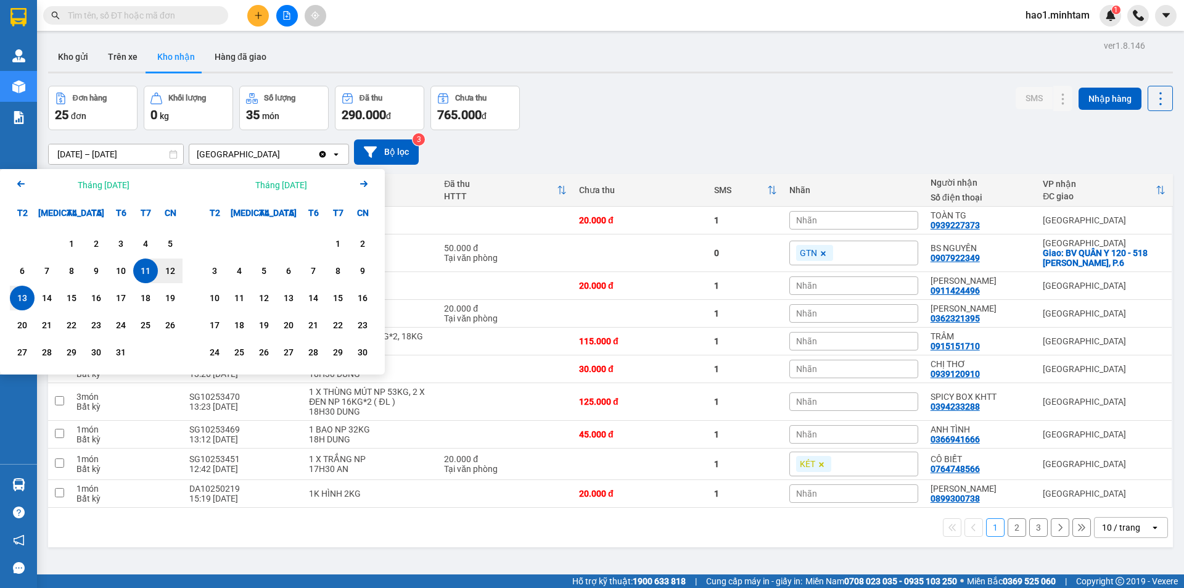
click at [24, 186] on icon "Arrow Left" at bounding box center [21, 183] width 15 height 15
click at [18, 240] on div "1" at bounding box center [22, 243] width 17 height 15
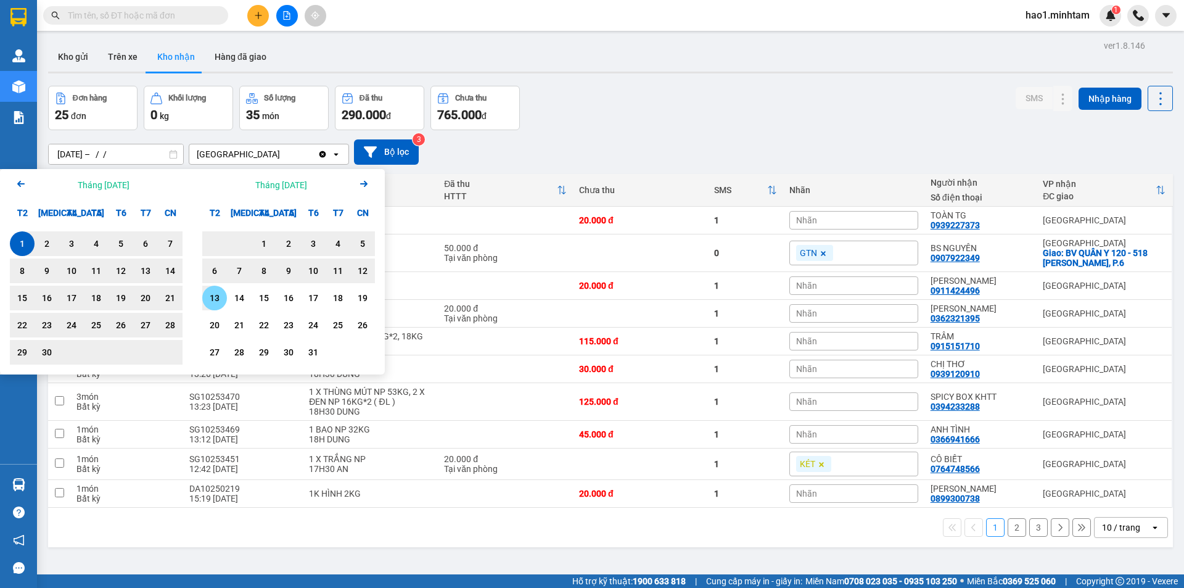
click at [216, 294] on div "13" at bounding box center [214, 297] width 17 height 15
type input "[DATE] – [DATE]"
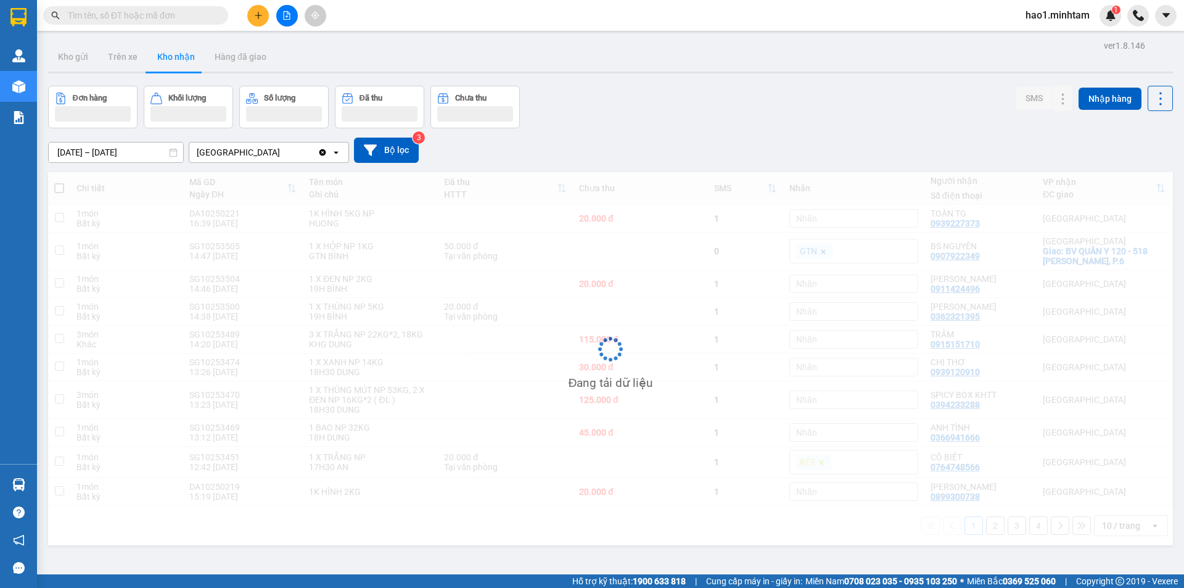
click at [740, 121] on div "Đơn hàng Khối lượng Số lượng Đã thu Chưa thu SMS Nhập hàng" at bounding box center [610, 107] width 1125 height 43
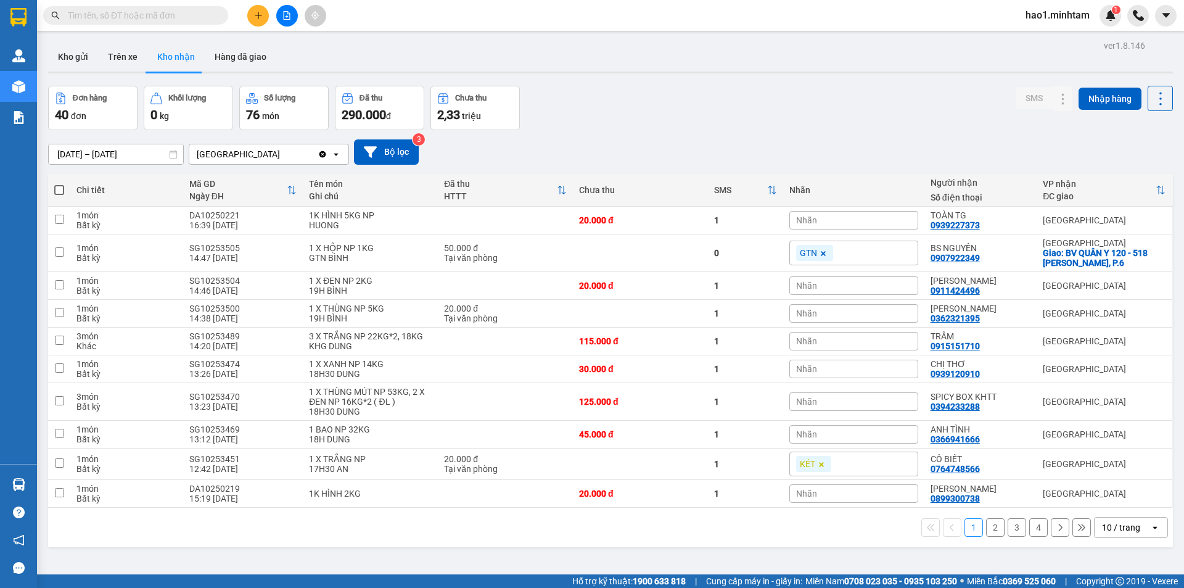
click at [1033, 527] on button "4" at bounding box center [1038, 527] width 18 height 18
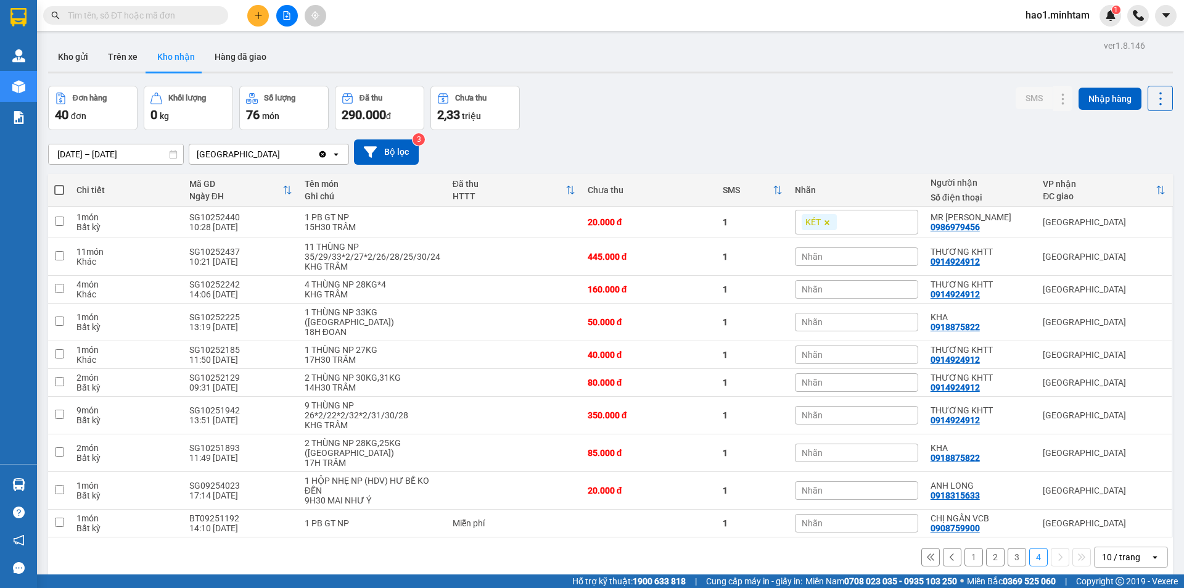
click at [131, 10] on input "text" at bounding box center [140, 16] width 145 height 14
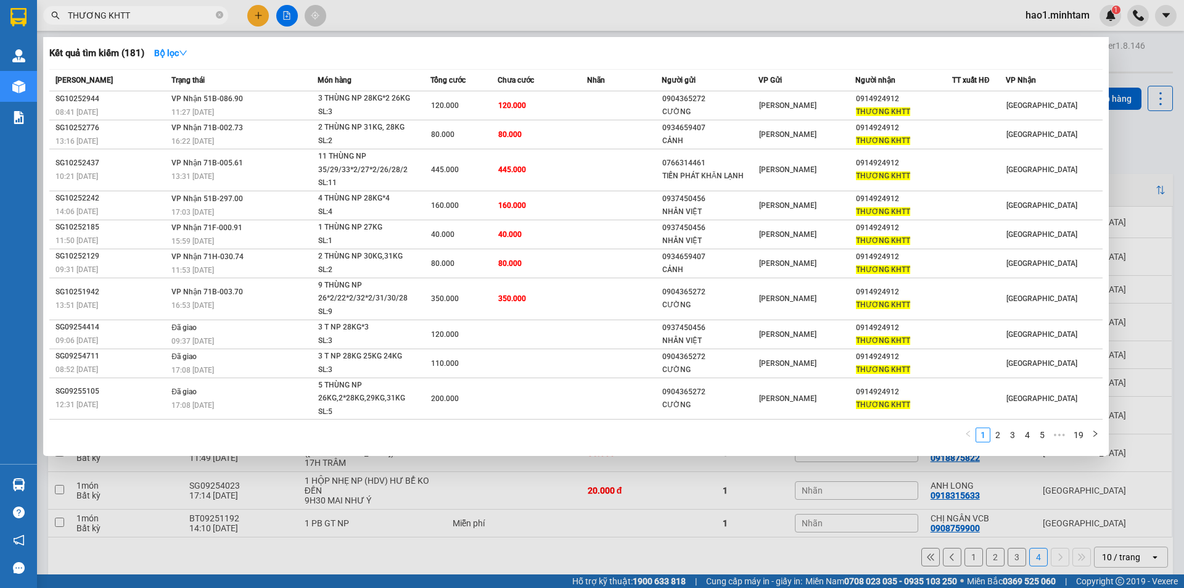
click at [198, 11] on input "THƯƠNG KHTT" at bounding box center [140, 16] width 145 height 14
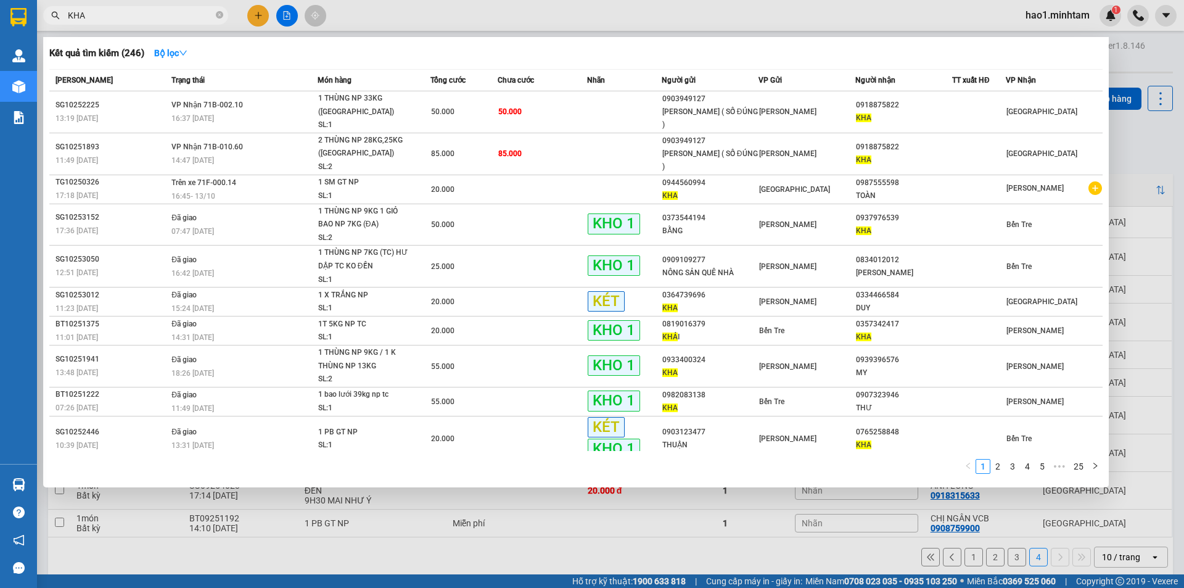
click at [879, 45] on div "Kết quả tìm kiếm ( 246 ) Bộ lọc" at bounding box center [575, 53] width 1053 height 20
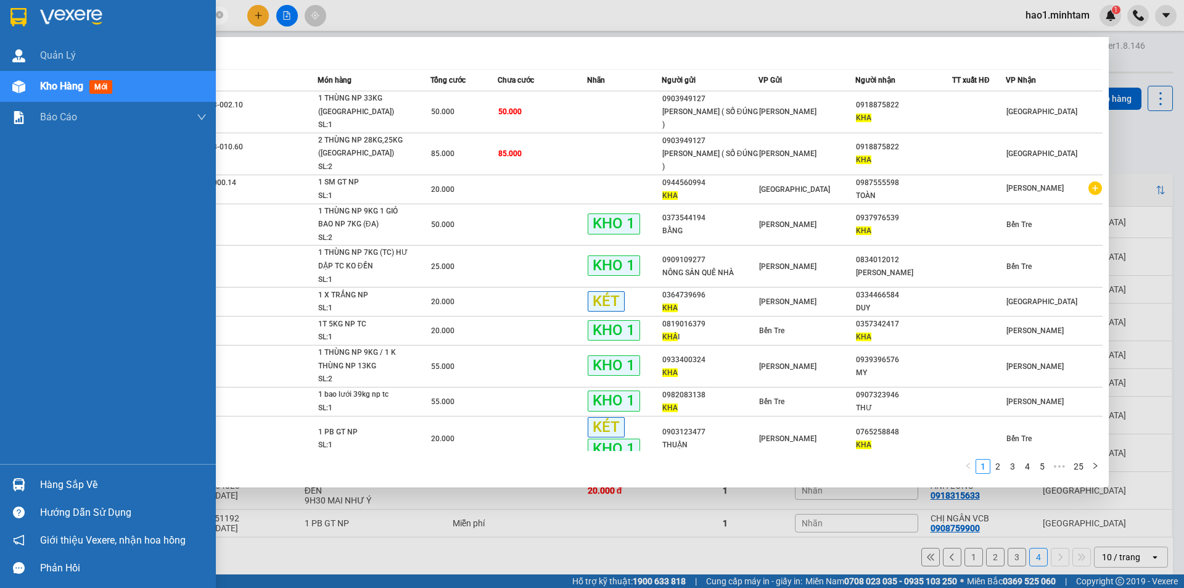
drag, startPoint x: 18, startPoint y: 475, endPoint x: 42, endPoint y: 467, distance: 24.6
click at [18, 475] on div at bounding box center [19, 484] width 22 height 22
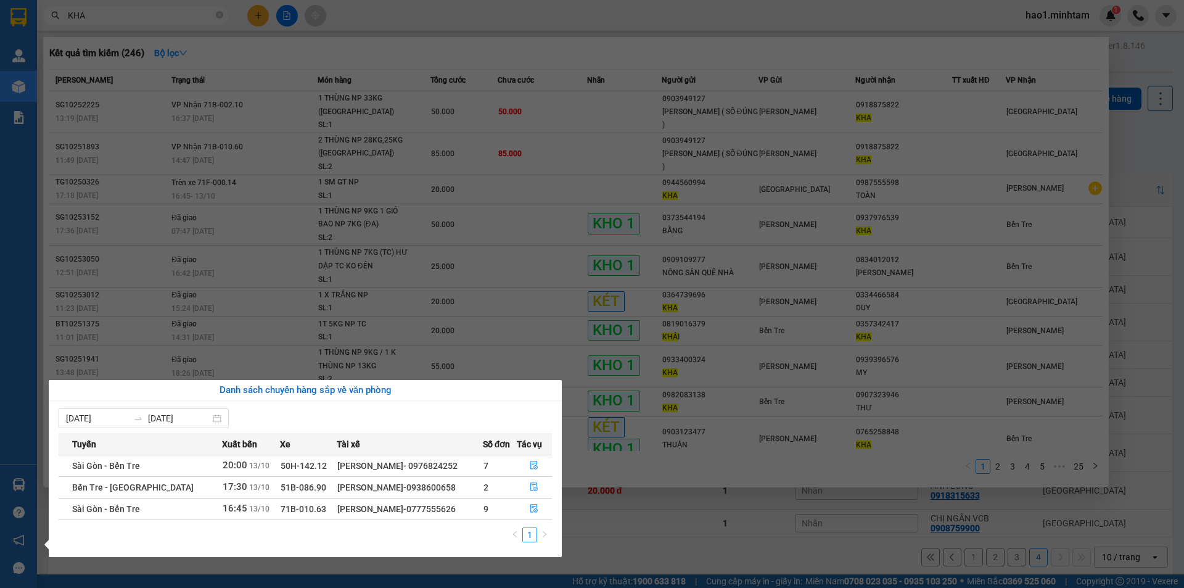
click at [1147, 161] on section "Kết quả tìm kiếm ( 246 ) Bộ lọc Mã ĐH Trạng thái Món hàng Tổng cước Chưa cước N…" at bounding box center [592, 294] width 1184 height 588
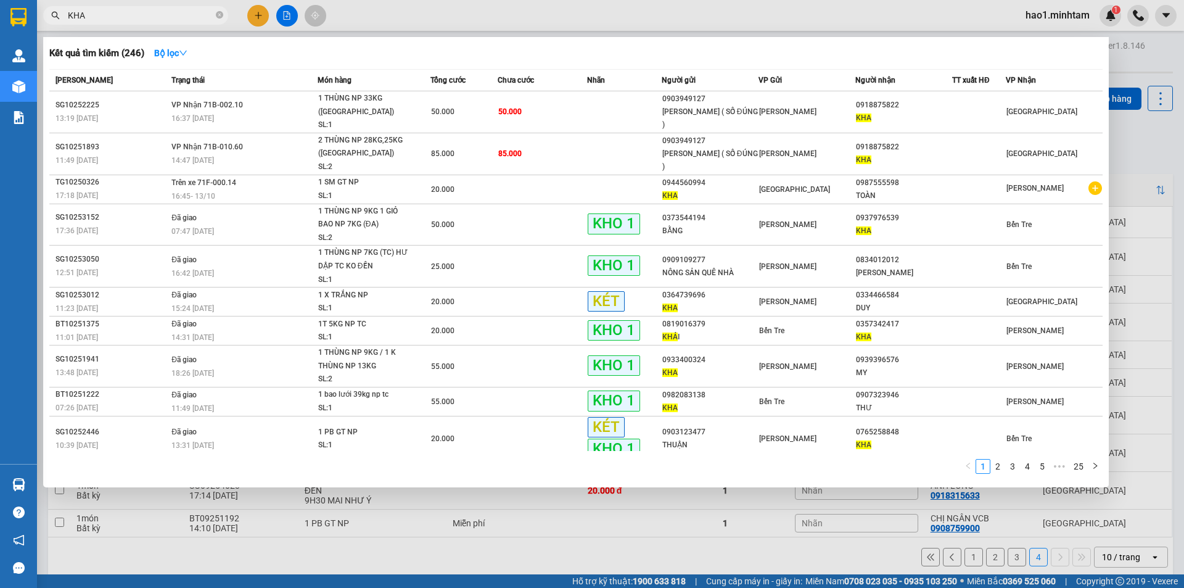
click at [1147, 161] on div at bounding box center [592, 294] width 1184 height 588
click at [132, 17] on input "KHA" at bounding box center [140, 16] width 145 height 14
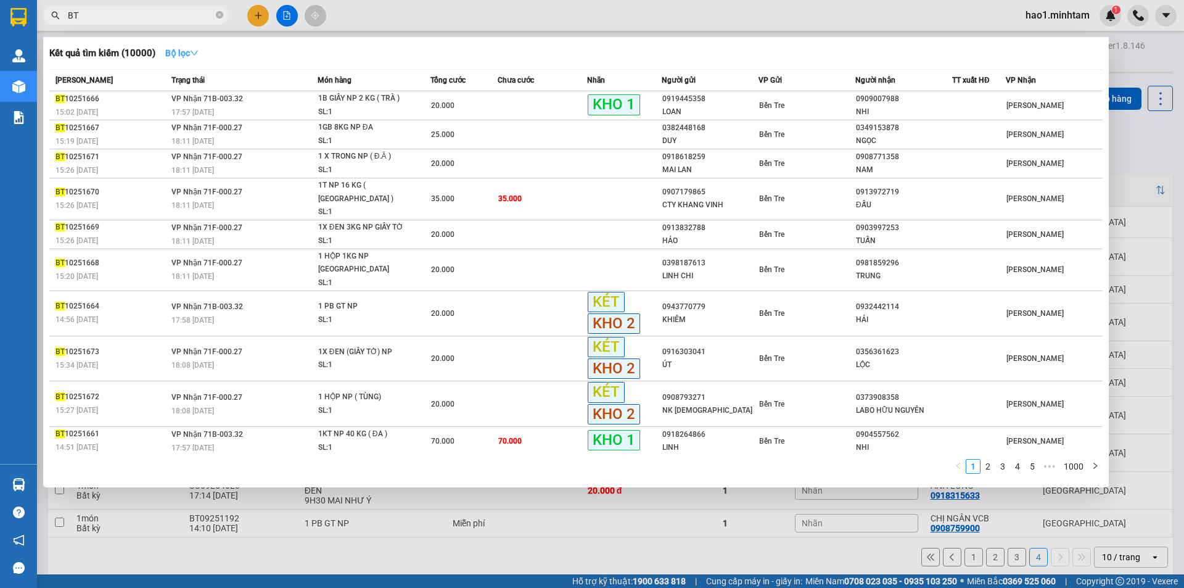
type input "BT"
click at [194, 49] on icon "down" at bounding box center [194, 53] width 9 height 9
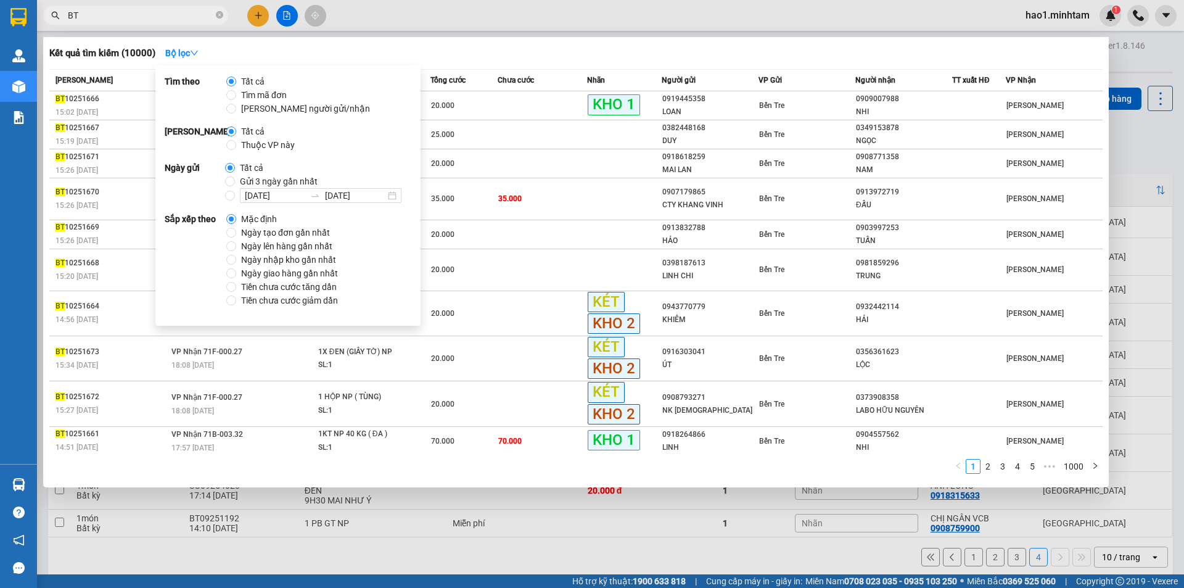
click at [258, 147] on span "Thuộc VP này" at bounding box center [268, 145] width 64 height 14
click at [236, 147] on input "Thuộc VP này" at bounding box center [231, 145] width 10 height 10
radio input "true"
radio input "false"
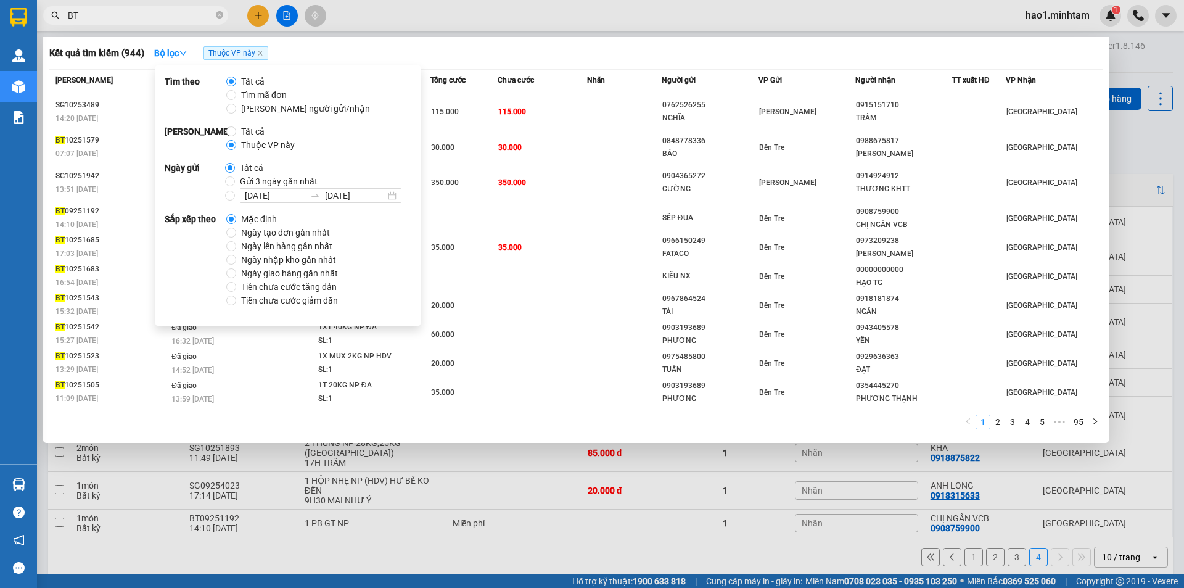
click at [263, 233] on span "Ngày tạo đơn gần nhất" at bounding box center [285, 233] width 99 height 14
click at [236, 233] on input "Ngày tạo đơn gần nhất" at bounding box center [231, 232] width 10 height 10
radio input "true"
radio input "false"
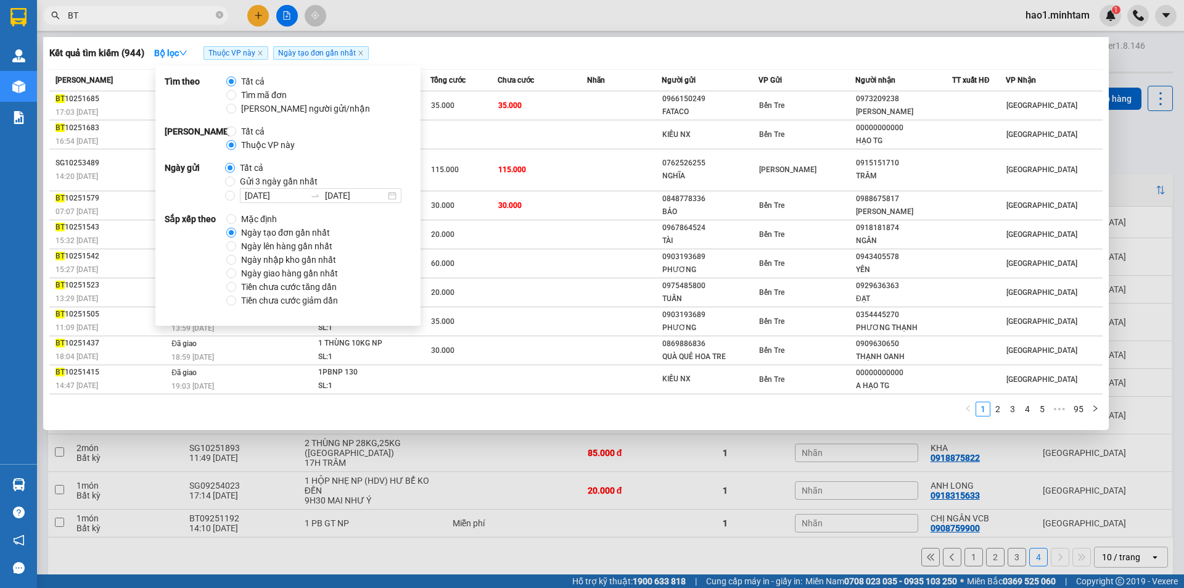
click at [528, 44] on div "Kết quả tìm kiếm ( 944 ) Bộ lọc Thuộc VP này Ngày tạo đơn gần nhất" at bounding box center [575, 53] width 1053 height 20
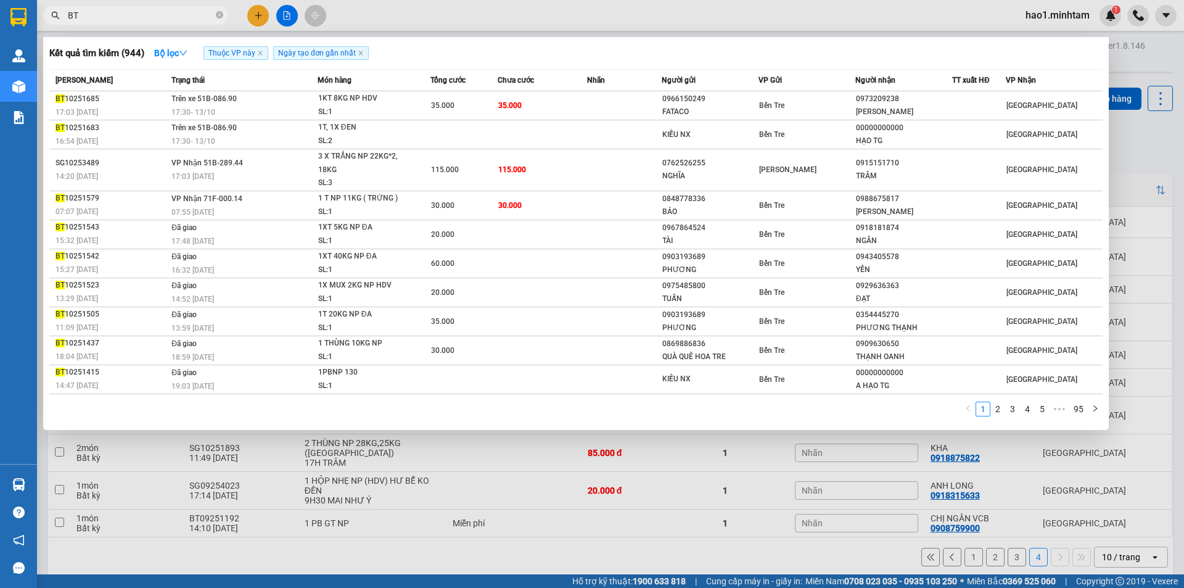
click at [528, 44] on div "Kết quả tìm kiếm ( 944 ) Bộ lọc Thuộc VP này Ngày tạo đơn gần nhất" at bounding box center [575, 53] width 1053 height 20
click at [260, 53] on icon "close" at bounding box center [260, 53] width 6 height 6
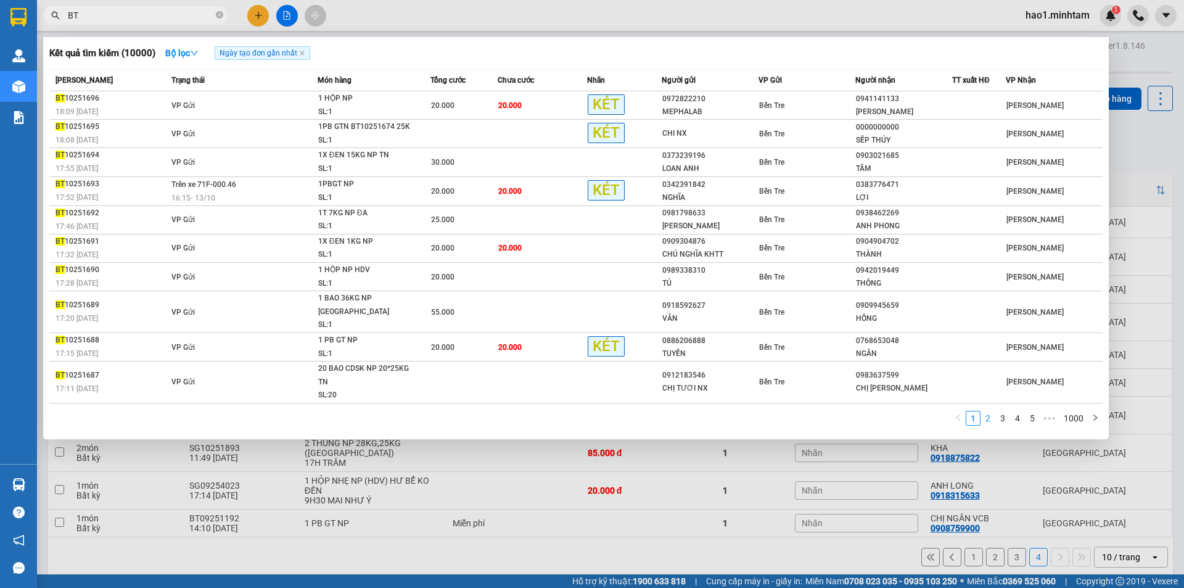
click at [991, 411] on link "2" at bounding box center [988, 418] width 14 height 14
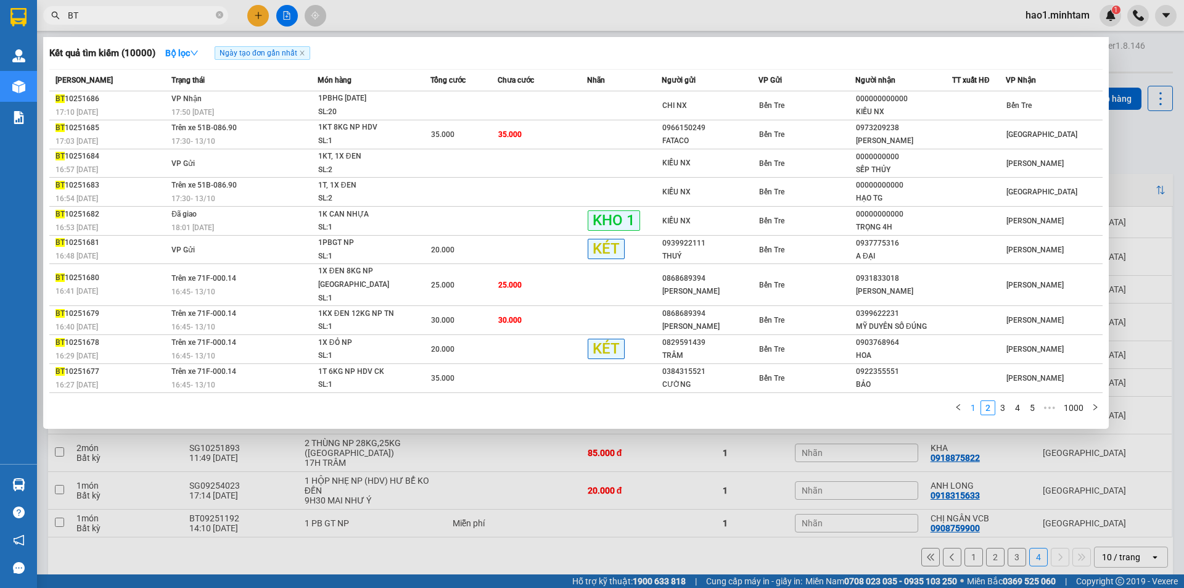
click at [975, 401] on link "1" at bounding box center [973, 408] width 14 height 14
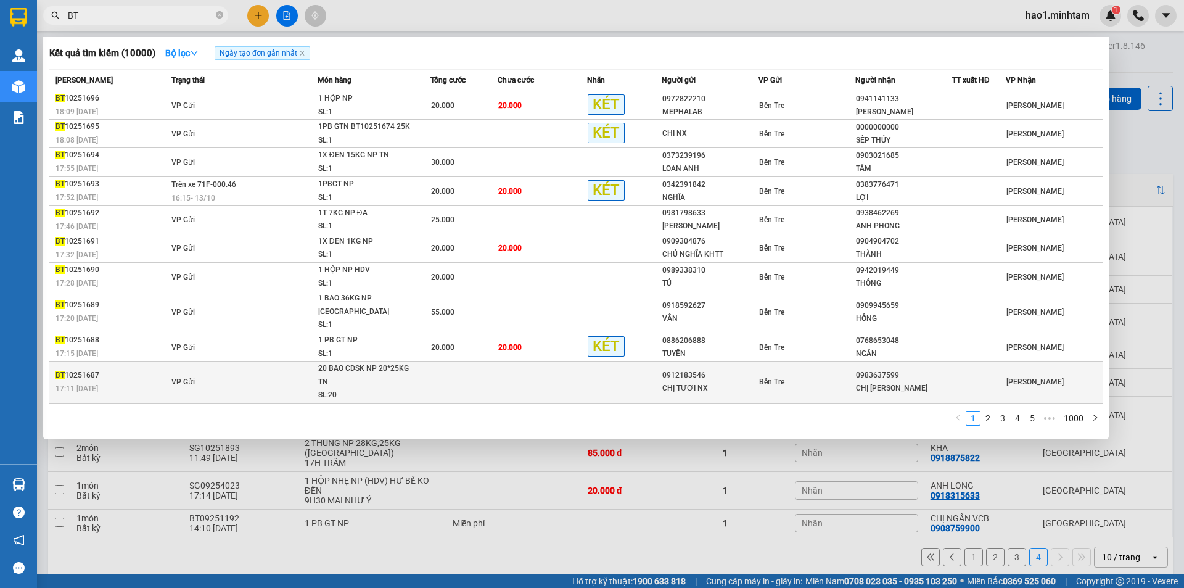
click at [608, 380] on td at bounding box center [624, 382] width 75 height 42
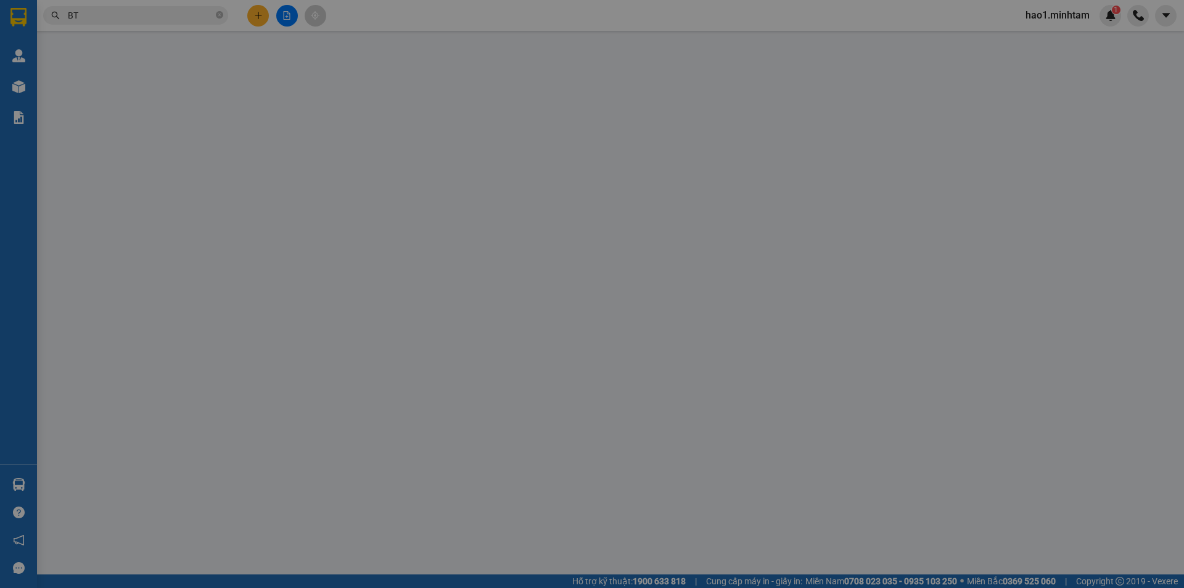
type input "0912183546"
type input "CHỊ TƯƠI NX"
type input "0983637599"
type input "CHỊ [PERSON_NAME]"
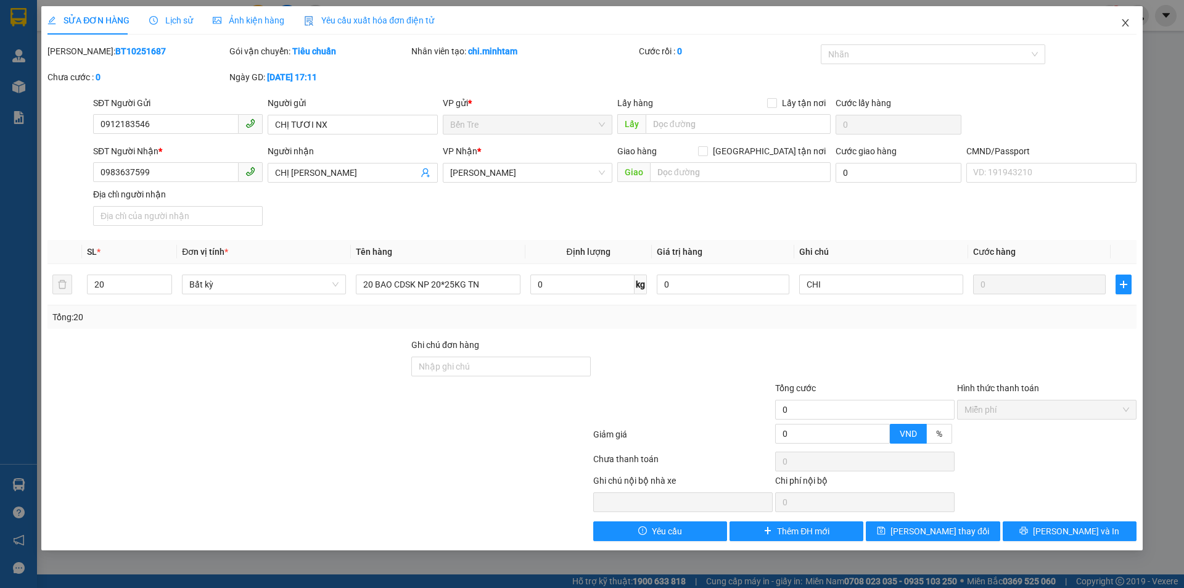
click at [1127, 24] on icon "close" at bounding box center [1125, 23] width 10 height 10
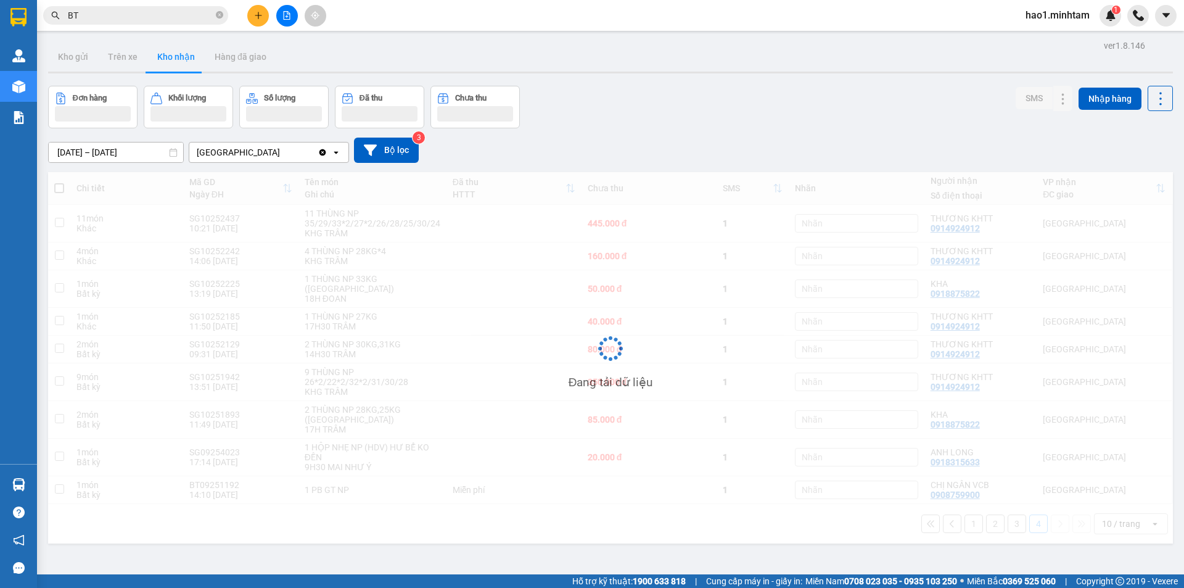
click at [175, 18] on input "BT" at bounding box center [140, 16] width 145 height 14
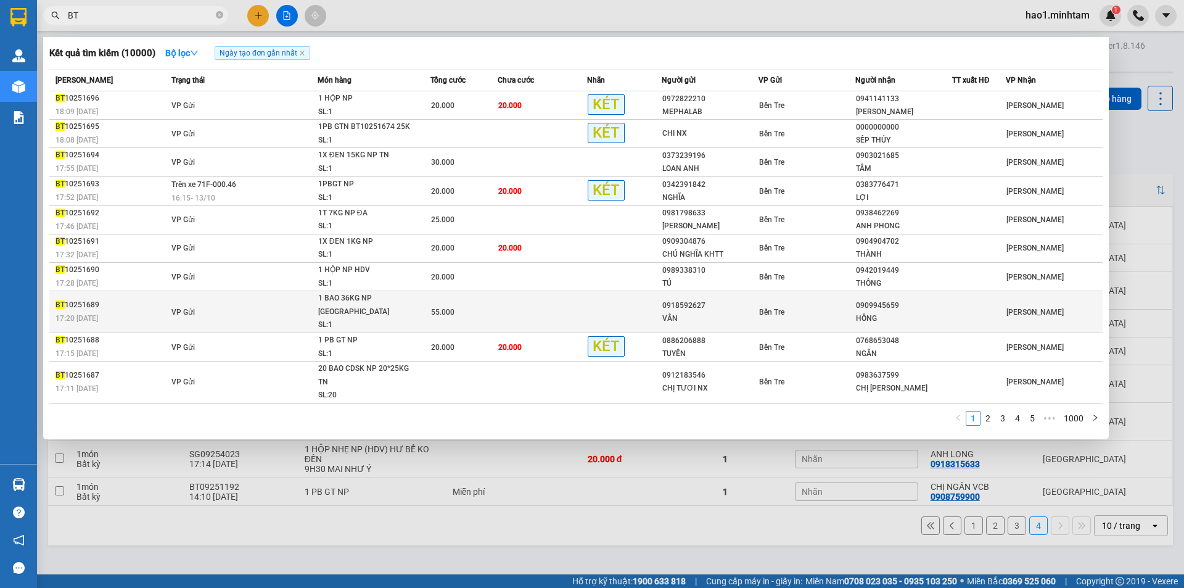
click at [377, 318] on div "SL: 1" at bounding box center [364, 325] width 92 height 14
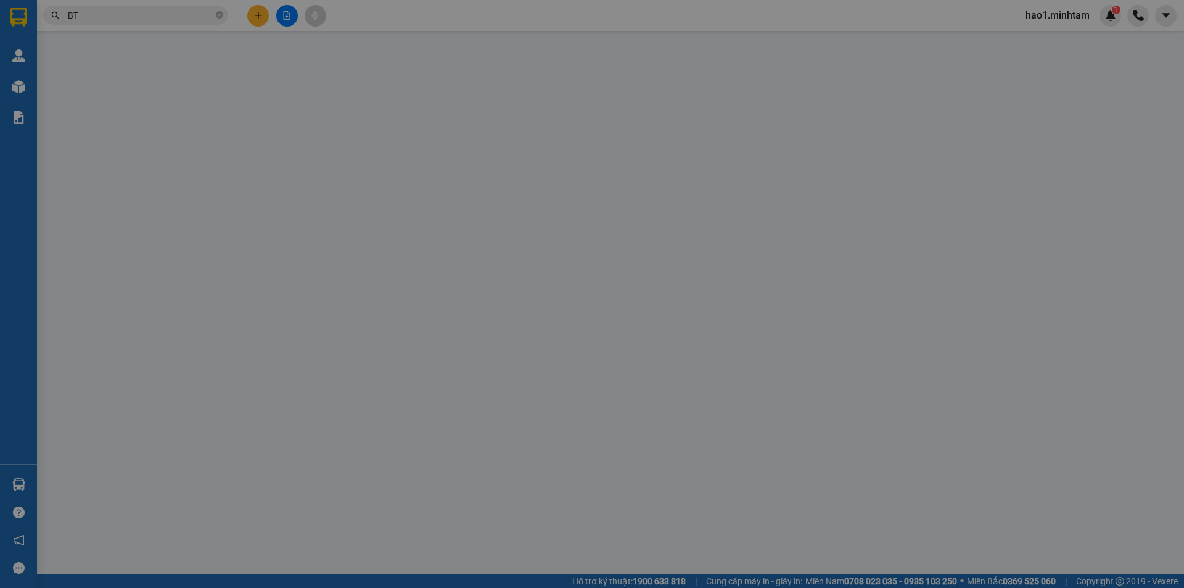
type input "0918592627"
type input "VÂN"
type input "0909945659"
type input "HỒNG"
type input "55.000"
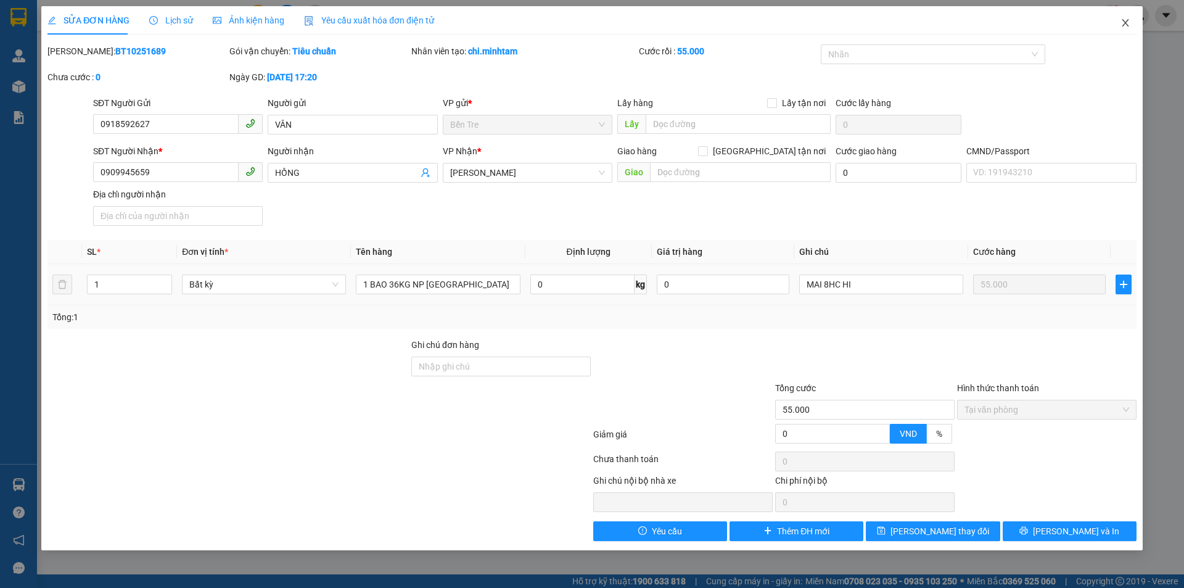
click at [1127, 23] on icon "close" at bounding box center [1125, 23] width 10 height 10
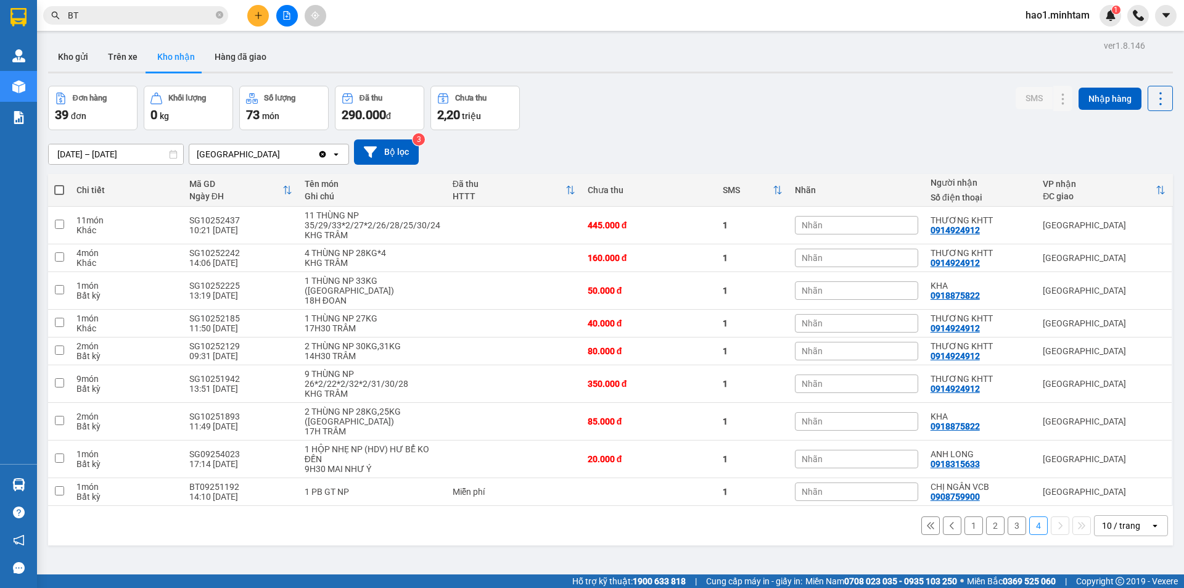
click at [166, 18] on input "BT" at bounding box center [140, 16] width 145 height 14
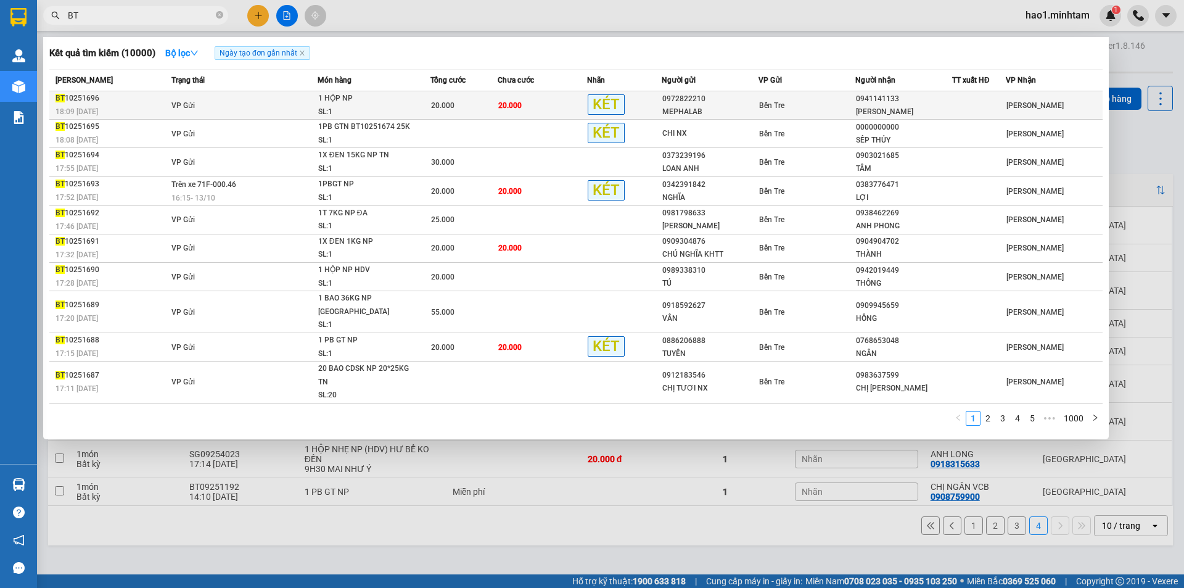
click at [211, 113] on td "VP Gửi" at bounding box center [242, 105] width 149 height 28
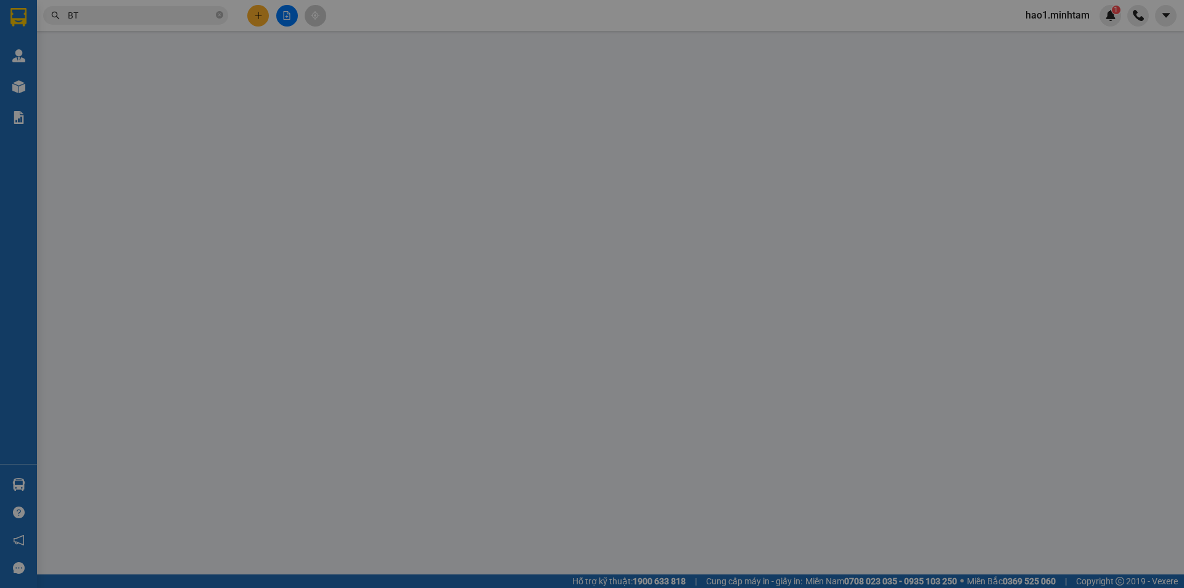
type input "0972822210"
type input "MEPHALAB"
type input "0941141133"
type input "[PERSON_NAME]"
type input "20.000"
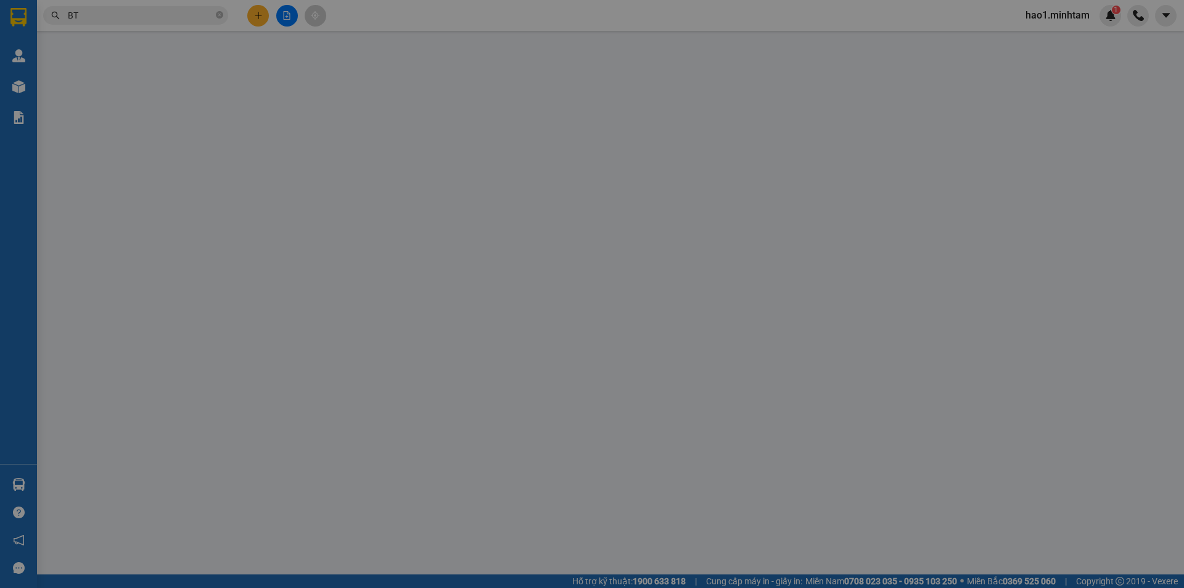
type input "20.000"
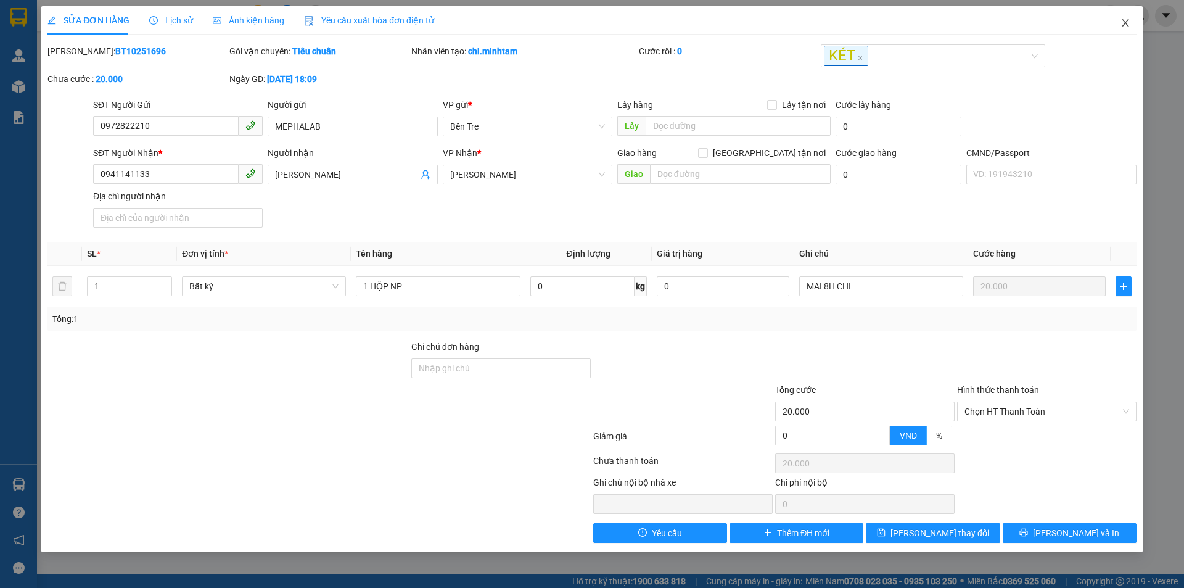
click at [1125, 27] on icon "close" at bounding box center [1125, 23] width 10 height 10
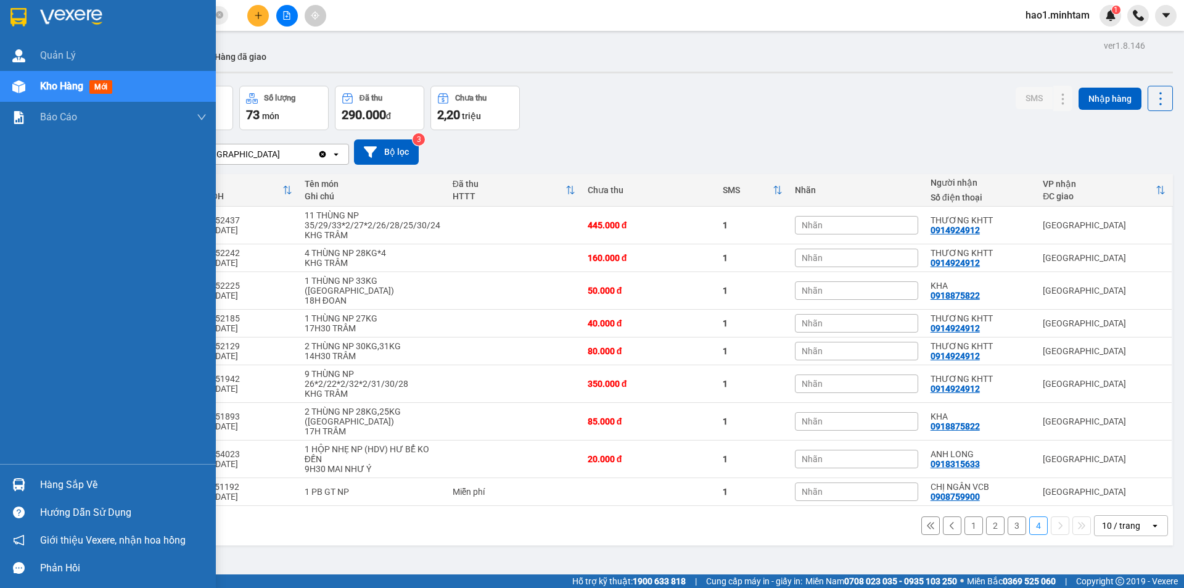
click at [62, 478] on div "Hàng sắp về" at bounding box center [123, 484] width 166 height 18
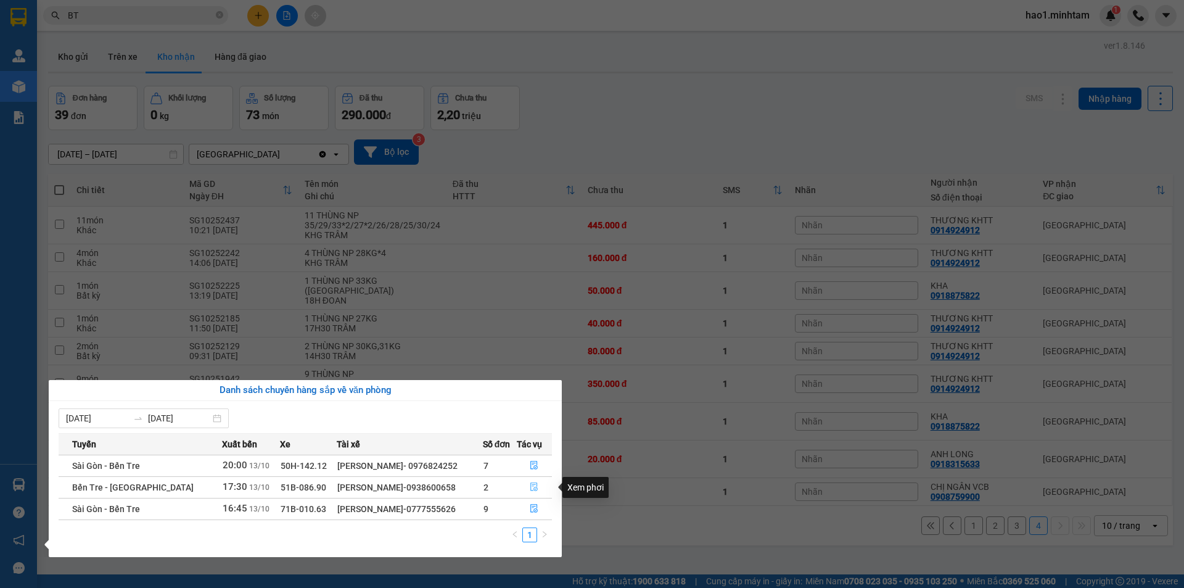
click at [534, 488] on icon "file-done" at bounding box center [534, 486] width 9 height 9
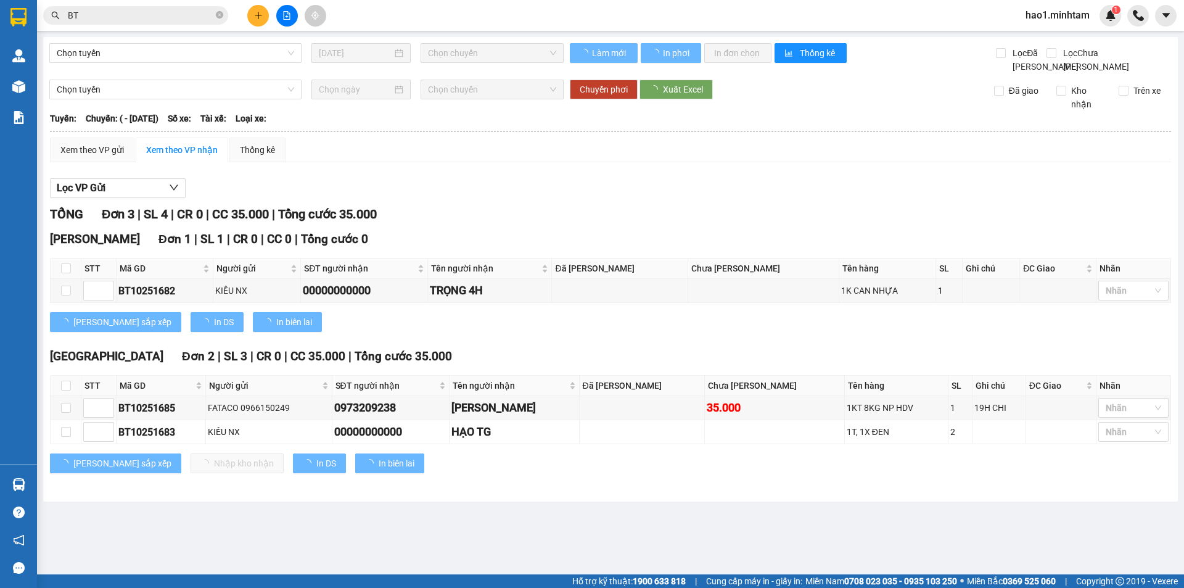
click at [827, 222] on div "TỔNG Đơn 3 | SL 4 | CR 0 | CC 35.000 | Tổng cước 35.000" at bounding box center [610, 214] width 1121 height 19
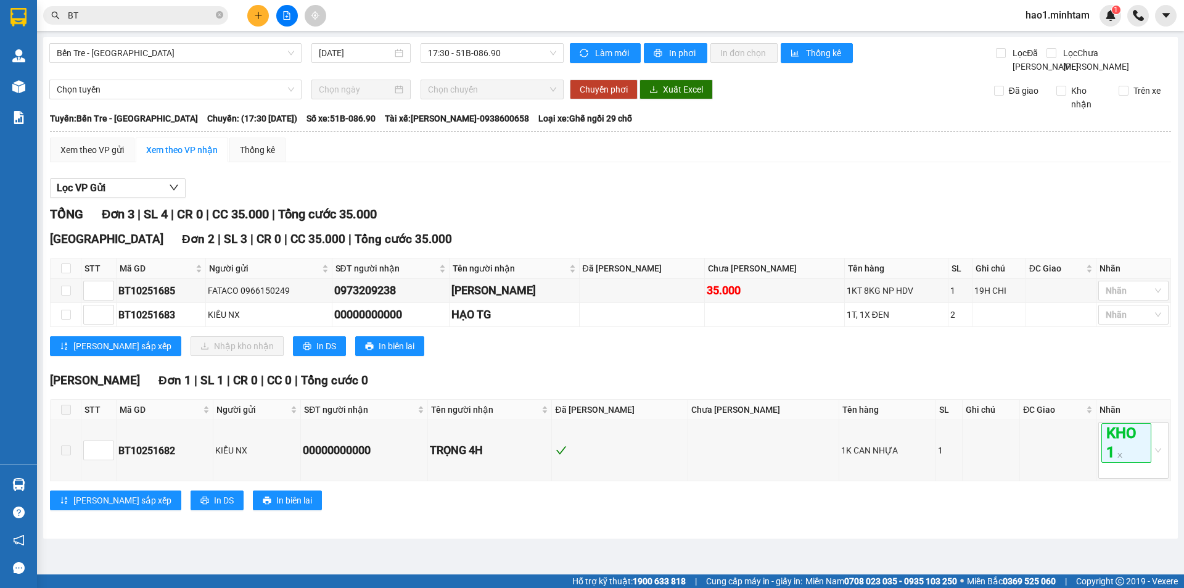
click at [705, 354] on div "[PERSON_NAME] sắp xếp Nhập kho nhận In DS In biên lai" at bounding box center [610, 346] width 1121 height 20
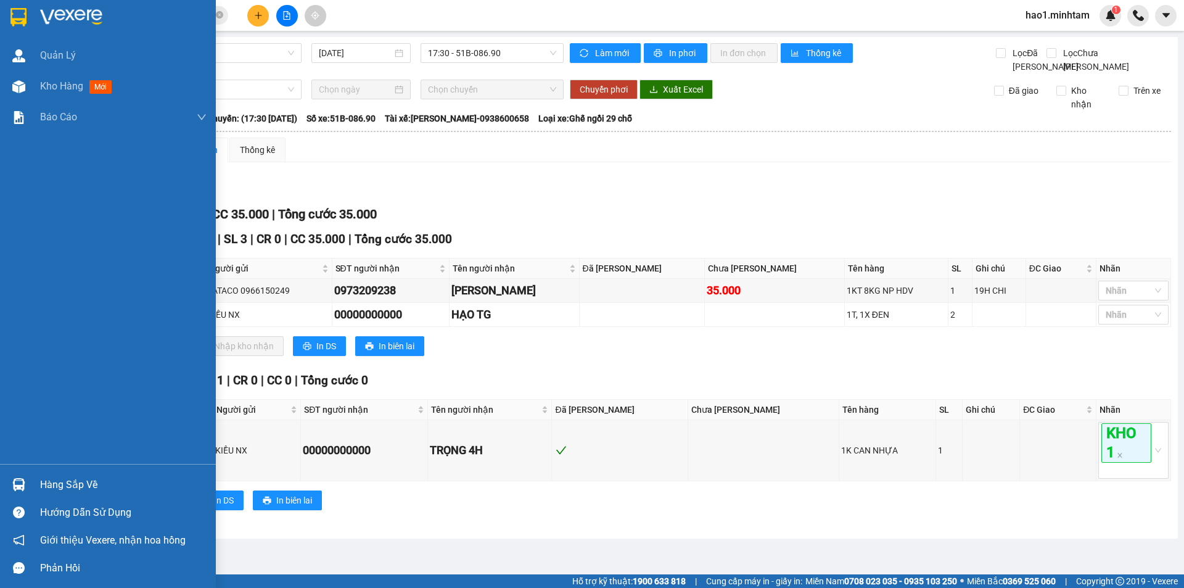
click at [22, 11] on img at bounding box center [18, 17] width 16 height 18
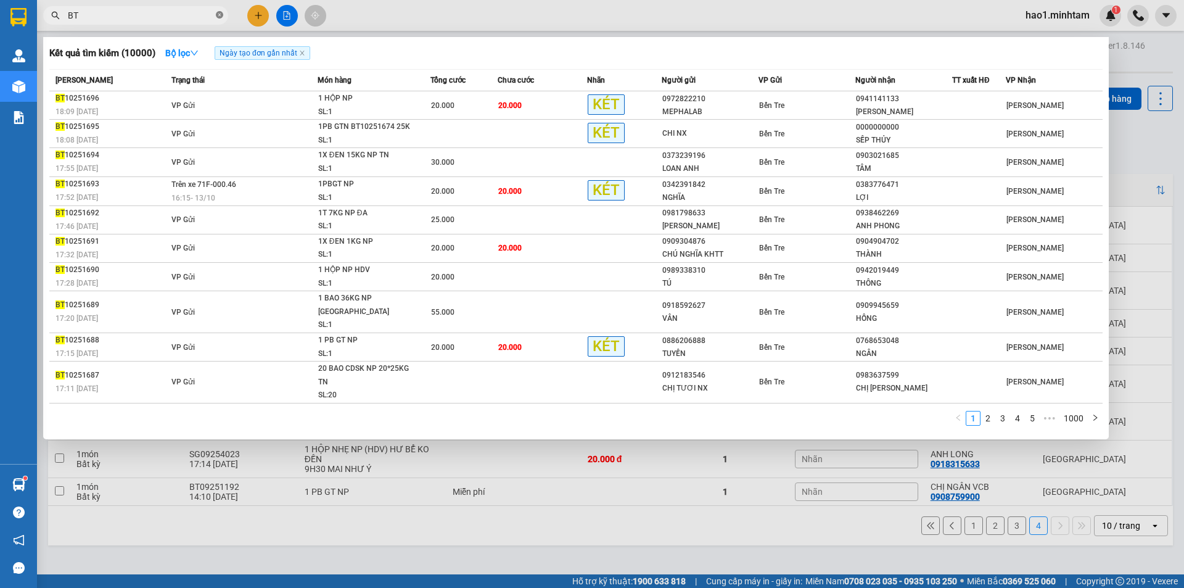
drag, startPoint x: 174, startPoint y: 16, endPoint x: 218, endPoint y: 9, distance: 44.3
click at [218, 10] on span at bounding box center [219, 16] width 7 height 12
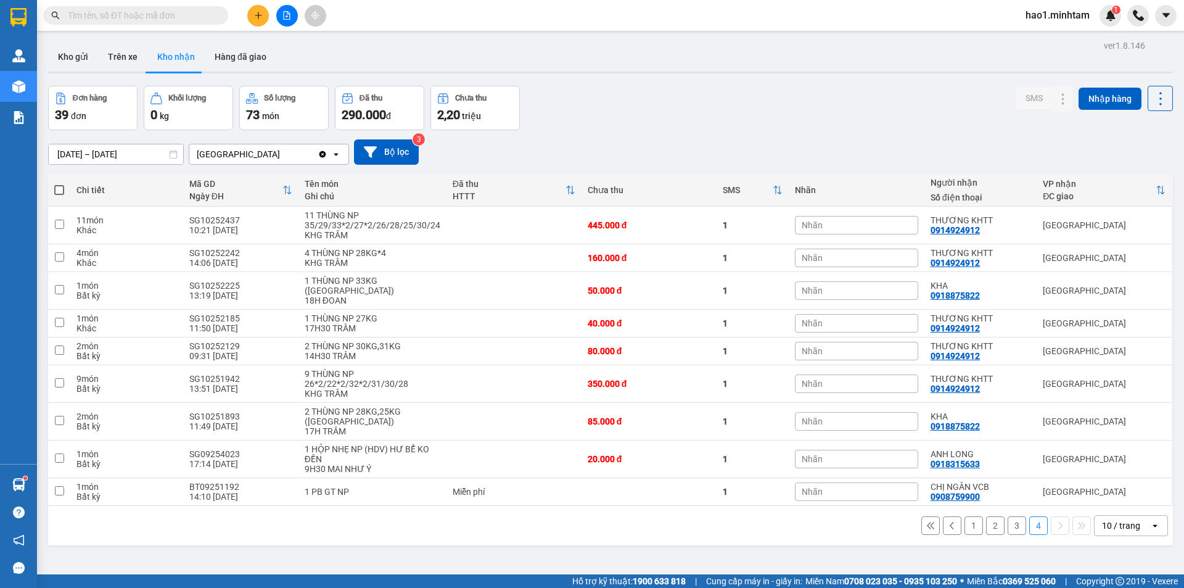
paste input "TG10250321"
type input "TG10250321"
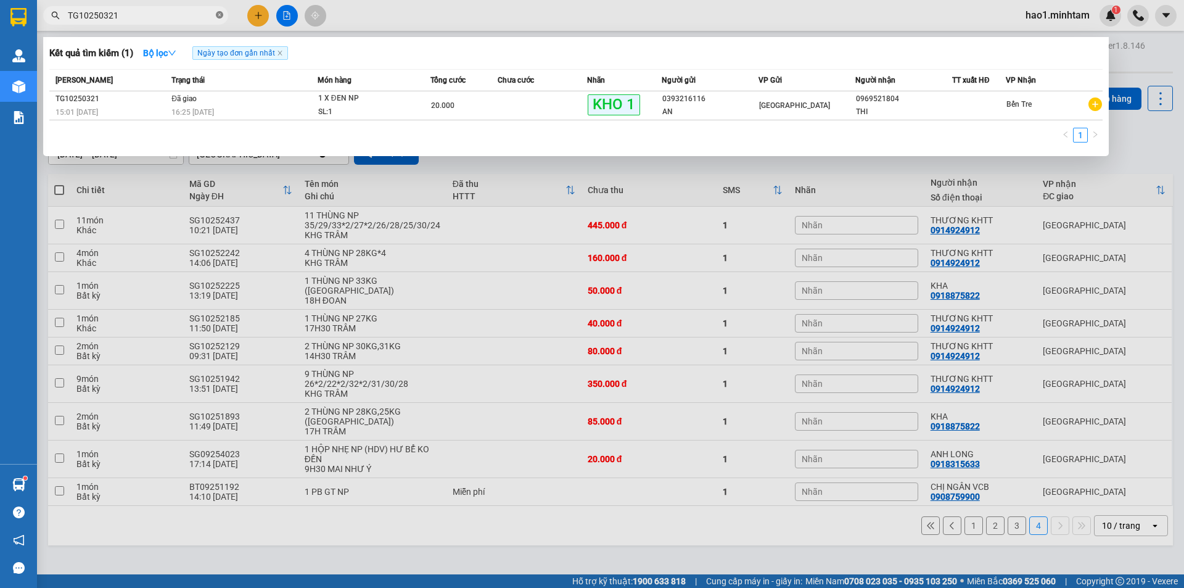
click at [221, 18] on icon "close-circle" at bounding box center [219, 14] width 7 height 7
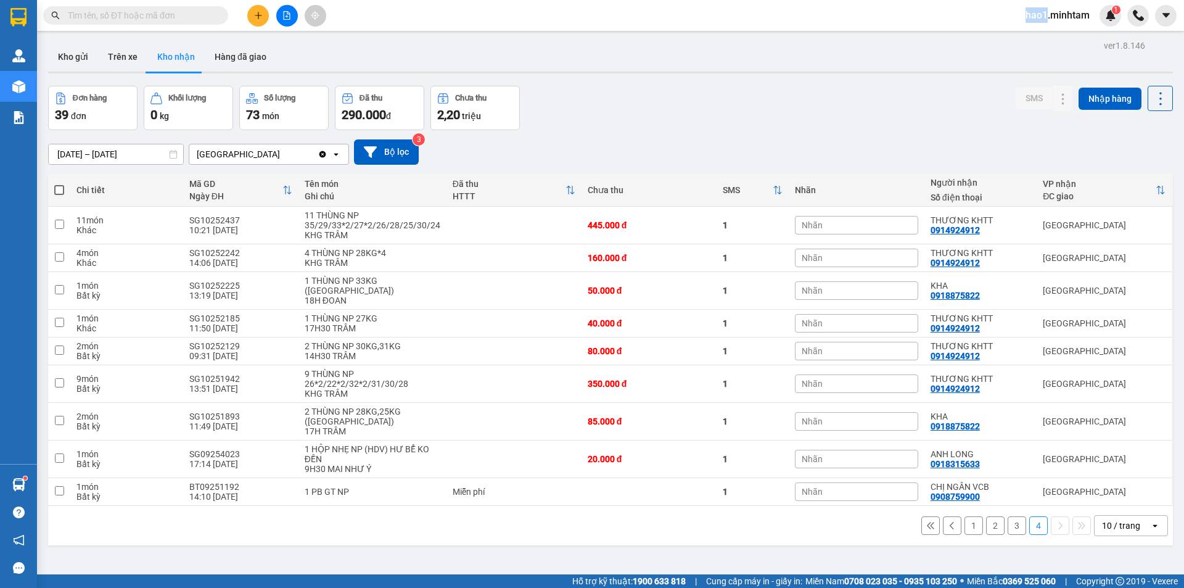
click at [221, 18] on span at bounding box center [219, 16] width 7 height 14
click at [166, 17] on input "text" at bounding box center [140, 16] width 145 height 14
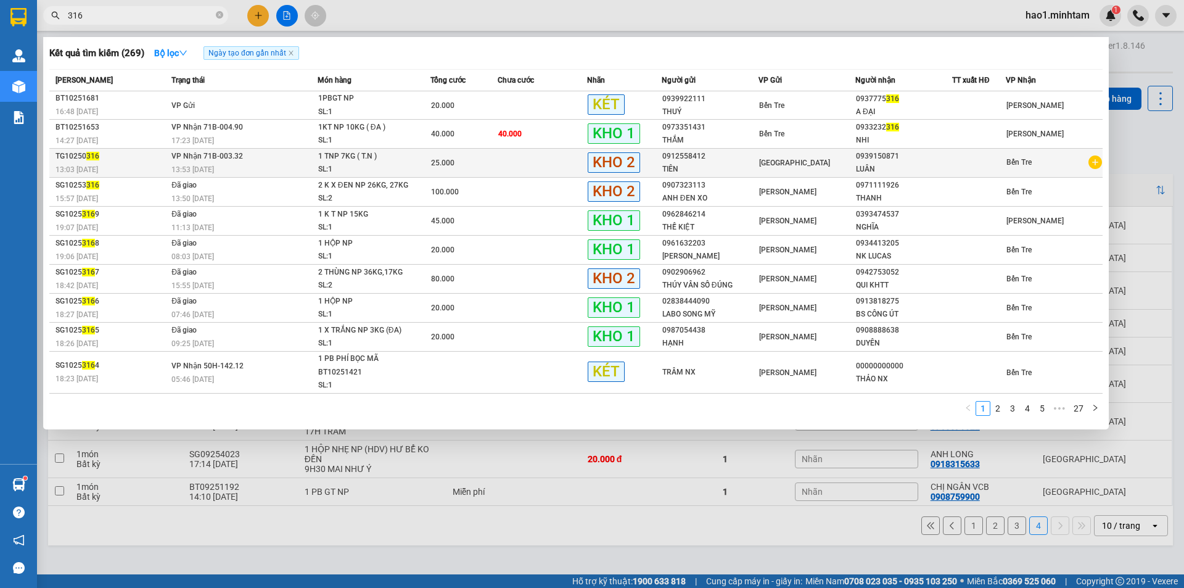
type input "316"
click at [398, 168] on div "SL: 1" at bounding box center [364, 170] width 92 height 14
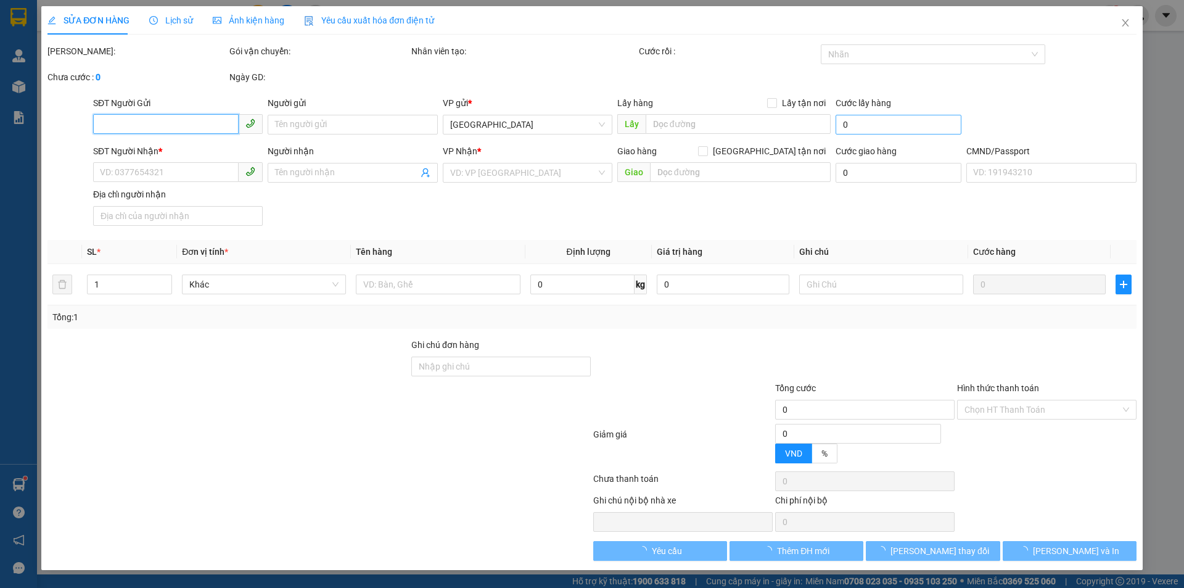
type input "0912558412"
type input "TIÊN"
type input "0939150871"
type input "LUÂN"
type input "KLLĐ"
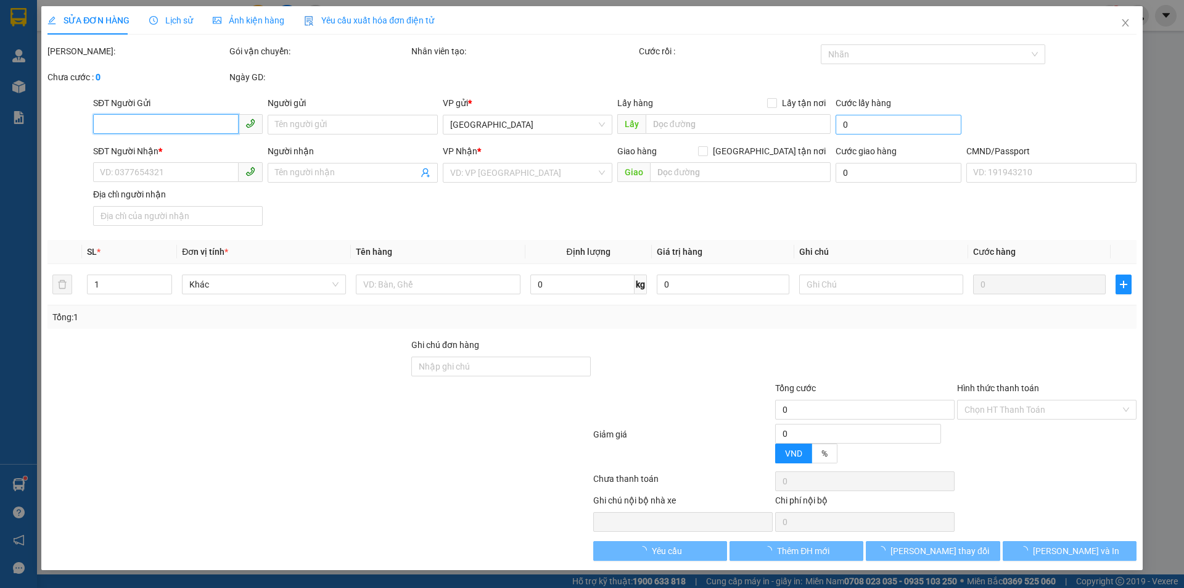
type input "25.000"
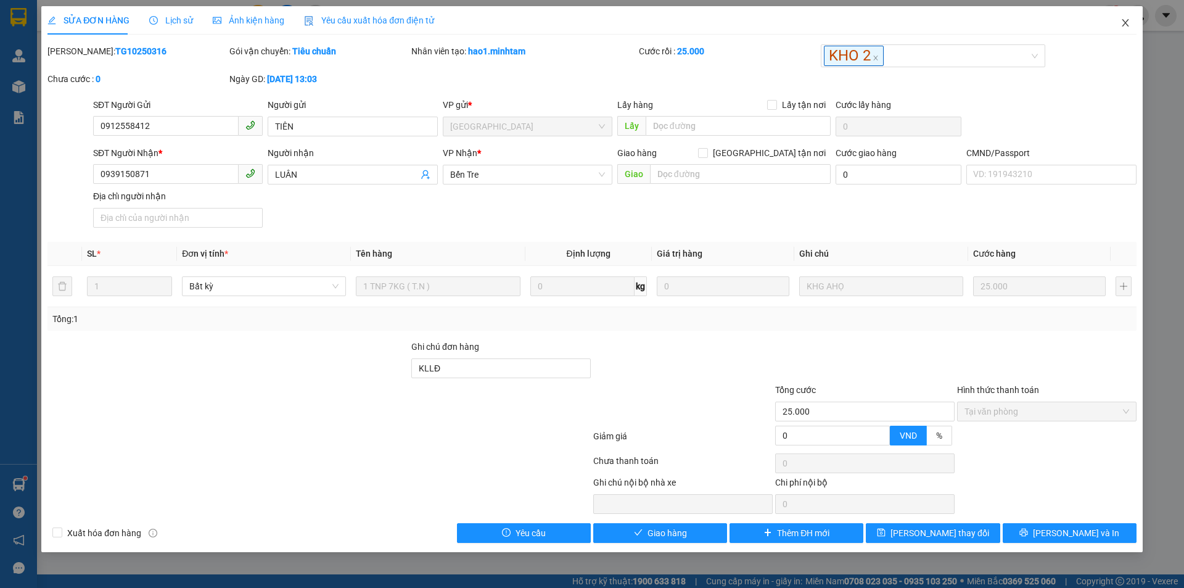
click at [1126, 25] on icon "close" at bounding box center [1124, 22] width 7 height 7
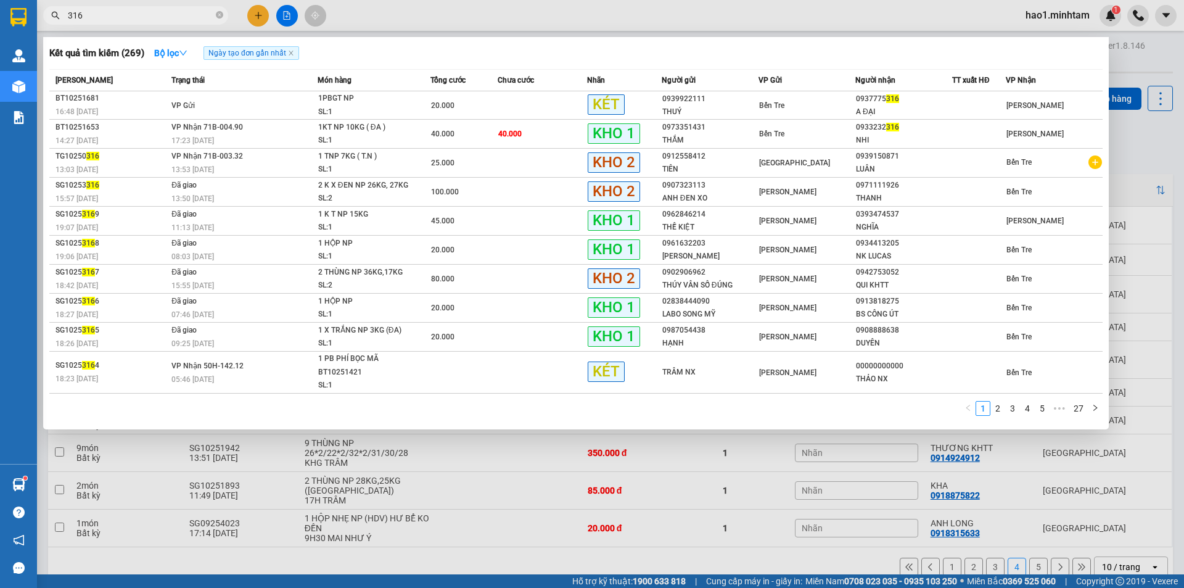
click at [183, 14] on input "316" at bounding box center [140, 16] width 145 height 14
click at [193, 50] on button "Bộ lọc" at bounding box center [170, 53] width 53 height 20
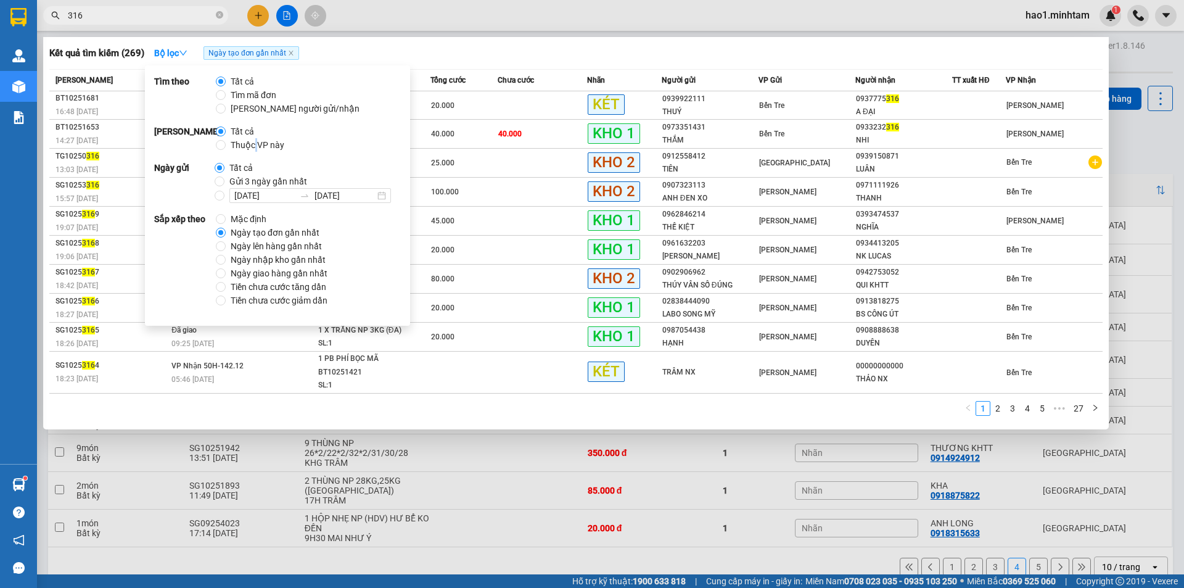
click at [255, 144] on span "Thuộc VP này" at bounding box center [258, 145] width 64 height 14
click at [219, 144] on input "Thuộc VP này" at bounding box center [221, 145] width 10 height 10
radio input "true"
radio input "false"
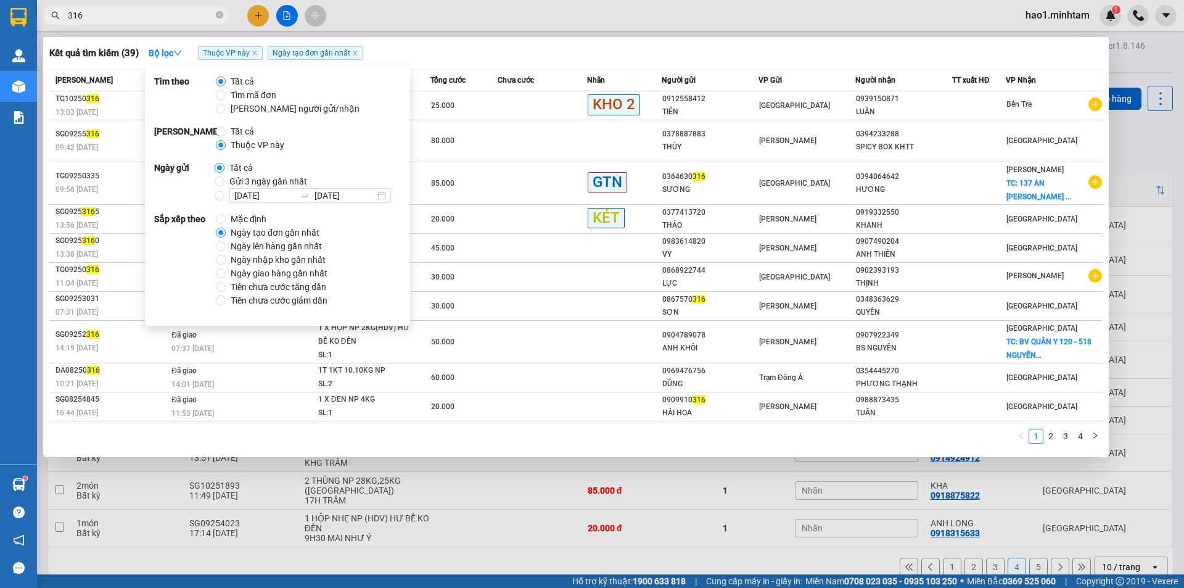
click at [612, 15] on div at bounding box center [592, 294] width 1184 height 588
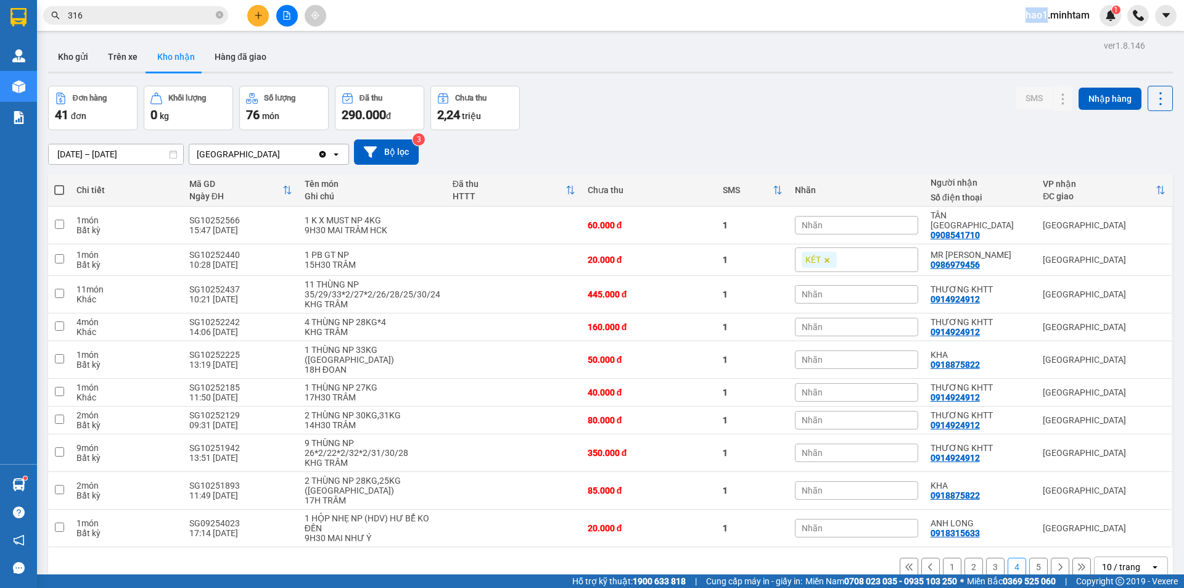
click at [612, 15] on div "Kết quả tìm kiếm ( 39 ) Bộ lọc Thuộc VP này Ngày tạo đơn gần nhất Mã ĐH Trạng t…" at bounding box center [592, 15] width 1184 height 31
click at [943, 557] on button "1" at bounding box center [952, 566] width 18 height 18
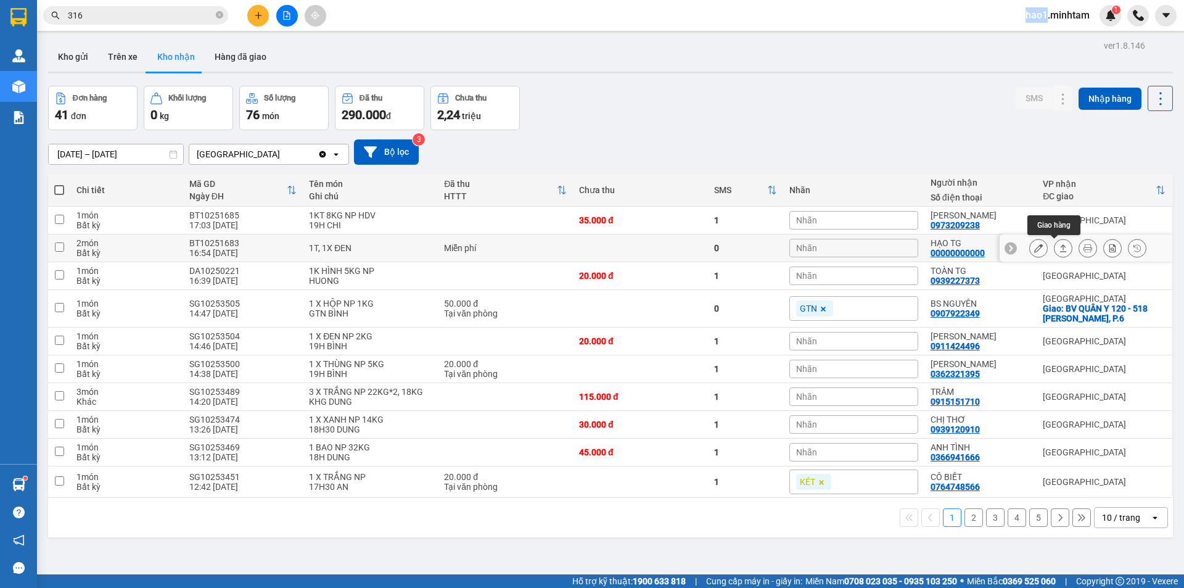
click at [1060, 247] on icon at bounding box center [1063, 247] width 7 height 7
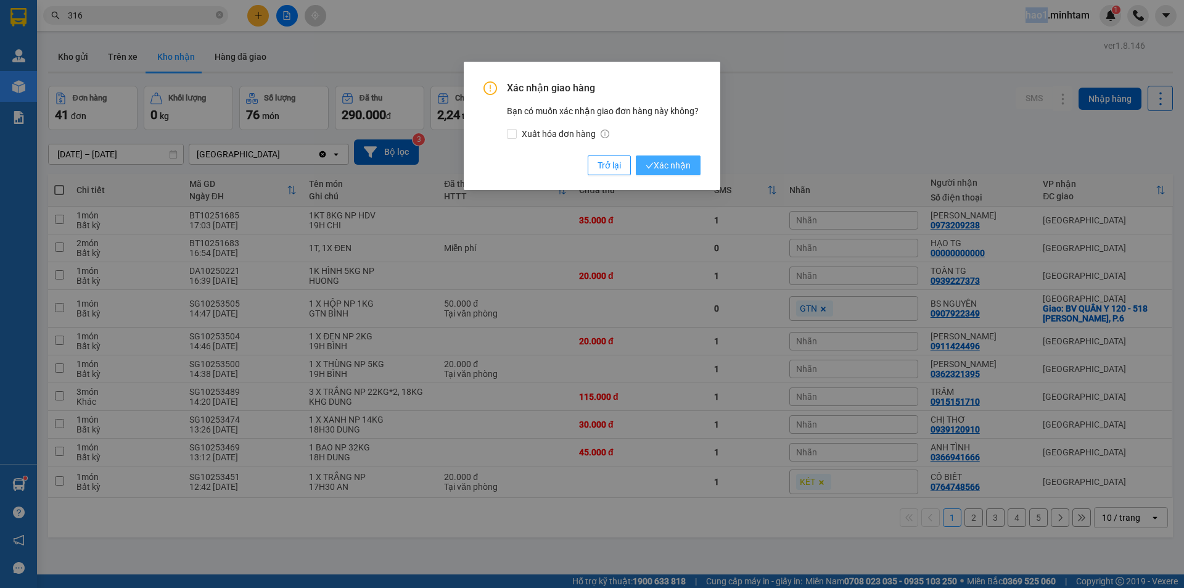
click at [684, 168] on span "Xác nhận" at bounding box center [667, 165] width 45 height 14
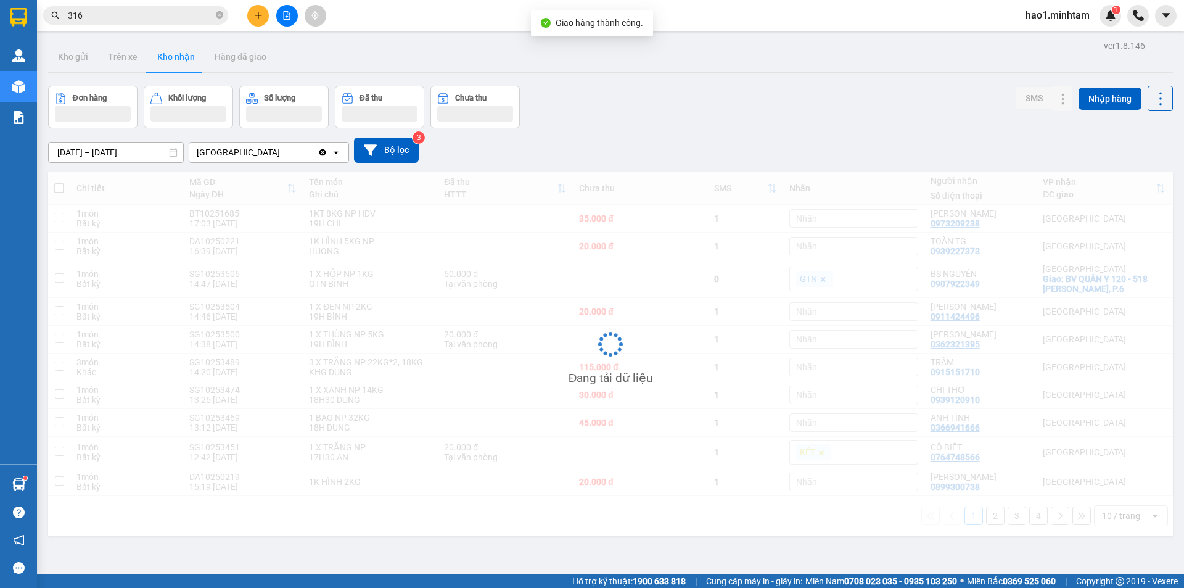
click at [969, 100] on div "Đơn hàng Khối lượng Số lượng Đã thu Chưa thu SMS Nhập hàng" at bounding box center [610, 107] width 1125 height 43
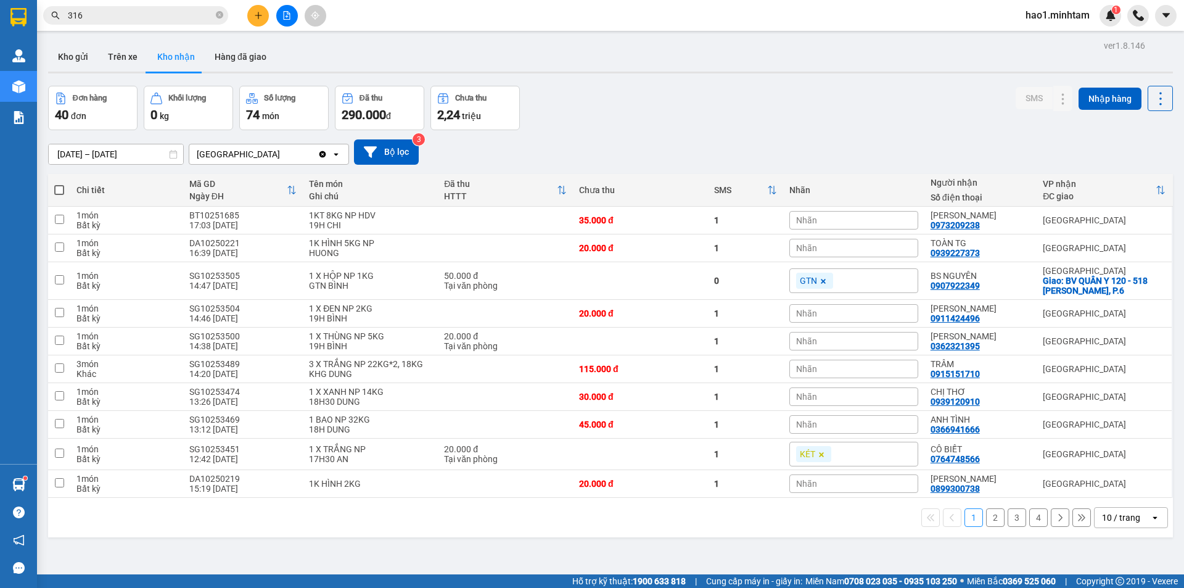
click at [980, 105] on div "Đơn hàng 40 đơn Khối lượng 0 kg Số lượng 74 món Đã thu 290.000 đ Chưa thu 2,24 …" at bounding box center [610, 108] width 1125 height 44
click at [1029, 516] on button "4" at bounding box center [1038, 517] width 18 height 18
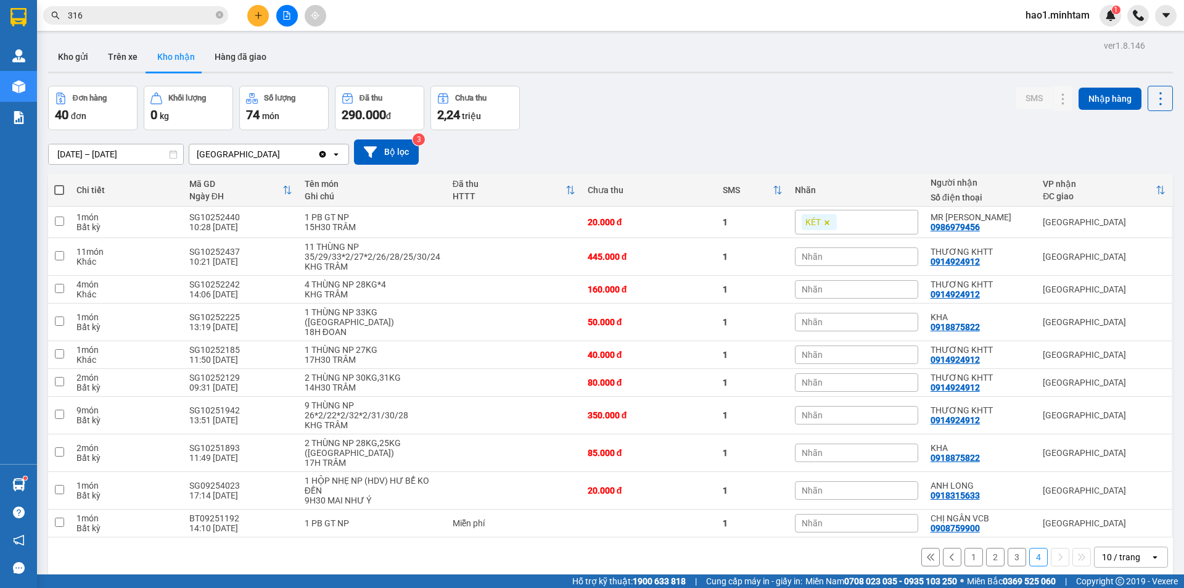
click at [834, 109] on div "Đơn hàng 40 đơn Khối lượng 0 kg Số lượng 74 món Đã thu 290.000 đ Chưa thu 2,24 …" at bounding box center [610, 108] width 1125 height 44
click at [219, 12] on icon "close-circle" at bounding box center [219, 14] width 7 height 7
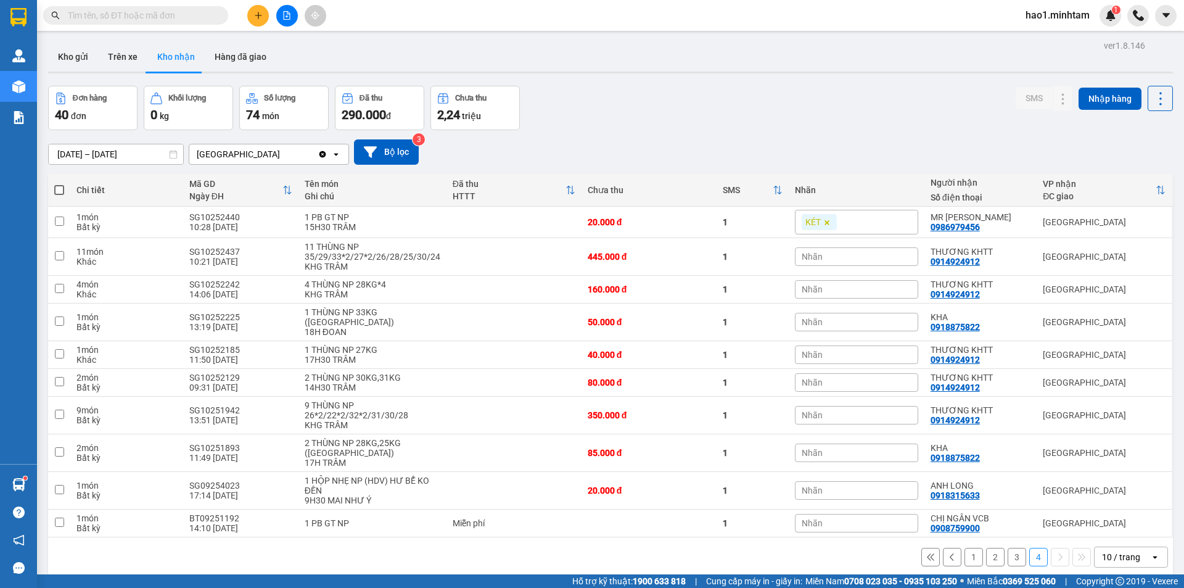
click at [113, 18] on input "text" at bounding box center [140, 16] width 145 height 14
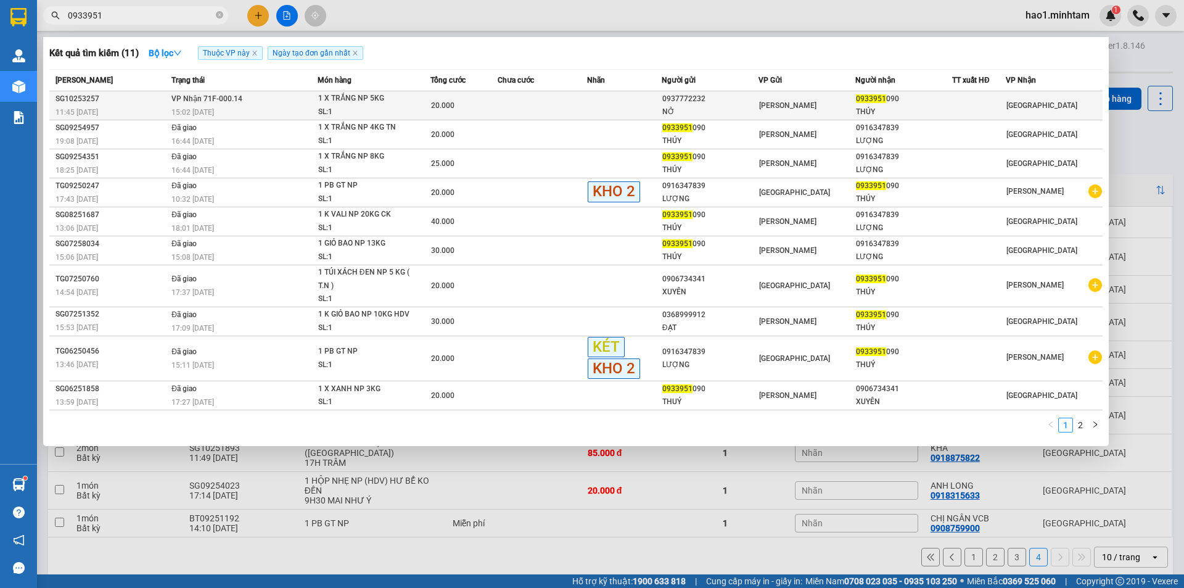
type input "0933951"
click at [562, 95] on td at bounding box center [542, 105] width 89 height 29
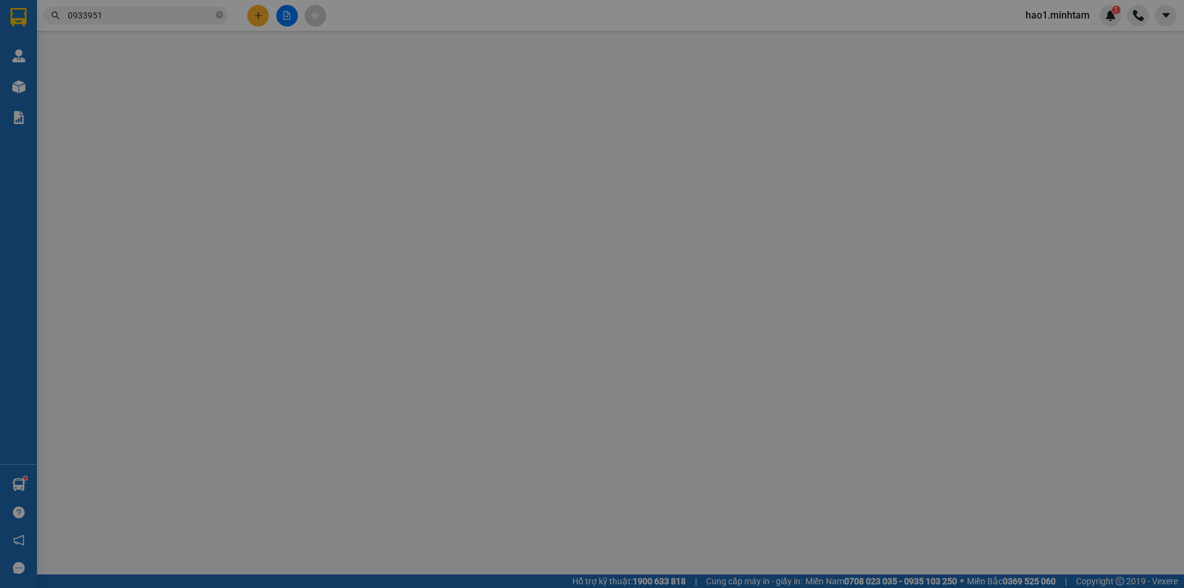
type input "0937772232"
type input "NỞ"
type input "0933951090"
type input "THÚY"
type input "20.000"
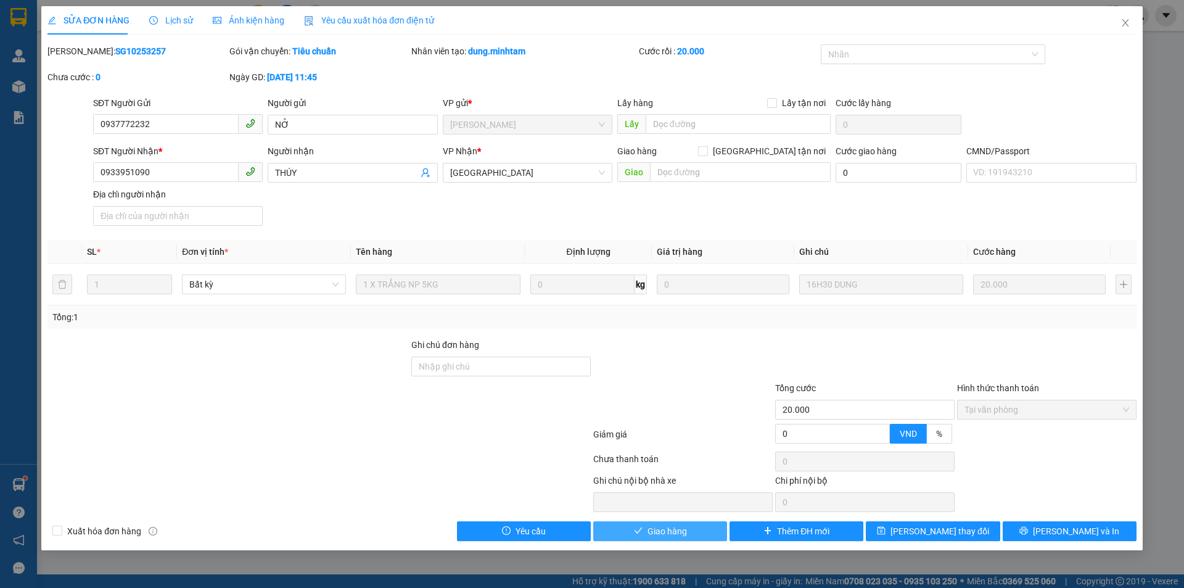
drag, startPoint x: 648, startPoint y: 529, endPoint x: 660, endPoint y: 528, distance: 12.4
click at [649, 528] on span "Giao hàng" at bounding box center [666, 531] width 39 height 14
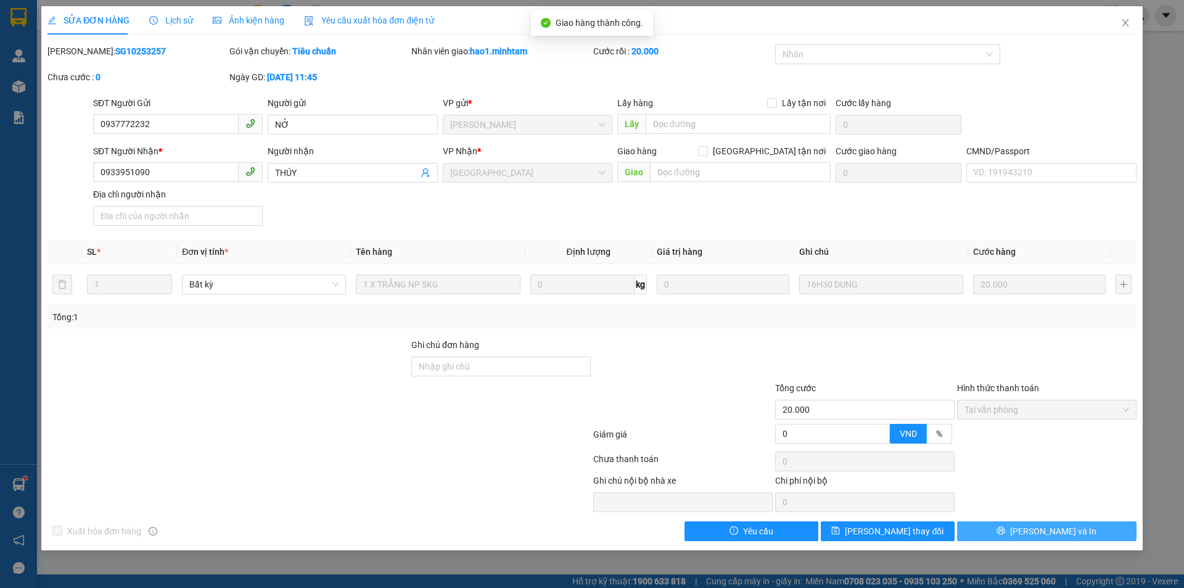
click at [1081, 535] on button "Lưu và In" at bounding box center [1046, 531] width 179 height 20
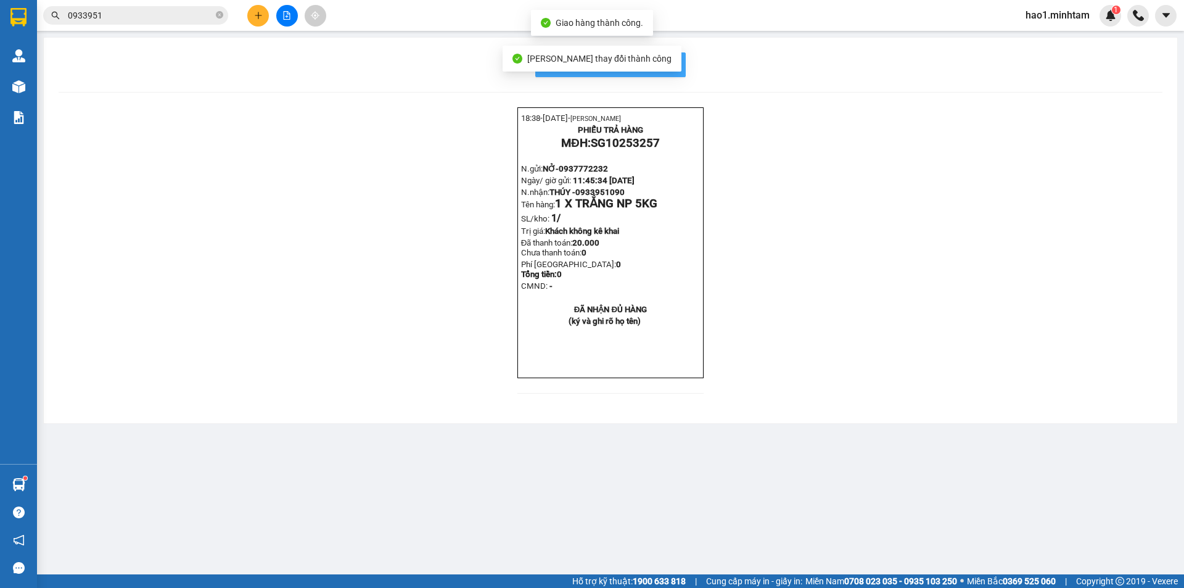
click at [676, 68] on button "In mẫu biên lai tự cấu hình" at bounding box center [610, 64] width 150 height 25
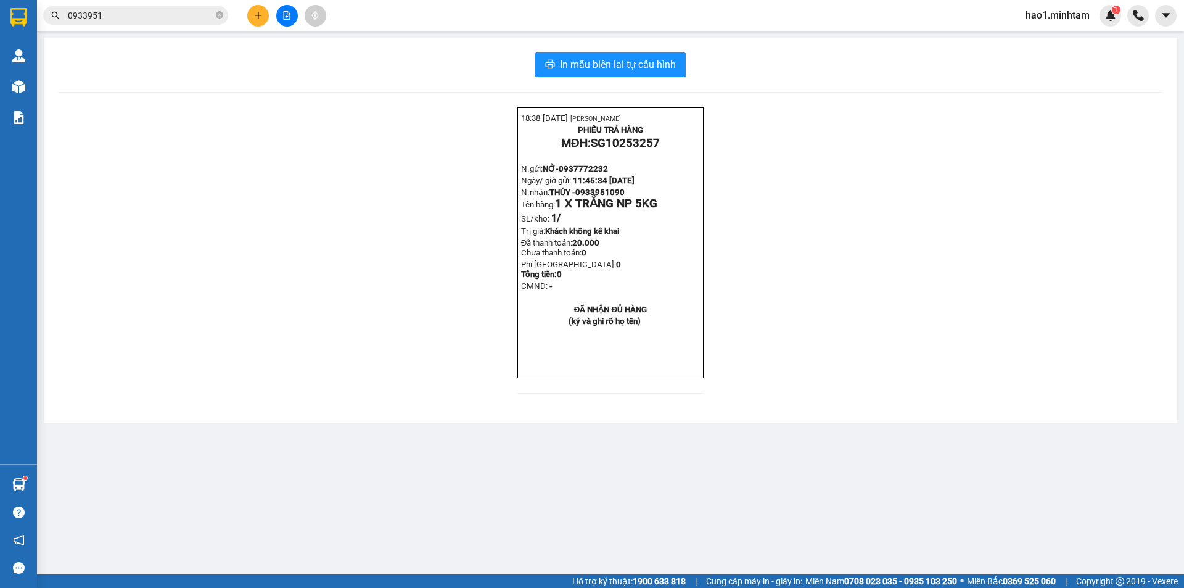
click at [925, 342] on div "18:38- 13-10-2025- Trần Vũ Hạo PHIẾU TRẢ HÀNG MĐH: SG10253257 N.gửi: NỞ- 093777…" at bounding box center [611, 257] width 1104 height 301
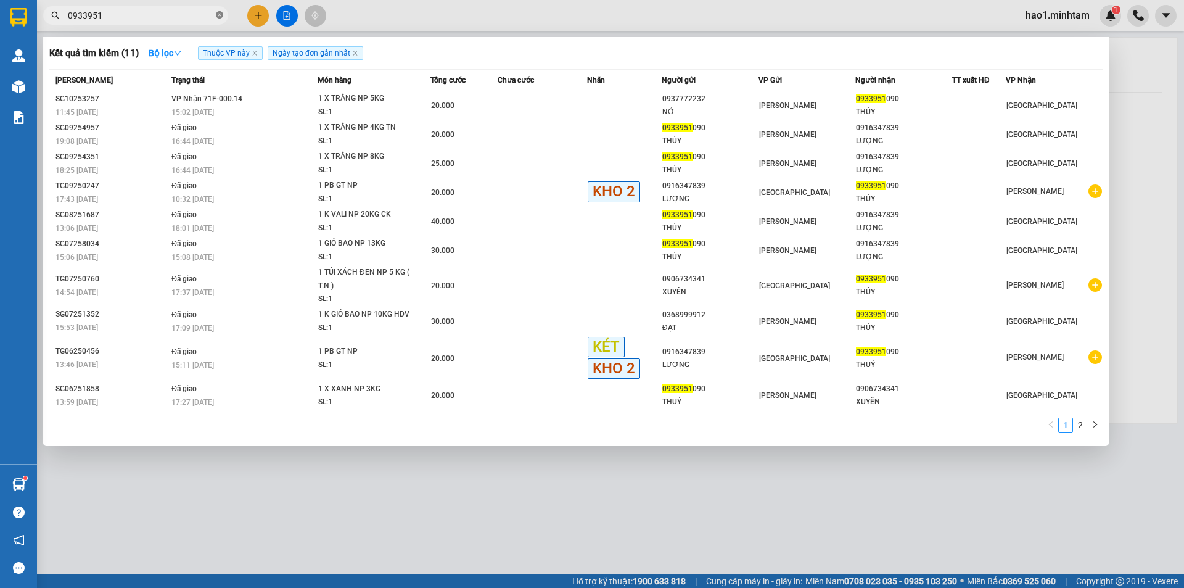
click at [219, 15] on icon "close-circle" at bounding box center [219, 14] width 7 height 7
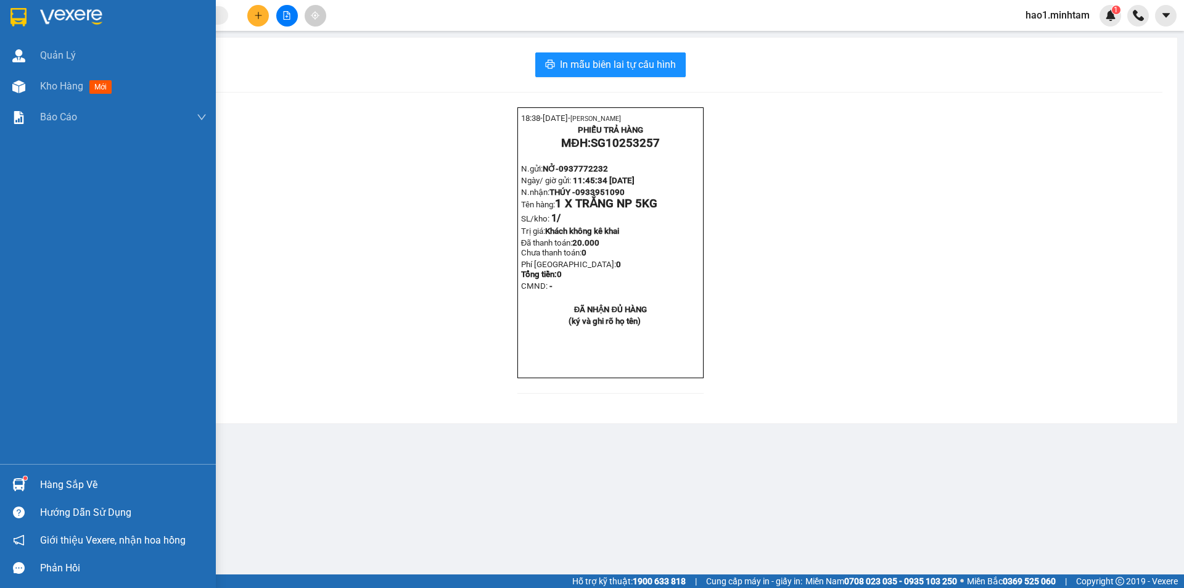
click at [10, 14] on img at bounding box center [18, 17] width 16 height 18
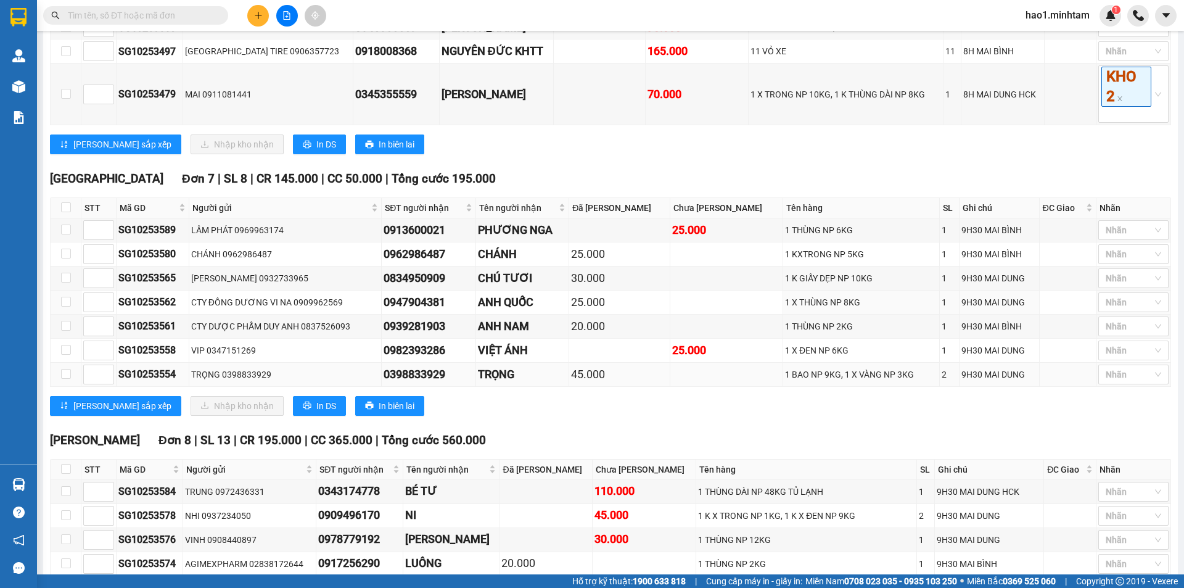
scroll to position [730, 0]
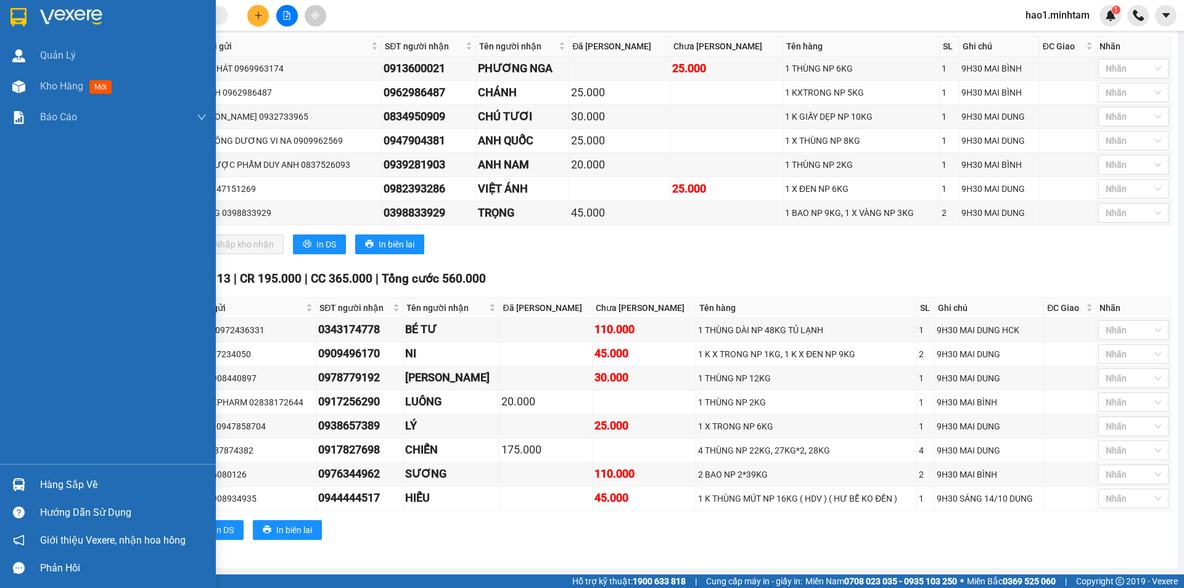
click at [29, 475] on div at bounding box center [19, 484] width 22 height 22
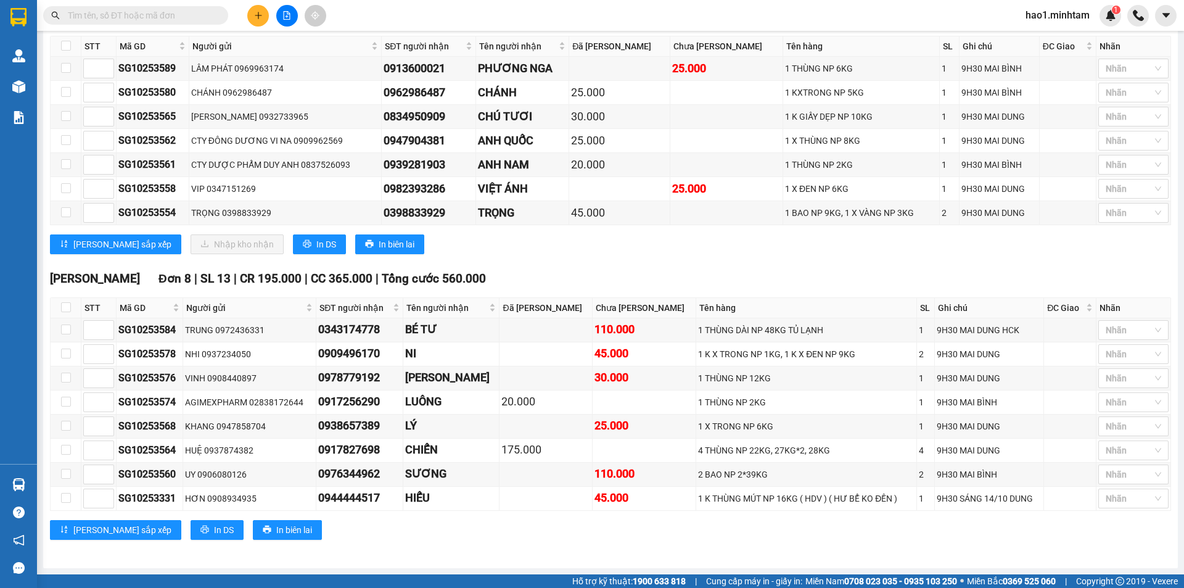
click at [557, 263] on section "Kết quả tìm kiếm ( 192 ) Bộ lọc Thuộc VP này Ngày tạo đơn gần nhất Mã ĐH Trạng …" at bounding box center [592, 294] width 1184 height 588
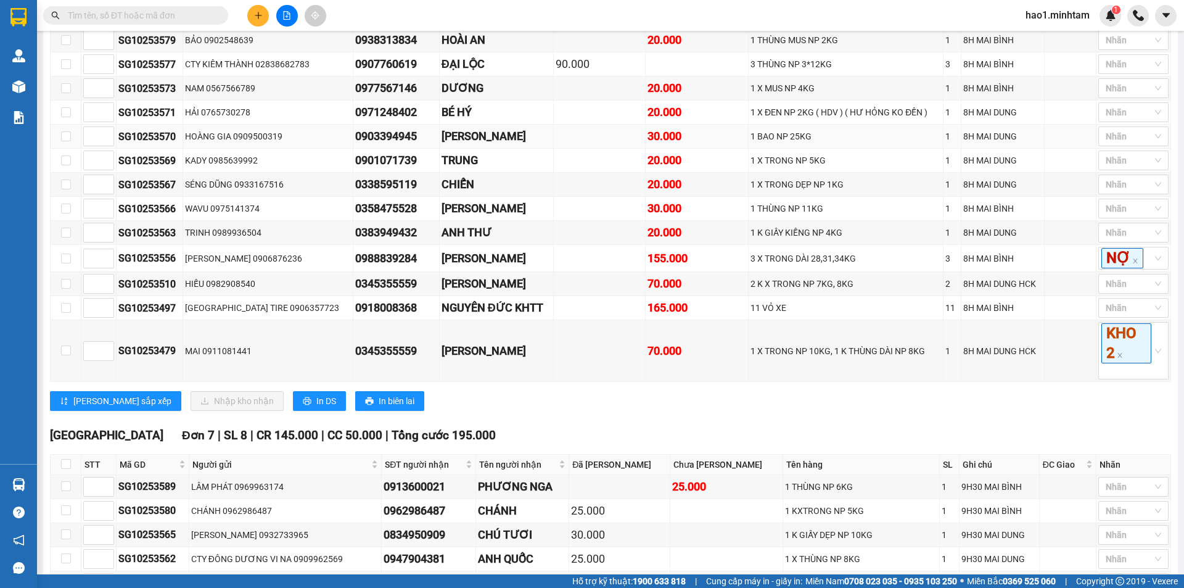
scroll to position [0, 0]
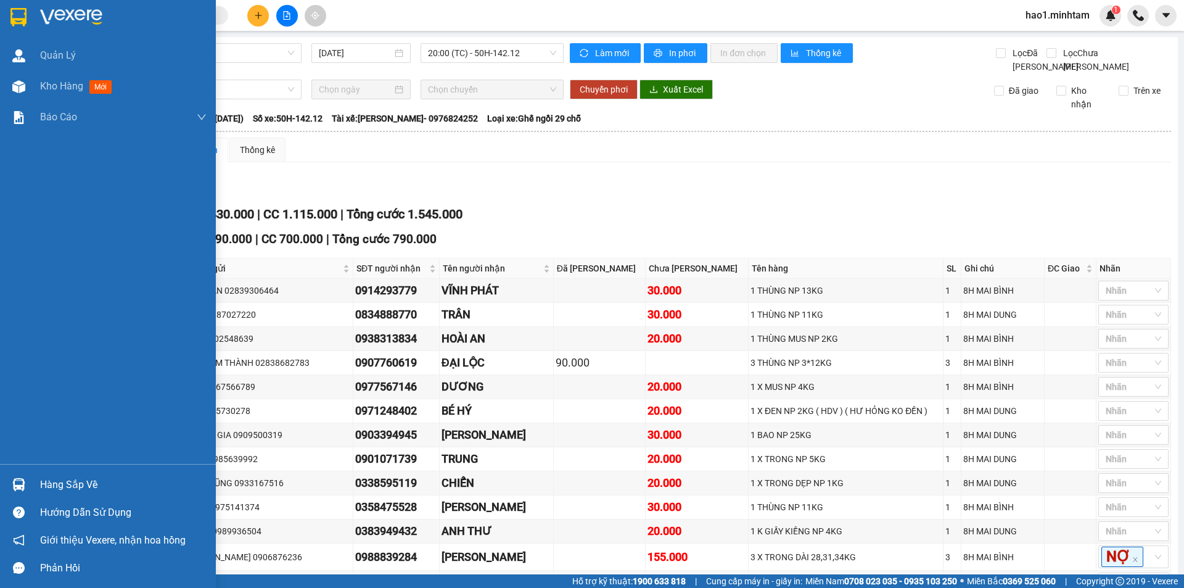
click at [48, 473] on div "Hàng sắp về" at bounding box center [108, 484] width 216 height 28
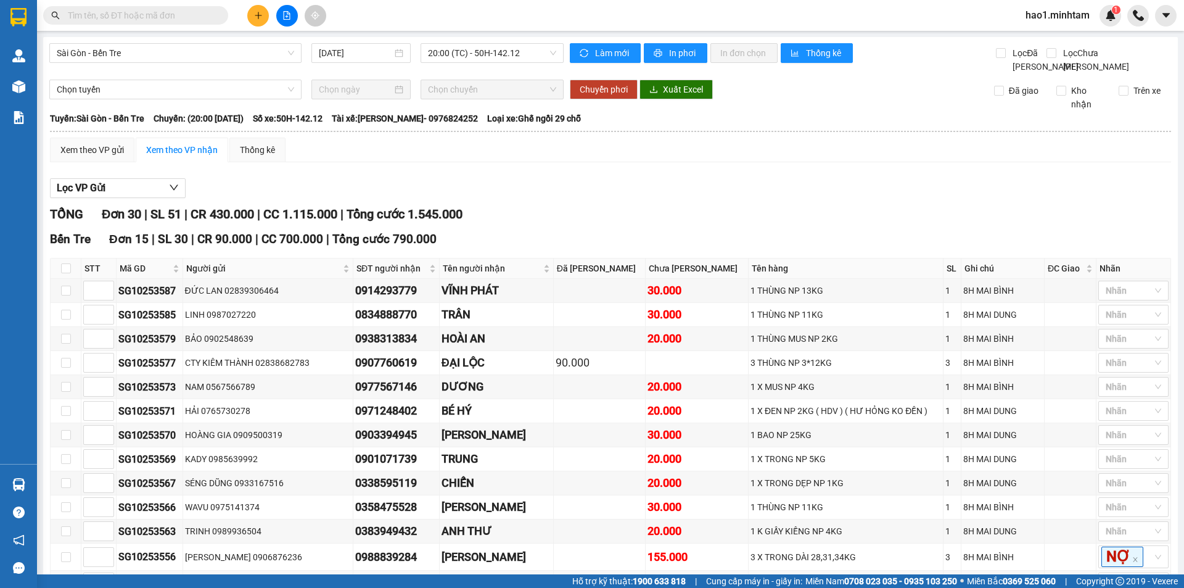
click at [827, 194] on section "Kết quả tìm kiếm ( 192 ) Bộ lọc Thuộc VP này Ngày tạo đơn gần nhất Mã ĐH Trạng …" at bounding box center [592, 294] width 1184 height 588
click at [827, 194] on div "Lọc VP Gửi" at bounding box center [610, 188] width 1121 height 20
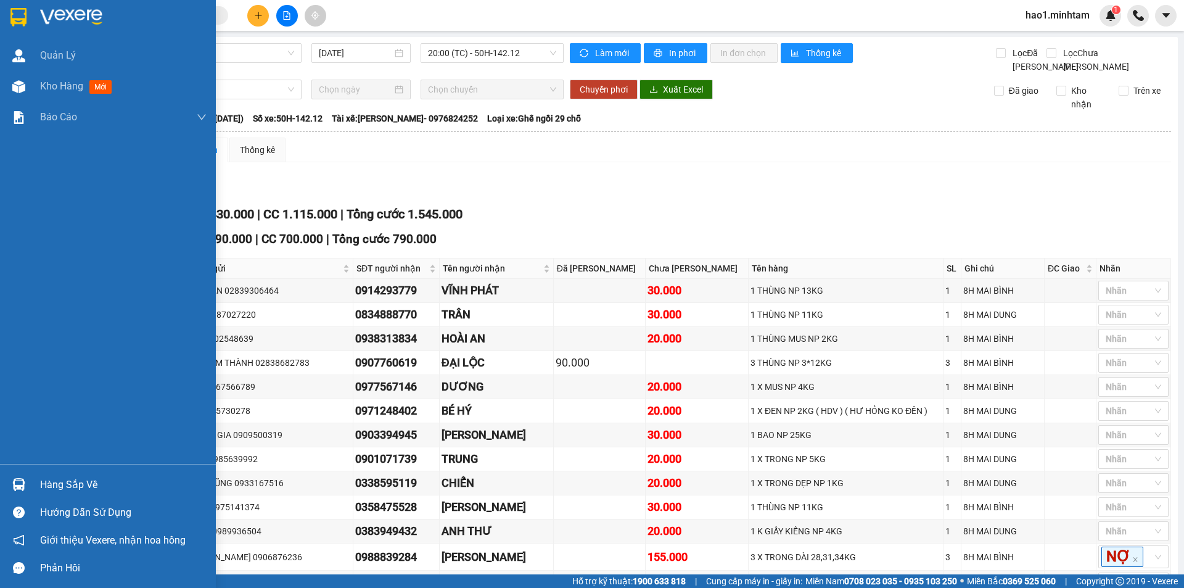
click at [30, 487] on div "Hàng sắp về" at bounding box center [108, 484] width 216 height 28
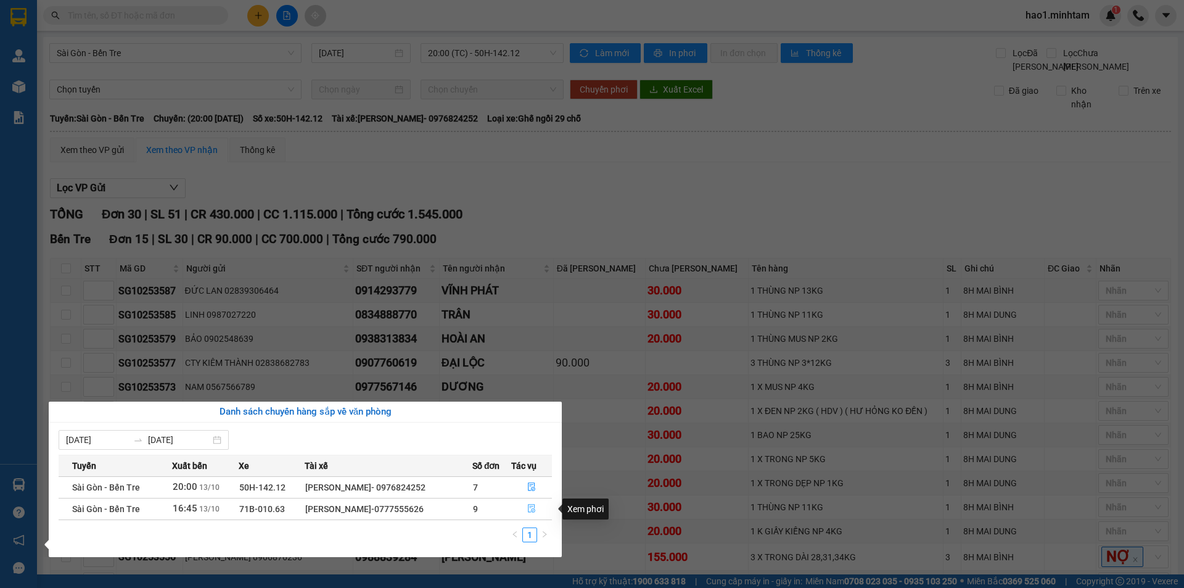
click at [535, 508] on icon "file-done" at bounding box center [531, 508] width 9 height 9
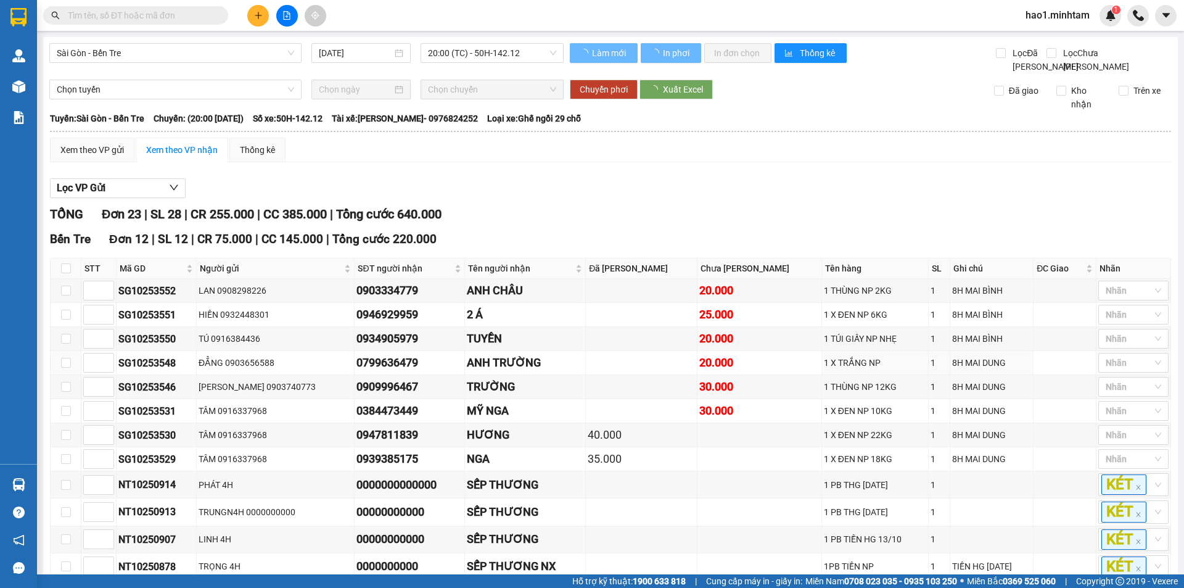
click at [854, 194] on div "Lọc VP Gửi" at bounding box center [610, 188] width 1121 height 20
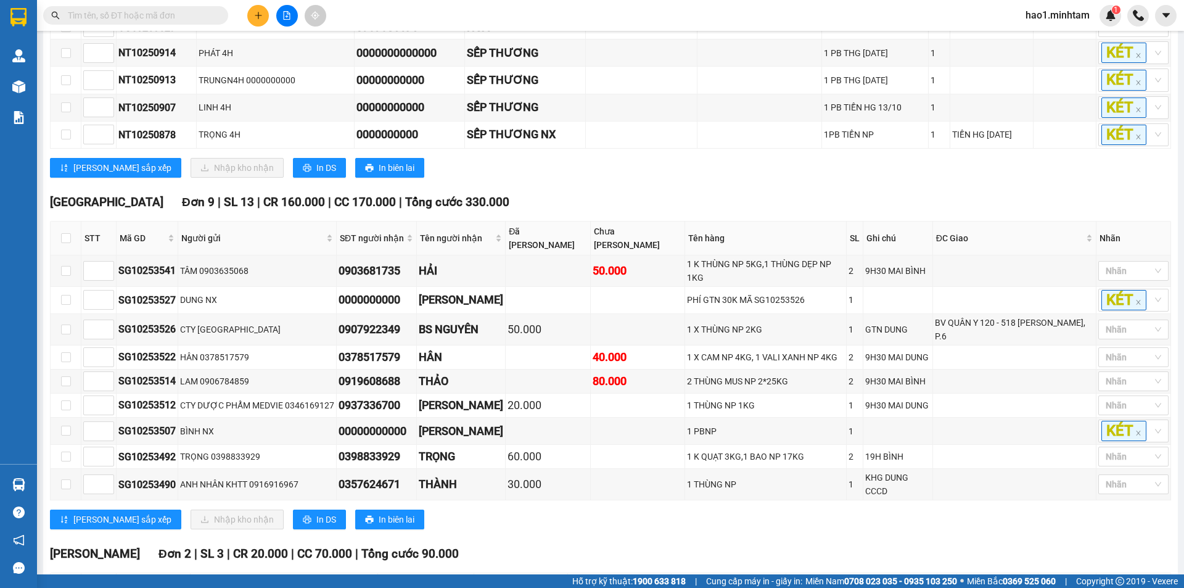
scroll to position [62, 0]
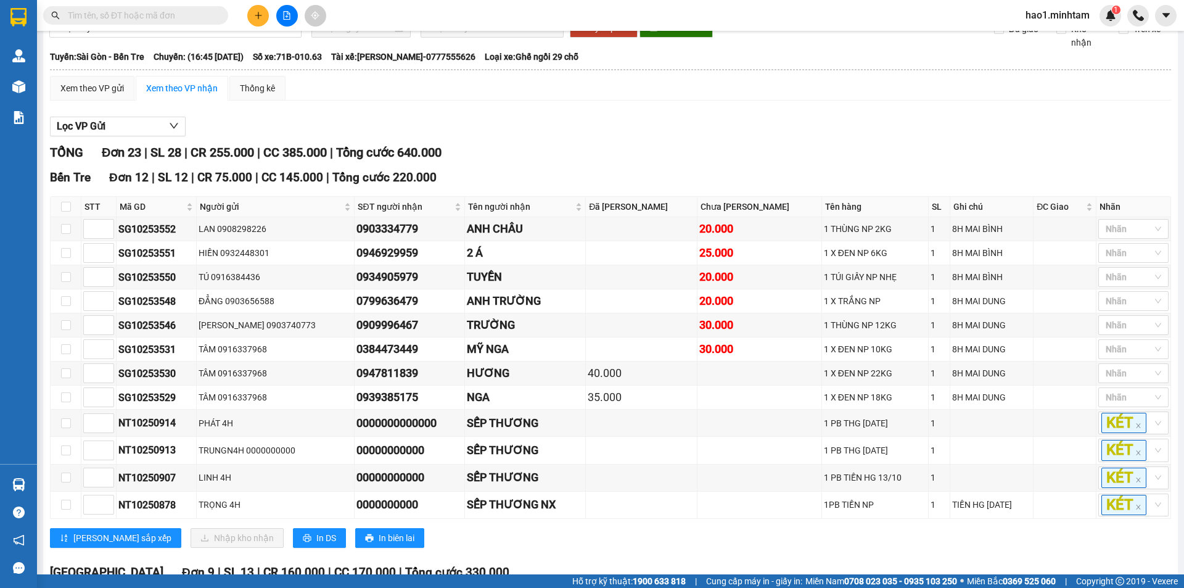
click at [801, 162] on div "TỔNG Đơn 23 | SL 28 | CR 255.000 | CC 385.000 | Tổng cước 640.000" at bounding box center [610, 152] width 1121 height 19
click at [112, 11] on input "text" at bounding box center [140, 16] width 145 height 14
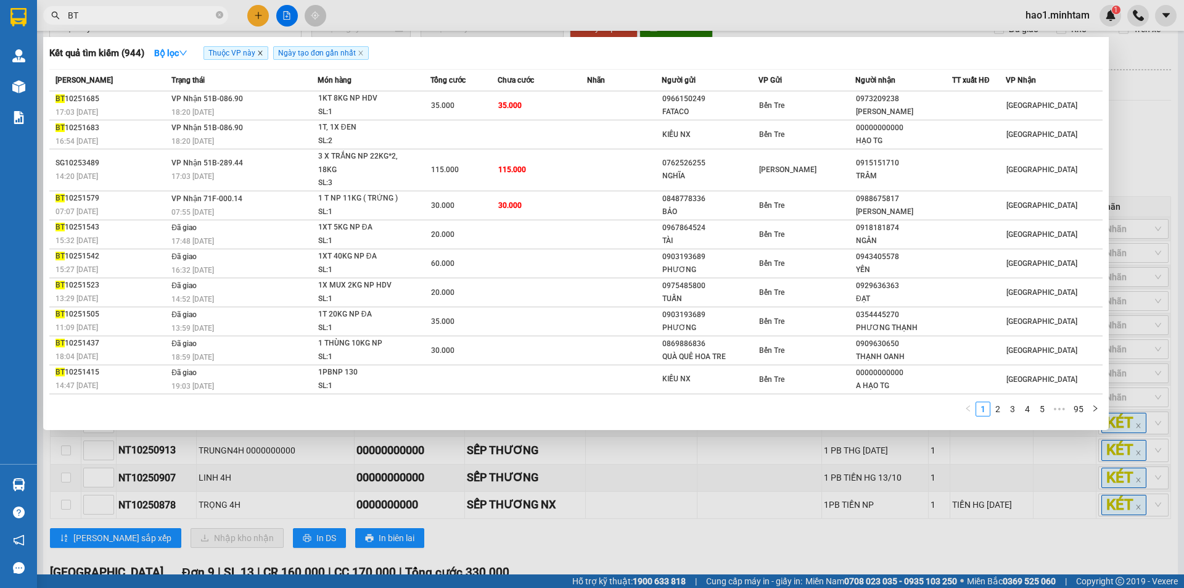
type input "BT"
click at [263, 51] on icon "close" at bounding box center [260, 53] width 6 height 6
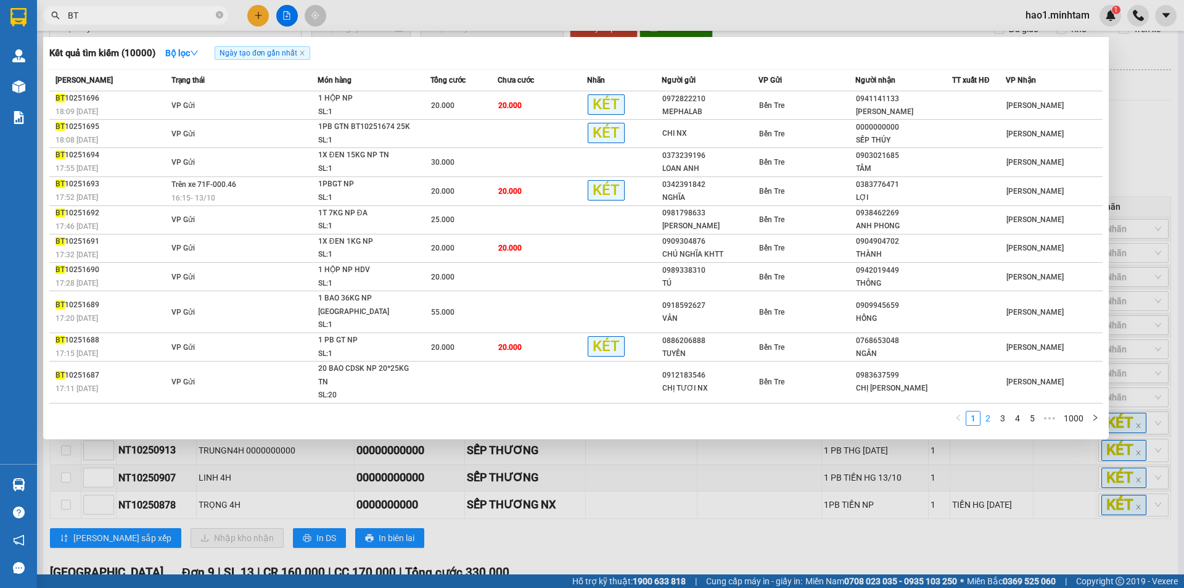
click at [993, 411] on link "2" at bounding box center [988, 418] width 14 height 14
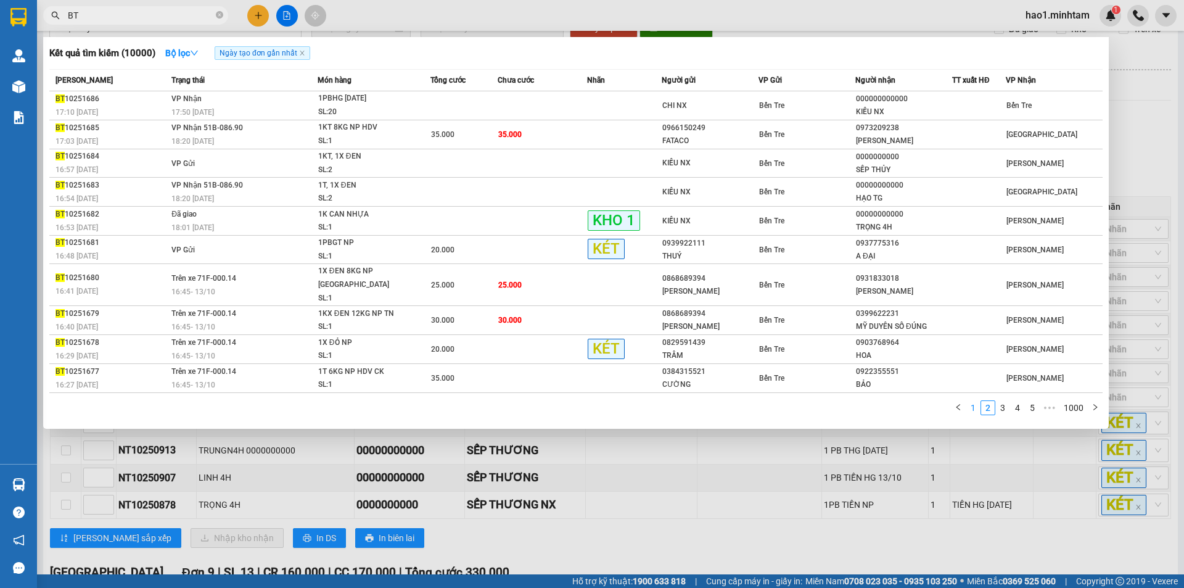
click at [970, 401] on link "1" at bounding box center [973, 408] width 14 height 14
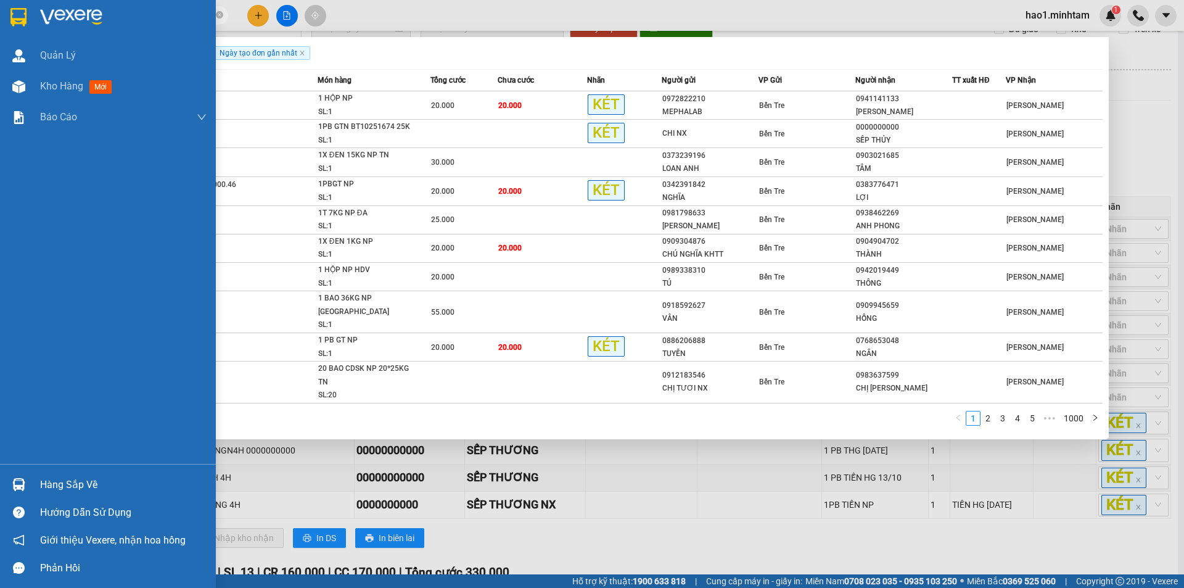
click at [22, 487] on img at bounding box center [18, 484] width 13 height 13
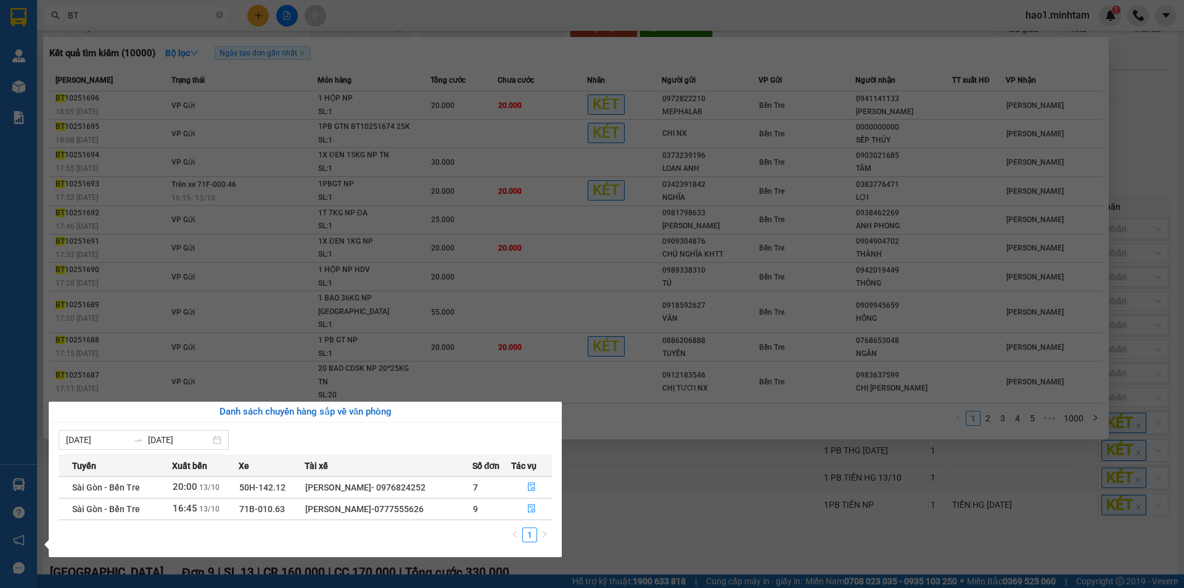
click at [1153, 158] on section "Kết quả tìm kiếm ( 10000 ) Bộ lọc Ngày tạo đơn gần nhất Mã ĐH Trạng thái Món hà…" at bounding box center [592, 294] width 1184 height 588
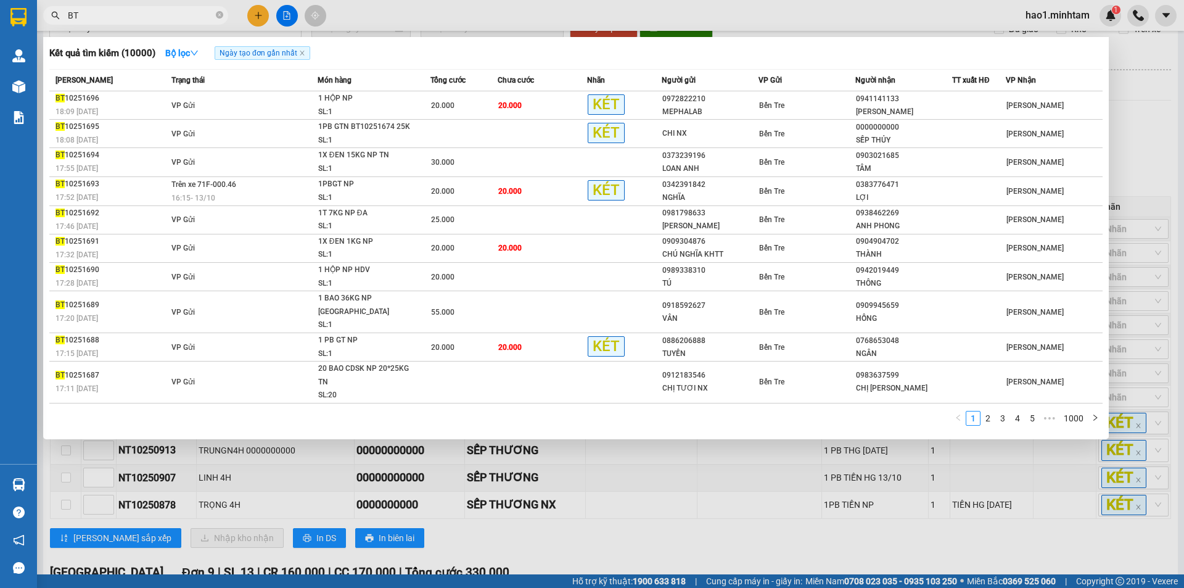
drag, startPoint x: 1143, startPoint y: 147, endPoint x: 1134, endPoint y: 154, distance: 11.5
click at [1144, 147] on div at bounding box center [592, 294] width 1184 height 588
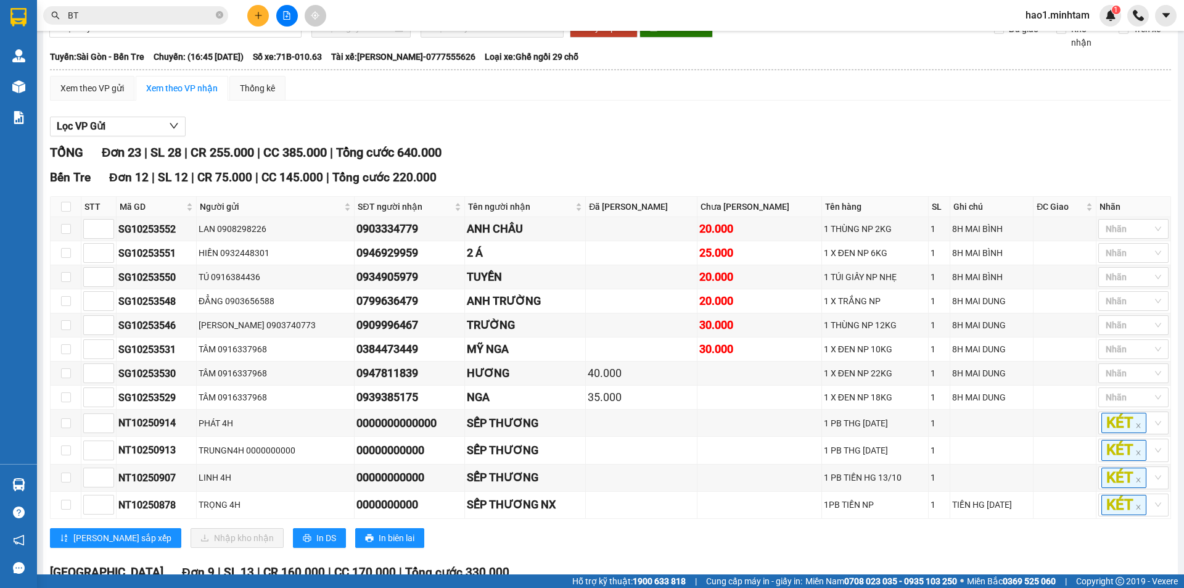
drag, startPoint x: 922, startPoint y: 158, endPoint x: 748, endPoint y: 182, distance: 175.5
click at [912, 158] on div "TỔNG Đơn 23 | SL 28 | CR 255.000 | CC 385.000 | Tổng cước 640.000" at bounding box center [610, 152] width 1121 height 19
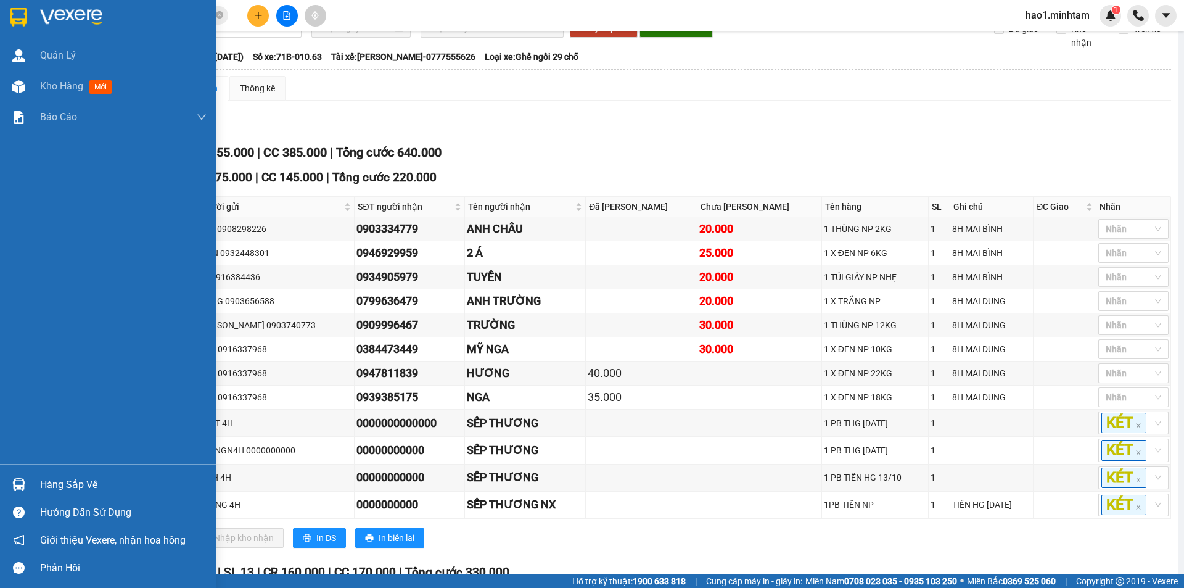
click at [34, 18] on div at bounding box center [108, 20] width 216 height 40
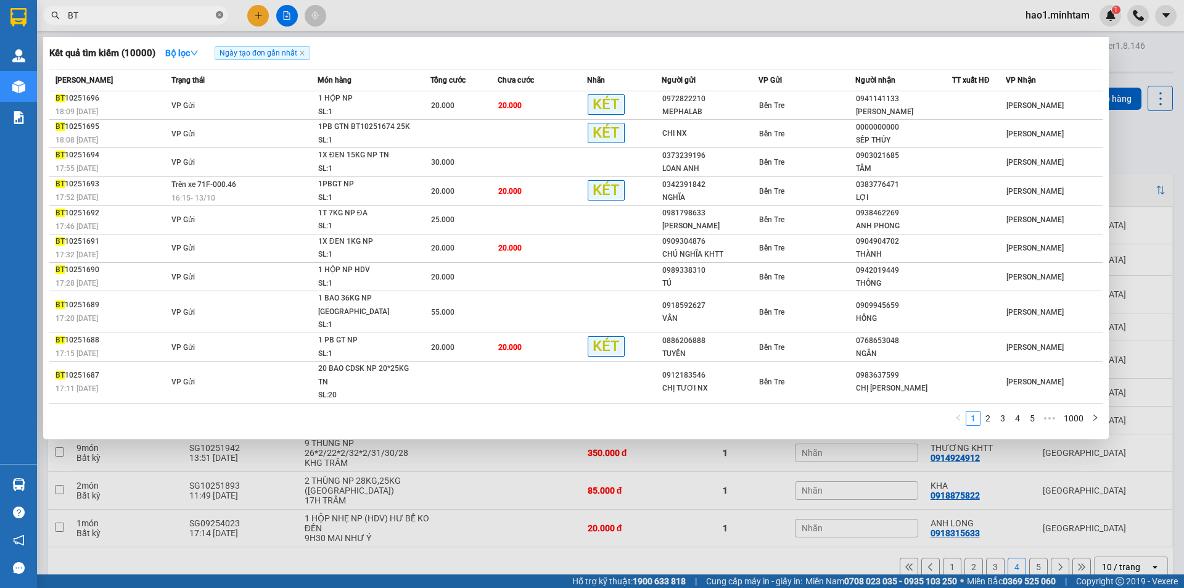
click at [220, 16] on icon "close-circle" at bounding box center [219, 14] width 7 height 7
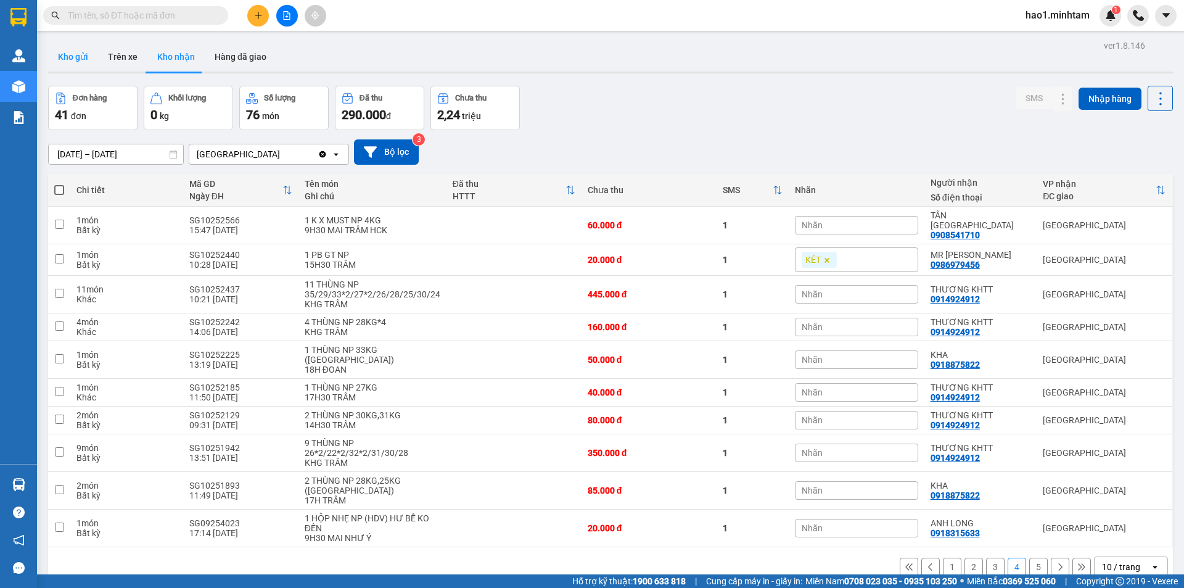
click at [70, 61] on button "Kho gửi" at bounding box center [73, 57] width 50 height 30
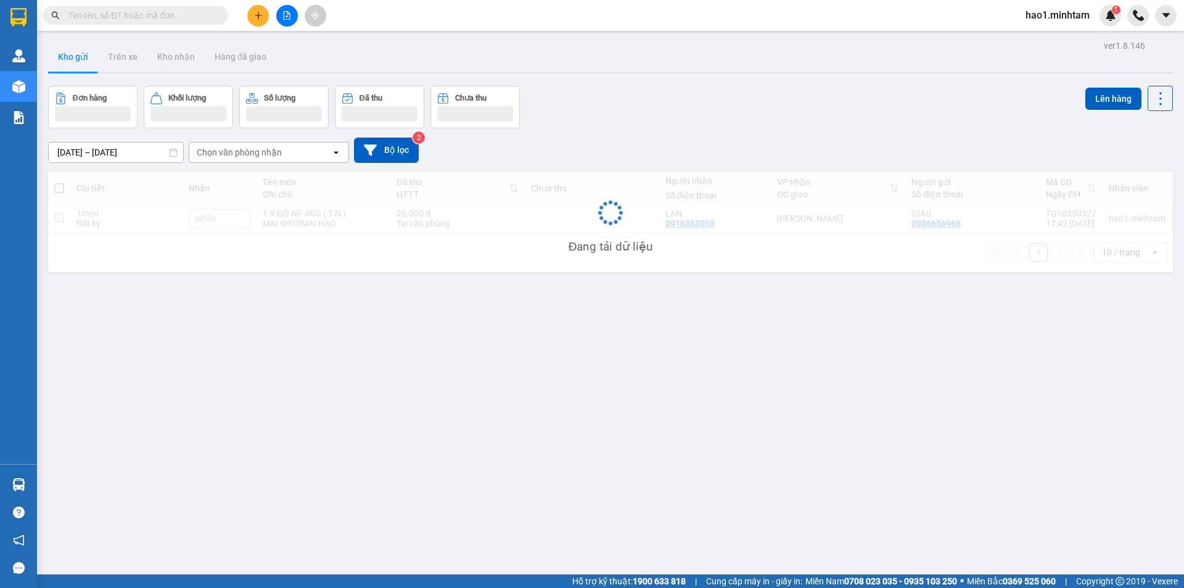
click at [506, 67] on div "Kho gửi Trên xe Kho nhận Hàng đã giao" at bounding box center [610, 58] width 1125 height 33
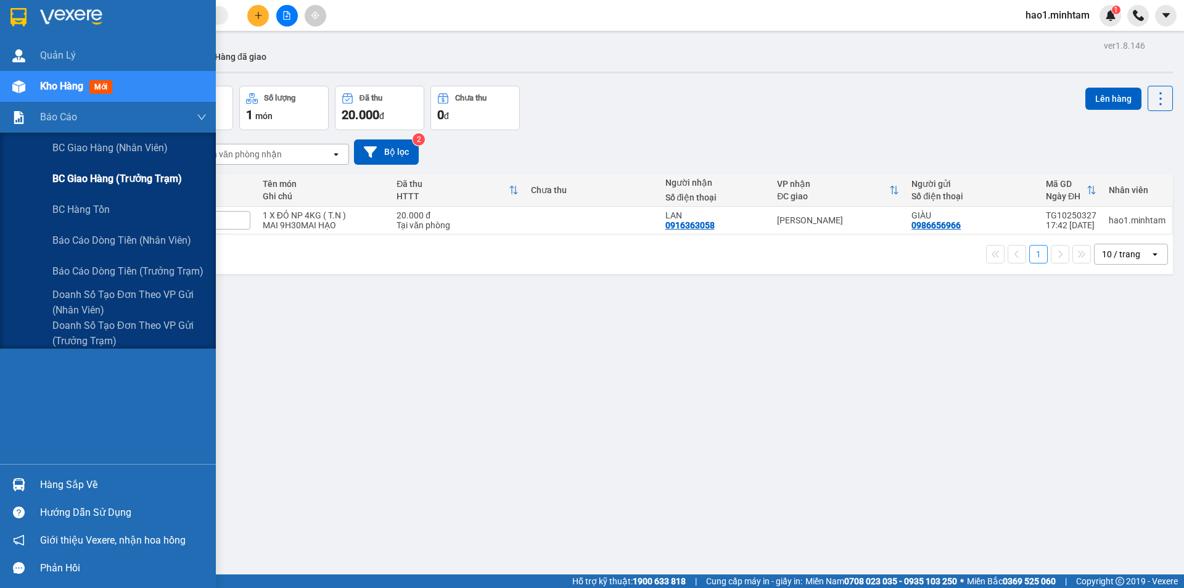
click at [92, 179] on span "BC giao hàng (trưởng trạm)" at bounding box center [116, 178] width 129 height 15
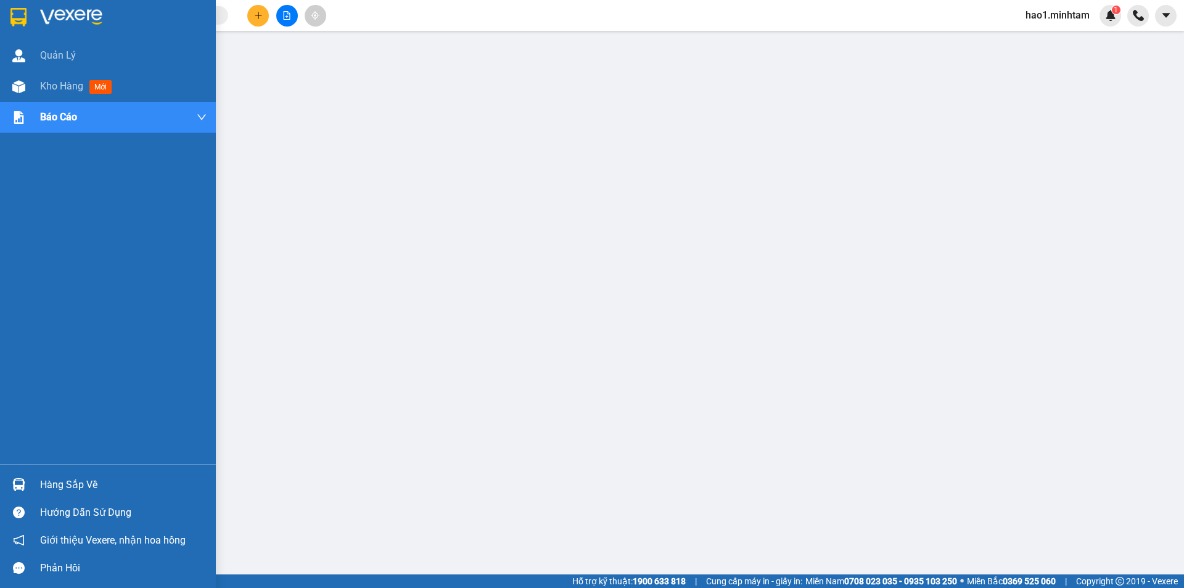
click at [31, 12] on div at bounding box center [108, 20] width 216 height 40
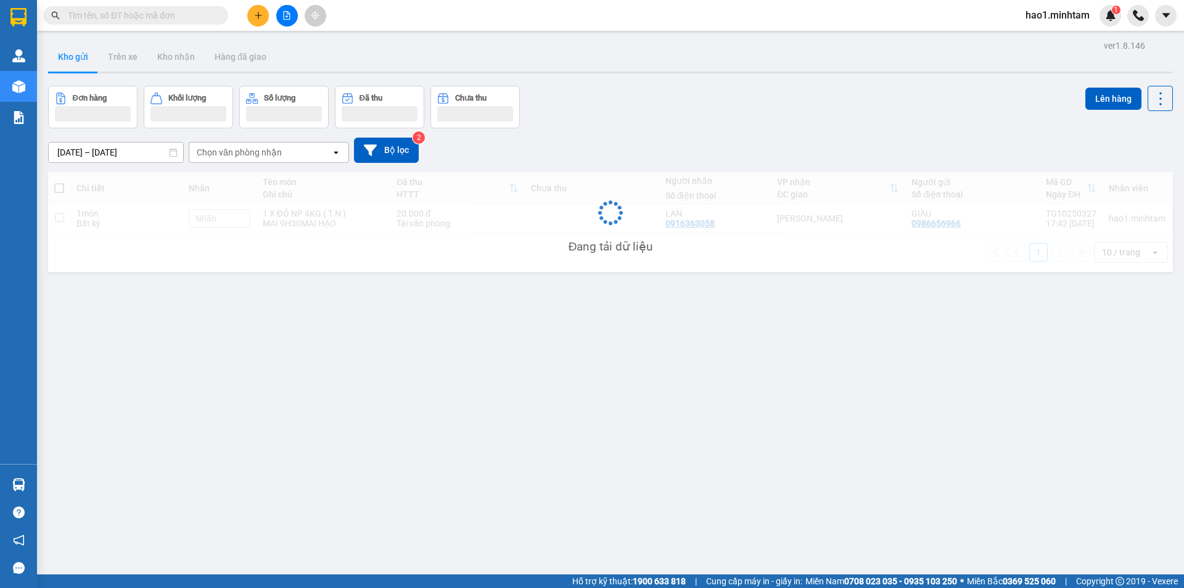
click at [644, 57] on div "Kho gửi Trên xe Kho nhận Hàng đã giao" at bounding box center [610, 58] width 1125 height 33
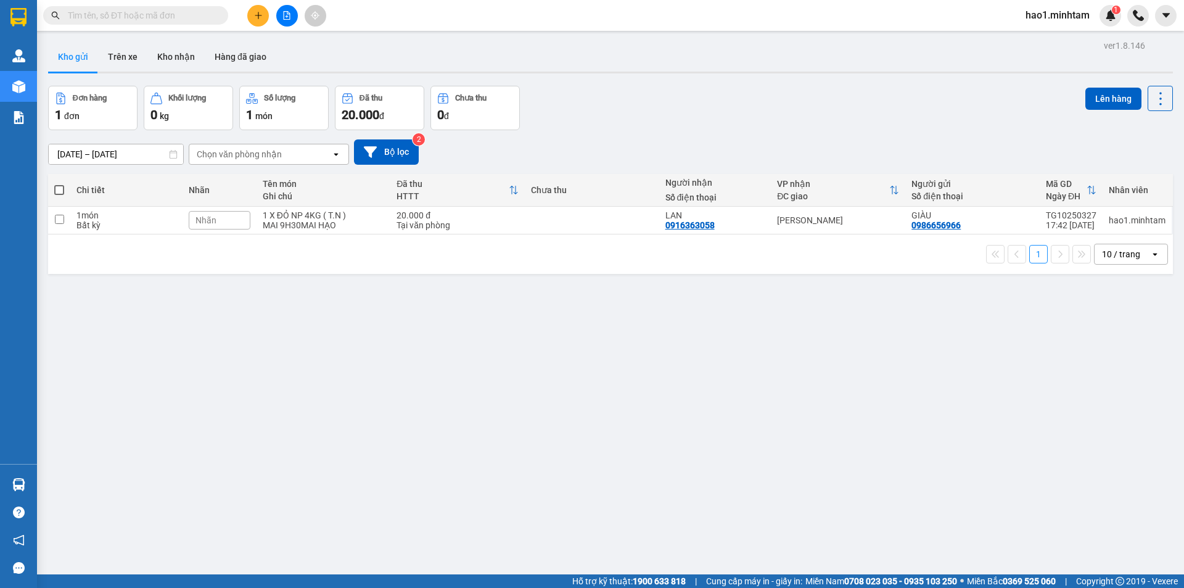
click at [644, 57] on div "Kho gửi Trên xe Kho nhận Hàng đã giao" at bounding box center [610, 58] width 1125 height 33
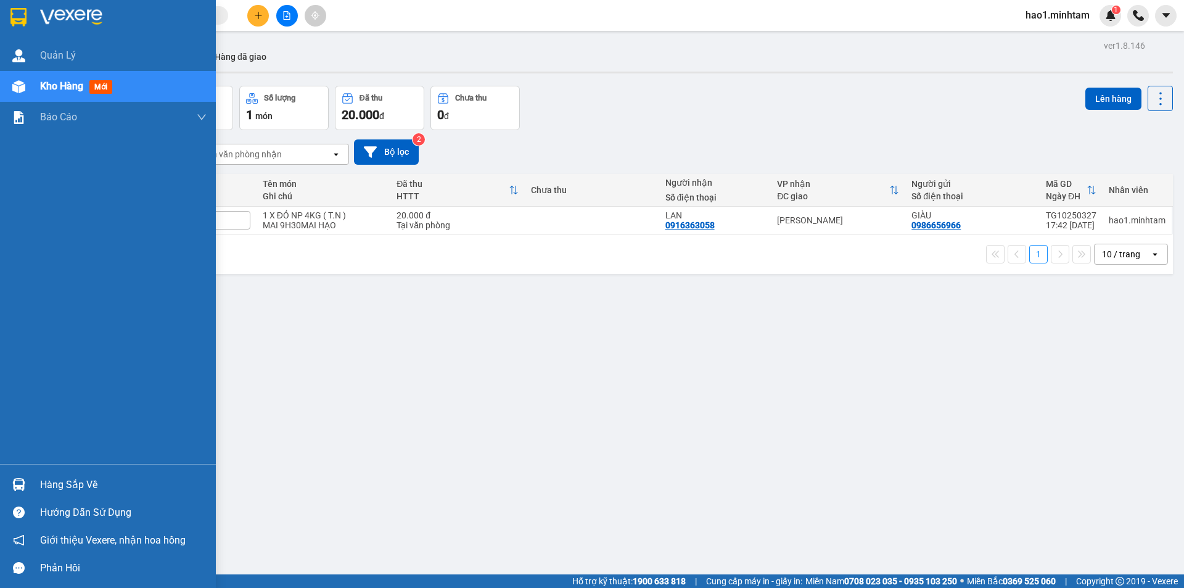
click at [33, 478] on div "Hàng sắp về" at bounding box center [108, 484] width 216 height 28
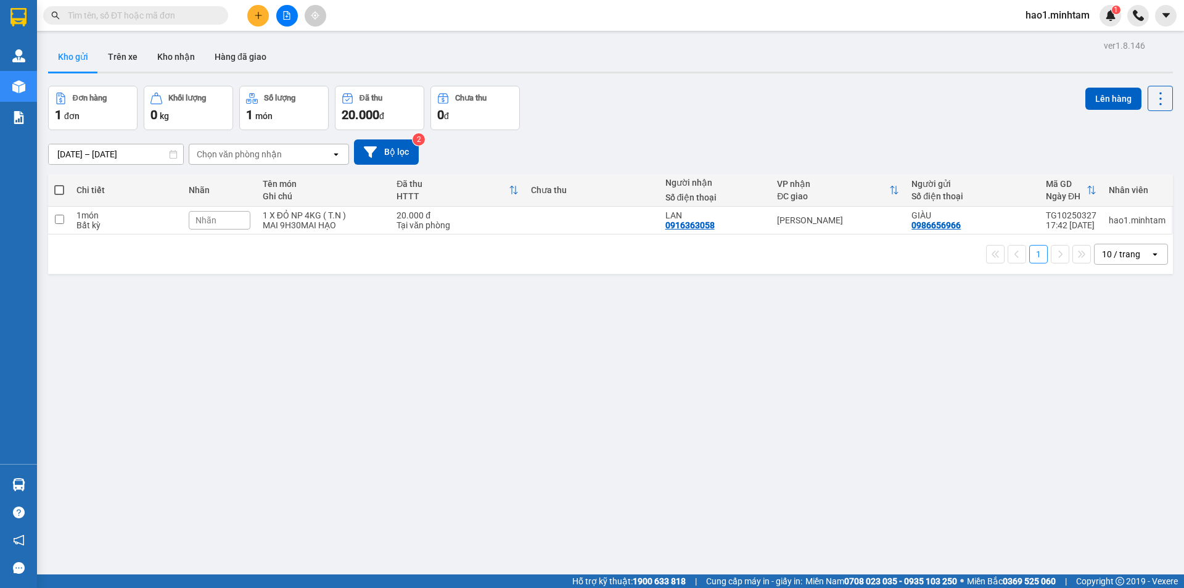
click at [235, 348] on section "Kết quả tìm kiếm ( 10000 ) Bộ lọc Ngày tạo đơn gần nhất Mã ĐH Trạng thái Món hà…" at bounding box center [592, 294] width 1184 height 588
click at [115, 17] on input "text" at bounding box center [140, 16] width 145 height 14
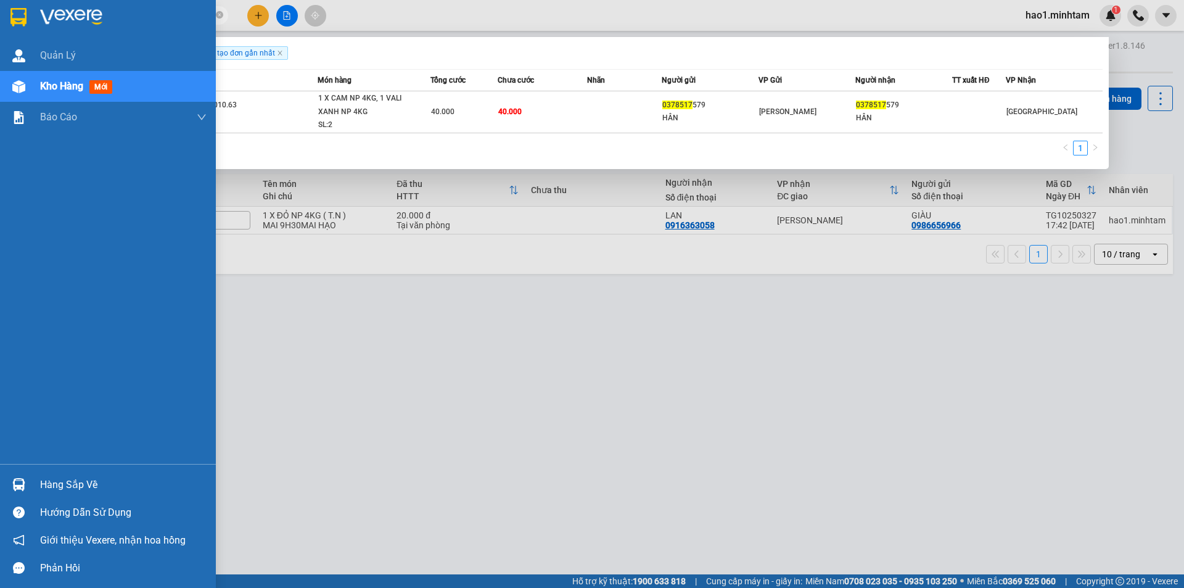
type input "0378517"
click at [21, 479] on img at bounding box center [18, 484] width 13 height 13
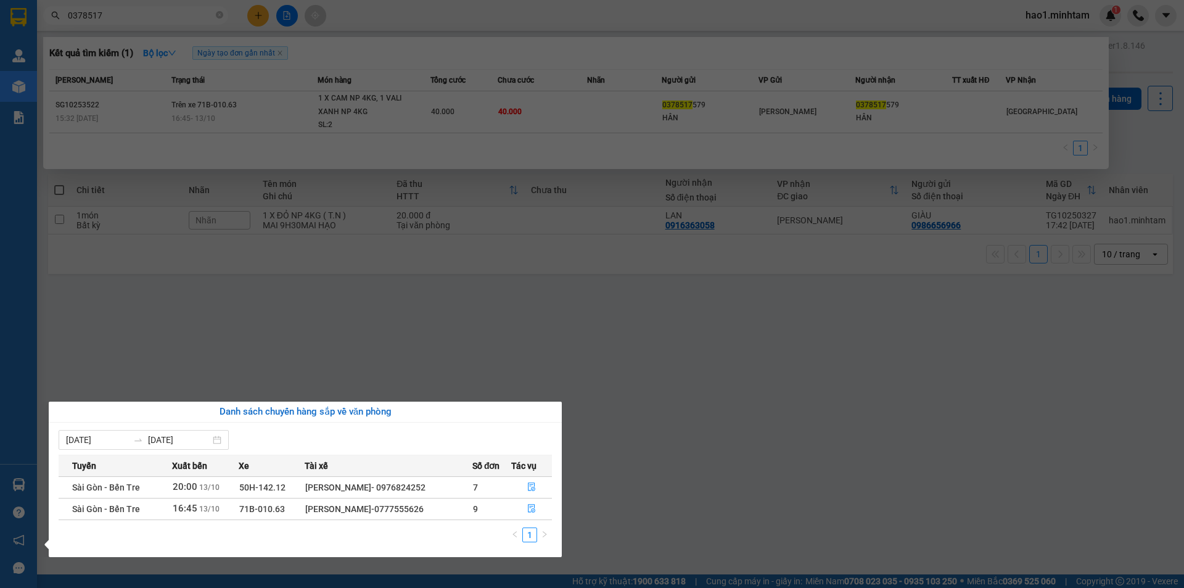
click at [742, 396] on section "Kết quả tìm kiếm ( 1 ) Bộ lọc Ngày tạo đơn gần nhất Mã ĐH Trạng thái Món hàng T…" at bounding box center [592, 294] width 1184 height 588
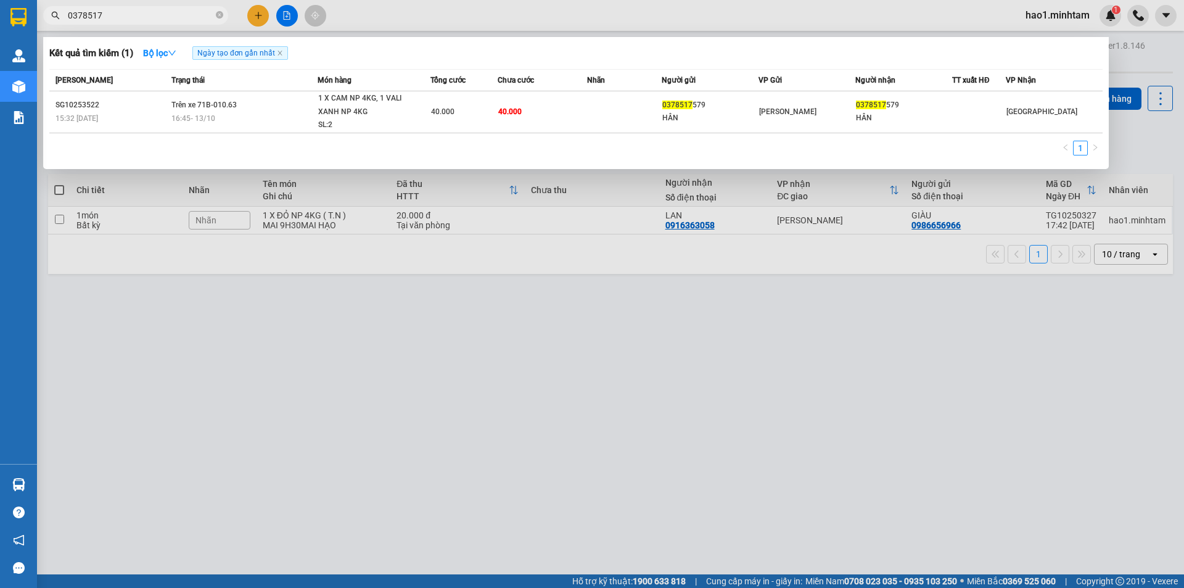
click at [742, 396] on div at bounding box center [592, 294] width 1184 height 588
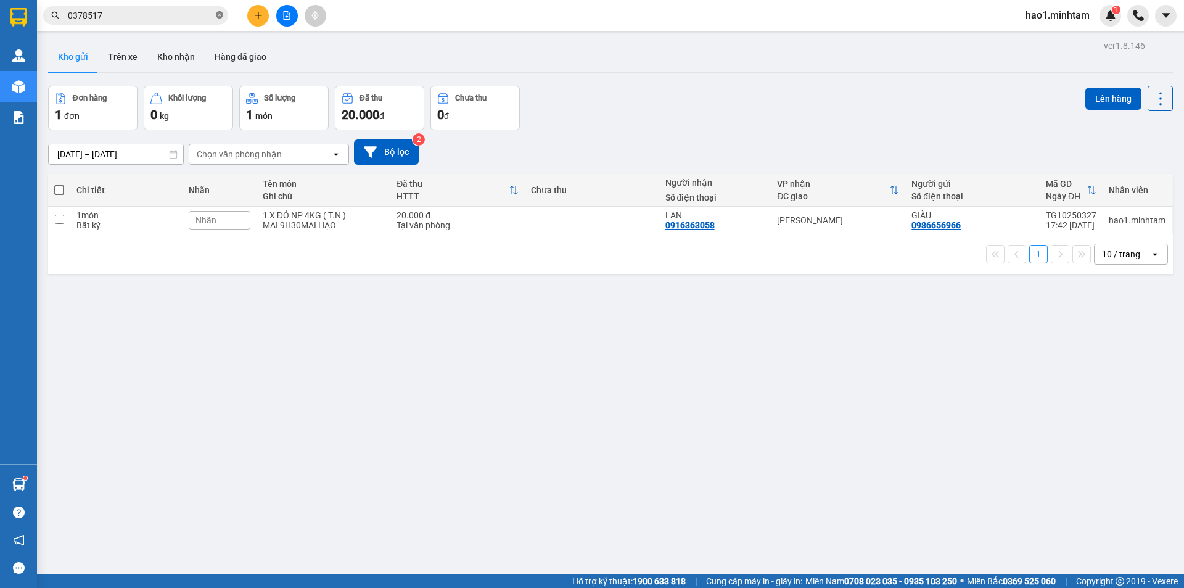
click at [221, 14] on icon "close-circle" at bounding box center [219, 14] width 7 height 7
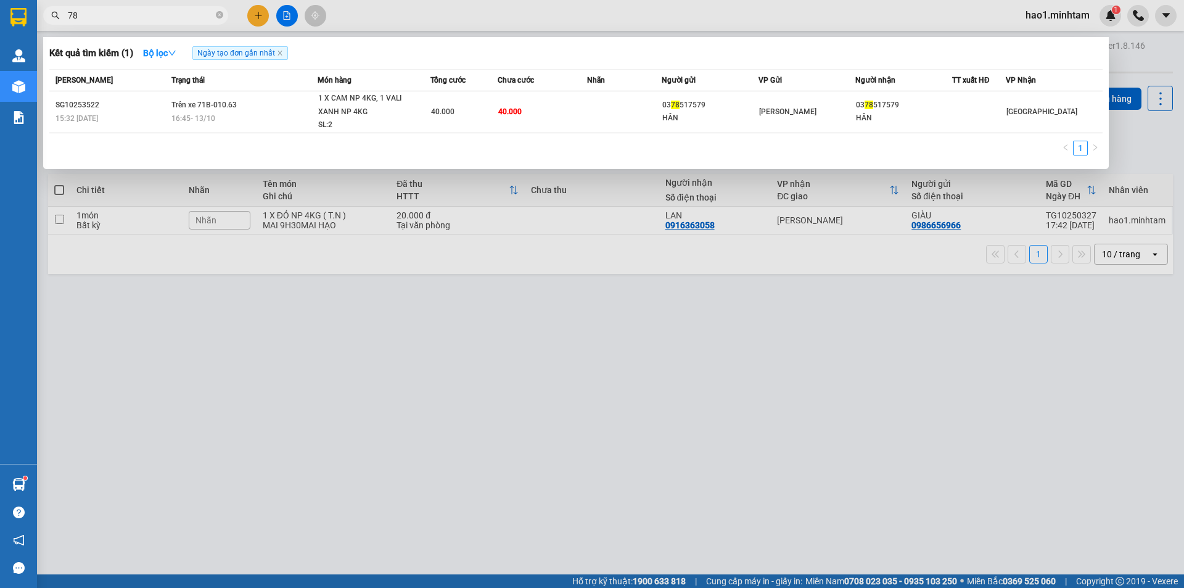
type input "785"
